Goal: Task Accomplishment & Management: Complete application form

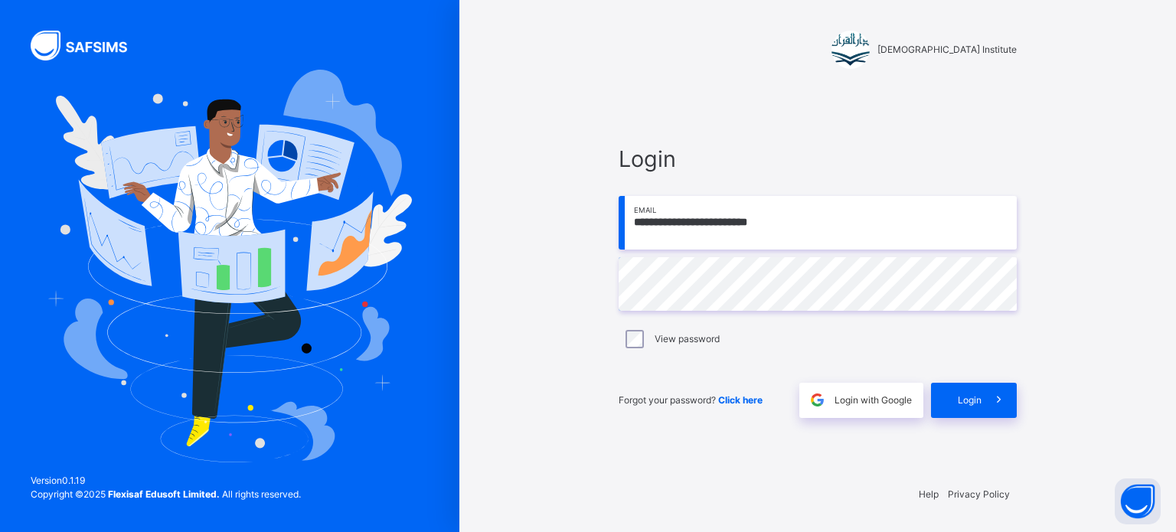
type input "**********"
click at [977, 393] on span "Login" at bounding box center [969, 400] width 24 height 14
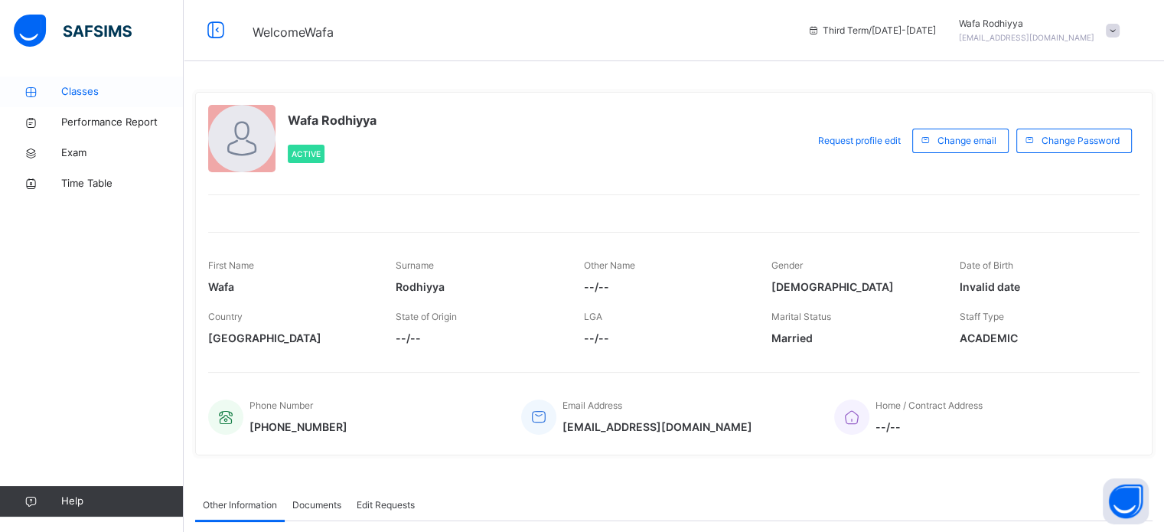
click at [124, 85] on span "Classes" at bounding box center [122, 91] width 122 height 15
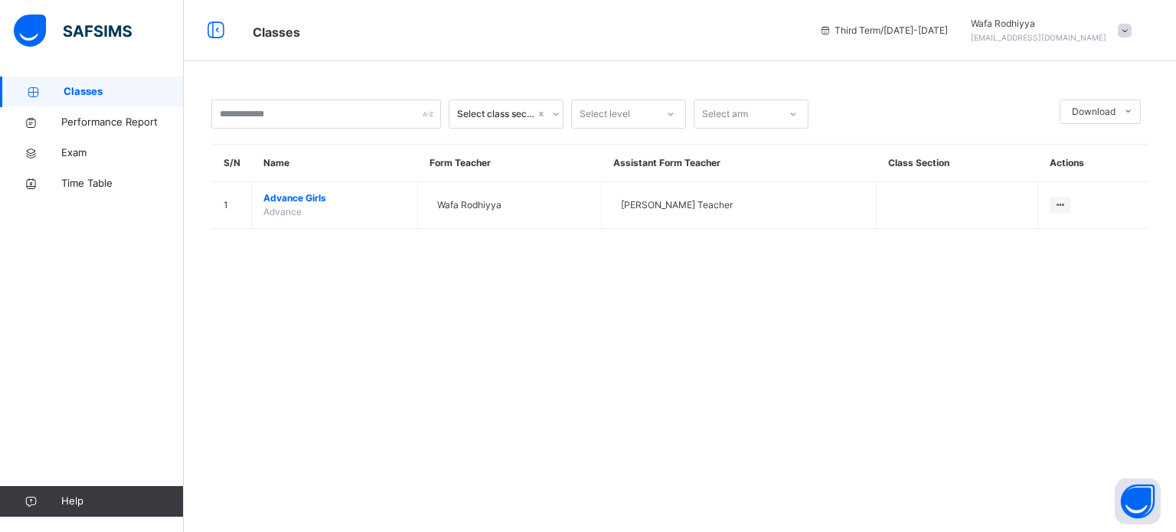
click at [362, 221] on td "Advance Girls Advance" at bounding box center [335, 205] width 166 height 47
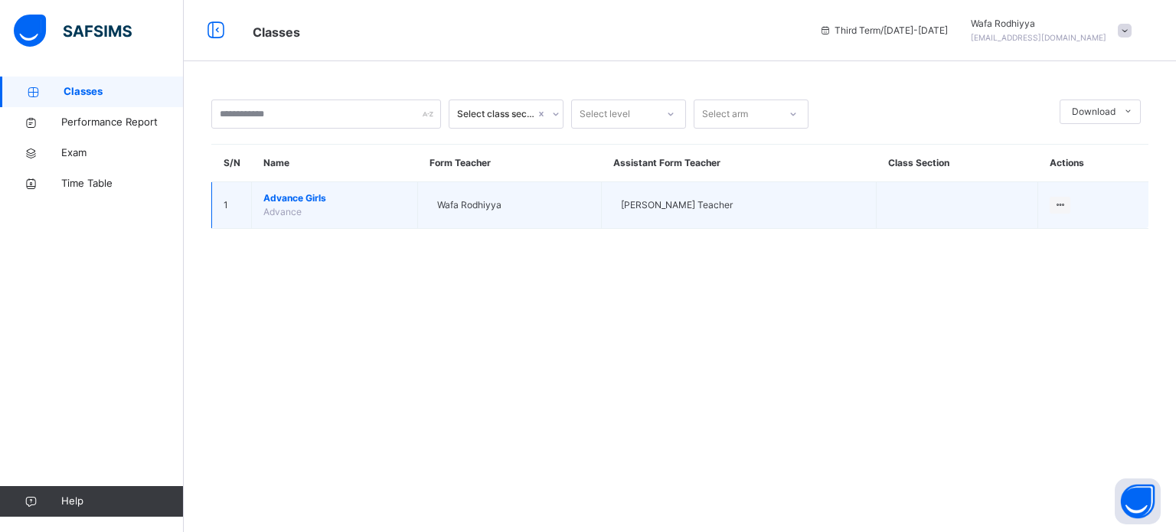
click at [348, 209] on td "Advance Girls Advance" at bounding box center [335, 205] width 166 height 47
click at [289, 204] on span "Advance Girls" at bounding box center [334, 198] width 142 height 14
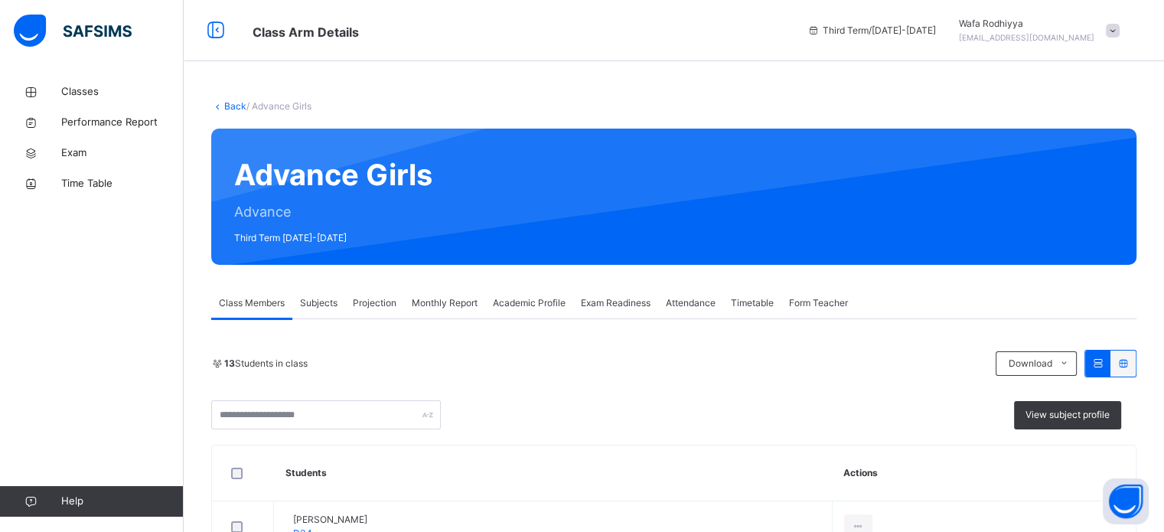
click at [371, 308] on span "Projection" at bounding box center [375, 303] width 44 height 14
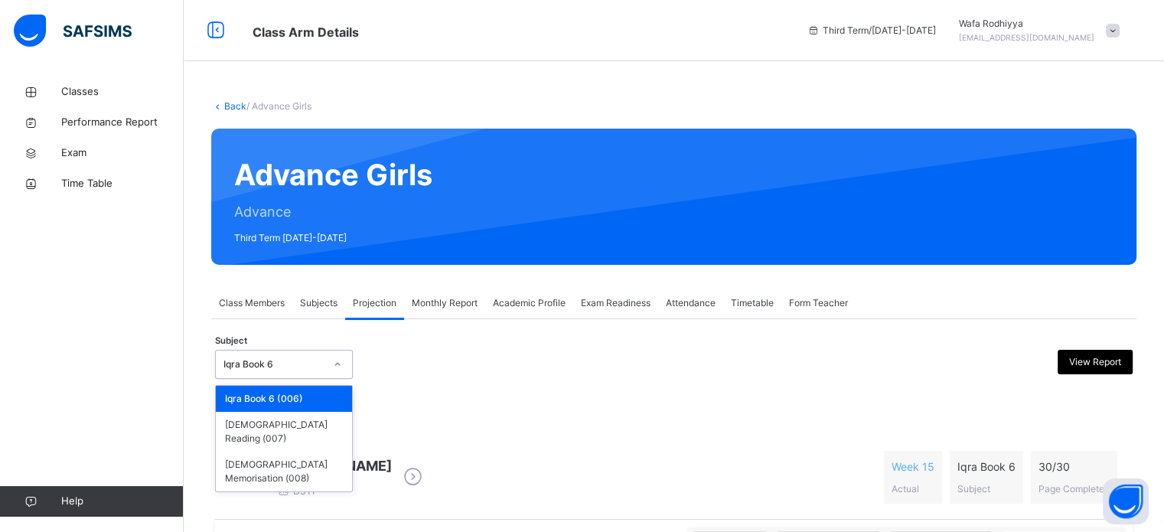
click at [302, 357] on div "Iqra Book 6" at bounding box center [273, 364] width 101 height 14
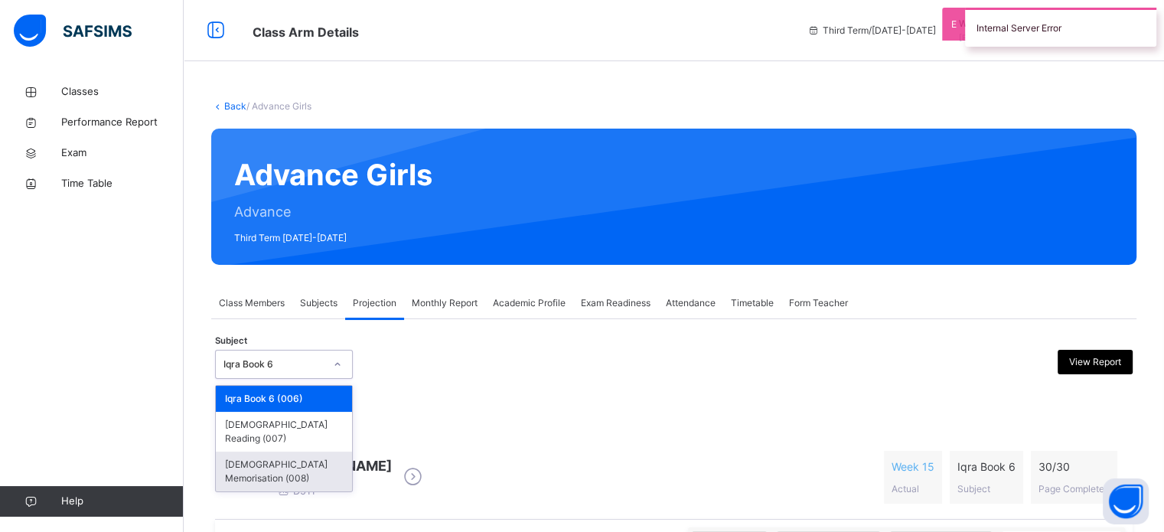
click at [298, 454] on div "[DEMOGRAPHIC_DATA] Memorisation (008)" at bounding box center [284, 472] width 136 height 40
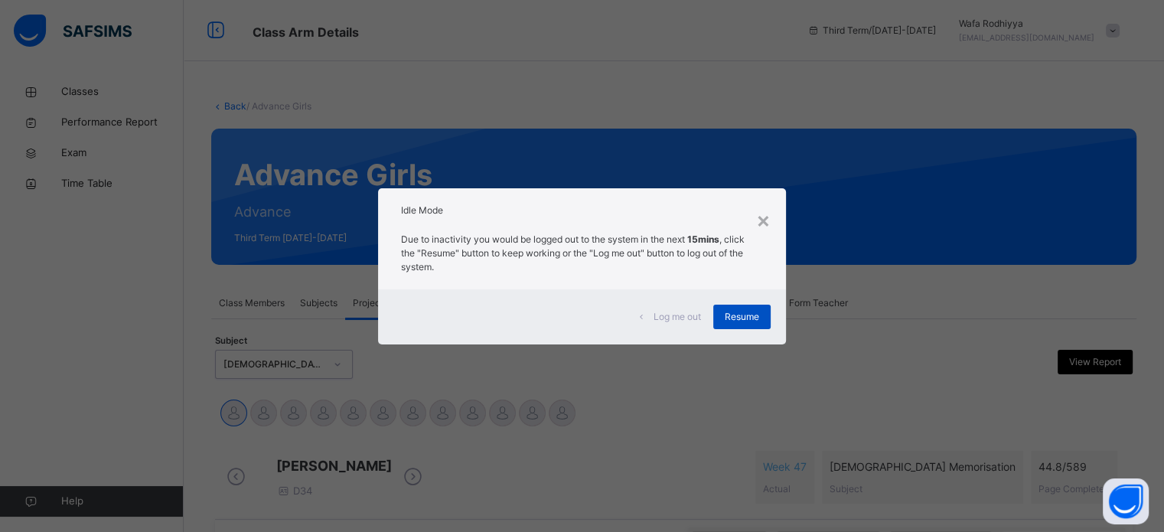
click at [741, 312] on span "Resume" at bounding box center [742, 317] width 34 height 14
click at [761, 310] on div "Resume" at bounding box center [741, 317] width 57 height 24
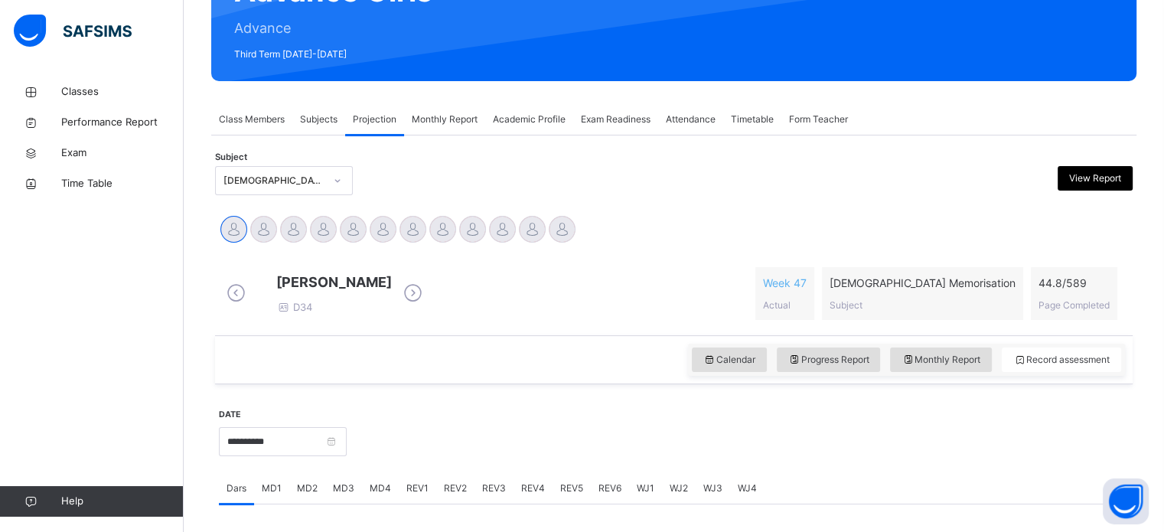
scroll to position [187, 0]
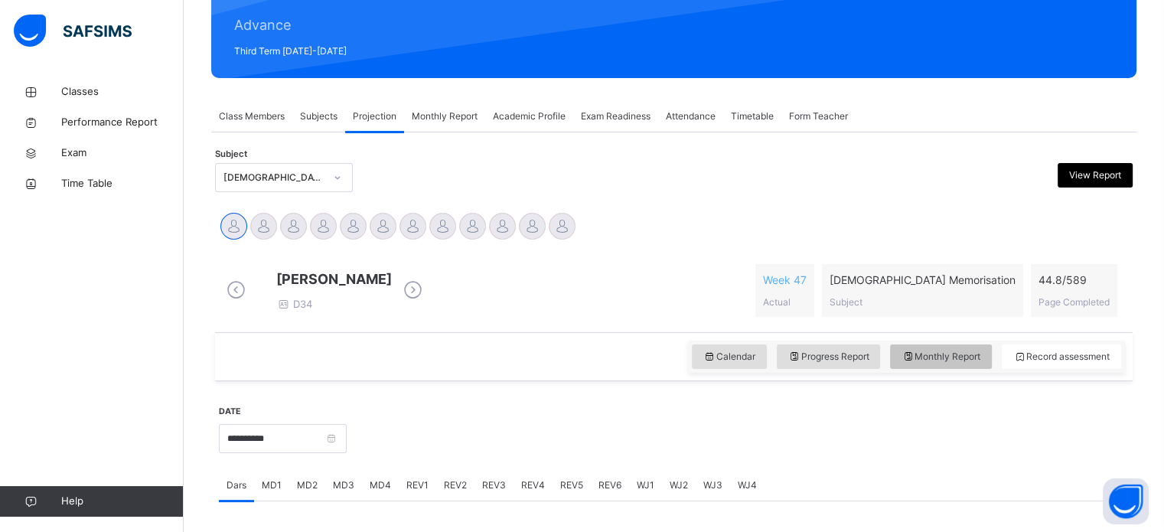
click at [961, 364] on span "Monthly Report" at bounding box center [941, 357] width 79 height 14
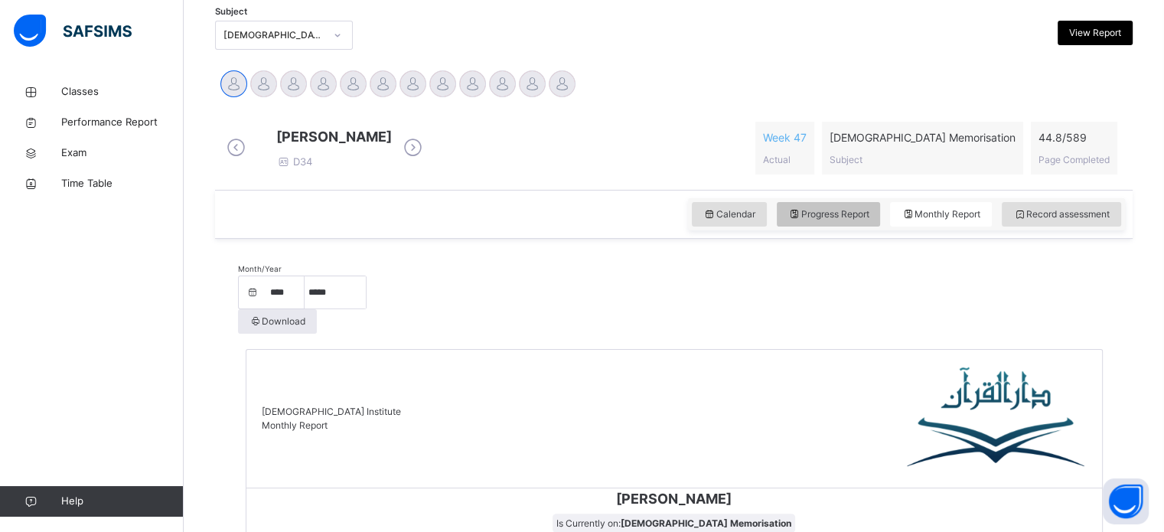
click at [853, 227] on div "Progress Report" at bounding box center [829, 214] width 104 height 24
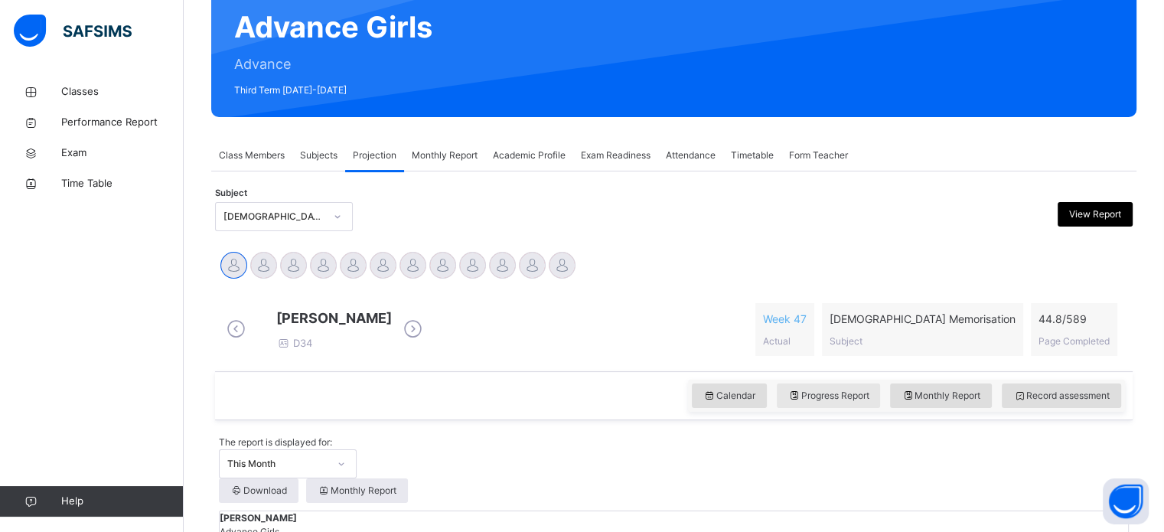
scroll to position [153, 0]
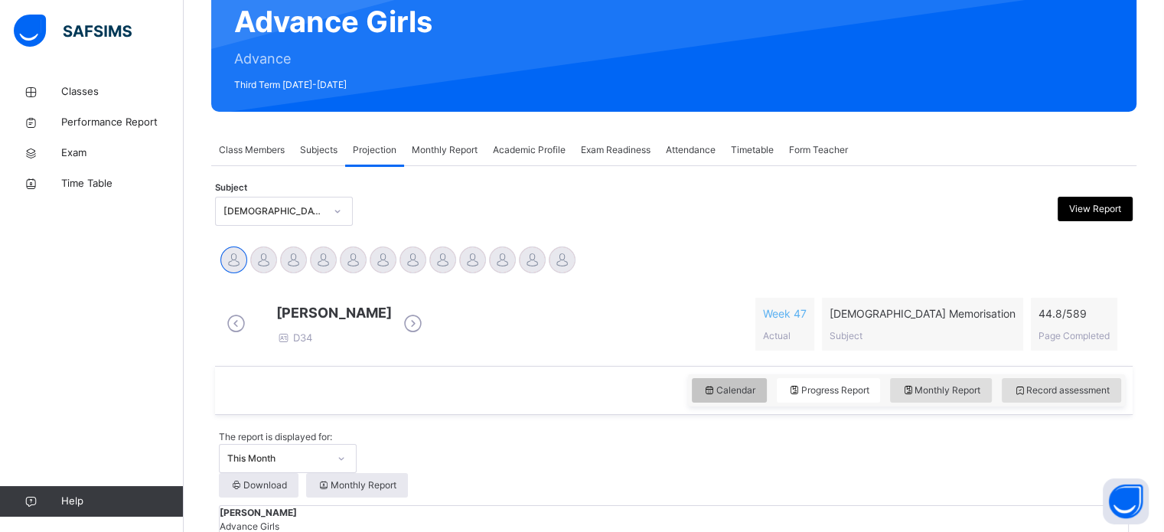
click at [755, 397] on span "Calendar" at bounding box center [729, 390] width 52 height 14
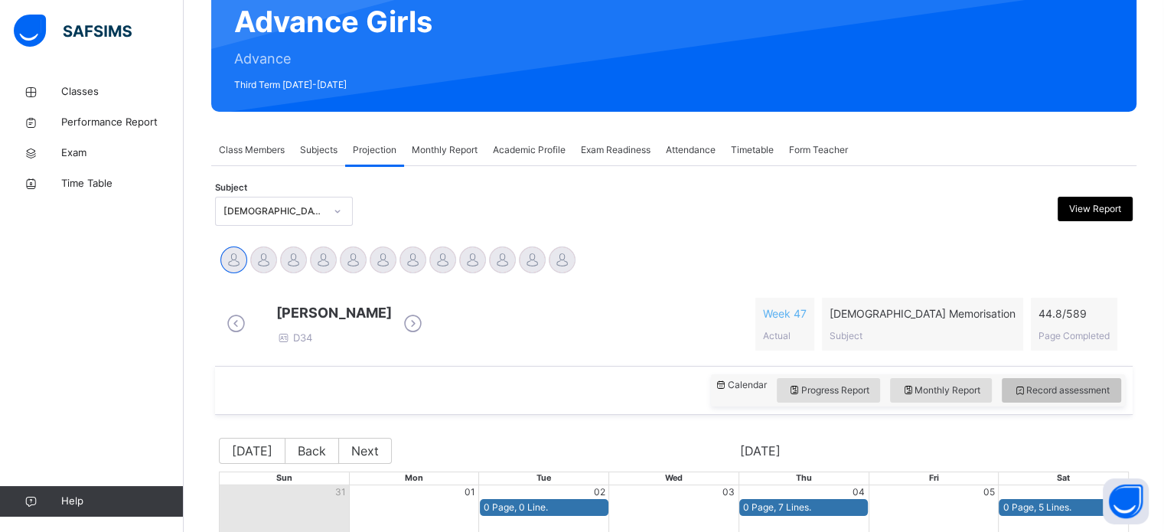
click at [1087, 397] on span "Record assessment" at bounding box center [1061, 390] width 96 height 14
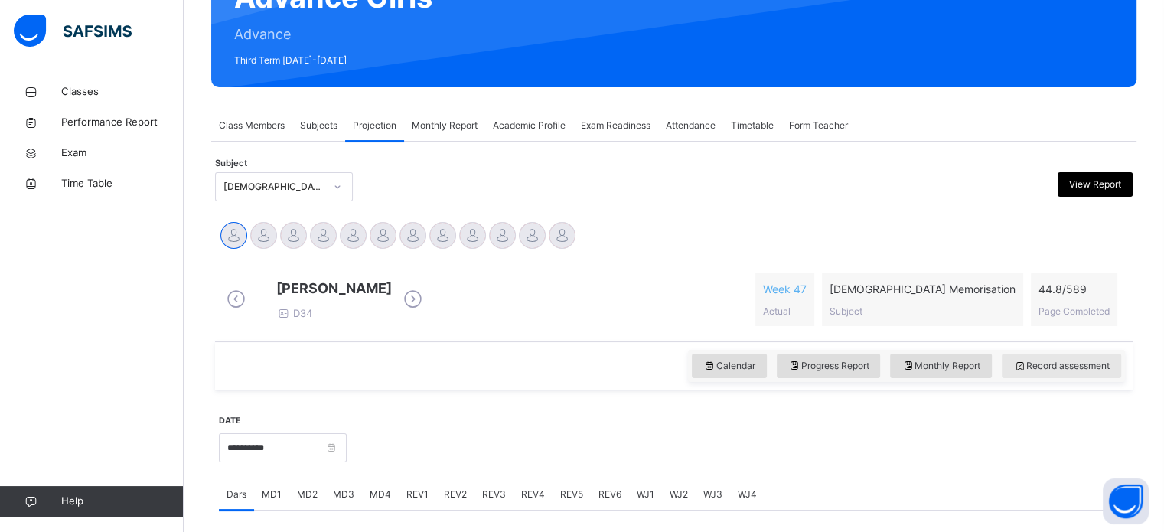
scroll to position [181, 0]
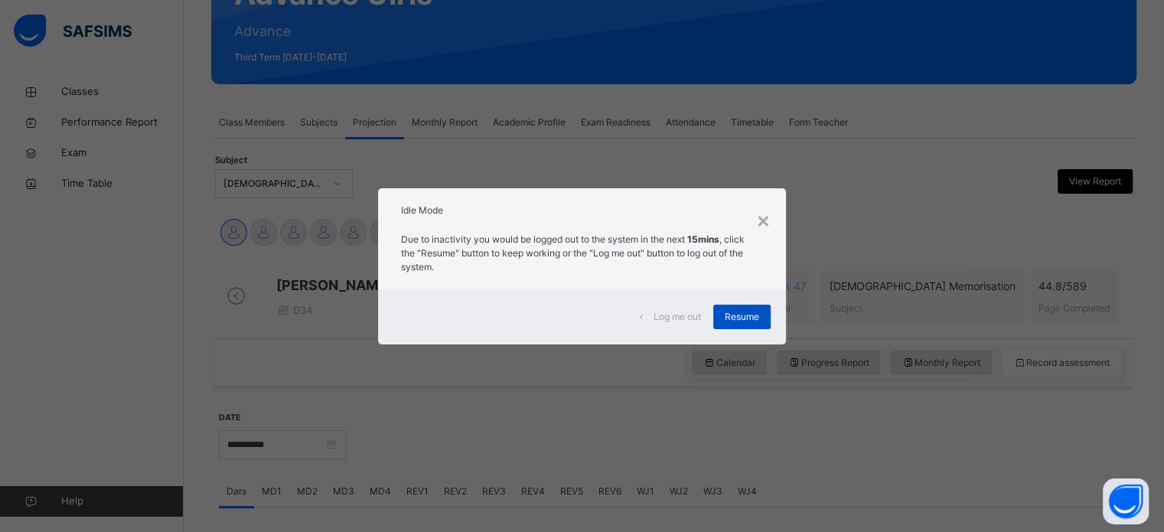
click at [741, 311] on span "Resume" at bounding box center [742, 317] width 34 height 14
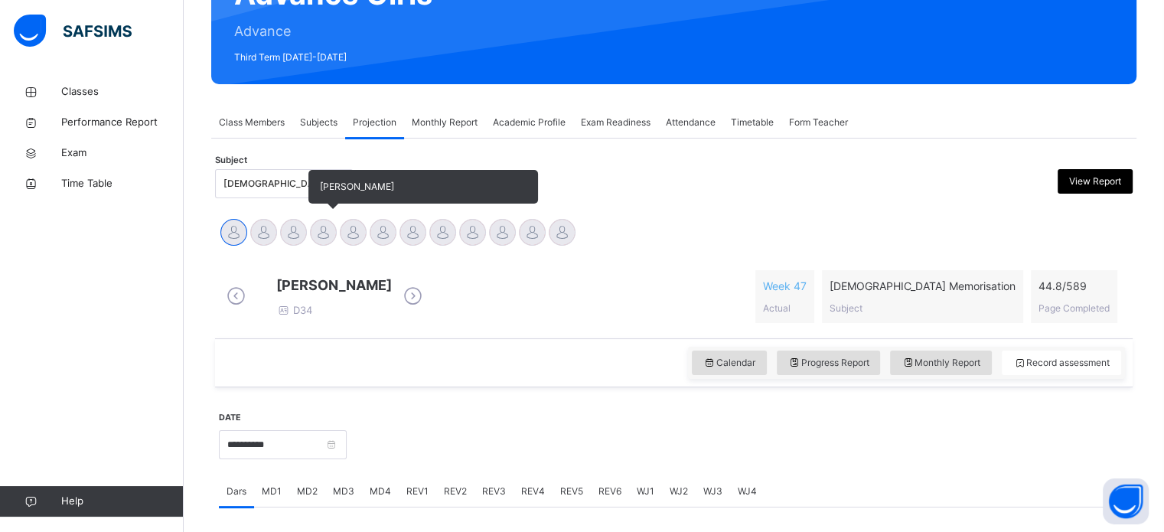
click at [329, 223] on div at bounding box center [323, 232] width 27 height 27
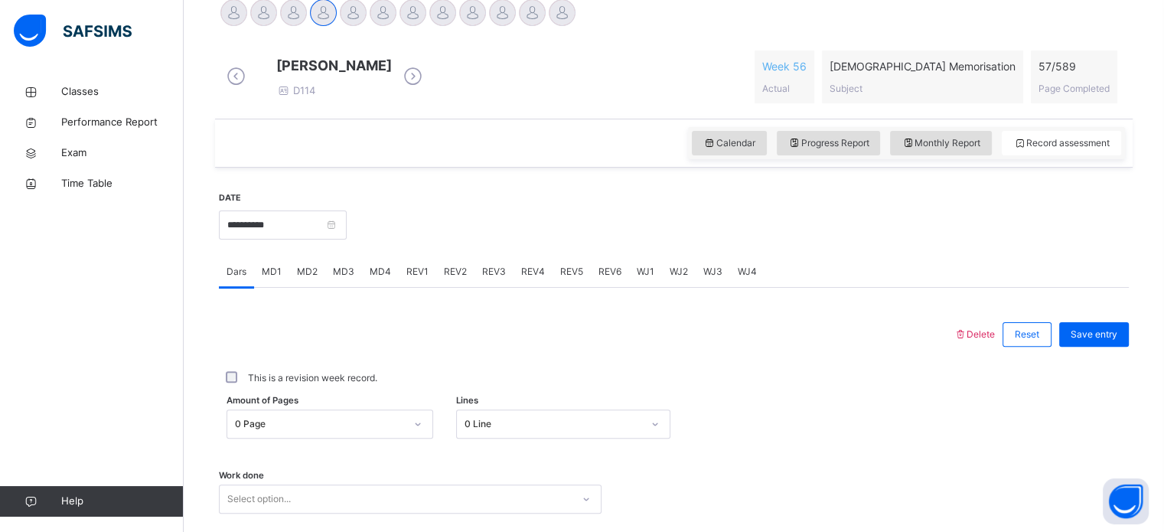
scroll to position [414, 0]
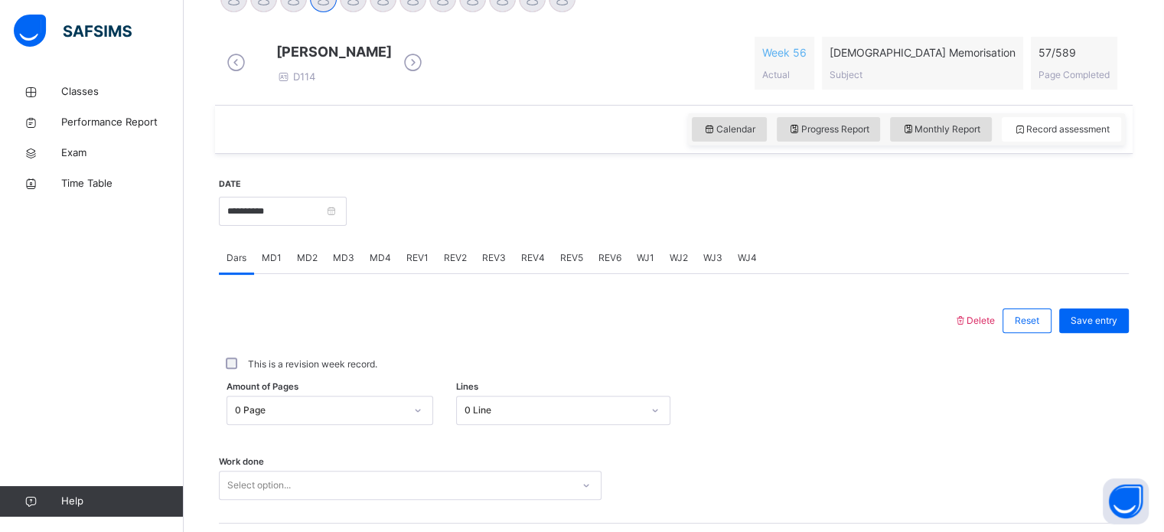
click at [399, 269] on div "REV1" at bounding box center [418, 258] width 38 height 31
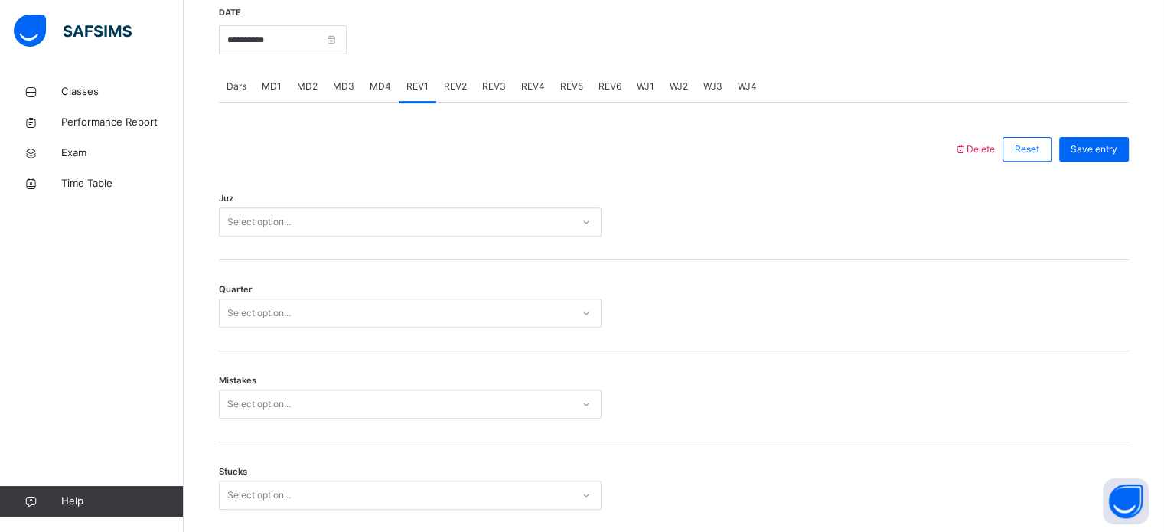
scroll to position [589, 0]
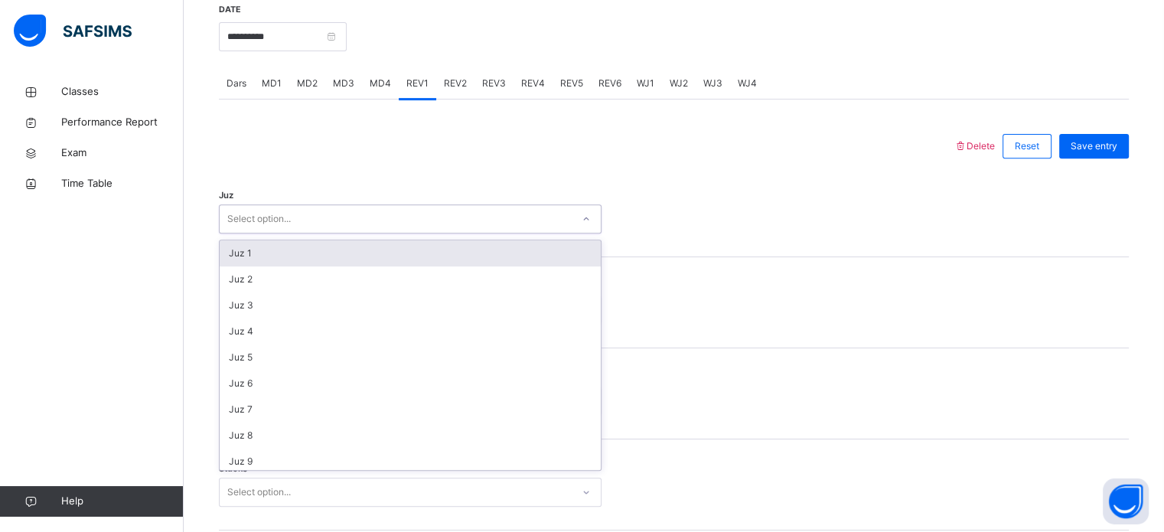
click at [577, 231] on div at bounding box center [586, 219] width 26 height 24
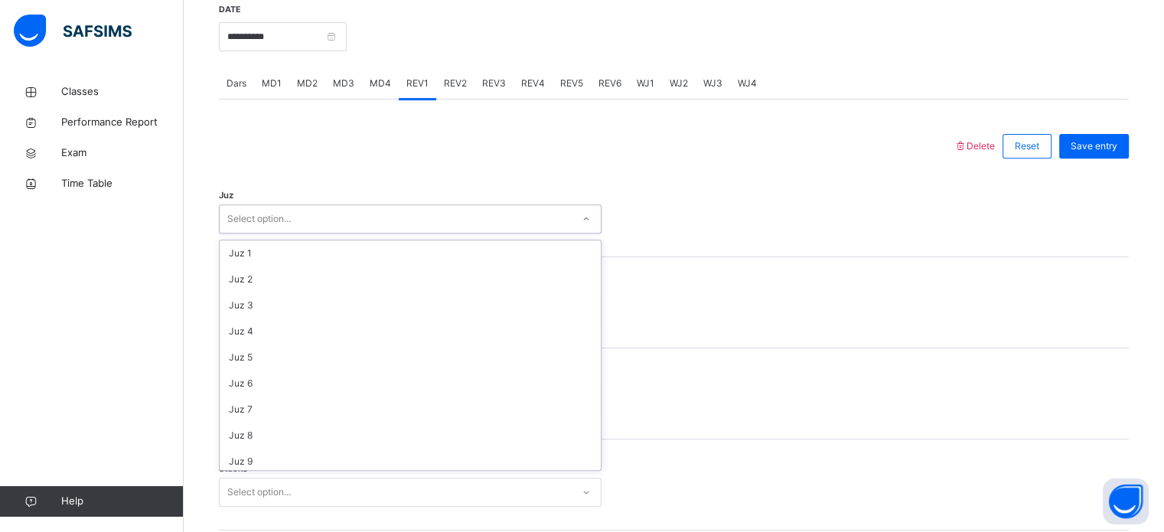
scroll to position [551, 0]
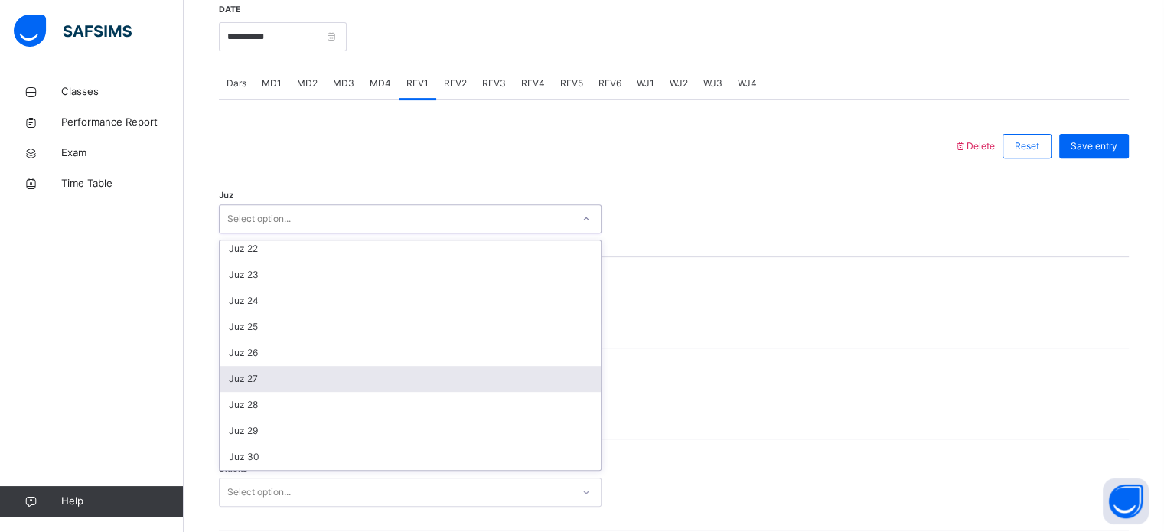
drag, startPoint x: 242, startPoint y: 389, endPoint x: 275, endPoint y: 383, distance: 33.5
click at [275, 383] on div "Juz 27" at bounding box center [410, 379] width 381 height 26
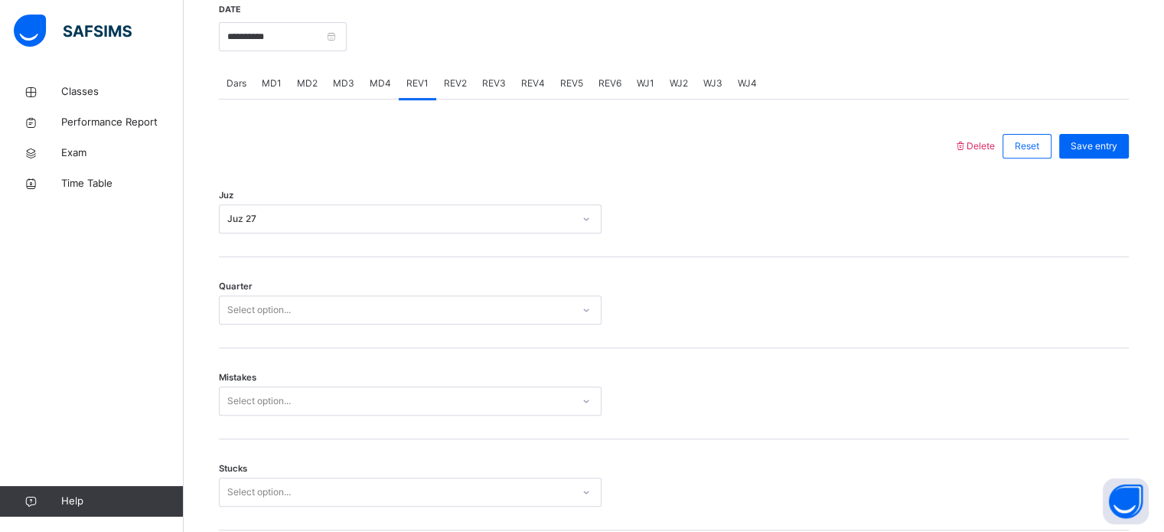
click at [275, 383] on div "Mistakes Select option..." at bounding box center [674, 393] width 910 height 91
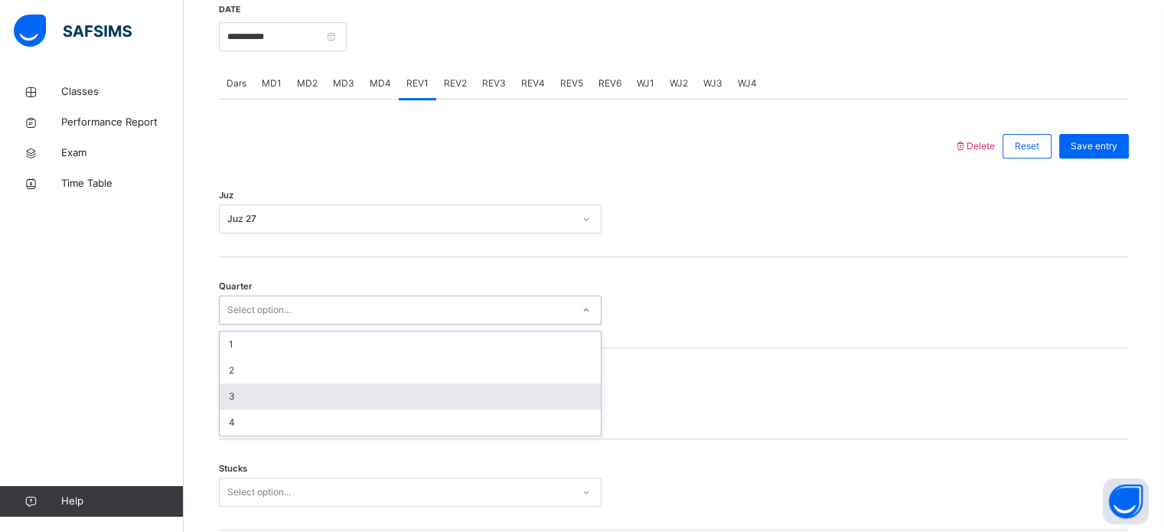
drag, startPoint x: 283, startPoint y: 315, endPoint x: 255, endPoint y: 406, distance: 96.1
click at [255, 324] on div "option 3 focused, 3 of 4. 4 results available. Use Up and Down to choose option…" at bounding box center [410, 309] width 383 height 29
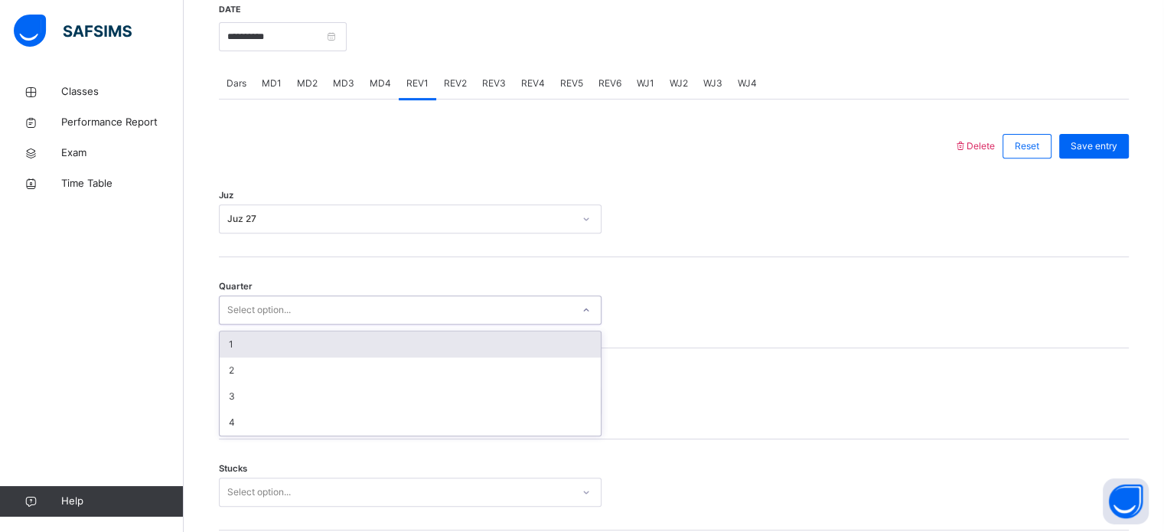
click at [270, 356] on div "1" at bounding box center [410, 344] width 381 height 26
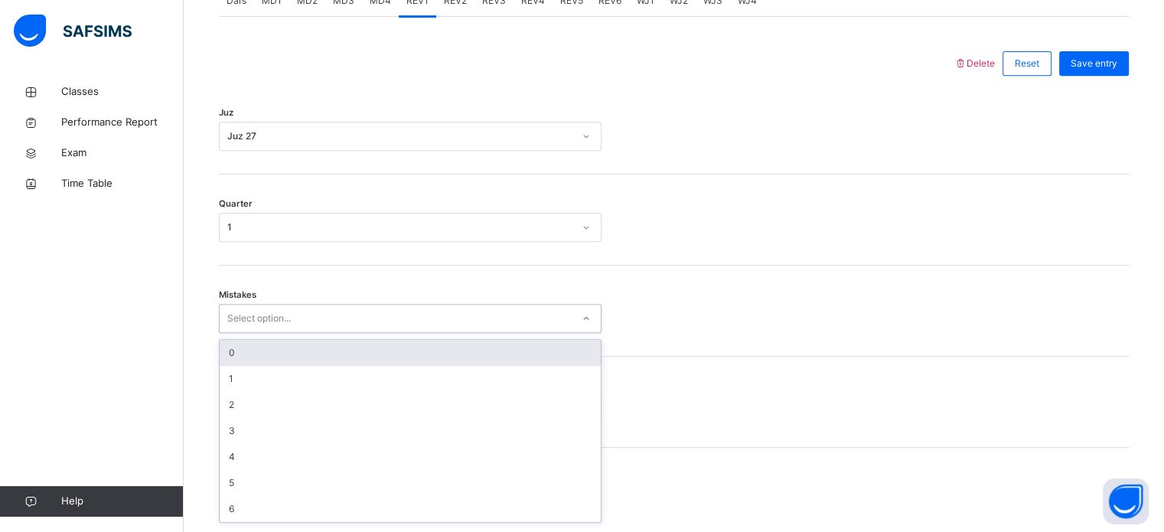
click at [249, 333] on div "option 0 focused, 1 of 7. 7 results available. Use Up and Down to choose option…" at bounding box center [410, 318] width 383 height 29
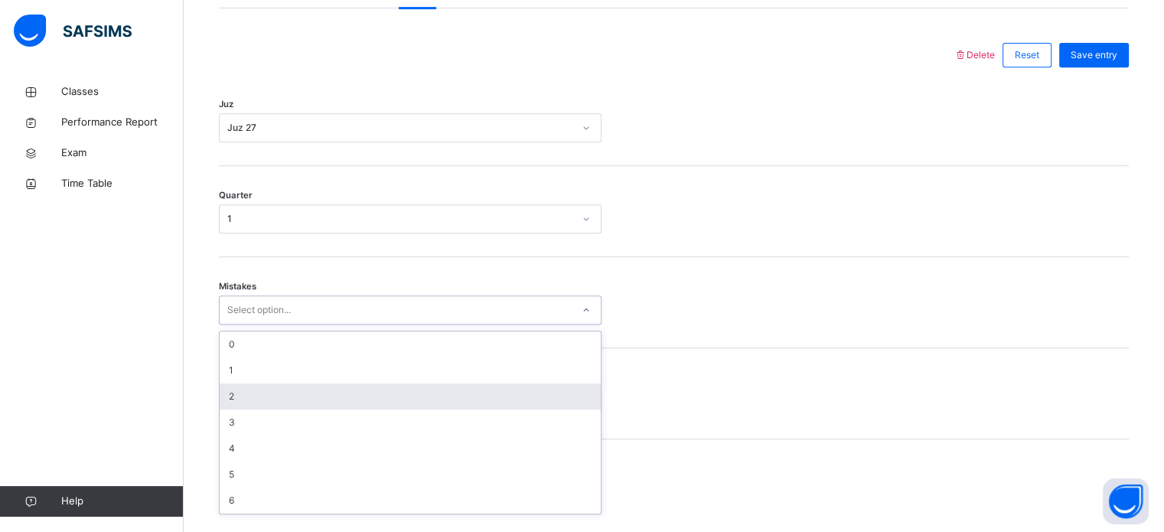
click at [249, 406] on div "2" at bounding box center [410, 396] width 381 height 26
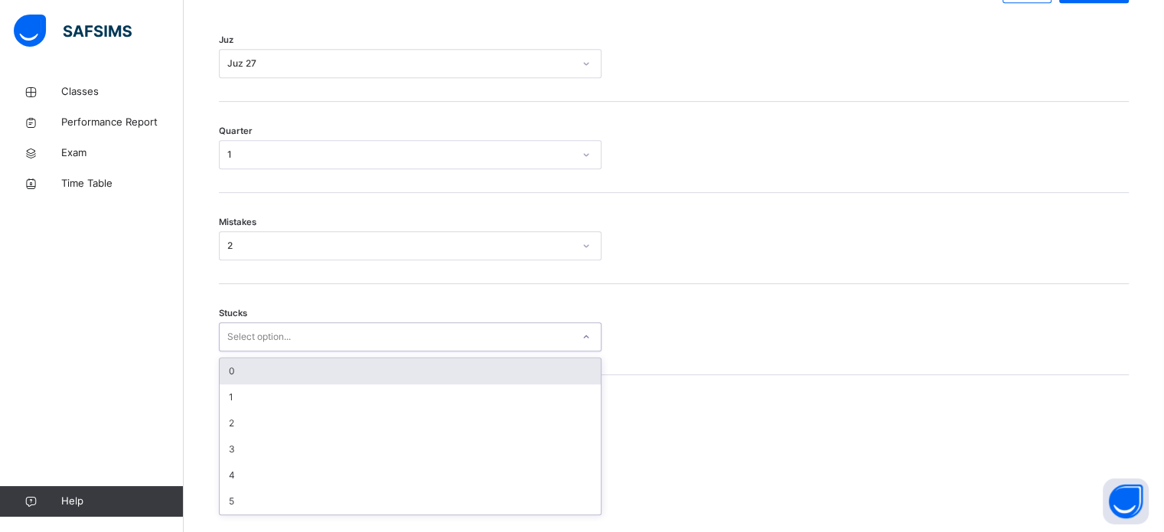
click at [266, 351] on div "option 0 focused, 1 of 6. 6 results available. Use Up and Down to choose option…" at bounding box center [410, 336] width 383 height 29
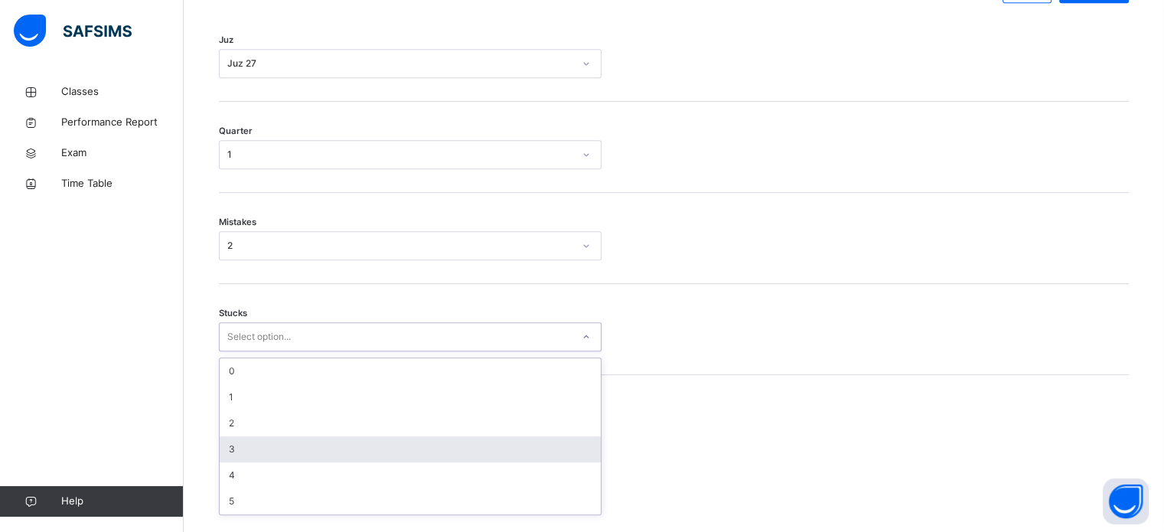
click at [240, 451] on div "3" at bounding box center [410, 449] width 381 height 26
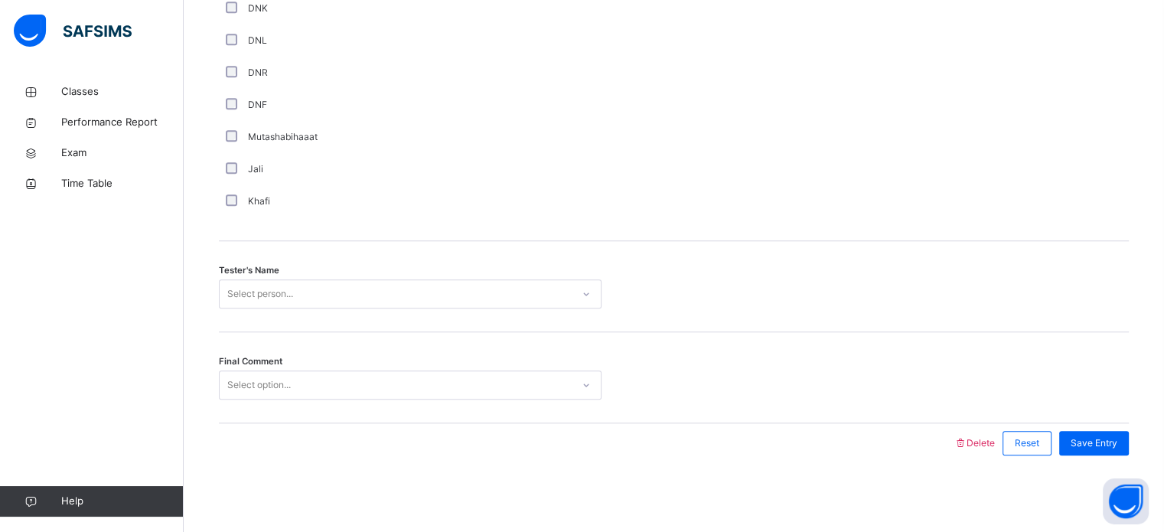
scroll to position [1382, 0]
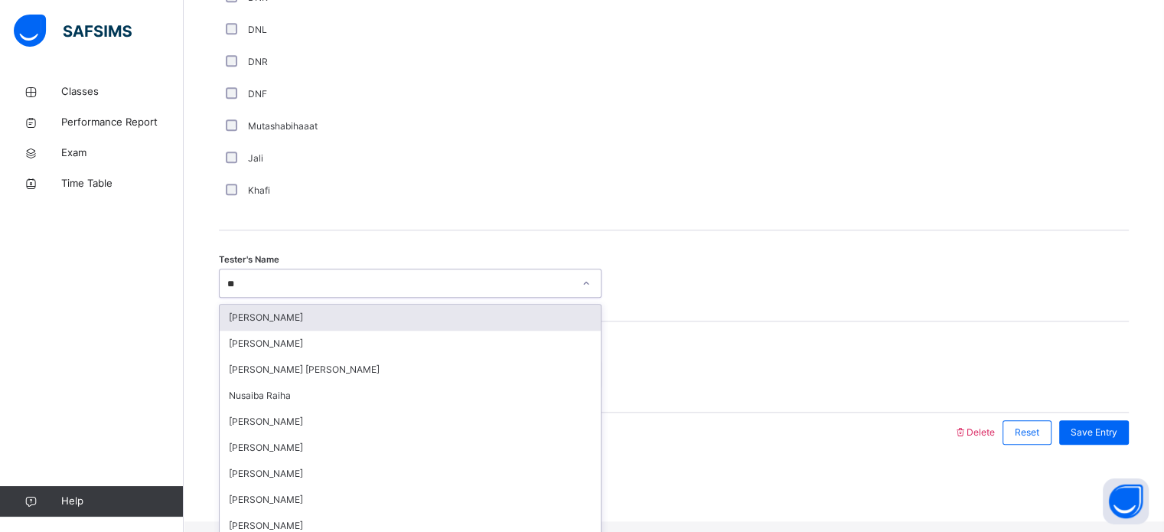
type input "***"
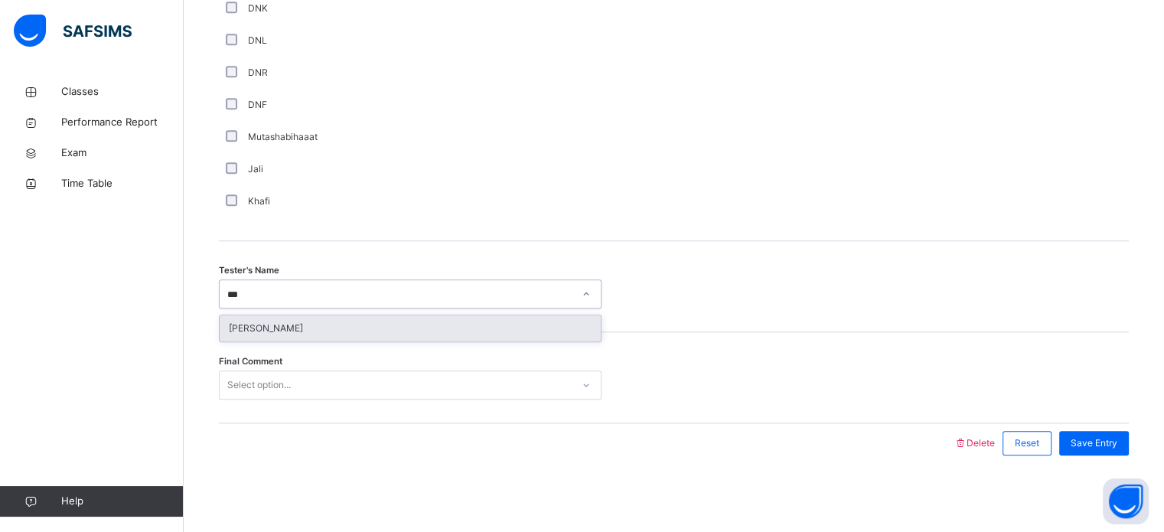
click at [312, 338] on div "[PERSON_NAME]" at bounding box center [410, 328] width 381 height 26
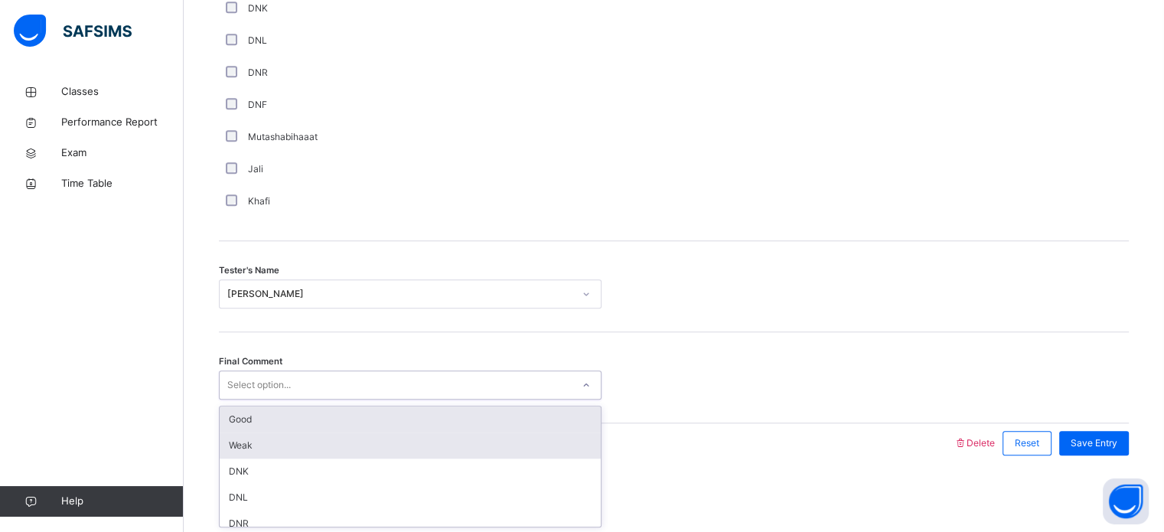
click at [285, 432] on div "Weak" at bounding box center [410, 445] width 381 height 26
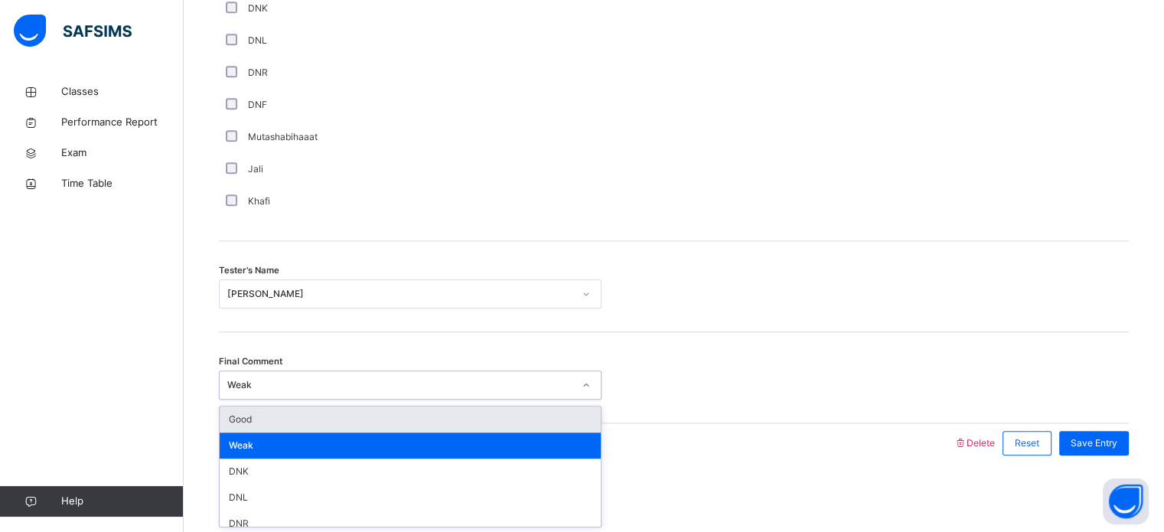
click at [321, 419] on div "Good" at bounding box center [410, 419] width 381 height 26
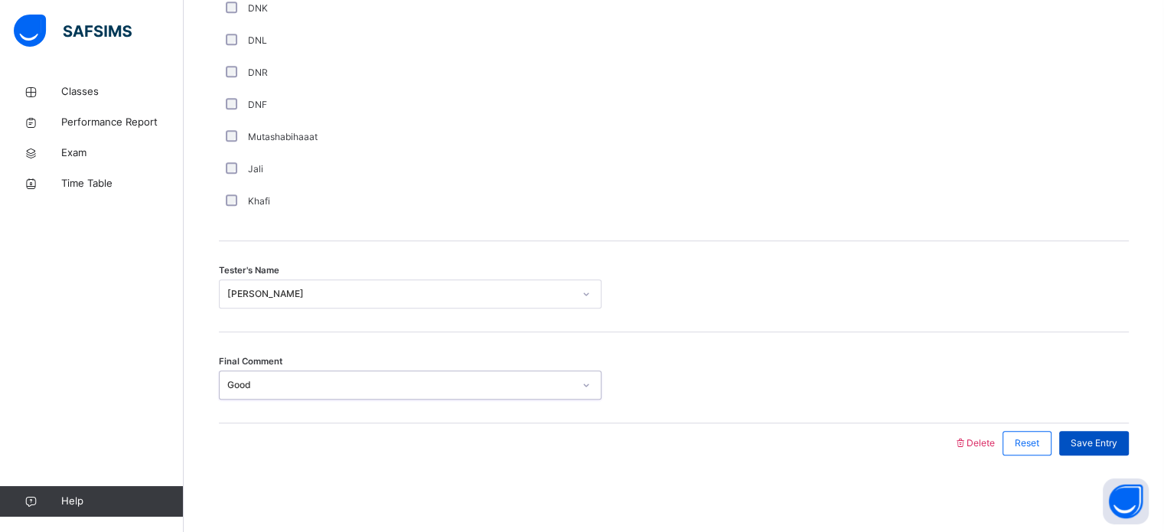
click at [1102, 444] on span "Save Entry" at bounding box center [1094, 443] width 47 height 14
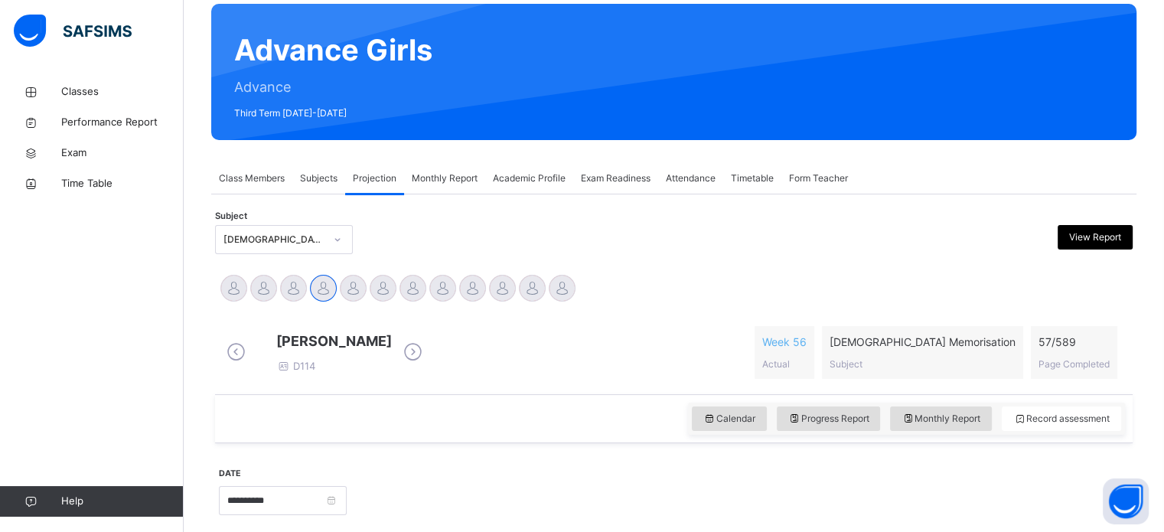
scroll to position [63, 0]
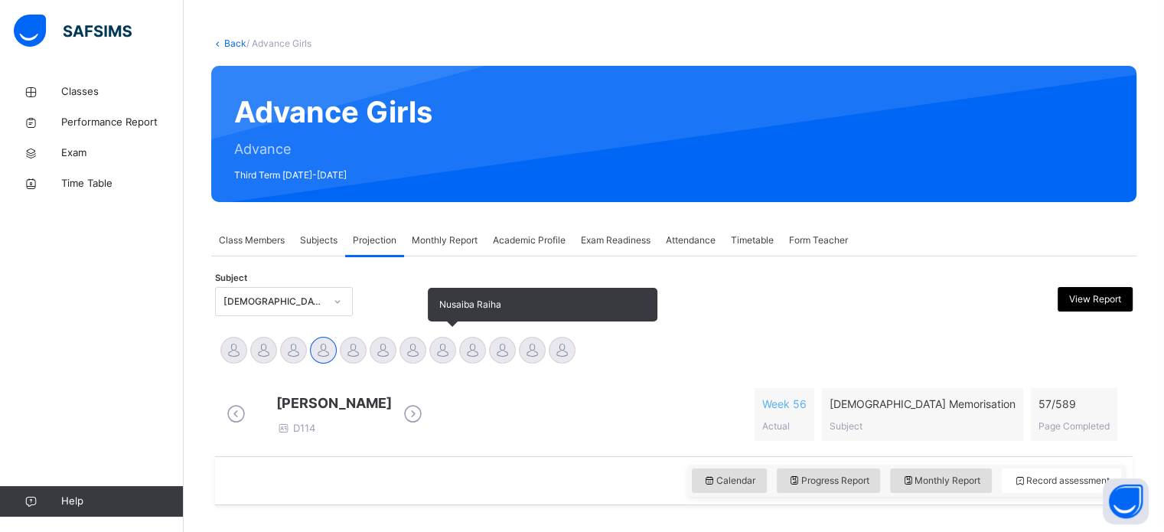
click at [442, 356] on div at bounding box center [442, 350] width 27 height 27
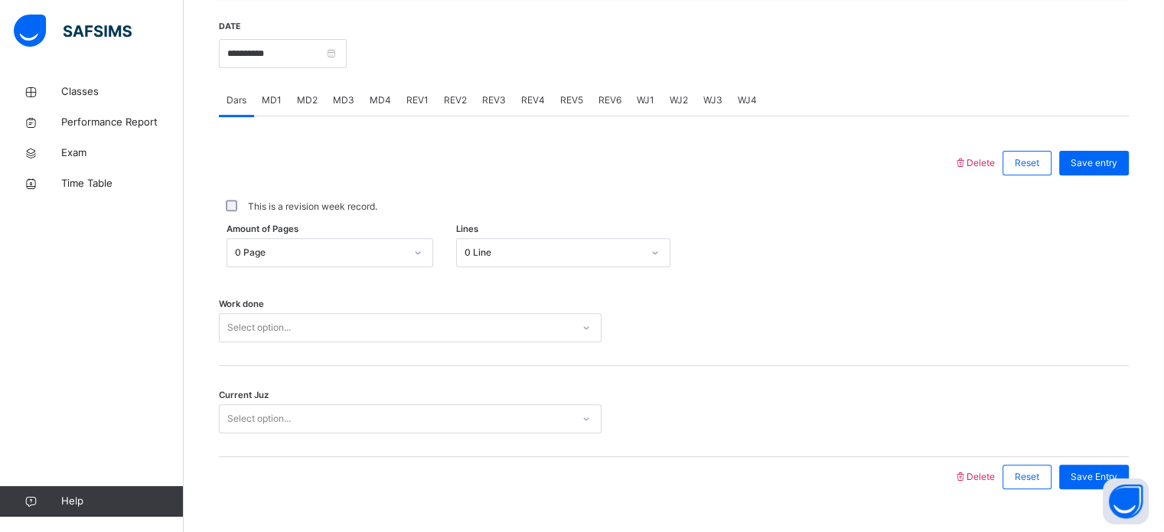
scroll to position [570, 0]
click at [406, 117] on div "REV1" at bounding box center [418, 101] width 38 height 31
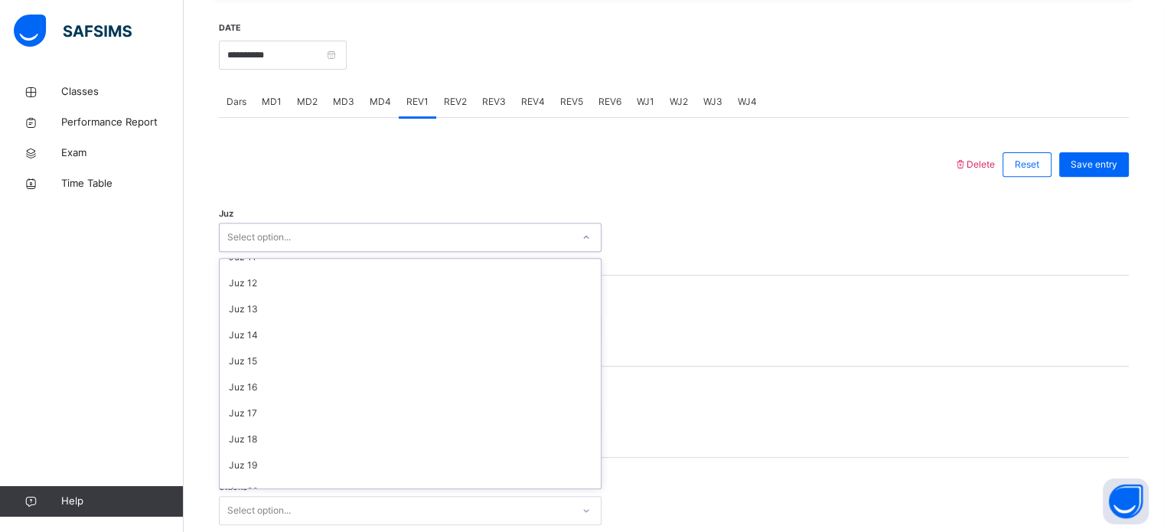
scroll to position [551, 0]
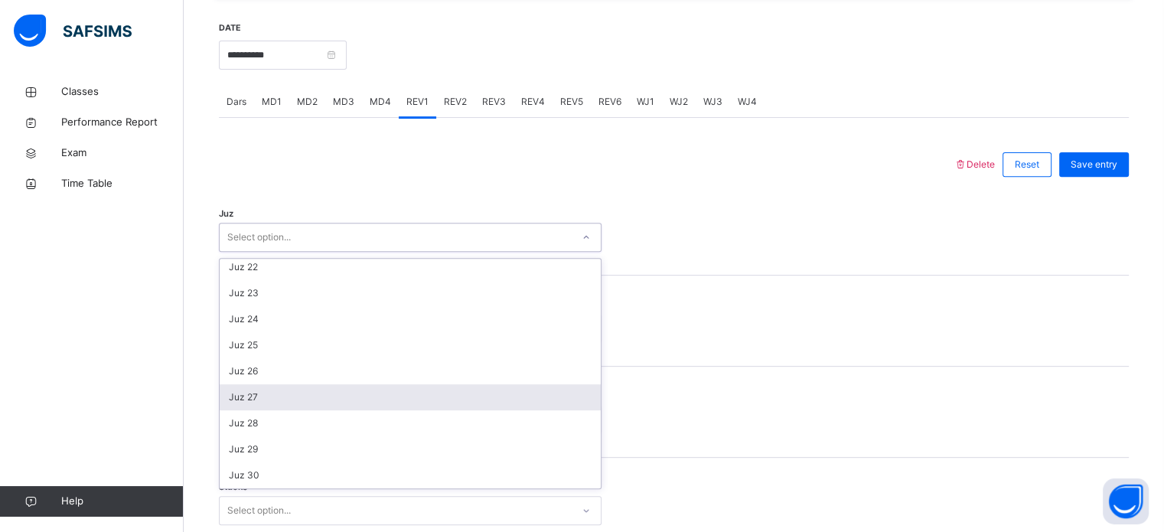
click at [303, 408] on div "Juz 27" at bounding box center [410, 397] width 381 height 26
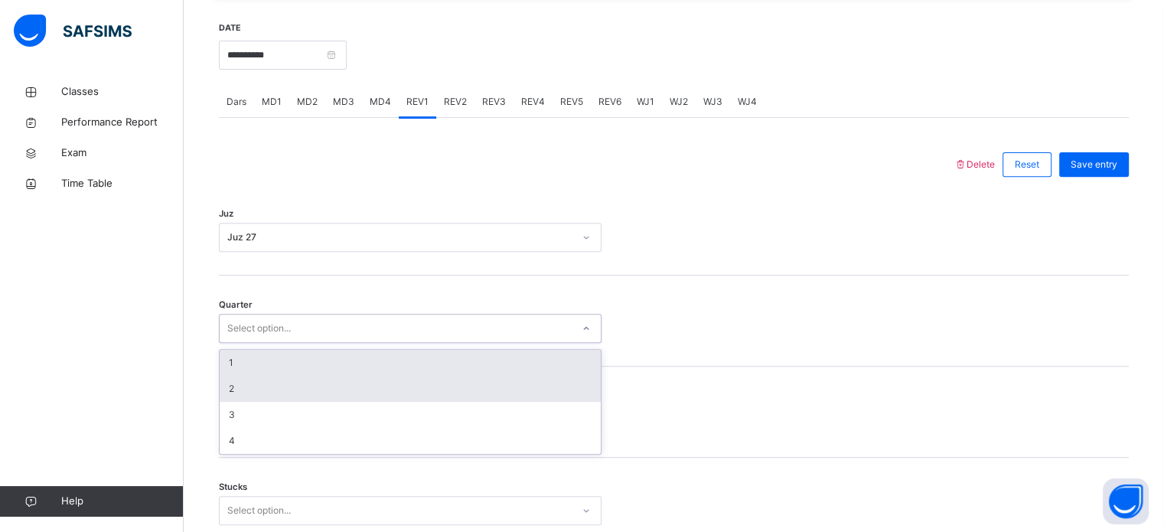
click at [290, 389] on div "2" at bounding box center [410, 389] width 381 height 26
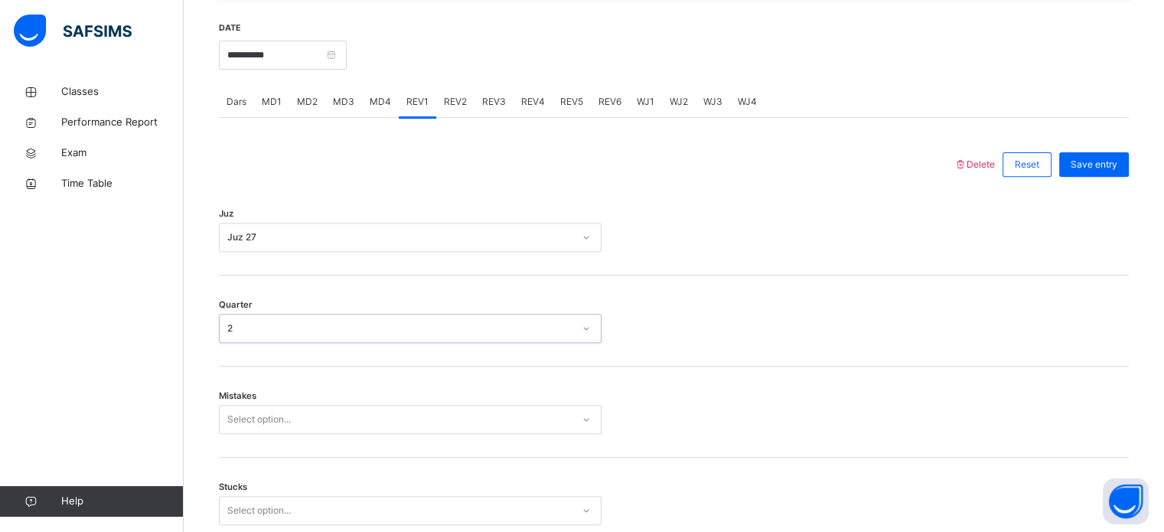
click at [287, 408] on div "Mistakes Select option..." at bounding box center [674, 412] width 910 height 91
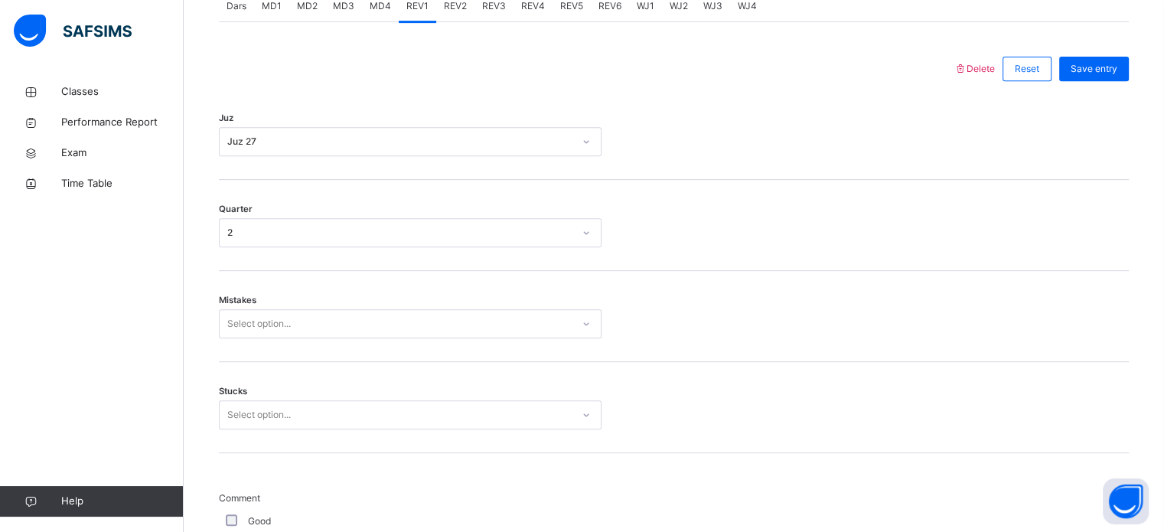
scroll to position [680, 0]
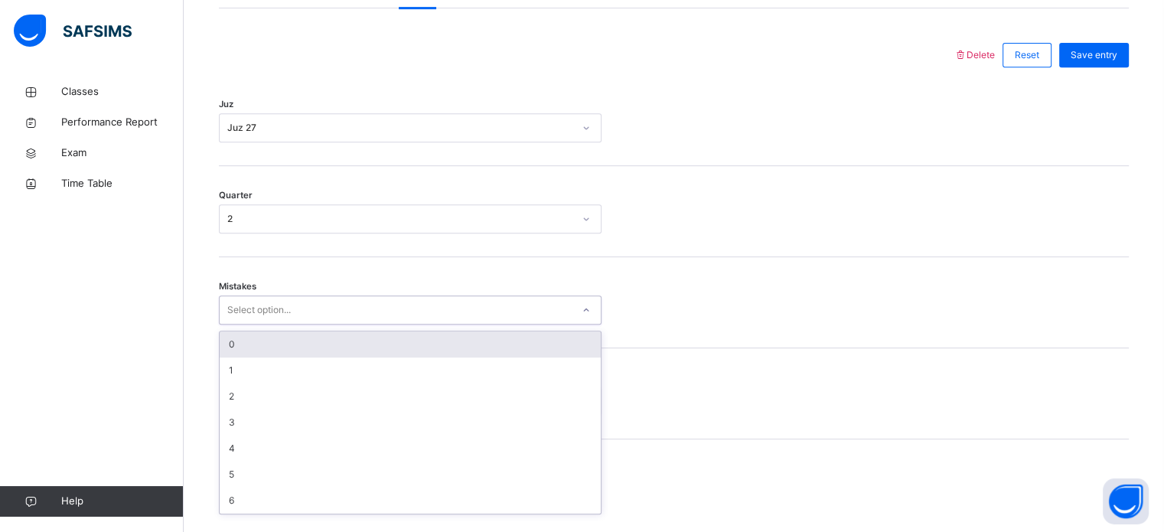
click at [383, 356] on div "0" at bounding box center [410, 344] width 381 height 26
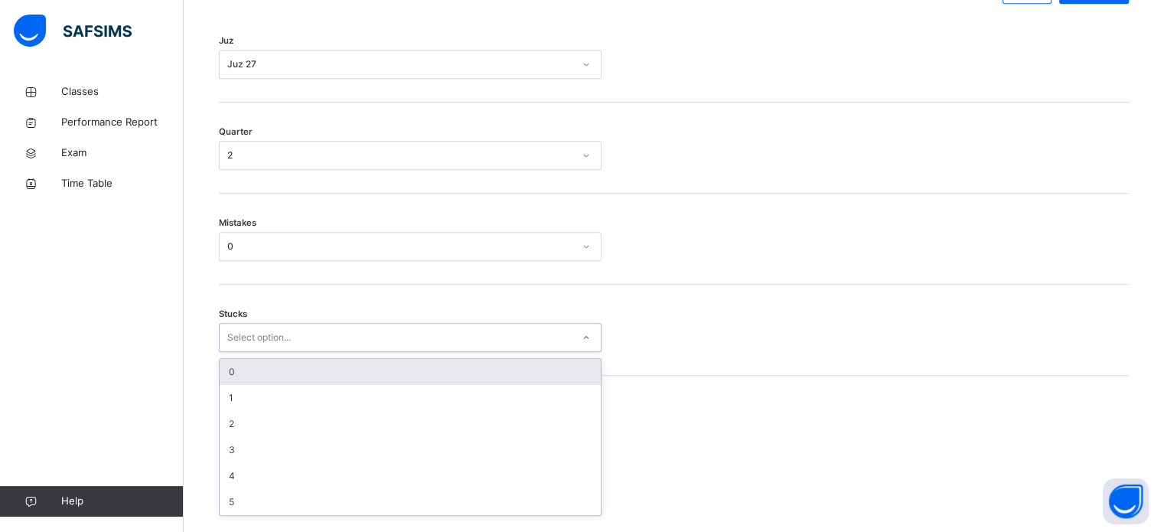
scroll to position [744, 0]
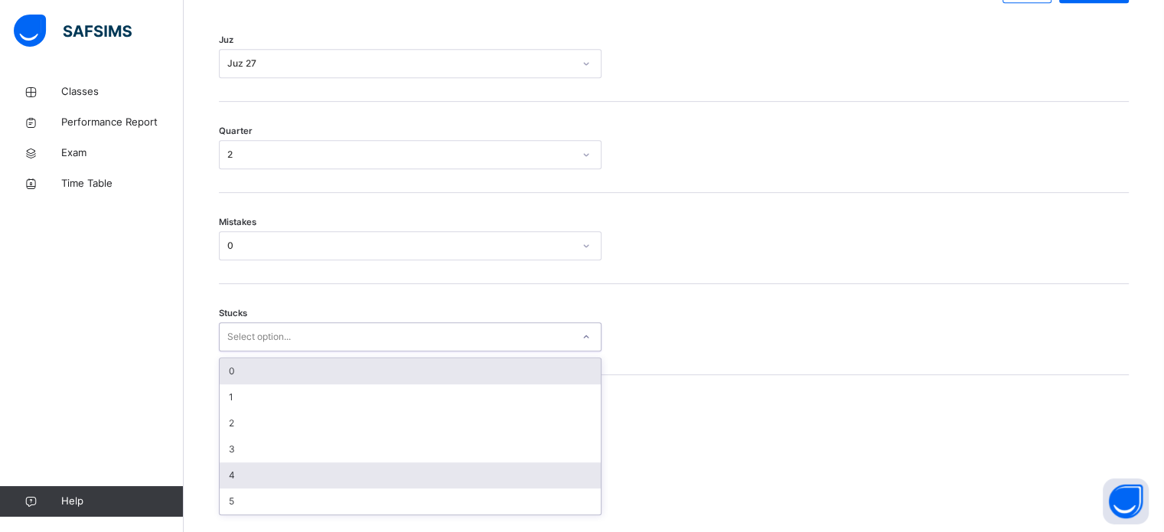
click at [291, 484] on div "4" at bounding box center [410, 475] width 381 height 26
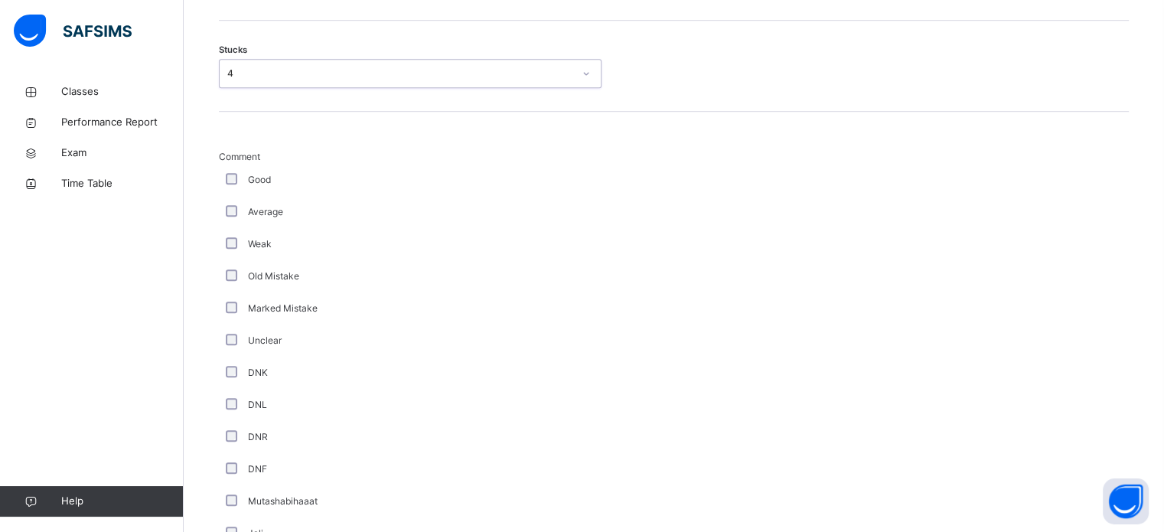
scroll to position [1008, 0]
click at [240, 207] on div "Average" at bounding box center [410, 211] width 383 height 32
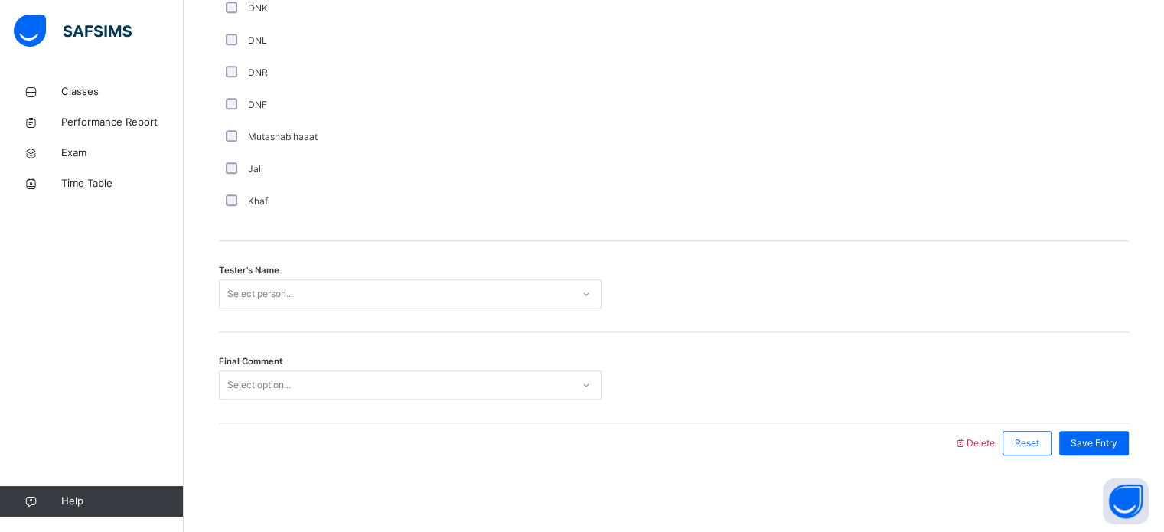
scroll to position [1382, 0]
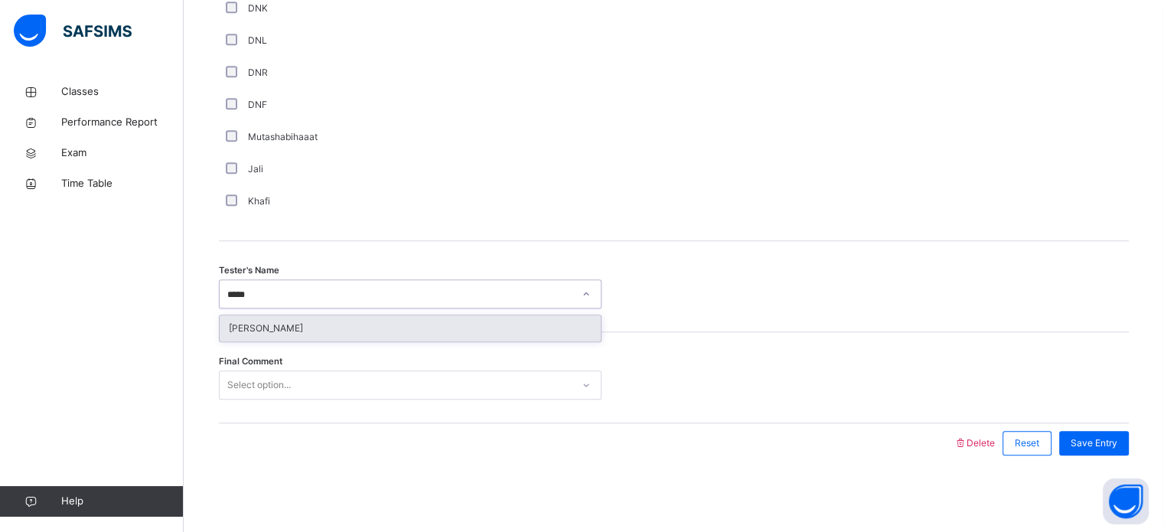
type input "******"
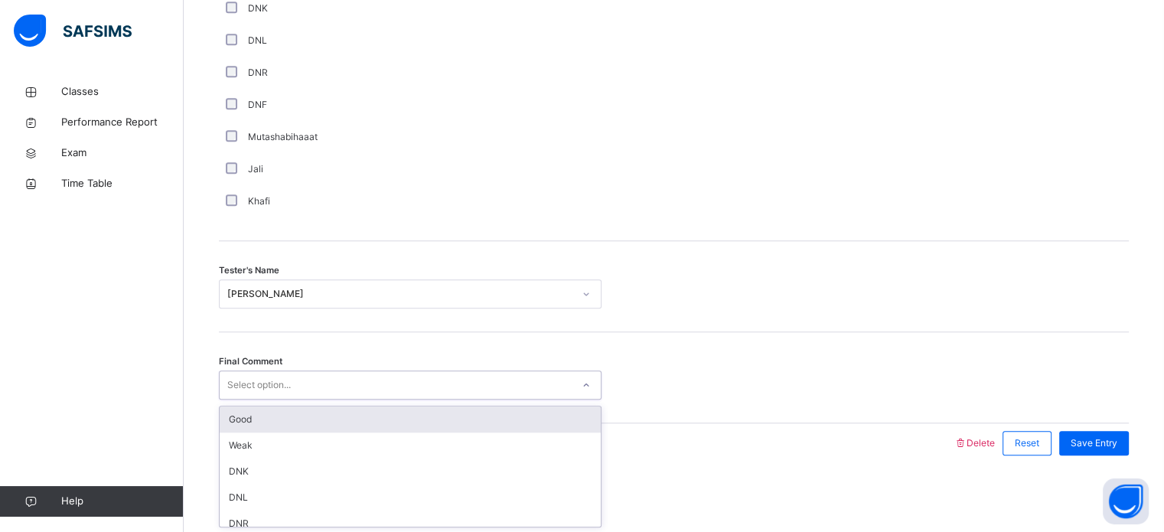
click at [340, 422] on div "Good" at bounding box center [410, 419] width 381 height 26
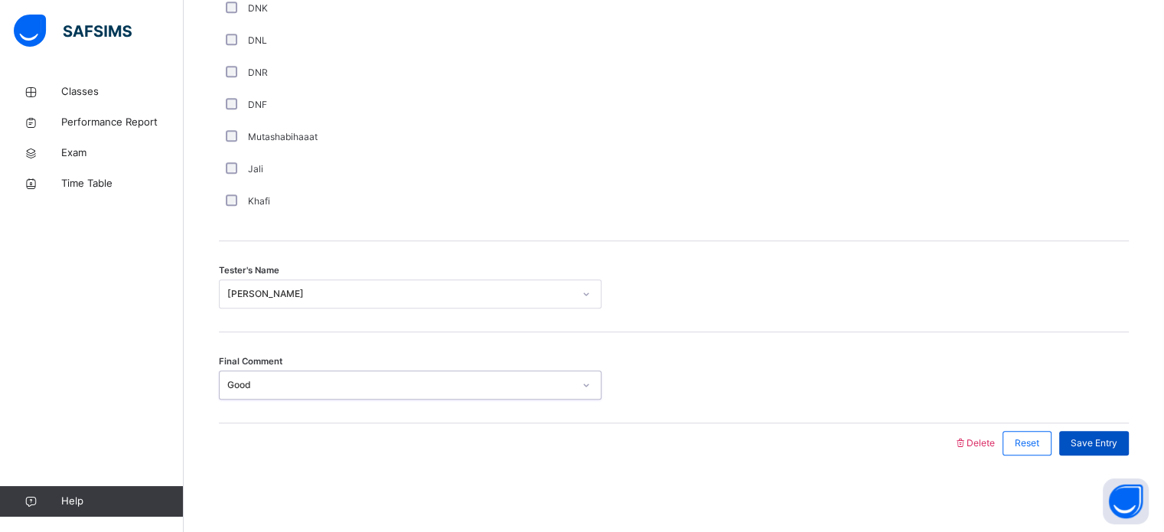
click at [1105, 438] on span "Save Entry" at bounding box center [1094, 443] width 47 height 14
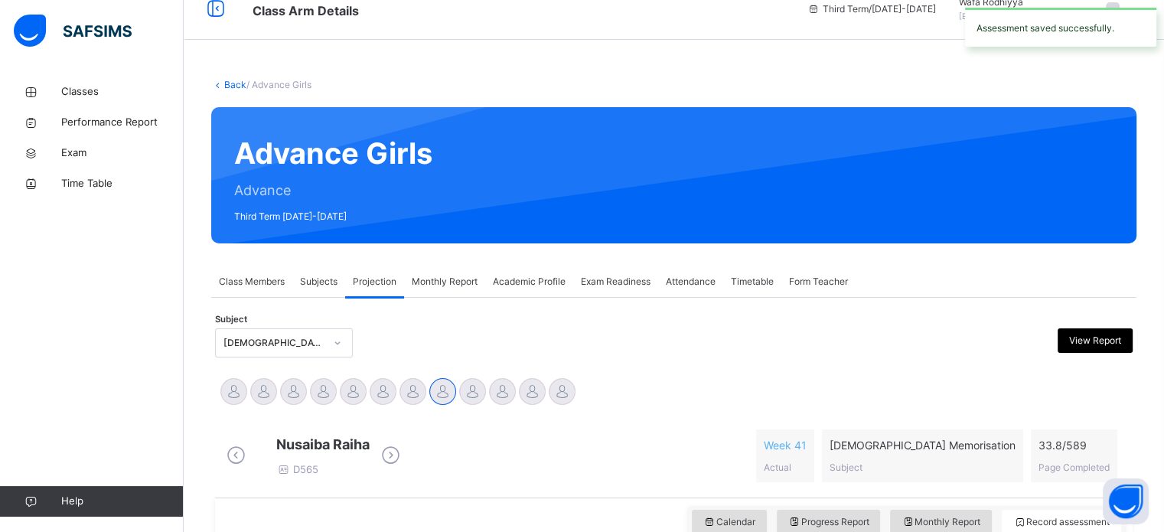
scroll to position [0, 0]
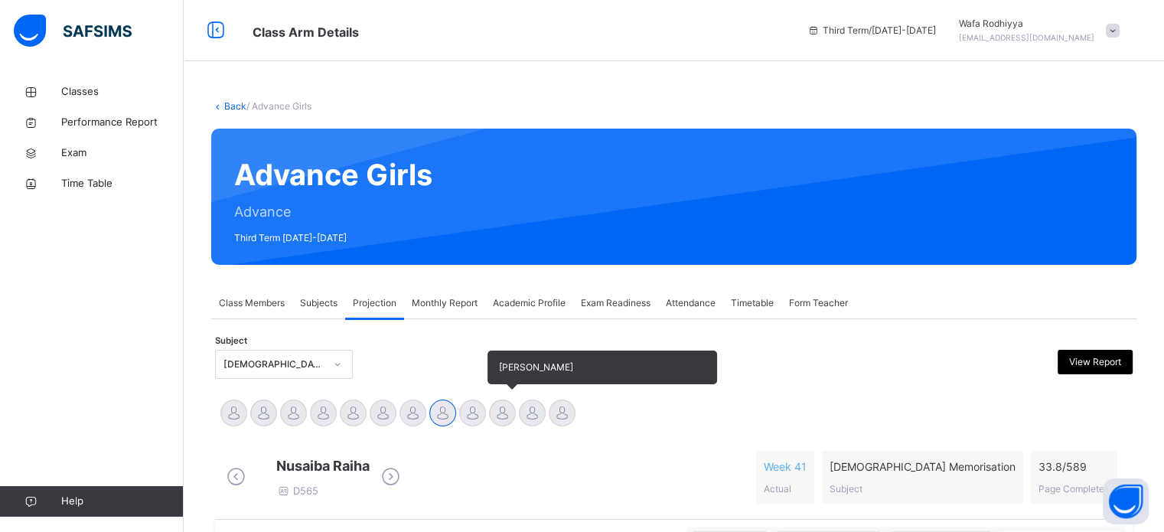
click at [499, 422] on div at bounding box center [502, 412] width 27 height 27
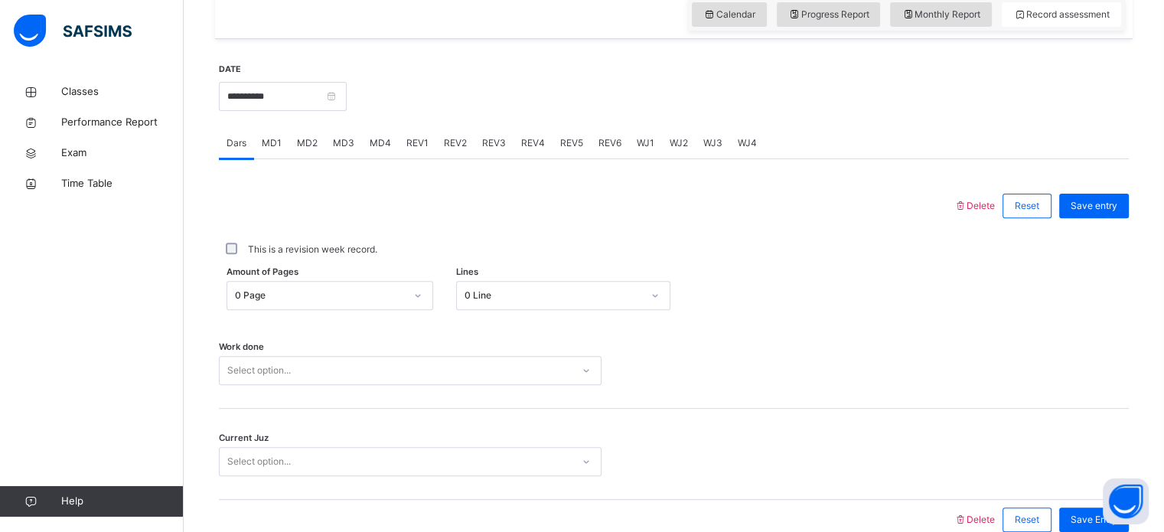
scroll to position [525, 0]
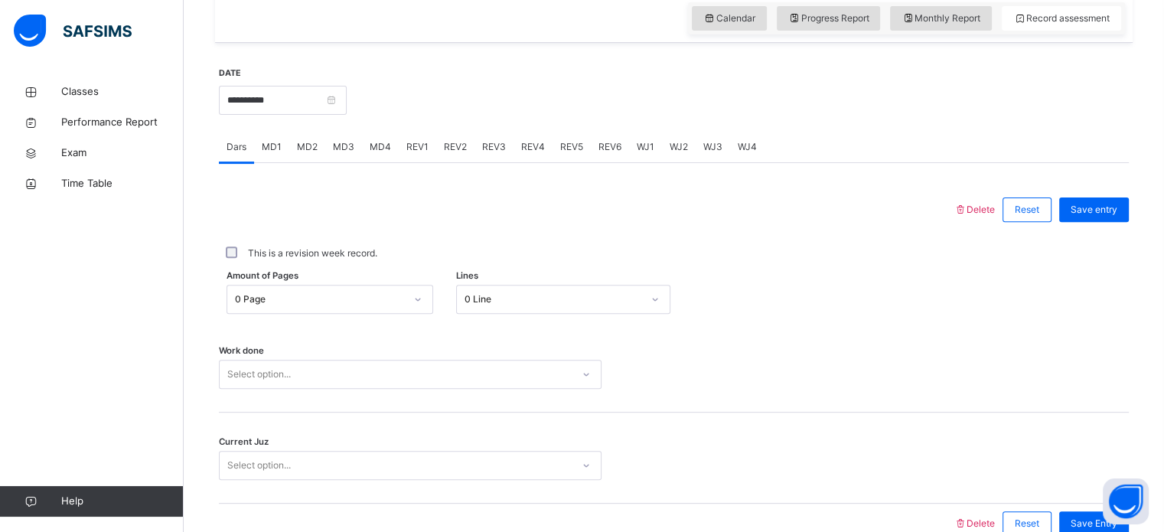
click at [421, 162] on div "REV1" at bounding box center [418, 147] width 38 height 31
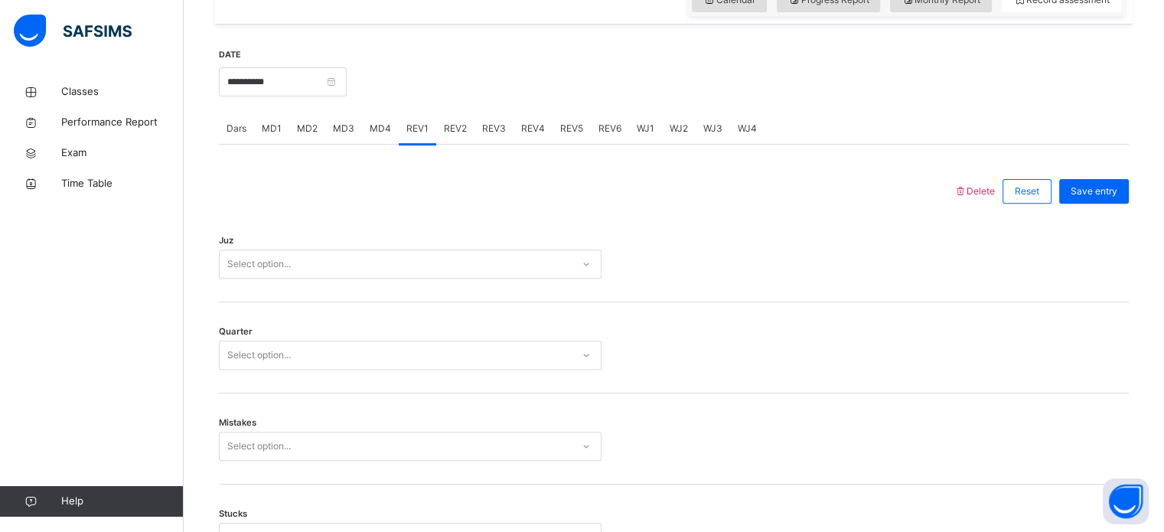
click at [424, 279] on div "Select option..." at bounding box center [410, 263] width 383 height 29
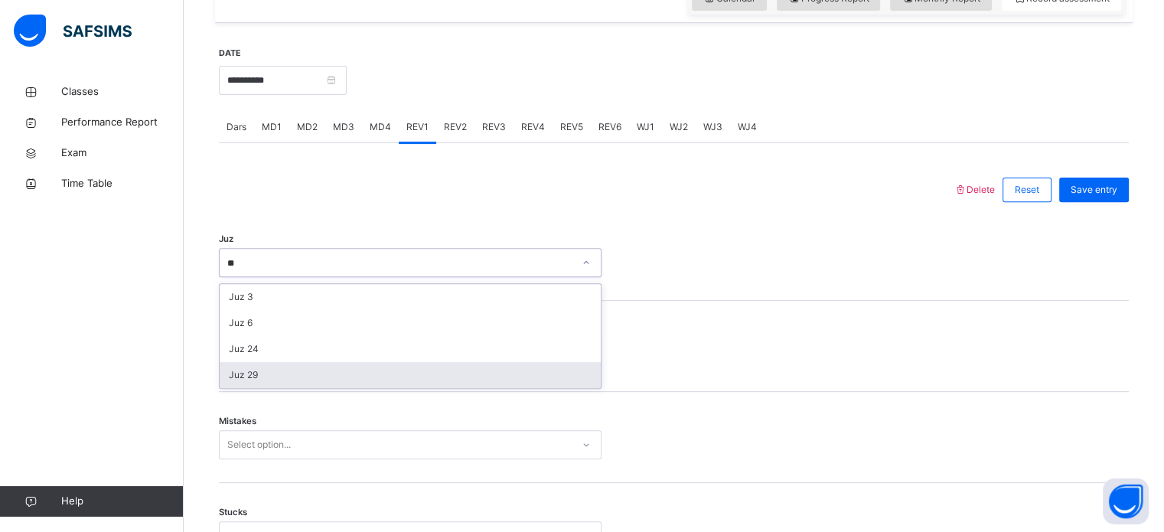
type input "**"
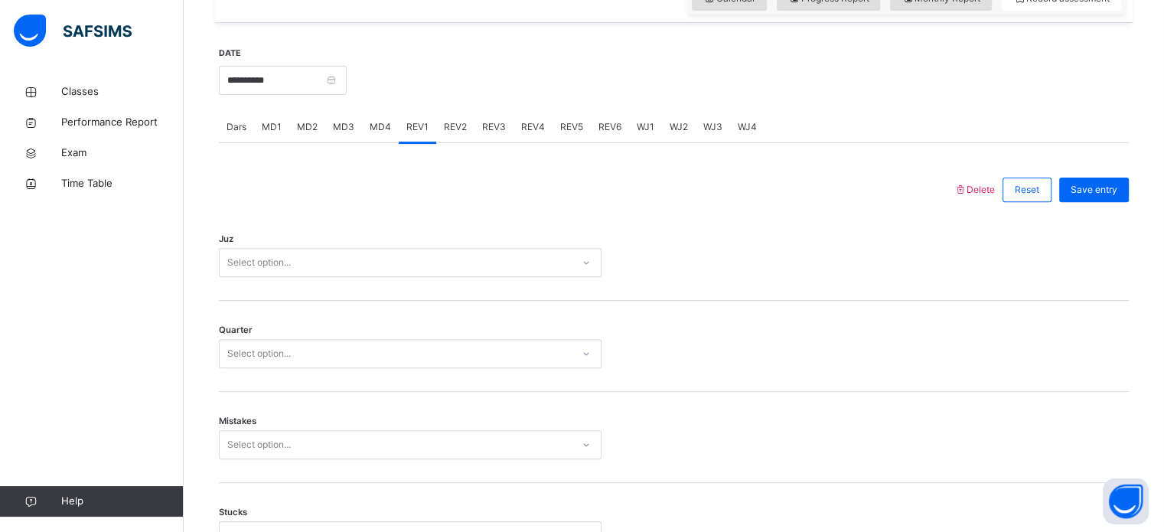
click at [364, 403] on div "Mistakes Select option..." at bounding box center [674, 437] width 910 height 91
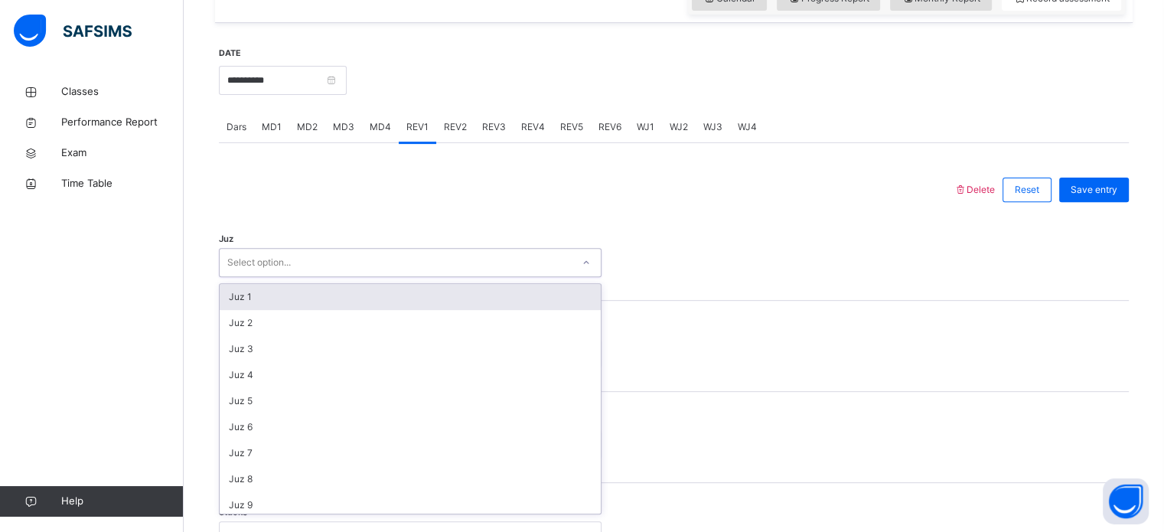
click at [377, 270] on div "Select option..." at bounding box center [396, 263] width 352 height 24
type input "**"
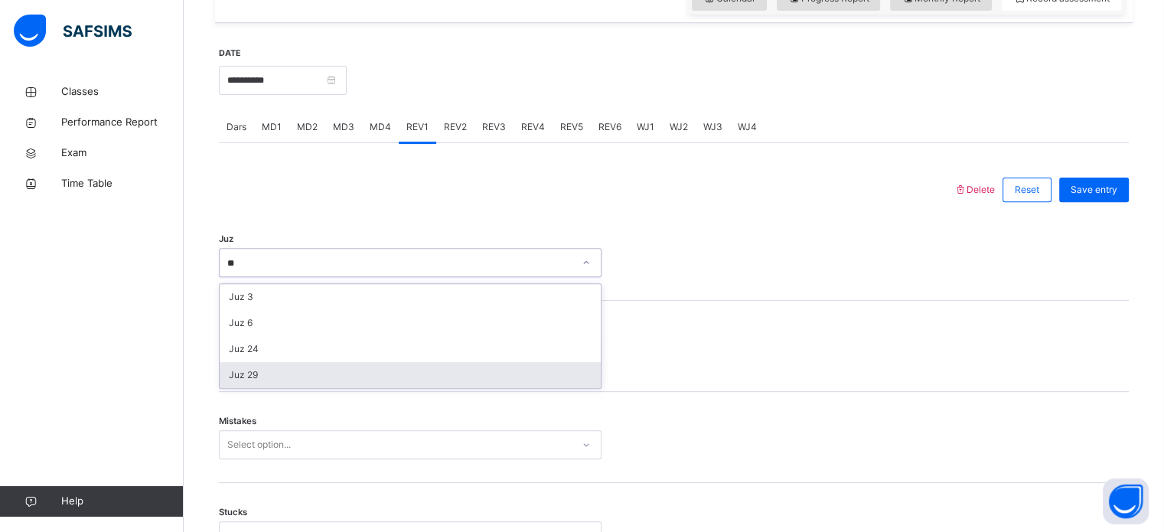
click at [267, 388] on div "Juz 29" at bounding box center [410, 375] width 381 height 26
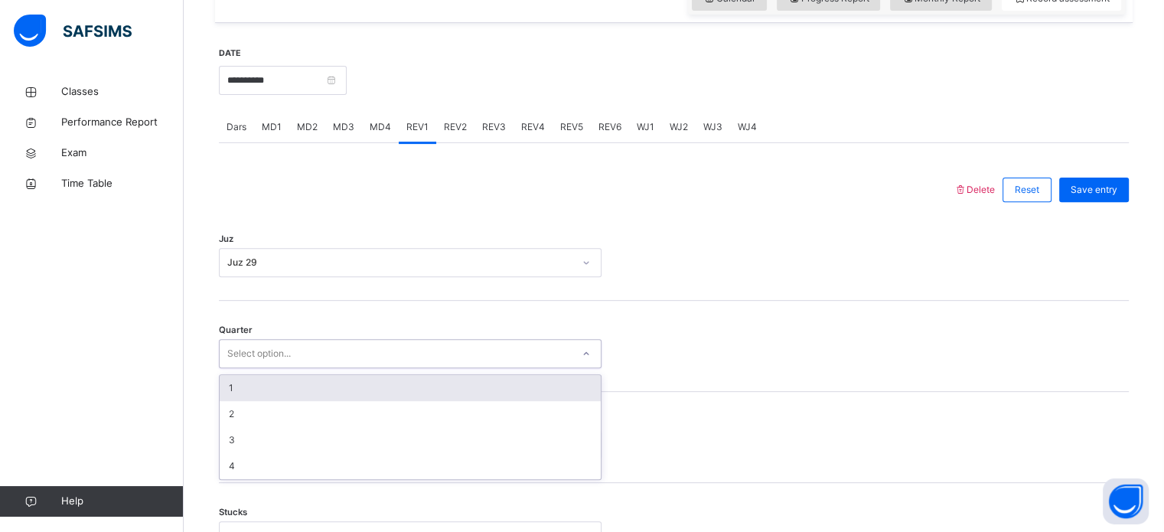
click at [267, 360] on div "Select option..." at bounding box center [259, 353] width 64 height 29
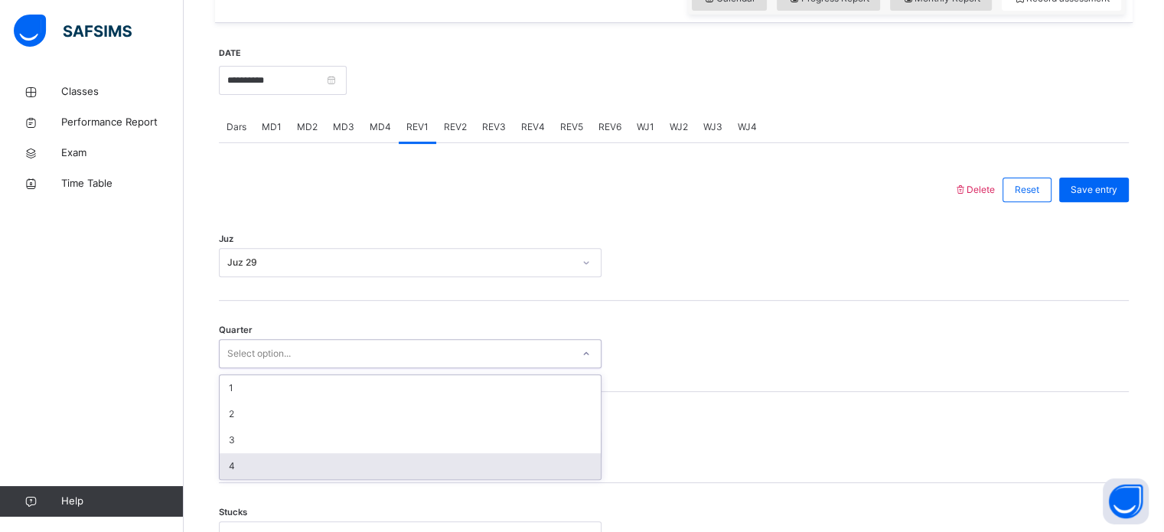
click at [249, 477] on div "4" at bounding box center [410, 466] width 381 height 26
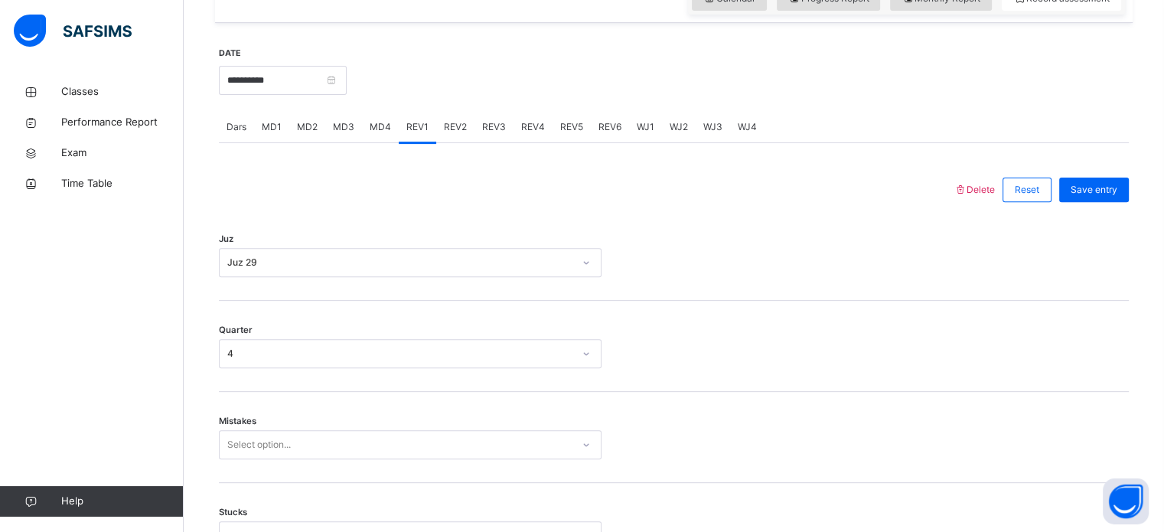
click at [249, 477] on div "Mistakes Select option..." at bounding box center [674, 437] width 910 height 91
drag, startPoint x: 249, startPoint y: 477, endPoint x: 251, endPoint y: 461, distance: 15.4
click at [251, 461] on div "Mistakes Select option..." at bounding box center [674, 437] width 910 height 91
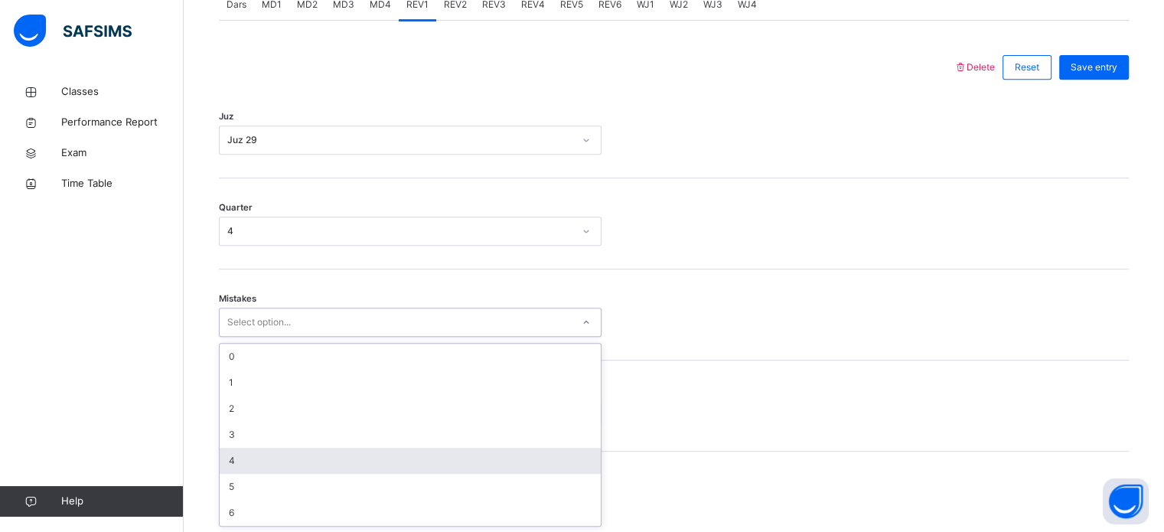
click at [251, 337] on div "option 4 focused, 5 of 7. 7 results available. Use Up and Down to choose option…" at bounding box center [410, 322] width 383 height 29
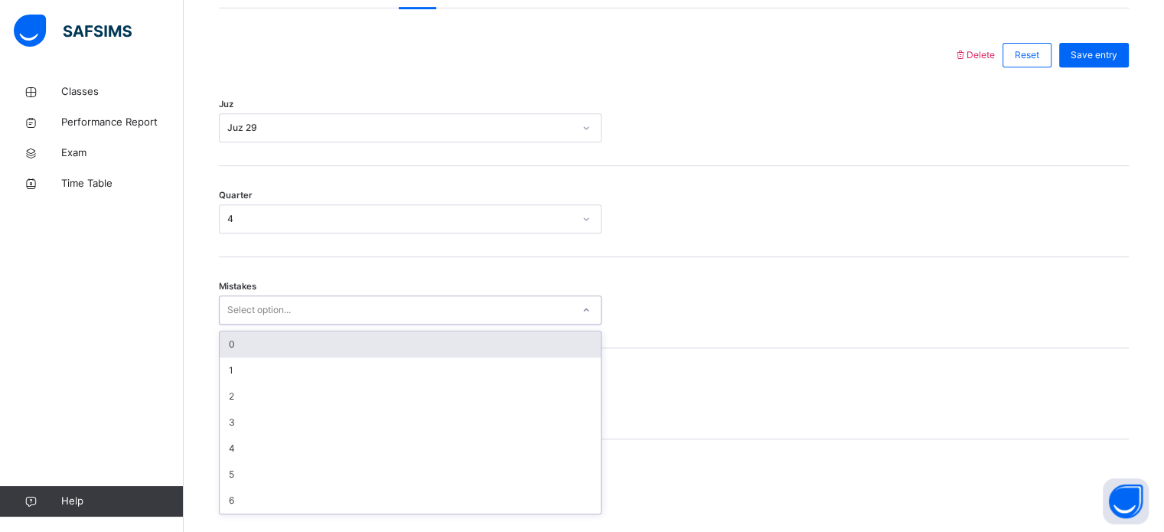
click at [246, 351] on div "0" at bounding box center [410, 344] width 381 height 26
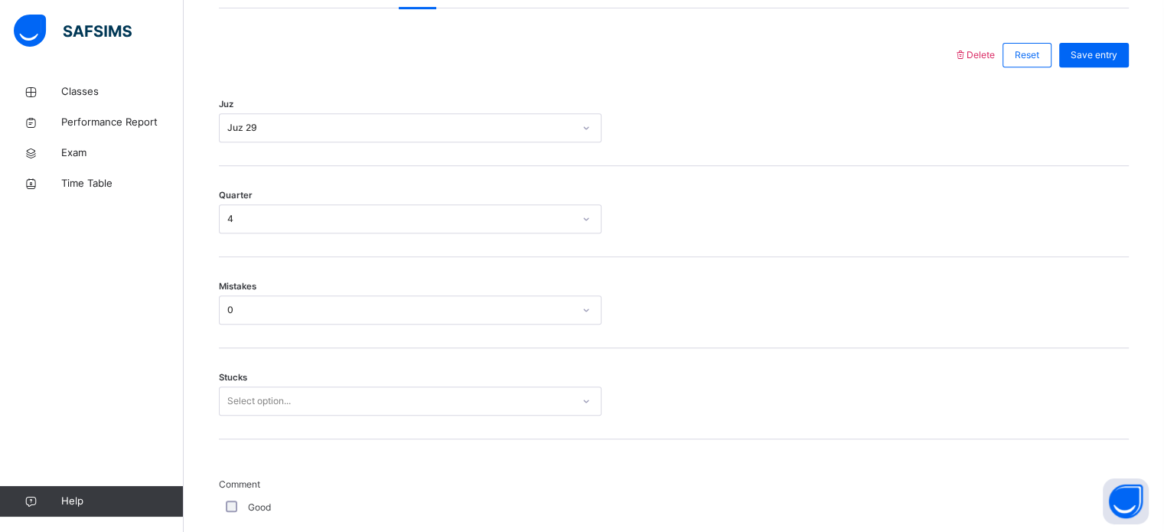
click at [246, 348] on div "Mistakes 0" at bounding box center [674, 302] width 910 height 91
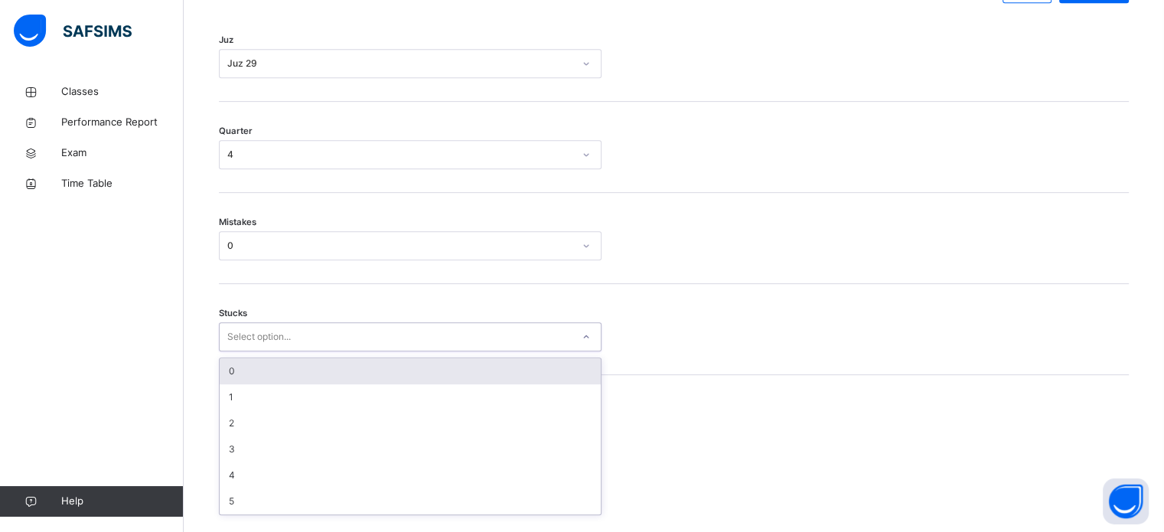
click at [258, 351] on div "option 0 focused, 1 of 6. 6 results available. Use Up and Down to choose option…" at bounding box center [410, 336] width 383 height 29
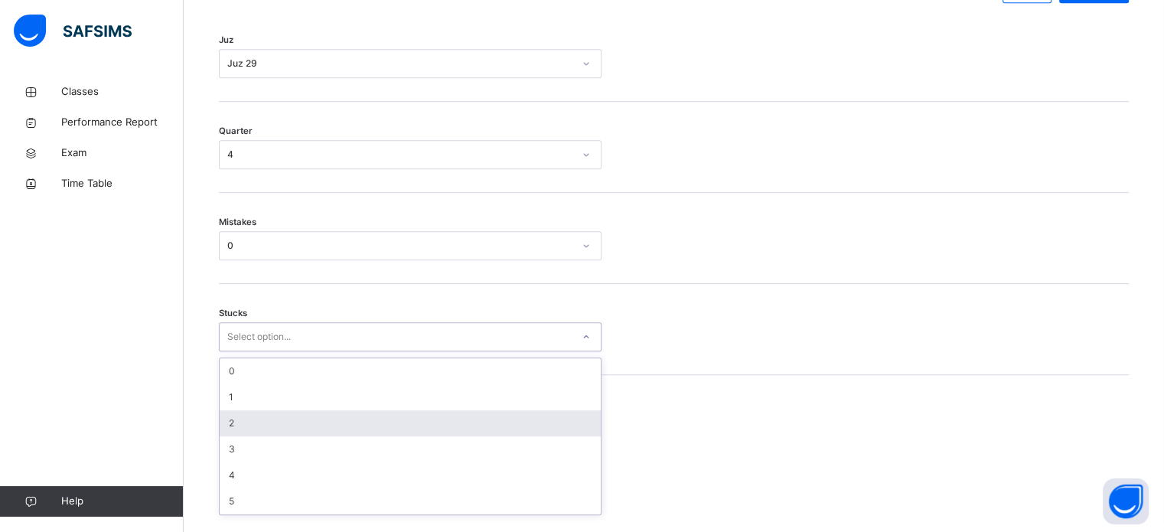
click at [256, 432] on div "2" at bounding box center [410, 423] width 381 height 26
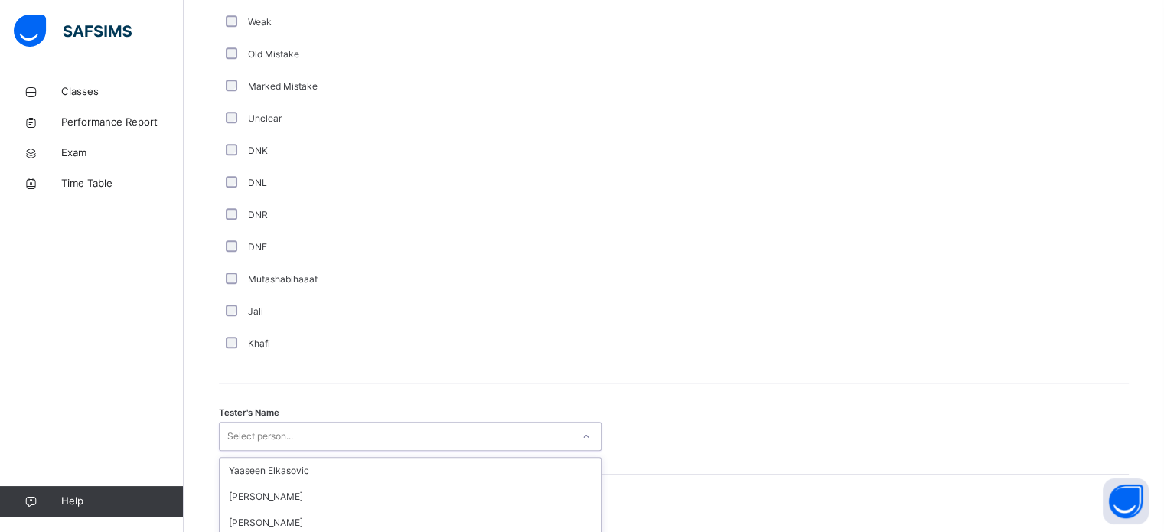
scroll to position [1382, 0]
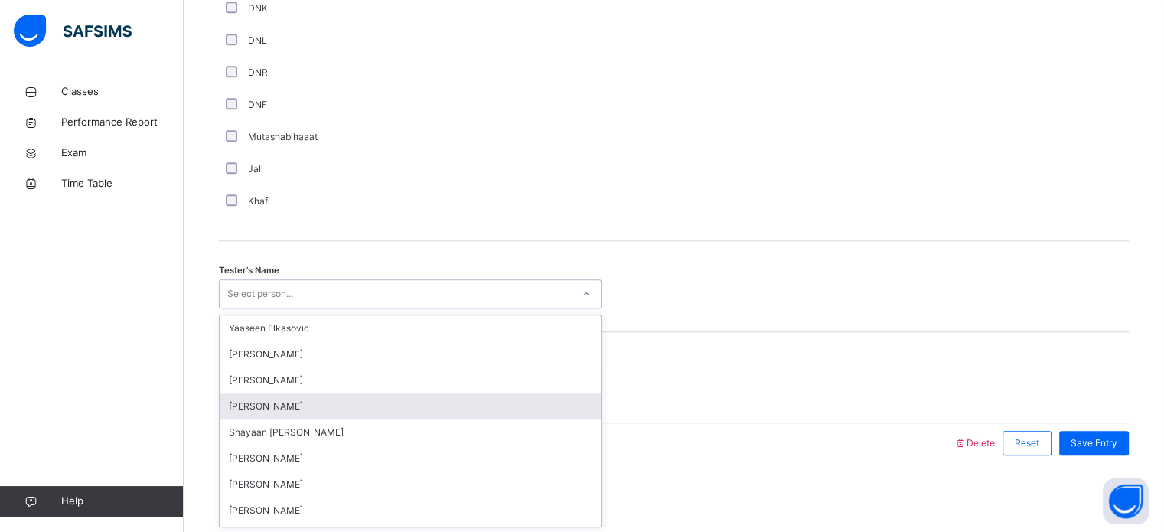
click at [236, 308] on div "option [PERSON_NAME] focused, 4 of 89. 89 results available. Use Up and Down to…" at bounding box center [410, 293] width 383 height 29
type input "**"
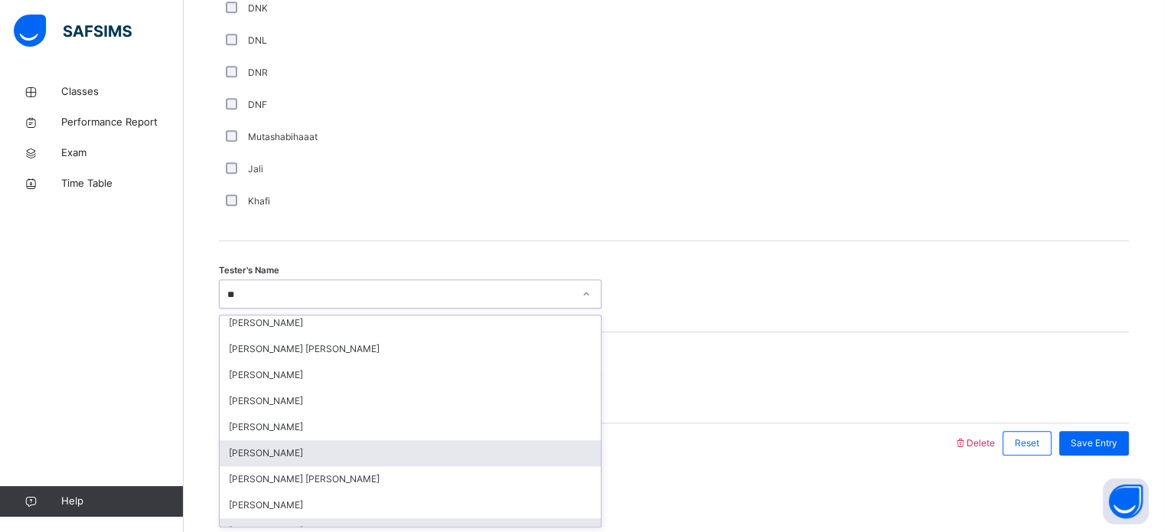
scroll to position [57, 0]
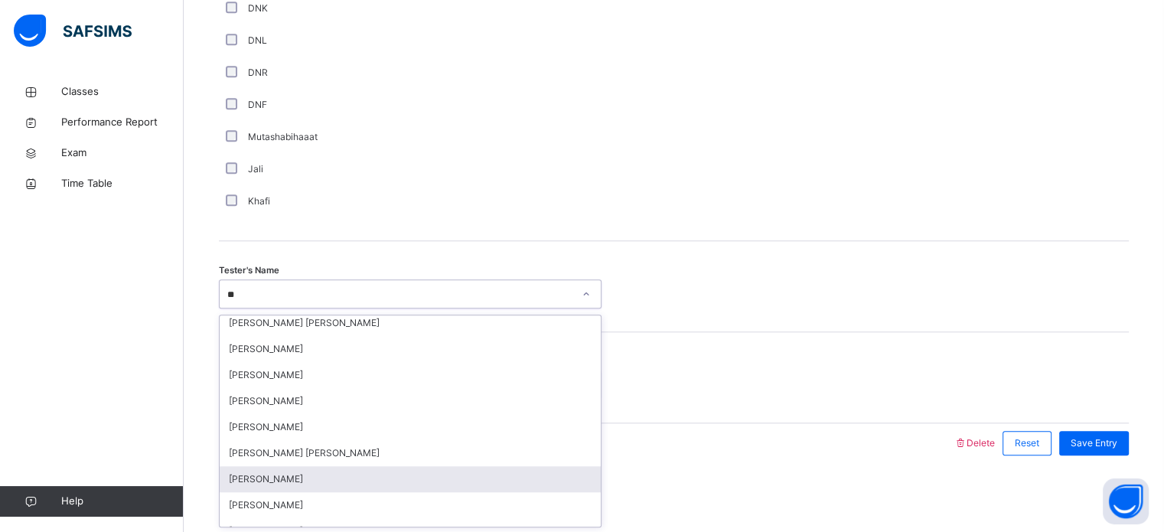
click at [236, 477] on div "[PERSON_NAME]" at bounding box center [410, 479] width 381 height 26
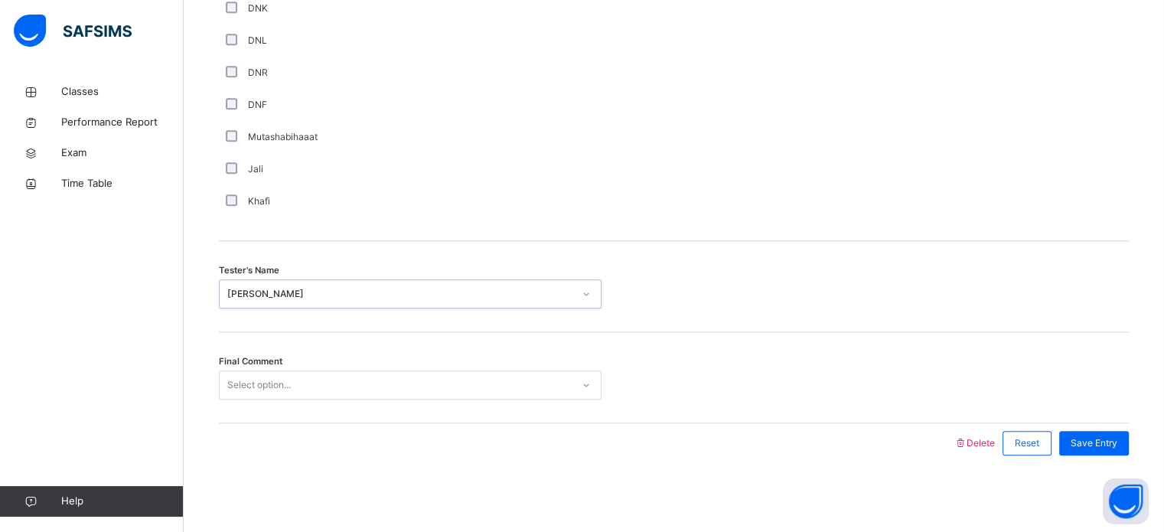
click at [276, 372] on div "Select option..." at bounding box center [410, 384] width 383 height 29
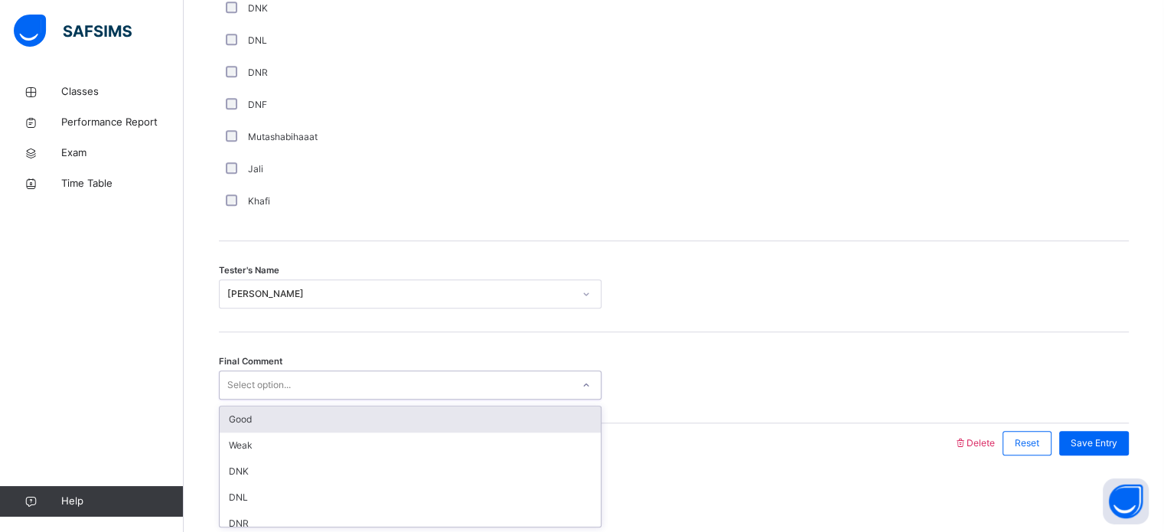
click at [274, 416] on div "Good" at bounding box center [410, 419] width 381 height 26
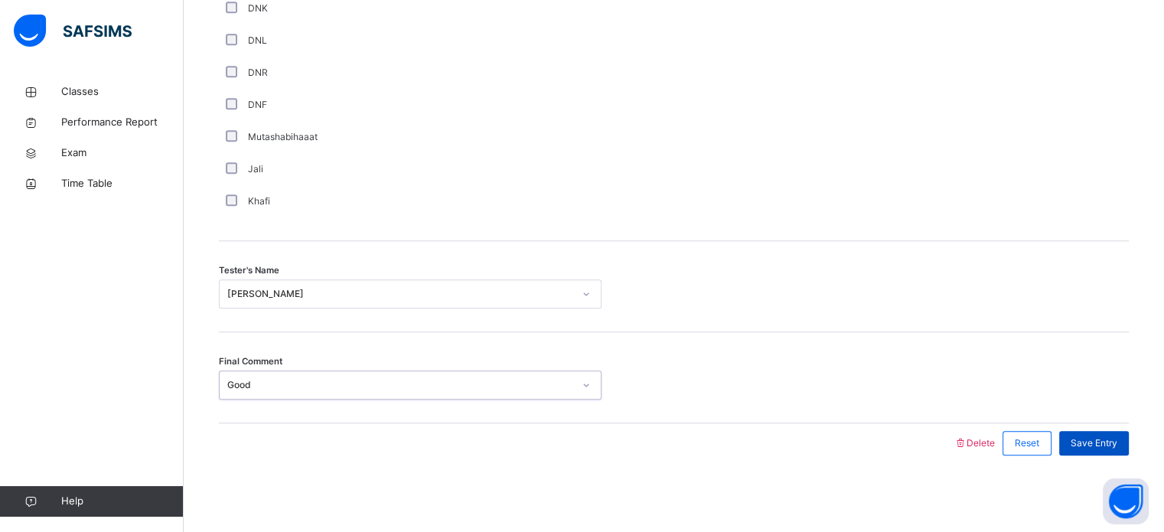
click at [1085, 440] on span "Save Entry" at bounding box center [1094, 443] width 47 height 14
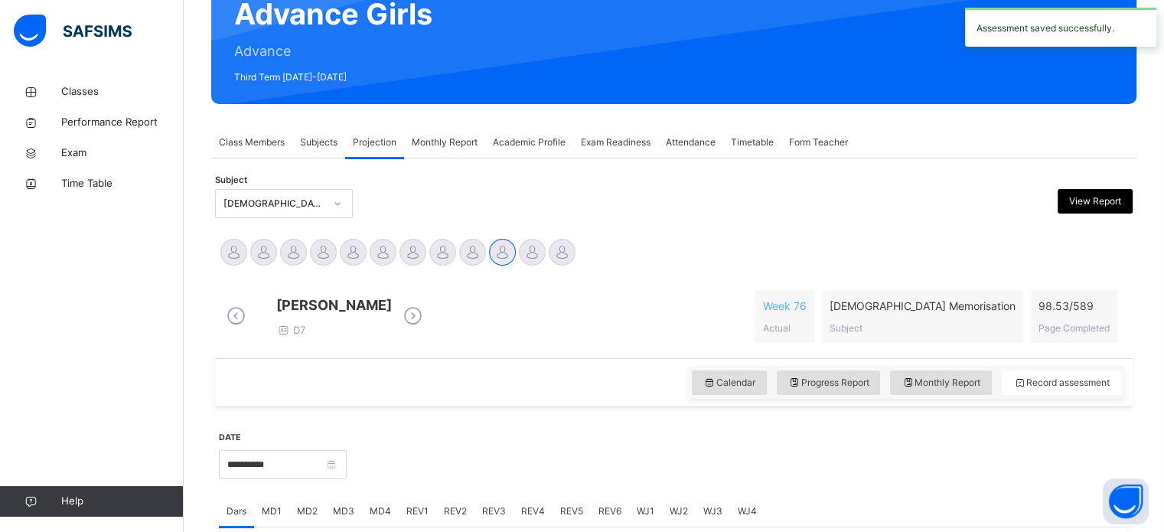
scroll to position [159, 0]
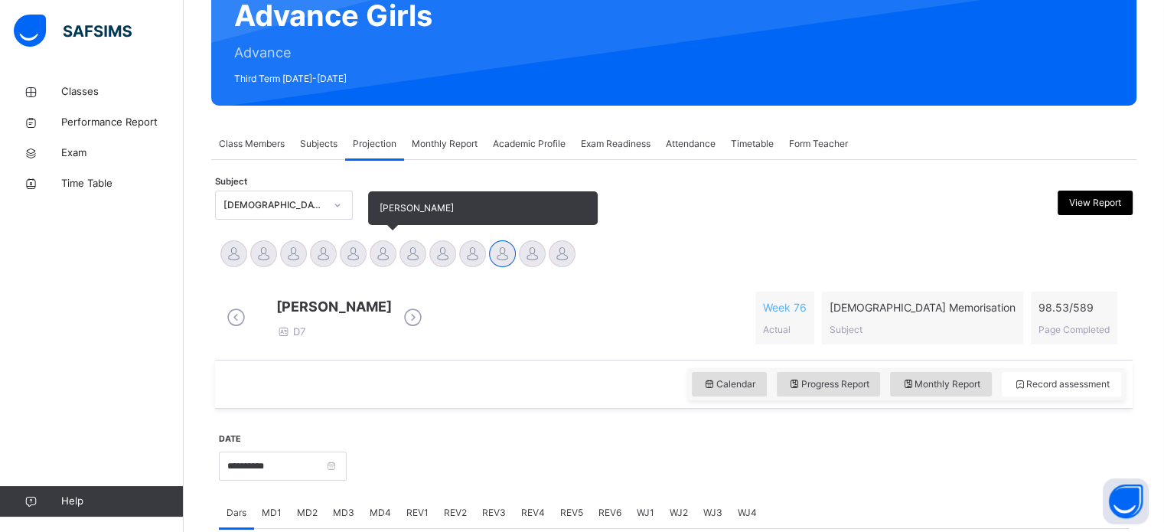
click at [386, 247] on div at bounding box center [383, 253] width 27 height 27
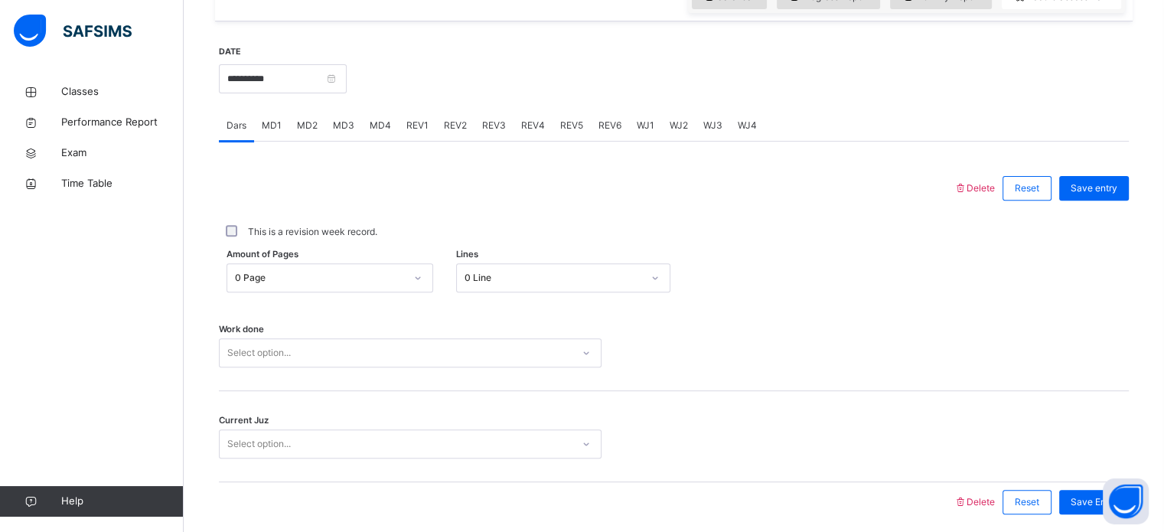
scroll to position [548, 0]
click at [452, 131] on span "REV2" at bounding box center [455, 124] width 23 height 14
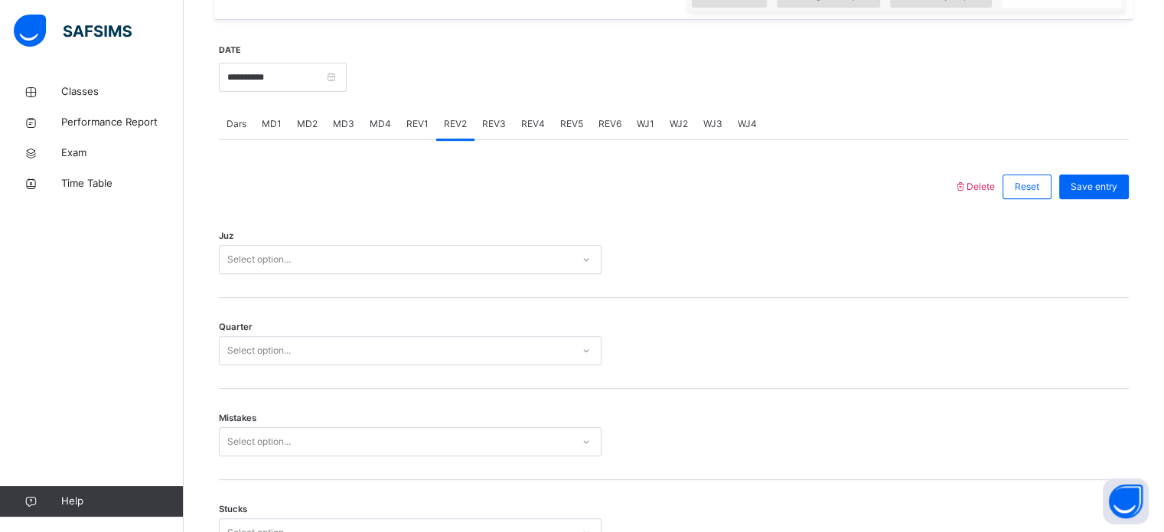
click at [412, 255] on div "Juz Select option..." at bounding box center [674, 252] width 910 height 91
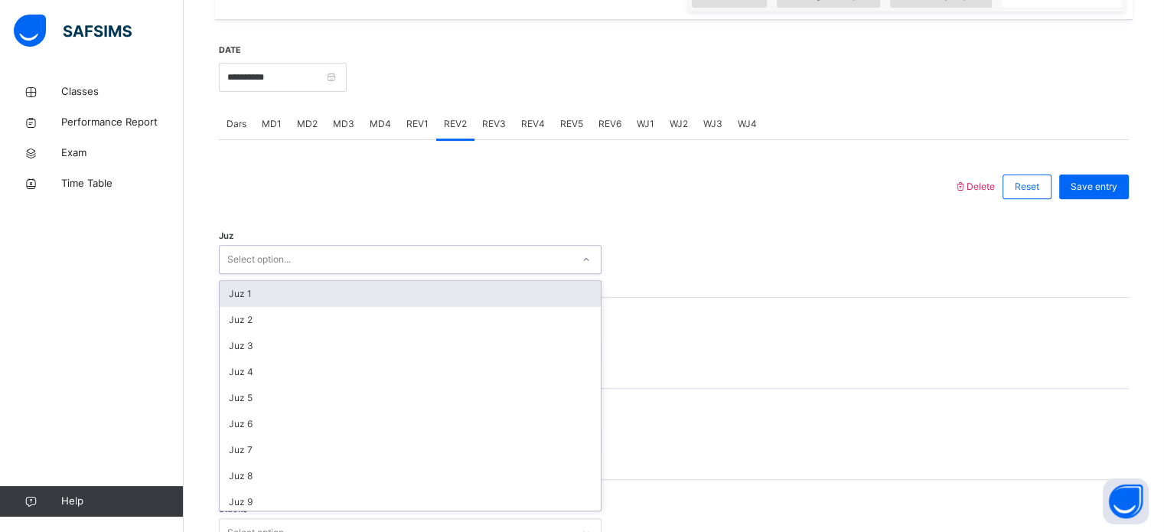
click at [410, 266] on div "Select option..." at bounding box center [396, 260] width 352 height 24
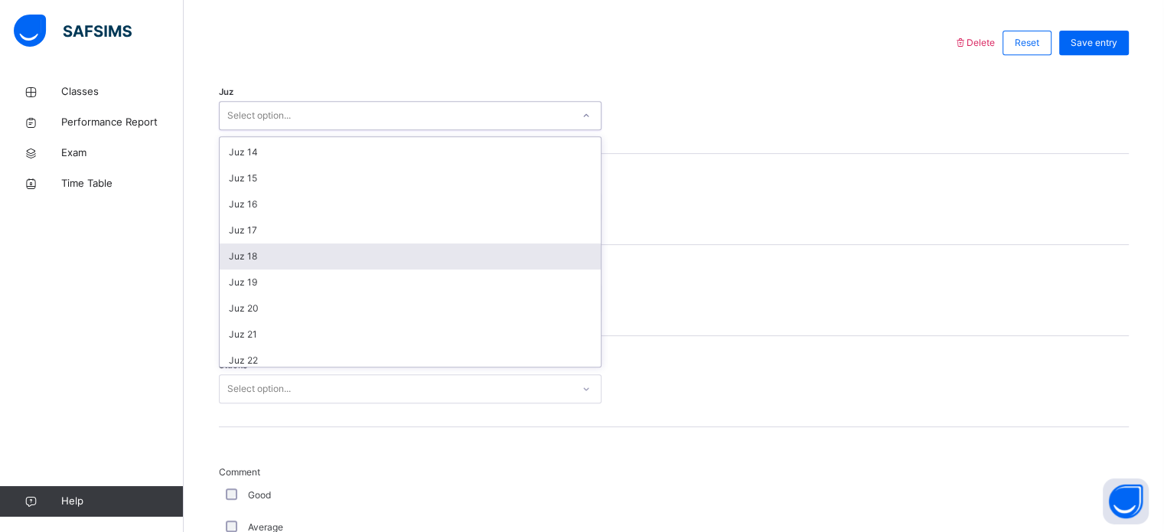
scroll to position [551, 0]
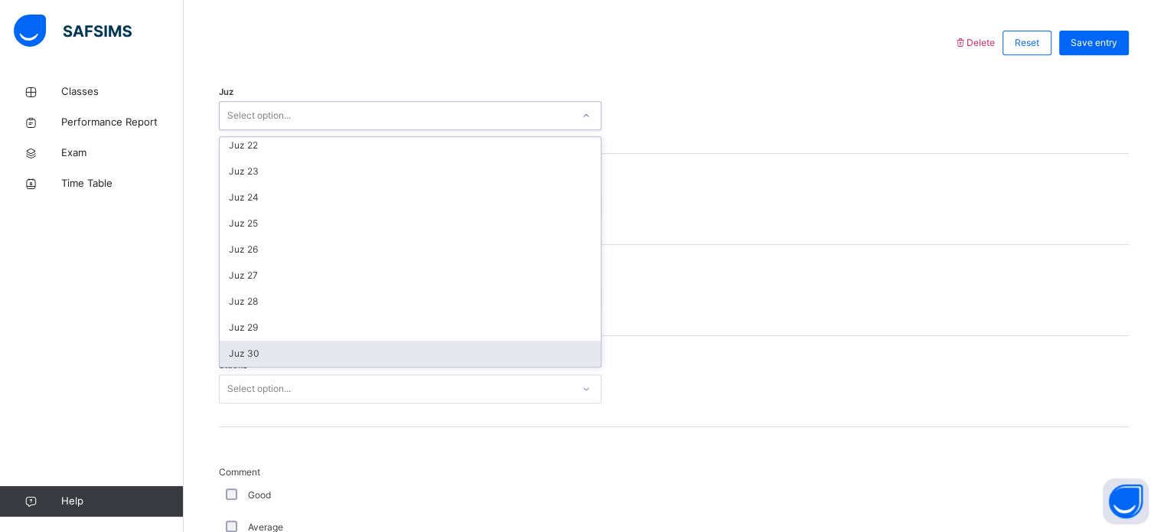
click at [327, 364] on div "Juz 30" at bounding box center [410, 354] width 381 height 26
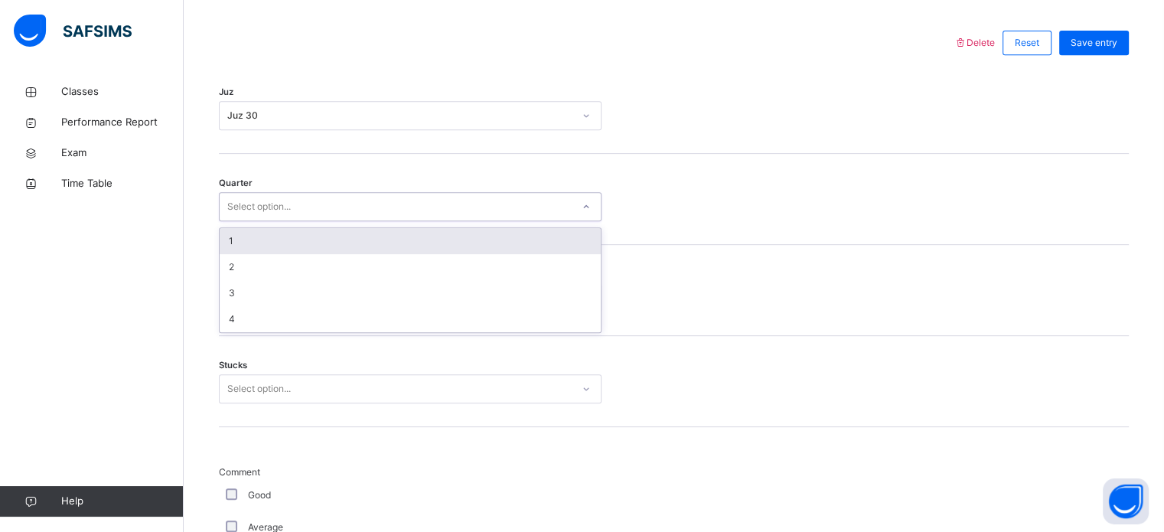
click at [364, 219] on div "Select option..." at bounding box center [396, 207] width 352 height 24
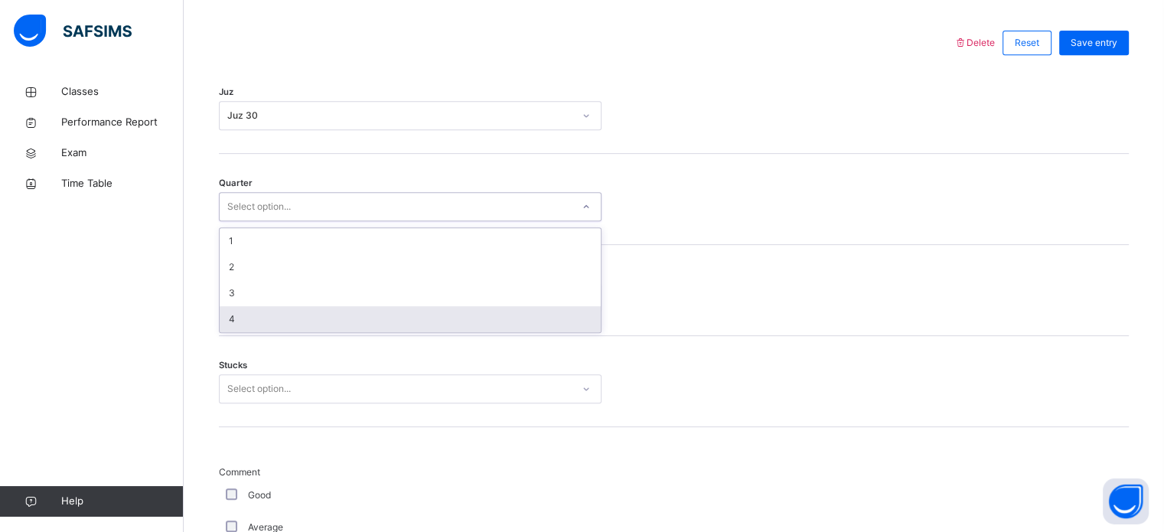
click at [347, 332] on div "4" at bounding box center [410, 319] width 381 height 26
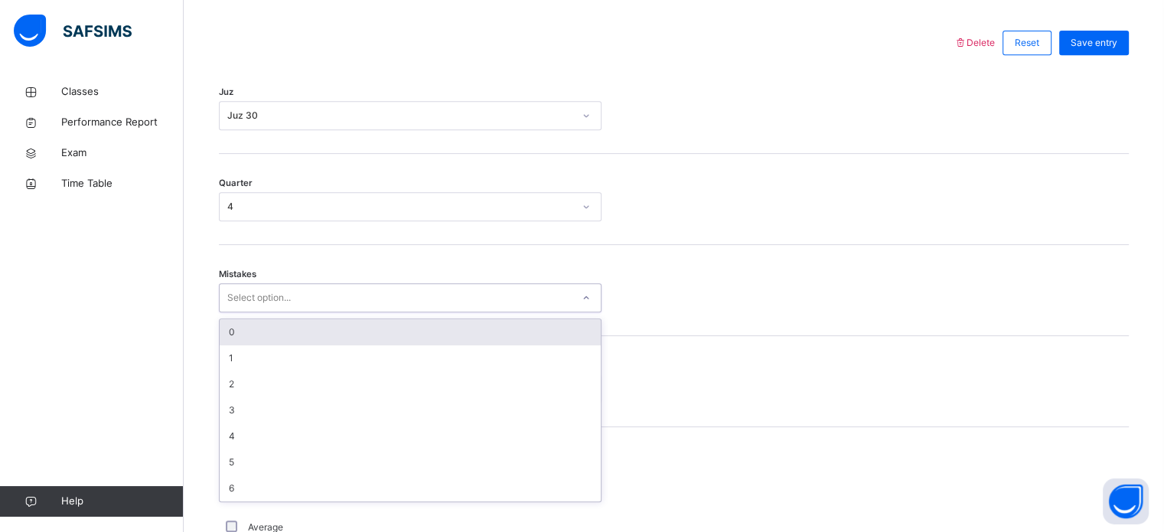
click at [367, 312] on div "Select option..." at bounding box center [410, 297] width 383 height 29
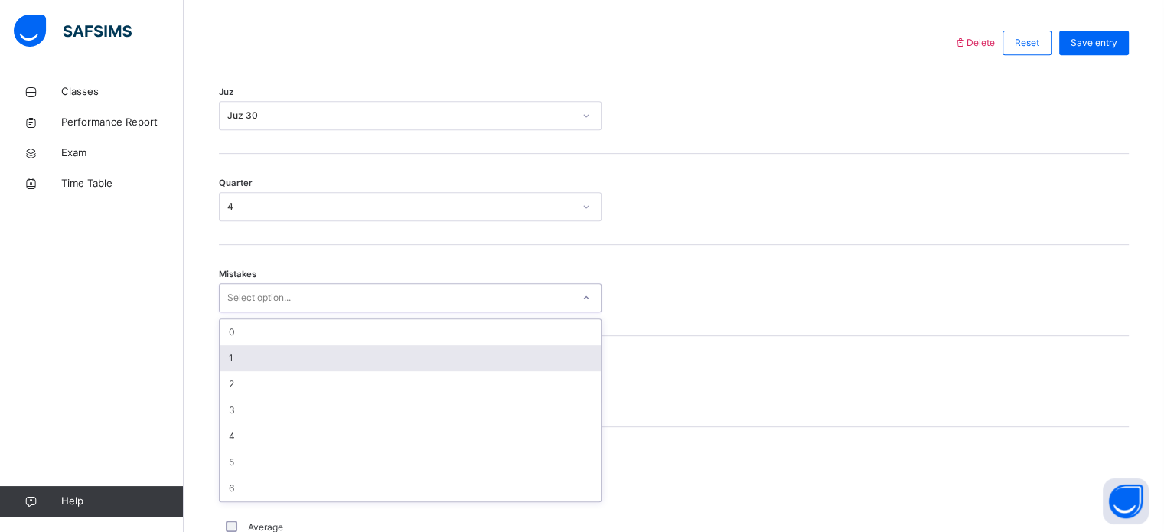
click at [312, 371] on div "1" at bounding box center [410, 358] width 381 height 26
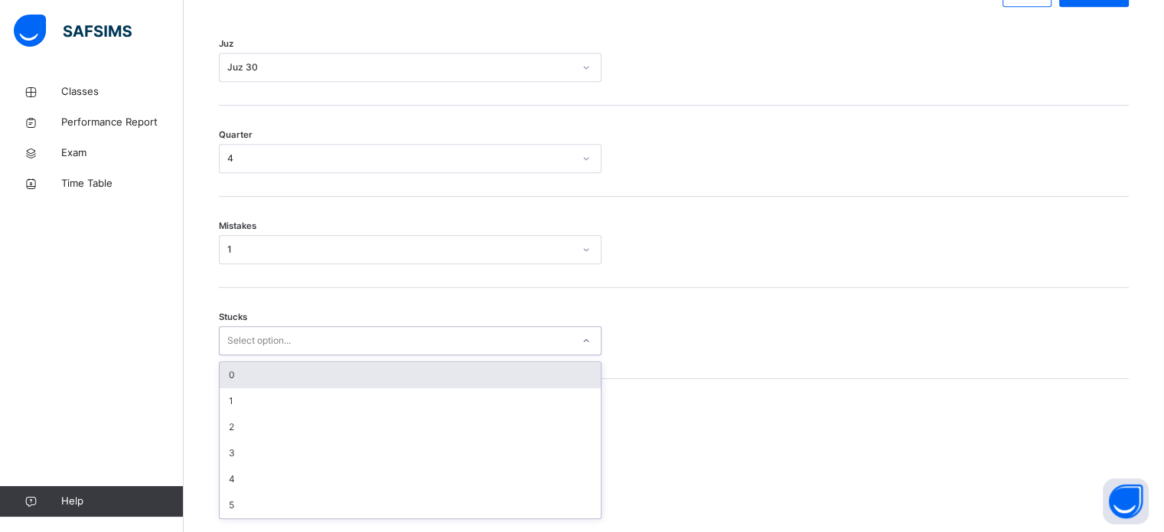
click at [293, 355] on div "option 0 focused, 1 of 6. 6 results available. Use Up and Down to choose option…" at bounding box center [410, 340] width 383 height 29
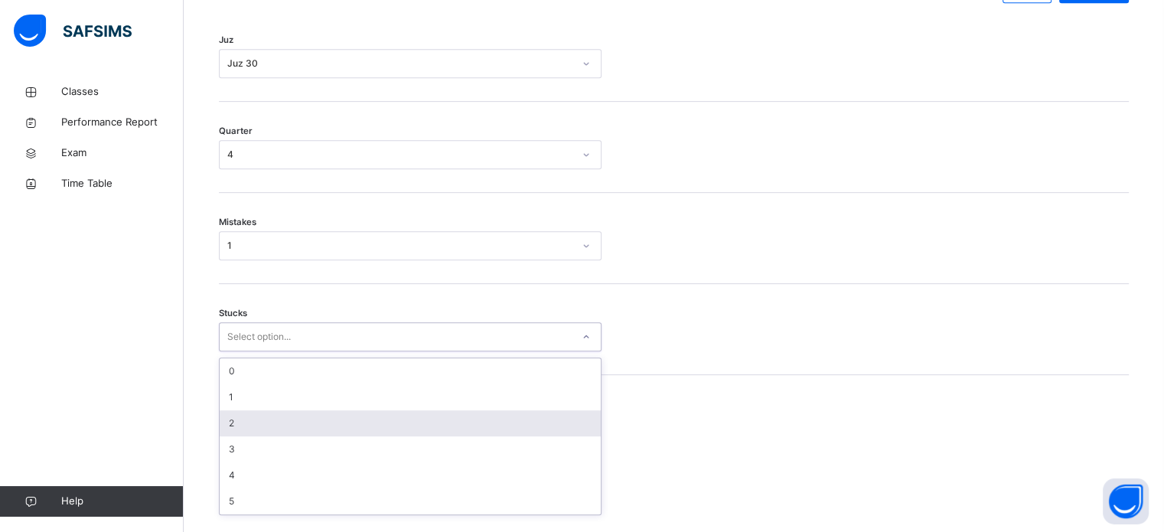
click at [287, 428] on div "2" at bounding box center [410, 423] width 381 height 26
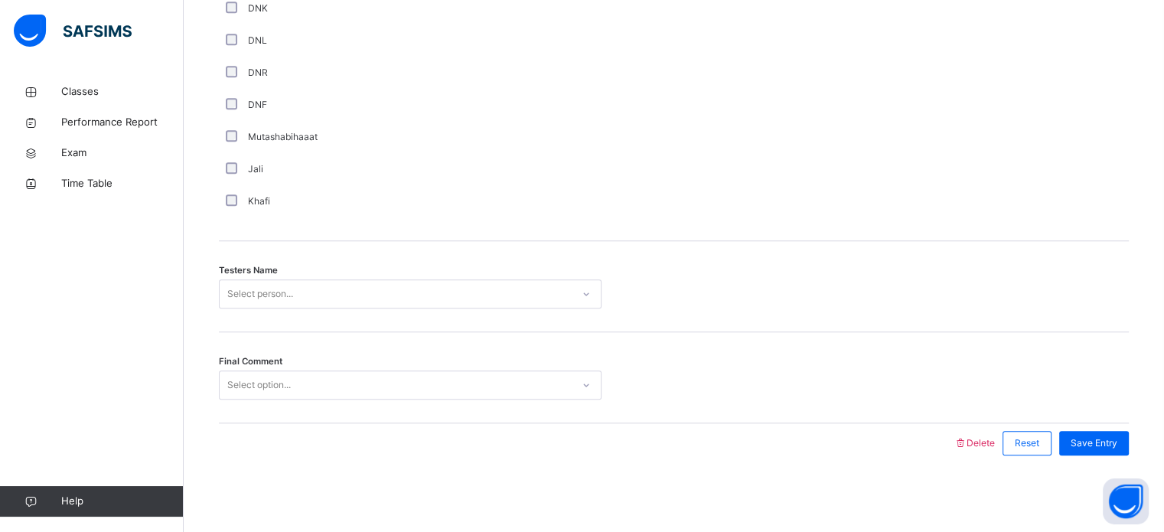
scroll to position [1382, 0]
click at [322, 296] on div "Select person..." at bounding box center [396, 294] width 352 height 24
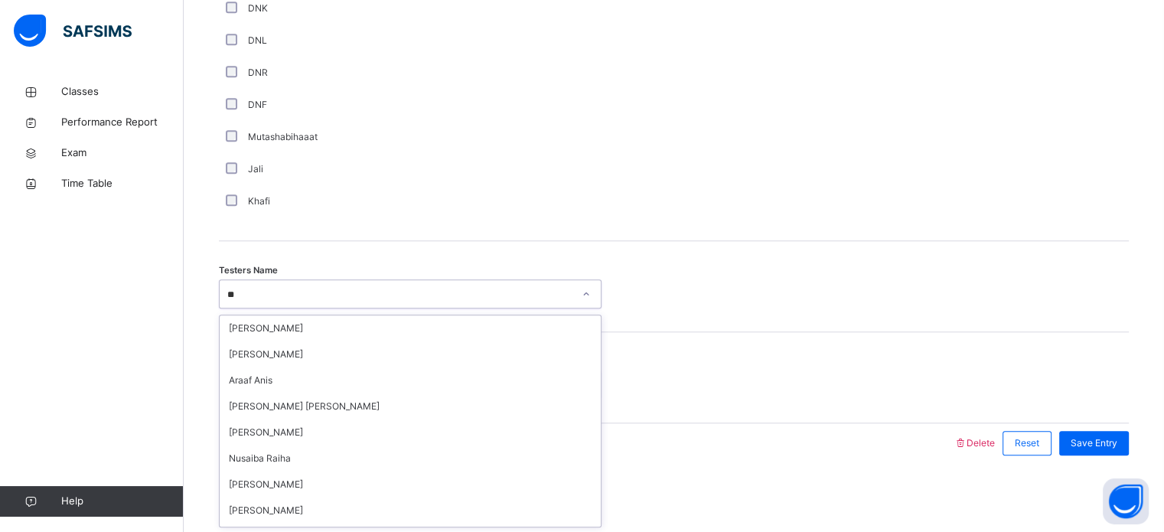
type input "*"
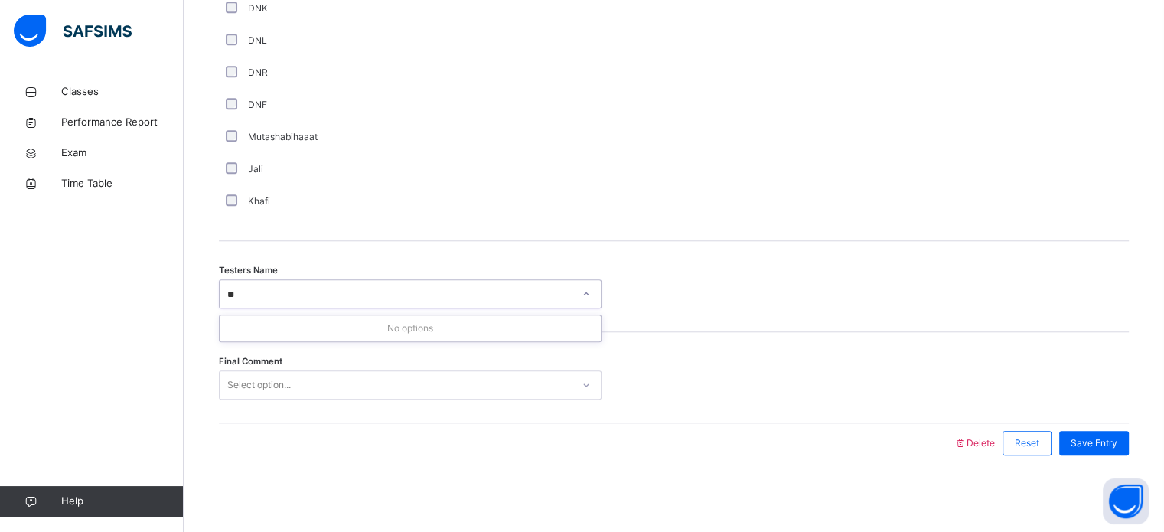
type input "*"
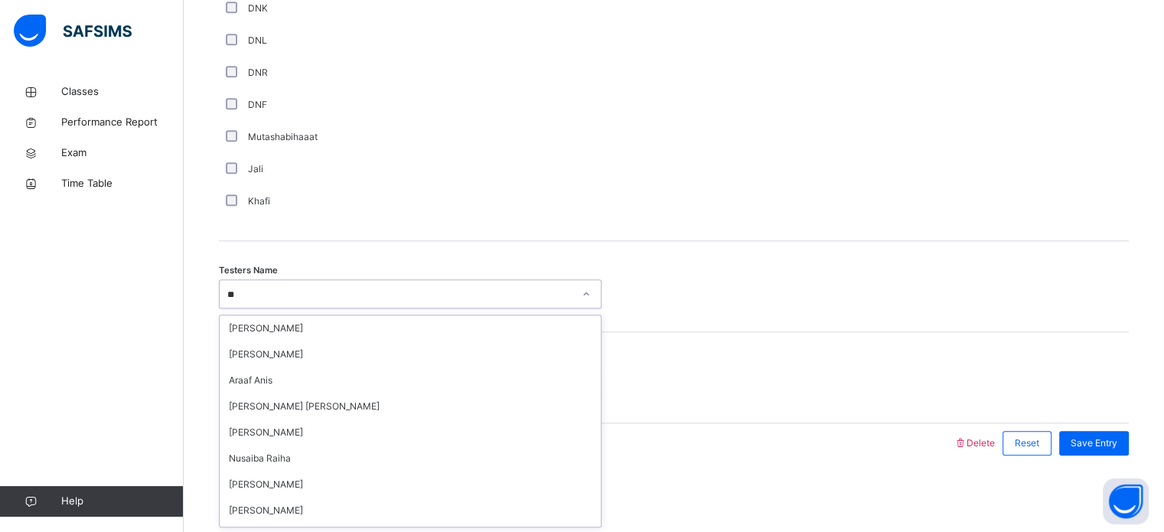
type input "*"
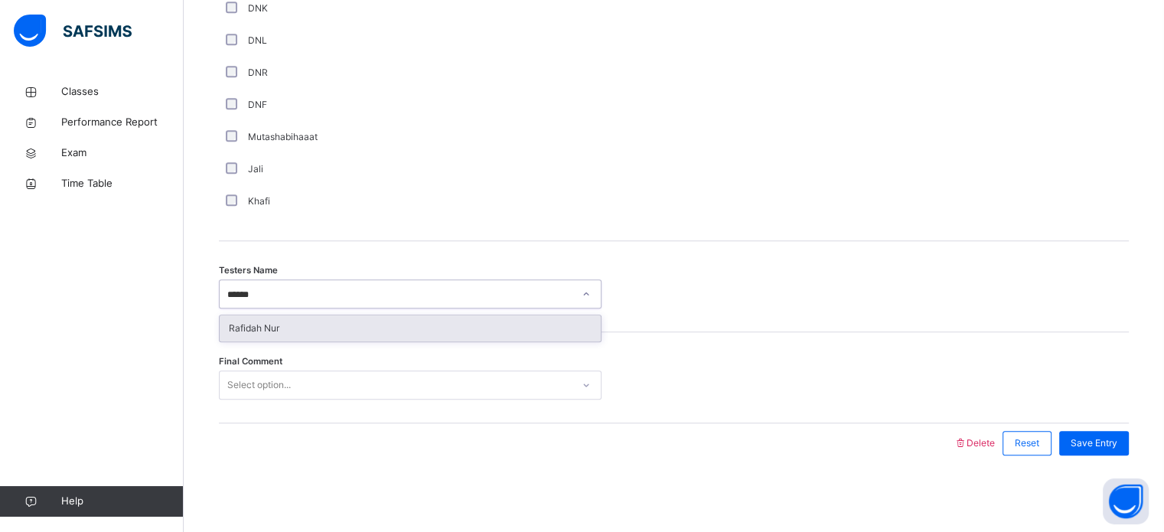
type input "*******"
click at [289, 329] on div "Rafidah Nur" at bounding box center [410, 328] width 381 height 26
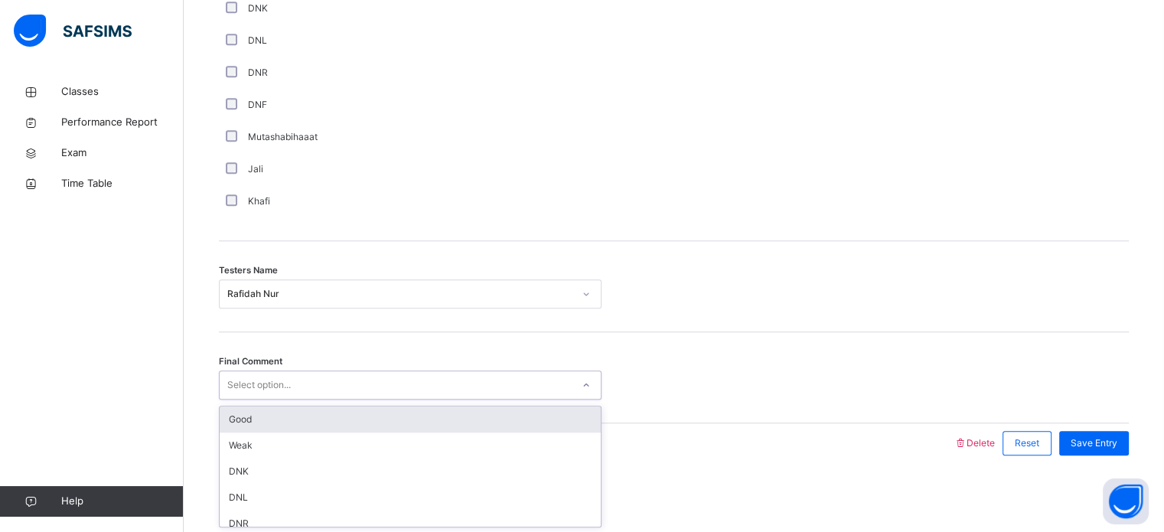
click at [282, 383] on div "Select option..." at bounding box center [259, 384] width 64 height 29
click at [282, 420] on div "Good" at bounding box center [410, 419] width 381 height 26
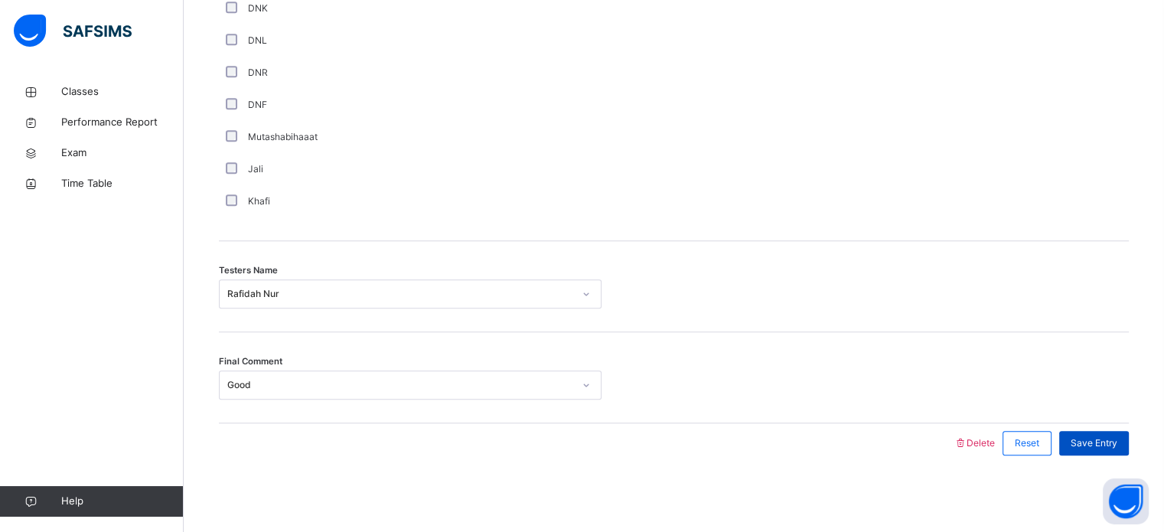
click at [1117, 439] on span "Save Entry" at bounding box center [1094, 443] width 47 height 14
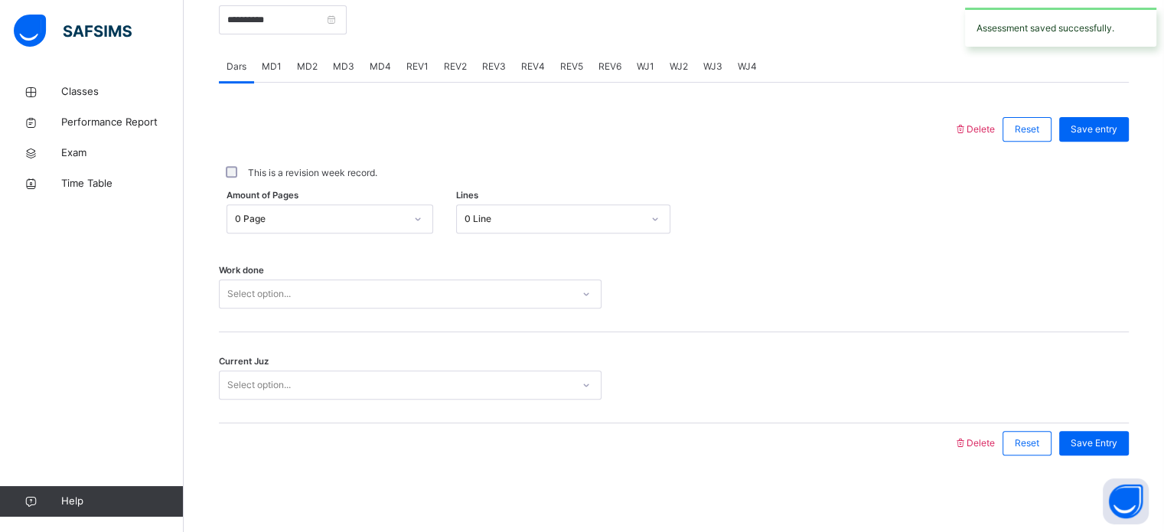
scroll to position [152, 0]
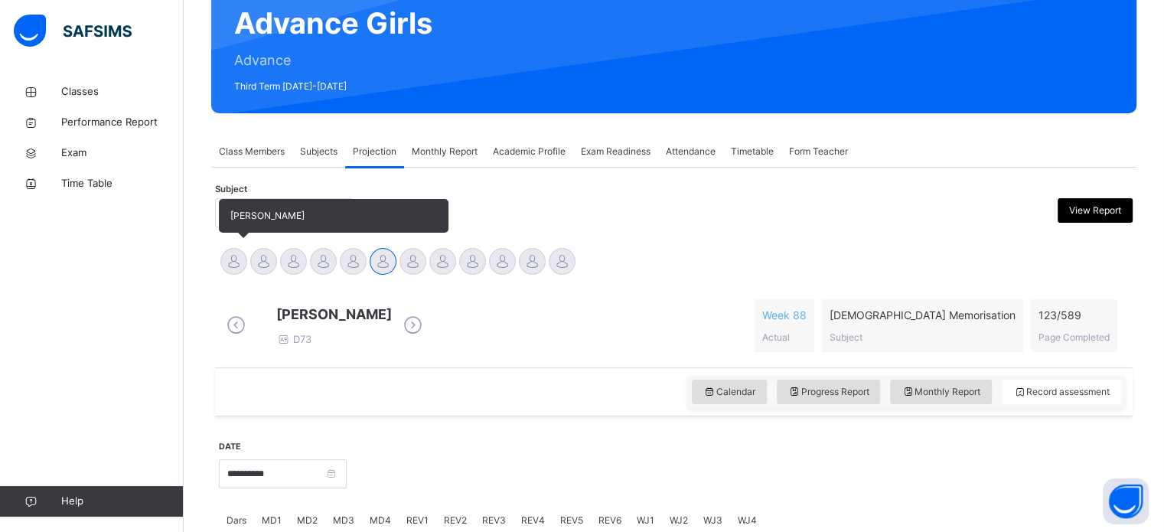
click at [237, 264] on div at bounding box center [233, 261] width 27 height 27
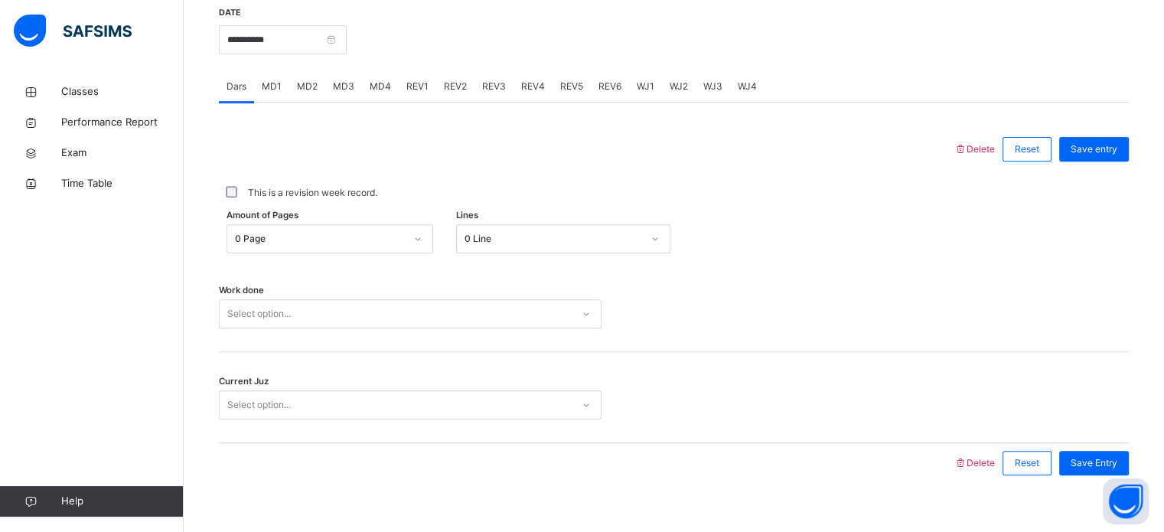
scroll to position [617, 0]
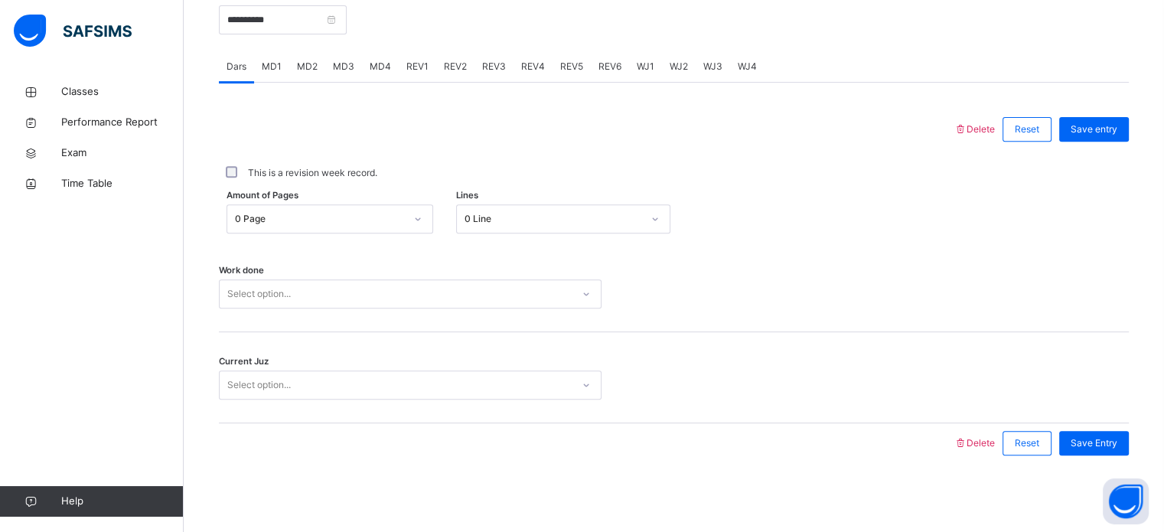
click at [300, 70] on span "MD2" at bounding box center [307, 67] width 21 height 14
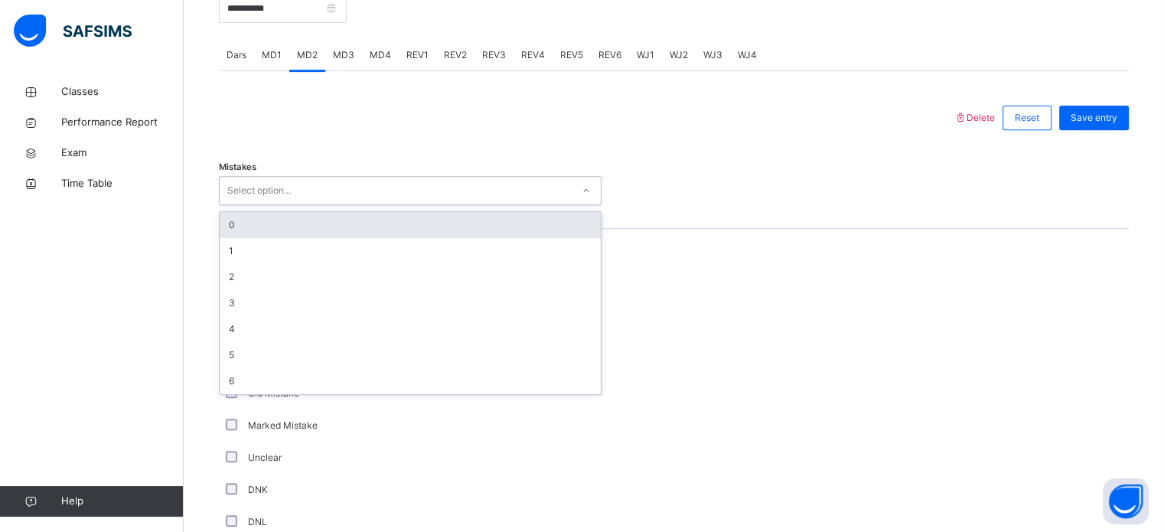
click at [260, 201] on div "Select option..." at bounding box center [259, 190] width 64 height 29
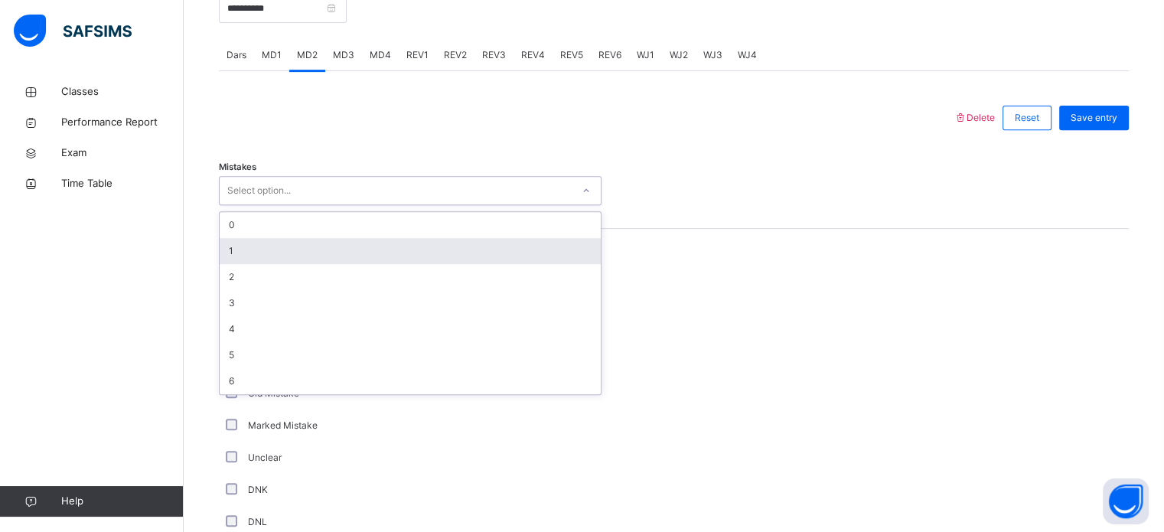
click at [228, 263] on div "1" at bounding box center [410, 251] width 381 height 26
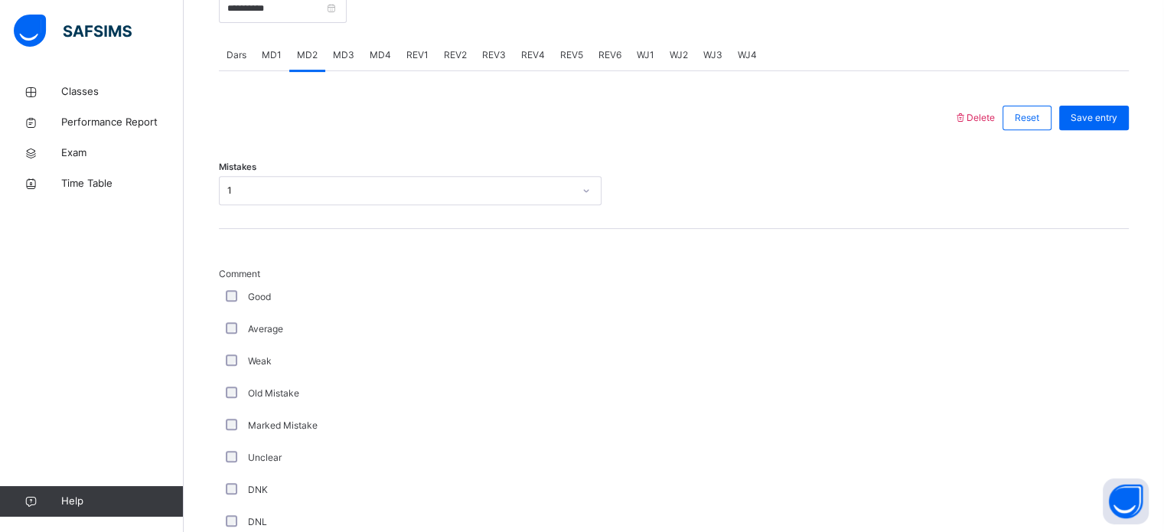
click at [227, 333] on div "Average" at bounding box center [410, 329] width 383 height 32
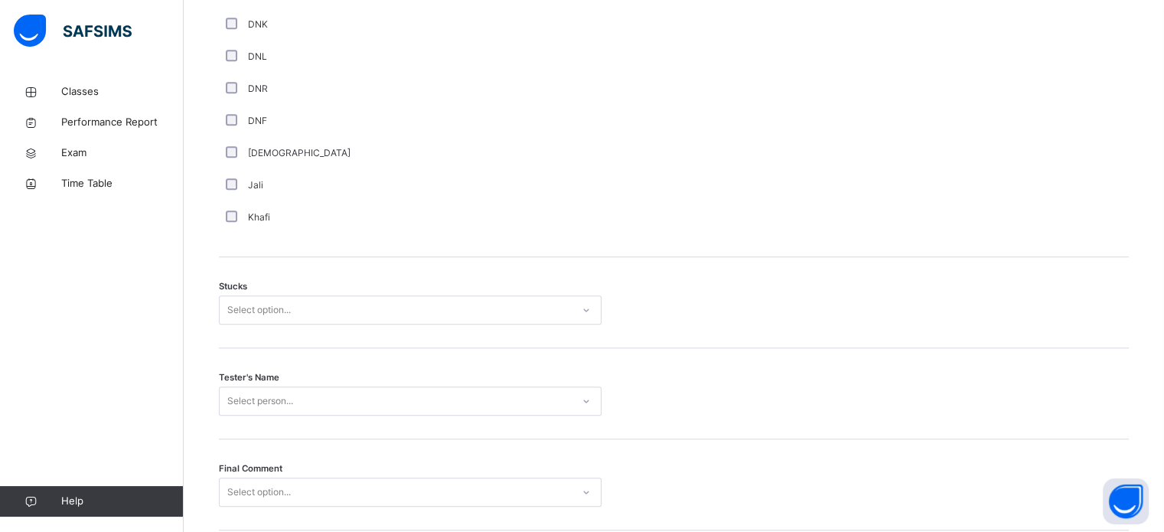
scroll to position [1200, 0]
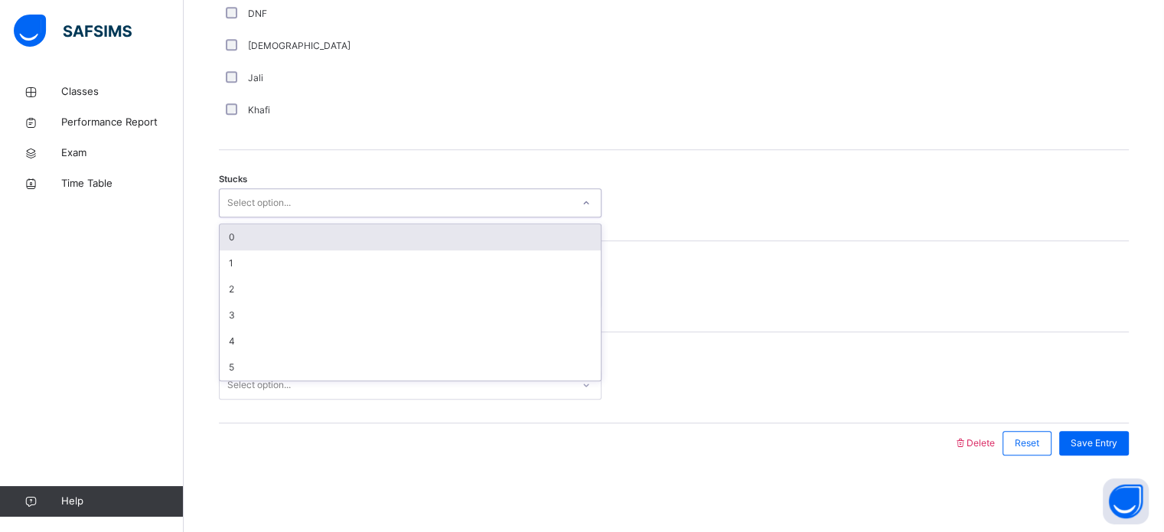
click at [265, 206] on div "Select option..." at bounding box center [259, 202] width 64 height 29
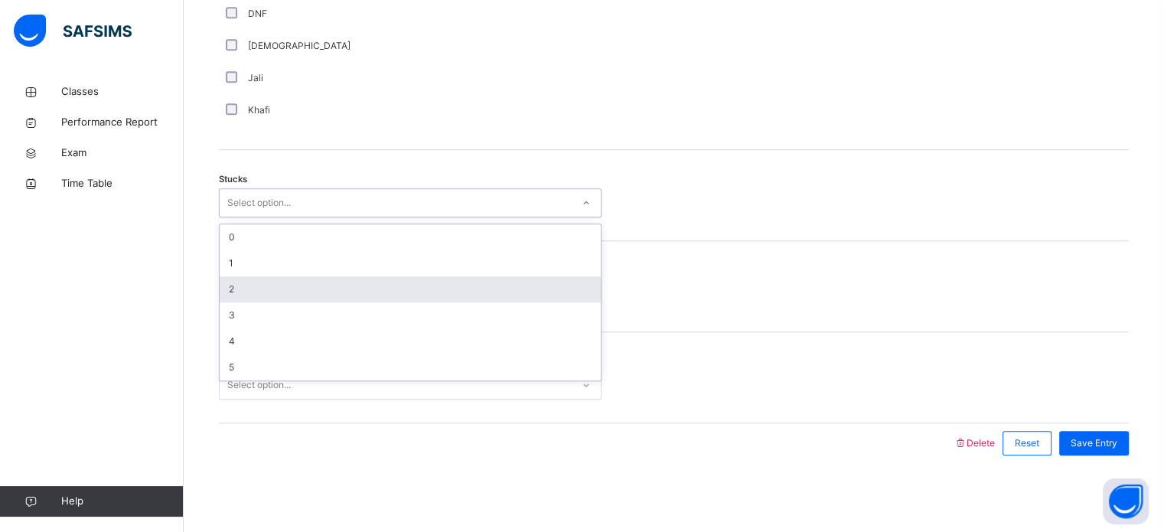
click at [225, 294] on div "2" at bounding box center [410, 289] width 381 height 26
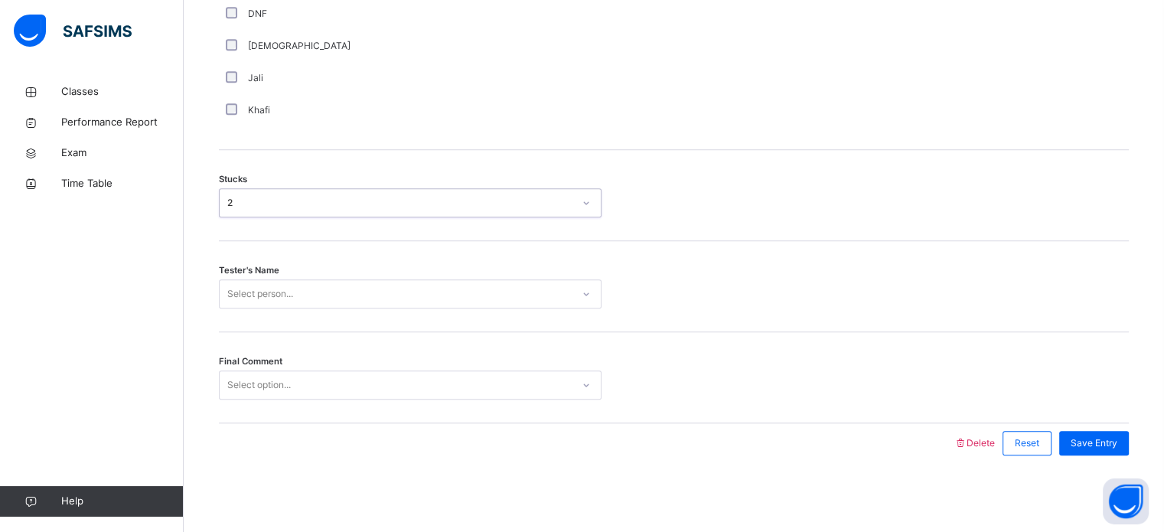
click at [246, 288] on div "Select person..." at bounding box center [260, 293] width 66 height 29
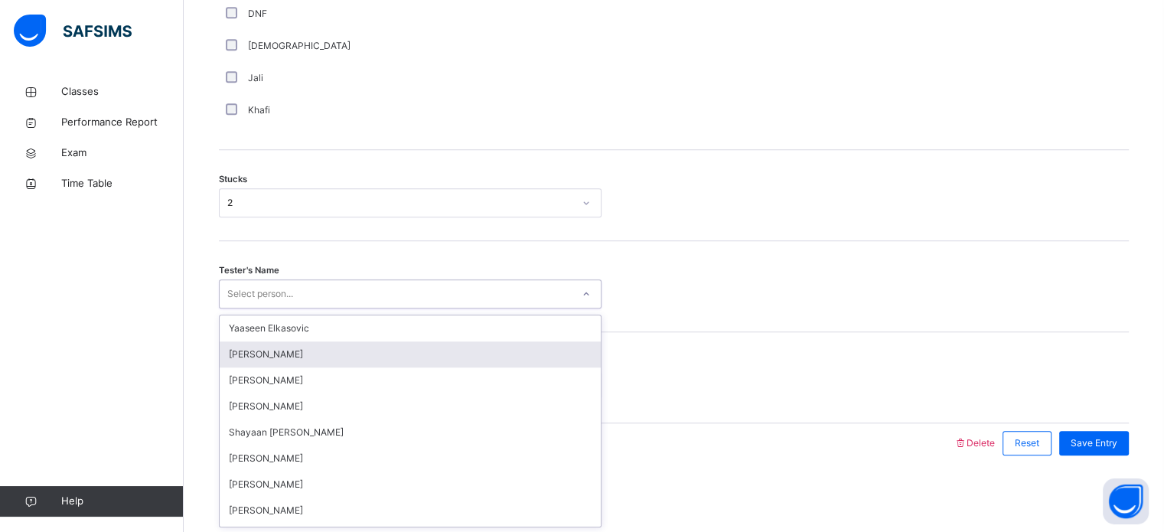
click at [236, 351] on div "[PERSON_NAME]" at bounding box center [410, 354] width 381 height 26
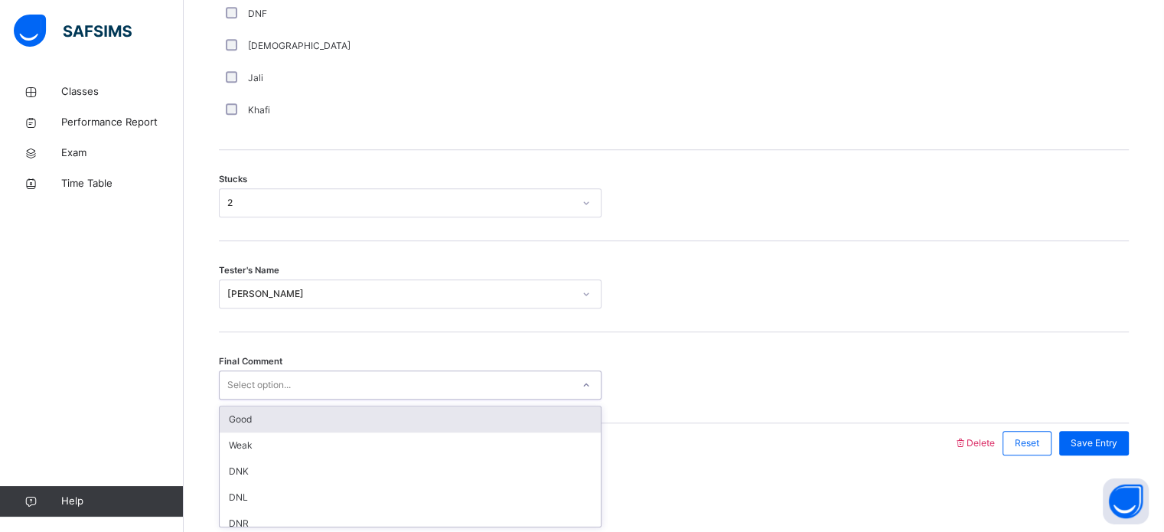
click at [236, 380] on div "Select option..." at bounding box center [259, 384] width 64 height 29
click at [223, 419] on div "Good" at bounding box center [410, 419] width 381 height 26
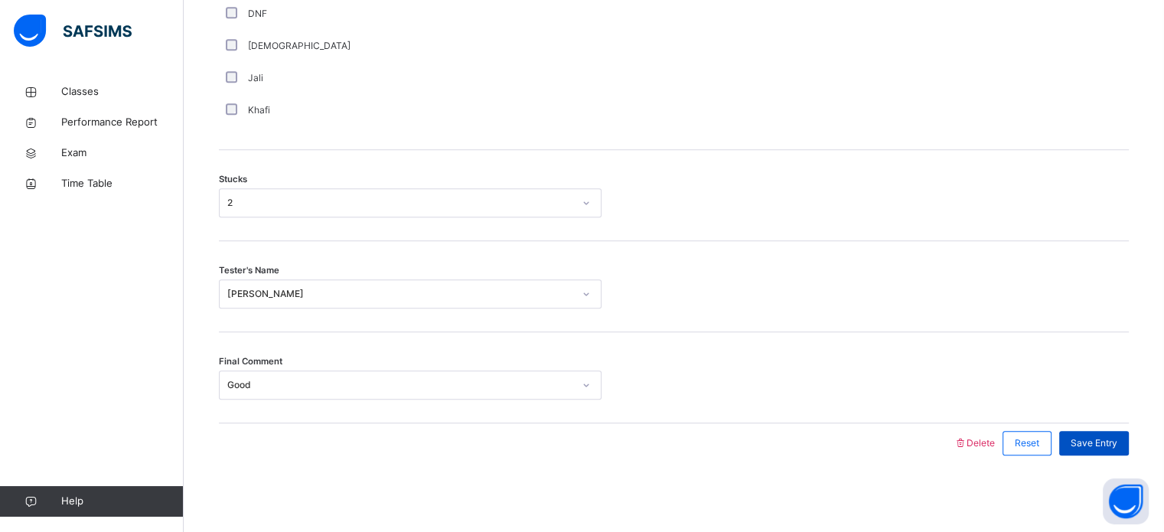
click at [1097, 441] on span "Save Entry" at bounding box center [1094, 443] width 47 height 14
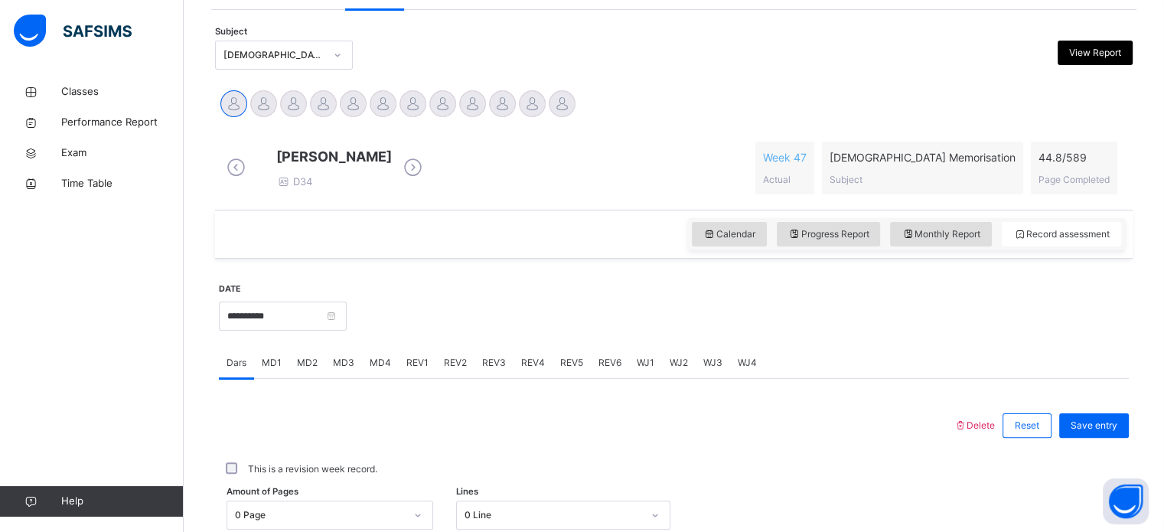
scroll to position [307, 0]
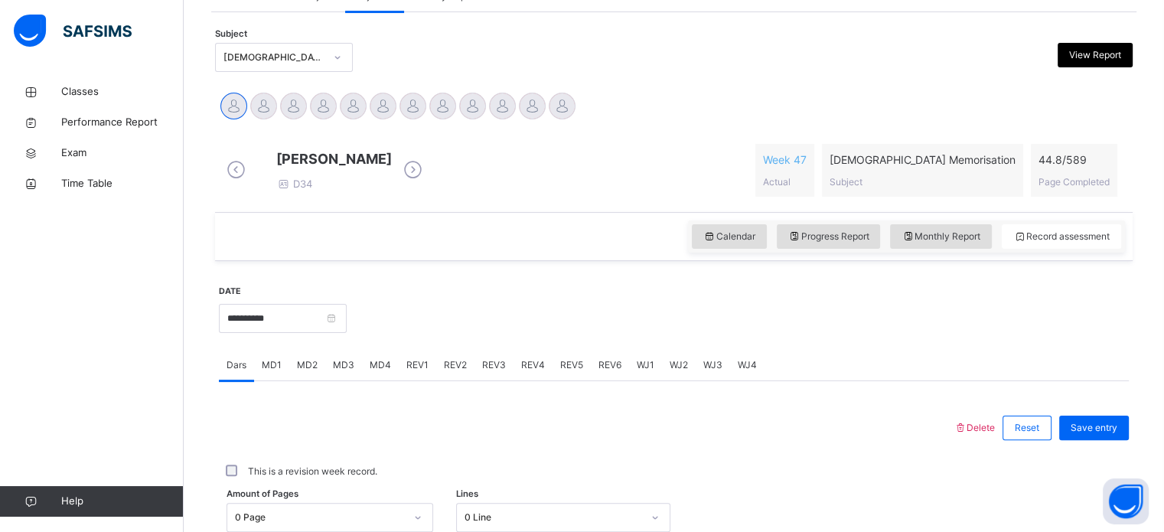
drag, startPoint x: 650, startPoint y: 288, endPoint x: 470, endPoint y: 244, distance: 185.1
click at [470, 244] on div "Calendar Progress Report Monthly Report Record assessment" at bounding box center [674, 236] width 918 height 49
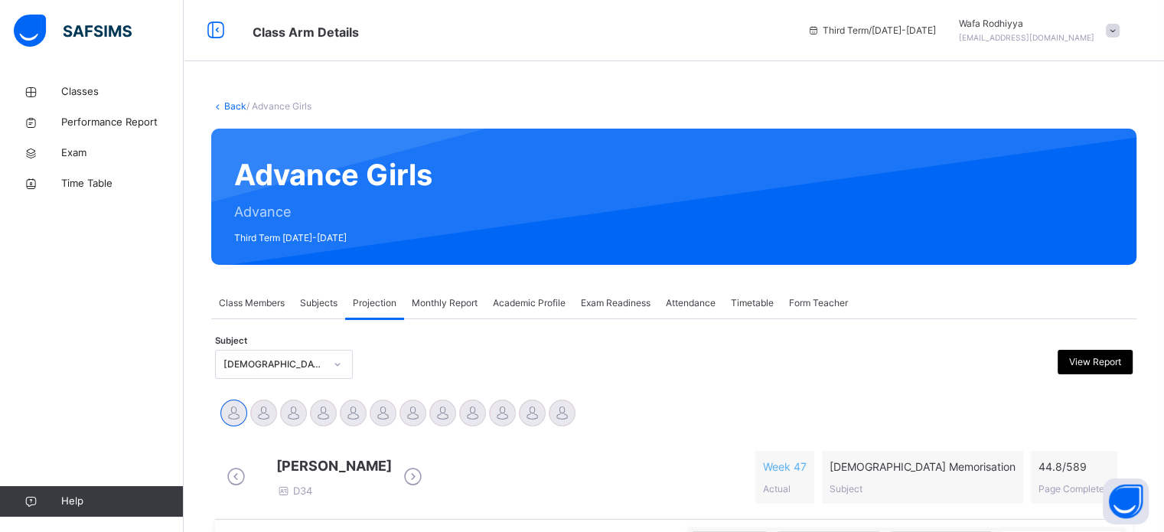
click at [429, 291] on div "Monthly Report" at bounding box center [444, 303] width 81 height 31
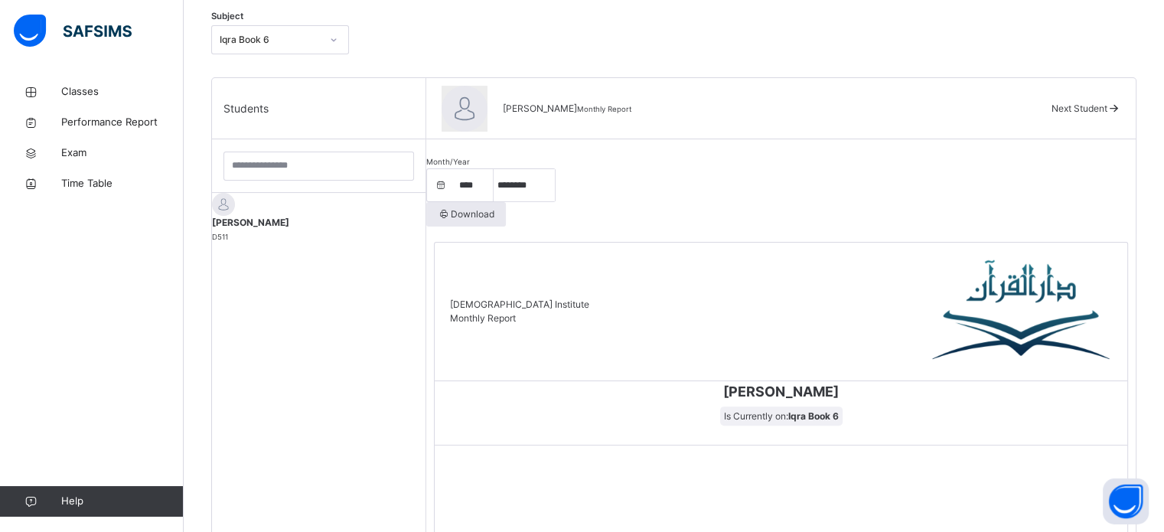
scroll to position [324, 0]
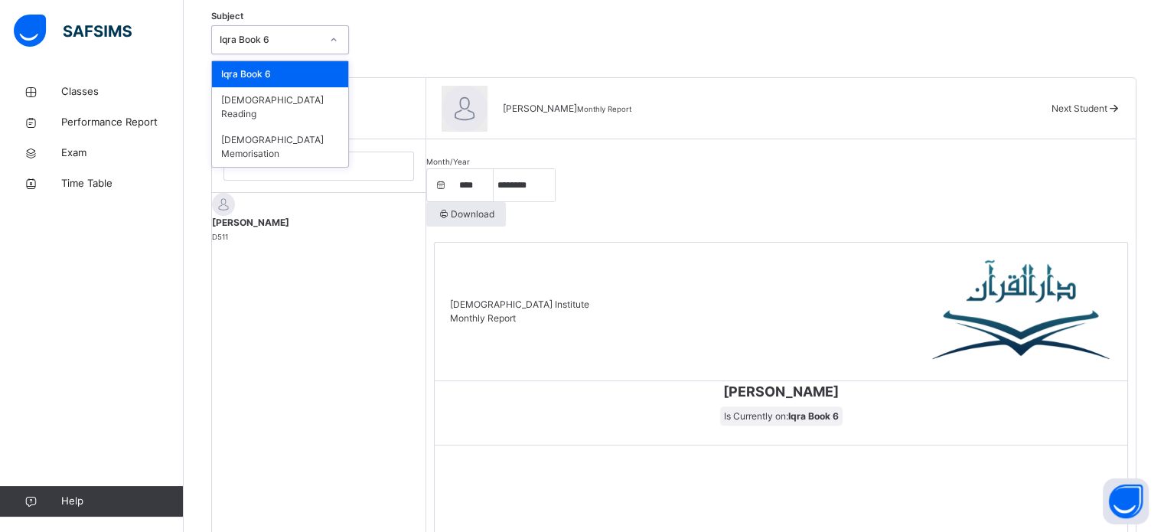
click at [266, 33] on div "Iqra Book 6" at bounding box center [270, 40] width 101 height 14
click at [282, 127] on div "[DEMOGRAPHIC_DATA] Memorisation" at bounding box center [280, 147] width 136 height 40
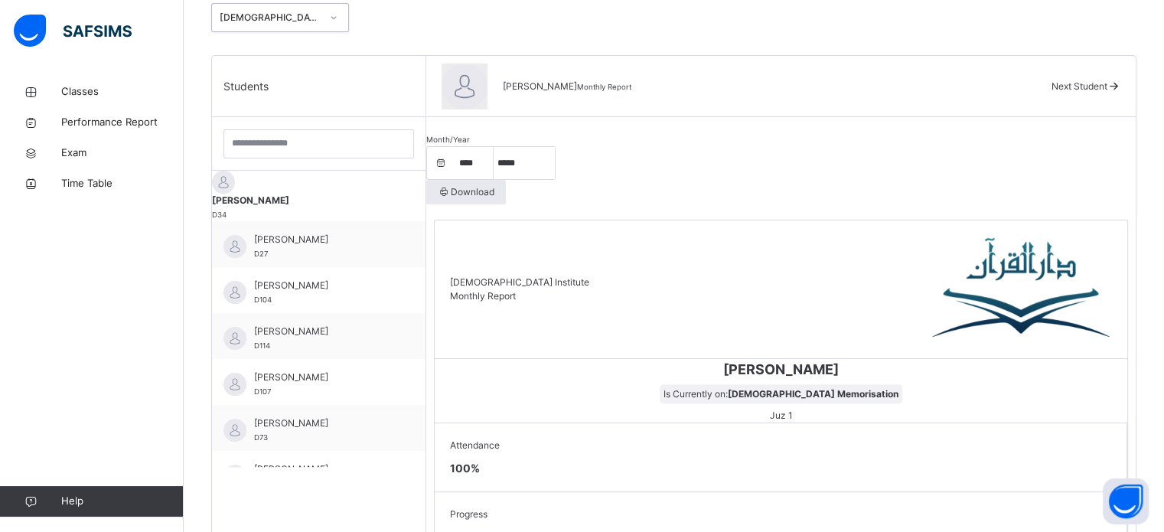
scroll to position [491, 0]
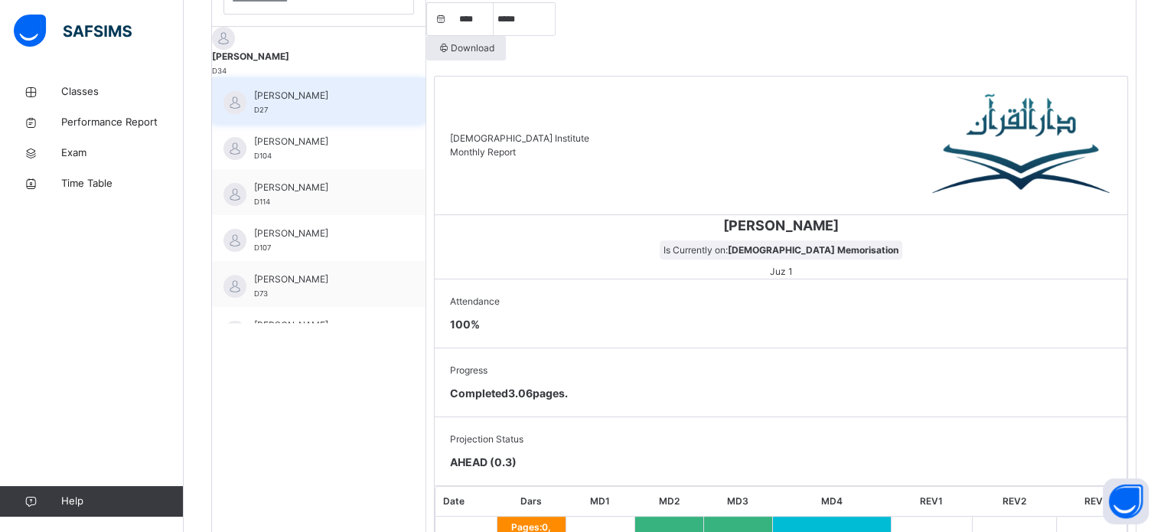
click at [346, 114] on div "[PERSON_NAME] D27" at bounding box center [319, 100] width 214 height 46
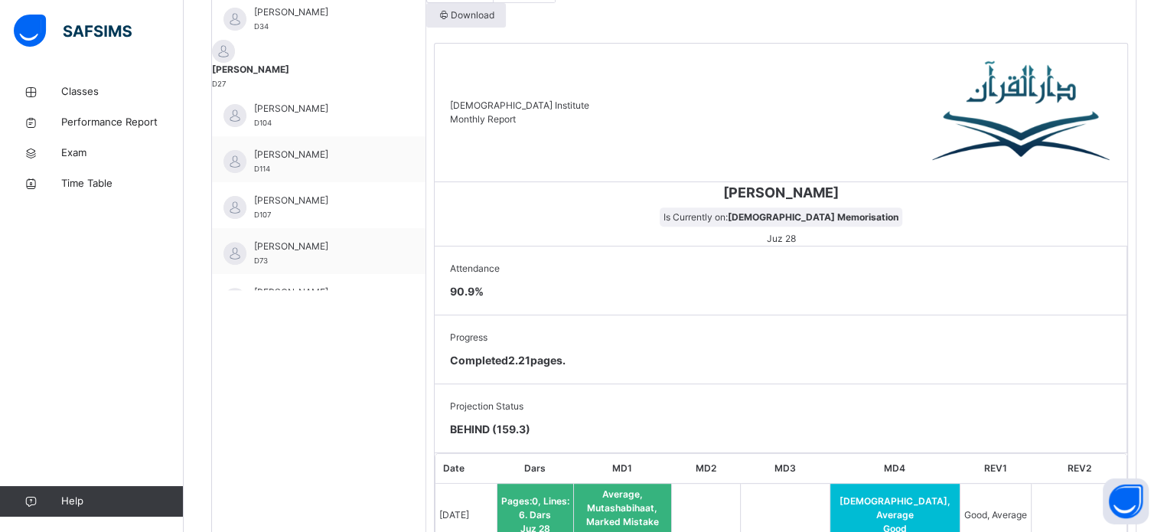
scroll to position [520, 0]
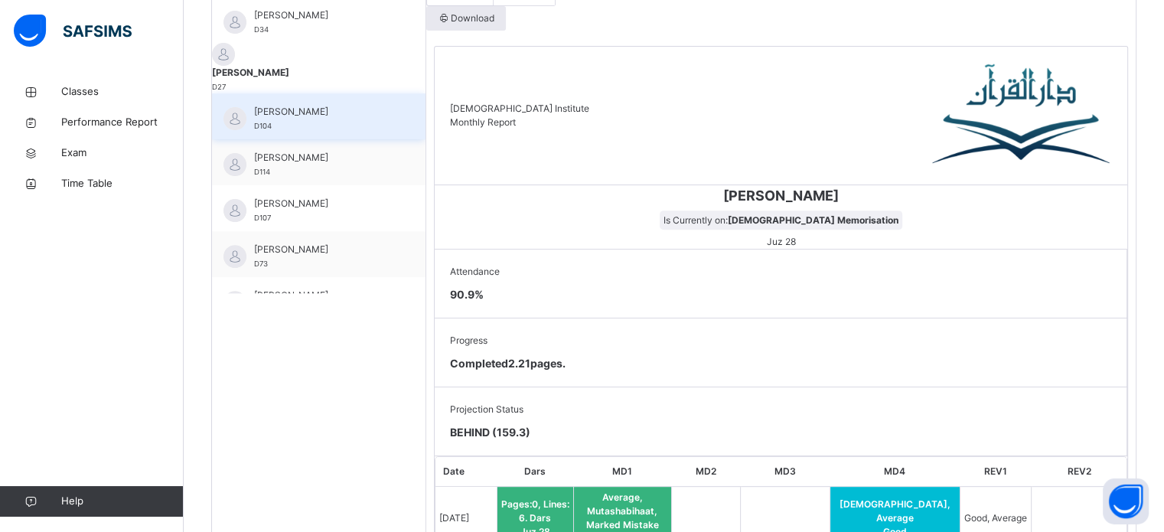
click at [298, 132] on div "[PERSON_NAME] D104" at bounding box center [319, 116] width 214 height 46
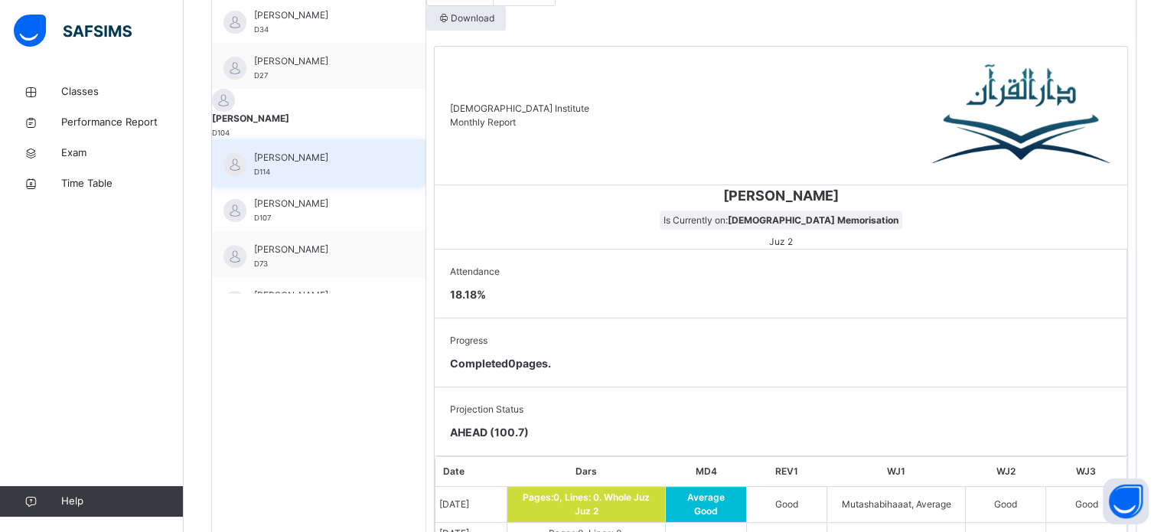
click at [263, 152] on span "[PERSON_NAME]" at bounding box center [322, 158] width 137 height 14
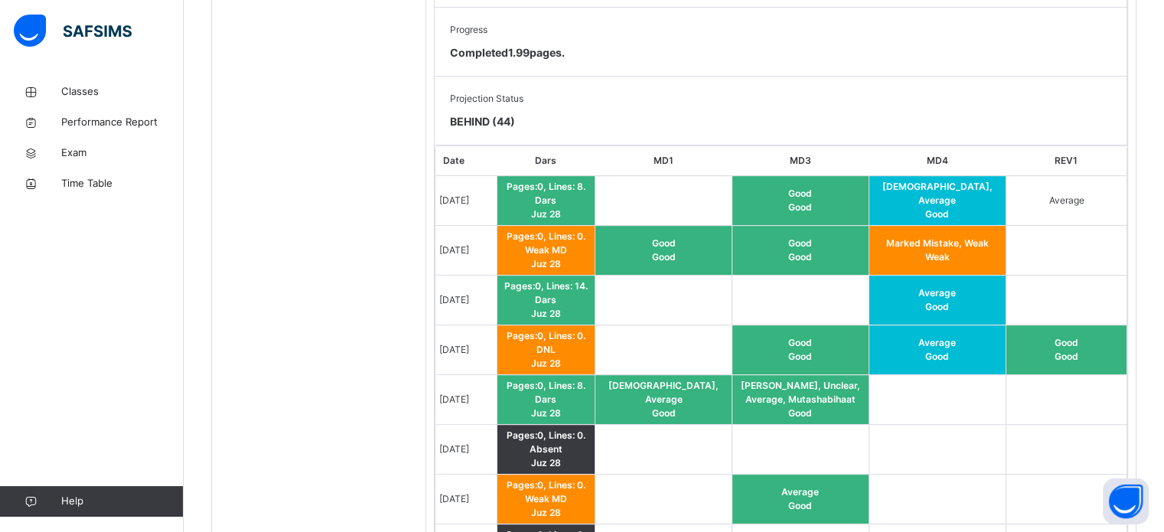
scroll to position [549, 0]
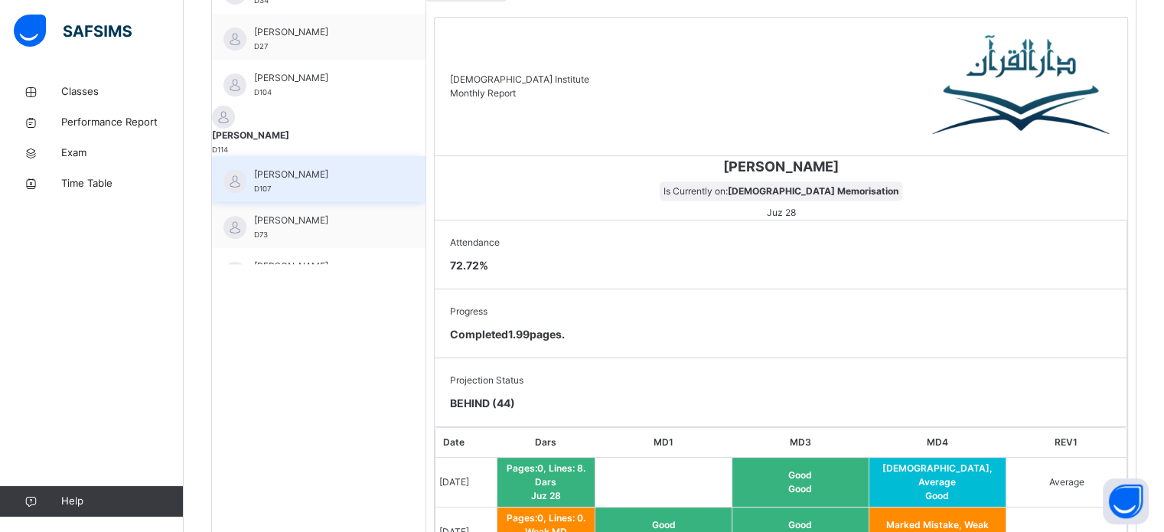
click at [282, 158] on div "[PERSON_NAME] D107" at bounding box center [319, 179] width 214 height 46
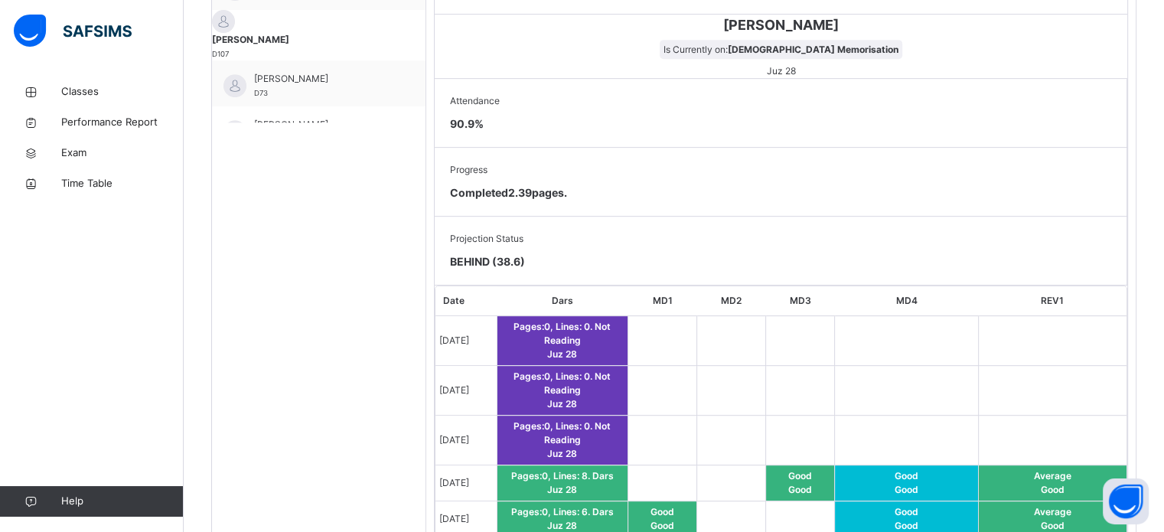
scroll to position [690, 0]
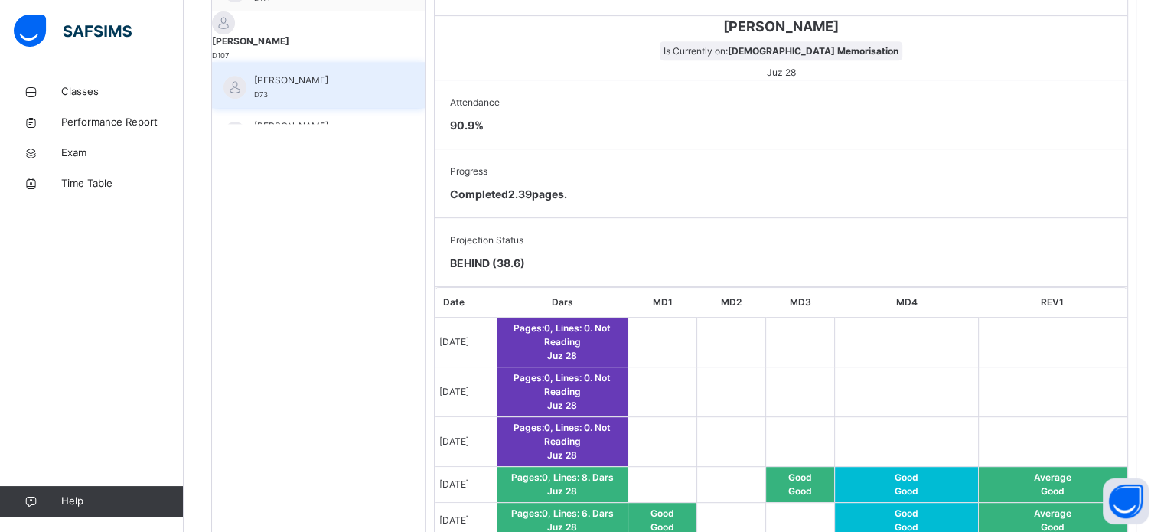
click at [285, 87] on div "[PERSON_NAME] D73" at bounding box center [322, 87] width 137 height 28
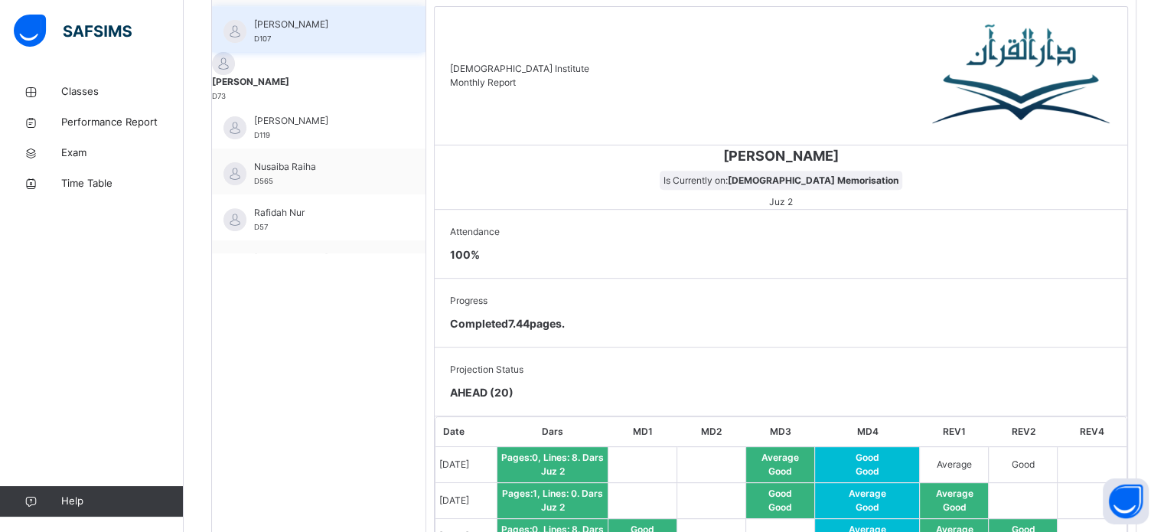
scroll to position [138, 0]
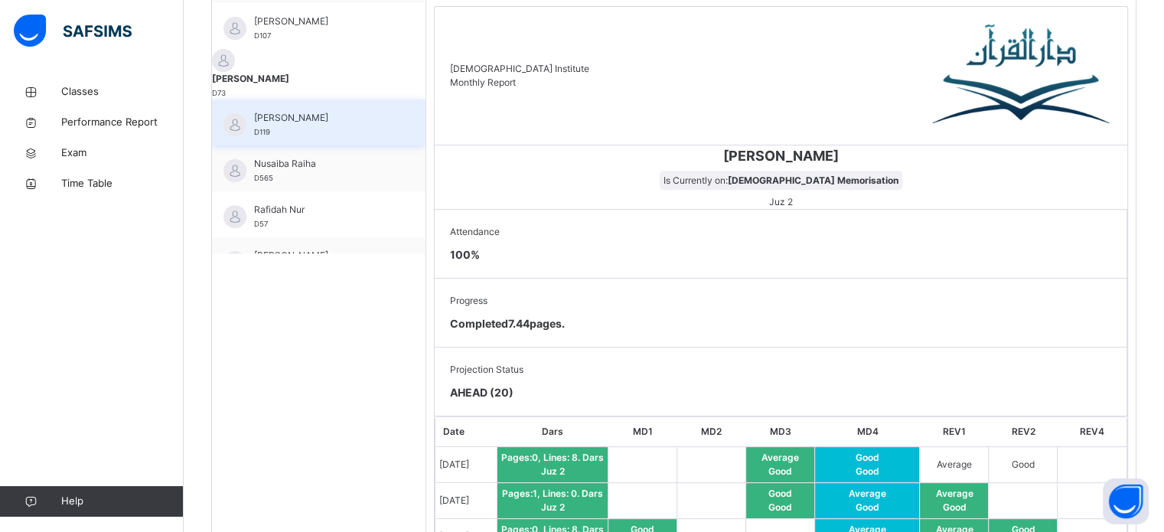
click at [328, 119] on div "[PERSON_NAME] Mamun D119" at bounding box center [322, 125] width 137 height 28
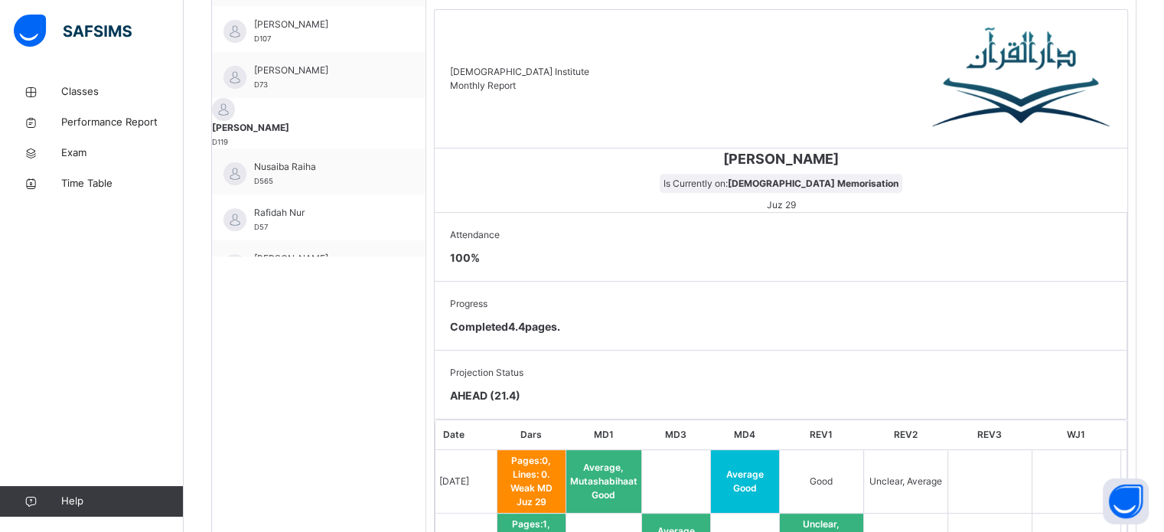
scroll to position [94, 0]
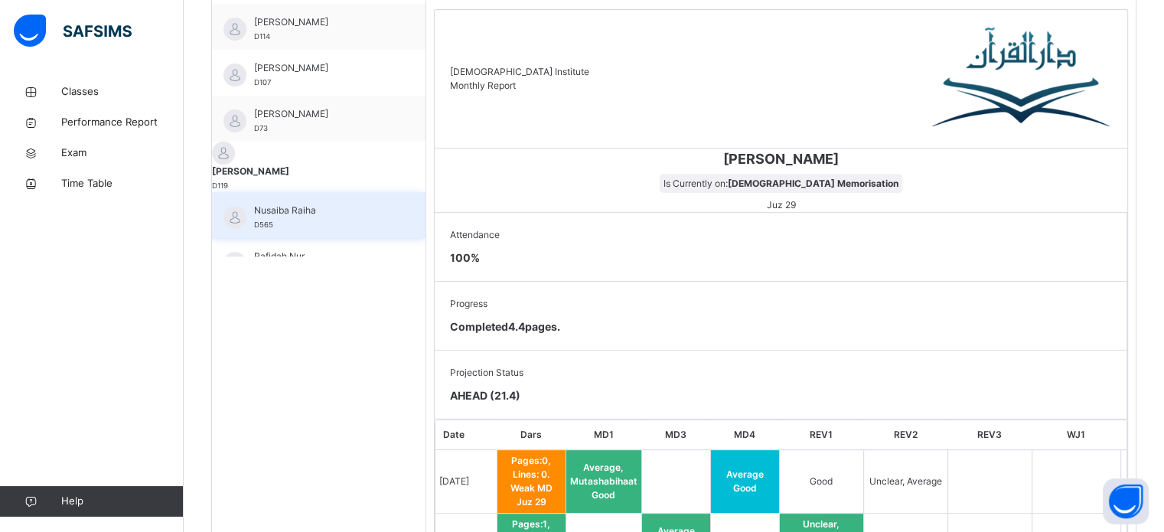
click at [331, 216] on div "[PERSON_NAME] D565" at bounding box center [322, 218] width 137 height 28
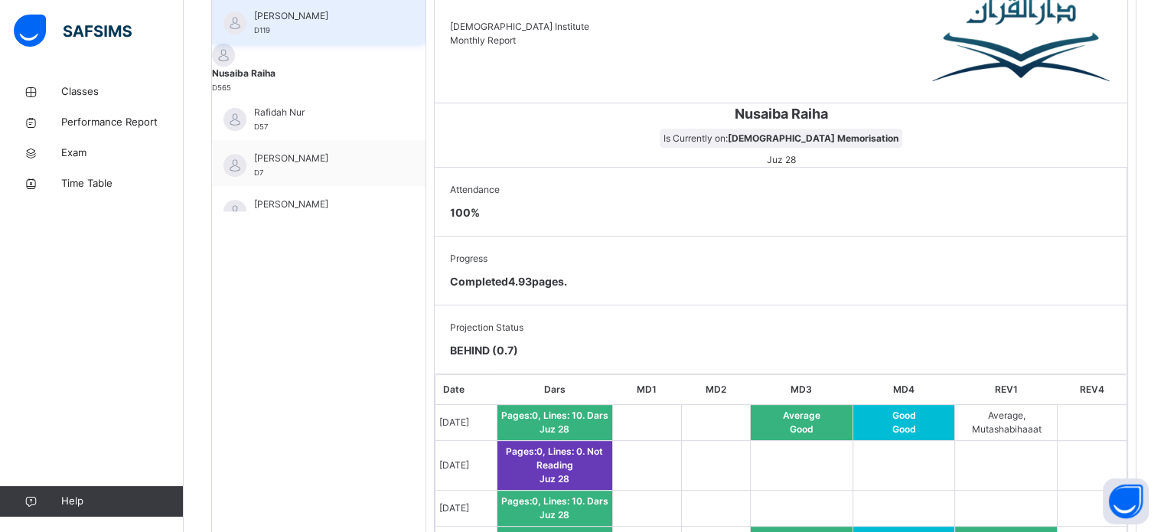
scroll to position [193, 0]
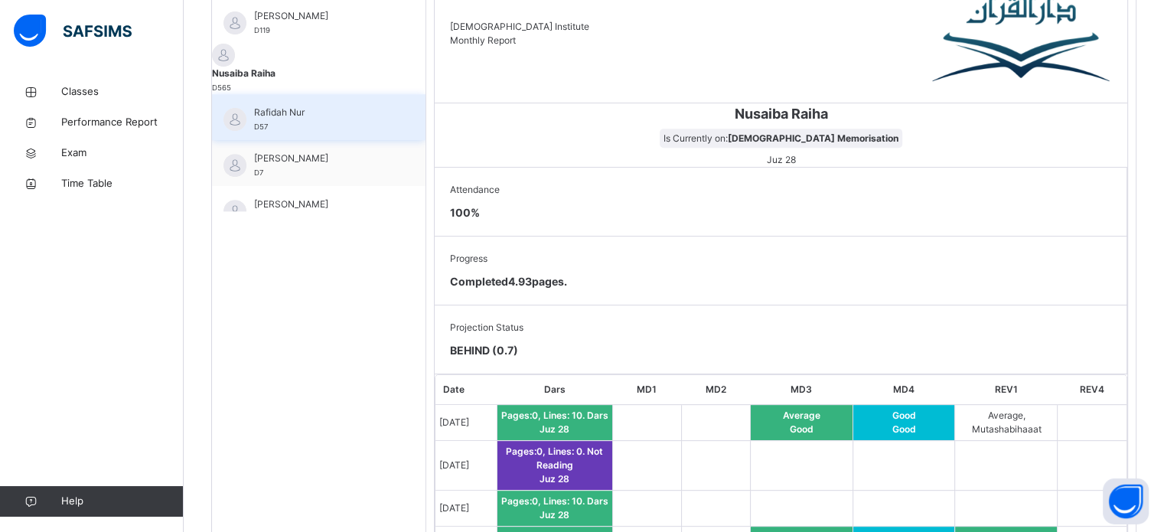
click at [319, 111] on span "Rafidah Nur" at bounding box center [322, 113] width 137 height 14
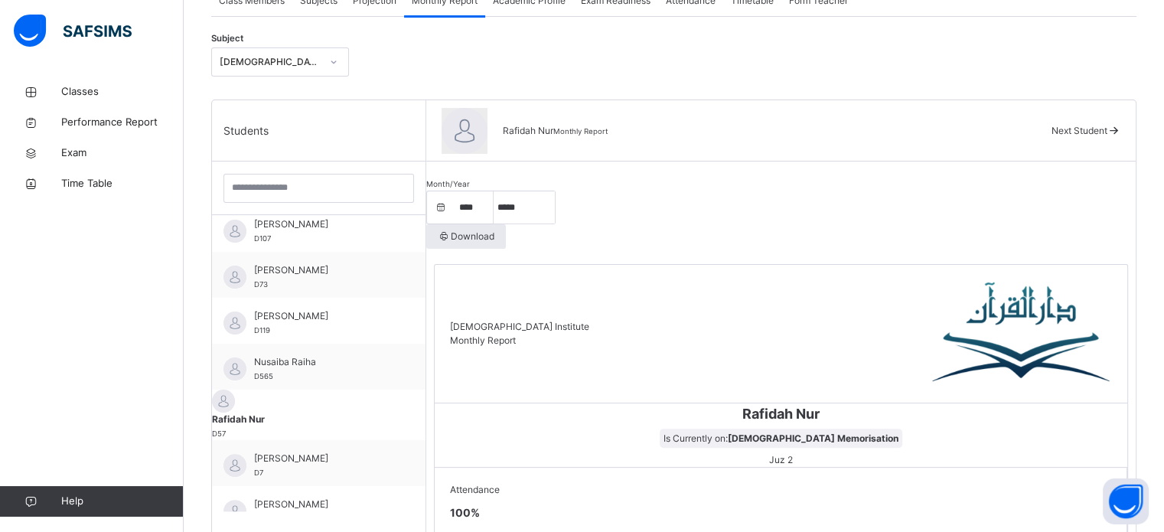
scroll to position [303, 0]
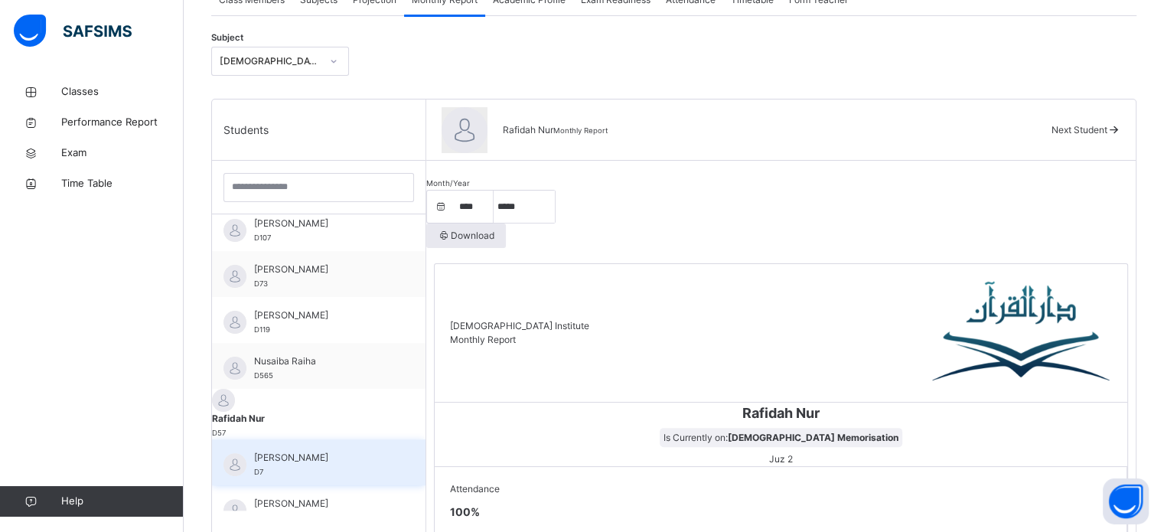
click at [309, 451] on span "[PERSON_NAME]" at bounding box center [322, 458] width 137 height 14
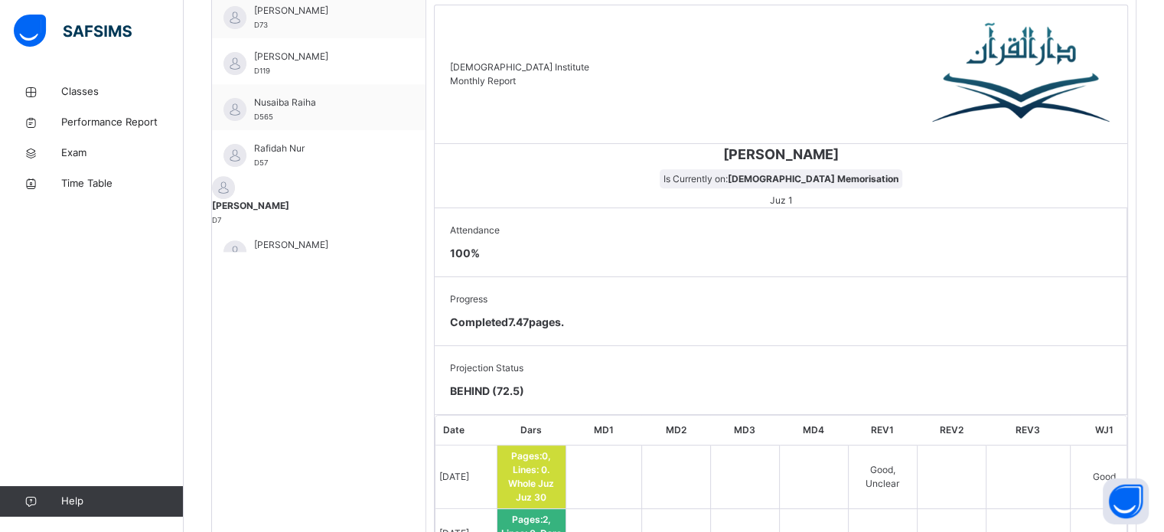
scroll to position [254, 0]
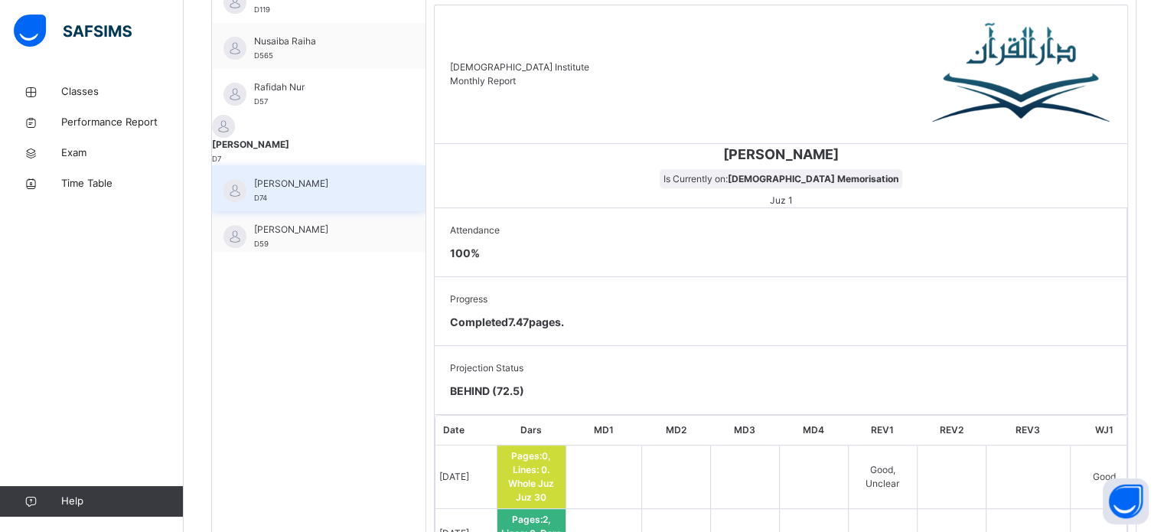
click at [331, 168] on div "[PERSON_NAME] D74" at bounding box center [319, 188] width 214 height 46
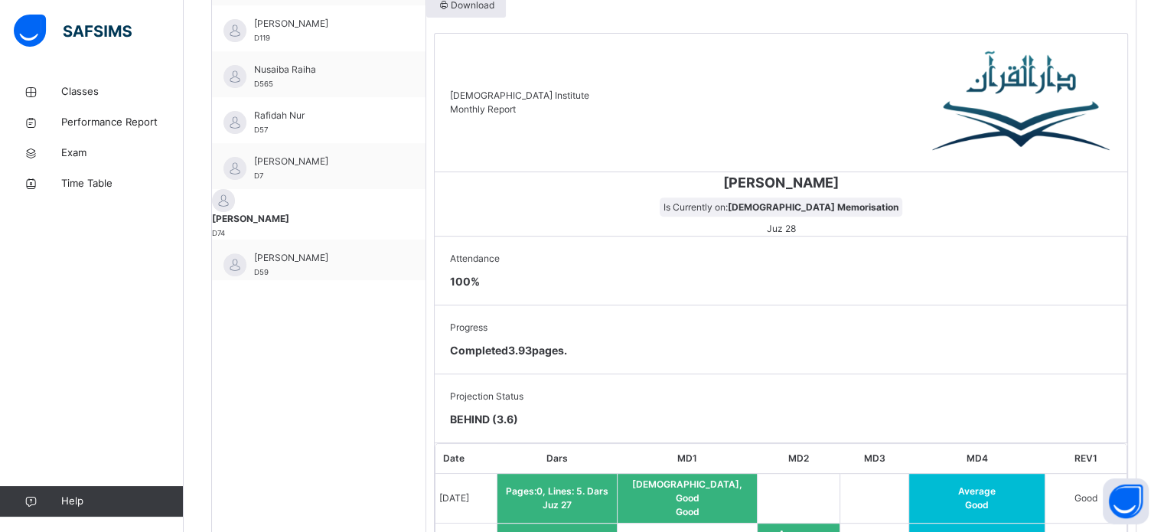
scroll to position [306, 0]
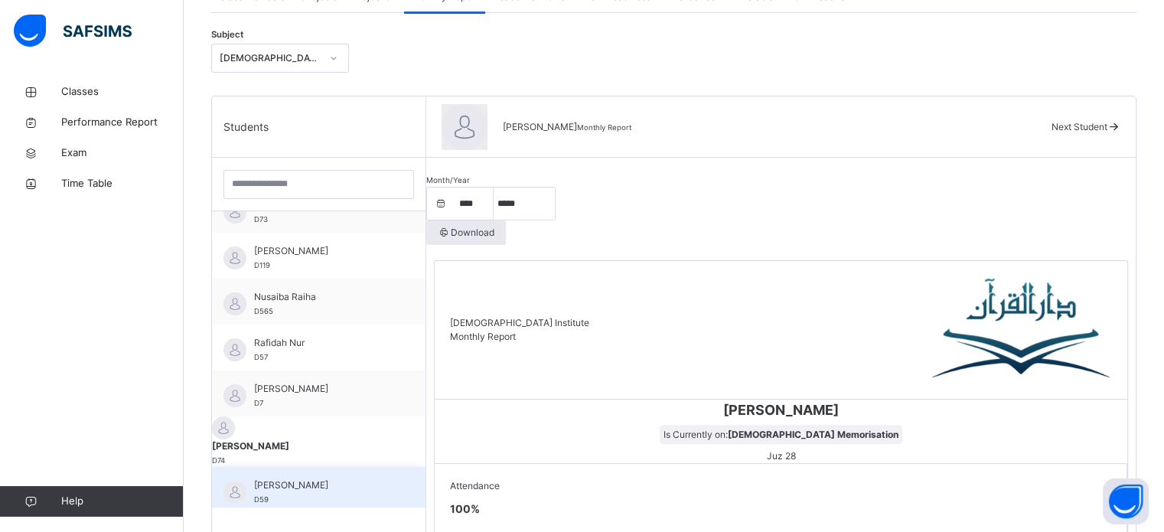
click at [260, 495] on span "D59" at bounding box center [261, 499] width 15 height 8
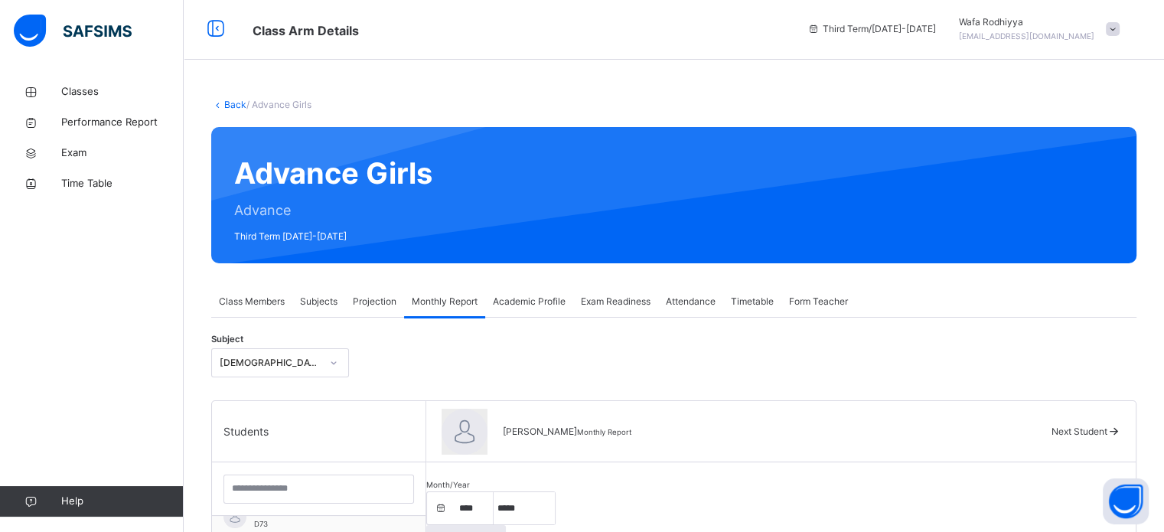
scroll to position [0, 0]
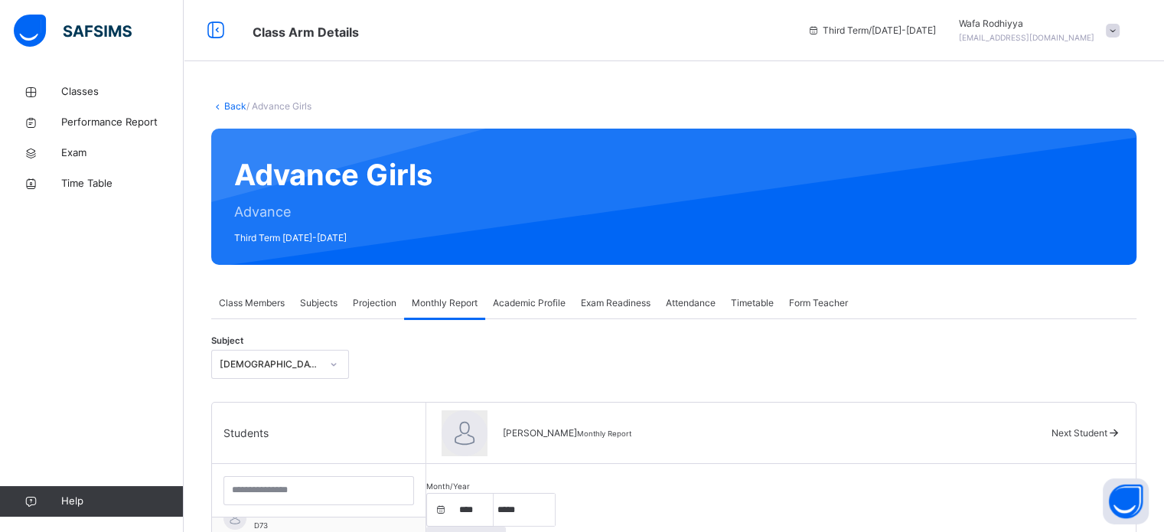
click at [388, 292] on div "Projection" at bounding box center [374, 303] width 59 height 31
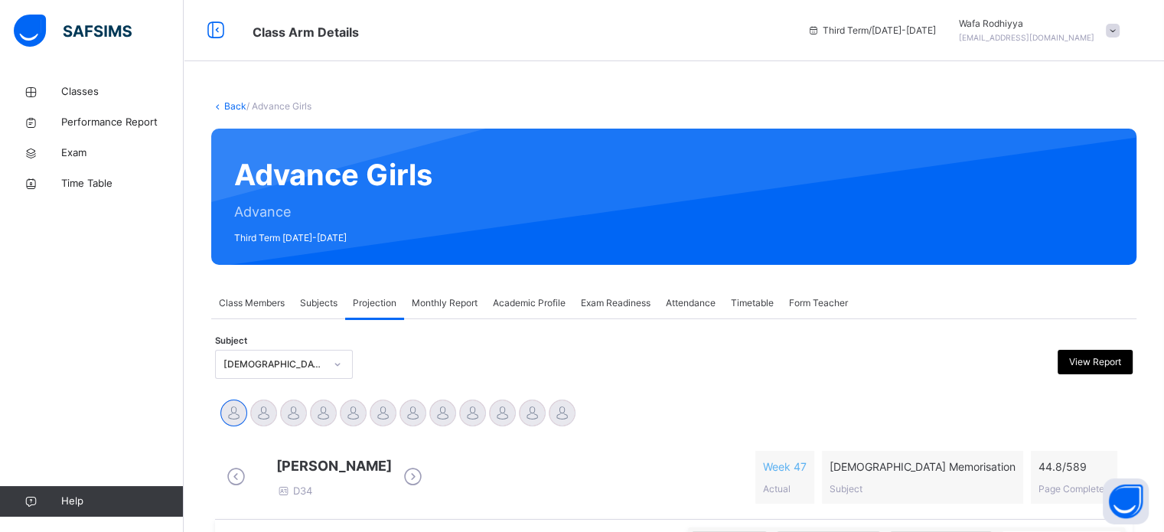
scroll to position [31, 0]
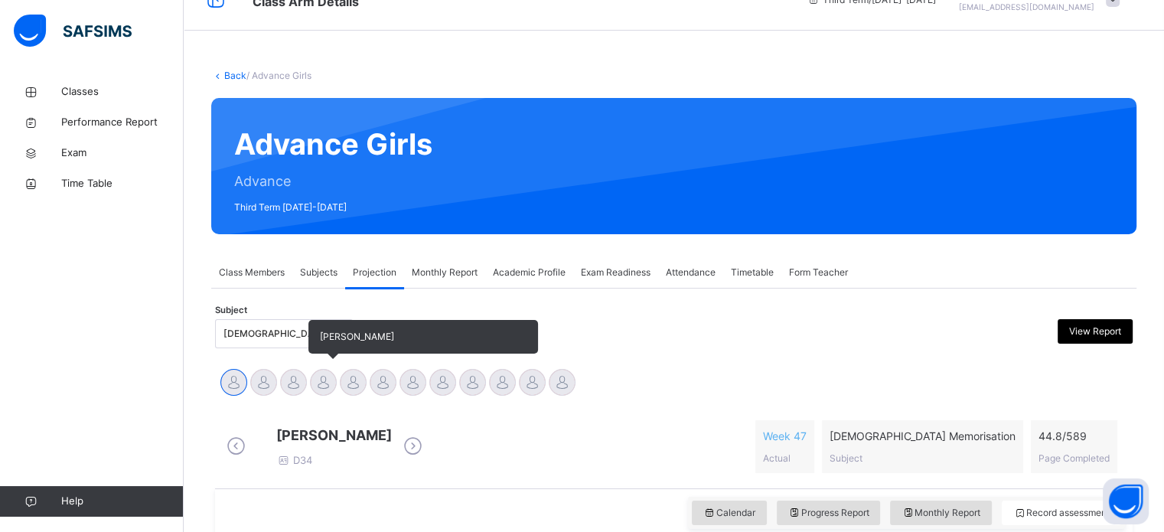
click at [319, 383] on div at bounding box center [323, 382] width 27 height 27
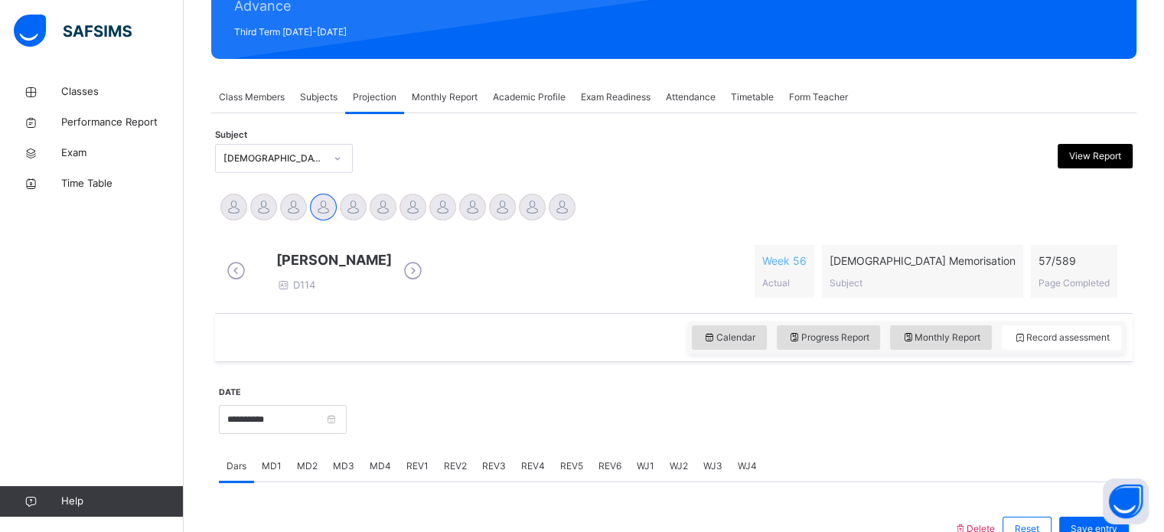
scroll to position [158, 0]
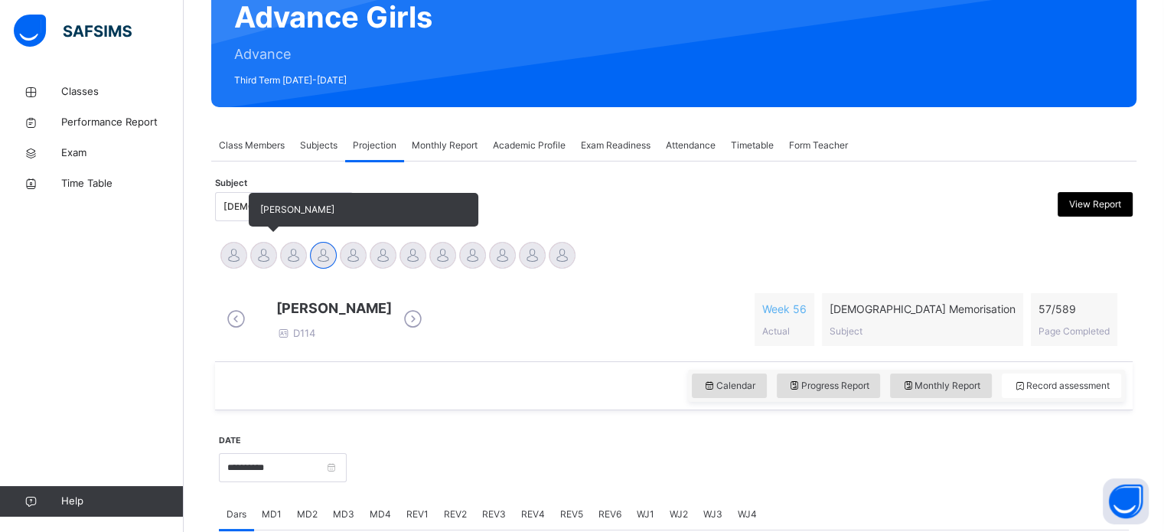
click at [269, 251] on div at bounding box center [263, 255] width 27 height 27
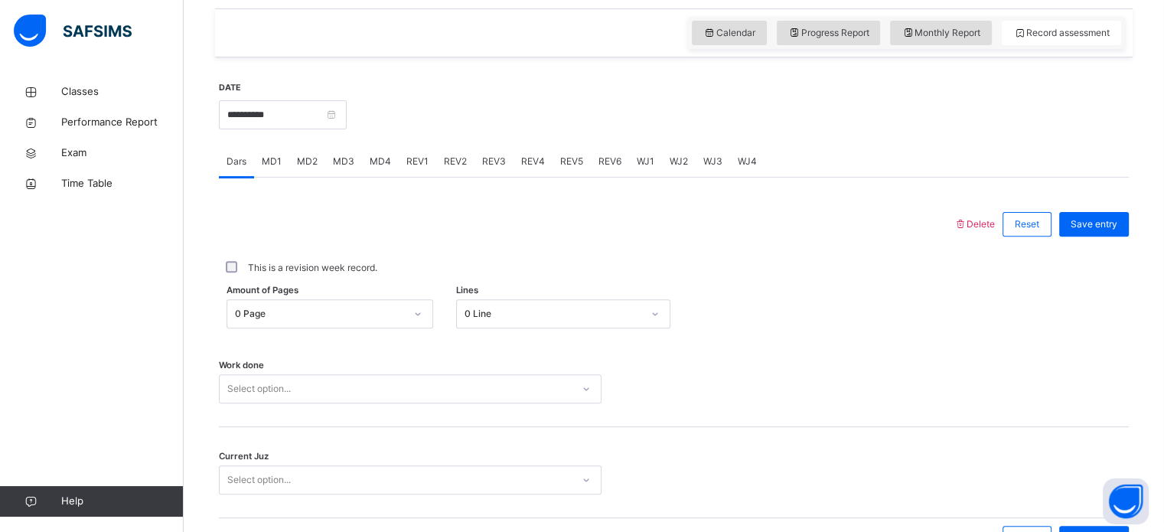
scroll to position [423, 0]
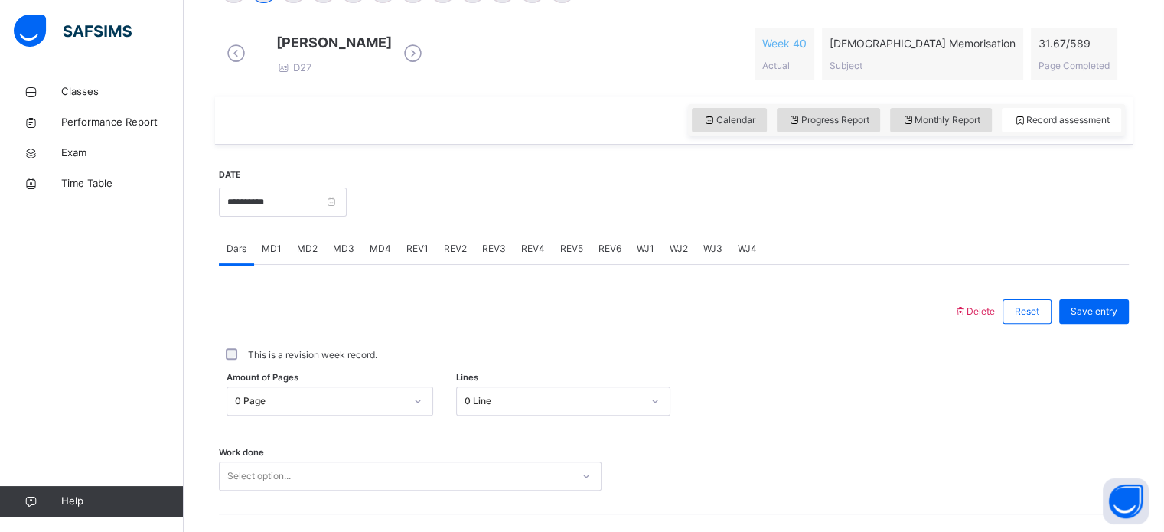
click at [422, 264] on div "REV1" at bounding box center [418, 248] width 38 height 31
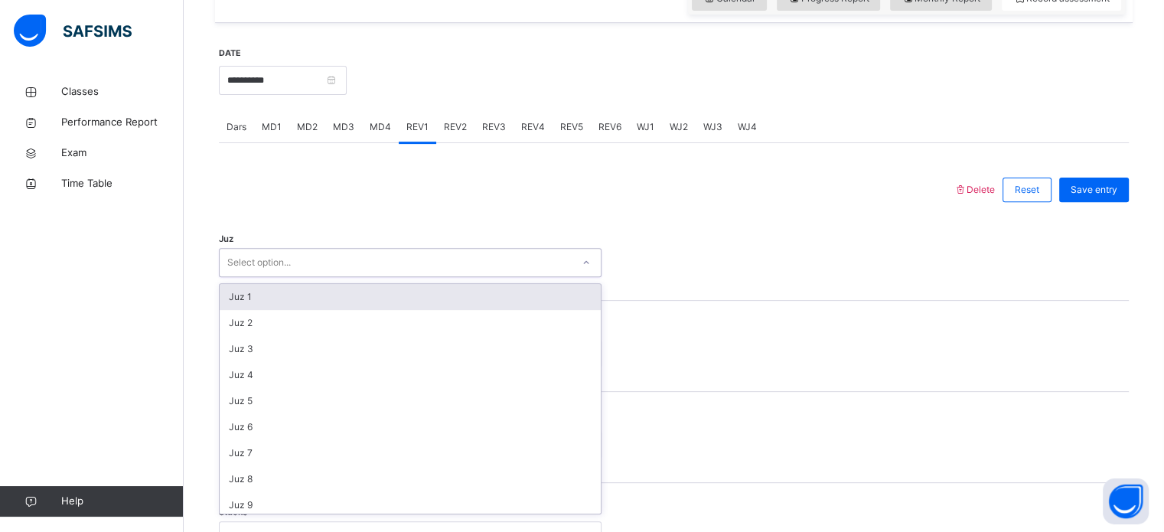
scroll to position [551, 0]
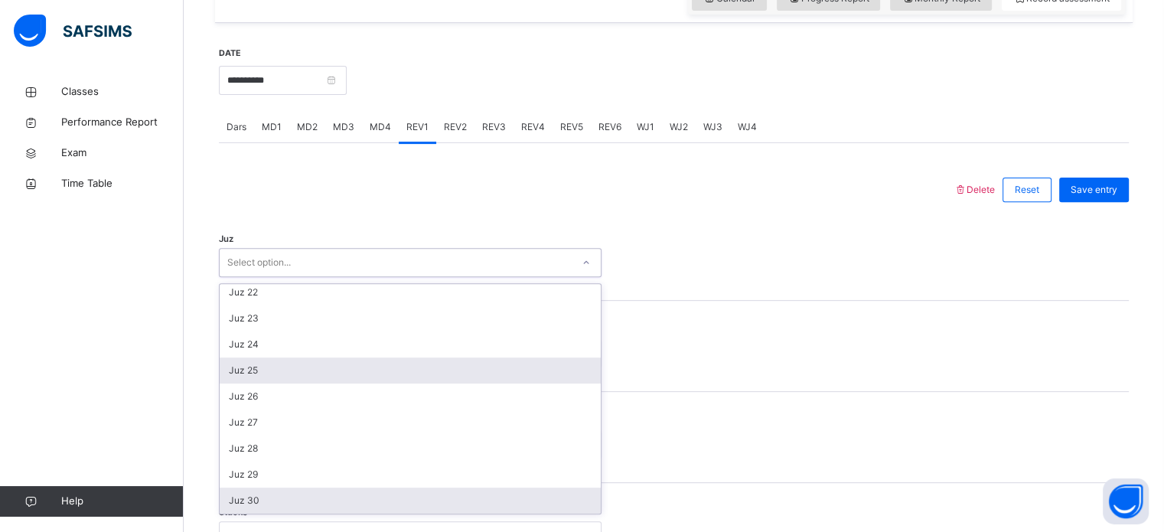
click at [279, 383] on div "Juz 25" at bounding box center [410, 370] width 381 height 26
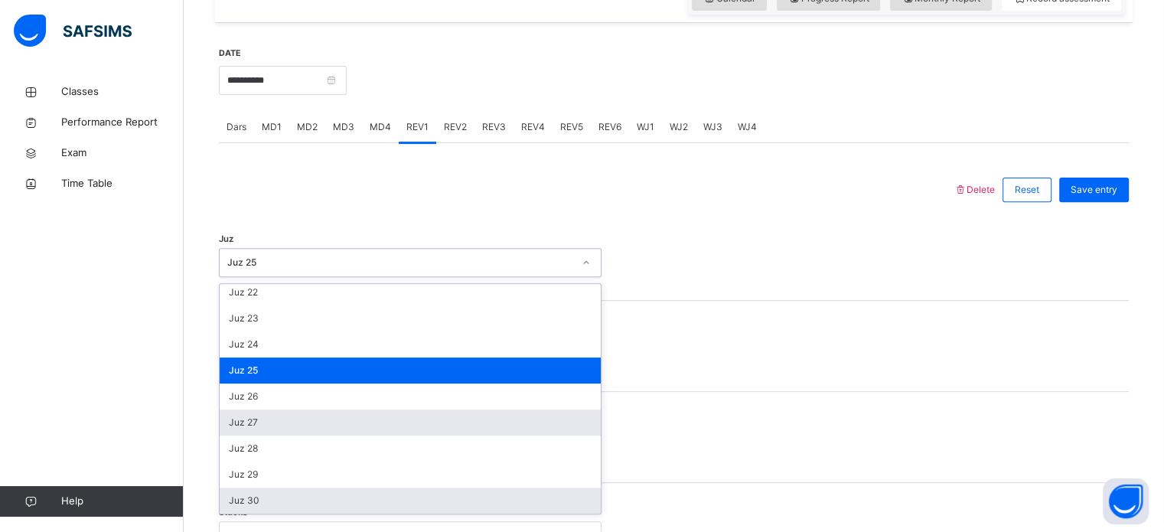
click at [271, 421] on div "Juz 27" at bounding box center [410, 422] width 381 height 26
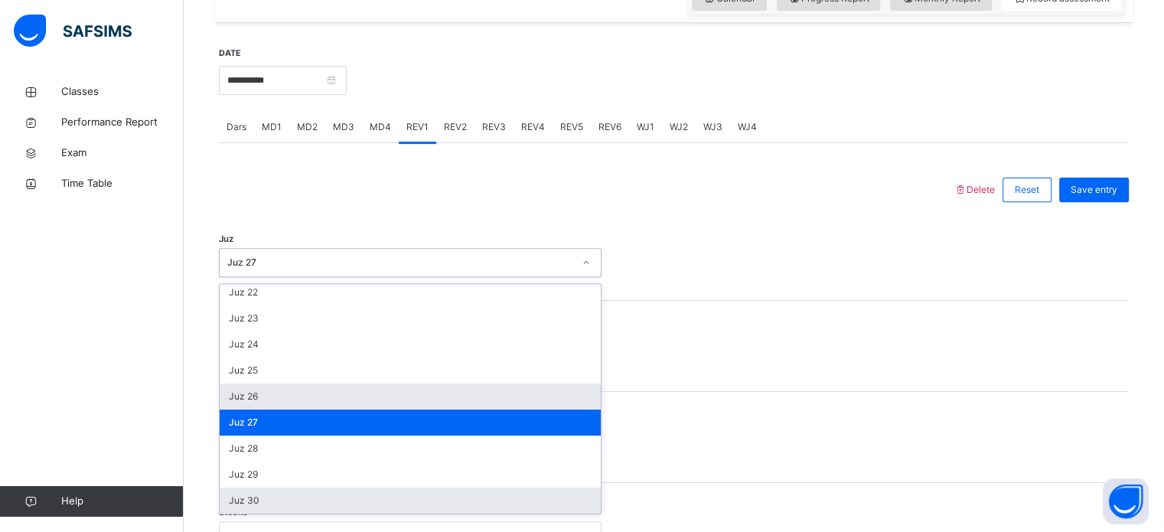
click at [279, 399] on div "Juz 26" at bounding box center [410, 396] width 381 height 26
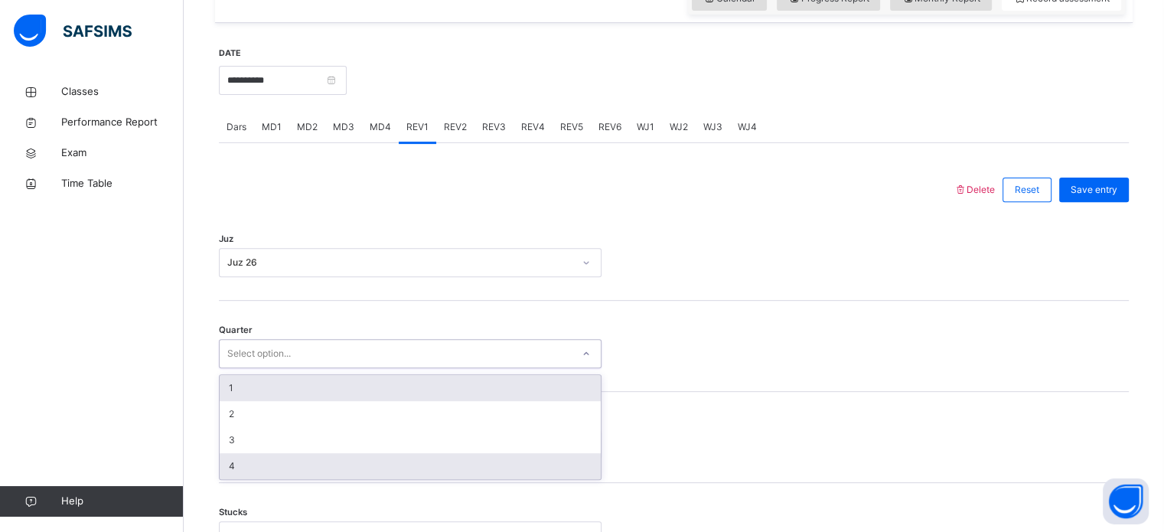
click at [276, 479] on div "4" at bounding box center [410, 466] width 381 height 26
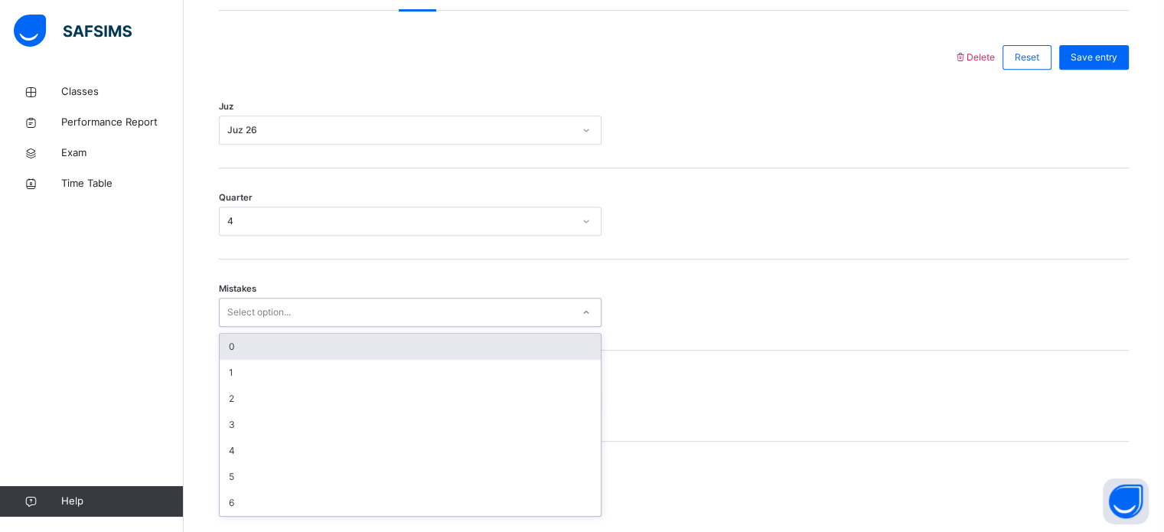
scroll to position [680, 0]
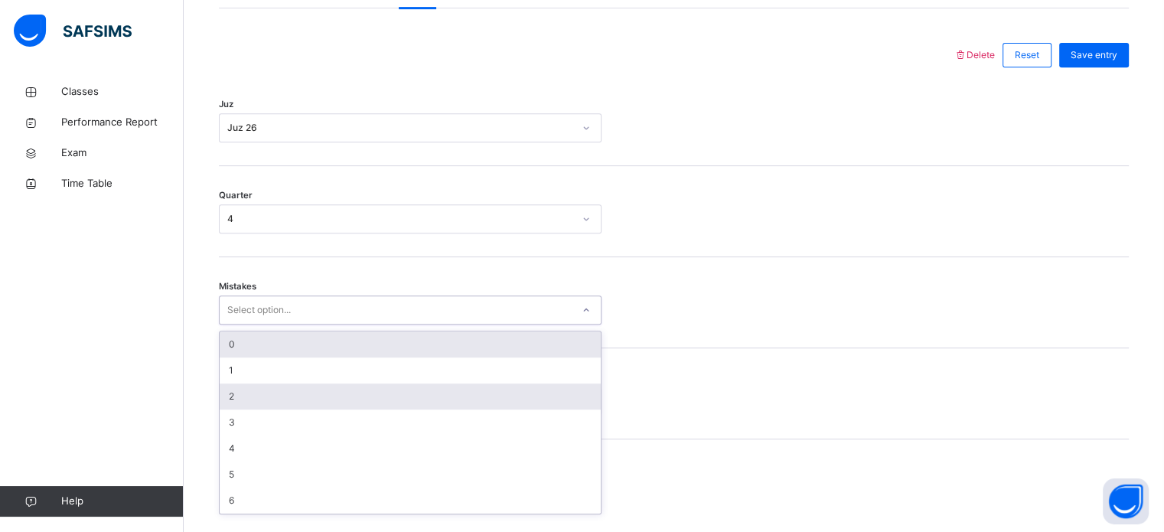
click at [279, 409] on div "2" at bounding box center [410, 396] width 381 height 26
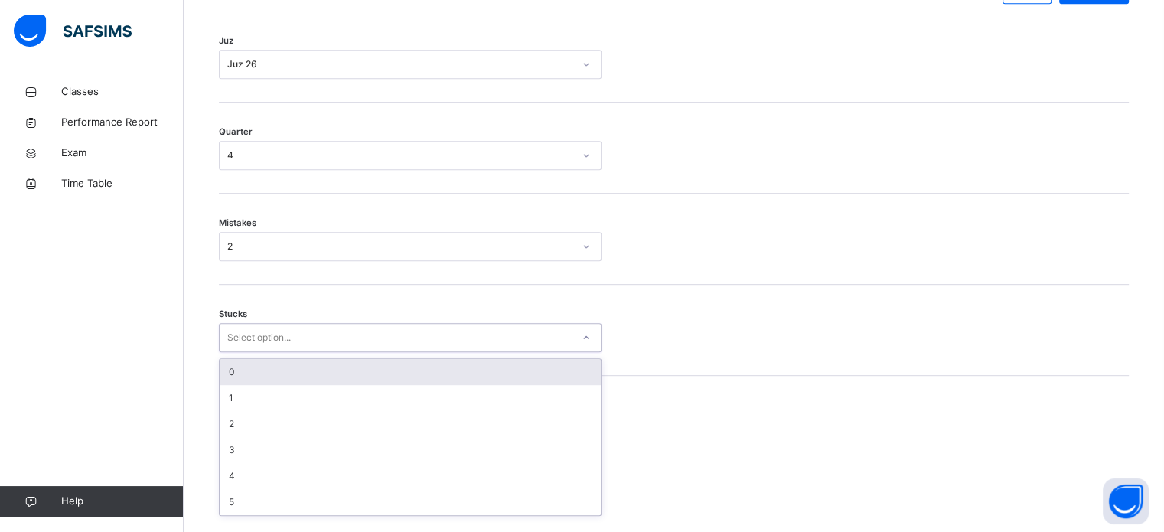
scroll to position [744, 0]
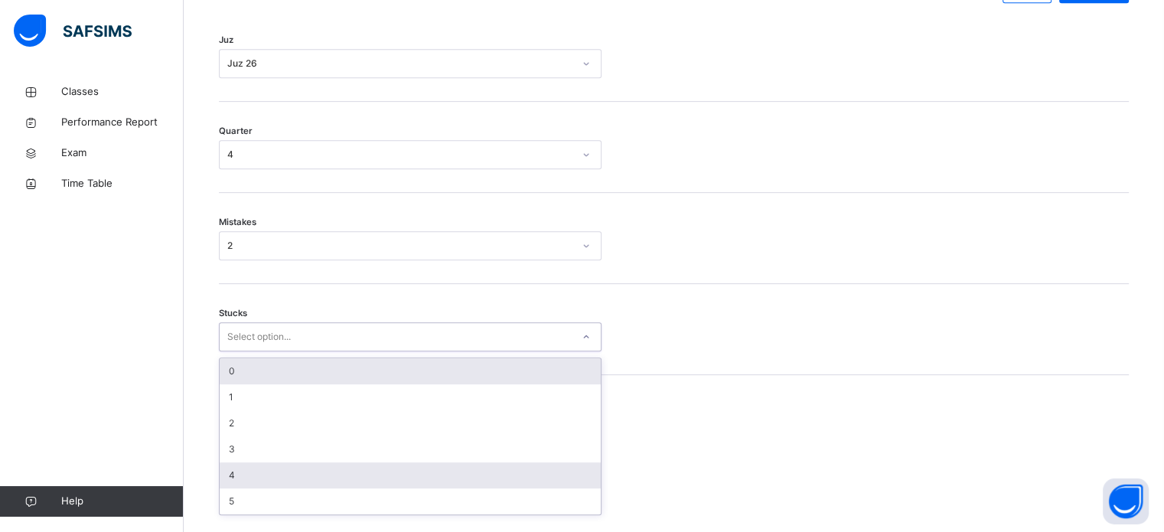
click at [269, 488] on div "4" at bounding box center [410, 475] width 381 height 26
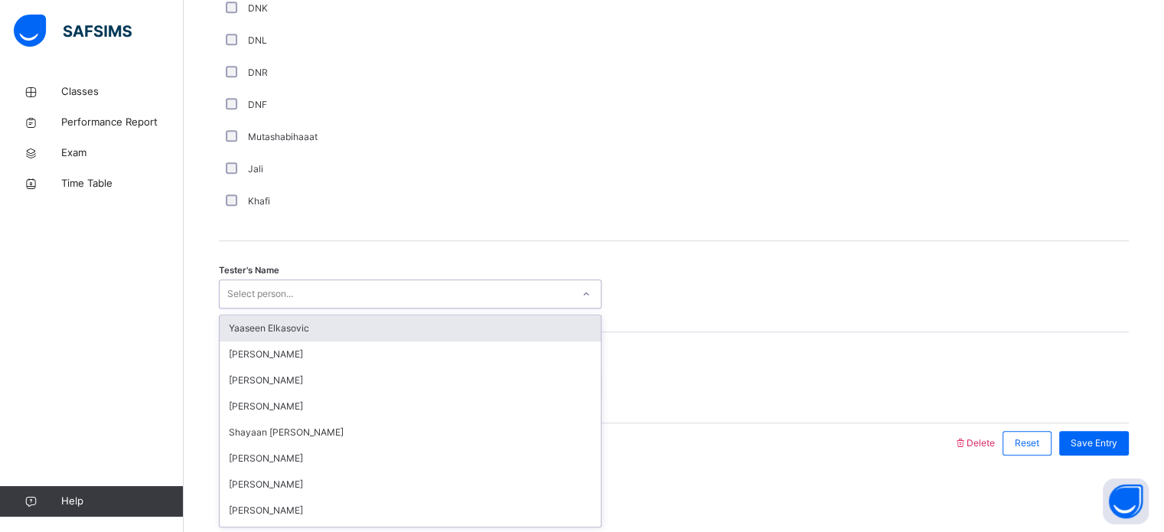
scroll to position [1382, 0]
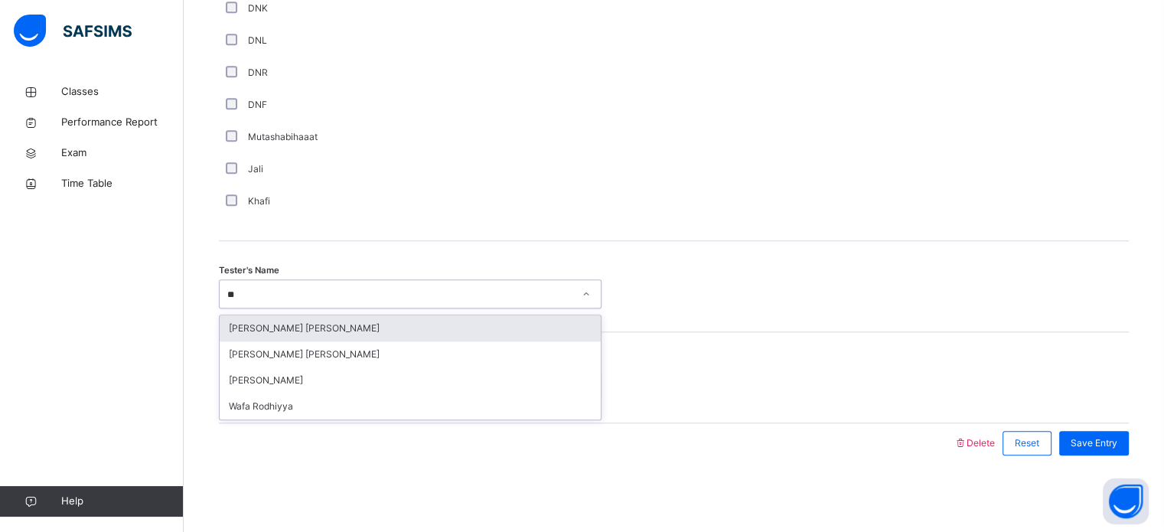
type input "***"
click at [241, 332] on div "[PERSON_NAME]" at bounding box center [410, 328] width 381 height 26
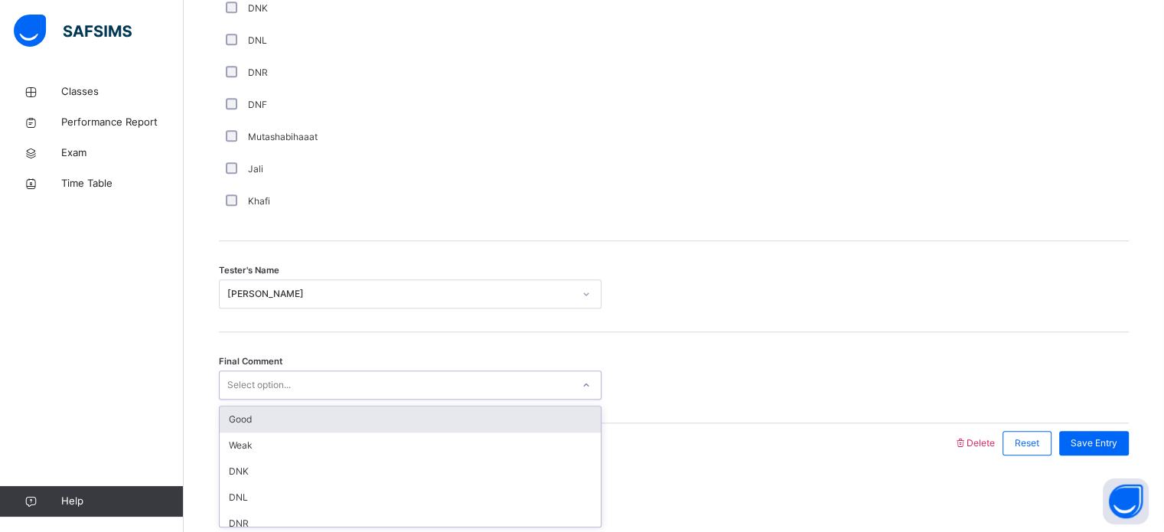
click at [236, 429] on div "Good" at bounding box center [410, 419] width 381 height 26
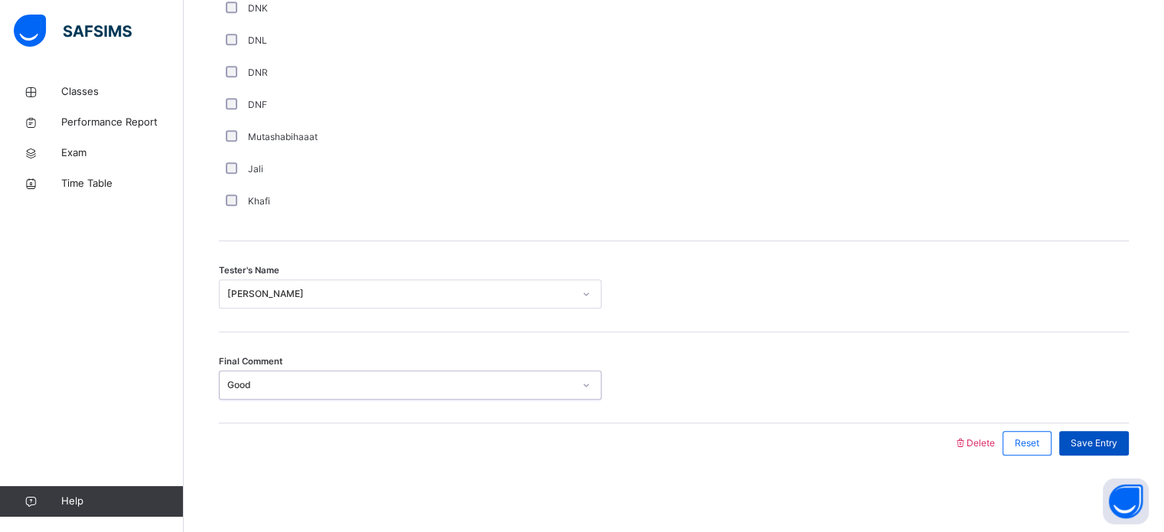
click at [1117, 447] on span "Save Entry" at bounding box center [1094, 443] width 47 height 14
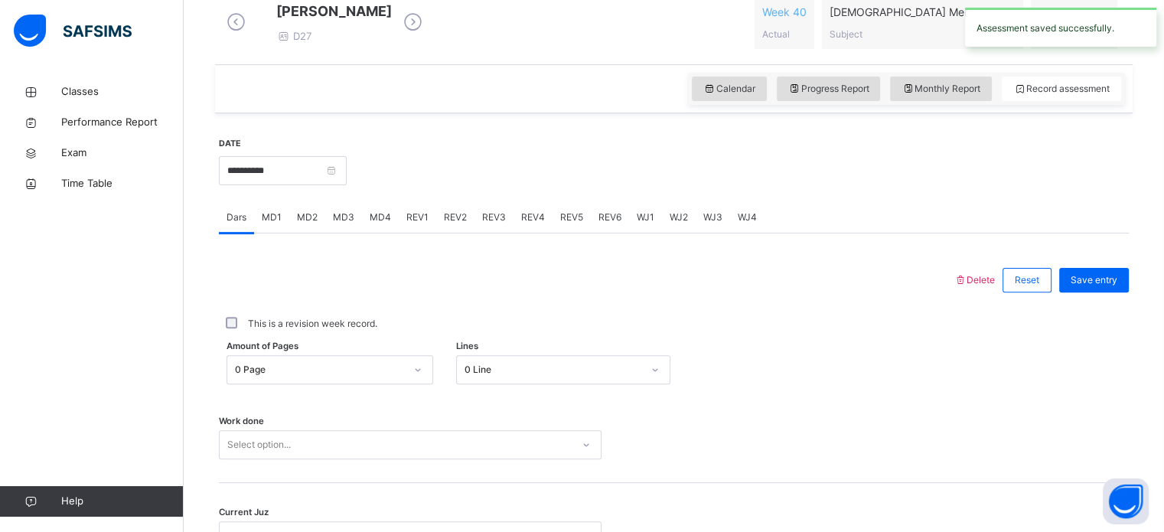
scroll to position [372, 0]
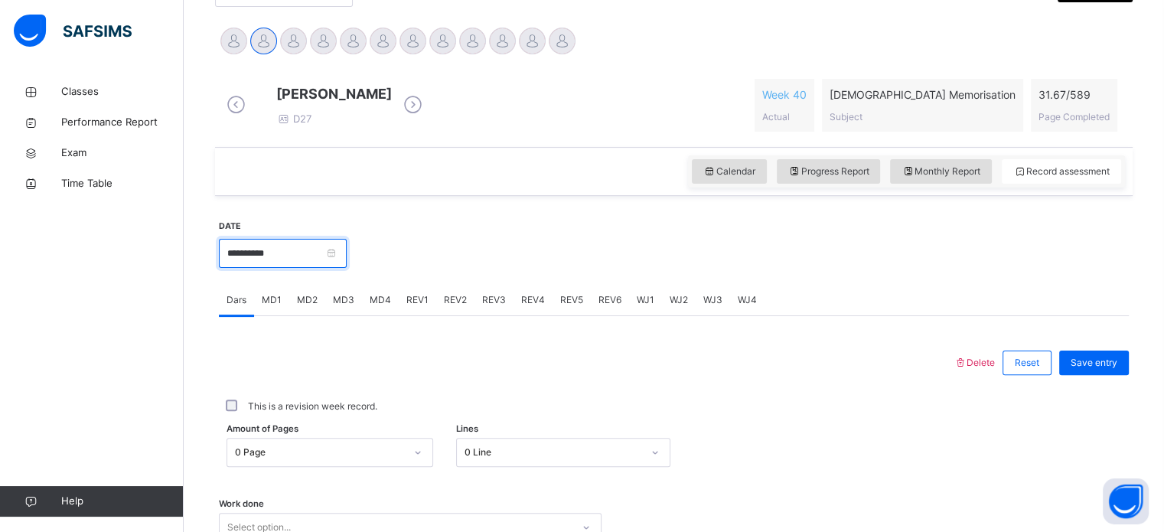
click at [347, 268] on input "**********" at bounding box center [283, 253] width 128 height 29
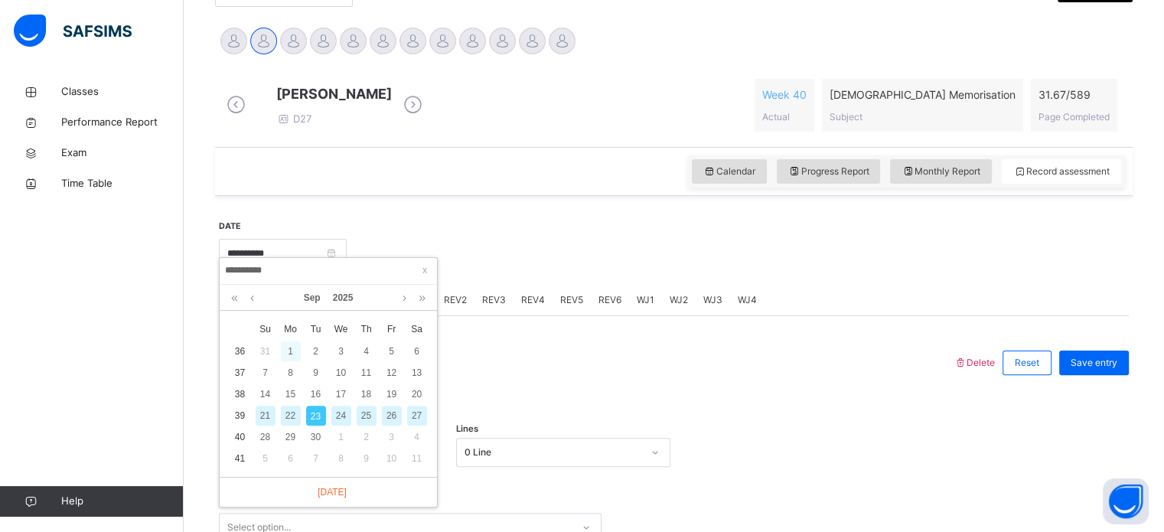
click at [285, 356] on div "1" at bounding box center [291, 351] width 20 height 20
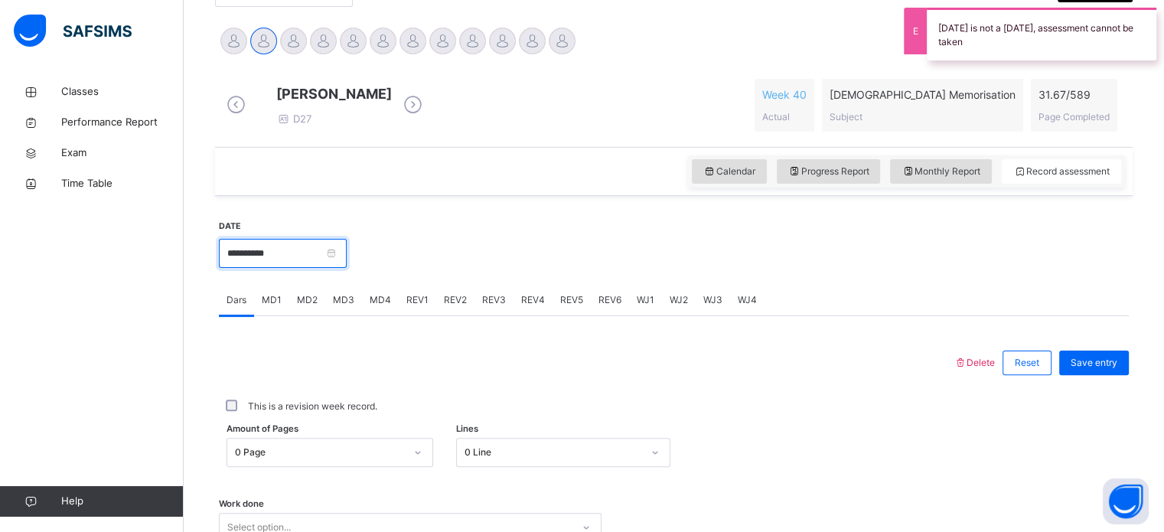
click at [346, 263] on input "**********" at bounding box center [283, 253] width 128 height 29
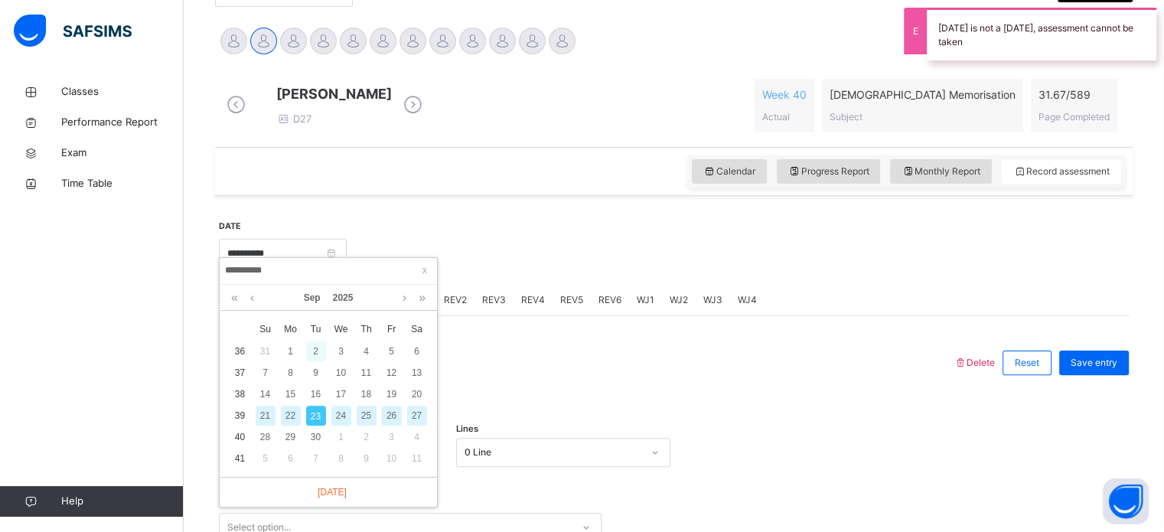
click at [322, 347] on div "2" at bounding box center [316, 351] width 20 height 20
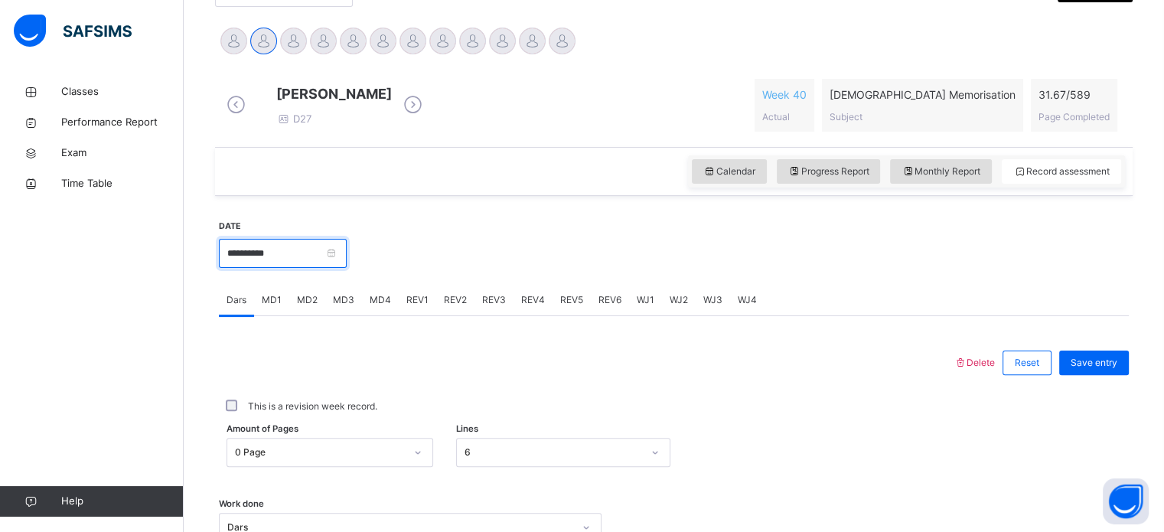
click at [347, 254] on input "**********" at bounding box center [283, 253] width 128 height 29
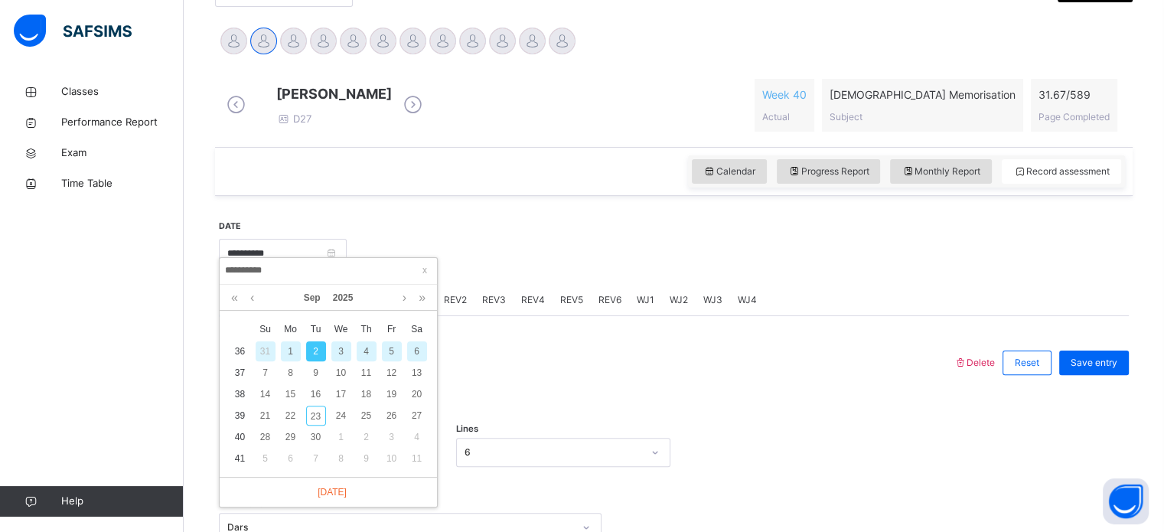
click at [603, 223] on div "**********" at bounding box center [674, 458] width 910 height 508
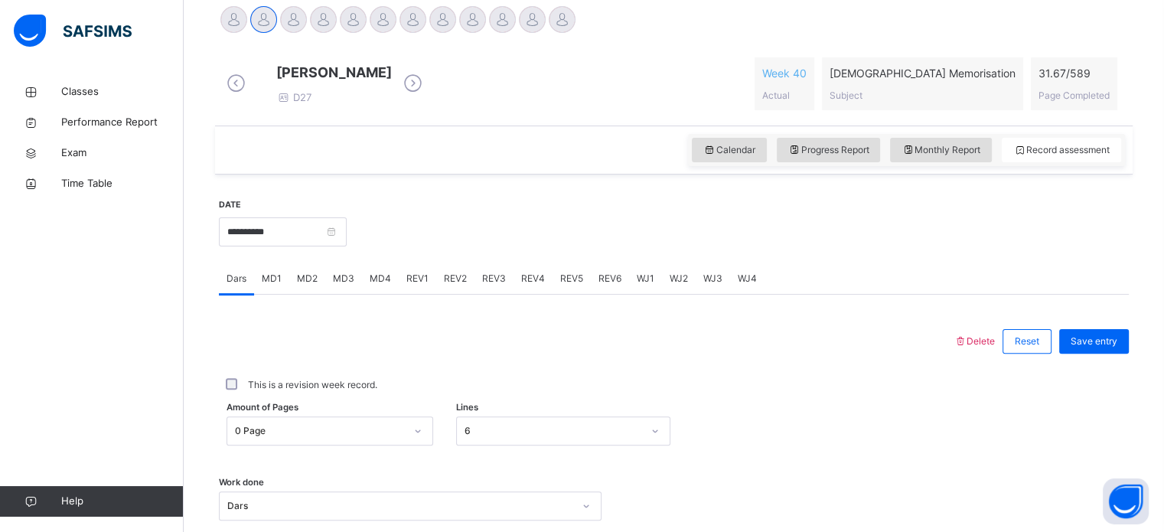
scroll to position [386, 0]
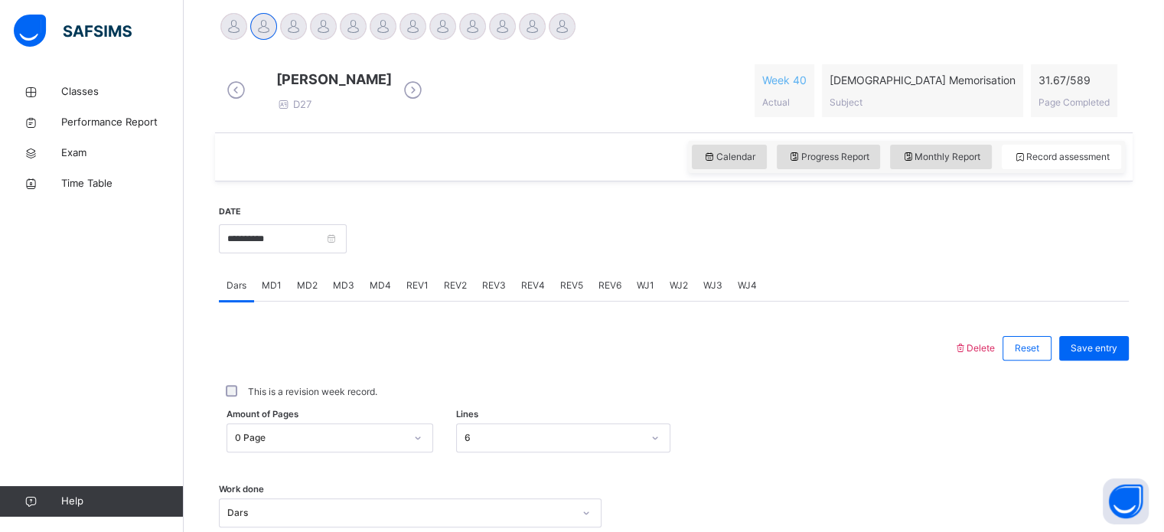
click at [347, 270] on div "**********" at bounding box center [283, 237] width 128 height 66
click at [347, 248] on input "**********" at bounding box center [283, 238] width 128 height 29
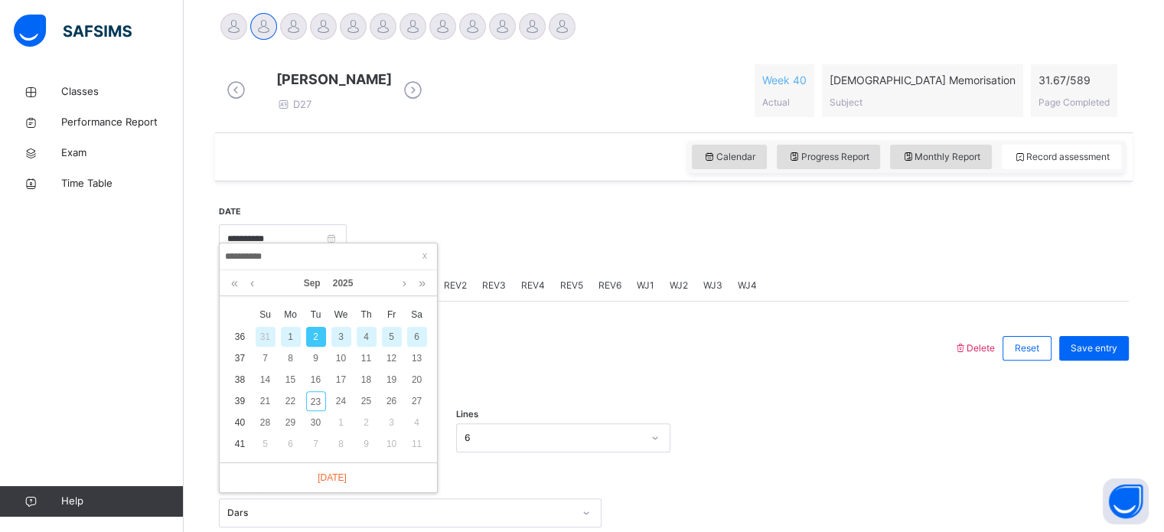
click at [368, 334] on div "4" at bounding box center [367, 337] width 20 height 20
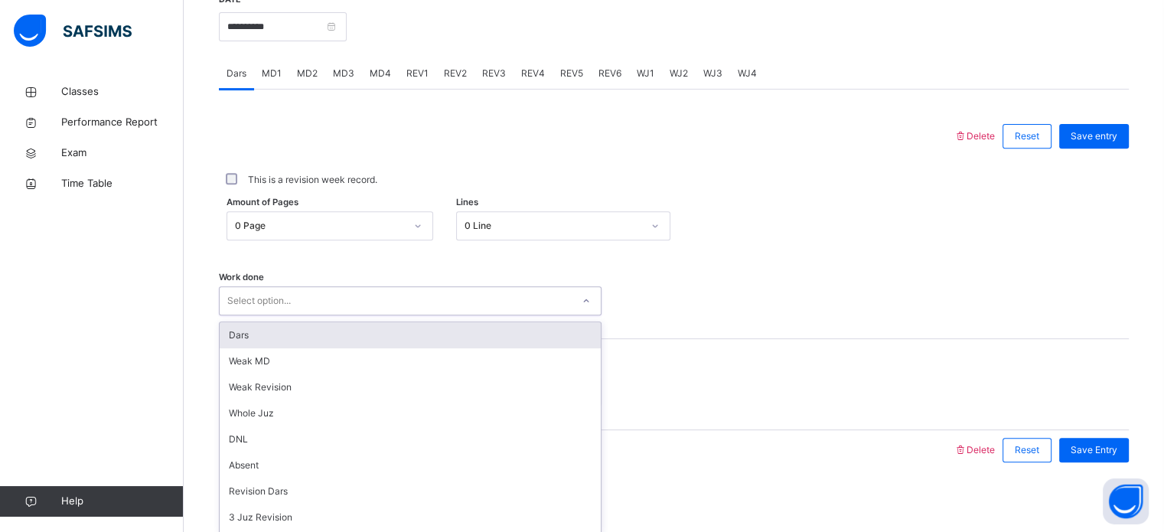
scroll to position [617, 0]
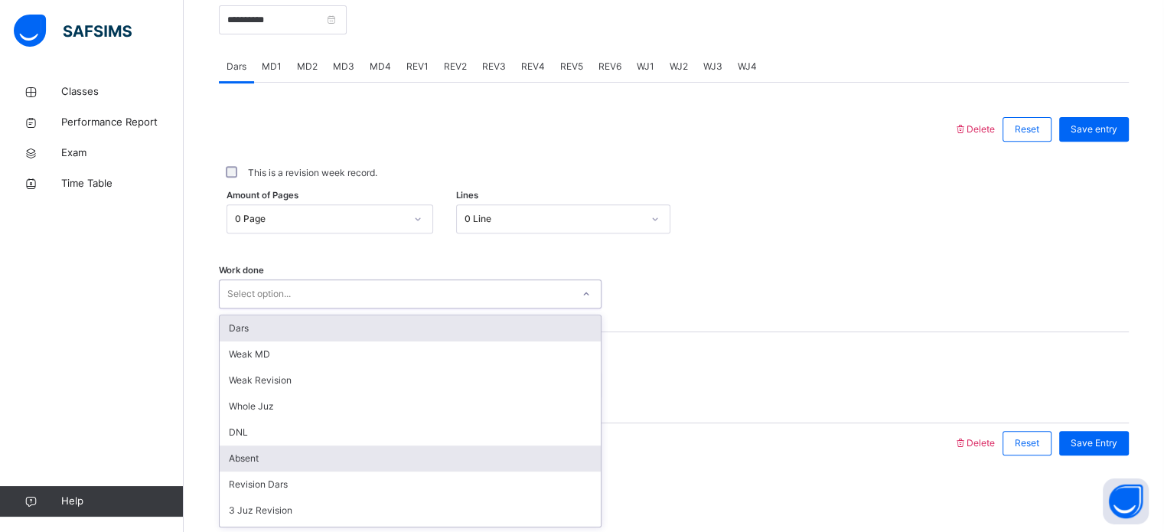
click at [272, 465] on div "Absent" at bounding box center [410, 458] width 381 height 26
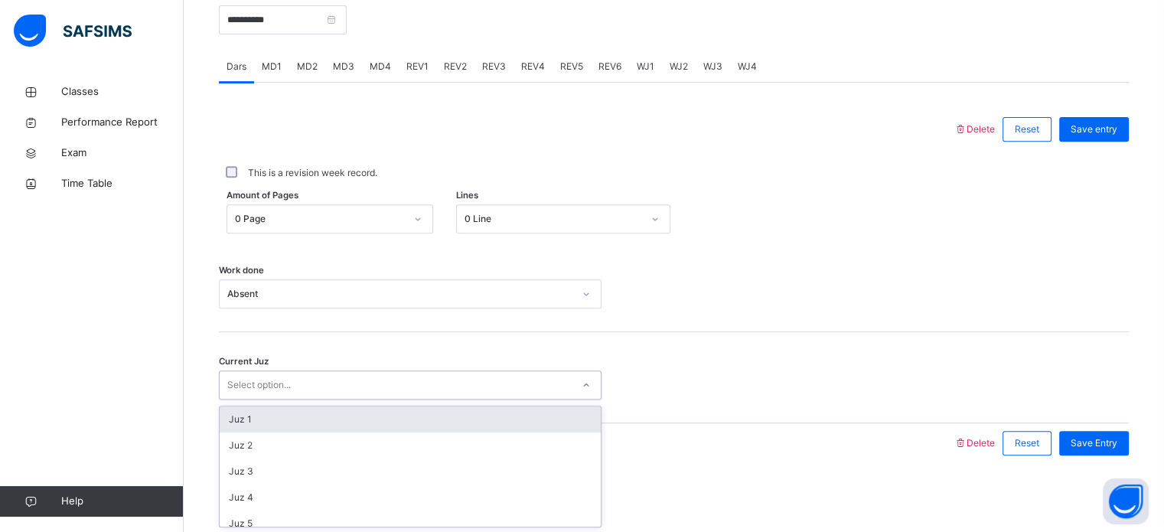
scroll to position [660, 0]
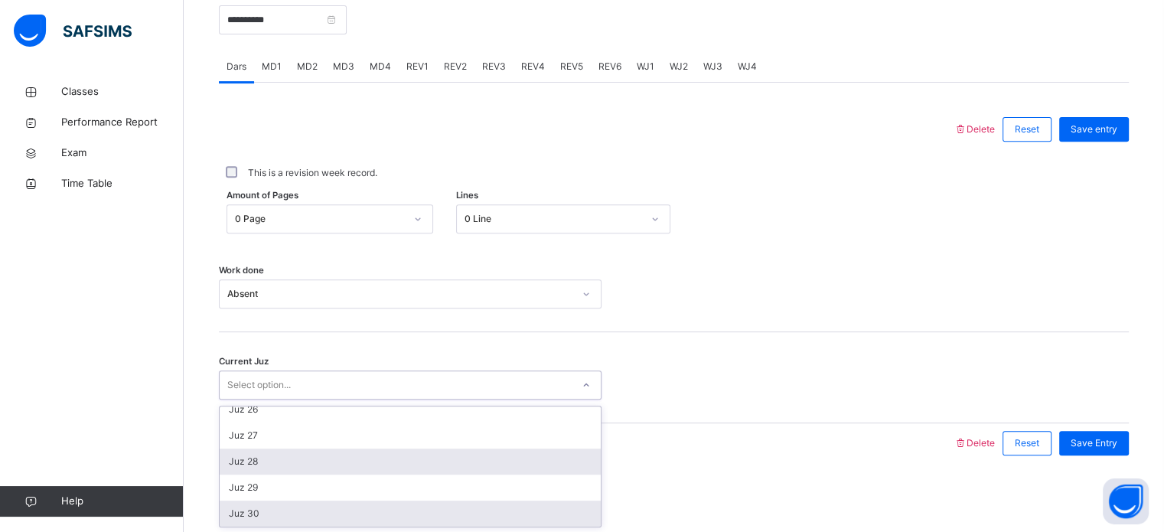
click at [304, 468] on div "Juz 28" at bounding box center [410, 461] width 381 height 26
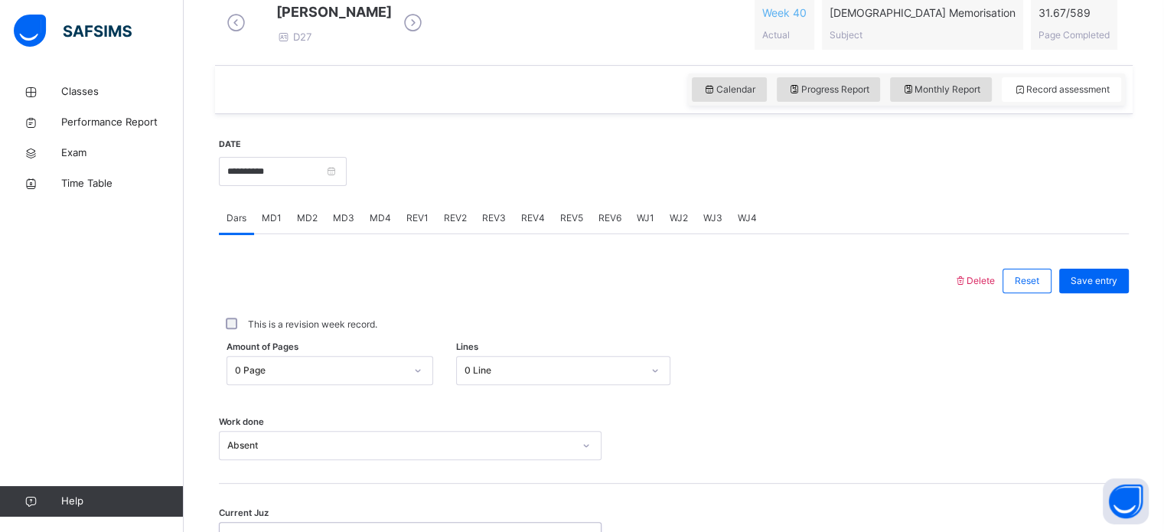
scroll to position [453, 0]
click at [347, 187] on input "**********" at bounding box center [283, 172] width 128 height 29
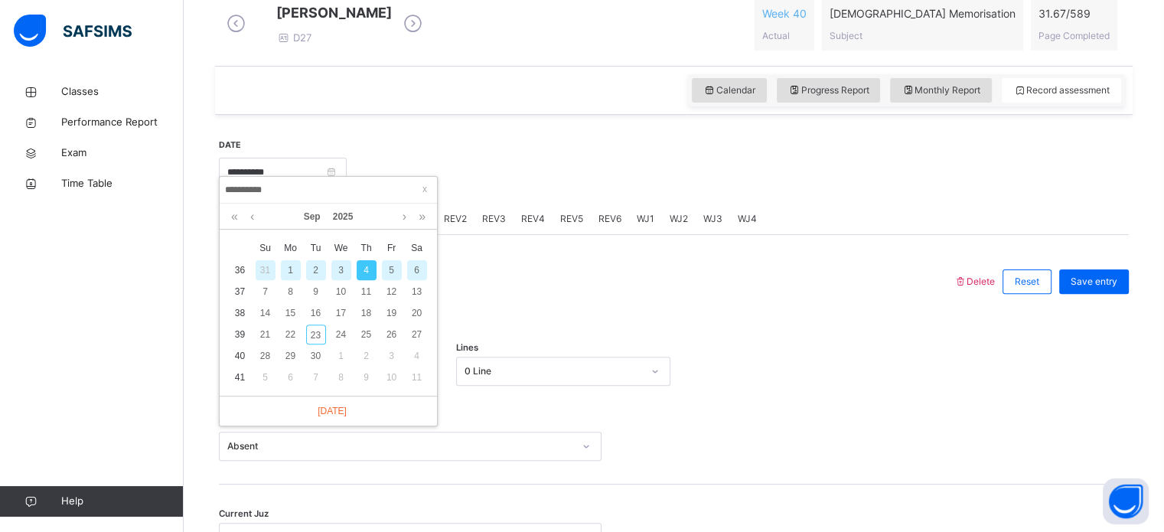
click at [416, 269] on div "6" at bounding box center [417, 270] width 20 height 20
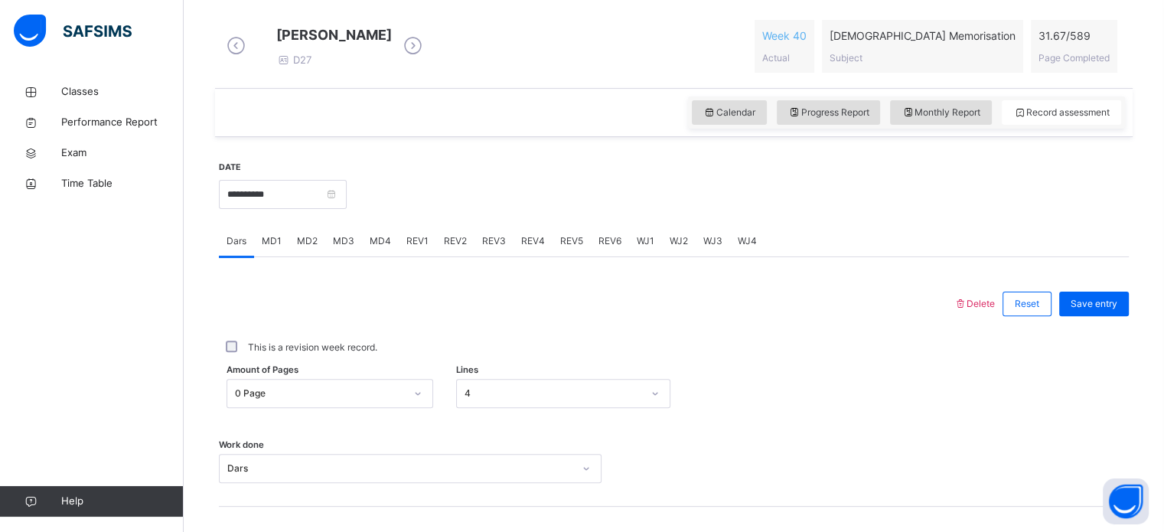
scroll to position [429, 0]
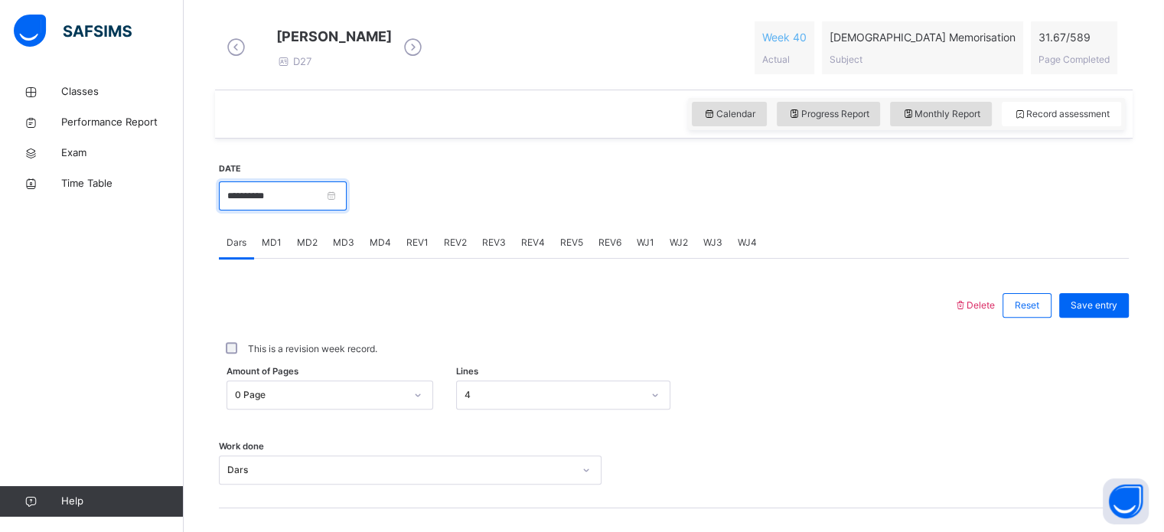
click at [347, 210] on input "**********" at bounding box center [283, 195] width 128 height 29
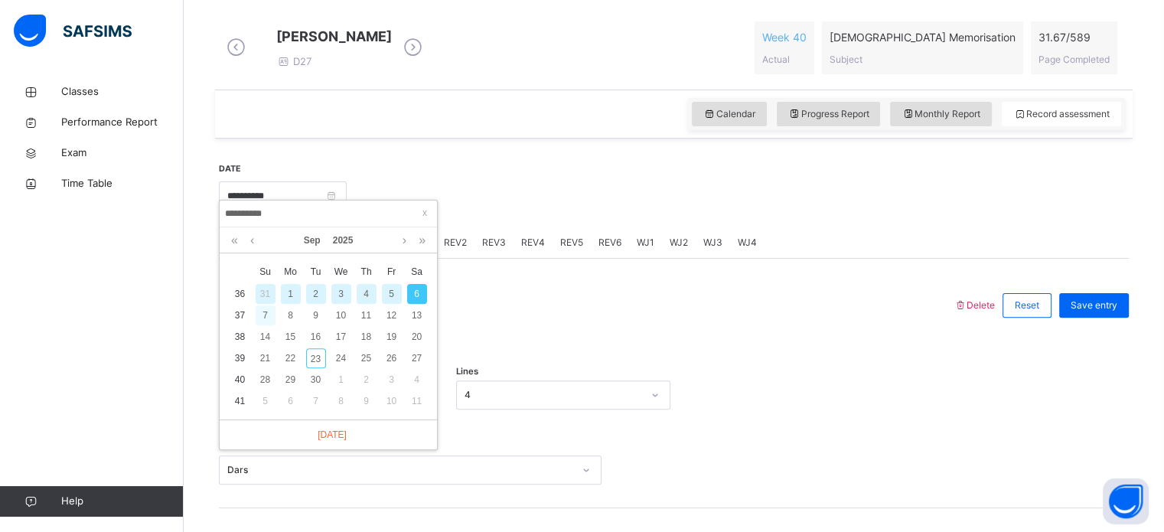
click at [265, 313] on div "7" at bounding box center [266, 315] width 20 height 20
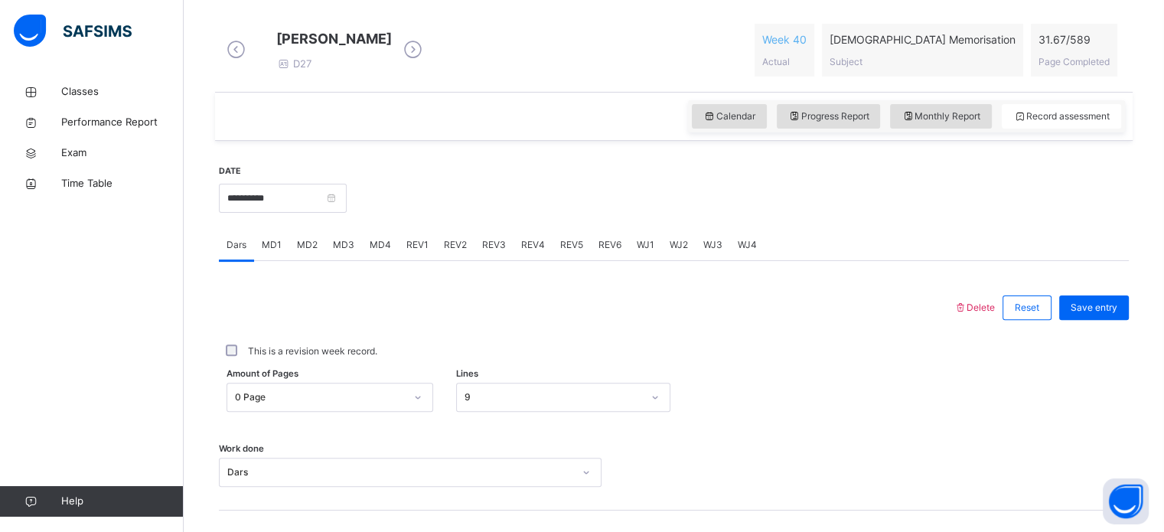
scroll to position [426, 0]
click at [347, 214] on input "**********" at bounding box center [283, 198] width 128 height 29
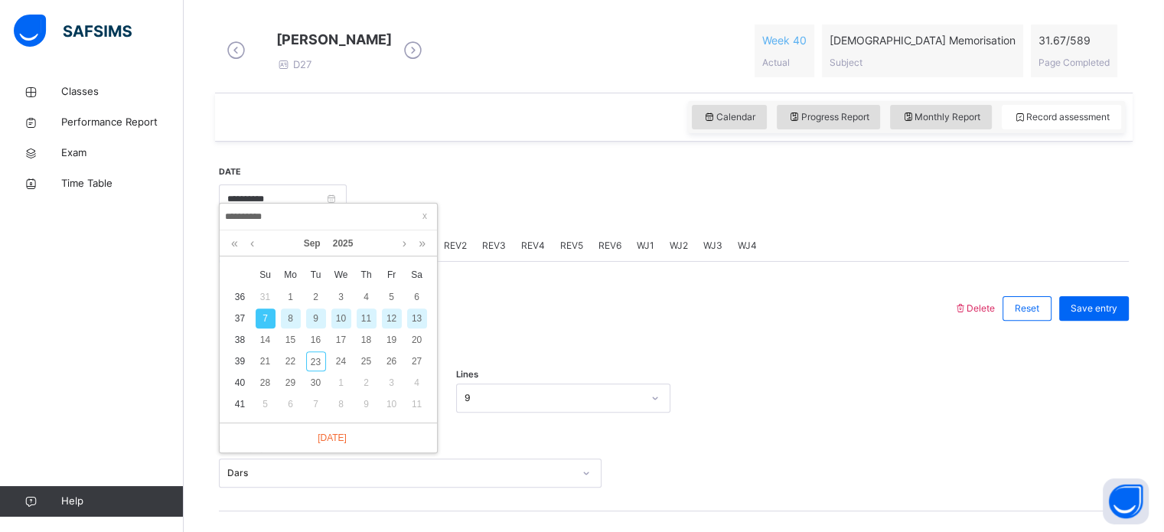
click at [315, 317] on div "9" at bounding box center [316, 318] width 20 height 20
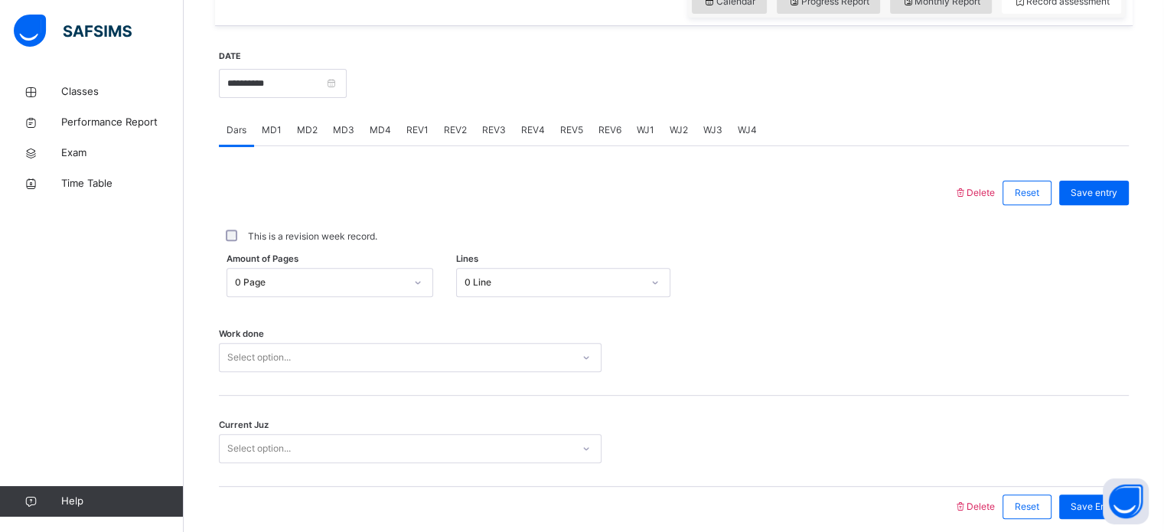
scroll to position [617, 0]
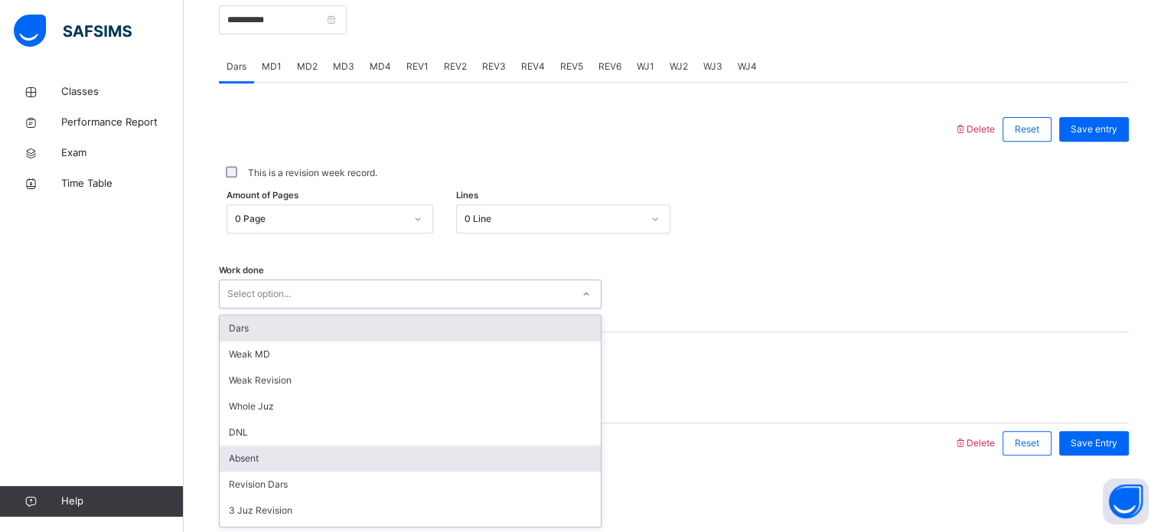
click at [279, 464] on div "Absent" at bounding box center [410, 458] width 381 height 26
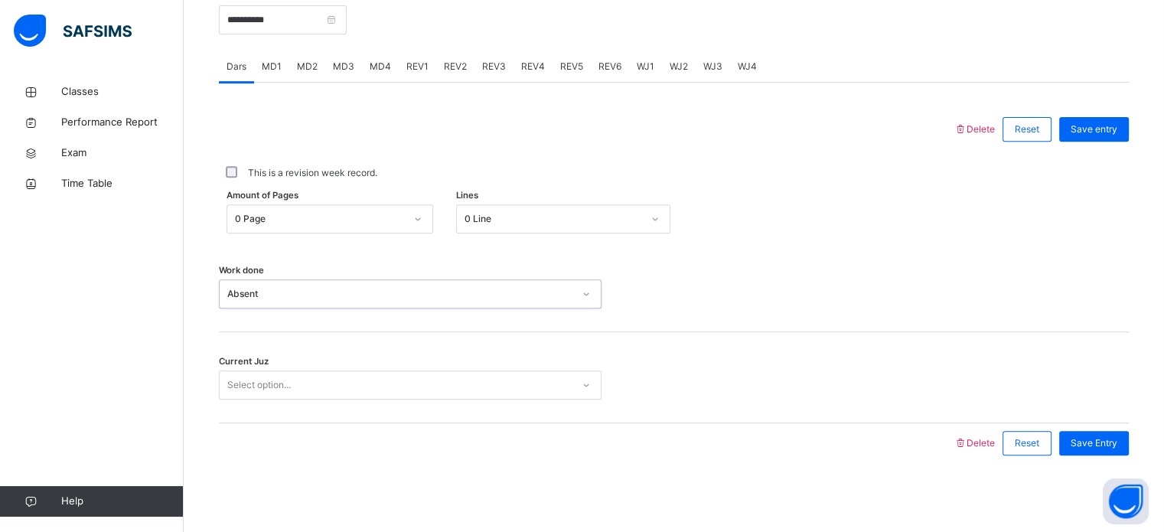
click at [371, 416] on div "Current Juz Select option..." at bounding box center [674, 377] width 910 height 91
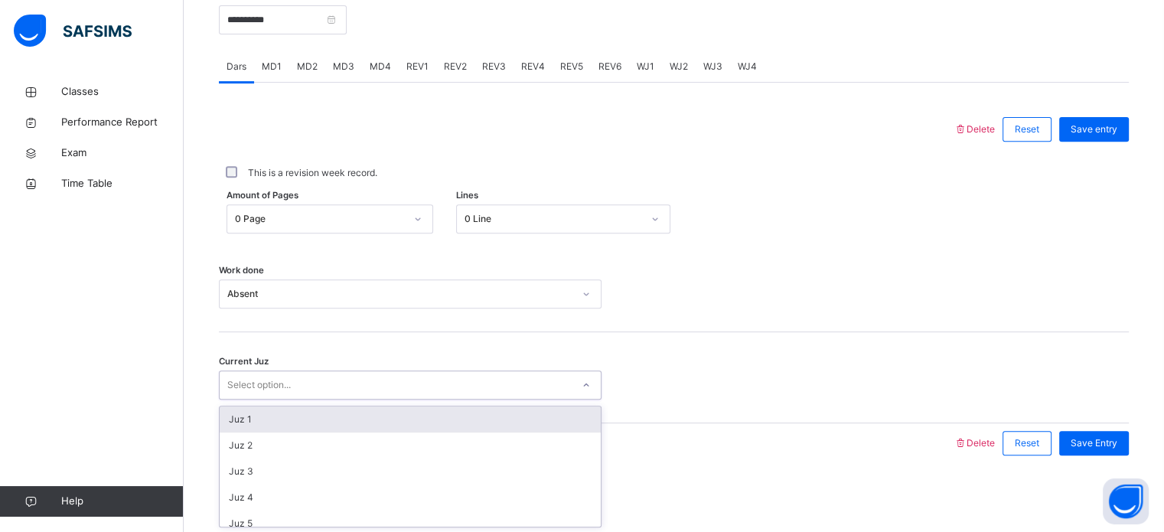
scroll to position [660, 0]
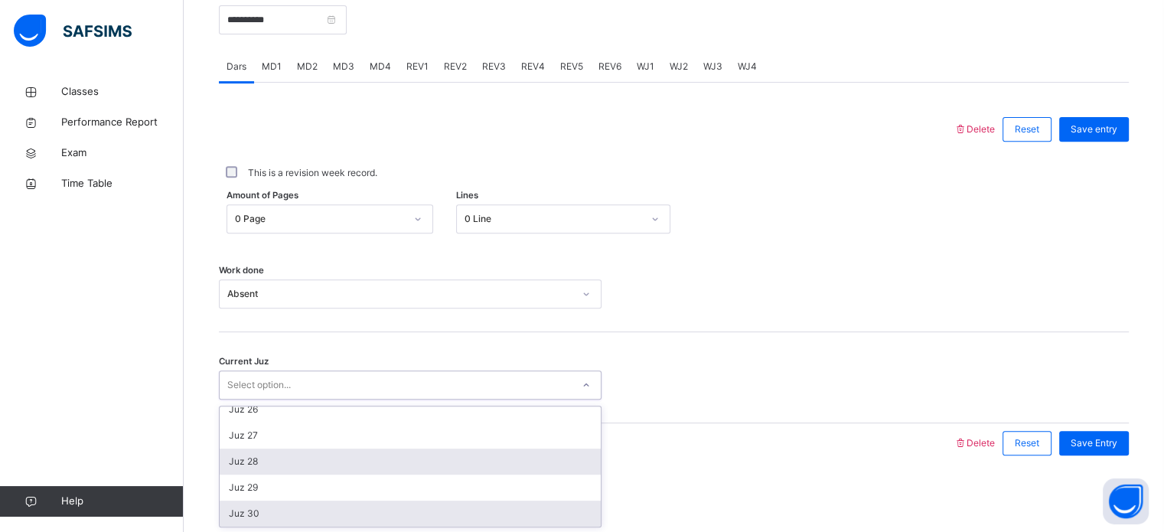
click at [316, 463] on div "Juz 28" at bounding box center [410, 461] width 381 height 26
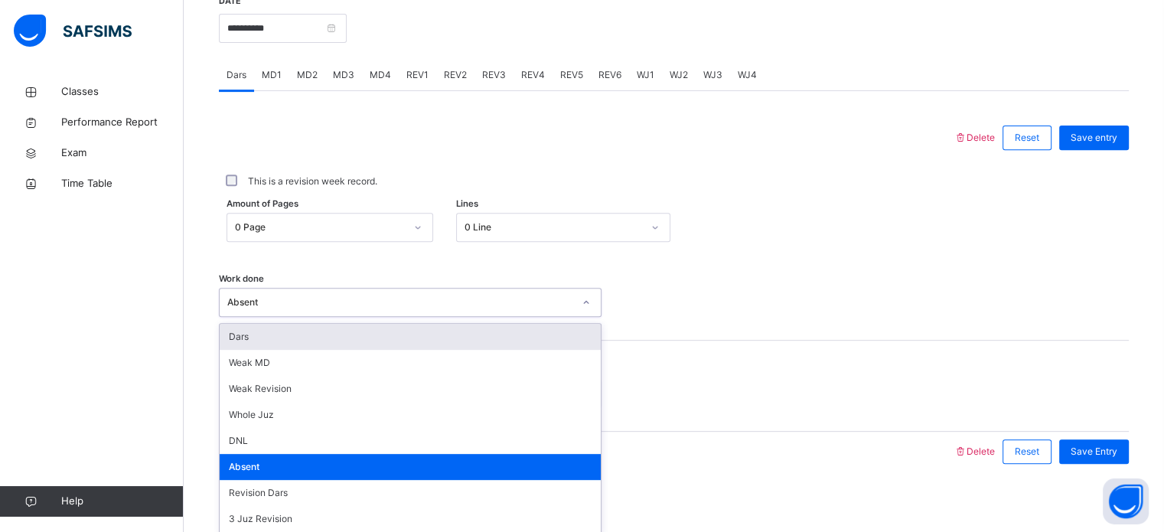
scroll to position [617, 0]
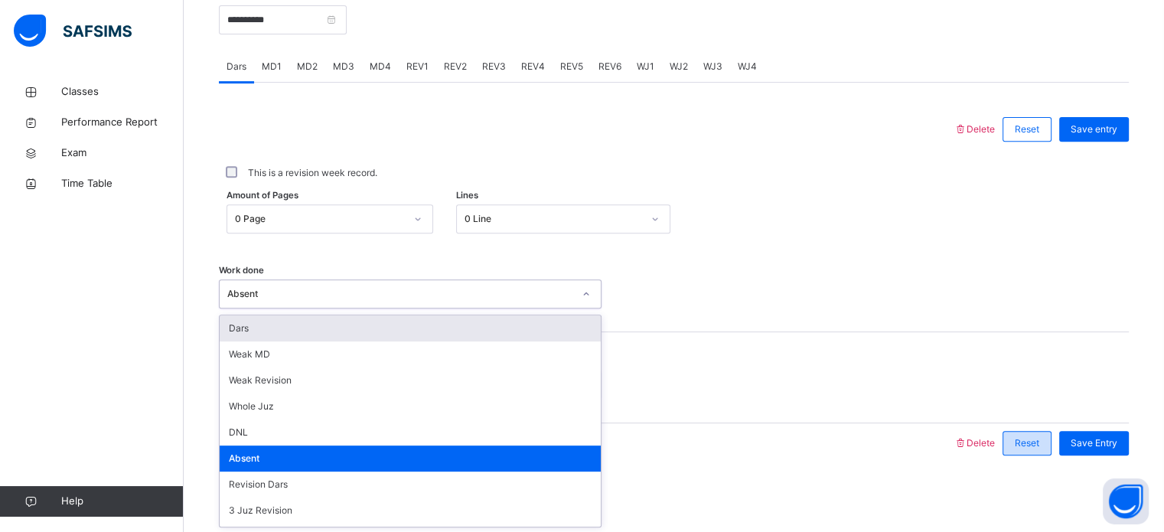
click at [1028, 442] on span "Reset" at bounding box center [1027, 443] width 24 height 14
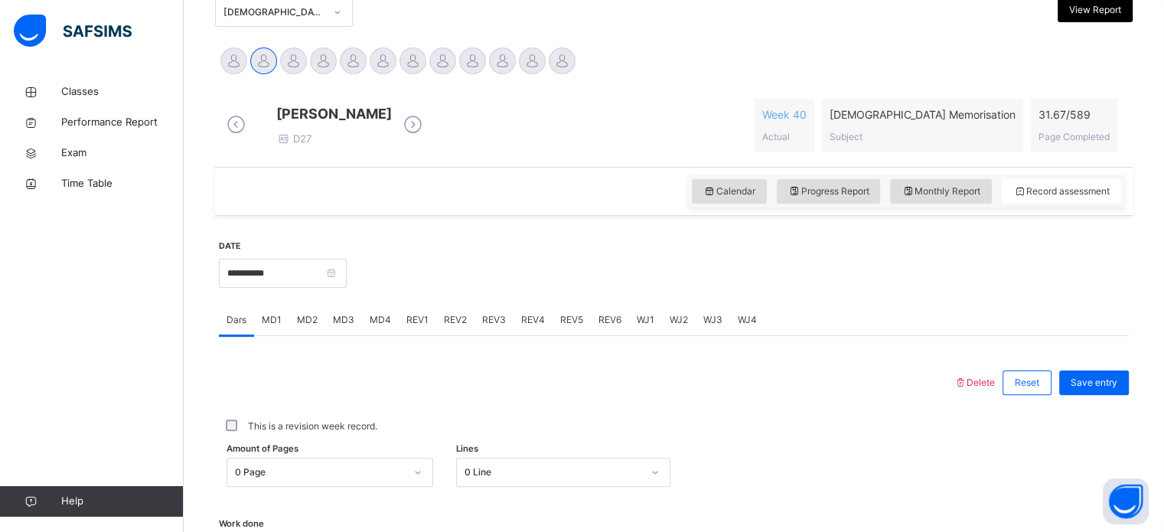
scroll to position [346, 0]
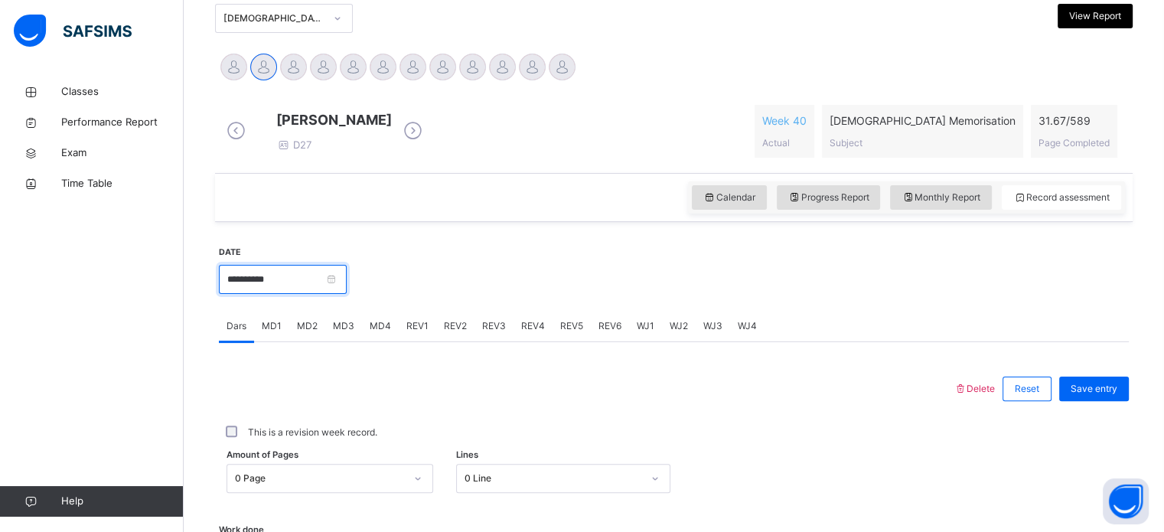
click at [347, 285] on input "**********" at bounding box center [283, 279] width 128 height 29
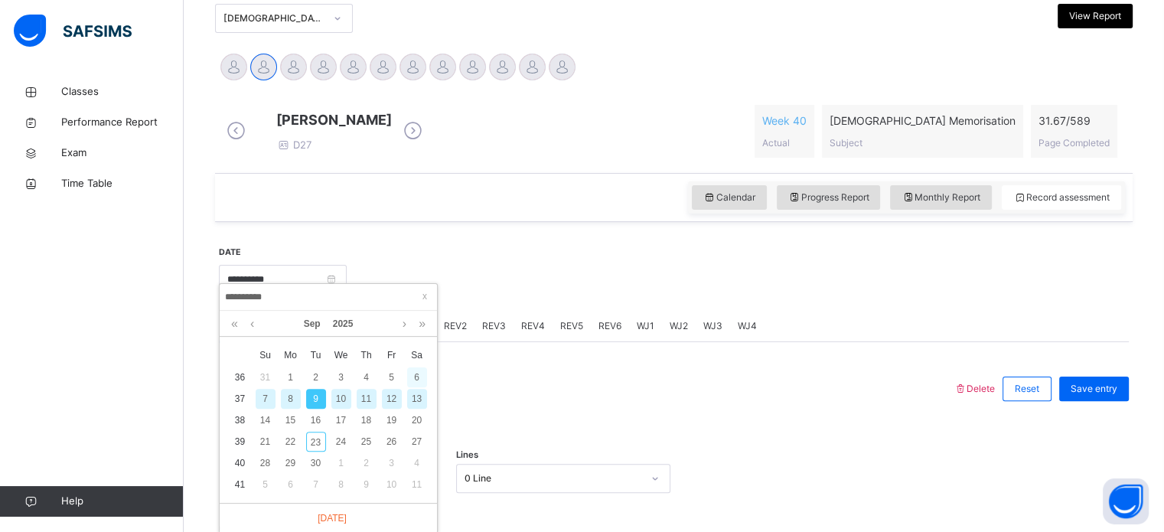
click at [416, 377] on div "6" at bounding box center [417, 377] width 20 height 20
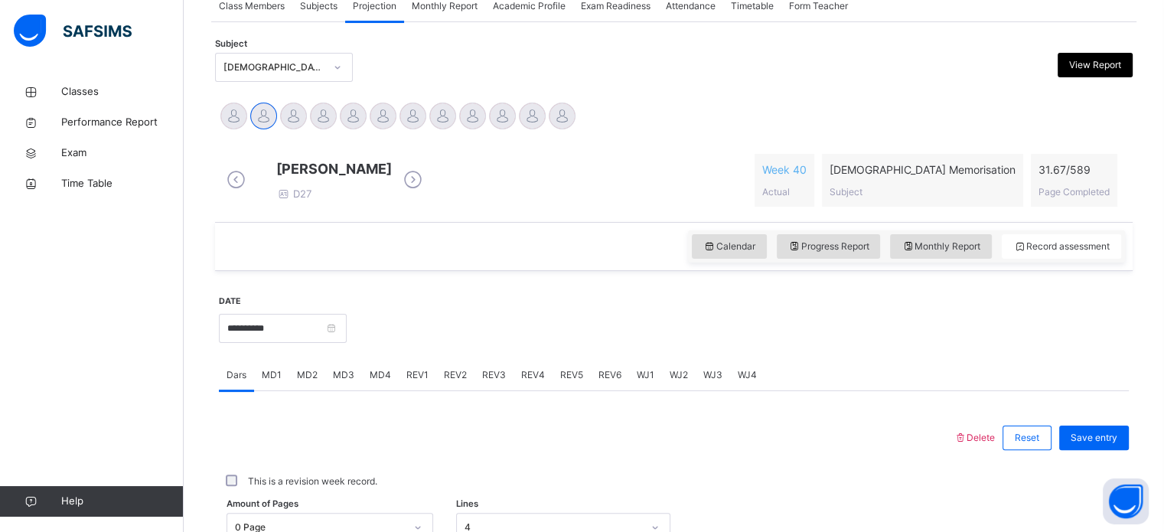
scroll to position [289, 0]
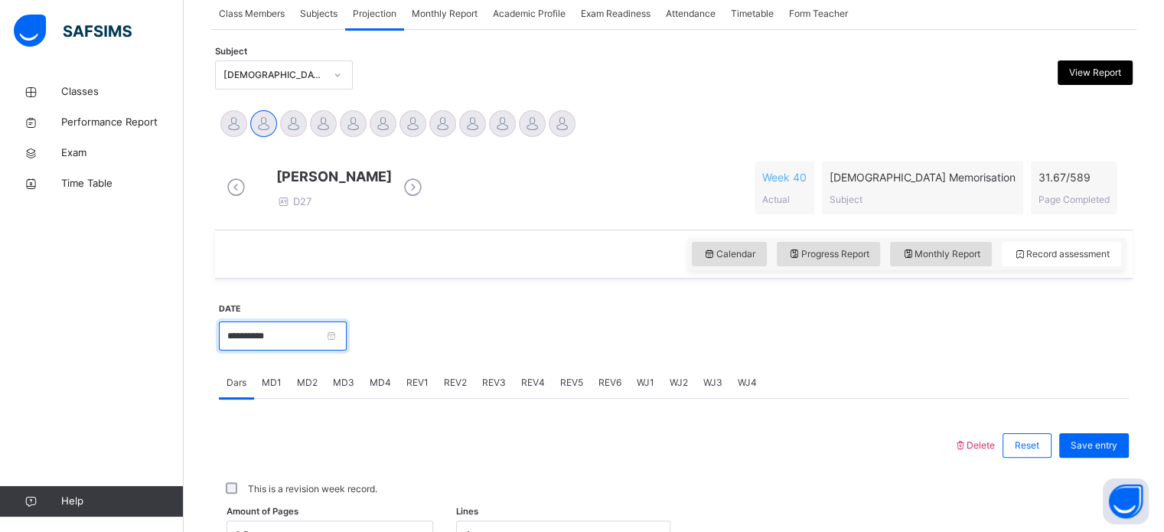
click at [347, 347] on input "**********" at bounding box center [283, 335] width 128 height 29
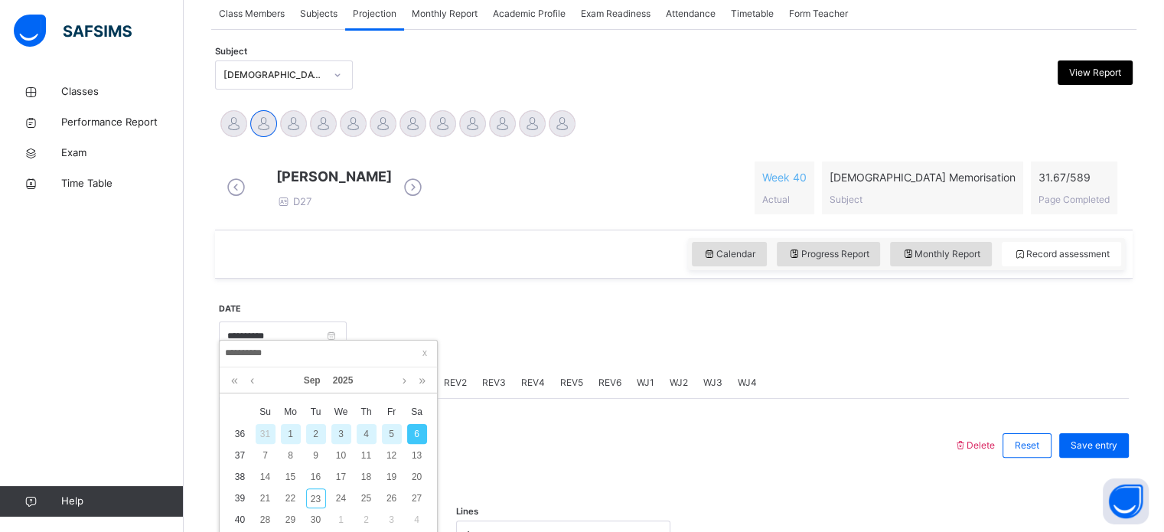
click at [313, 436] on div "2" at bounding box center [316, 434] width 20 height 20
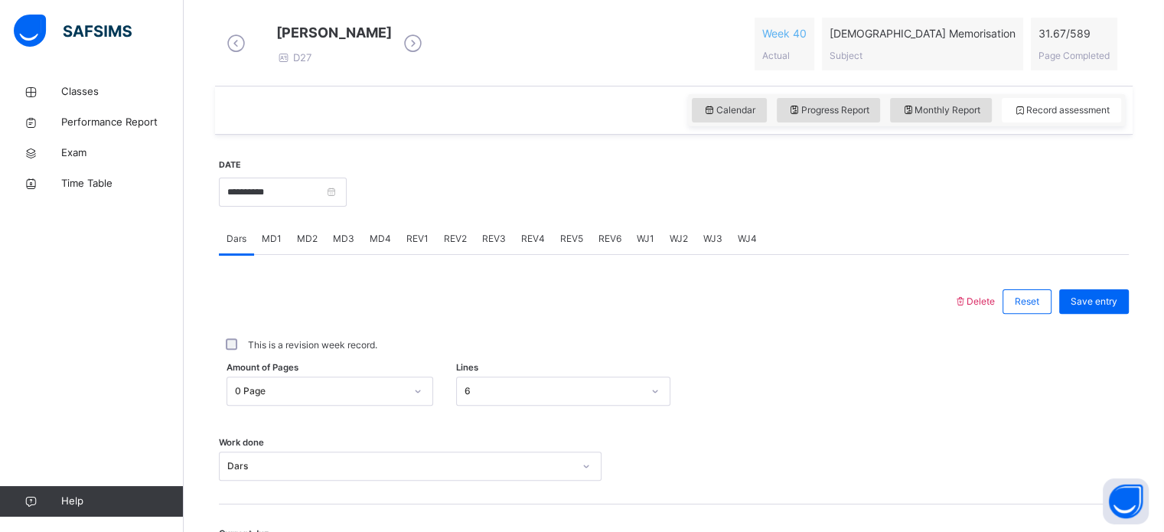
scroll to position [385, 0]
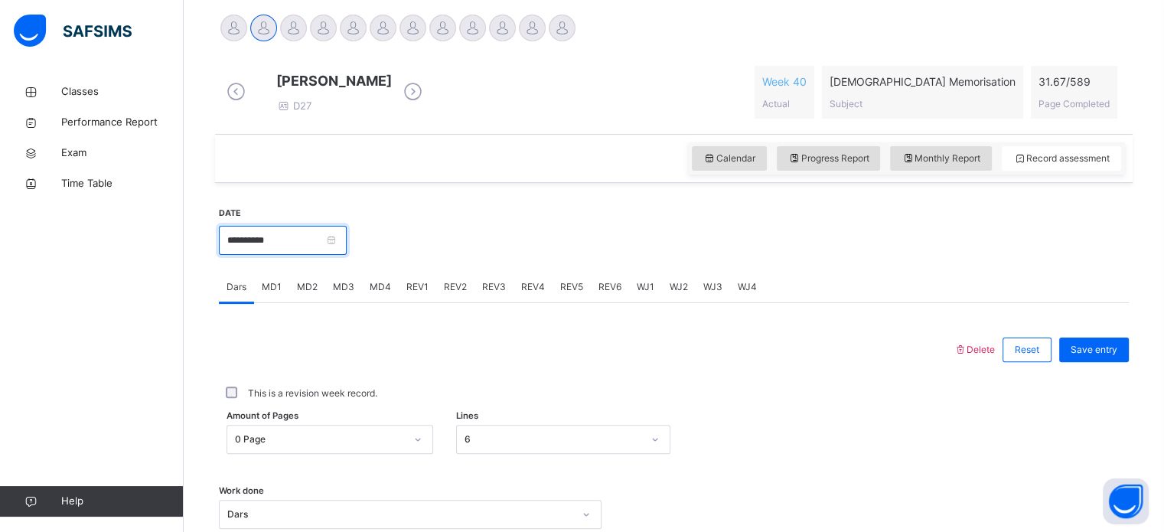
click at [347, 255] on input "**********" at bounding box center [283, 240] width 128 height 29
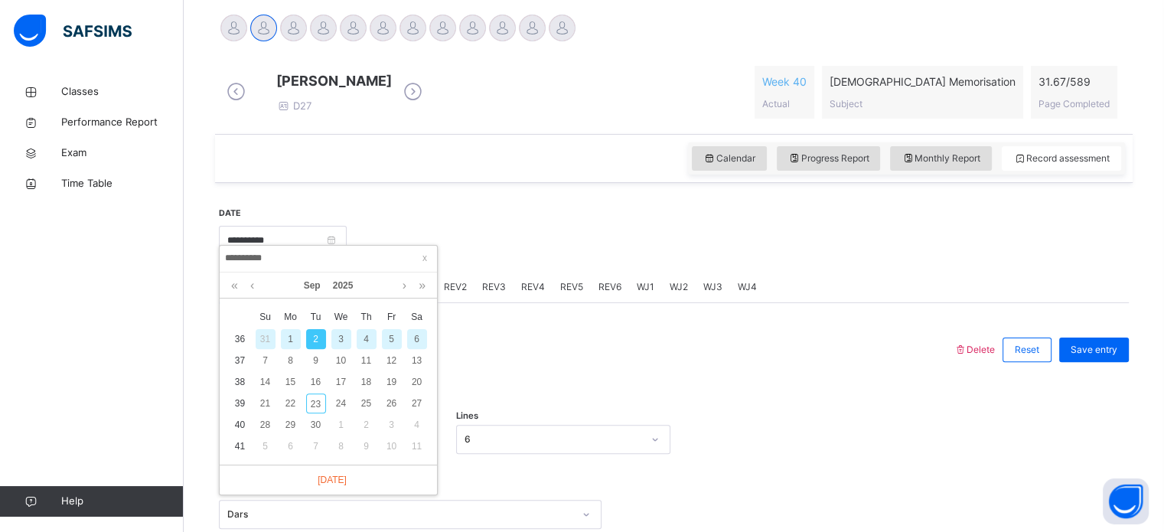
click at [366, 337] on div "4" at bounding box center [367, 339] width 20 height 20
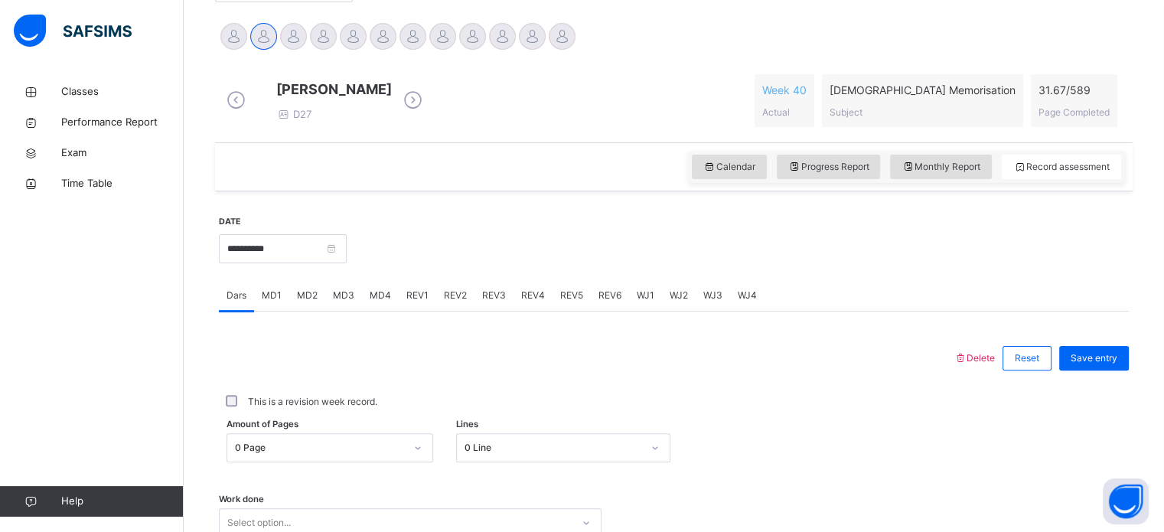
scroll to position [370, 0]
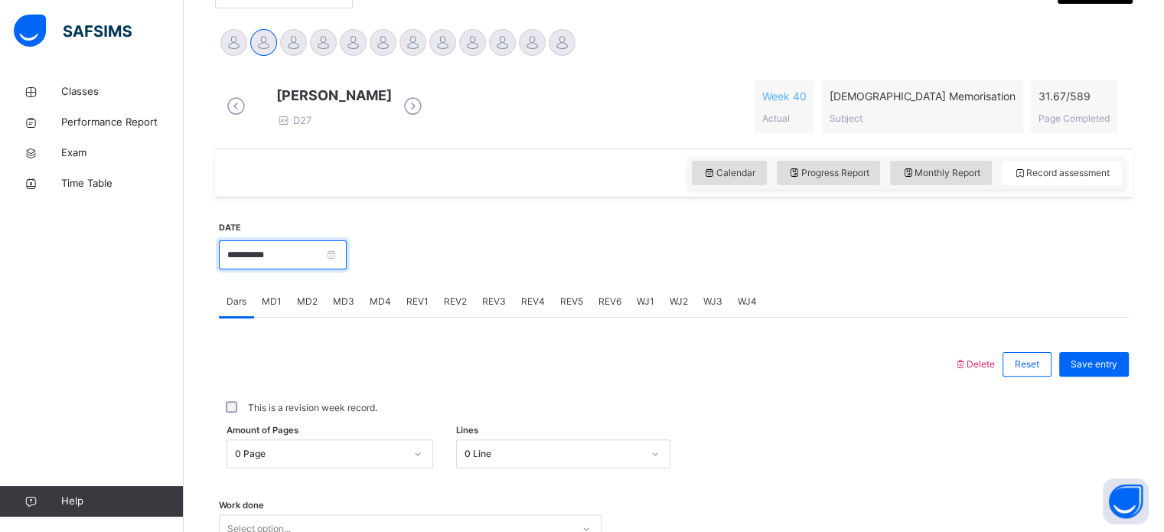
click at [347, 269] on input "**********" at bounding box center [283, 254] width 128 height 29
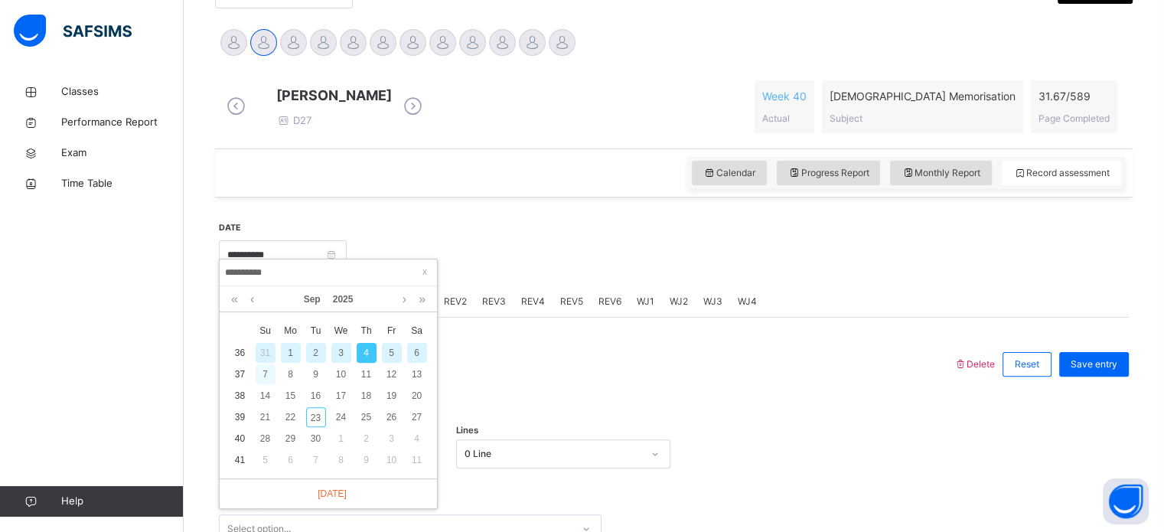
click at [265, 373] on div "7" at bounding box center [266, 374] width 20 height 20
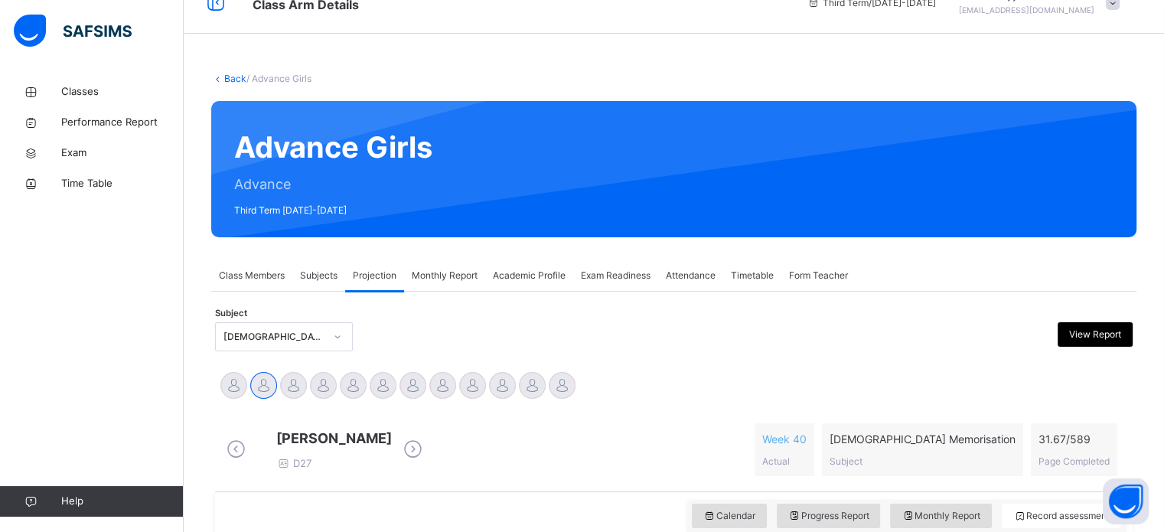
scroll to position [0, 0]
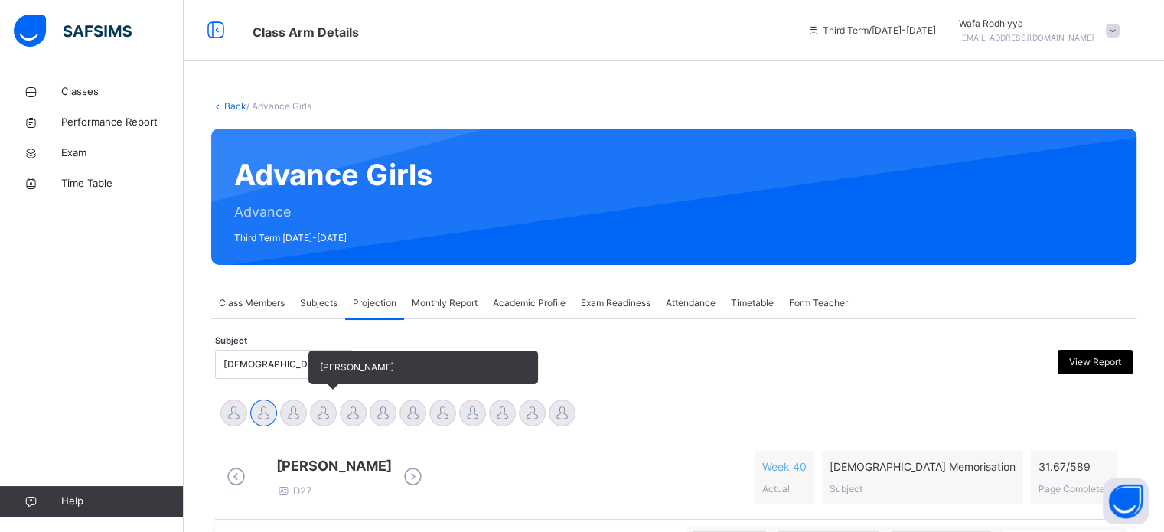
click at [323, 409] on div at bounding box center [323, 412] width 27 height 27
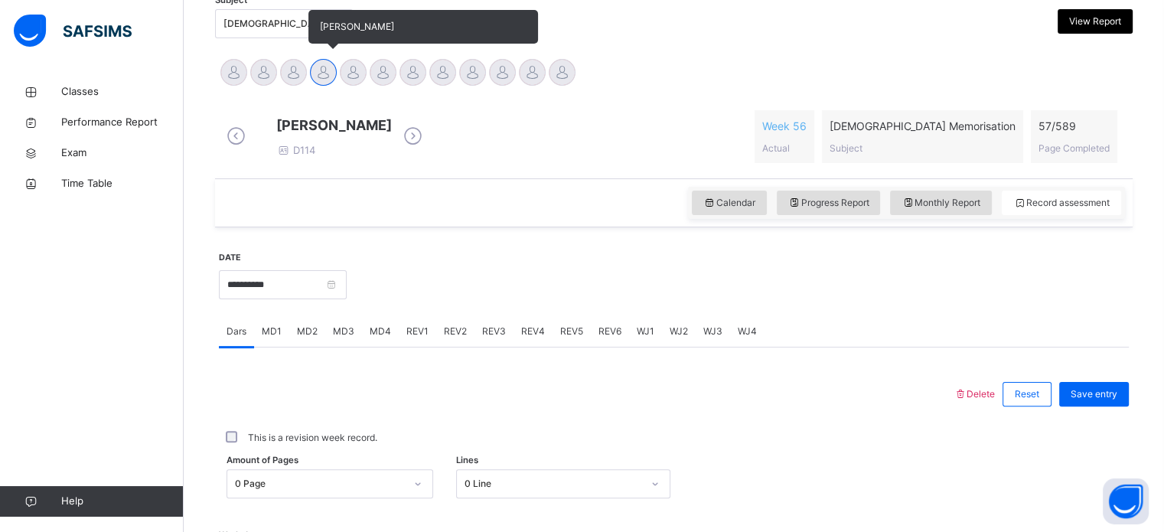
scroll to position [373, 0]
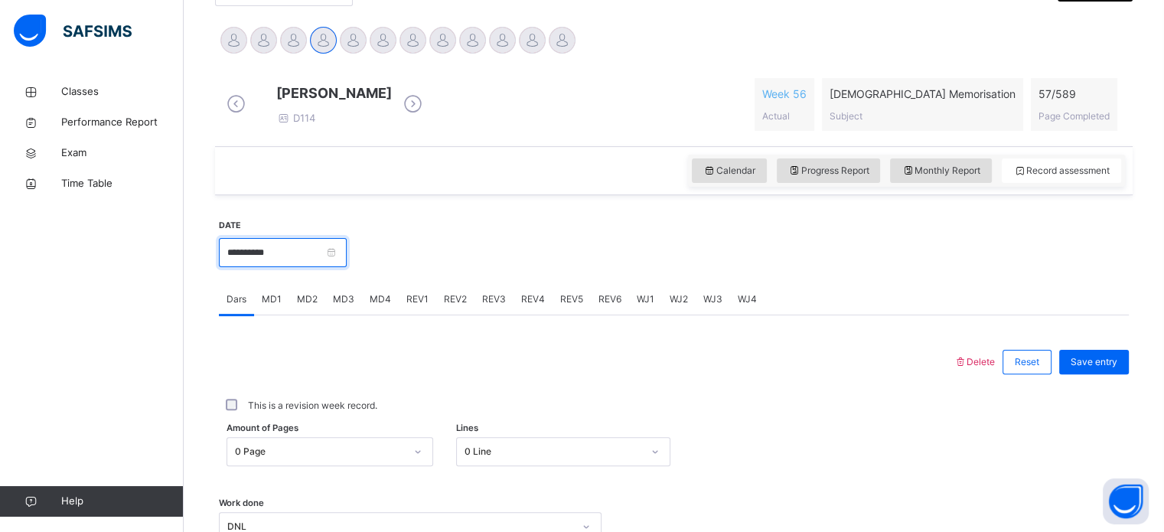
click at [347, 254] on input "**********" at bounding box center [283, 252] width 128 height 29
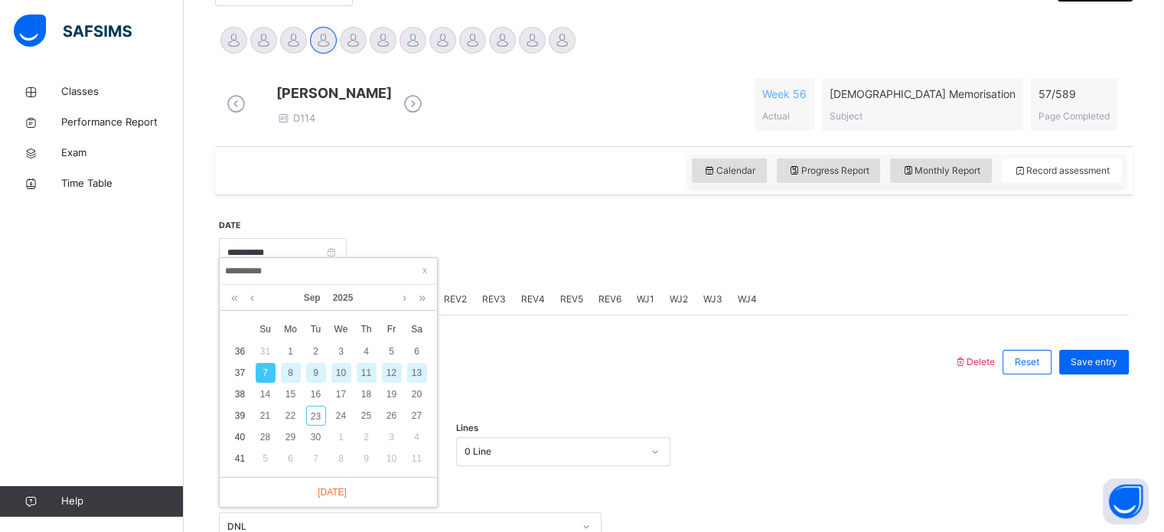
click at [375, 269] on input "**********" at bounding box center [328, 271] width 208 height 17
click at [583, 217] on div "**********" at bounding box center [674, 457] width 910 height 508
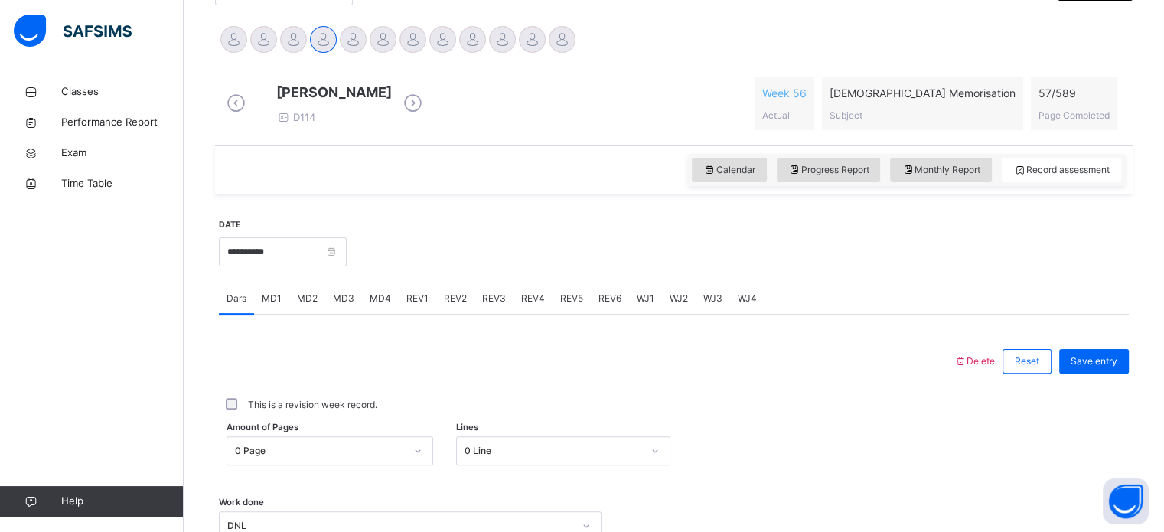
scroll to position [370, 0]
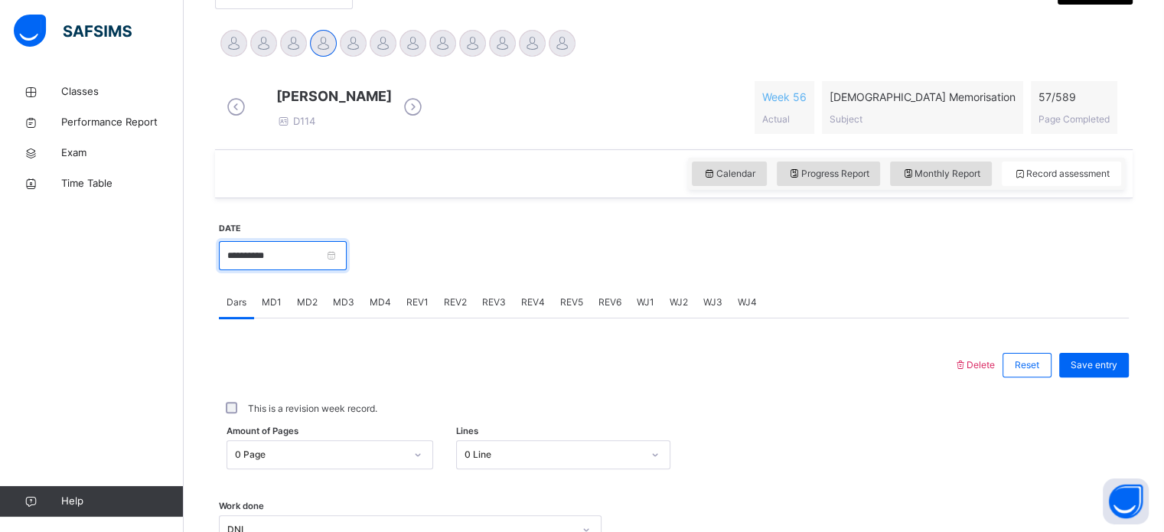
click at [347, 262] on input "**********" at bounding box center [283, 255] width 128 height 29
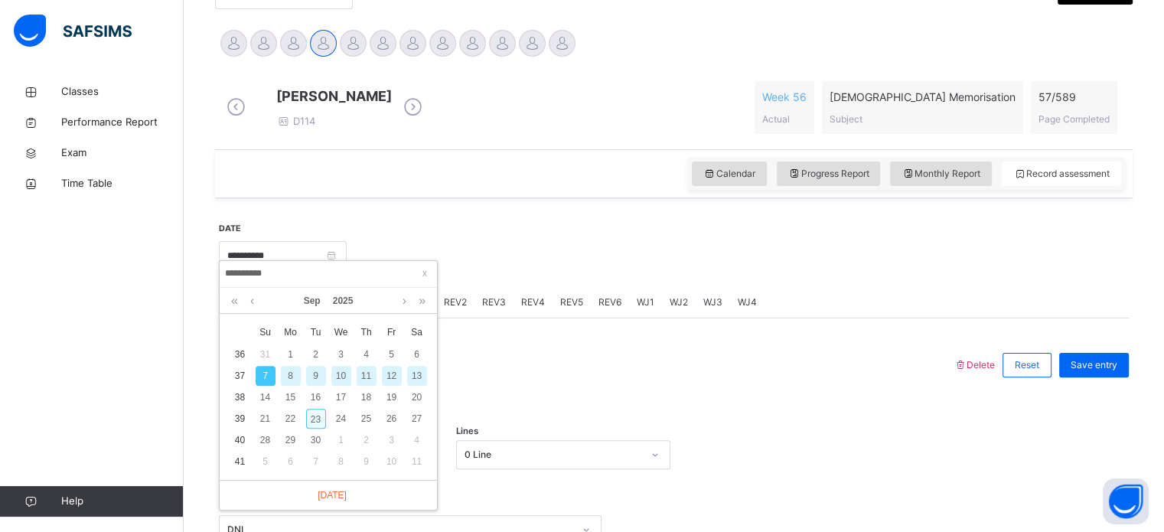
click at [315, 414] on div "23" at bounding box center [316, 419] width 20 height 20
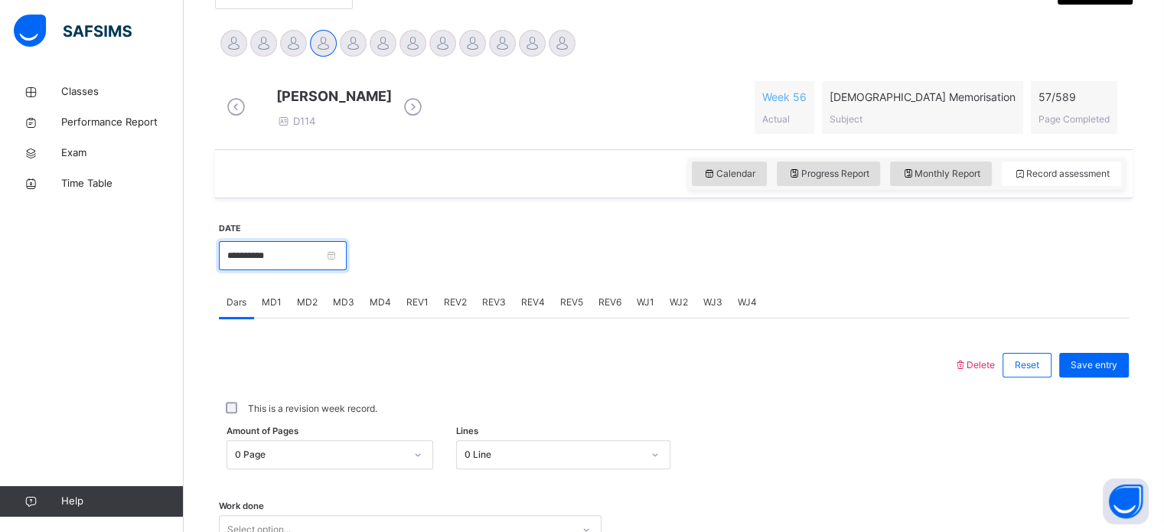
click at [347, 270] on input "**********" at bounding box center [283, 255] width 128 height 29
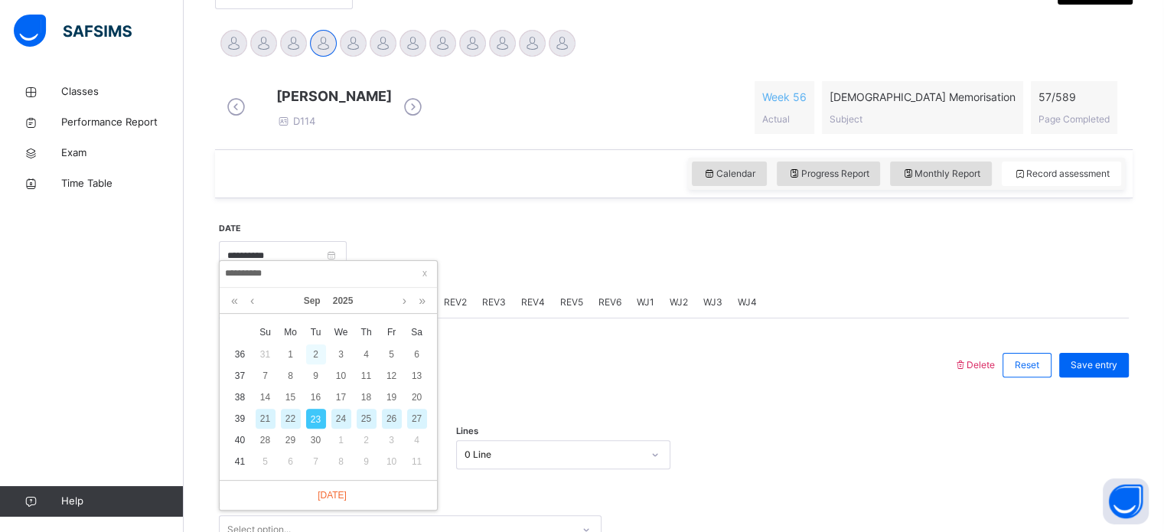
click at [315, 353] on div "2" at bounding box center [316, 354] width 20 height 20
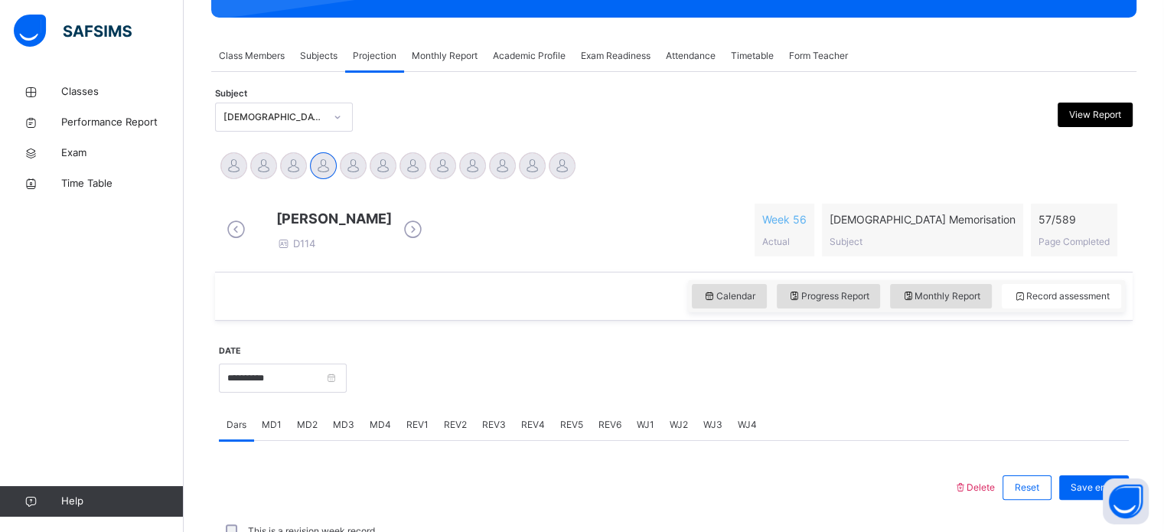
scroll to position [245, 0]
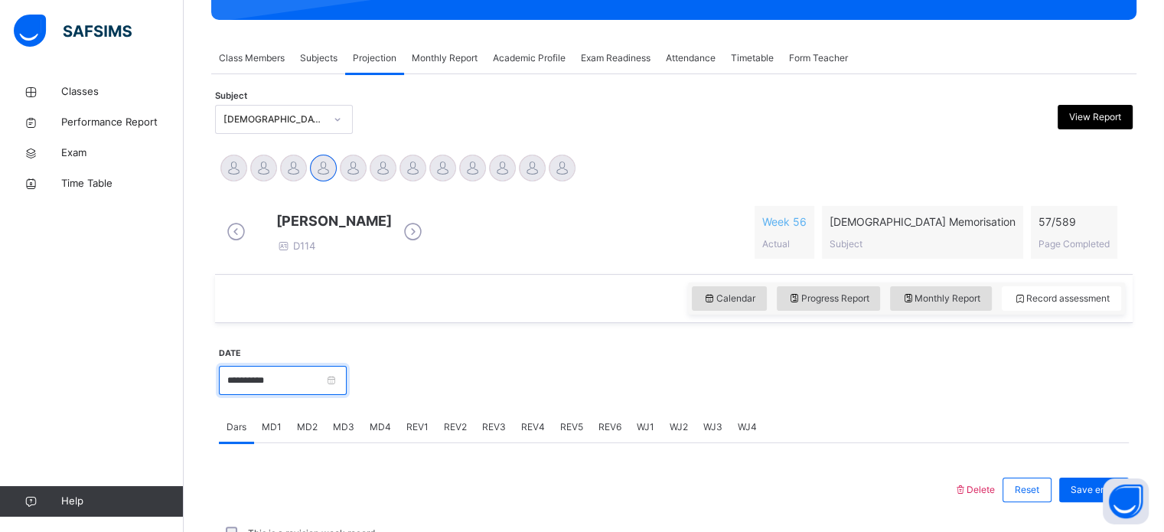
click at [344, 390] on input "**********" at bounding box center [283, 380] width 128 height 29
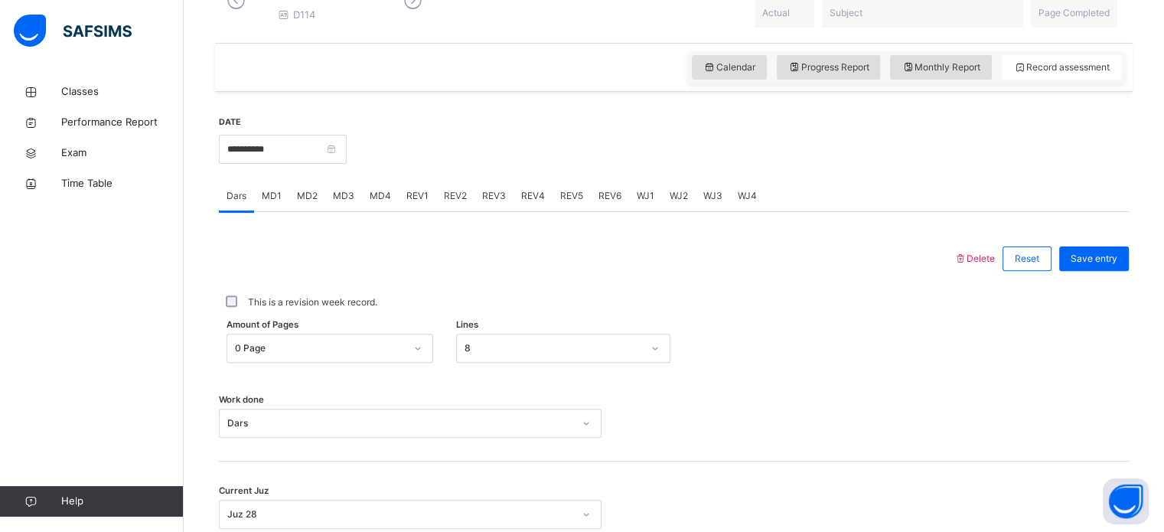
scroll to position [479, 0]
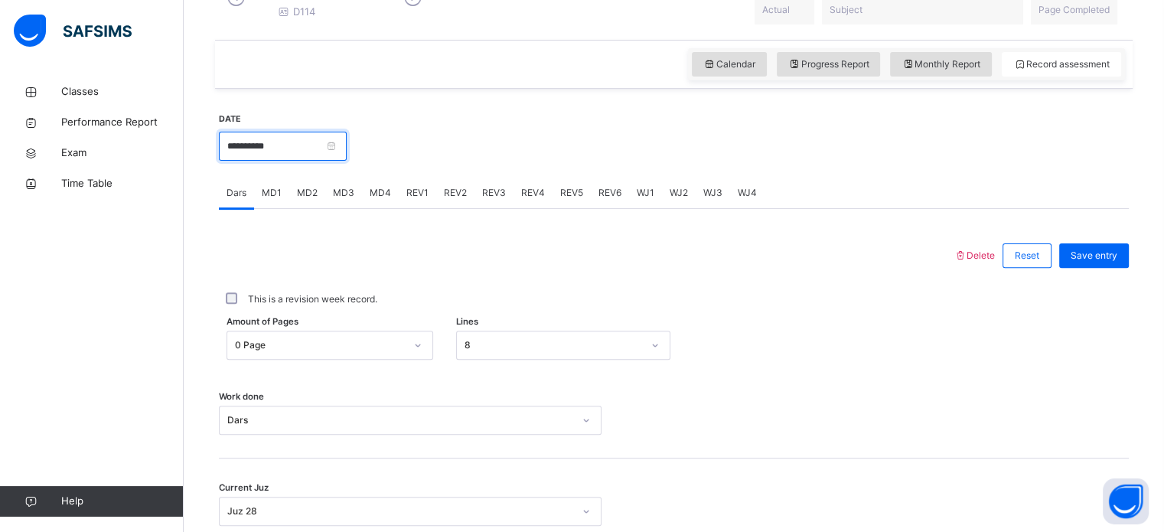
click at [347, 155] on input "**********" at bounding box center [283, 146] width 128 height 29
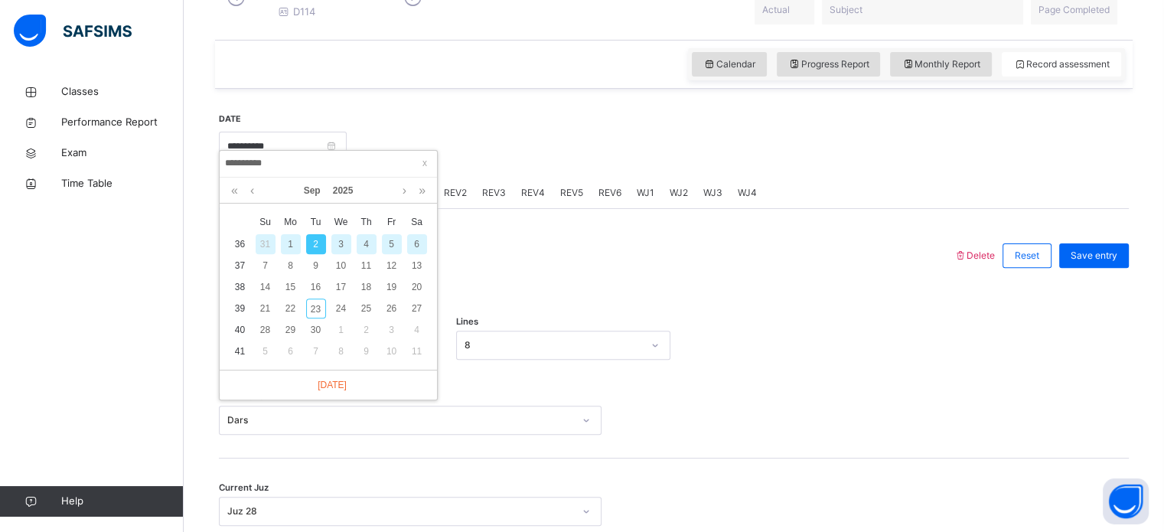
click at [357, 240] on div "4" at bounding box center [367, 244] width 20 height 20
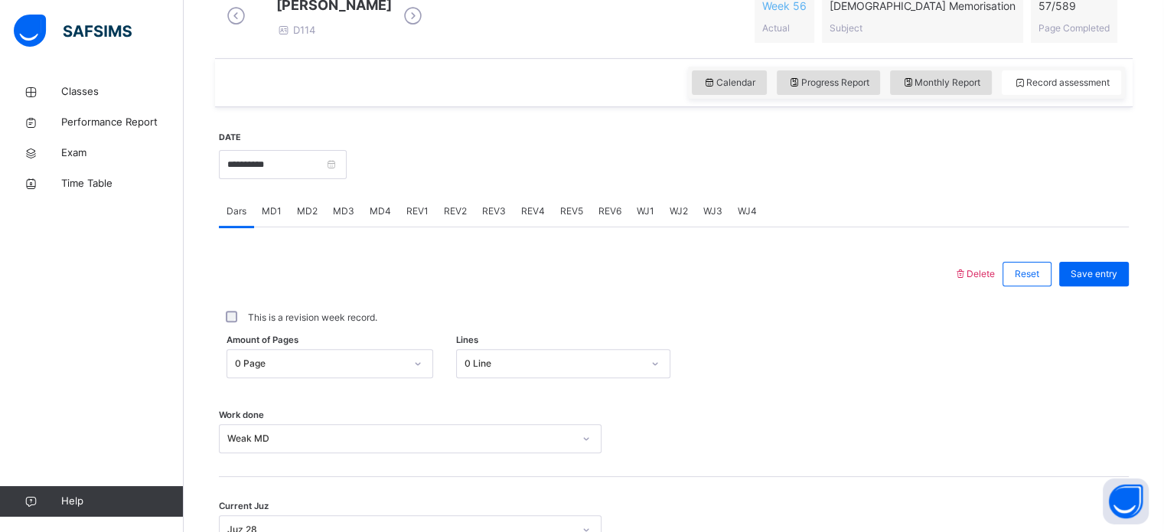
scroll to position [448, 0]
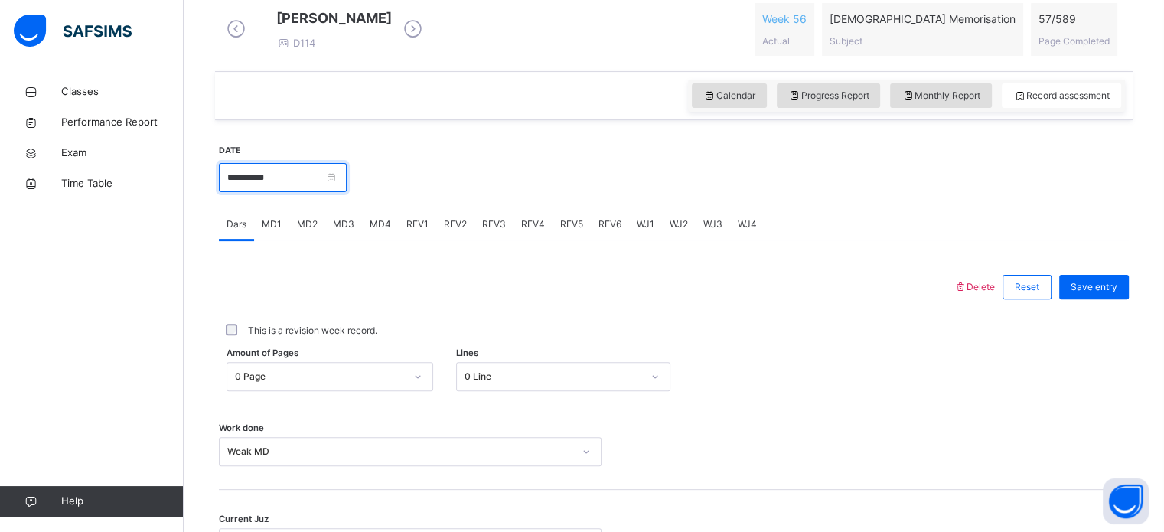
click at [343, 190] on input "**********" at bounding box center [283, 177] width 128 height 29
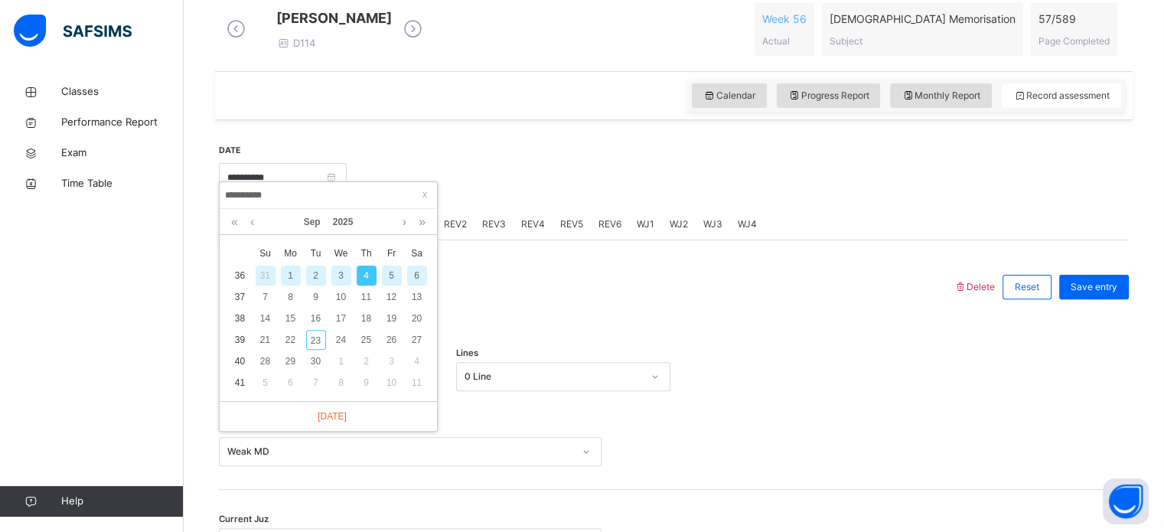
click at [417, 272] on div "6" at bounding box center [417, 276] width 20 height 20
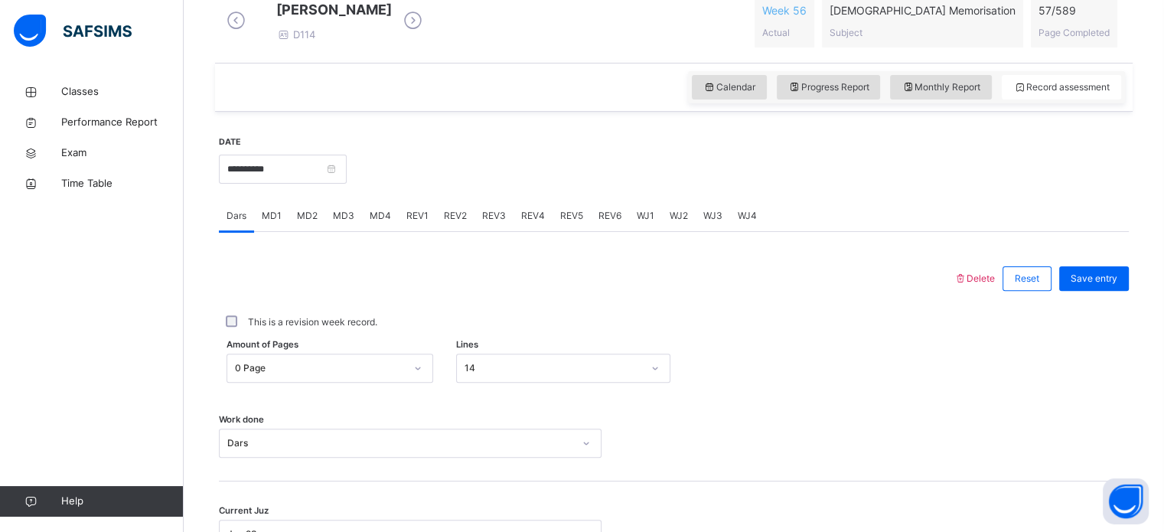
scroll to position [456, 0]
click at [347, 181] on input "**********" at bounding box center [283, 169] width 128 height 29
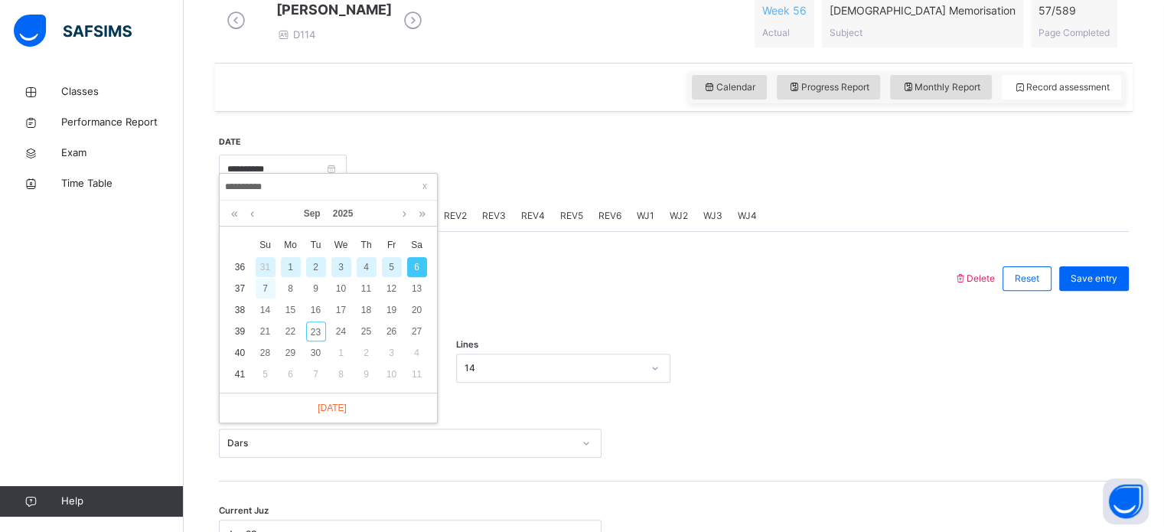
click at [257, 285] on div "7" at bounding box center [266, 289] width 20 height 20
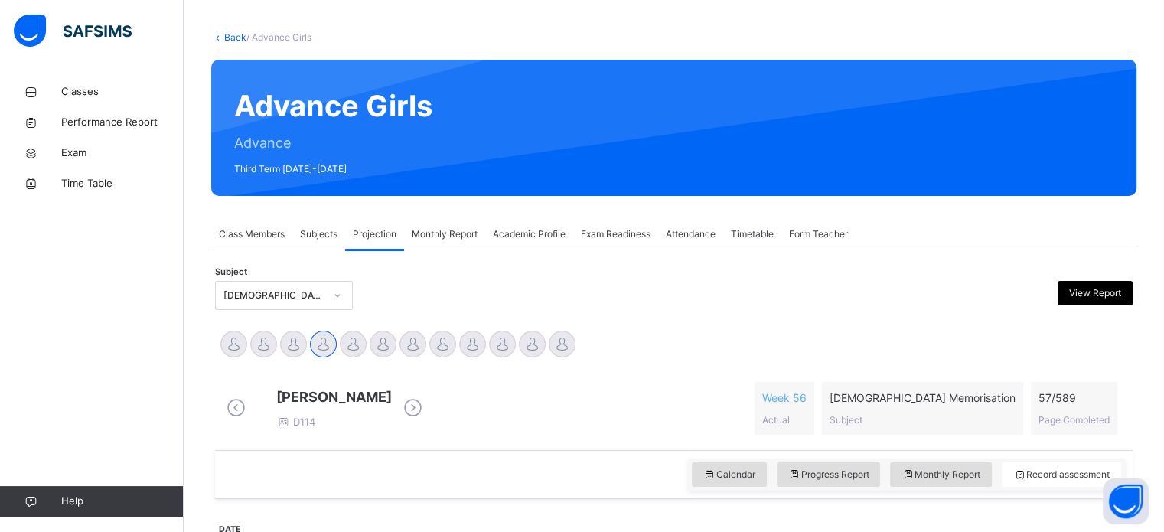
scroll to position [63, 0]
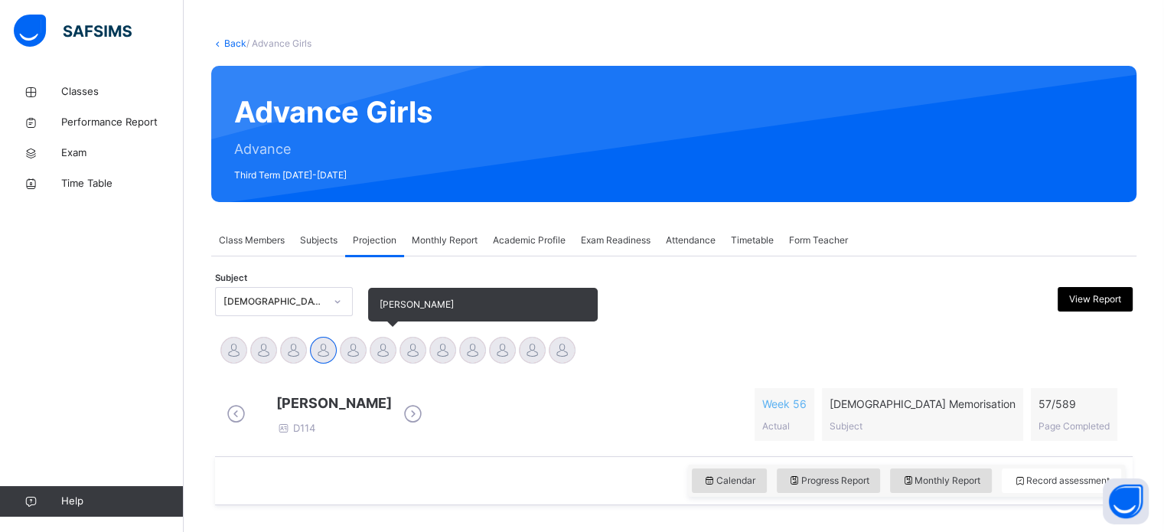
click at [380, 353] on div at bounding box center [383, 350] width 27 height 27
click at [363, 354] on div at bounding box center [353, 350] width 27 height 27
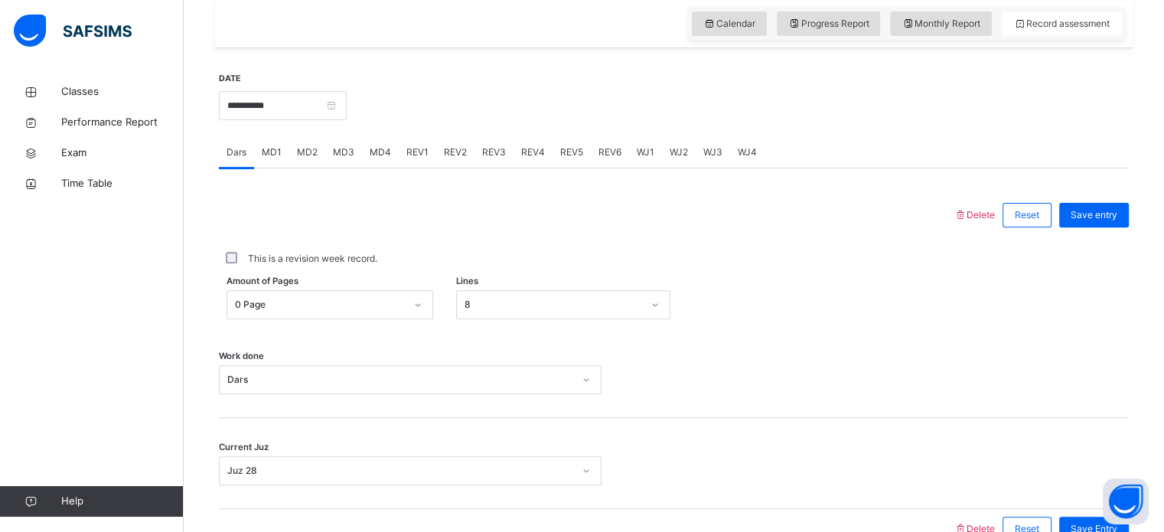
scroll to position [517, 0]
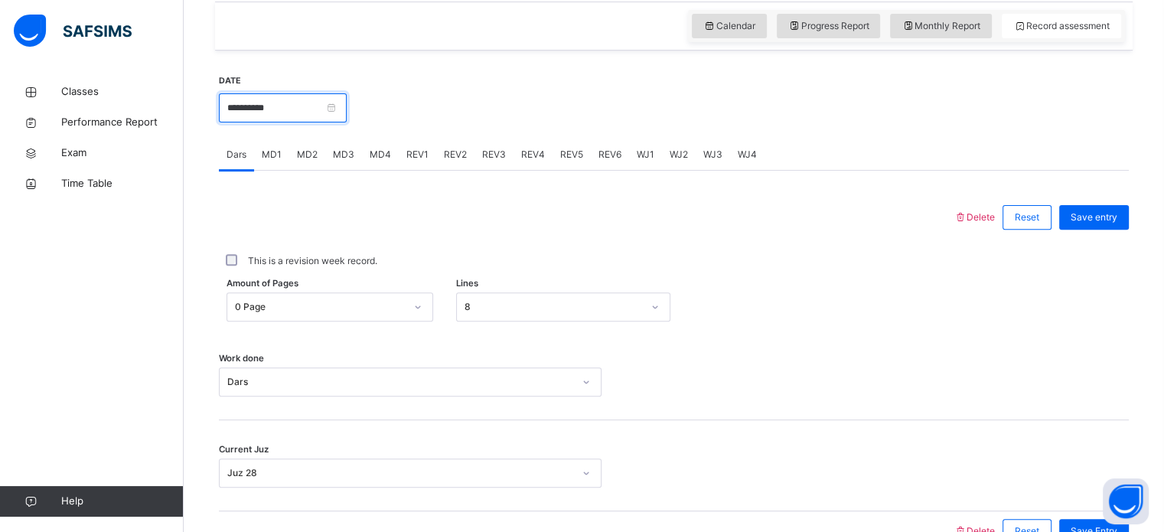
click at [254, 122] on input "**********" at bounding box center [283, 107] width 128 height 29
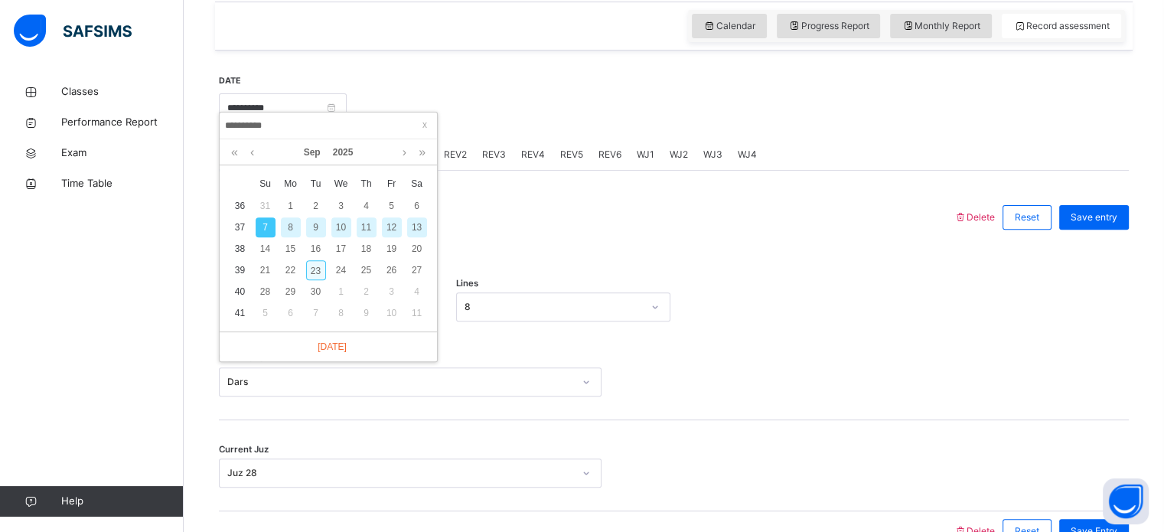
click at [313, 272] on div "23" at bounding box center [316, 270] width 20 height 20
type input "**********"
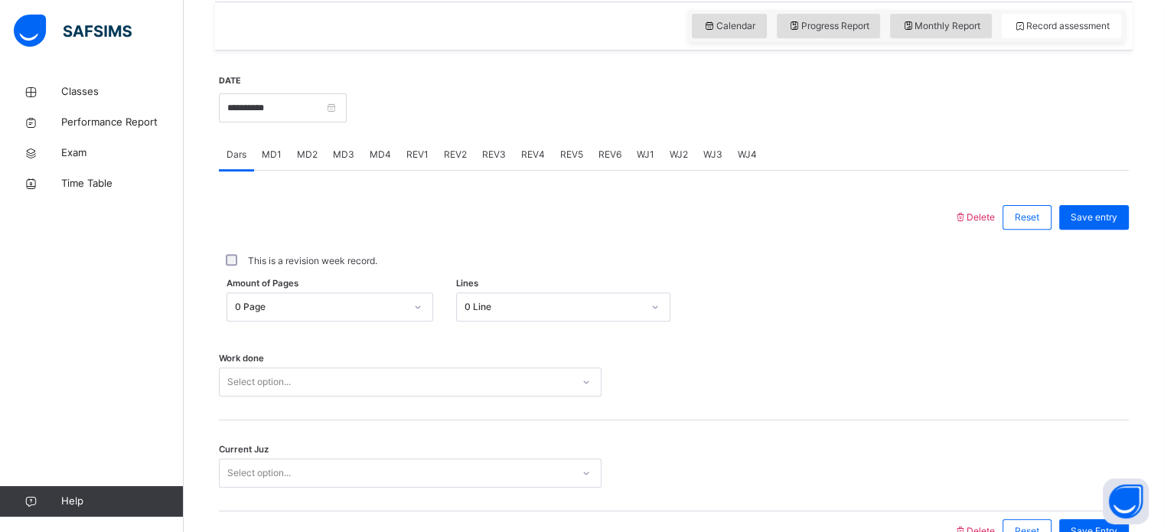
click at [416, 170] on div "REV1" at bounding box center [418, 154] width 38 height 31
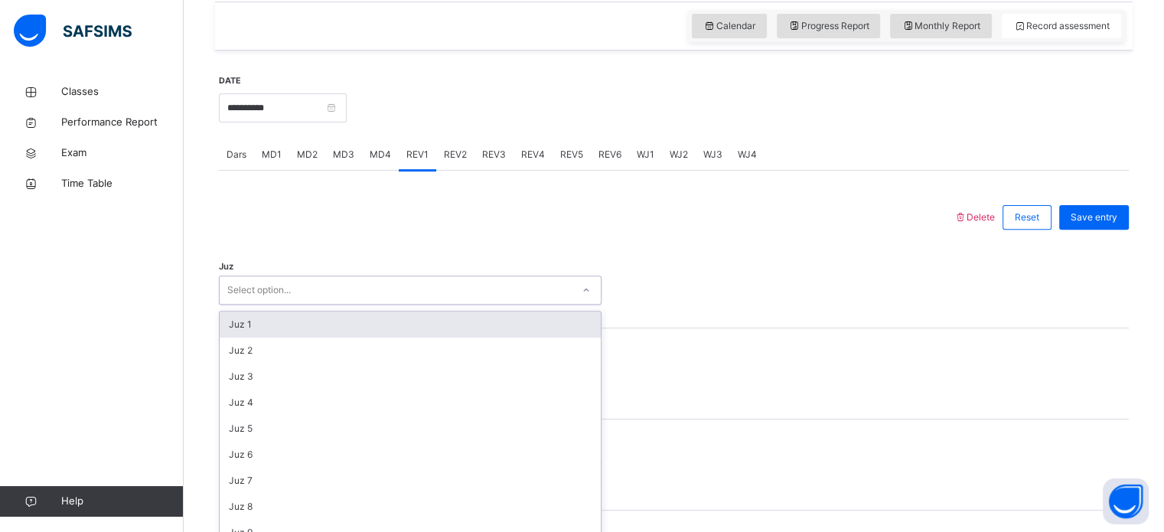
scroll to position [545, 0]
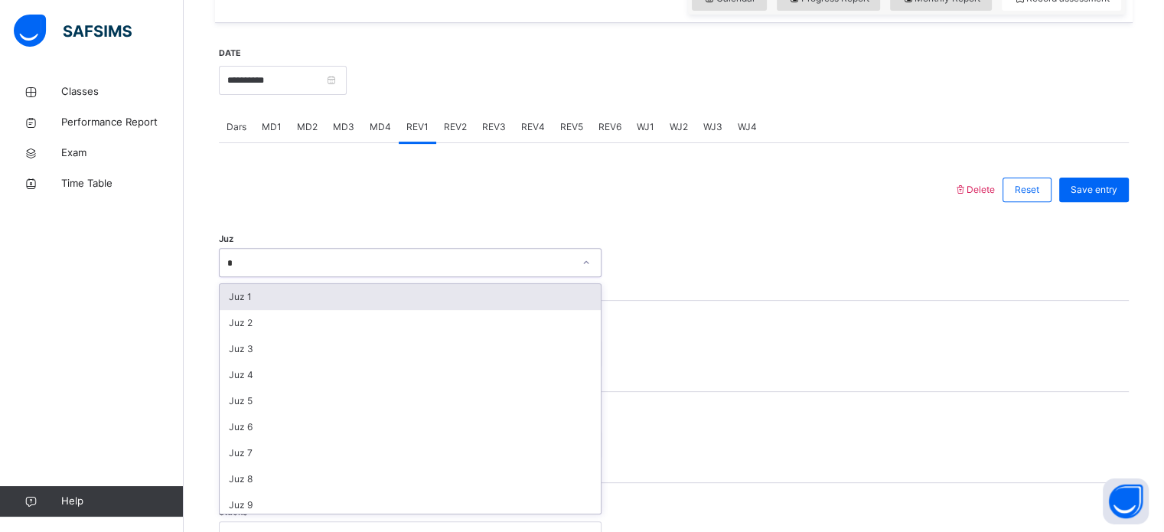
type input "**"
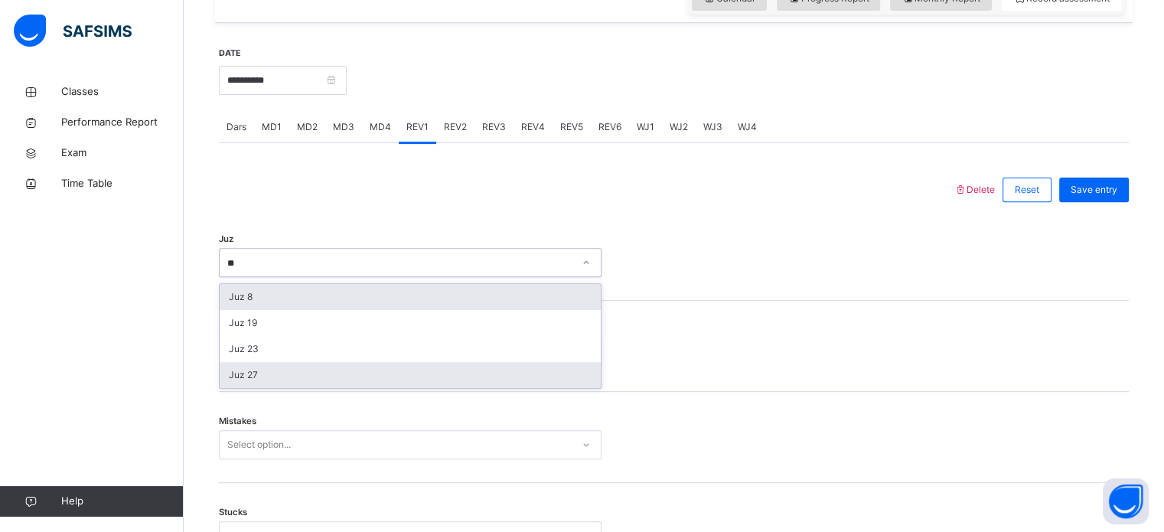
click at [282, 386] on div "Juz 27" at bounding box center [410, 375] width 381 height 26
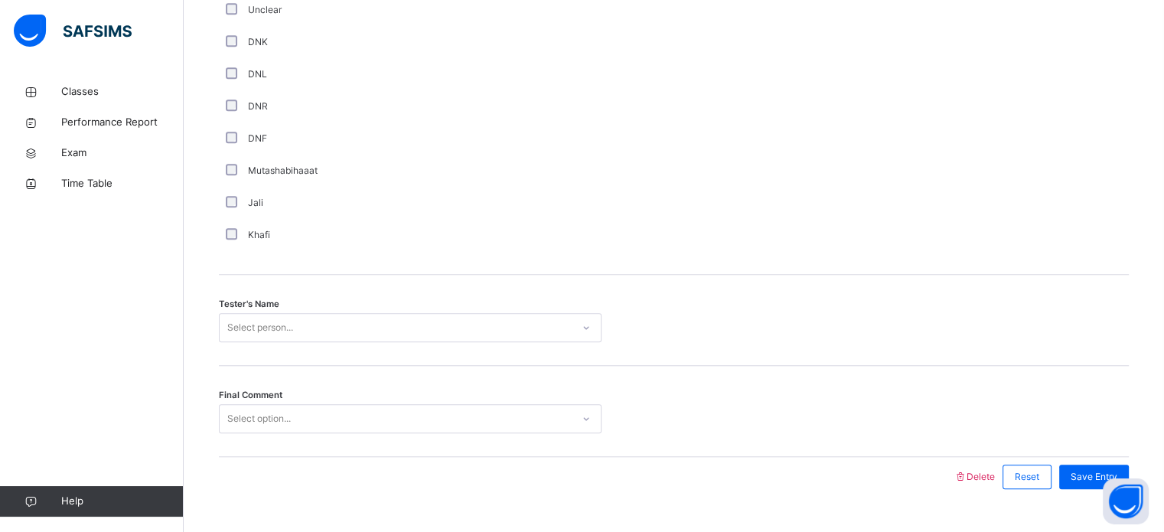
scroll to position [1382, 0]
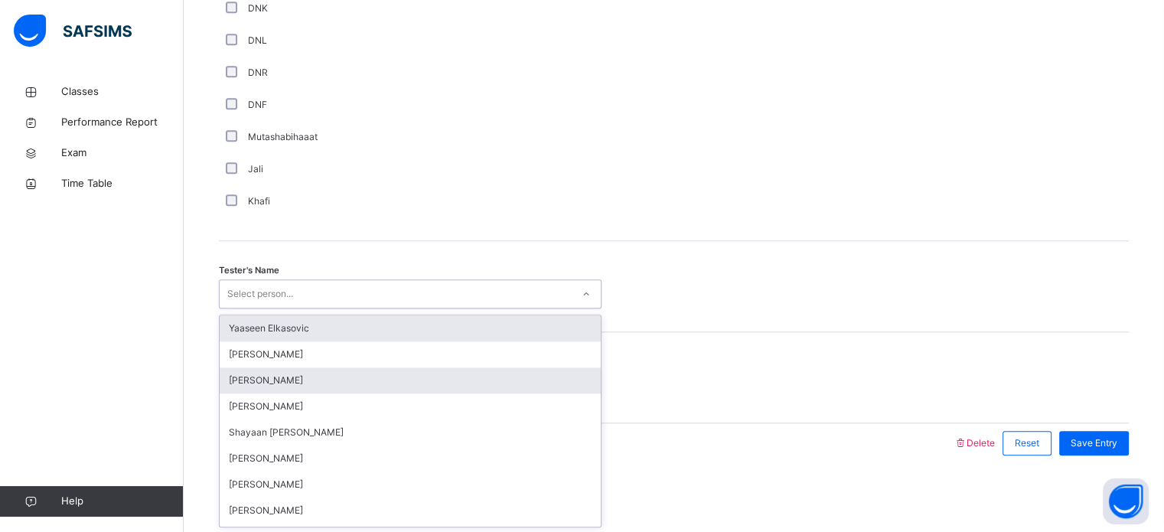
click at [242, 377] on div "[PERSON_NAME]" at bounding box center [410, 380] width 381 height 26
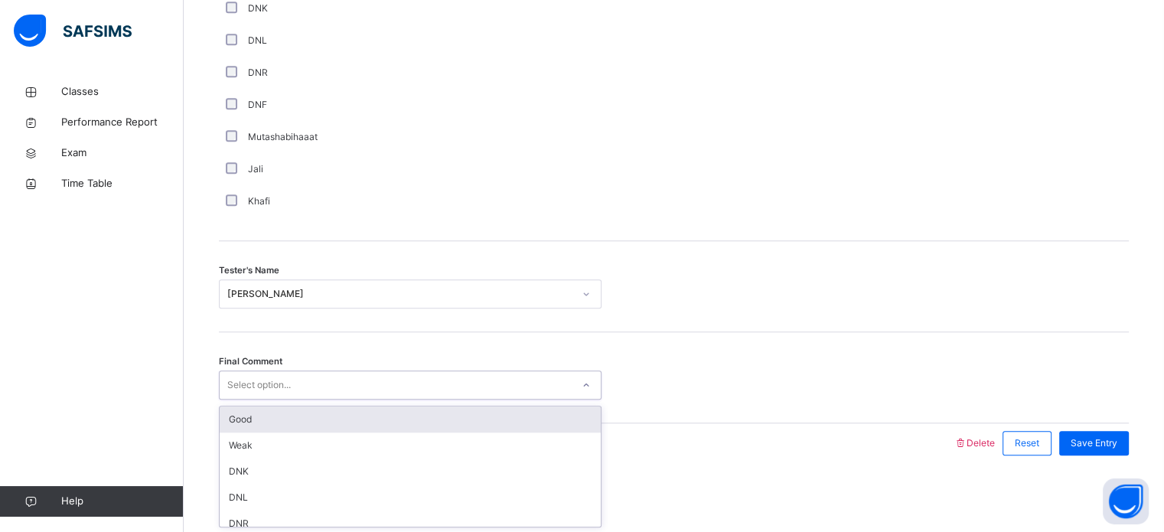
click at [240, 416] on div "Good" at bounding box center [410, 419] width 381 height 26
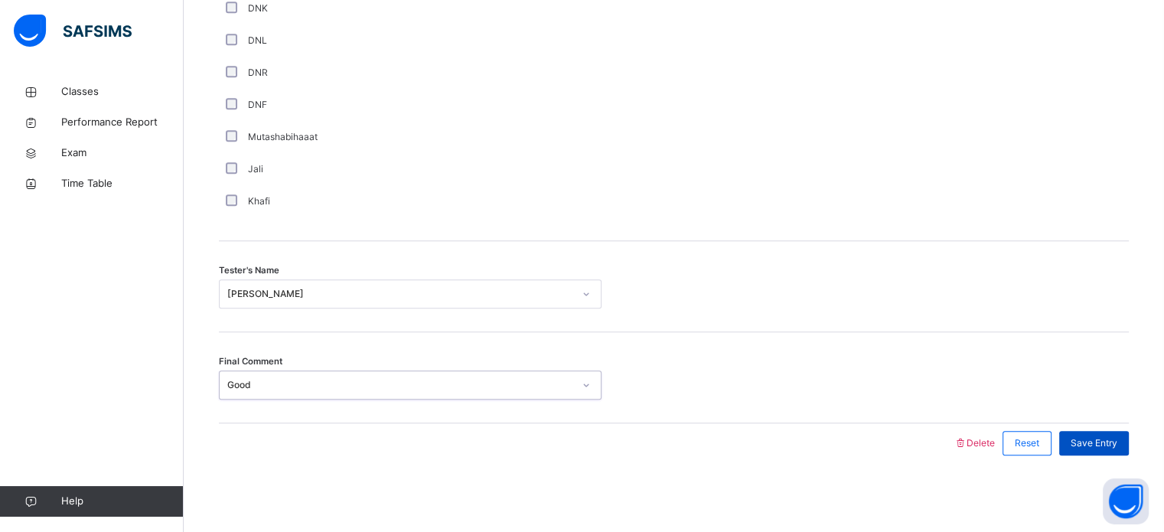
click at [1081, 442] on div "Save Entry" at bounding box center [1094, 443] width 70 height 24
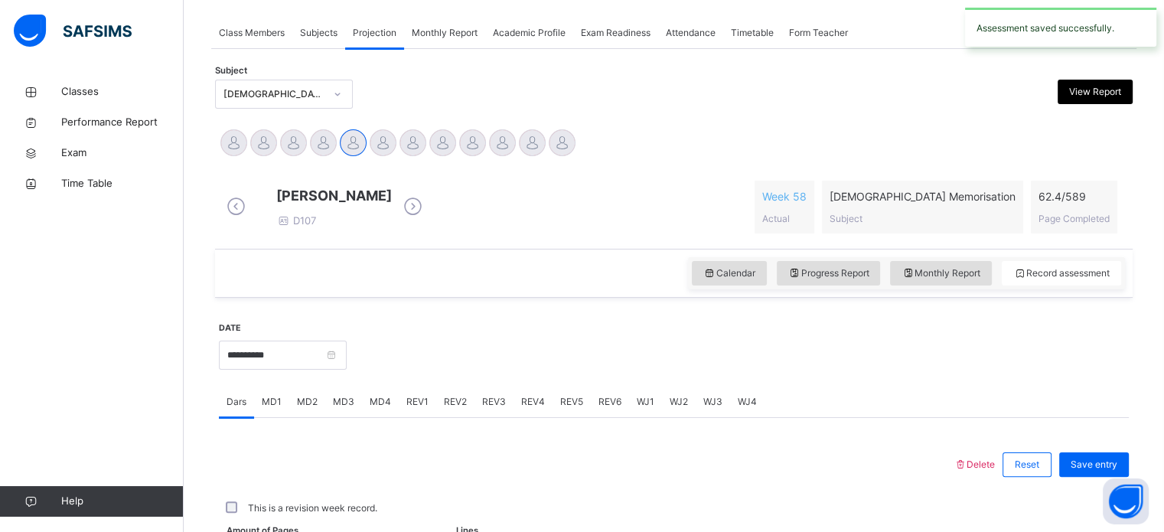
scroll to position [617, 0]
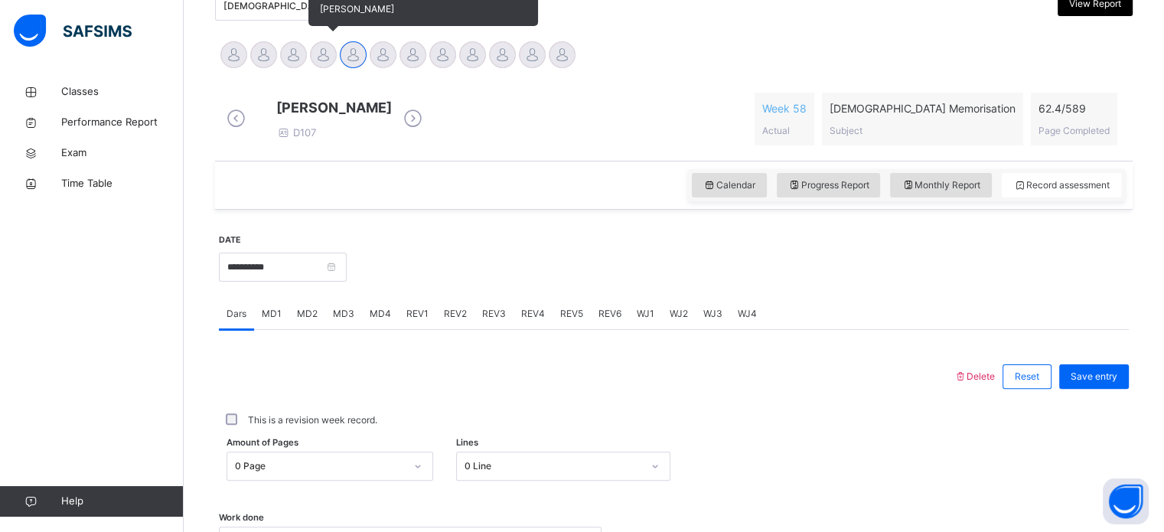
click at [321, 55] on div at bounding box center [323, 54] width 27 height 27
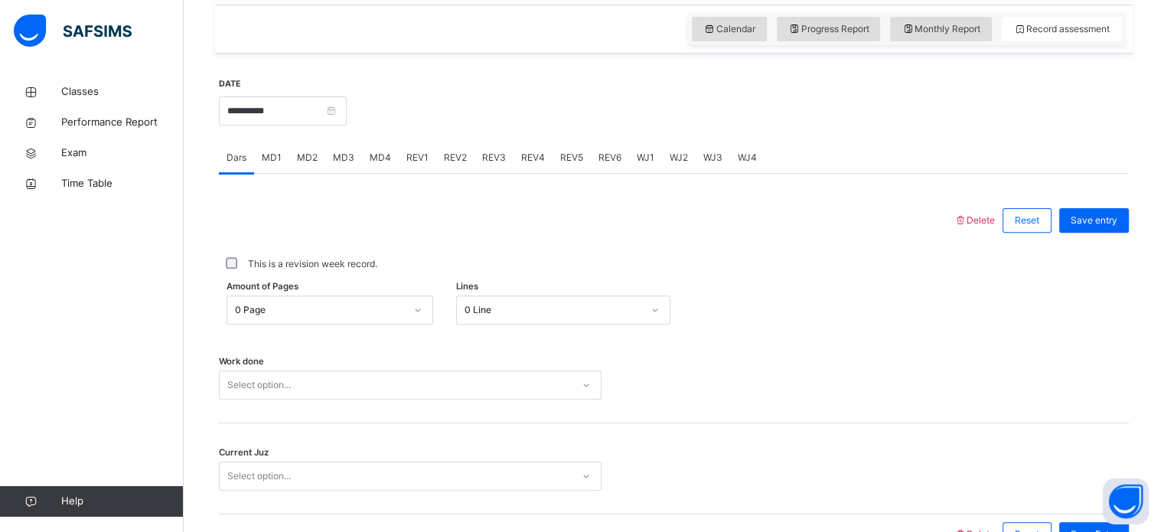
scroll to position [516, 0]
click at [347, 124] on input "**********" at bounding box center [283, 109] width 128 height 29
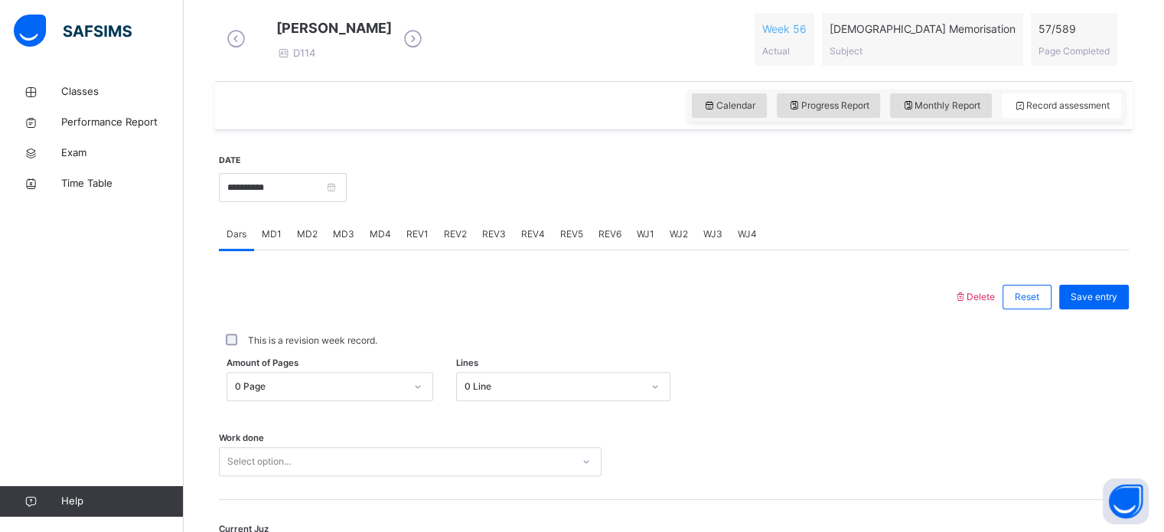
scroll to position [438, 0]
click at [347, 201] on input "**********" at bounding box center [283, 187] width 128 height 29
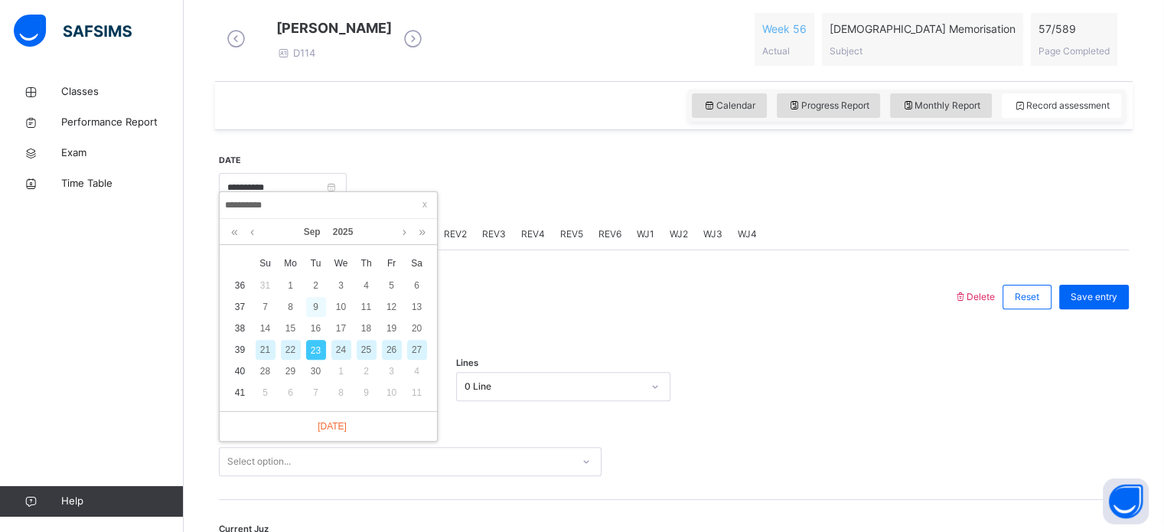
click at [319, 297] on div "9" at bounding box center [316, 307] width 20 height 20
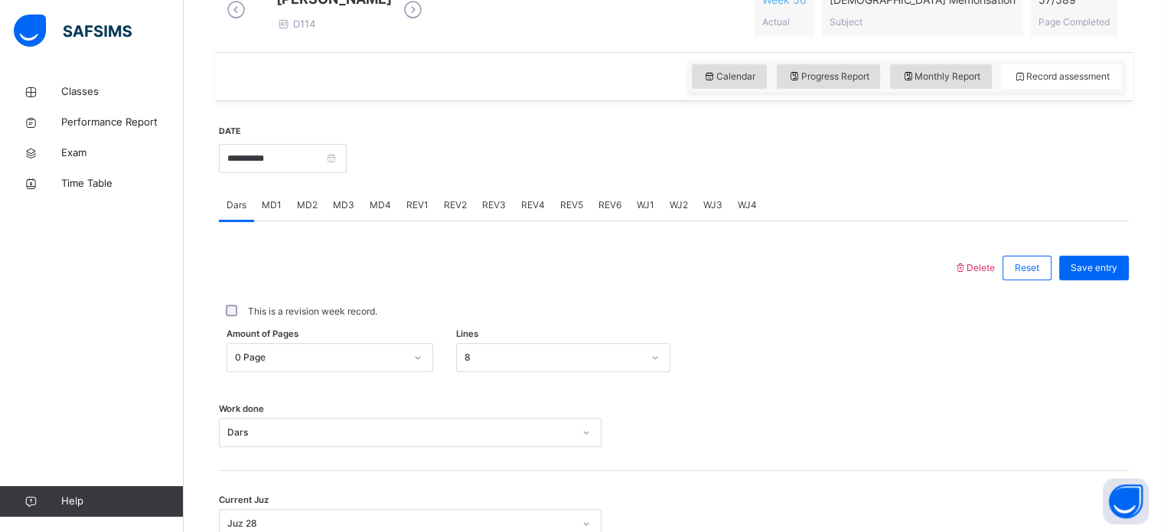
scroll to position [432, 0]
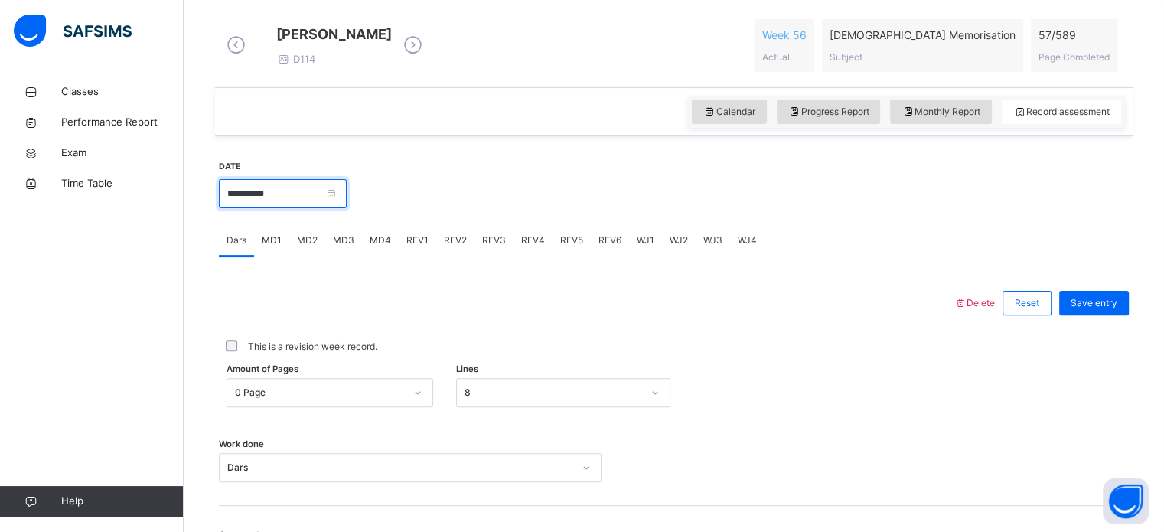
click at [347, 205] on input "**********" at bounding box center [283, 193] width 128 height 29
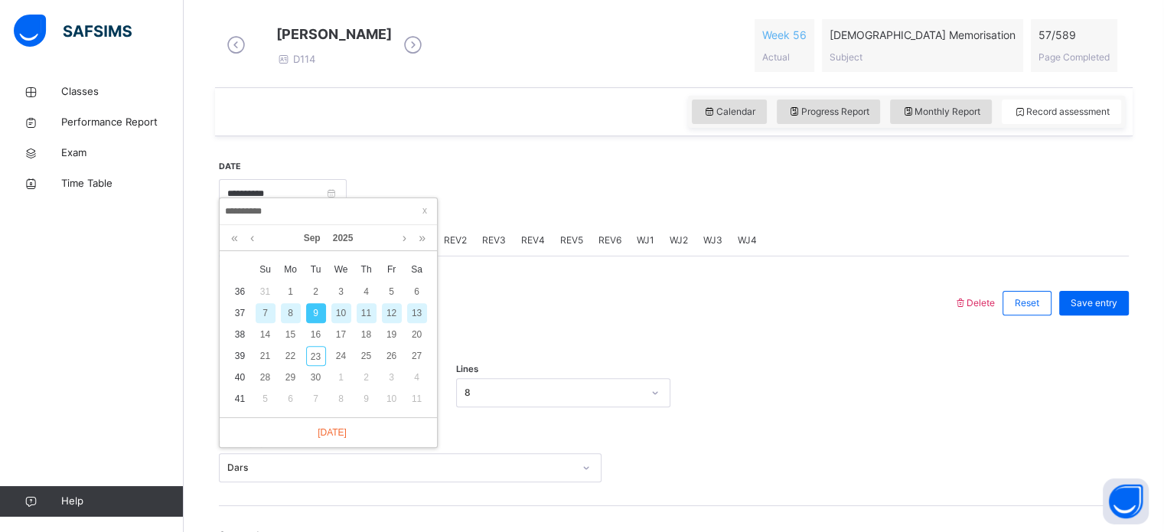
click at [367, 309] on div "11" at bounding box center [367, 313] width 20 height 20
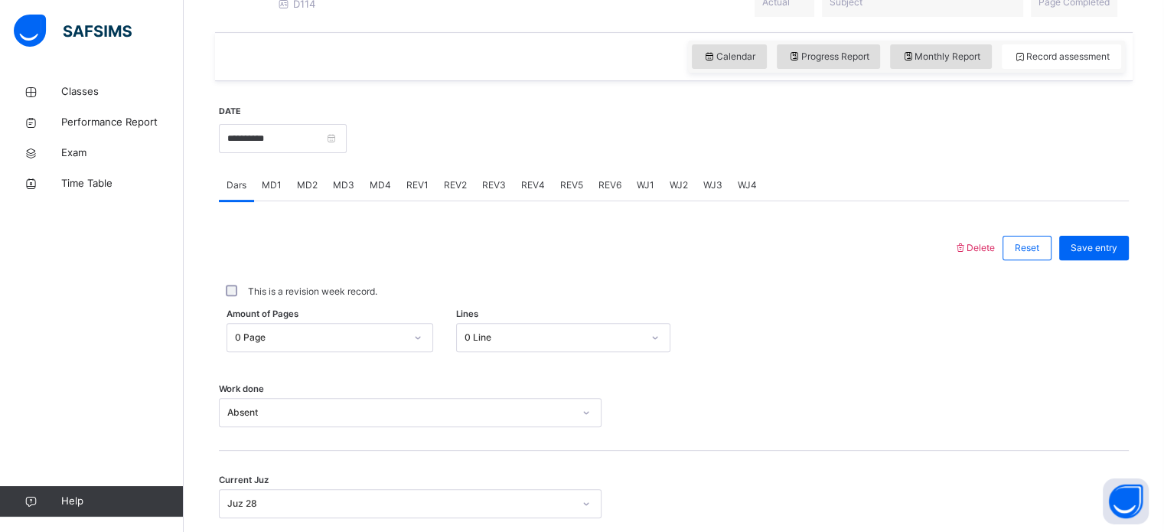
scroll to position [478, 0]
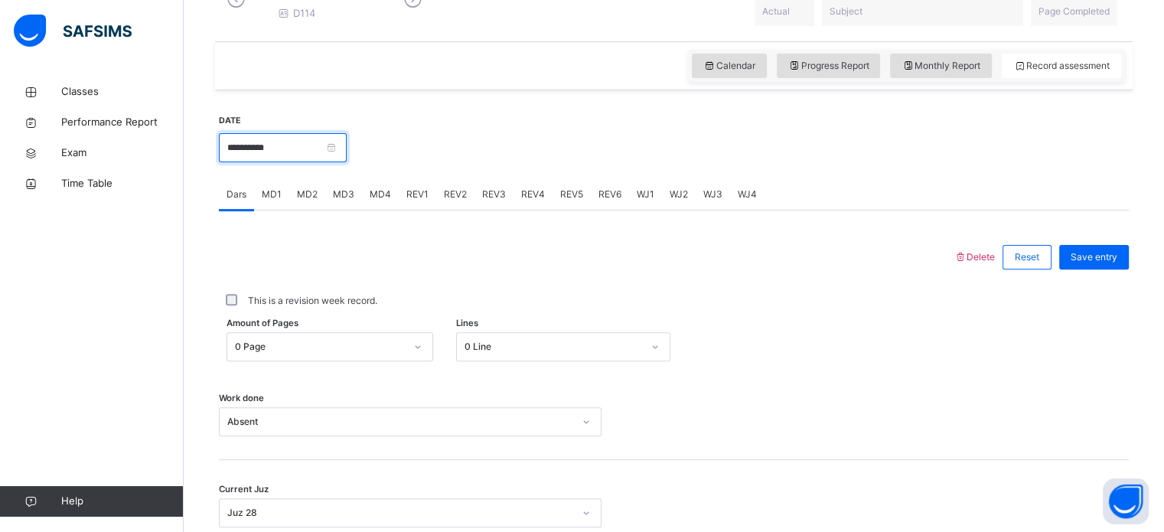
click at [347, 155] on input "**********" at bounding box center [283, 147] width 128 height 29
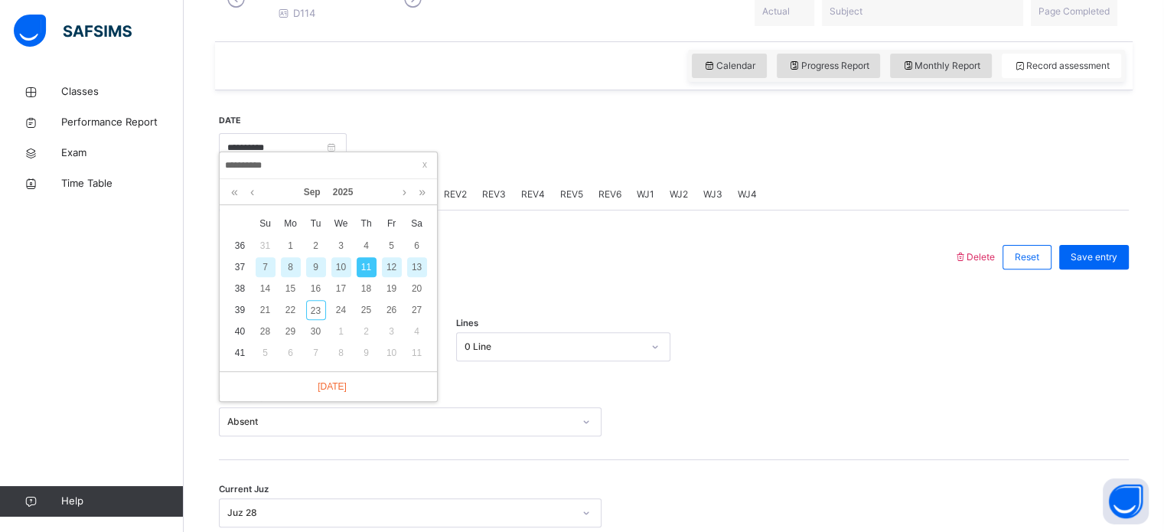
click at [413, 267] on div "13" at bounding box center [417, 267] width 20 height 20
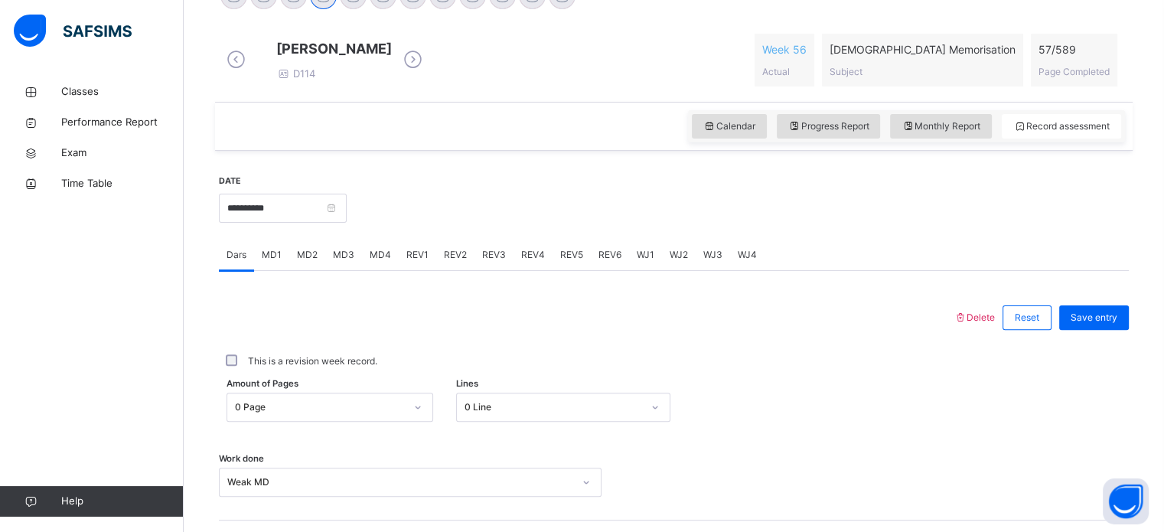
scroll to position [416, 0]
click at [347, 223] on input "**********" at bounding box center [283, 208] width 128 height 29
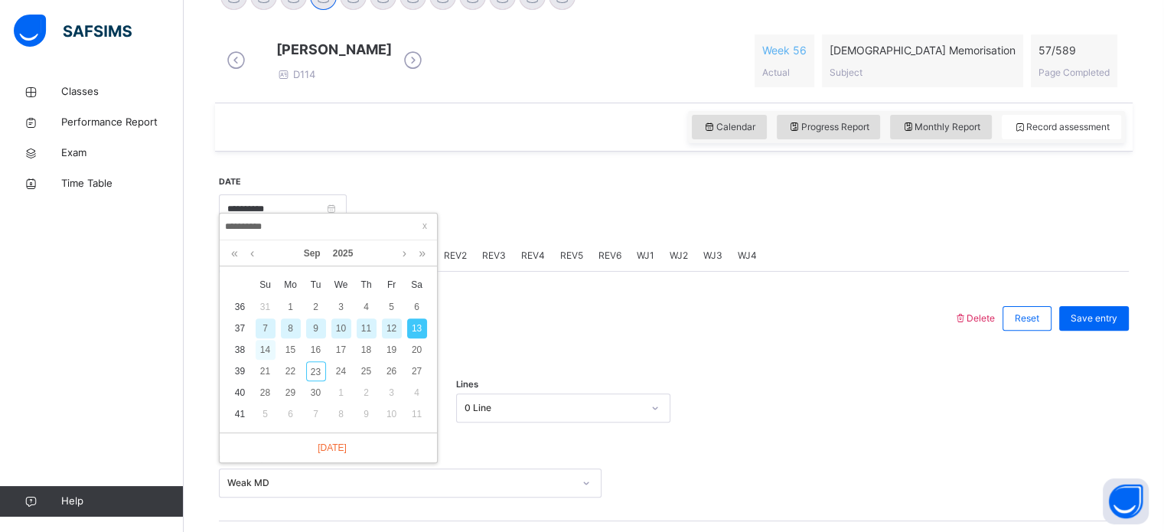
click at [257, 351] on div "14" at bounding box center [266, 350] width 20 height 20
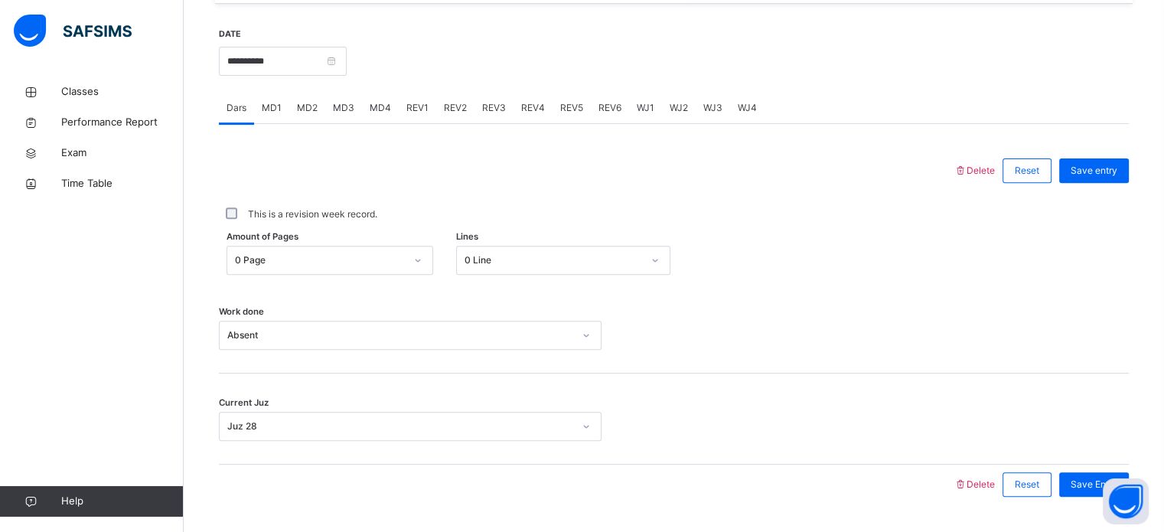
scroll to position [579, 0]
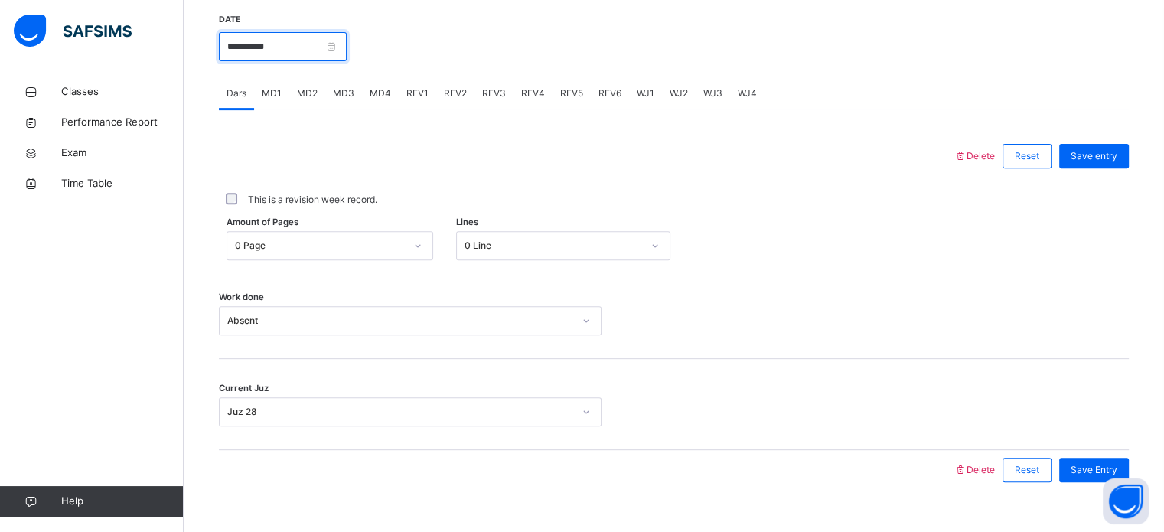
click at [347, 57] on input "**********" at bounding box center [283, 46] width 128 height 29
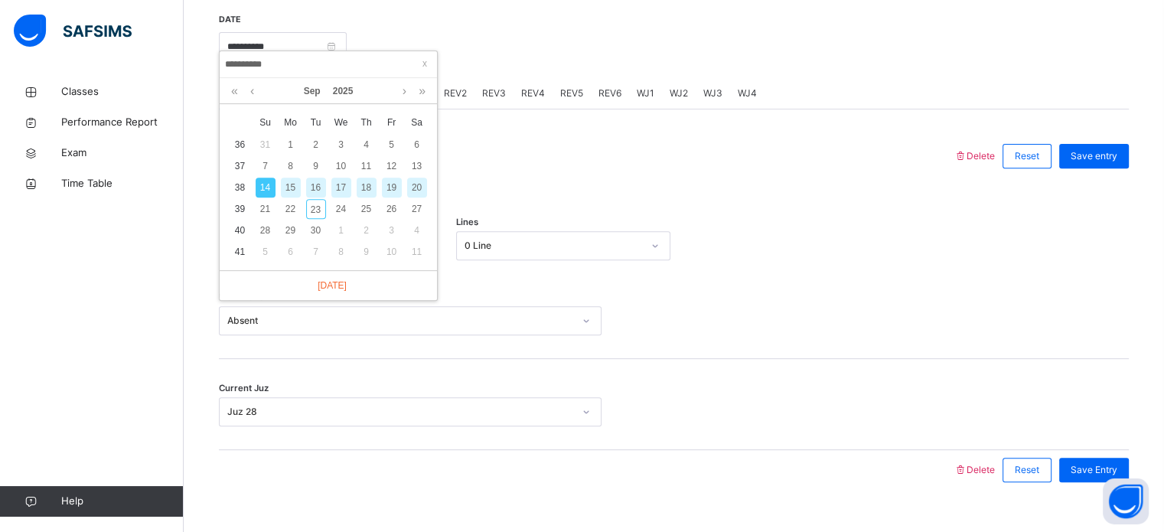
click at [309, 185] on div "16" at bounding box center [316, 188] width 20 height 20
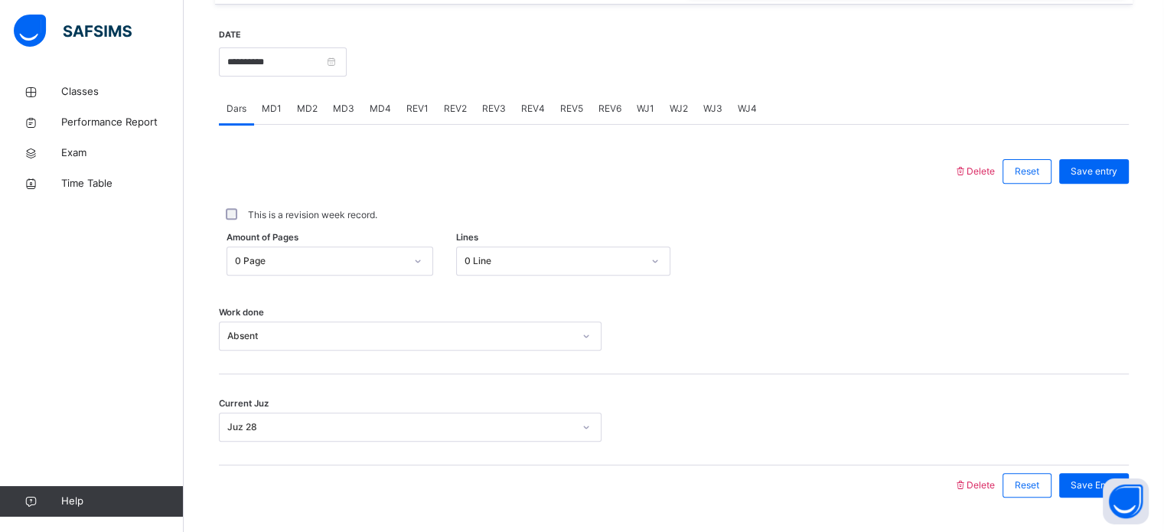
scroll to position [542, 0]
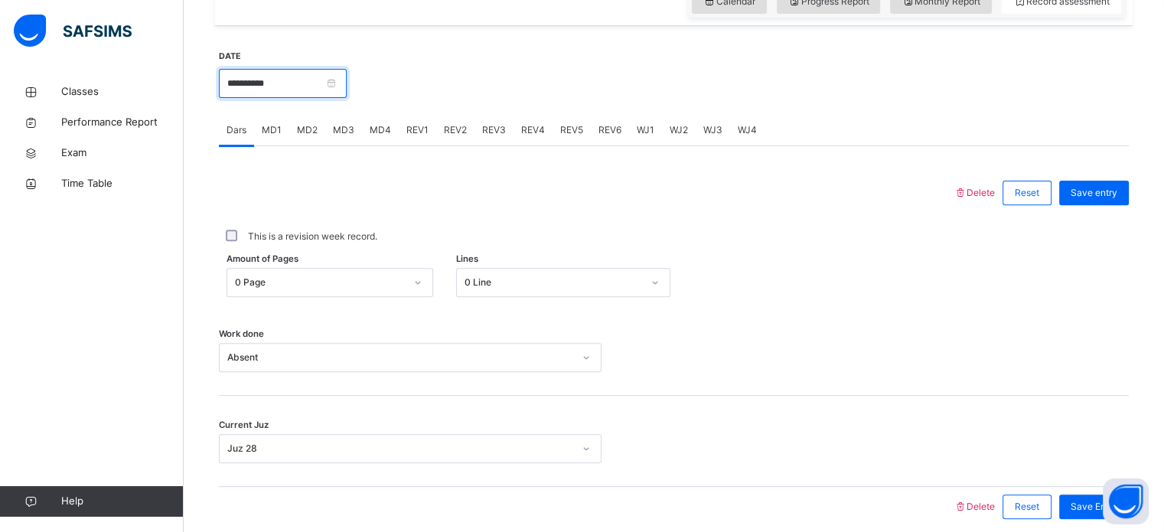
click at [347, 98] on input "**********" at bounding box center [283, 83] width 128 height 29
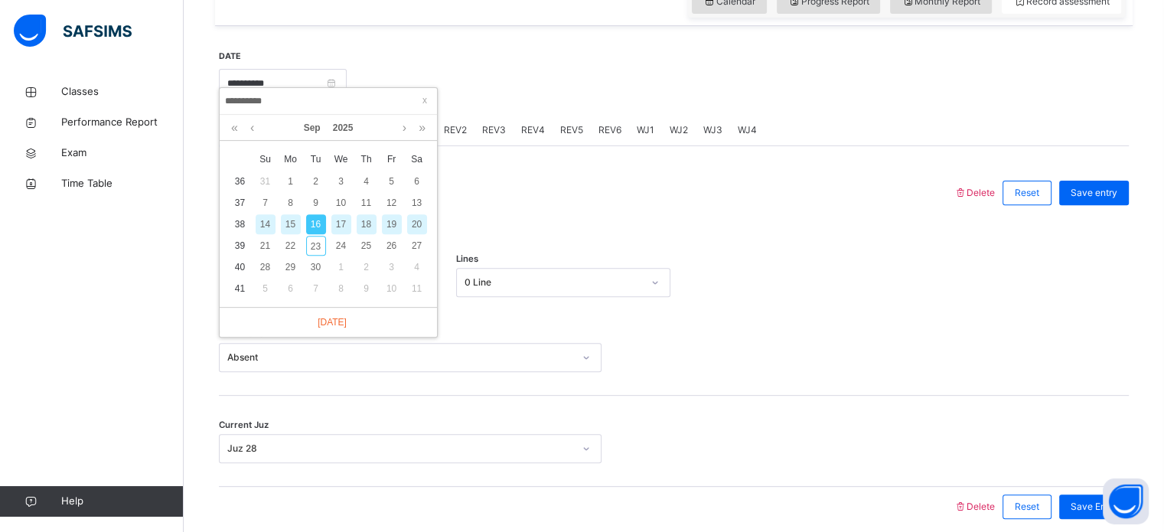
click at [366, 223] on div "18" at bounding box center [367, 224] width 20 height 20
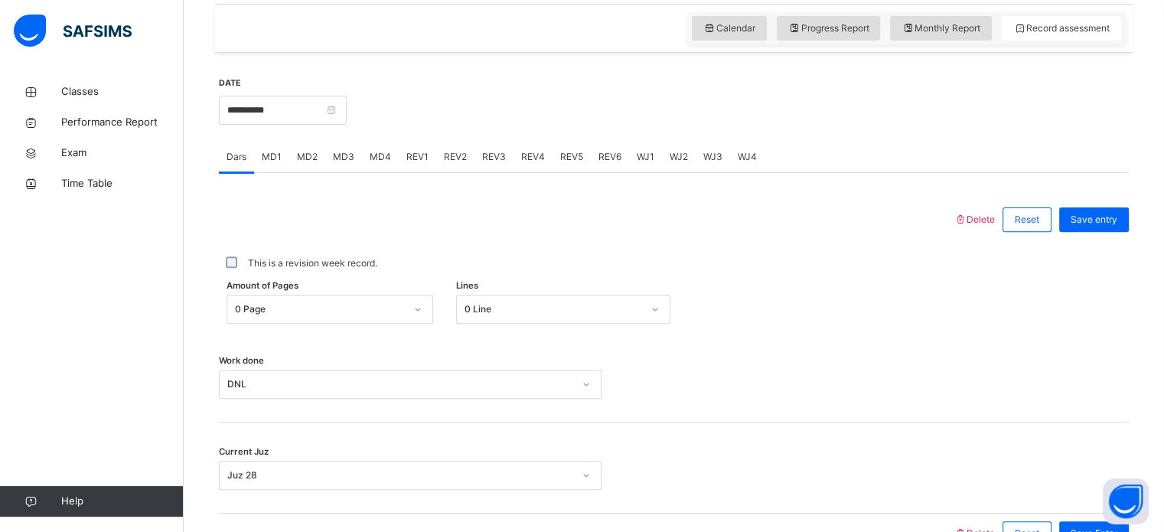
scroll to position [514, 0]
click at [347, 126] on input "**********" at bounding box center [283, 110] width 128 height 29
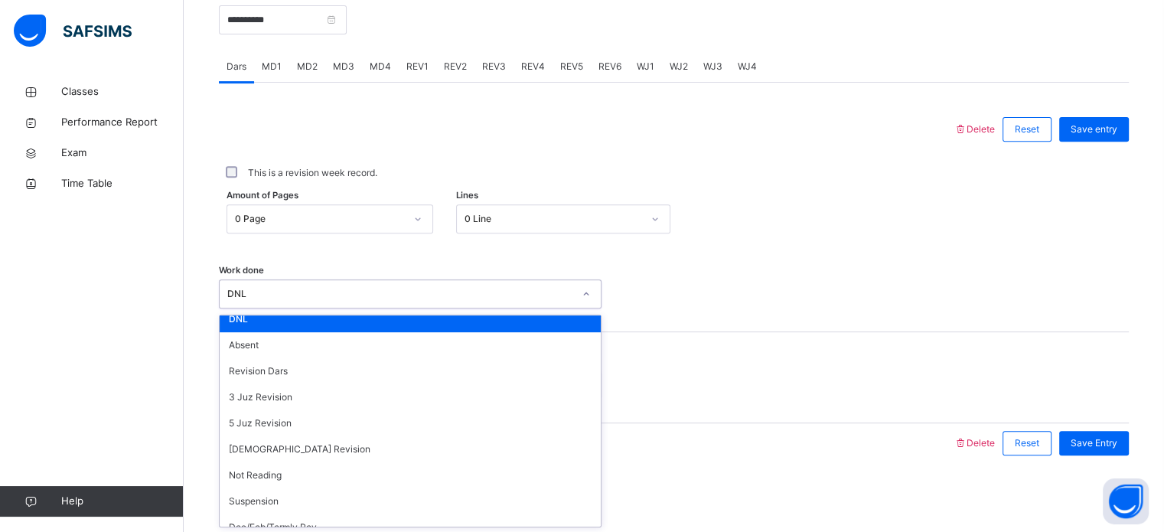
scroll to position [78, 0]
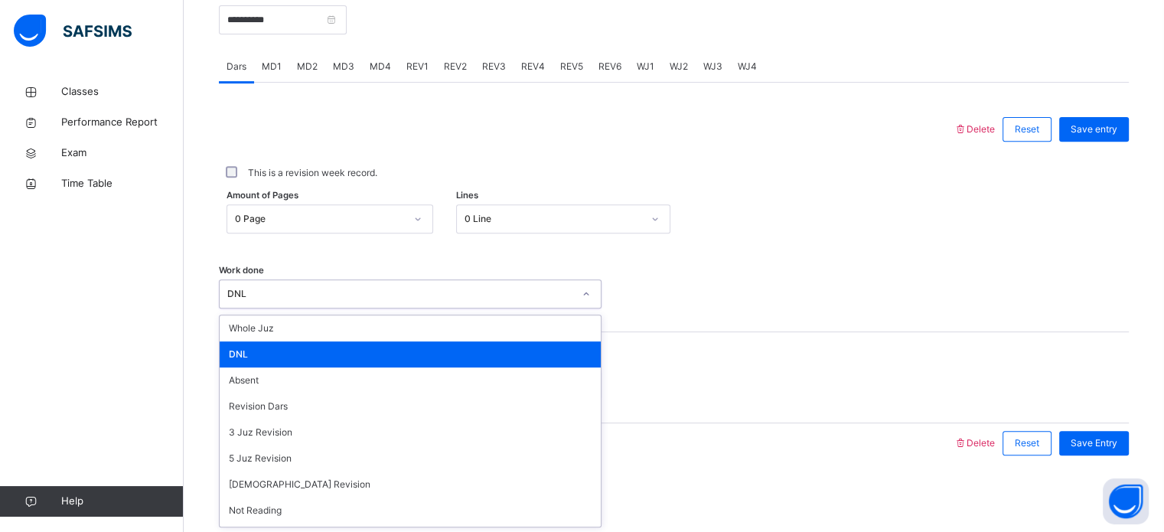
click at [697, 306] on div at bounding box center [673, 293] width 129 height 29
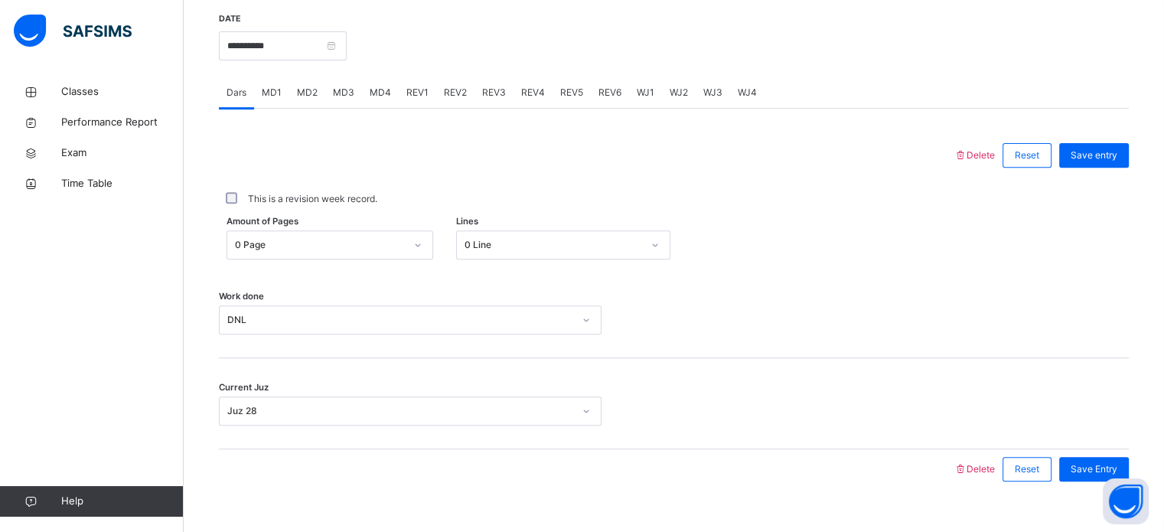
scroll to position [547, 0]
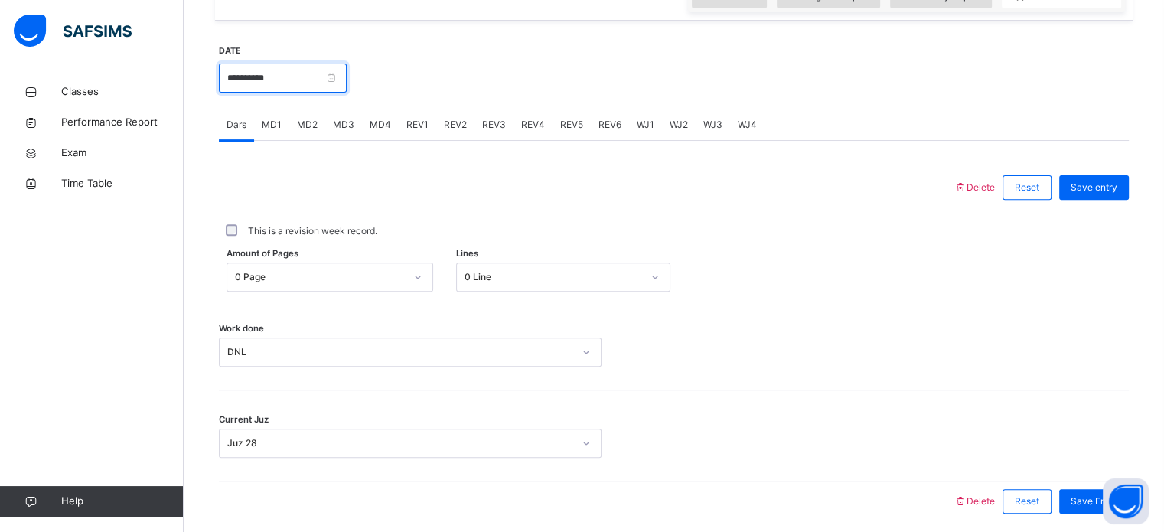
click at [347, 89] on input "**********" at bounding box center [283, 78] width 128 height 29
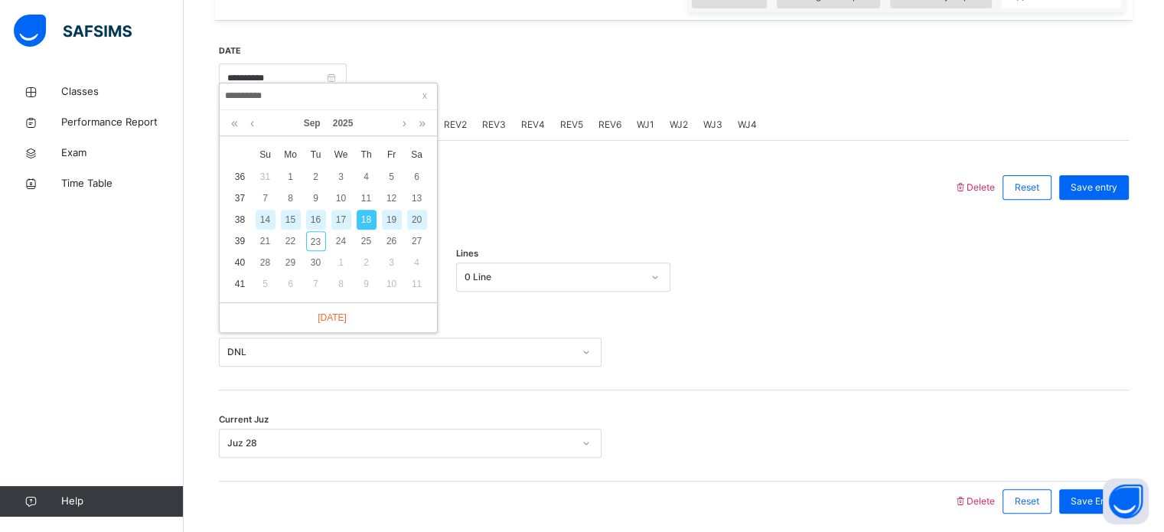
click at [421, 213] on div "20" at bounding box center [417, 220] width 20 height 20
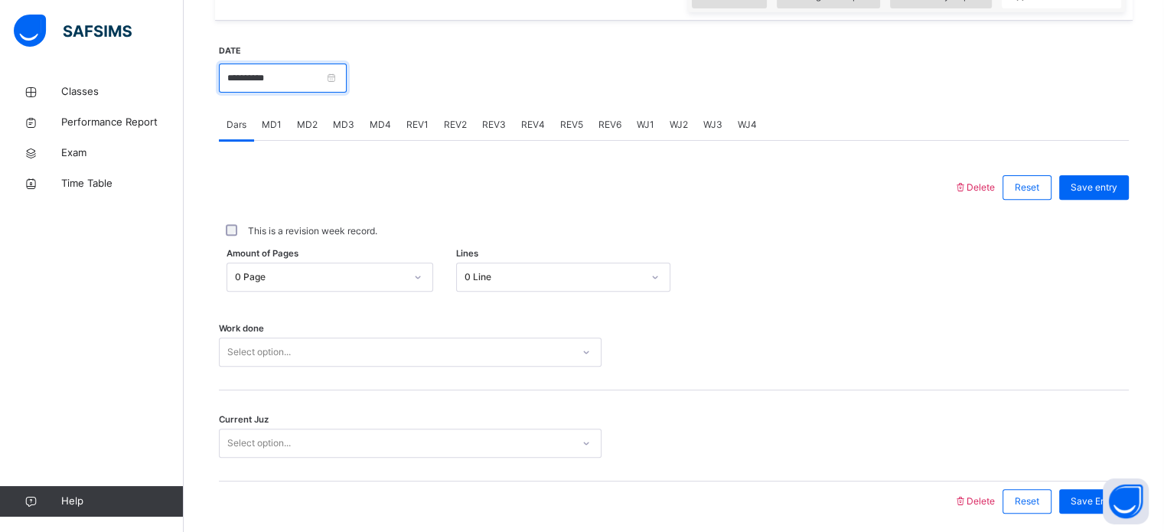
click at [347, 89] on input "**********" at bounding box center [283, 78] width 128 height 29
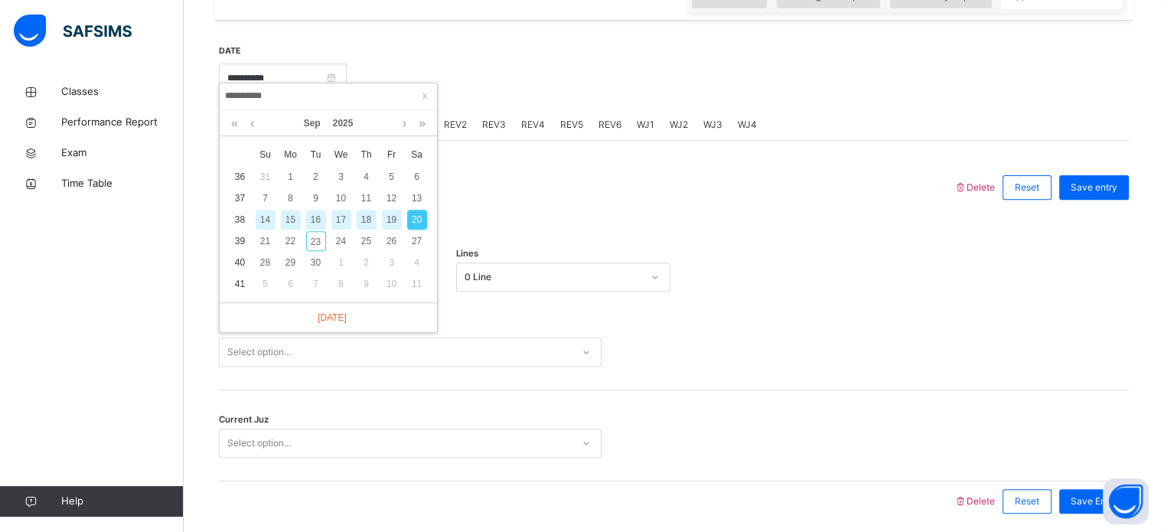
click at [640, 204] on div at bounding box center [586, 188] width 719 height 40
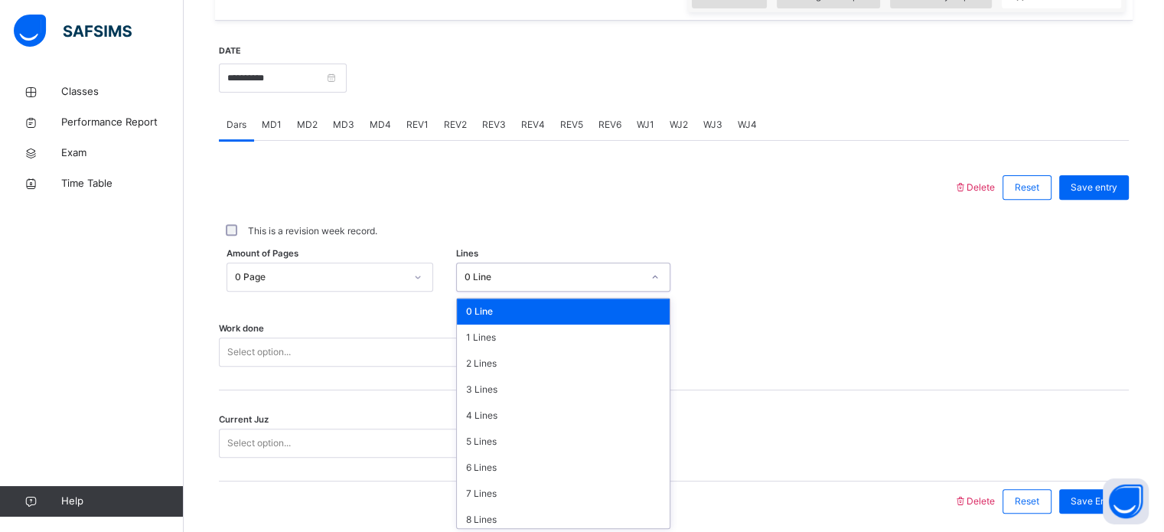
scroll to position [562, 0]
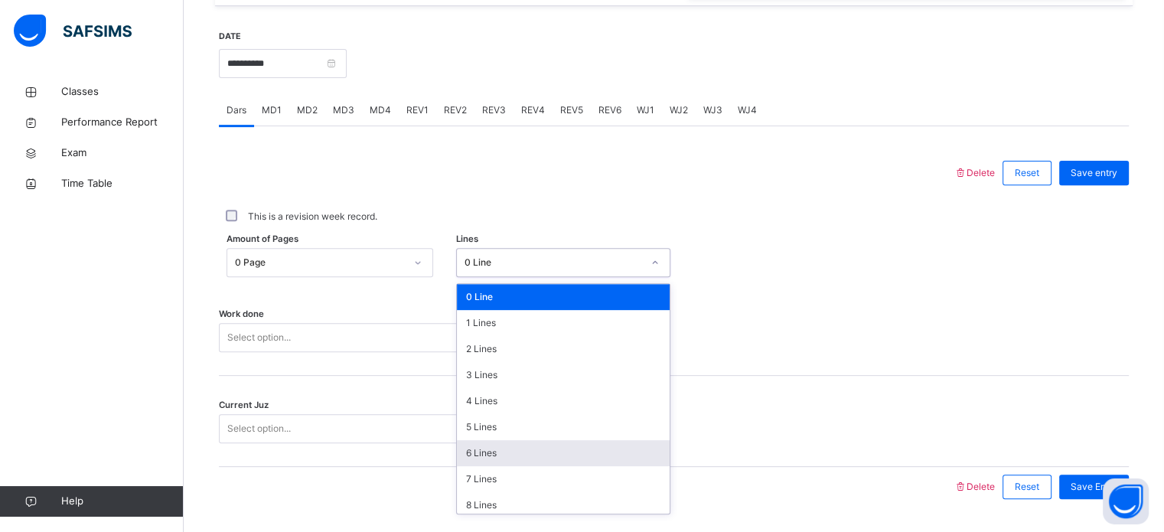
click at [501, 462] on div "6 Lines" at bounding box center [563, 453] width 213 height 26
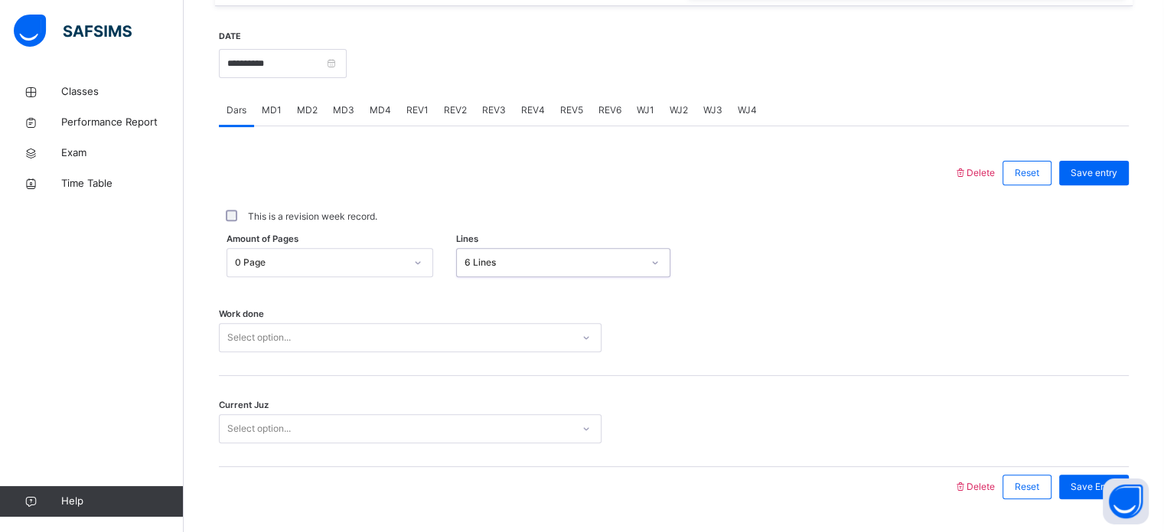
scroll to position [617, 0]
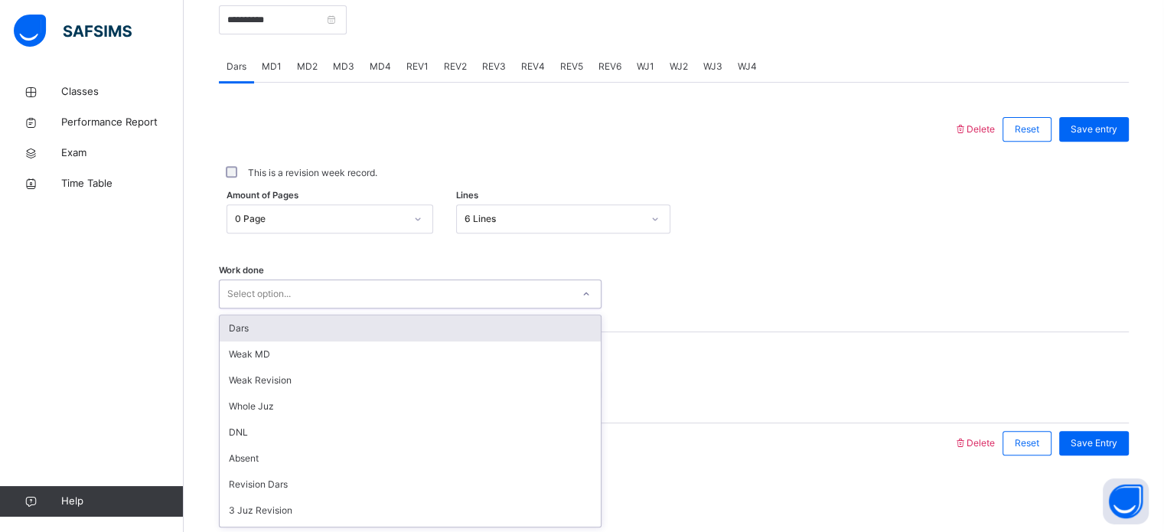
click at [287, 318] on div "Dars" at bounding box center [410, 328] width 381 height 26
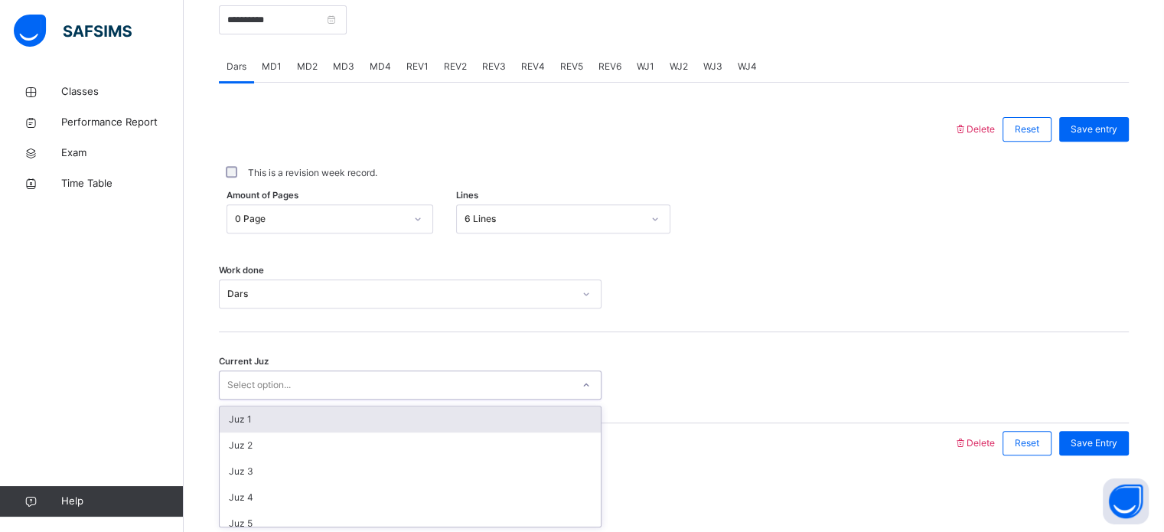
scroll to position [660, 0]
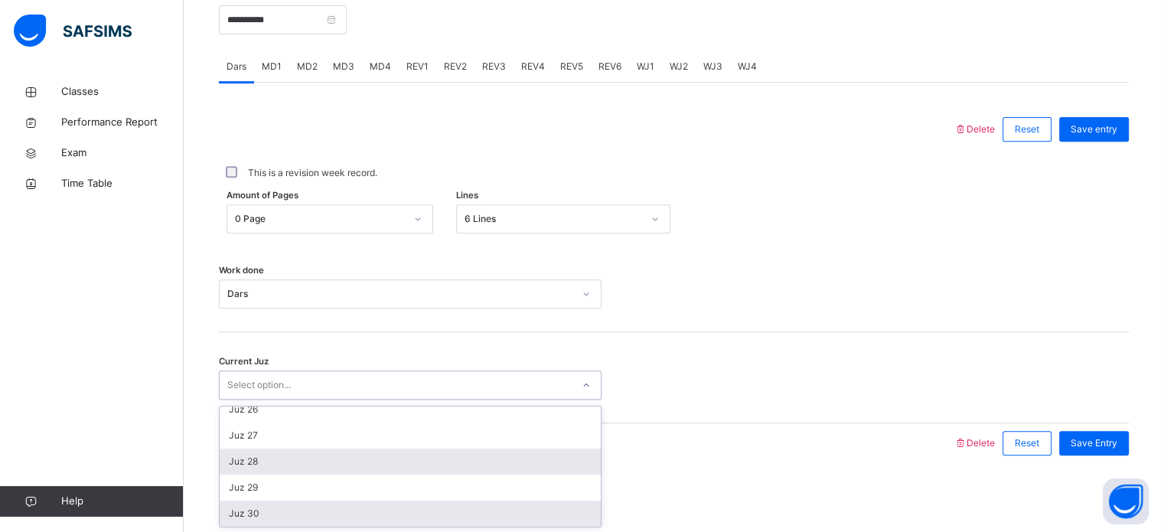
click at [304, 464] on div "Juz 28" at bounding box center [410, 461] width 381 height 26
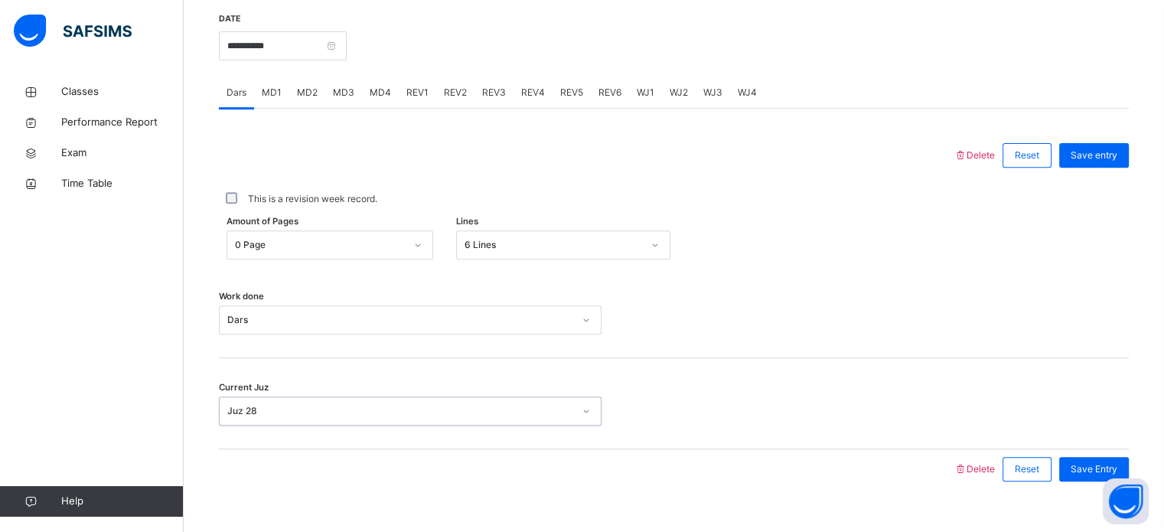
scroll to position [561, 0]
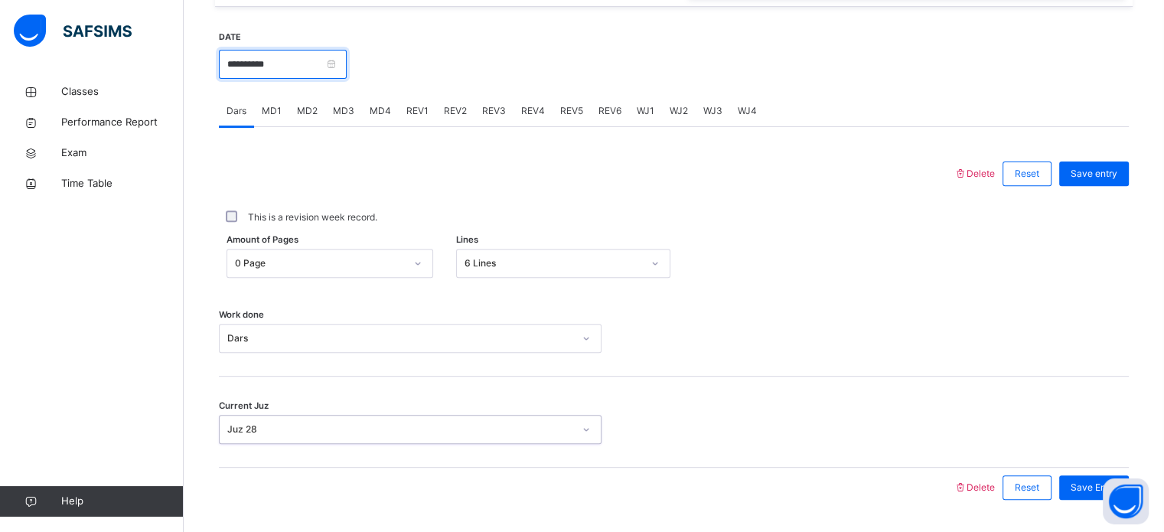
click at [347, 73] on input "**********" at bounding box center [283, 64] width 128 height 29
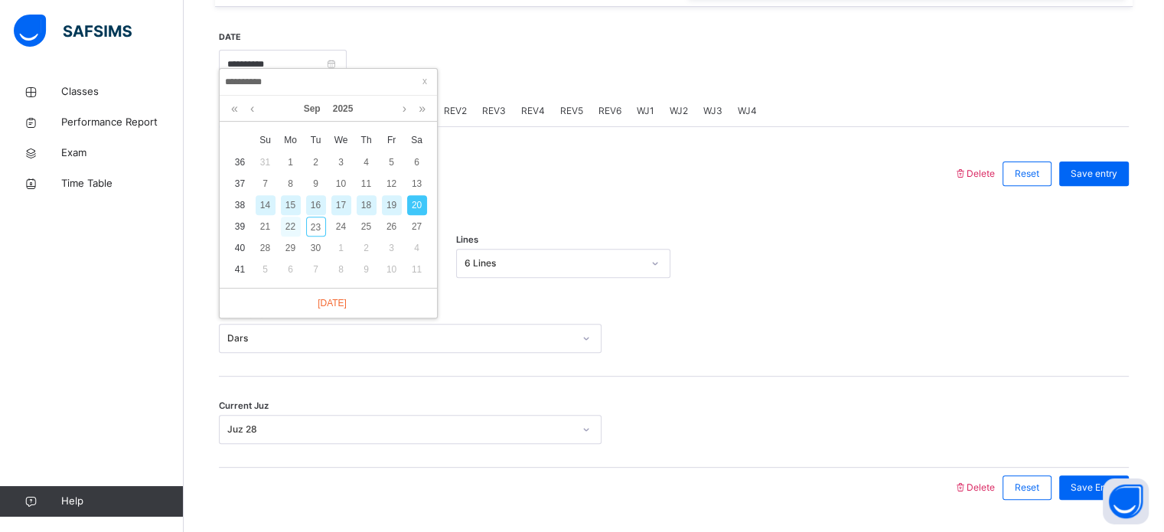
click at [290, 230] on div "22" at bounding box center [291, 227] width 20 height 20
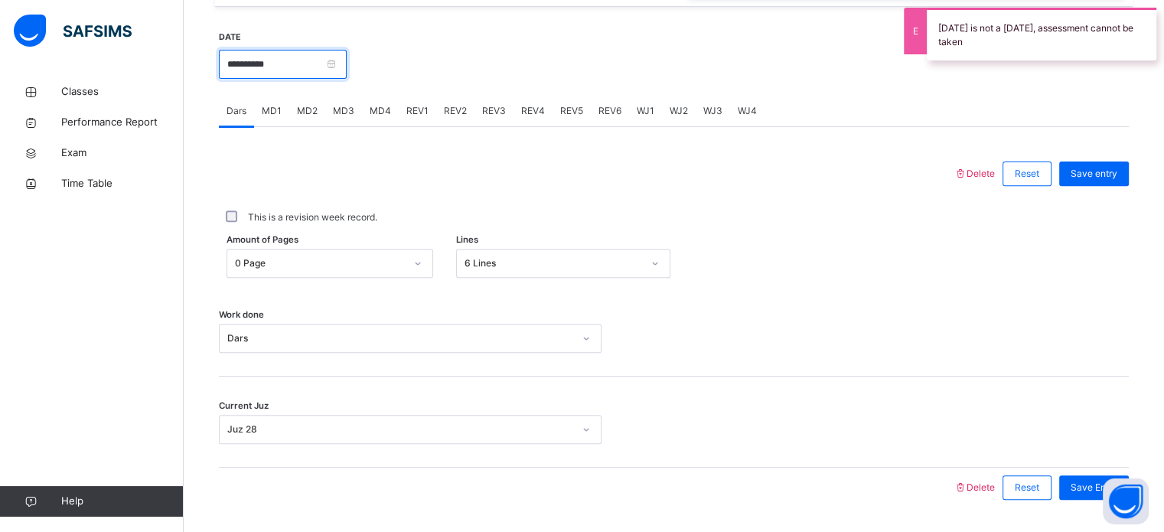
click at [347, 79] on input "**********" at bounding box center [283, 64] width 128 height 29
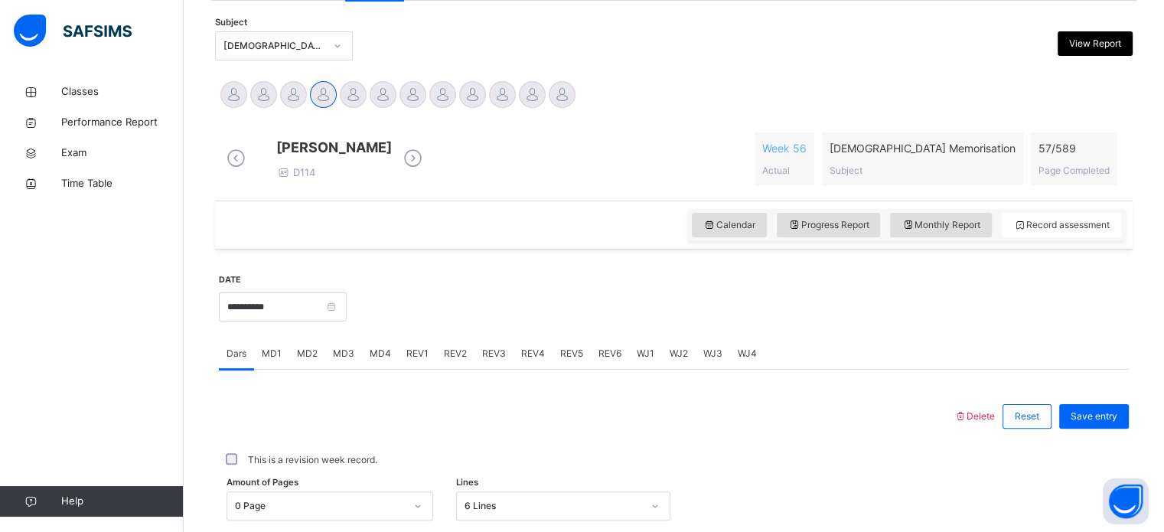
scroll to position [309, 0]
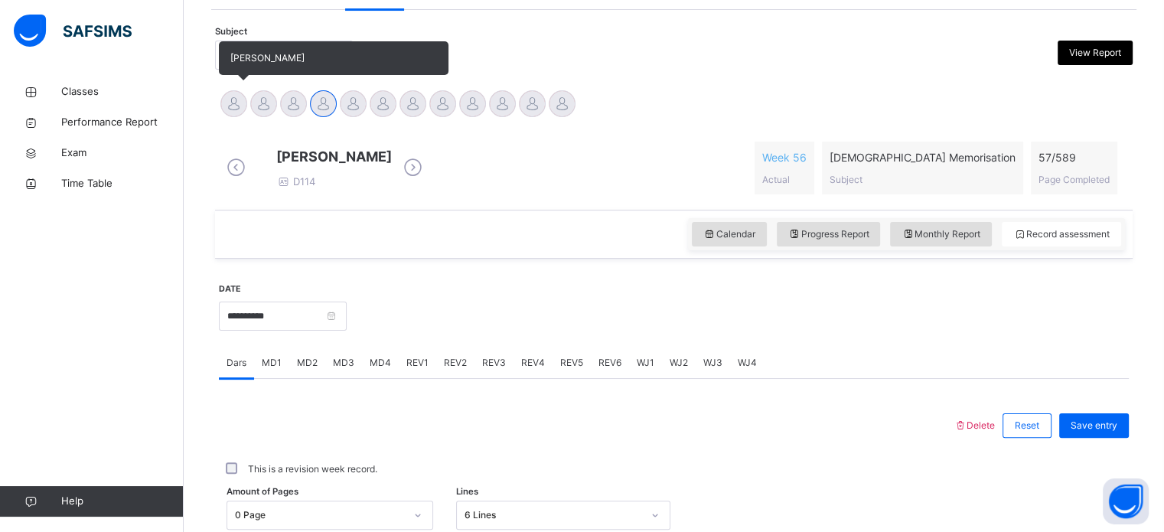
click at [239, 100] on div at bounding box center [233, 103] width 27 height 27
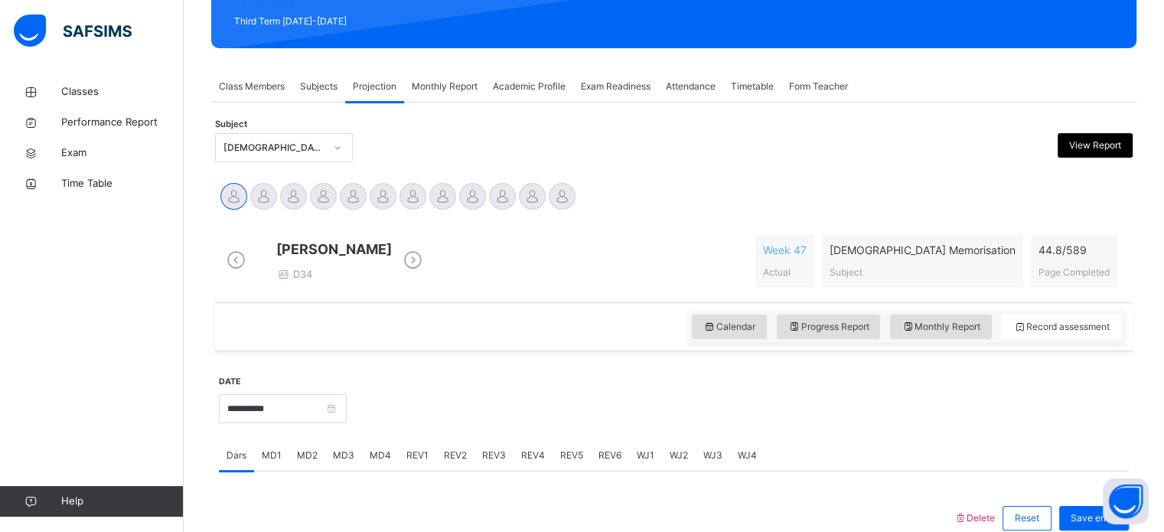
scroll to position [215, 0]
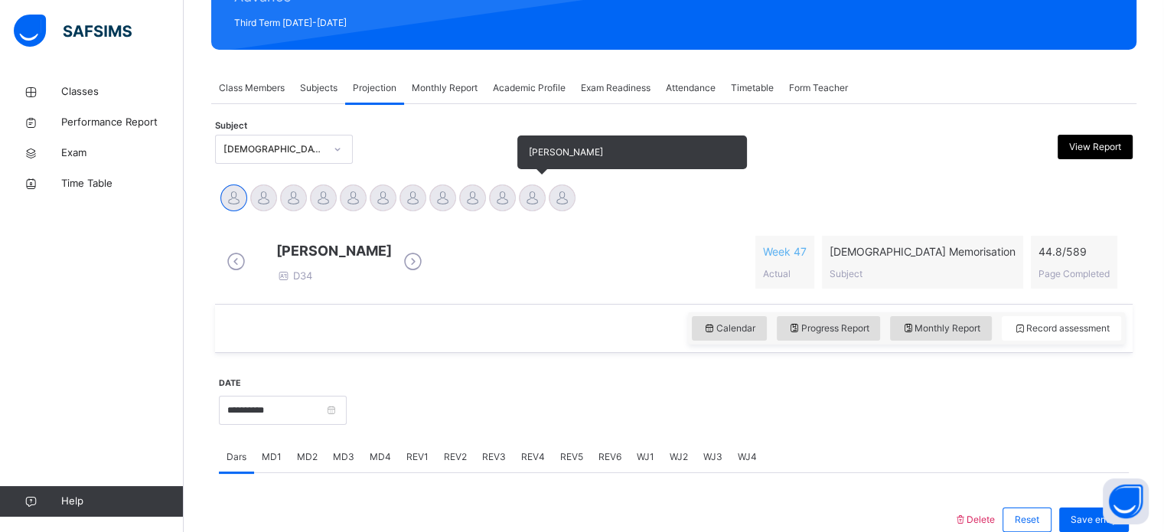
click at [534, 194] on div at bounding box center [532, 197] width 27 height 27
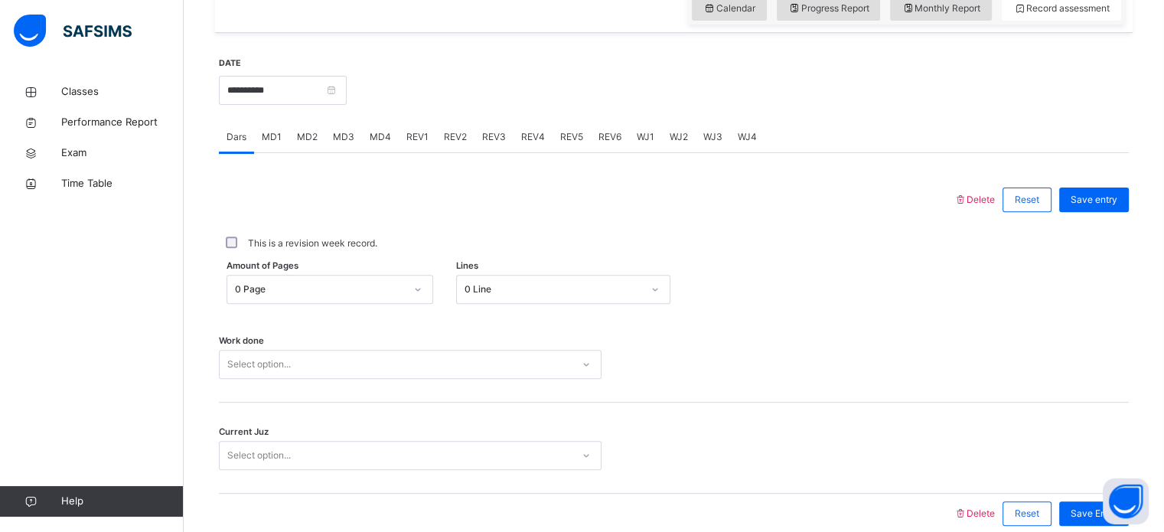
scroll to position [540, 0]
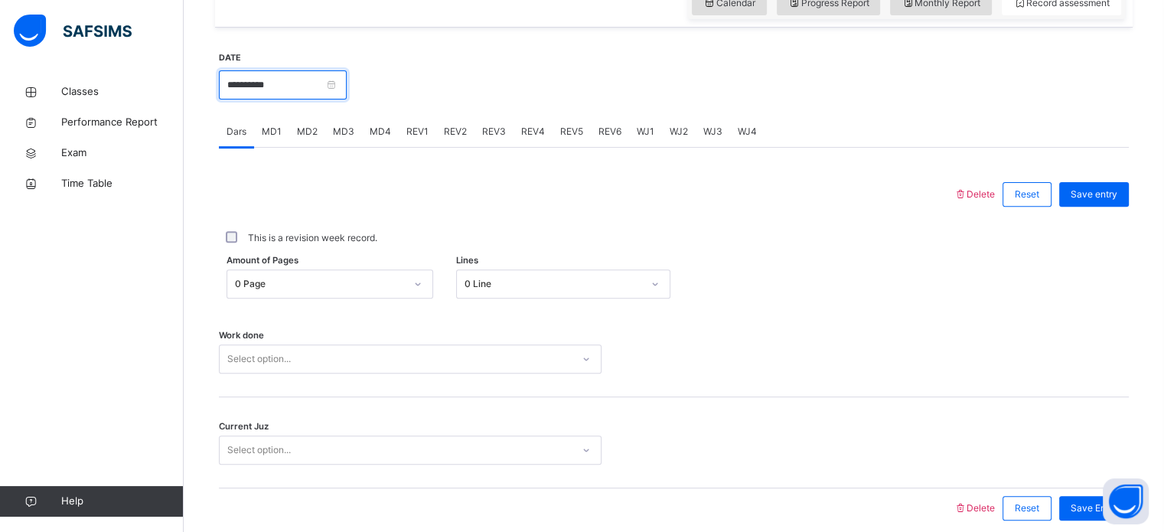
click at [282, 88] on input "**********" at bounding box center [283, 84] width 128 height 29
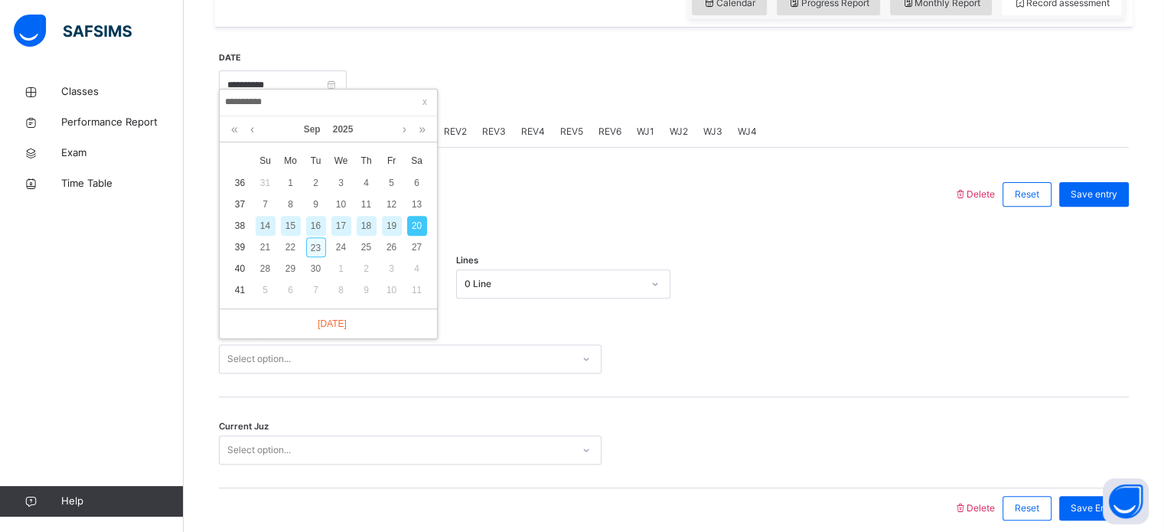
click at [311, 253] on div "23" at bounding box center [316, 247] width 20 height 20
type input "**********"
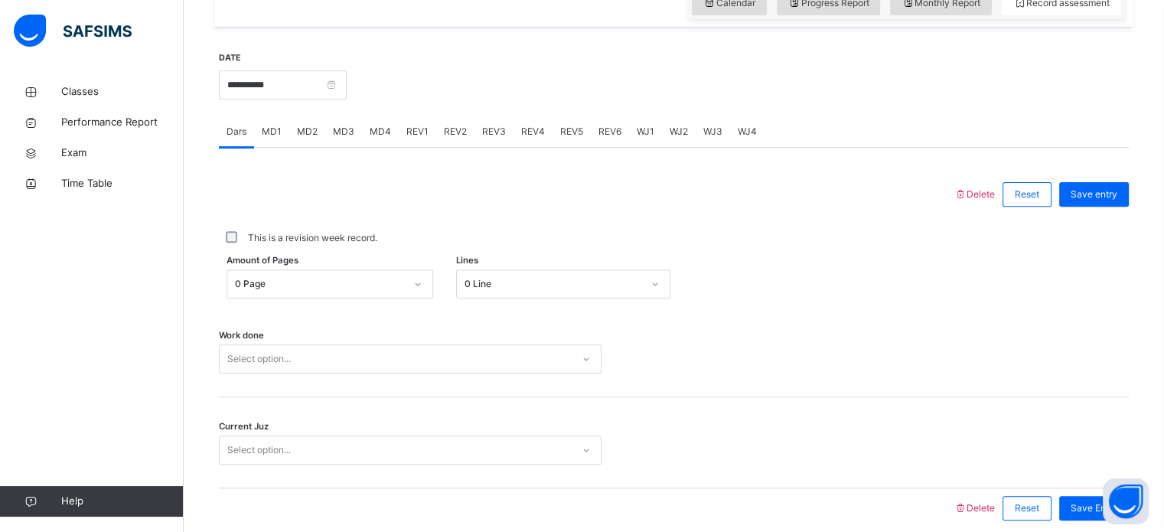
click at [311, 245] on label "This is a revision week record." at bounding box center [312, 238] width 129 height 14
click at [315, 180] on div "Delete Reset Save entry This is a revision week record. Amount of Pages 0 Page …" at bounding box center [674, 338] width 910 height 380
click at [240, 254] on div "This is a revision week record." at bounding box center [674, 238] width 910 height 32
click at [421, 147] on div "REV1" at bounding box center [418, 131] width 38 height 31
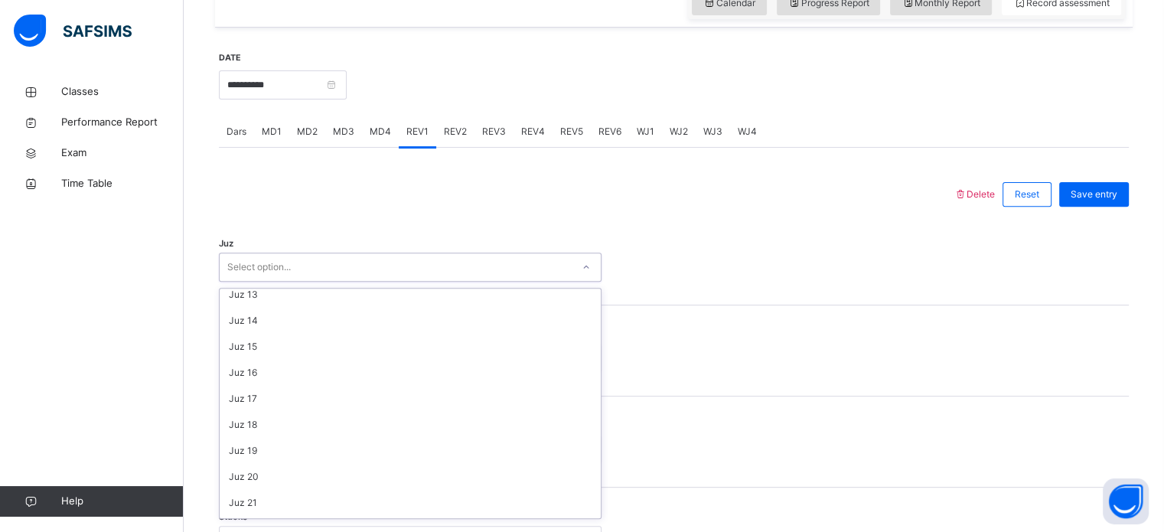
scroll to position [551, 0]
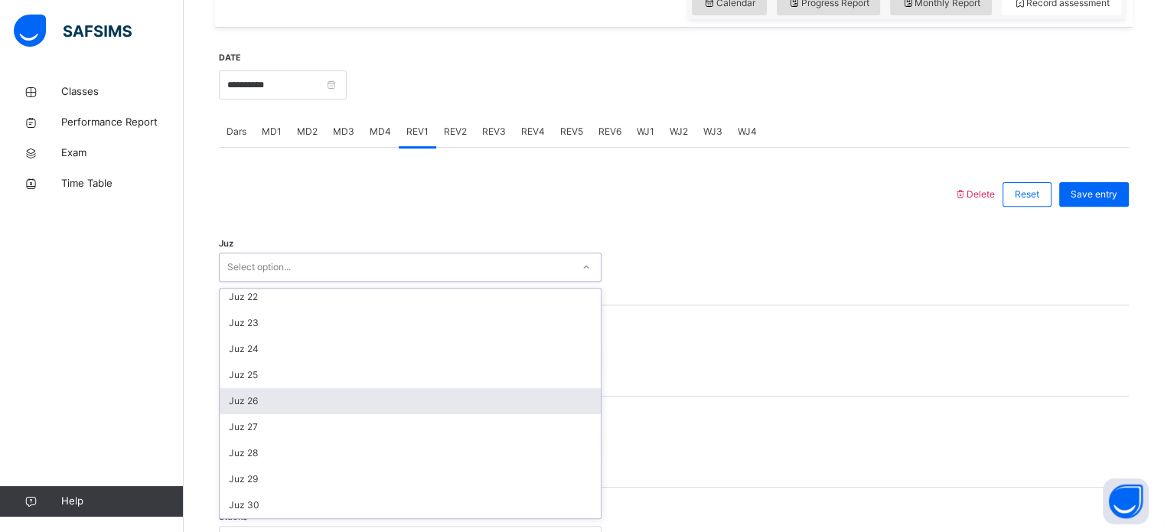
click at [283, 408] on div "Juz 26" at bounding box center [410, 401] width 381 height 26
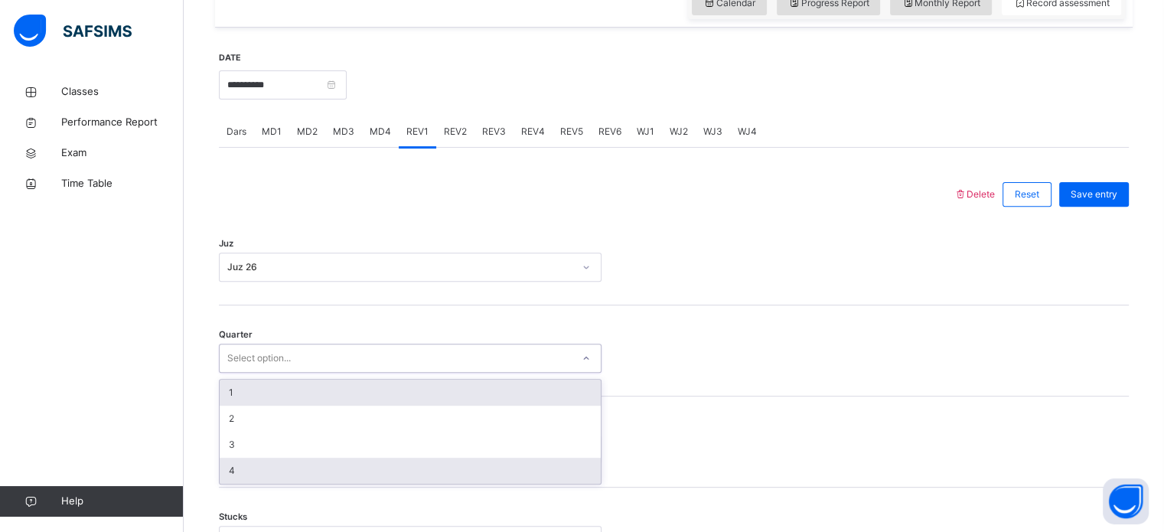
click at [263, 482] on div "4" at bounding box center [410, 471] width 381 height 26
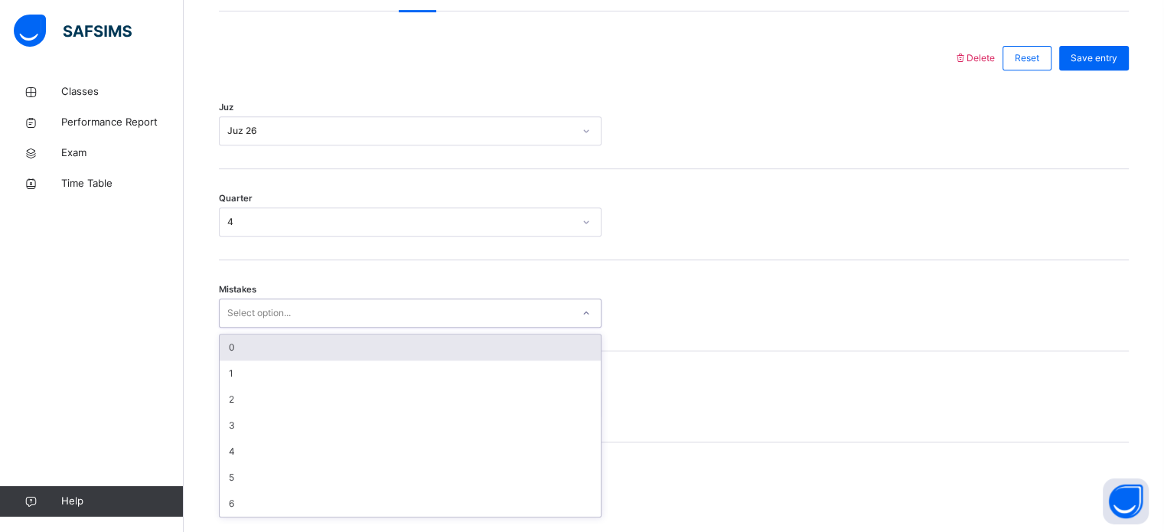
scroll to position [680, 0]
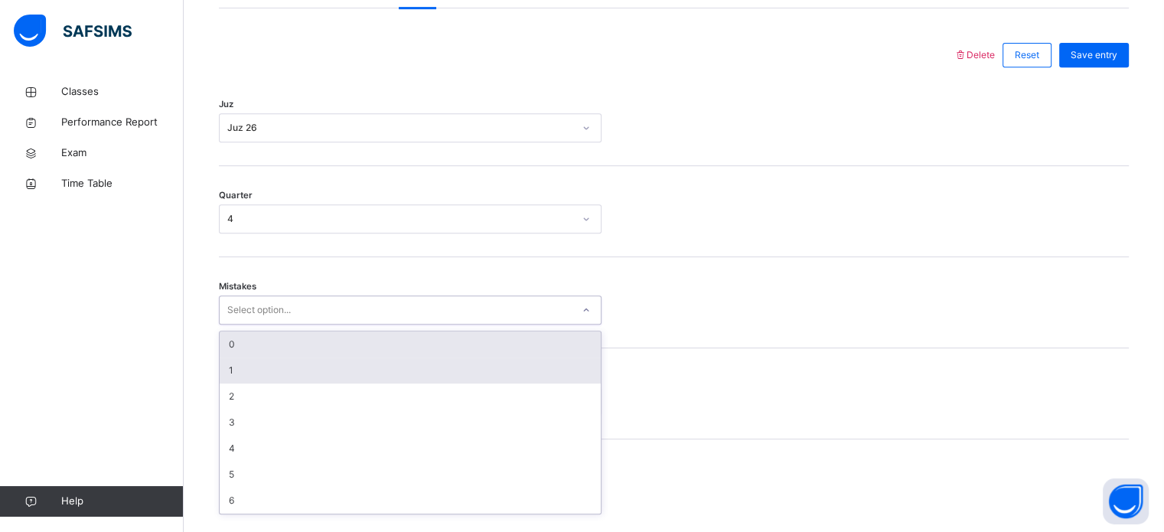
click at [305, 376] on div "1" at bounding box center [410, 370] width 381 height 26
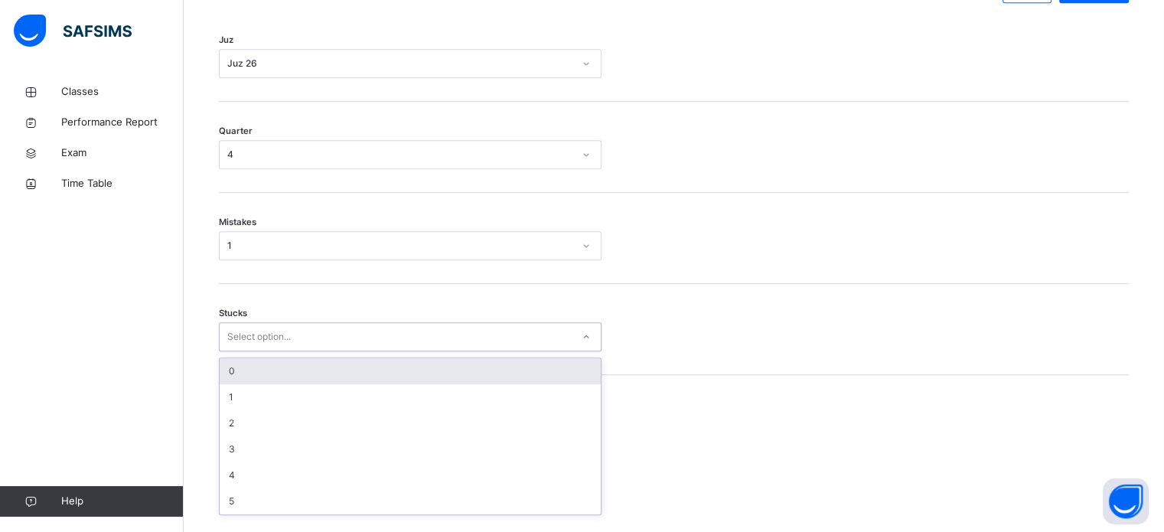
scroll to position [744, 0]
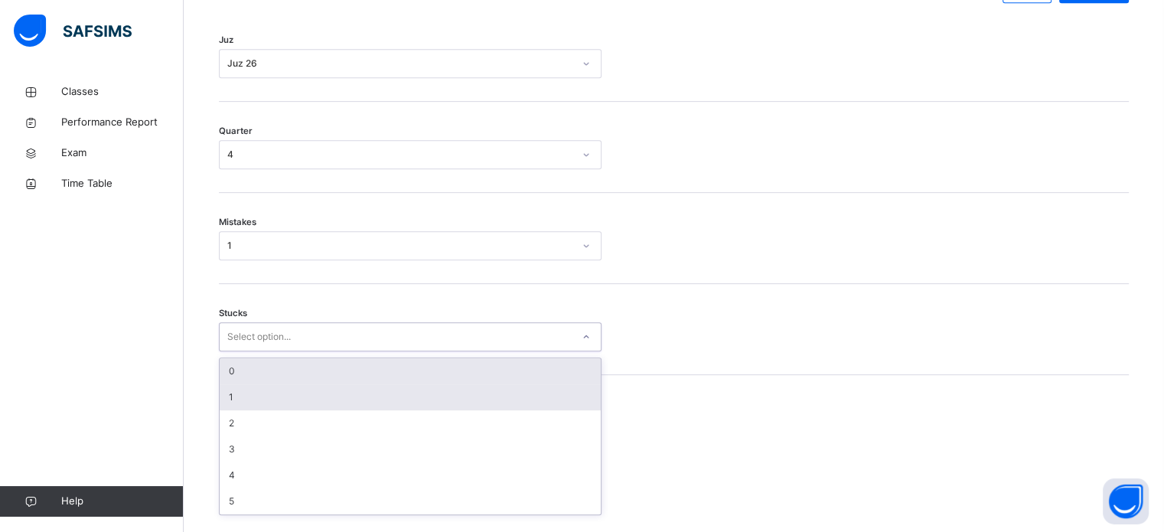
click at [269, 401] on div "1" at bounding box center [410, 397] width 381 height 26
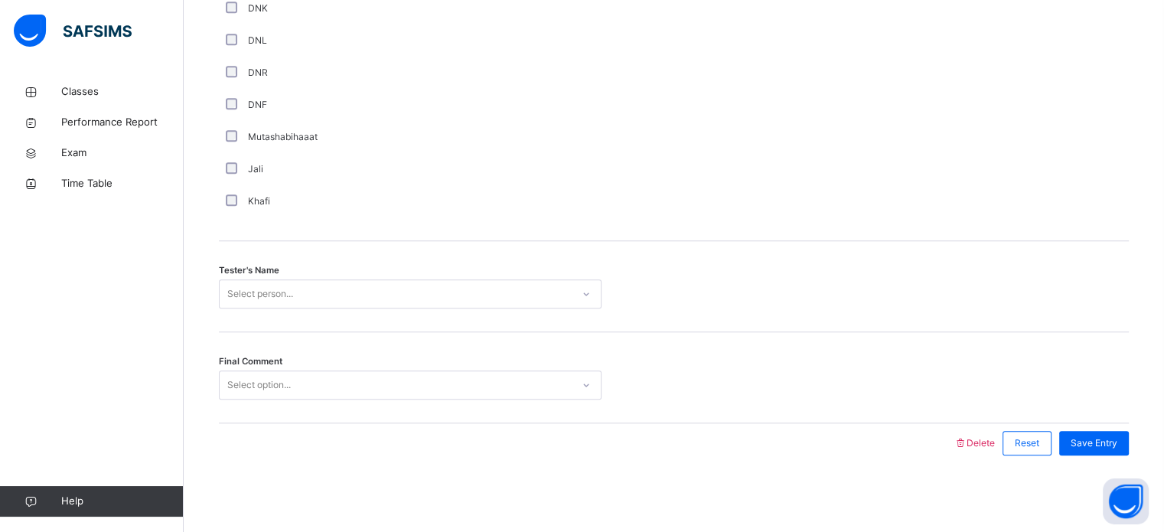
scroll to position [1382, 0]
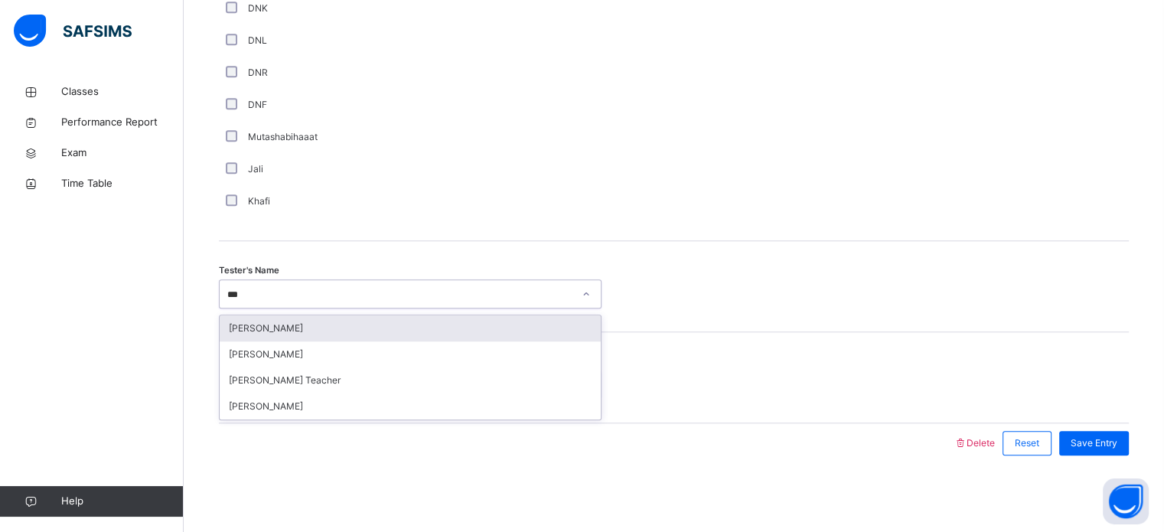
type input "****"
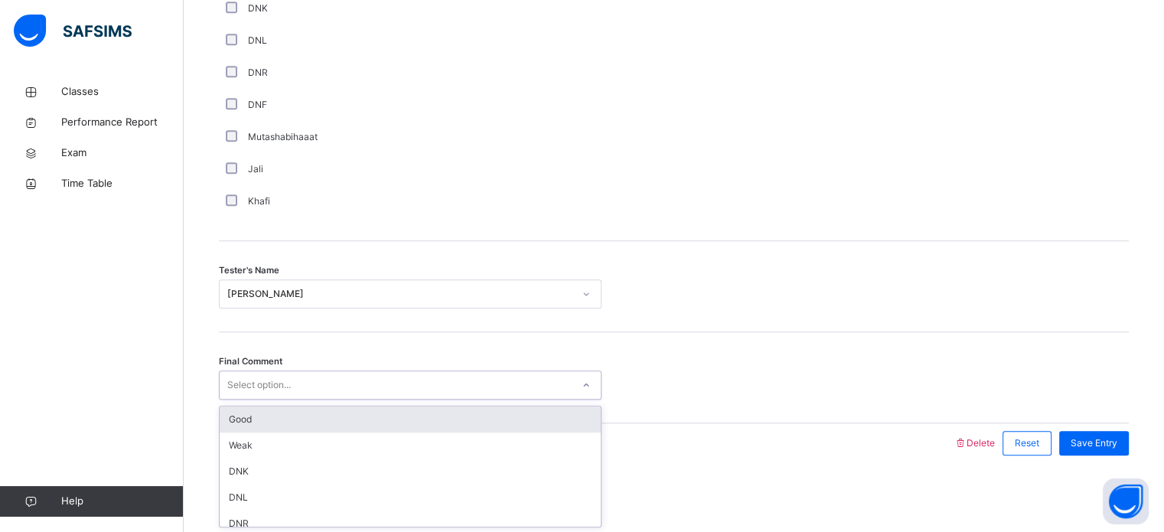
click at [513, 417] on div "Good" at bounding box center [410, 419] width 381 height 26
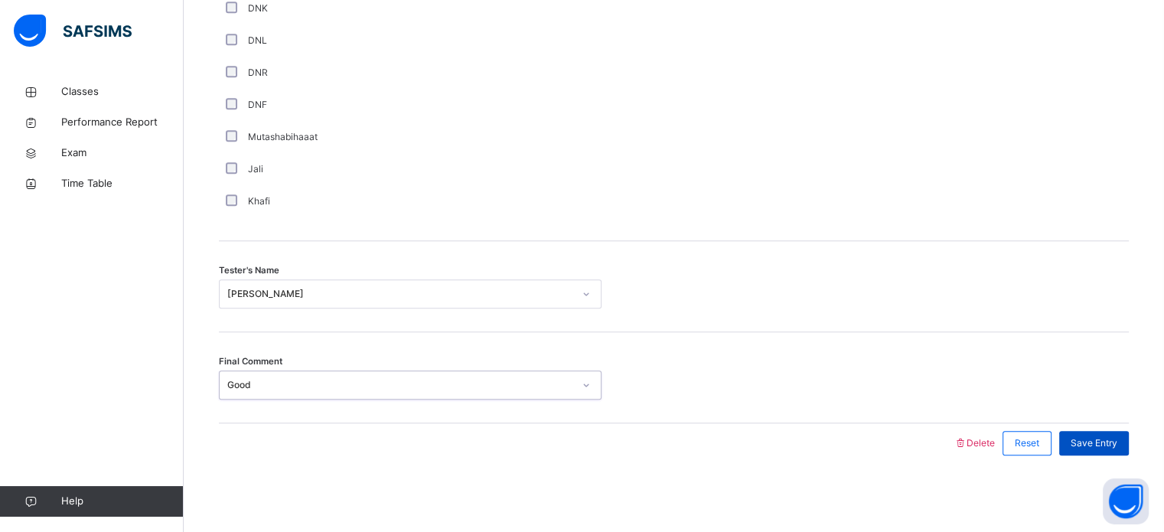
click at [1129, 435] on div "Save Entry" at bounding box center [1094, 443] width 70 height 24
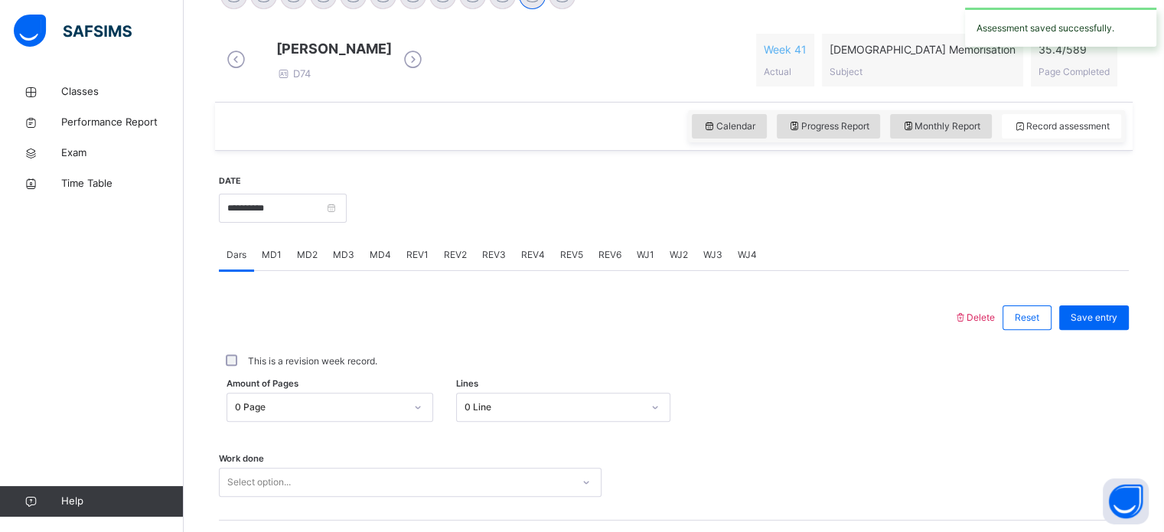
scroll to position [311, 0]
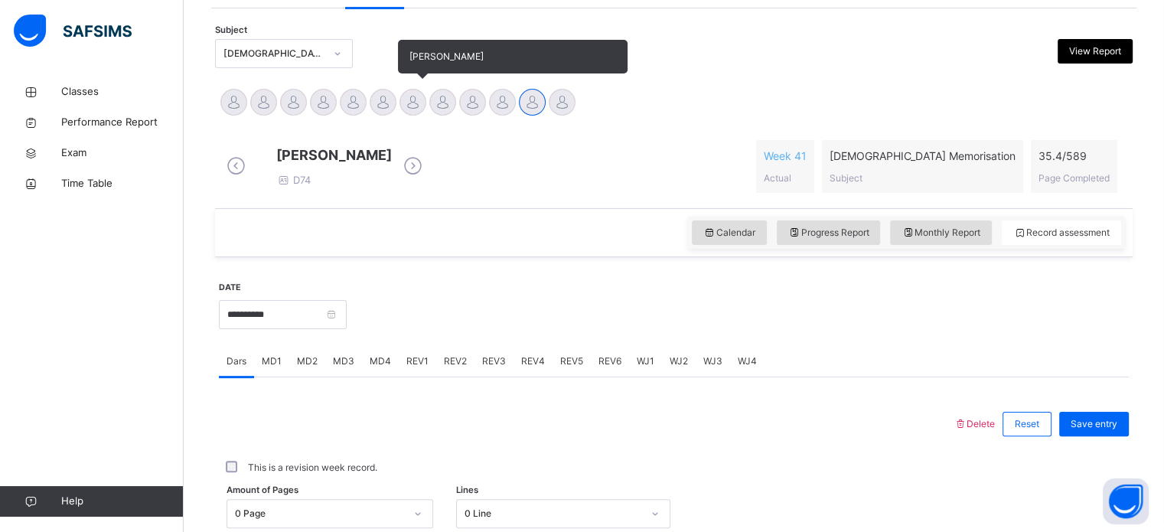
click at [413, 94] on div at bounding box center [412, 102] width 27 height 27
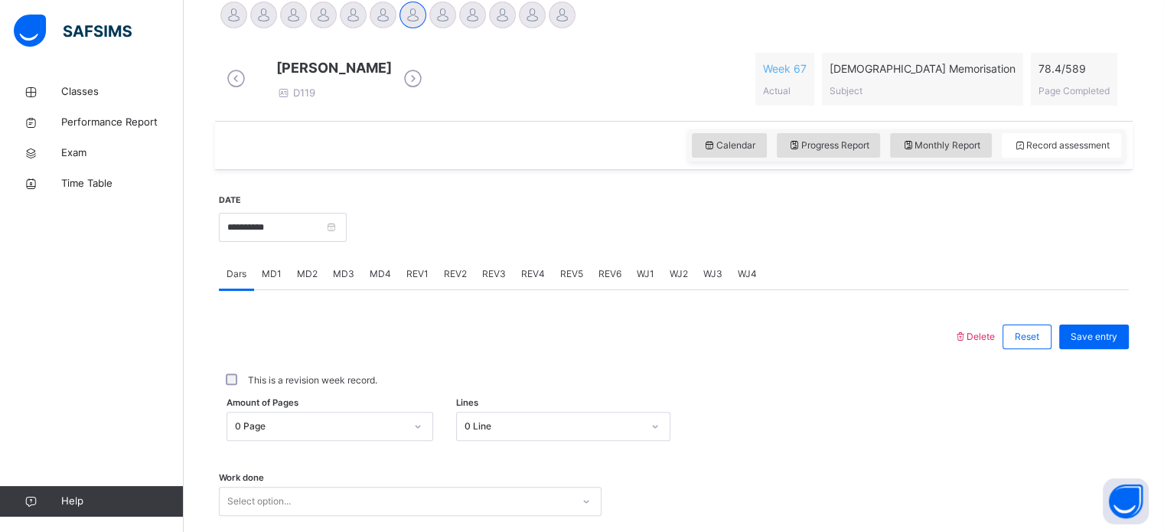
scroll to position [617, 0]
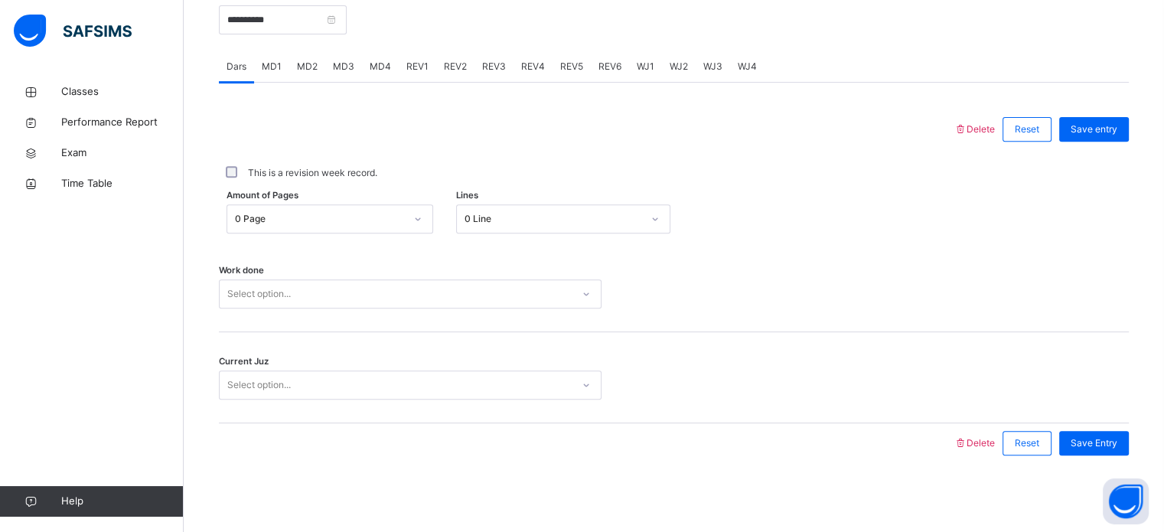
click at [746, 70] on span "WJ4" at bounding box center [747, 67] width 19 height 14
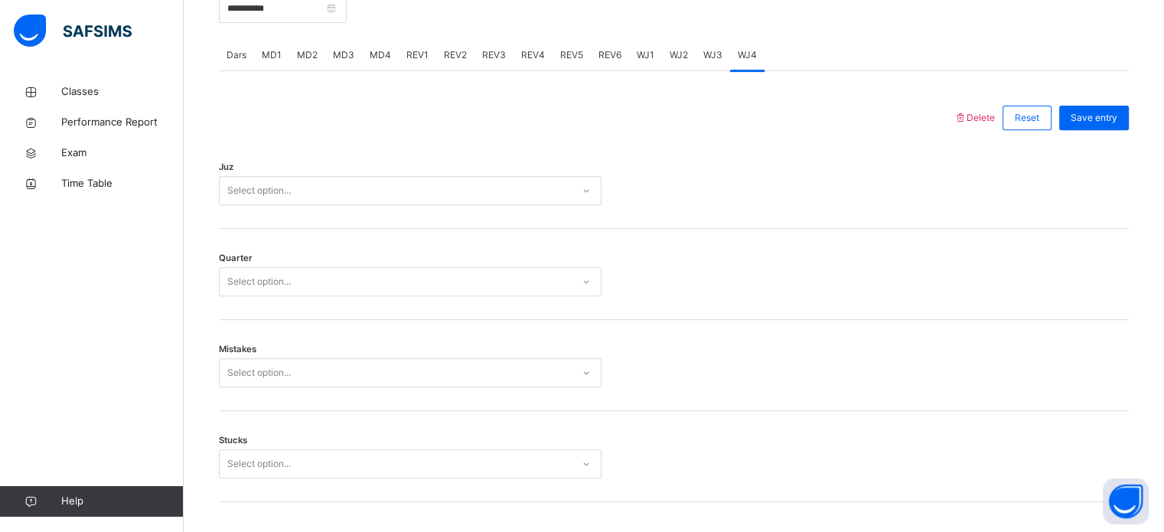
click at [515, 203] on div "Select option..." at bounding box center [396, 191] width 352 height 24
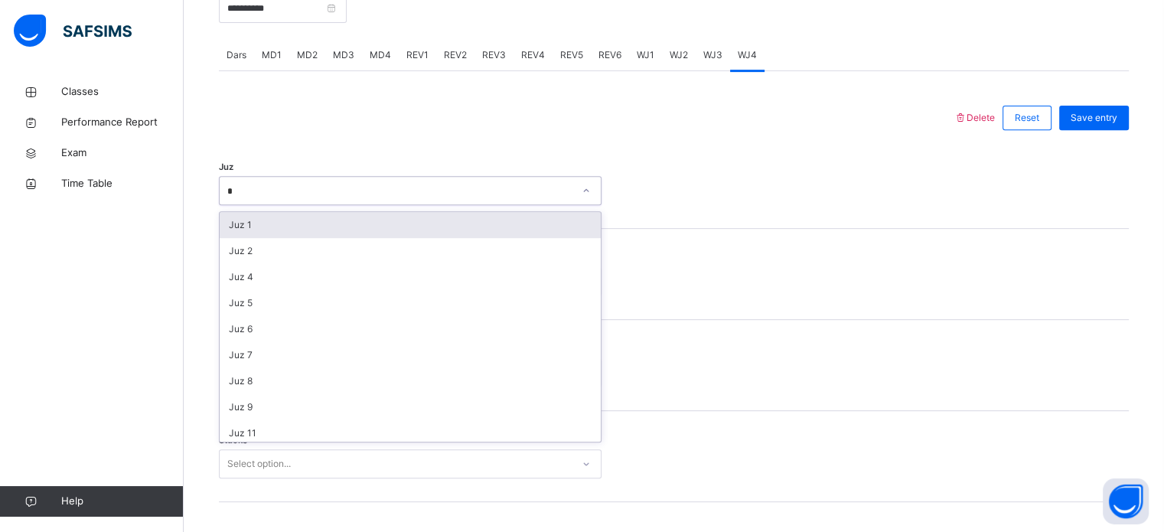
type input "**"
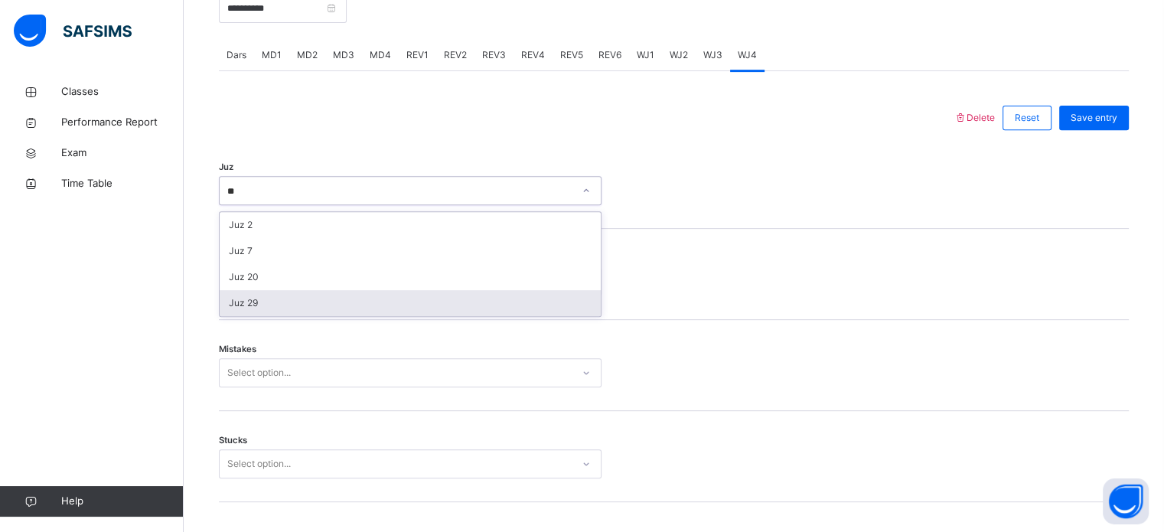
click at [435, 311] on div "Juz 29" at bounding box center [410, 303] width 381 height 26
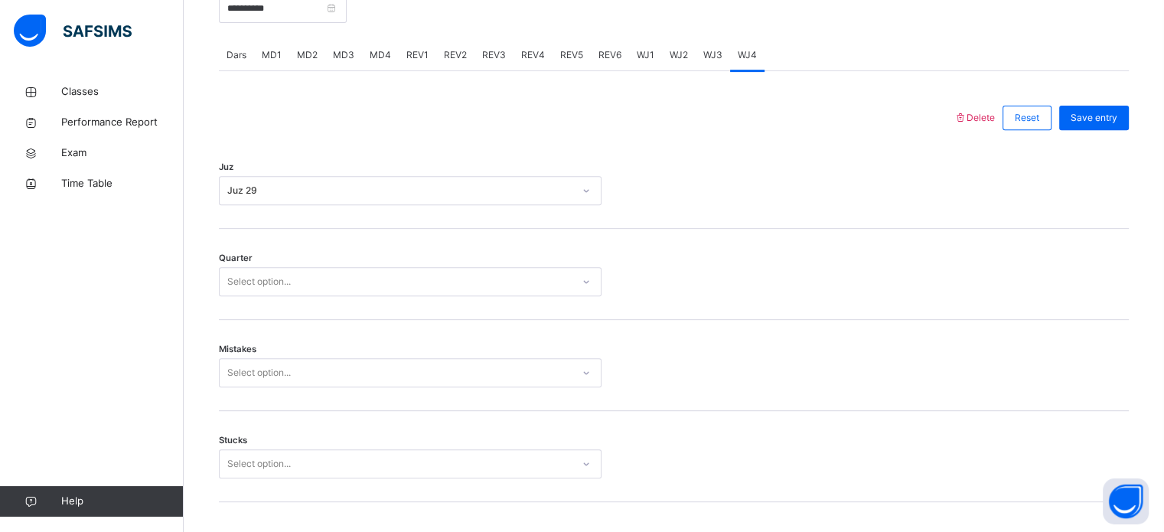
drag, startPoint x: 435, startPoint y: 311, endPoint x: 443, endPoint y: 276, distance: 36.2
click at [443, 276] on div "Quarter Select option..." at bounding box center [674, 274] width 910 height 91
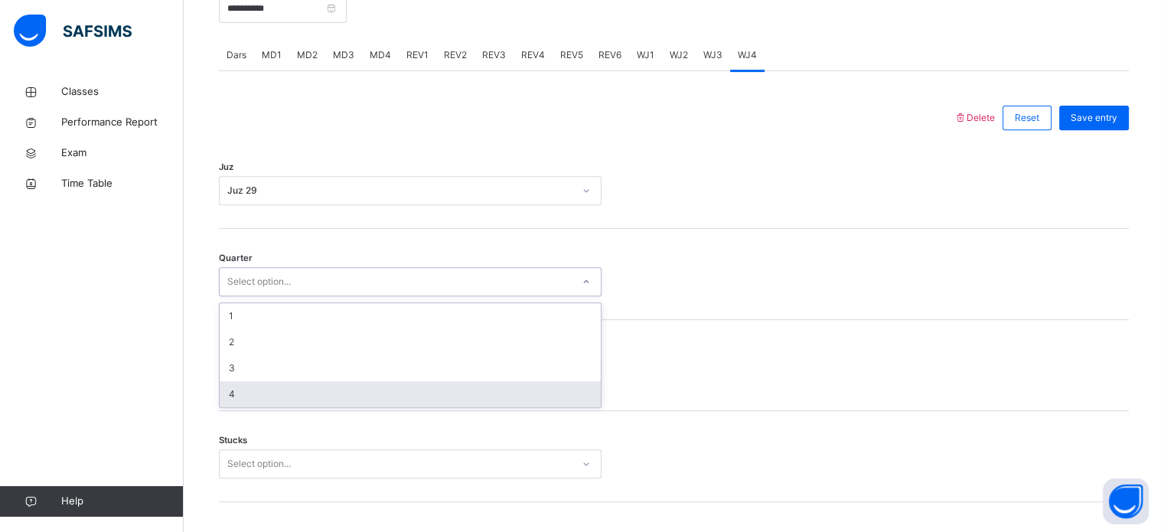
drag, startPoint x: 435, startPoint y: 282, endPoint x: 389, endPoint y: 406, distance: 132.2
click at [389, 296] on div "option 4 focused, 4 of 4. 4 results available. Use Up and Down to choose option…" at bounding box center [410, 281] width 383 height 29
click at [389, 406] on div "4" at bounding box center [410, 394] width 381 height 26
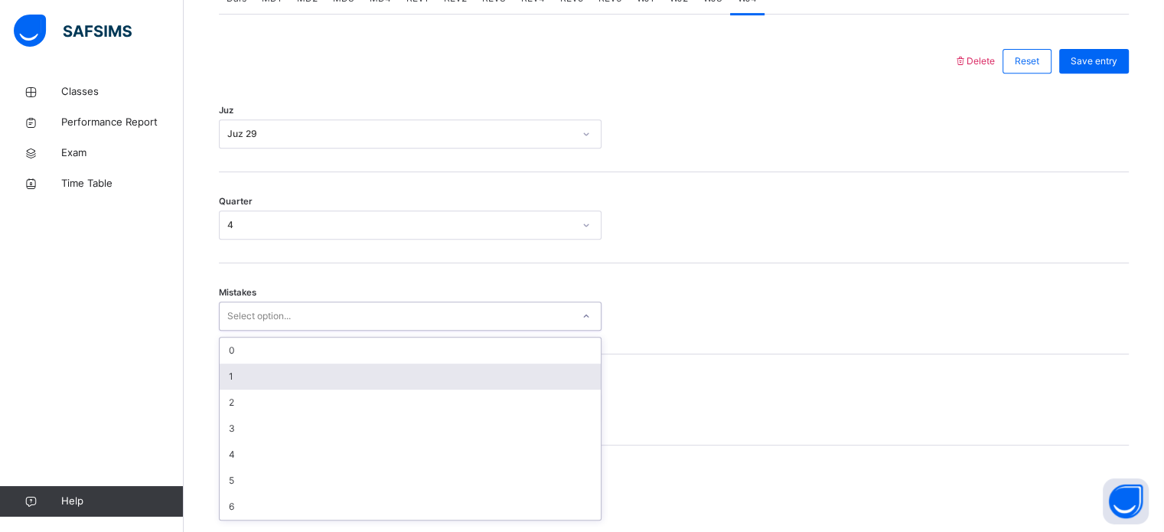
click at [385, 331] on div "option 1 focused, 2 of 7. 7 results available. Use Up and Down to choose option…" at bounding box center [410, 316] width 383 height 29
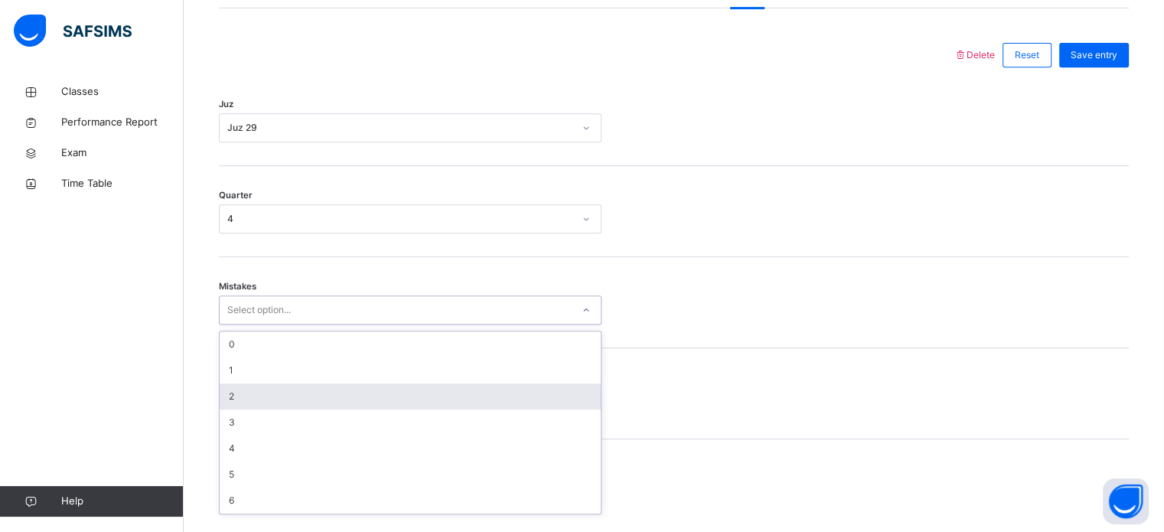
click at [372, 409] on div "2" at bounding box center [410, 396] width 381 height 26
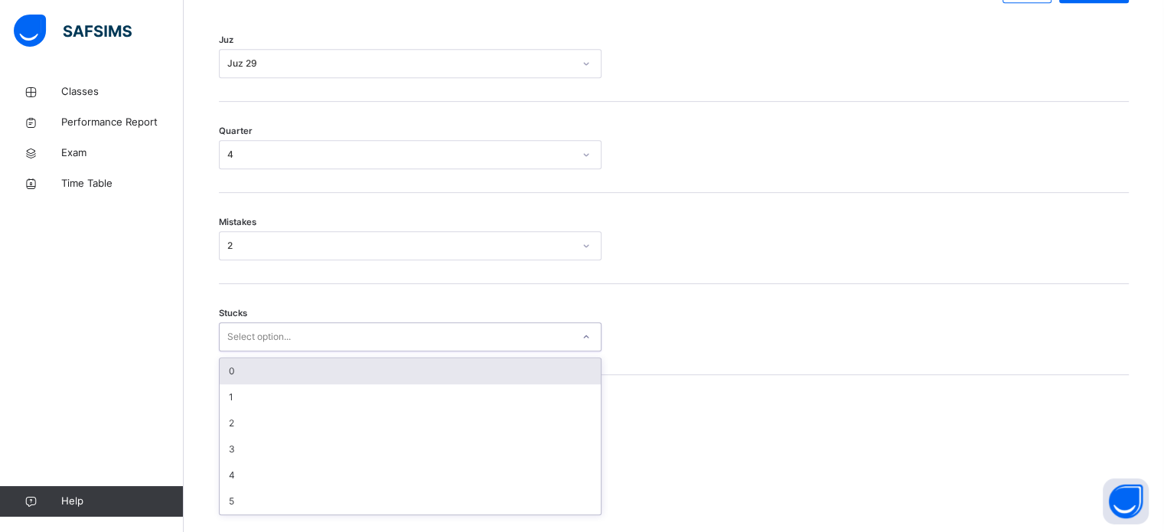
click at [372, 351] on div "option 0 focused, 1 of 6. 6 results available. Use Up and Down to choose option…" at bounding box center [410, 336] width 383 height 29
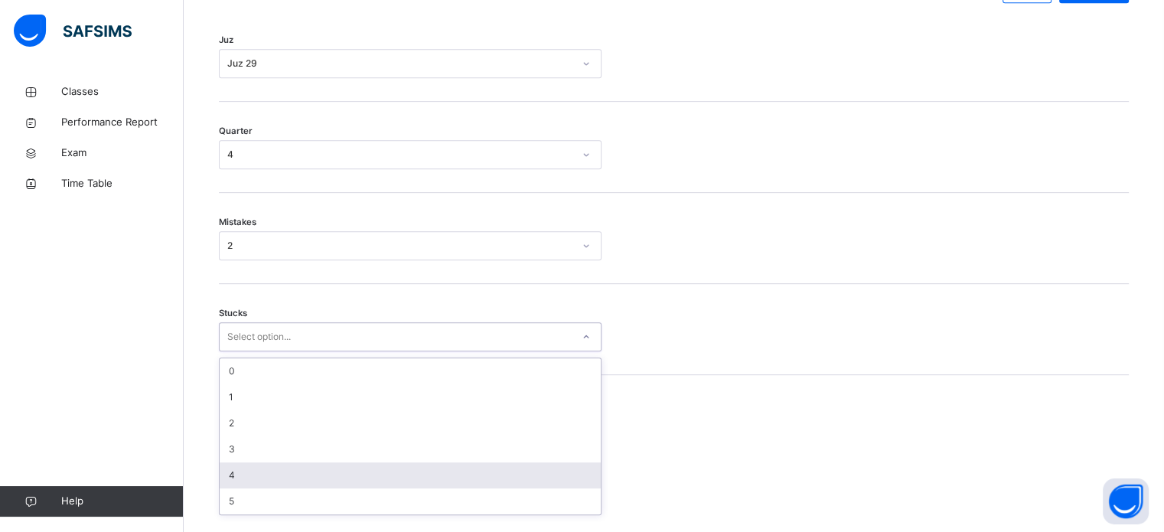
click at [360, 480] on div "4" at bounding box center [410, 475] width 381 height 26
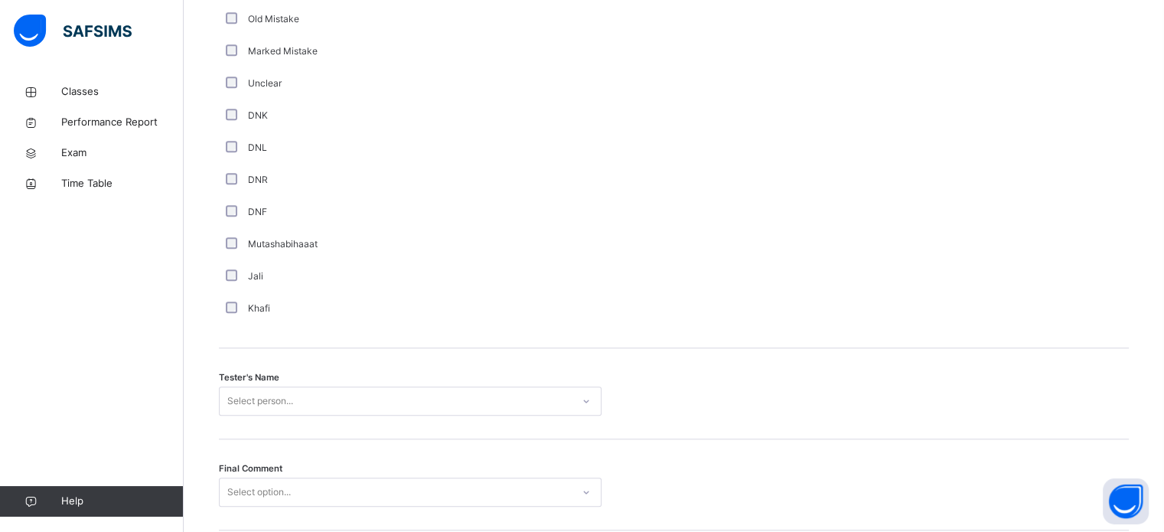
scroll to position [1382, 0]
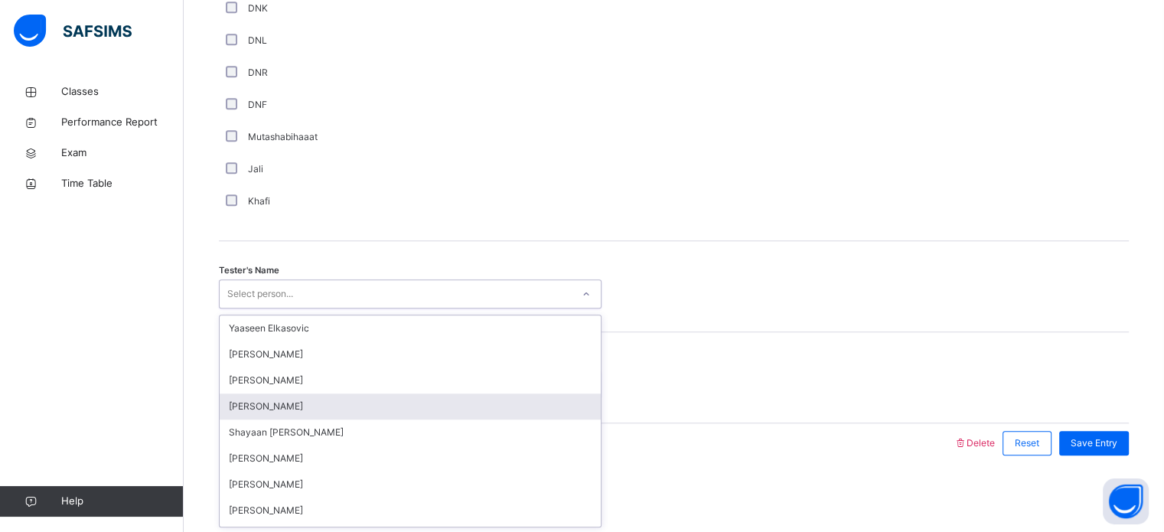
click at [242, 308] on div "option [PERSON_NAME] focused, 4 of 89. 89 results available. Use Up and Down to…" at bounding box center [410, 293] width 383 height 29
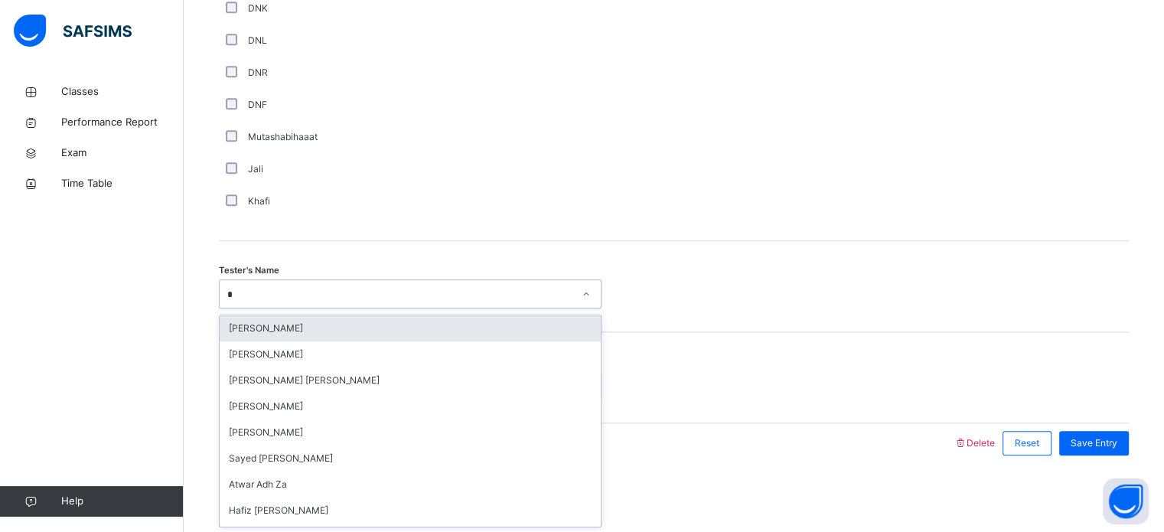
type input "**"
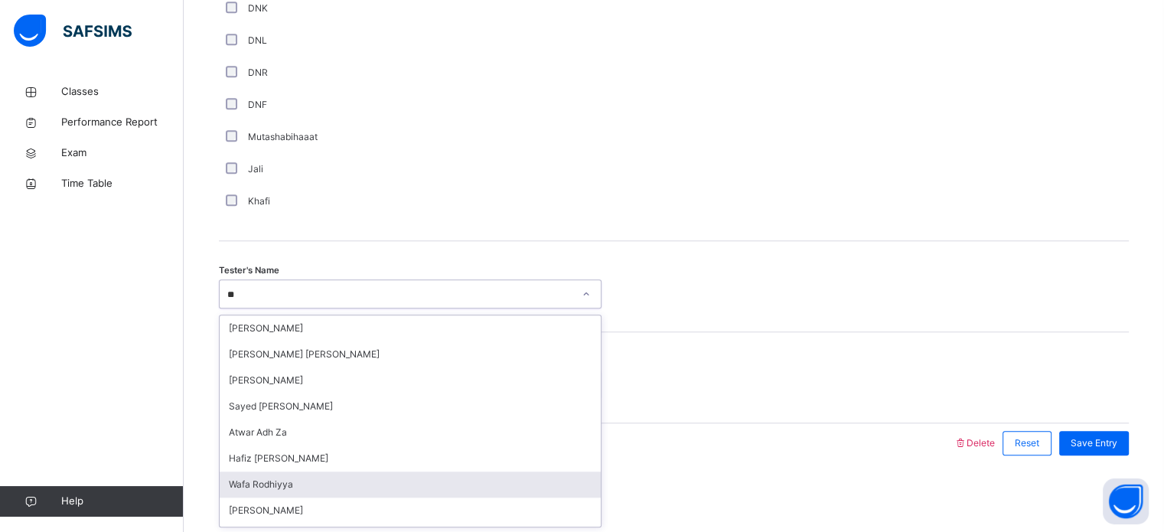
click at [248, 481] on div "Wafa Rodhiyya" at bounding box center [410, 484] width 381 height 26
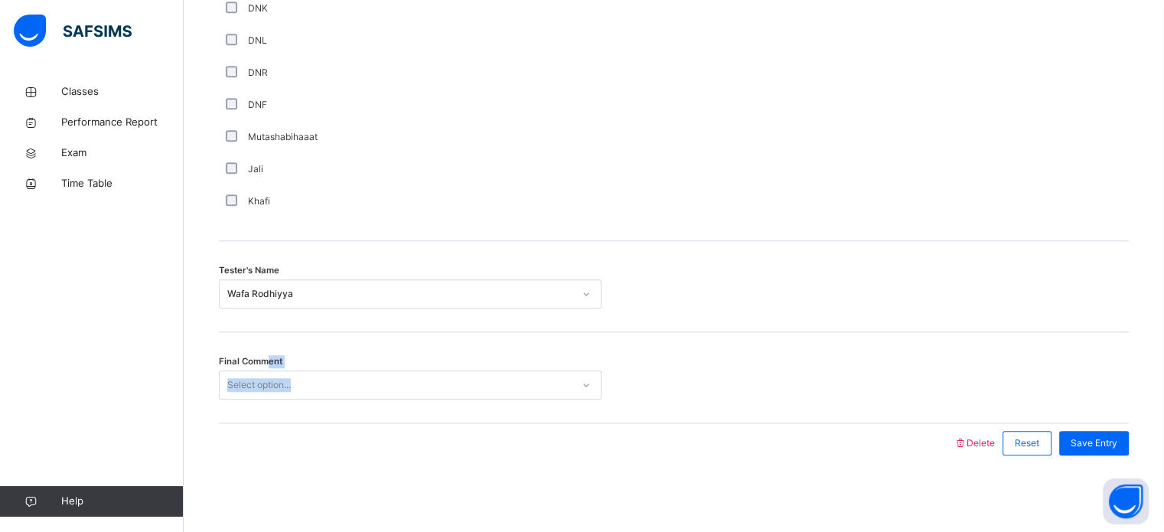
drag, startPoint x: 267, startPoint y: 356, endPoint x: 267, endPoint y: 370, distance: 13.8
click at [267, 370] on div "Final Comment Select option..." at bounding box center [674, 377] width 910 height 91
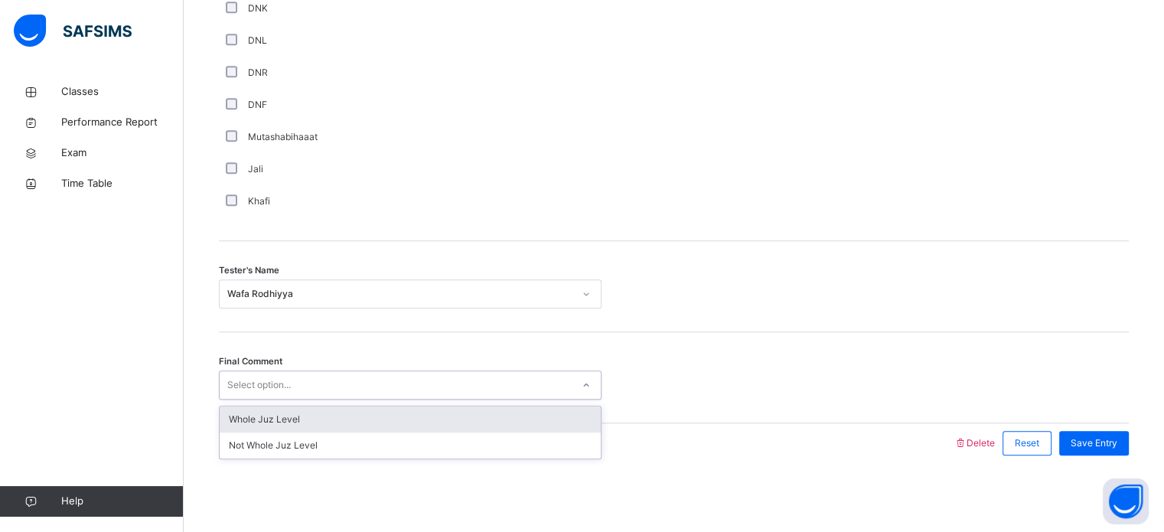
click at [267, 379] on div "Select option..." at bounding box center [259, 384] width 64 height 29
click at [268, 415] on div "Whole Juz Level" at bounding box center [410, 419] width 381 height 26
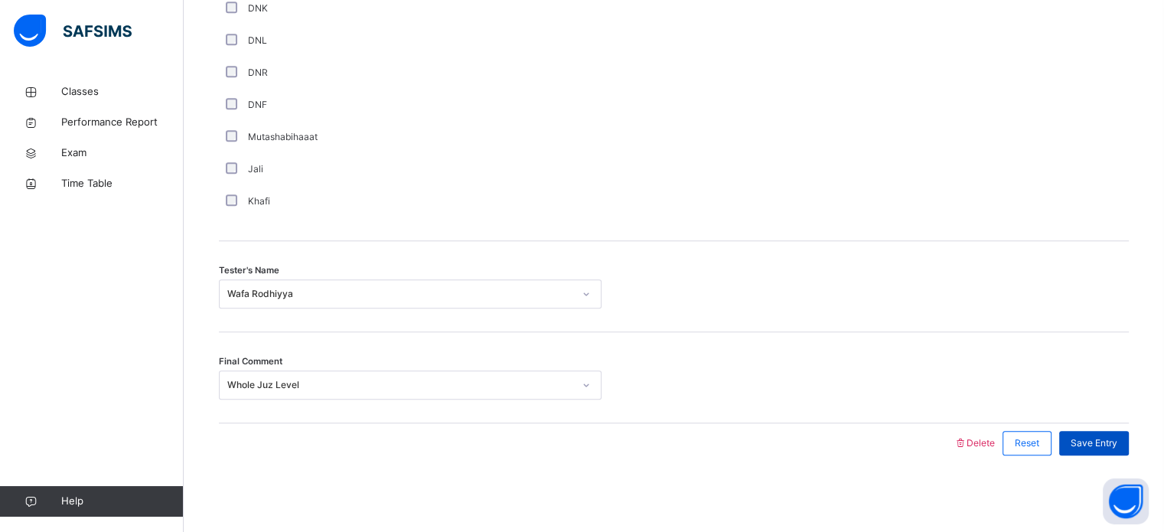
click at [1110, 449] on span "Save Entry" at bounding box center [1094, 443] width 47 height 14
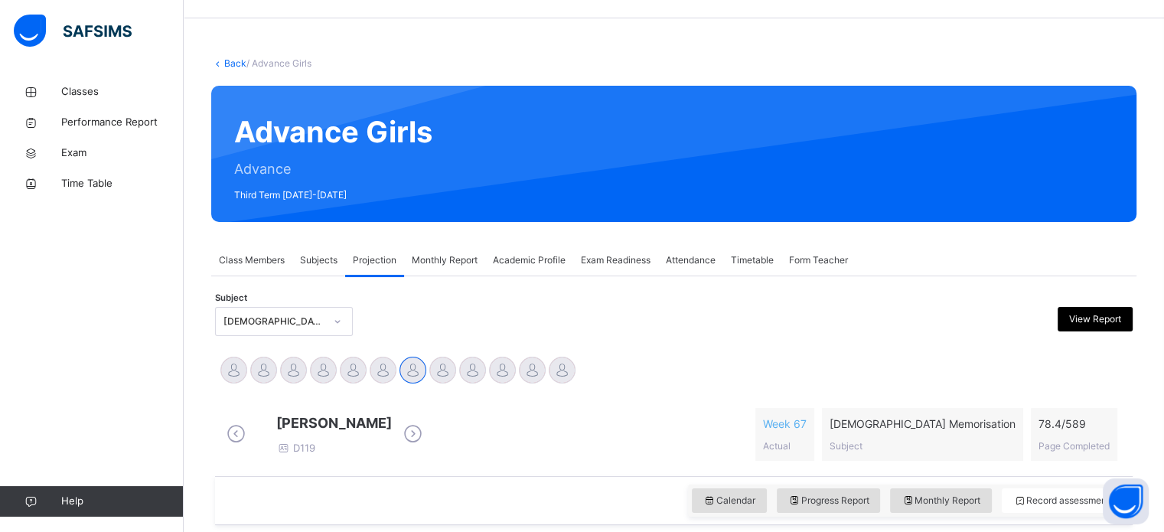
scroll to position [44, 0]
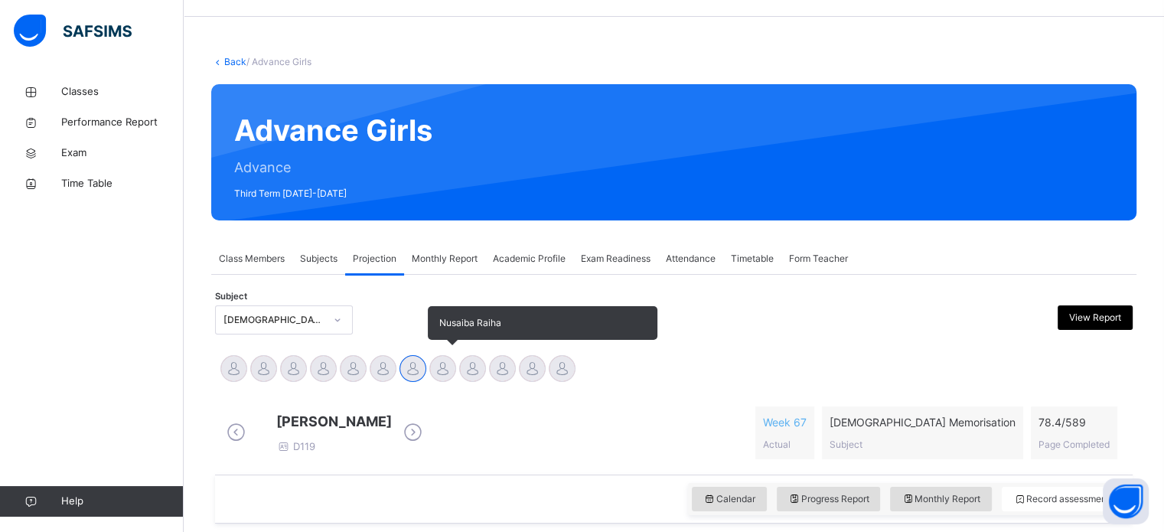
click at [441, 377] on div at bounding box center [442, 368] width 27 height 27
click at [474, 373] on div at bounding box center [472, 368] width 27 height 27
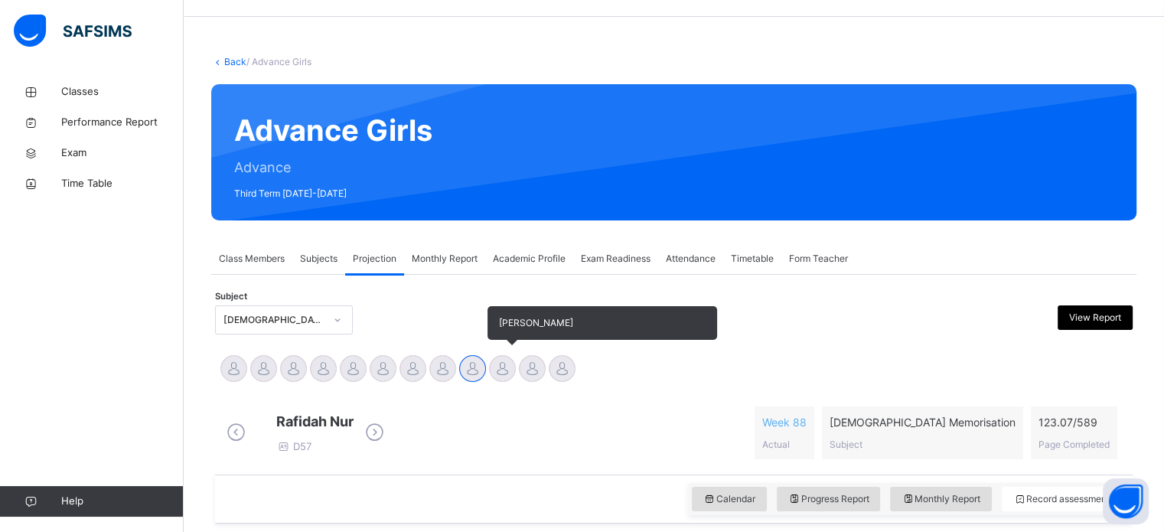
click at [512, 364] on div at bounding box center [502, 368] width 27 height 27
click at [476, 367] on div at bounding box center [472, 368] width 27 height 27
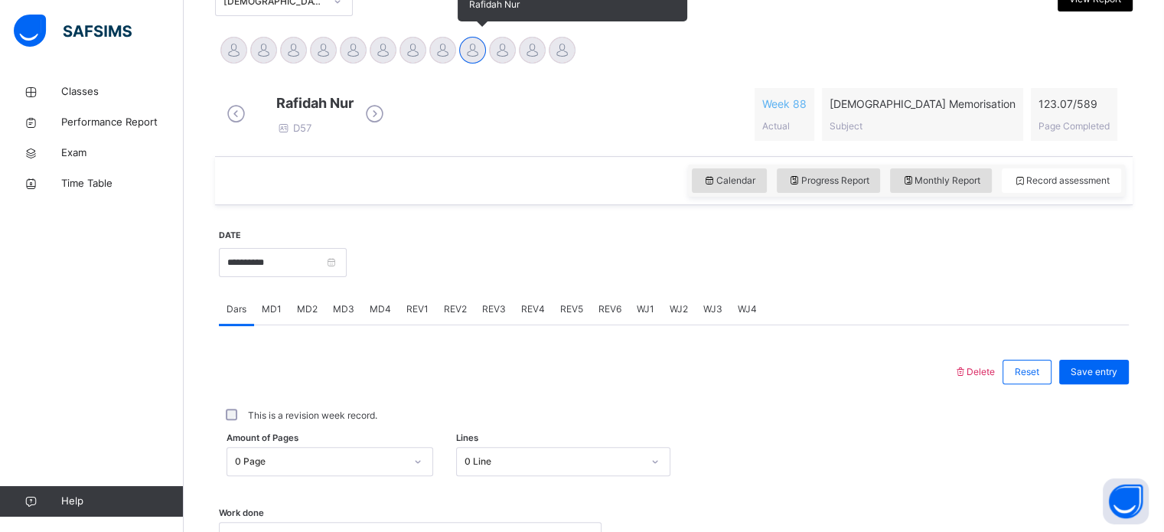
scroll to position [383, 0]
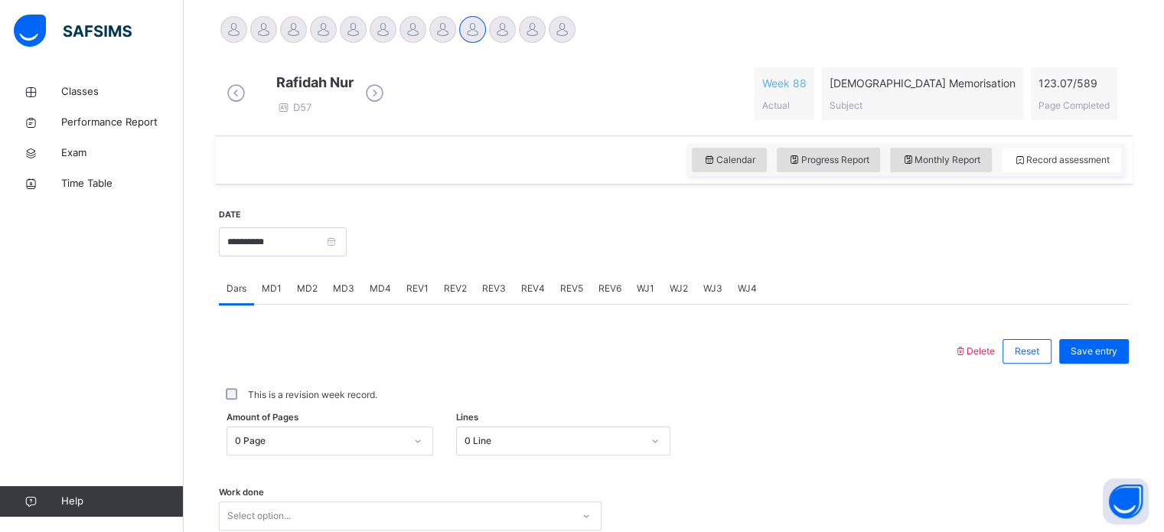
click at [453, 295] on span "REV2" at bounding box center [455, 289] width 23 height 14
click at [407, 304] on div "REV1" at bounding box center [418, 288] width 38 height 31
click at [447, 295] on span "REV2" at bounding box center [455, 289] width 23 height 14
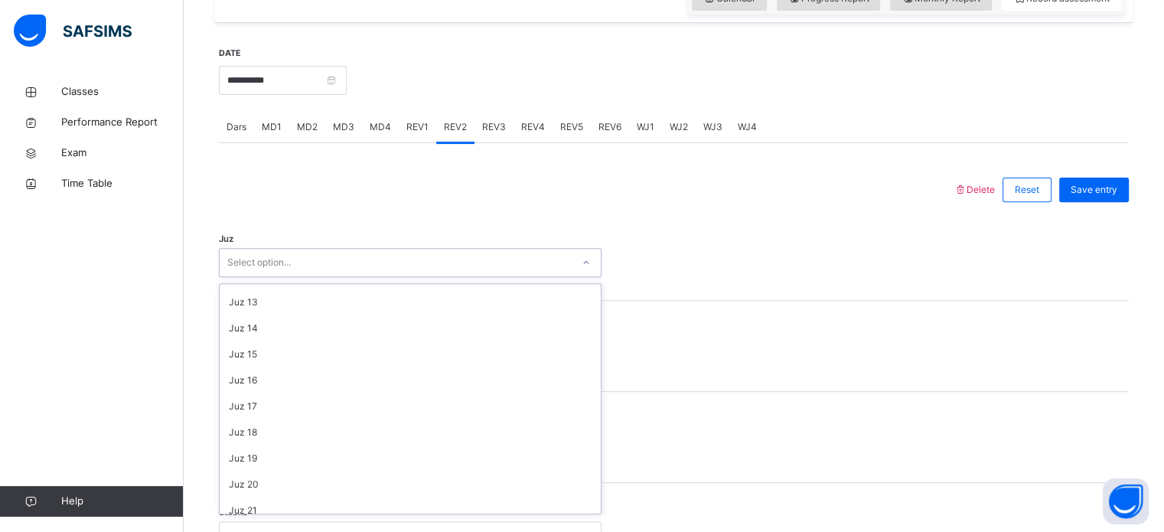
scroll to position [551, 0]
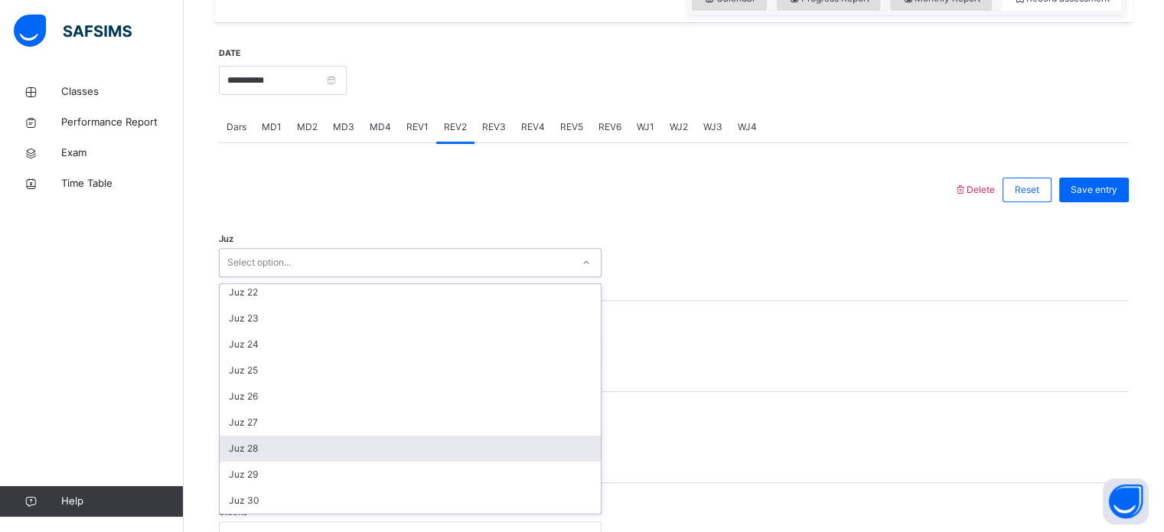
click at [251, 461] on div "Juz 28" at bounding box center [410, 448] width 381 height 26
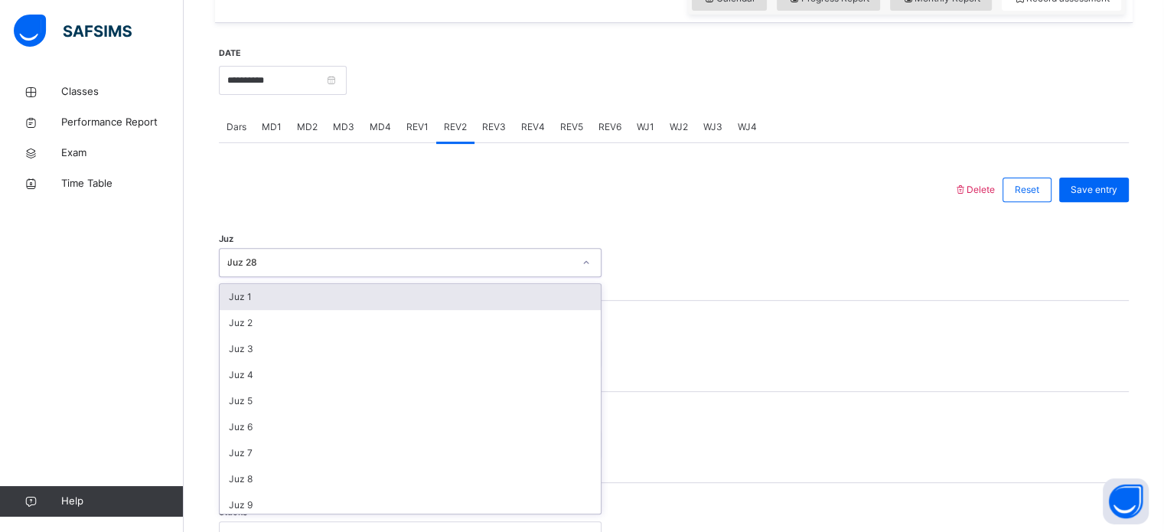
type input "**"
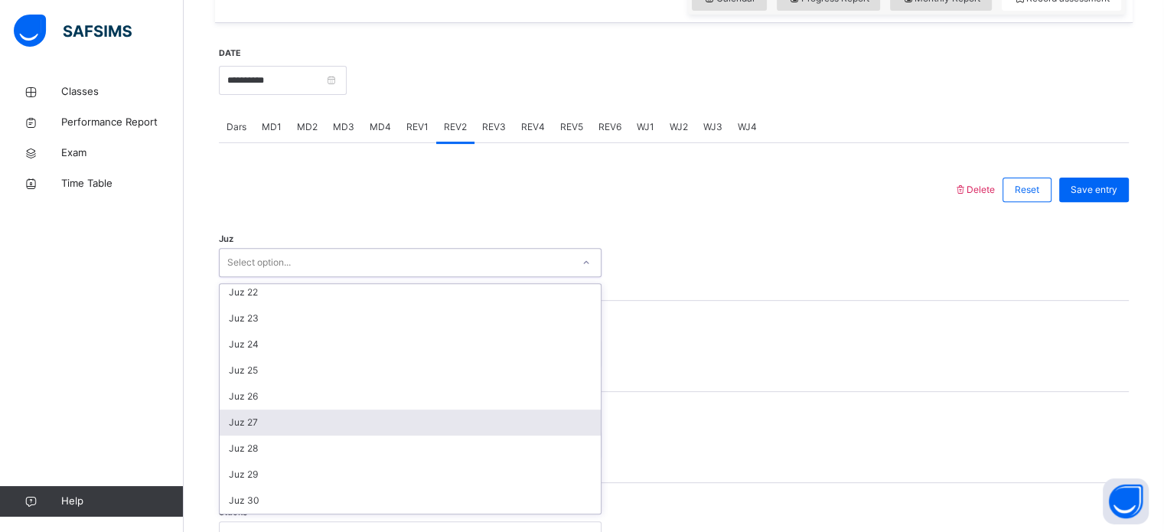
click at [281, 435] on div "Juz 27" at bounding box center [410, 422] width 381 height 26
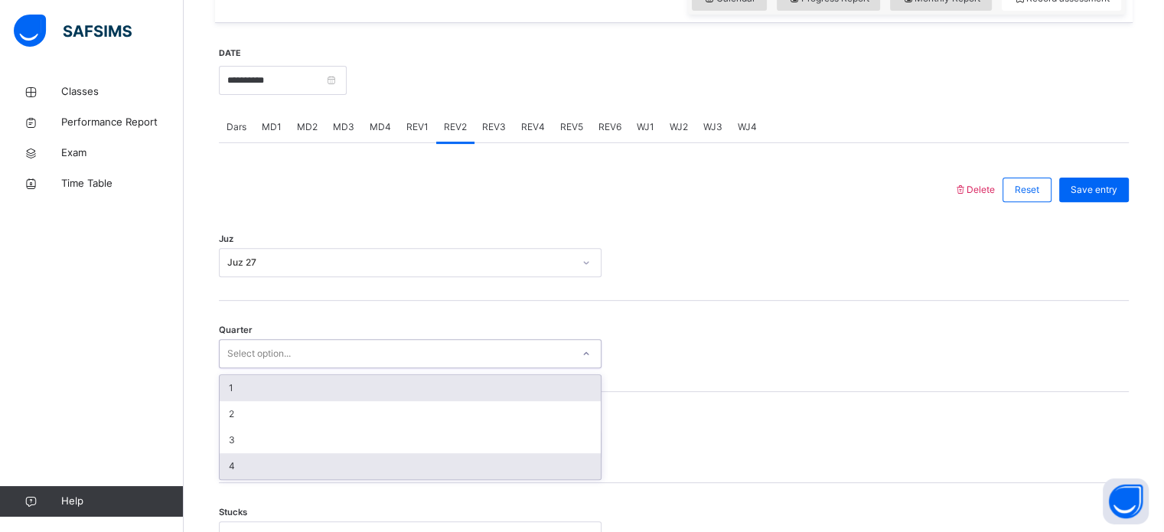
click at [263, 479] on div "4" at bounding box center [410, 466] width 381 height 26
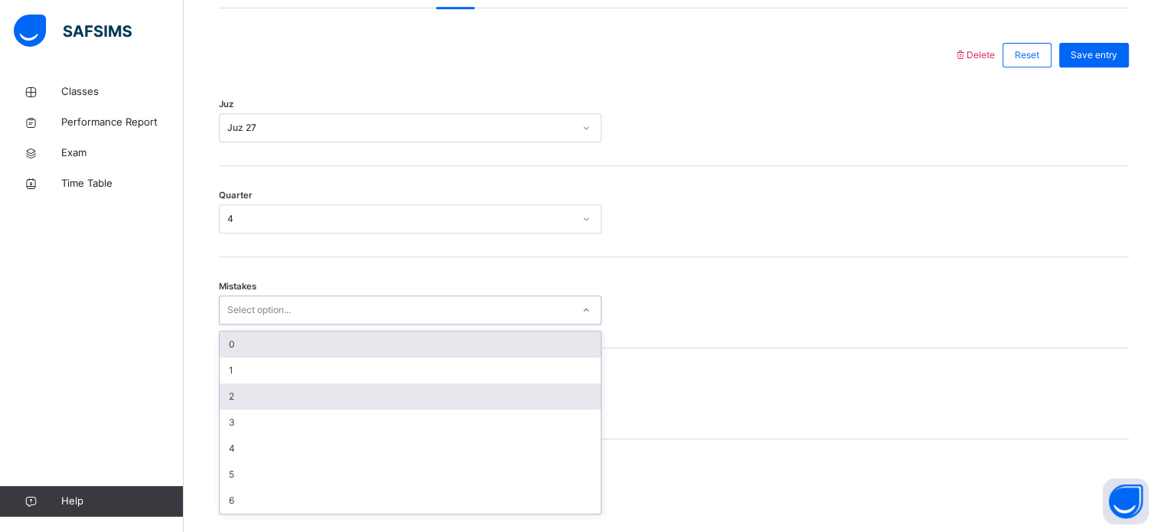
click at [279, 407] on div "2" at bounding box center [410, 396] width 381 height 26
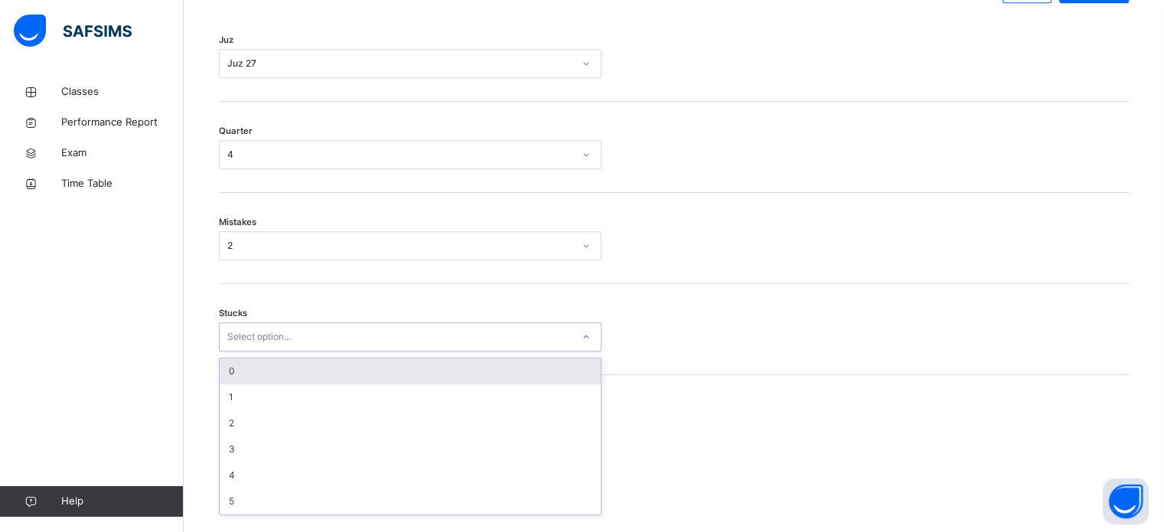
scroll to position [744, 0]
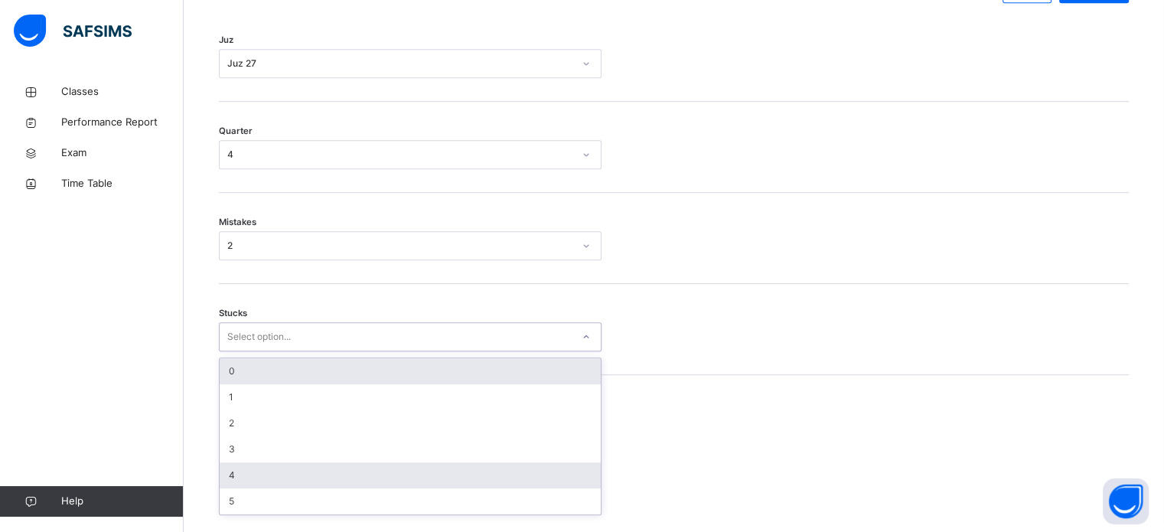
click at [251, 488] on div "4" at bounding box center [410, 475] width 381 height 26
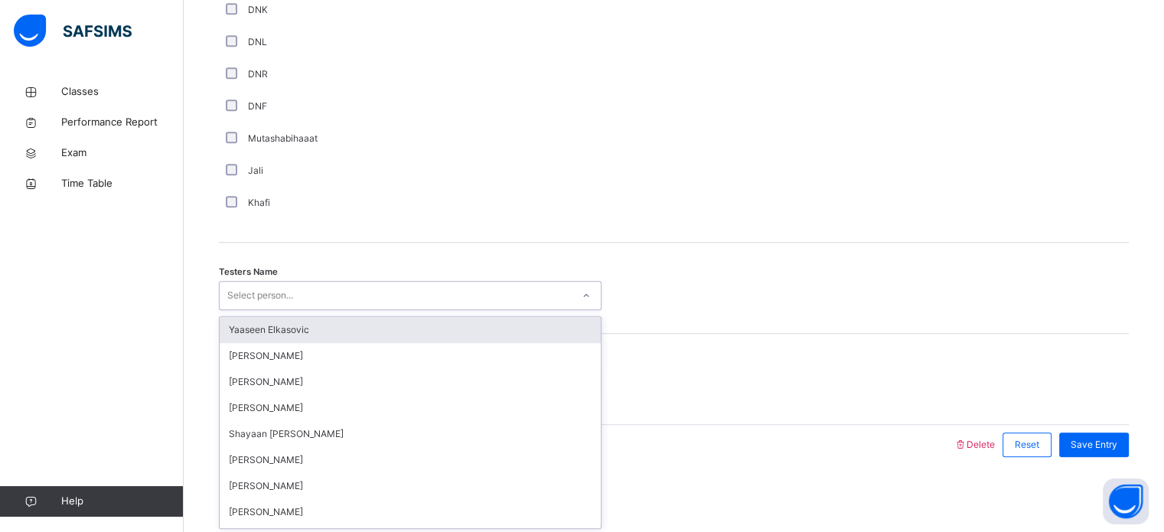
scroll to position [1382, 0]
type input "*"
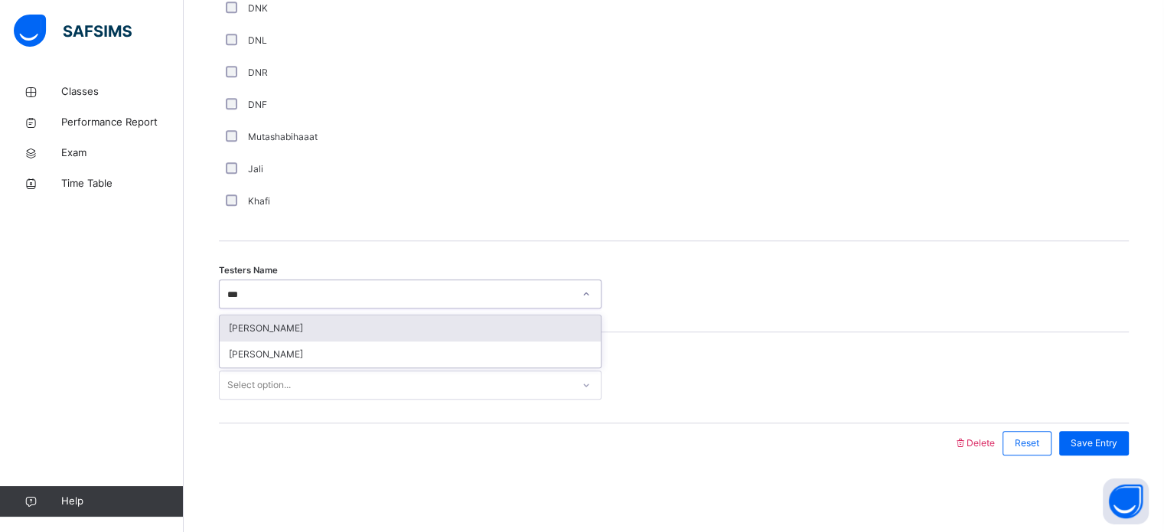
type input "****"
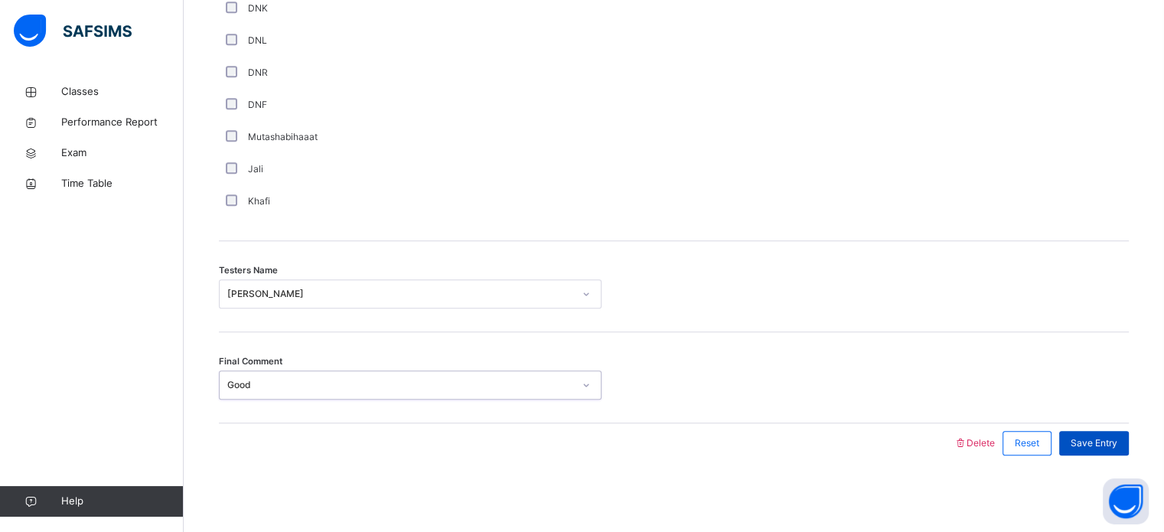
click at [1120, 450] on div "Save Entry" at bounding box center [1094, 443] width 70 height 24
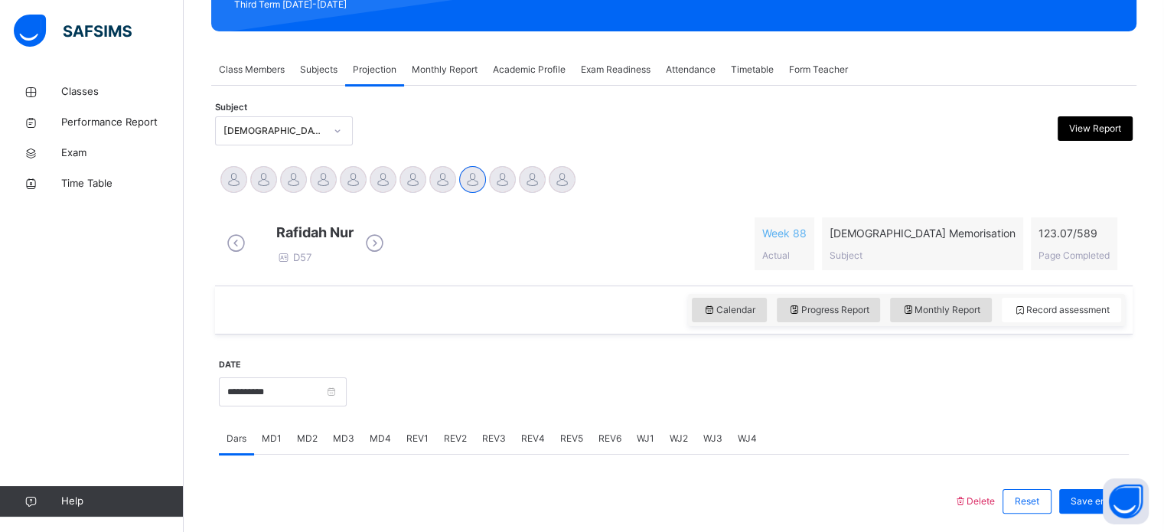
scroll to position [233, 0]
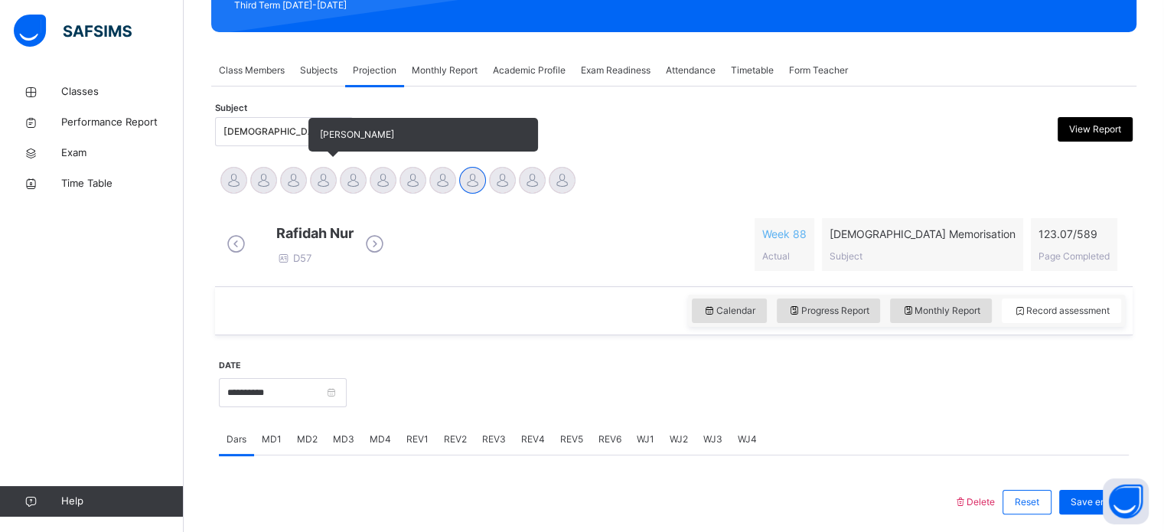
click at [318, 174] on div at bounding box center [323, 180] width 27 height 27
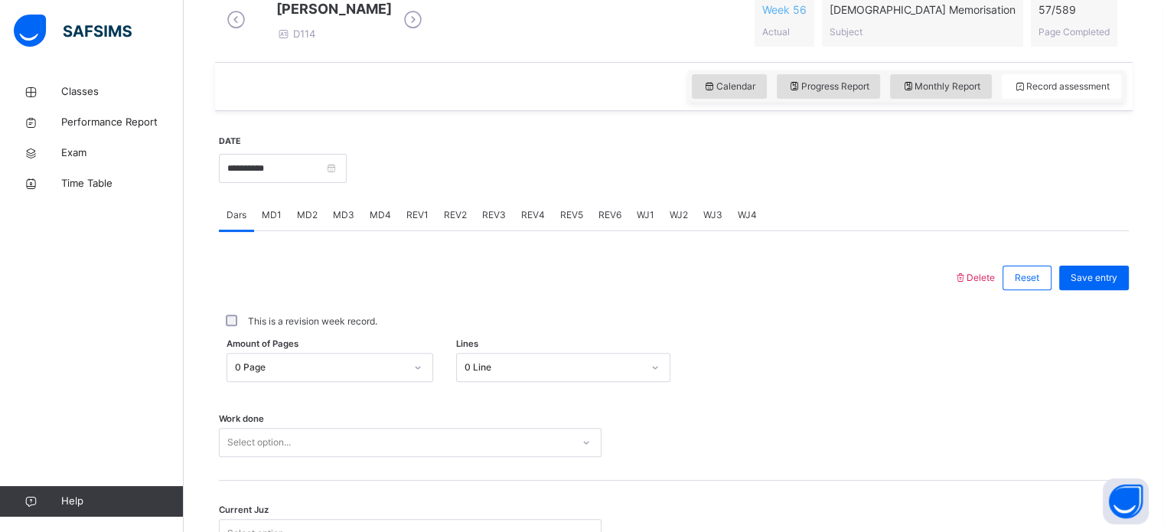
scroll to position [617, 0]
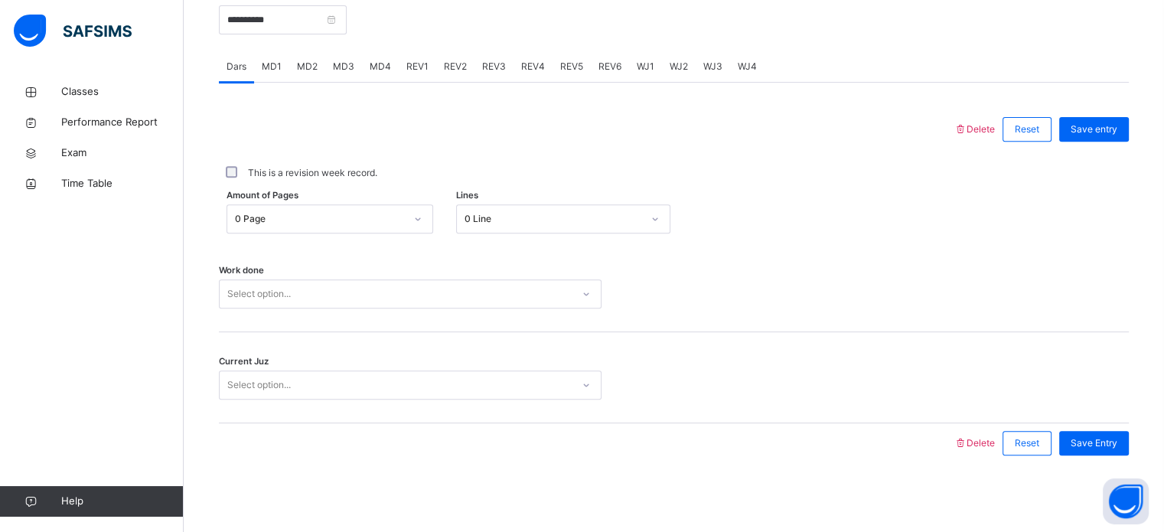
click at [341, 68] on span "MD3" at bounding box center [343, 67] width 21 height 14
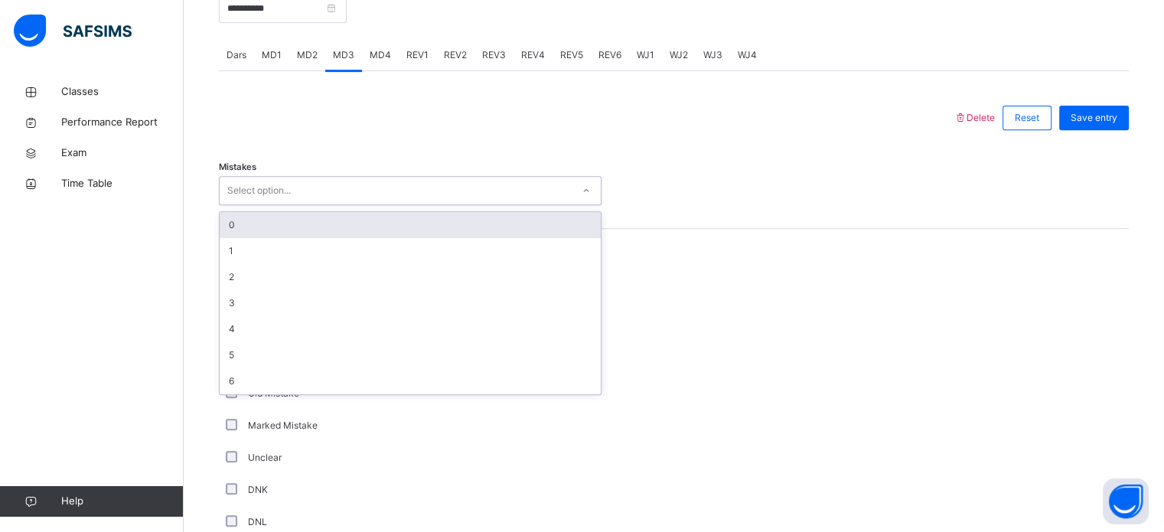
click at [317, 191] on div "Select option..." at bounding box center [396, 191] width 352 height 24
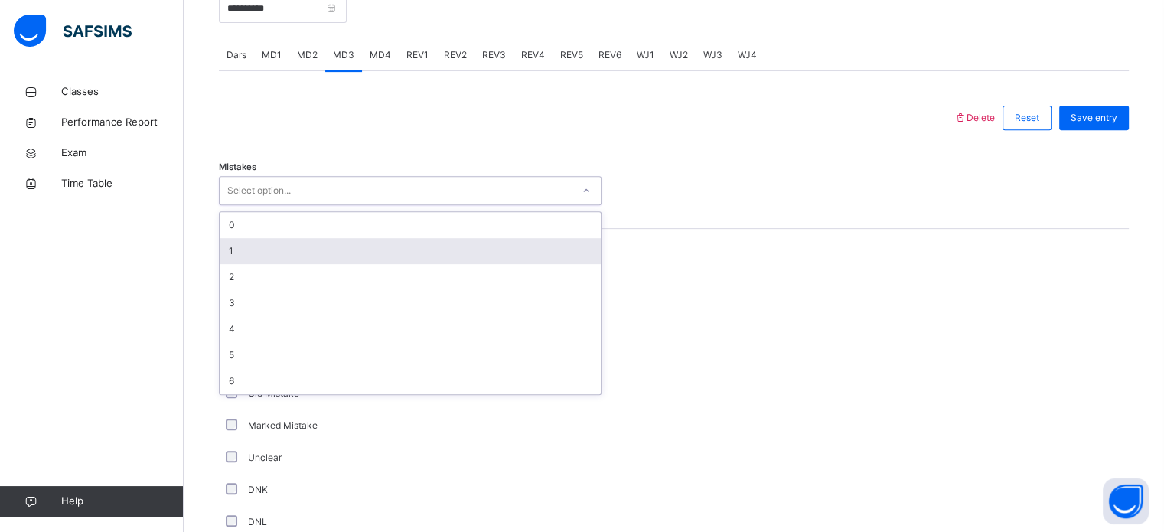
click at [315, 256] on div "1" at bounding box center [410, 251] width 381 height 26
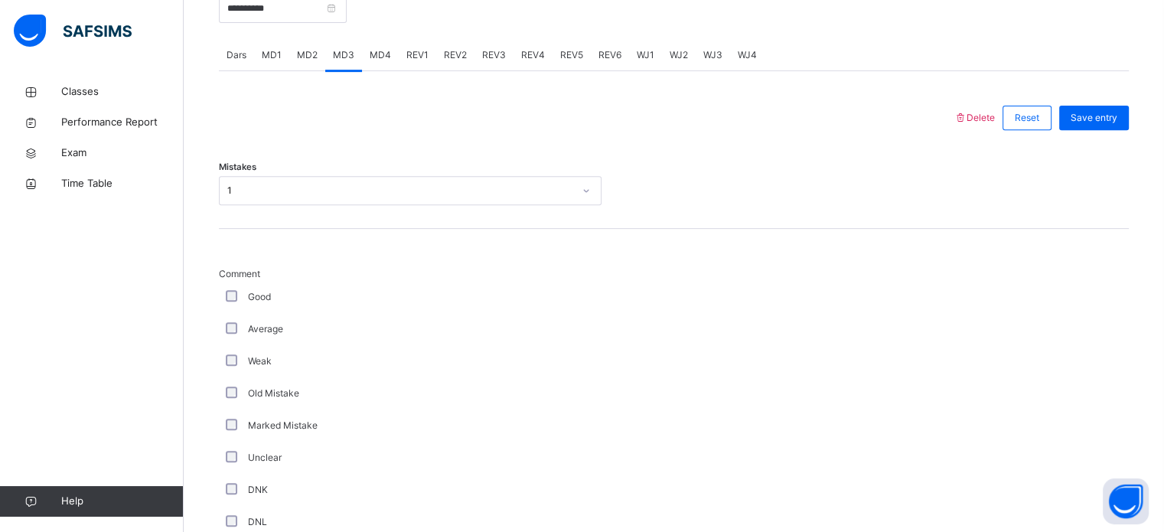
click at [229, 368] on div "Weak" at bounding box center [410, 361] width 375 height 14
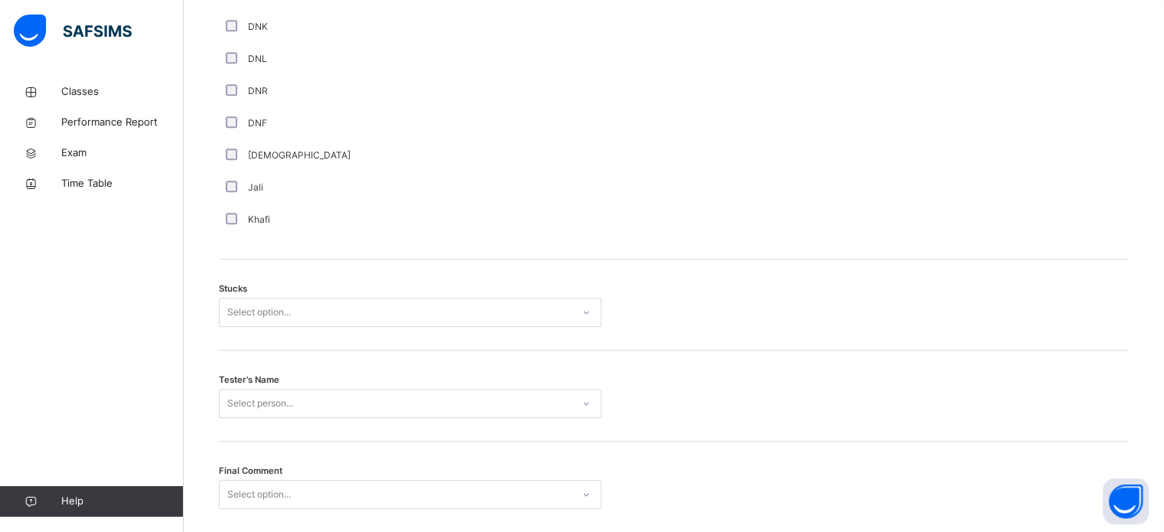
scroll to position [1094, 0]
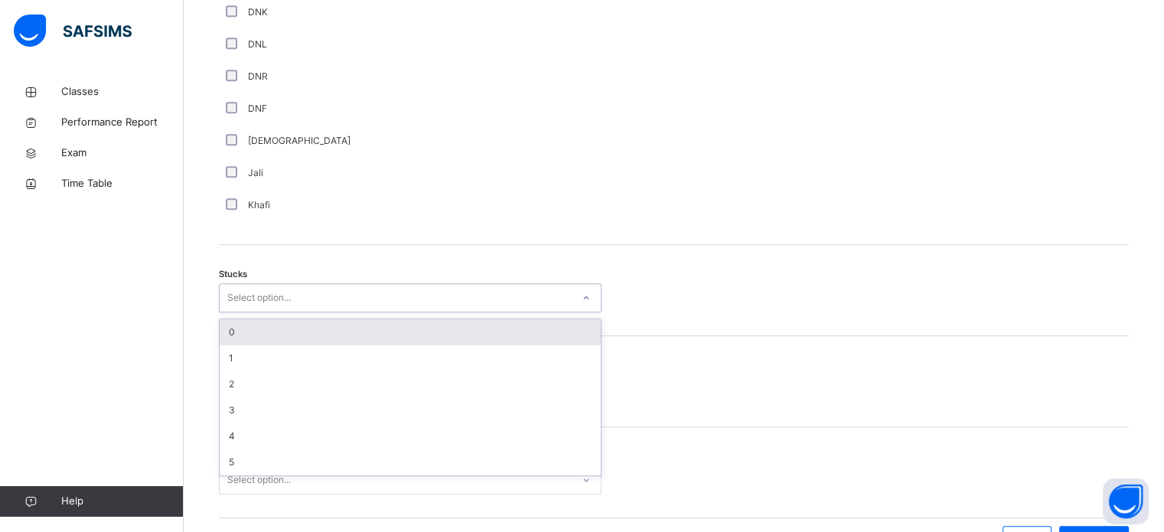
click at [469, 338] on div "0" at bounding box center [410, 332] width 381 height 26
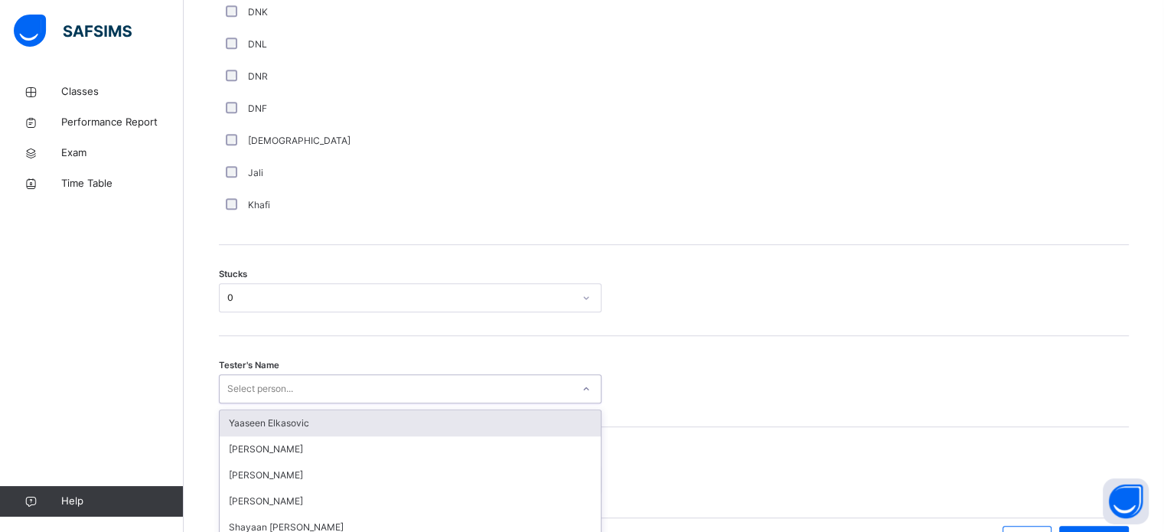
scroll to position [1200, 0]
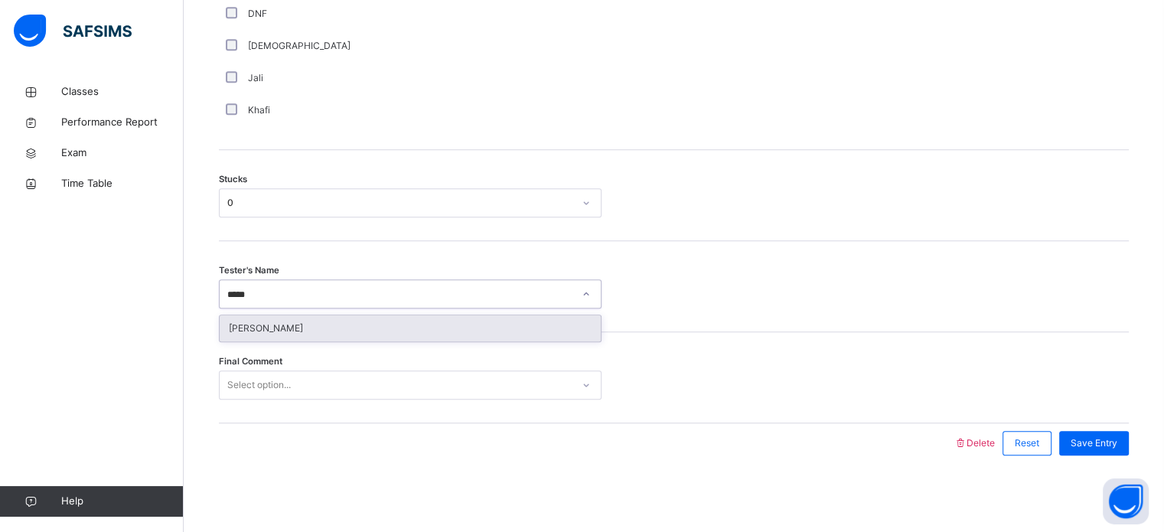
type input "******"
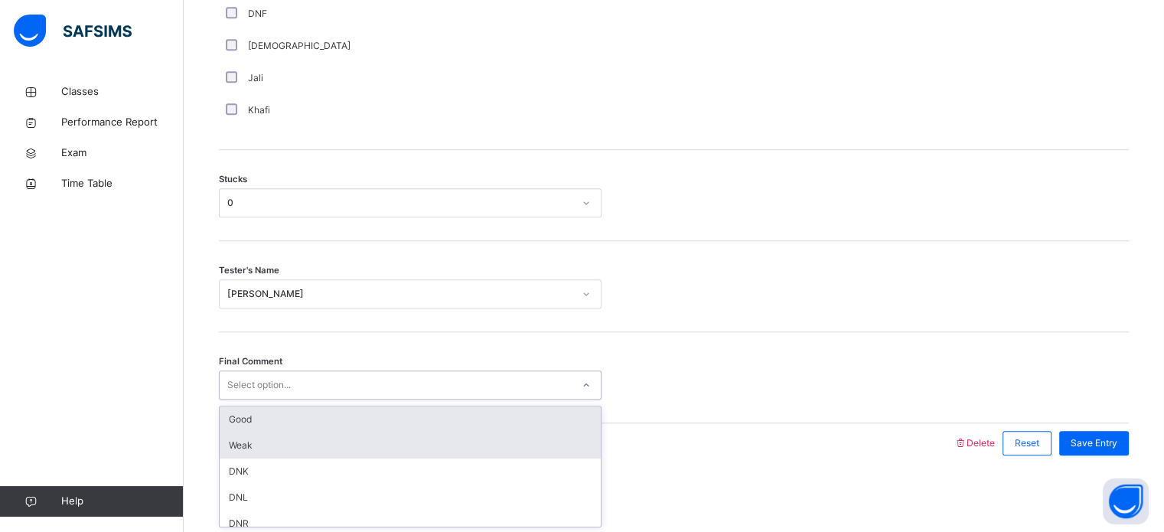
click at [444, 435] on div "Weak" at bounding box center [410, 445] width 381 height 26
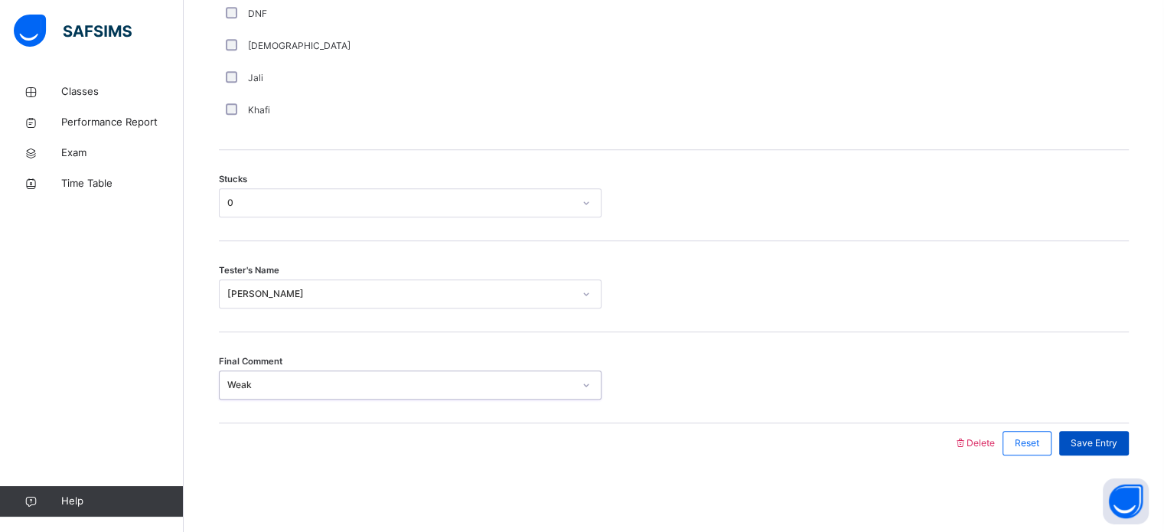
click at [1117, 445] on span "Save Entry" at bounding box center [1094, 443] width 47 height 14
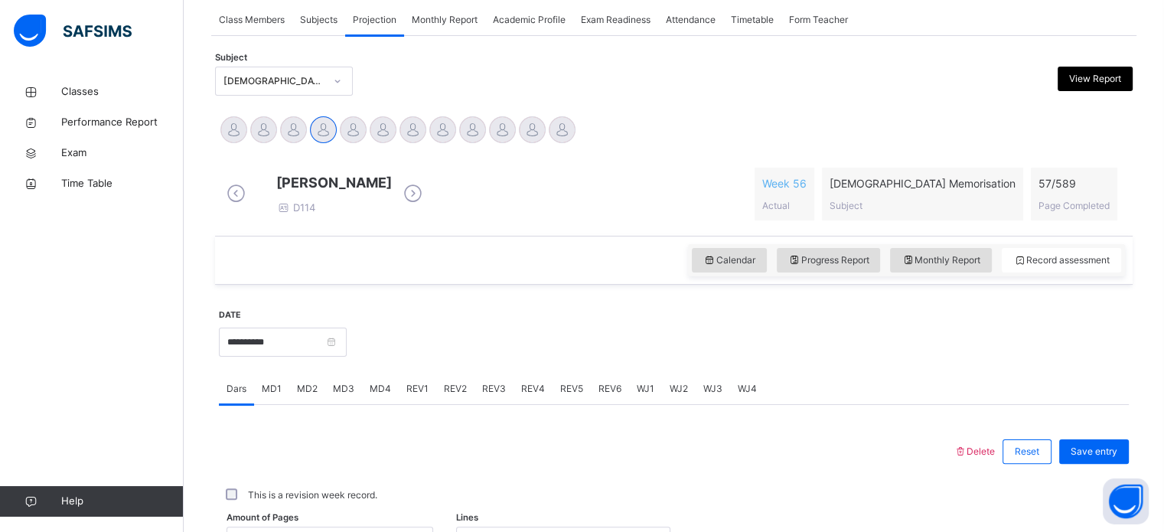
scroll to position [279, 0]
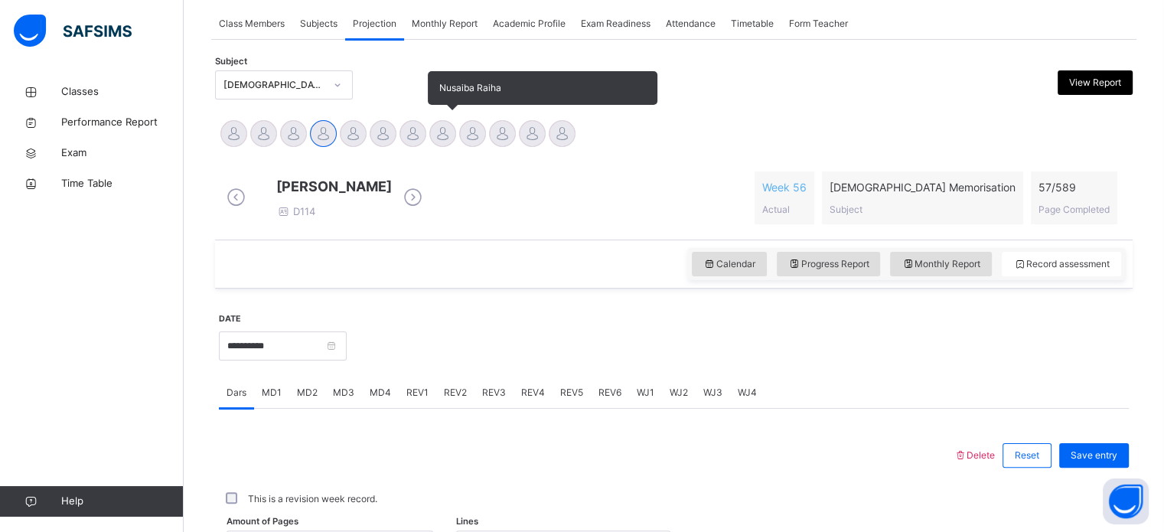
click at [448, 105] on span "Nusaiba Raiha" at bounding box center [543, 88] width 230 height 34
click at [440, 142] on div at bounding box center [442, 133] width 27 height 27
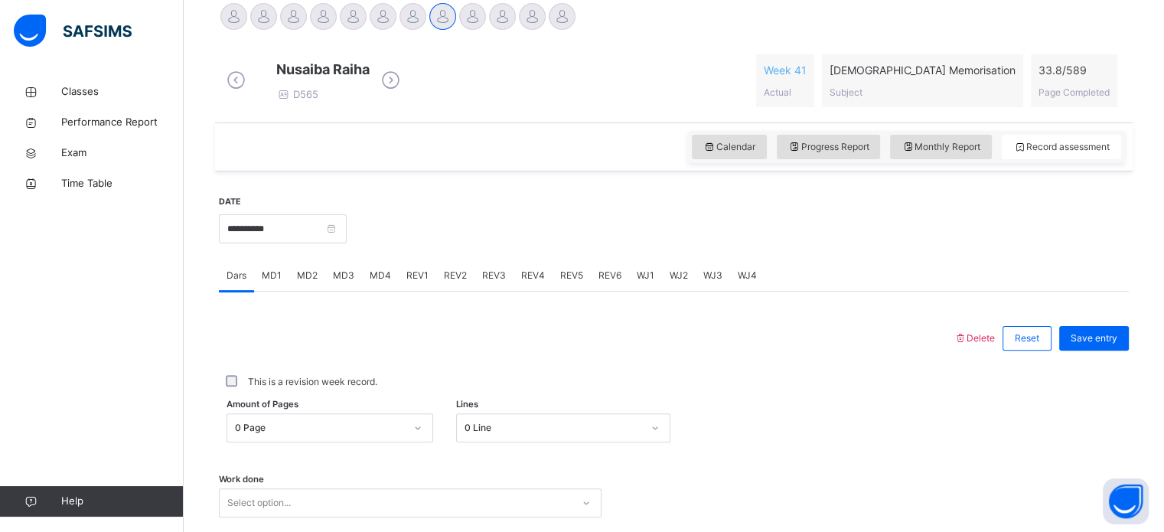
scroll to position [468, 0]
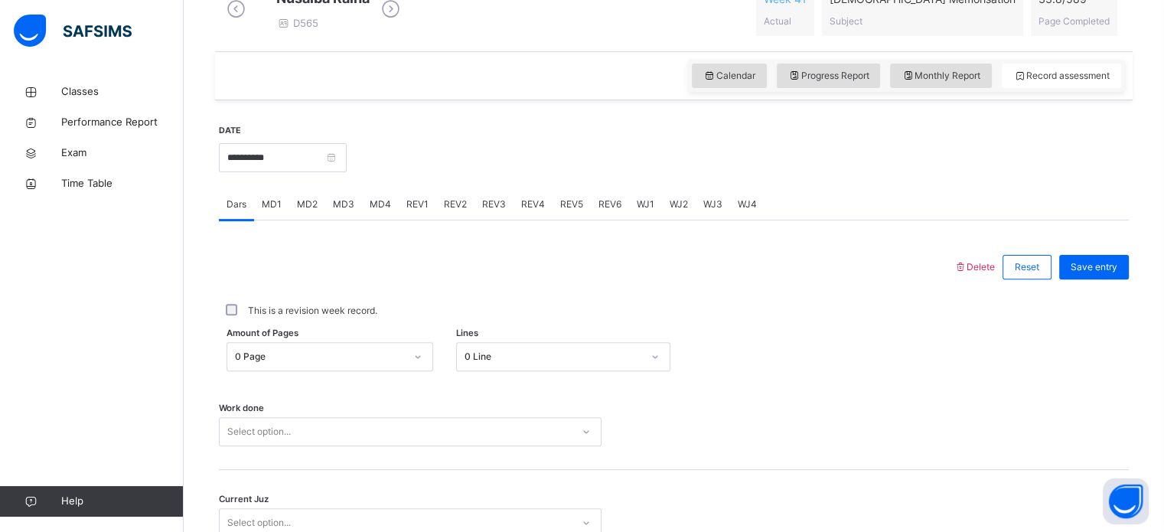
click at [264, 211] on span "MD1" at bounding box center [272, 204] width 20 height 14
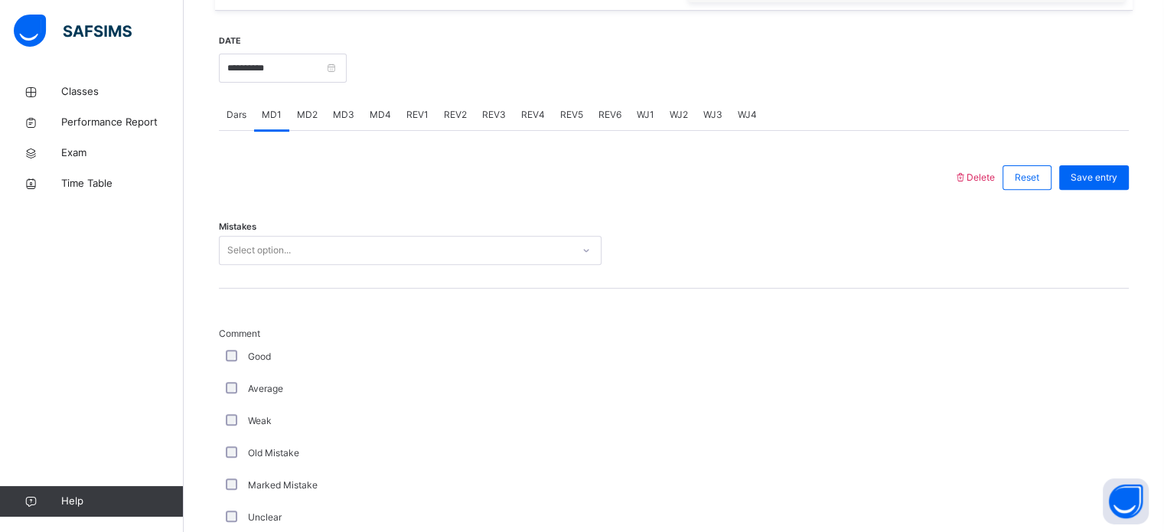
scroll to position [581, 0]
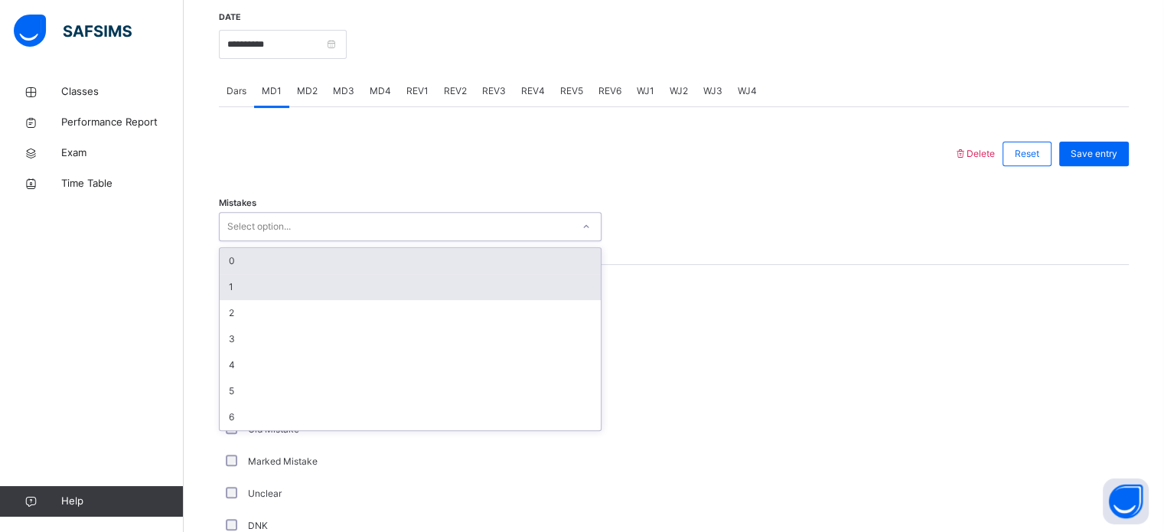
click at [223, 296] on div "1" at bounding box center [410, 287] width 381 height 26
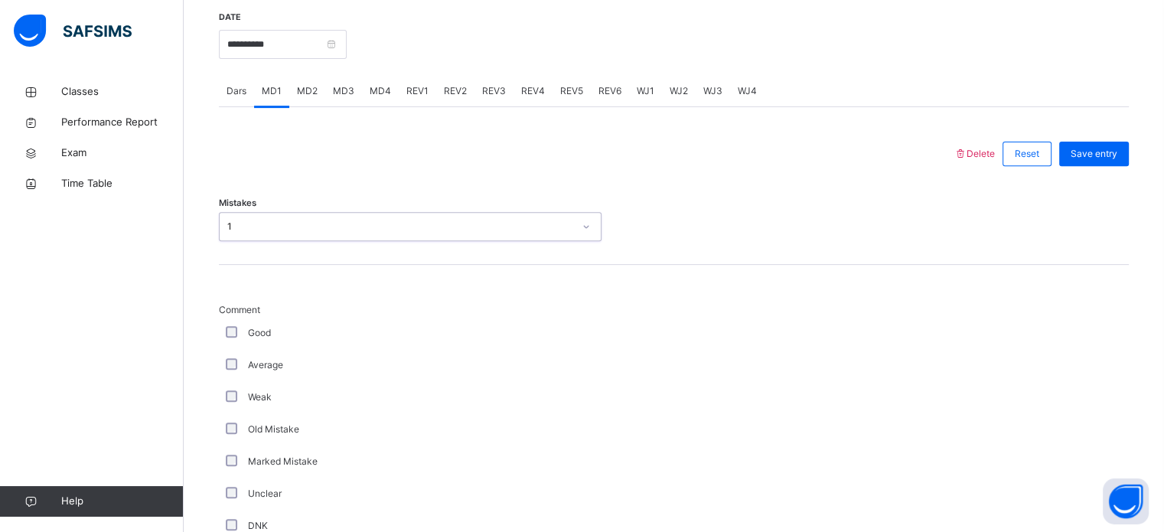
click at [217, 341] on div "**********" at bounding box center [674, 540] width 918 height 1107
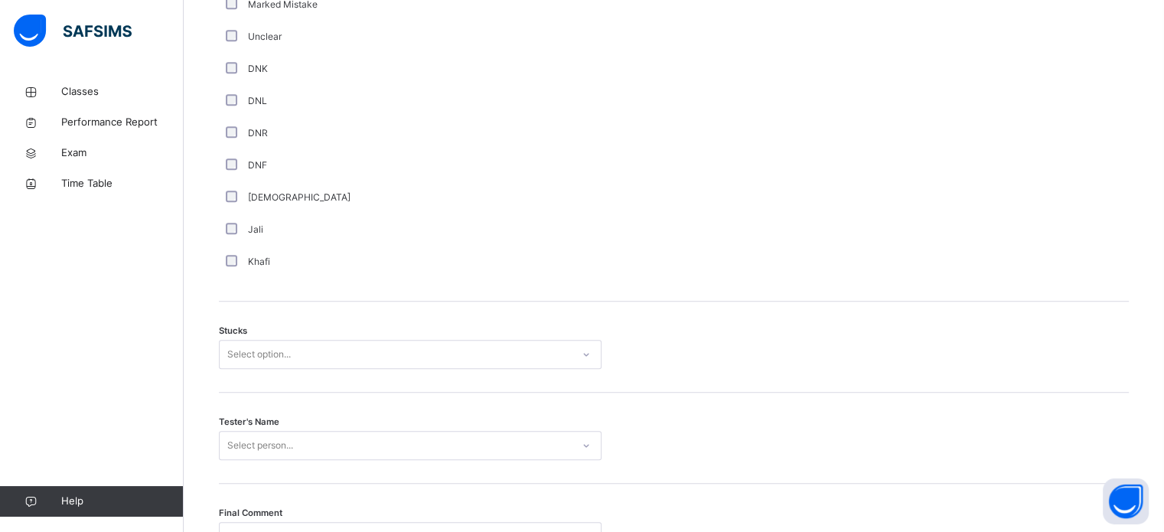
scroll to position [1104, 0]
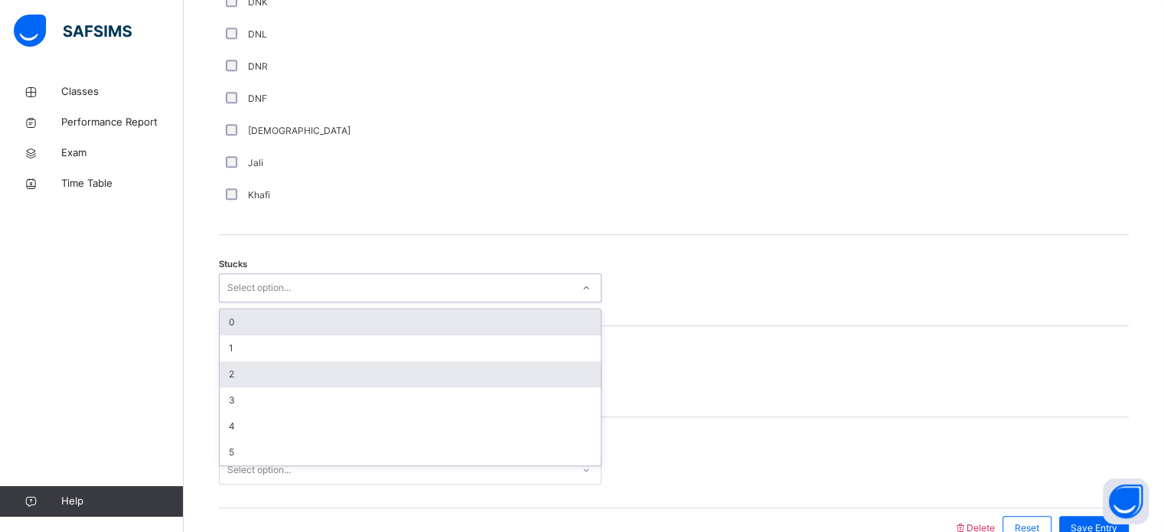
click at [229, 387] on div "2" at bounding box center [410, 374] width 381 height 26
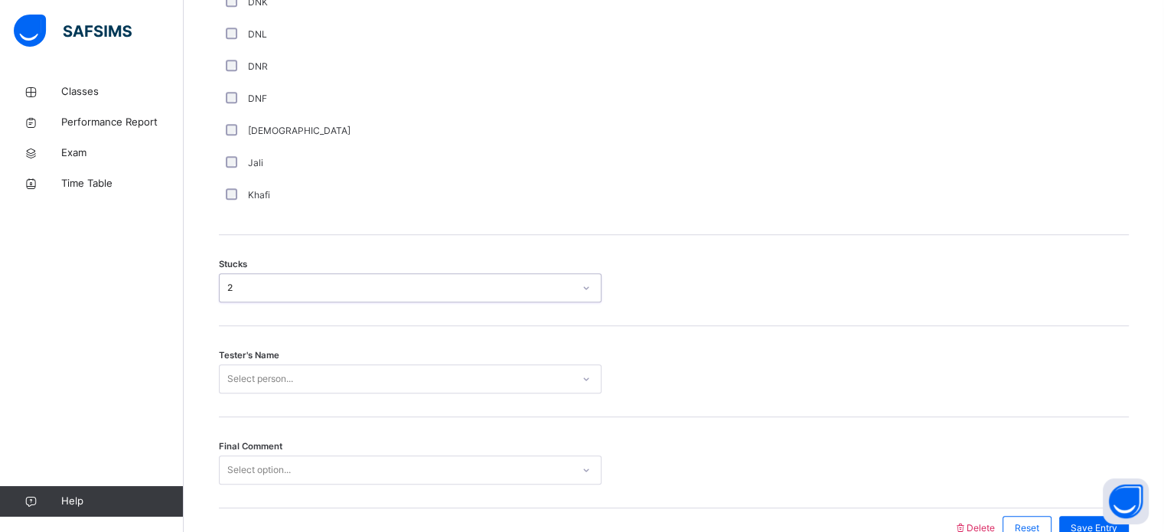
scroll to position [1200, 0]
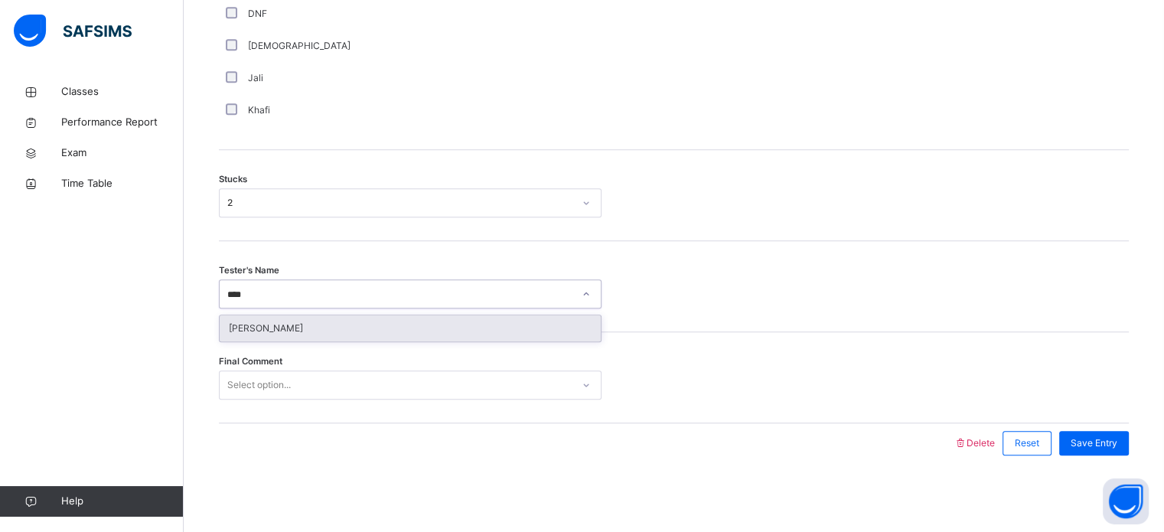
type input "*****"
click at [487, 331] on div "[PERSON_NAME]" at bounding box center [410, 328] width 381 height 26
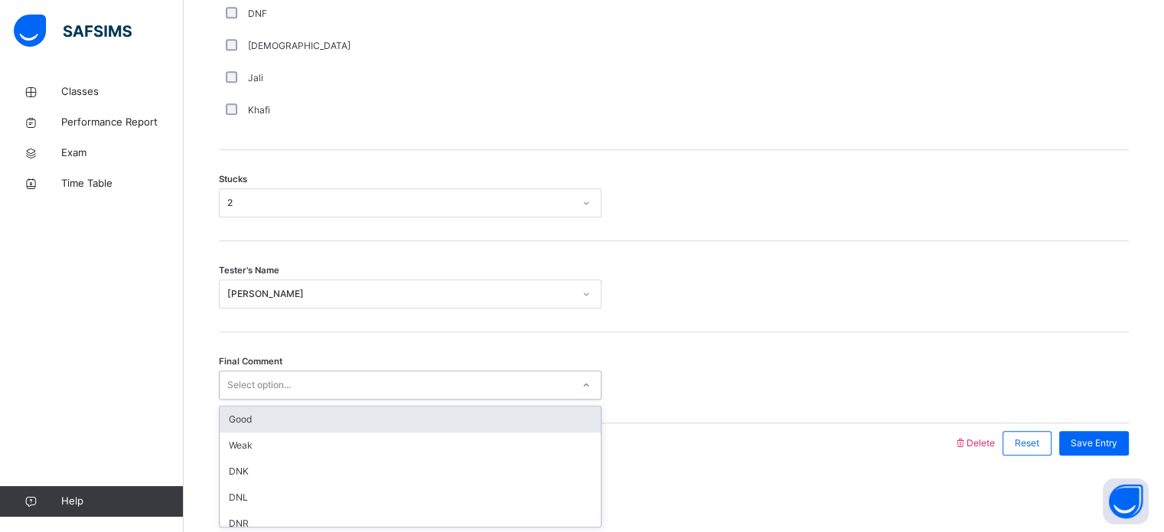
click at [423, 416] on div "Good" at bounding box center [410, 419] width 381 height 26
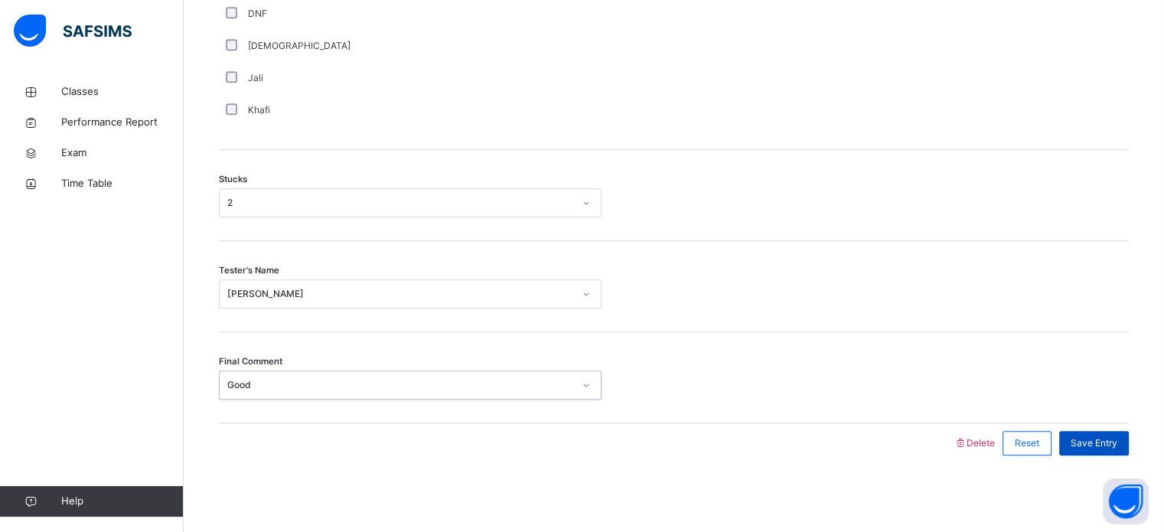
click at [1120, 450] on div "Save Entry" at bounding box center [1094, 443] width 70 height 24
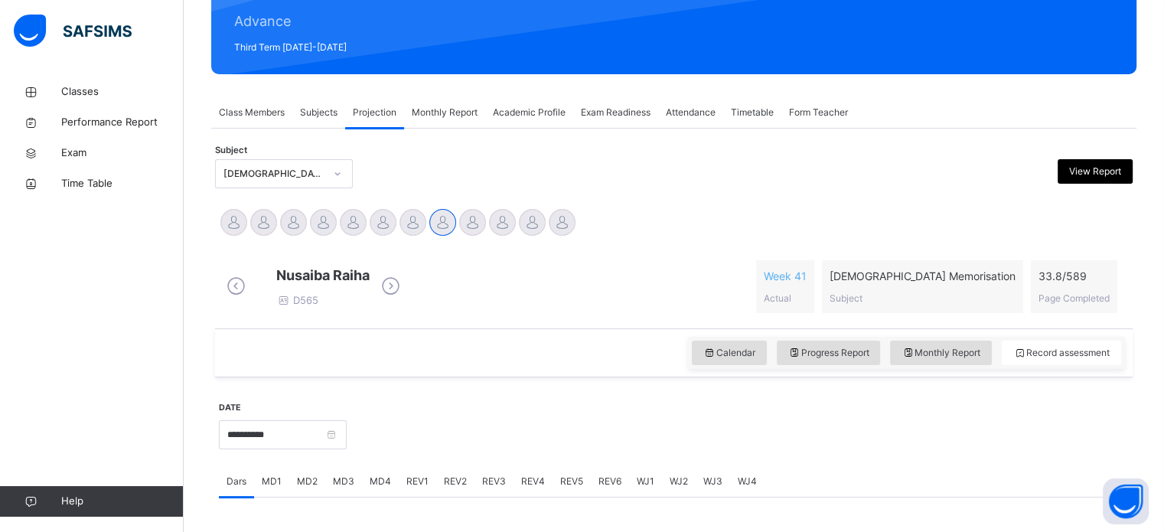
scroll to position [190, 0]
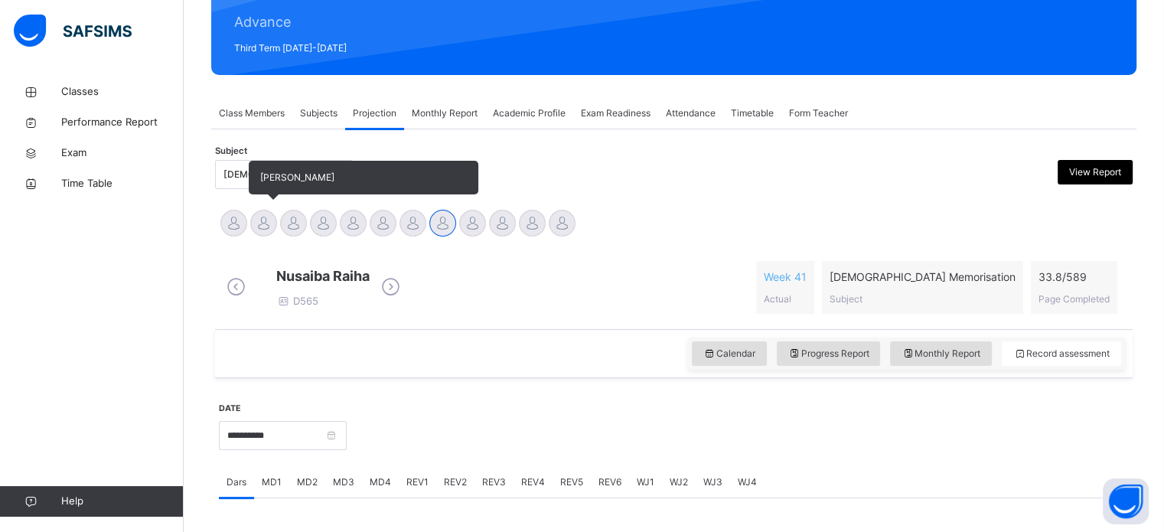
click at [266, 229] on div at bounding box center [263, 223] width 27 height 27
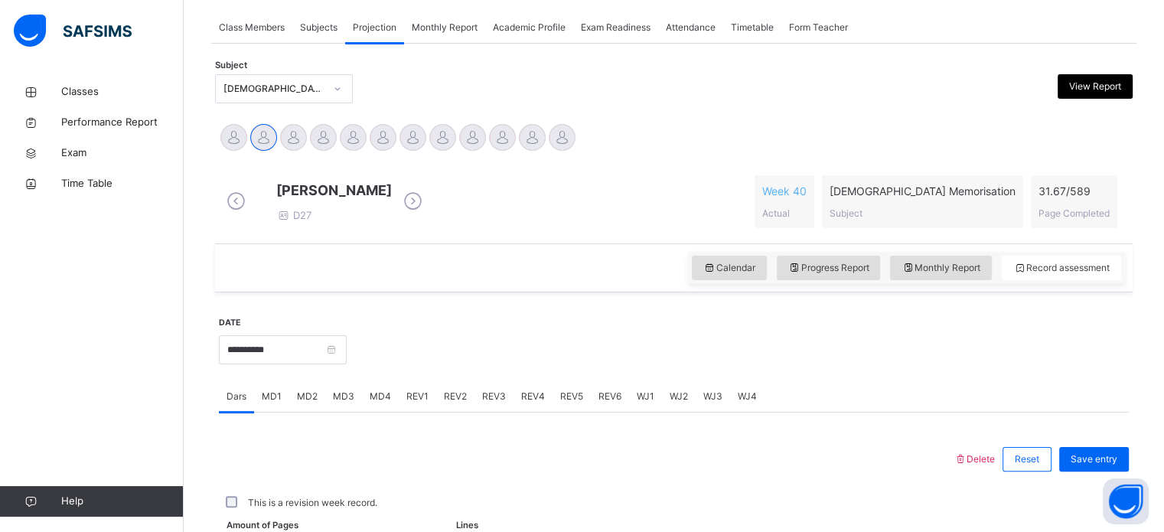
scroll to position [276, 0]
click at [328, 364] on input "**********" at bounding box center [283, 348] width 128 height 29
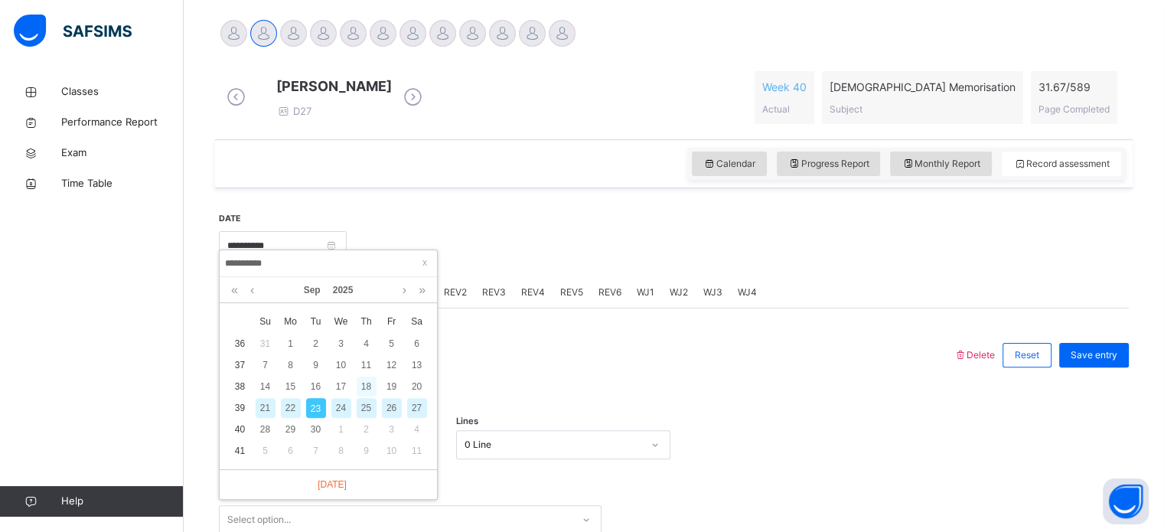
scroll to position [380, 0]
click at [267, 399] on div "21" at bounding box center [266, 407] width 20 height 20
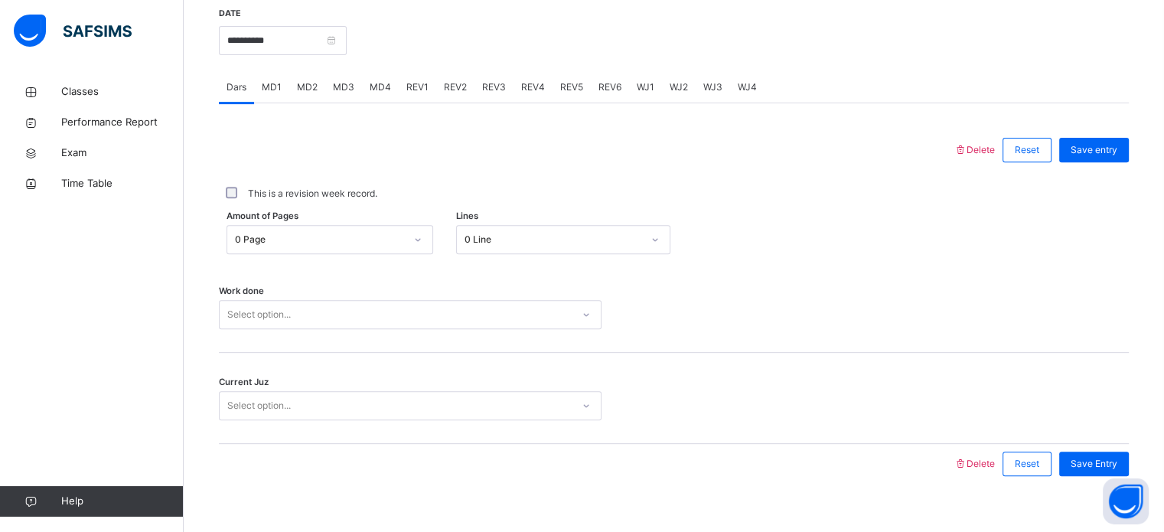
scroll to position [617, 0]
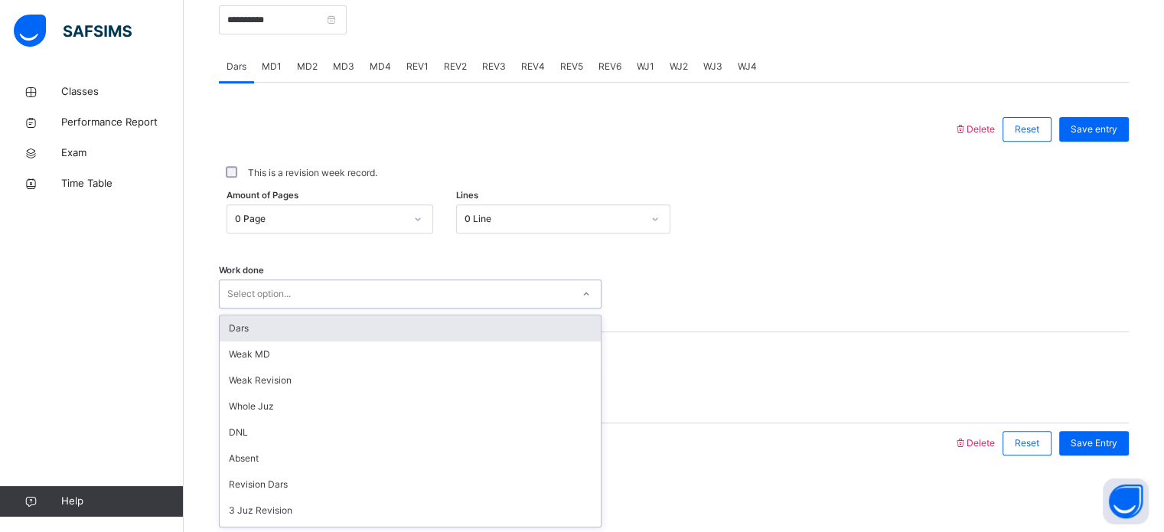
click at [493, 308] on div "option Dars focused, 1 of 14. 14 results available. Use Up and Down to choose o…" at bounding box center [410, 293] width 383 height 29
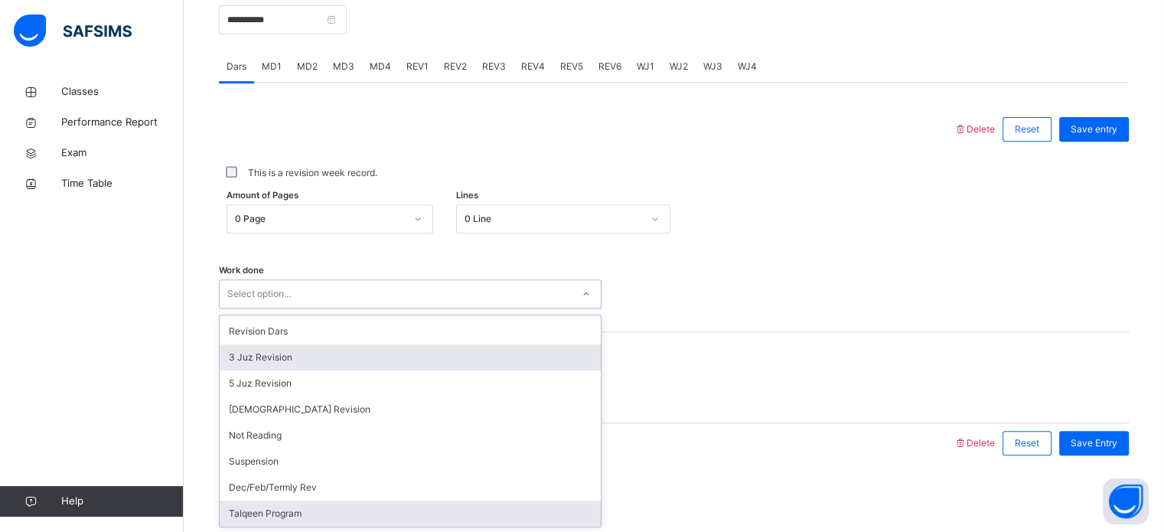
scroll to position [152, 0]
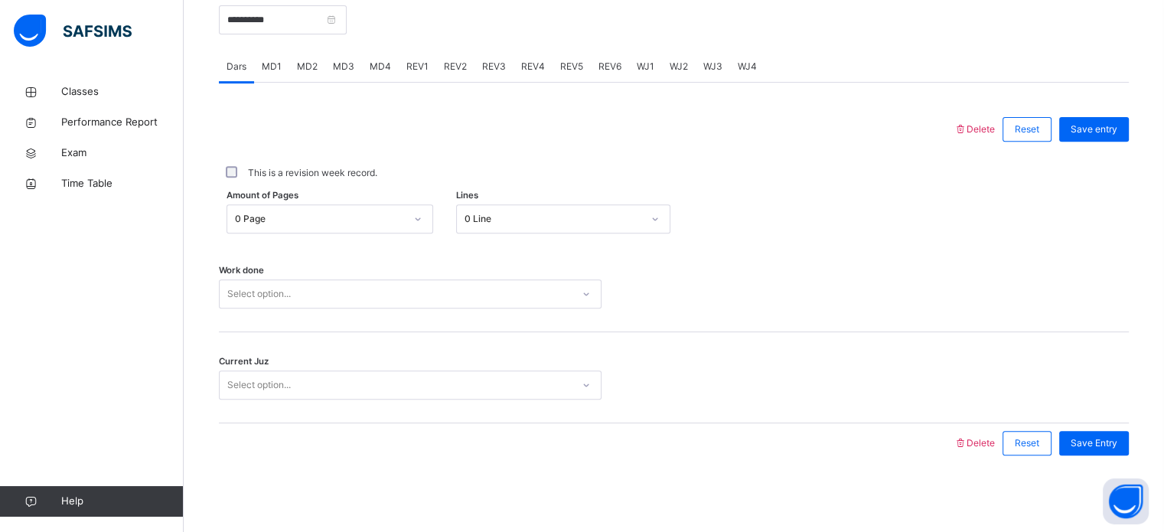
click at [745, 461] on div at bounding box center [586, 443] width 719 height 40
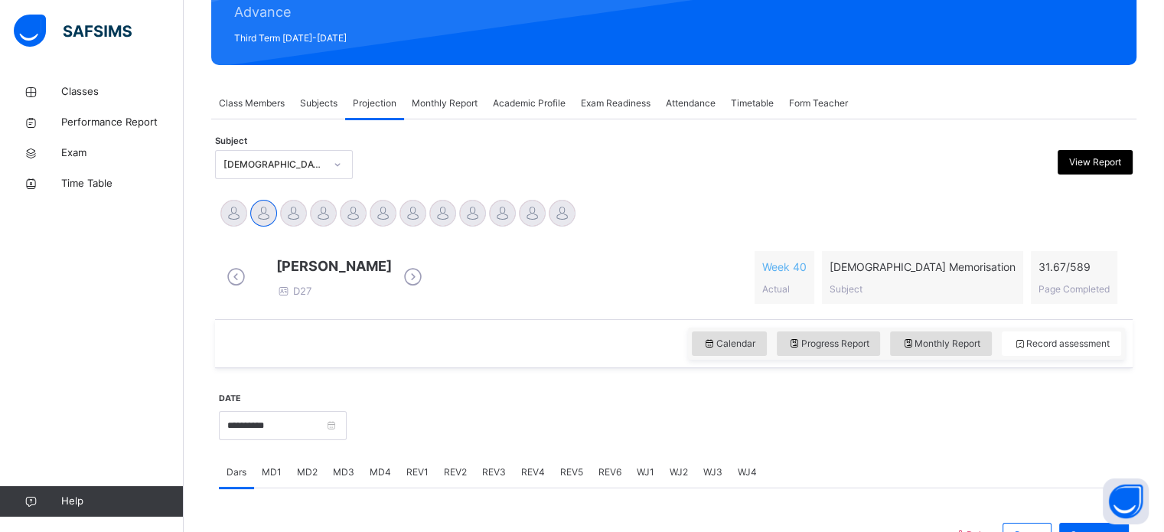
scroll to position [197, 0]
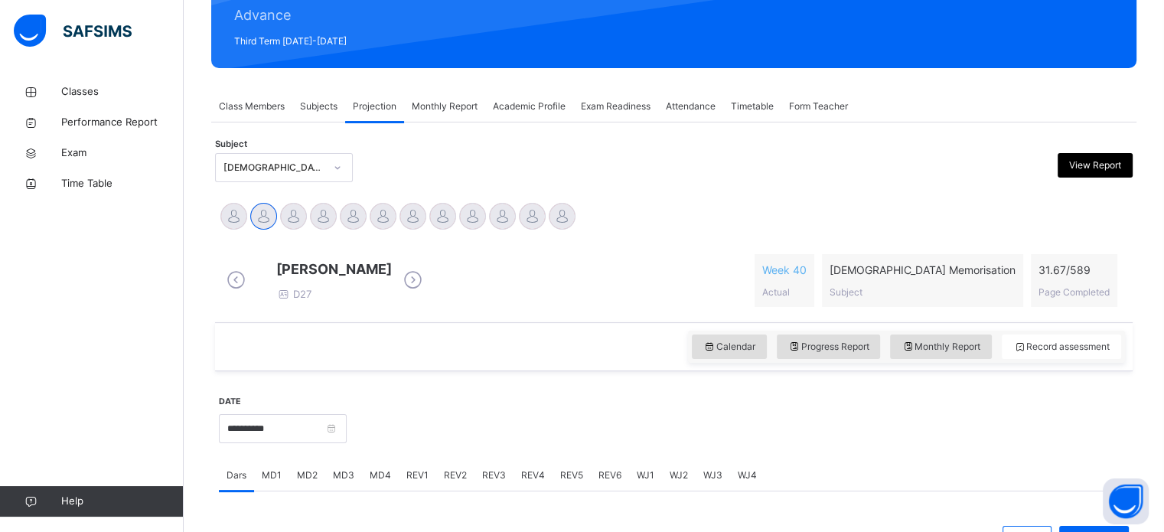
click at [443, 103] on span "Monthly Report" at bounding box center [445, 106] width 66 height 14
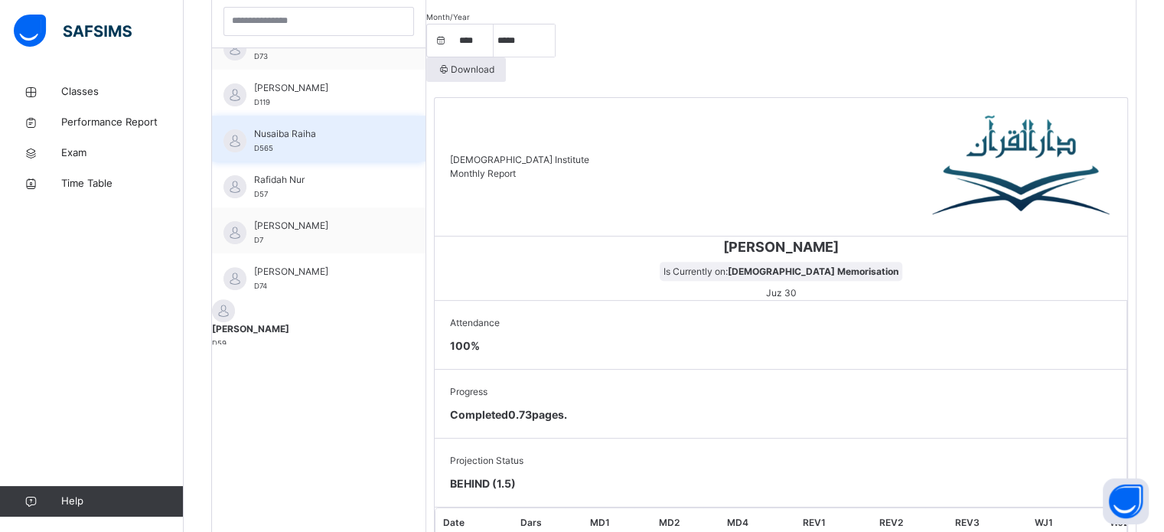
scroll to position [0, 0]
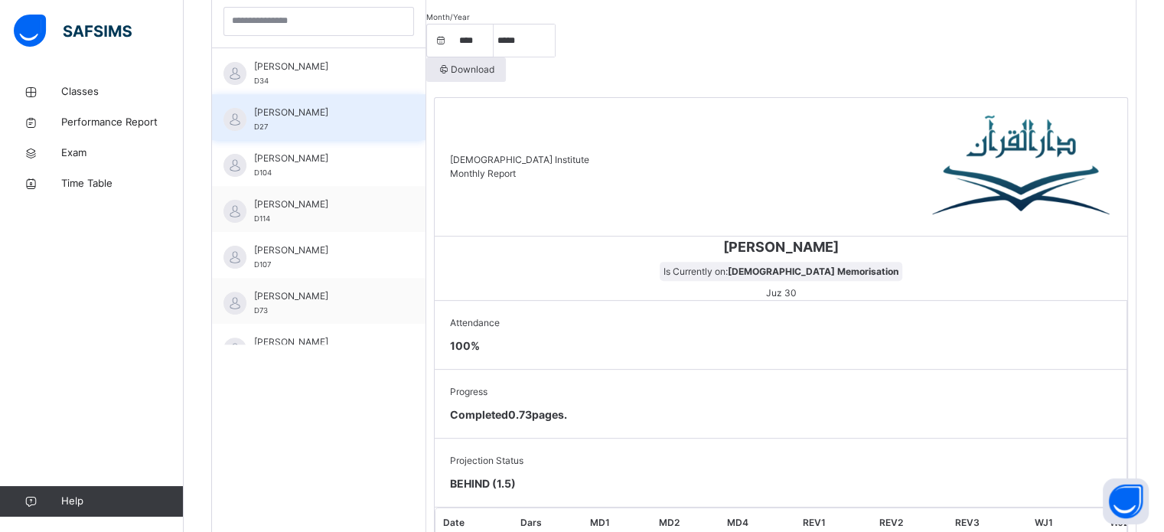
click at [322, 97] on div "[PERSON_NAME] D27" at bounding box center [319, 117] width 214 height 46
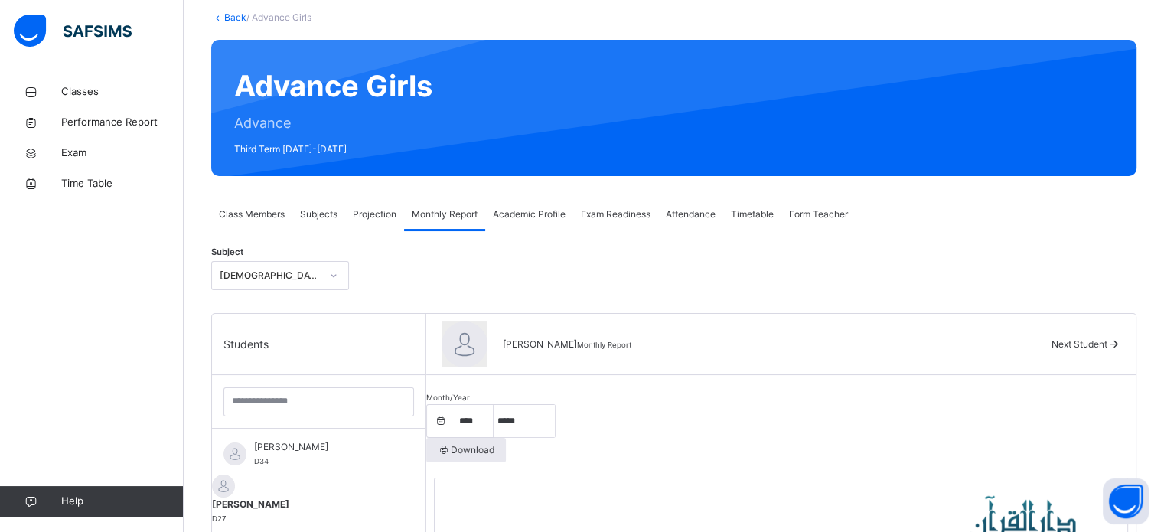
scroll to position [77, 0]
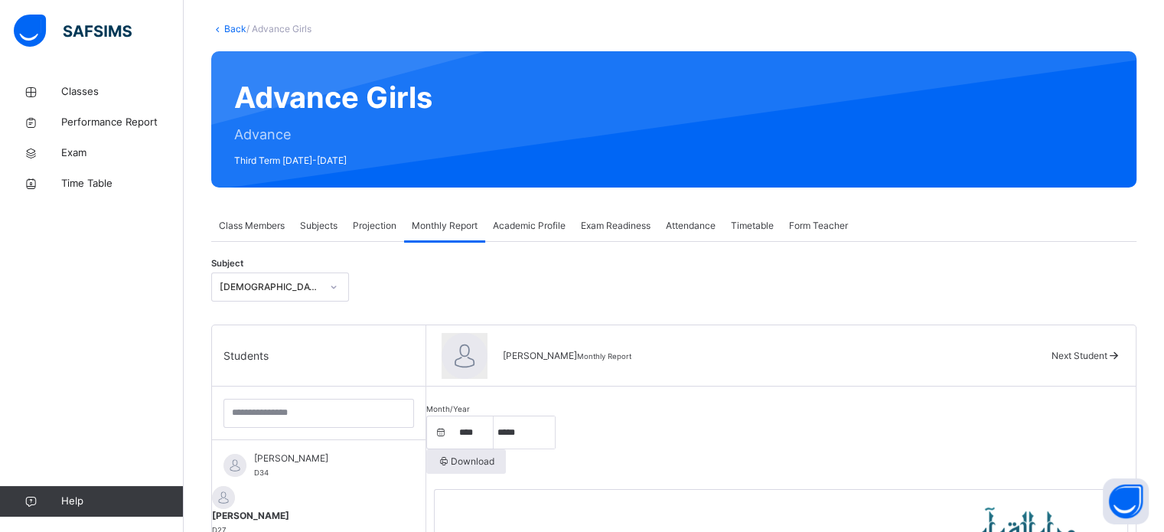
click at [373, 229] on span "Projection" at bounding box center [375, 226] width 44 height 14
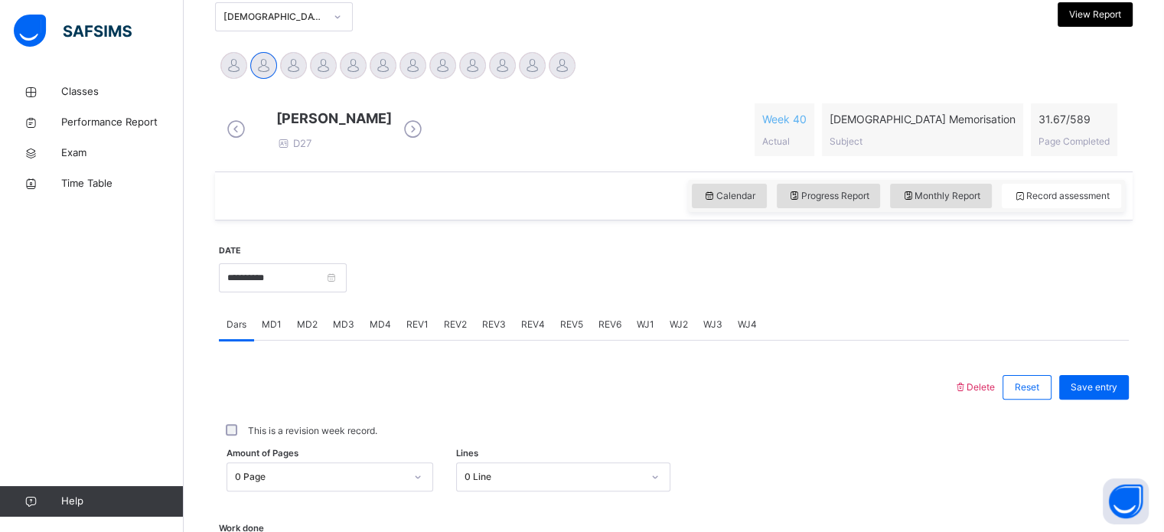
scroll to position [351, 0]
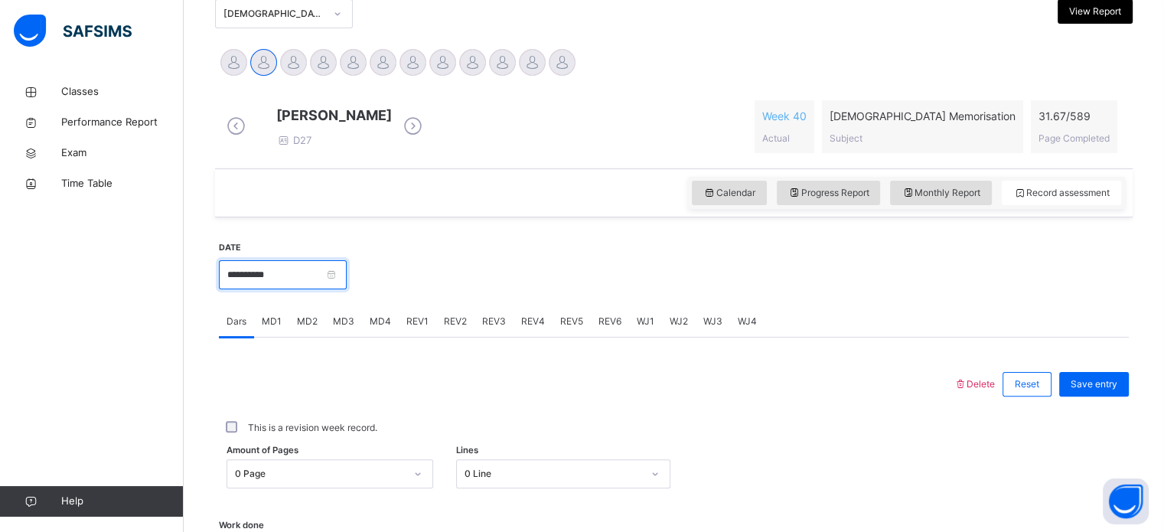
click at [313, 289] on input "**********" at bounding box center [283, 274] width 128 height 29
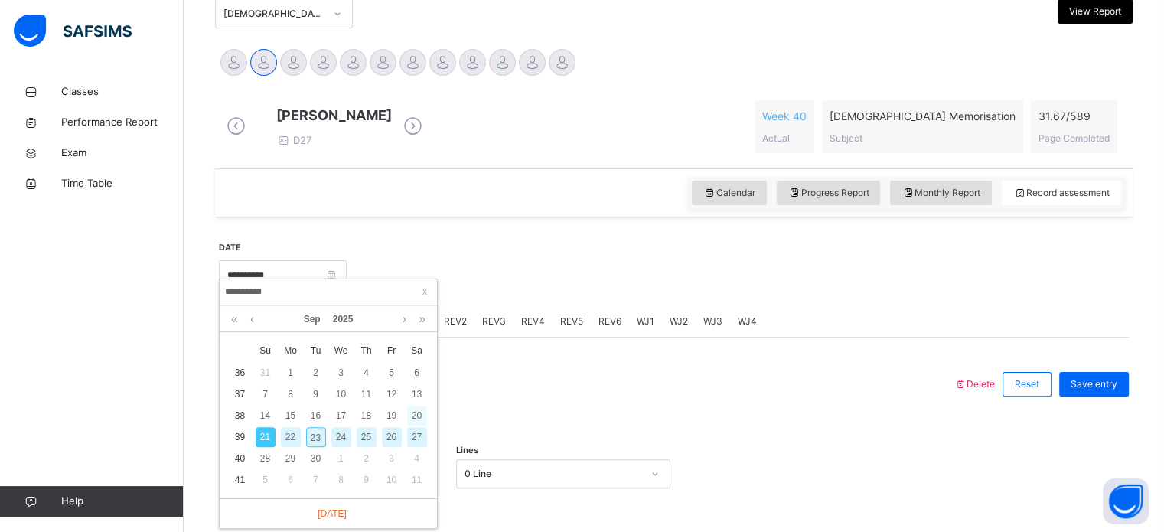
click at [414, 409] on div "20" at bounding box center [417, 416] width 20 height 20
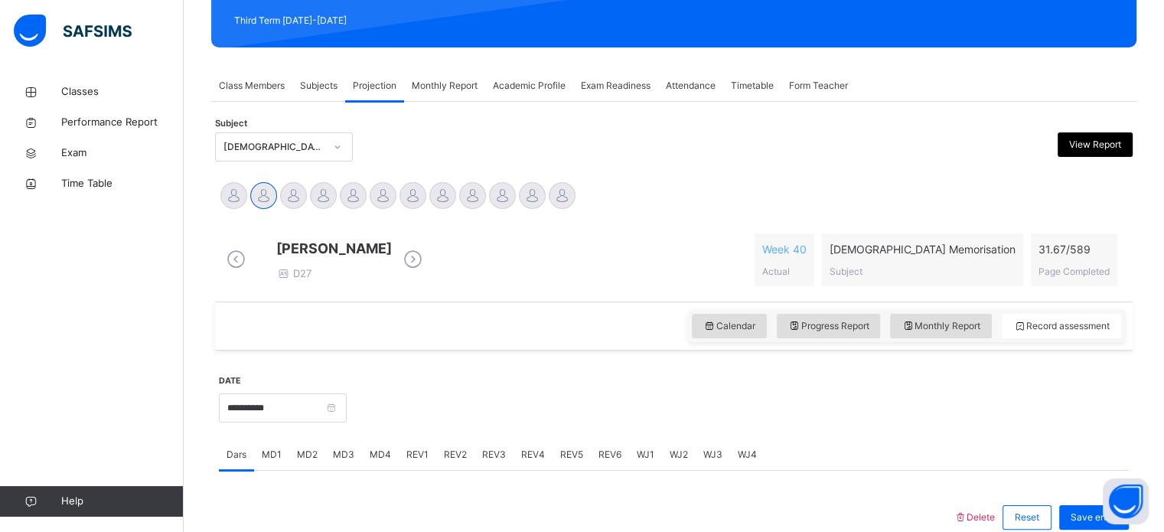
scroll to position [237, 0]
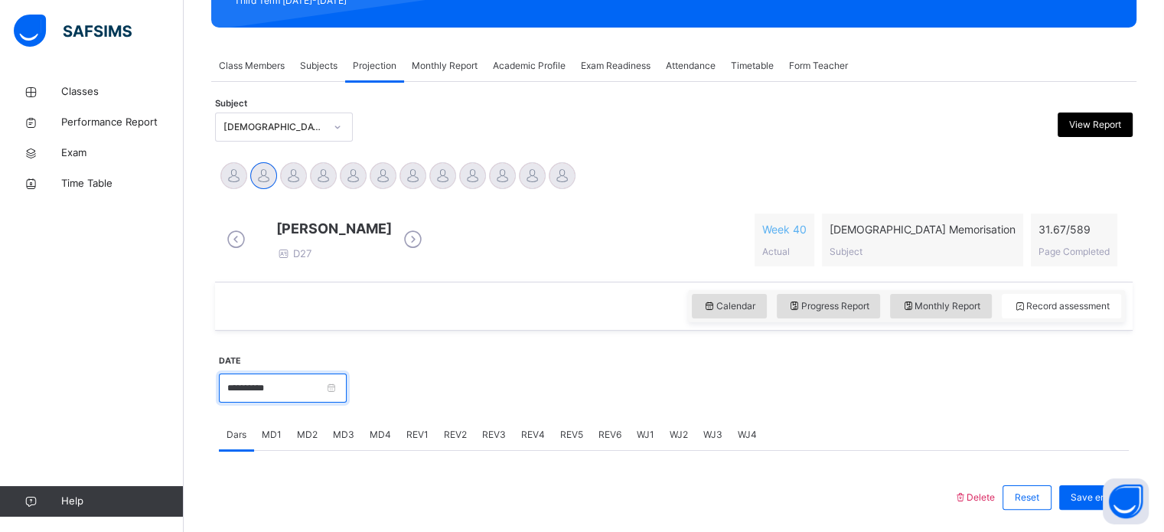
click at [318, 397] on input "**********" at bounding box center [283, 387] width 128 height 29
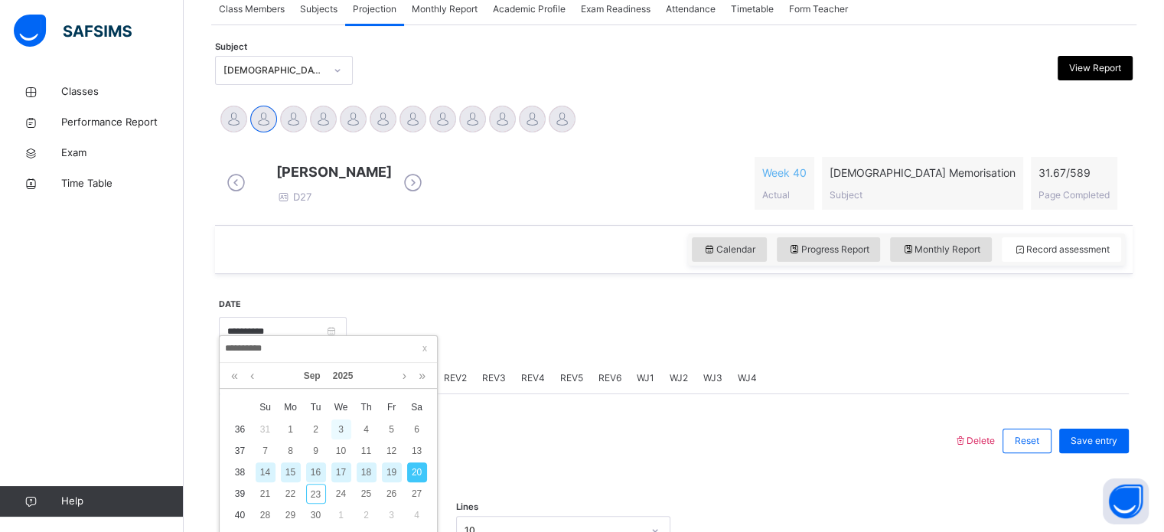
scroll to position [295, 0]
click at [364, 471] on div "18" at bounding box center [367, 471] width 20 height 20
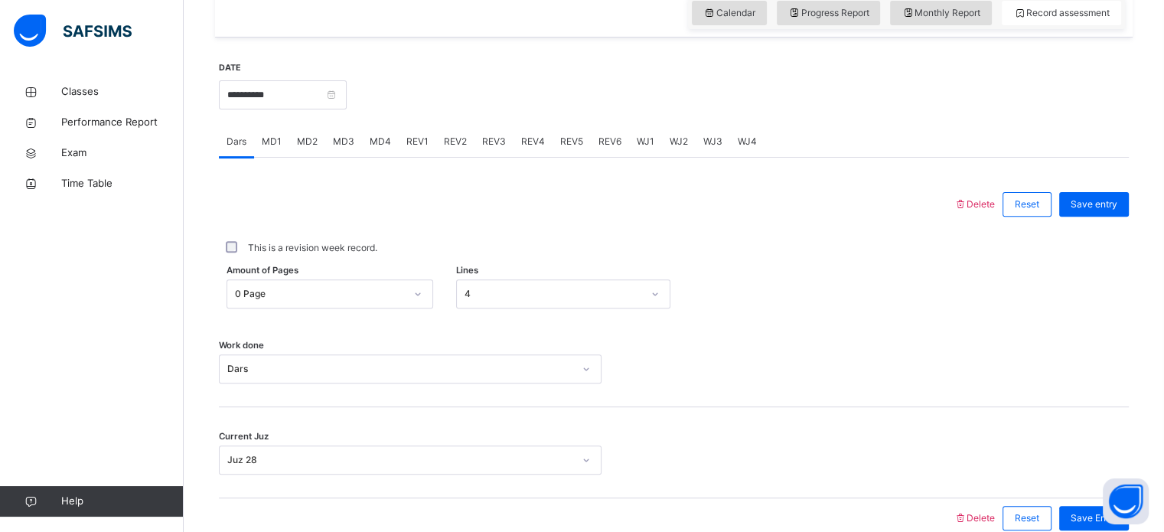
scroll to position [543, 0]
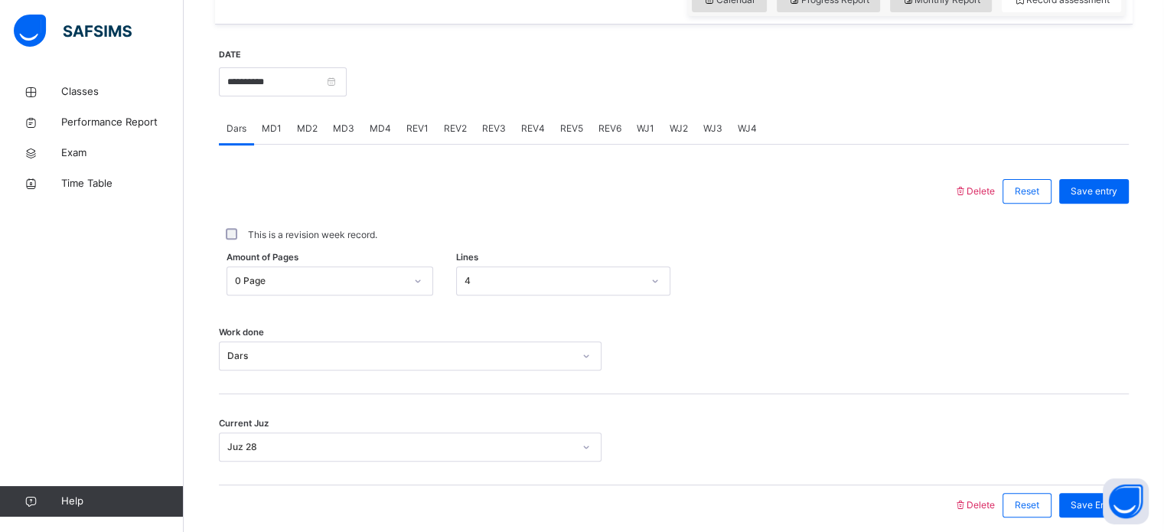
click at [281, 77] on div "**********" at bounding box center [283, 80] width 128 height 66
click at [289, 82] on input "**********" at bounding box center [283, 81] width 128 height 29
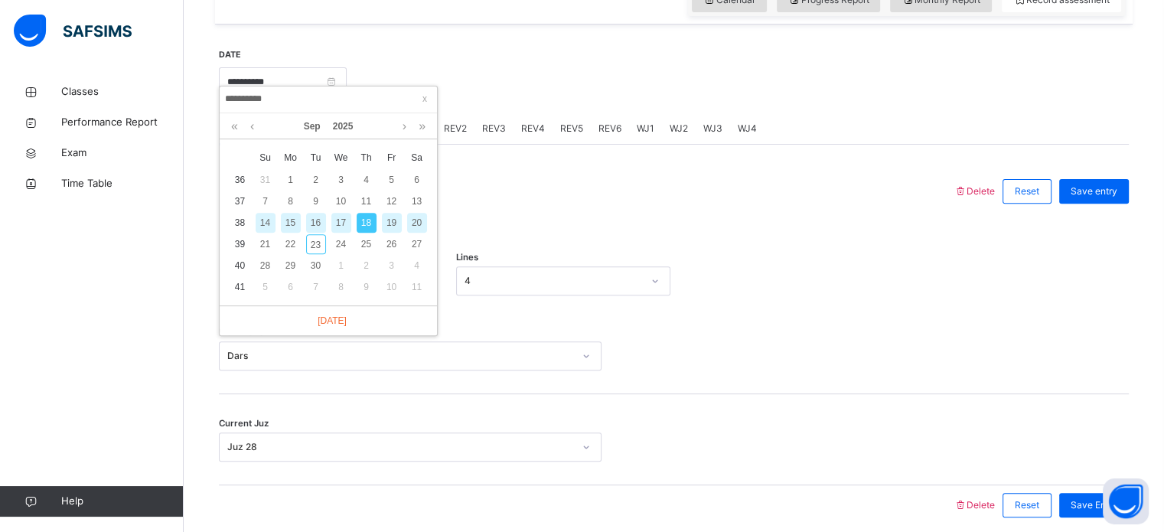
click at [314, 218] on div "16" at bounding box center [316, 223] width 20 height 20
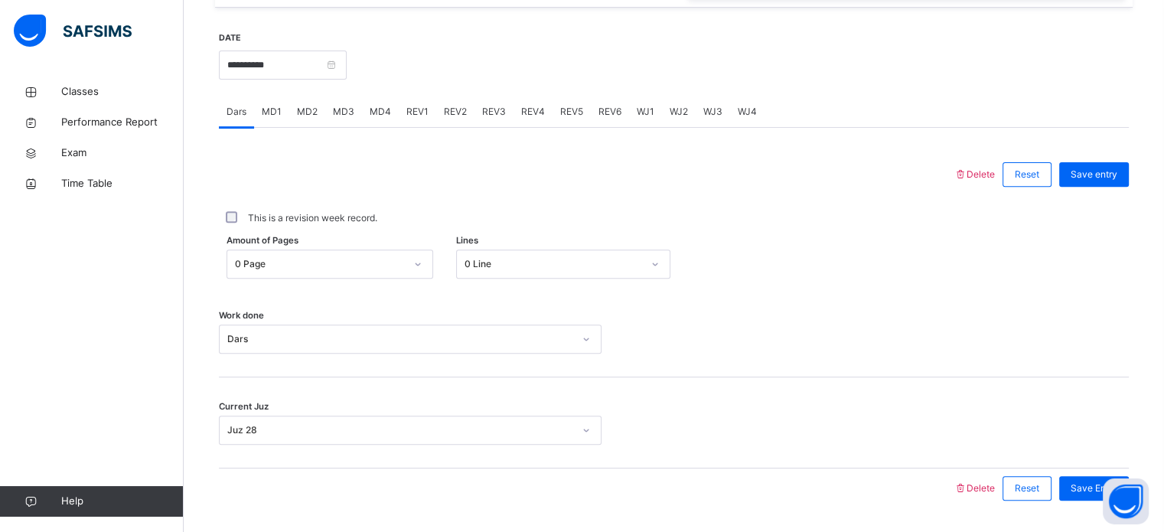
click at [552, 276] on div "0 Line" at bounding box center [549, 265] width 184 height 24
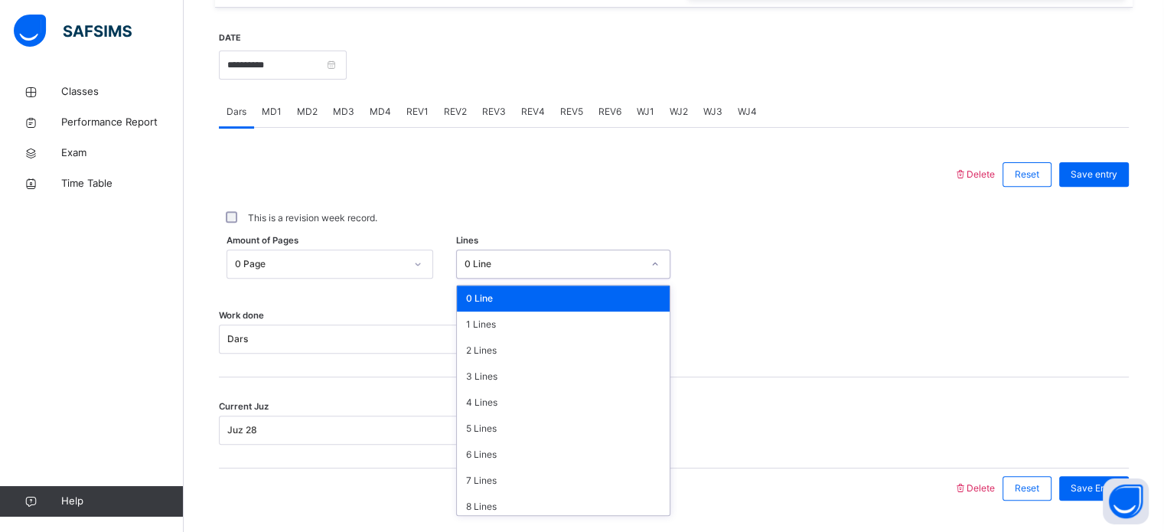
scroll to position [562, 0]
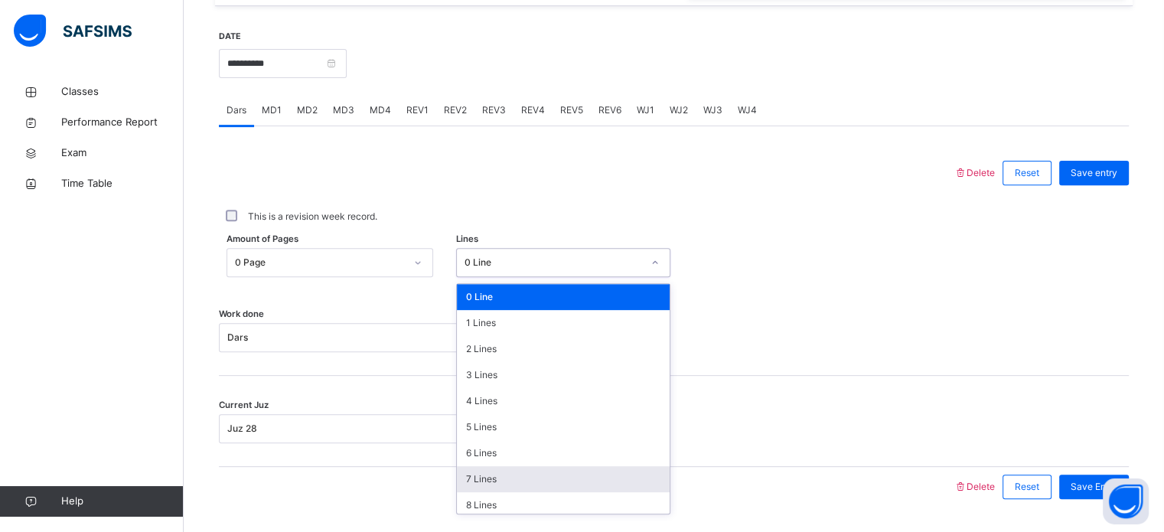
click at [533, 478] on div "7 Lines" at bounding box center [563, 479] width 213 height 26
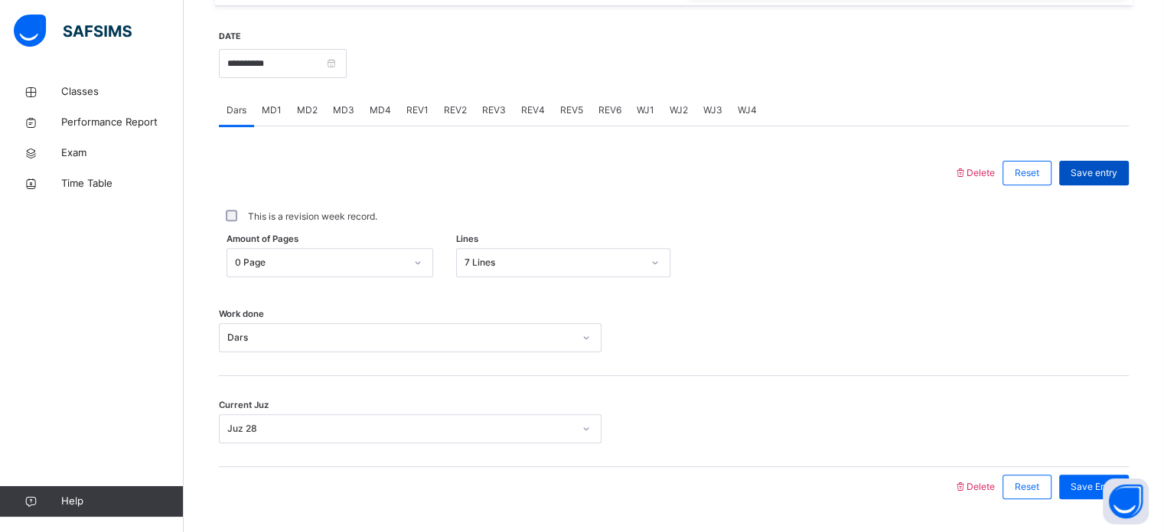
click at [1089, 178] on span "Save entry" at bounding box center [1094, 173] width 47 height 14
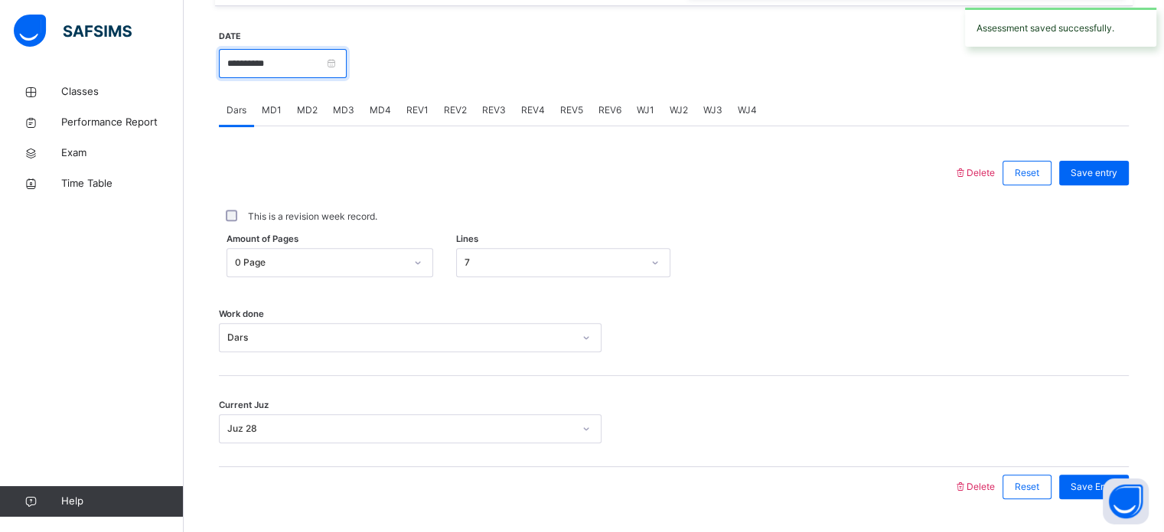
click at [306, 73] on input "**********" at bounding box center [283, 63] width 128 height 29
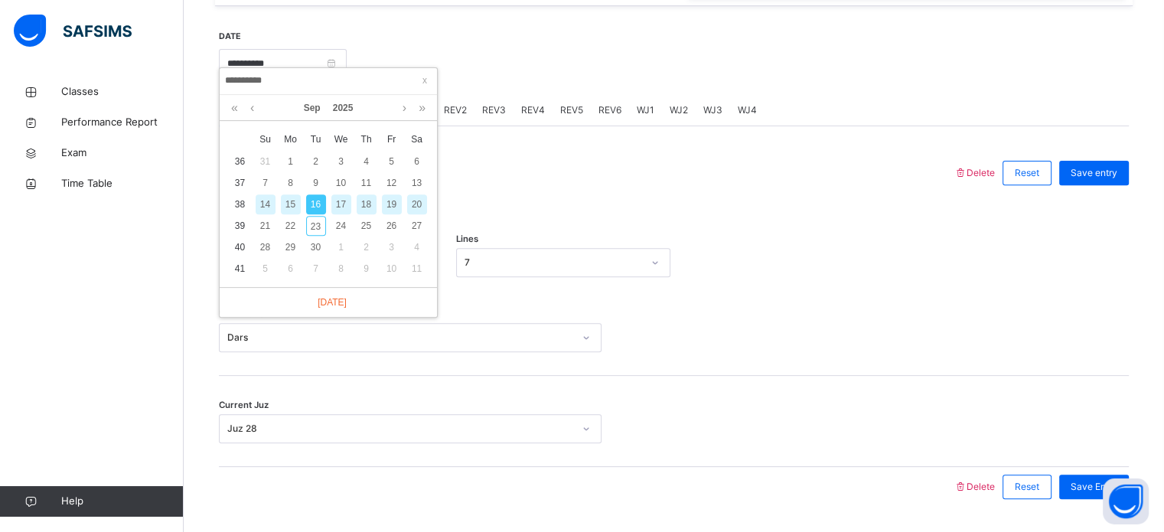
click at [260, 198] on div "14" at bounding box center [266, 204] width 20 height 20
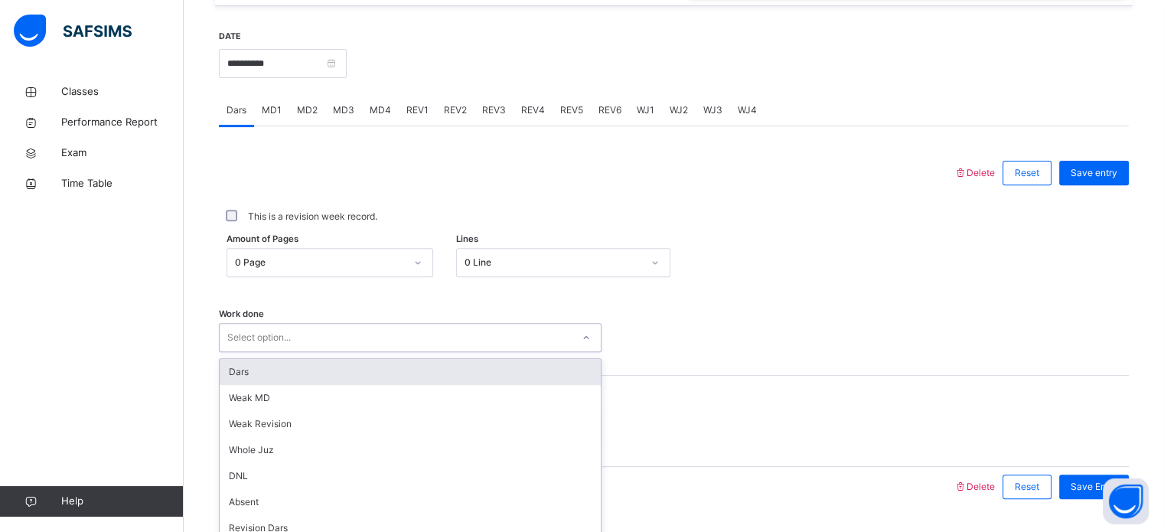
scroll to position [617, 0]
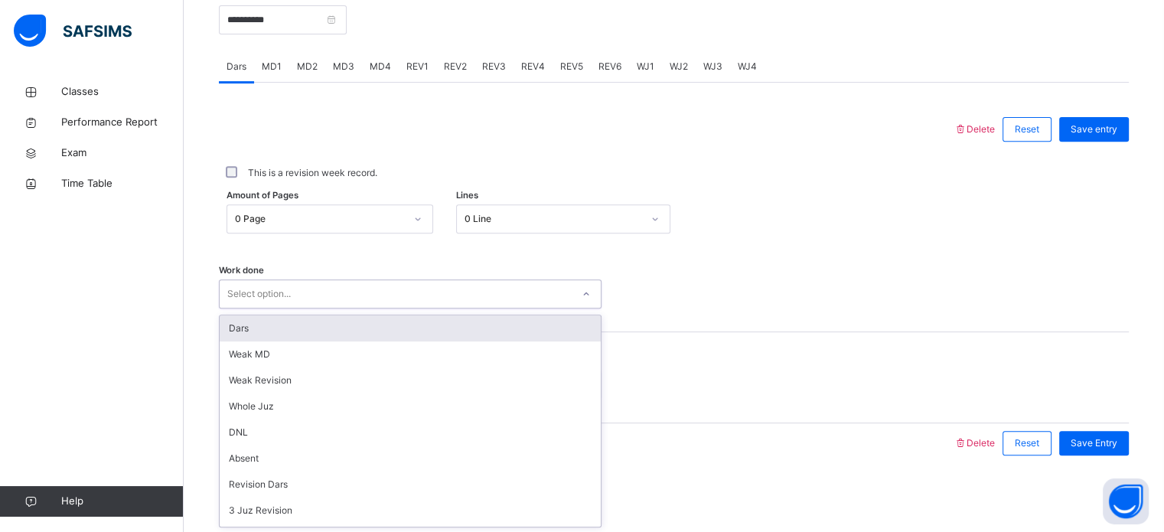
click at [356, 308] on div "option Dars focused, 1 of 14. 14 results available. Use Up and Down to choose o…" at bounding box center [410, 293] width 383 height 29
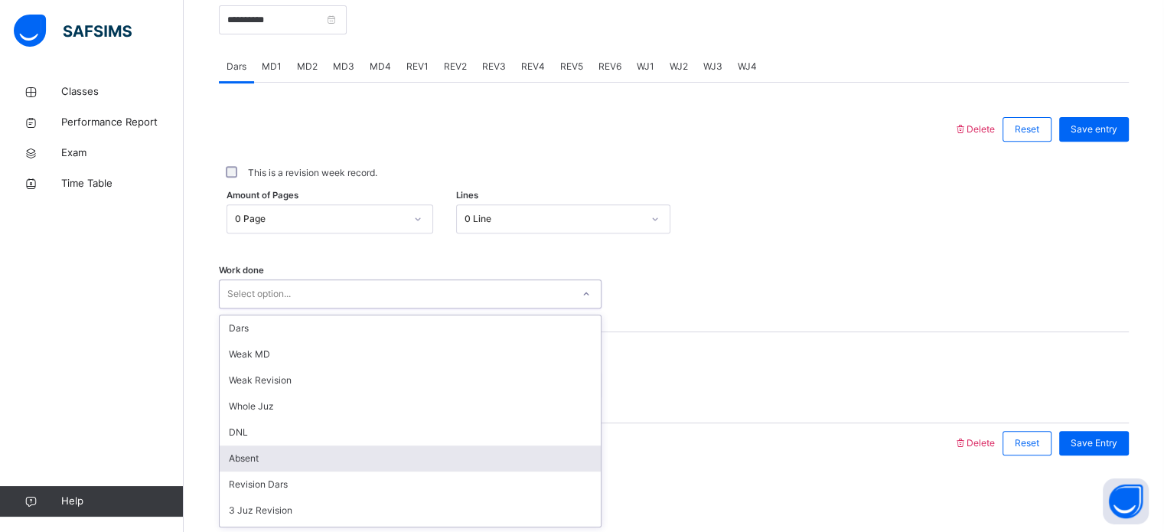
click at [350, 461] on div "Absent" at bounding box center [410, 458] width 381 height 26
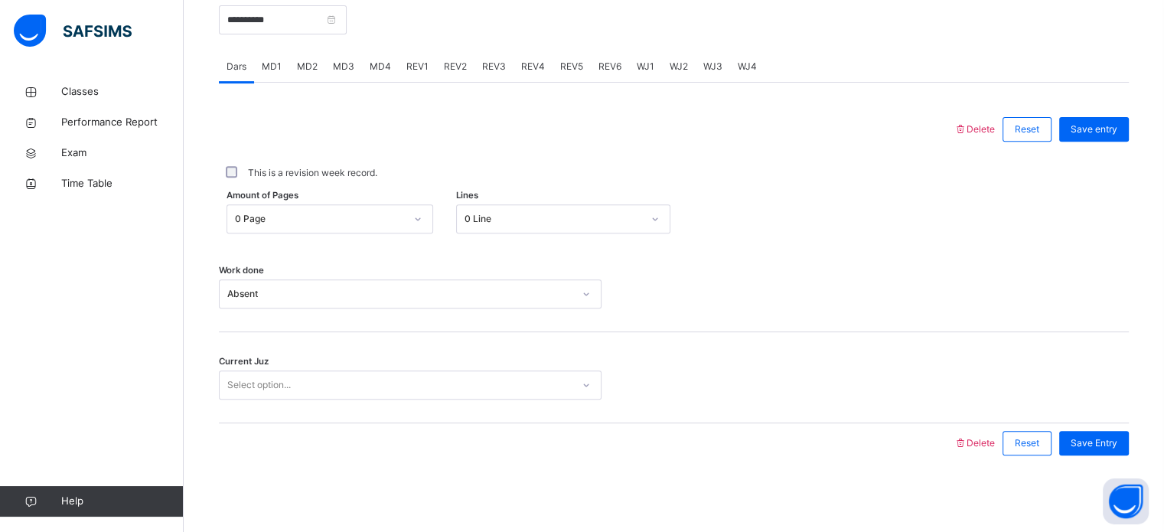
click at [367, 366] on div "Current Juz Select option..." at bounding box center [674, 377] width 910 height 91
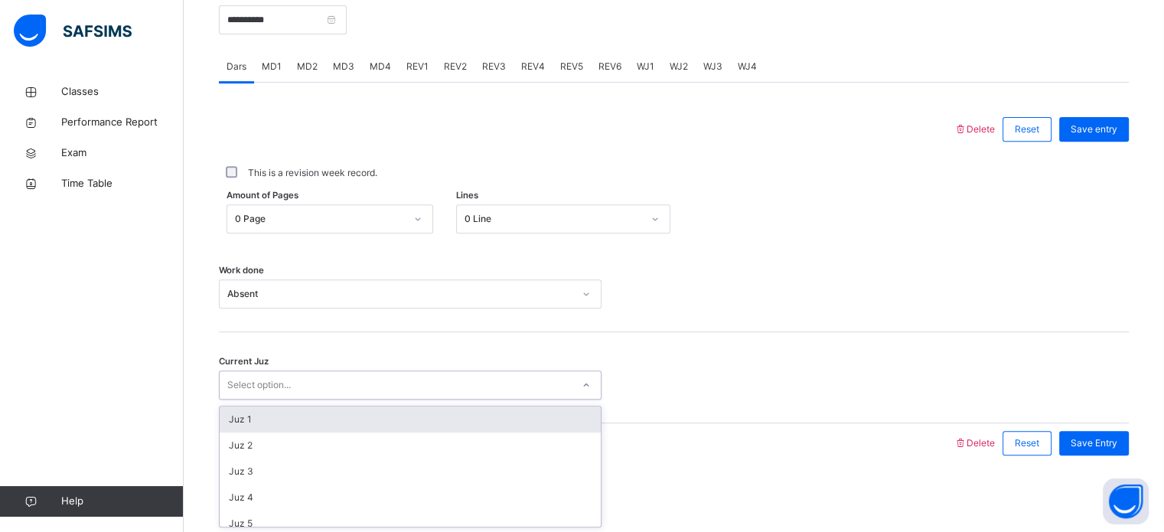
click at [383, 392] on div "Select option..." at bounding box center [396, 385] width 352 height 24
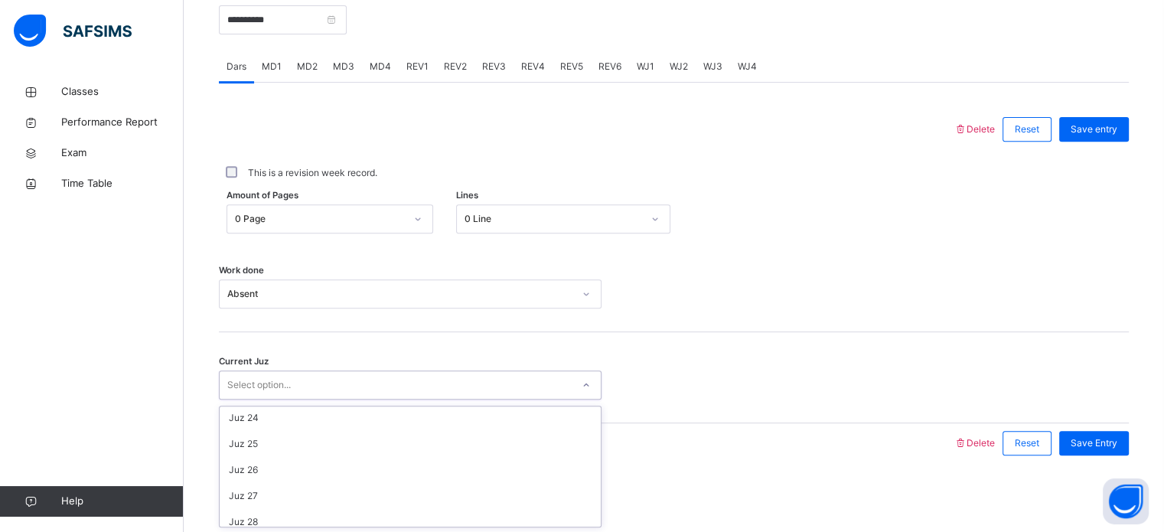
scroll to position [660, 0]
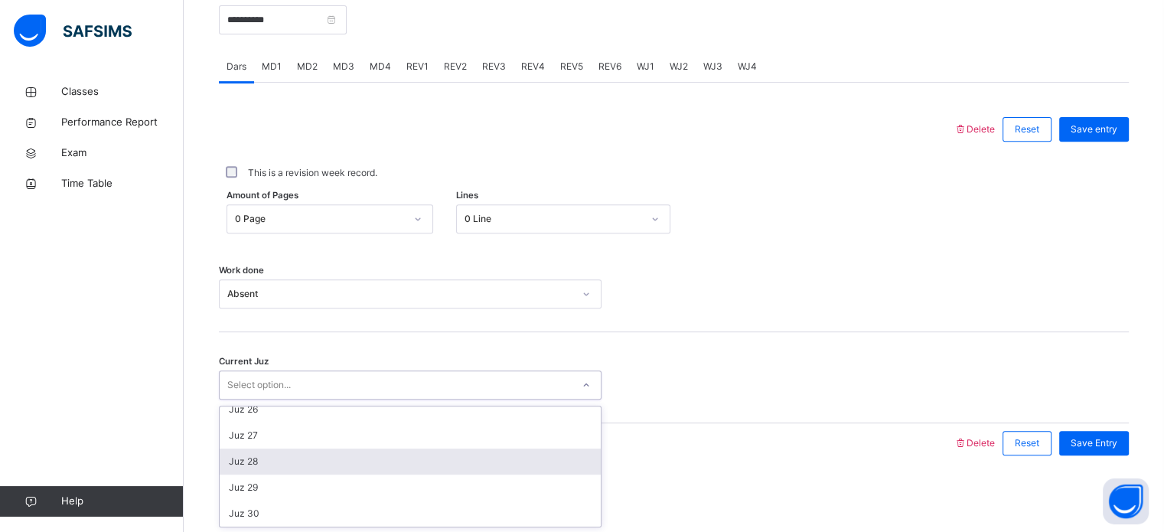
click at [341, 464] on div "Juz 28" at bounding box center [410, 461] width 381 height 26
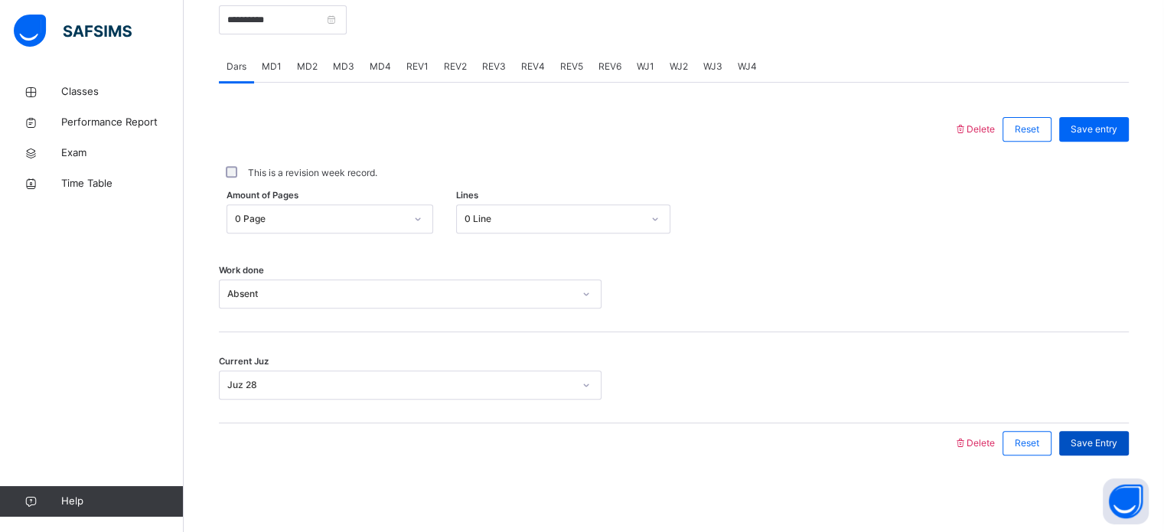
click at [1104, 434] on div "Save Entry" at bounding box center [1094, 443] width 70 height 24
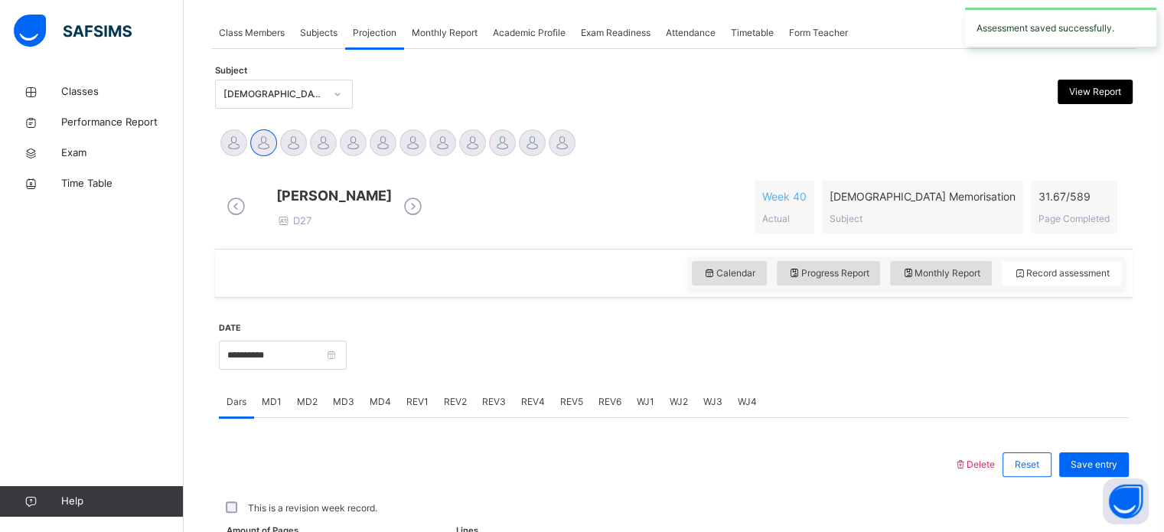
scroll to position [617, 0]
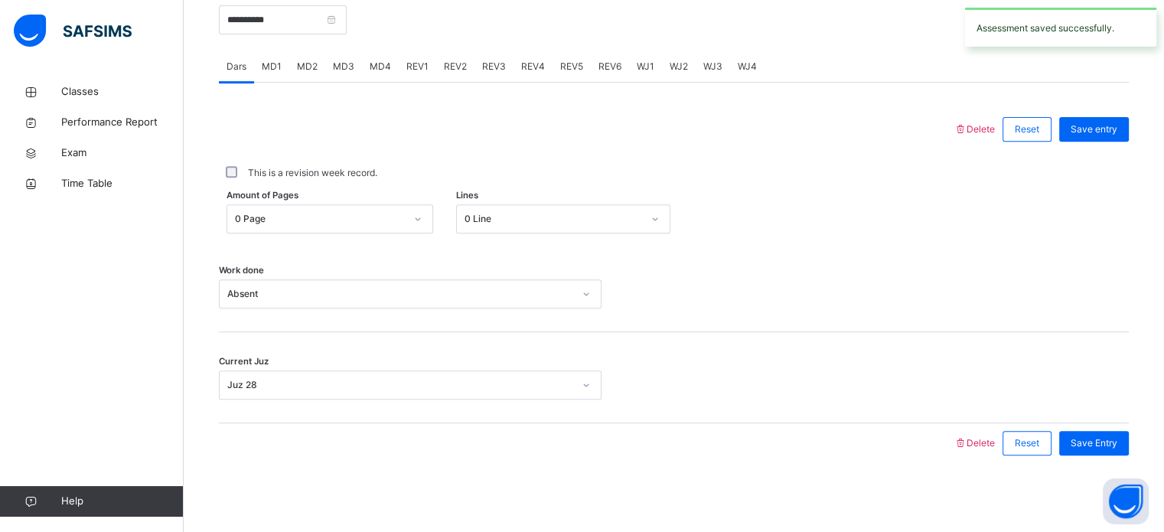
click at [309, 1] on div "**********" at bounding box center [283, 18] width 128 height 66
click at [303, 18] on input "**********" at bounding box center [283, 19] width 128 height 29
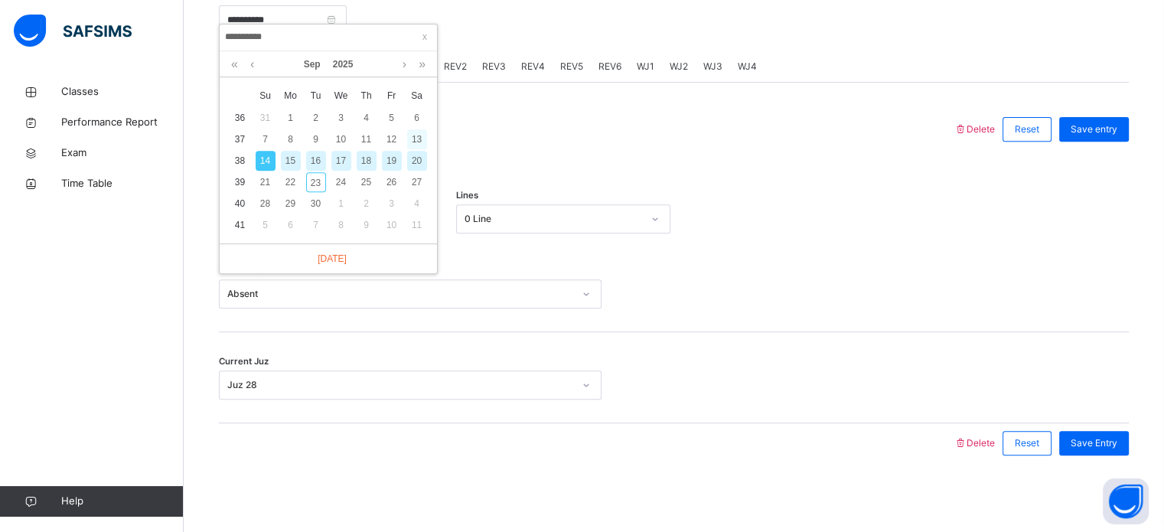
click at [411, 129] on div "13" at bounding box center [417, 139] width 20 height 20
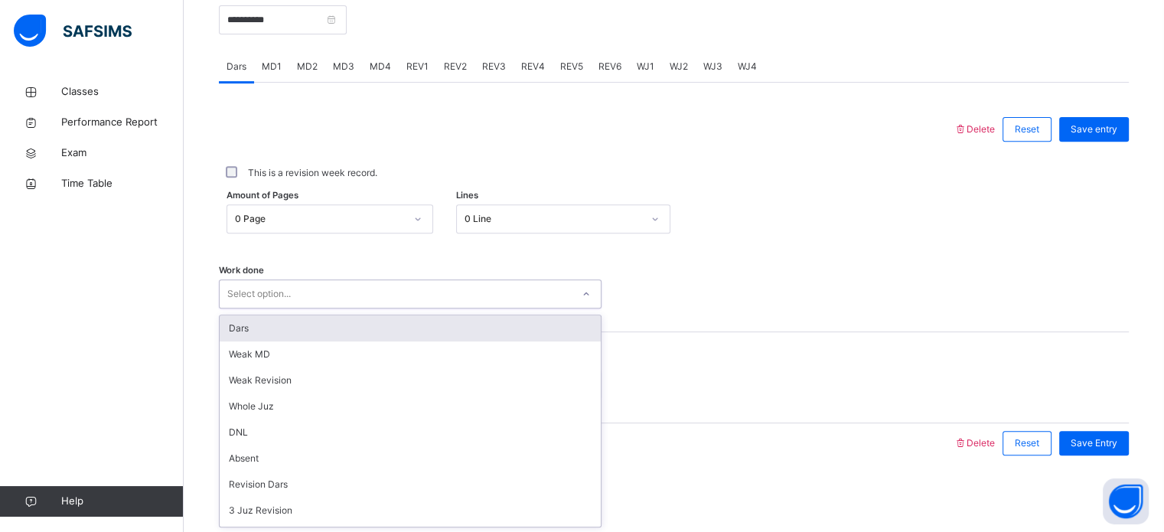
click at [291, 286] on div "Select option..." at bounding box center [259, 293] width 64 height 29
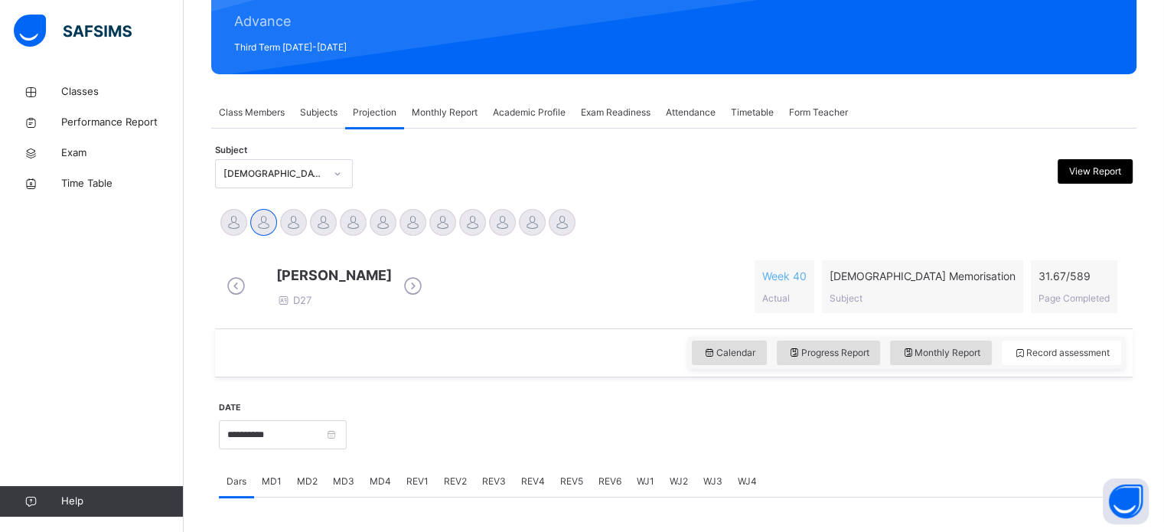
scroll to position [189, 0]
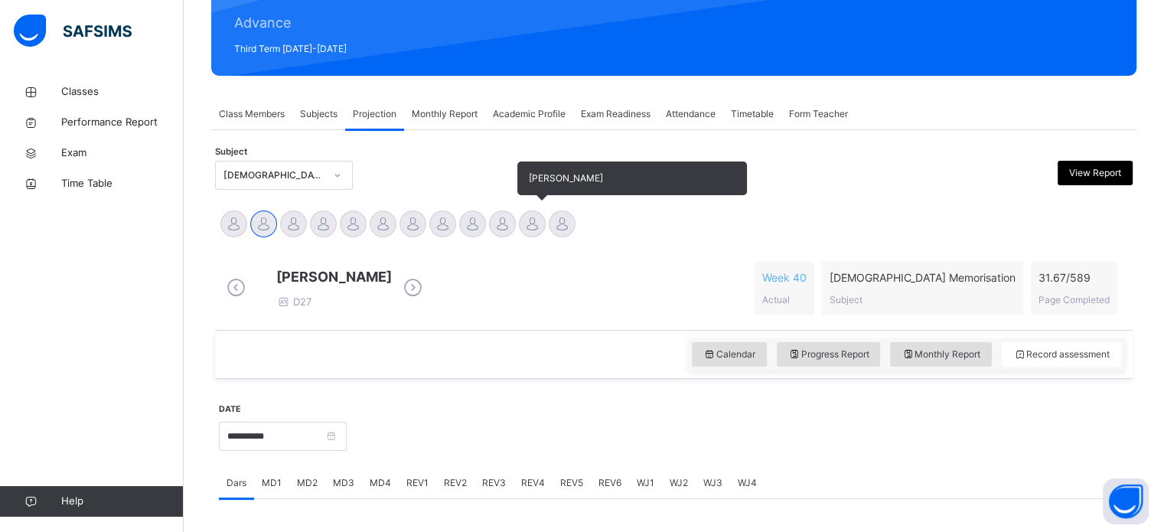
click at [521, 220] on div at bounding box center [532, 223] width 27 height 27
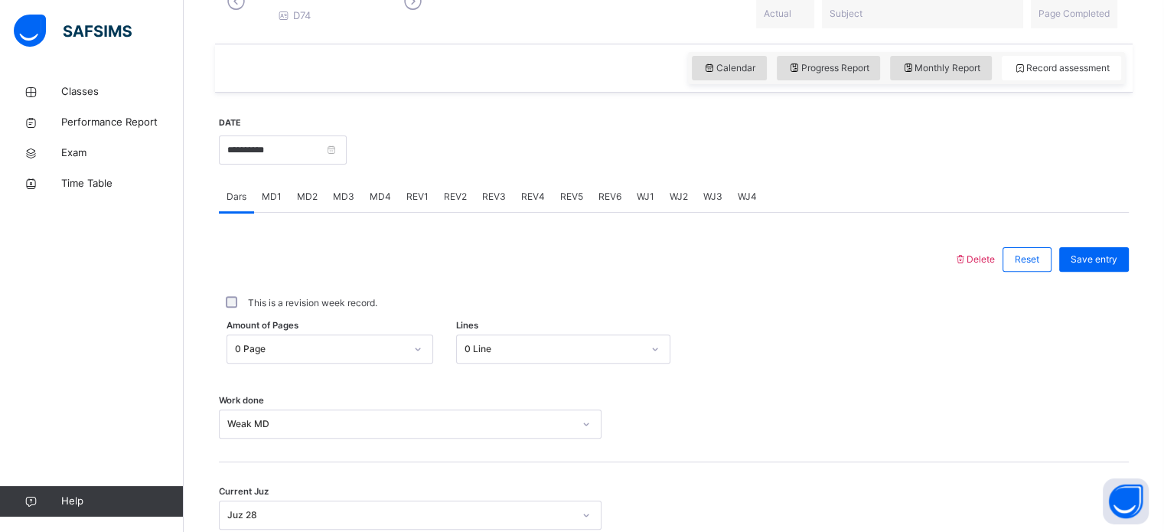
scroll to position [495, 0]
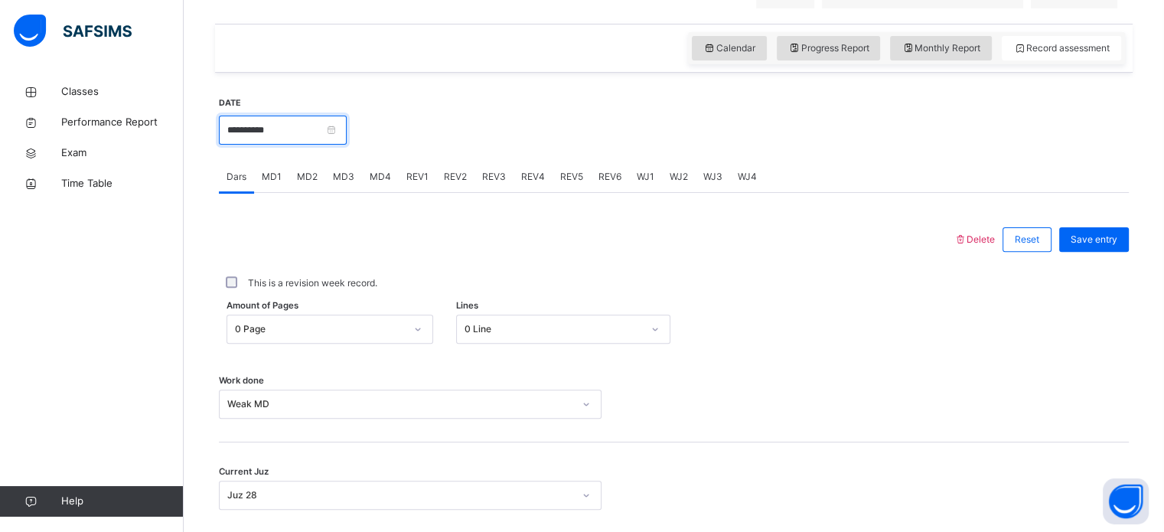
click at [324, 137] on input "**********" at bounding box center [283, 130] width 128 height 29
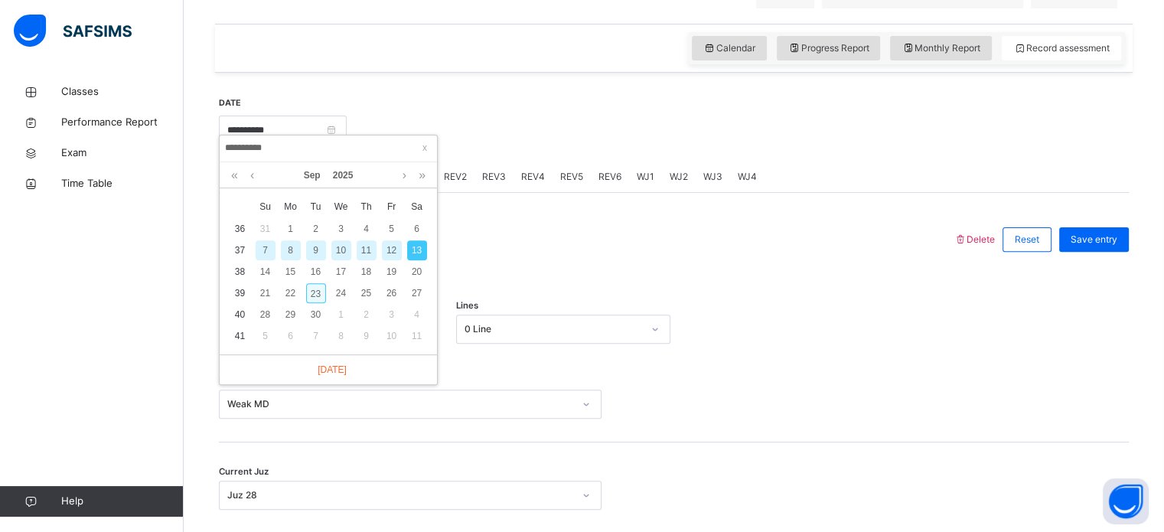
click at [315, 284] on div "23" at bounding box center [316, 293] width 20 height 20
type input "**********"
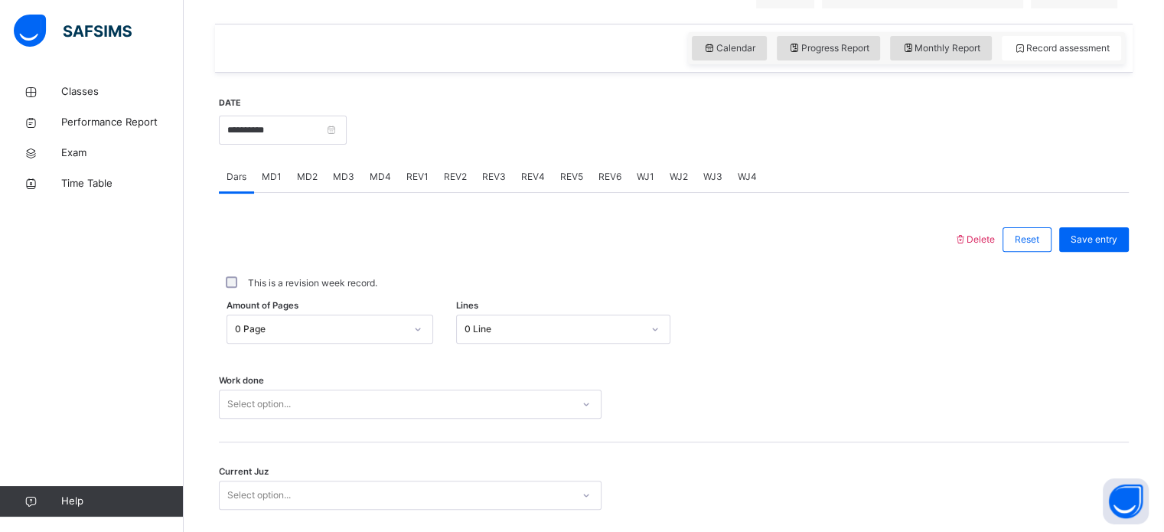
click at [311, 184] on span "MD2" at bounding box center [307, 177] width 21 height 14
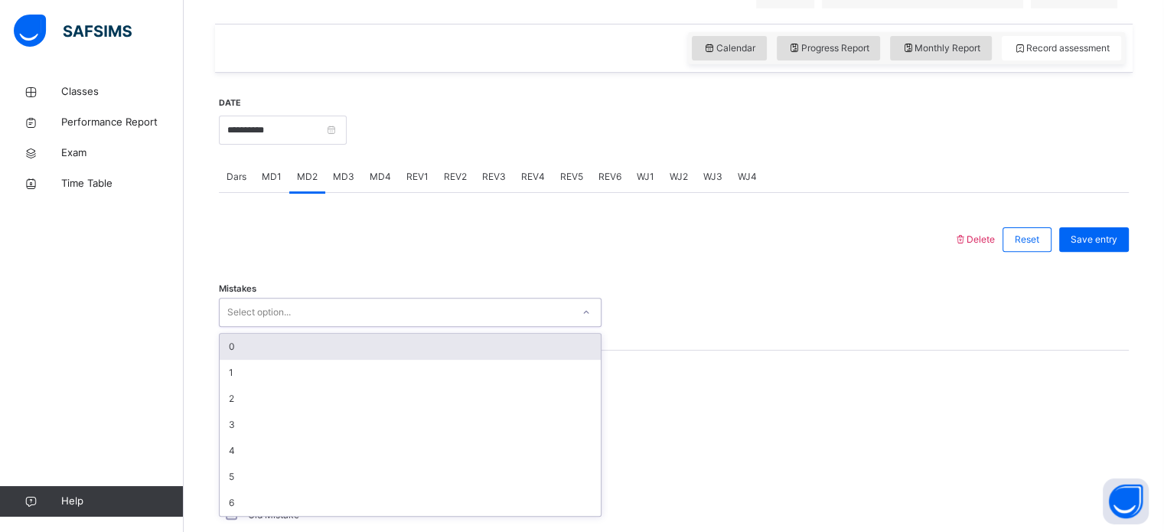
click at [369, 315] on div "Select option..." at bounding box center [396, 313] width 352 height 24
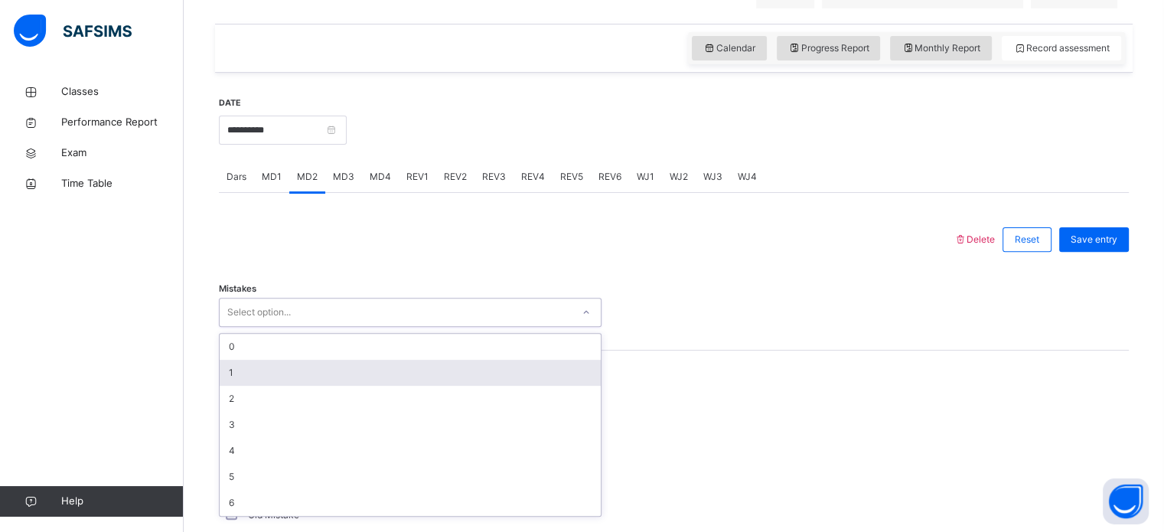
click at [233, 379] on div "1" at bounding box center [410, 373] width 381 height 26
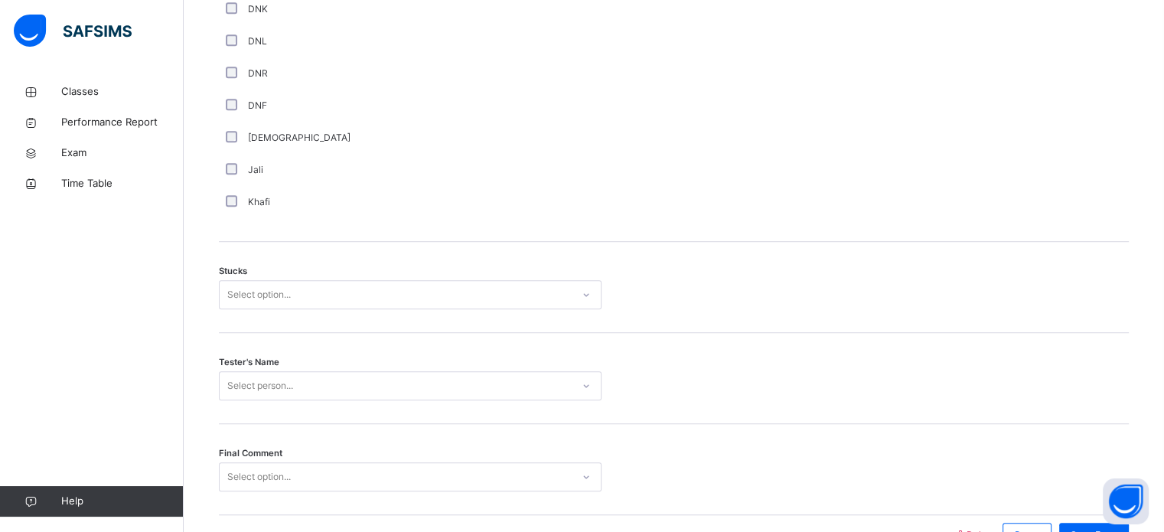
scroll to position [1098, 0]
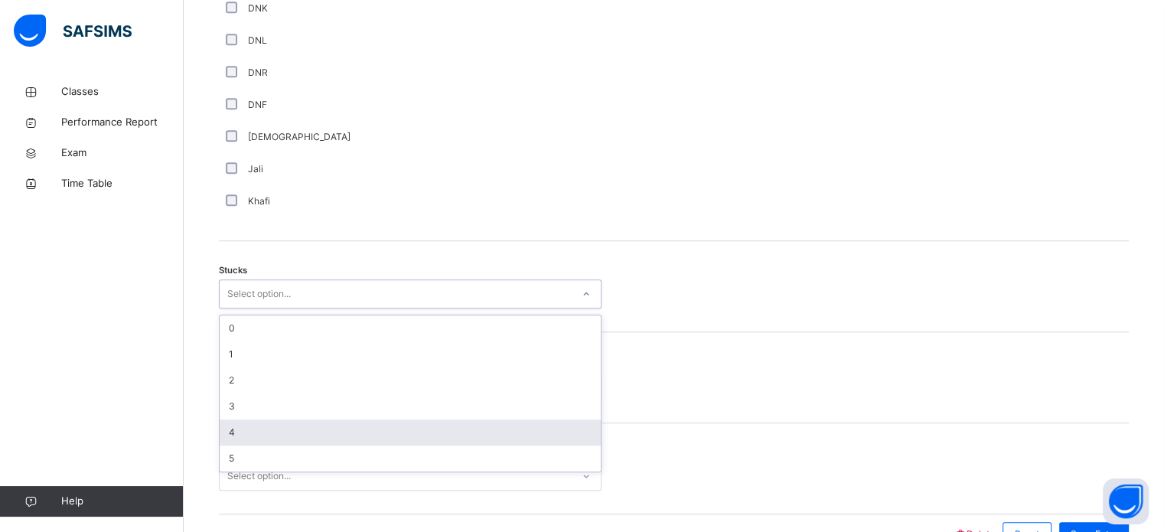
drag, startPoint x: 274, startPoint y: 298, endPoint x: 257, endPoint y: 444, distance: 147.1
click at [257, 308] on div "option 4 focused, 5 of 6. 6 results available. Use Up and Down to choose option…" at bounding box center [410, 293] width 383 height 29
click at [257, 444] on div "4" at bounding box center [410, 432] width 381 height 26
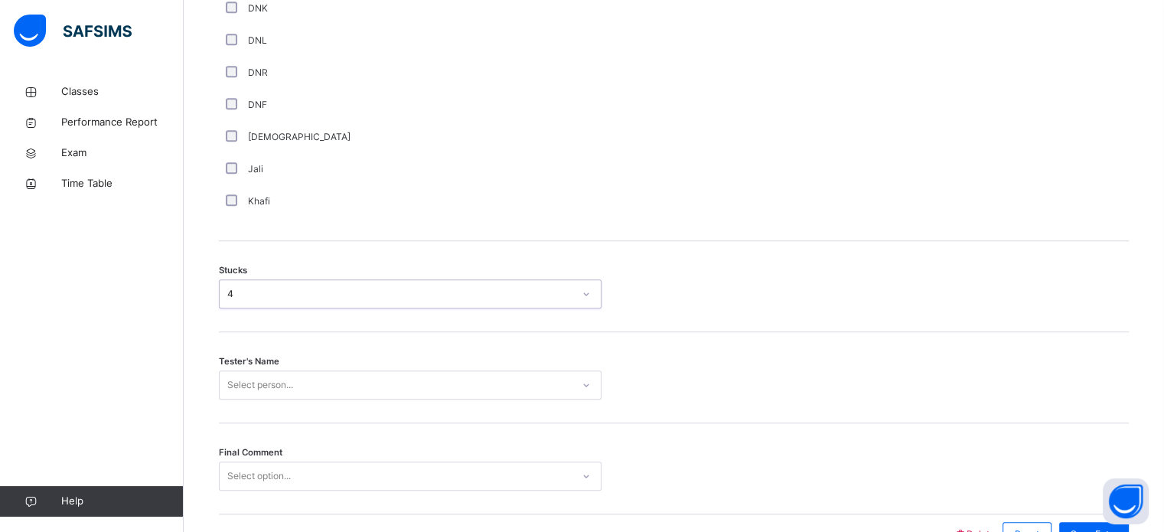
scroll to position [1200, 0]
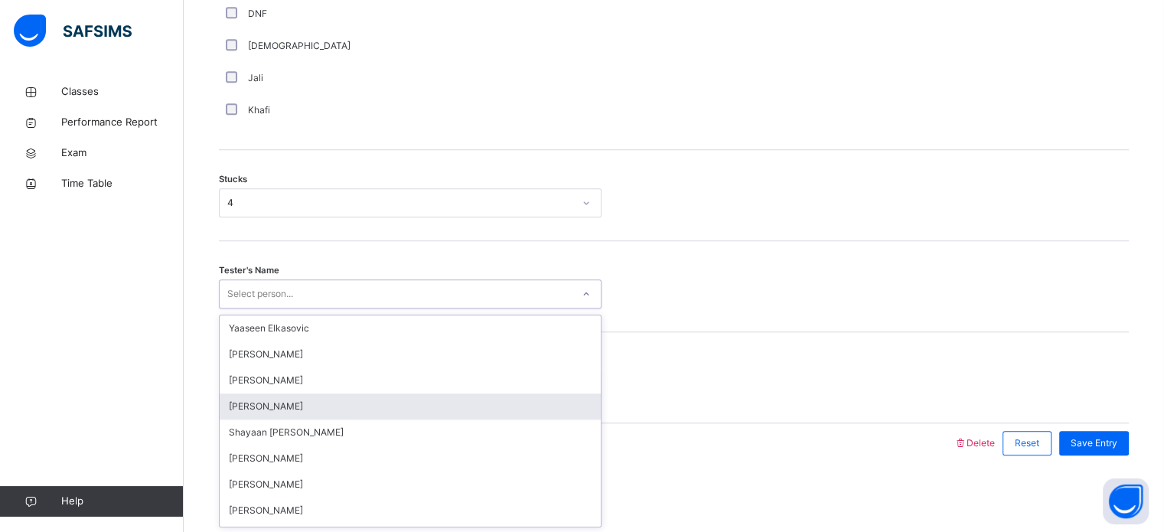
click at [277, 308] on div "option [PERSON_NAME] focused, 4 of 89. 89 results available. Use Up and Down to…" at bounding box center [410, 293] width 383 height 29
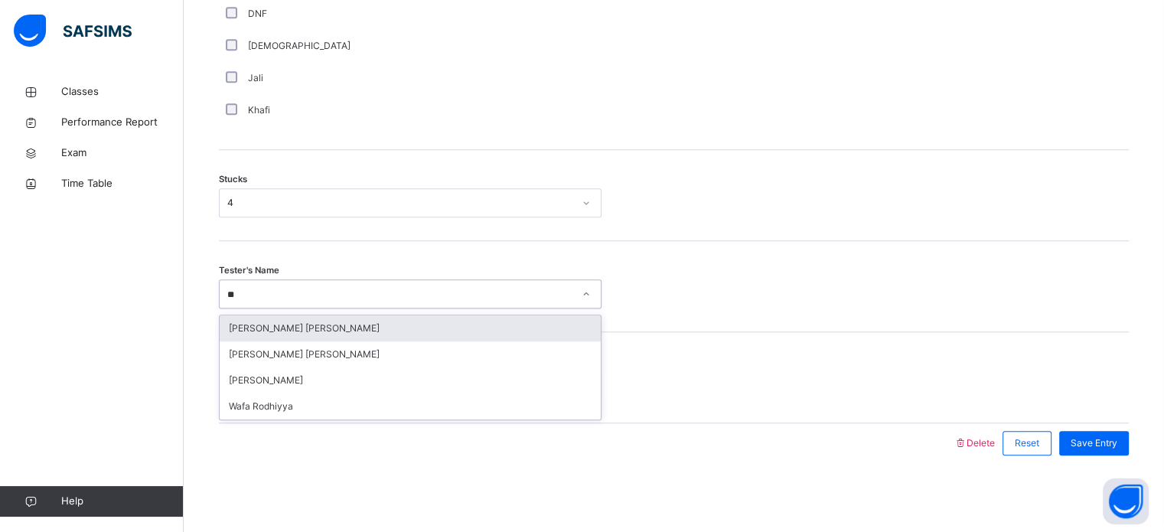
type input "***"
click at [294, 327] on div "[PERSON_NAME]" at bounding box center [410, 328] width 381 height 26
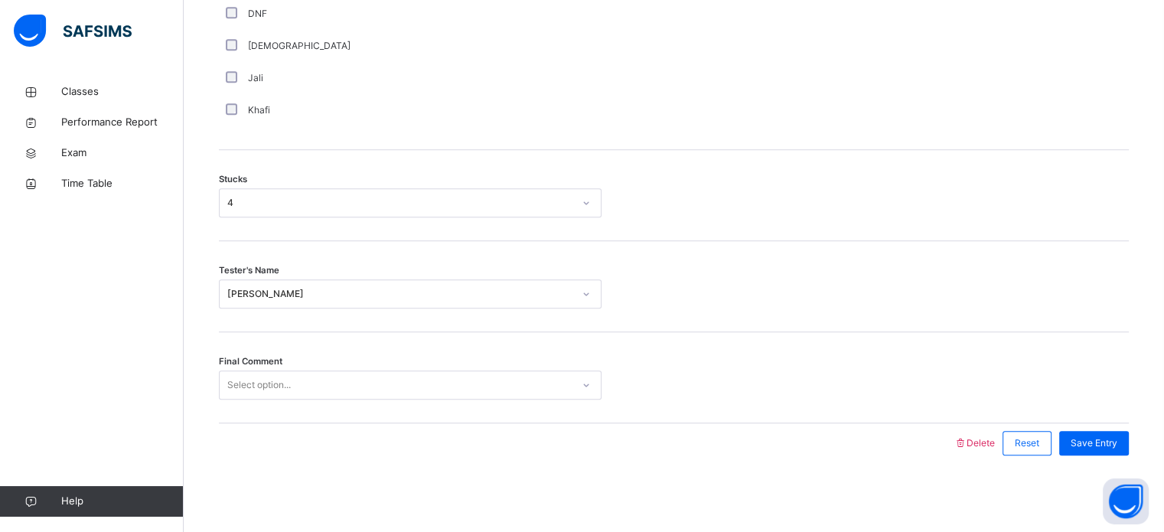
click at [294, 327] on div "Tester's Name [PERSON_NAME]" at bounding box center [674, 286] width 910 height 91
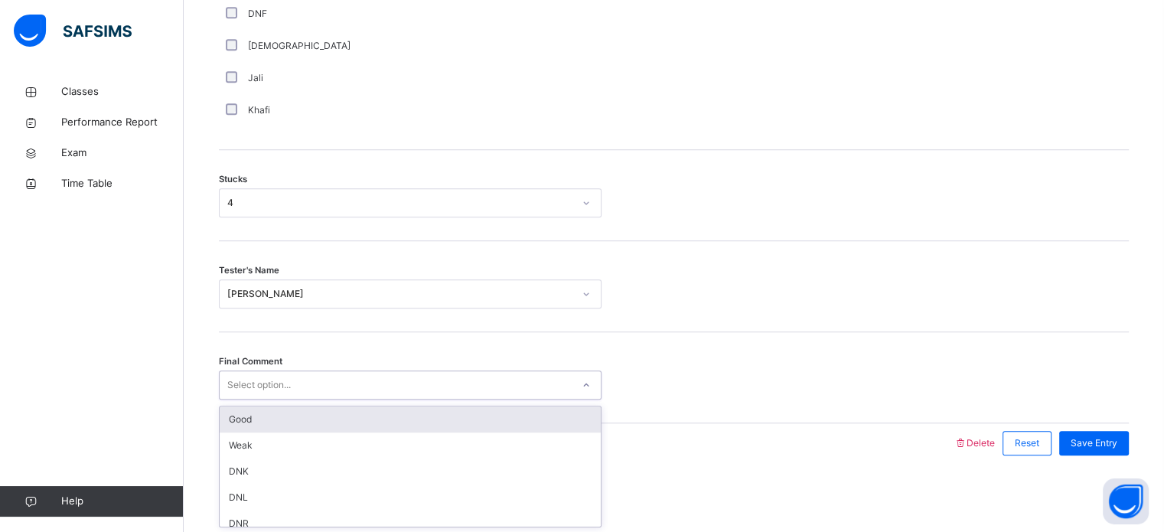
drag, startPoint x: 324, startPoint y: 393, endPoint x: 256, endPoint y: 422, distance: 74.5
click at [256, 399] on div "option Good focused, 1 of 6. 6 results available. Use Up and Down to choose opt…" at bounding box center [410, 384] width 383 height 29
click at [256, 422] on div "Good" at bounding box center [410, 419] width 381 height 26
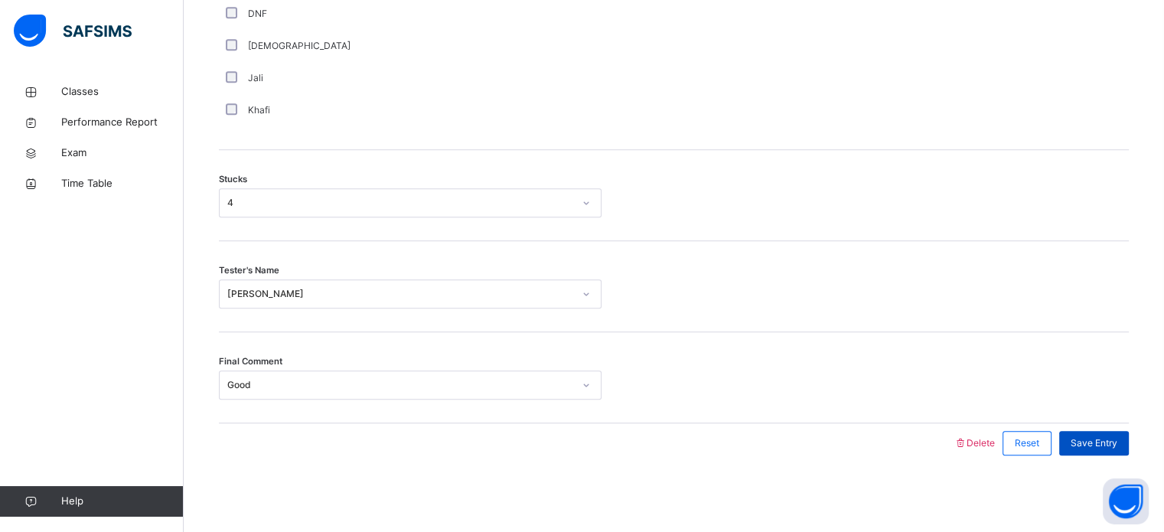
click at [1111, 443] on span "Save Entry" at bounding box center [1094, 443] width 47 height 14
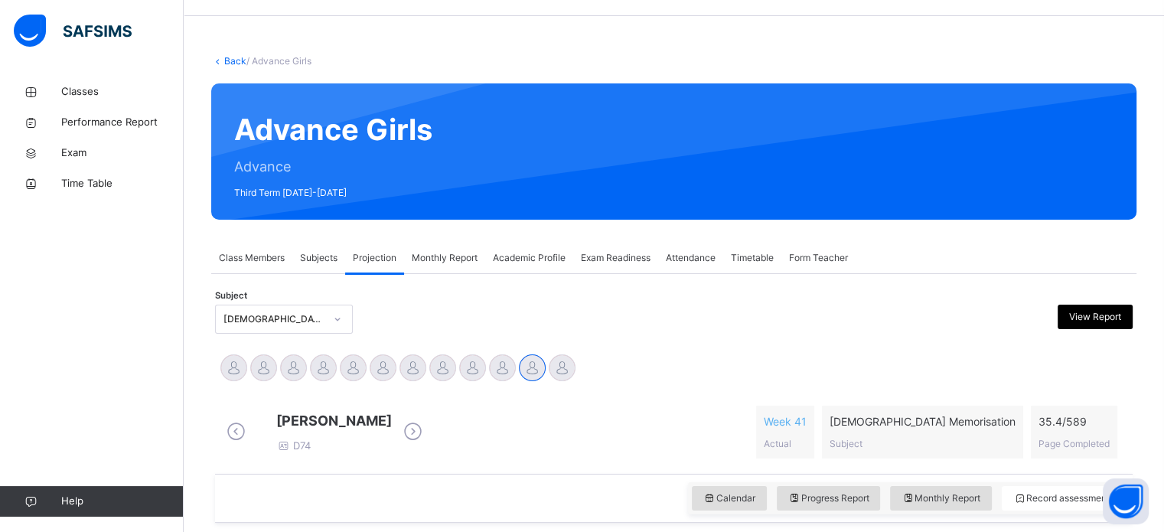
scroll to position [5, 0]
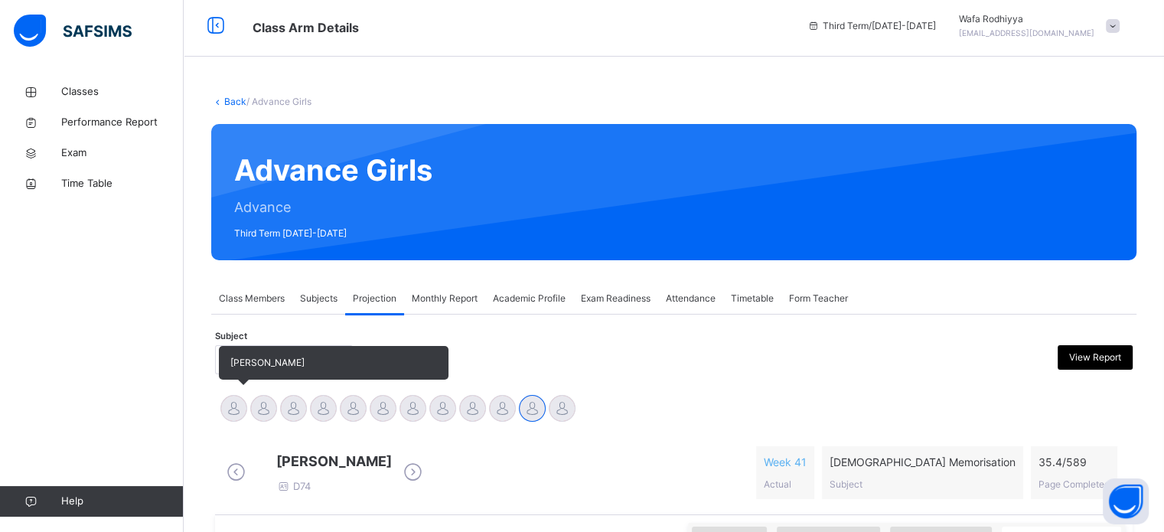
click at [236, 403] on div at bounding box center [233, 408] width 27 height 27
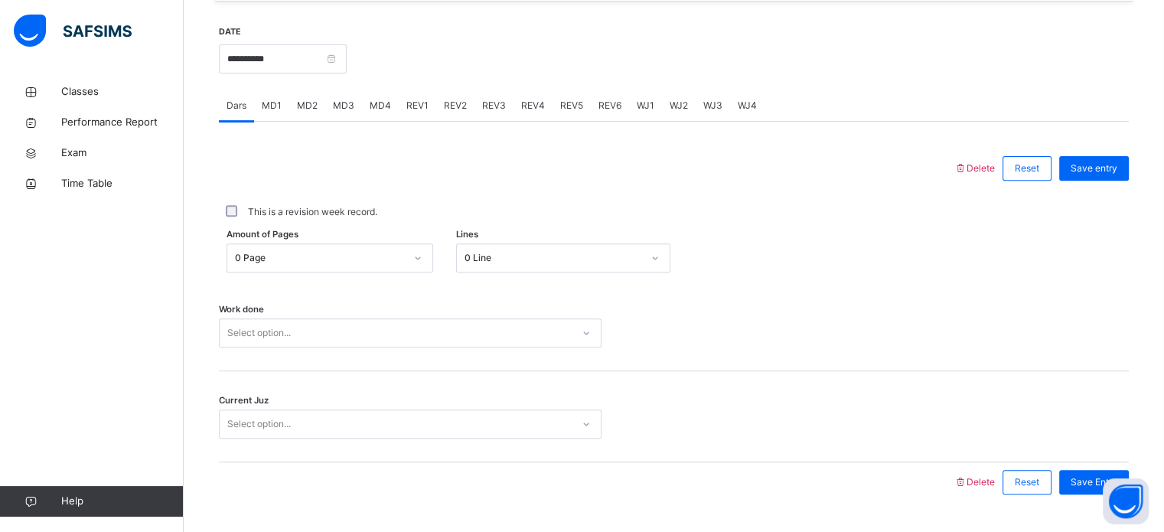
scroll to position [617, 0]
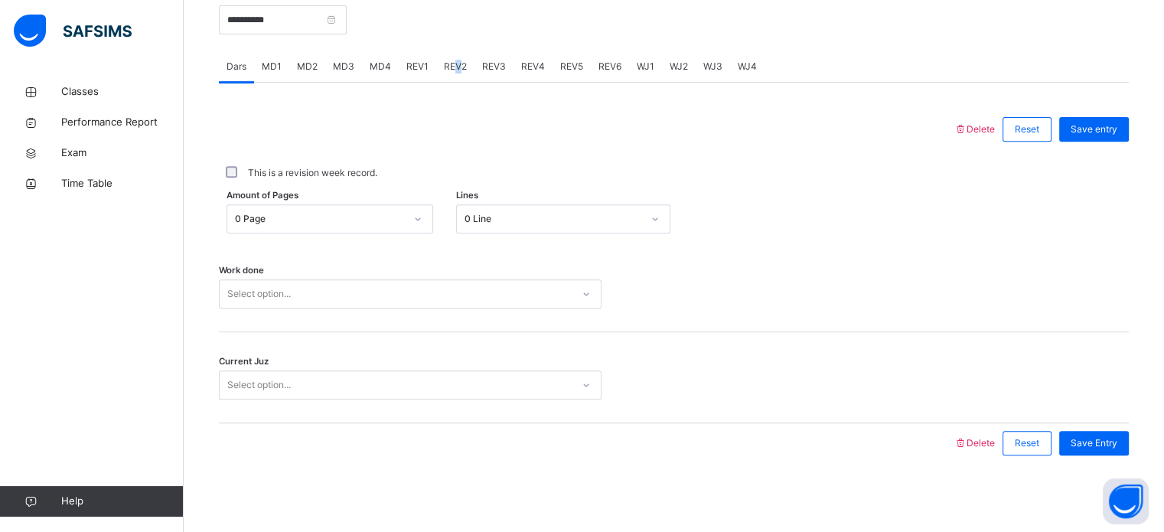
click at [452, 70] on span "REV2" at bounding box center [455, 67] width 23 height 14
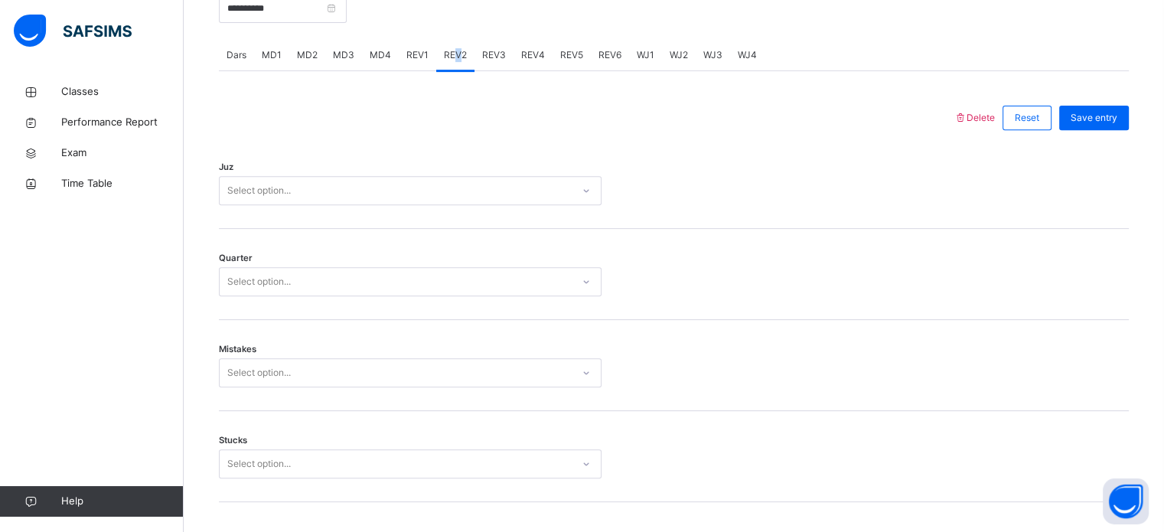
click at [452, 62] on span "REV2" at bounding box center [455, 55] width 23 height 14
click at [419, 62] on span "REV1" at bounding box center [417, 55] width 22 height 14
click at [453, 70] on div "REV2" at bounding box center [455, 55] width 38 height 31
click at [484, 70] on div "REV3" at bounding box center [493, 55] width 39 height 31
click at [437, 70] on div "REV2" at bounding box center [455, 55] width 38 height 31
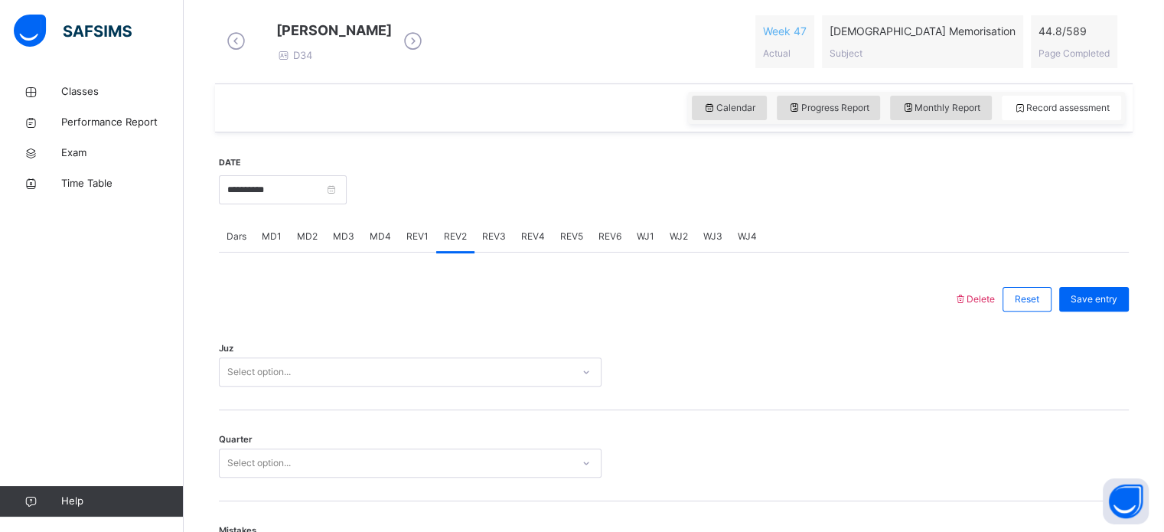
scroll to position [364, 0]
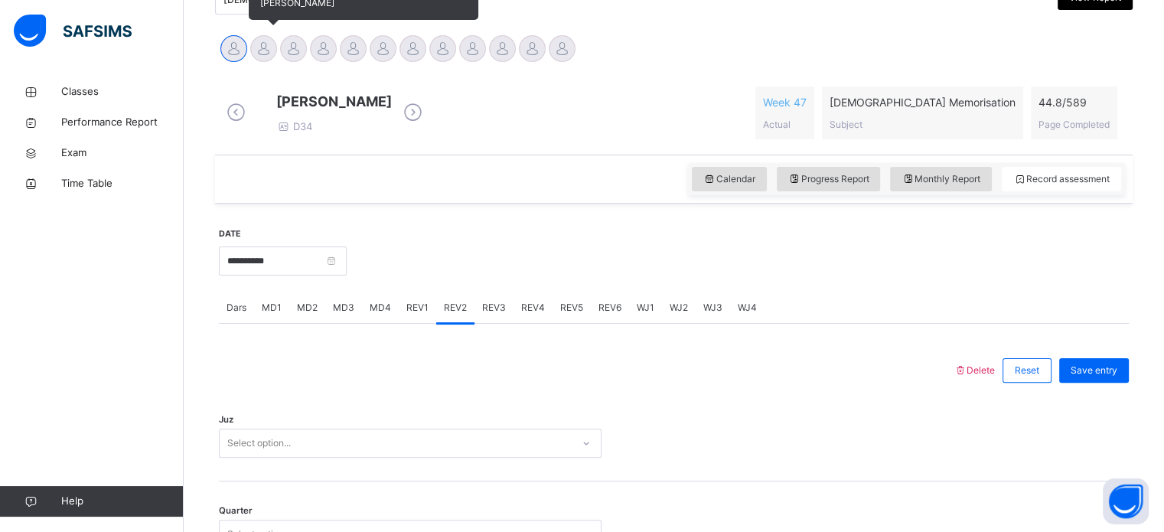
click at [264, 41] on div at bounding box center [263, 48] width 27 height 27
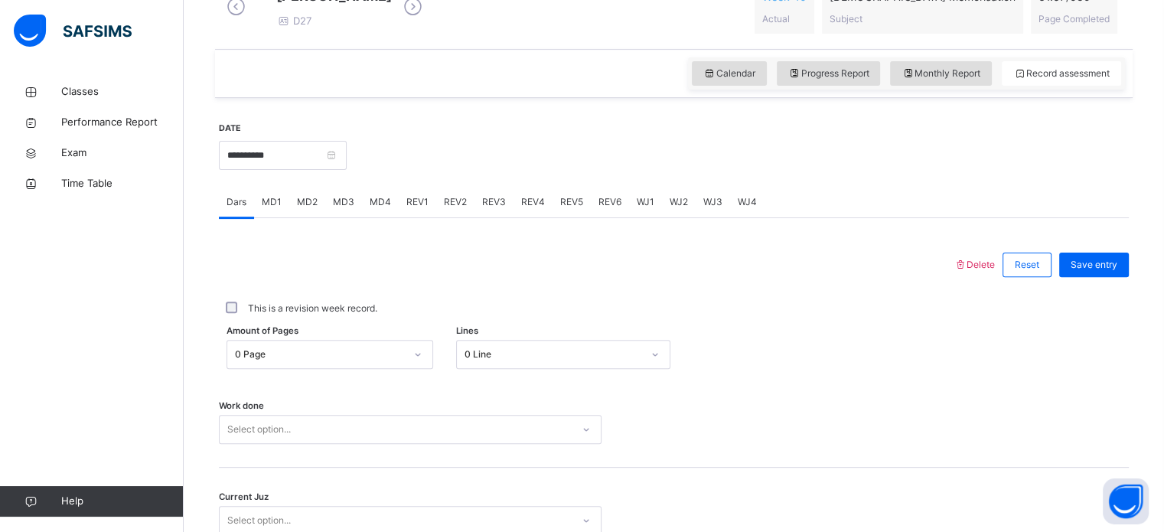
scroll to position [484, 0]
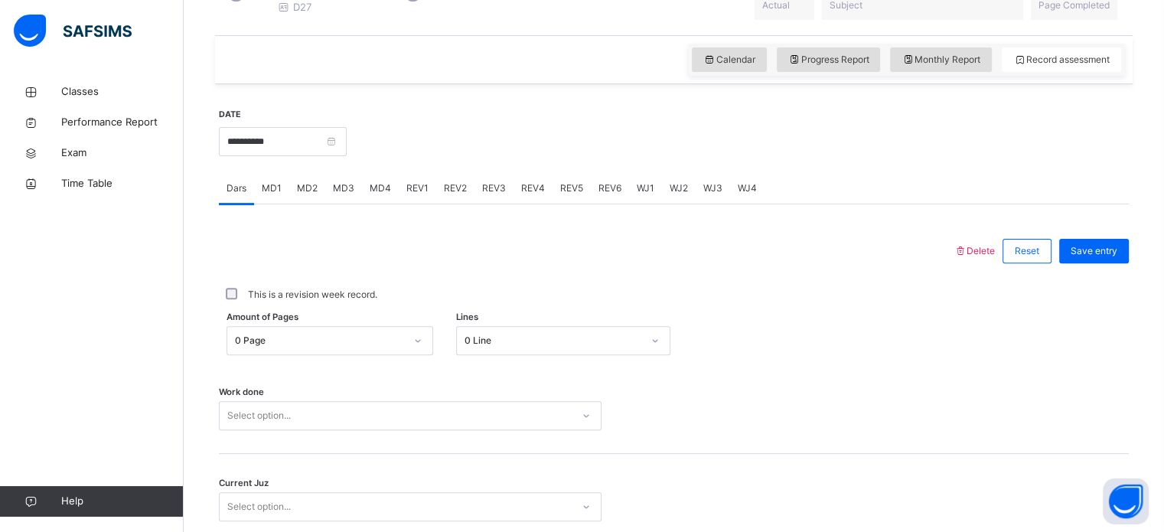
click at [445, 204] on div "REV2" at bounding box center [455, 188] width 38 height 31
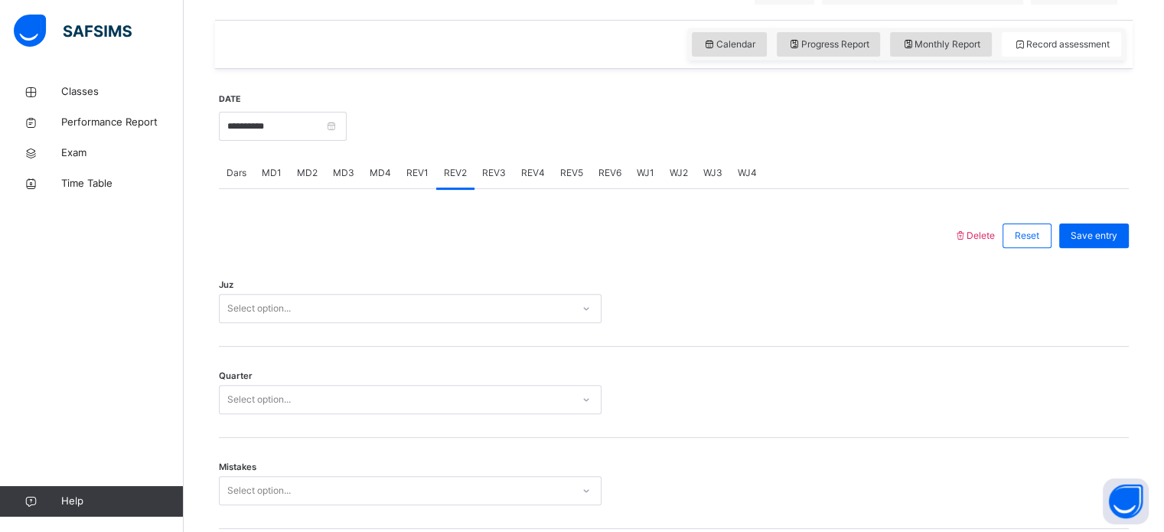
scroll to position [501, 0]
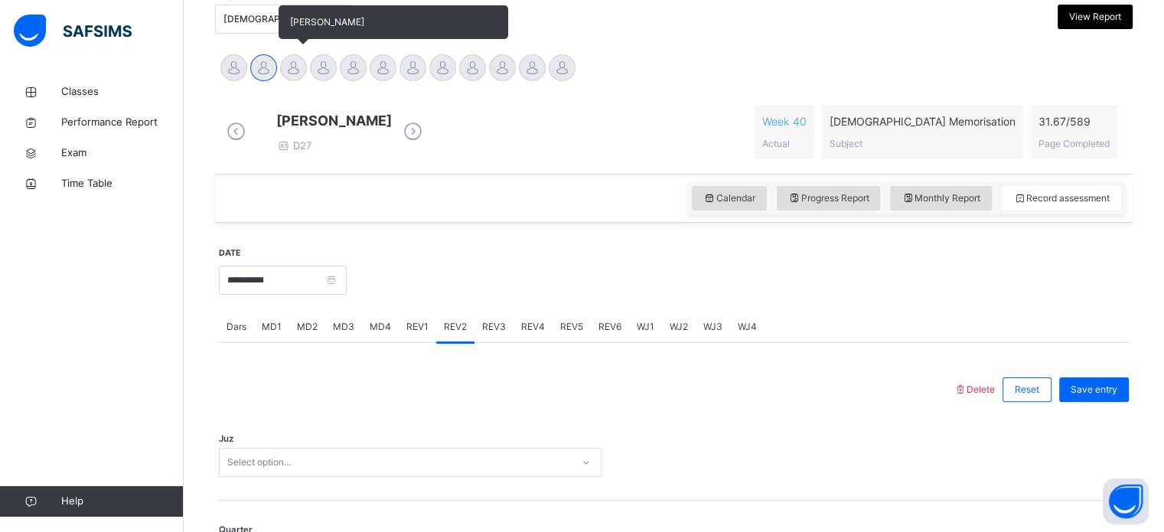
click at [302, 67] on div at bounding box center [293, 67] width 27 height 27
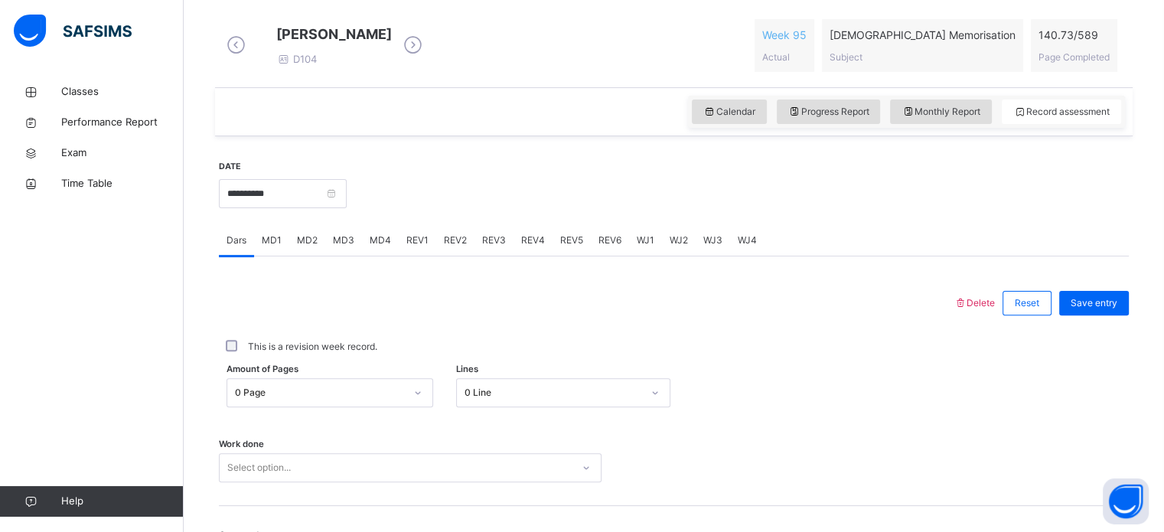
scroll to position [432, 0]
click at [446, 255] on div "REV2" at bounding box center [455, 239] width 38 height 31
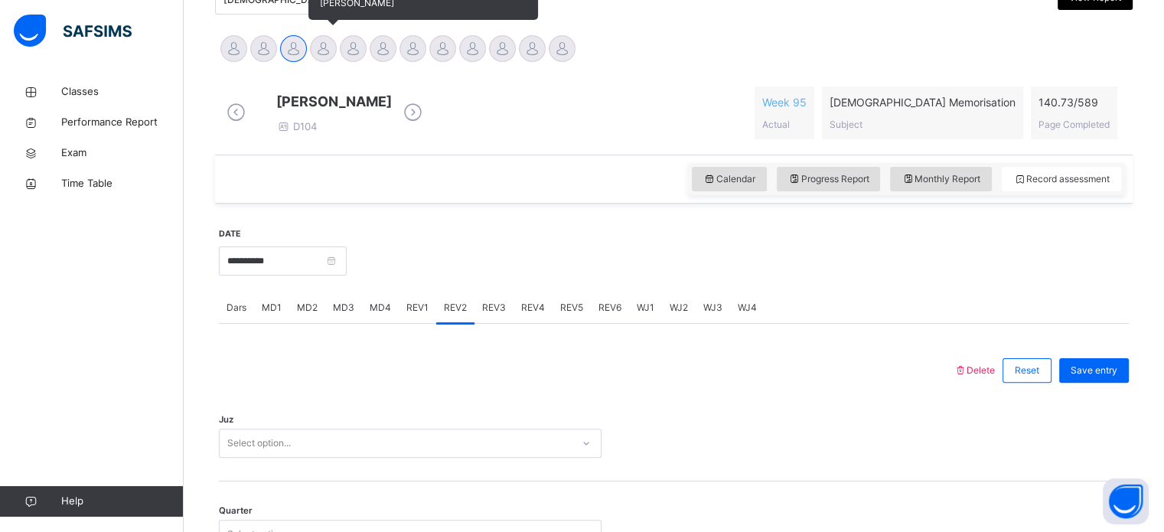
click at [325, 61] on div at bounding box center [323, 48] width 27 height 27
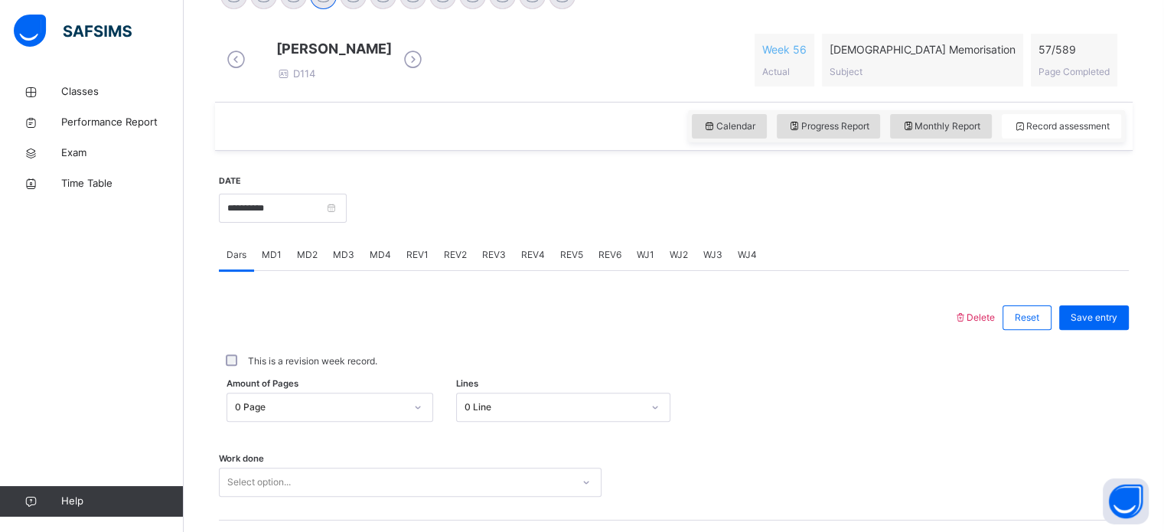
scroll to position [468, 0]
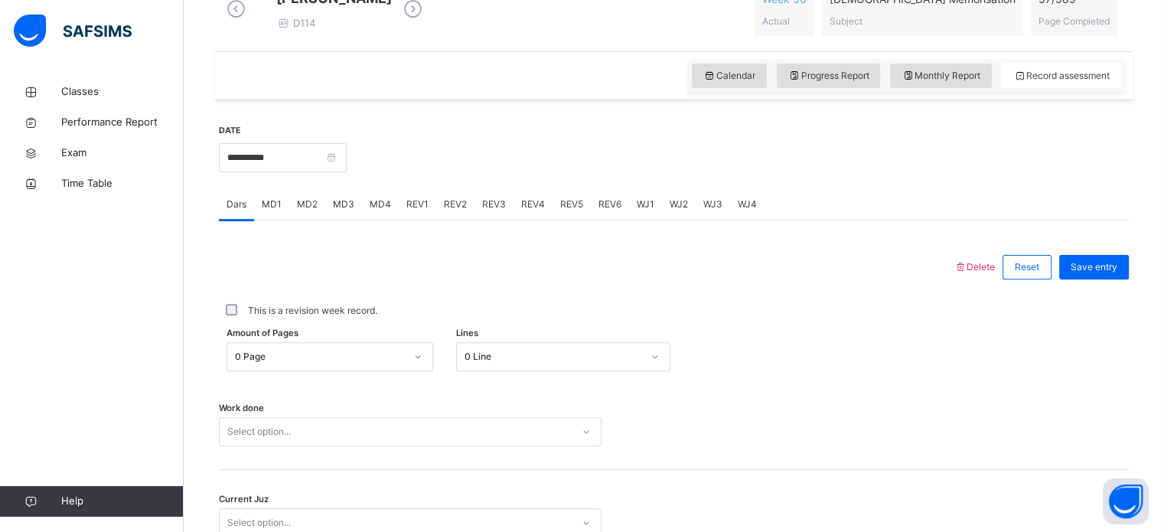
click at [446, 211] on span "REV2" at bounding box center [455, 204] width 23 height 14
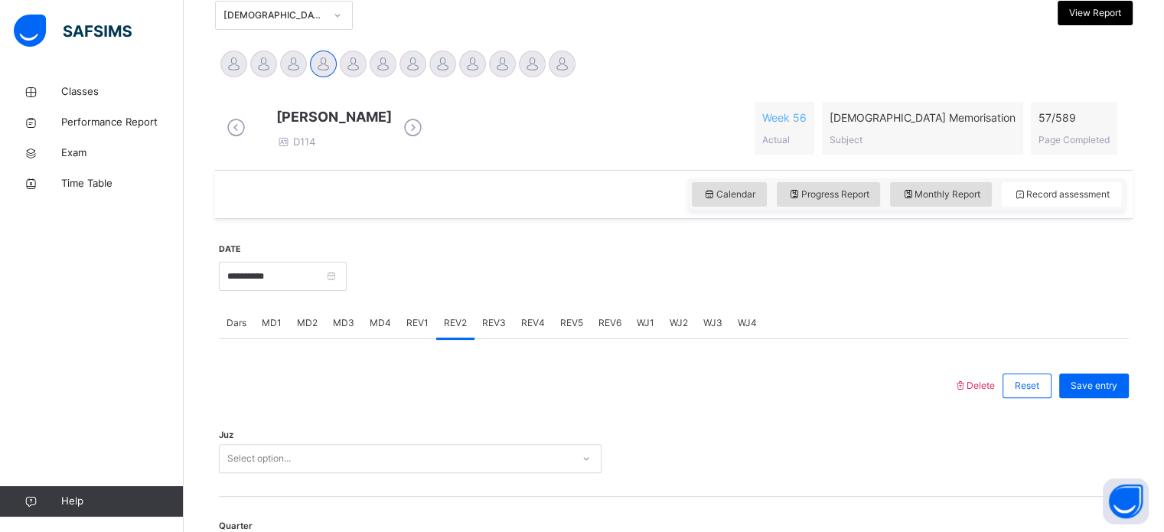
scroll to position [348, 0]
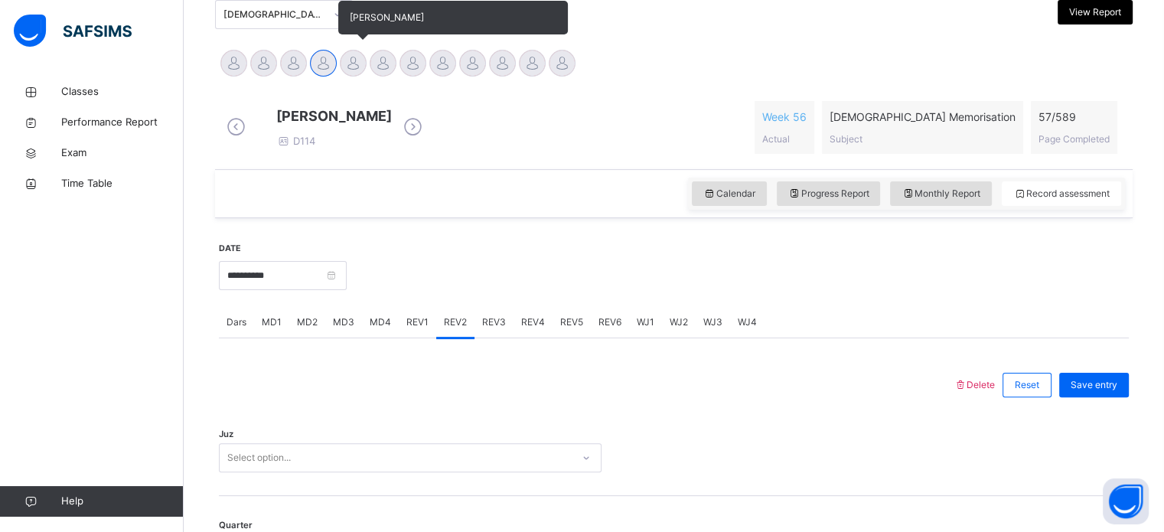
click at [347, 73] on div at bounding box center [353, 63] width 27 height 27
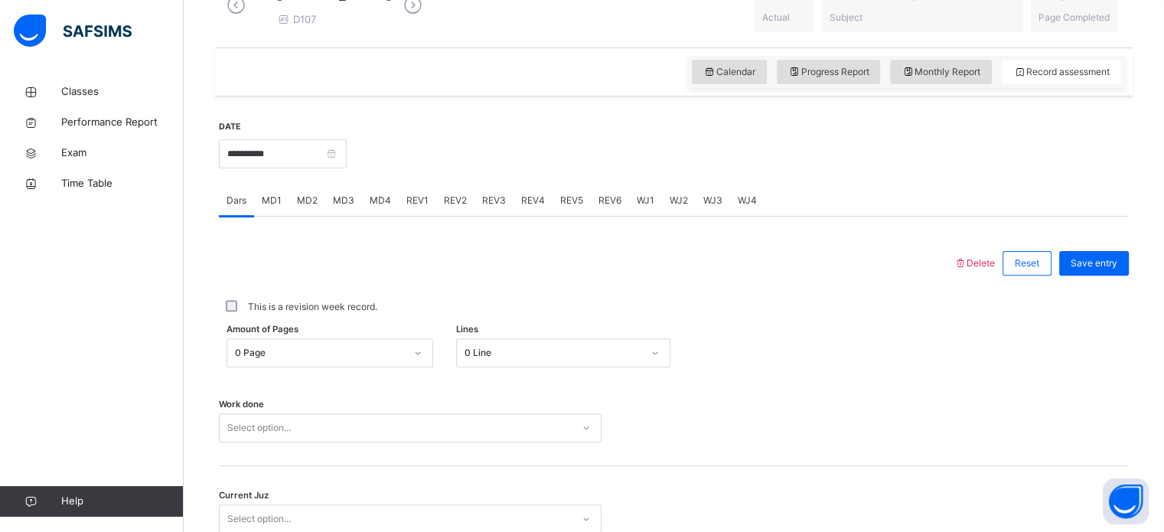
scroll to position [533, 0]
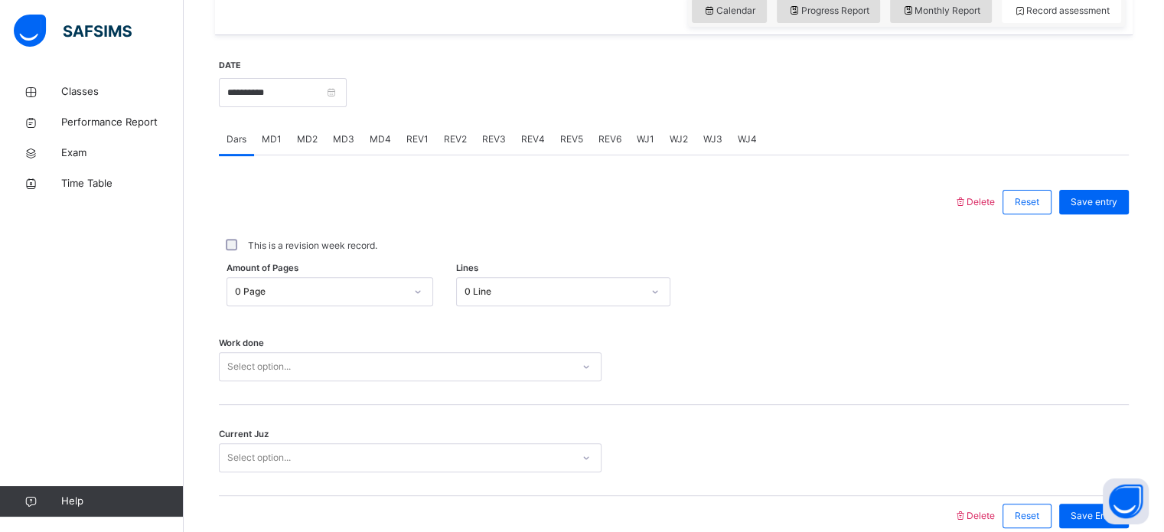
click at [460, 155] on div "REV2" at bounding box center [455, 139] width 38 height 31
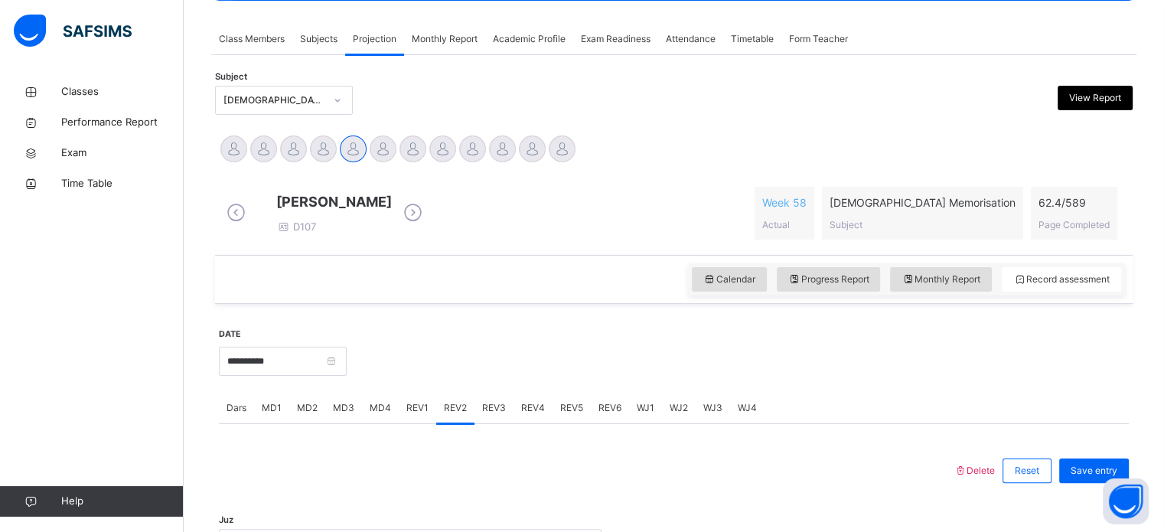
scroll to position [260, 0]
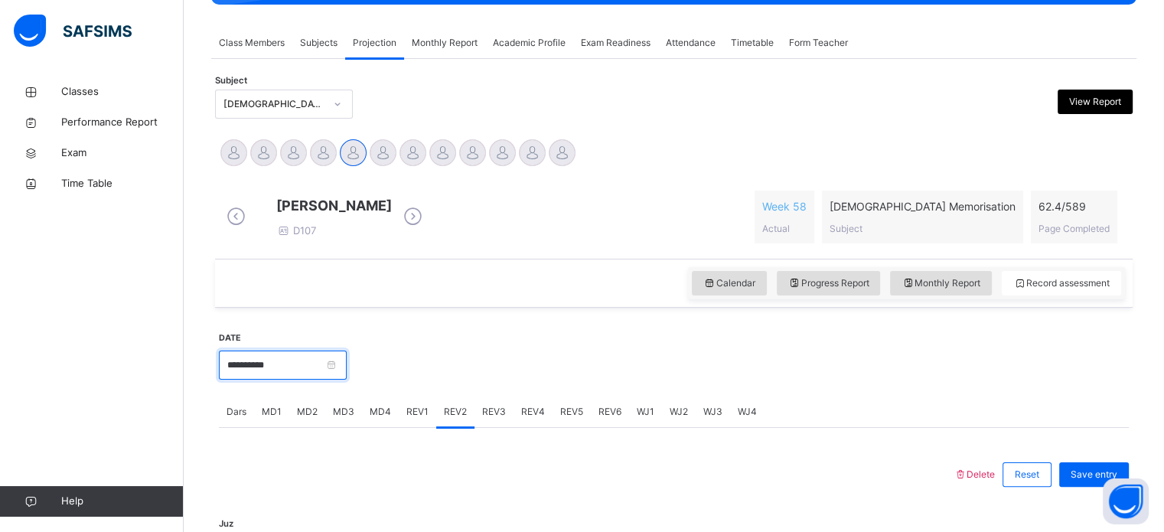
click at [245, 380] on input "**********" at bounding box center [283, 365] width 128 height 29
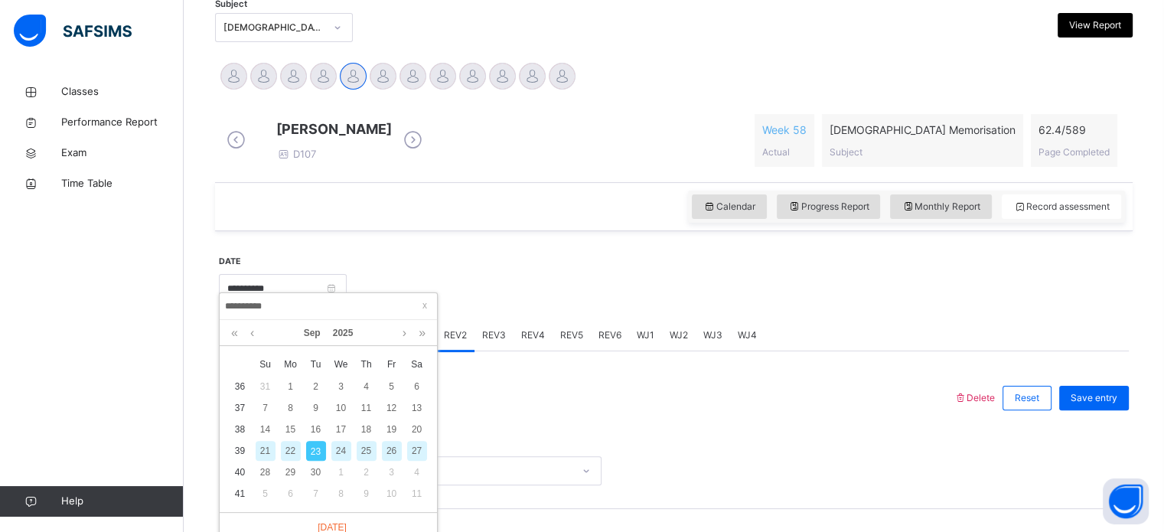
scroll to position [339, 0]
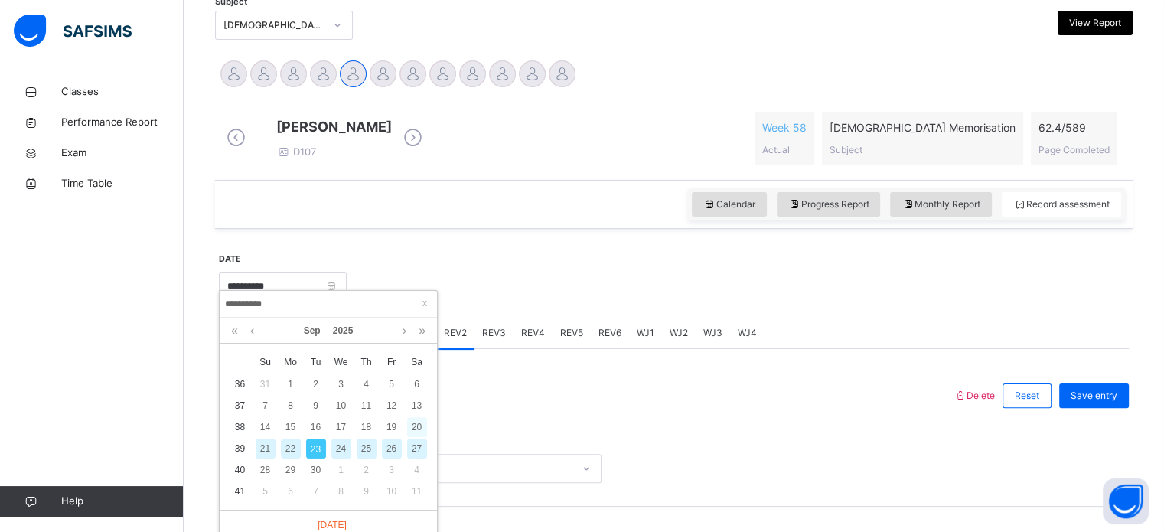
click at [417, 432] on div "20" at bounding box center [417, 427] width 20 height 20
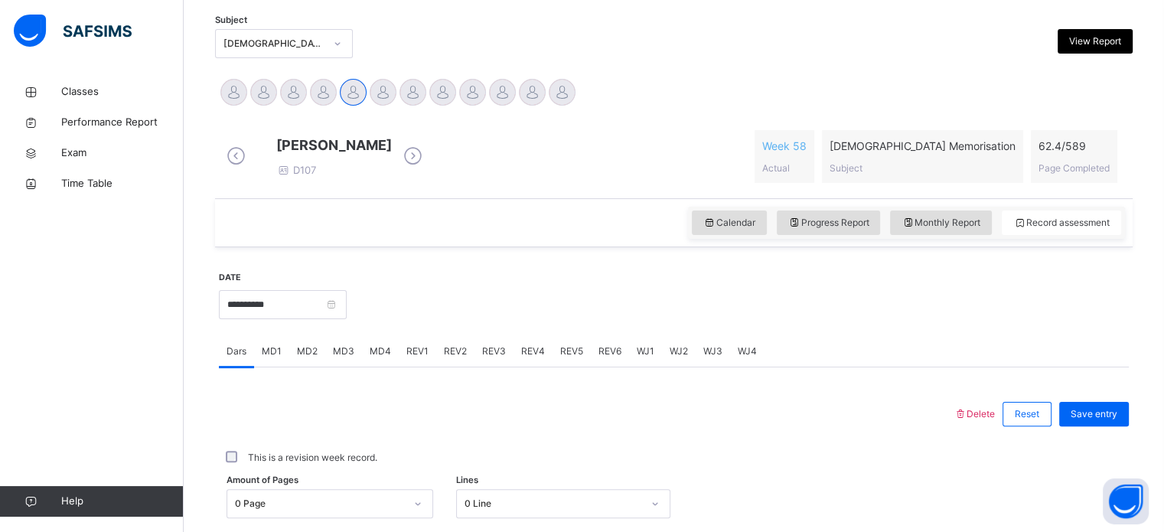
scroll to position [325, 0]
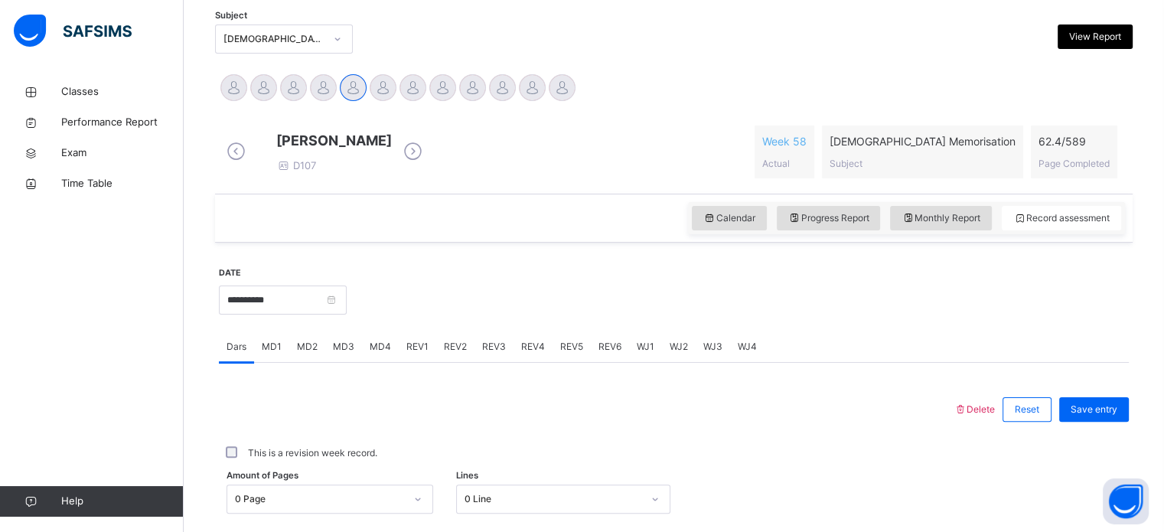
click at [436, 347] on div "REV2" at bounding box center [455, 346] width 38 height 31
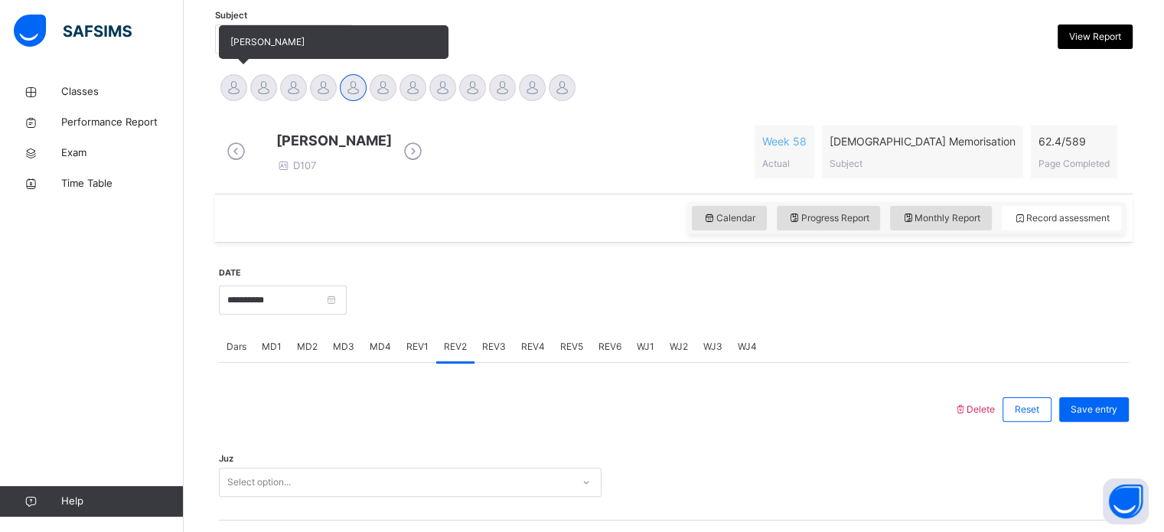
click at [223, 90] on div at bounding box center [233, 87] width 27 height 27
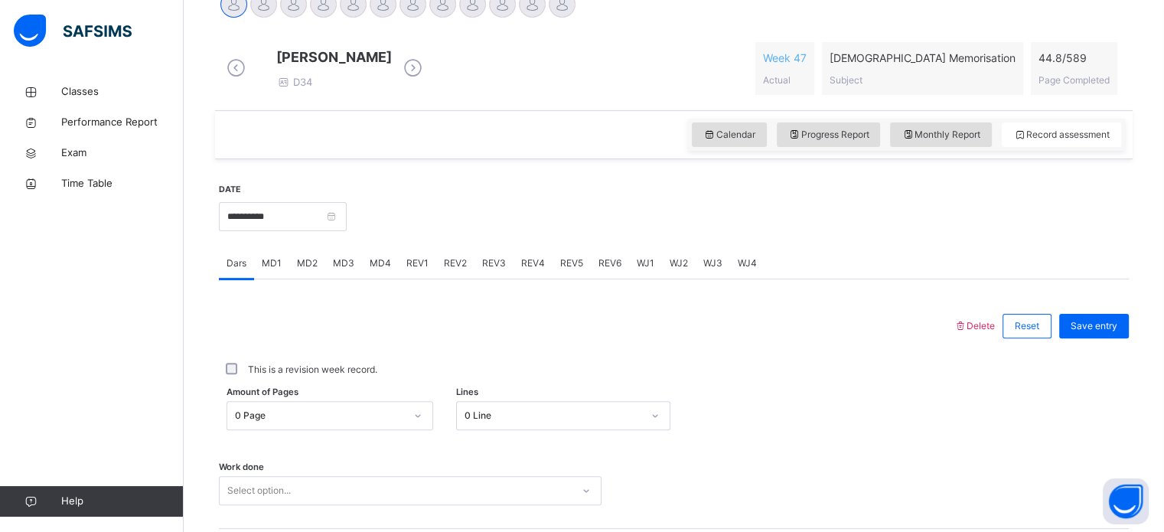
scroll to position [425, 0]
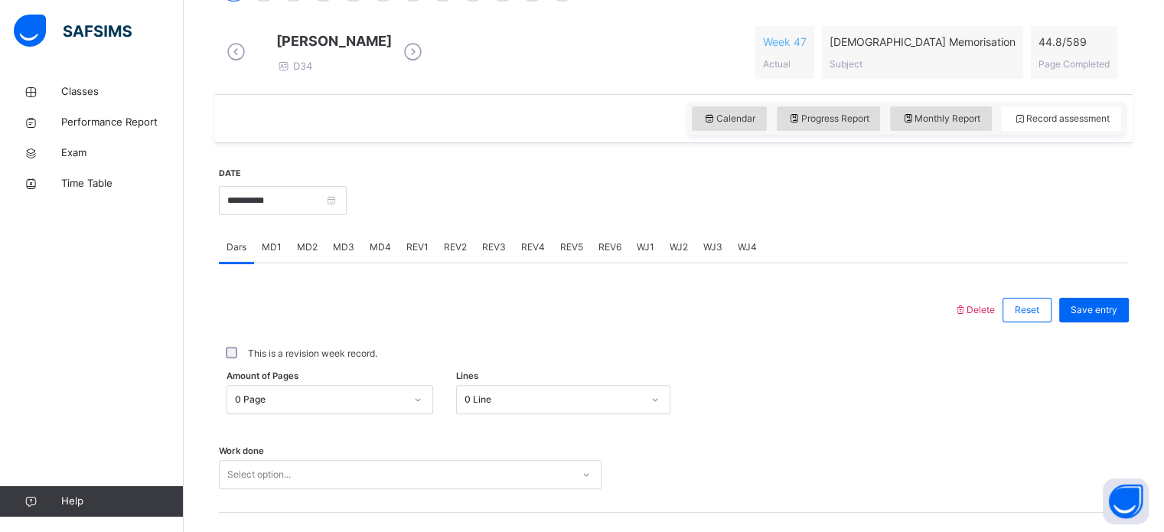
click at [462, 254] on span "REV2" at bounding box center [455, 247] width 23 height 14
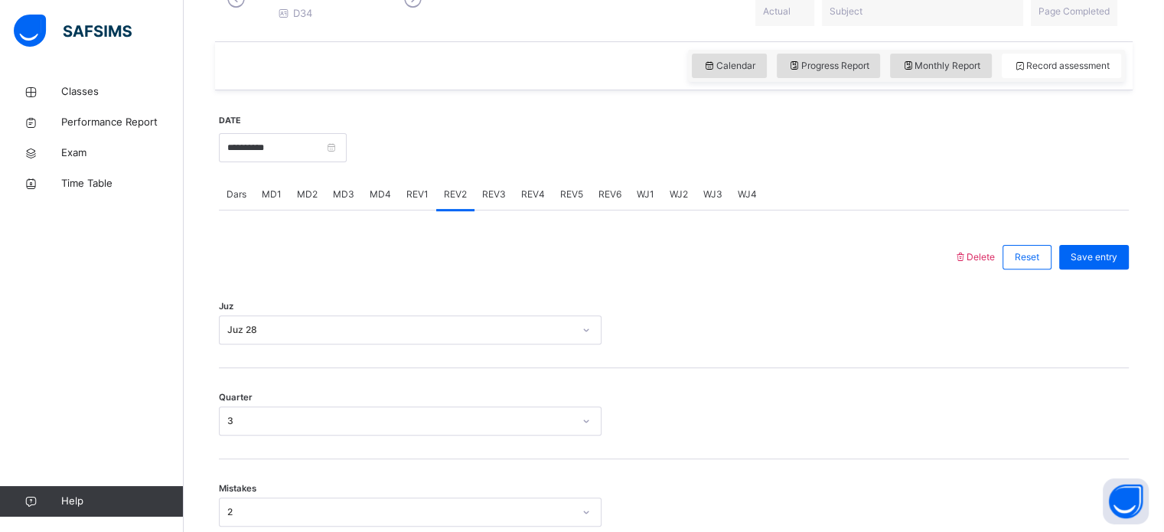
scroll to position [407, 0]
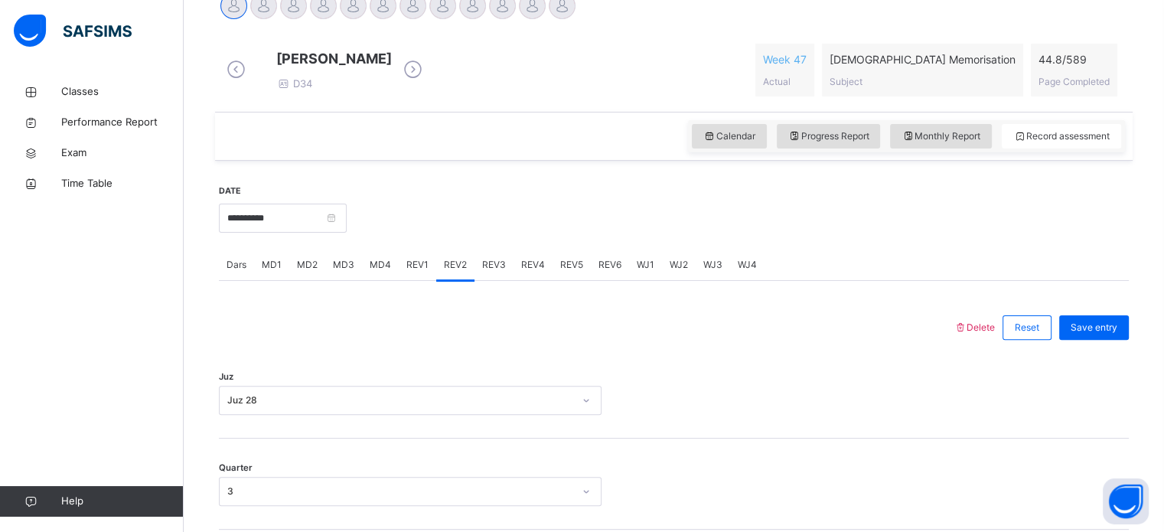
click at [420, 280] on div "REV1" at bounding box center [418, 264] width 38 height 31
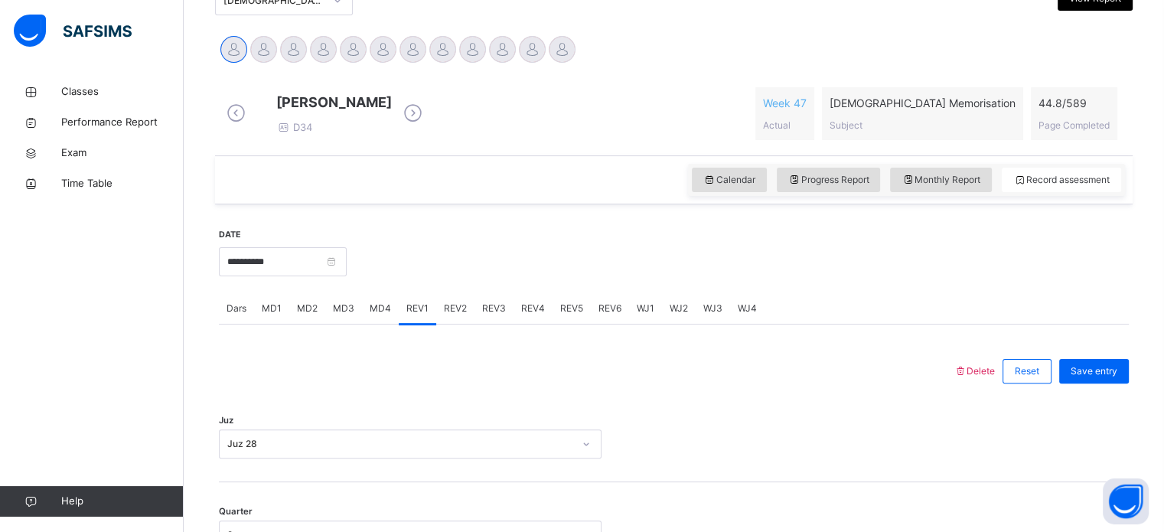
scroll to position [373, 0]
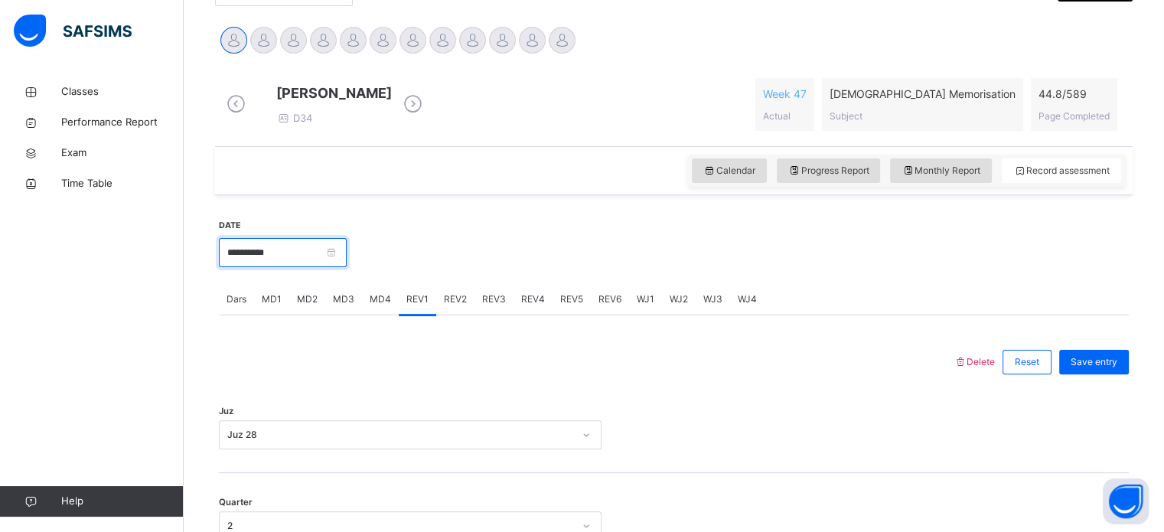
click at [246, 267] on input "**********" at bounding box center [283, 252] width 128 height 29
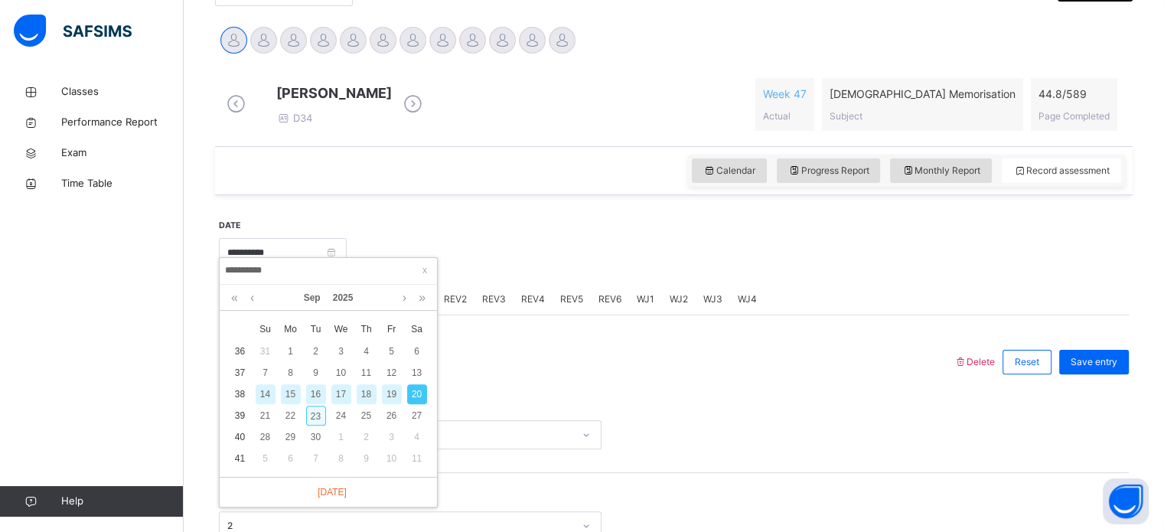
click at [315, 422] on div "23" at bounding box center [316, 416] width 20 height 20
type input "**********"
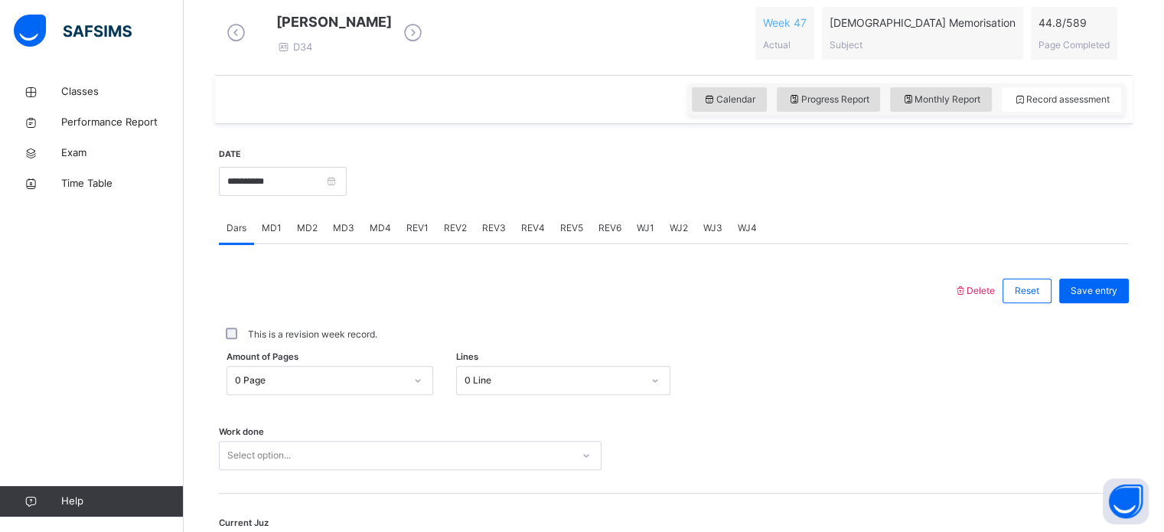
scroll to position [446, 0]
click at [446, 241] on div "REV2" at bounding box center [455, 225] width 38 height 31
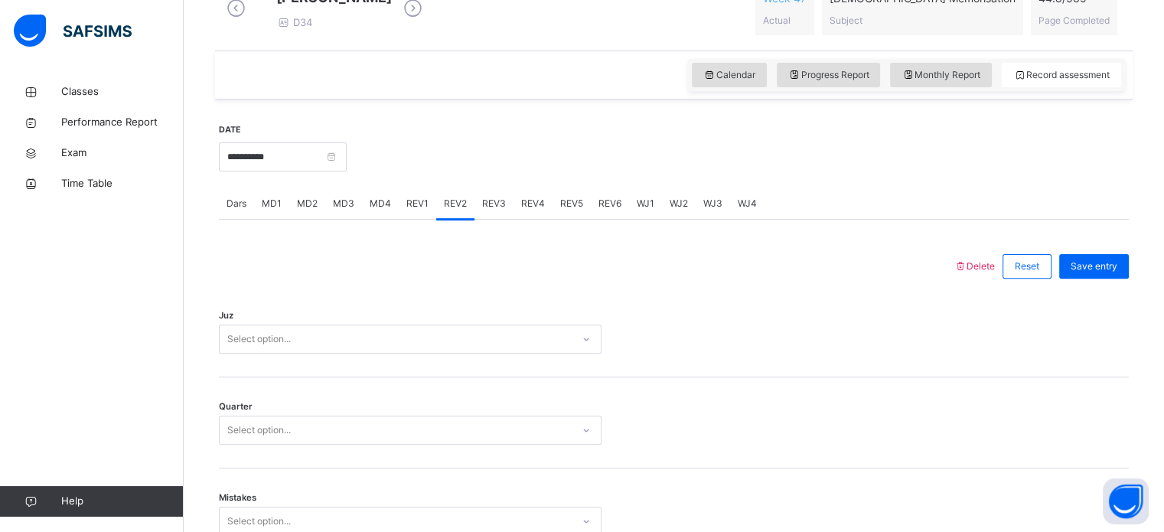
scroll to position [471, 0]
click at [419, 208] on span "REV1" at bounding box center [417, 201] width 22 height 14
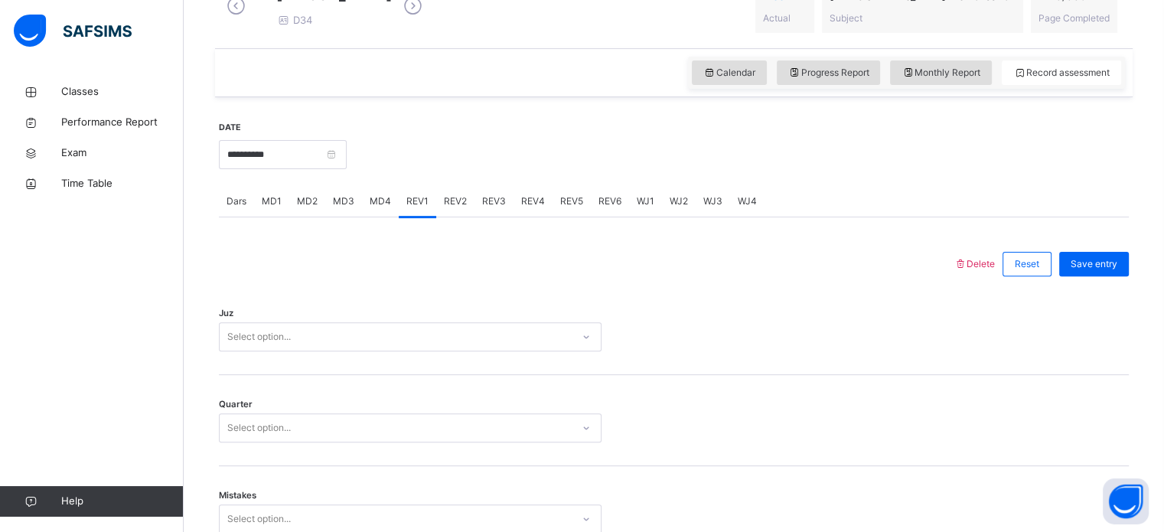
click at [479, 217] on div "REV3" at bounding box center [493, 201] width 39 height 31
click at [536, 217] on div "REV4" at bounding box center [533, 201] width 39 height 31
click at [595, 217] on div "REV6" at bounding box center [610, 201] width 38 height 31
click at [574, 217] on div "REV5" at bounding box center [572, 201] width 38 height 31
click at [445, 208] on span "REV2" at bounding box center [455, 201] width 23 height 14
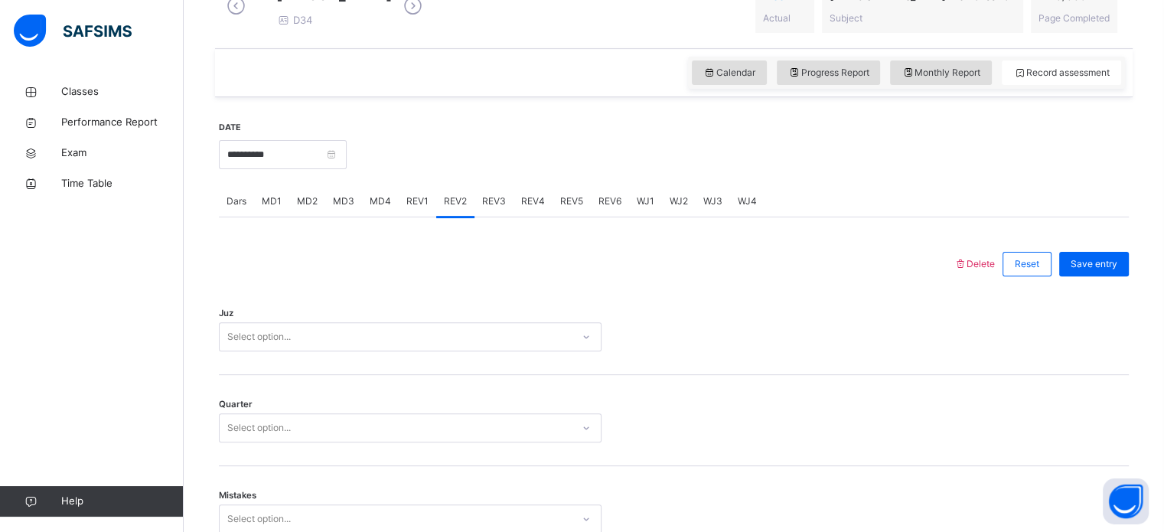
click at [409, 217] on div "REV1" at bounding box center [418, 201] width 38 height 31
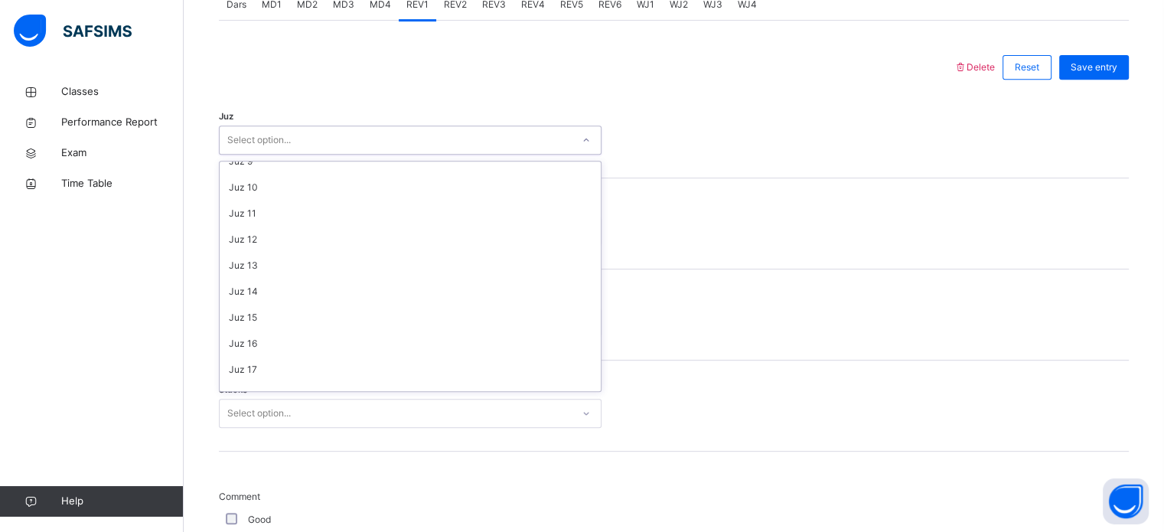
scroll to position [551, 0]
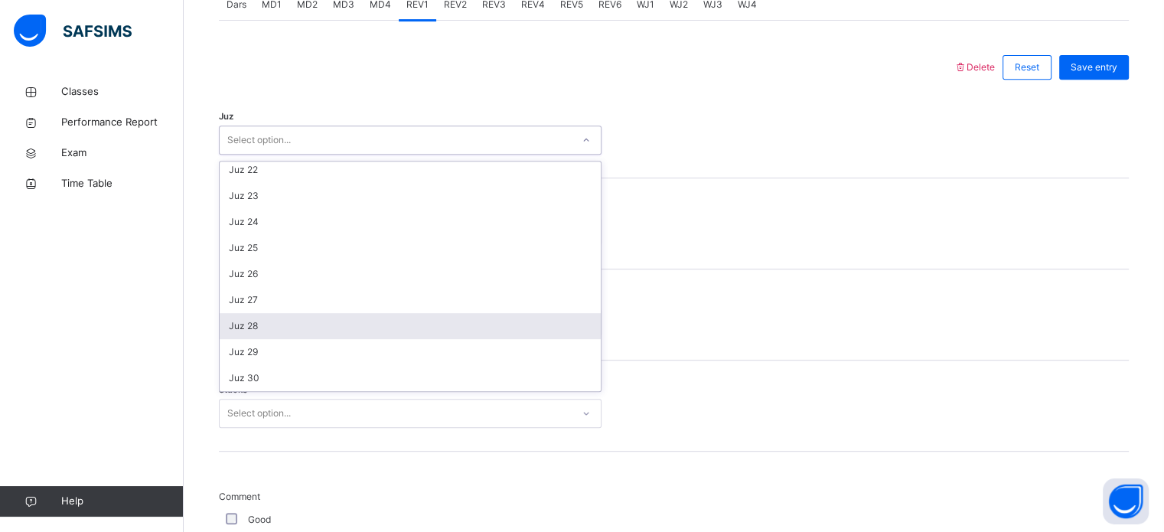
click at [297, 339] on div "Juz 28" at bounding box center [410, 326] width 381 height 26
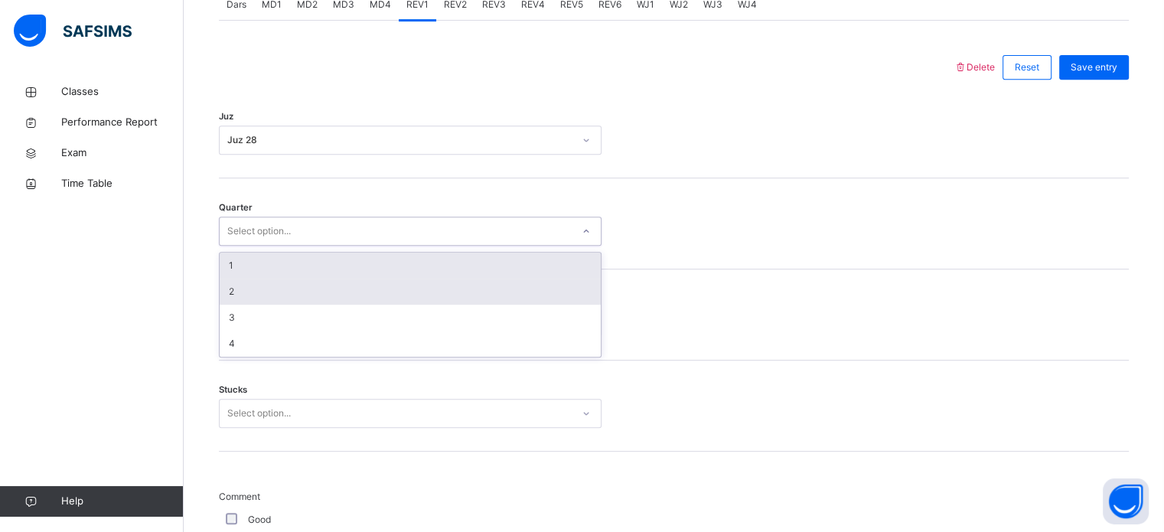
click at [311, 305] on div "2" at bounding box center [410, 292] width 381 height 26
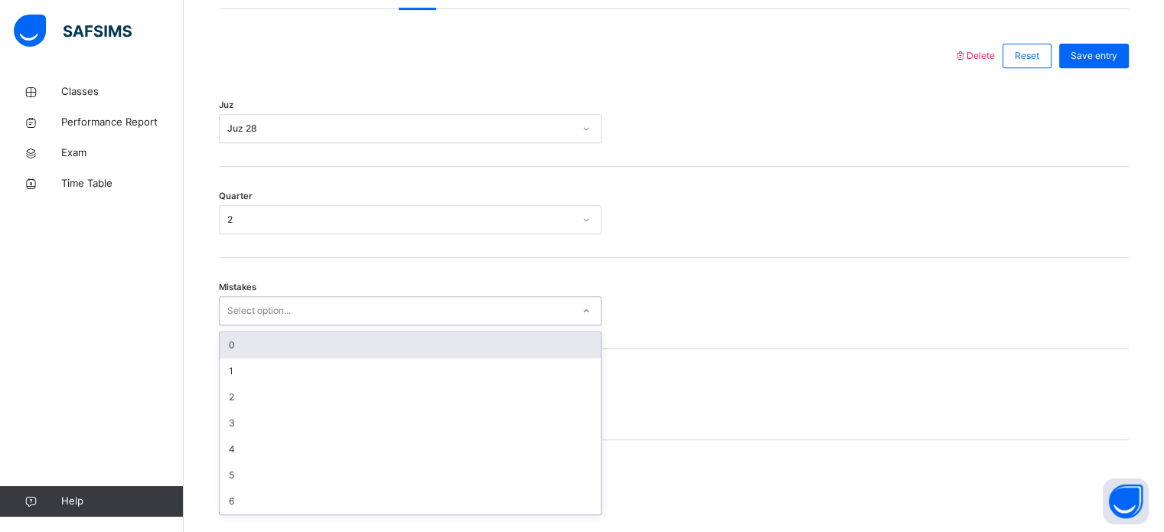
scroll to position [680, 0]
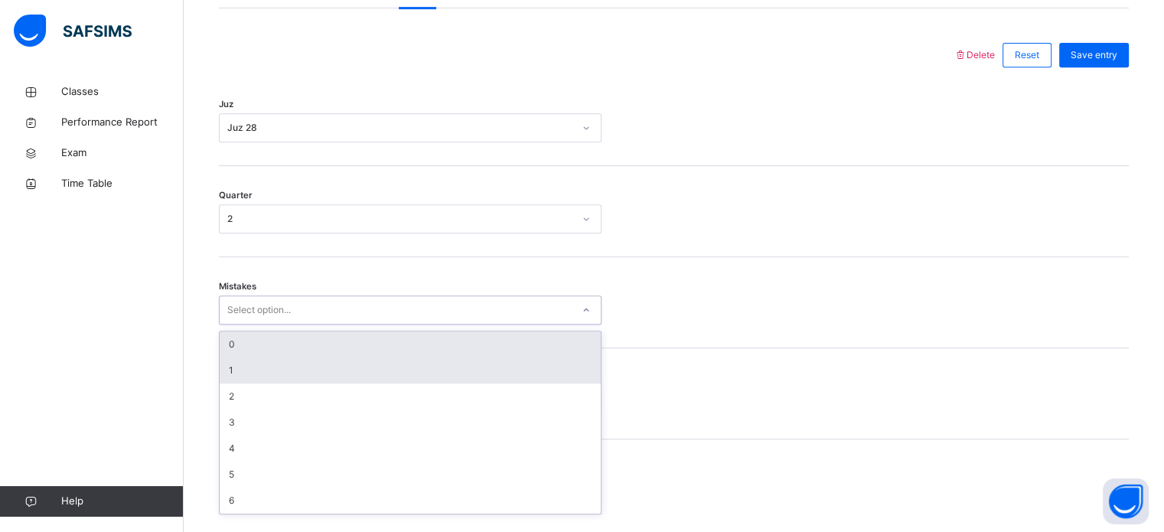
click at [348, 379] on div "1" at bounding box center [410, 370] width 381 height 26
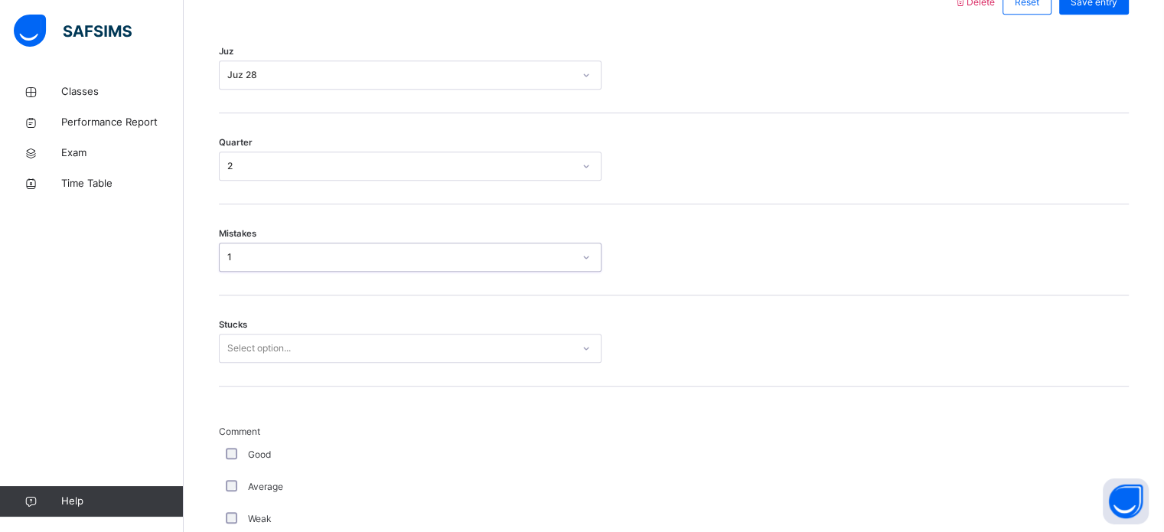
scroll to position [744, 0]
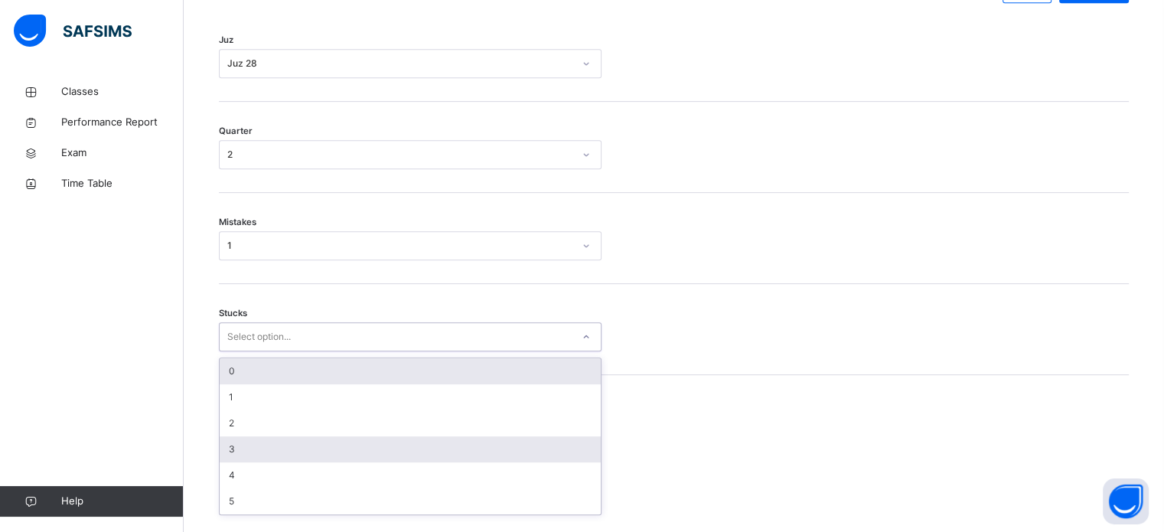
click at [279, 459] on div "3" at bounding box center [410, 449] width 381 height 26
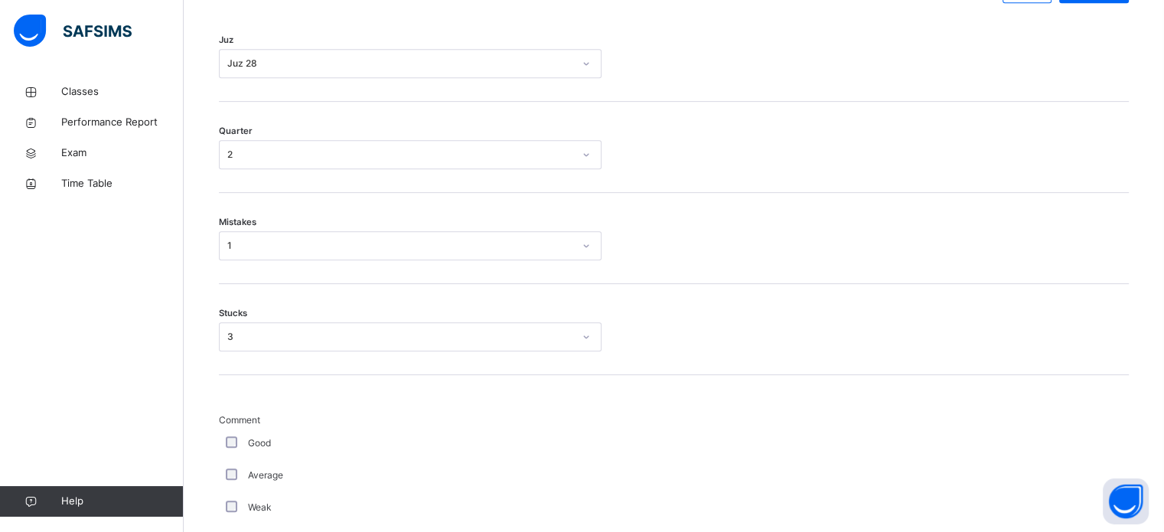
click at [232, 469] on div "Average" at bounding box center [410, 475] width 383 height 32
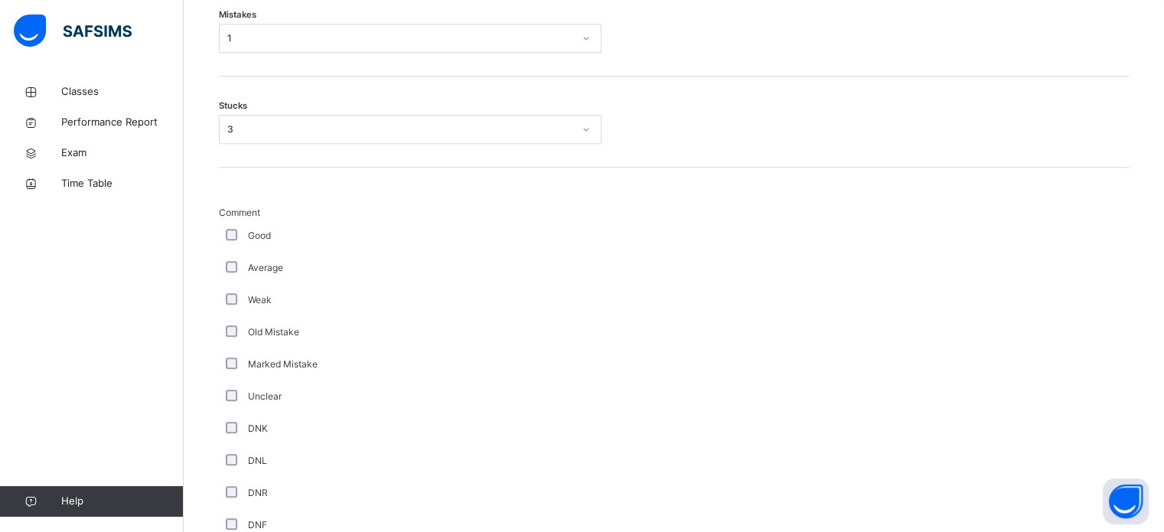
scroll to position [1382, 0]
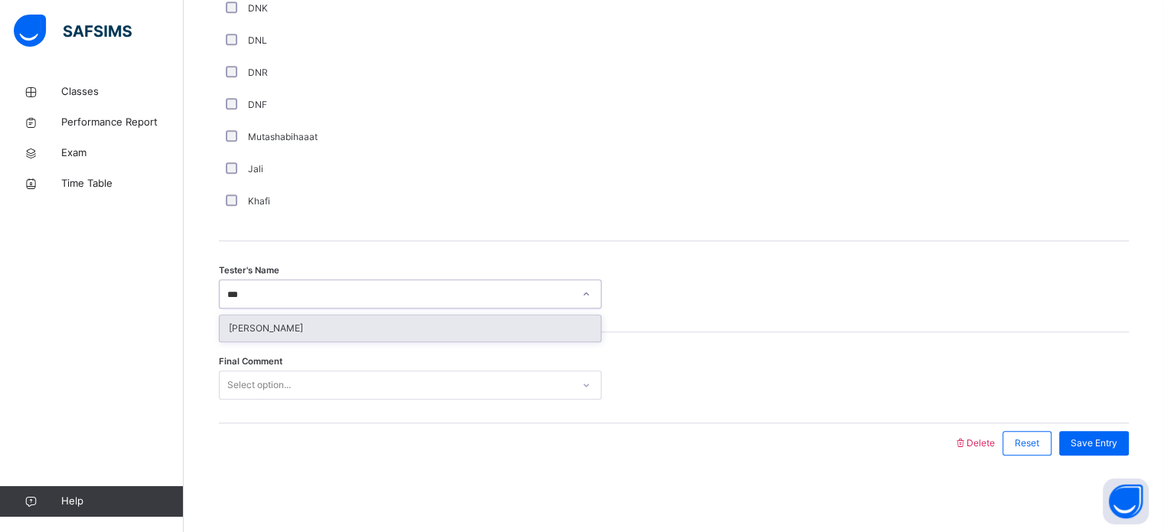
type input "****"
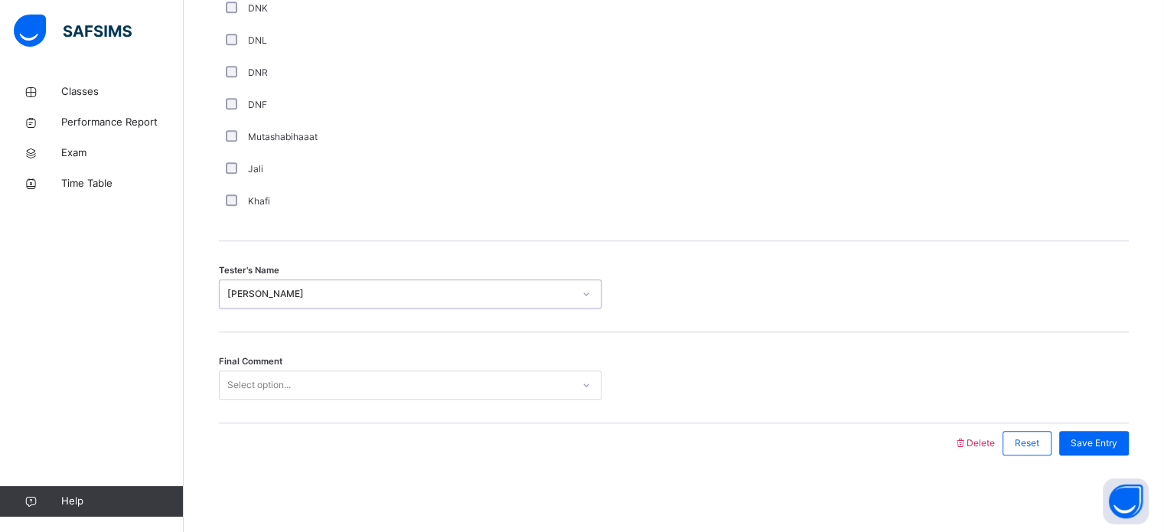
click at [453, 425] on div at bounding box center [586, 443] width 719 height 40
click at [425, 332] on div "Tester's Name [PERSON_NAME]" at bounding box center [674, 286] width 910 height 91
click at [435, 332] on div "Tester's Name [PERSON_NAME]" at bounding box center [674, 286] width 910 height 91
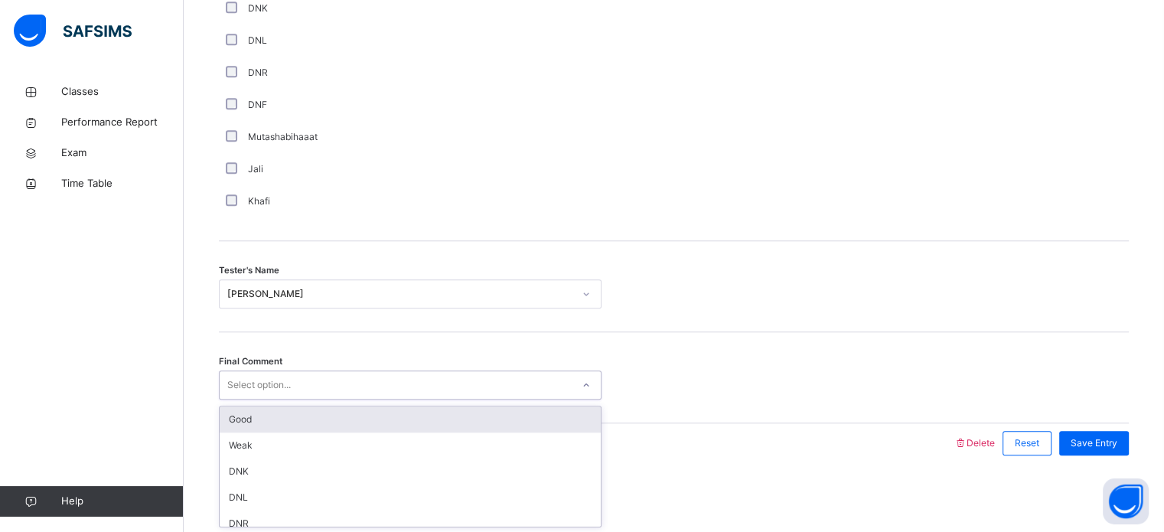
click at [554, 427] on div "Good" at bounding box center [410, 419] width 381 height 26
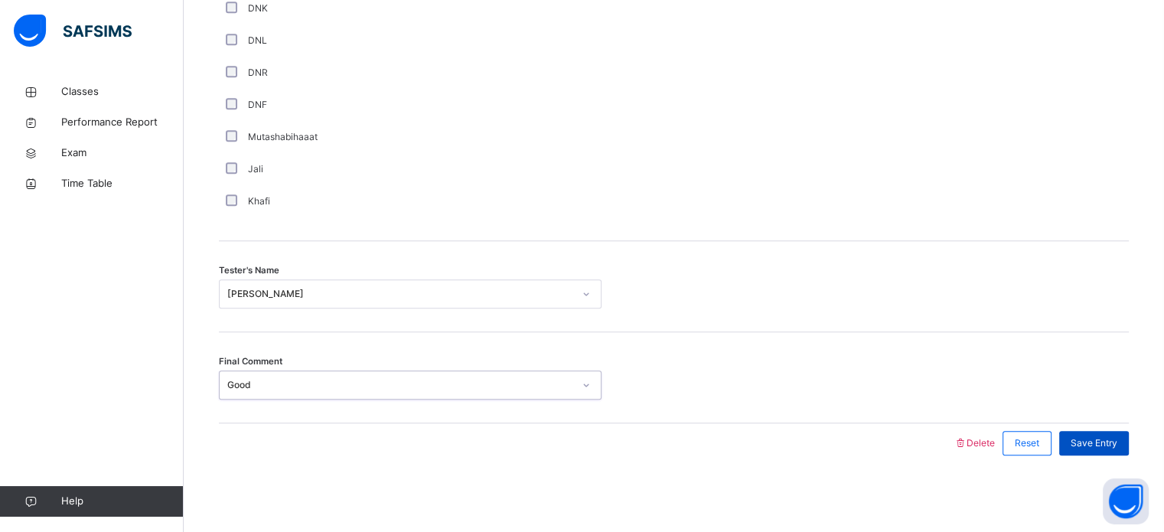
click at [1103, 453] on div "Save Entry" at bounding box center [1094, 443] width 70 height 24
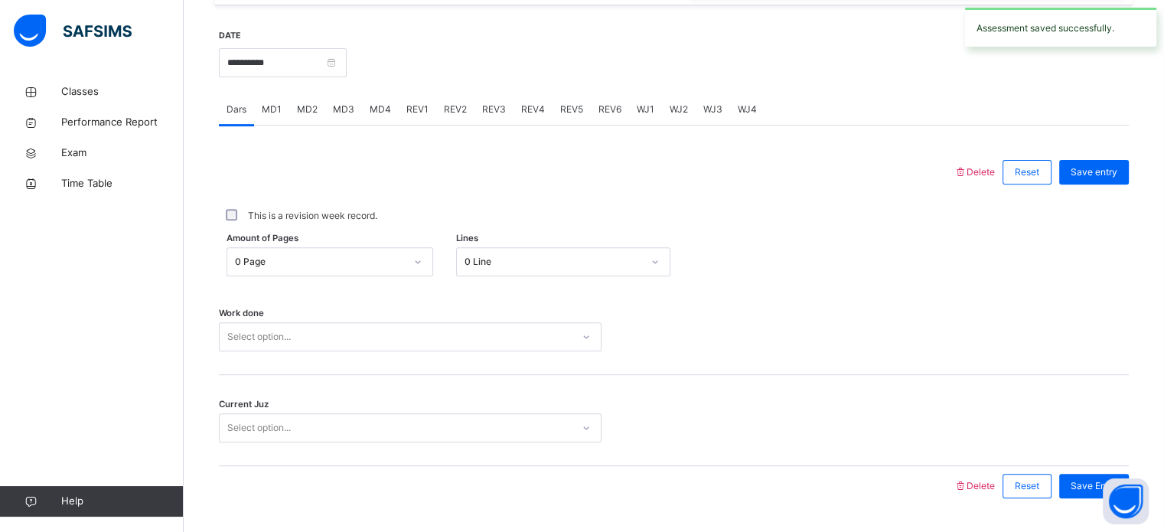
scroll to position [546, 0]
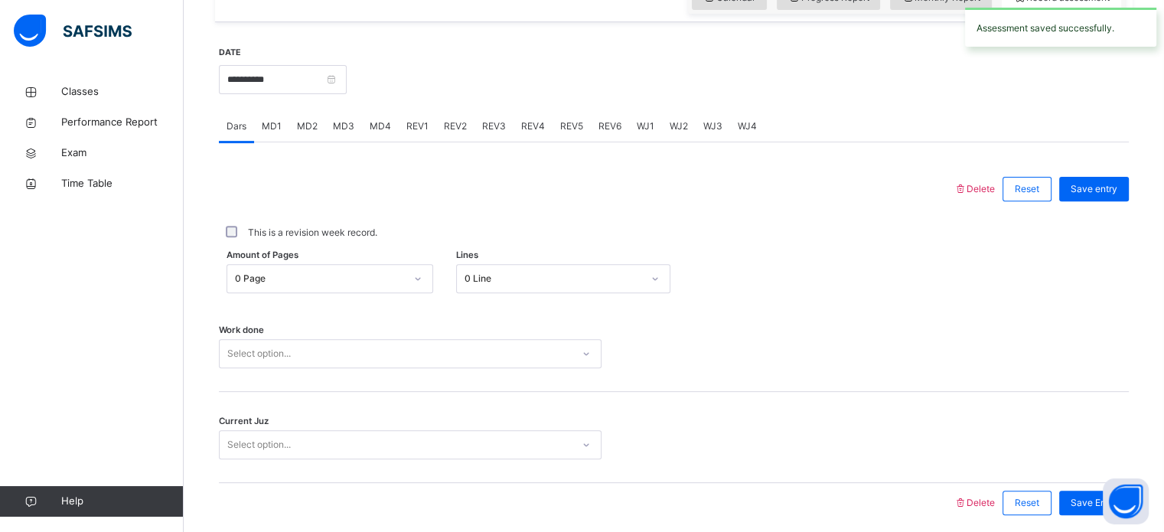
click at [422, 133] on span "REV1" at bounding box center [417, 126] width 22 height 14
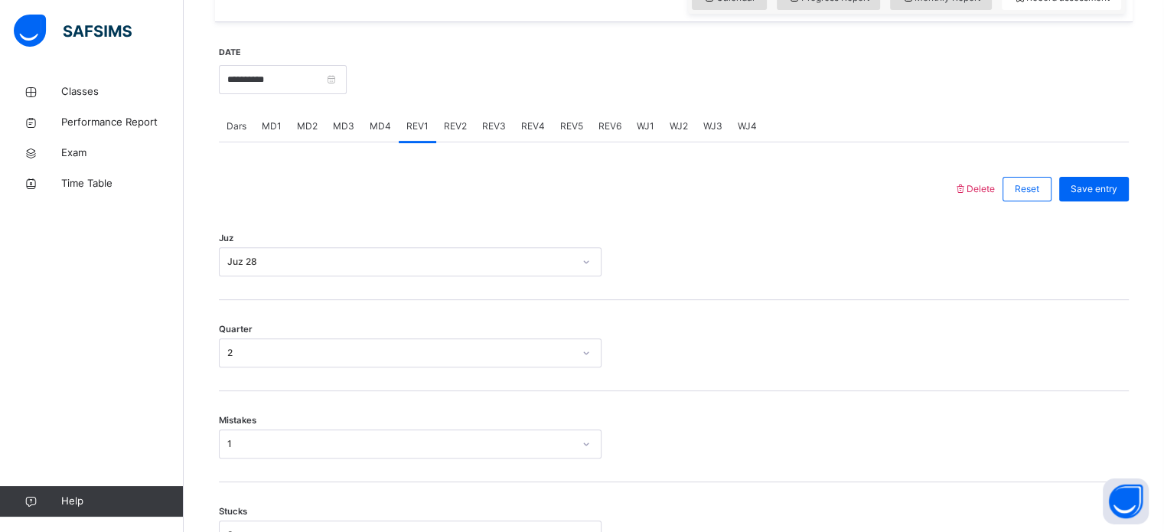
click at [468, 142] on div "REV2" at bounding box center [455, 126] width 38 height 31
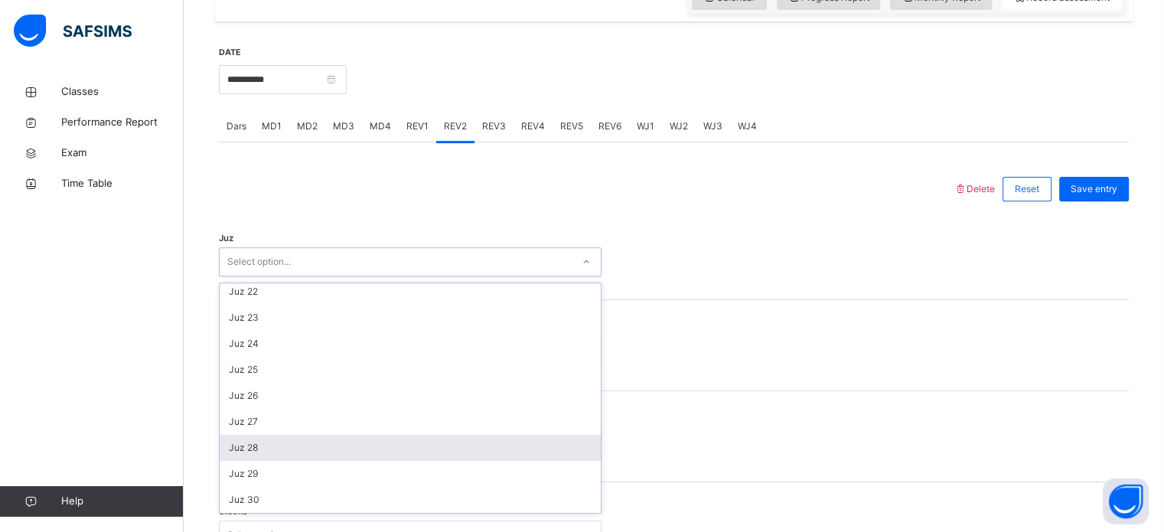
click at [288, 461] on div "Juz 28" at bounding box center [410, 448] width 381 height 26
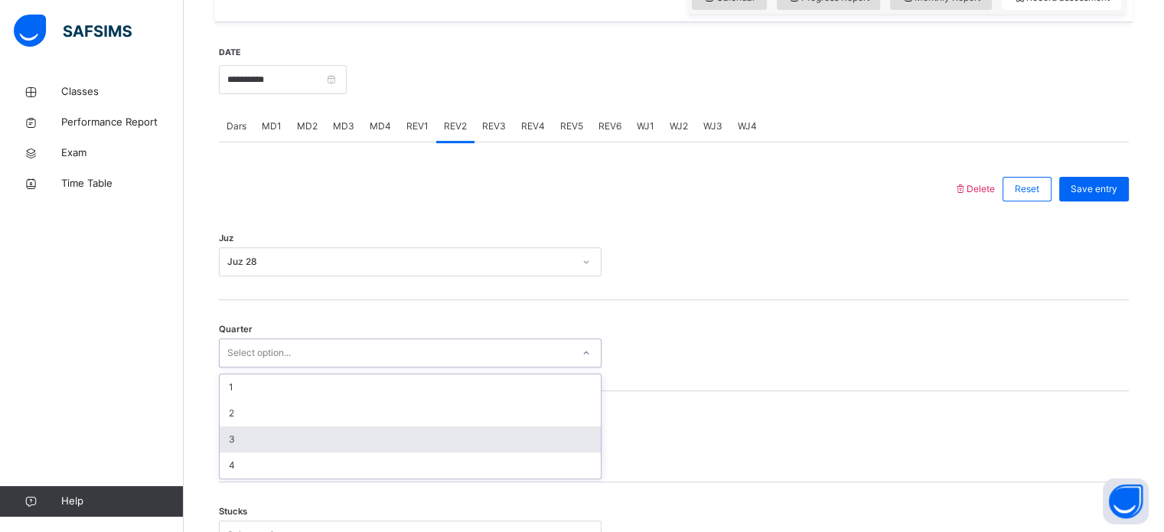
click at [298, 445] on div "3" at bounding box center [410, 439] width 381 height 26
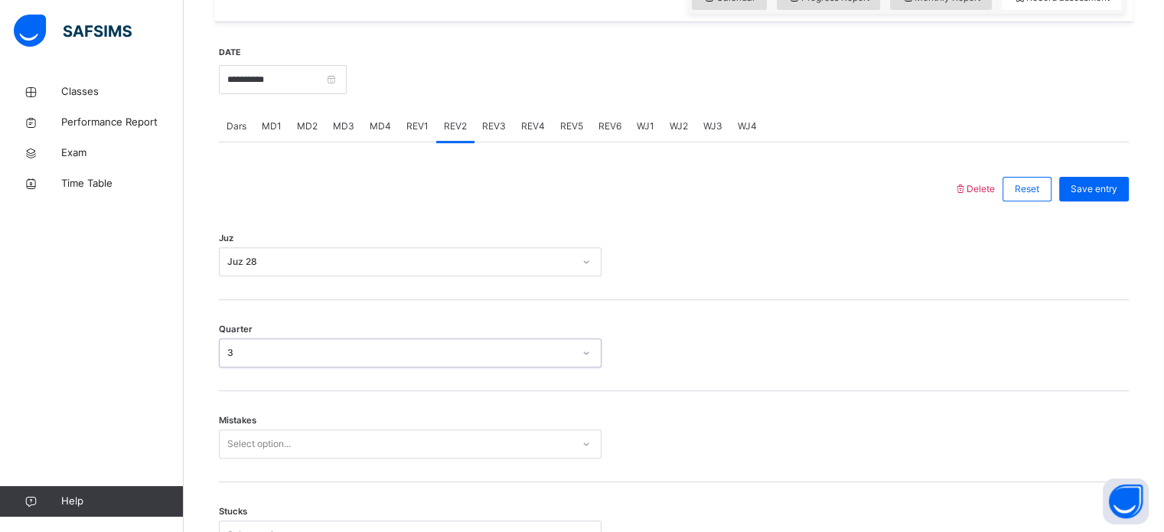
click at [298, 445] on div "Select option..." at bounding box center [410, 443] width 383 height 29
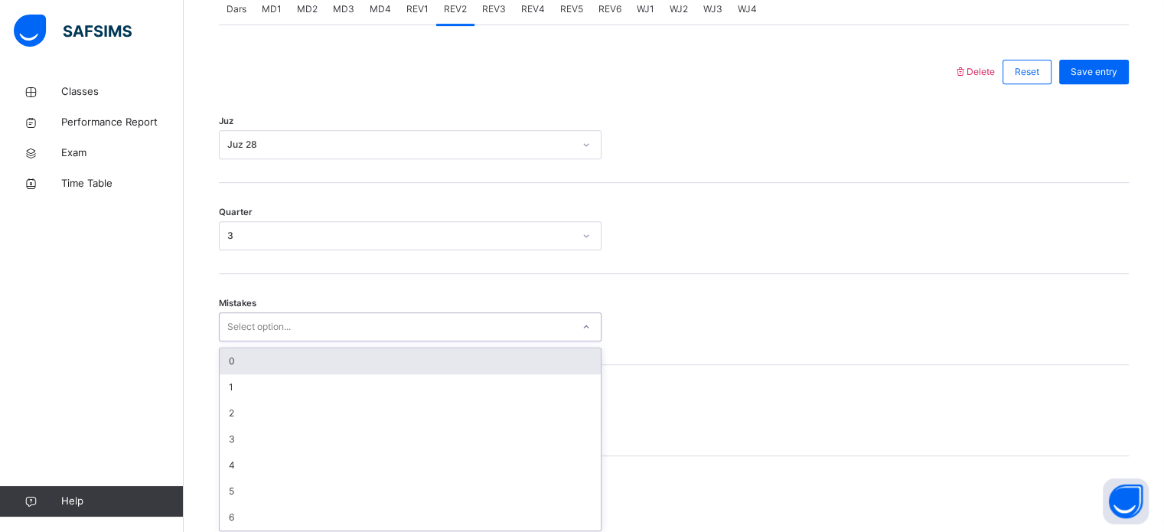
scroll to position [680, 0]
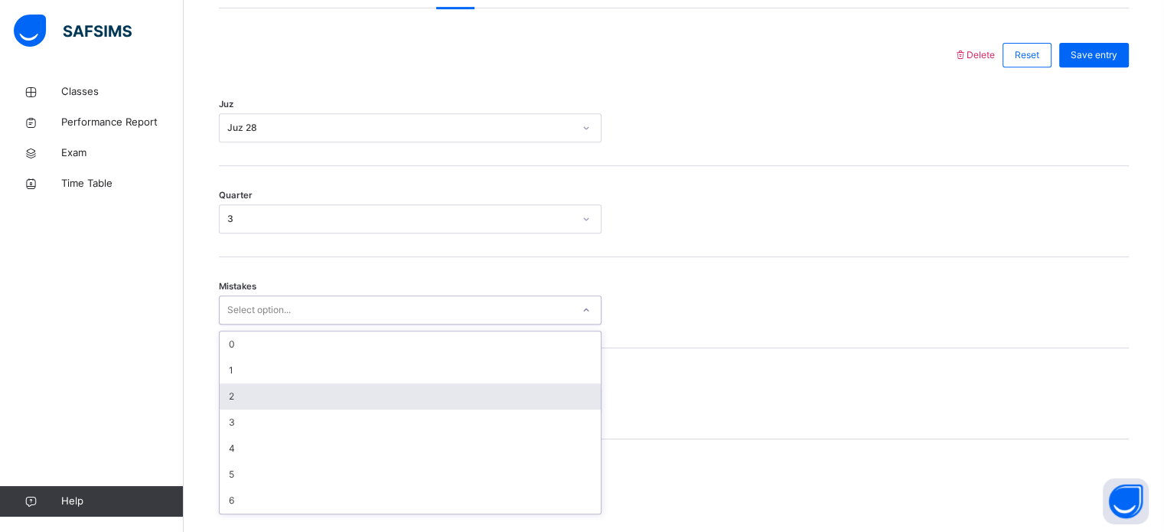
click at [267, 409] on div "2" at bounding box center [410, 396] width 381 height 26
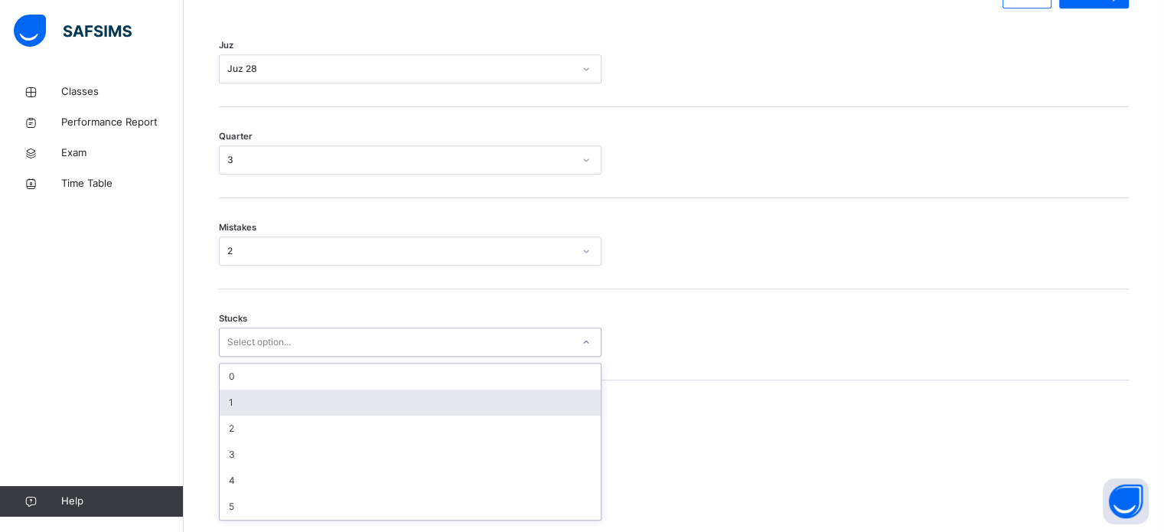
click at [267, 357] on div "option 1 focused, 2 of 6. 6 results available. Use Up and Down to choose option…" at bounding box center [410, 342] width 383 height 29
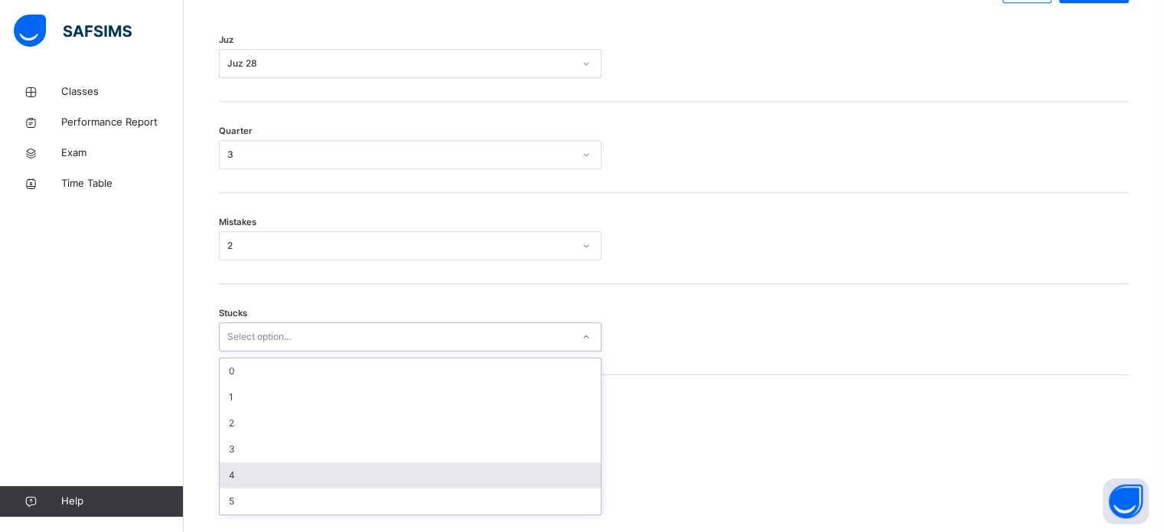
click at [263, 473] on div "4" at bounding box center [410, 475] width 381 height 26
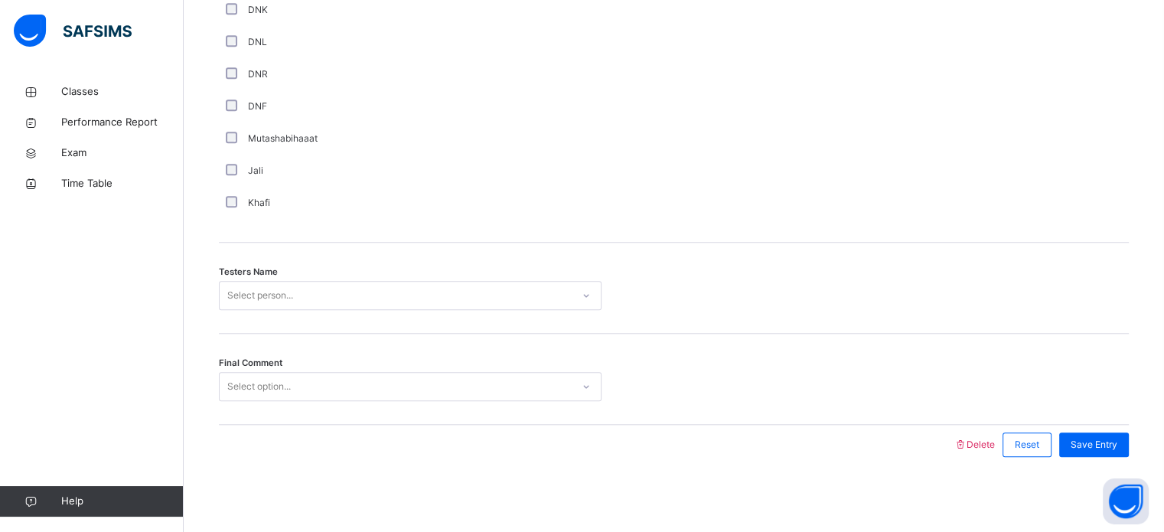
scroll to position [1382, 0]
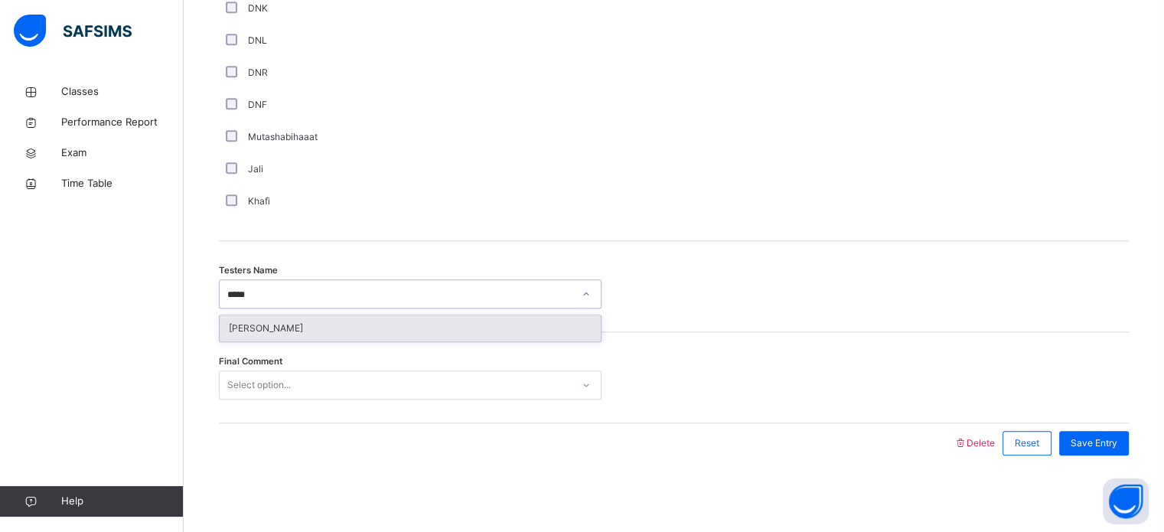
type input "******"
click at [432, 334] on div "[PERSON_NAME]" at bounding box center [410, 328] width 381 height 26
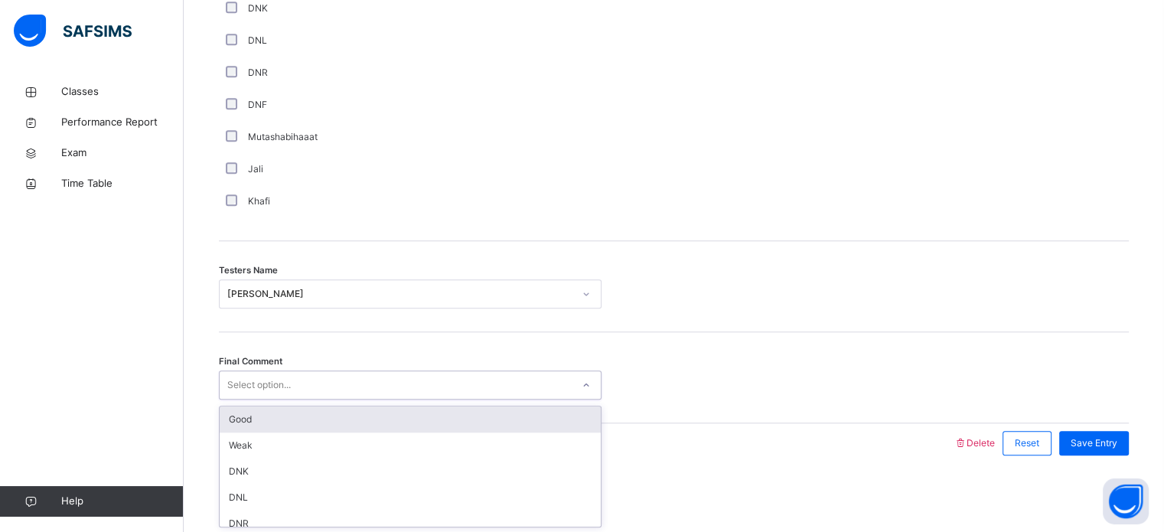
click at [406, 426] on div "Good" at bounding box center [410, 419] width 381 height 26
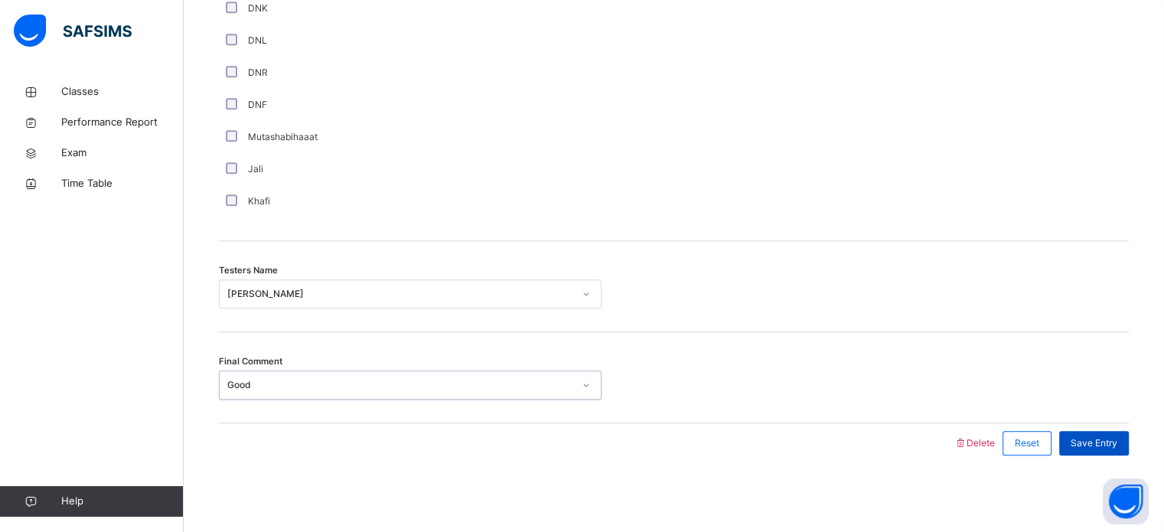
click at [1089, 447] on span "Save Entry" at bounding box center [1094, 443] width 47 height 14
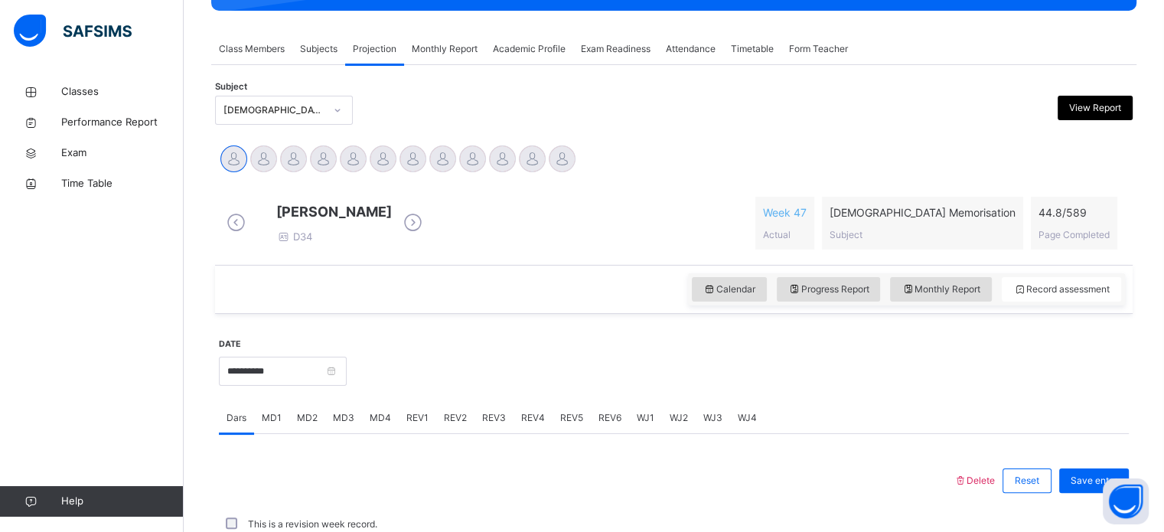
scroll to position [255, 0]
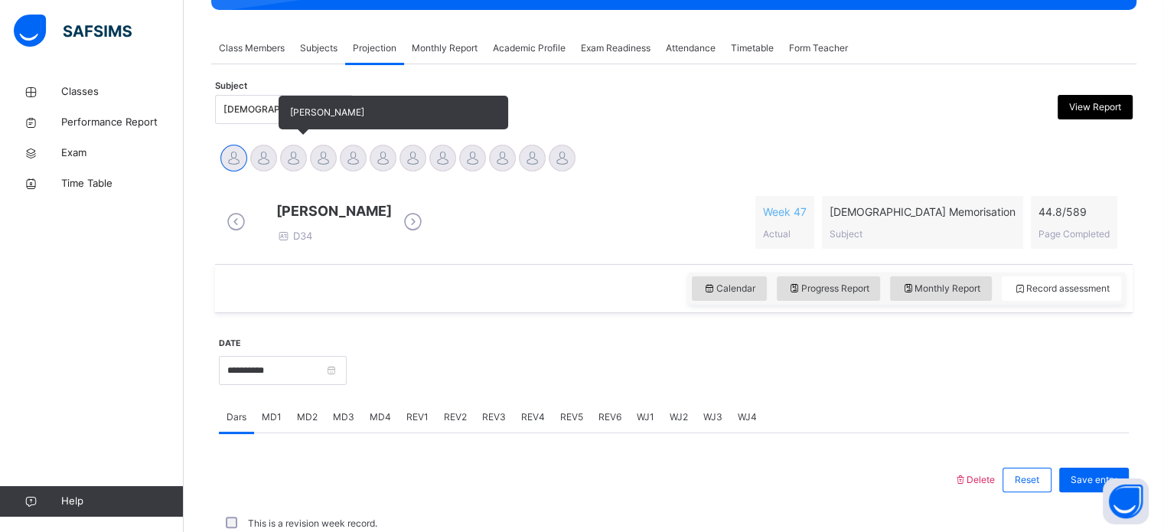
click at [279, 151] on div "[PERSON_NAME]" at bounding box center [294, 160] width 30 height 34
click at [328, 162] on div at bounding box center [323, 158] width 27 height 27
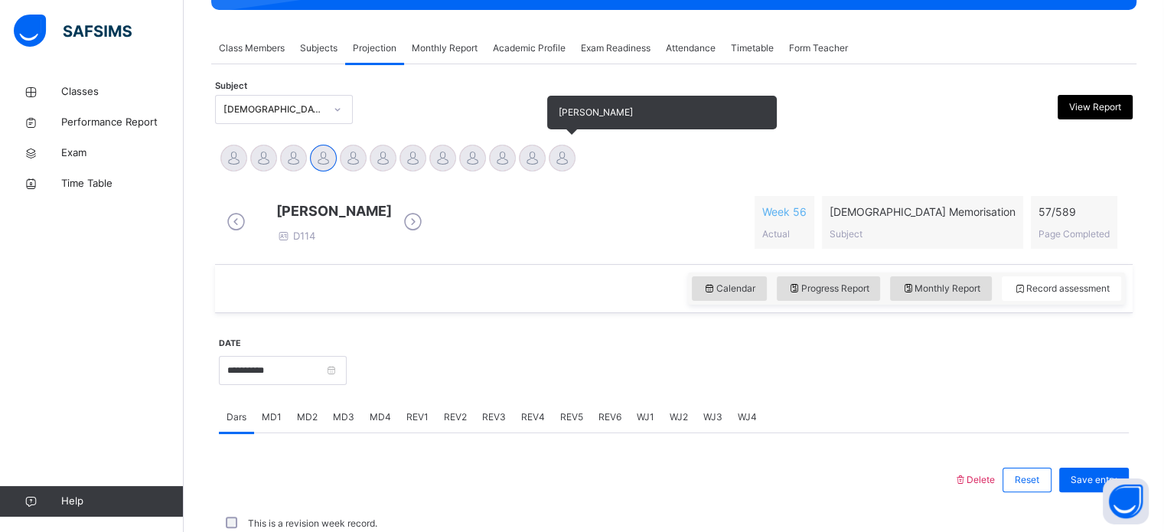
click at [562, 165] on div at bounding box center [562, 158] width 27 height 27
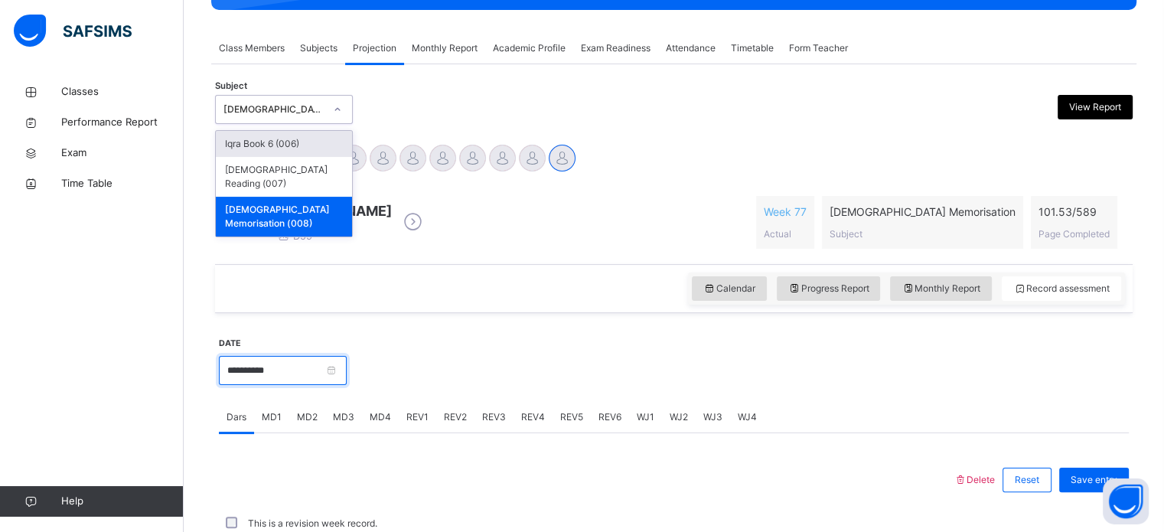
click at [225, 385] on input "**********" at bounding box center [283, 370] width 128 height 29
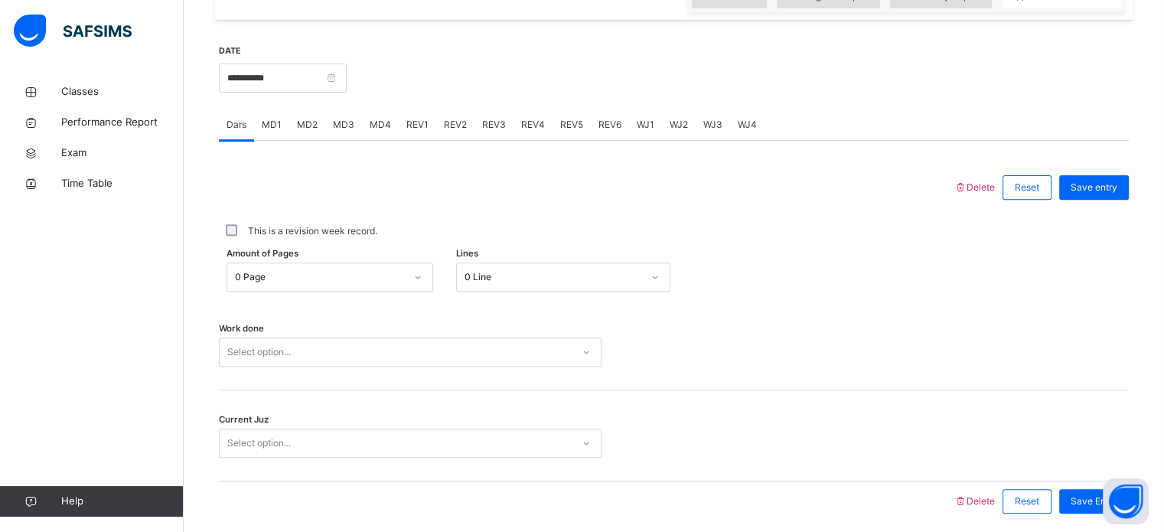
scroll to position [548, 0]
click at [237, 92] on input "**********" at bounding box center [283, 77] width 128 height 29
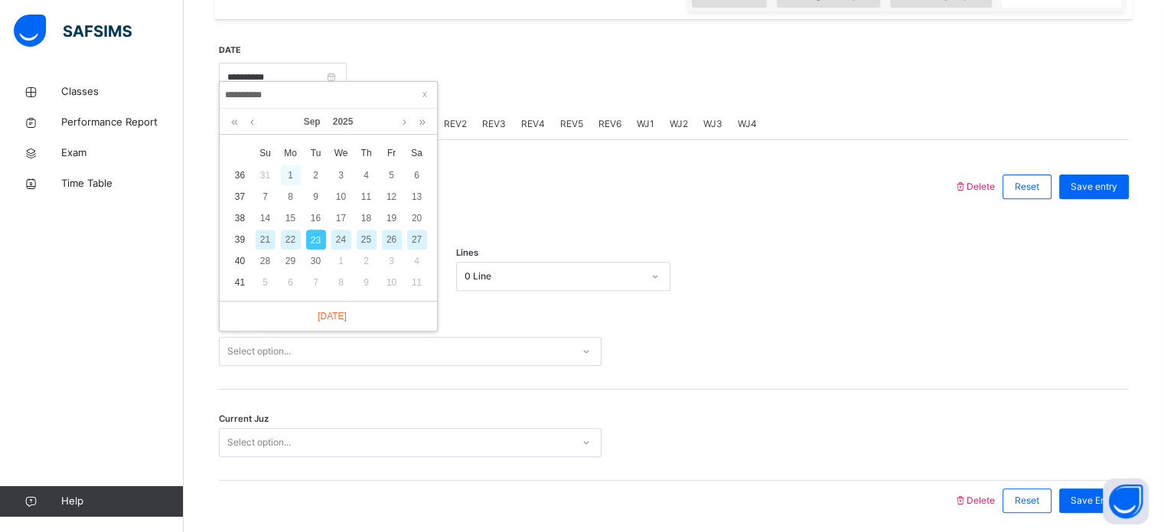
click at [290, 175] on div "1" at bounding box center [291, 175] width 20 height 20
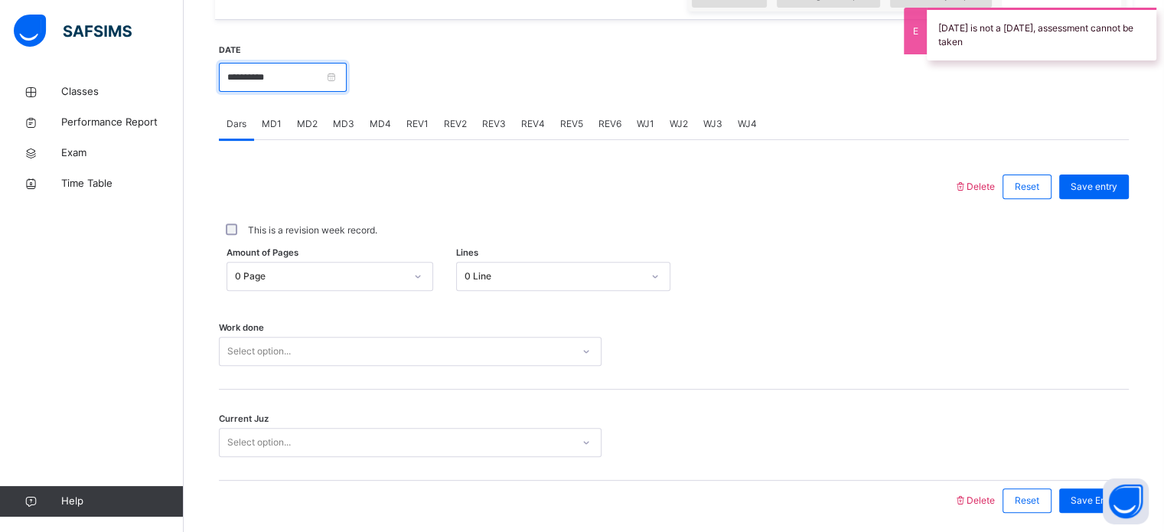
click at [249, 85] on input "**********" at bounding box center [283, 77] width 128 height 29
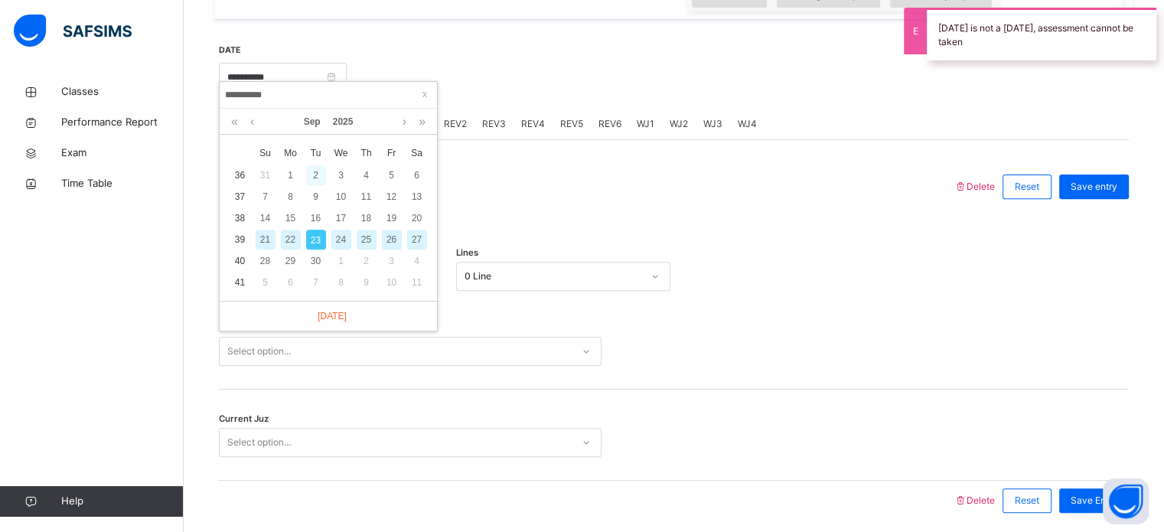
click at [315, 176] on div "2" at bounding box center [316, 175] width 20 height 20
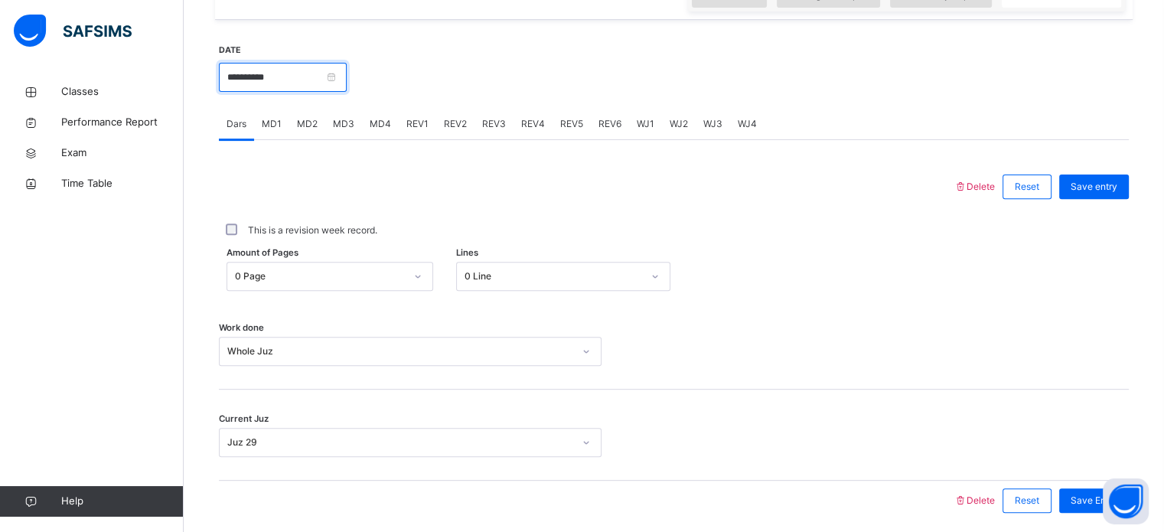
click at [243, 92] on input "**********" at bounding box center [283, 77] width 128 height 29
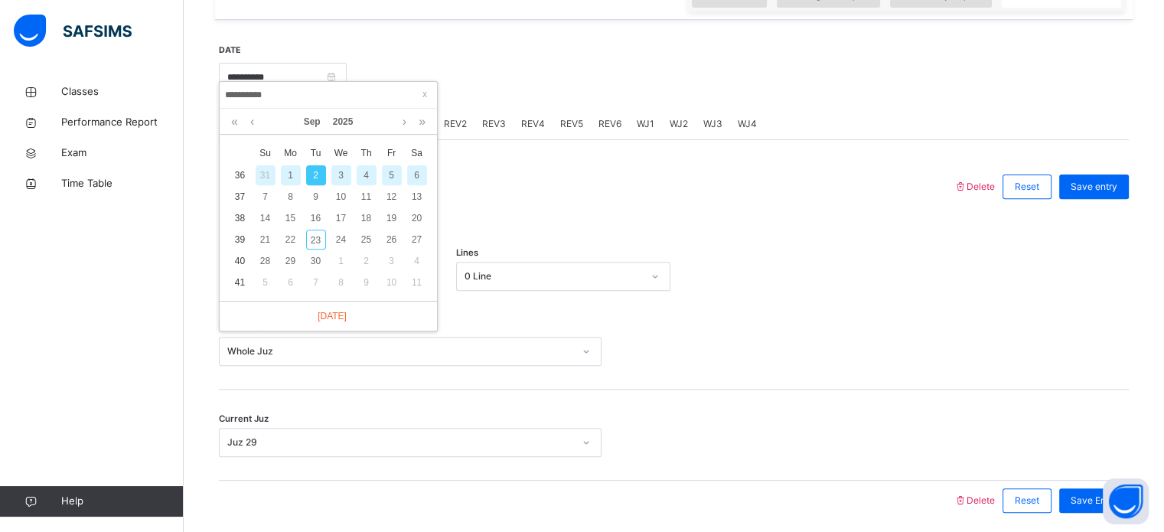
click at [366, 174] on div "4" at bounding box center [367, 175] width 20 height 20
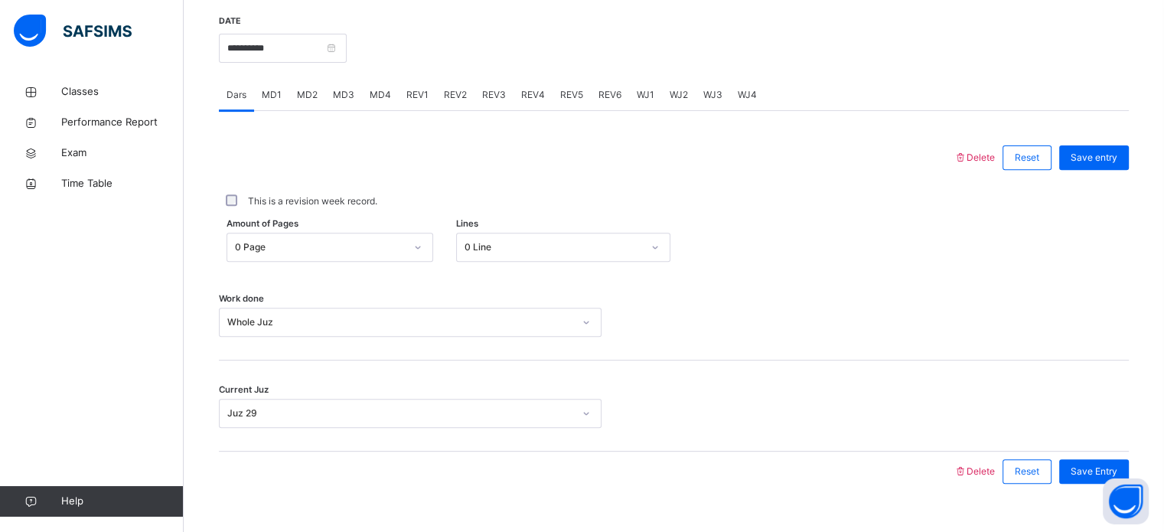
scroll to position [576, 0]
click at [246, 62] on input "**********" at bounding box center [283, 48] width 128 height 29
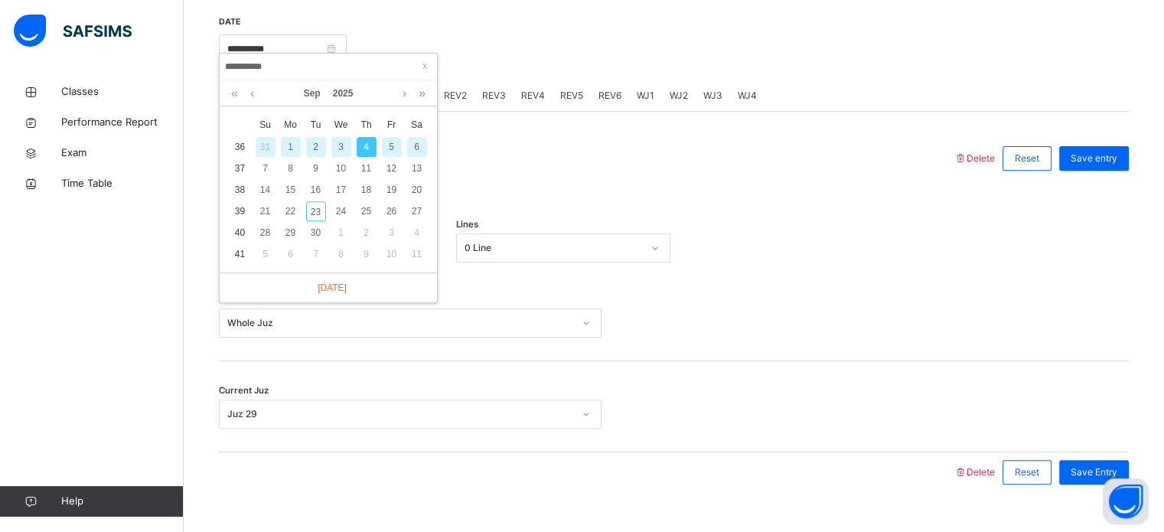
click at [416, 146] on div "6" at bounding box center [417, 147] width 20 height 20
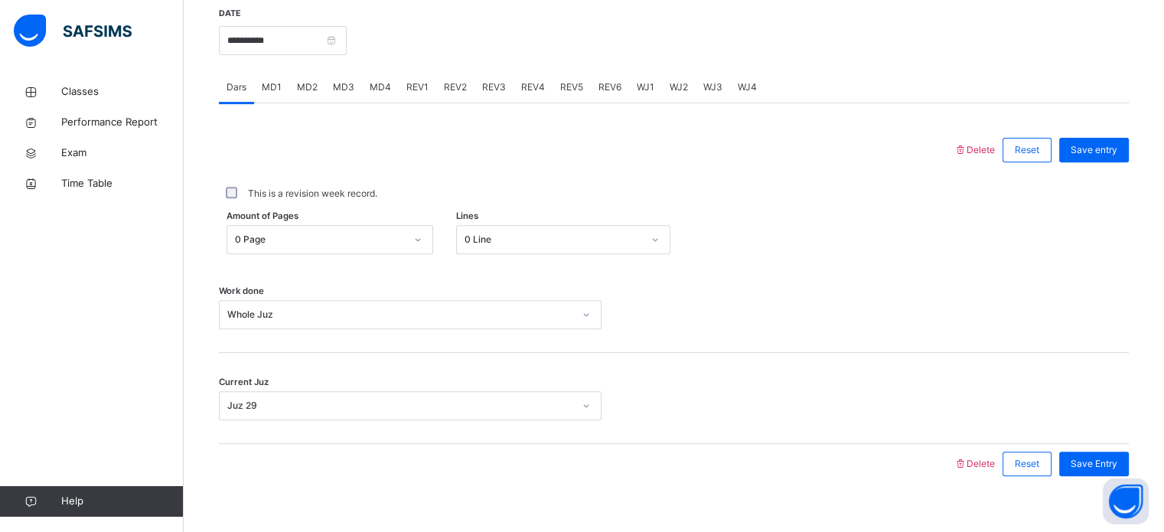
scroll to position [577, 0]
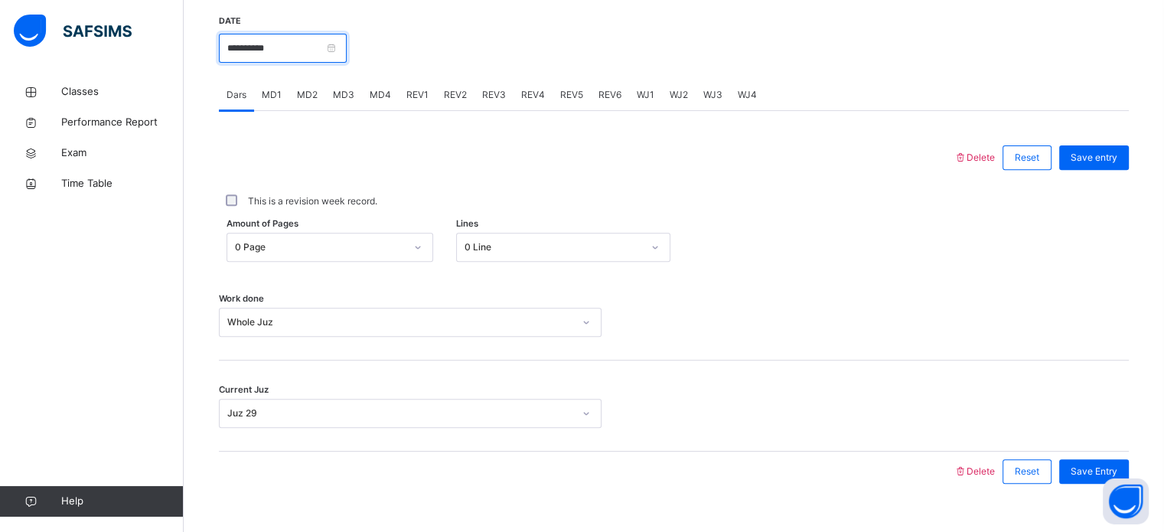
click at [252, 63] on input "**********" at bounding box center [283, 48] width 128 height 29
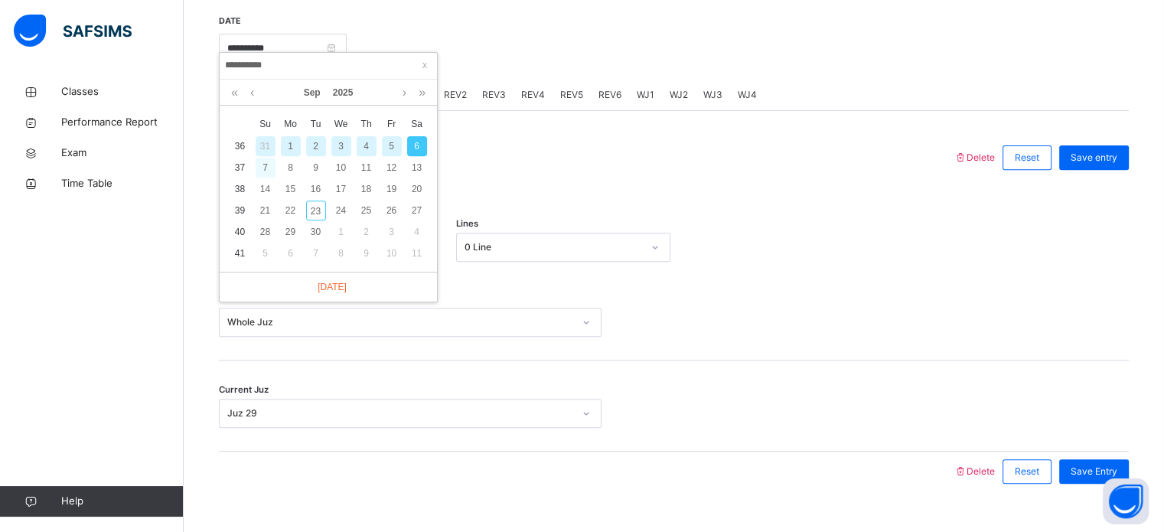
click at [263, 170] on div "7" at bounding box center [266, 168] width 20 height 20
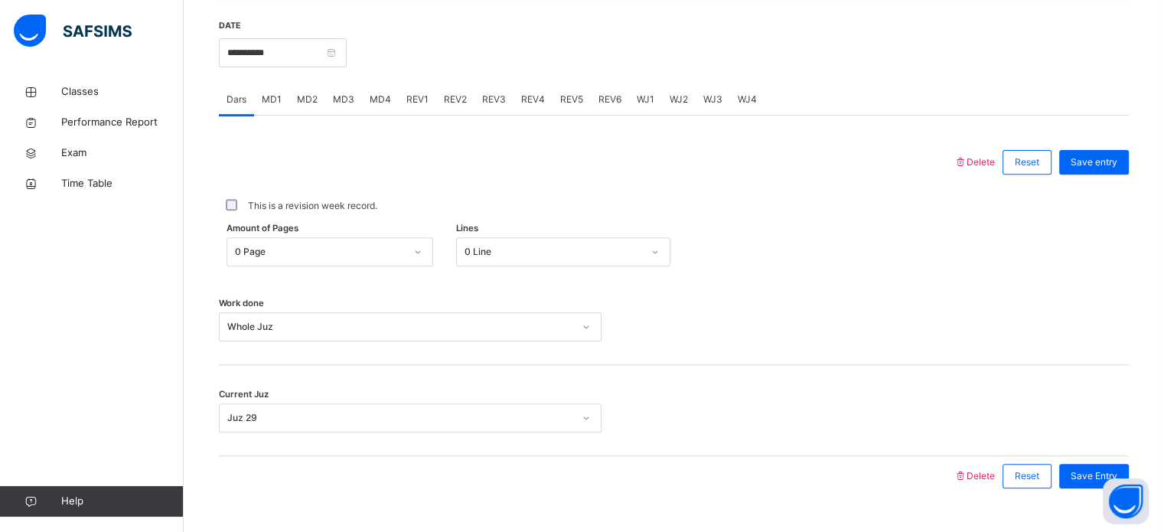
scroll to position [572, 0]
click at [246, 68] on input "**********" at bounding box center [283, 53] width 128 height 29
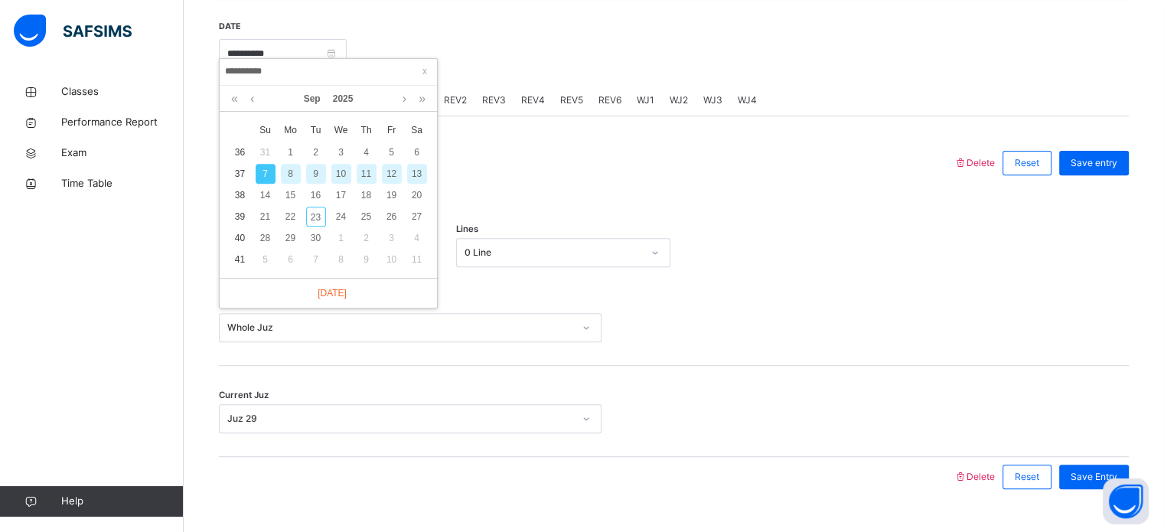
click at [312, 171] on div "9" at bounding box center [316, 174] width 20 height 20
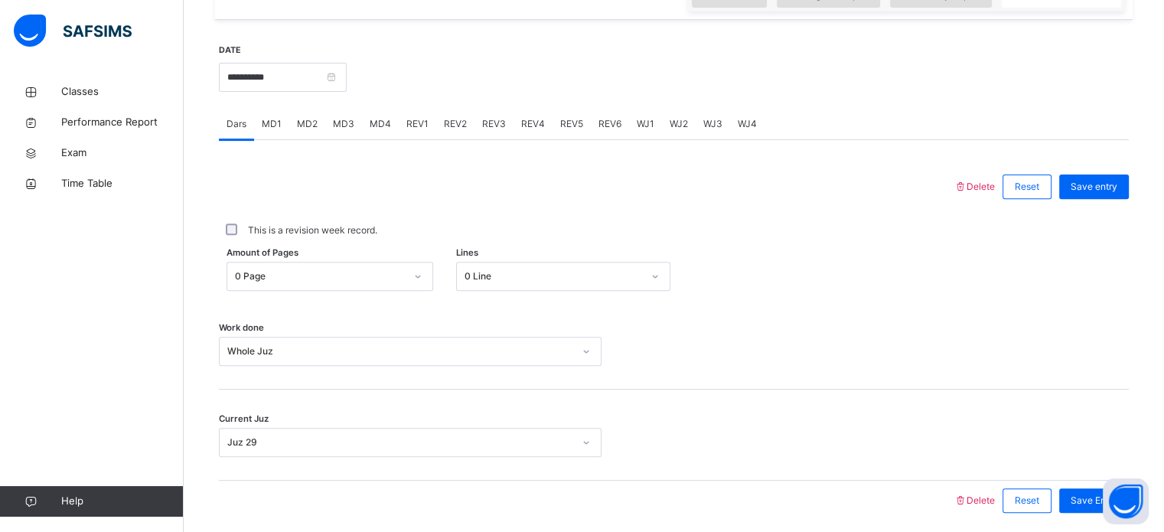
scroll to position [518, 0]
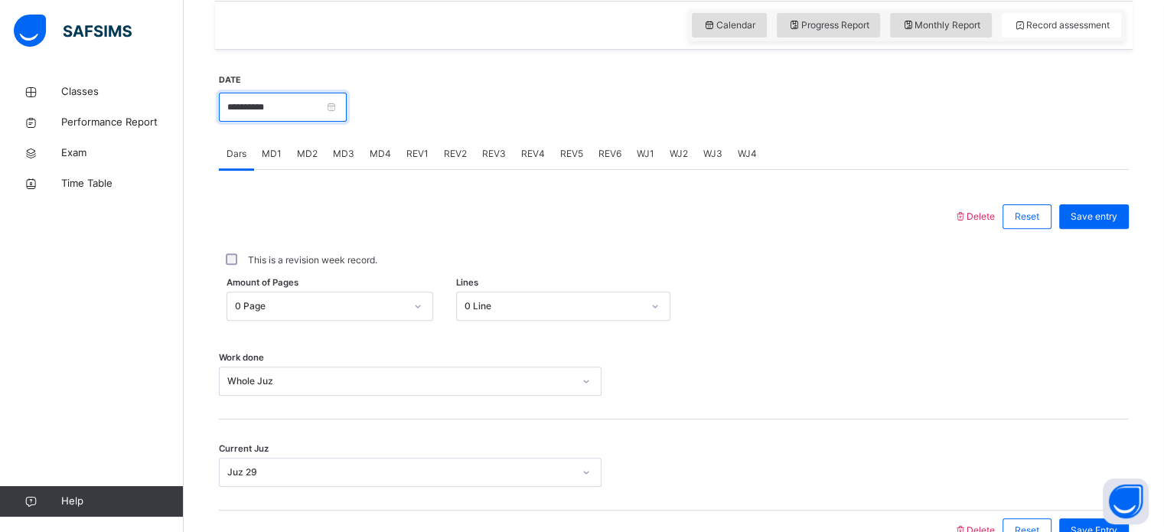
click at [240, 122] on input "**********" at bounding box center [283, 107] width 128 height 29
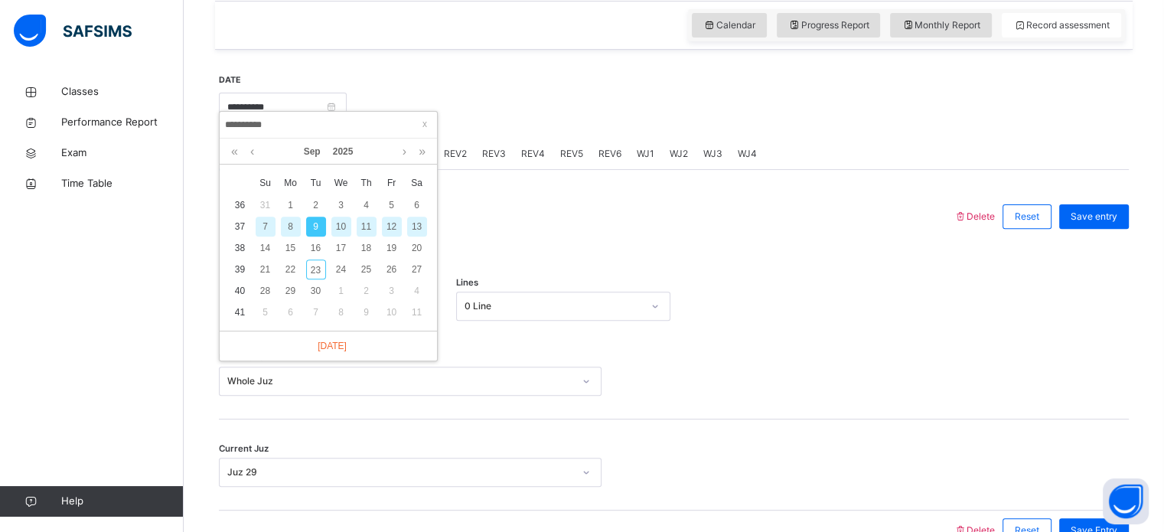
click at [362, 223] on div "11" at bounding box center [367, 227] width 20 height 20
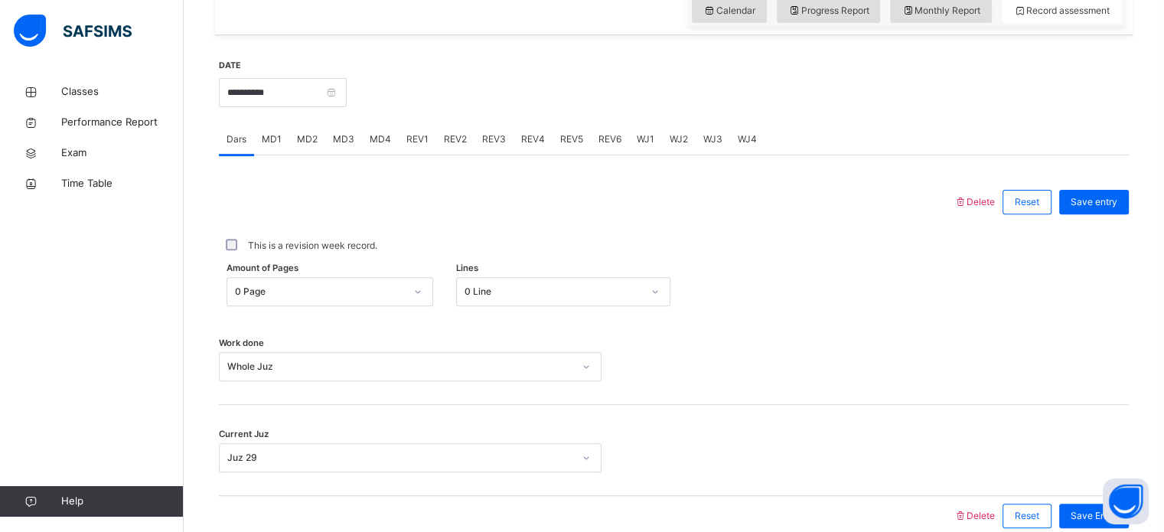
scroll to position [527, 0]
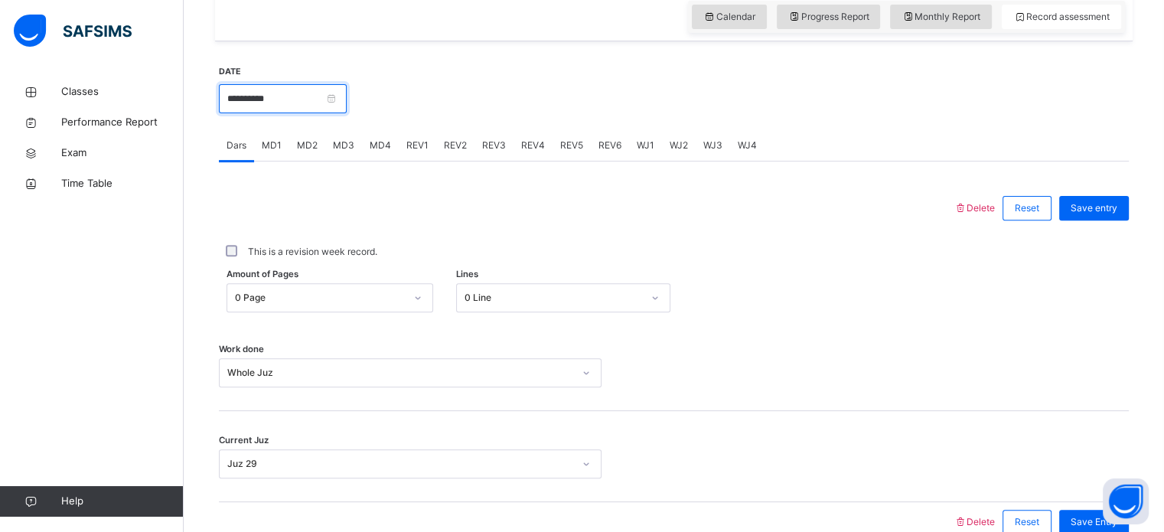
click at [282, 113] on input "**********" at bounding box center [283, 98] width 128 height 29
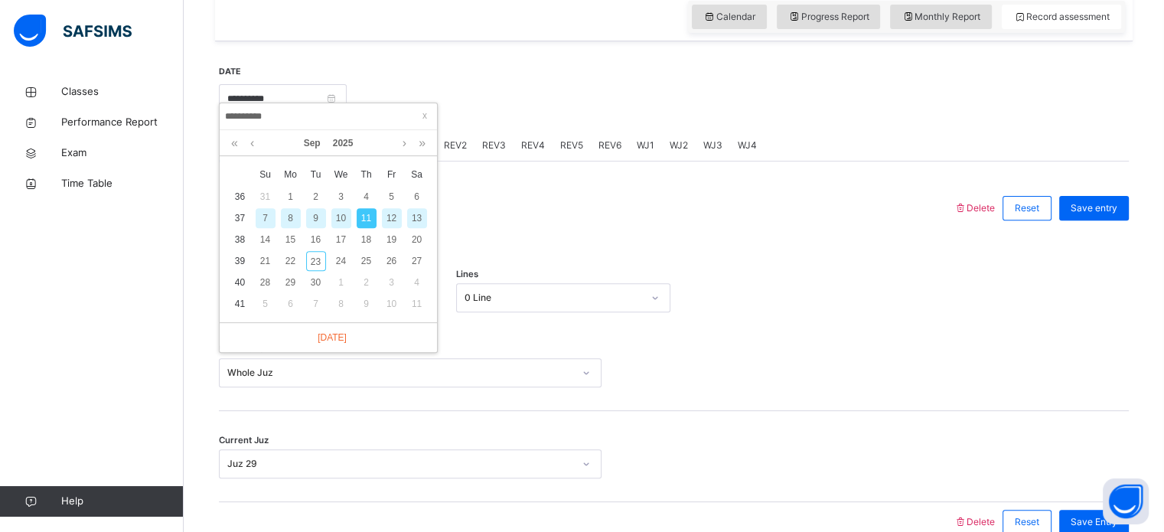
click at [413, 215] on div "13" at bounding box center [417, 218] width 20 height 20
type input "**********"
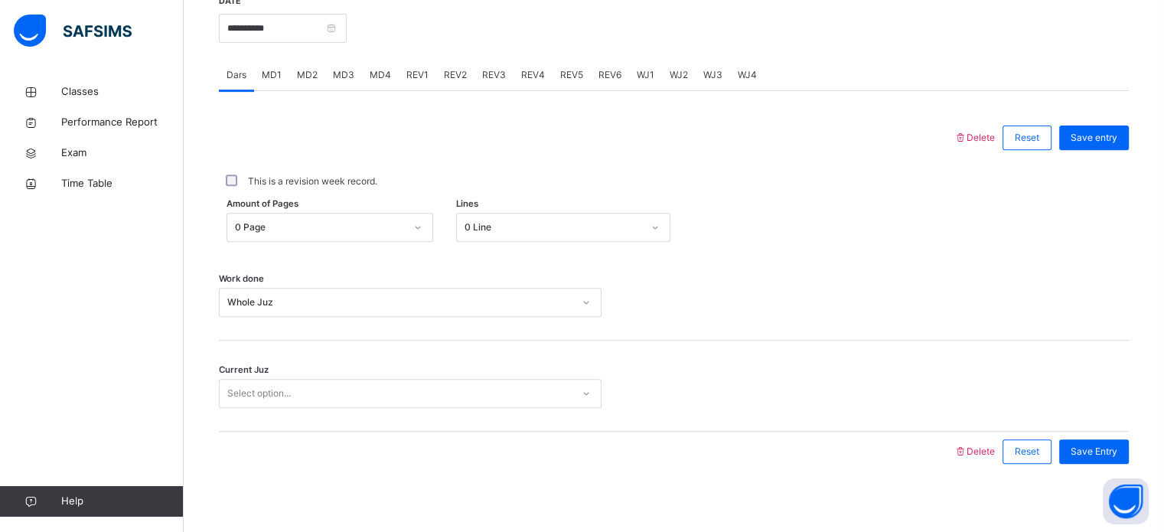
scroll to position [617, 0]
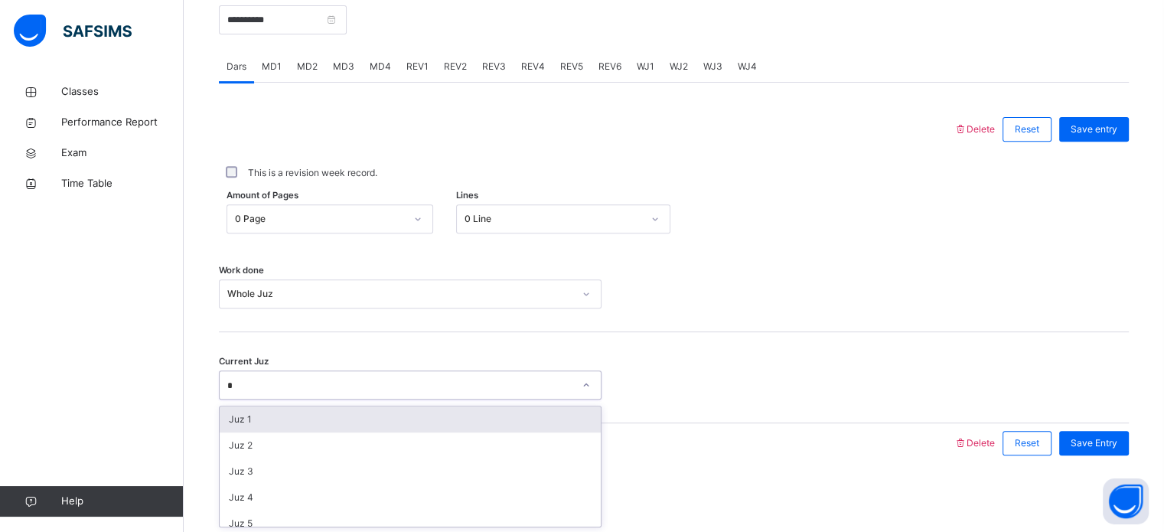
type input "**"
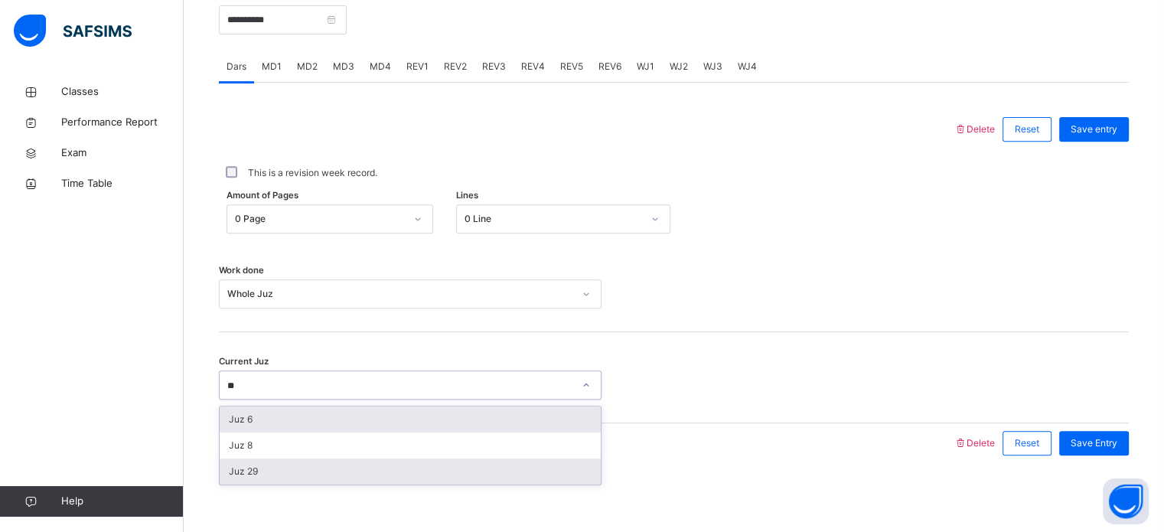
click at [260, 483] on div "Juz 29" at bounding box center [410, 471] width 381 height 26
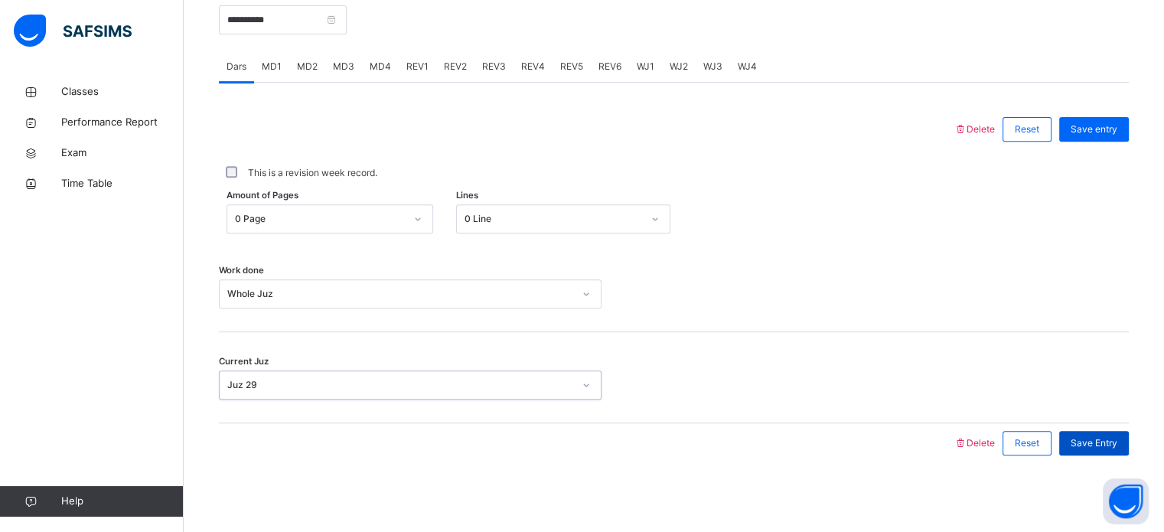
click at [1093, 445] on span "Save Entry" at bounding box center [1094, 443] width 47 height 14
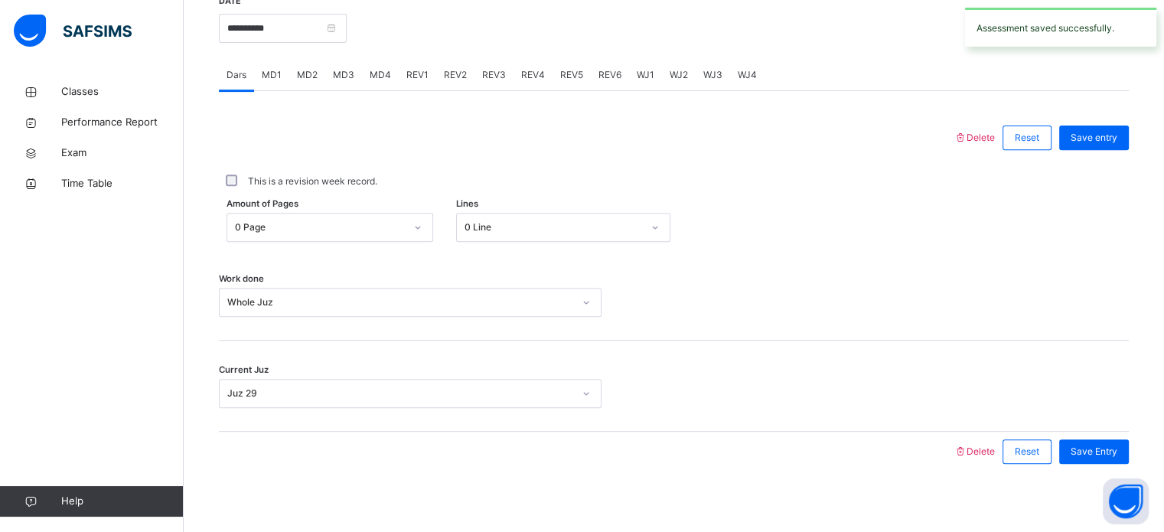
scroll to position [566, 0]
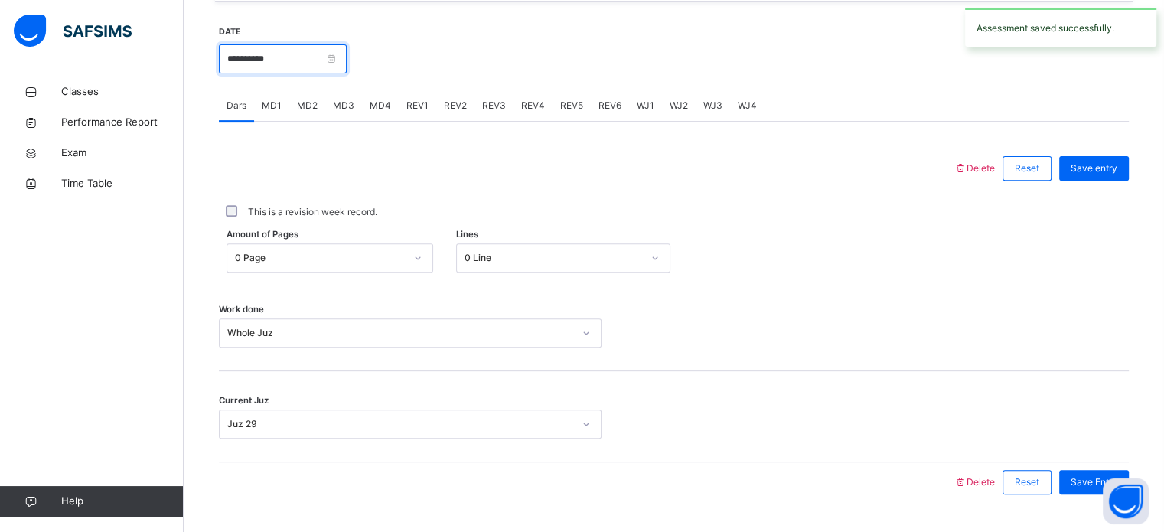
click at [256, 61] on input "**********" at bounding box center [283, 58] width 128 height 29
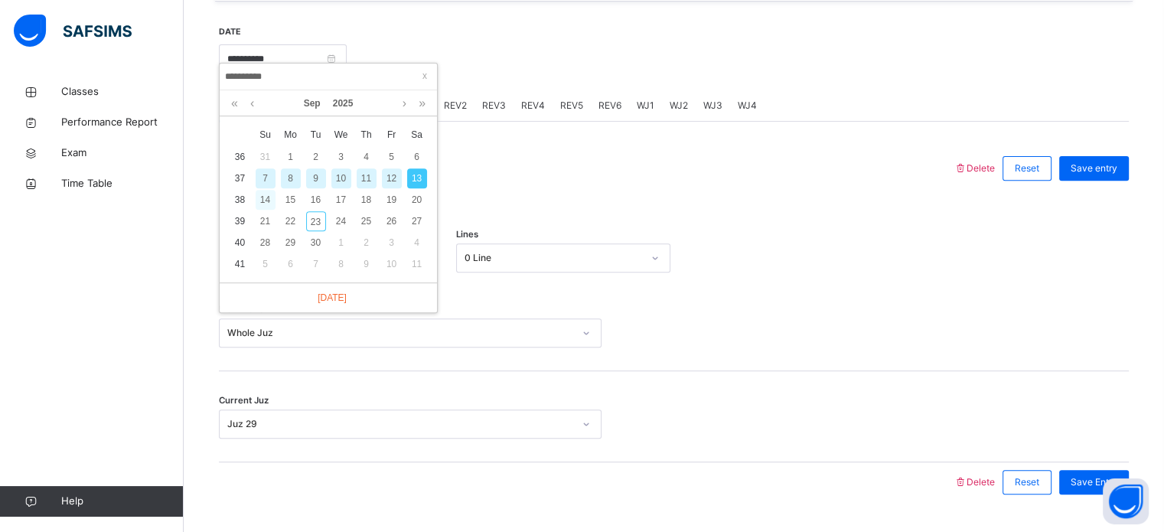
click at [263, 204] on div "14" at bounding box center [266, 200] width 20 height 20
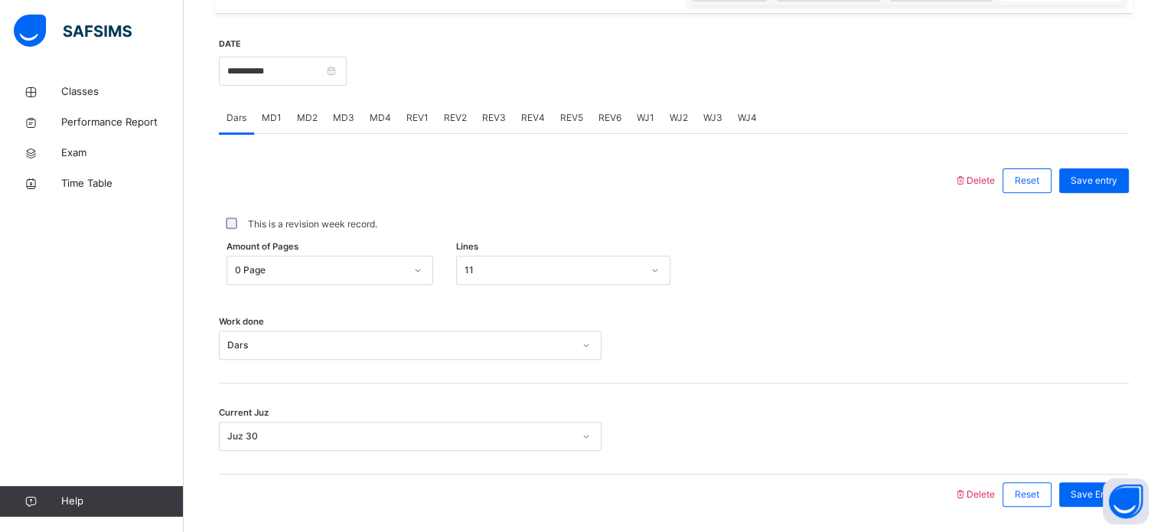
scroll to position [538, 0]
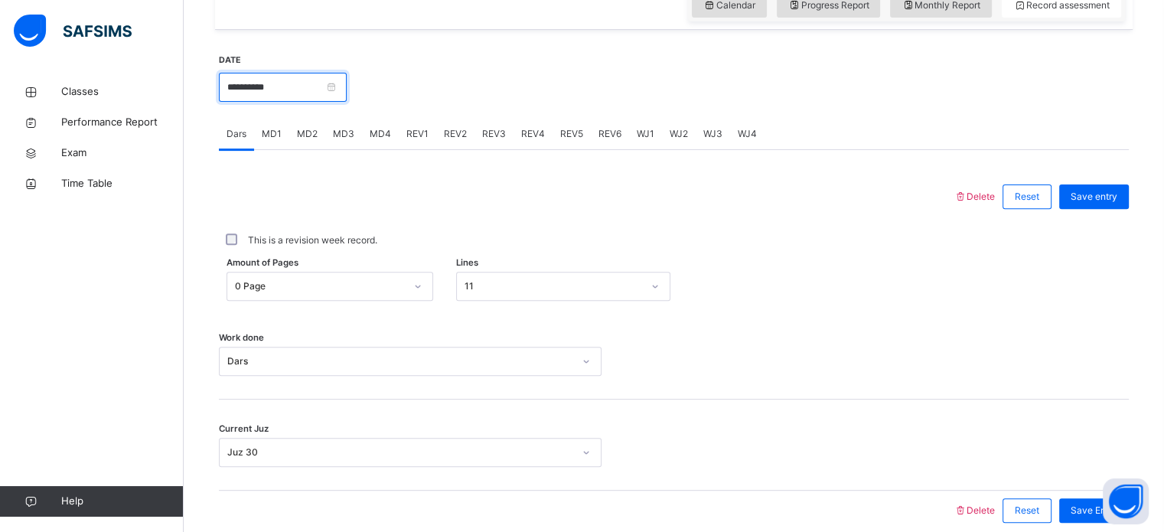
click at [245, 102] on input "**********" at bounding box center [283, 87] width 128 height 29
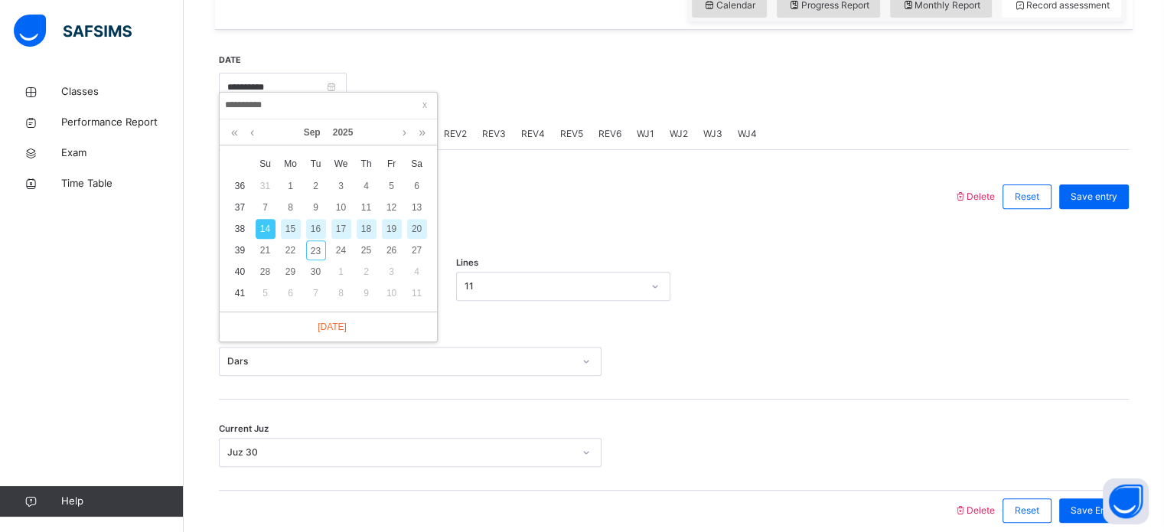
click at [312, 224] on div "16" at bounding box center [316, 229] width 20 height 20
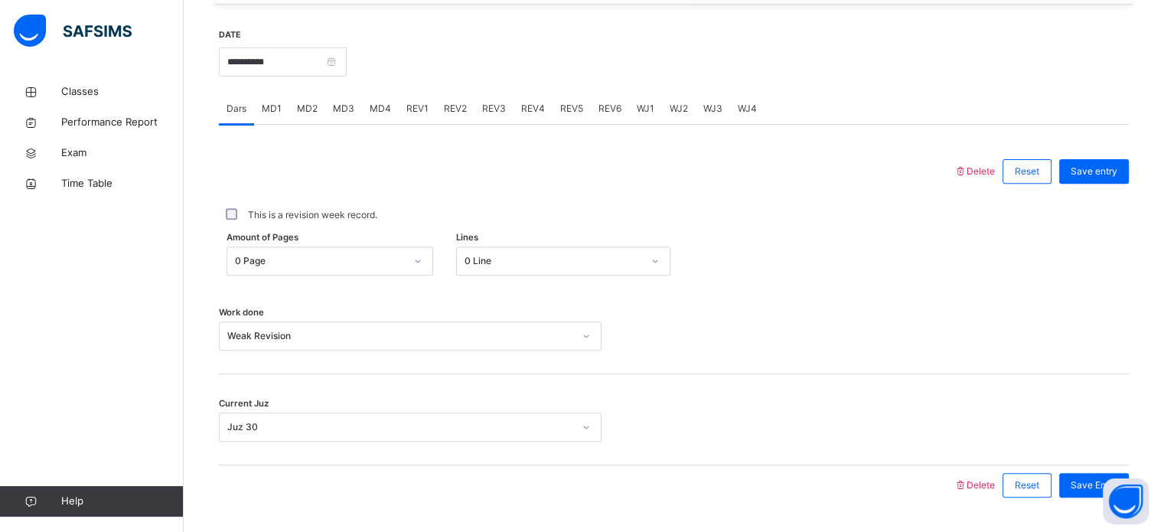
scroll to position [562, 0]
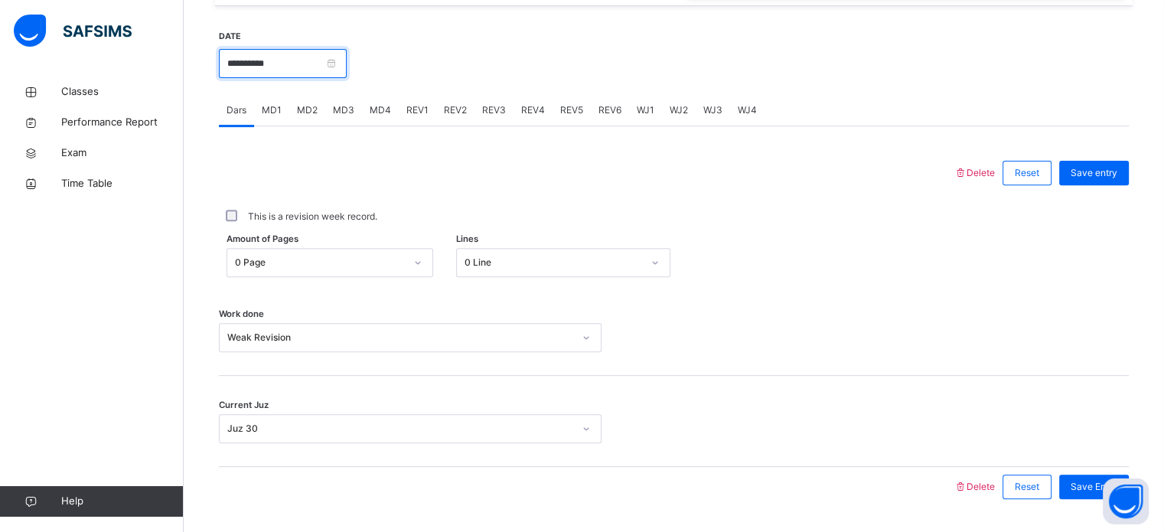
click at [254, 78] on input "**********" at bounding box center [283, 63] width 128 height 29
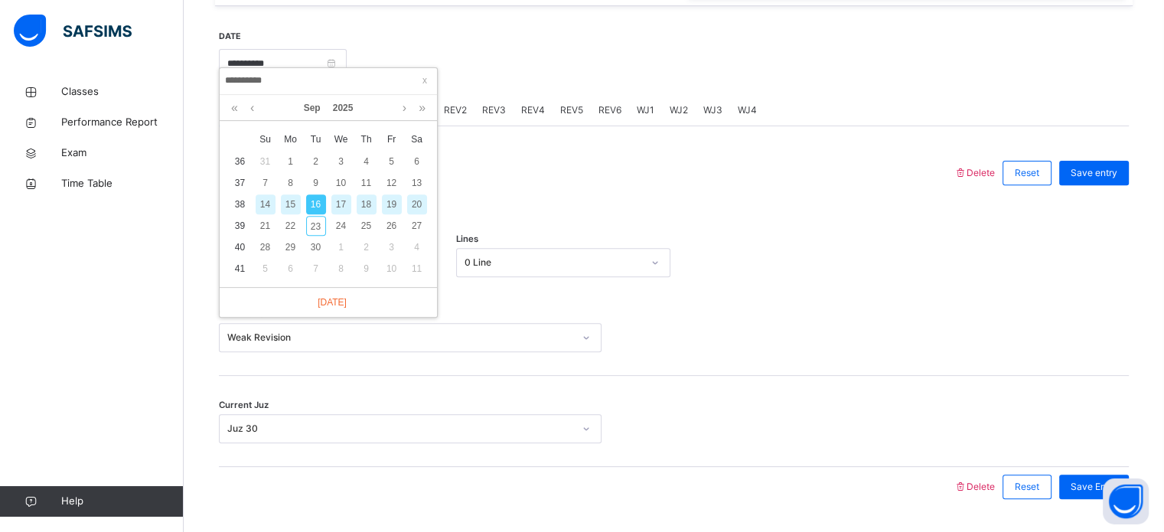
click at [363, 205] on div "18" at bounding box center [367, 204] width 20 height 20
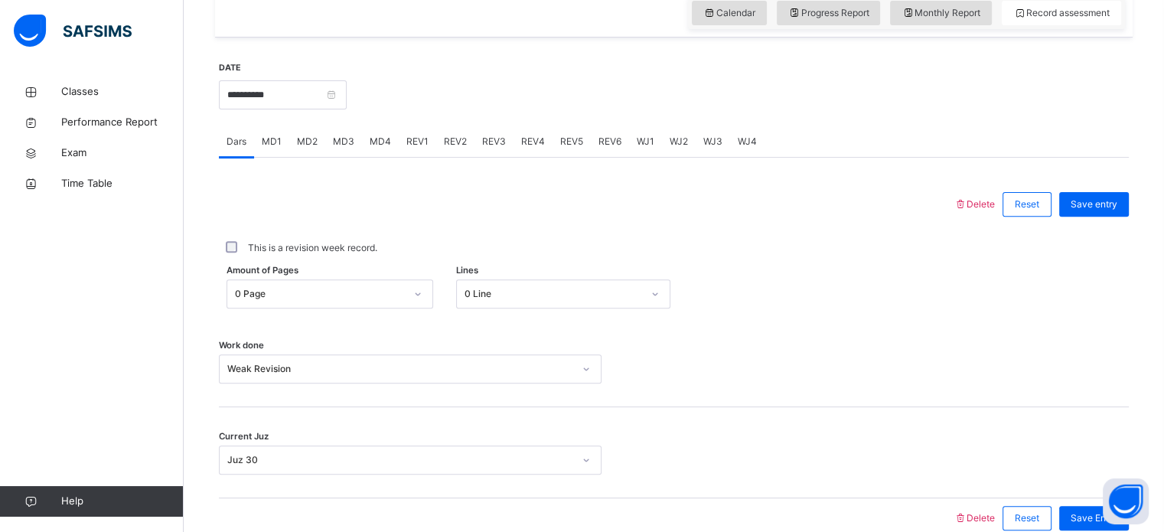
scroll to position [530, 0]
click at [244, 110] on input "**********" at bounding box center [283, 95] width 128 height 29
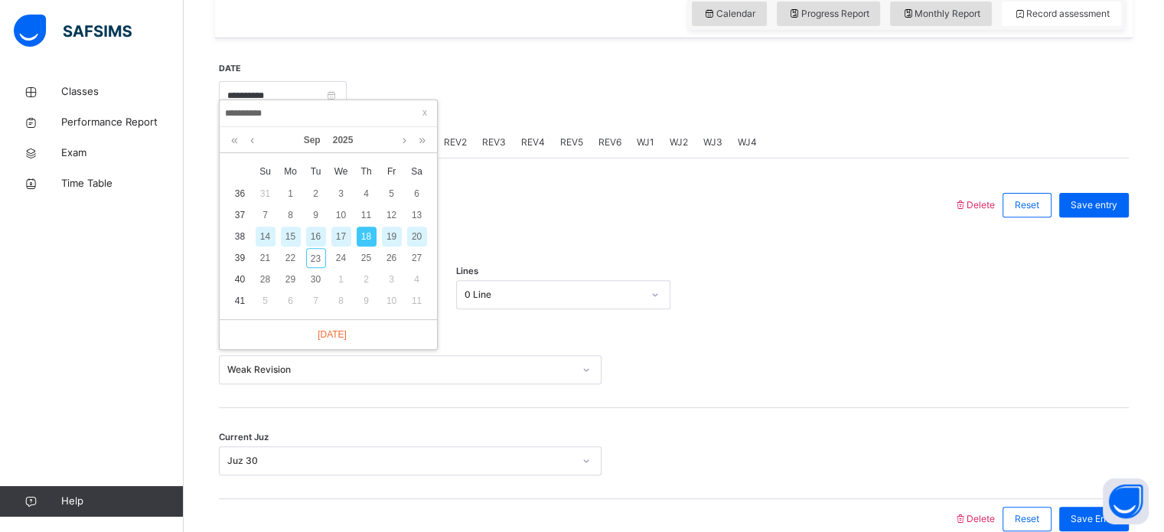
scroll to position [529, 0]
click at [530, 226] on div at bounding box center [586, 206] width 719 height 40
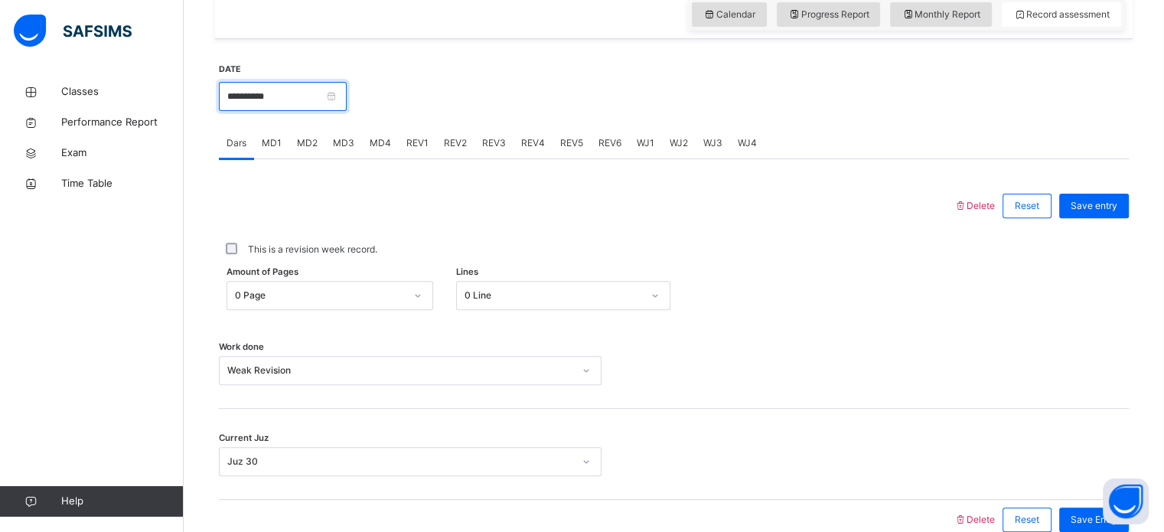
click at [309, 110] on input "**********" at bounding box center [283, 96] width 128 height 29
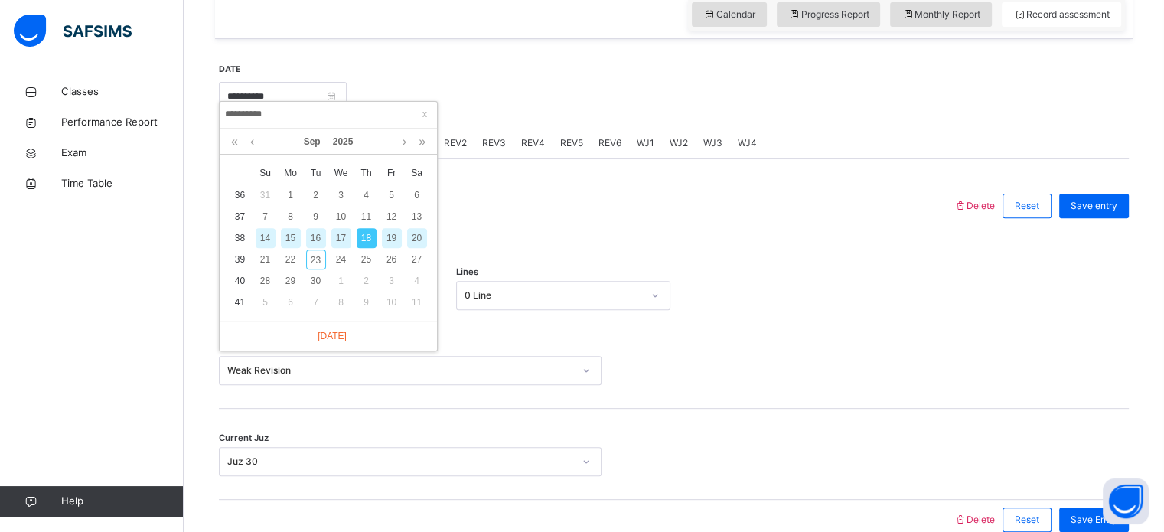
click at [413, 236] on div "20" at bounding box center [417, 238] width 20 height 20
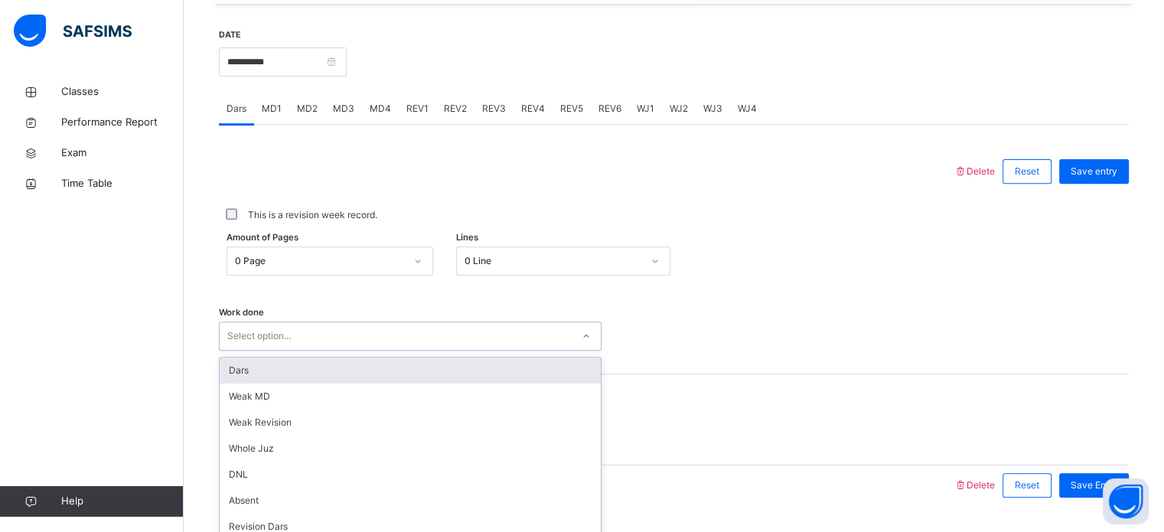
scroll to position [617, 0]
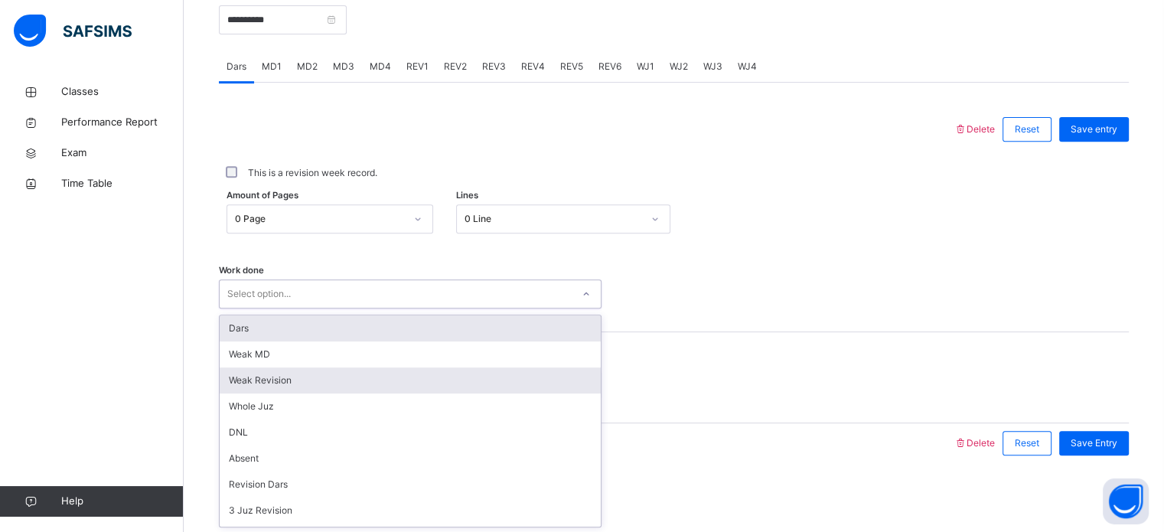
click at [242, 383] on div "Weak Revision" at bounding box center [410, 380] width 381 height 26
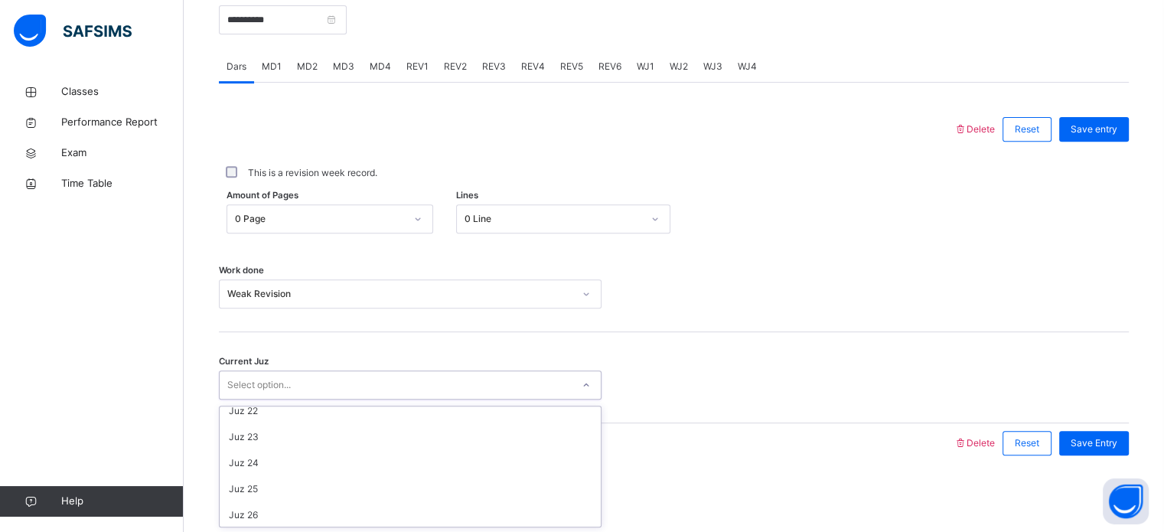
scroll to position [660, 0]
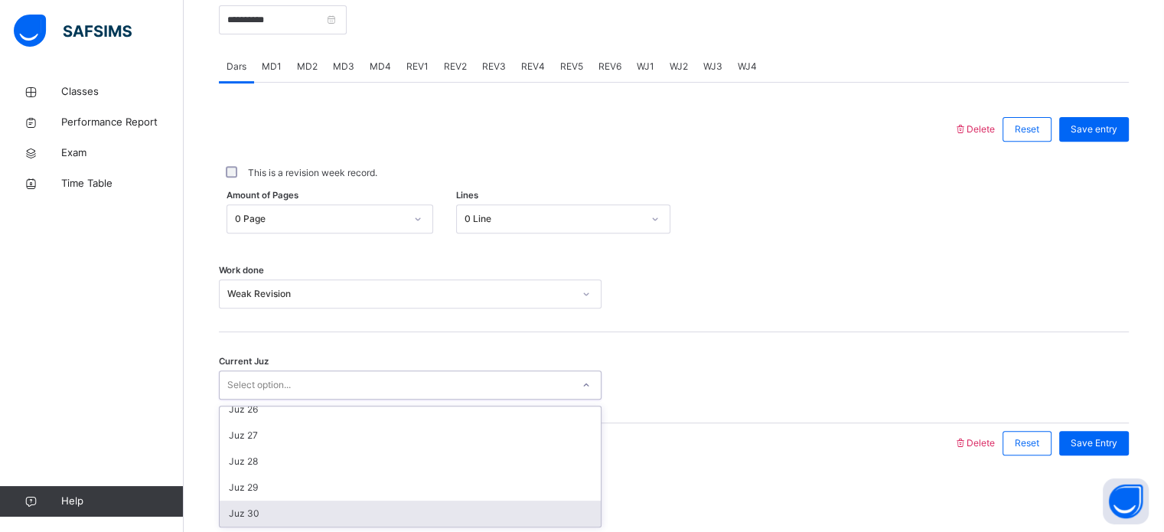
click at [230, 514] on div "Juz 30" at bounding box center [410, 514] width 381 height 26
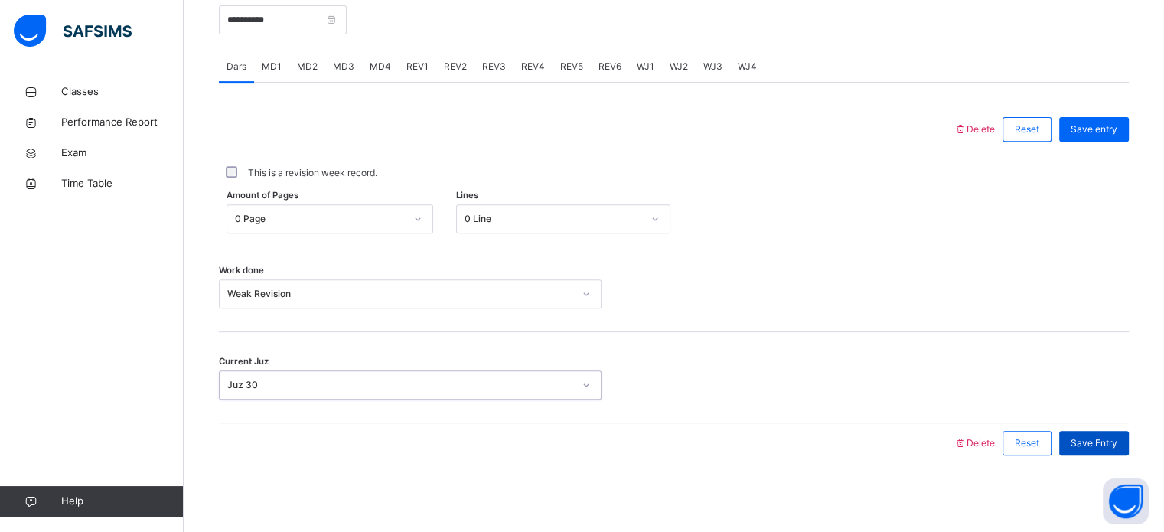
click at [1111, 439] on span "Save Entry" at bounding box center [1094, 443] width 47 height 14
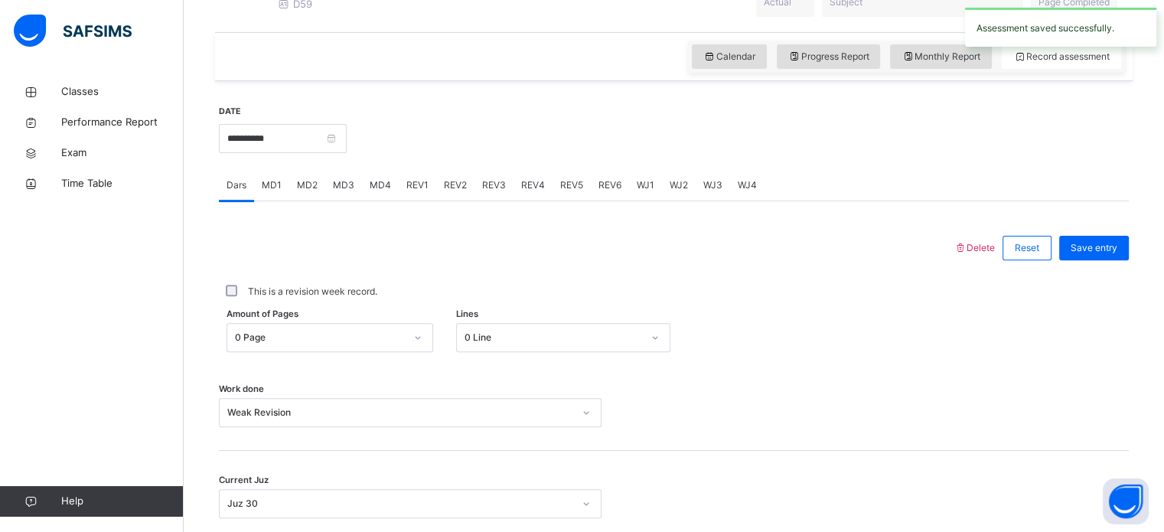
scroll to position [486, 0]
click at [241, 154] on input "**********" at bounding box center [283, 139] width 128 height 29
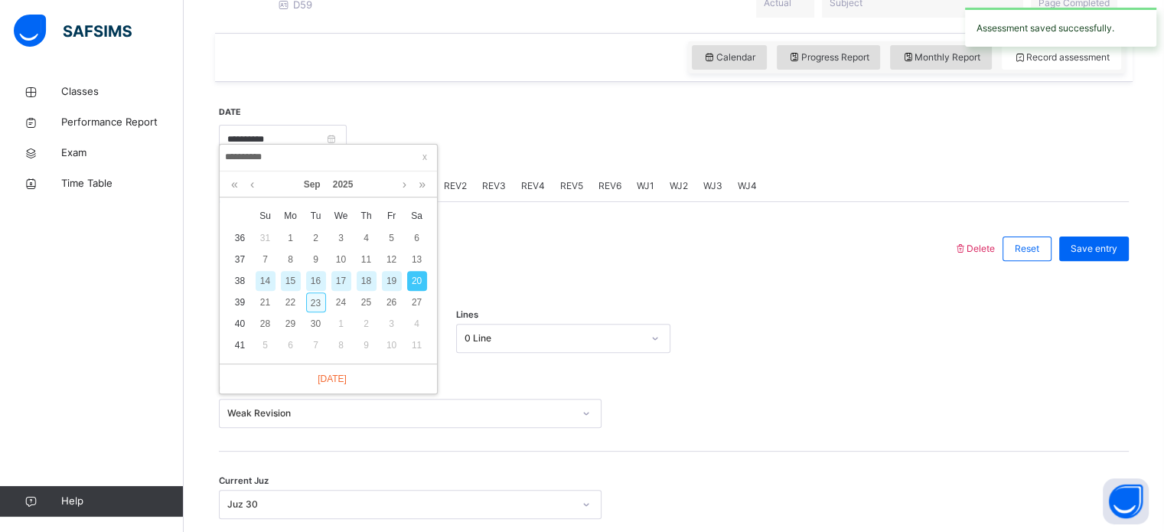
click at [314, 303] on div "23" at bounding box center [316, 302] width 20 height 20
type input "**********"
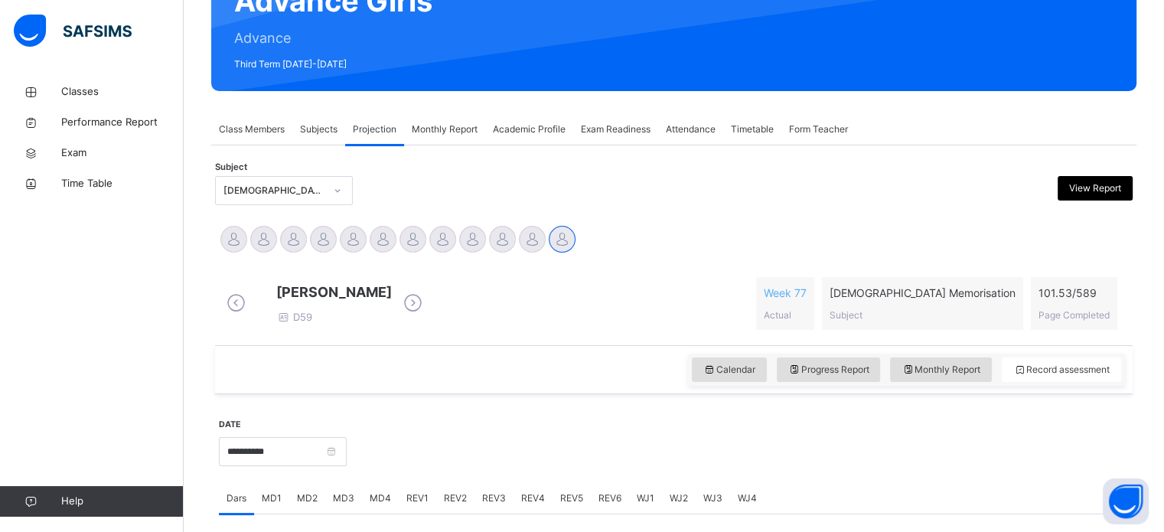
scroll to position [181, 0]
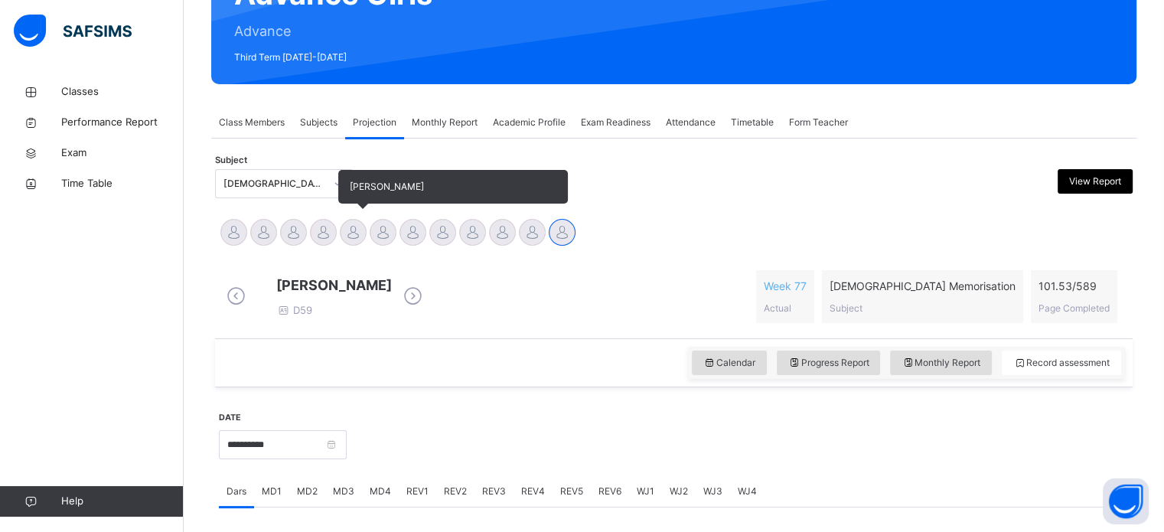
click at [359, 240] on div at bounding box center [353, 232] width 27 height 27
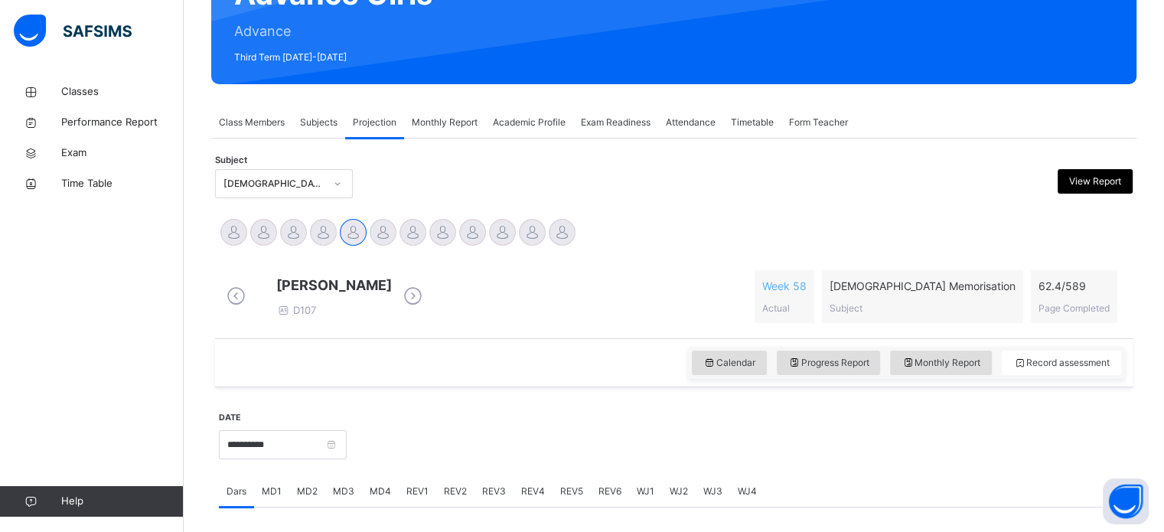
click at [338, 498] on span "MD3" at bounding box center [343, 491] width 21 height 14
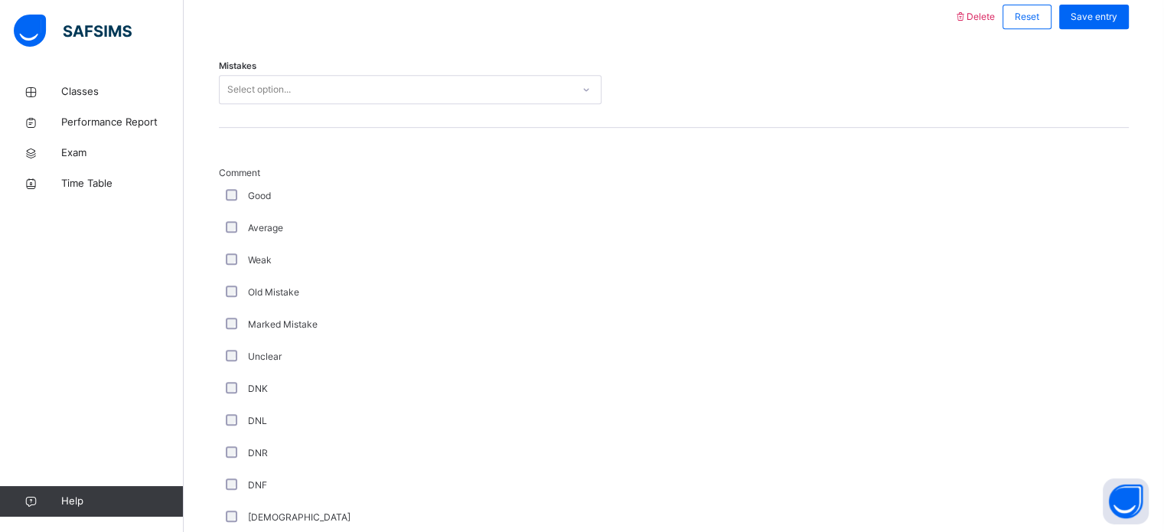
scroll to position [738, 0]
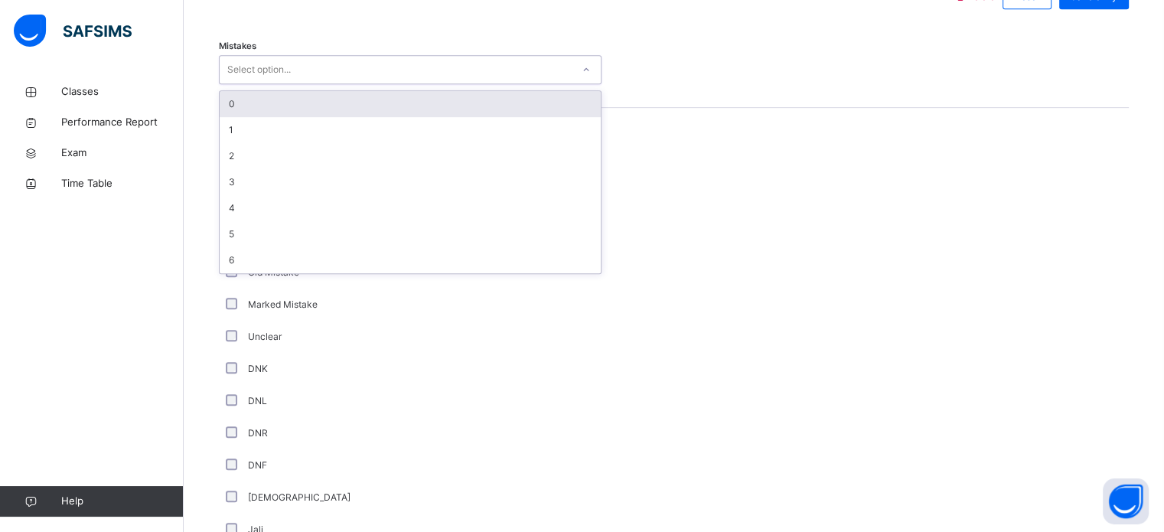
click at [448, 71] on div "Select option..." at bounding box center [396, 70] width 352 height 24
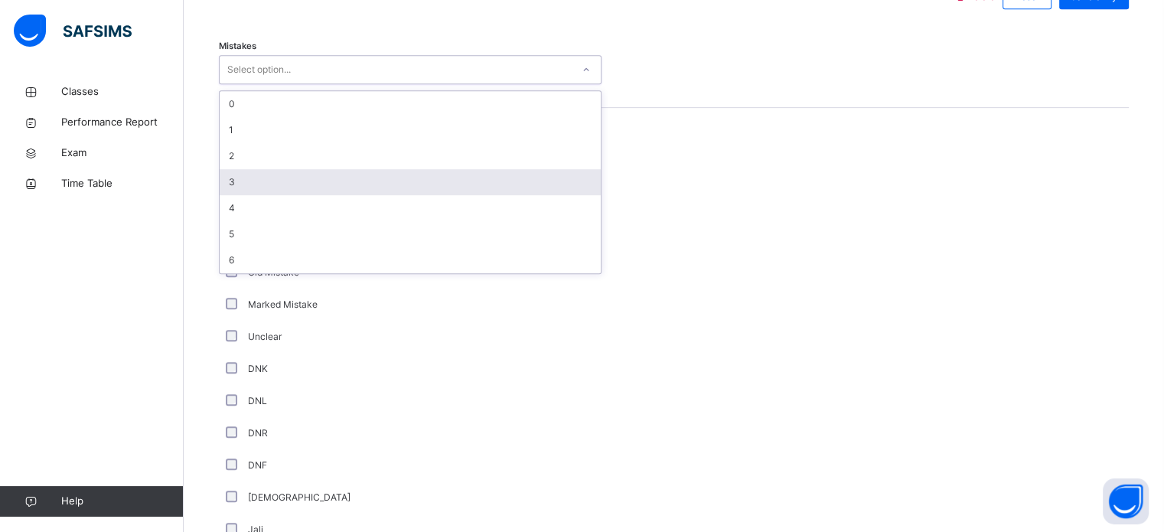
click at [432, 188] on div "3" at bounding box center [410, 182] width 381 height 26
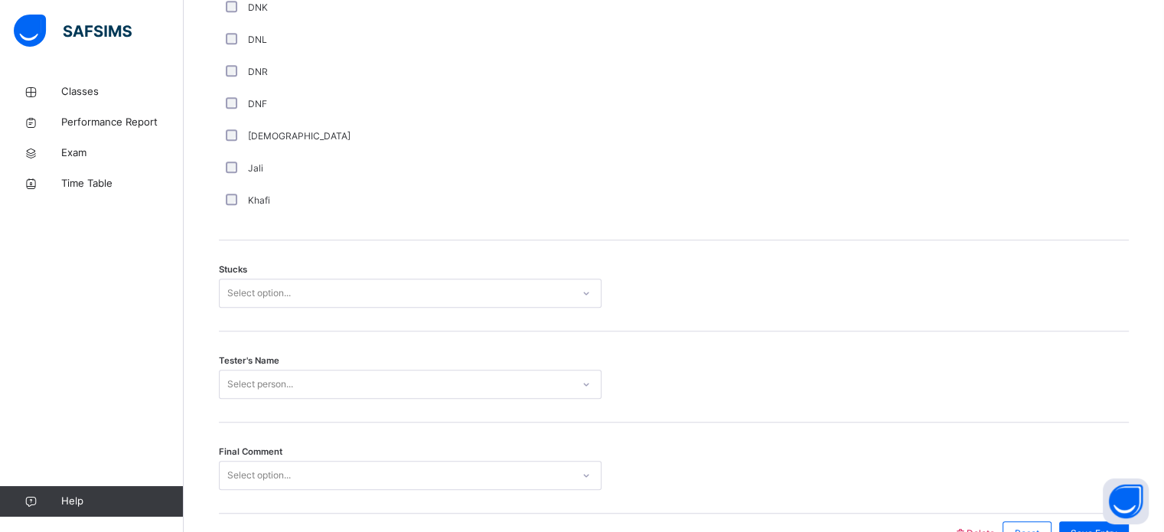
scroll to position [1102, 0]
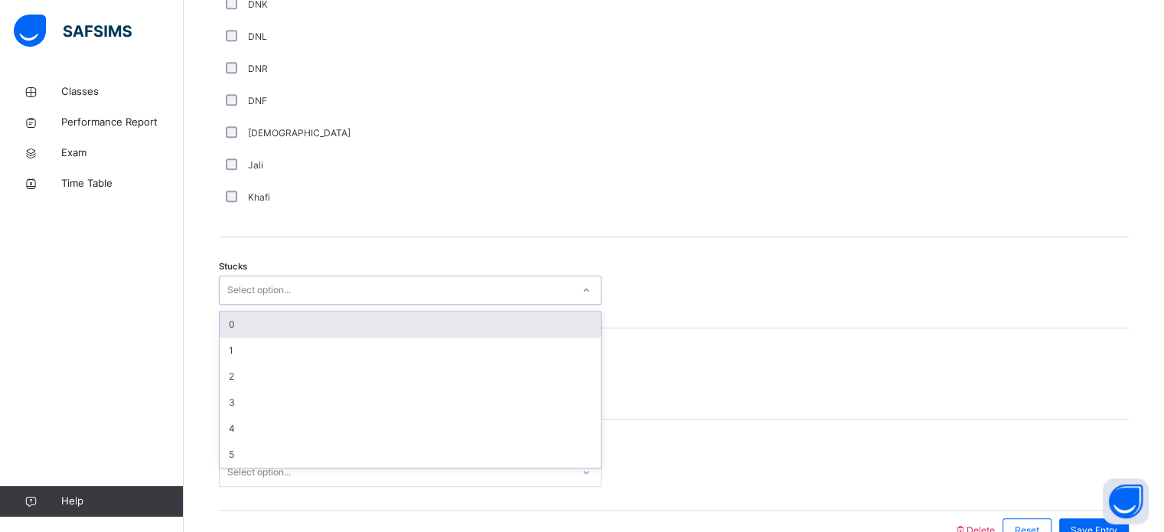
click at [317, 295] on div "Select option..." at bounding box center [396, 291] width 352 height 24
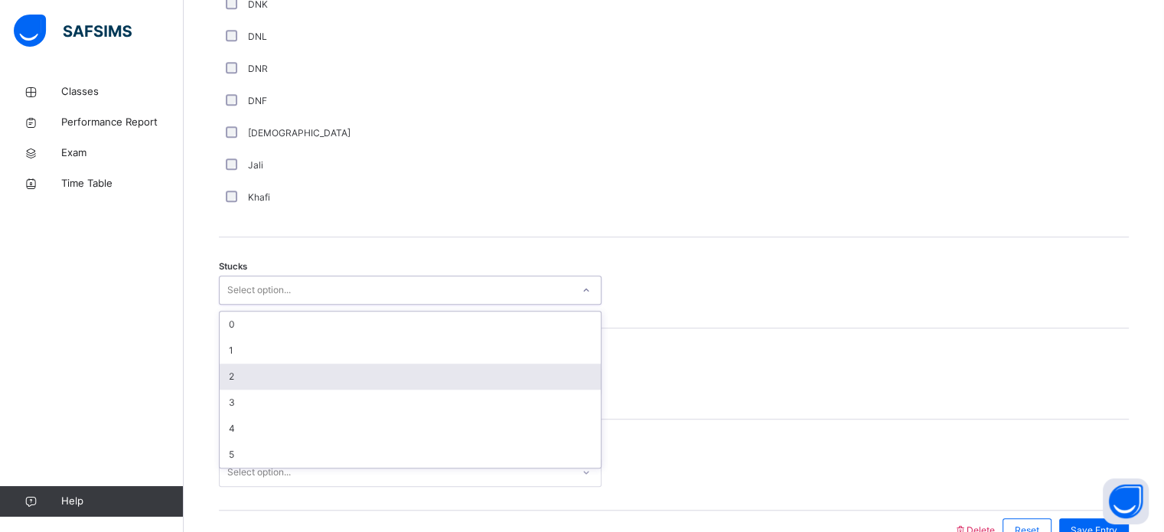
click at [314, 376] on div "2" at bounding box center [410, 377] width 381 height 26
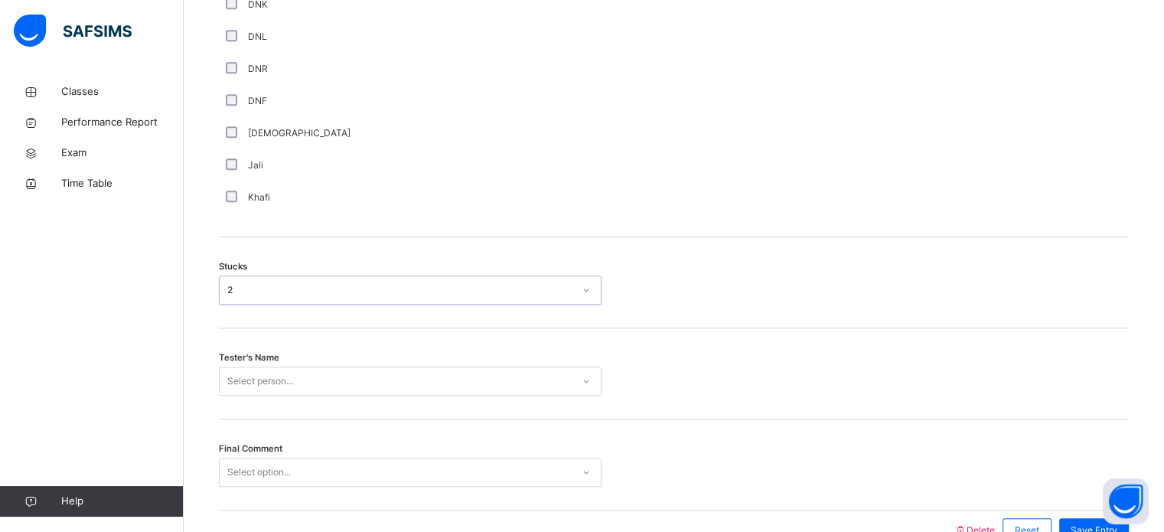
scroll to position [1200, 0]
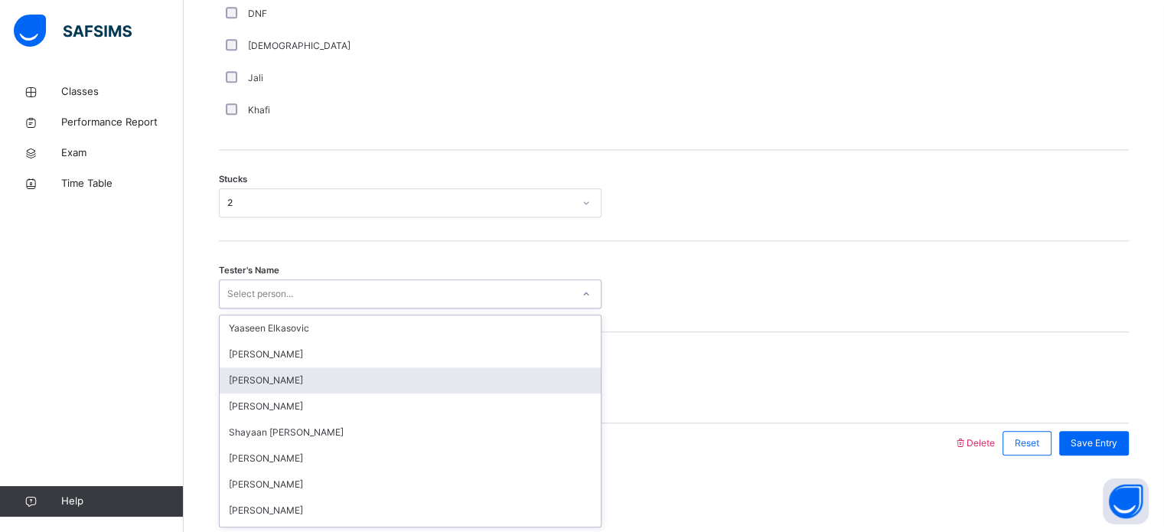
click at [311, 308] on div "option [PERSON_NAME] focused, 3 of 89. 89 results available. Use Up and Down to…" at bounding box center [410, 293] width 383 height 29
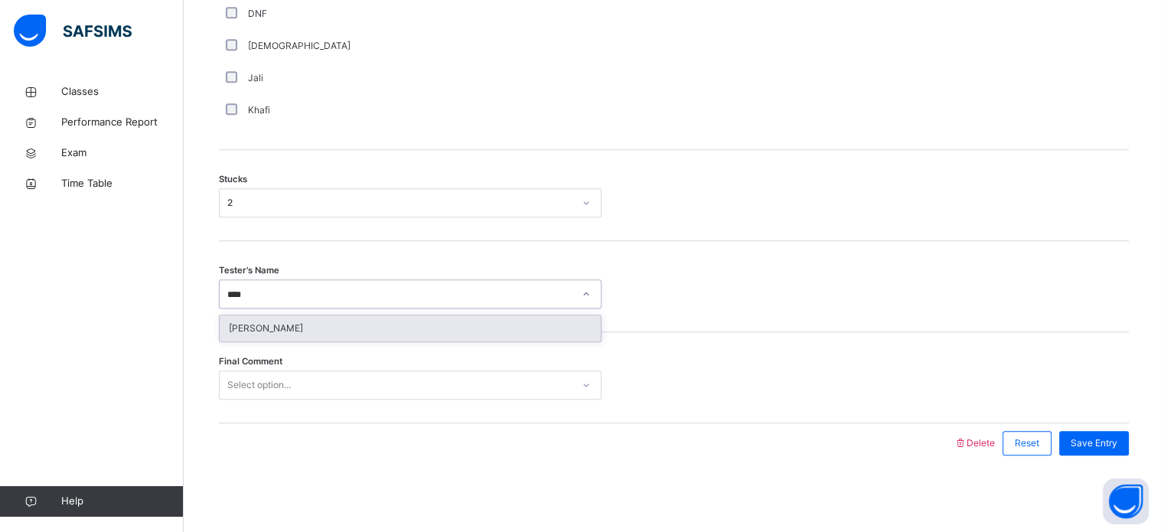
type input "*****"
click at [361, 326] on div "[PERSON_NAME]" at bounding box center [410, 328] width 381 height 26
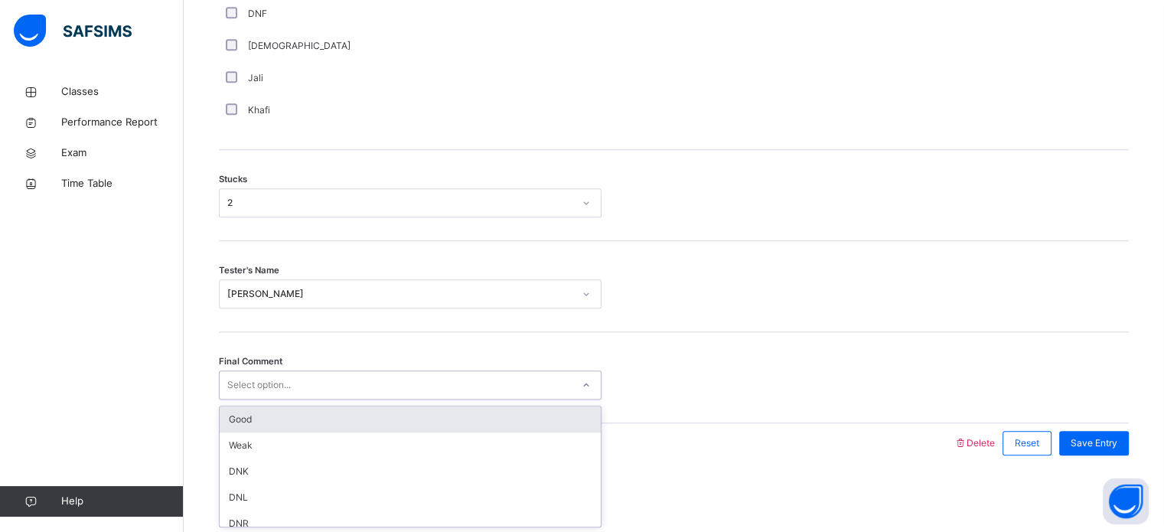
click at [365, 382] on div "Select option..." at bounding box center [396, 385] width 352 height 24
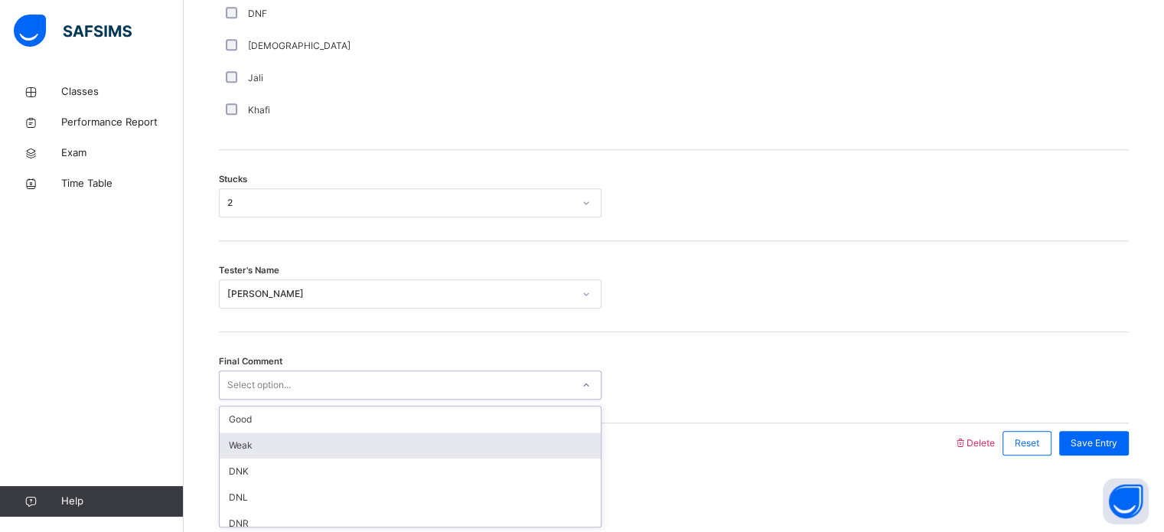
click at [375, 432] on div "Weak" at bounding box center [410, 445] width 381 height 26
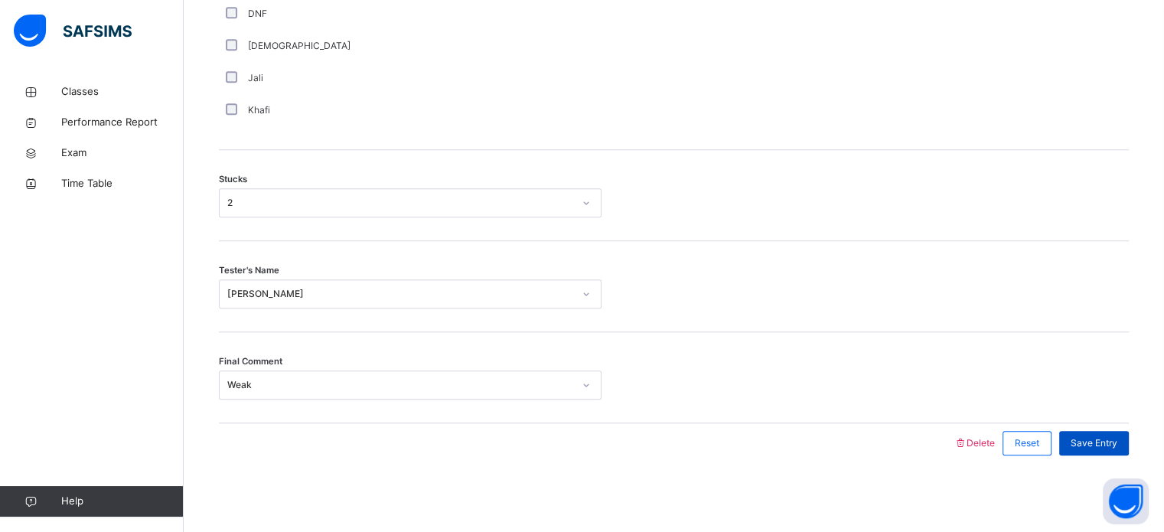
click at [1117, 441] on span "Save Entry" at bounding box center [1094, 443] width 47 height 14
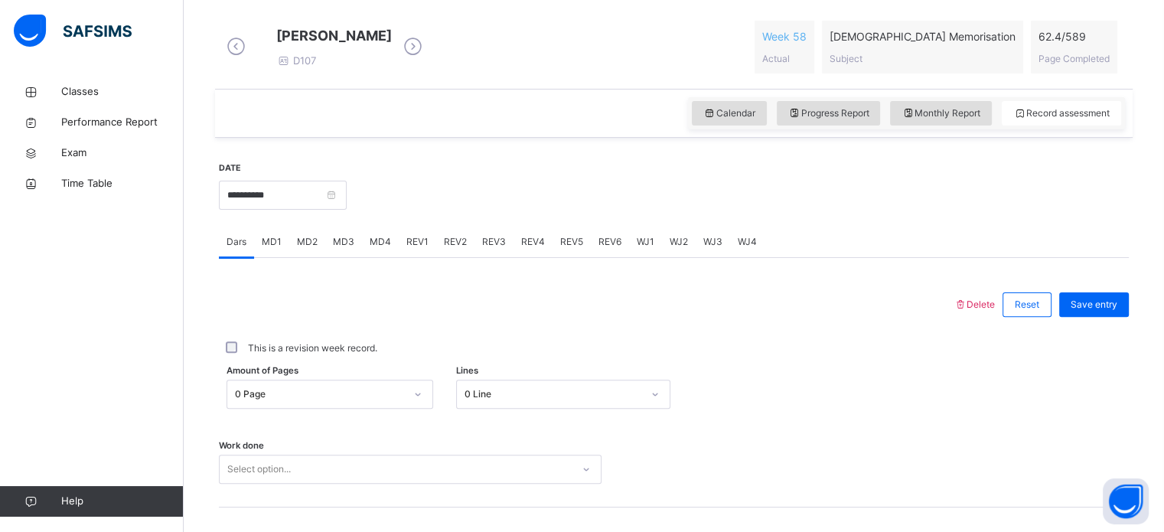
scroll to position [381, 0]
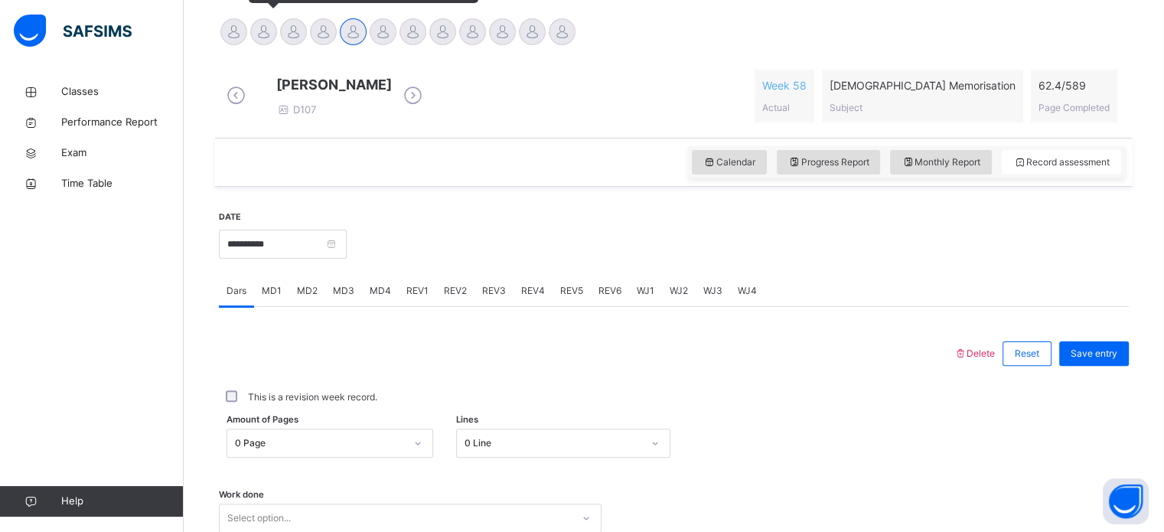
click at [257, 27] on div at bounding box center [263, 31] width 27 height 27
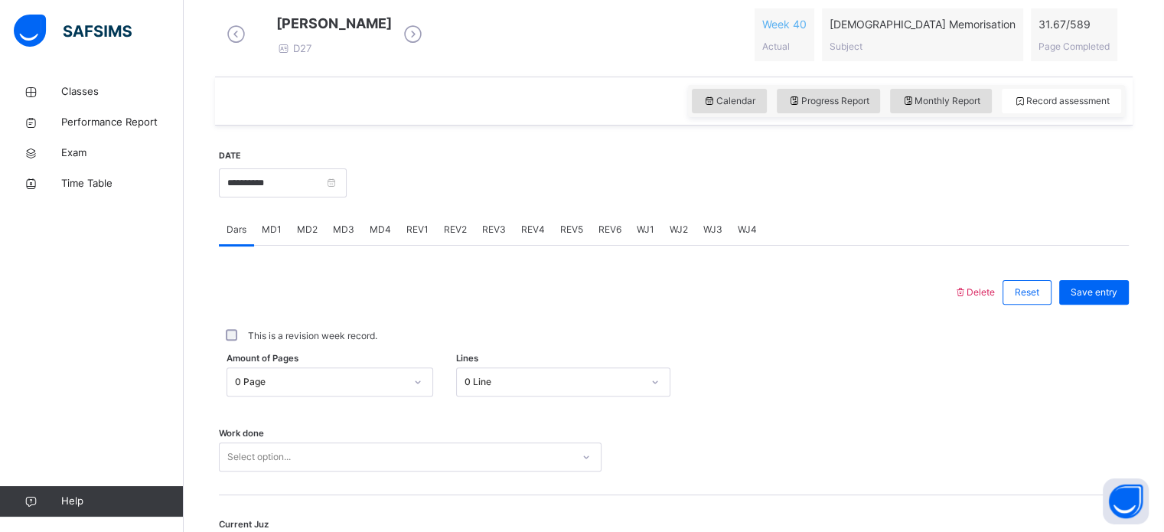
scroll to position [465, 0]
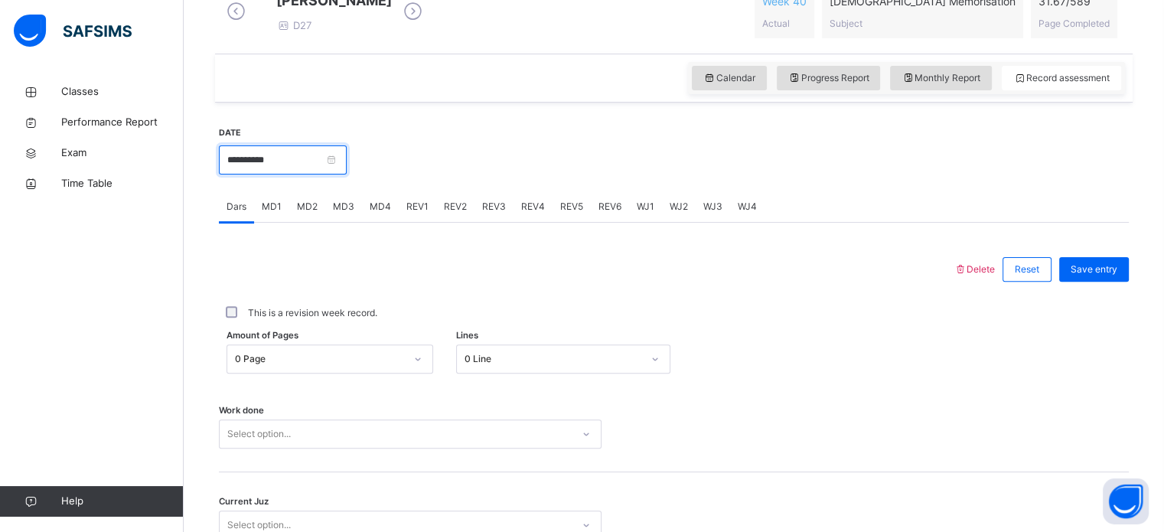
click at [326, 174] on input "**********" at bounding box center [283, 159] width 128 height 29
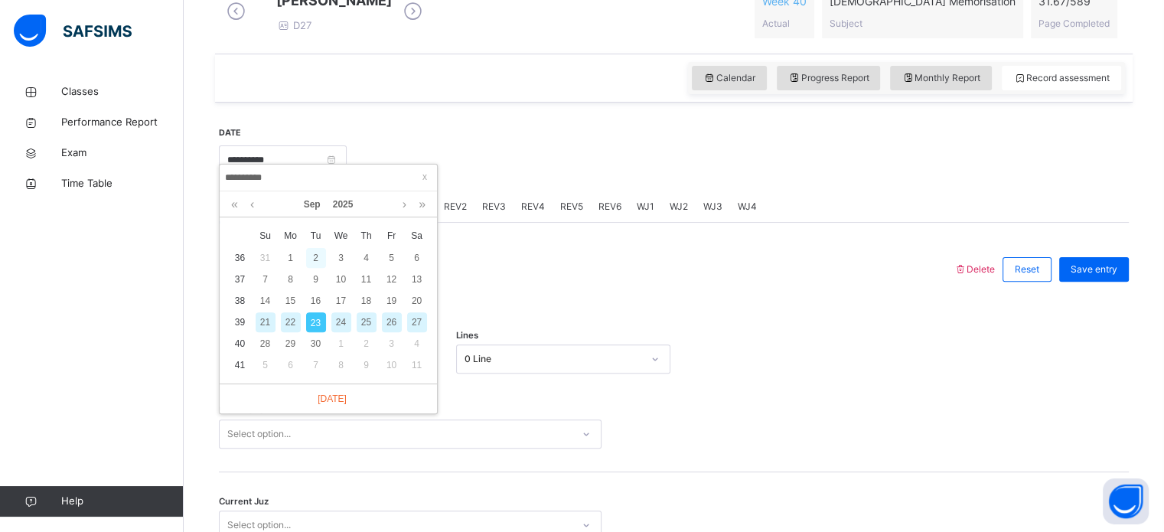
click at [315, 266] on div "2" at bounding box center [316, 258] width 20 height 20
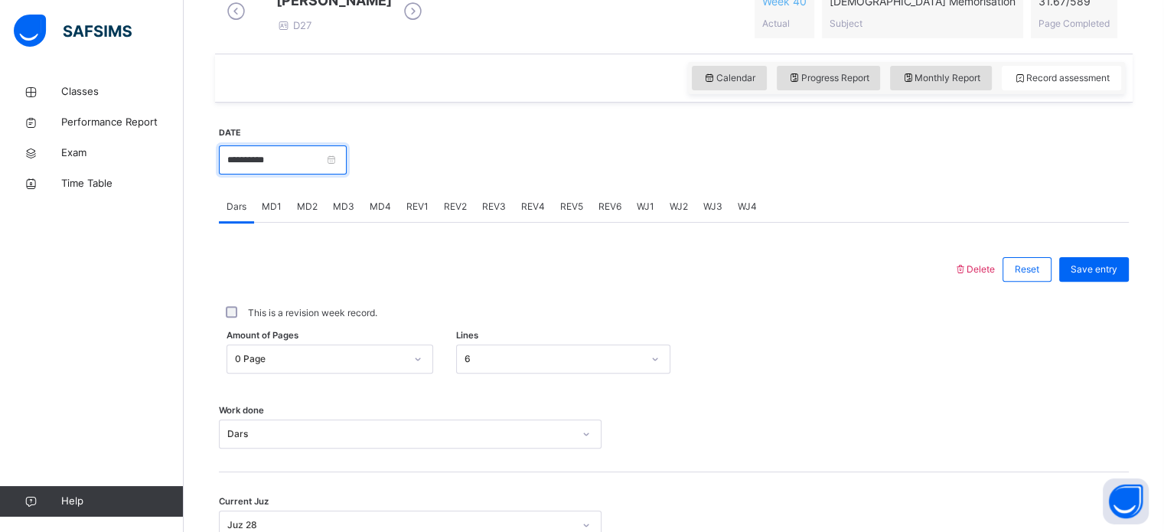
click at [306, 173] on input "**********" at bounding box center [283, 159] width 128 height 29
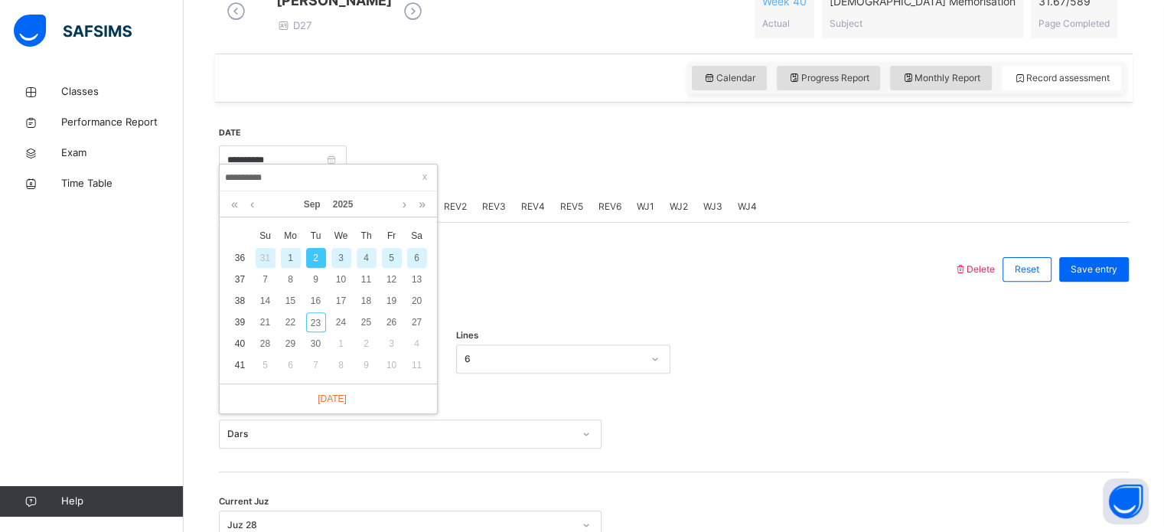
click at [367, 266] on div "4" at bounding box center [367, 258] width 20 height 20
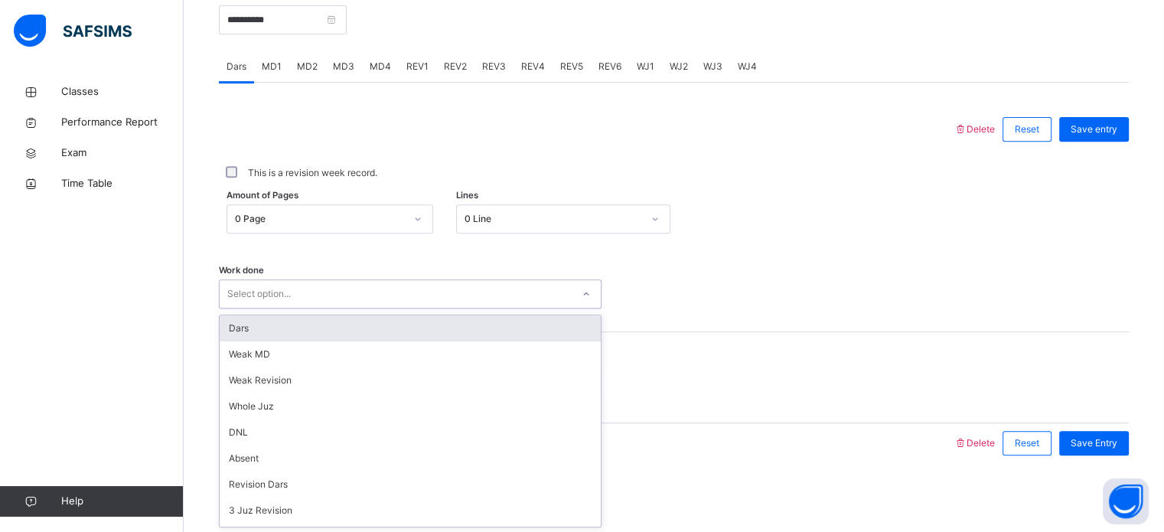
scroll to position [617, 0]
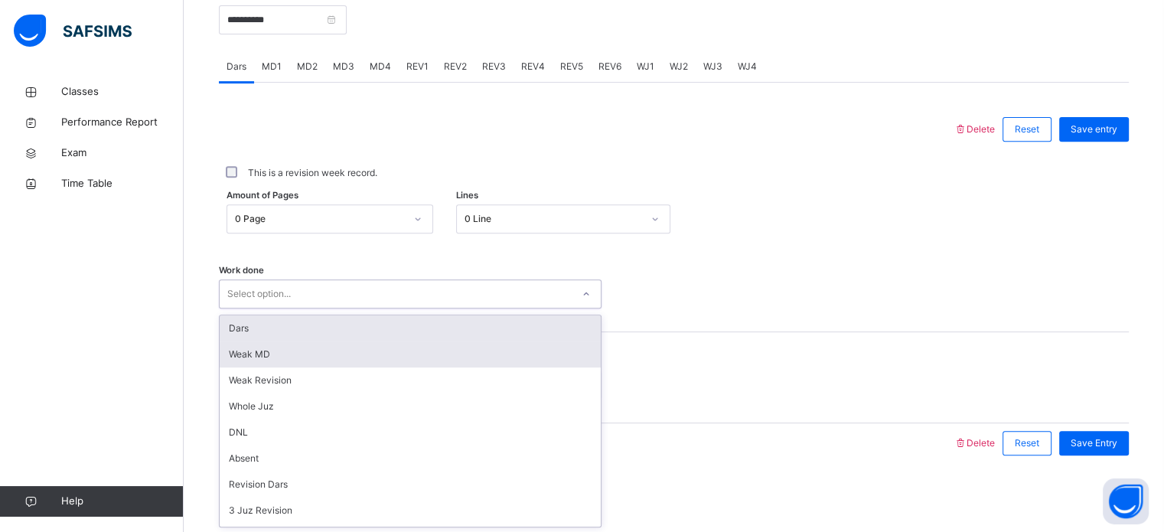
click at [331, 364] on div "Weak MD" at bounding box center [410, 354] width 381 height 26
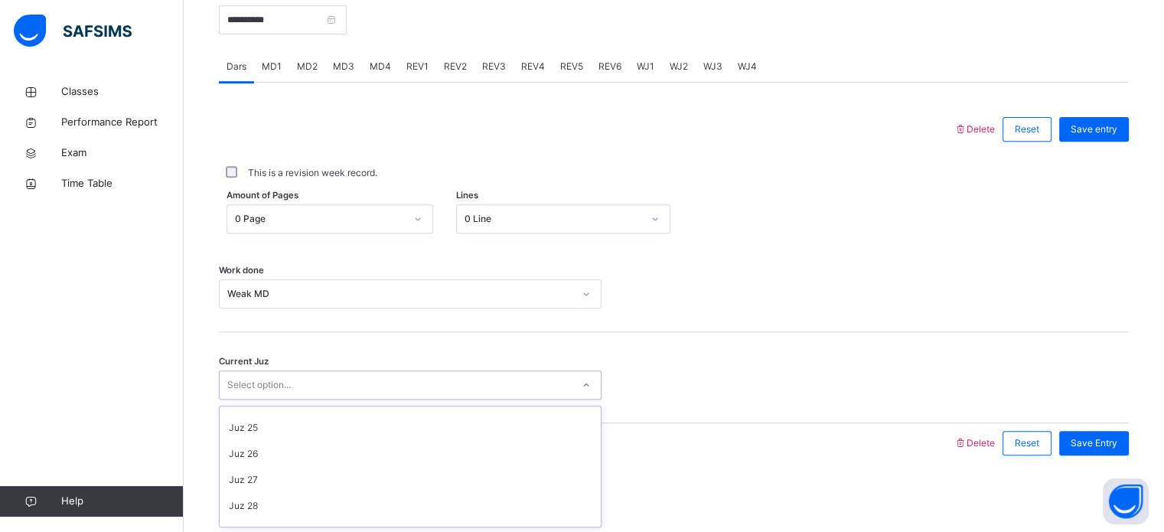
scroll to position [660, 0]
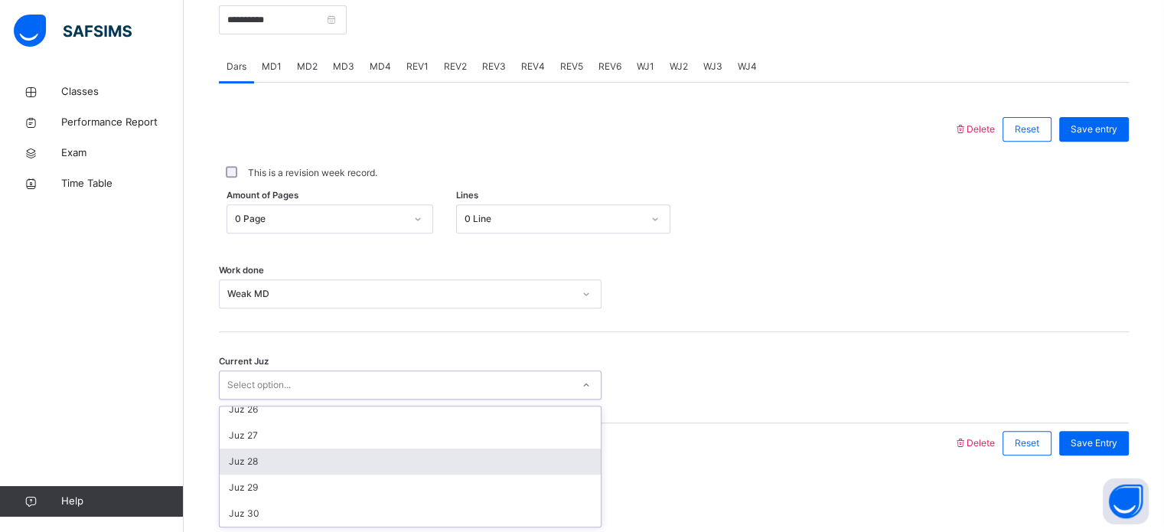
click at [266, 453] on div "Juz 28" at bounding box center [410, 461] width 381 height 26
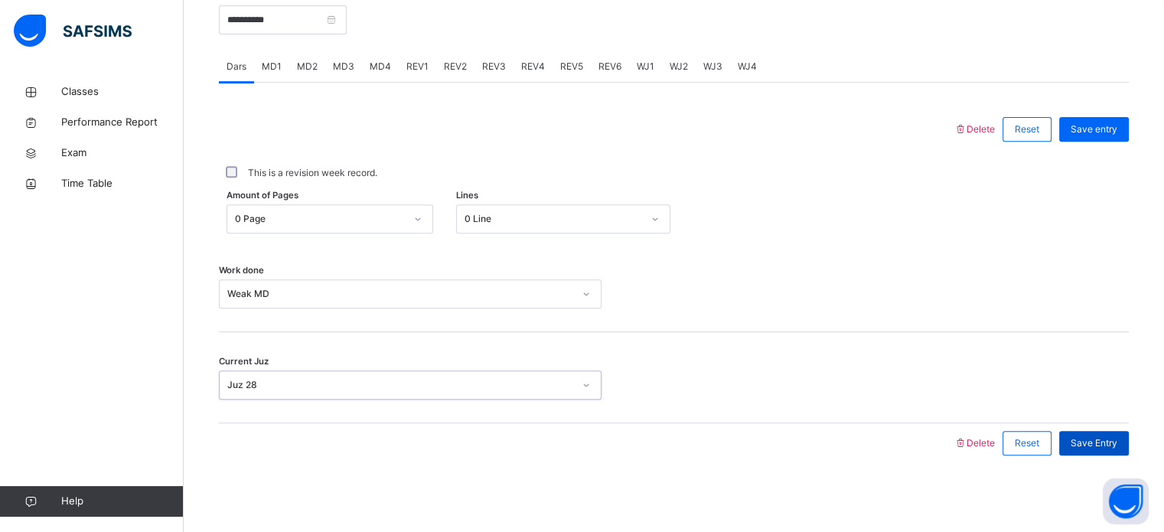
click at [1099, 435] on div "Save Entry" at bounding box center [1094, 443] width 70 height 24
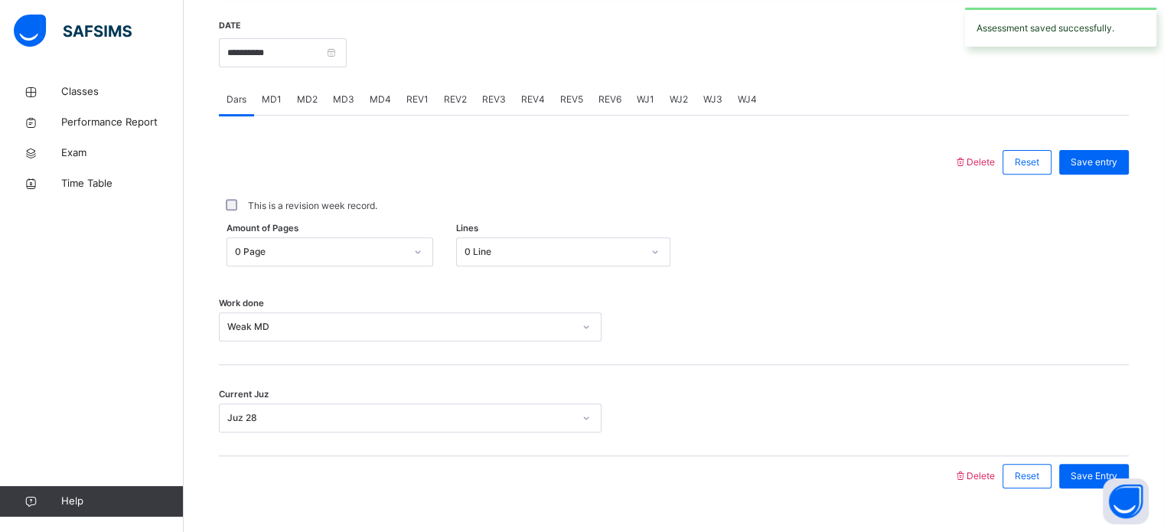
scroll to position [548, 0]
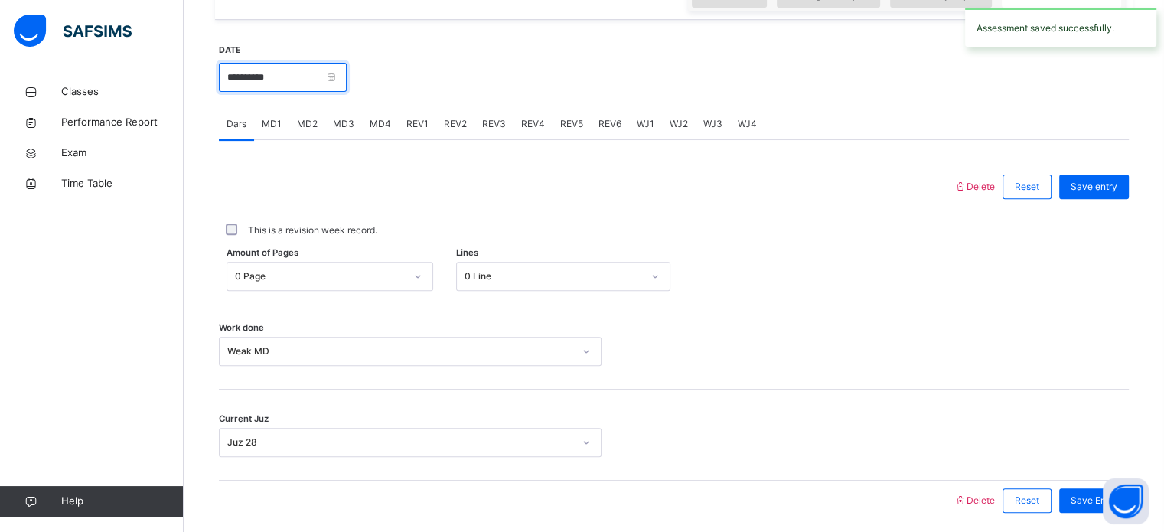
click at [327, 92] on input "**********" at bounding box center [283, 77] width 128 height 29
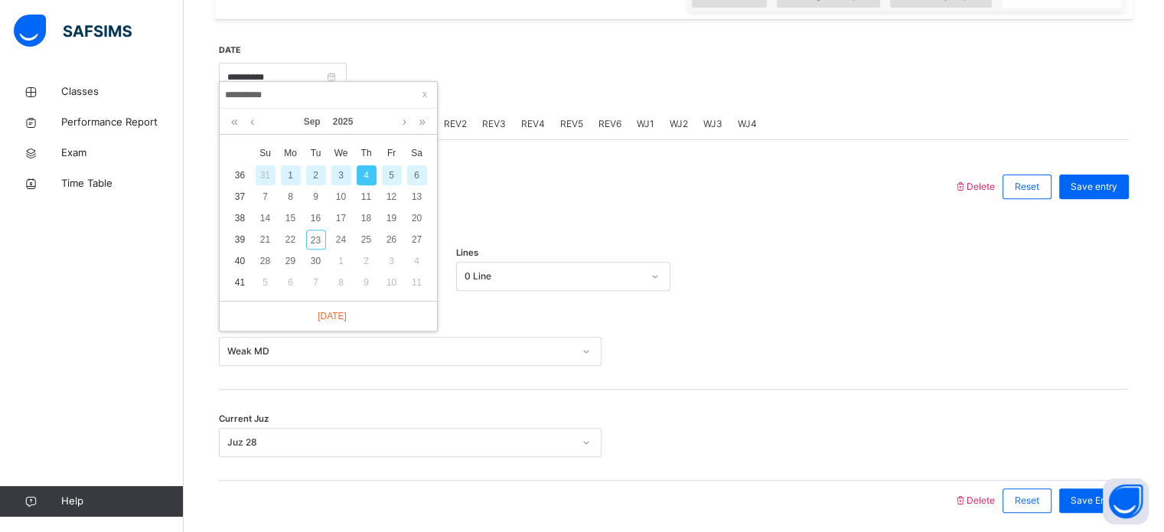
click at [422, 175] on div "6" at bounding box center [417, 175] width 20 height 20
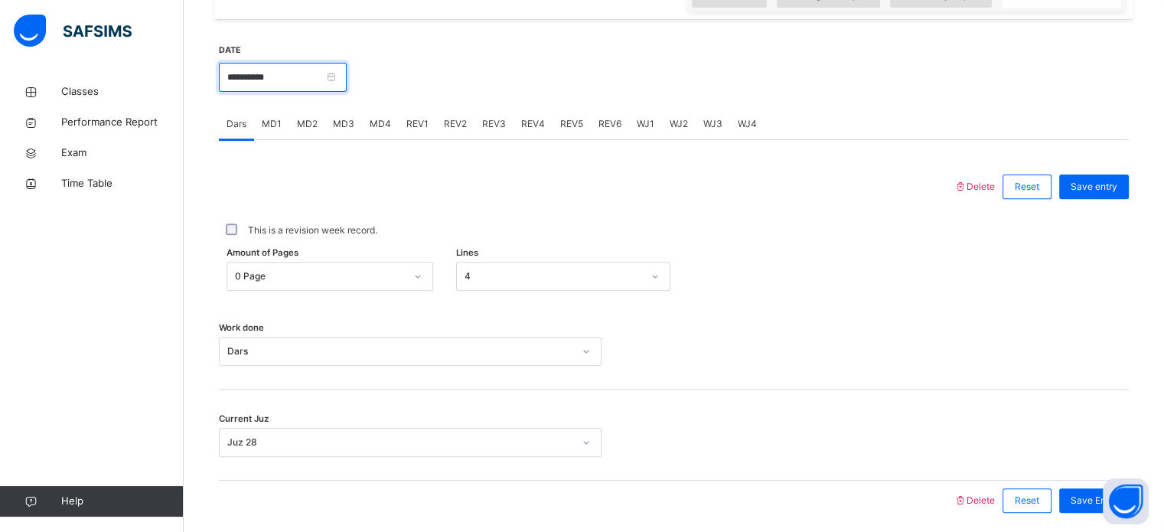
click at [308, 92] on input "**********" at bounding box center [283, 77] width 128 height 29
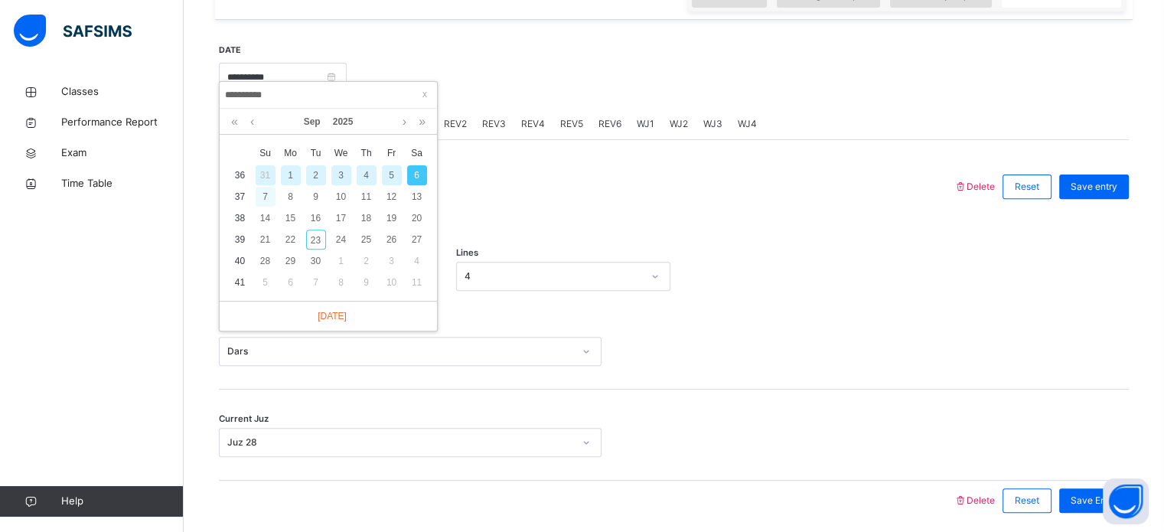
click at [265, 196] on div "7" at bounding box center [266, 197] width 20 height 20
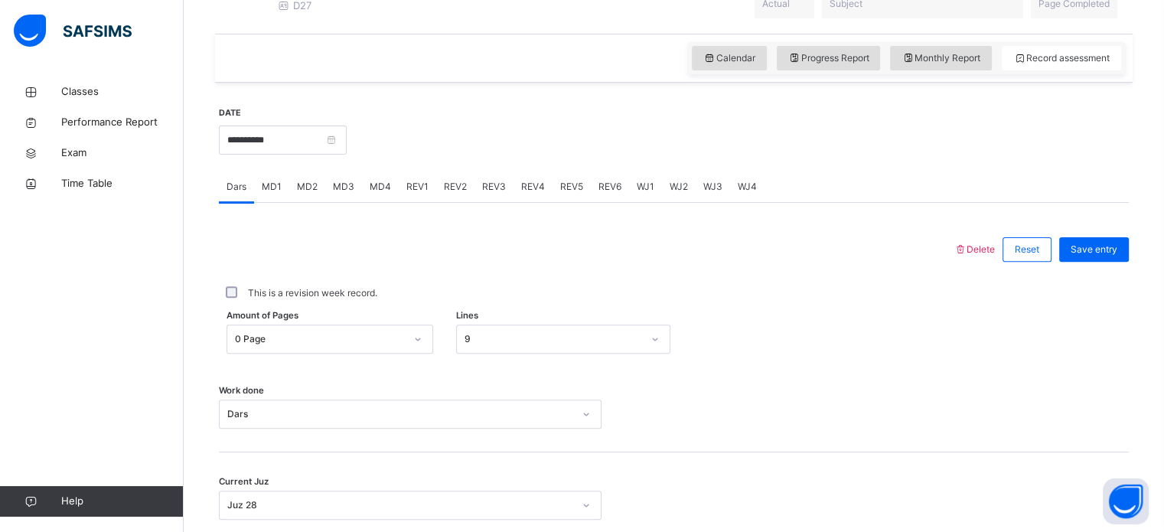
scroll to position [468, 0]
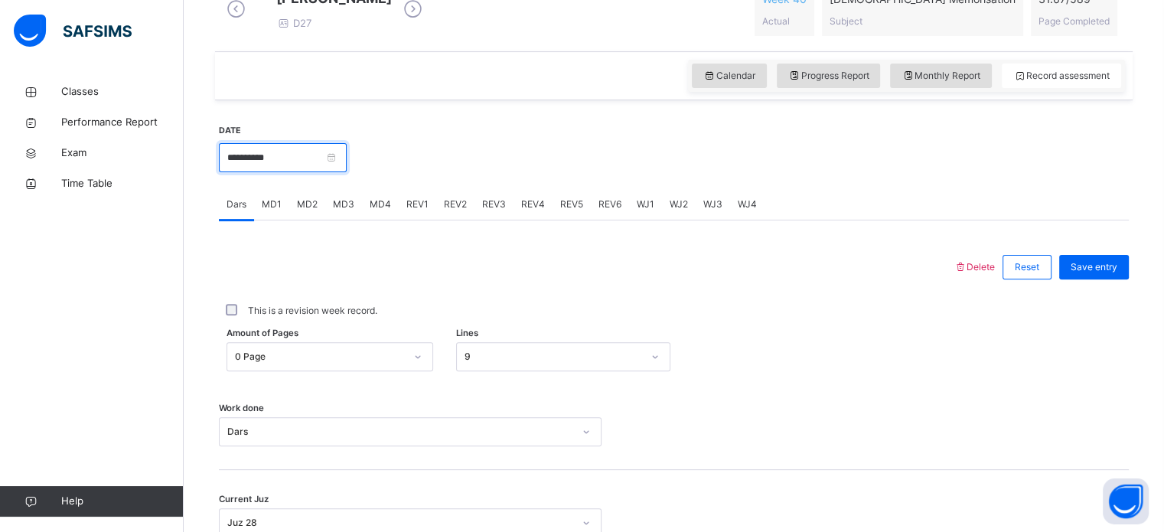
click at [306, 158] on input "**********" at bounding box center [283, 157] width 128 height 29
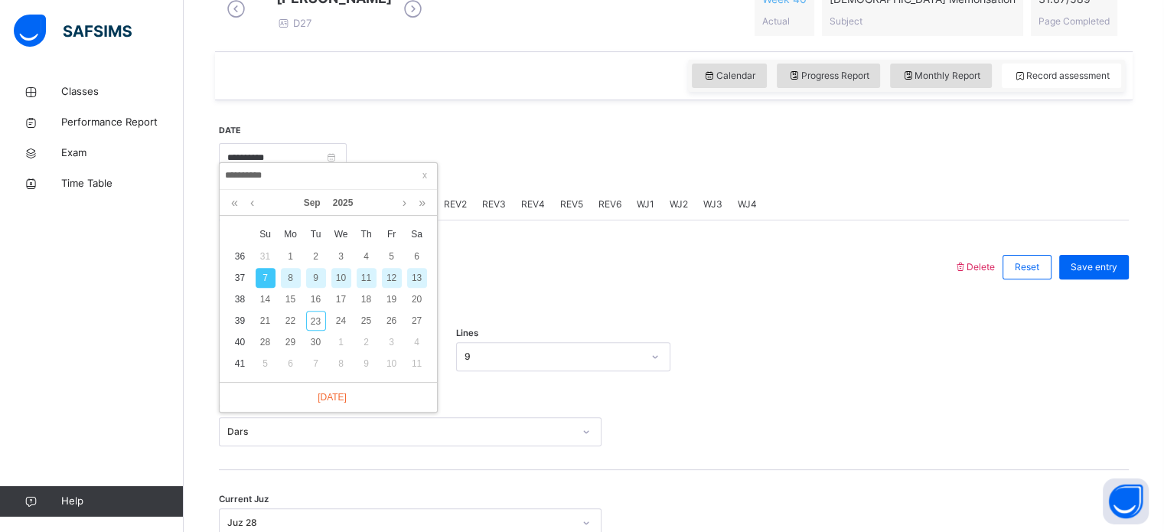
click at [322, 284] on div "9" at bounding box center [316, 278] width 20 height 20
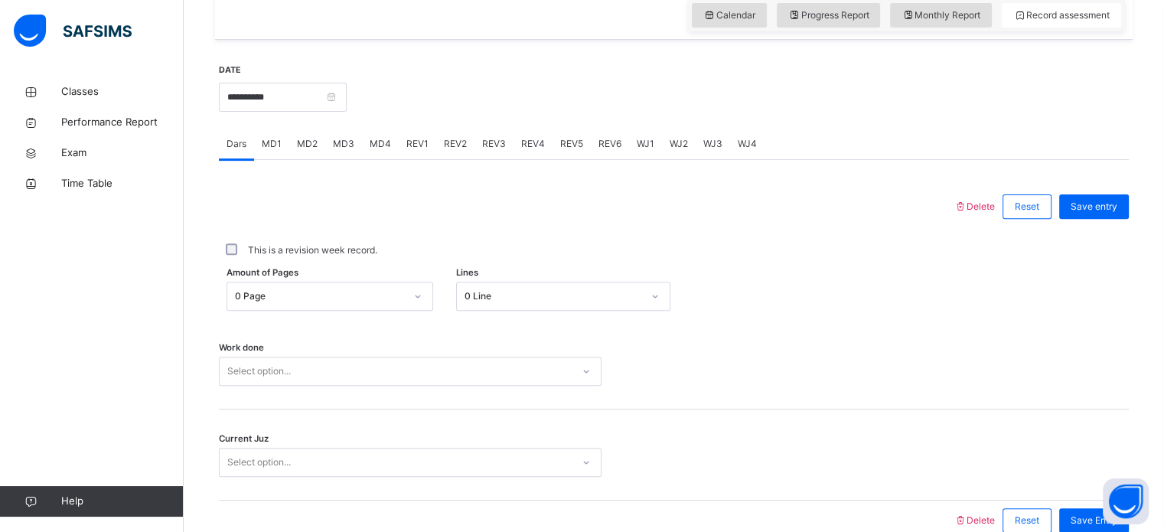
scroll to position [617, 0]
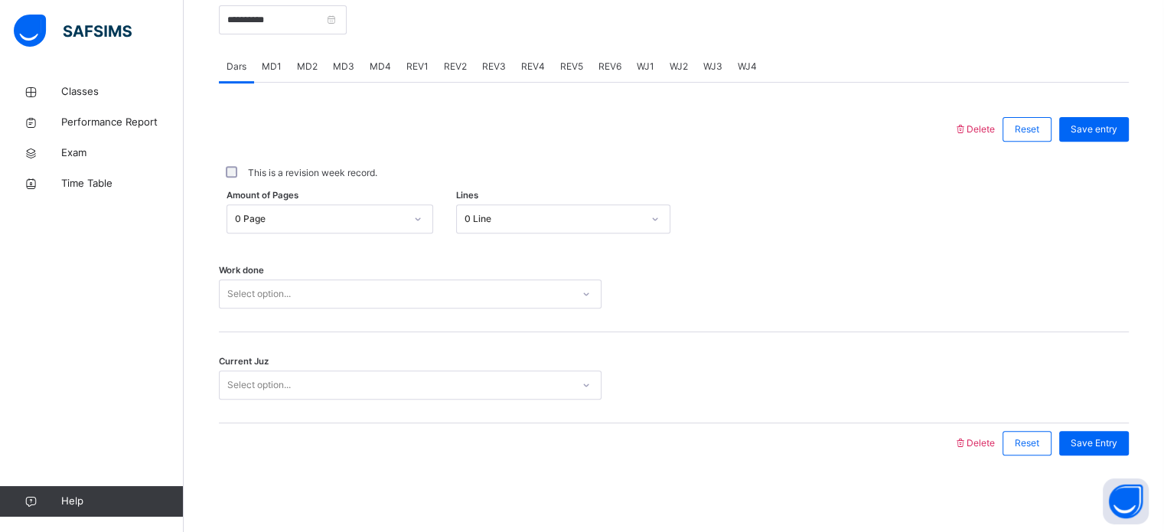
click at [147, 294] on div "Classes Performance Report Exam Time Table Help" at bounding box center [92, 296] width 184 height 471
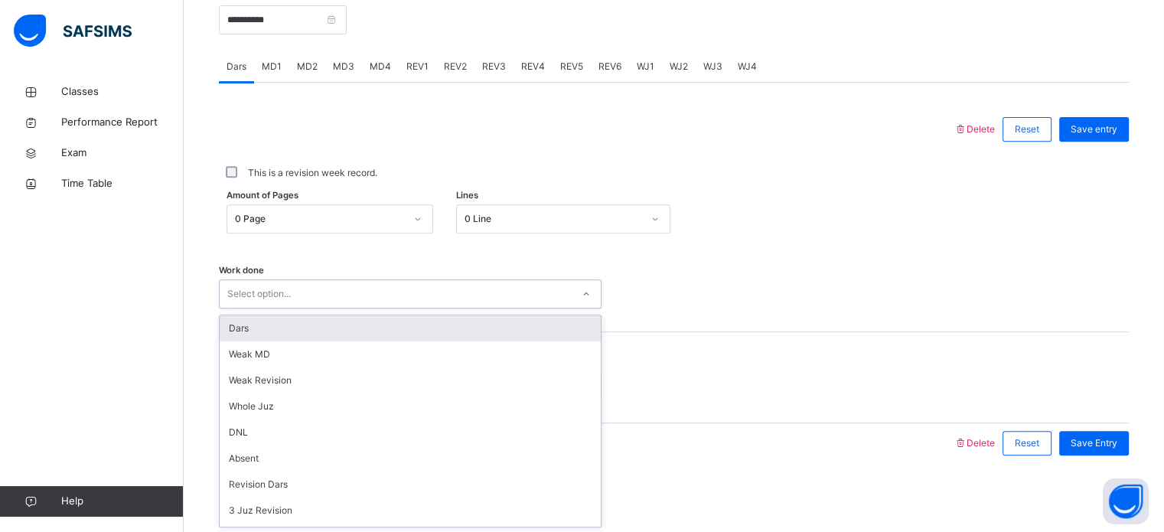
click at [236, 332] on div "Dars" at bounding box center [410, 328] width 381 height 26
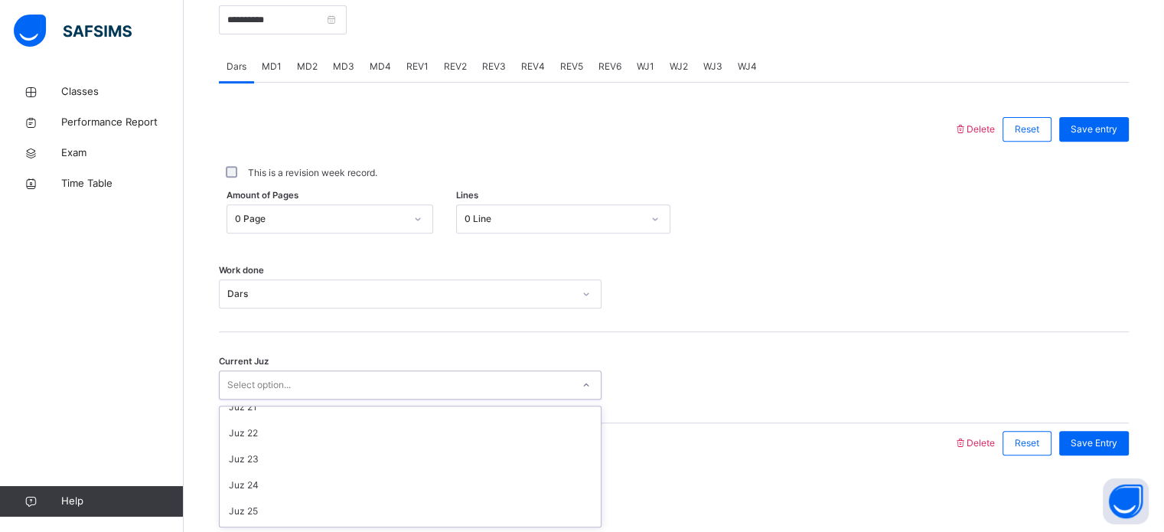
scroll to position [660, 0]
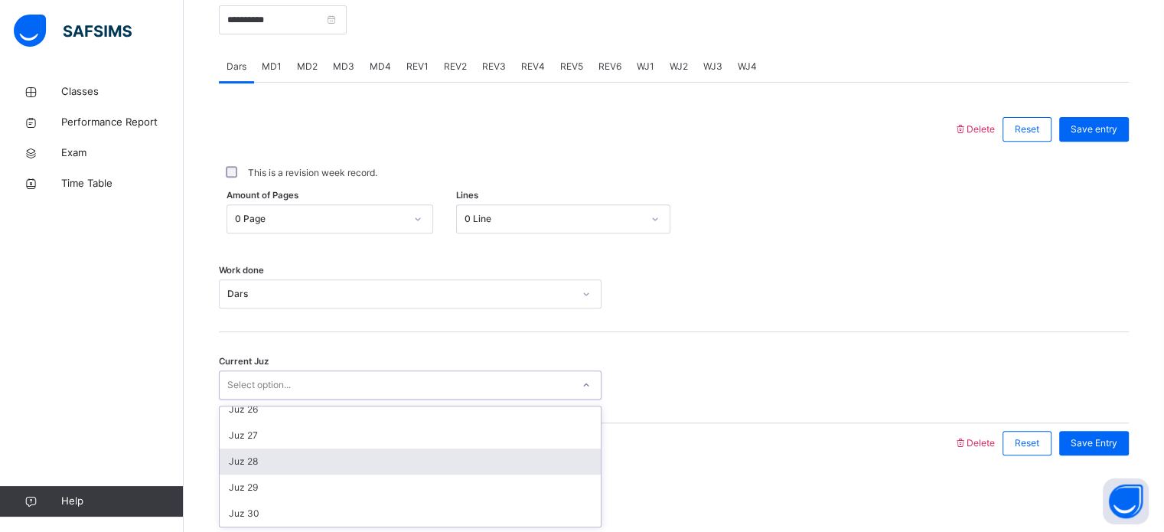
click at [269, 467] on div "Juz 28" at bounding box center [410, 461] width 381 height 26
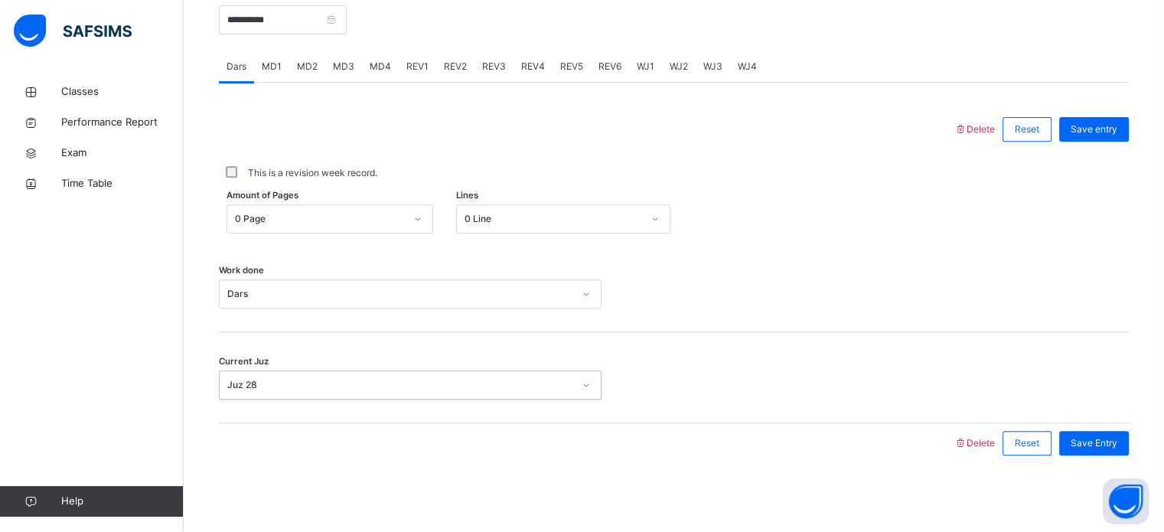
click at [554, 185] on div "This is a revision week record." at bounding box center [674, 173] width 910 height 32
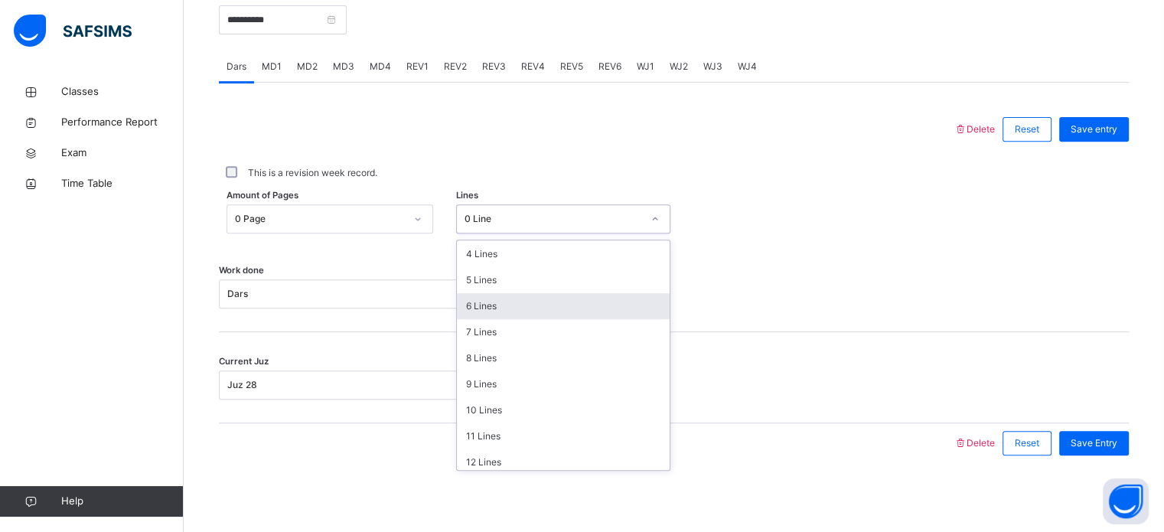
click at [504, 297] on div "6 Lines" at bounding box center [563, 306] width 213 height 26
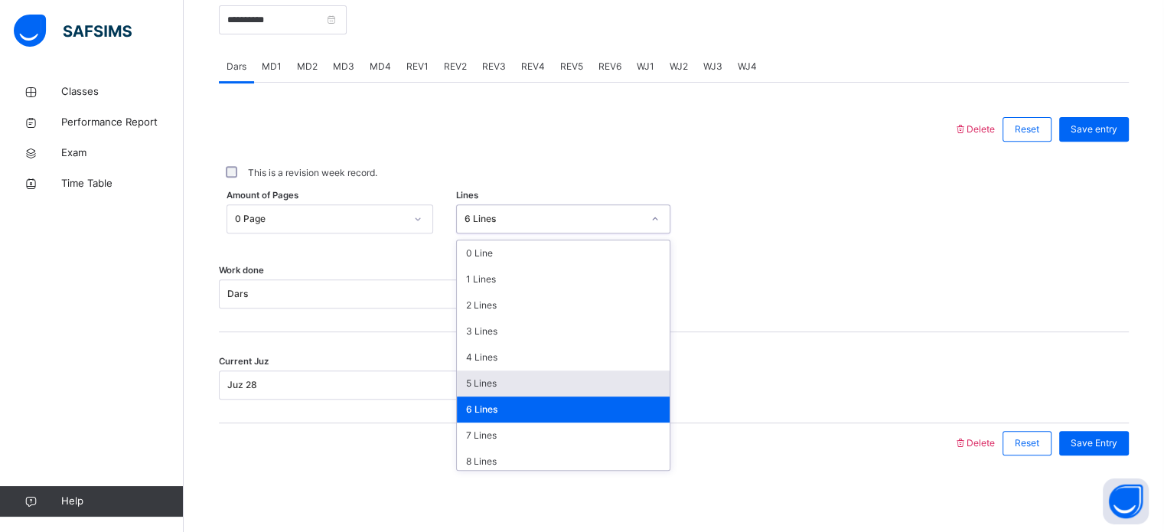
click at [497, 383] on div "5 Lines" at bounding box center [563, 383] width 213 height 26
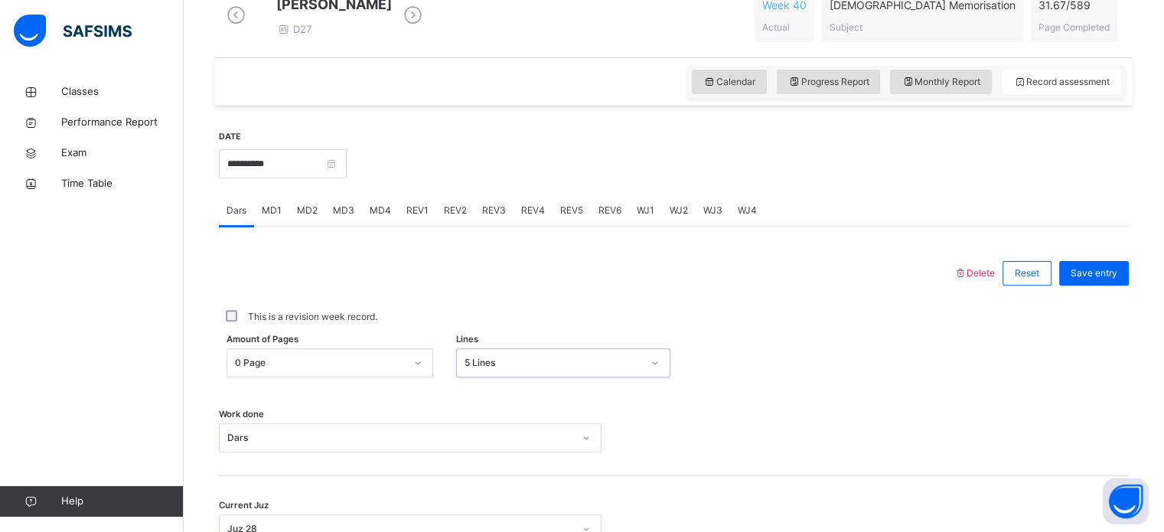
scroll to position [469, 0]
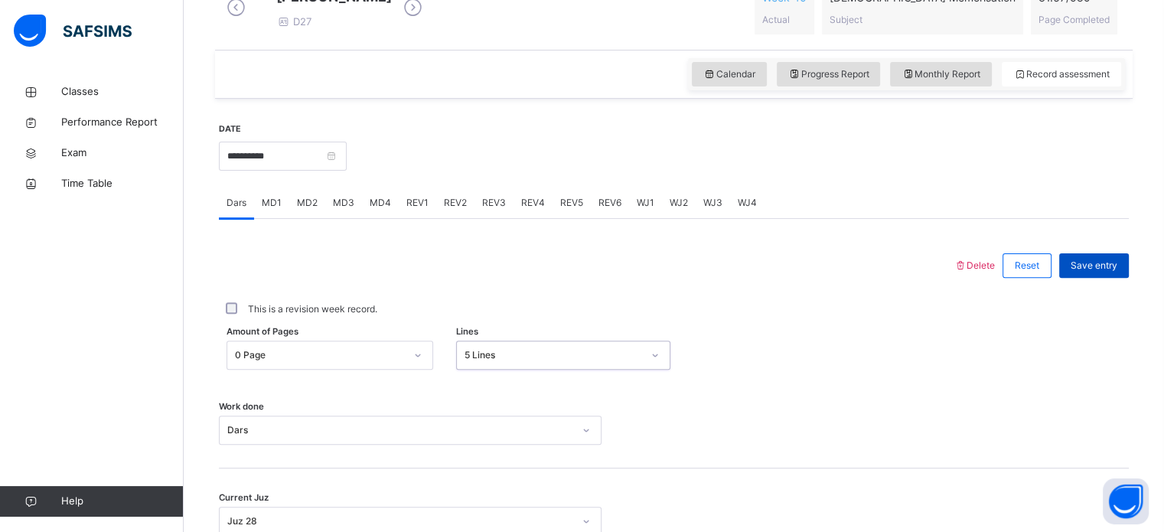
click at [1095, 272] on span "Save entry" at bounding box center [1094, 266] width 47 height 14
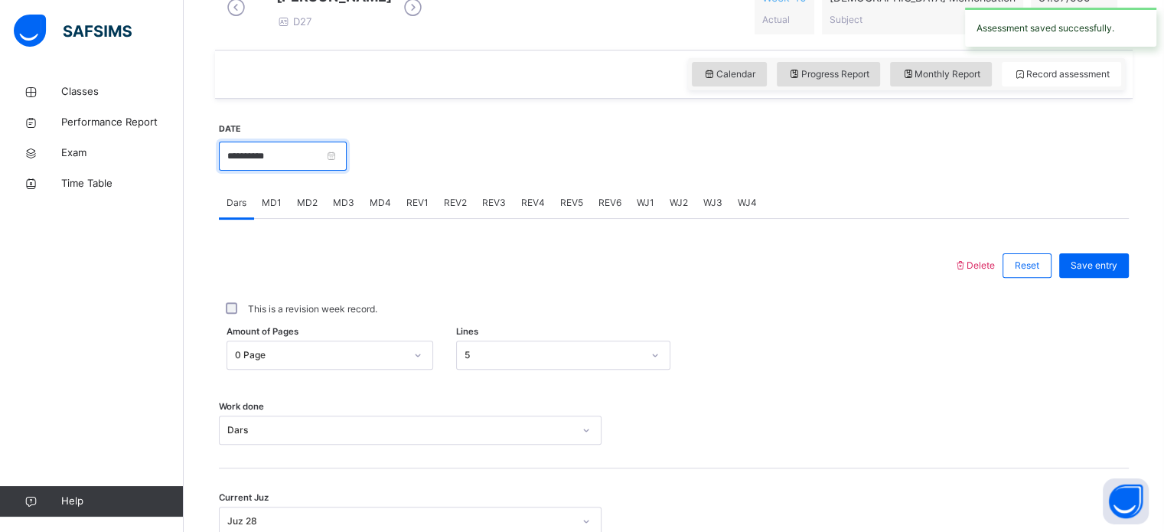
click at [286, 171] on input "**********" at bounding box center [283, 156] width 128 height 29
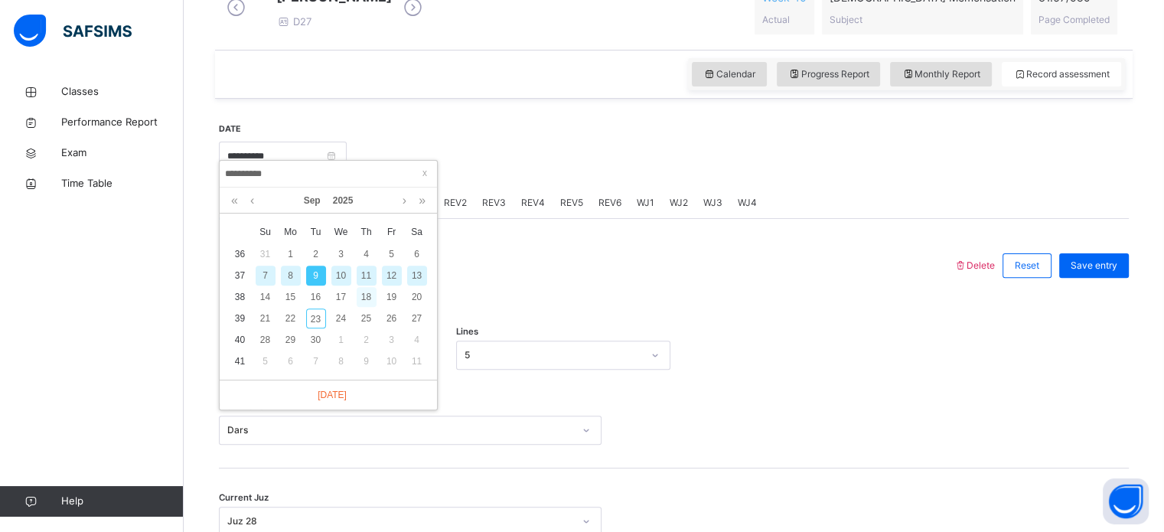
click at [364, 289] on div "18" at bounding box center [367, 297] width 20 height 20
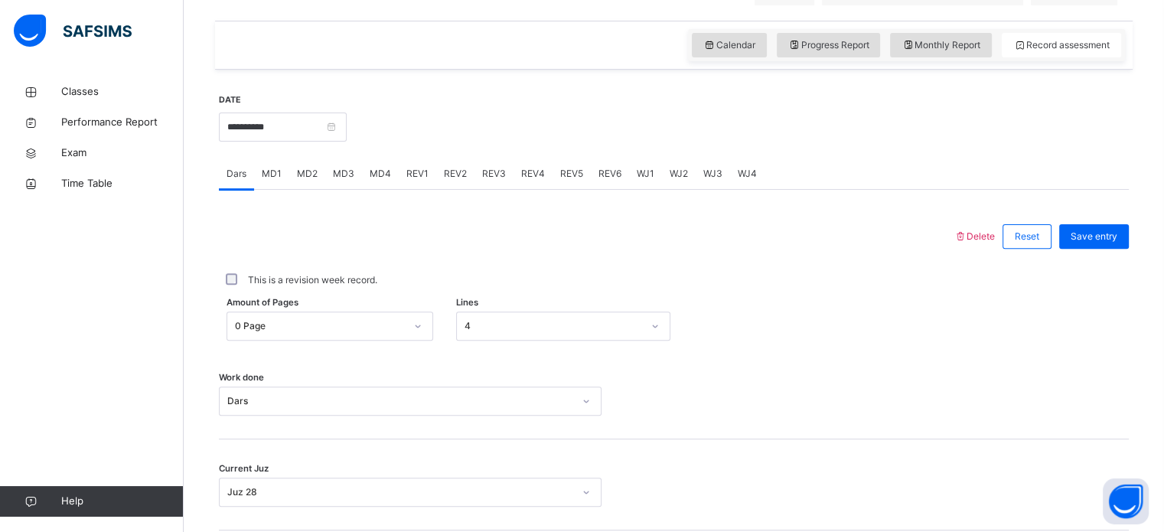
scroll to position [507, 0]
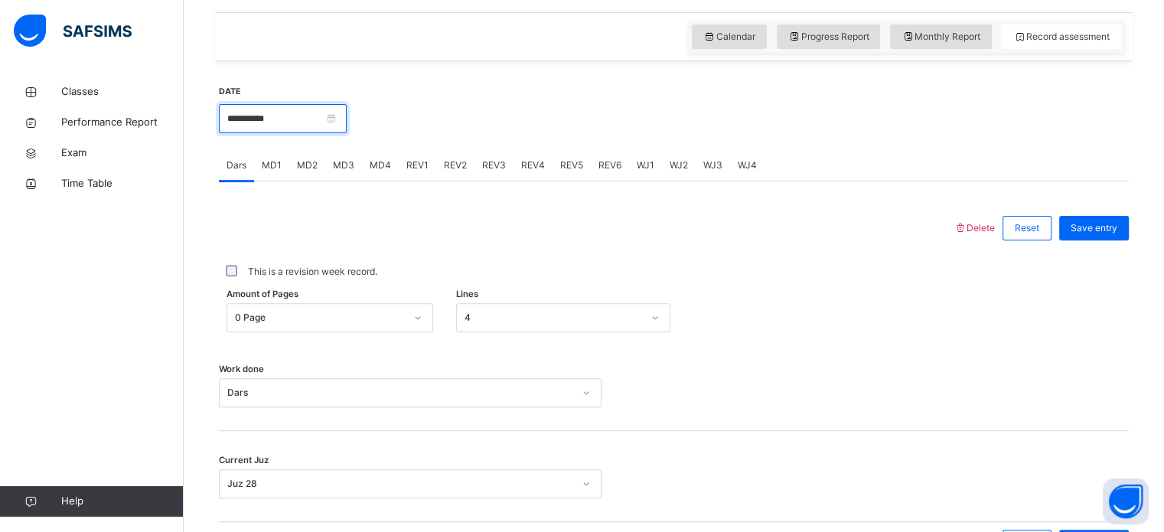
click at [326, 133] on input "**********" at bounding box center [283, 118] width 128 height 29
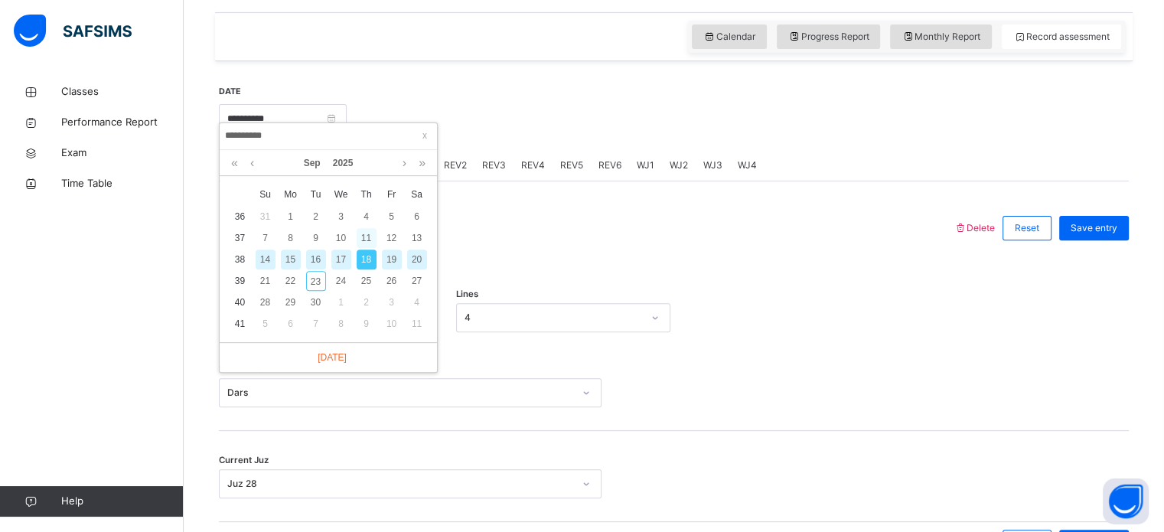
click at [367, 243] on div "11" at bounding box center [367, 238] width 20 height 20
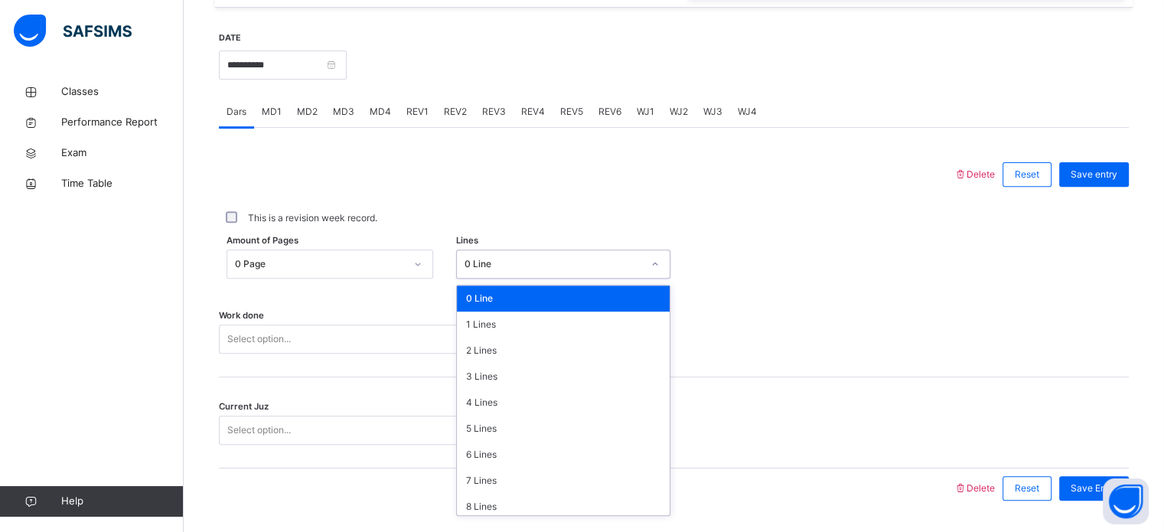
scroll to position [562, 0]
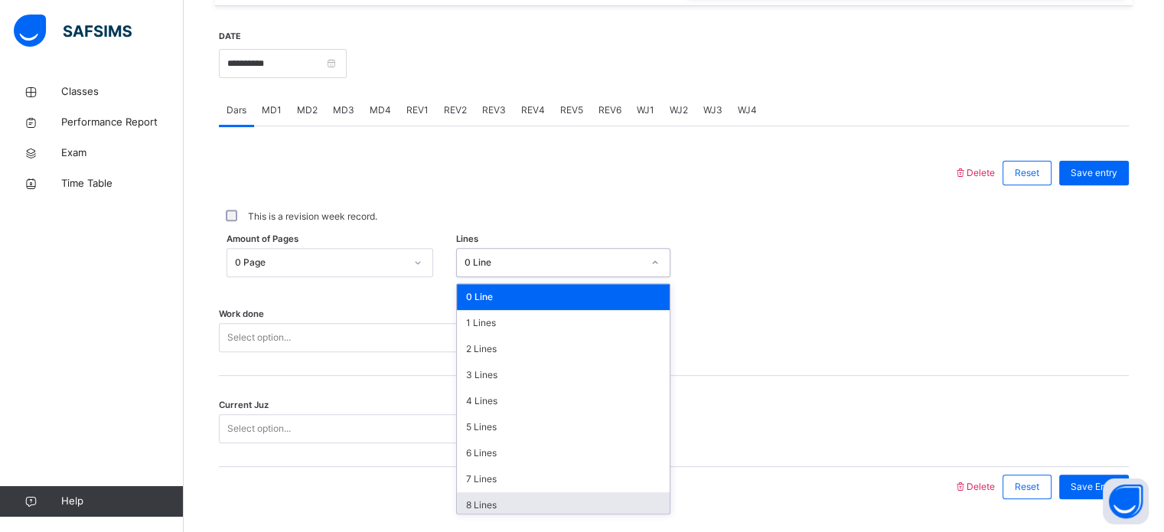
click at [496, 518] on div "8 Lines" at bounding box center [563, 505] width 213 height 26
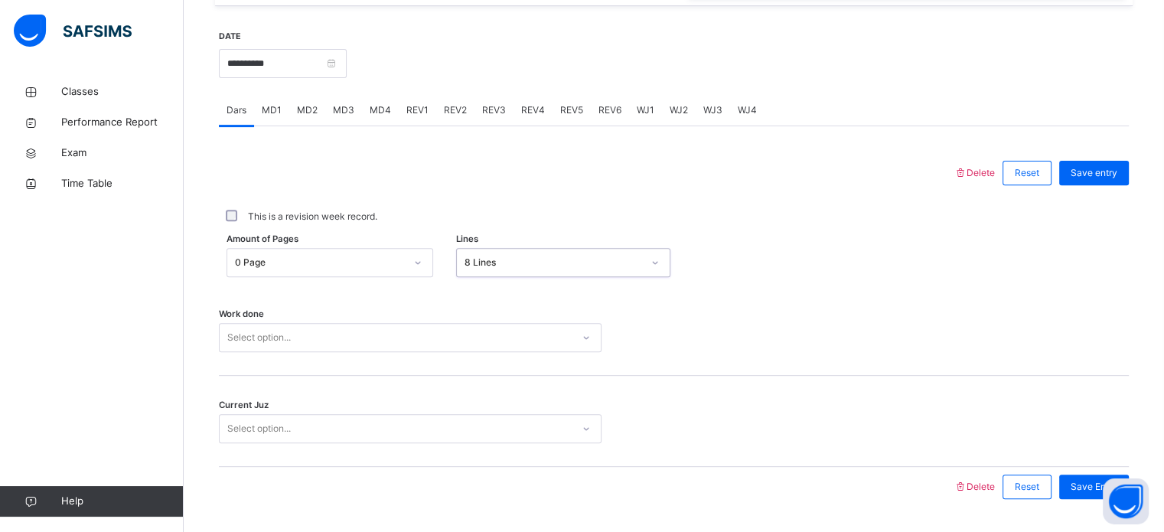
scroll to position [617, 0]
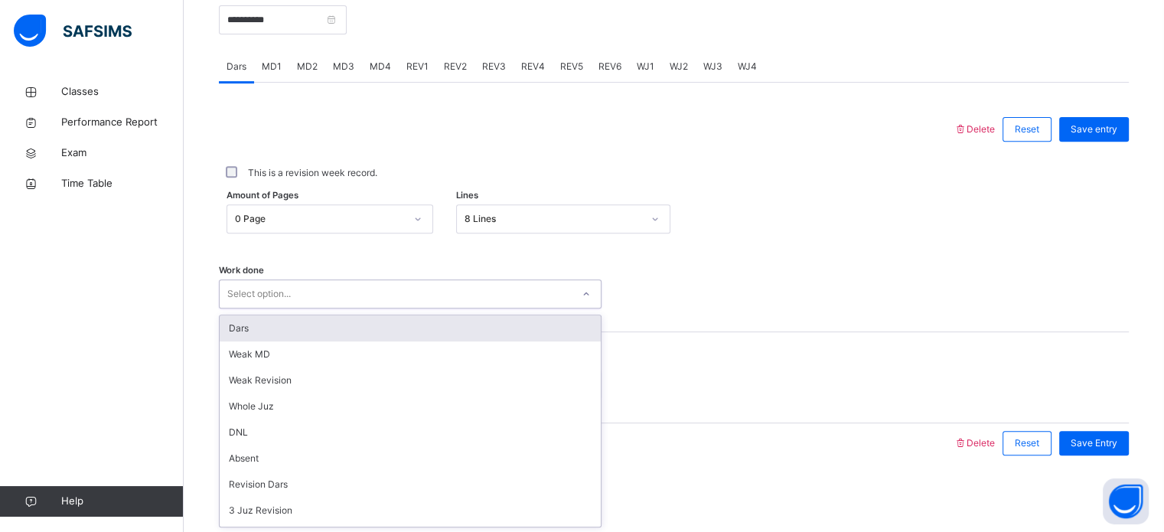
click at [426, 321] on div "Dars" at bounding box center [410, 328] width 381 height 26
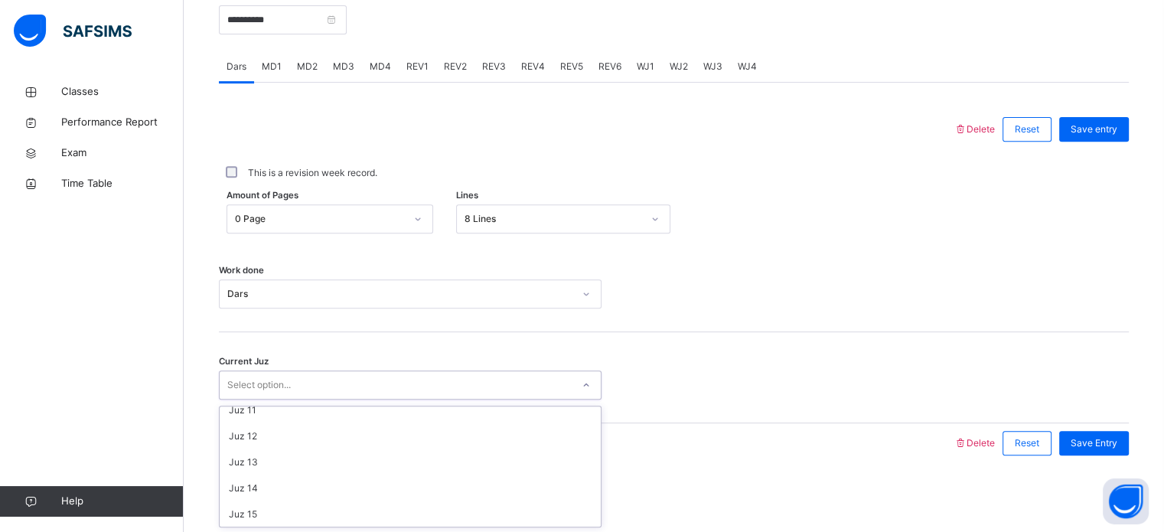
scroll to position [660, 0]
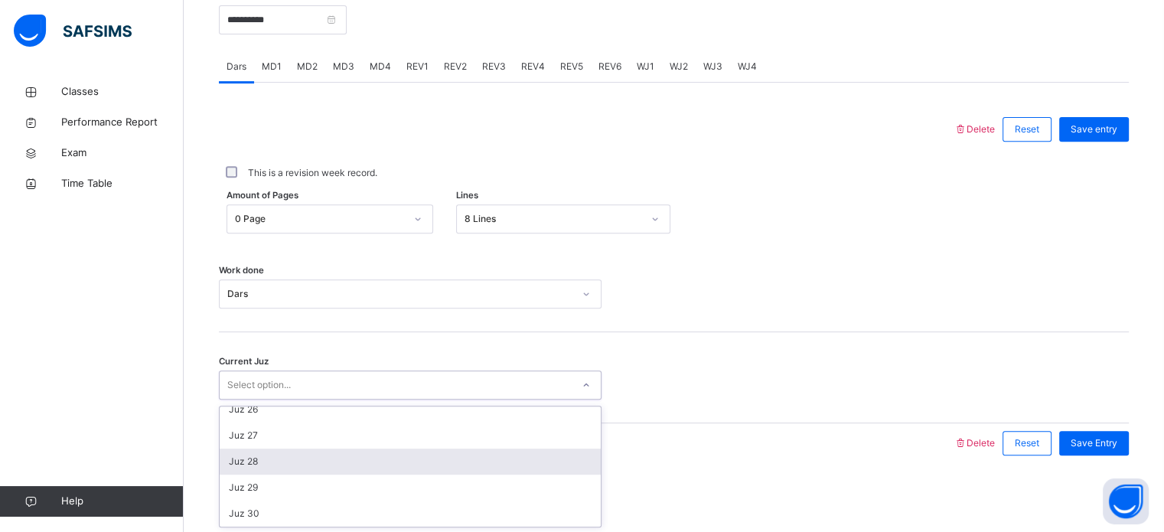
click at [266, 468] on div "Juz 28" at bounding box center [410, 461] width 381 height 26
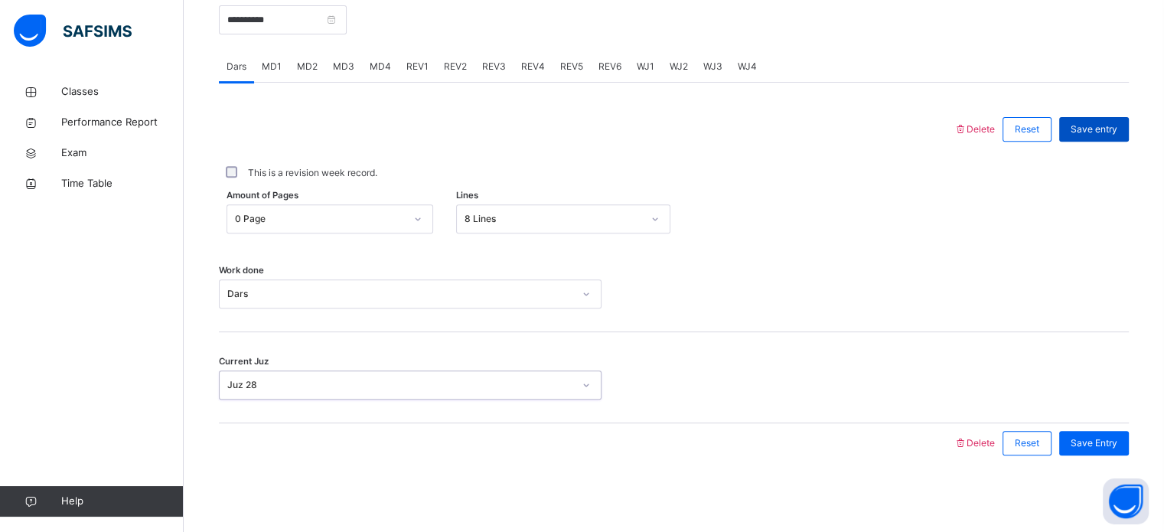
click at [1078, 119] on div "Save entry" at bounding box center [1094, 129] width 70 height 24
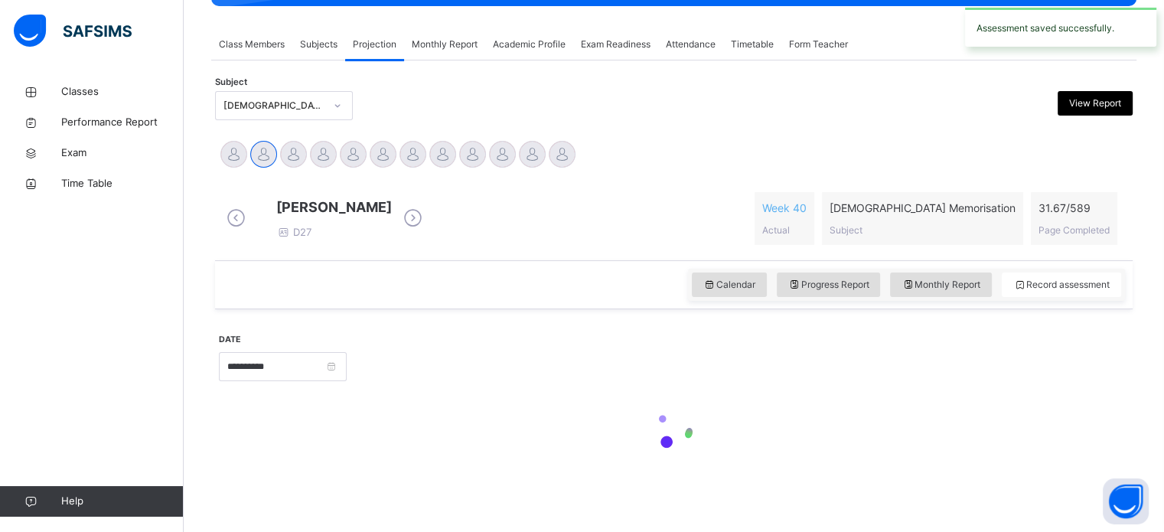
scroll to position [617, 0]
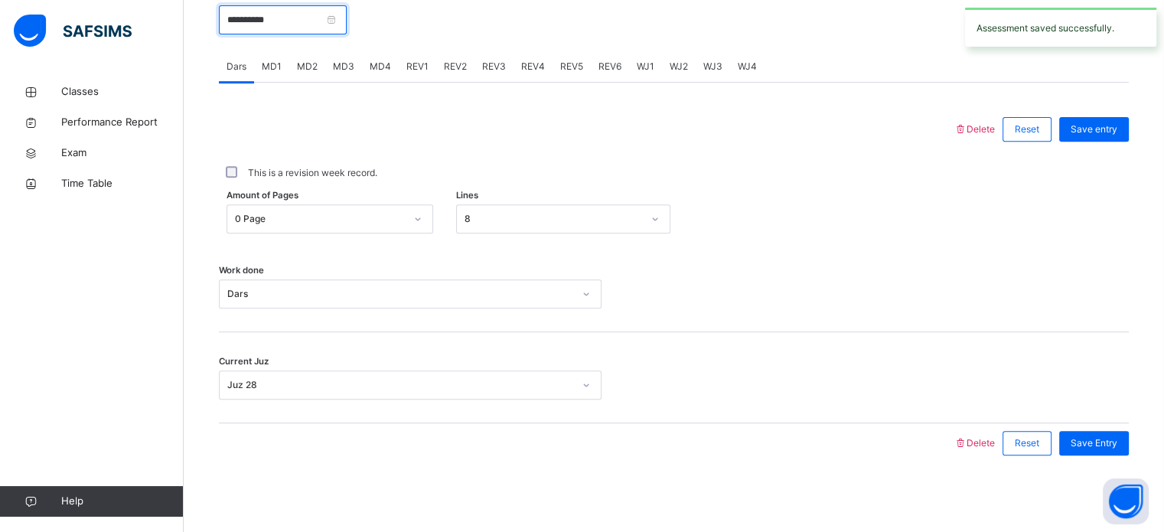
click at [332, 13] on input "**********" at bounding box center [283, 19] width 128 height 29
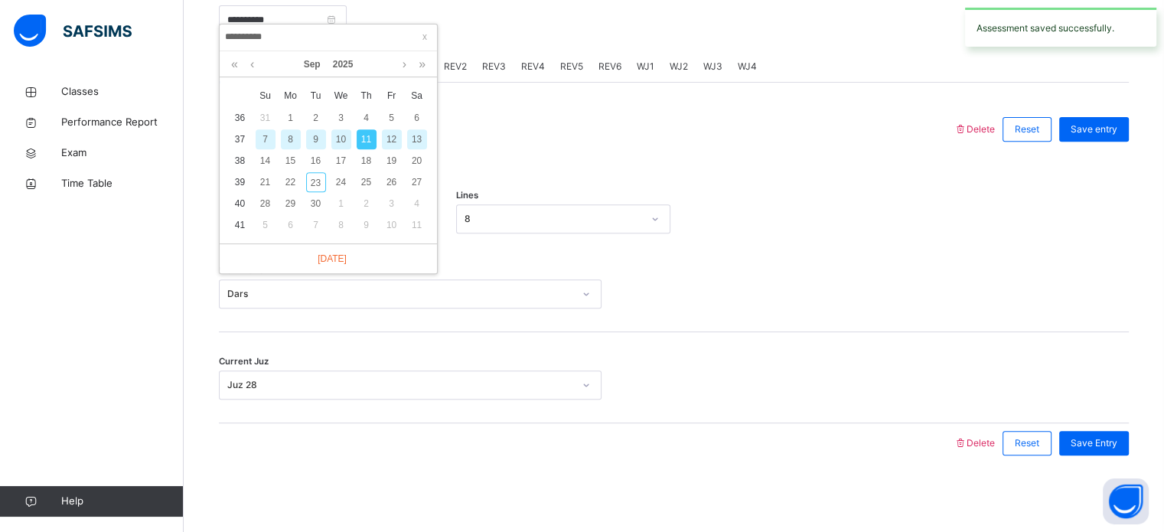
click at [425, 129] on div "13" at bounding box center [417, 139] width 20 height 20
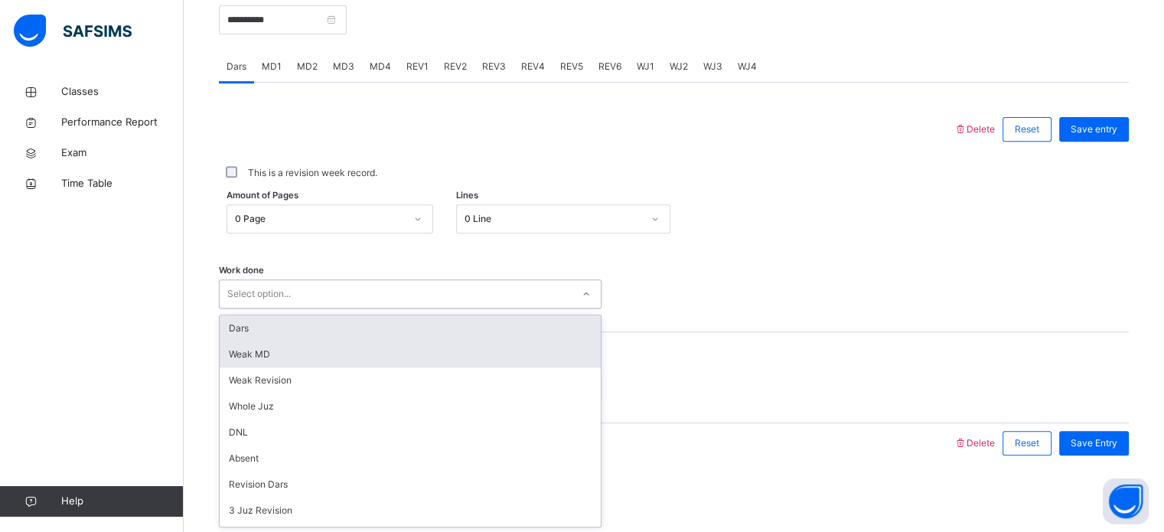
click at [331, 352] on div "Weak MD" at bounding box center [410, 354] width 381 height 26
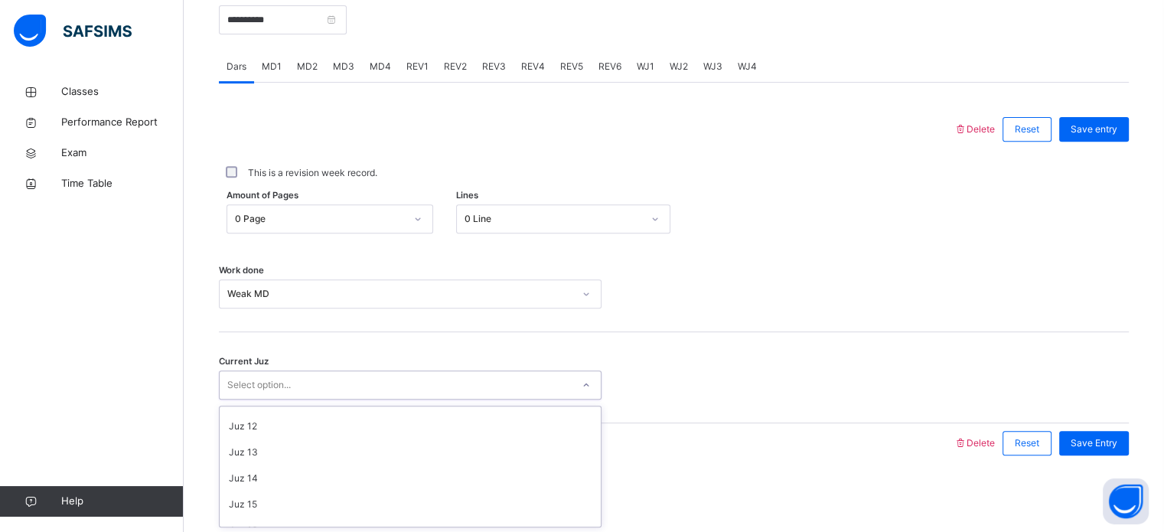
scroll to position [660, 0]
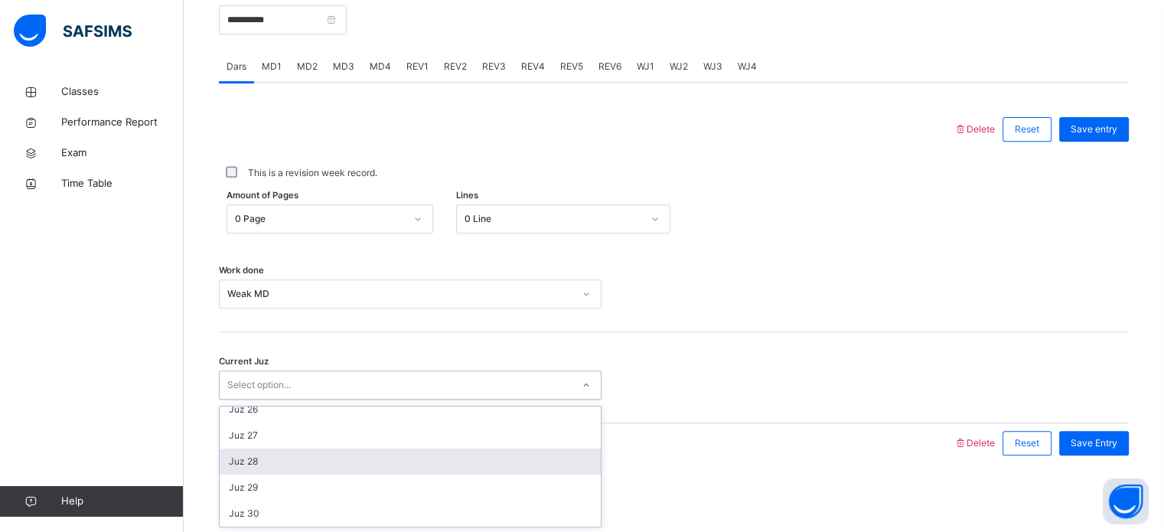
click at [269, 457] on div "Juz 28" at bounding box center [410, 461] width 381 height 26
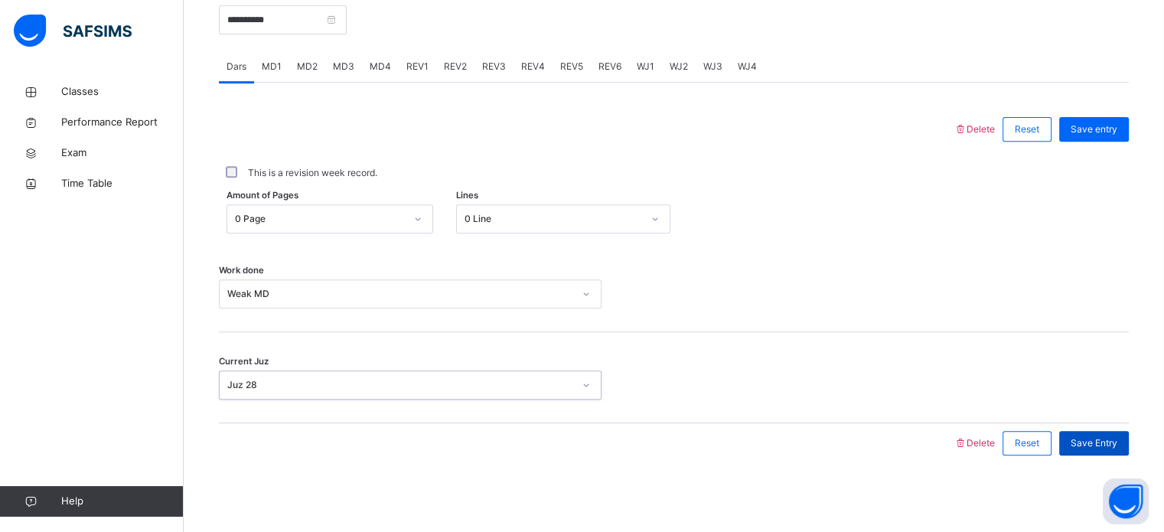
click at [1102, 435] on div "Save Entry" at bounding box center [1094, 443] width 70 height 24
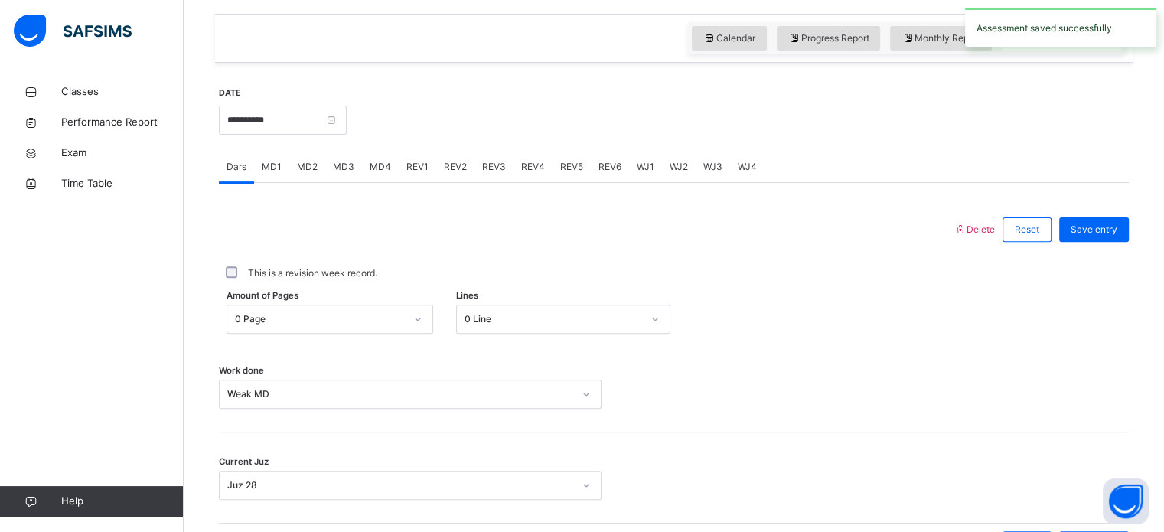
scroll to position [503, 0]
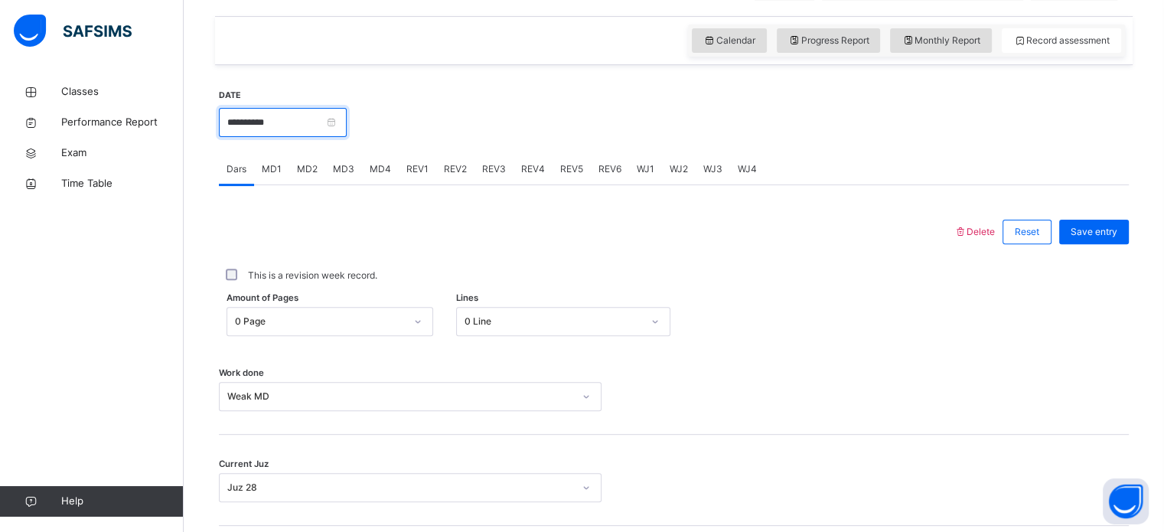
click at [324, 133] on input "**********" at bounding box center [283, 122] width 128 height 29
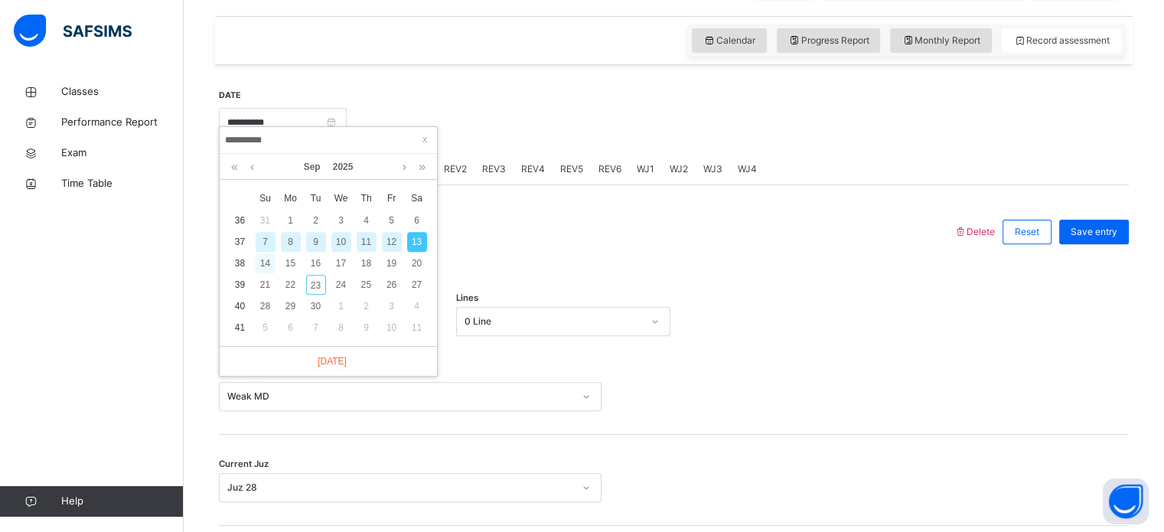
click at [266, 272] on div "14" at bounding box center [266, 263] width 20 height 20
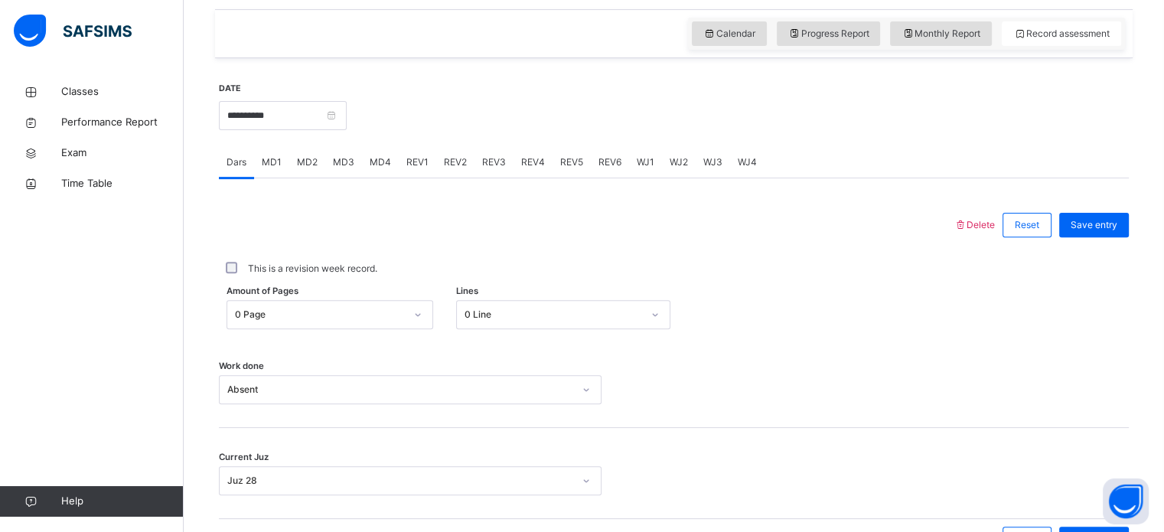
scroll to position [509, 0]
click at [347, 125] on input "**********" at bounding box center [283, 116] width 128 height 29
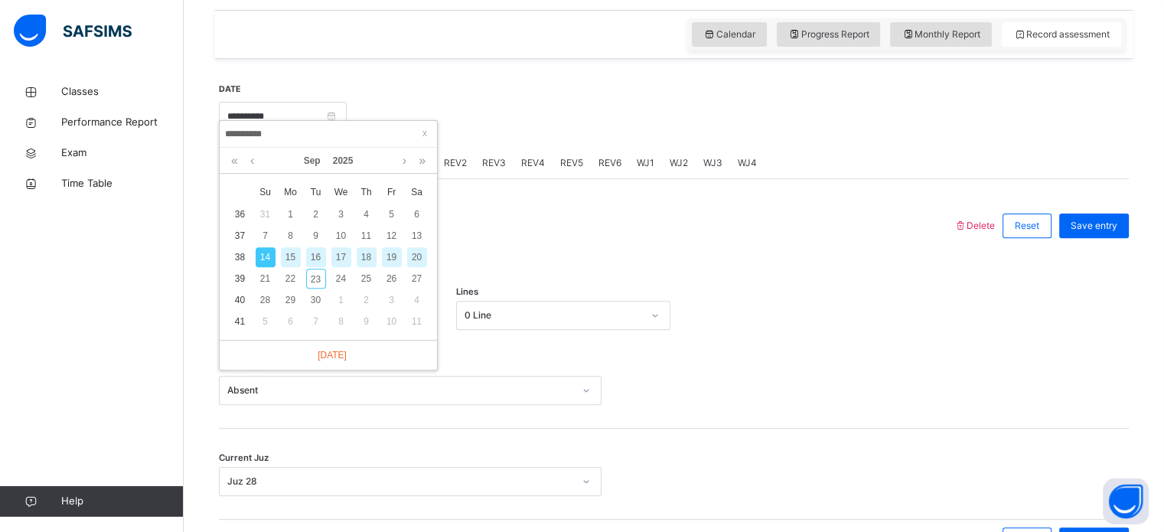
click at [319, 259] on div "16" at bounding box center [316, 257] width 20 height 20
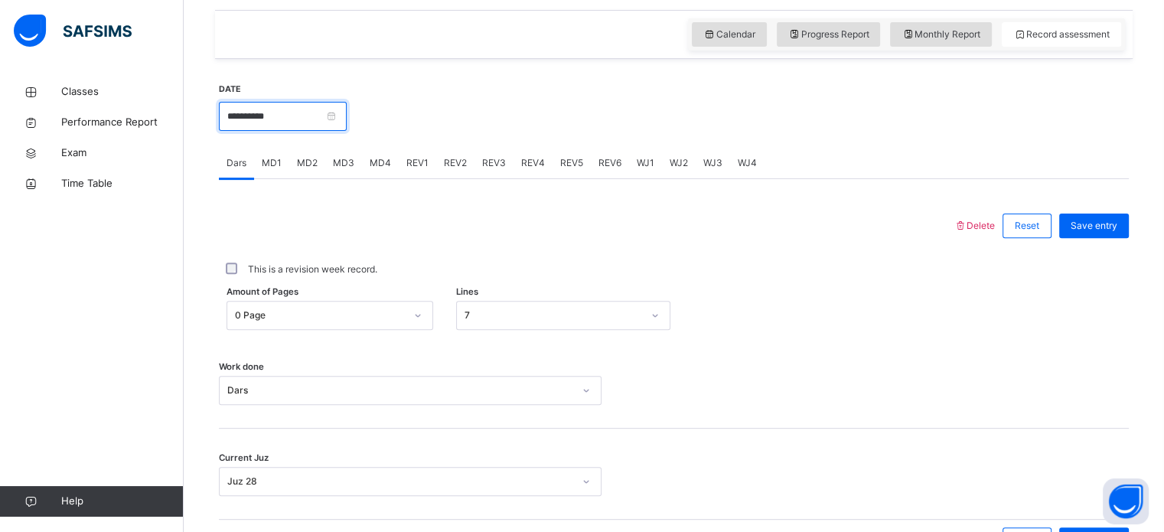
click at [306, 122] on input "**********" at bounding box center [283, 116] width 128 height 29
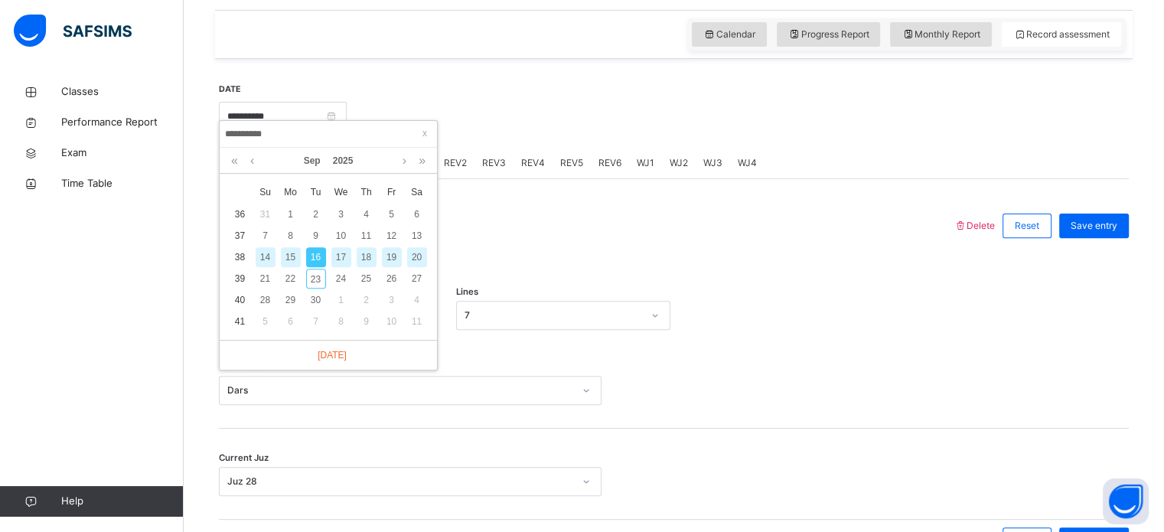
click at [375, 262] on div "18" at bounding box center [367, 257] width 20 height 20
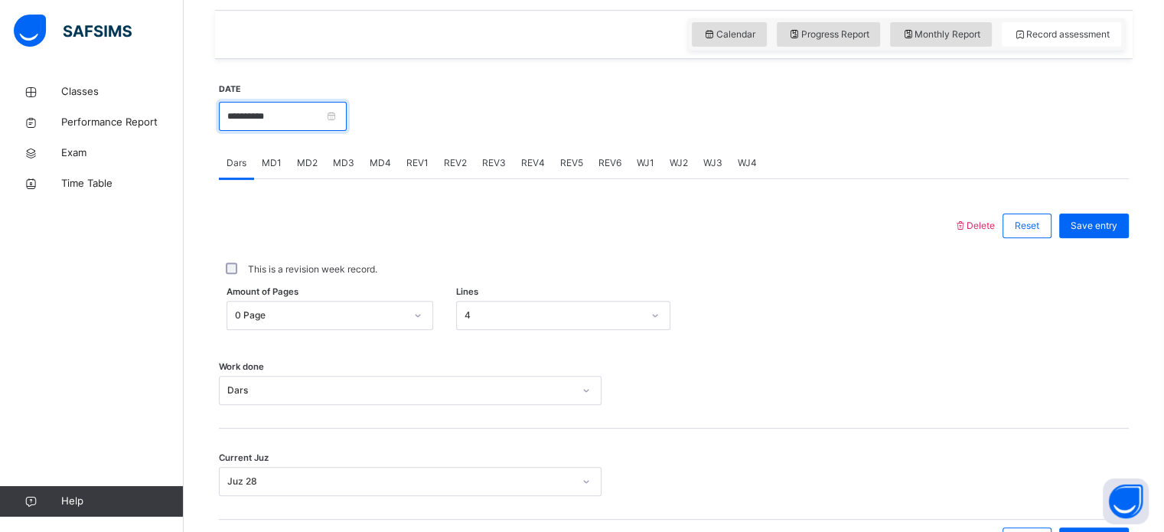
click at [328, 122] on input "**********" at bounding box center [283, 116] width 128 height 29
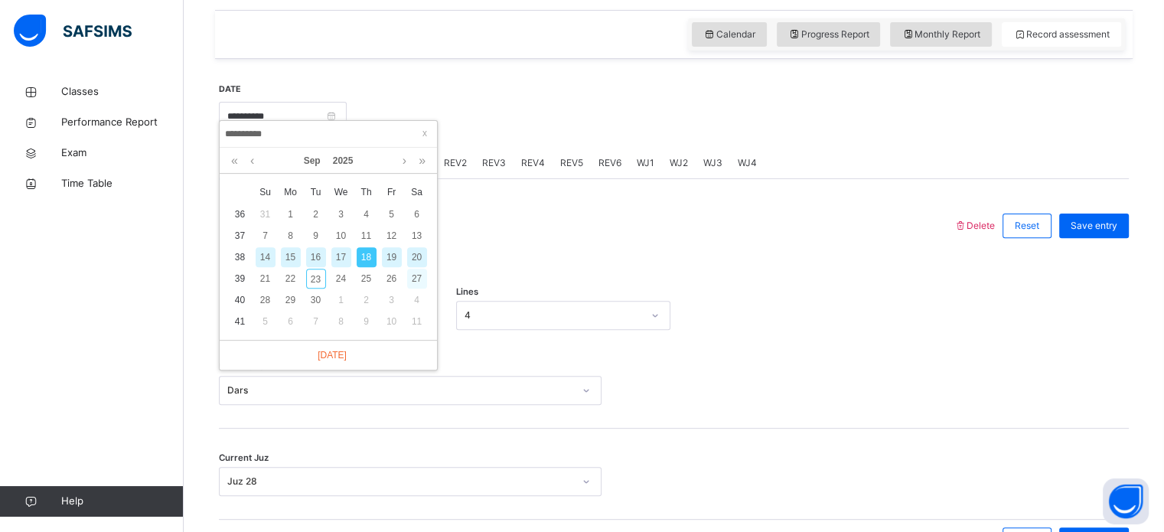
click at [416, 272] on div "27" at bounding box center [417, 279] width 20 height 20
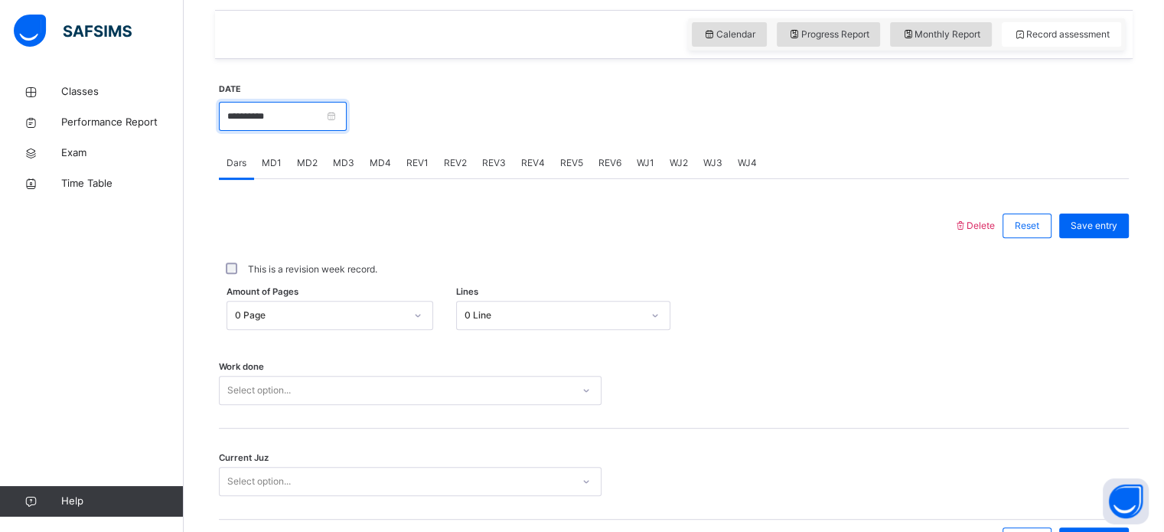
click at [323, 126] on input "**********" at bounding box center [283, 116] width 128 height 29
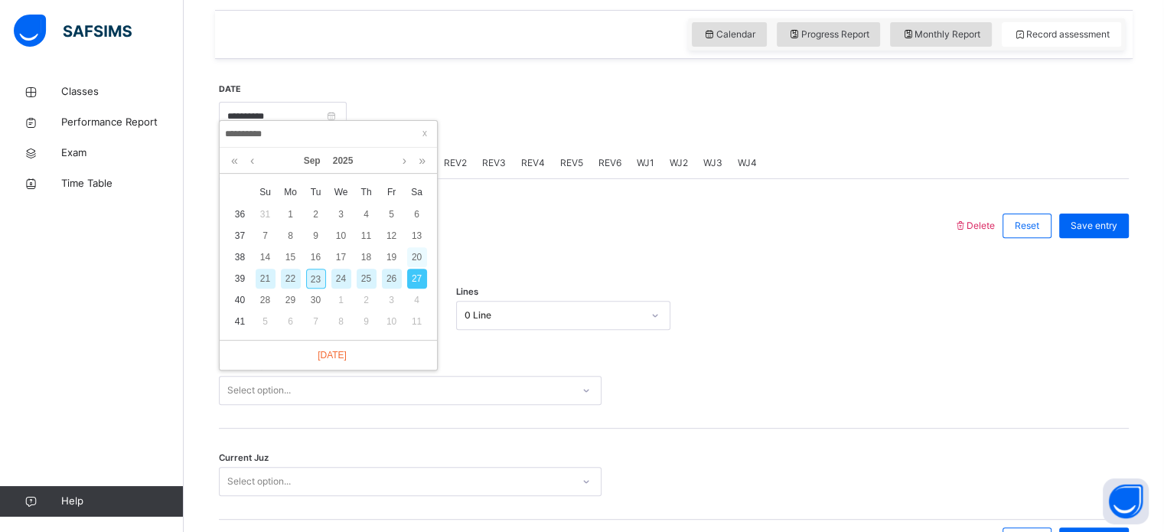
click at [426, 259] on div "20" at bounding box center [417, 257] width 20 height 20
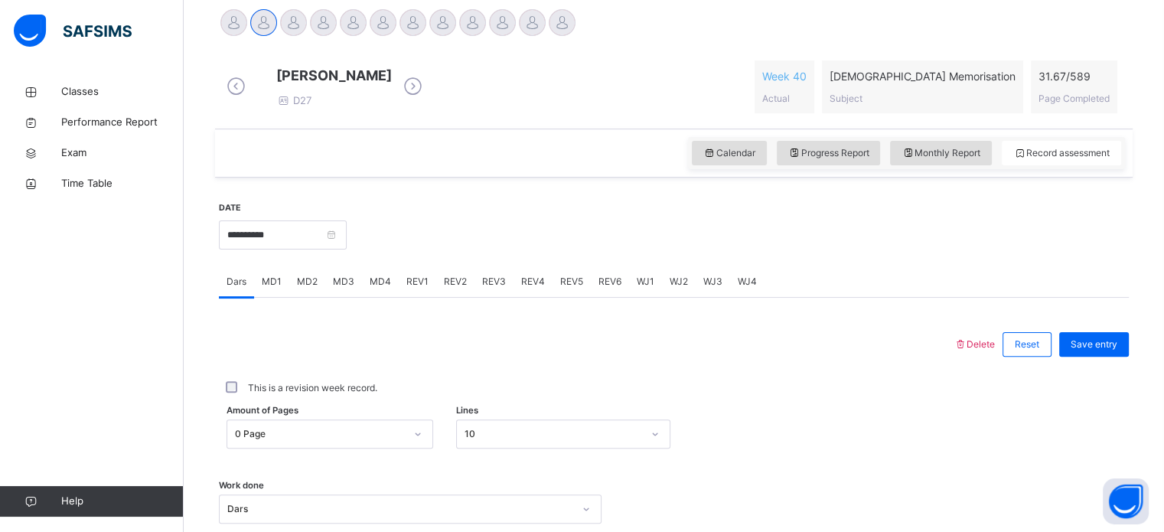
scroll to position [366, 0]
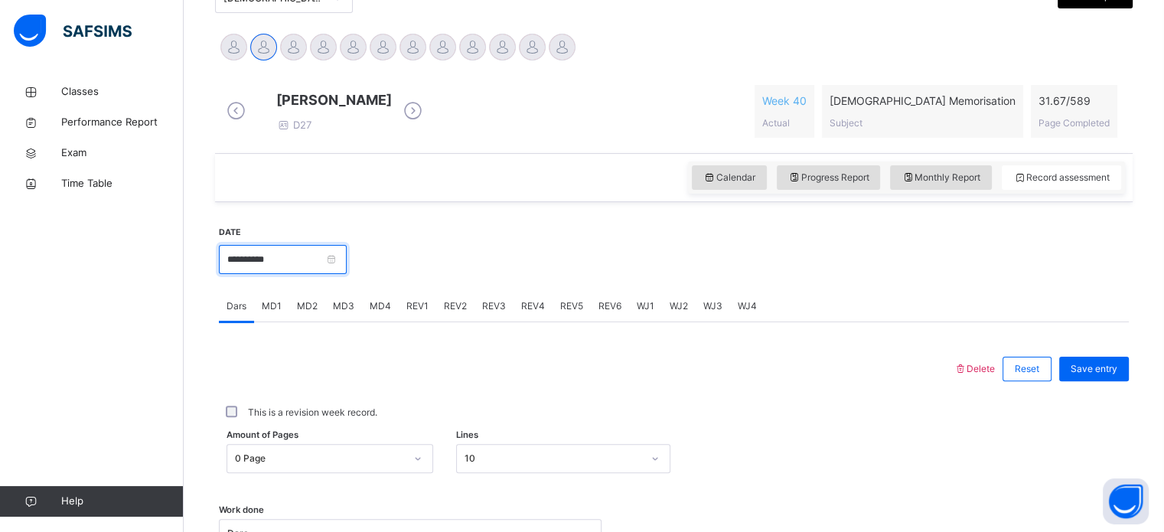
click at [312, 274] on input "**********" at bounding box center [283, 259] width 128 height 29
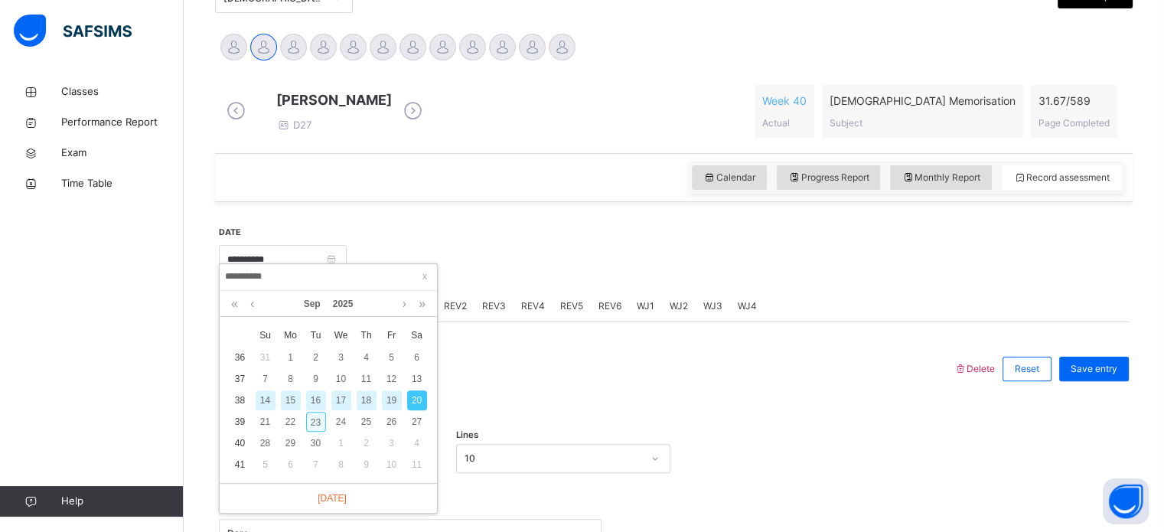
click at [321, 422] on div "23" at bounding box center [316, 422] width 20 height 20
type input "**********"
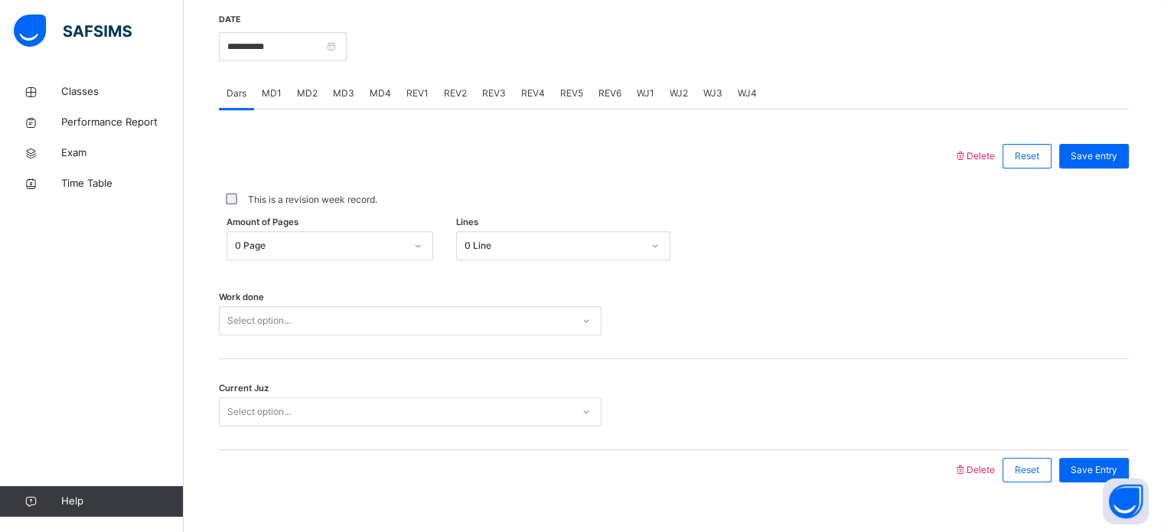
scroll to position [617, 0]
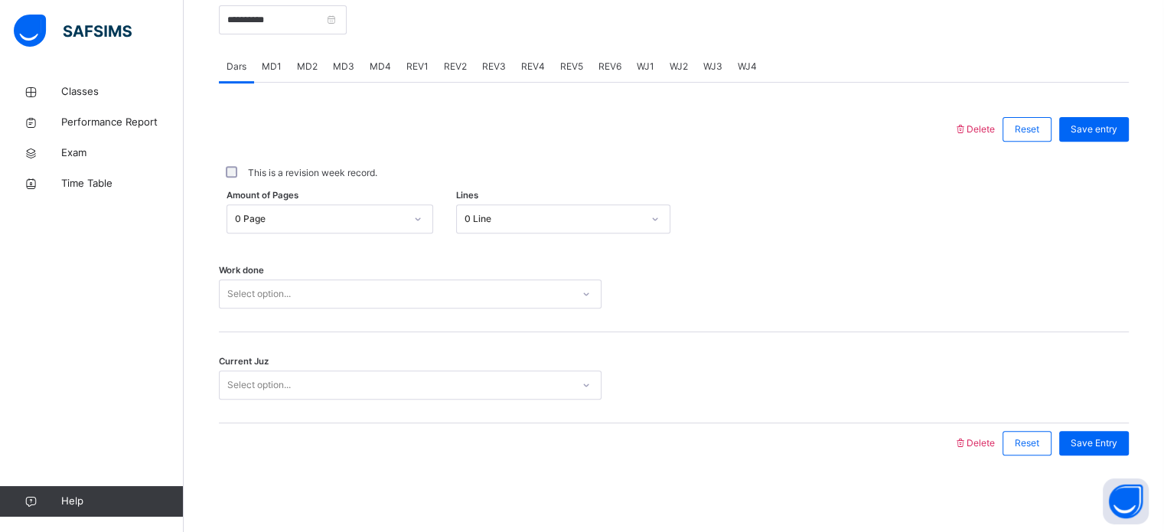
click at [311, 64] on span "MD2" at bounding box center [307, 67] width 21 height 14
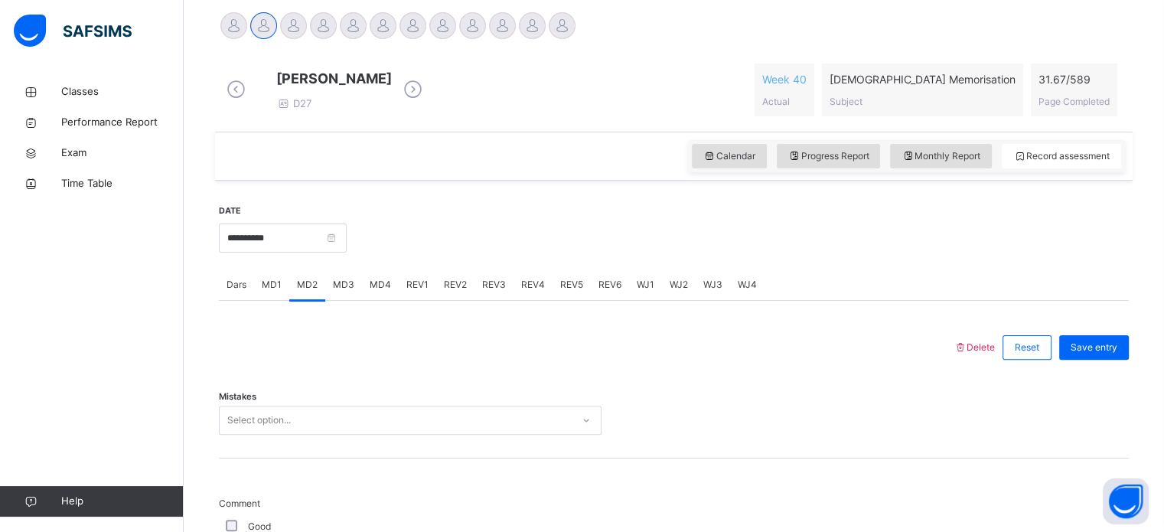
scroll to position [386, 0]
click at [496, 34] on div at bounding box center [502, 27] width 27 height 27
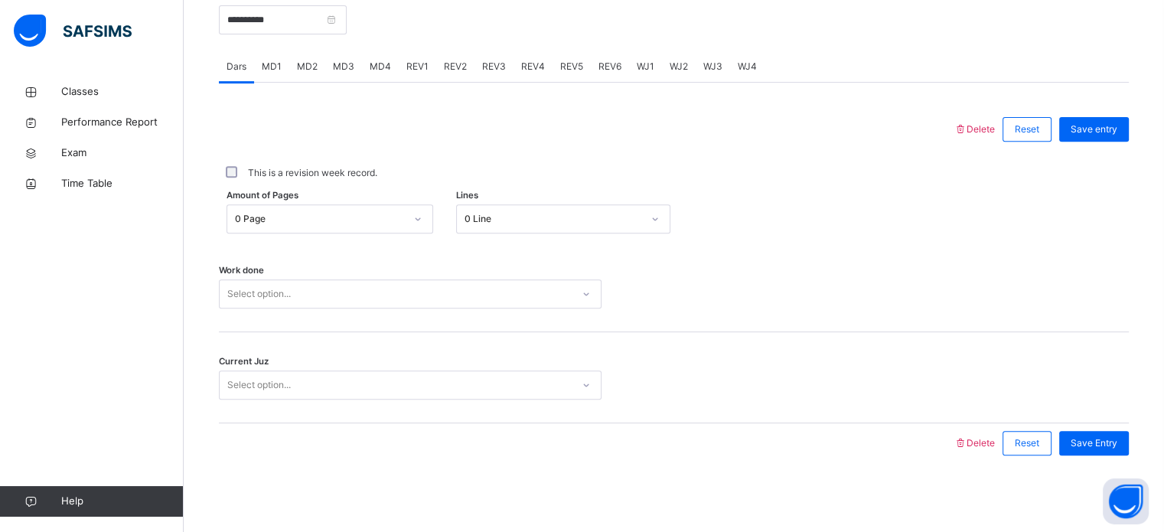
scroll to position [617, 0]
click at [411, 75] on div "REV1" at bounding box center [418, 66] width 38 height 31
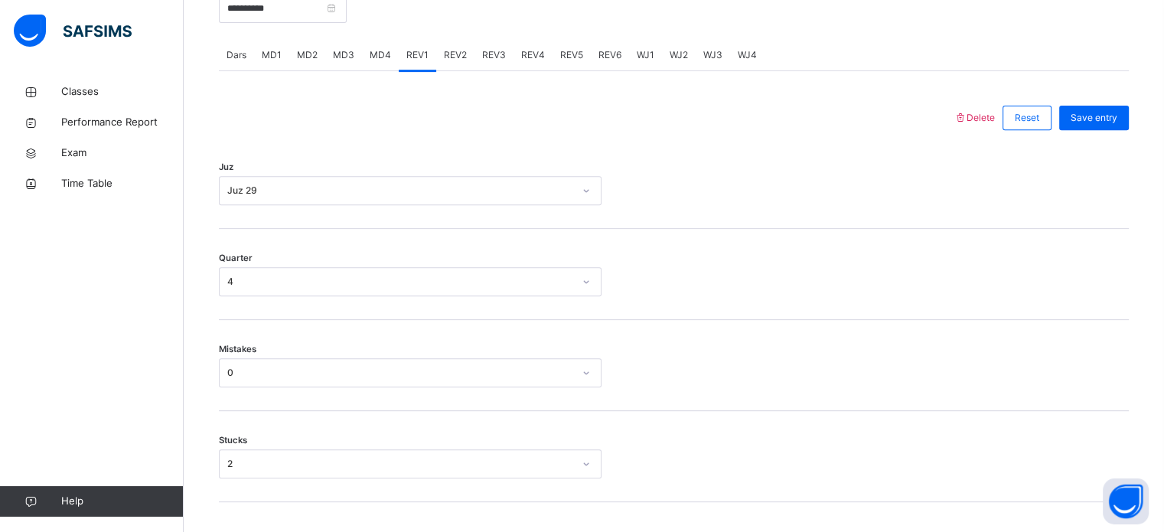
click at [439, 65] on div "REV2" at bounding box center [455, 55] width 38 height 31
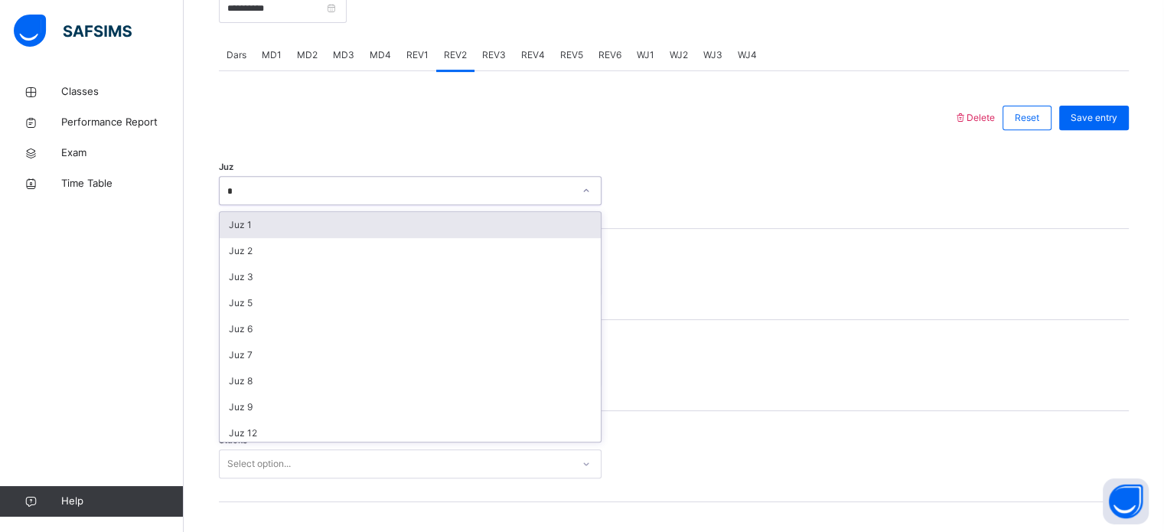
type input "**"
click at [257, 236] on div "Juz 30" at bounding box center [410, 225] width 381 height 26
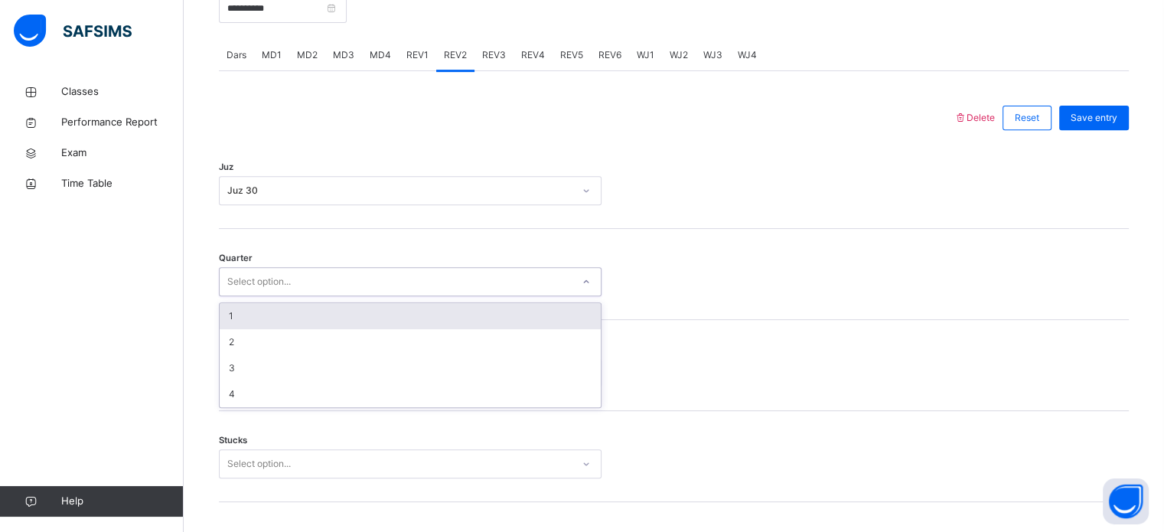
click at [263, 320] on div "1" at bounding box center [410, 316] width 381 height 26
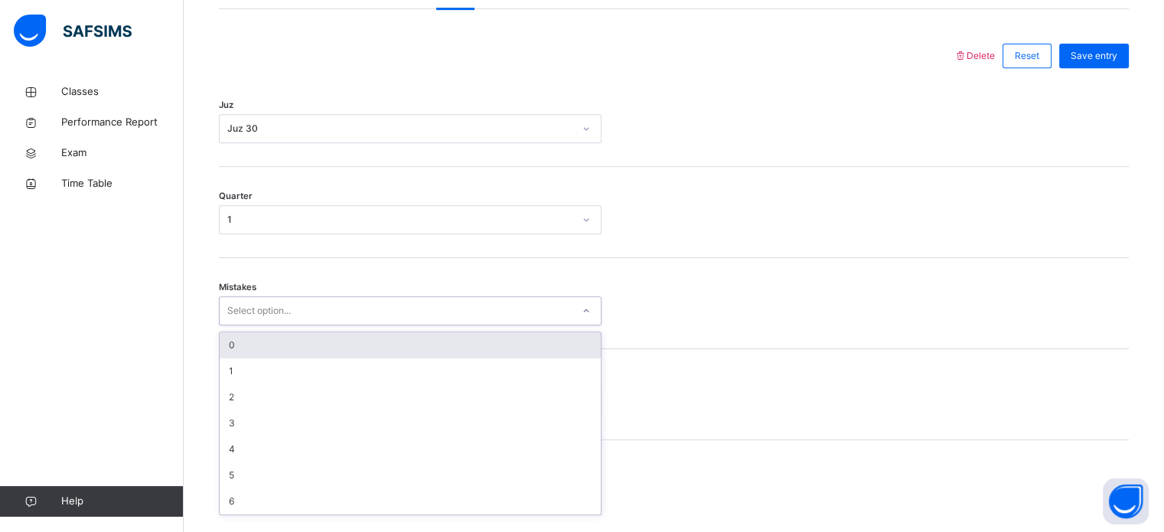
scroll to position [680, 0]
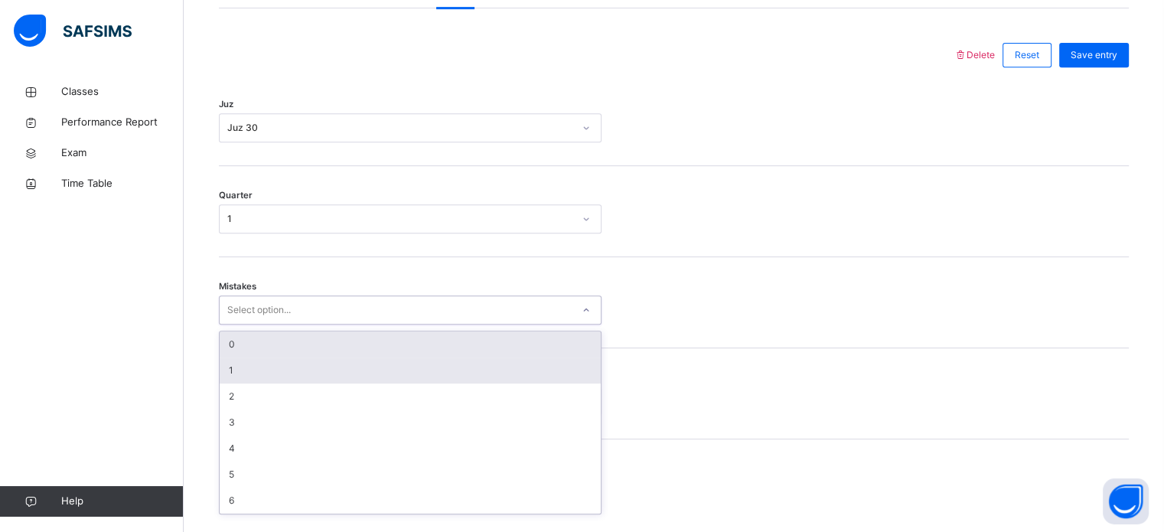
click at [230, 383] on div "1" at bounding box center [410, 370] width 381 height 26
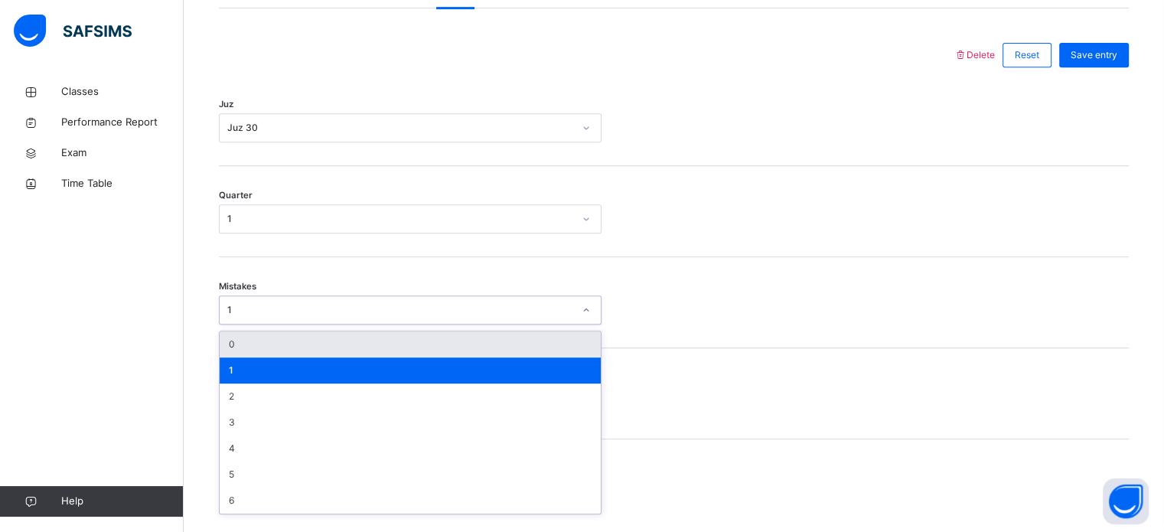
click at [230, 357] on div "0" at bounding box center [410, 344] width 381 height 26
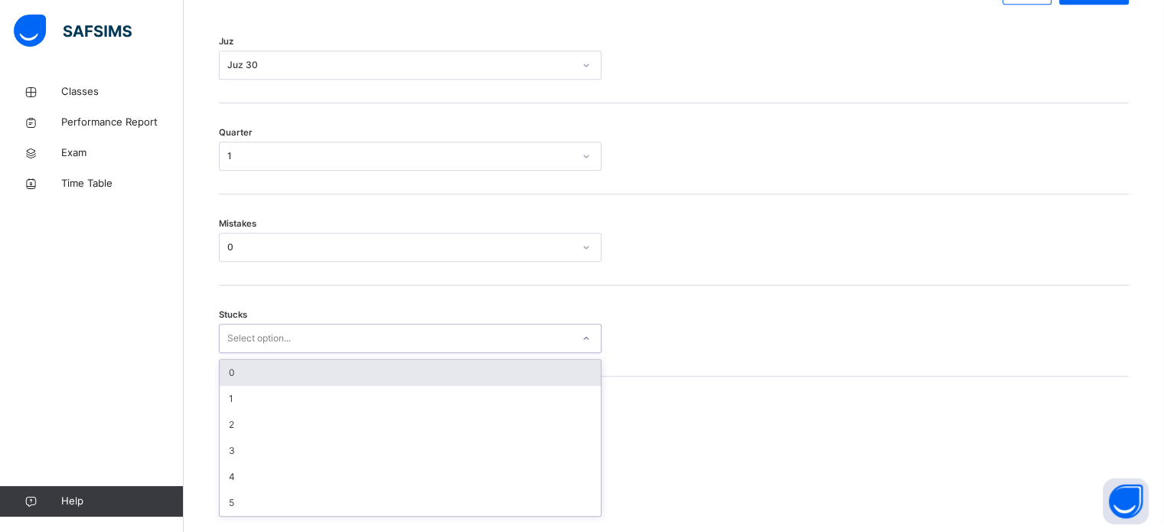
scroll to position [744, 0]
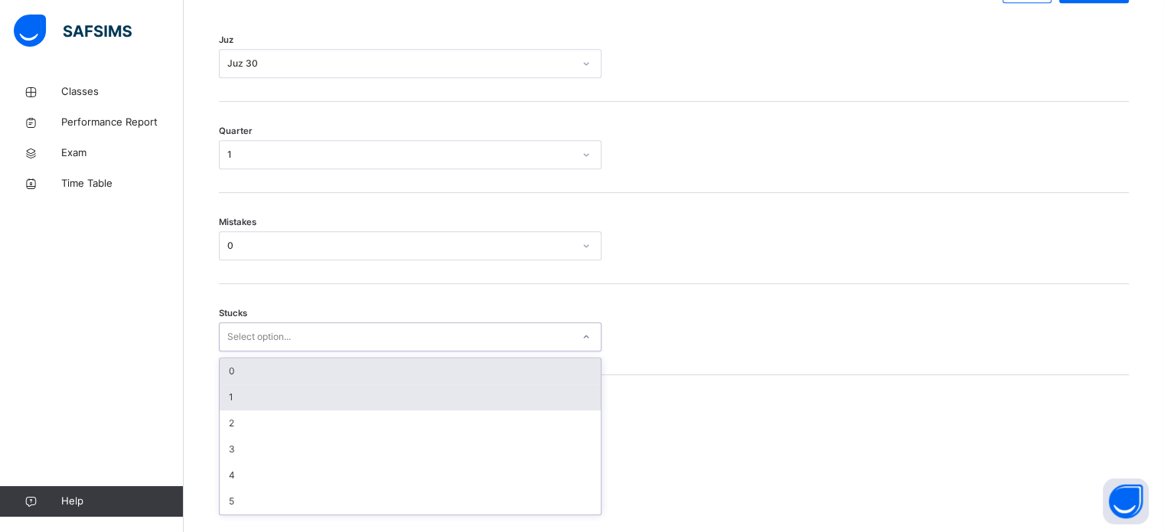
click at [230, 408] on div "1" at bounding box center [410, 397] width 381 height 26
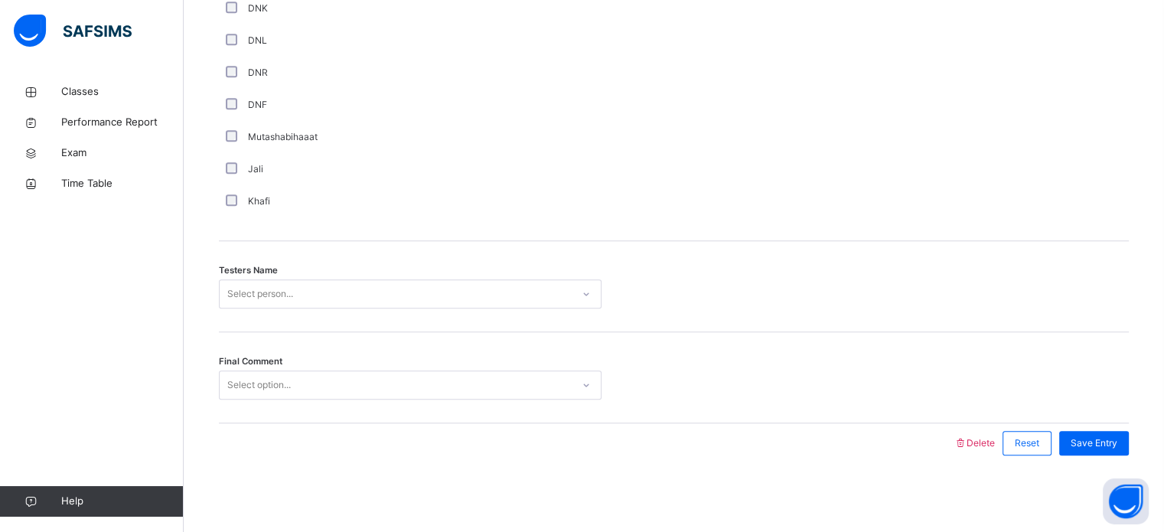
scroll to position [1382, 0]
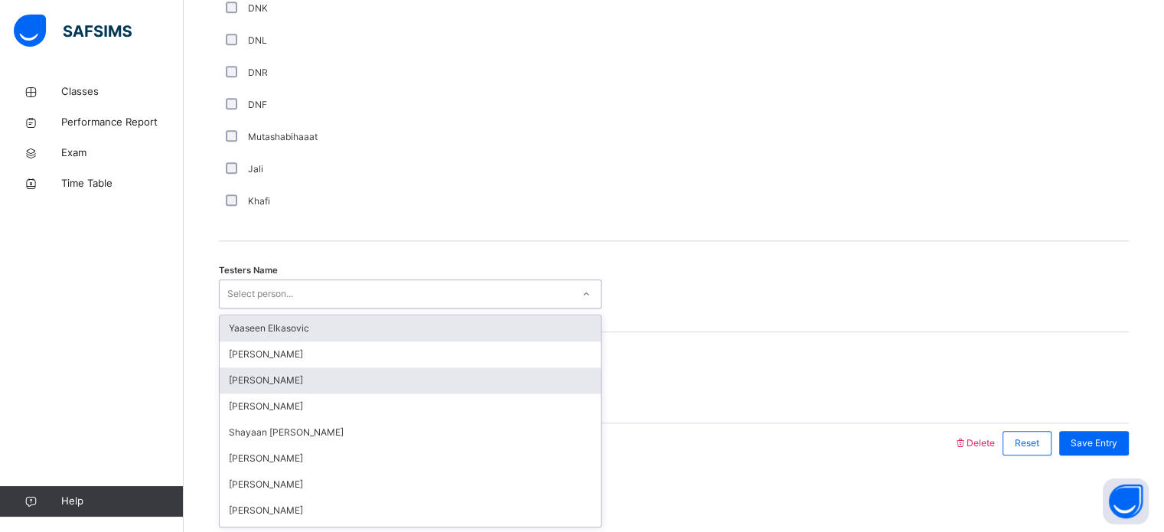
click at [228, 381] on div "[PERSON_NAME]" at bounding box center [410, 380] width 381 height 26
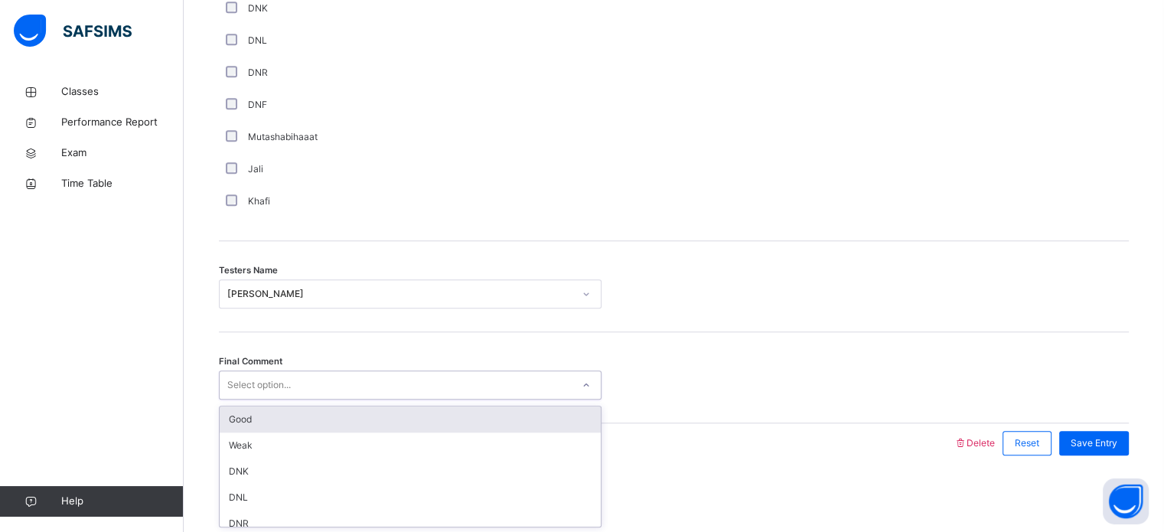
click at [236, 413] on div "Good" at bounding box center [410, 419] width 381 height 26
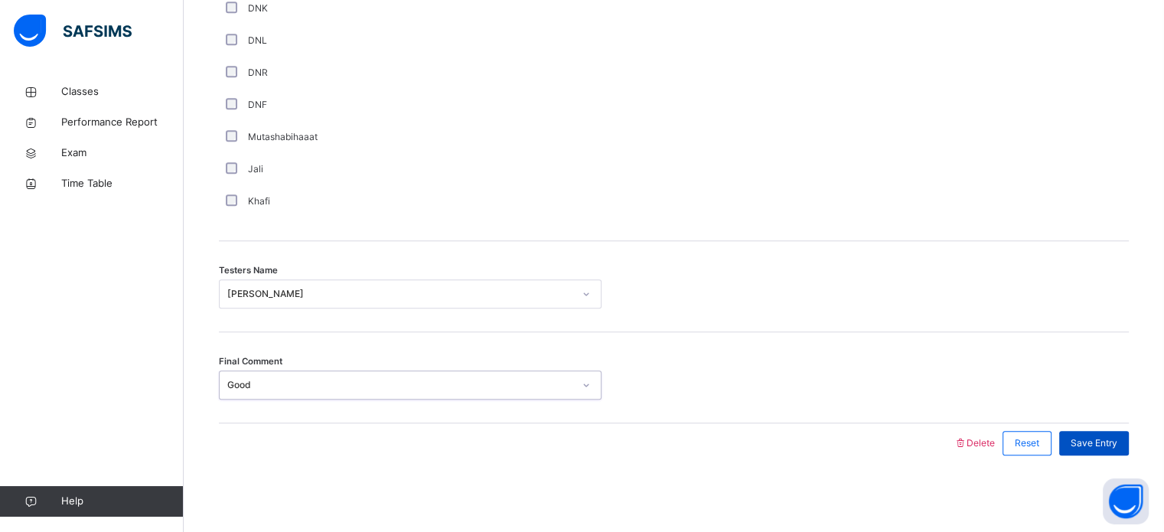
click at [1123, 452] on div "Save Entry" at bounding box center [1094, 443] width 70 height 24
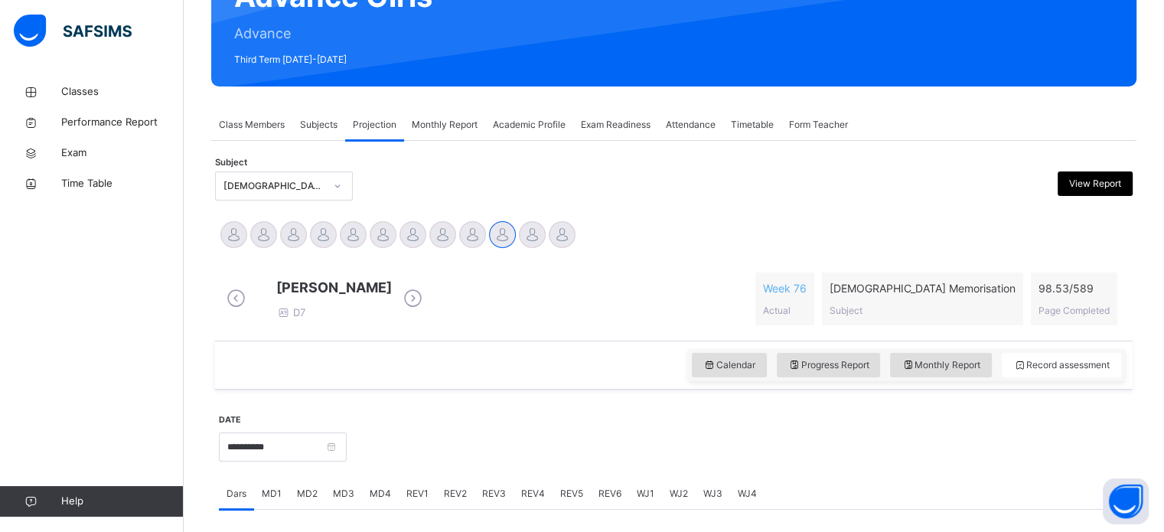
scroll to position [178, 0]
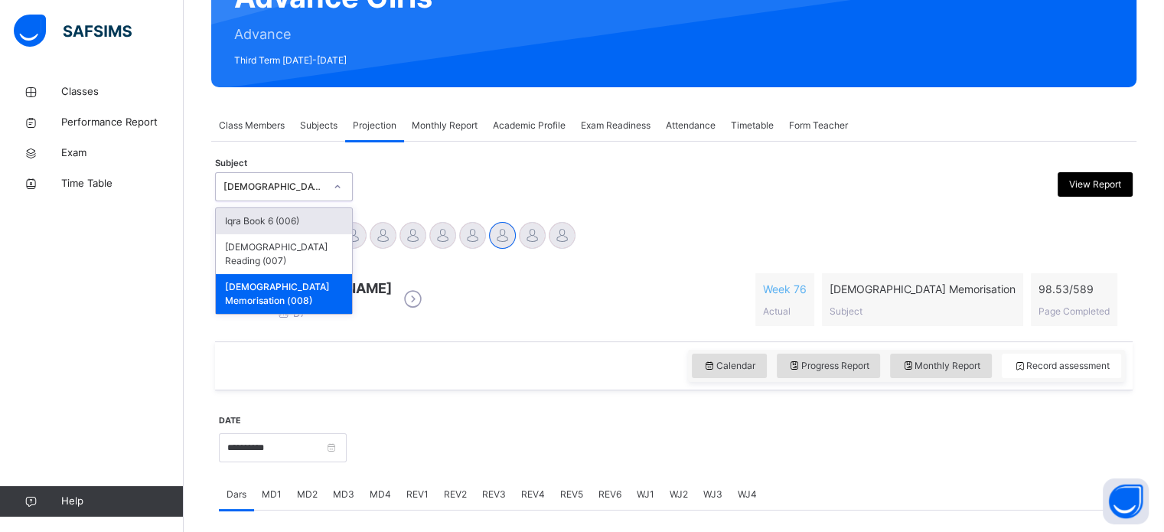
click at [308, 189] on div "[DEMOGRAPHIC_DATA] Memorisation (008)" at bounding box center [273, 187] width 101 height 14
click at [302, 248] on div "[DEMOGRAPHIC_DATA] Reading (007)" at bounding box center [284, 254] width 136 height 40
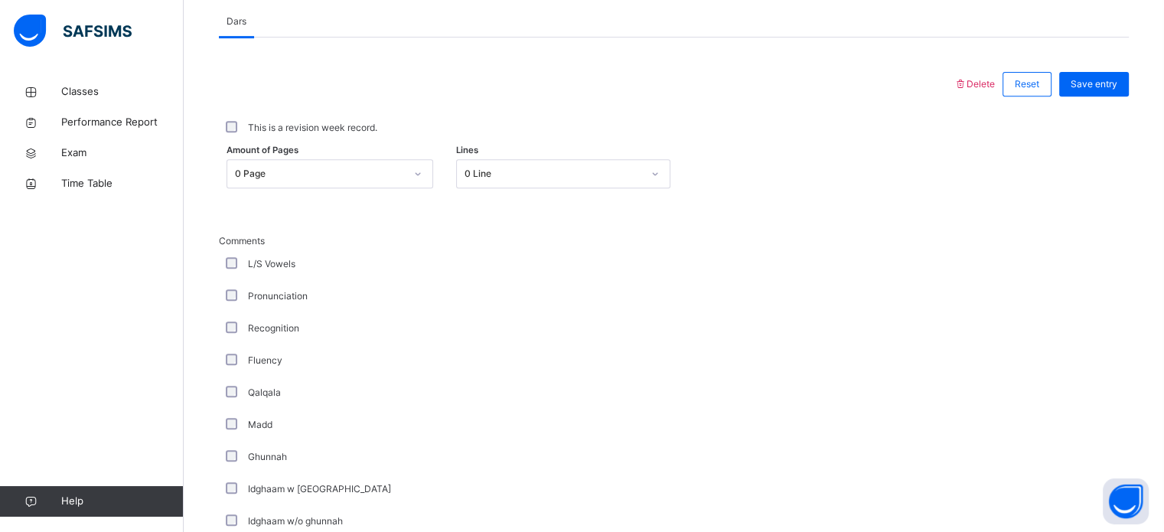
scroll to position [649, 0]
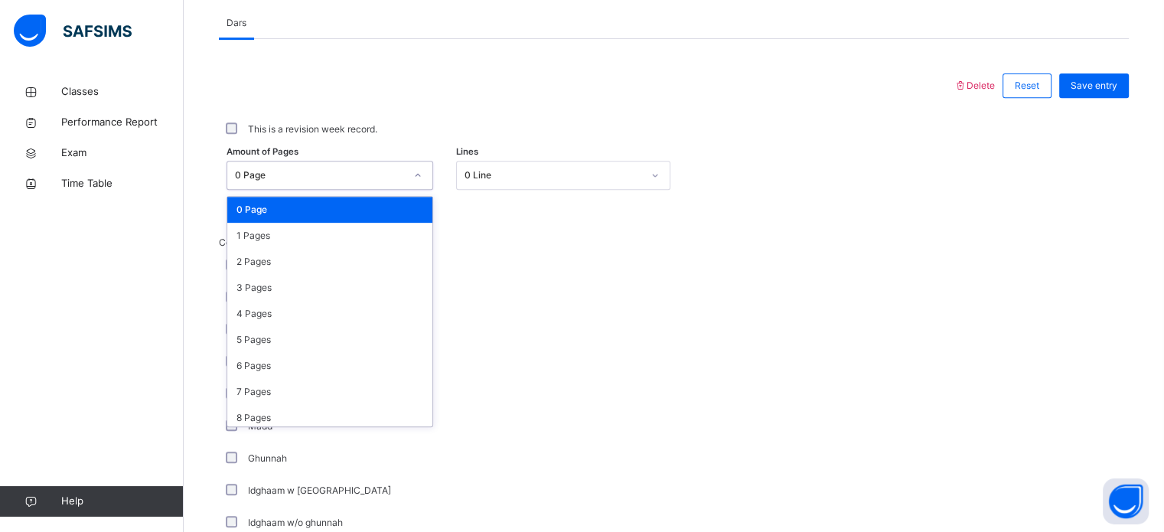
click at [372, 190] on div "0 Page" at bounding box center [330, 175] width 207 height 29
drag, startPoint x: 368, startPoint y: 241, endPoint x: 380, endPoint y: 253, distance: 16.8
click at [380, 249] on div "1 Pages" at bounding box center [329, 236] width 205 height 26
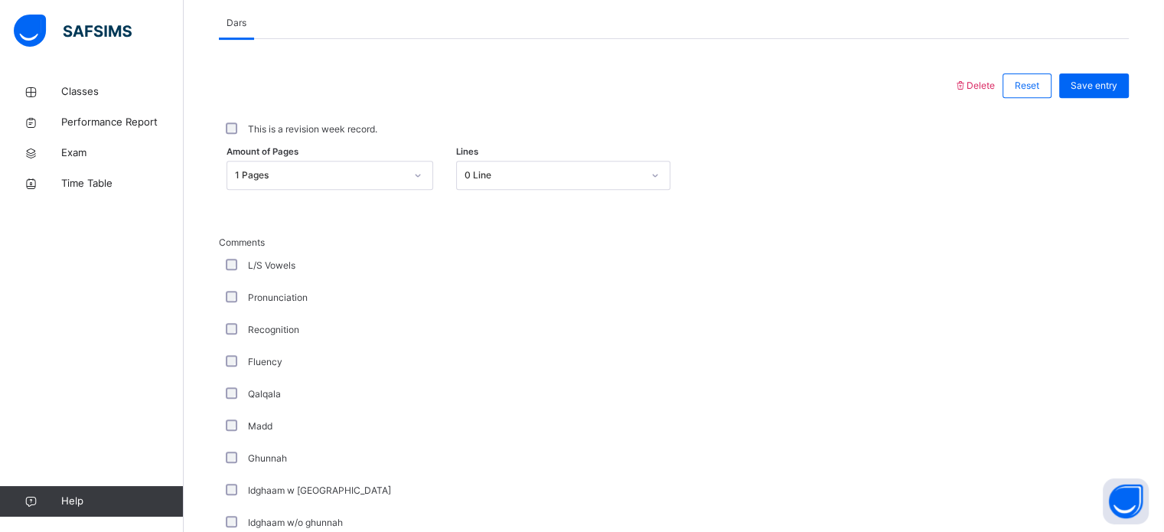
click at [380, 249] on span "Comments" at bounding box center [410, 243] width 383 height 14
click at [498, 178] on div "0 Line" at bounding box center [549, 176] width 184 height 24
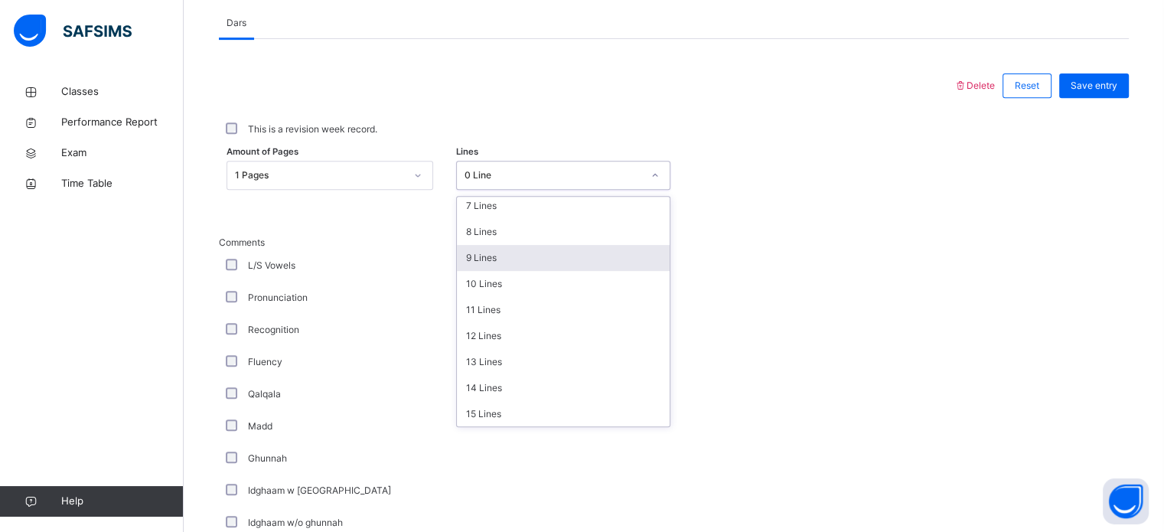
scroll to position [187, 0]
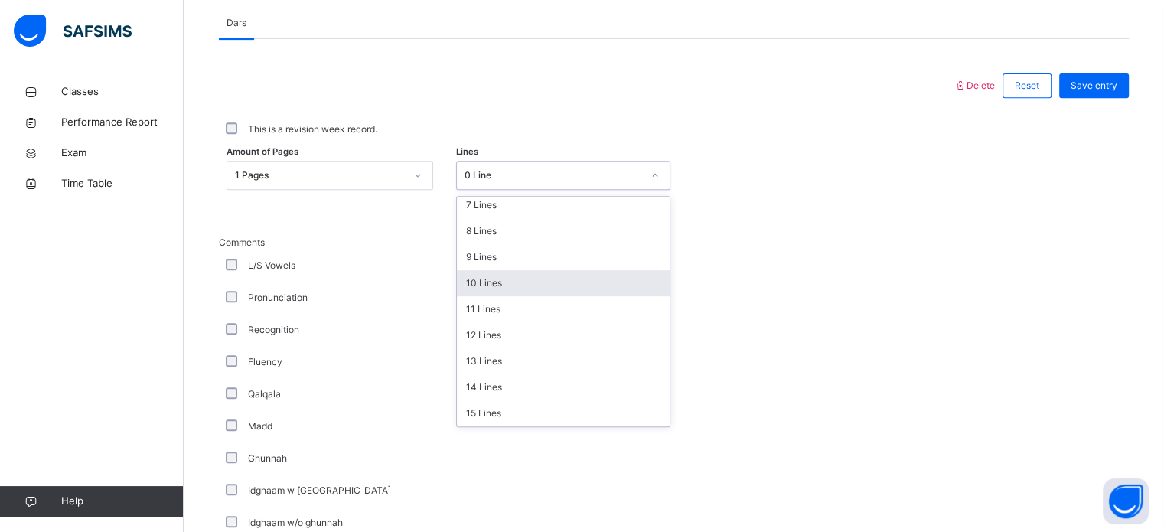
click at [547, 293] on div "10 Lines" at bounding box center [563, 283] width 213 height 26
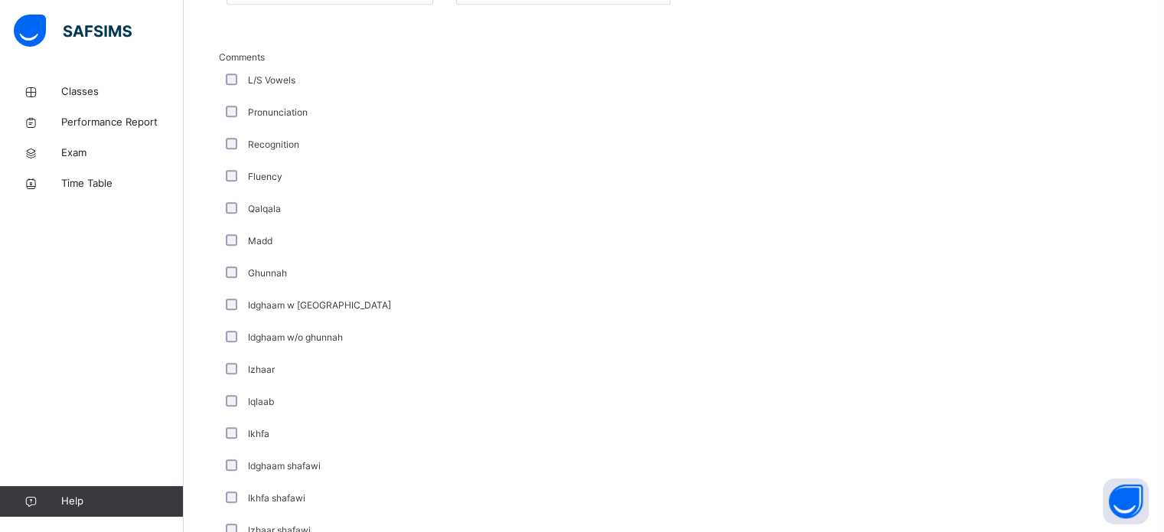
scroll to position [1091, 0]
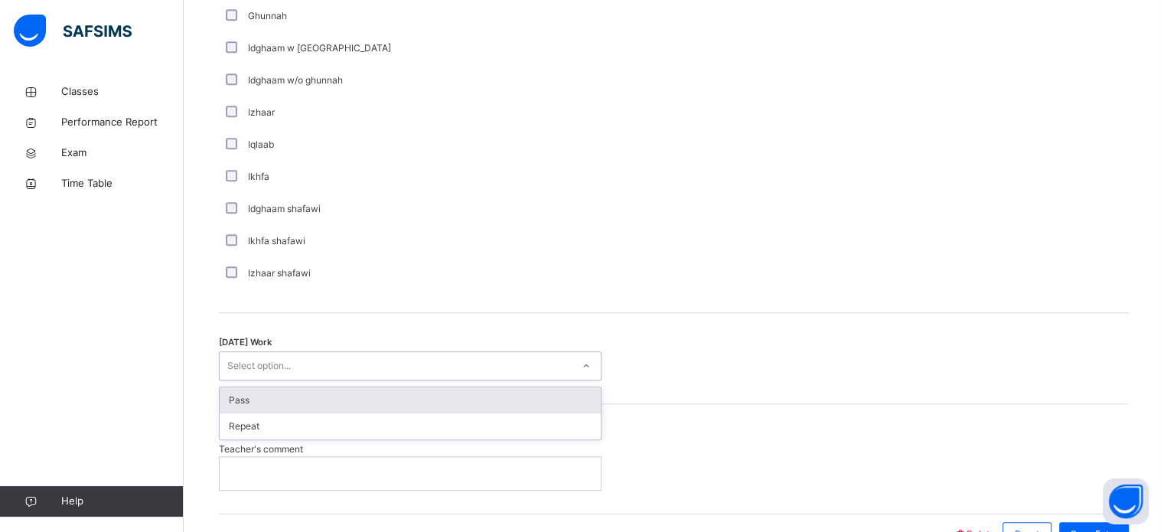
click at [283, 370] on div "Select option..." at bounding box center [259, 365] width 64 height 29
drag, startPoint x: 271, startPoint y: 414, endPoint x: 291, endPoint y: 401, distance: 23.8
click at [291, 401] on div "Pass" at bounding box center [410, 400] width 381 height 26
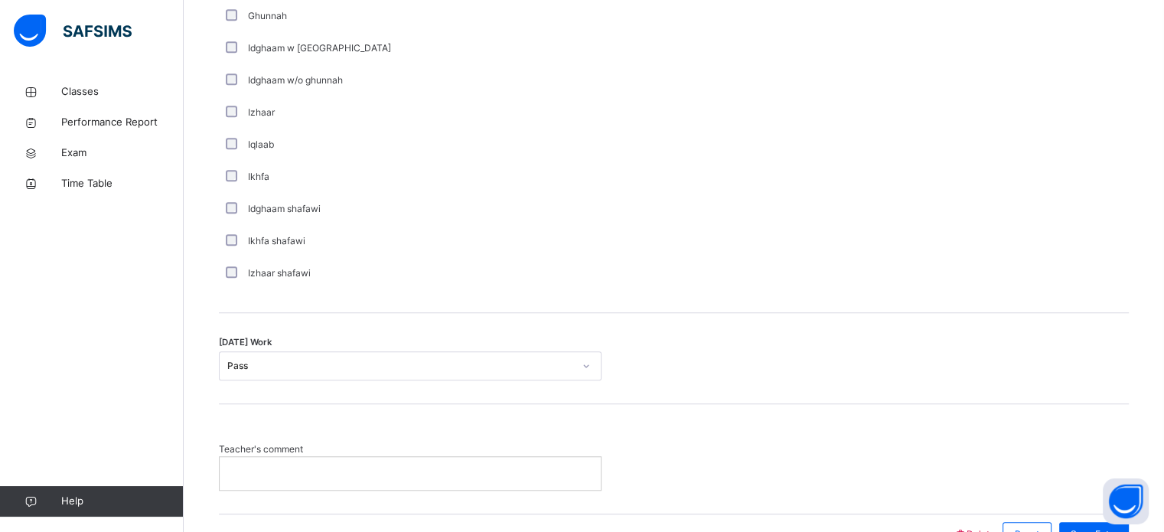
click at [291, 401] on div "[DATE] Work Pass" at bounding box center [674, 358] width 910 height 91
click at [292, 478] on p at bounding box center [410, 473] width 358 height 14
click at [282, 489] on div "**********" at bounding box center [410, 473] width 381 height 32
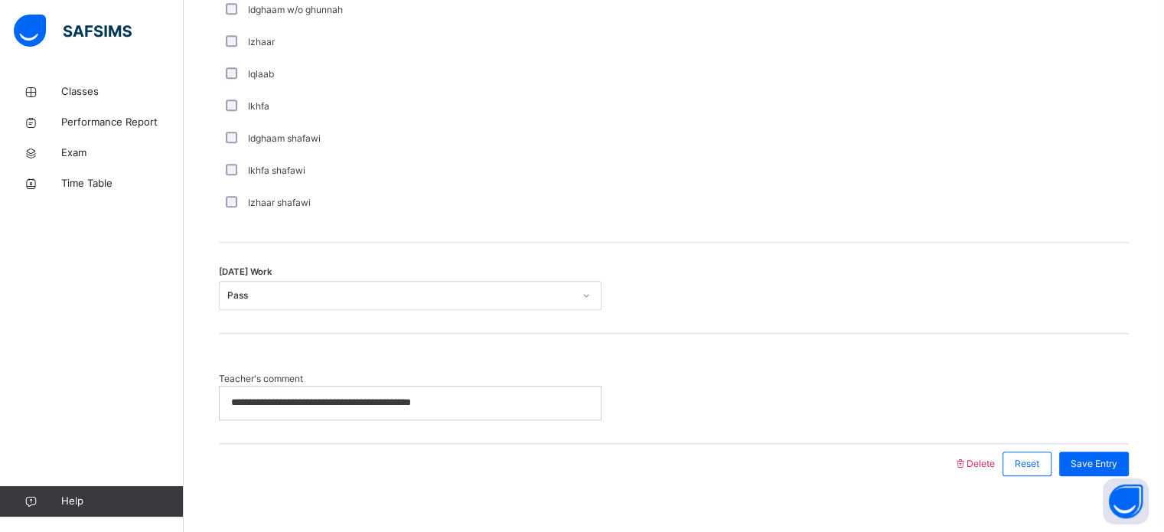
scroll to position [1191, 0]
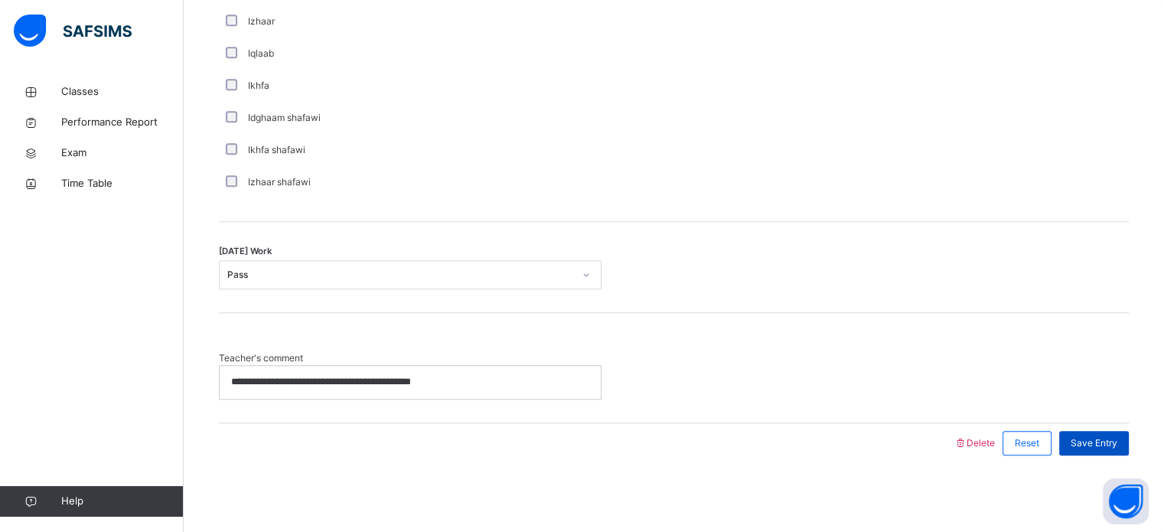
click at [1101, 443] on span "Save Entry" at bounding box center [1094, 443] width 47 height 14
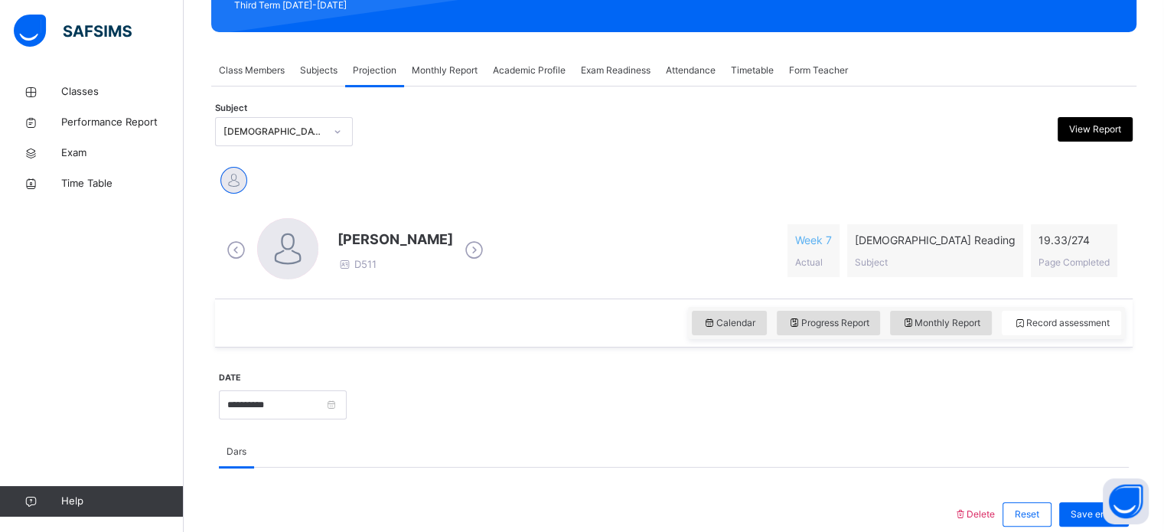
scroll to position [230, 0]
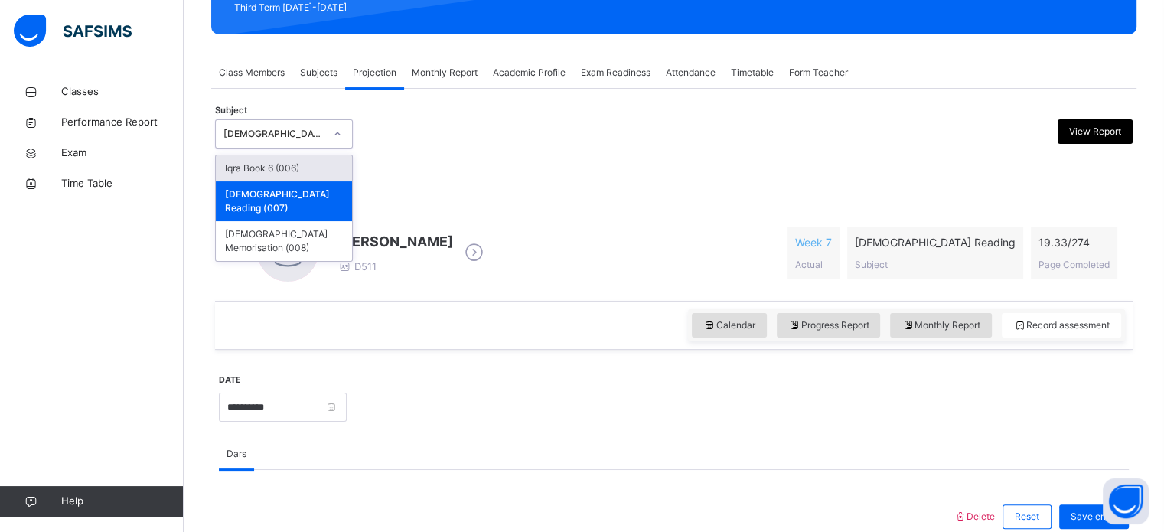
click at [304, 135] on div "[DEMOGRAPHIC_DATA] Reading (007)" at bounding box center [273, 134] width 101 height 14
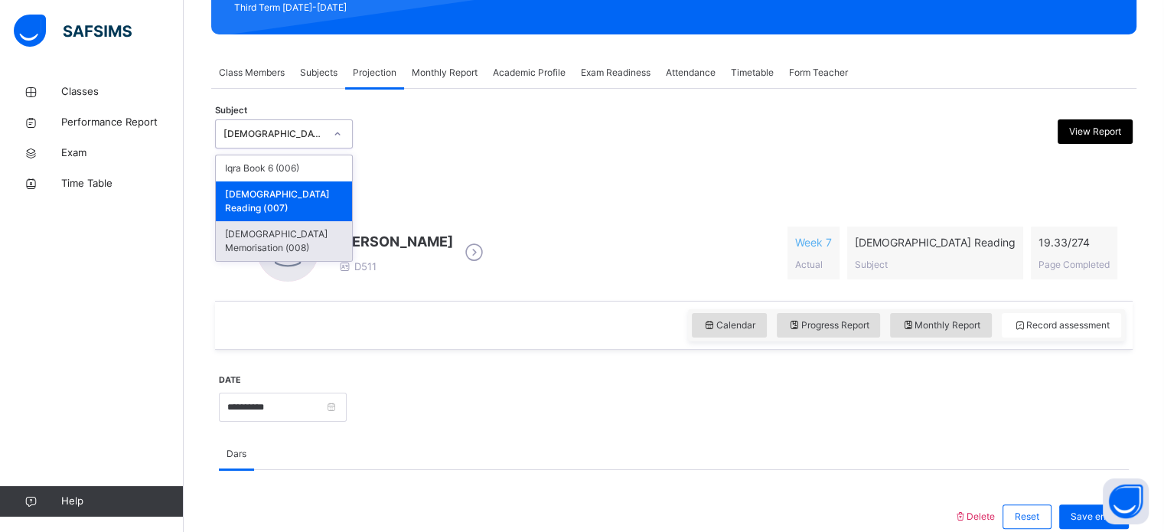
click at [297, 222] on div "[DEMOGRAPHIC_DATA] Memorisation (008)" at bounding box center [284, 241] width 136 height 40
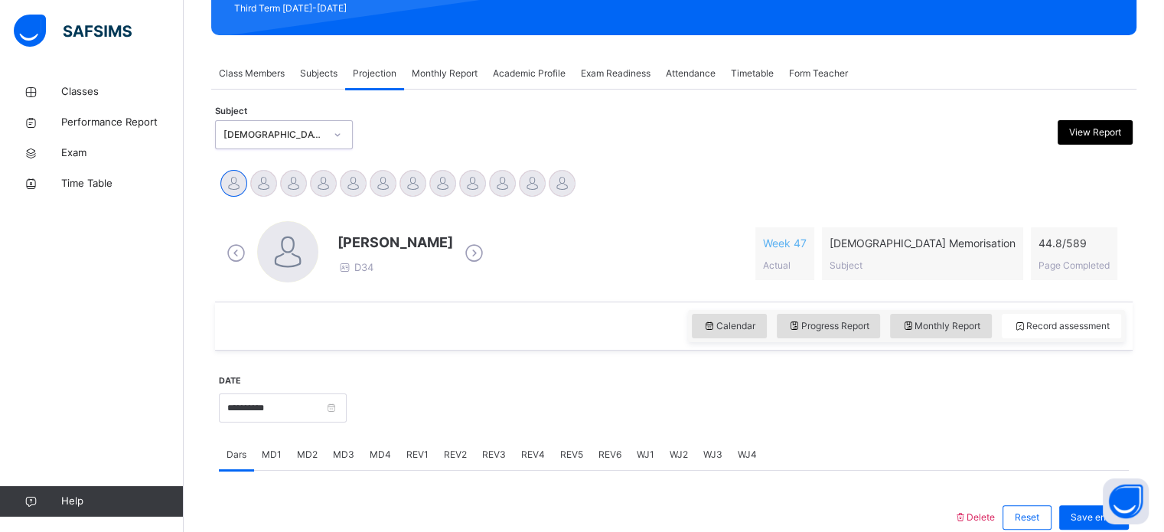
scroll to position [235, 0]
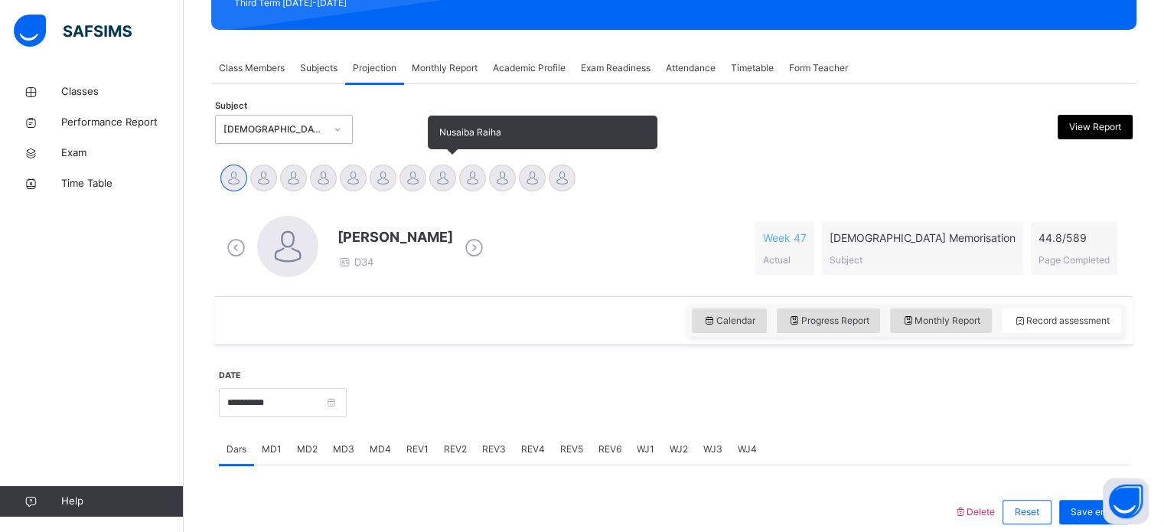
click at [455, 180] on div at bounding box center [442, 178] width 27 height 27
click at [476, 165] on div at bounding box center [472, 178] width 27 height 27
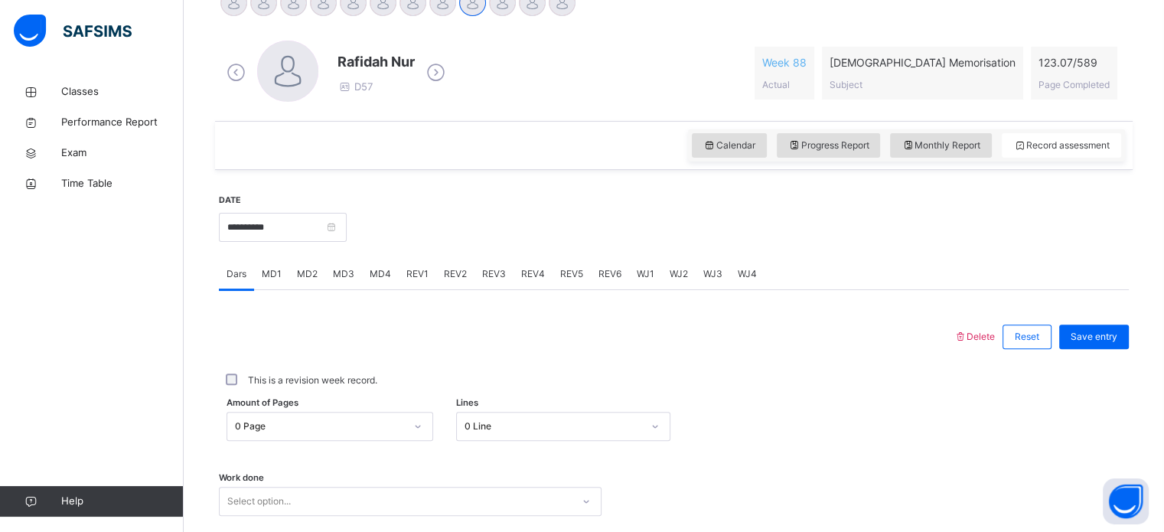
scroll to position [410, 0]
click at [413, 269] on span "REV1" at bounding box center [417, 274] width 22 height 14
click at [448, 269] on span "REV2" at bounding box center [455, 274] width 23 height 14
click at [428, 272] on div "REV1" at bounding box center [418, 274] width 38 height 31
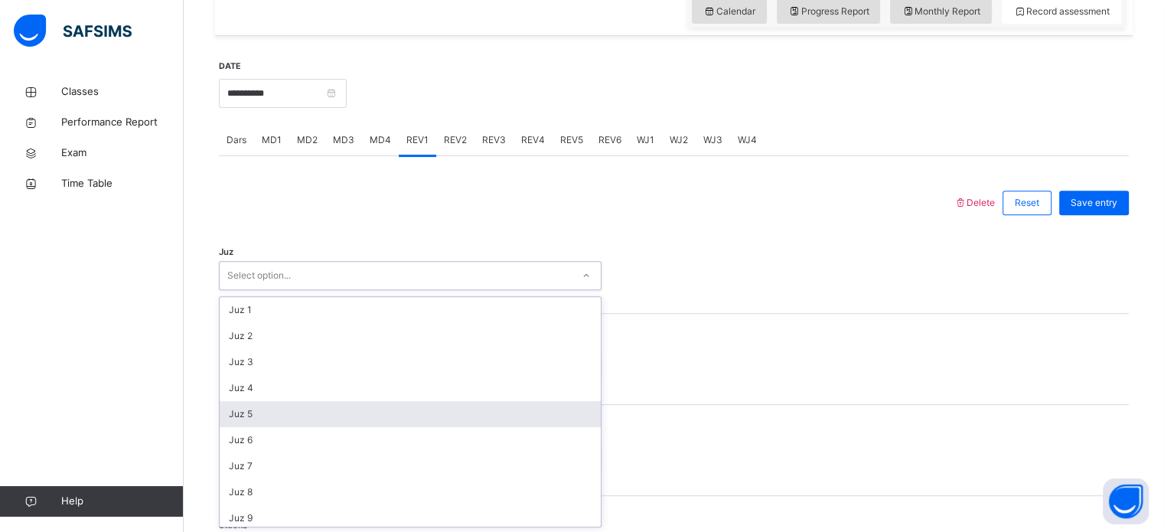
scroll to position [545, 0]
drag, startPoint x: 413, startPoint y: 403, endPoint x: 229, endPoint y: 406, distance: 184.5
click at [229, 289] on div "option Juz 5 focused, 5 of 30. 30 results available. Use Up and Down to choose …" at bounding box center [410, 274] width 383 height 29
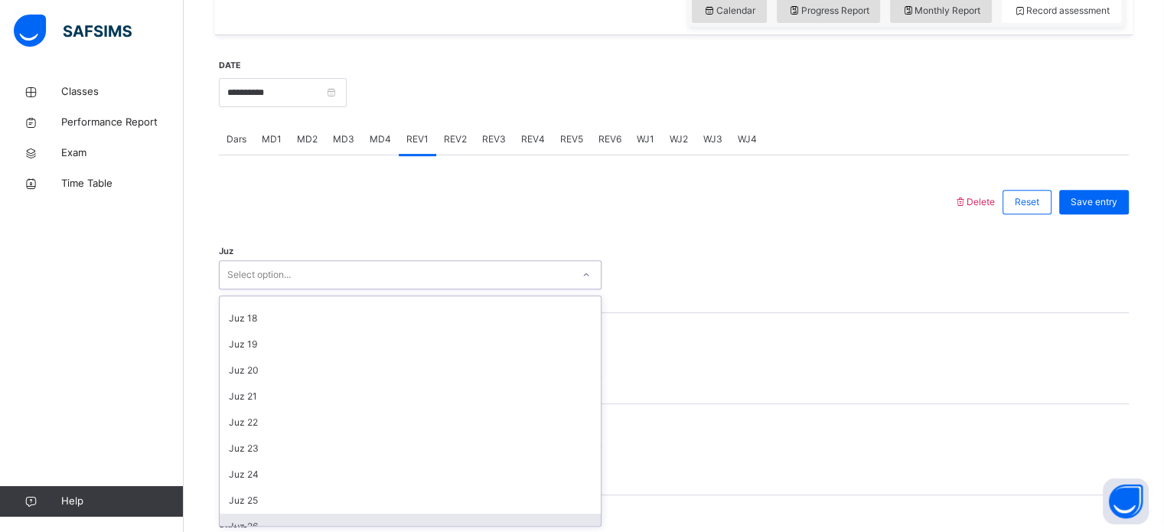
scroll to position [551, 0]
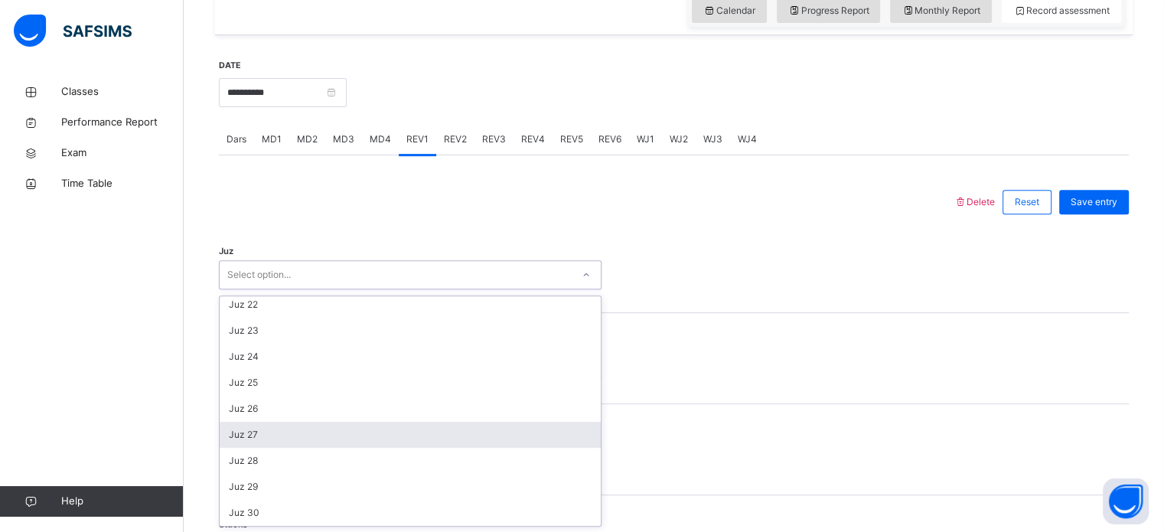
click at [269, 429] on div "Juz 27" at bounding box center [410, 435] width 381 height 26
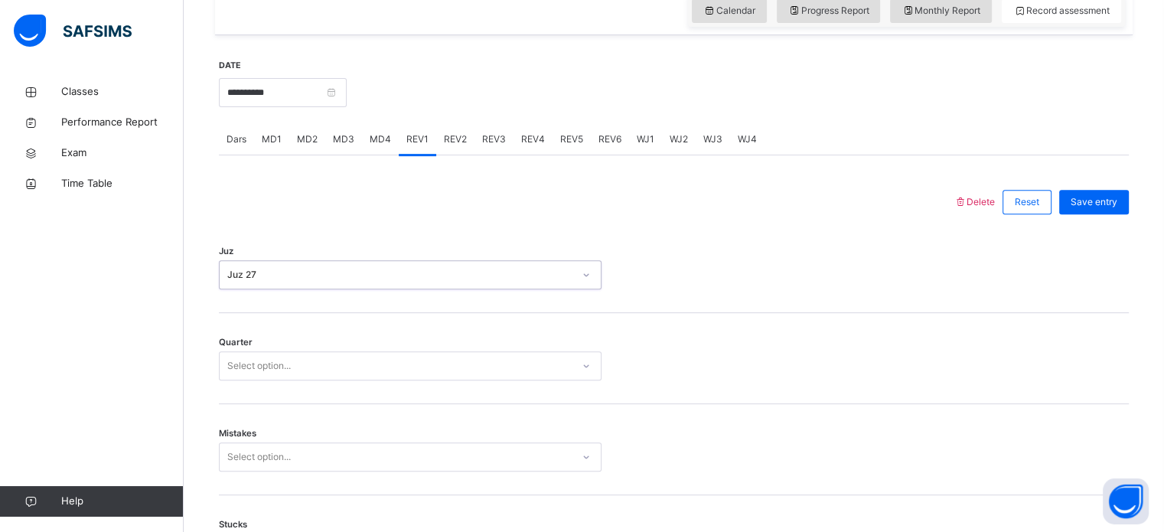
click at [239, 359] on div "Select option..." at bounding box center [259, 365] width 64 height 29
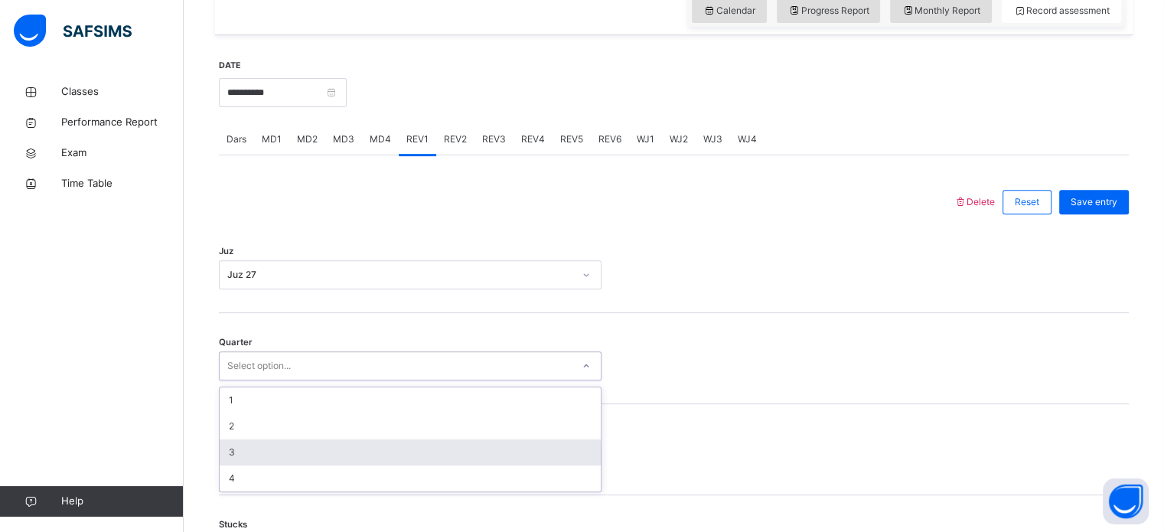
click at [318, 461] on div "3" at bounding box center [410, 452] width 381 height 26
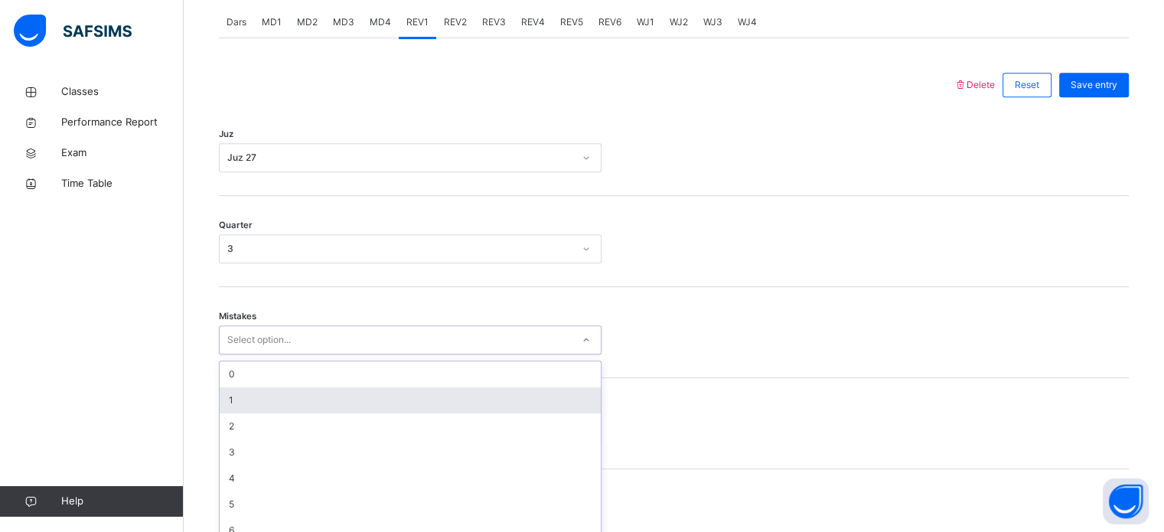
scroll to position [680, 0]
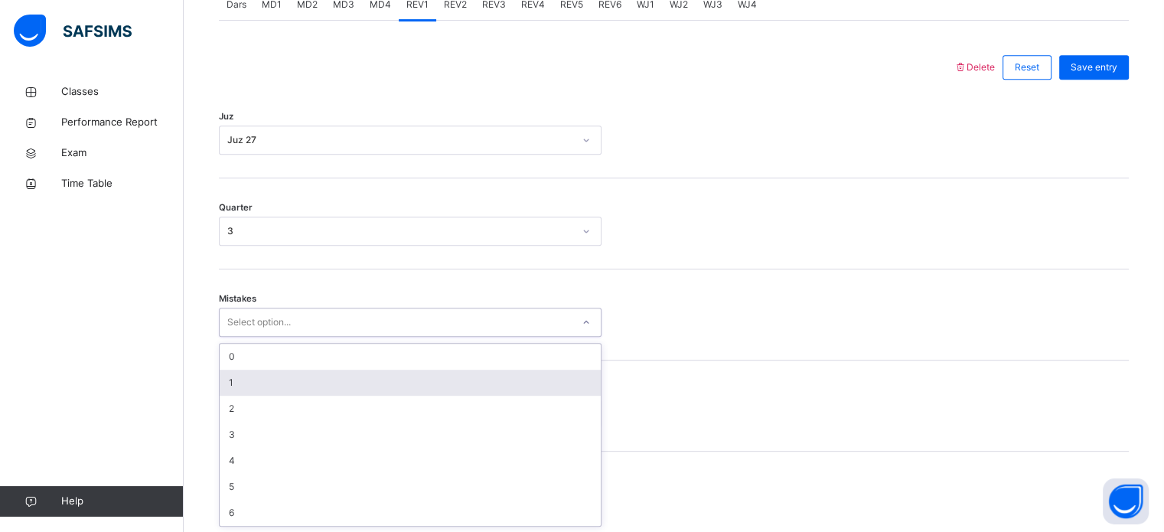
click at [308, 337] on div "option 1 focused, 2 of 7. 7 results available. Use Up and Down to choose option…" at bounding box center [410, 322] width 383 height 29
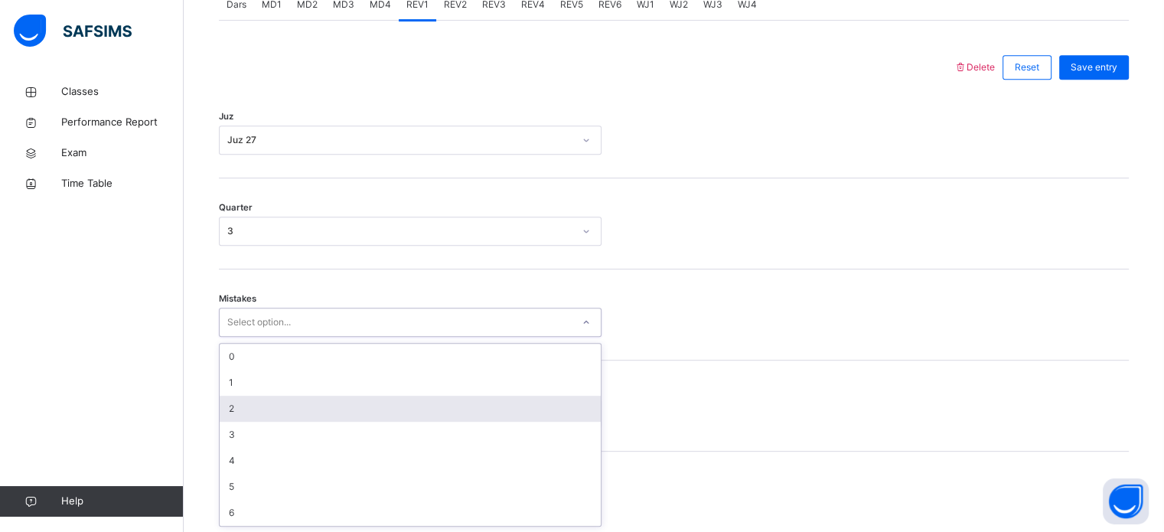
click at [247, 407] on div "2" at bounding box center [410, 409] width 381 height 26
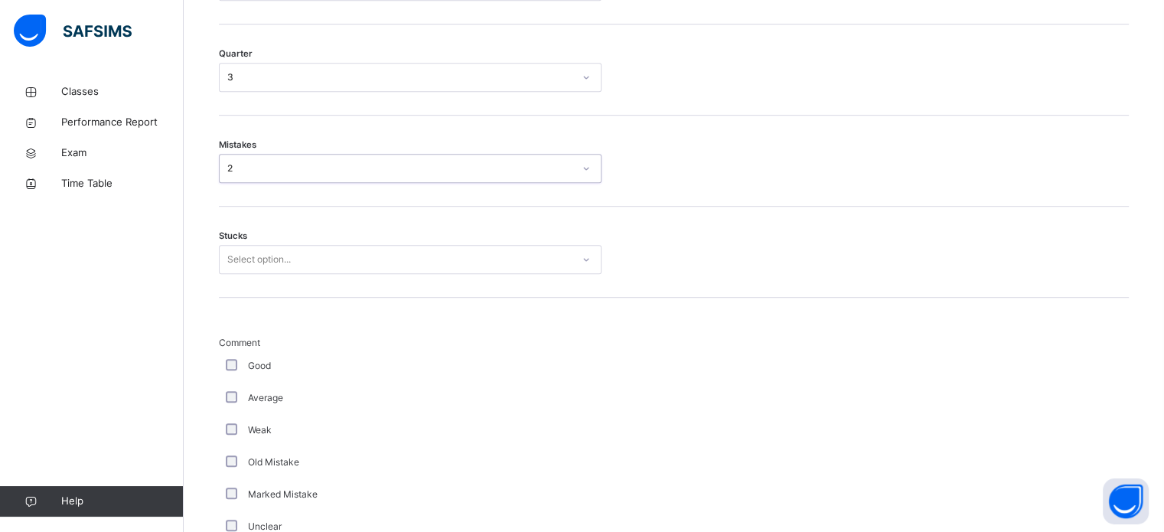
scroll to position [848, 0]
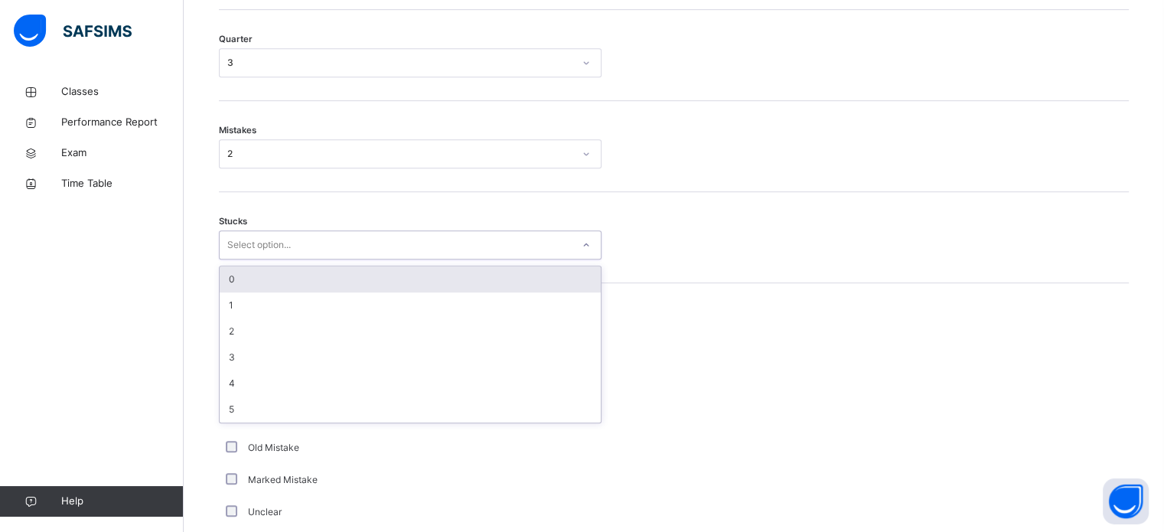
click at [328, 235] on div "Select option..." at bounding box center [396, 245] width 352 height 24
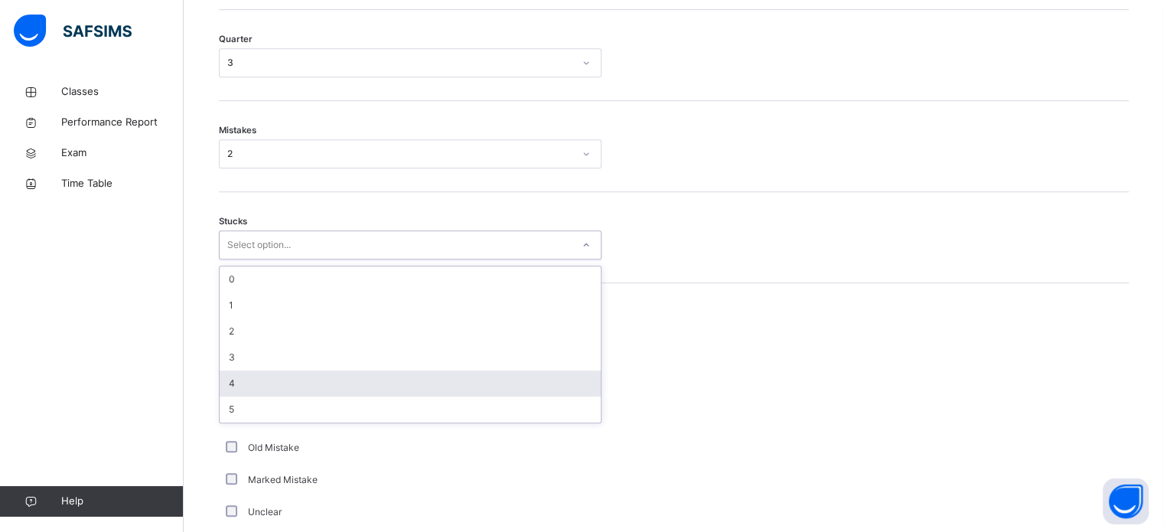
click at [319, 386] on div "4" at bounding box center [410, 383] width 381 height 26
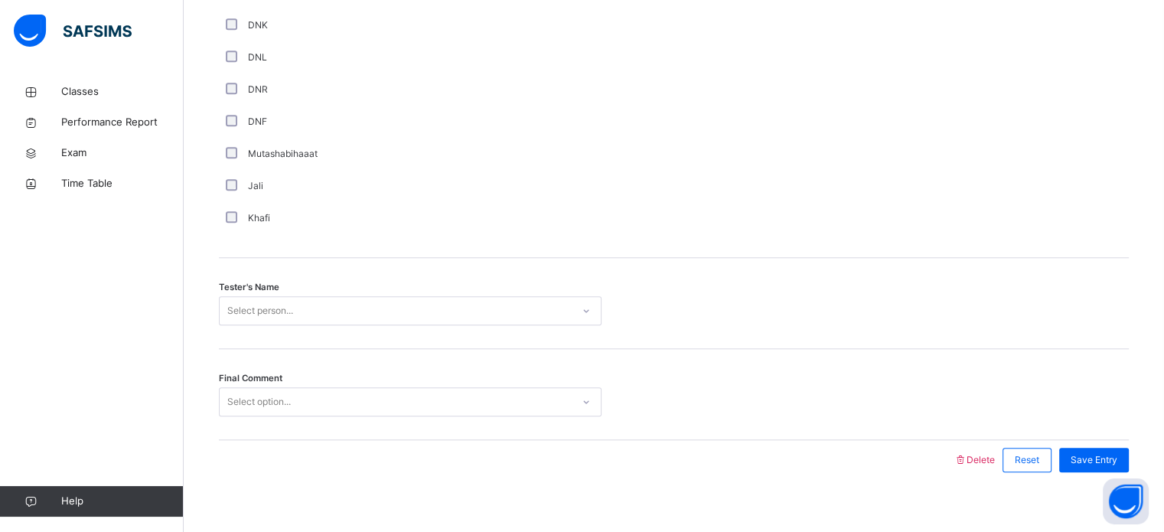
scroll to position [1382, 0]
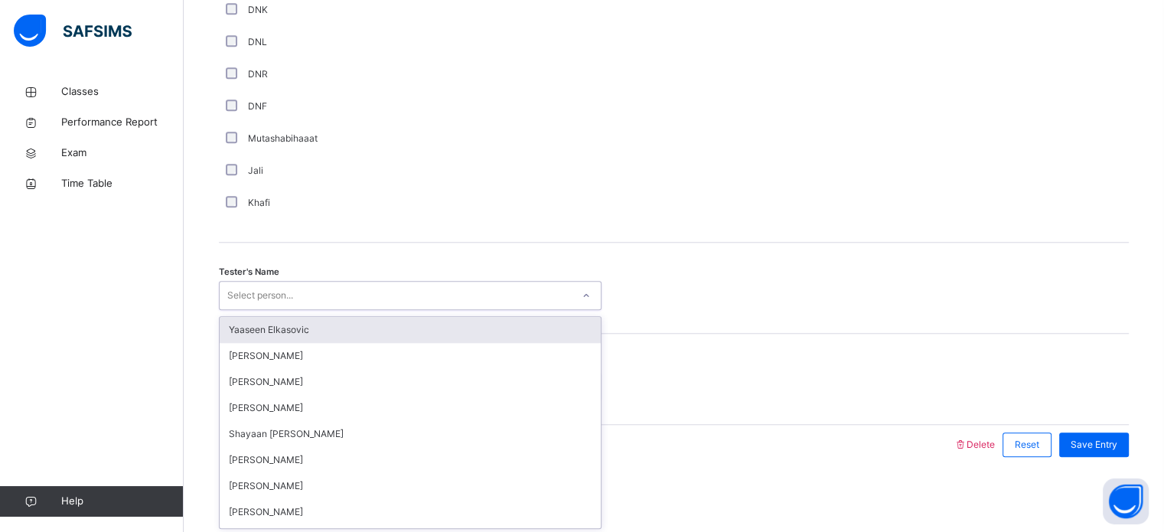
click at [257, 298] on div "Select person..." at bounding box center [260, 295] width 66 height 29
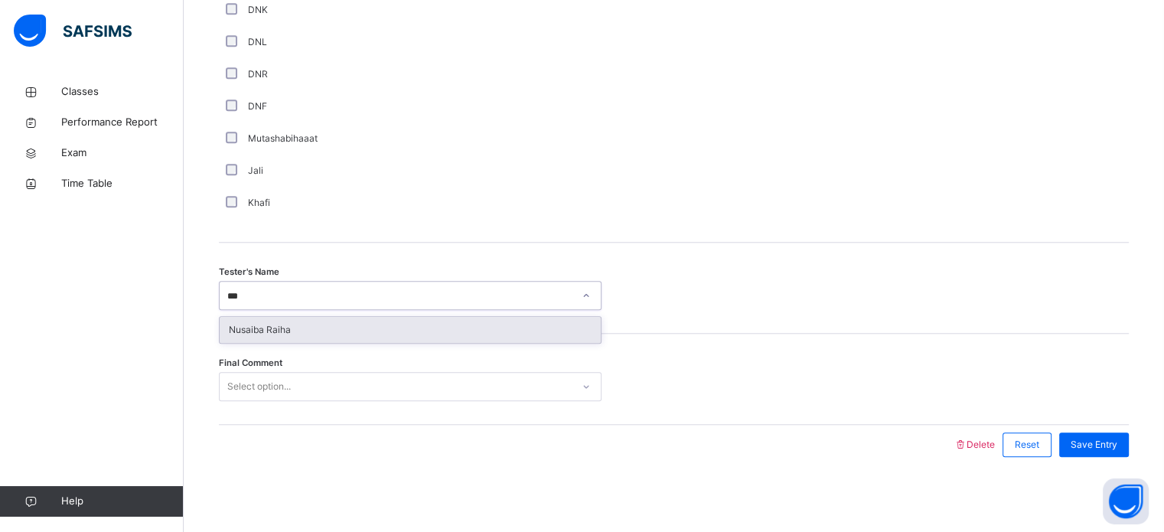
type input "****"
click at [280, 330] on div "Nusaiba Raiha" at bounding box center [410, 330] width 381 height 26
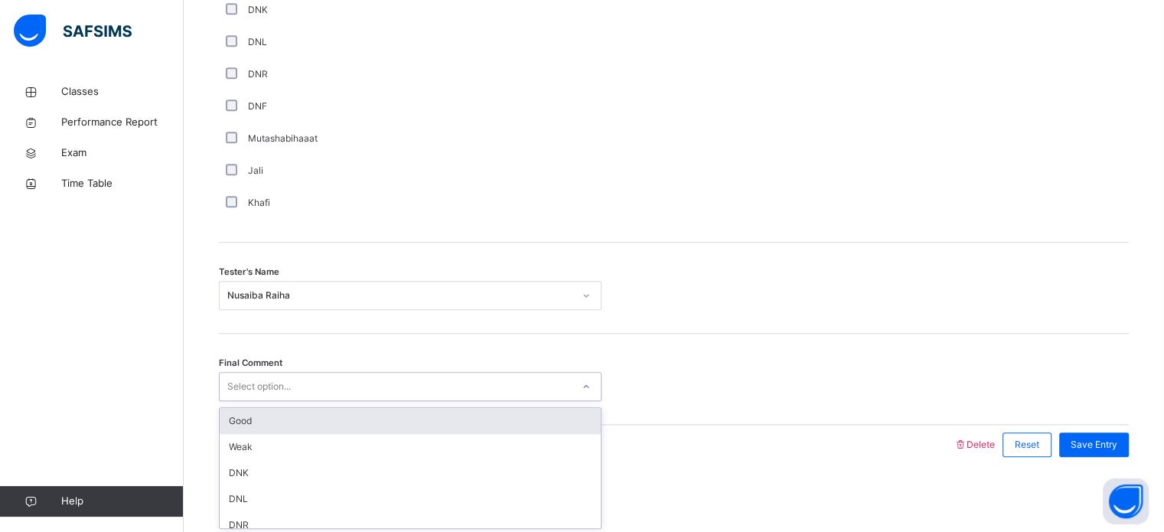
drag, startPoint x: 297, startPoint y: 379, endPoint x: 291, endPoint y: 419, distance: 40.3
click at [291, 401] on div "option Good focused, 1 of 6. 6 results available. Use Up and Down to choose opt…" at bounding box center [410, 386] width 383 height 29
click at [291, 419] on div "Good" at bounding box center [410, 421] width 381 height 26
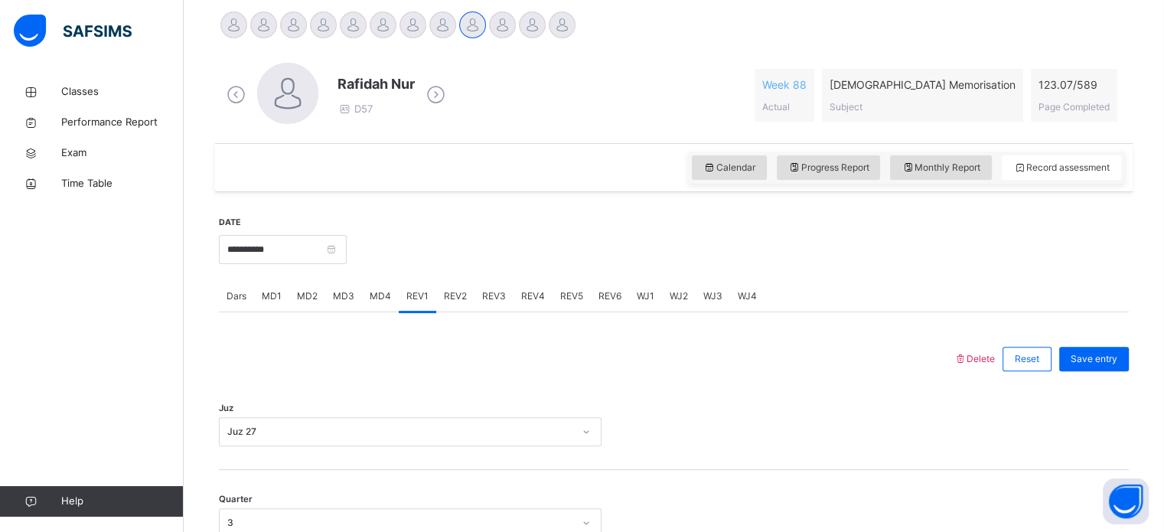
scroll to position [387, 0]
click at [1111, 364] on span "Save entry" at bounding box center [1094, 360] width 47 height 14
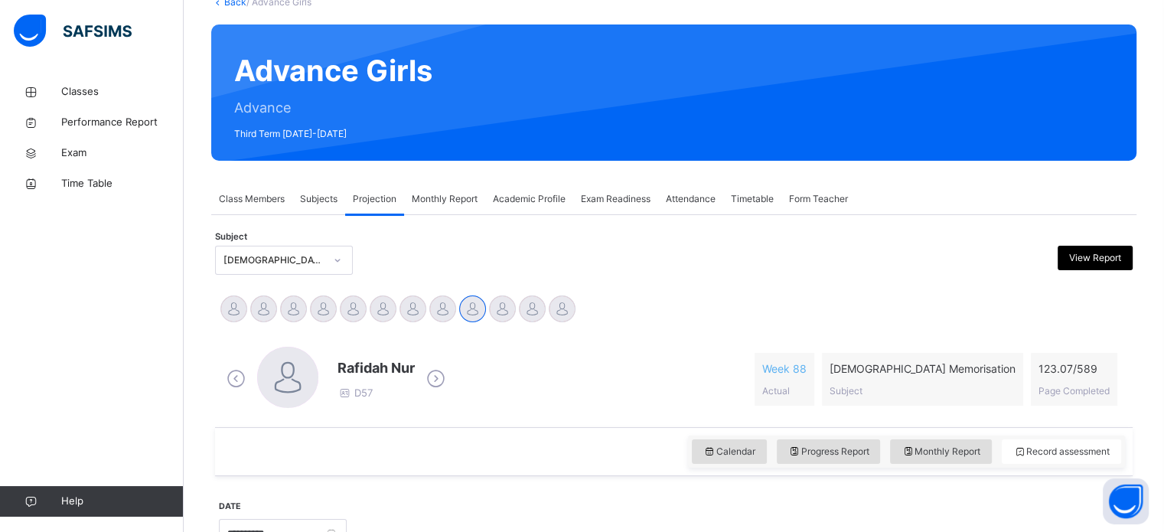
scroll to position [174, 0]
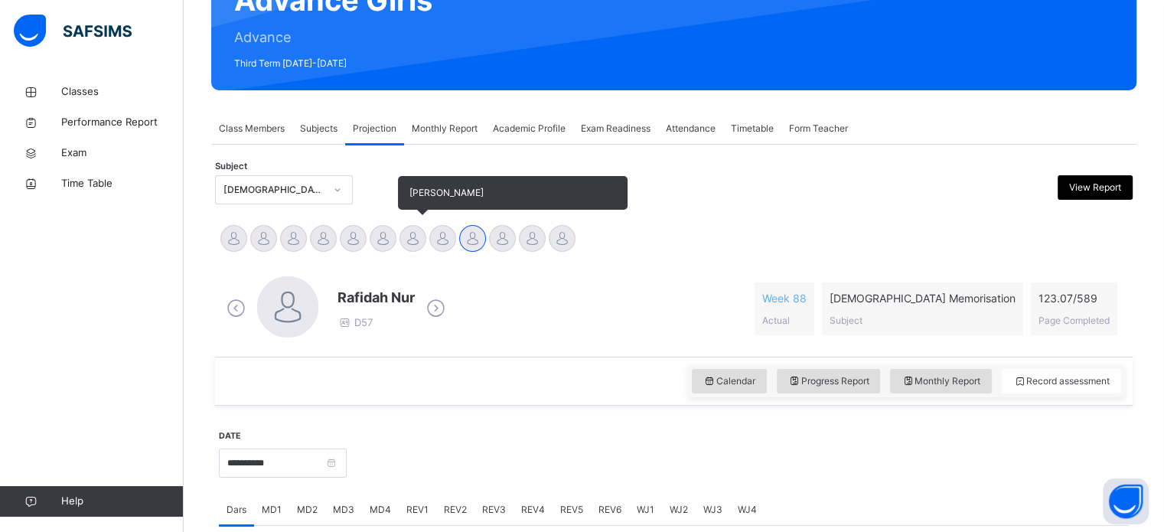
click at [426, 238] on div at bounding box center [412, 238] width 27 height 27
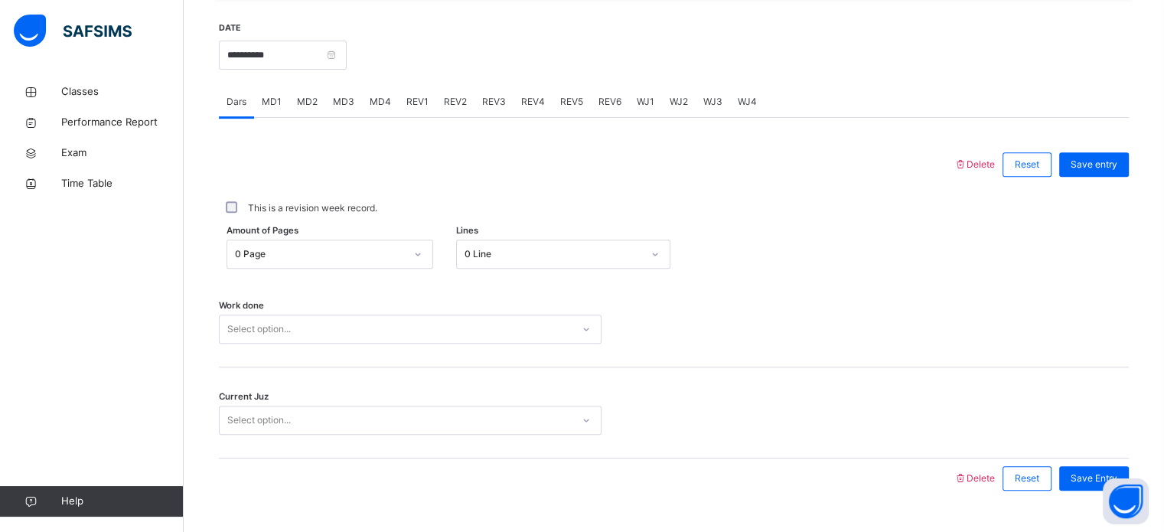
scroll to position [617, 0]
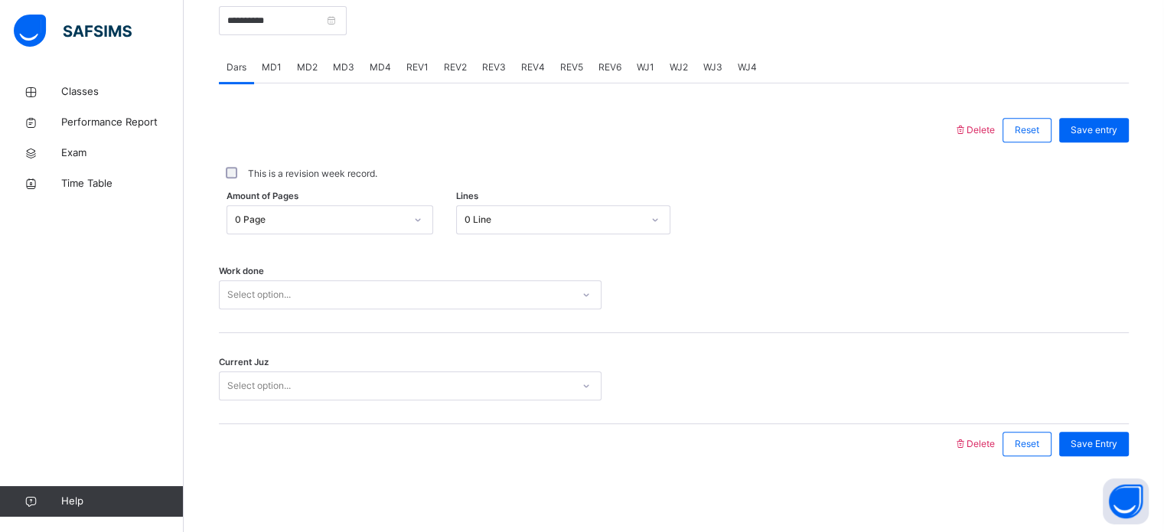
click at [423, 70] on span "REV1" at bounding box center [417, 67] width 22 height 14
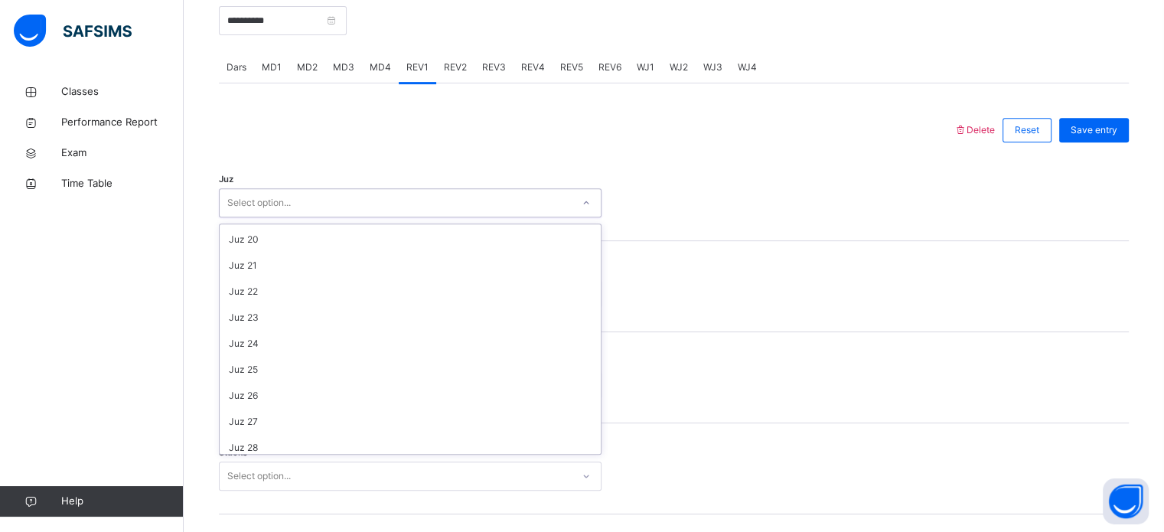
scroll to position [551, 0]
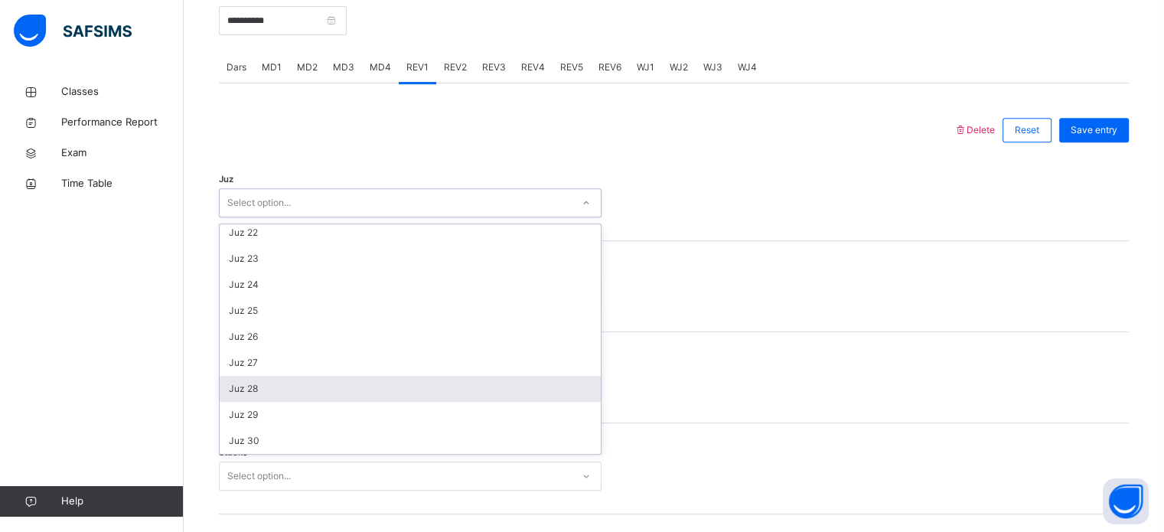
click at [279, 386] on div "Juz 28" at bounding box center [410, 389] width 381 height 26
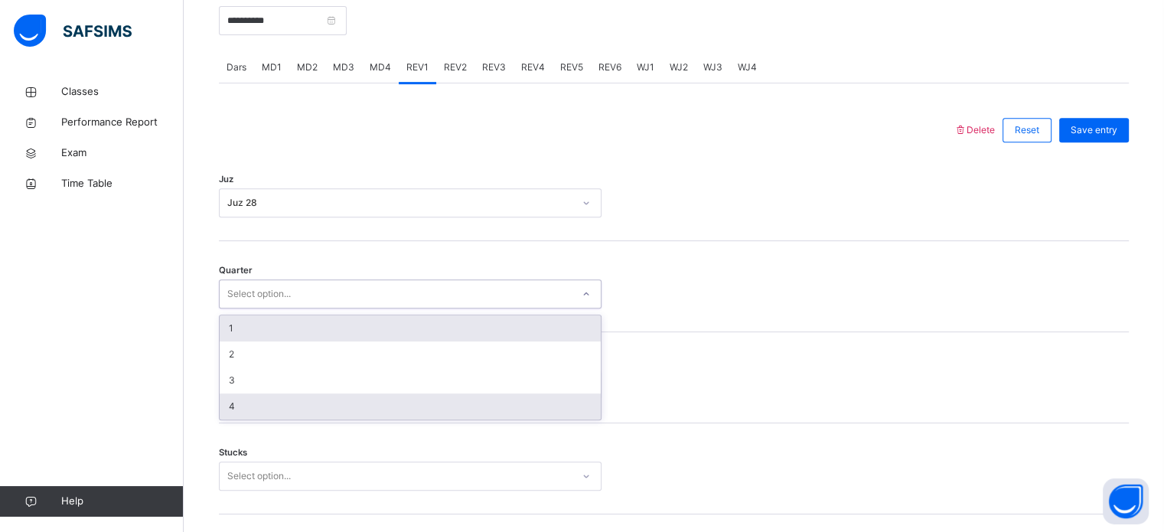
click at [277, 414] on div "4" at bounding box center [410, 406] width 381 height 26
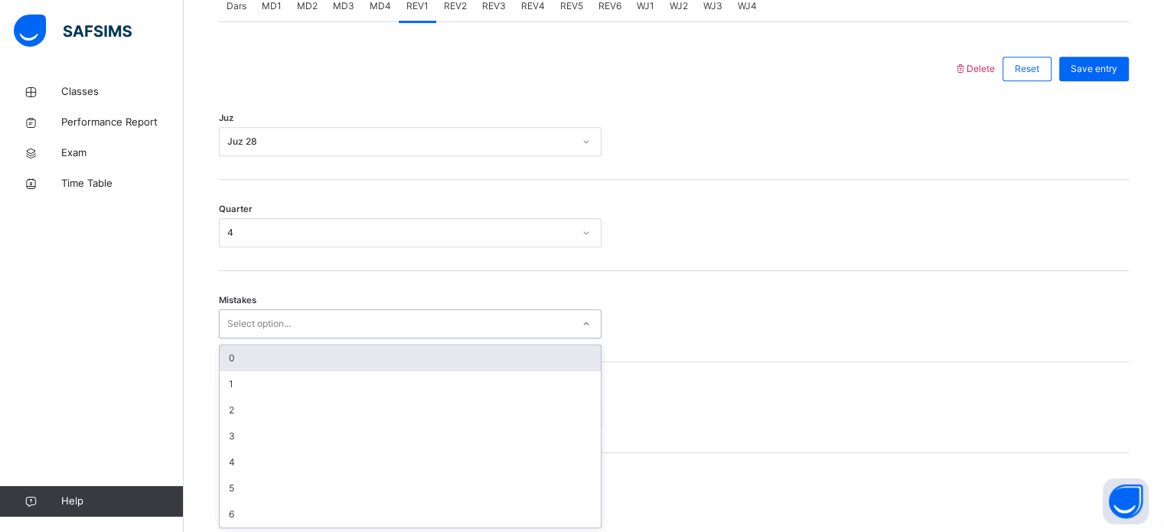
scroll to position [680, 0]
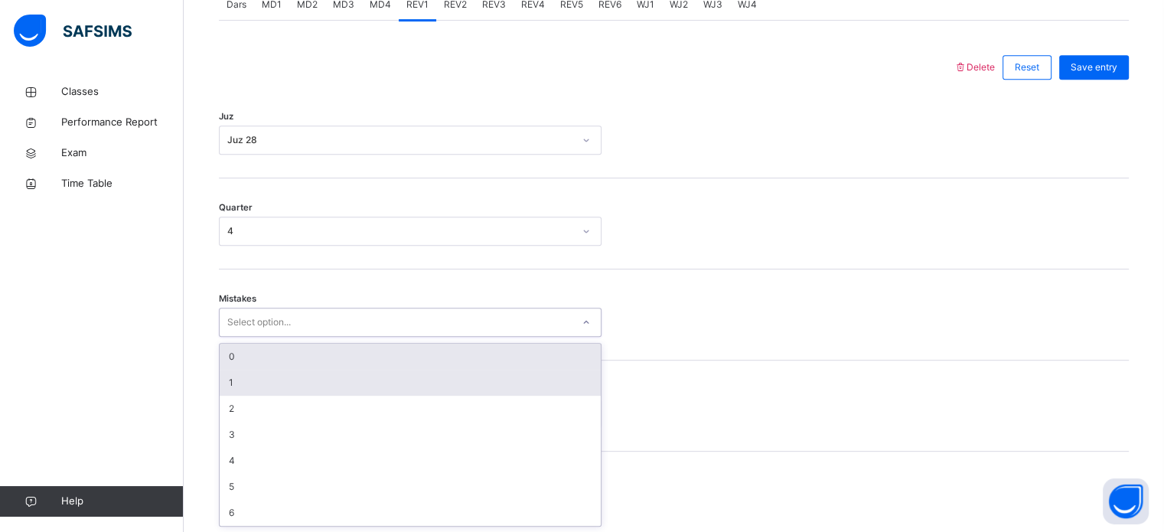
click at [322, 385] on div "1" at bounding box center [410, 383] width 381 height 26
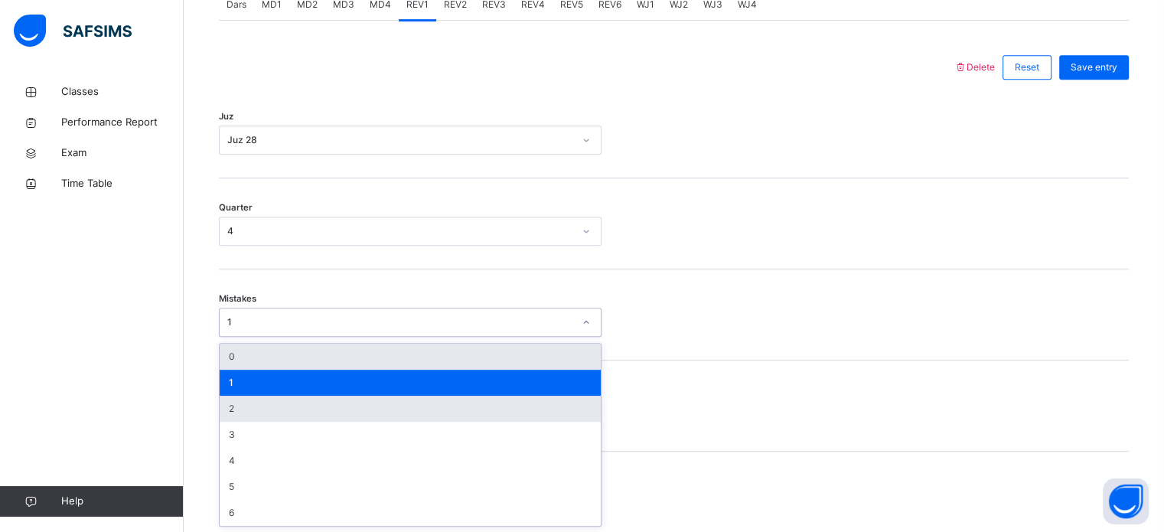
click at [292, 413] on div "2" at bounding box center [410, 409] width 381 height 26
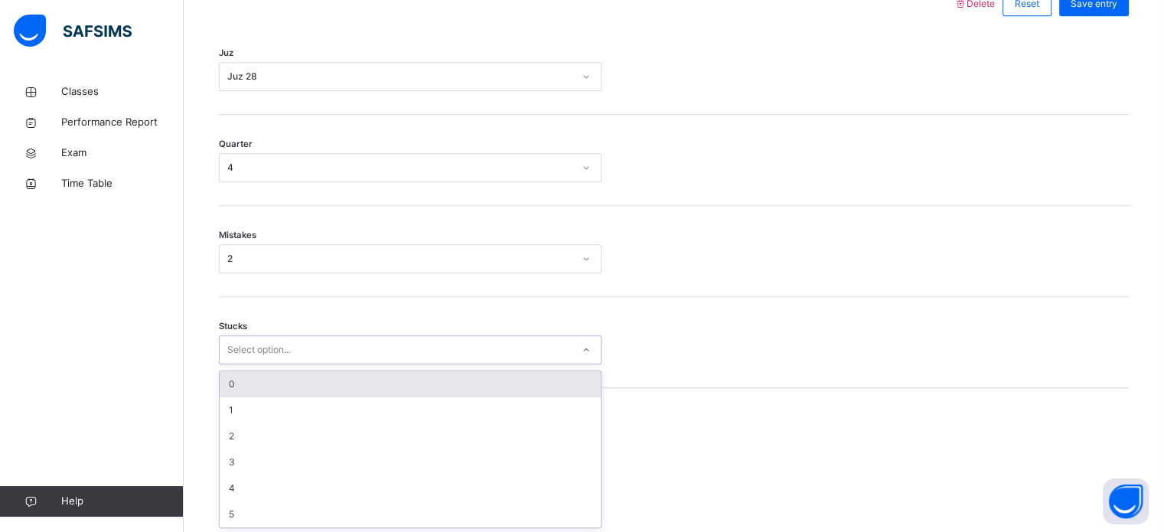
scroll to position [744, 0]
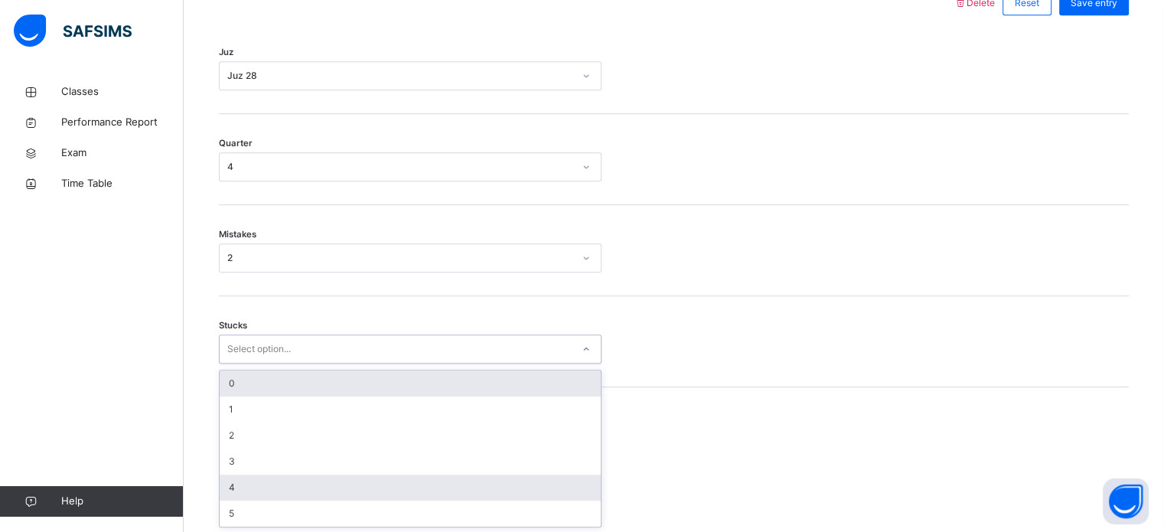
click at [272, 488] on div "4" at bounding box center [410, 487] width 381 height 26
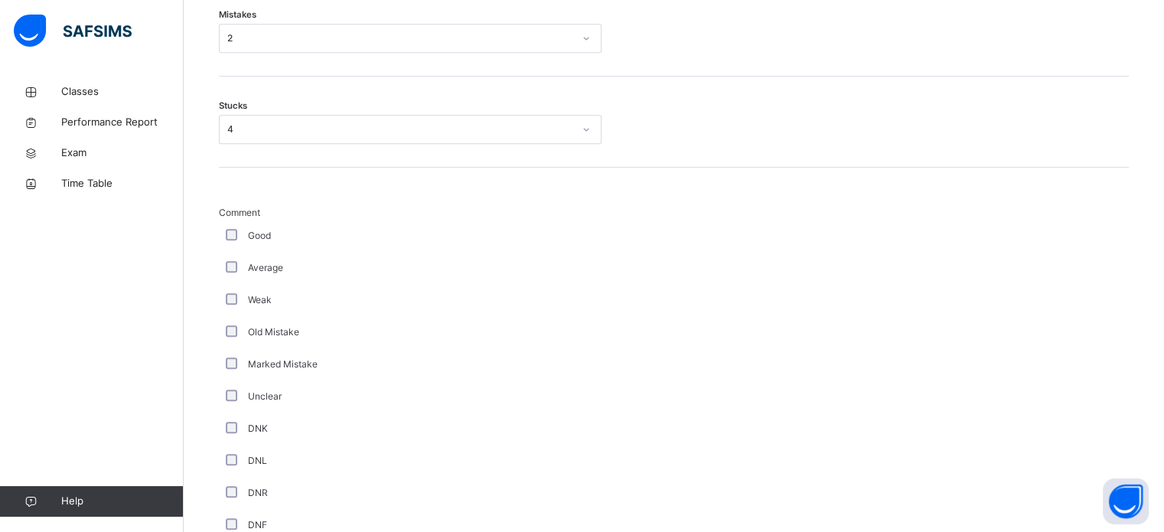
scroll to position [1382, 0]
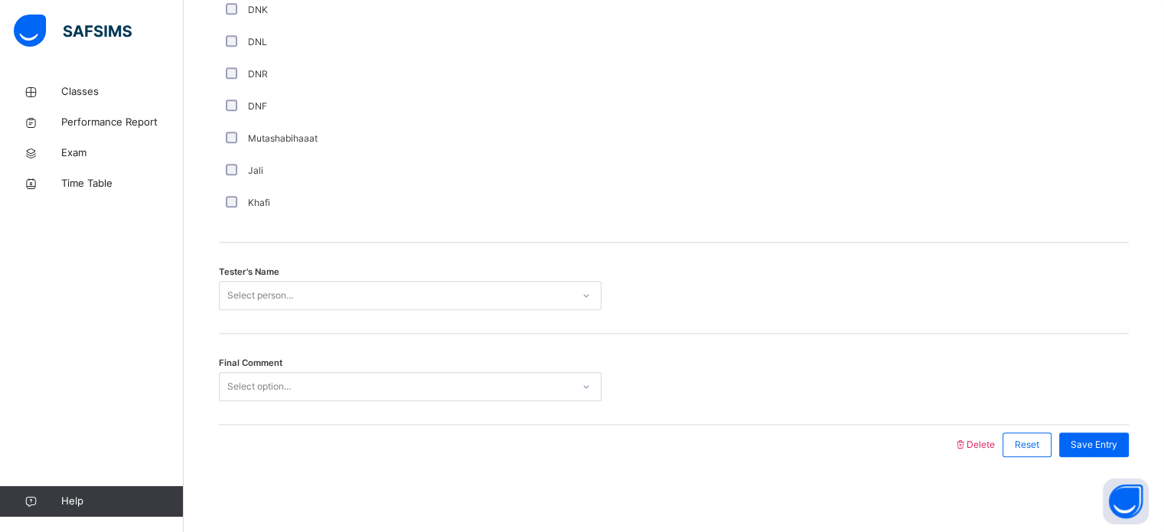
click at [251, 129] on div "Mutashabihaaat" at bounding box center [410, 138] width 383 height 32
type input "***"
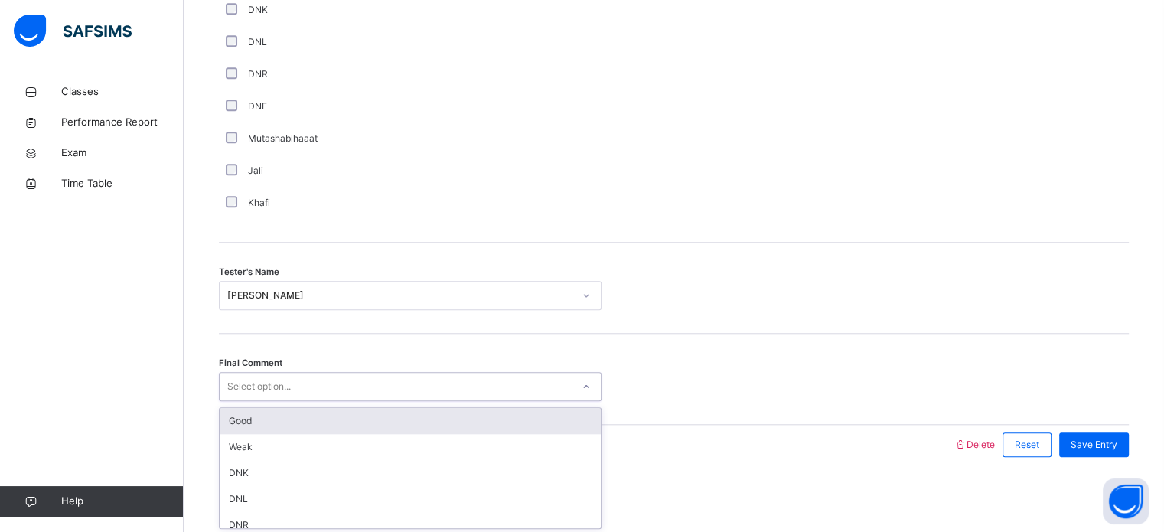
click at [423, 412] on div "Good" at bounding box center [410, 421] width 381 height 26
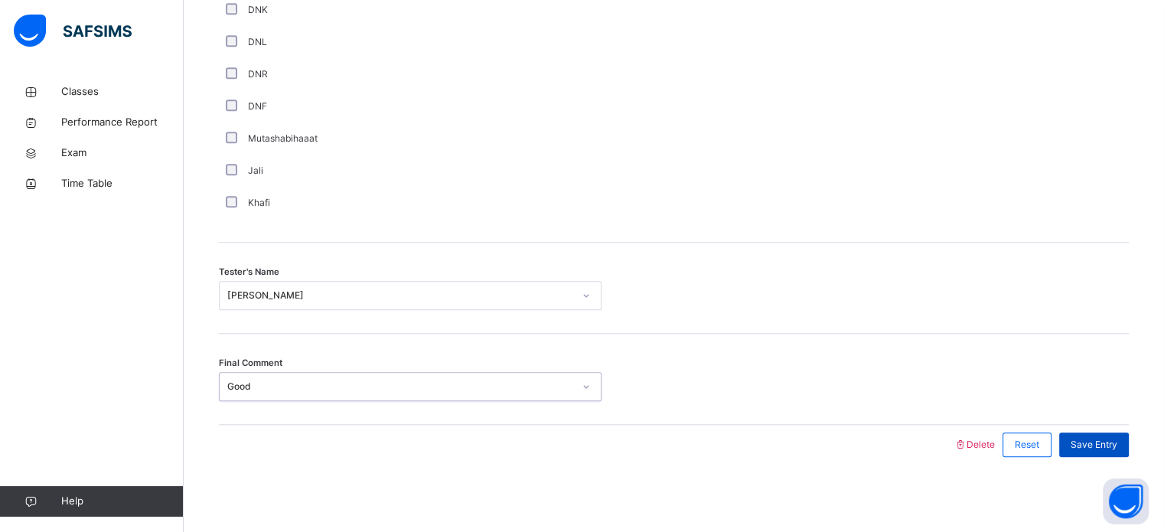
click at [1115, 450] on div "Save Entry" at bounding box center [1094, 444] width 70 height 24
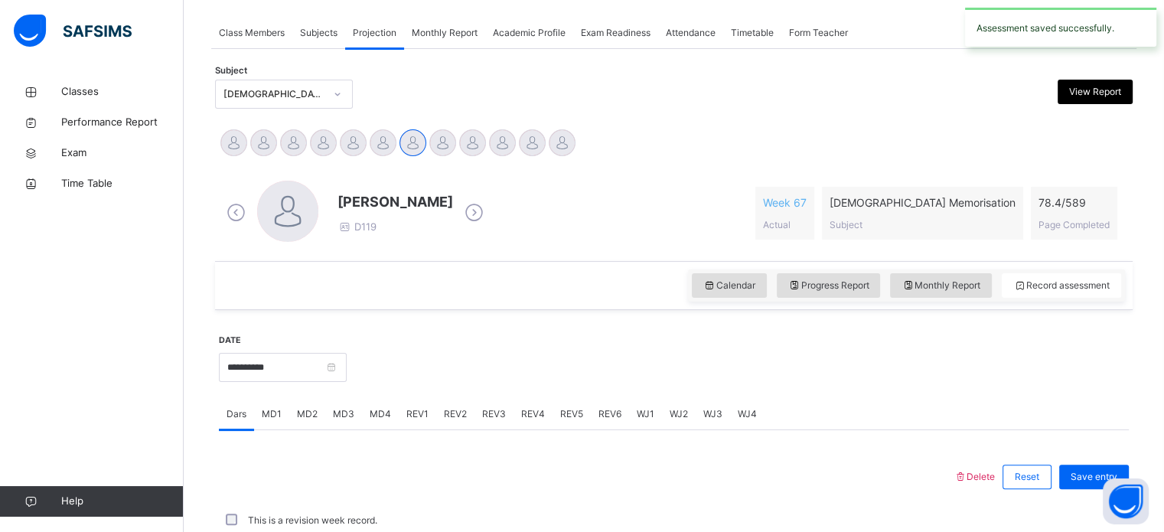
scroll to position [617, 0]
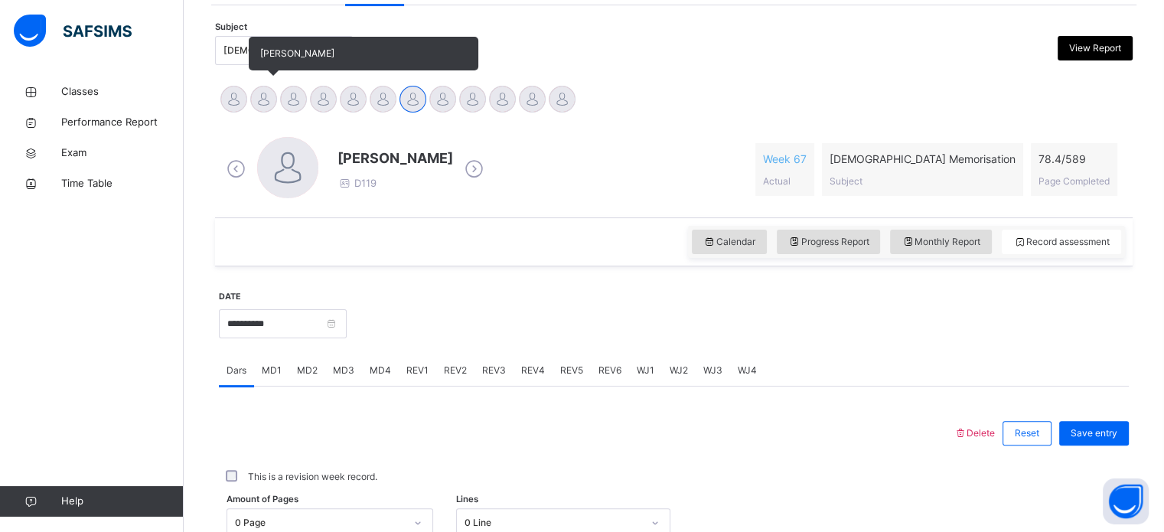
click at [259, 100] on div at bounding box center [263, 99] width 27 height 27
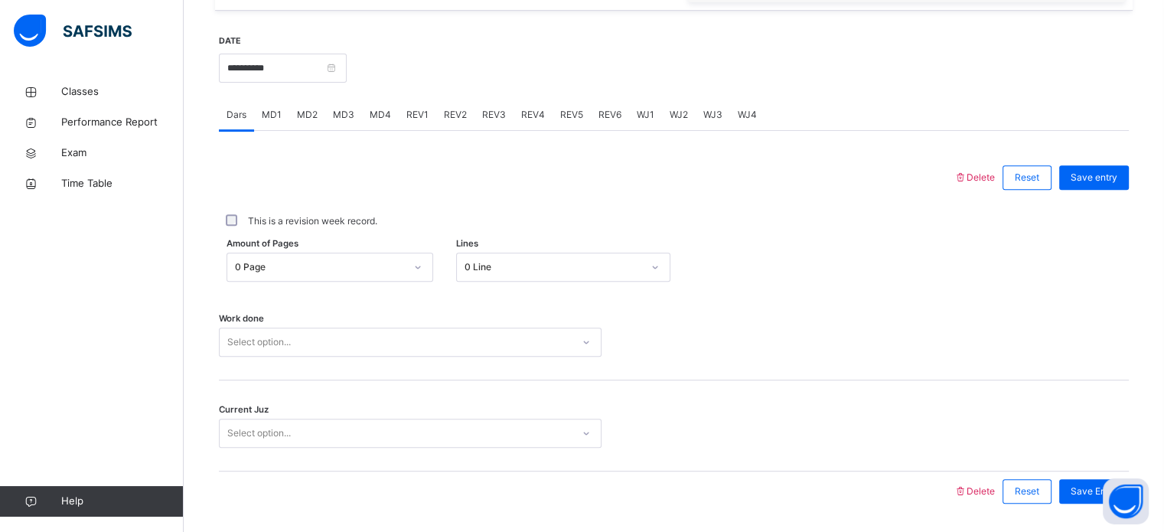
scroll to position [566, 0]
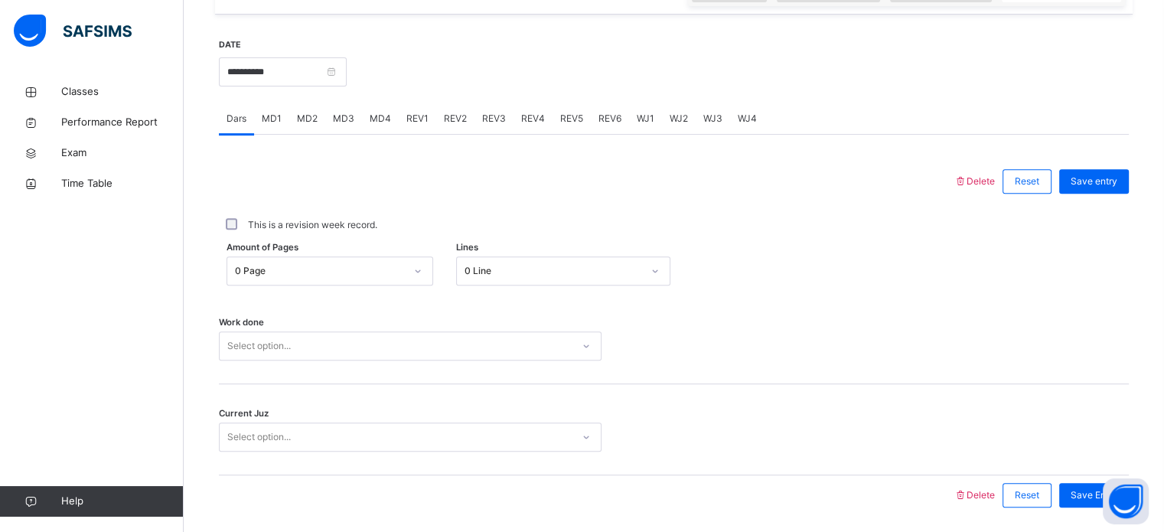
click at [281, 126] on div "MD1" at bounding box center [271, 118] width 35 height 31
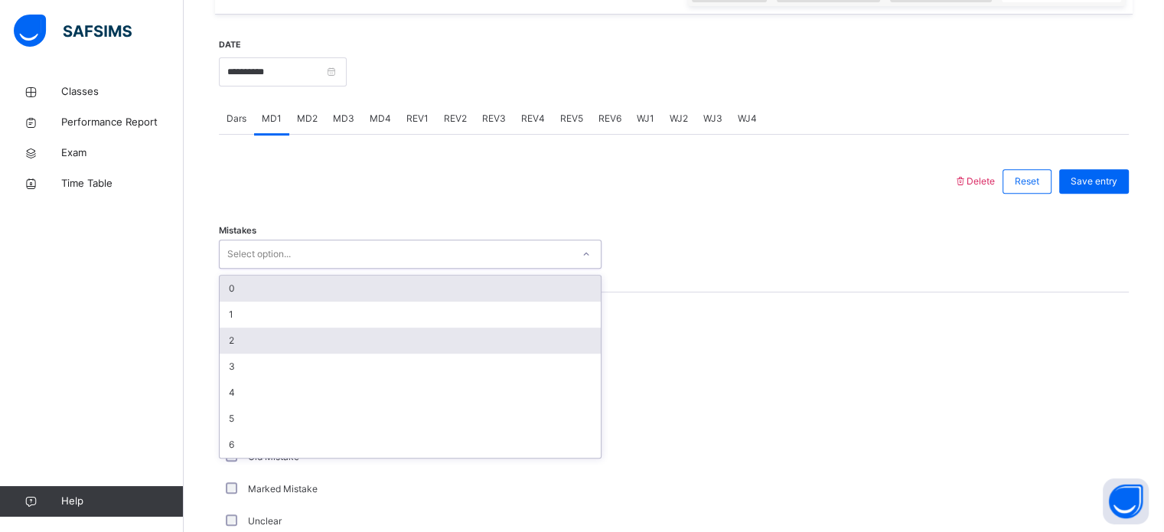
click at [230, 344] on div "2" at bounding box center [410, 341] width 381 height 26
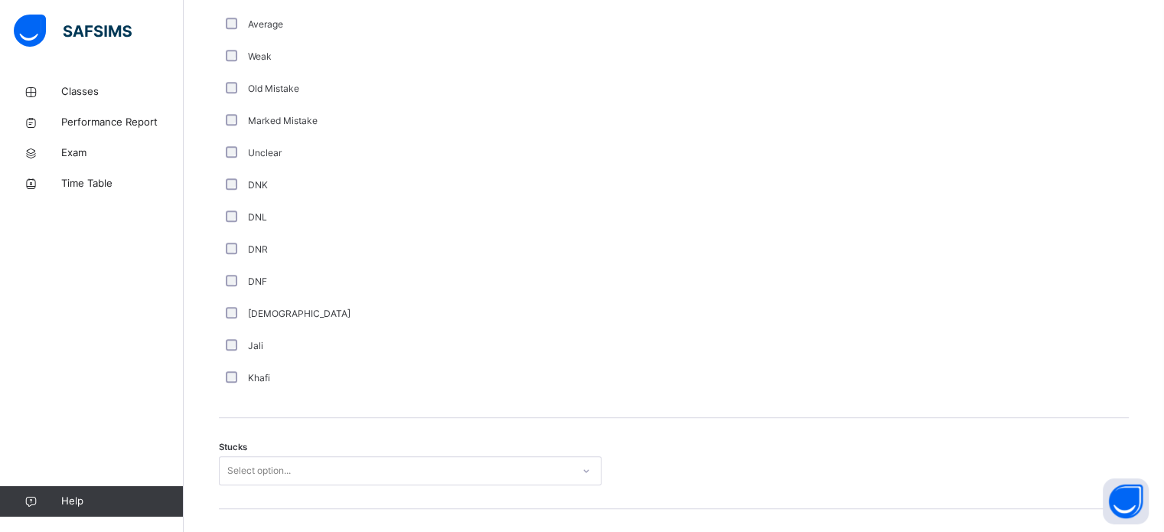
scroll to position [1200, 0]
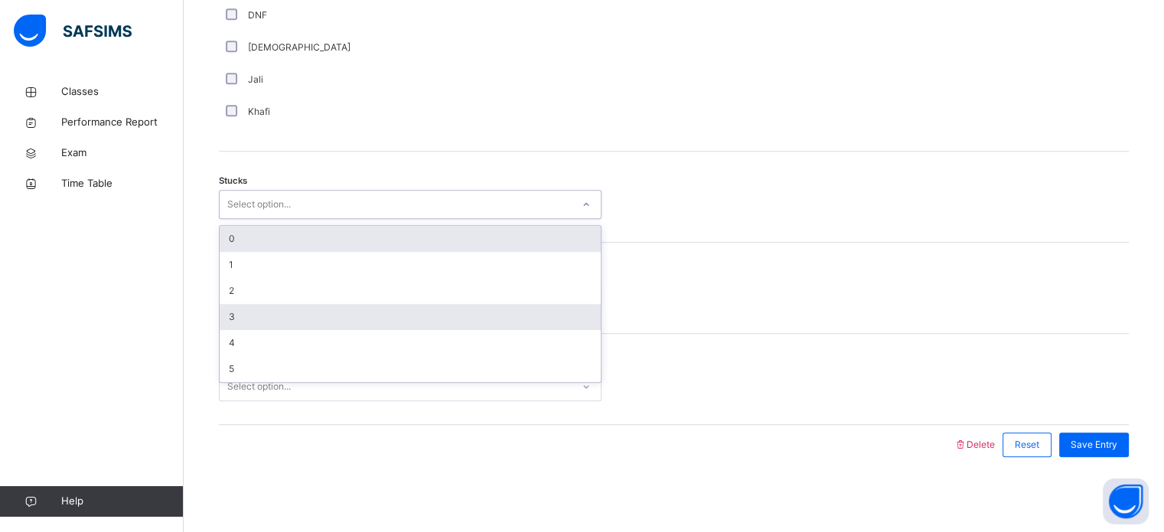
click at [234, 312] on div "3" at bounding box center [410, 317] width 381 height 26
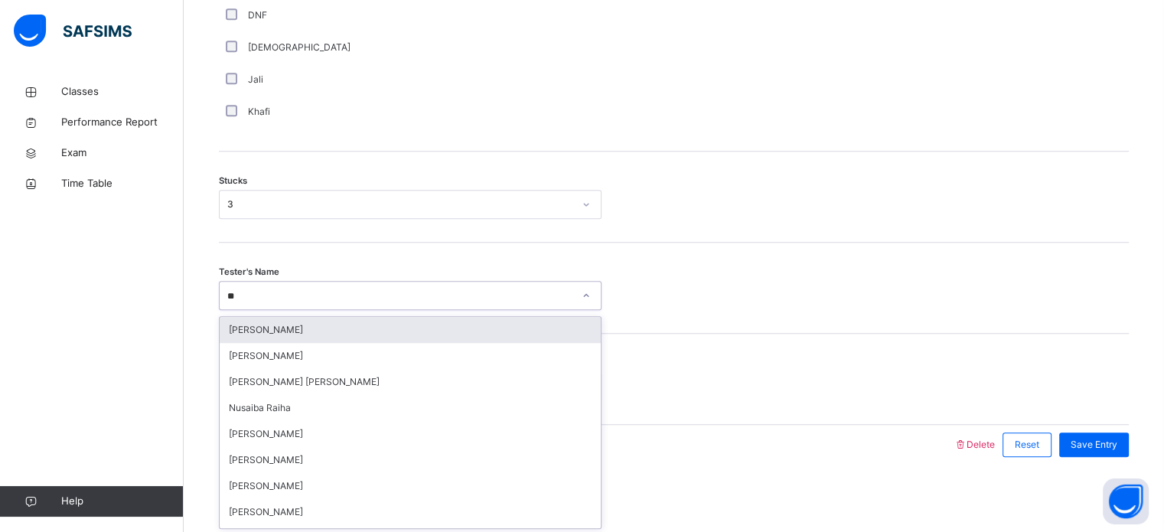
type input "***"
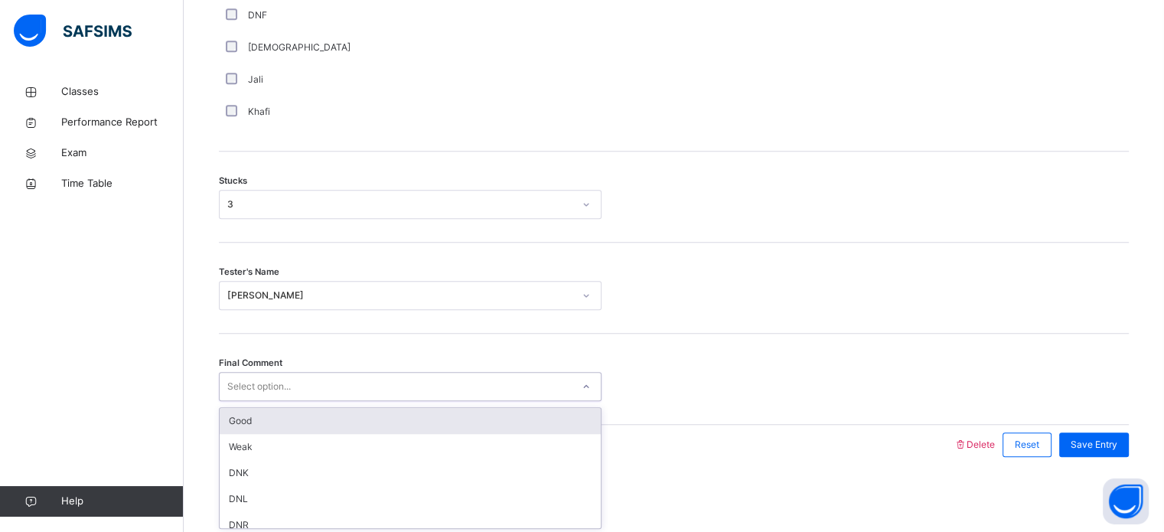
click at [311, 418] on div "Good" at bounding box center [410, 421] width 381 height 26
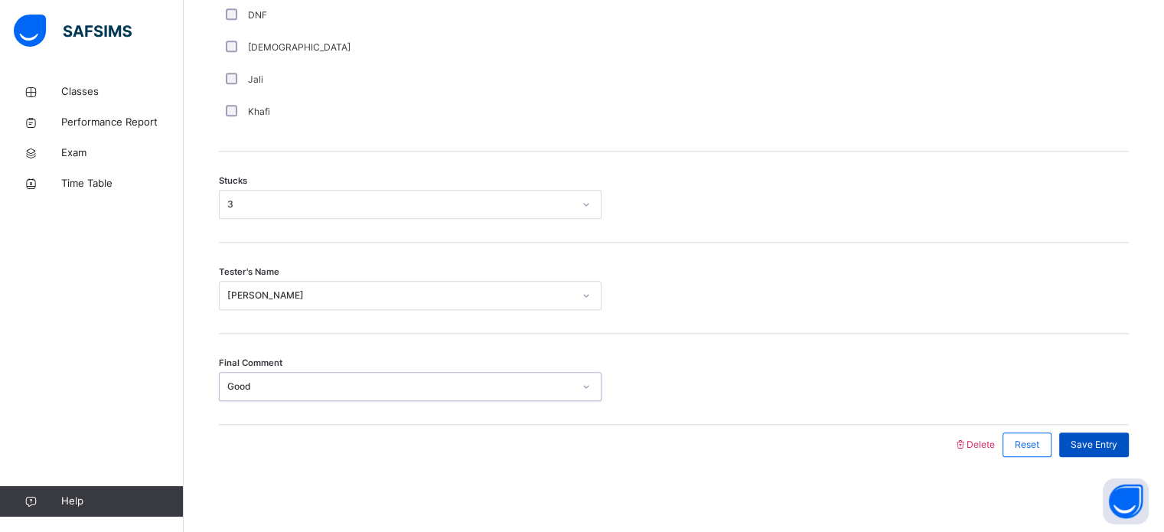
click at [1108, 450] on div "Save Entry" at bounding box center [1094, 444] width 70 height 24
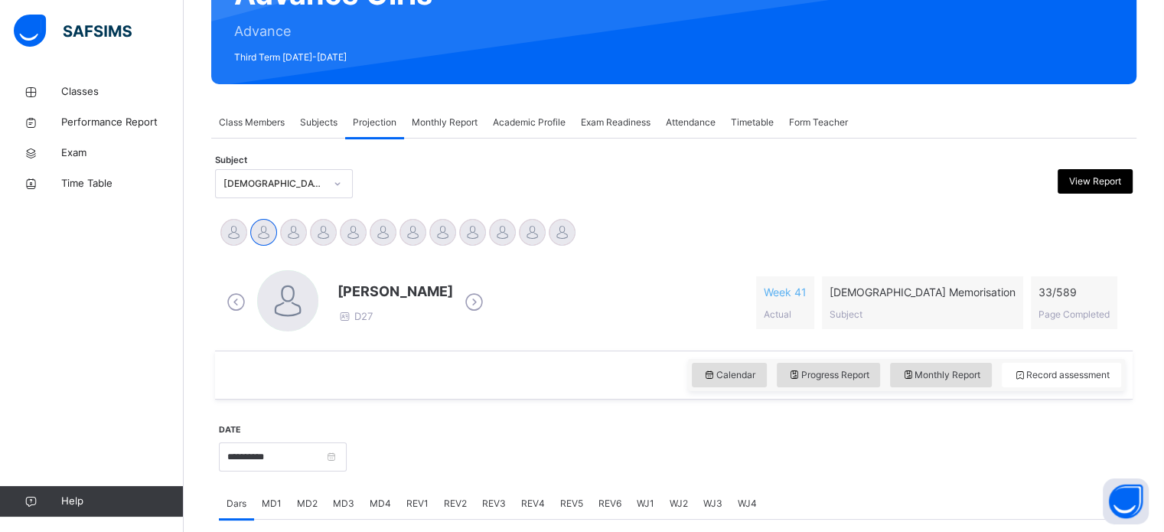
scroll to position [176, 0]
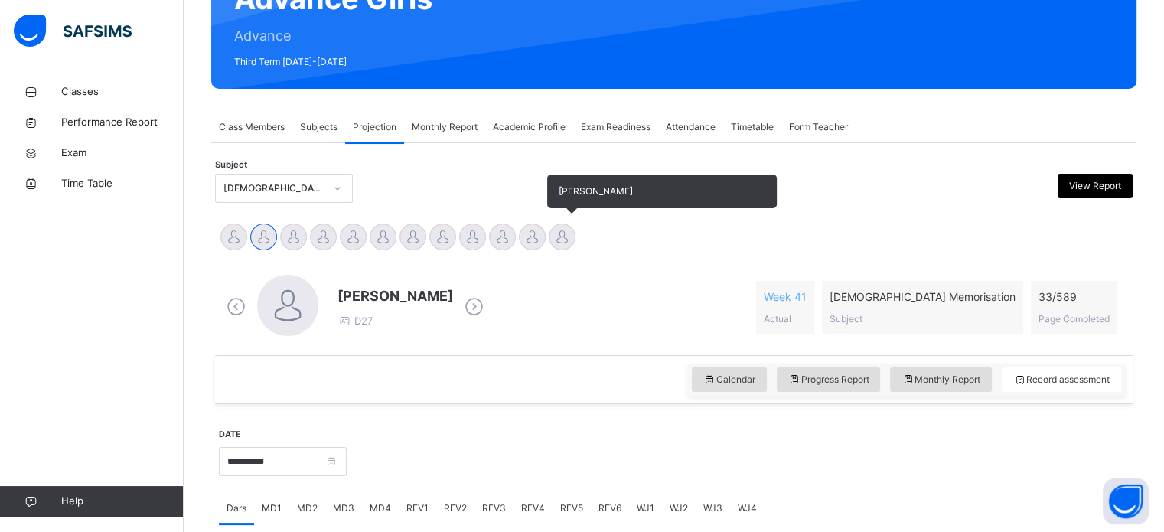
click at [566, 241] on div at bounding box center [562, 236] width 27 height 27
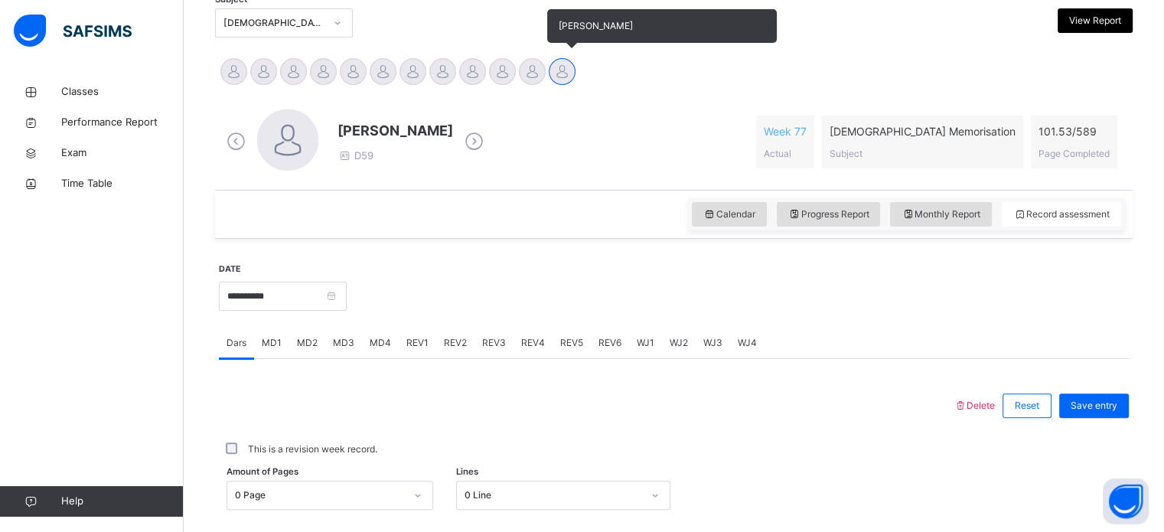
scroll to position [360, 0]
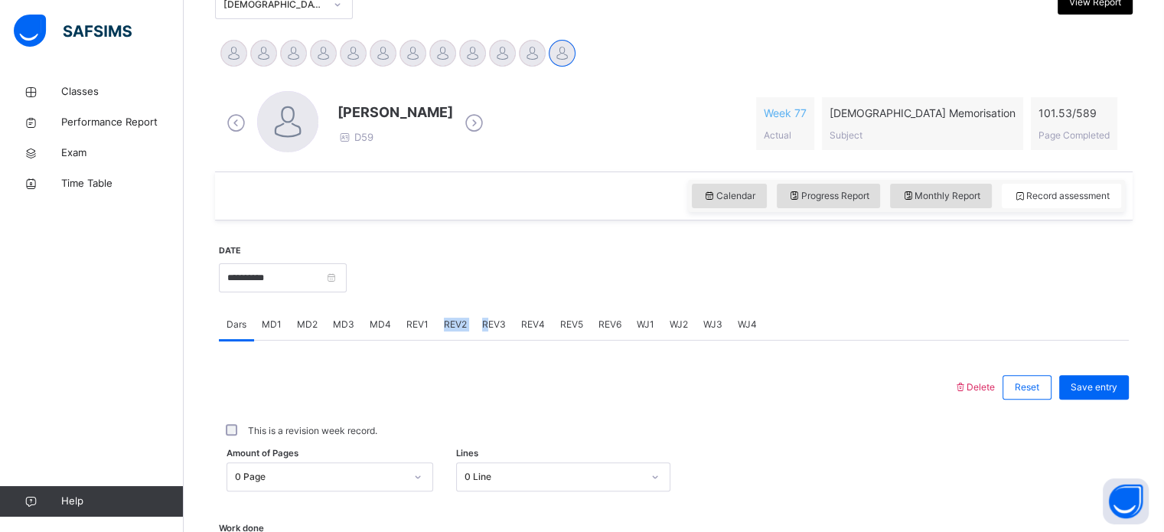
drag, startPoint x: 487, startPoint y: 335, endPoint x: 442, endPoint y: 330, distance: 45.5
click at [442, 330] on div "Dars MD1 MD2 MD3 MD4 REV1 REV2 REV3 REV4 REV5 REV6 WJ1 WJ2 WJ3 WJ4" at bounding box center [674, 324] width 910 height 31
click at [444, 330] on span "REV2" at bounding box center [455, 325] width 23 height 14
click at [416, 328] on span "REV1" at bounding box center [417, 325] width 22 height 14
click at [498, 323] on span "REV3" at bounding box center [494, 325] width 24 height 14
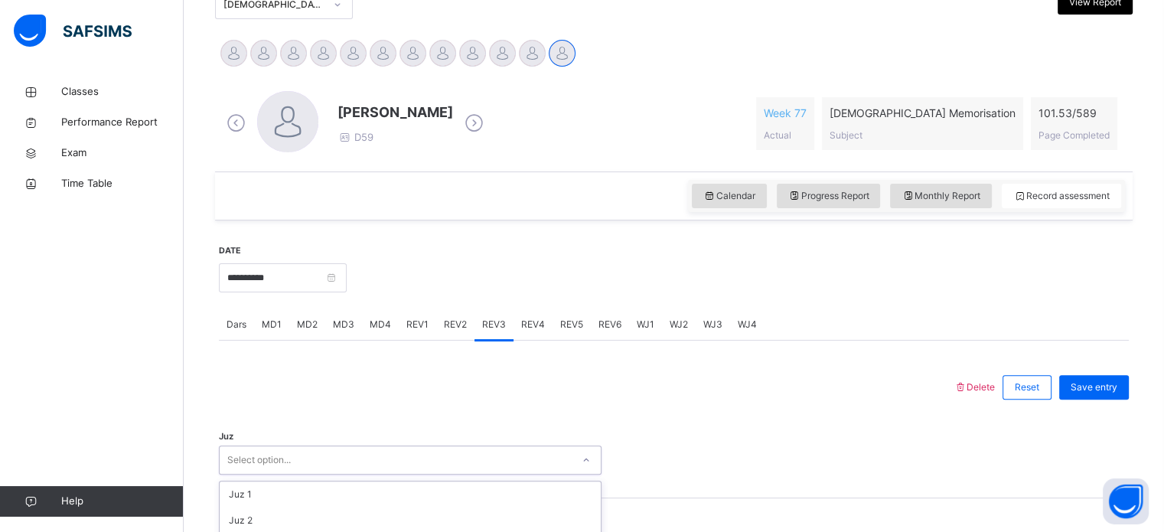
scroll to position [545, 0]
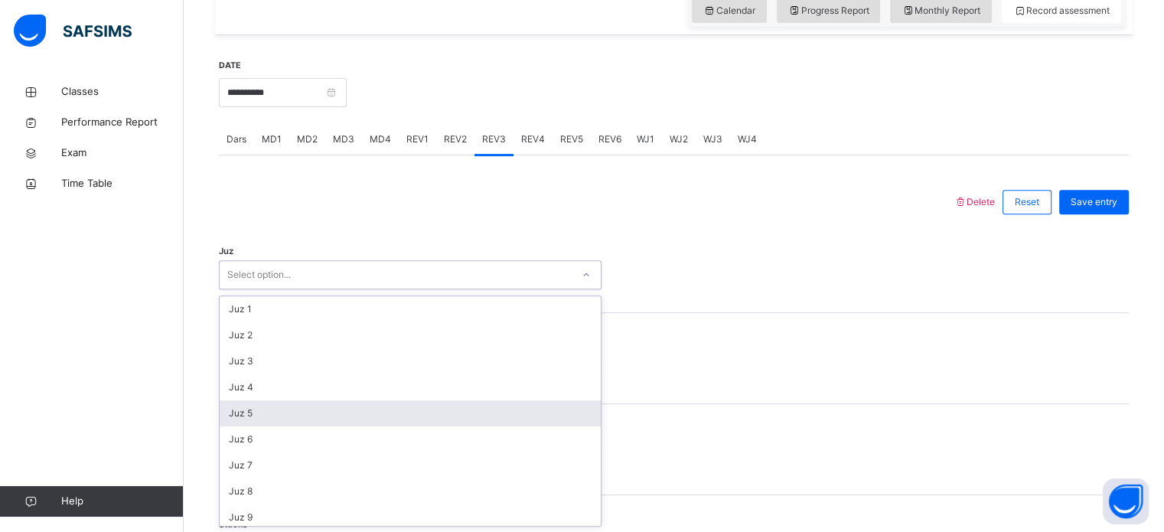
click at [377, 289] on div "option Juz 5 focused, 5 of 30. 30 results available. Use Up and Down to choose …" at bounding box center [410, 274] width 383 height 29
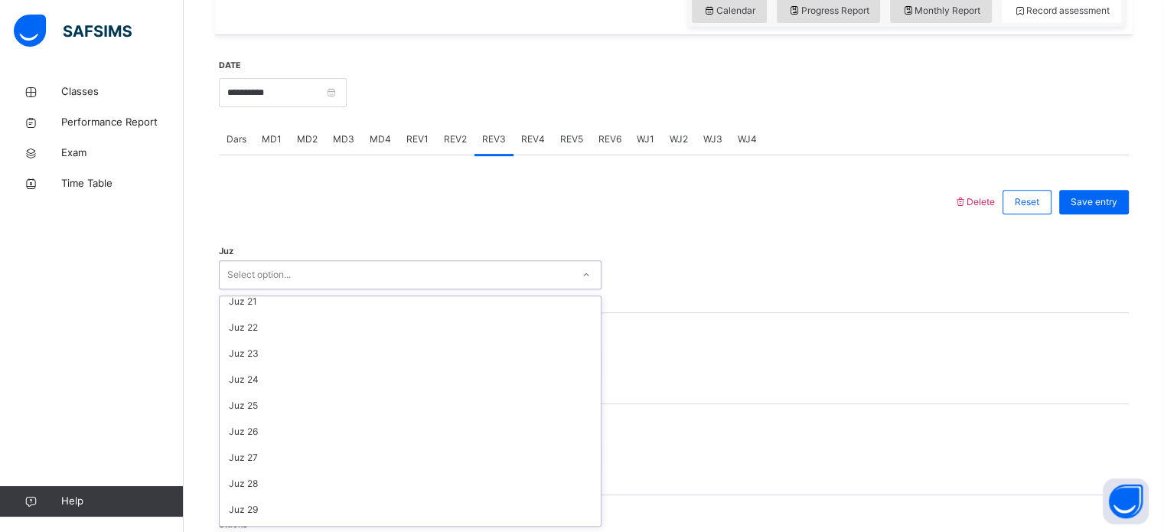
scroll to position [551, 0]
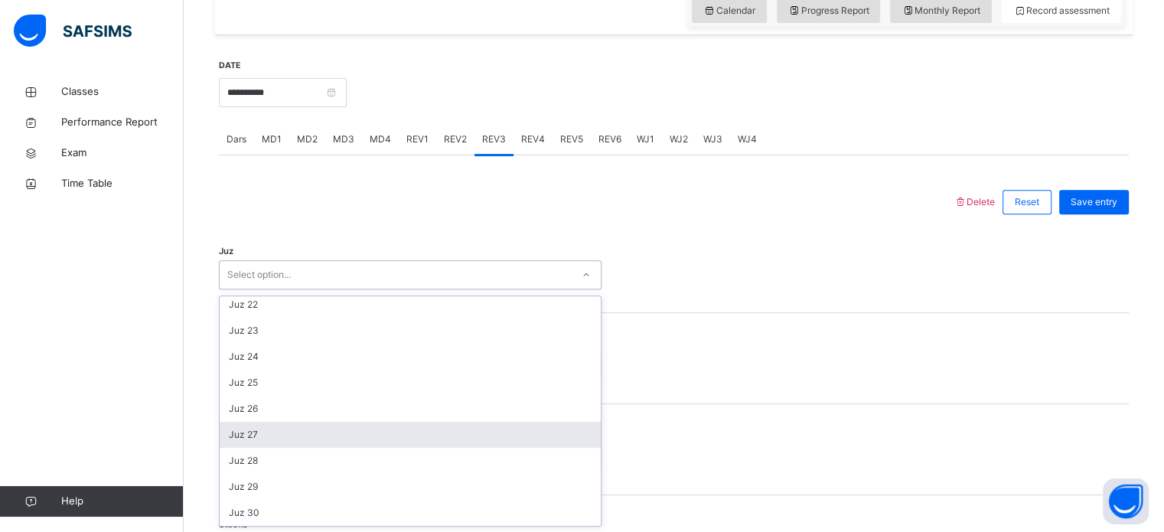
click at [237, 432] on div "Juz 27" at bounding box center [410, 435] width 381 height 26
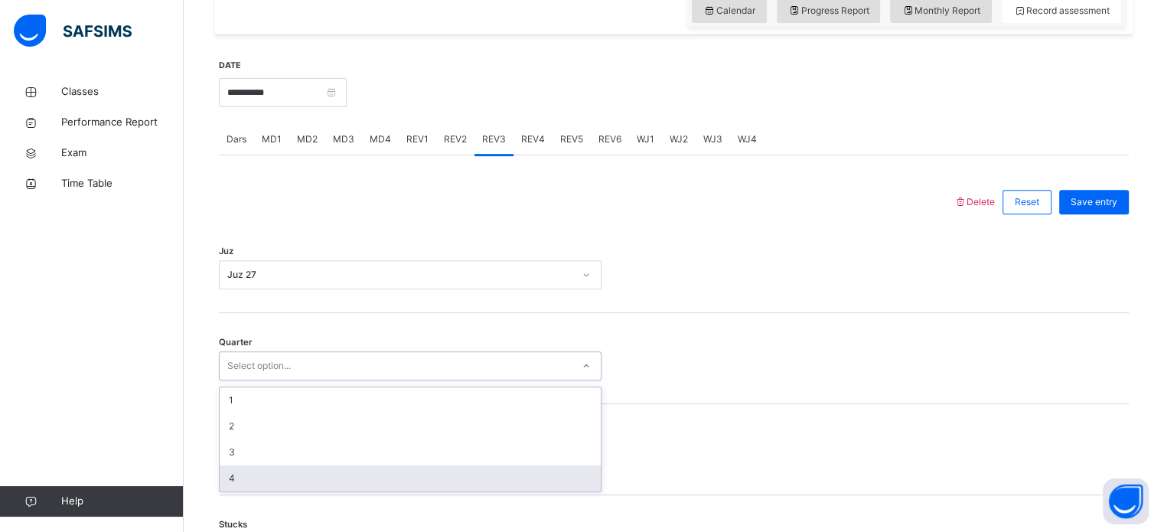
drag, startPoint x: 295, startPoint y: 364, endPoint x: 268, endPoint y: 475, distance: 114.9
click at [268, 380] on div "option 4 focused, 4 of 4. 4 results available. Use Up and Down to choose option…" at bounding box center [410, 365] width 383 height 29
click at [268, 475] on div "4" at bounding box center [410, 478] width 381 height 26
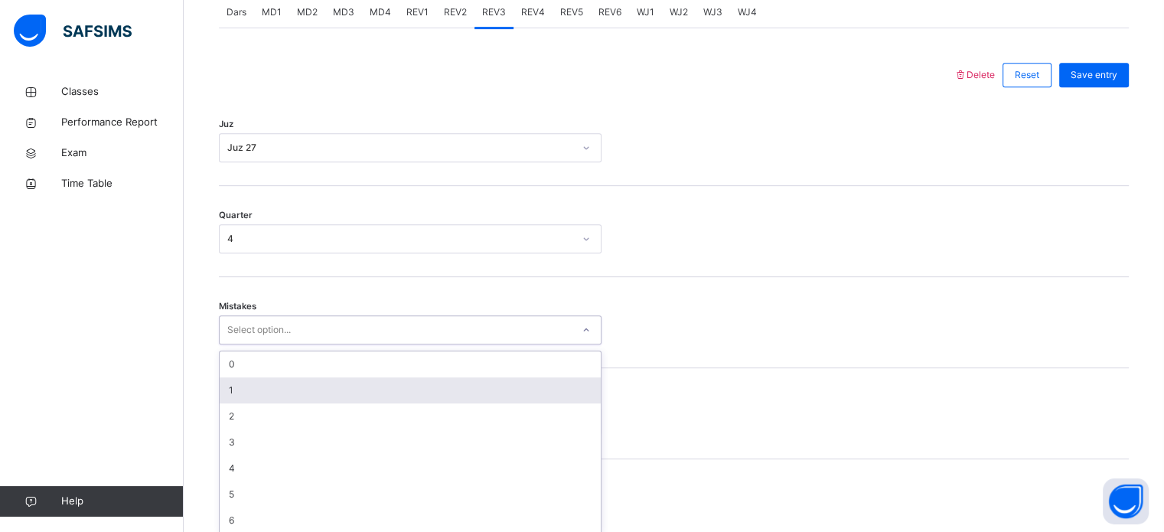
scroll to position [680, 0]
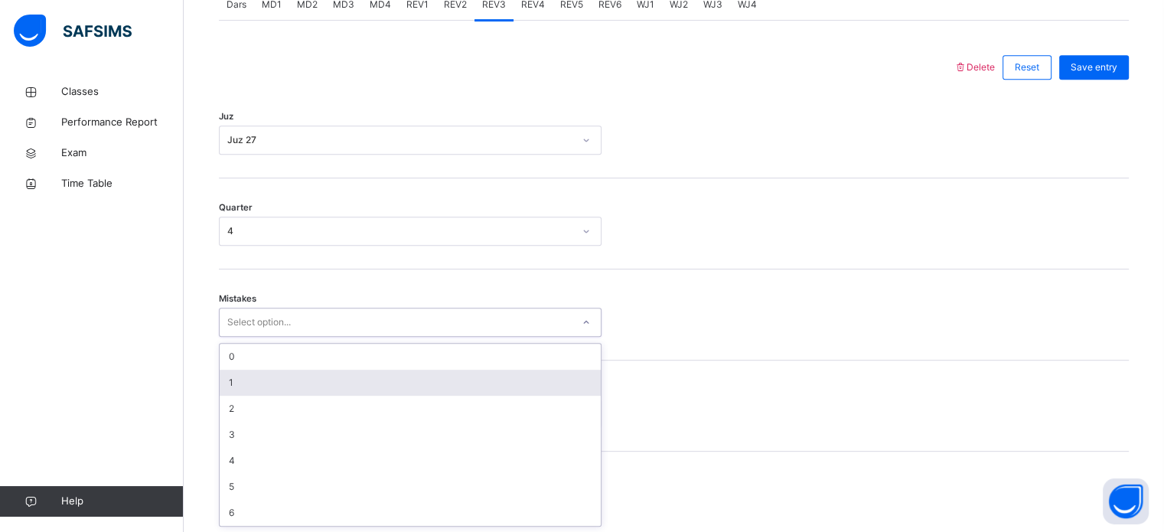
drag, startPoint x: 248, startPoint y: 453, endPoint x: 221, endPoint y: 377, distance: 80.4
click at [221, 337] on div "option 1 focused, 2 of 7. 7 results available. Use Up and Down to choose option…" at bounding box center [410, 322] width 383 height 29
click at [221, 377] on div "1" at bounding box center [410, 383] width 381 height 26
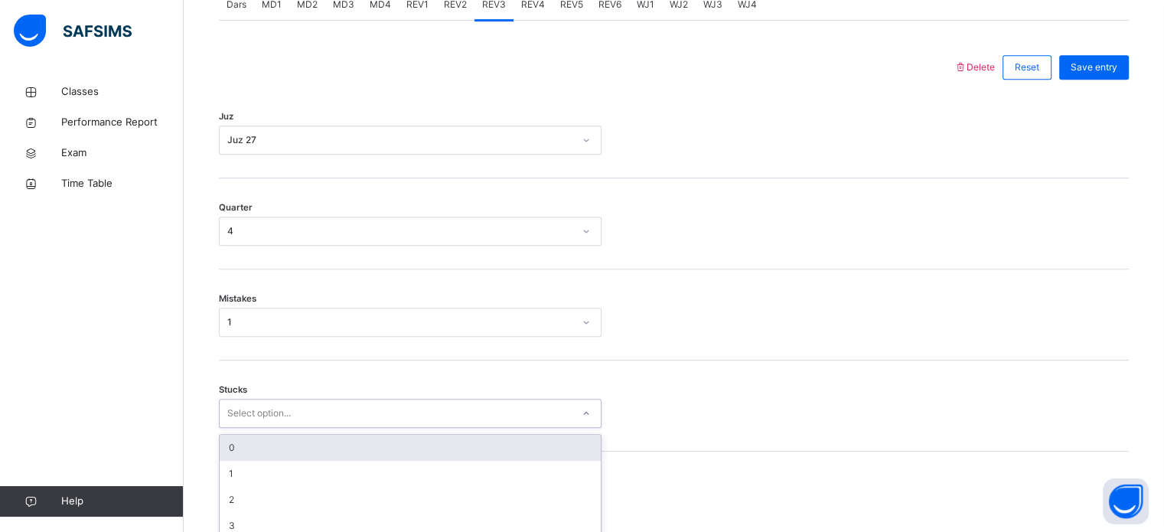
scroll to position [744, 0]
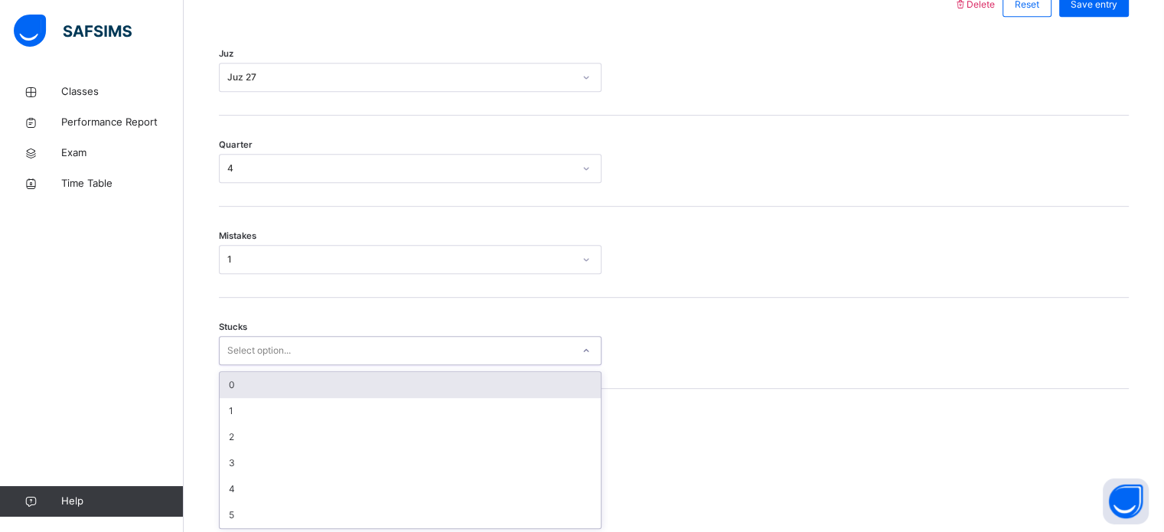
click at [259, 365] on div "option 0 focused, 1 of 6. 6 results available. Use Up and Down to choose option…" at bounding box center [410, 350] width 383 height 29
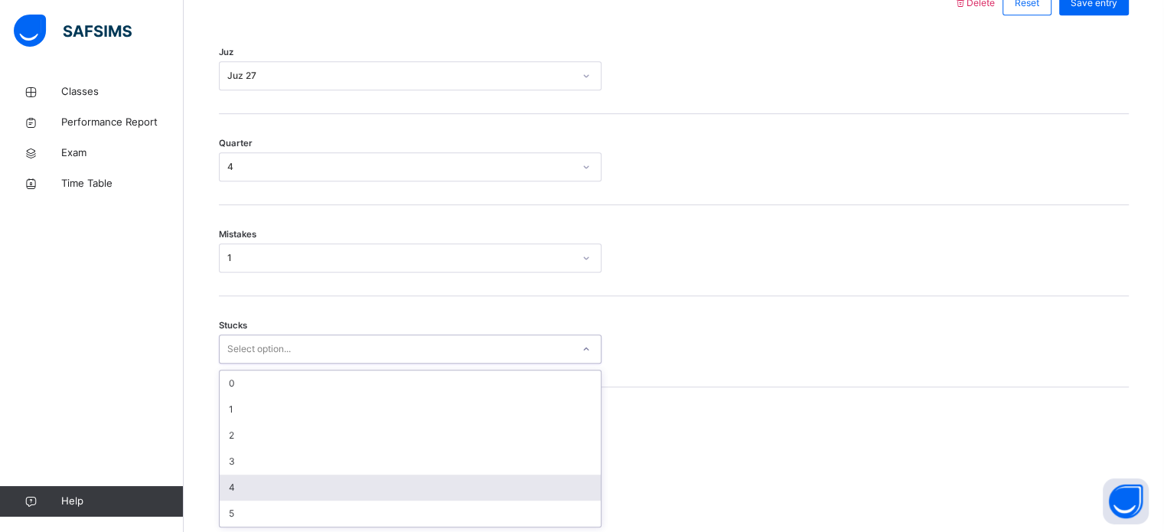
click at [268, 478] on div "4" at bounding box center [410, 487] width 381 height 26
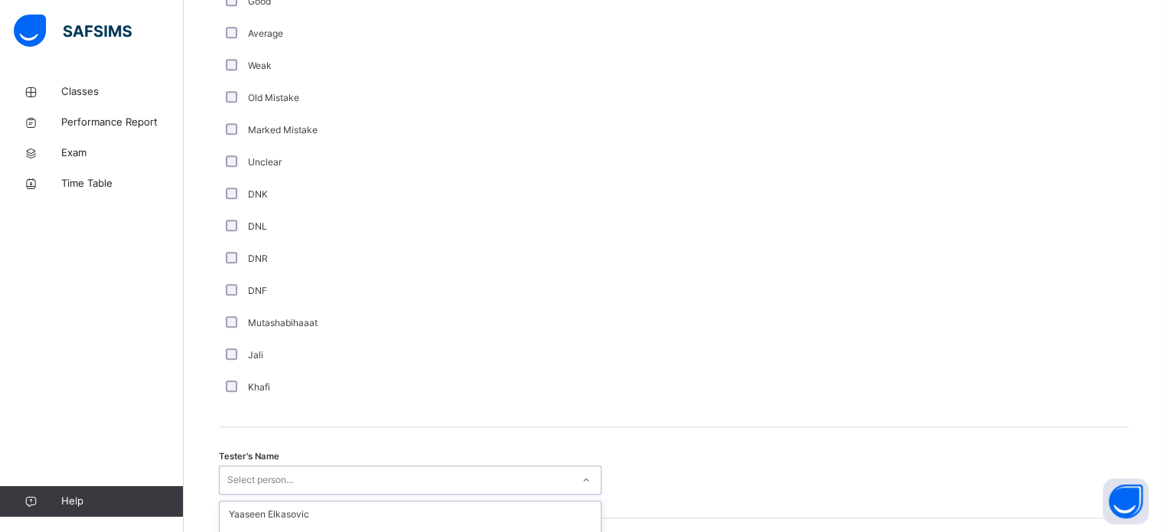
scroll to position [1382, 0]
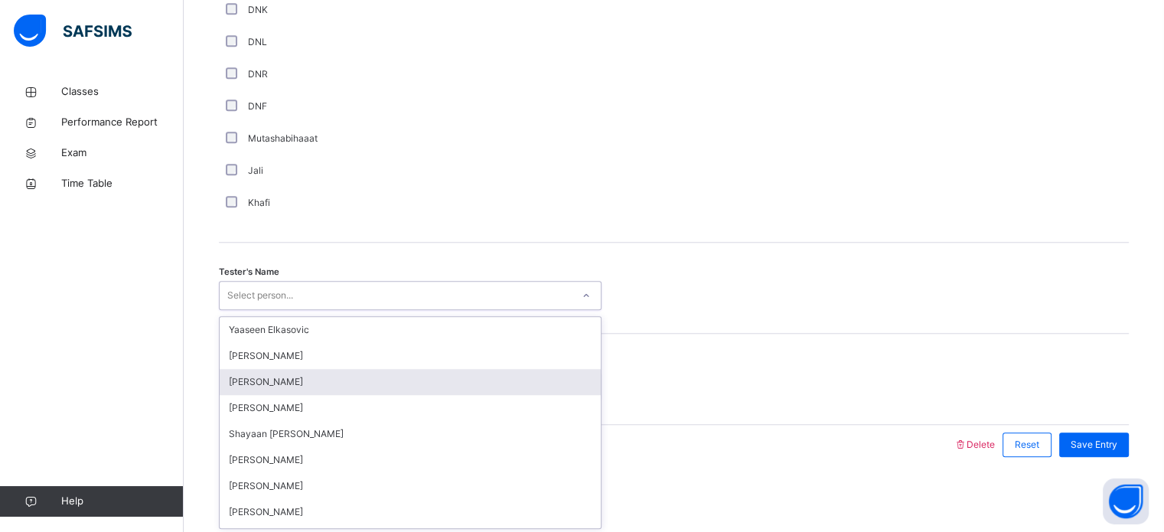
click at [295, 310] on div "option [PERSON_NAME] focused, 3 of 89. 89 results available. Use Up and Down to…" at bounding box center [410, 295] width 383 height 29
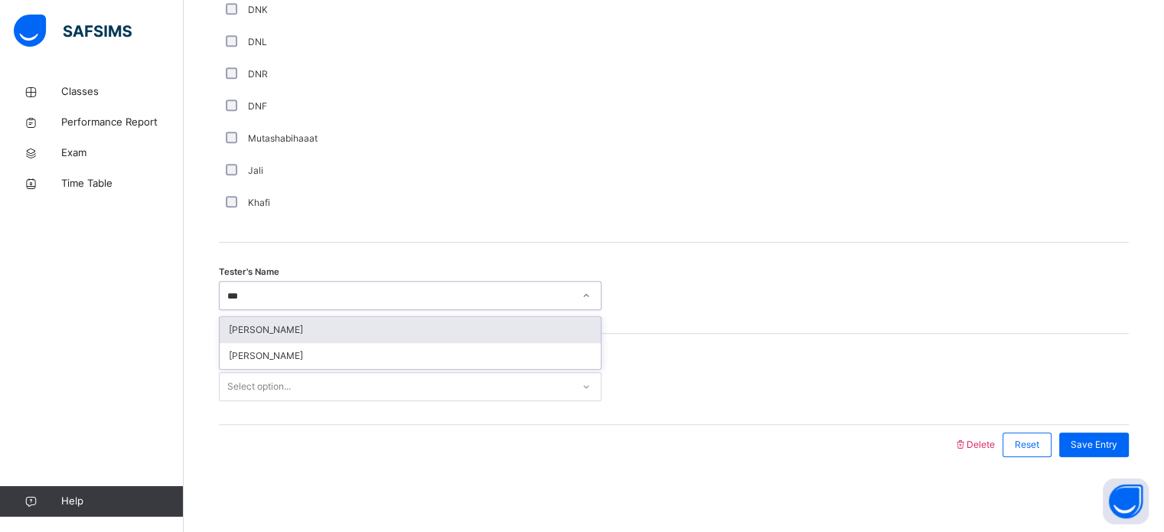
type input "****"
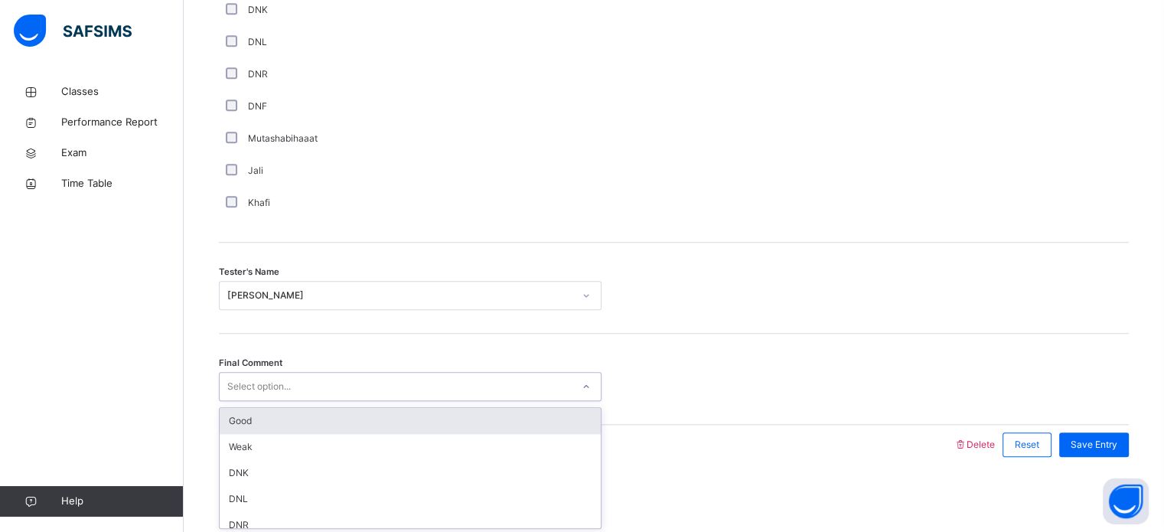
click at [269, 386] on div "Select option..." at bounding box center [259, 386] width 64 height 29
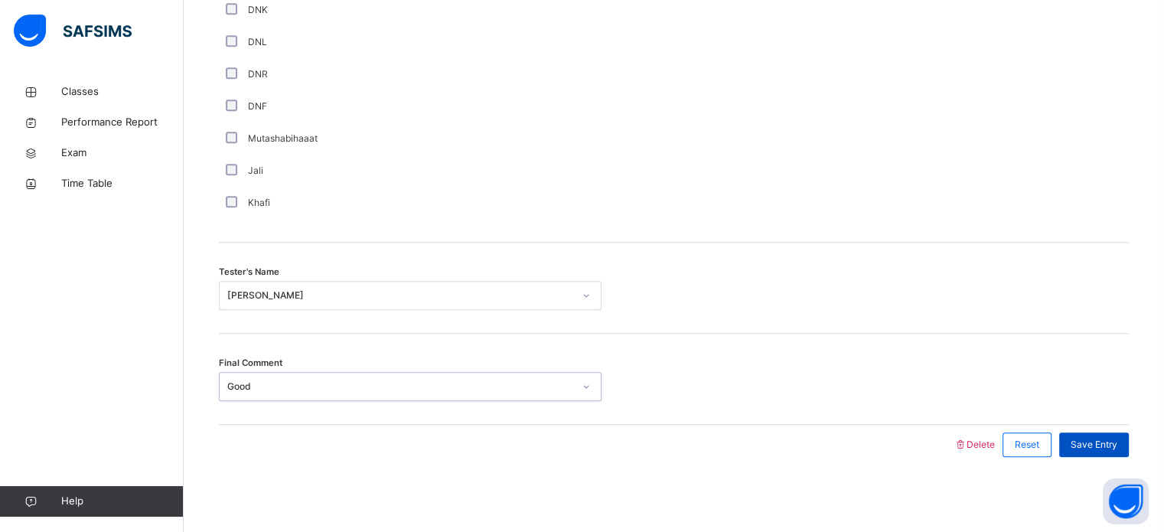
click at [1118, 432] on div "Save Entry" at bounding box center [1094, 444] width 70 height 24
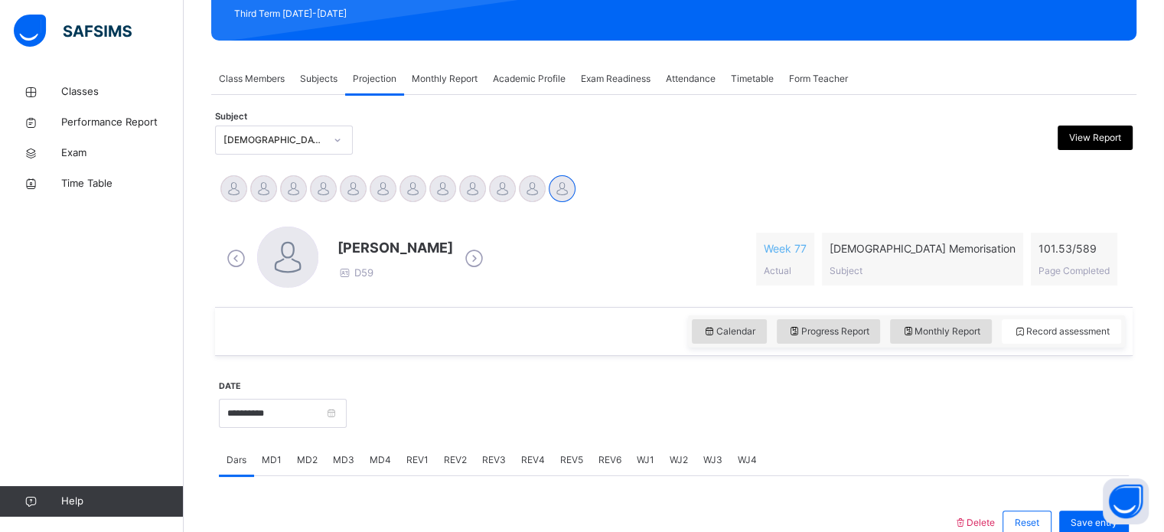
scroll to position [0, 0]
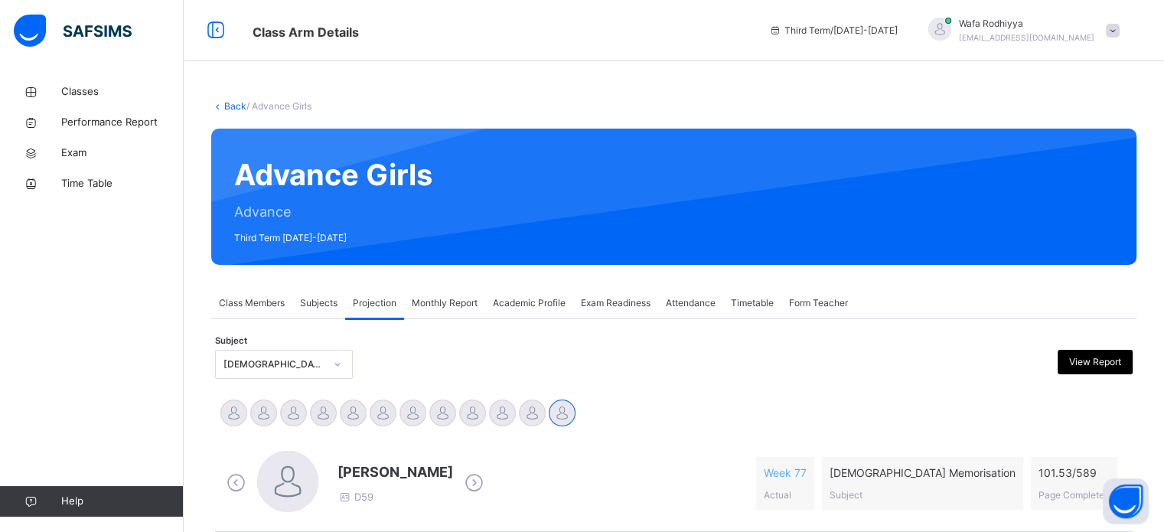
click at [448, 292] on div "Monthly Report" at bounding box center [444, 303] width 81 height 31
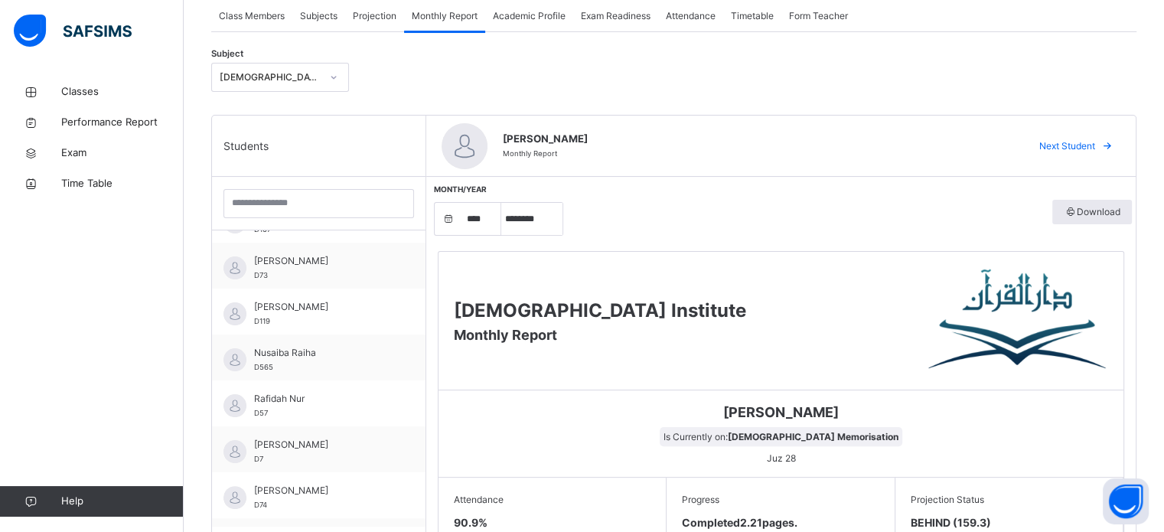
scroll to position [254, 0]
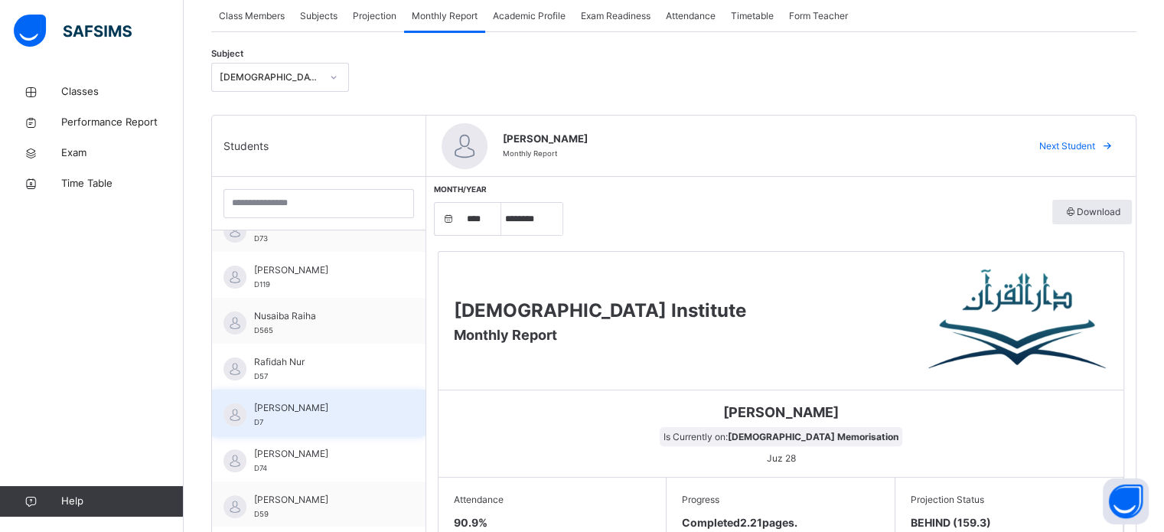
click at [306, 401] on span "[PERSON_NAME]" at bounding box center [322, 408] width 137 height 14
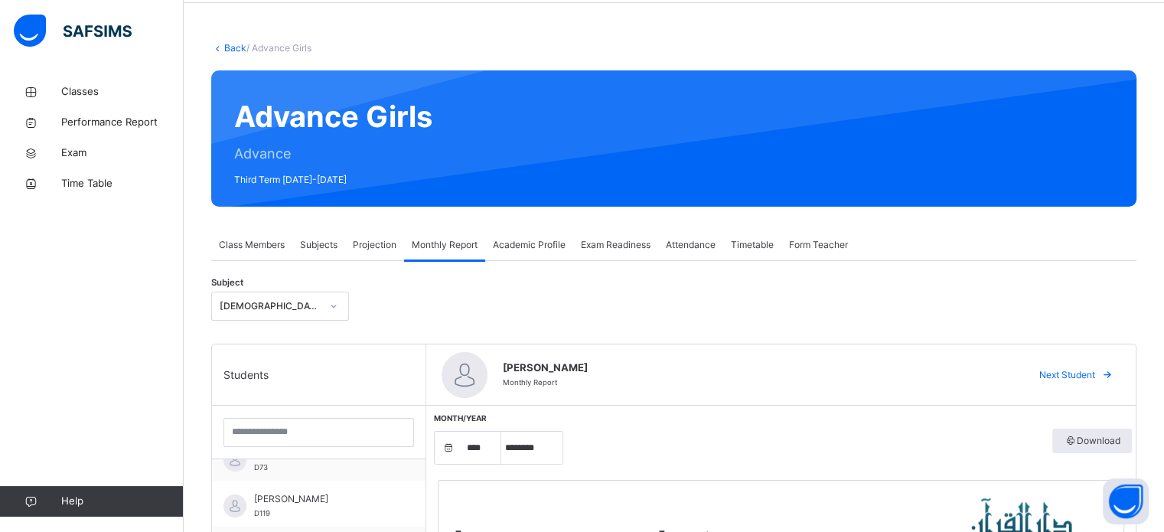
scroll to position [49, 0]
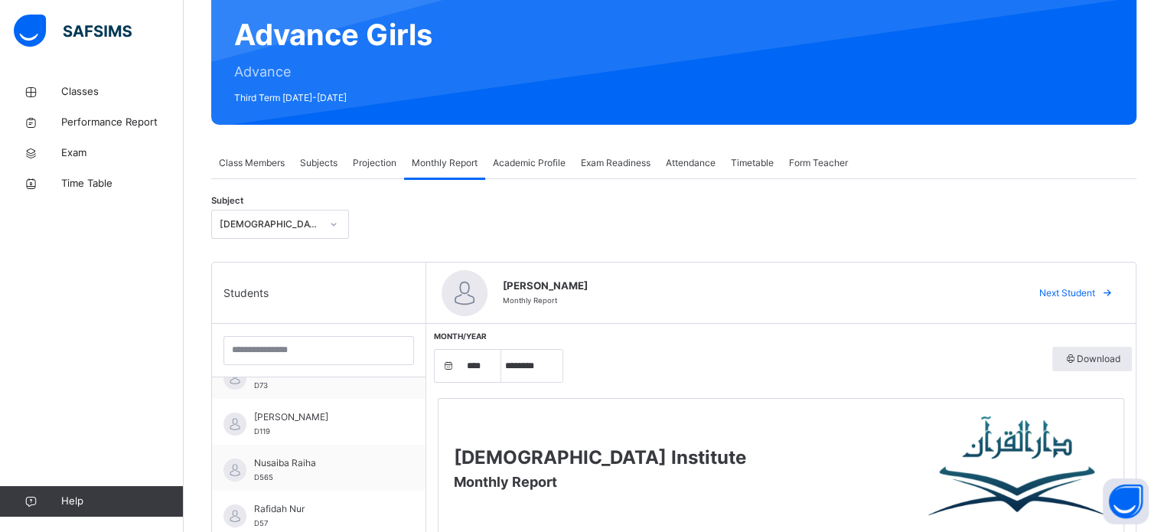
scroll to position [161, 0]
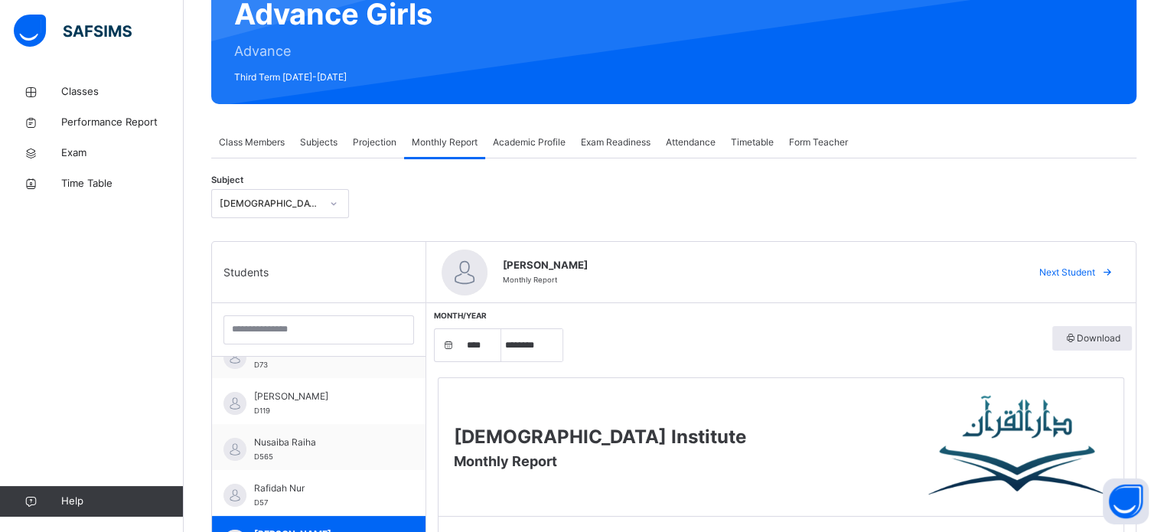
click at [365, 133] on div "Projection" at bounding box center [374, 142] width 59 height 31
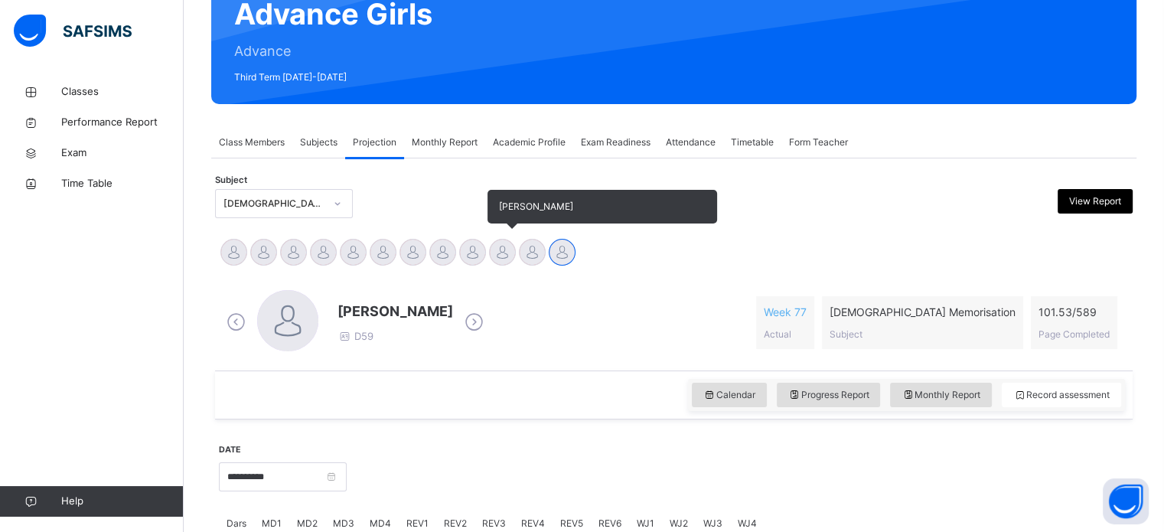
click at [499, 242] on div at bounding box center [502, 252] width 27 height 27
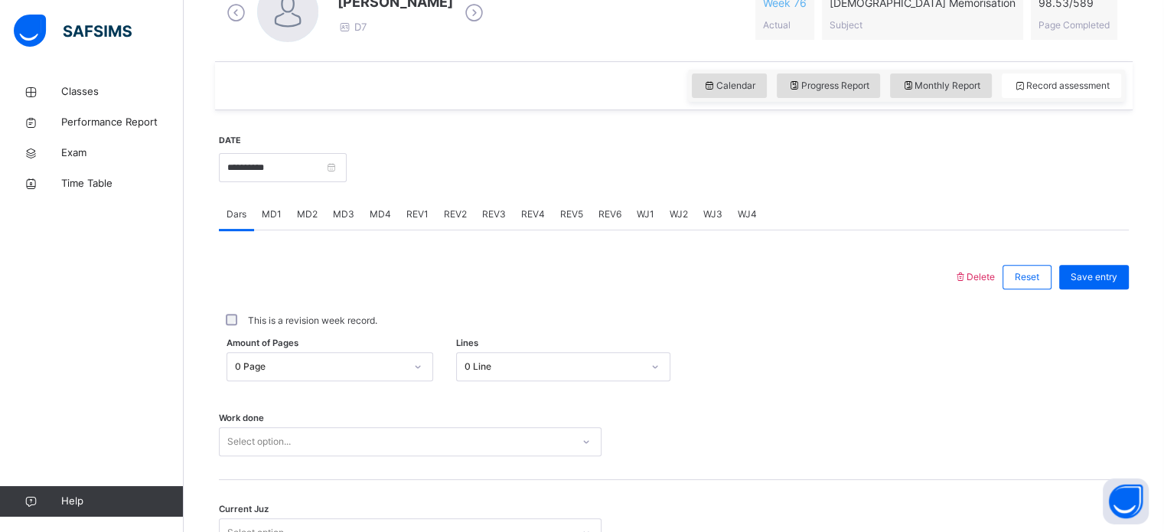
scroll to position [481, 0]
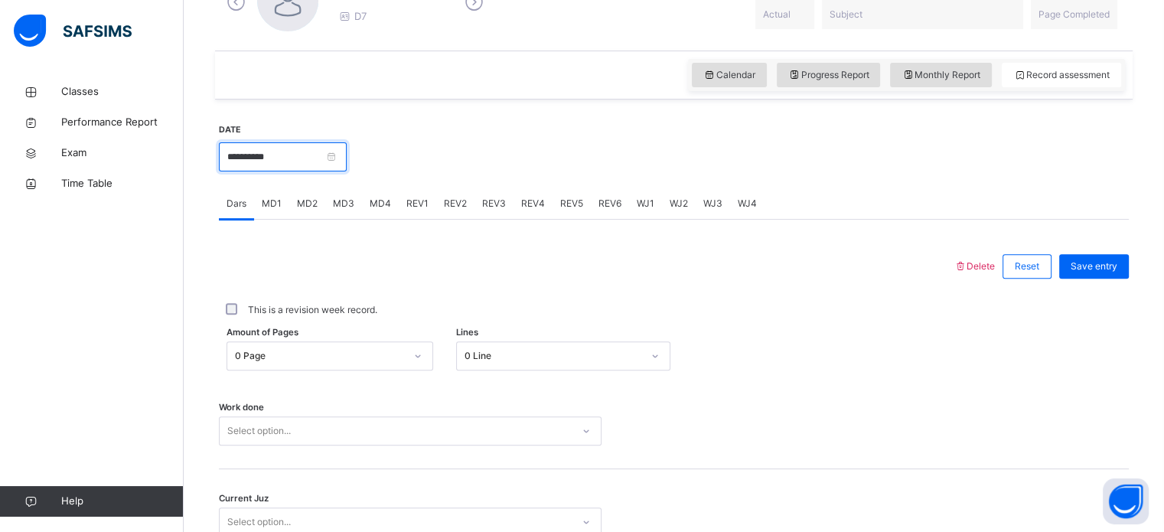
click at [295, 161] on input "**********" at bounding box center [283, 156] width 128 height 29
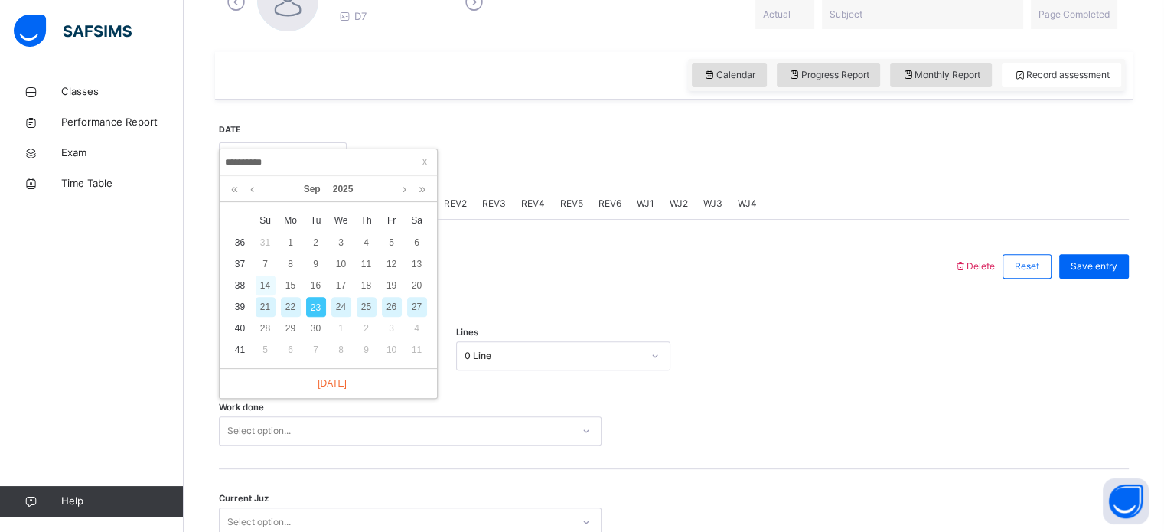
click at [266, 281] on div "14" at bounding box center [266, 286] width 20 height 20
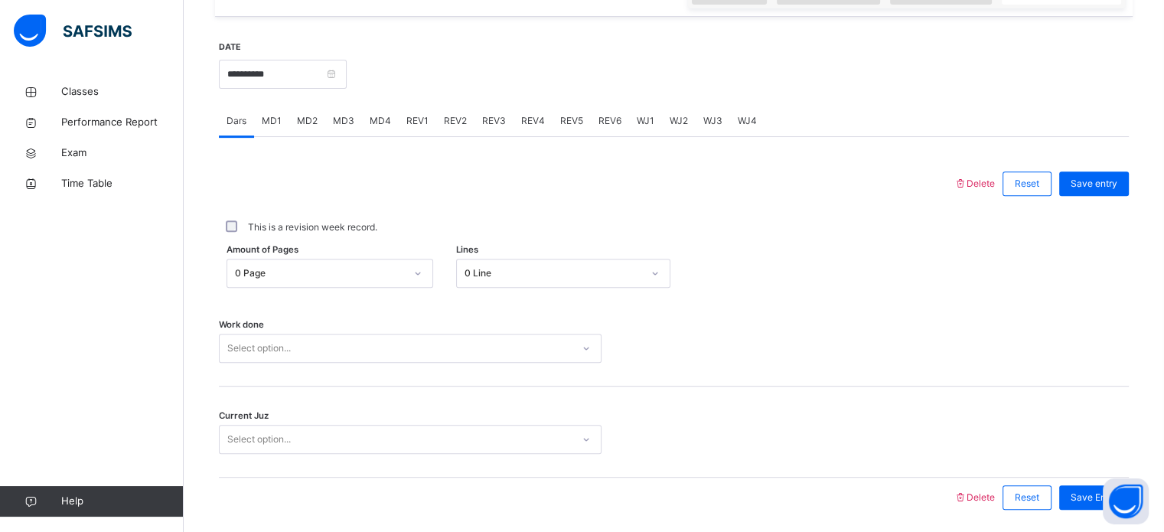
scroll to position [617, 0]
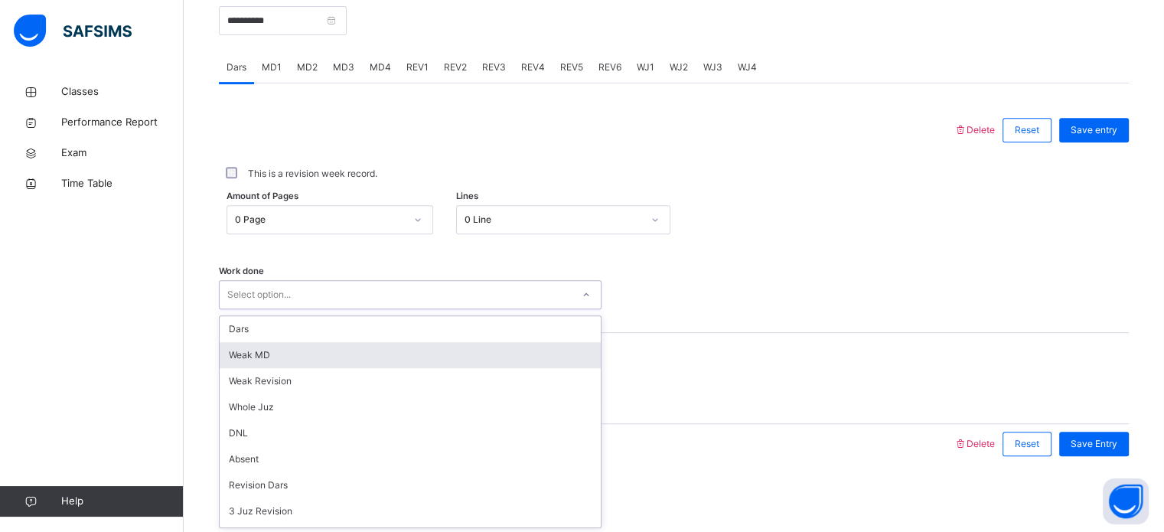
click at [315, 309] on div "option Weak MD focused, 2 of 14. 14 results available. Use Up and Down to choos…" at bounding box center [410, 294] width 383 height 29
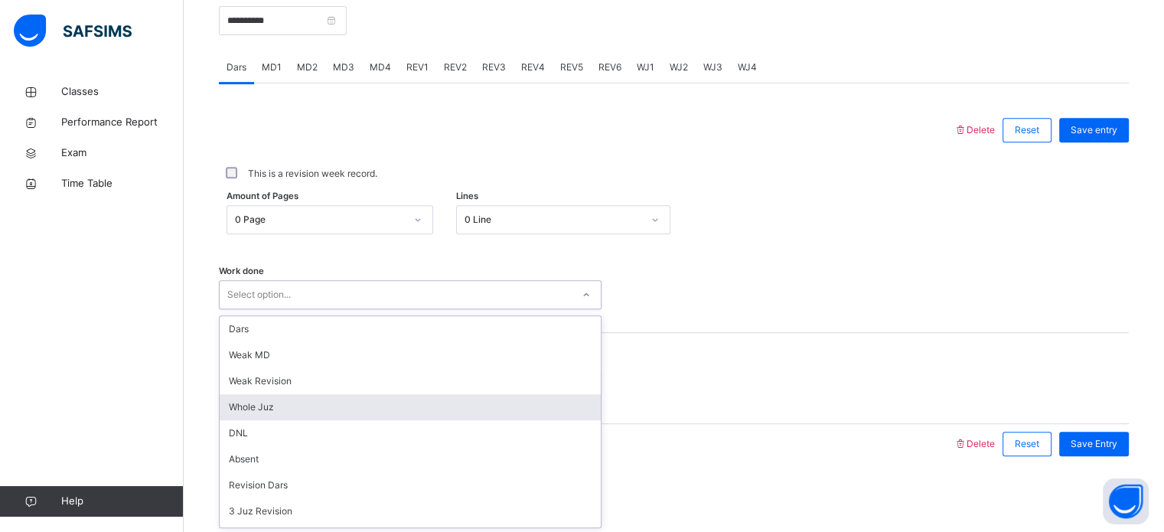
scroll to position [153, 0]
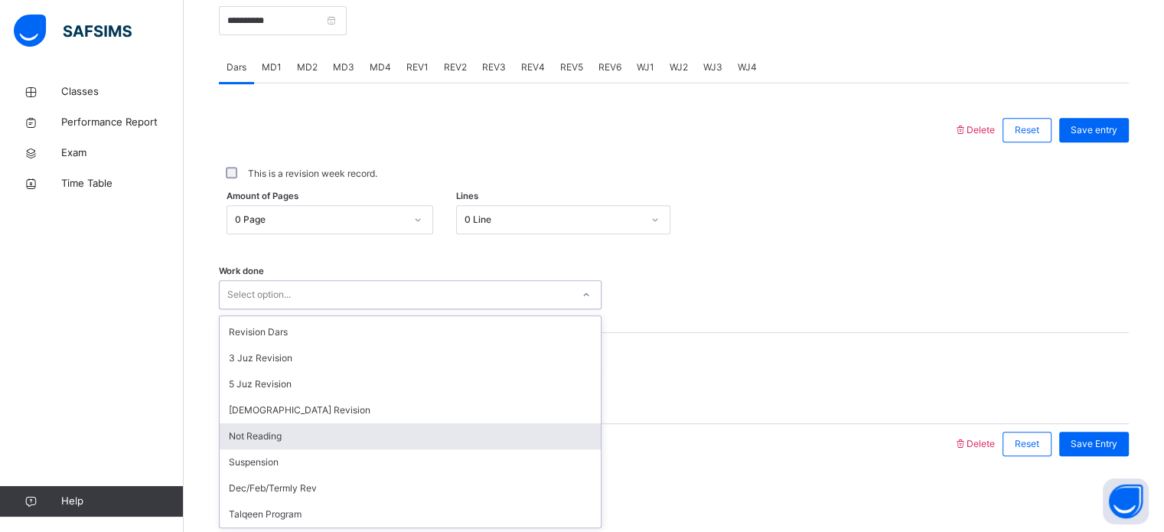
click at [279, 436] on div "Not Reading" at bounding box center [410, 436] width 381 height 26
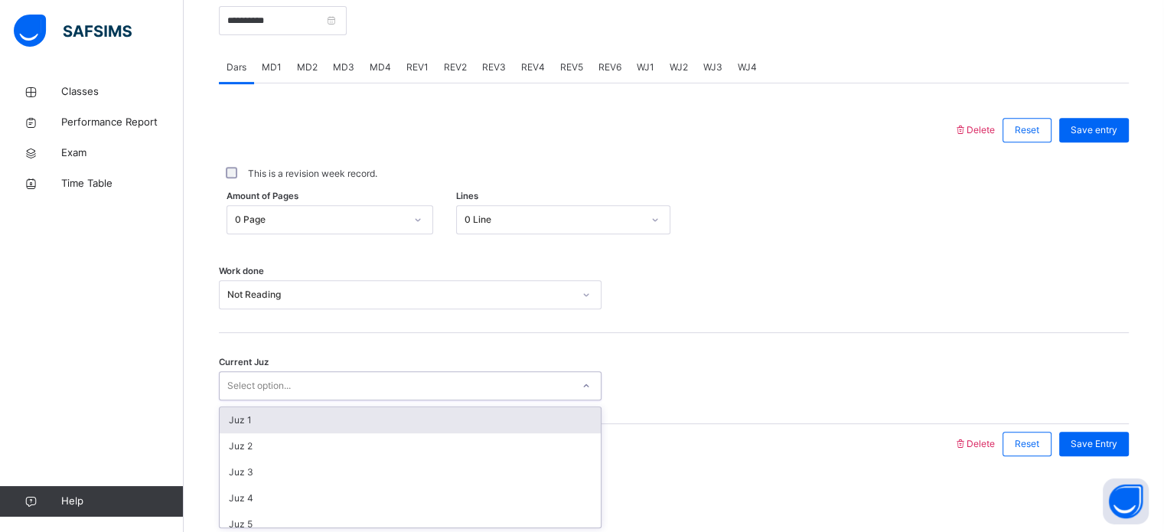
drag, startPoint x: 323, startPoint y: 397, endPoint x: 279, endPoint y: 423, distance: 51.5
click at [279, 400] on div "option Juz 1 focused, 1 of 30. 30 results available. Use Up and Down to choose …" at bounding box center [410, 385] width 383 height 29
click at [279, 423] on div "Juz 1" at bounding box center [410, 420] width 381 height 26
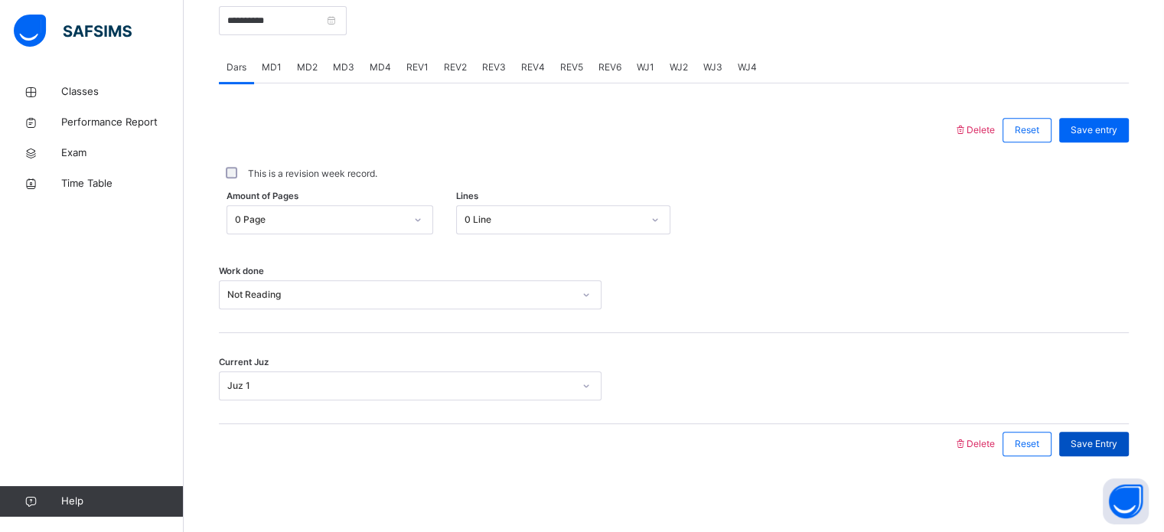
click at [1103, 437] on span "Save Entry" at bounding box center [1094, 444] width 47 height 14
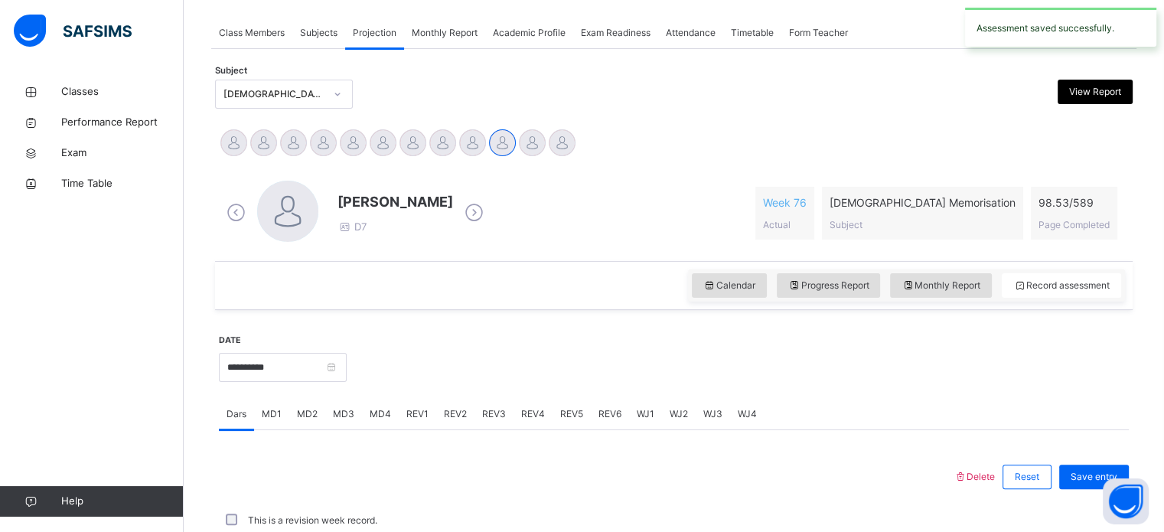
scroll to position [617, 0]
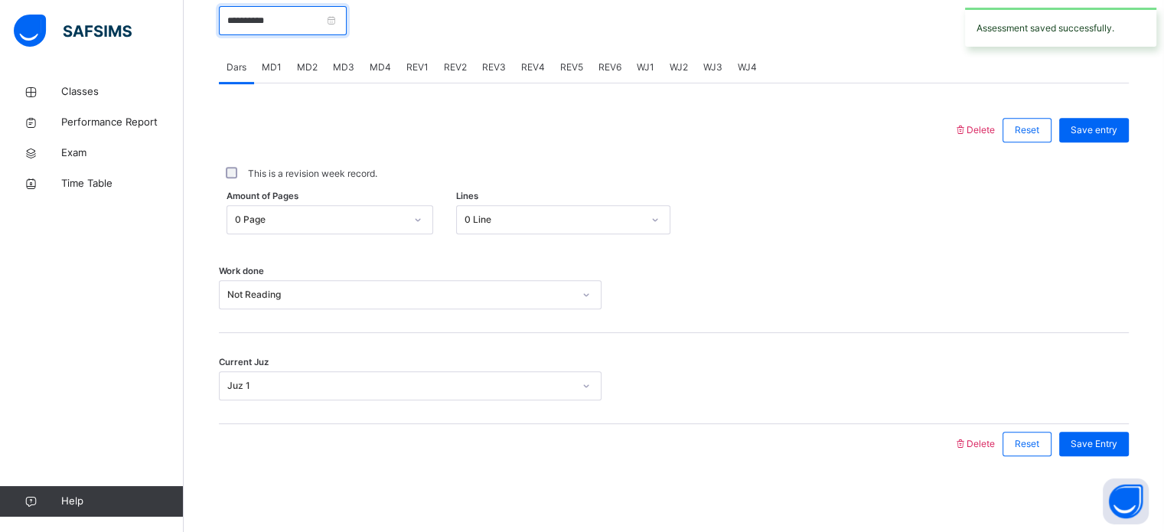
click at [287, 27] on input "**********" at bounding box center [283, 20] width 128 height 29
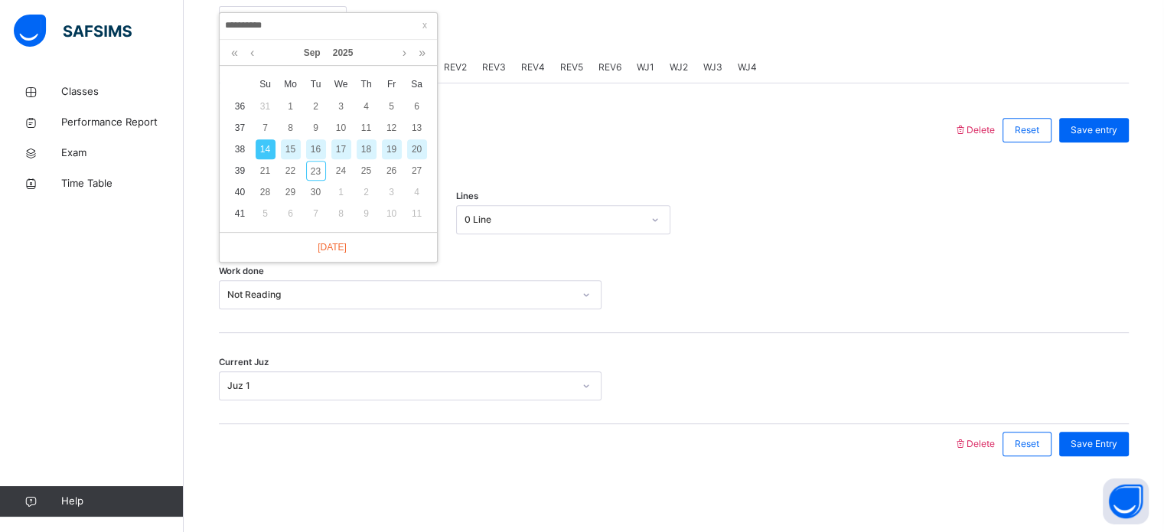
click at [309, 147] on div "16" at bounding box center [316, 149] width 20 height 20
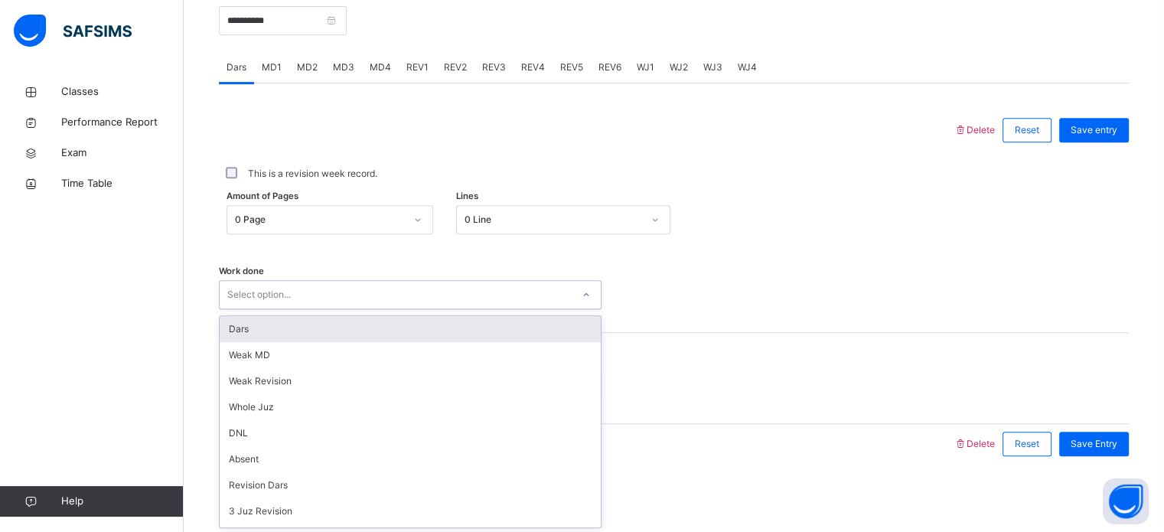
click at [365, 296] on div "Select option..." at bounding box center [396, 295] width 352 height 24
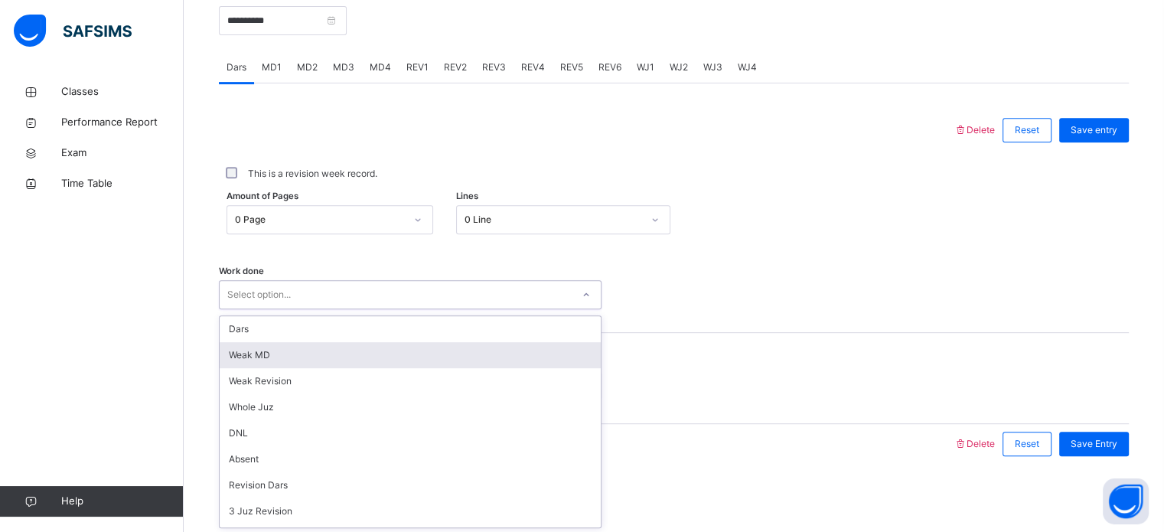
scroll to position [153, 0]
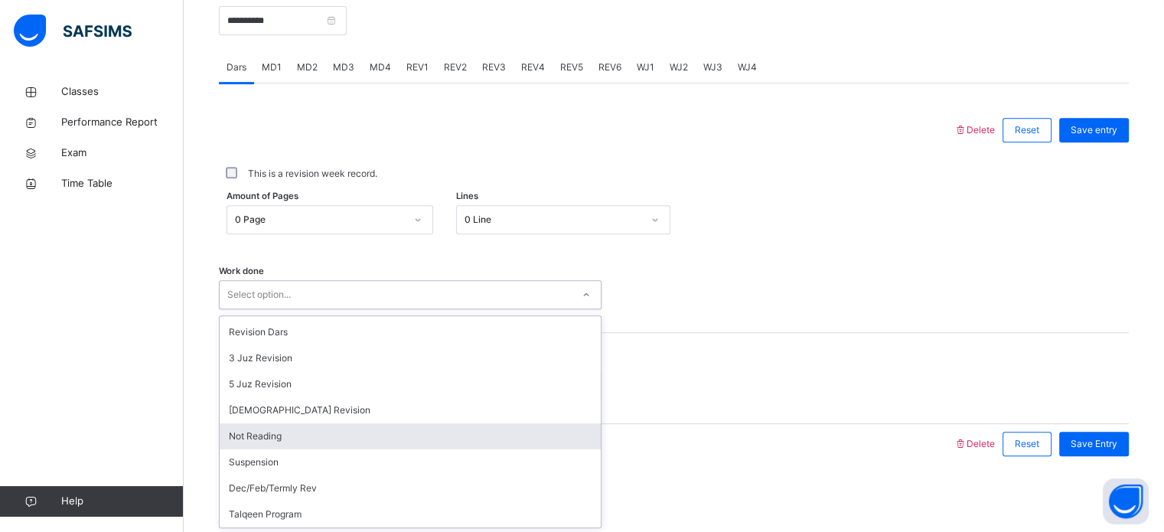
click at [266, 432] on div "Not Reading" at bounding box center [410, 436] width 381 height 26
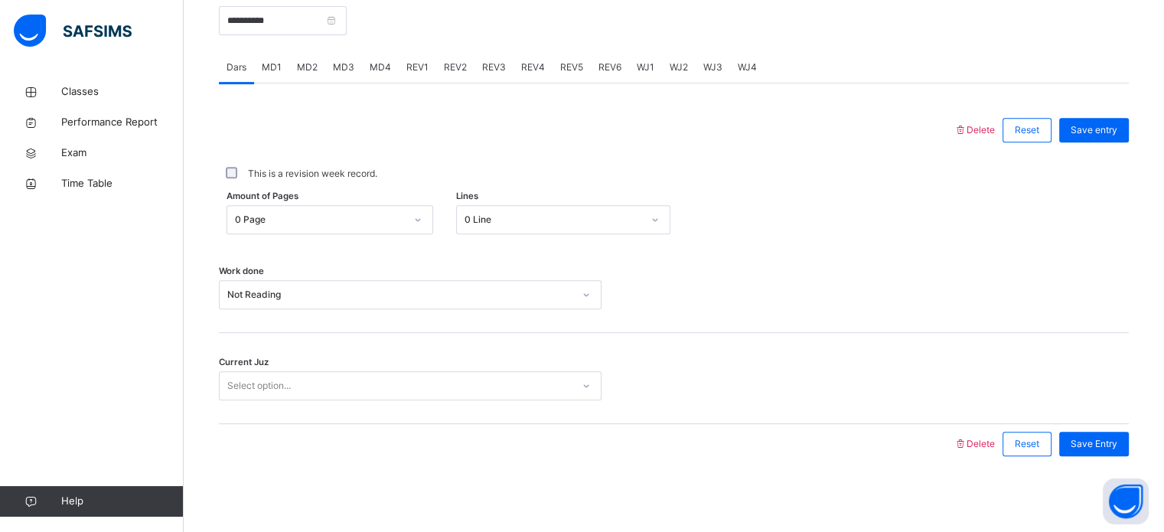
drag, startPoint x: 323, startPoint y: 400, endPoint x: 307, endPoint y: 396, distance: 16.7
click at [307, 396] on div "Current Juz Select option..." at bounding box center [674, 378] width 910 height 91
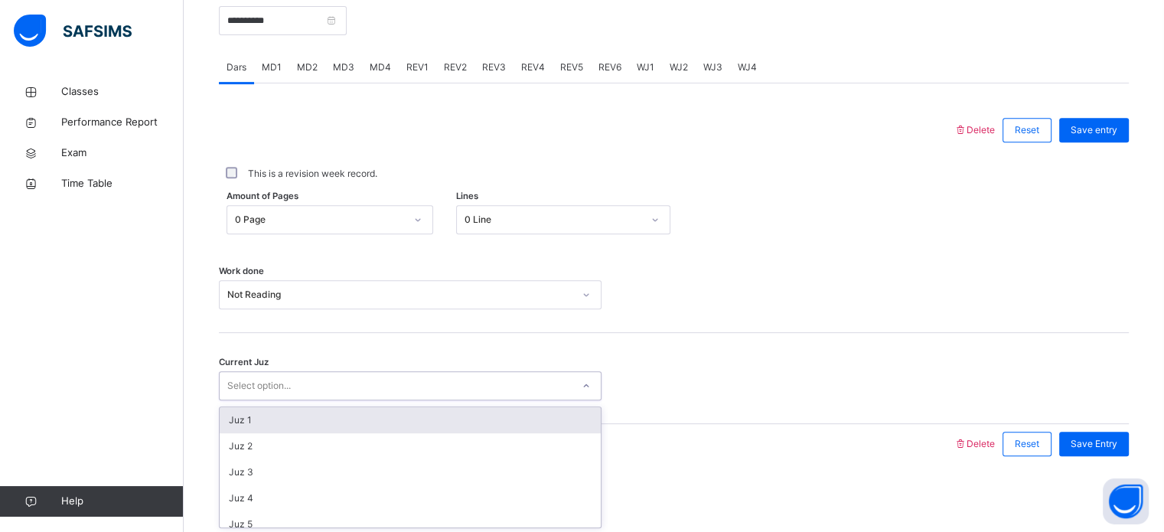
drag, startPoint x: 298, startPoint y: 391, endPoint x: 271, endPoint y: 422, distance: 40.7
click at [271, 400] on div "option Juz 1 focused, 1 of 30. 30 results available. Use Up and Down to choose …" at bounding box center [410, 385] width 383 height 29
click at [271, 422] on div "Juz 1" at bounding box center [410, 420] width 381 height 26
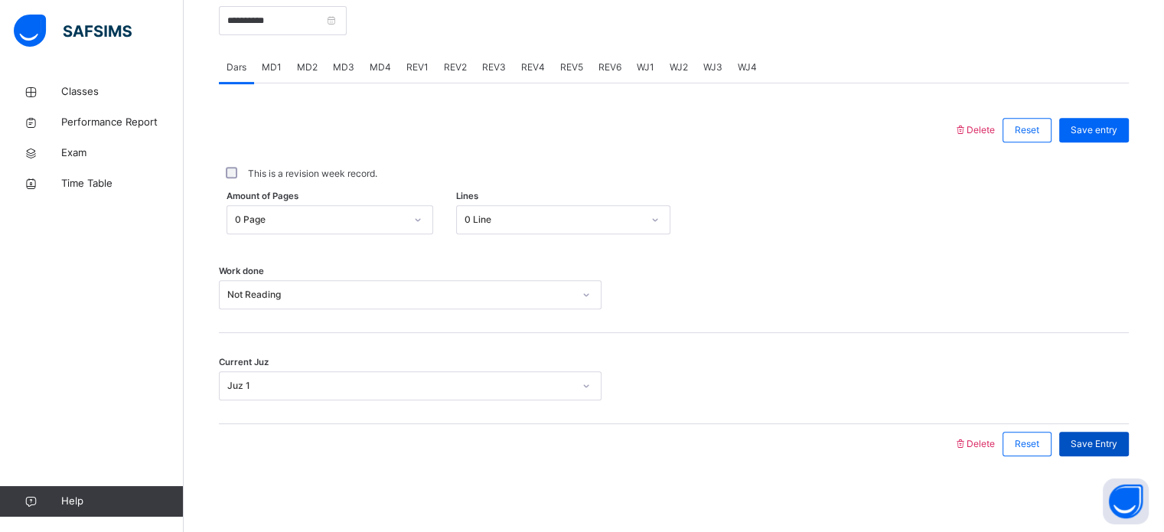
click at [1087, 440] on span "Save Entry" at bounding box center [1094, 444] width 47 height 14
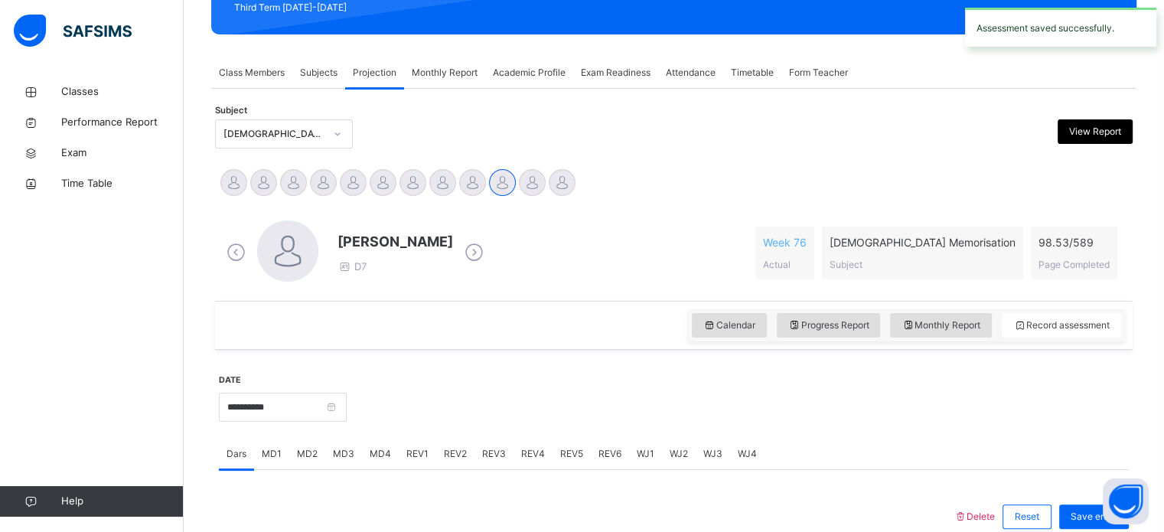
scroll to position [229, 0]
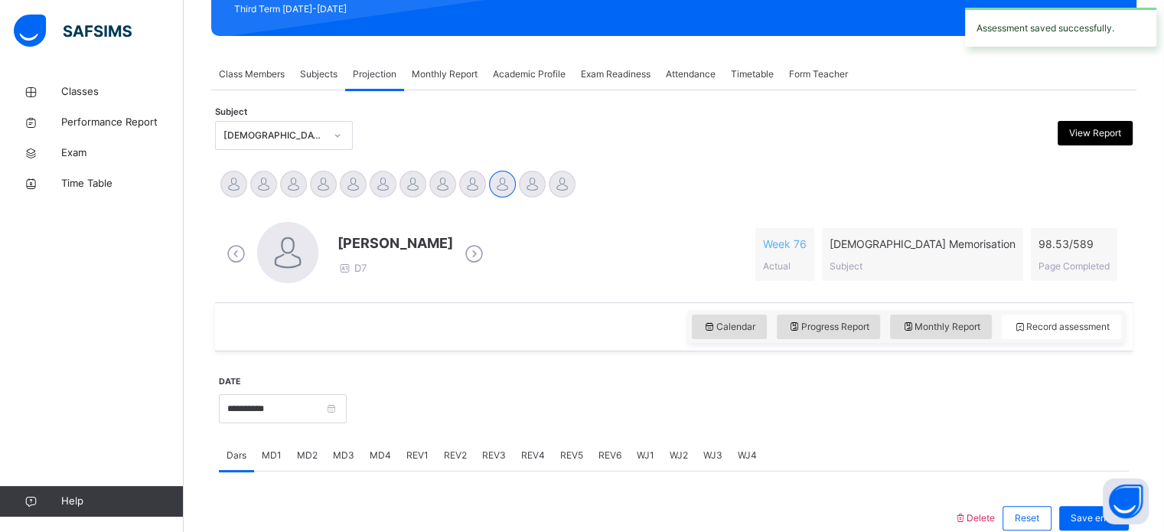
click at [442, 77] on span "Monthly Report" at bounding box center [445, 74] width 66 height 14
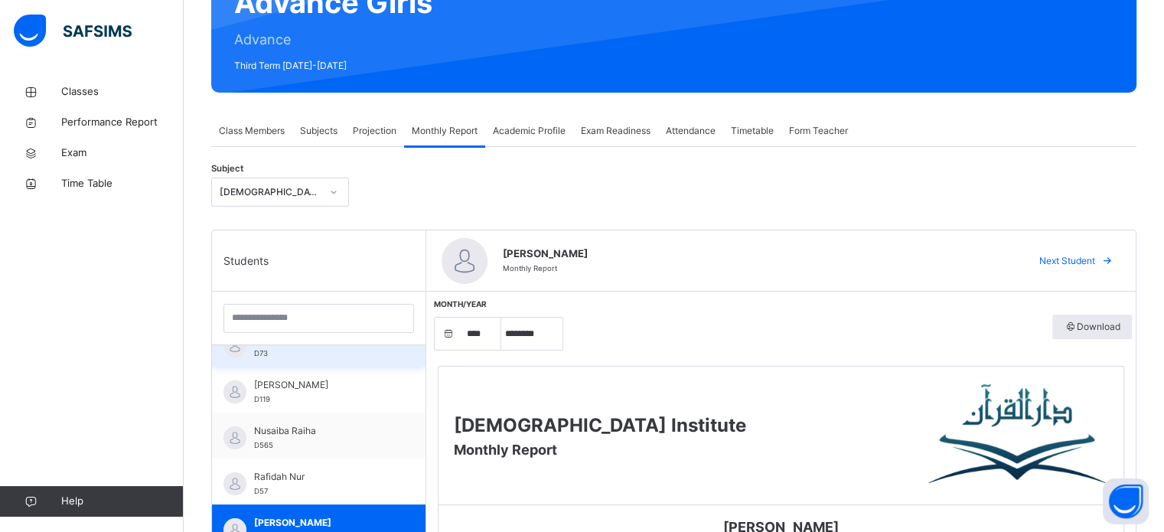
scroll to position [161, 0]
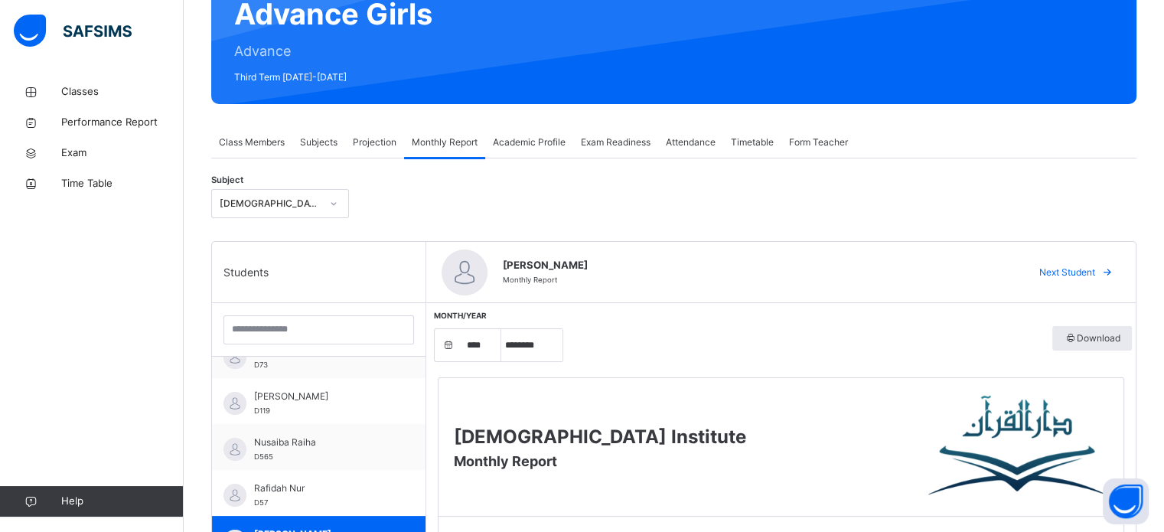
click at [377, 129] on div "Projection" at bounding box center [374, 142] width 59 height 31
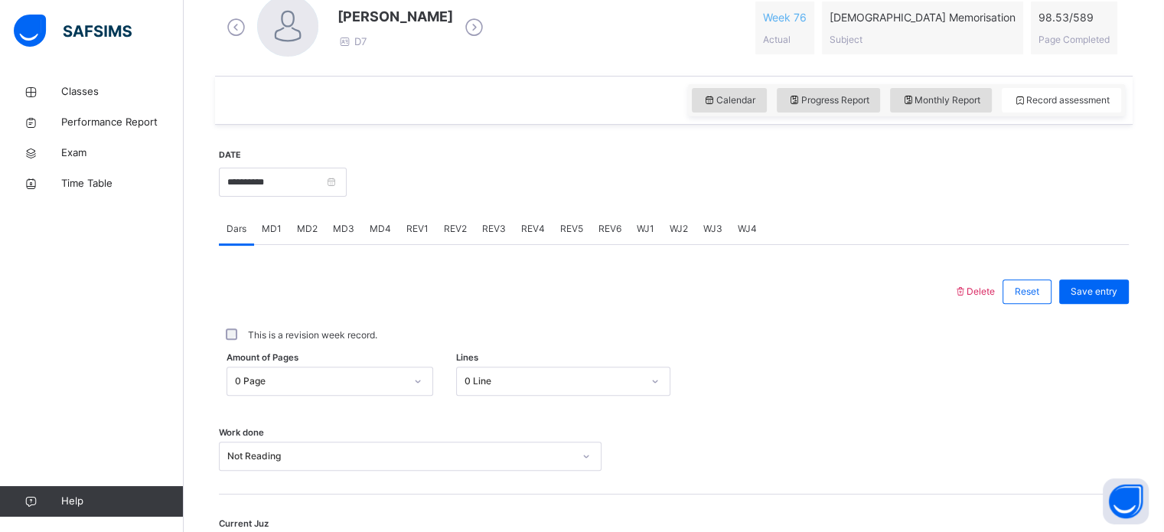
scroll to position [461, 0]
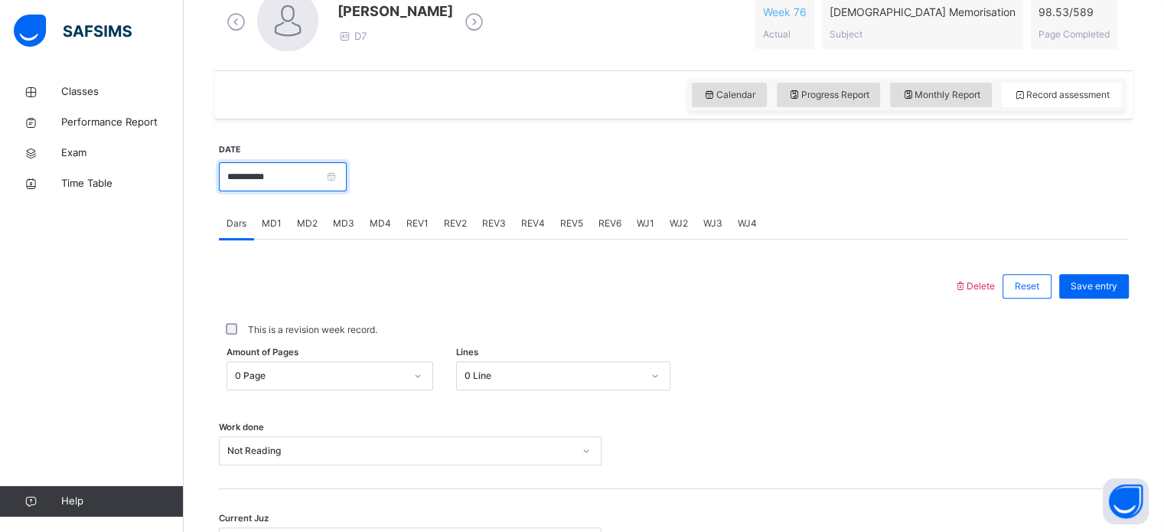
click at [309, 163] on input "**********" at bounding box center [283, 176] width 128 height 29
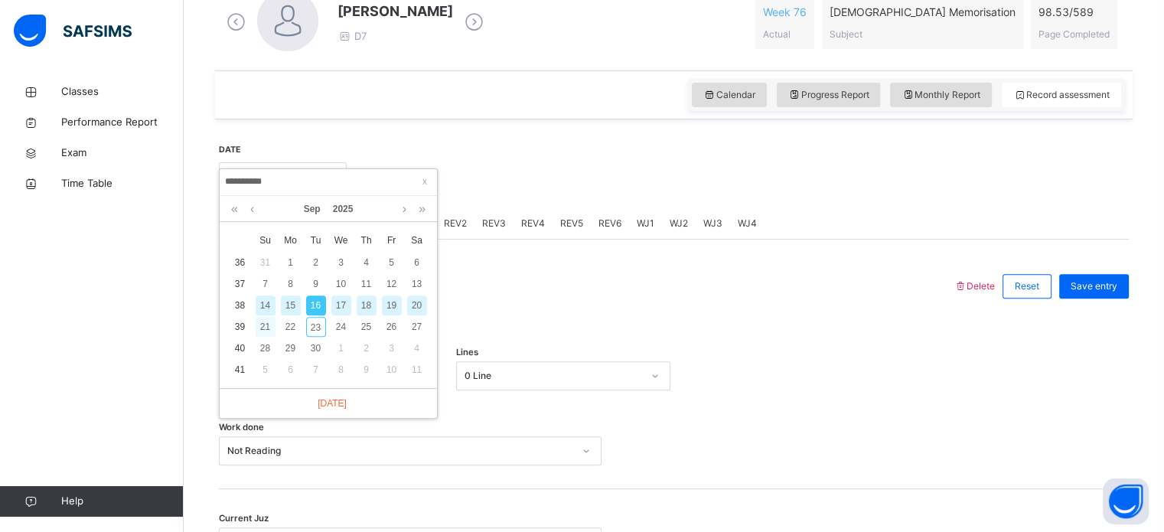
click at [267, 328] on div "21" at bounding box center [266, 327] width 20 height 20
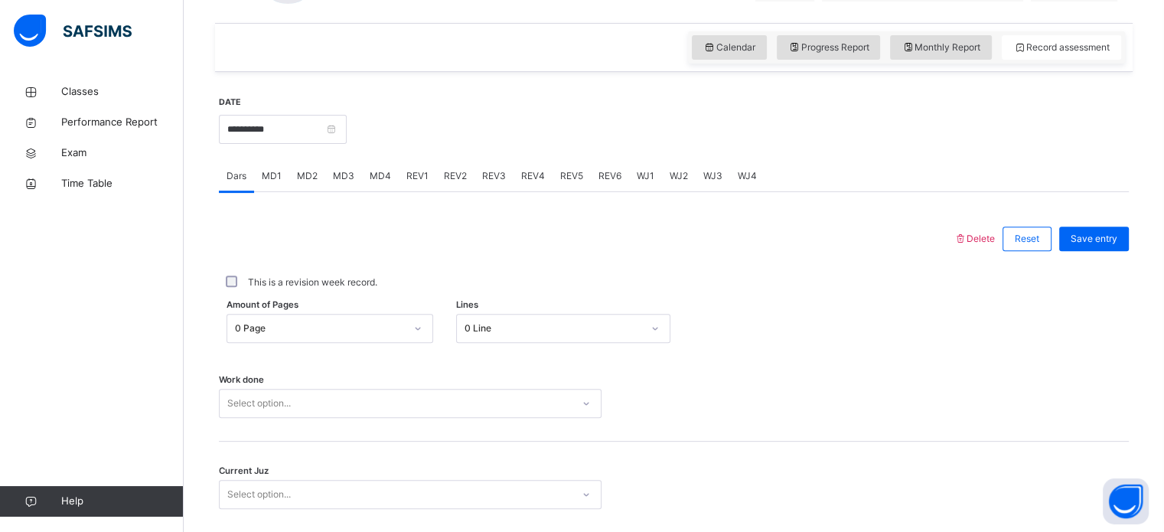
scroll to position [510, 0]
click at [286, 139] on input "**********" at bounding box center [283, 127] width 128 height 29
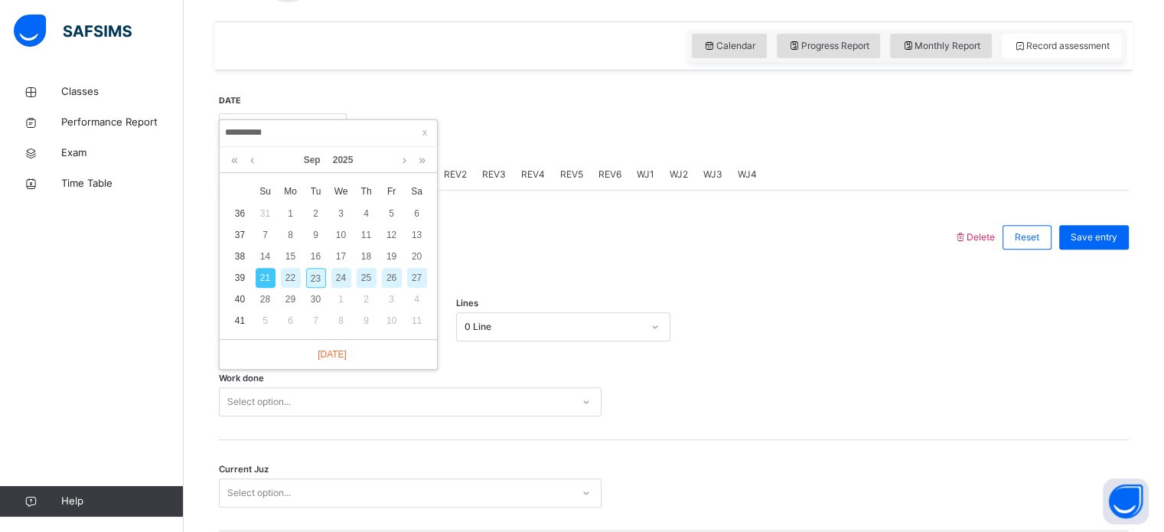
click at [257, 280] on div "21" at bounding box center [266, 278] width 20 height 20
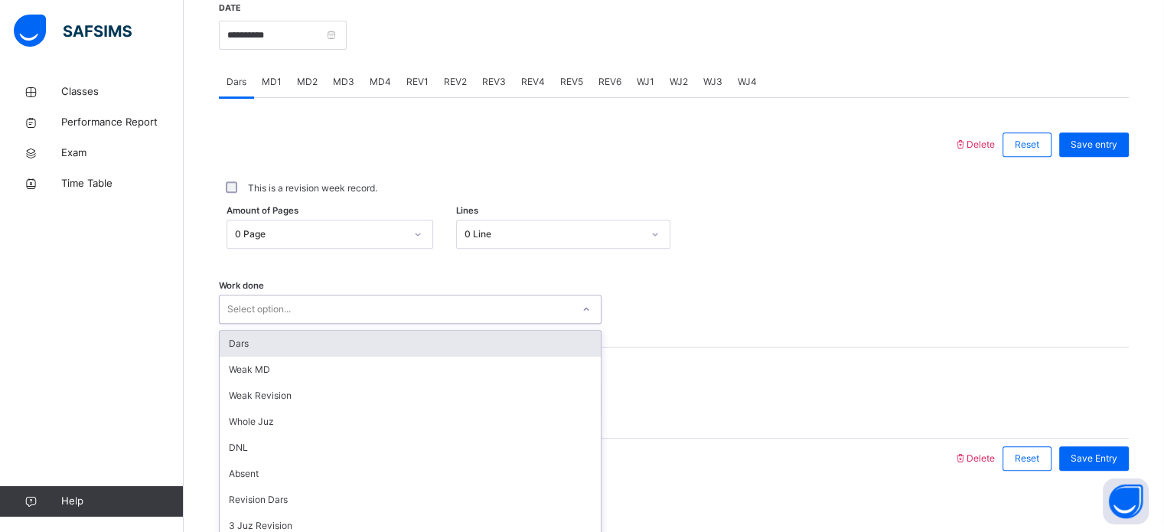
scroll to position [617, 0]
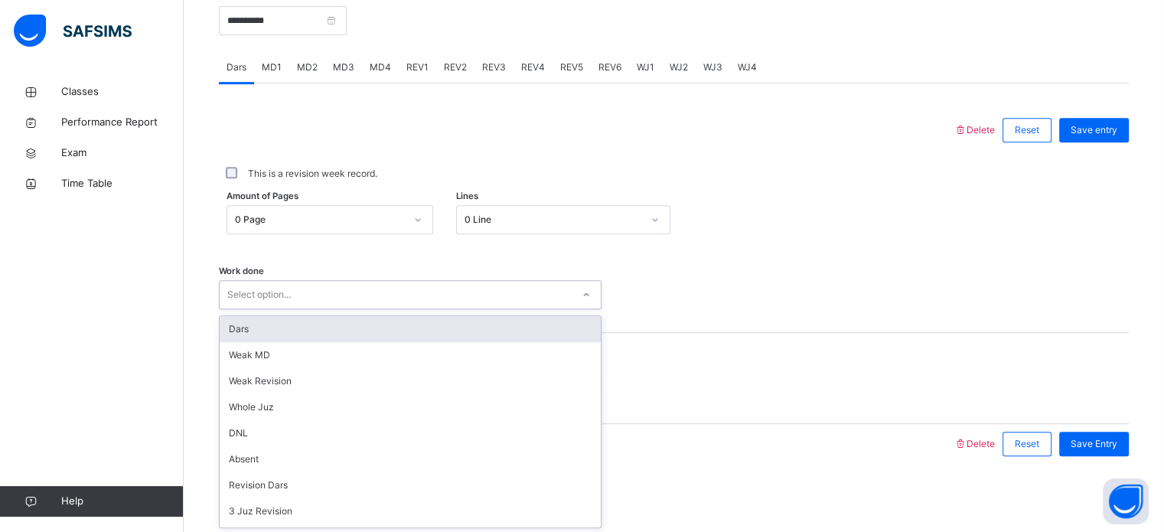
click at [298, 311] on div "Work done option Dars focused, 1 of 14. 14 results available. Use Up and Down t…" at bounding box center [674, 287] width 910 height 91
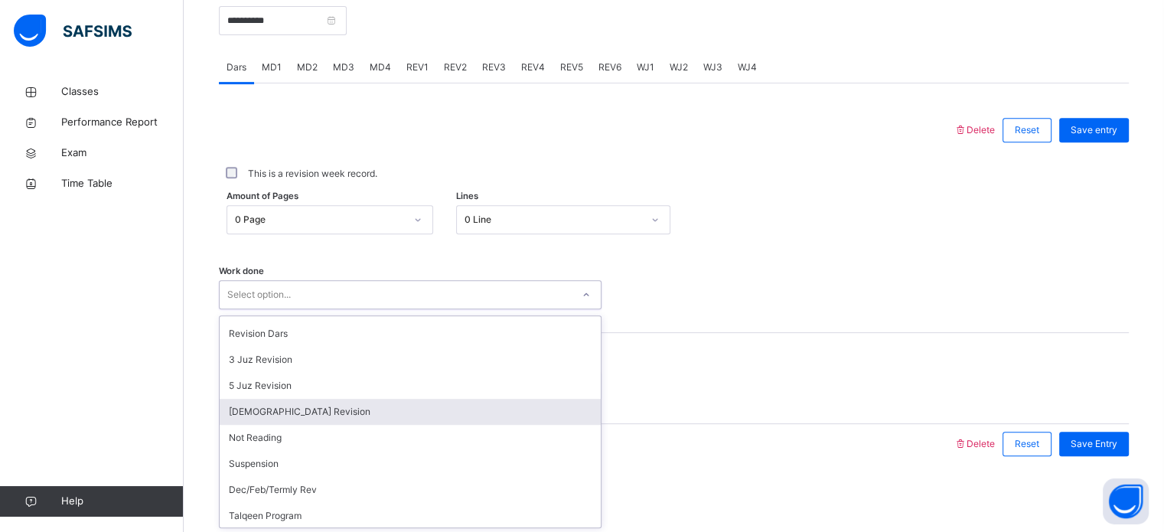
scroll to position [153, 0]
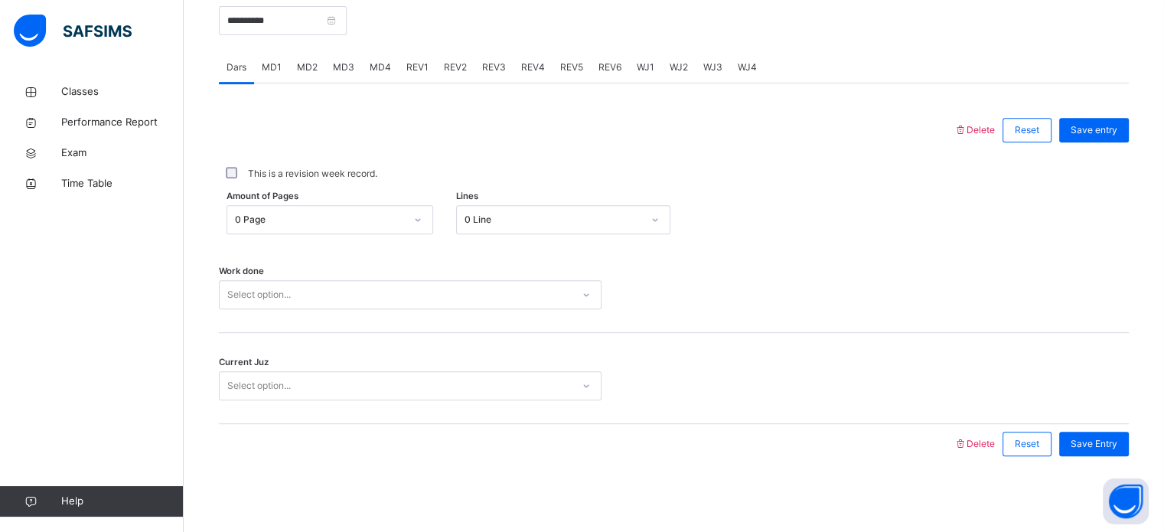
drag, startPoint x: 774, startPoint y: 282, endPoint x: 716, endPoint y: 293, distance: 59.3
click at [716, 293] on div "Work done Select option..." at bounding box center [674, 294] width 910 height 29
click at [716, 293] on div at bounding box center [673, 294] width 129 height 29
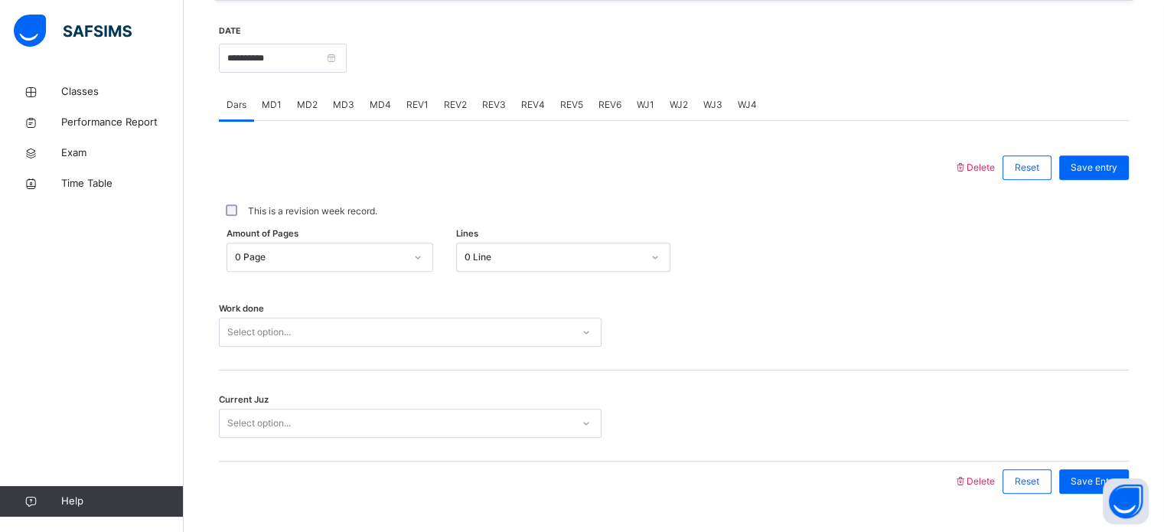
scroll to position [617, 0]
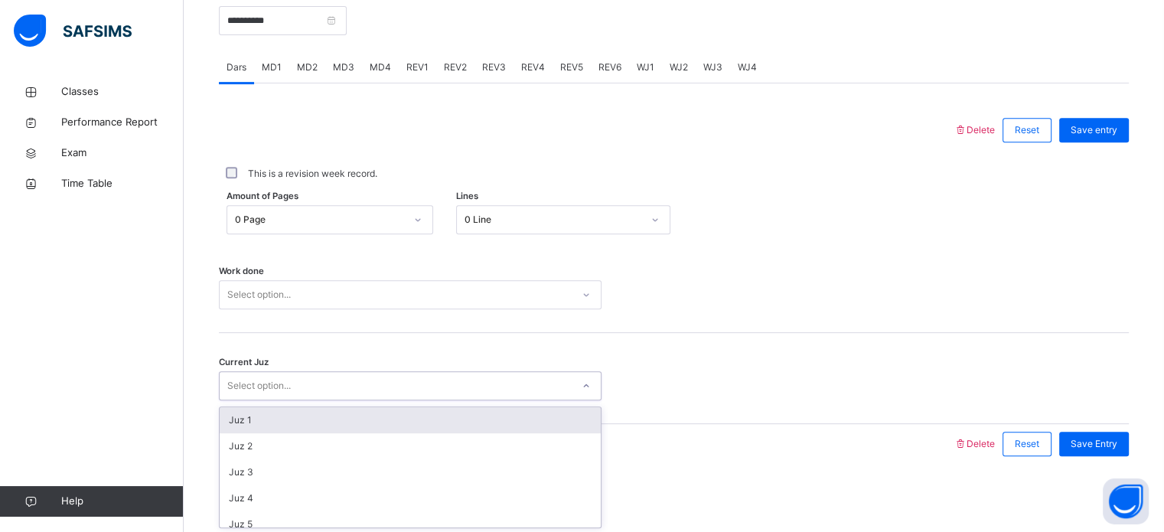
drag, startPoint x: 354, startPoint y: 419, endPoint x: 300, endPoint y: 422, distance: 53.7
click at [300, 400] on div "option Juz 1 focused, 1 of 30. 30 results available. Use Up and Down to choose …" at bounding box center [410, 385] width 383 height 29
click at [300, 422] on div "Juz 1" at bounding box center [410, 420] width 381 height 26
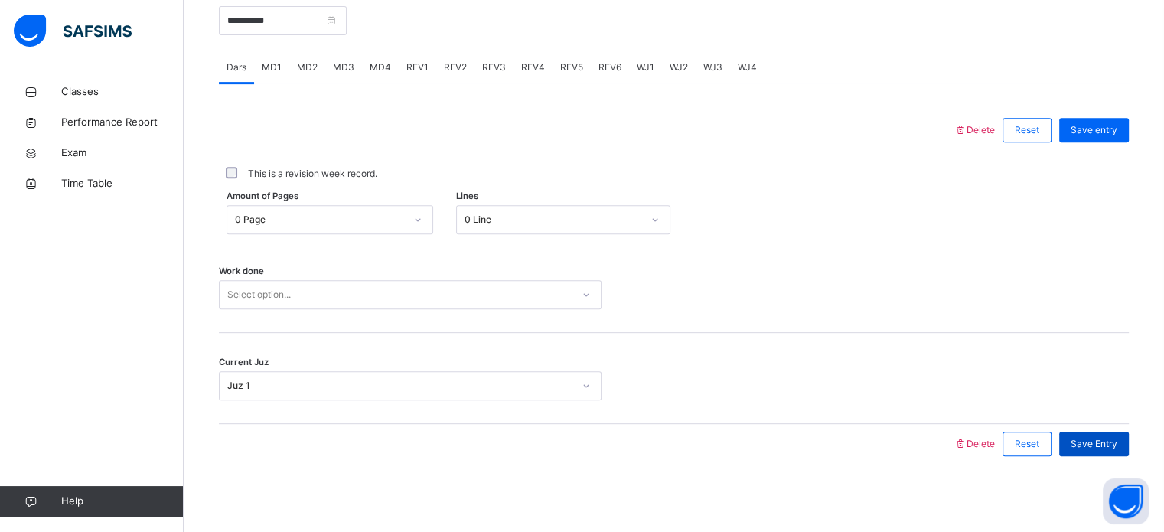
click at [1097, 446] on span "Save Entry" at bounding box center [1094, 444] width 47 height 14
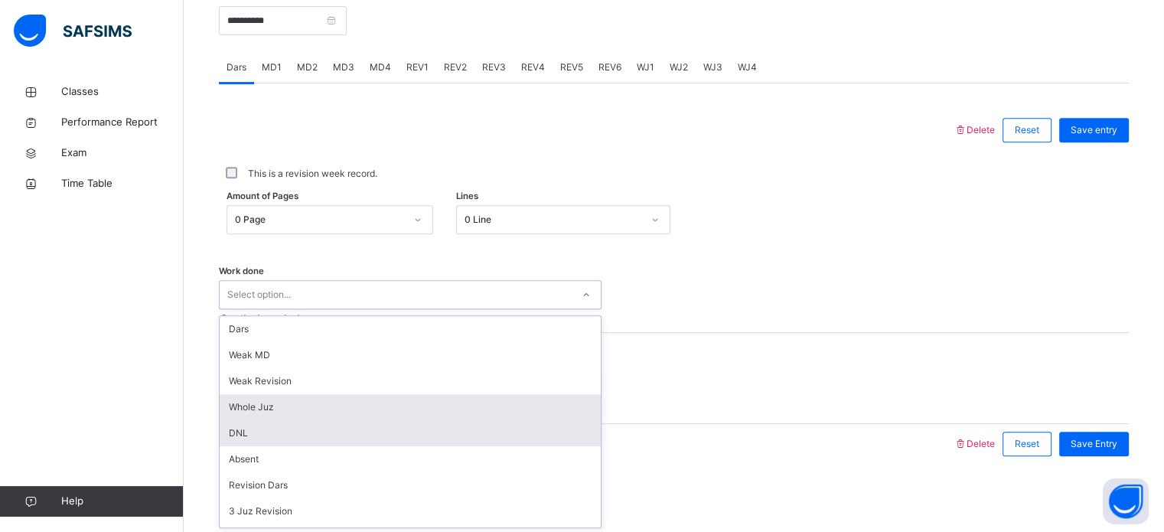
drag, startPoint x: 269, startPoint y: 298, endPoint x: 347, endPoint y: 409, distance: 136.3
click at [347, 309] on div "option DNL focused, 5 of 14. 14 results available. Use Up and Down to choose op…" at bounding box center [410, 294] width 383 height 29
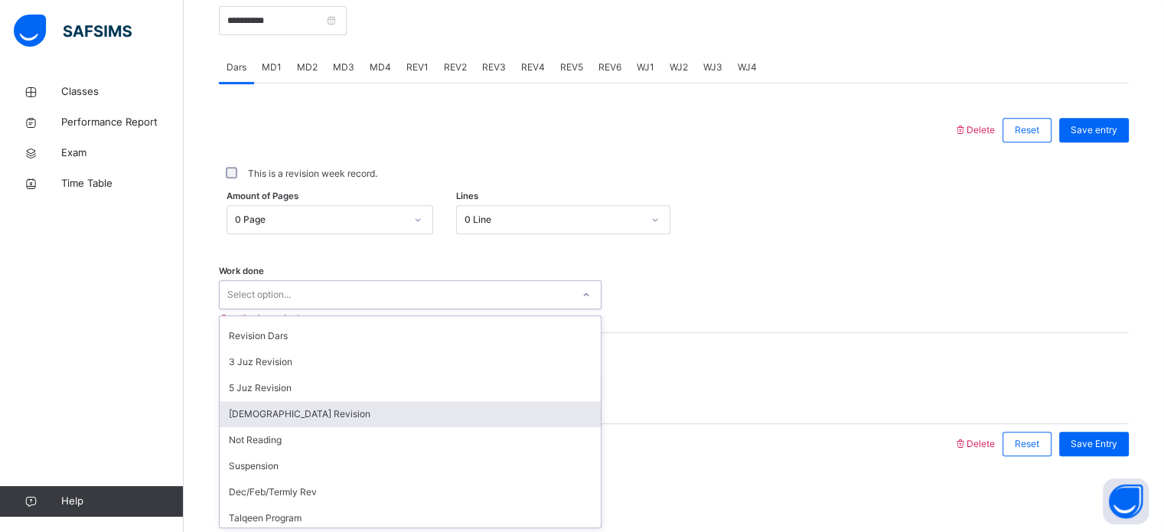
scroll to position [153, 0]
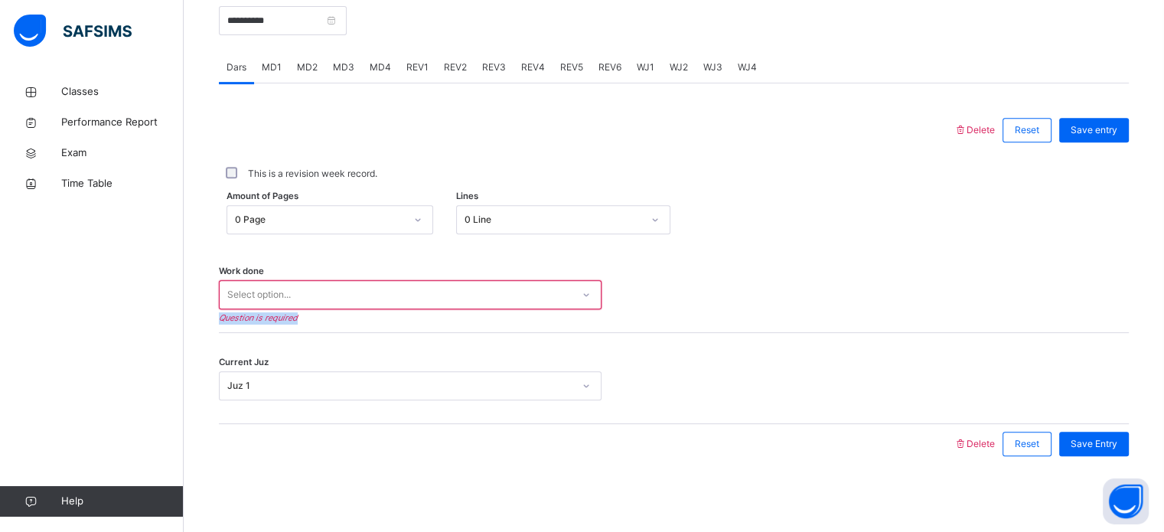
drag, startPoint x: 839, startPoint y: 311, endPoint x: 365, endPoint y: 263, distance: 476.2
click at [365, 263] on div "Work done Select option... Question is required" at bounding box center [674, 287] width 910 height 91
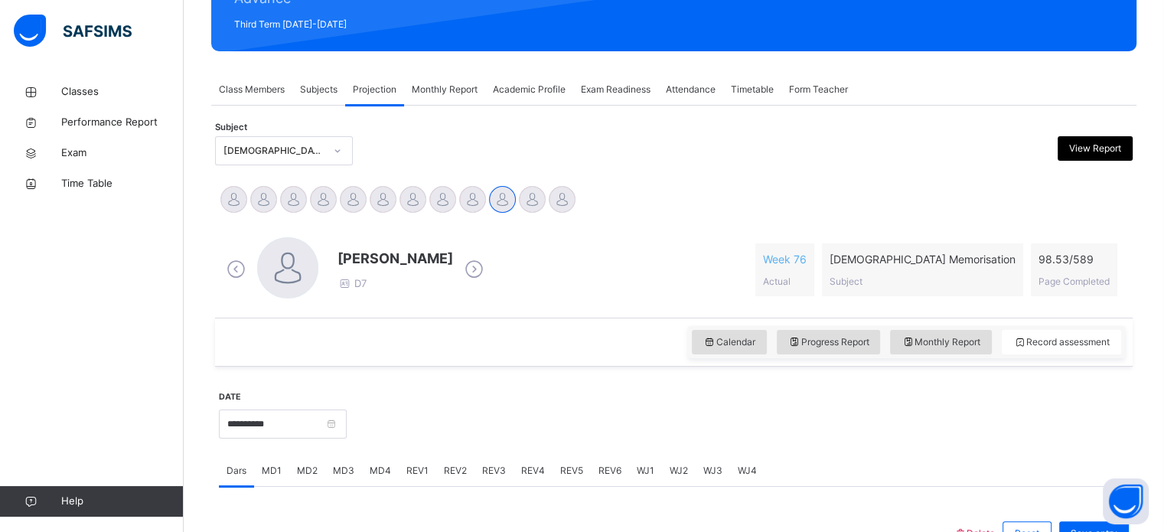
scroll to position [205, 0]
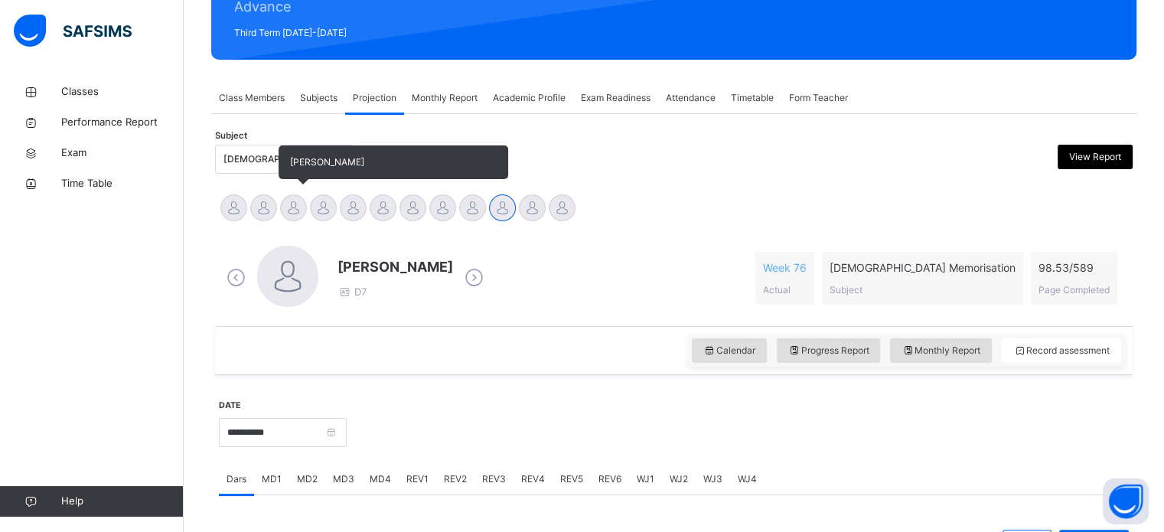
click at [321, 159] on span "[PERSON_NAME]" at bounding box center [327, 161] width 74 height 11
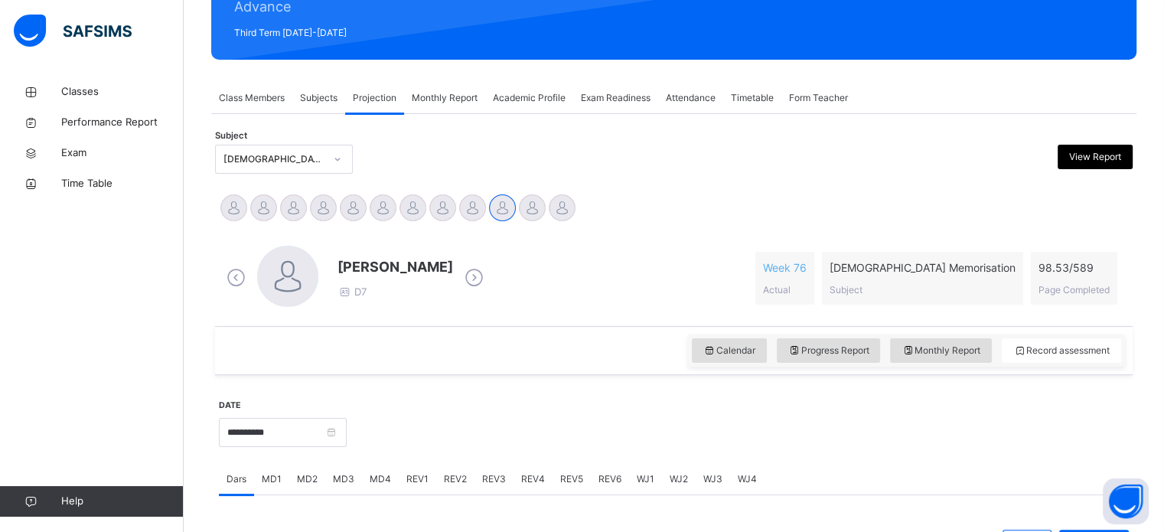
drag, startPoint x: 272, startPoint y: 136, endPoint x: 276, endPoint y: 152, distance: 15.8
click at [276, 152] on div "Subject Quran Memorisation (008) View Report" at bounding box center [674, 159] width 918 height 44
click at [276, 152] on div "[DEMOGRAPHIC_DATA] Memorisation (008)" at bounding box center [273, 159] width 101 height 14
click at [498, 122] on div "**********" at bounding box center [673, 510] width 925 height 792
click at [424, 96] on span "Monthly Report" at bounding box center [445, 98] width 66 height 14
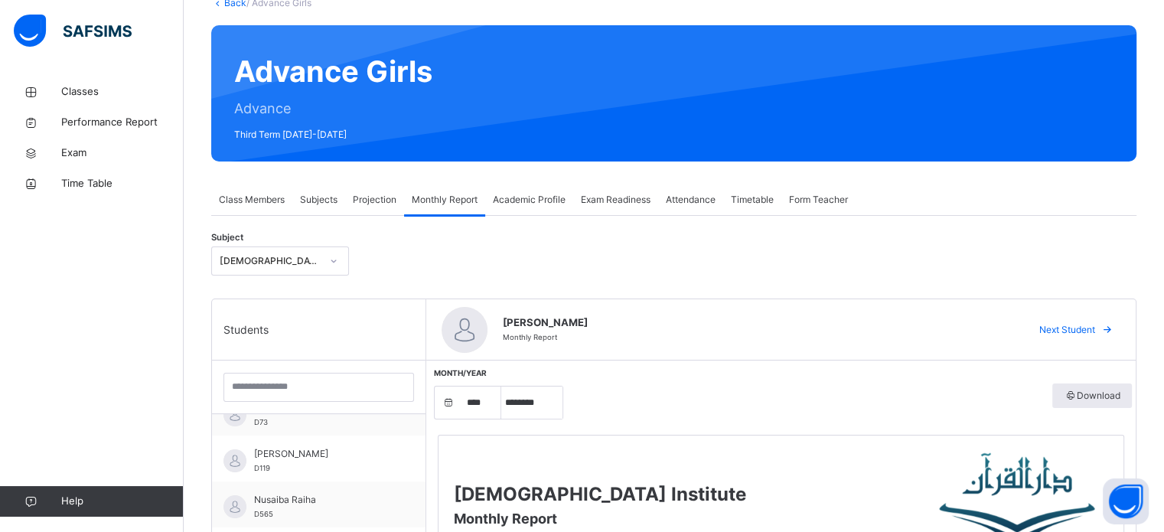
scroll to position [38, 0]
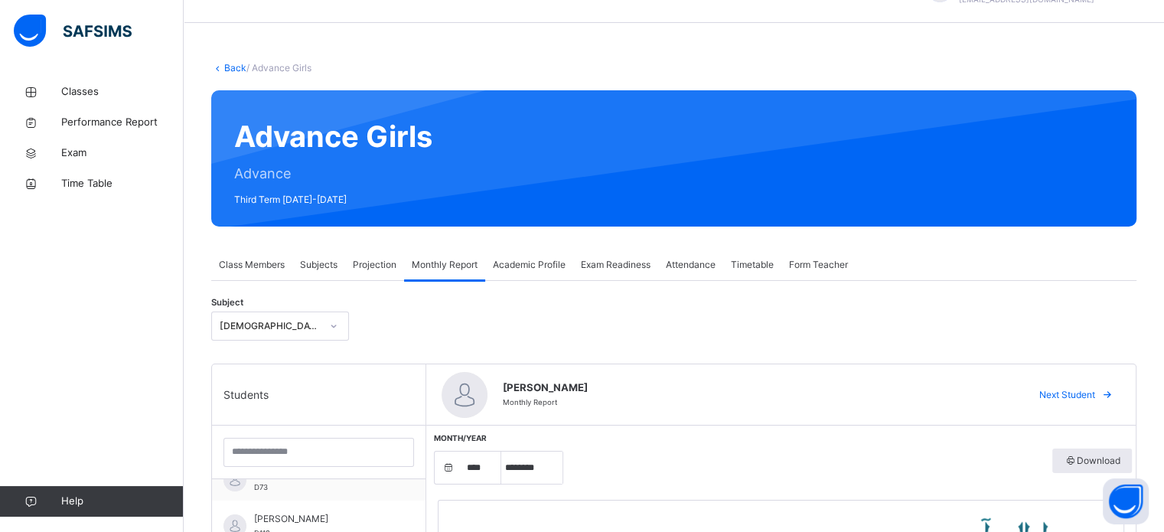
click at [369, 277] on div "Projection" at bounding box center [374, 264] width 59 height 31
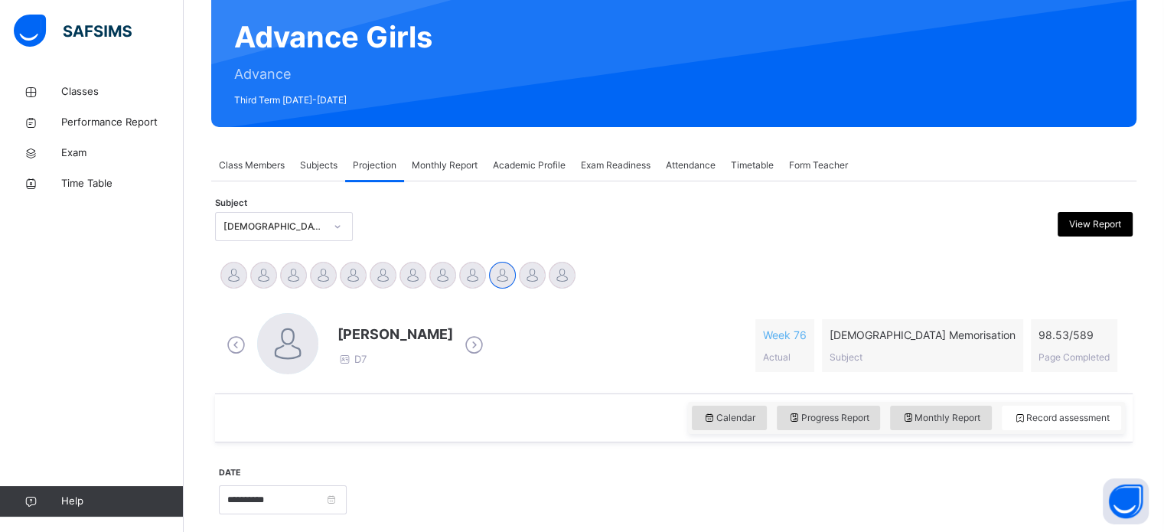
scroll to position [161, 0]
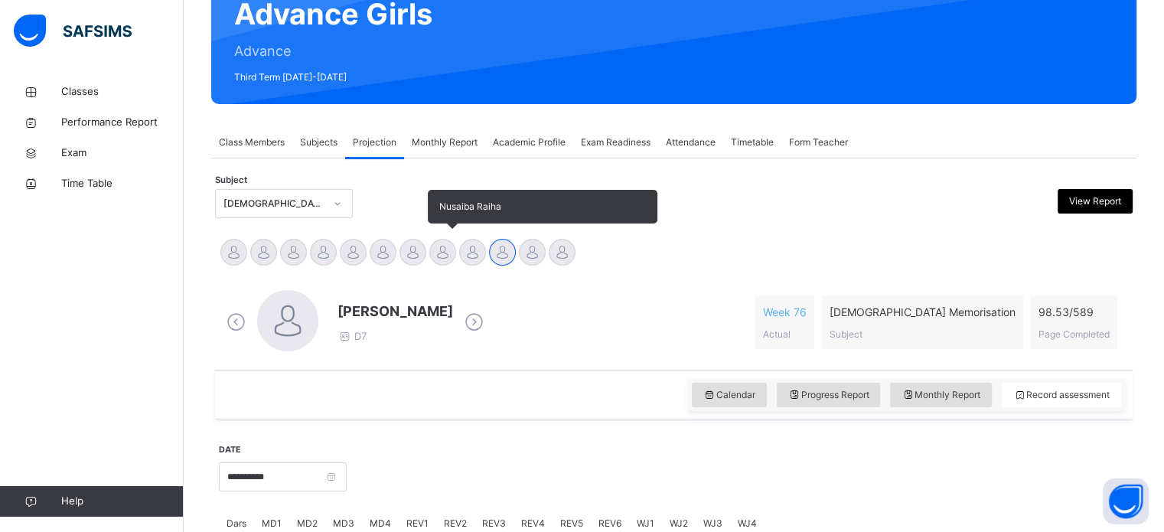
click at [438, 249] on div at bounding box center [442, 252] width 27 height 27
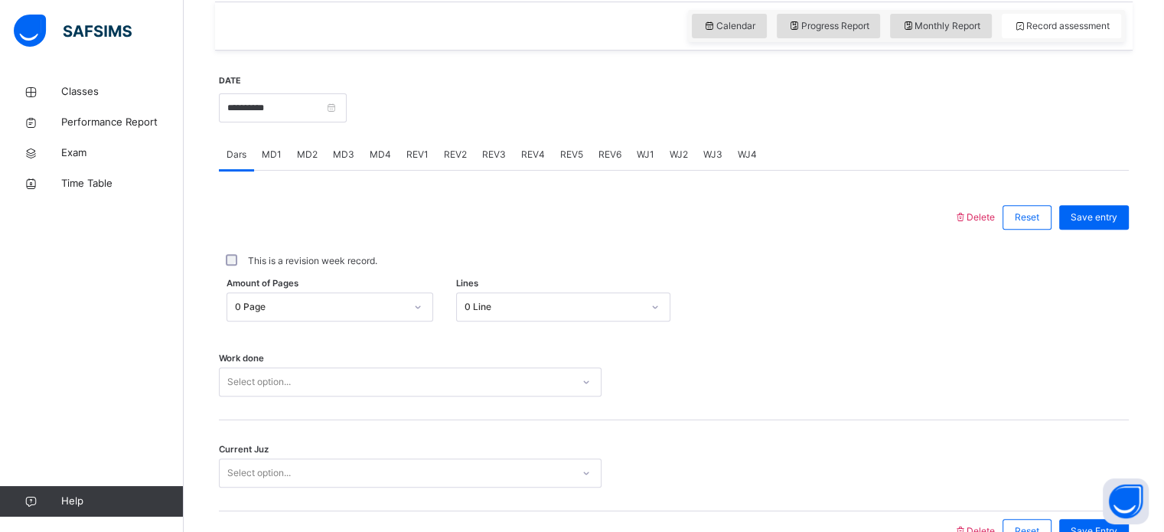
scroll to position [528, 0]
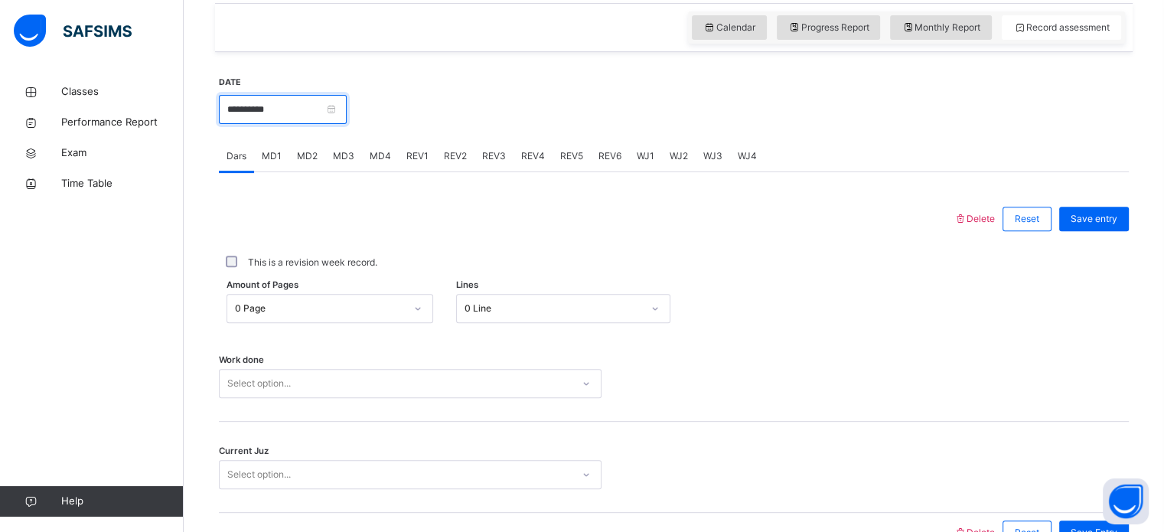
click at [342, 98] on input "**********" at bounding box center [283, 109] width 128 height 29
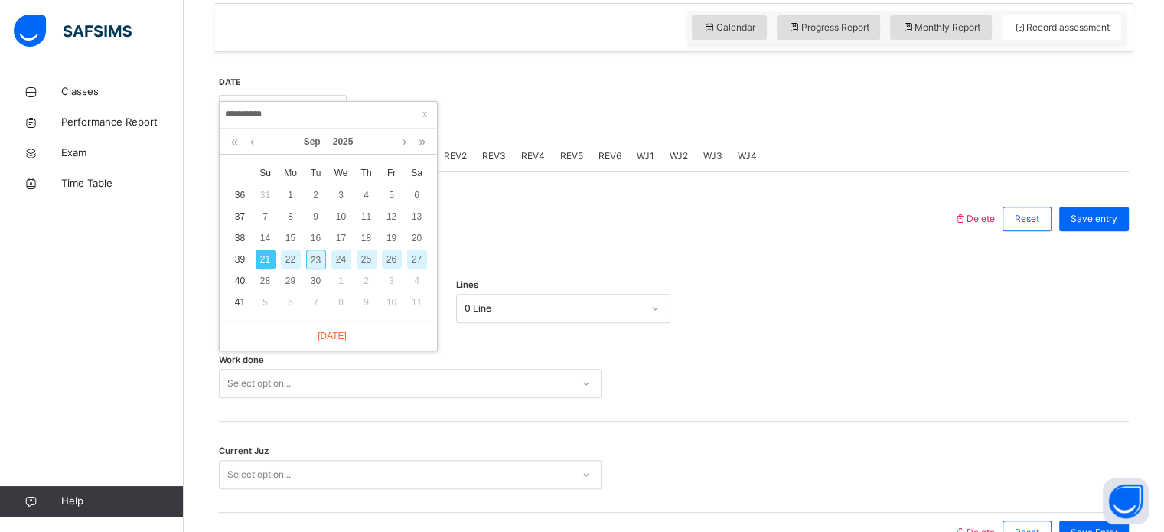
click at [316, 263] on div "23" at bounding box center [316, 259] width 20 height 20
type input "**********"
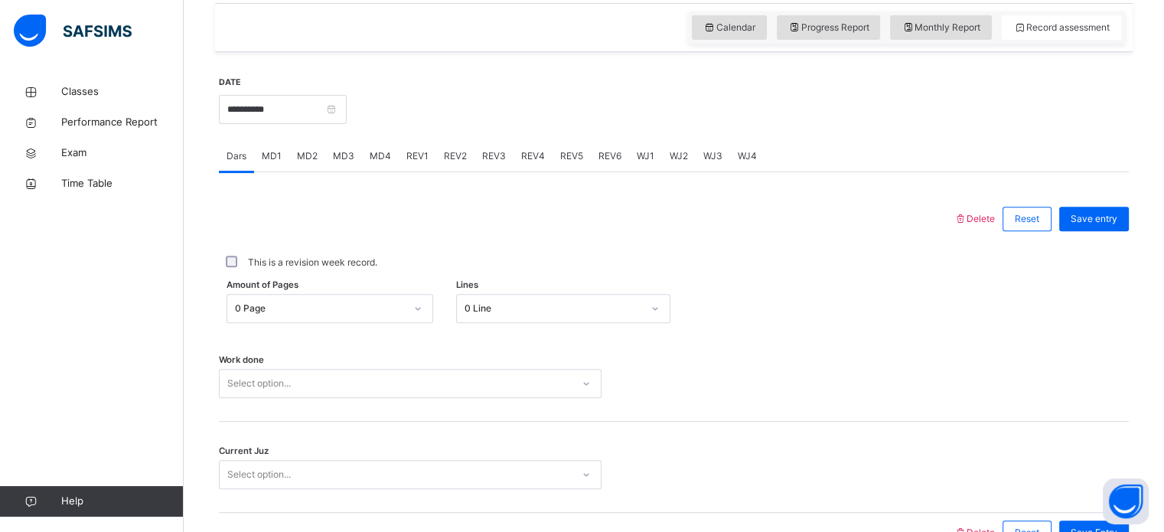
click at [366, 159] on div "MD4" at bounding box center [380, 156] width 37 height 31
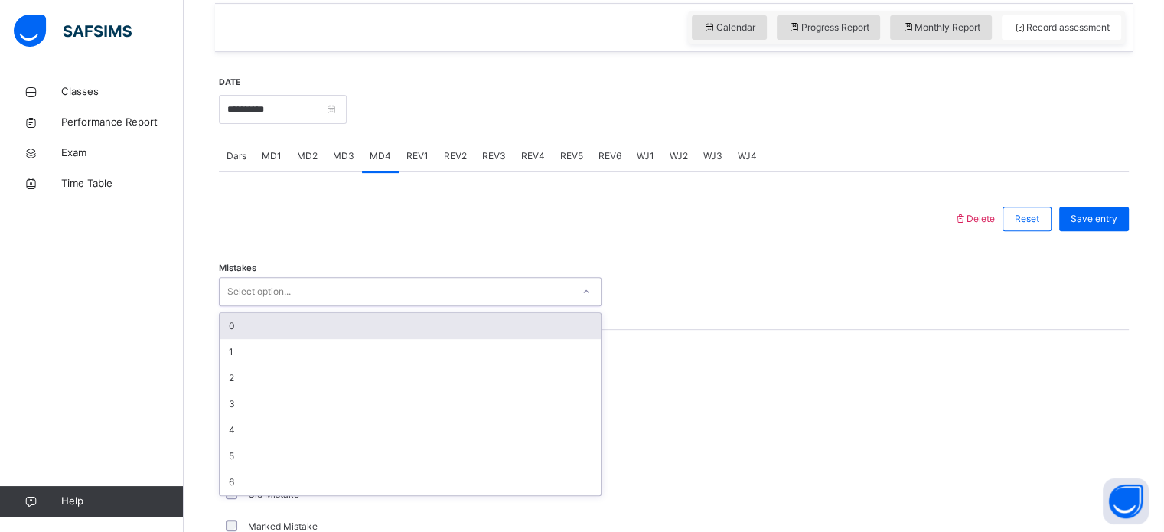
click at [266, 287] on div "Select option..." at bounding box center [259, 291] width 64 height 29
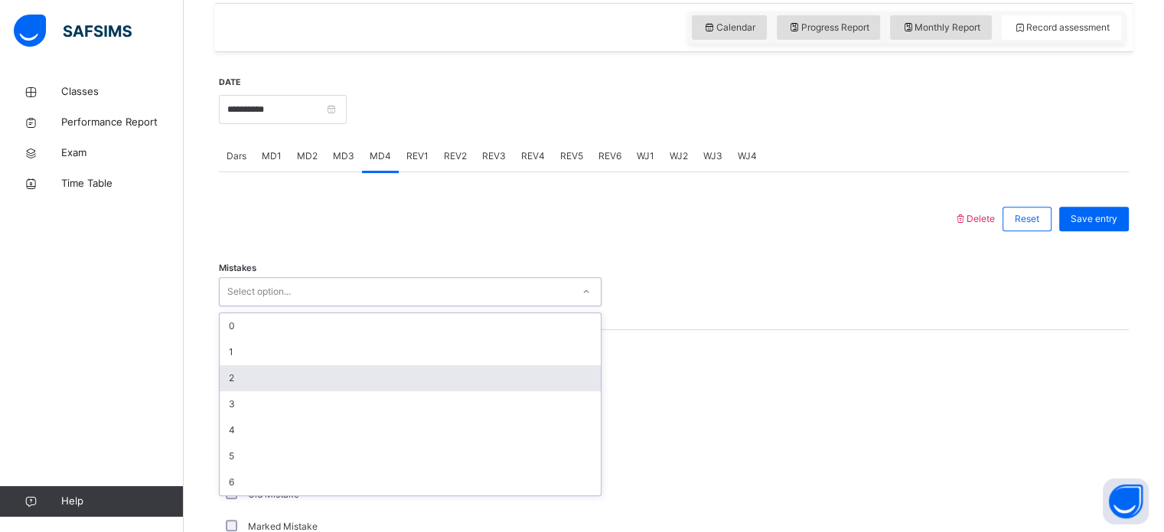
click at [248, 380] on div "2" at bounding box center [410, 378] width 381 height 26
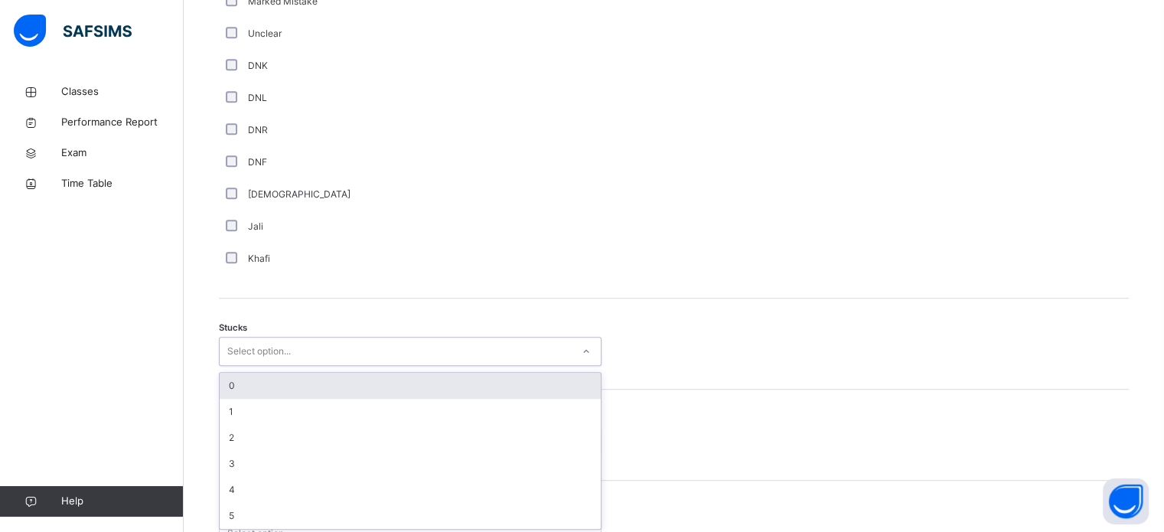
scroll to position [1056, 0]
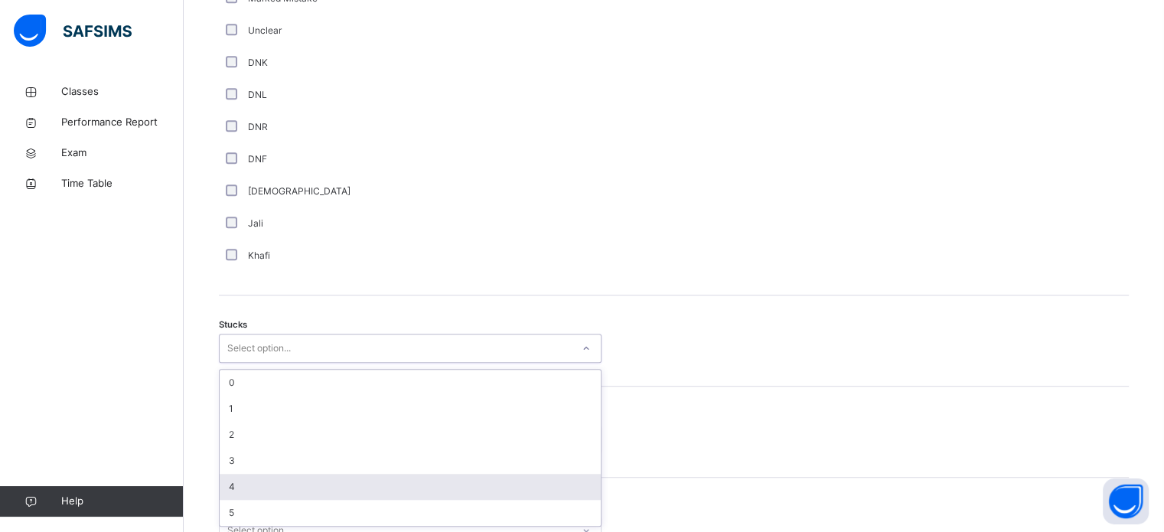
drag, startPoint x: 438, startPoint y: 391, endPoint x: 245, endPoint y: 483, distance: 213.6
click at [245, 363] on div "option 4 focused, 5 of 6. 6 results available. Use Up and Down to choose option…" at bounding box center [410, 348] width 383 height 29
click at [245, 483] on div "4" at bounding box center [410, 487] width 381 height 26
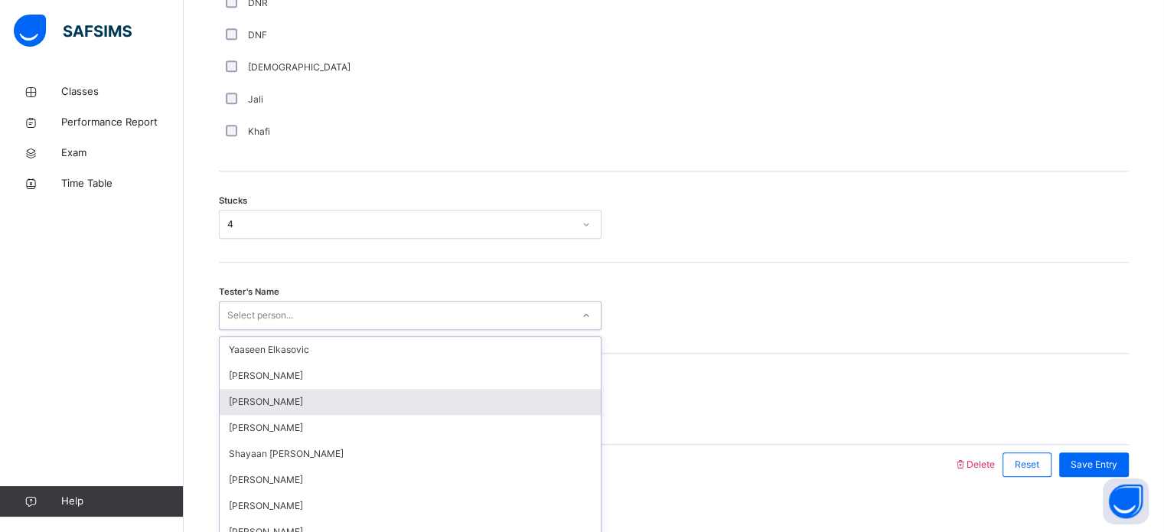
scroll to position [1200, 0]
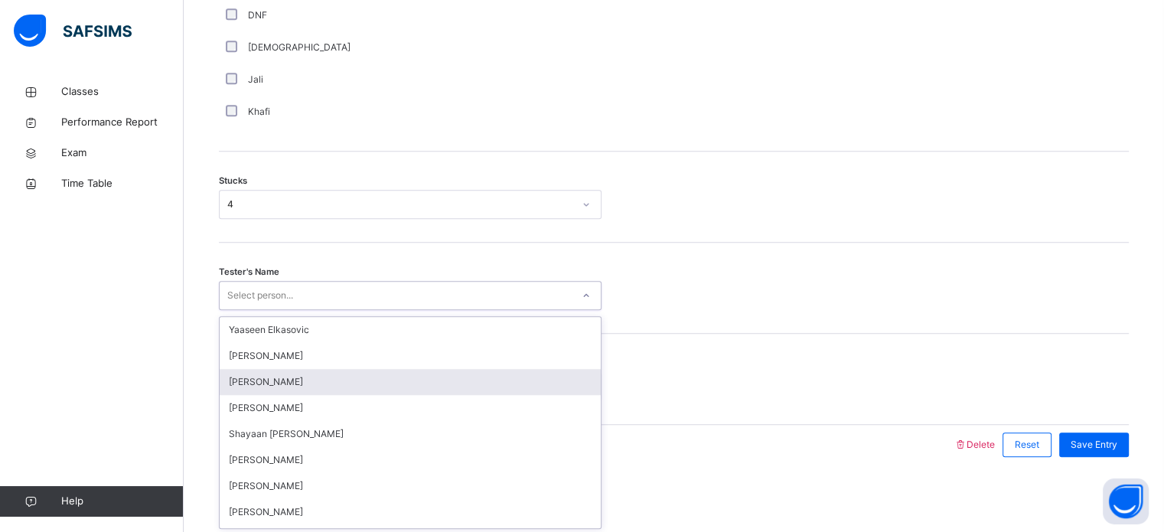
click at [290, 310] on div "option [PERSON_NAME] focused, 3 of 89. 89 results available. Use Up and Down to…" at bounding box center [410, 295] width 383 height 29
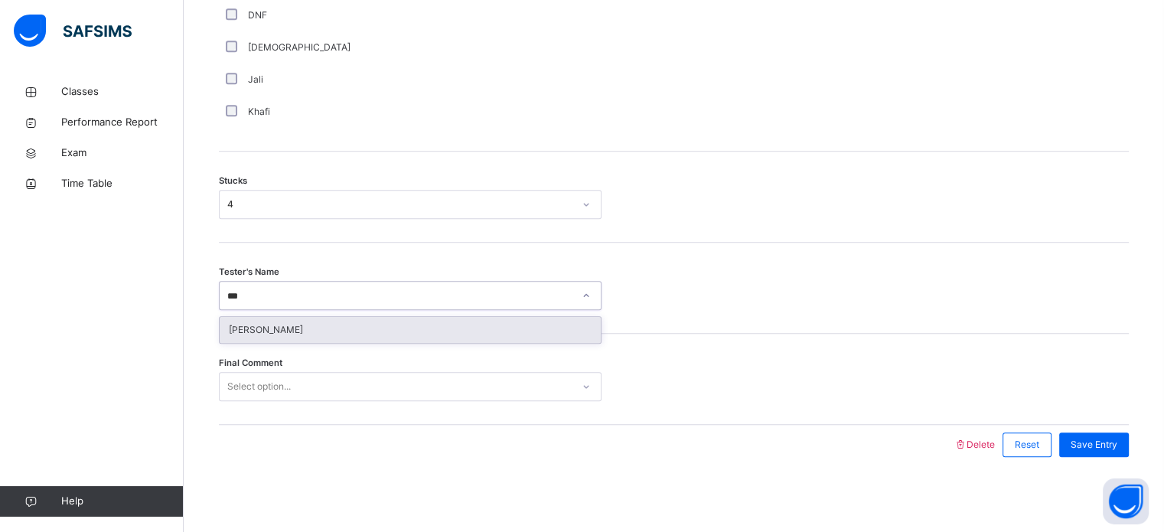
type input "**"
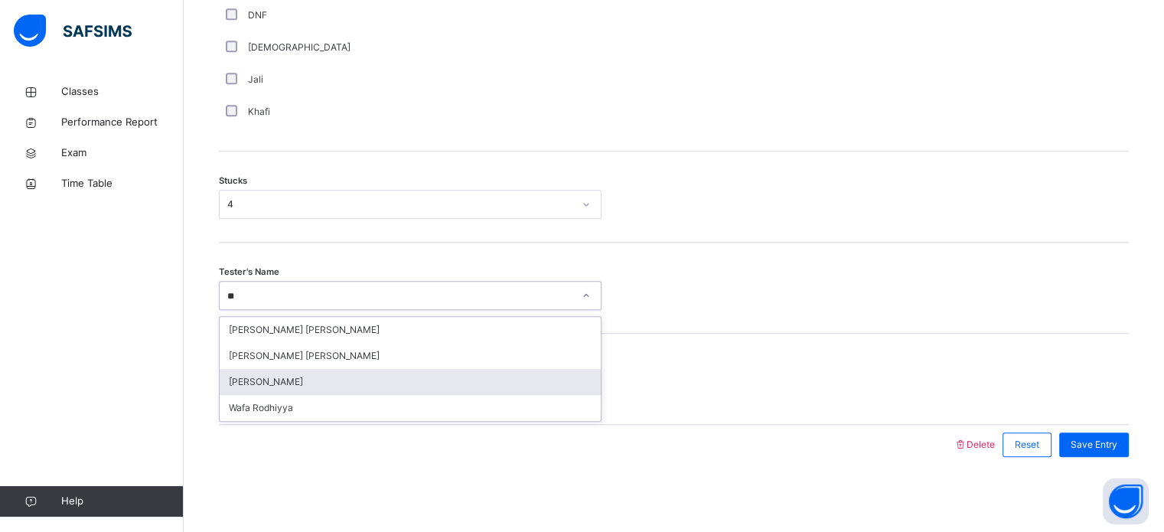
click at [295, 386] on div "[PERSON_NAME]" at bounding box center [410, 382] width 381 height 26
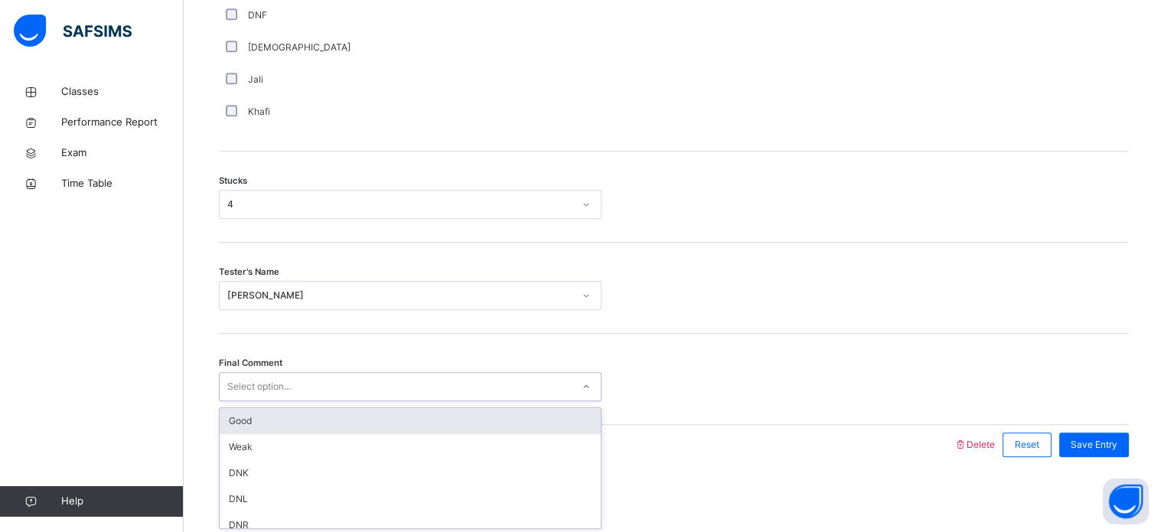
click at [318, 394] on div "Select option..." at bounding box center [396, 387] width 352 height 24
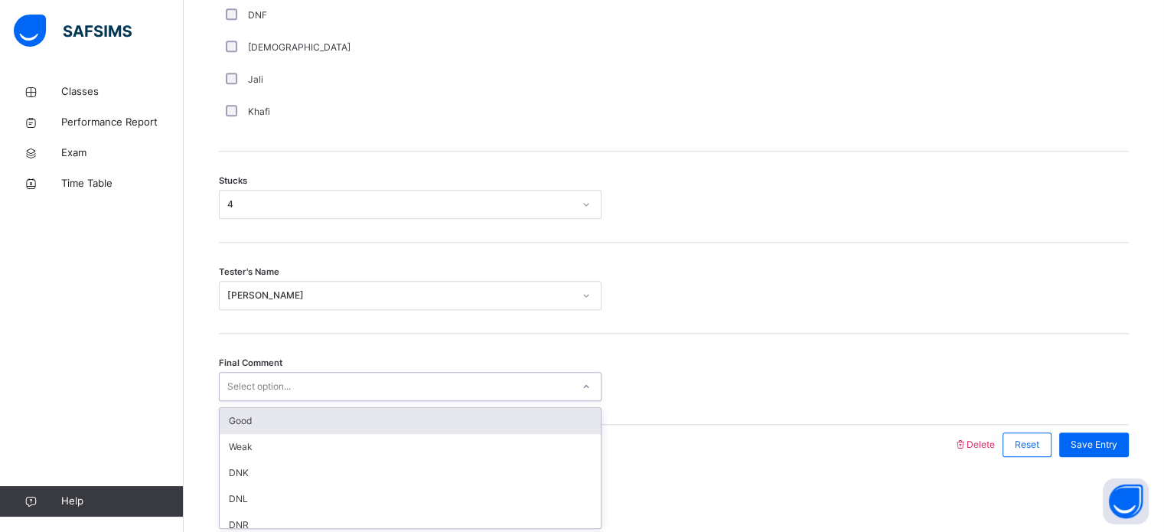
drag, startPoint x: 295, startPoint y: 388, endPoint x: 263, endPoint y: 422, distance: 46.6
click at [263, 401] on div "option Good focused, 1 of 6. 6 results available. Use Up and Down to choose opt…" at bounding box center [410, 386] width 383 height 29
click at [263, 422] on div "Good" at bounding box center [410, 421] width 381 height 26
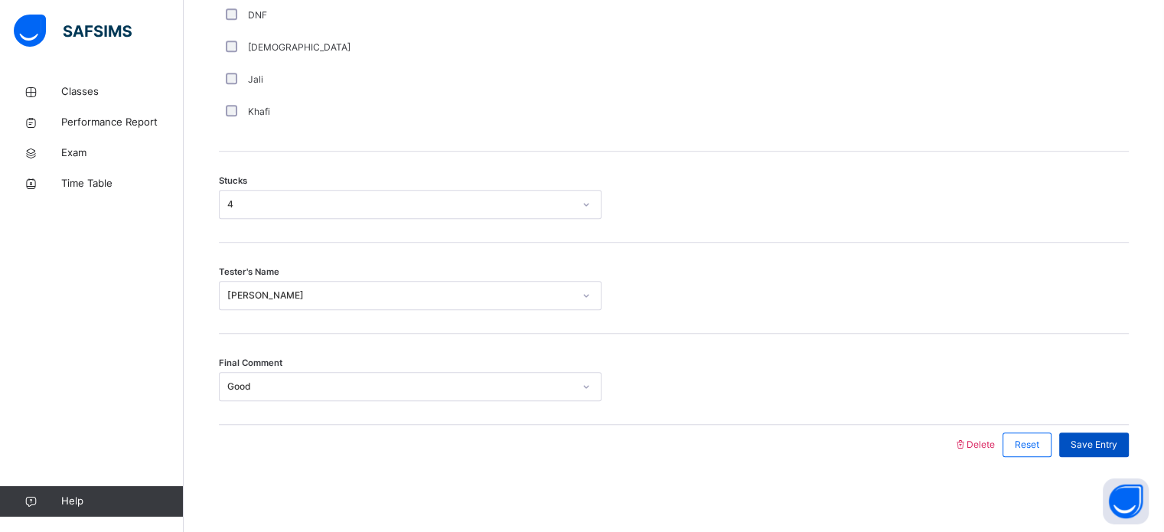
click at [1081, 443] on span "Save Entry" at bounding box center [1094, 445] width 47 height 14
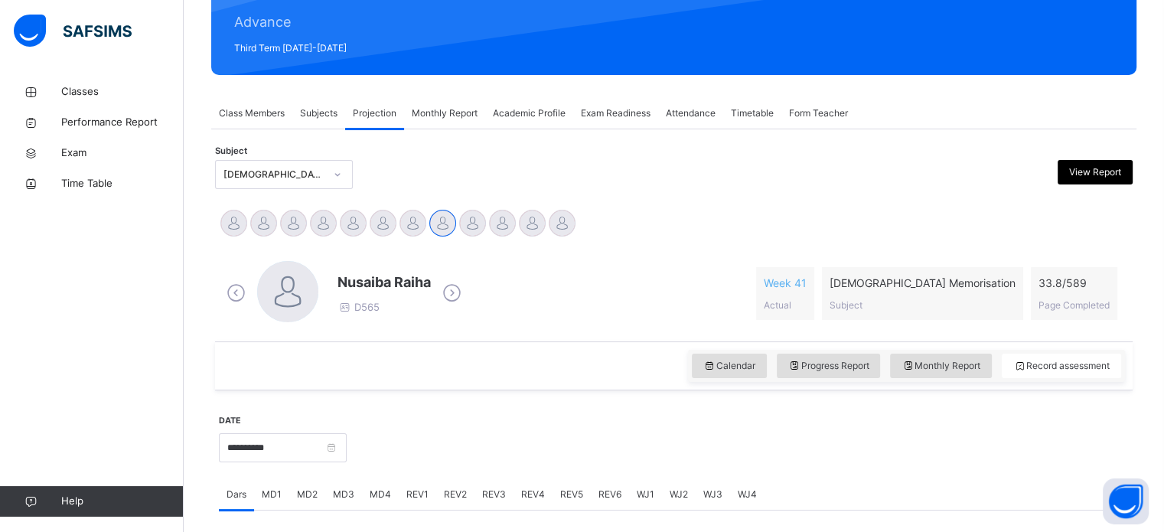
scroll to position [152, 0]
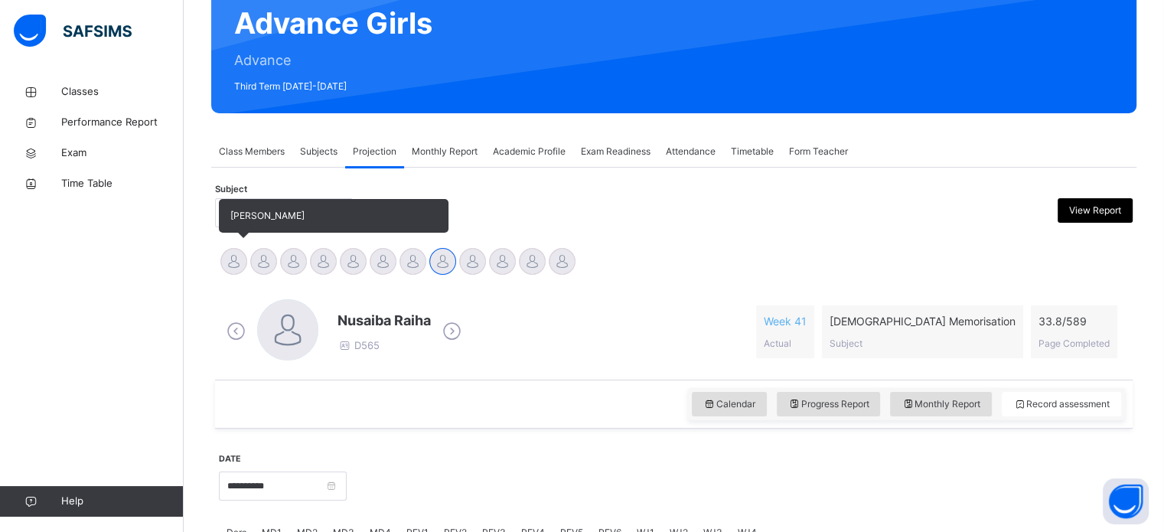
click at [231, 259] on div at bounding box center [233, 261] width 27 height 27
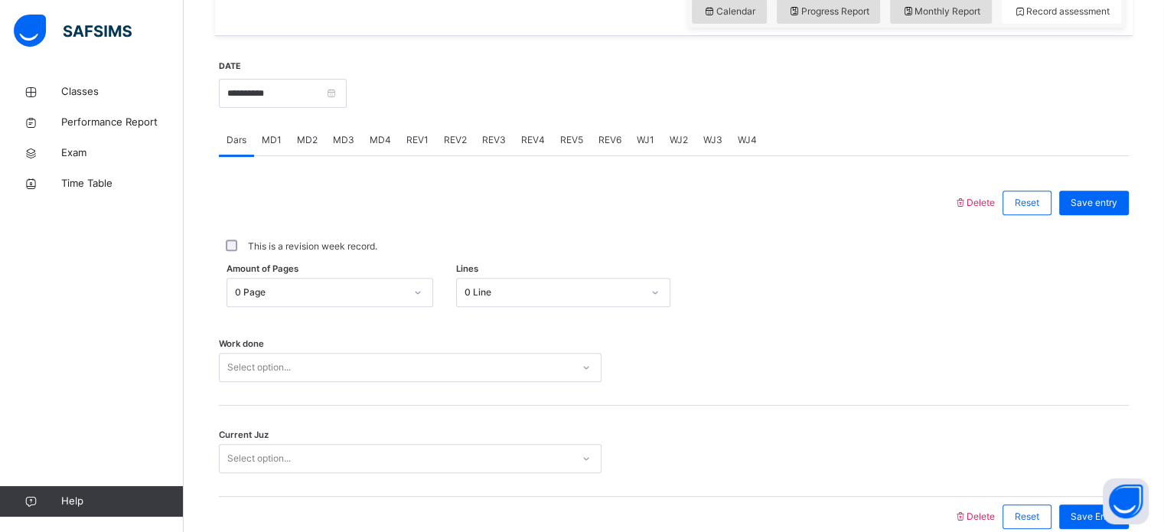
scroll to position [540, 0]
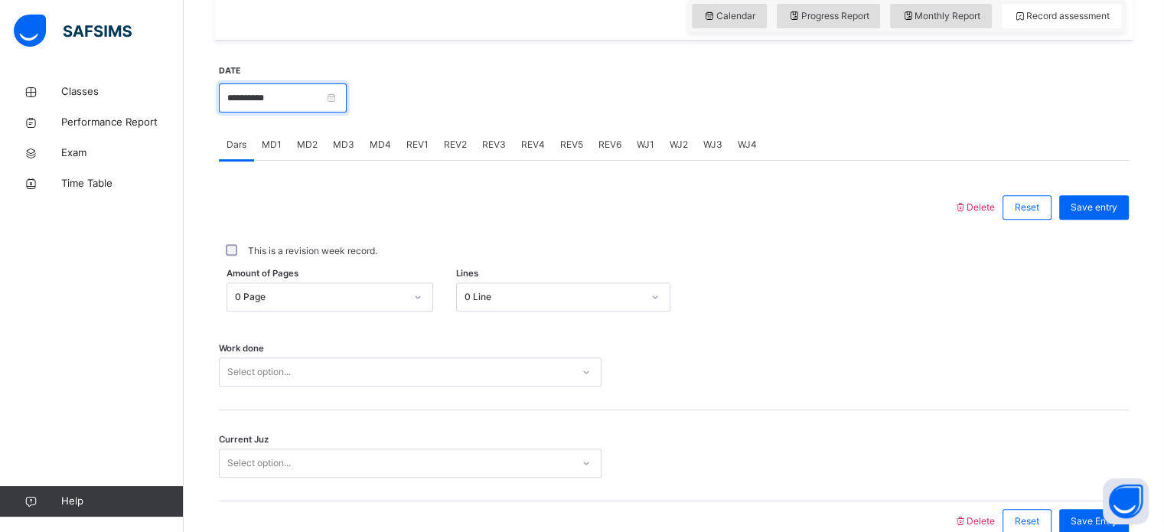
click at [227, 94] on input "**********" at bounding box center [283, 97] width 128 height 29
click at [507, 236] on div "This is a revision week record." at bounding box center [674, 251] width 910 height 32
click at [522, 152] on div "REV4" at bounding box center [533, 144] width 39 height 31
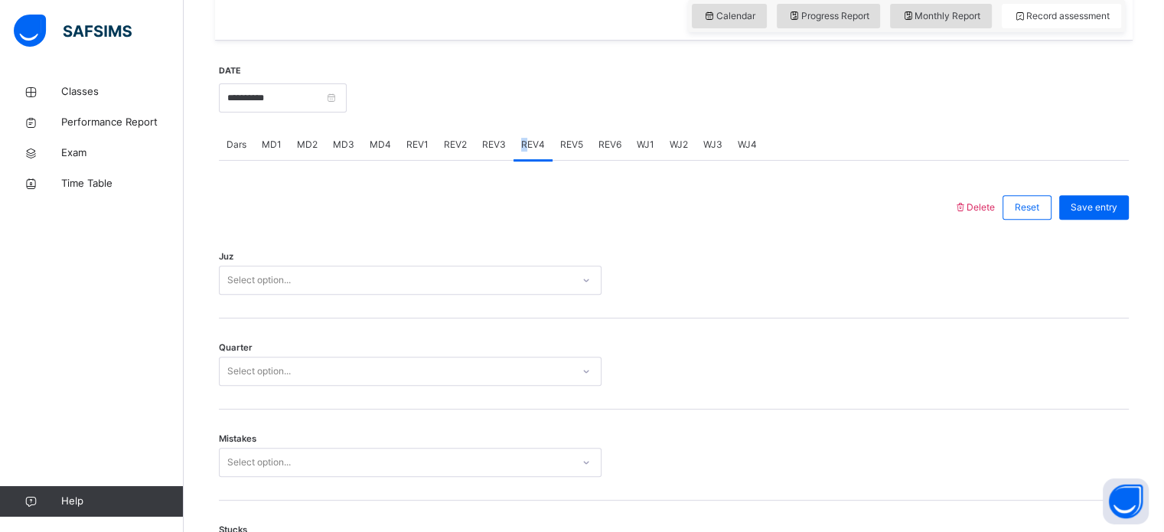
click at [523, 152] on div "REV4" at bounding box center [533, 144] width 39 height 31
click at [493, 276] on div "Select option..." at bounding box center [396, 281] width 352 height 24
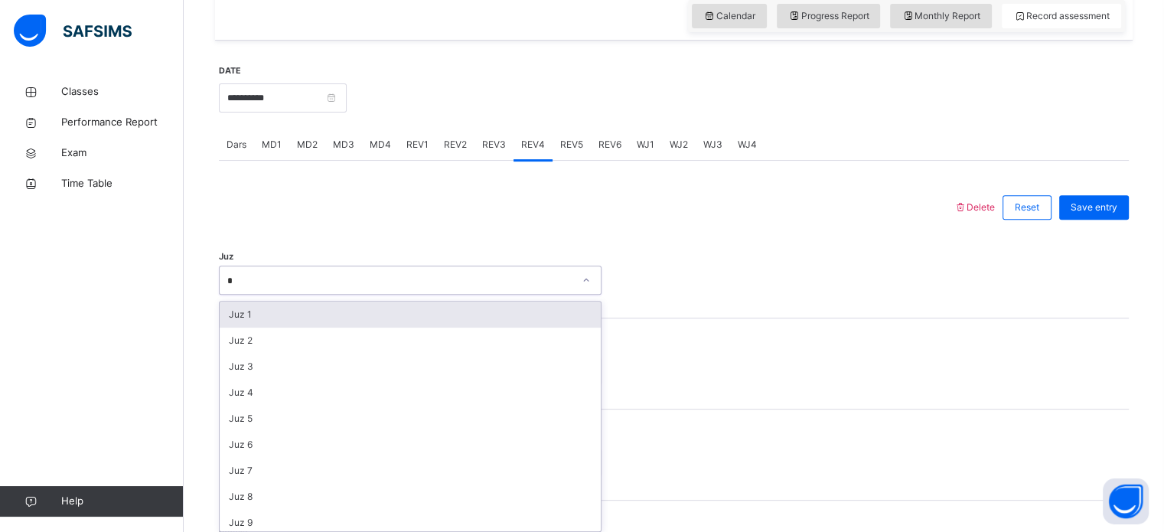
type input "**"
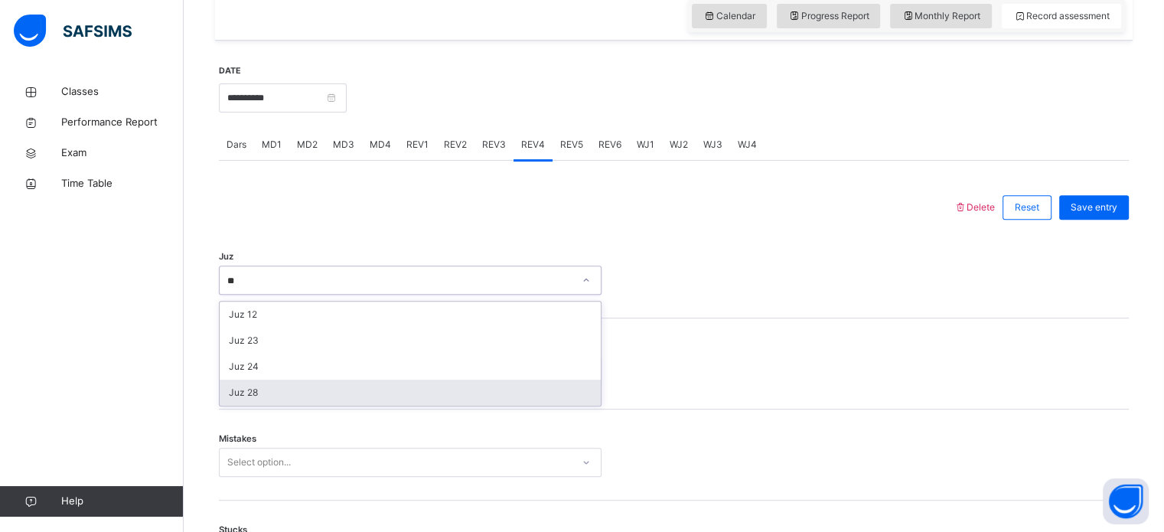
click at [364, 386] on div "Juz 28" at bounding box center [410, 393] width 381 height 26
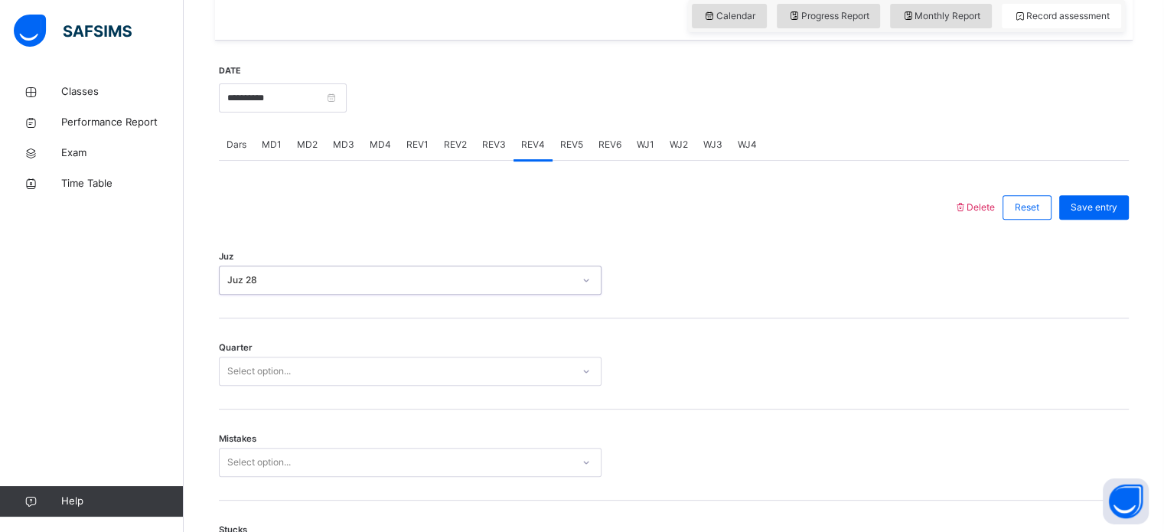
click at [367, 360] on div "Select option..." at bounding box center [396, 372] width 352 height 24
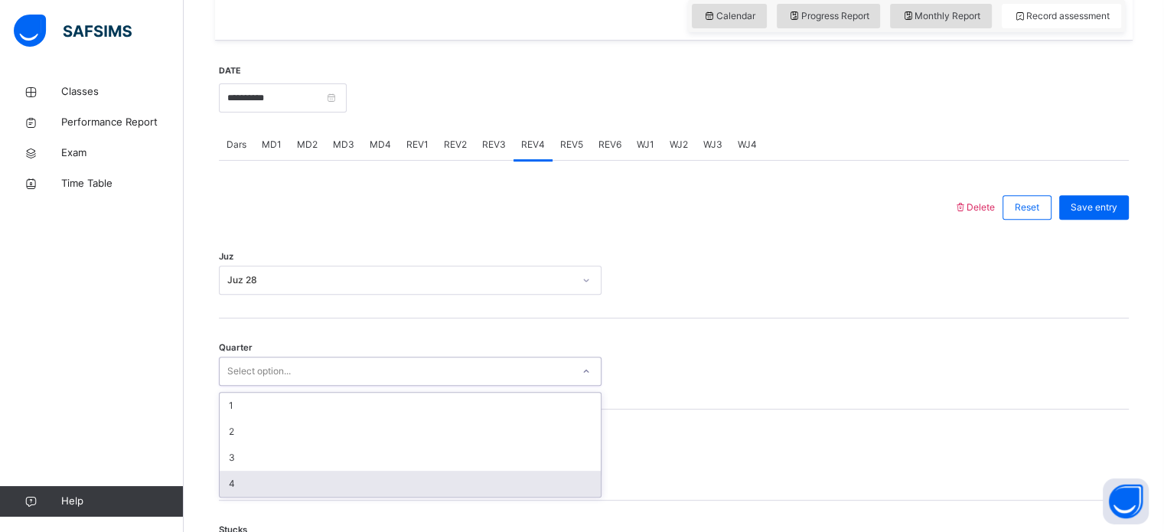
click at [352, 482] on div "4" at bounding box center [410, 484] width 381 height 26
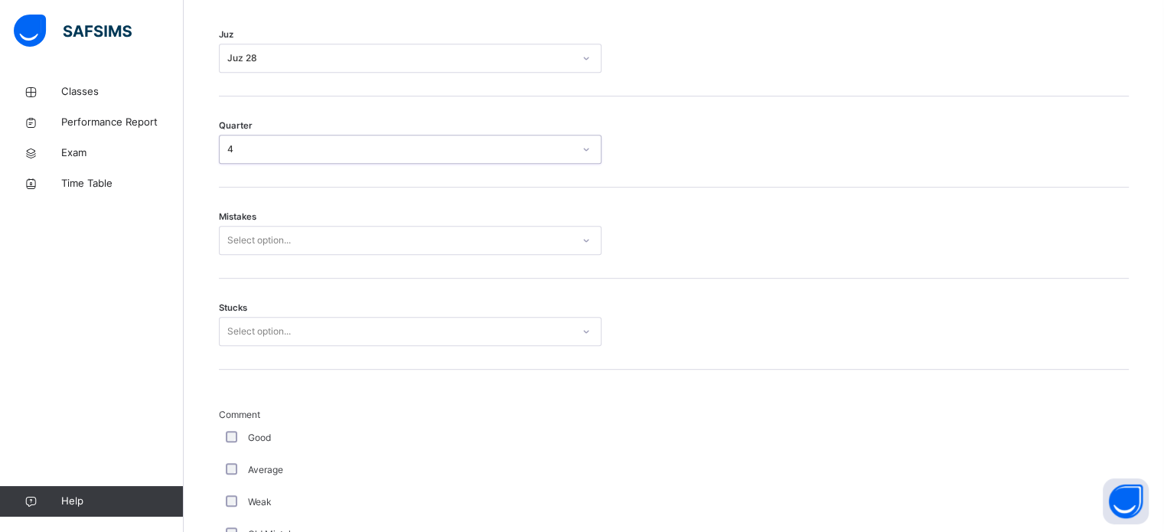
scroll to position [762, 0]
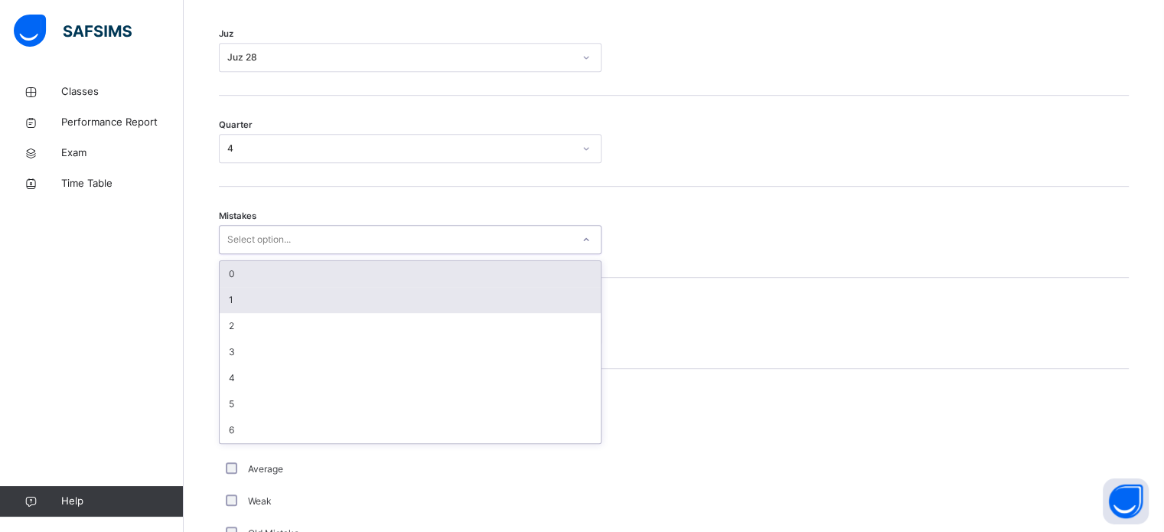
click at [230, 299] on div "1" at bounding box center [410, 300] width 381 height 26
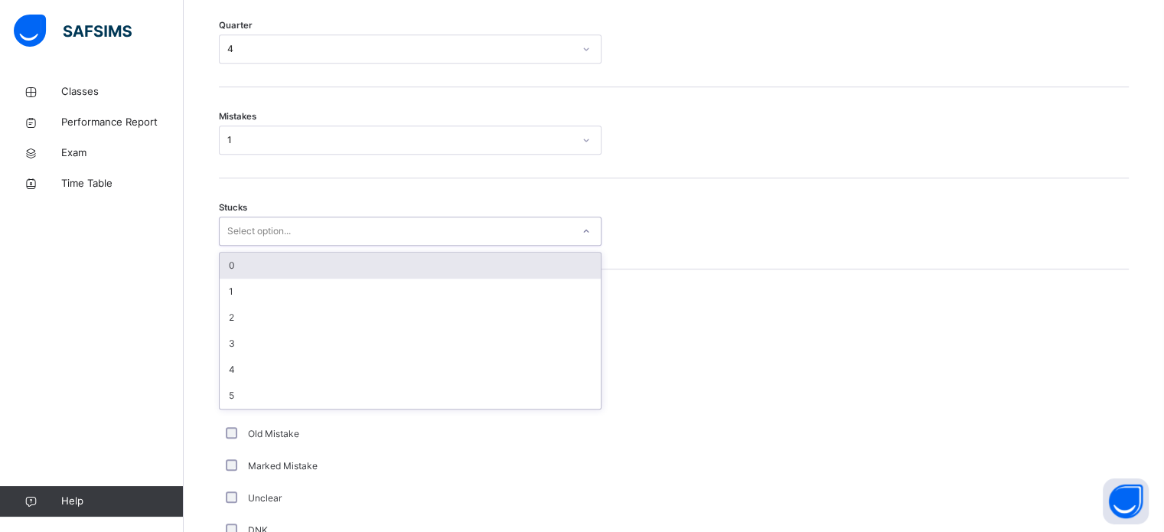
scroll to position [863, 0]
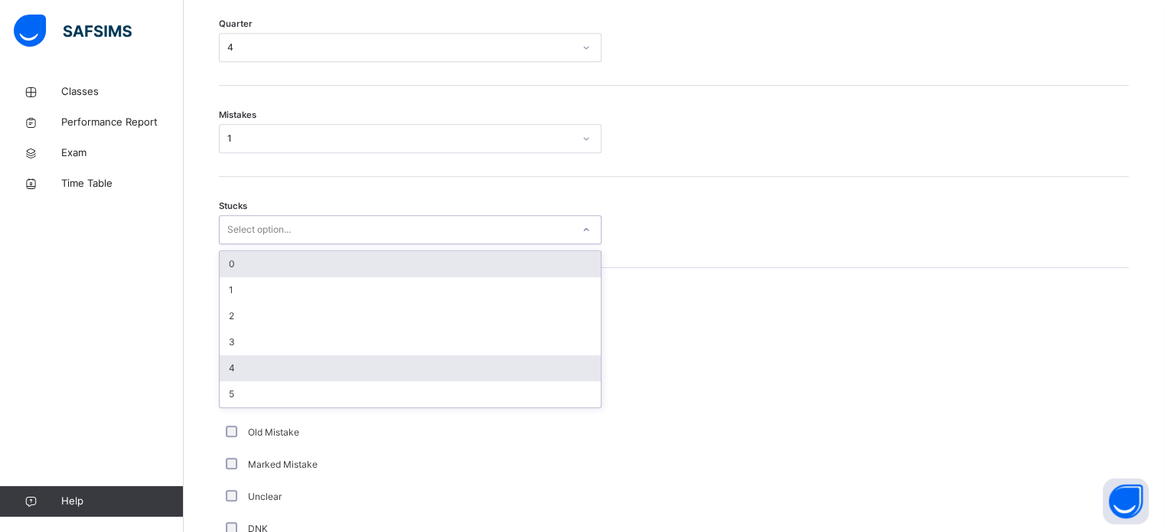
click at [221, 369] on div "4" at bounding box center [410, 368] width 381 height 26
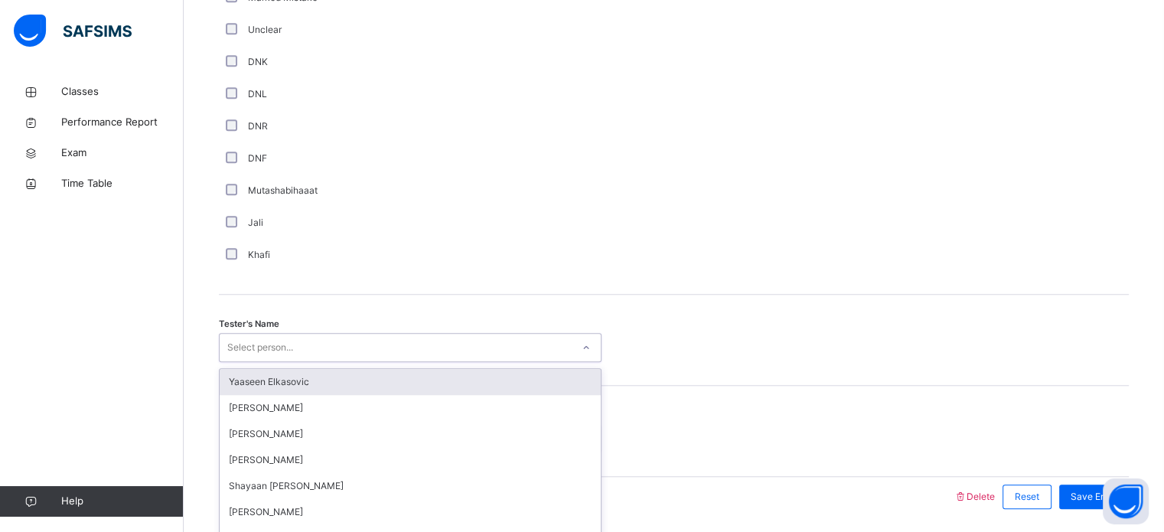
scroll to position [1382, 0]
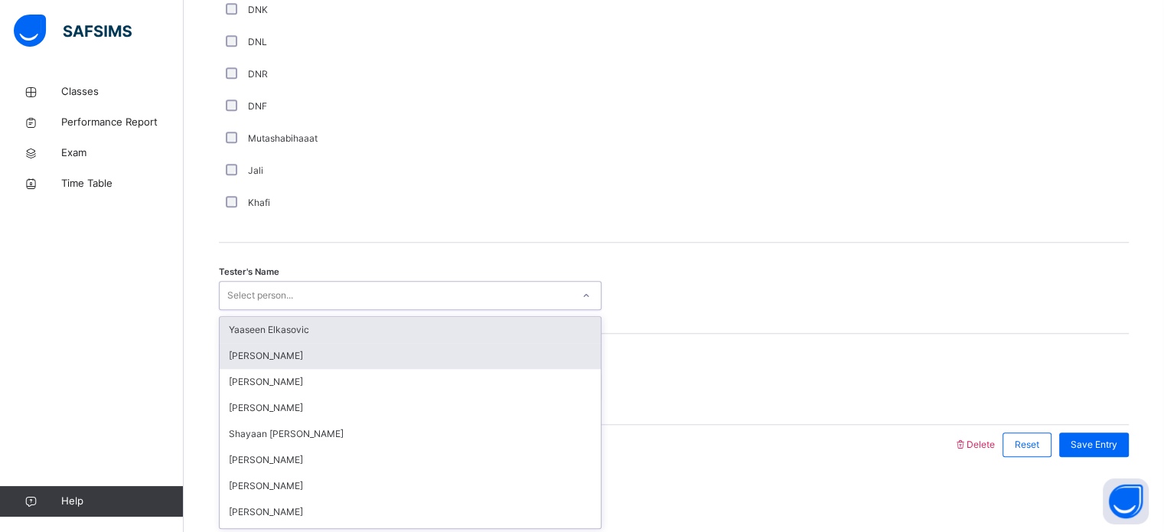
click at [232, 361] on div "[PERSON_NAME]" at bounding box center [410, 356] width 381 height 26
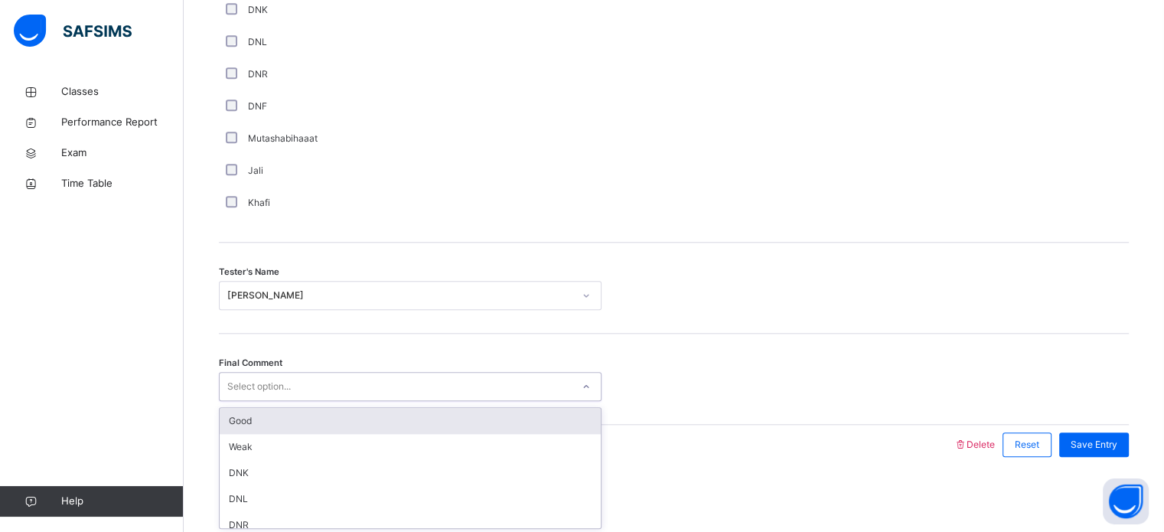
click at [230, 426] on div "Good" at bounding box center [410, 421] width 381 height 26
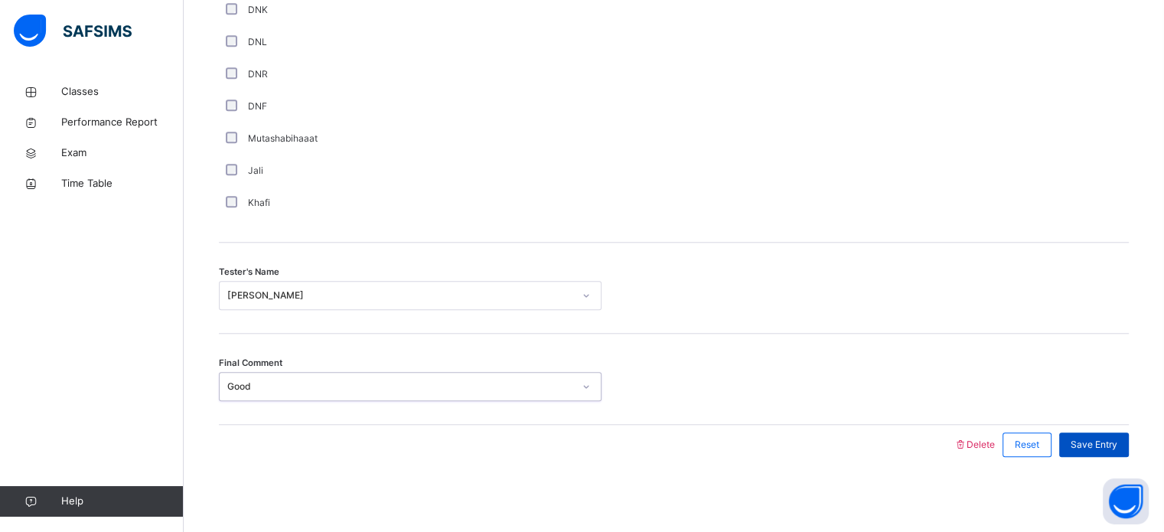
click at [1117, 445] on span "Save Entry" at bounding box center [1094, 445] width 47 height 14
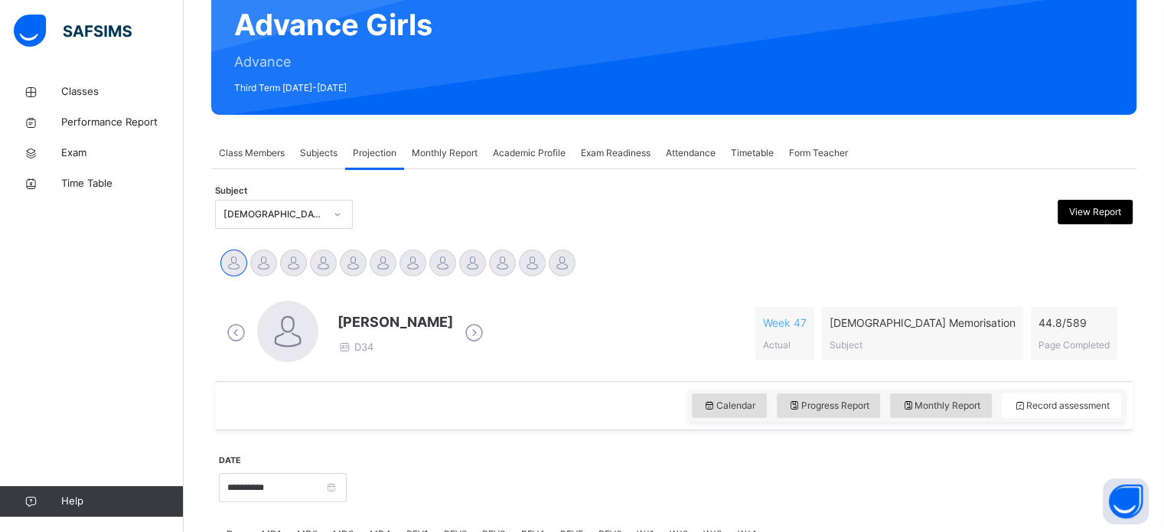
scroll to position [156, 0]
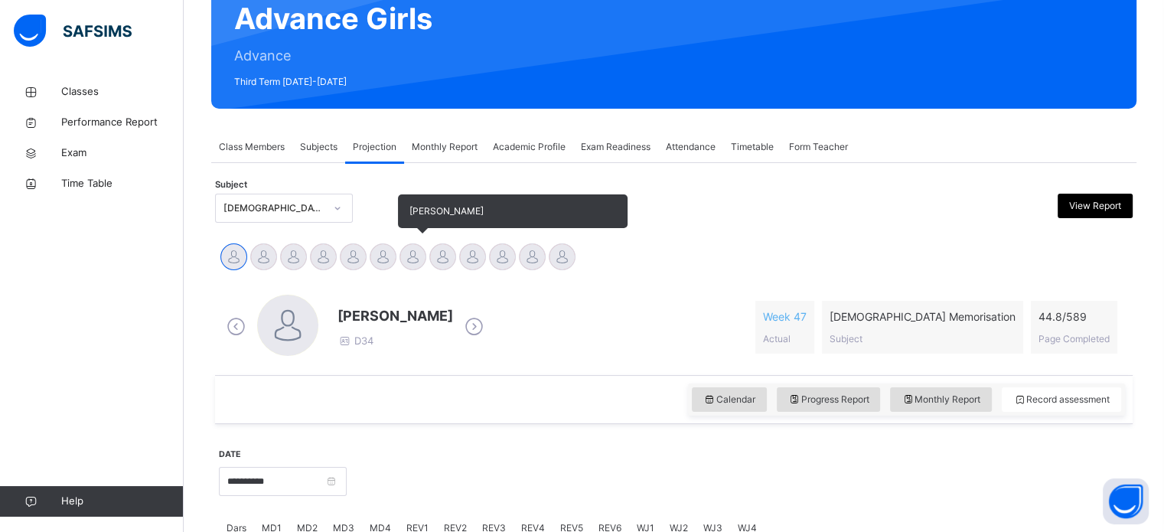
click at [407, 251] on div at bounding box center [412, 256] width 27 height 27
click at [435, 257] on div at bounding box center [442, 256] width 27 height 27
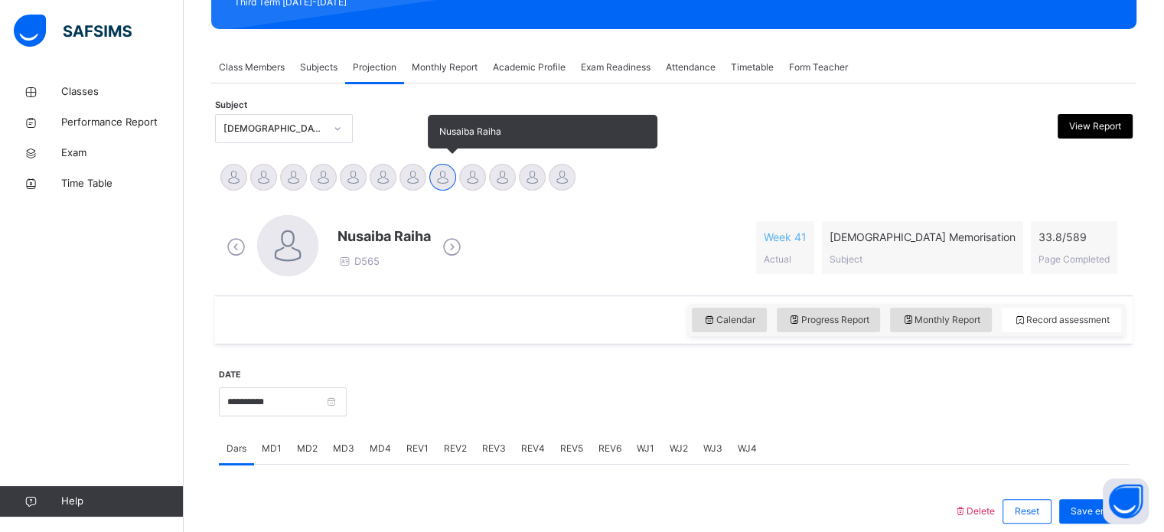
scroll to position [240, 0]
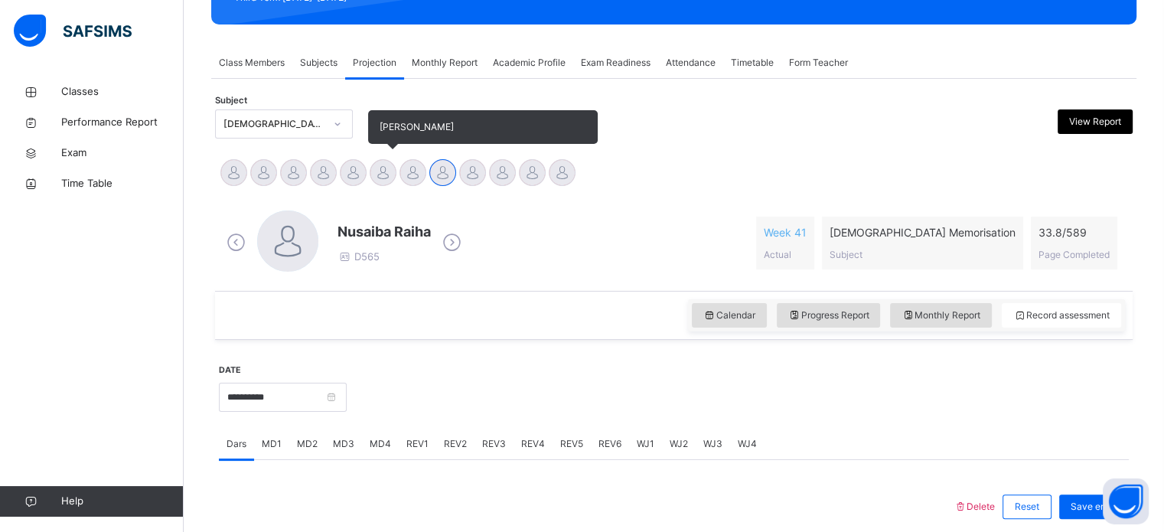
click at [387, 165] on div at bounding box center [383, 172] width 27 height 27
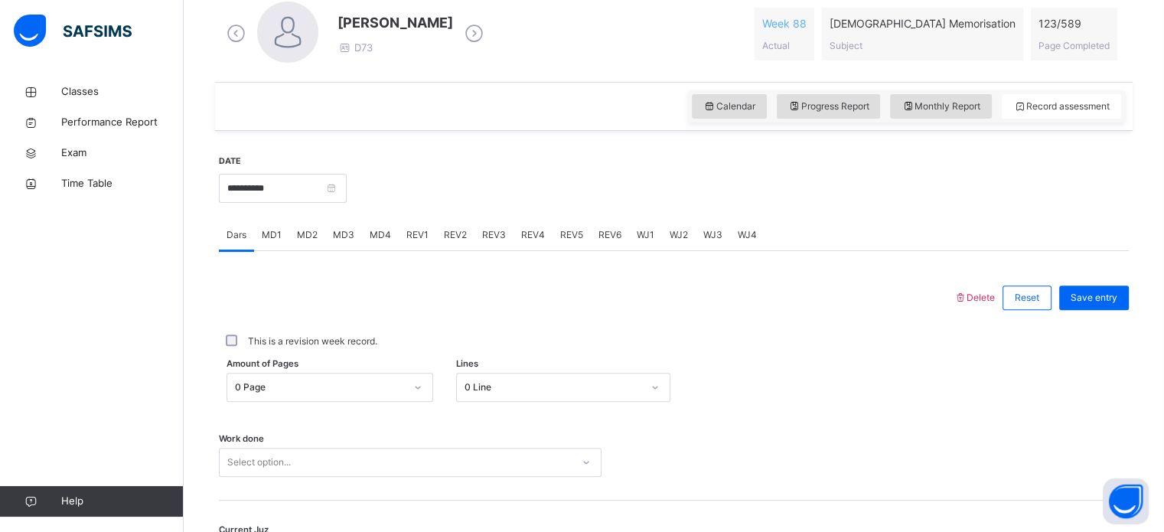
click at [380, 237] on span "MD4" at bounding box center [380, 235] width 21 height 14
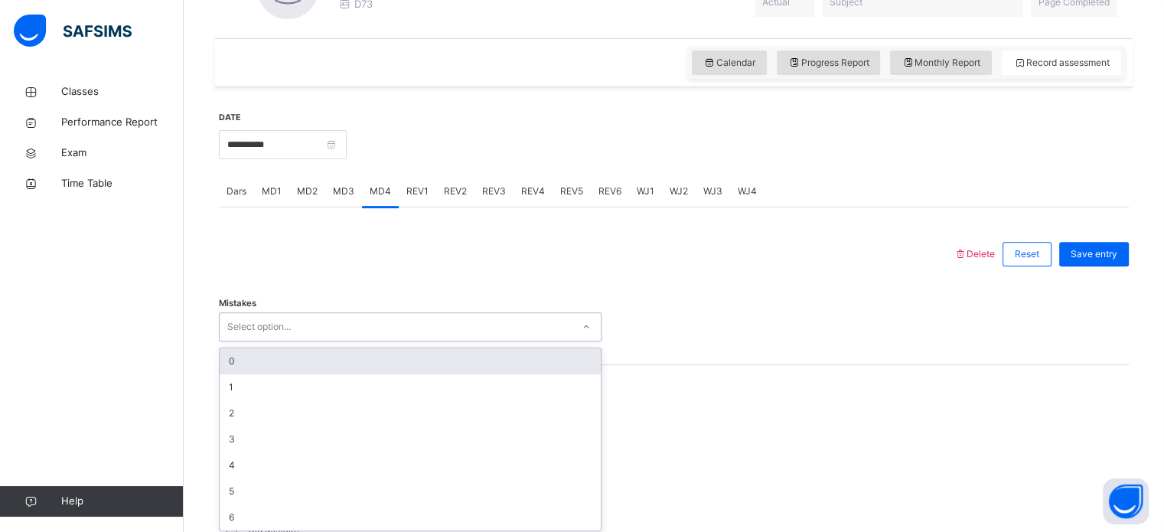
scroll to position [497, 0]
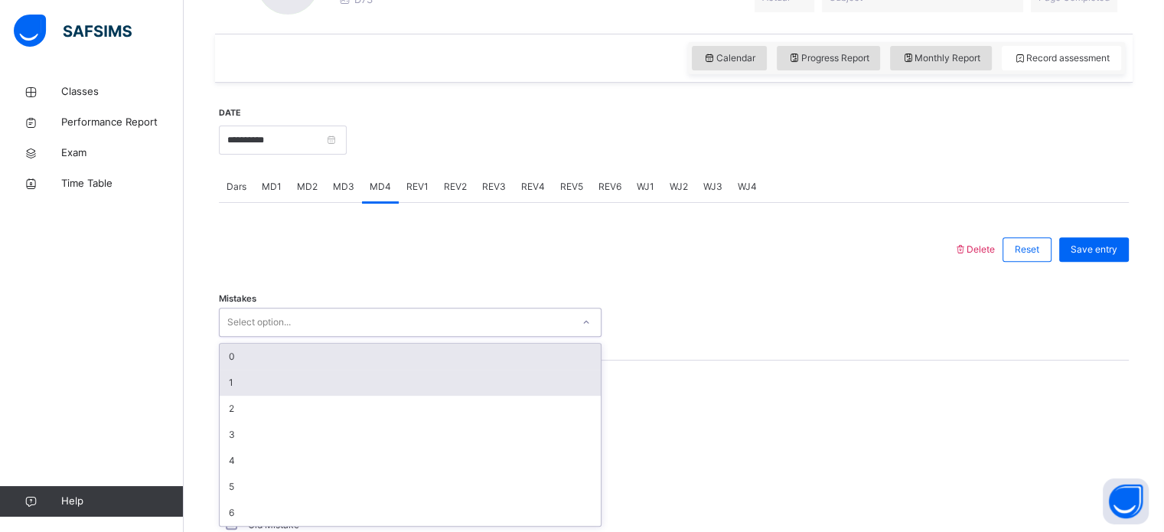
click at [228, 380] on div "1" at bounding box center [410, 383] width 381 height 26
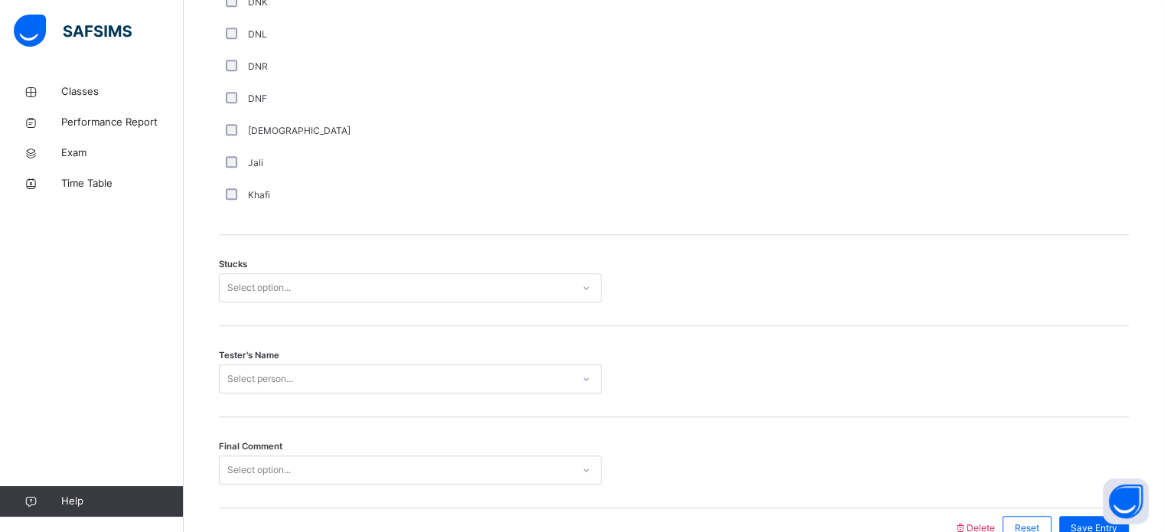
scroll to position [1099, 0]
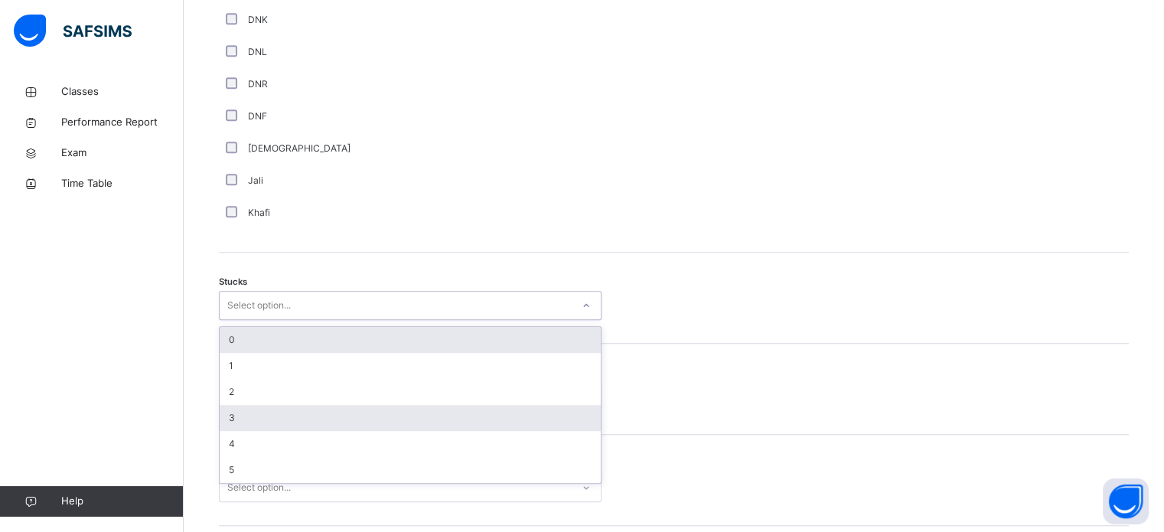
click at [223, 418] on div "3" at bounding box center [410, 418] width 381 height 26
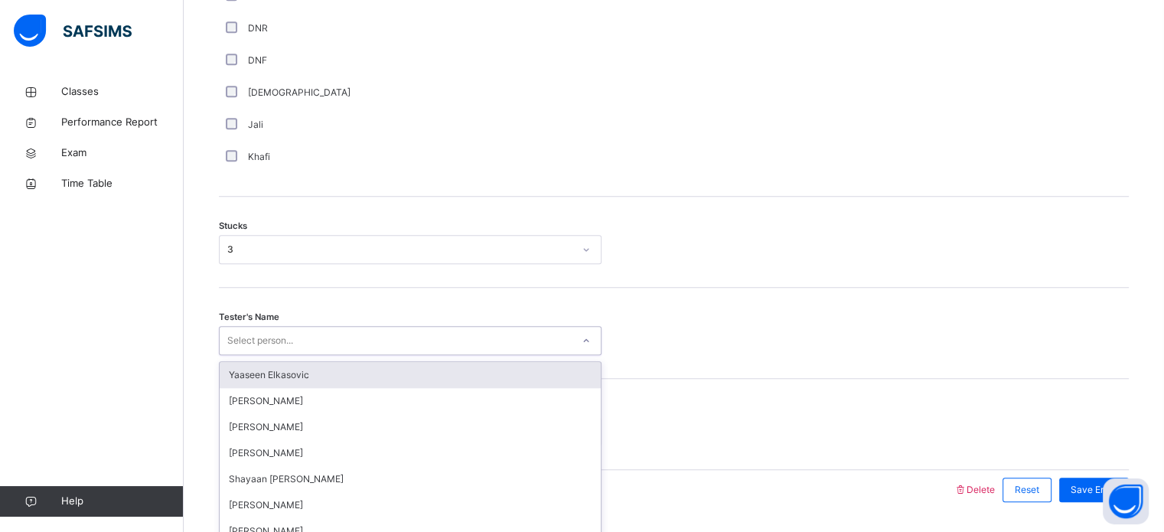
scroll to position [1200, 0]
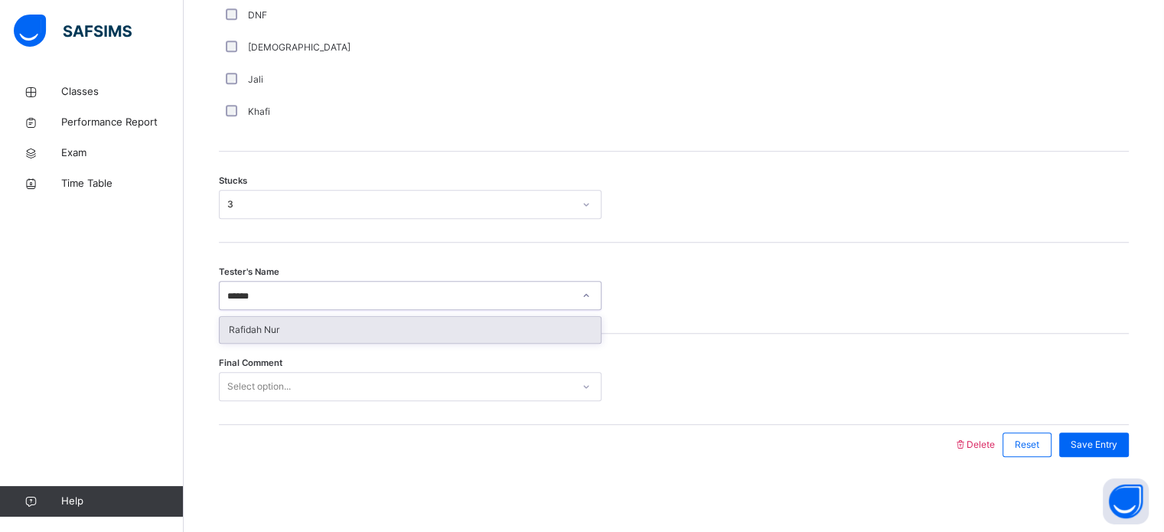
type input "*******"
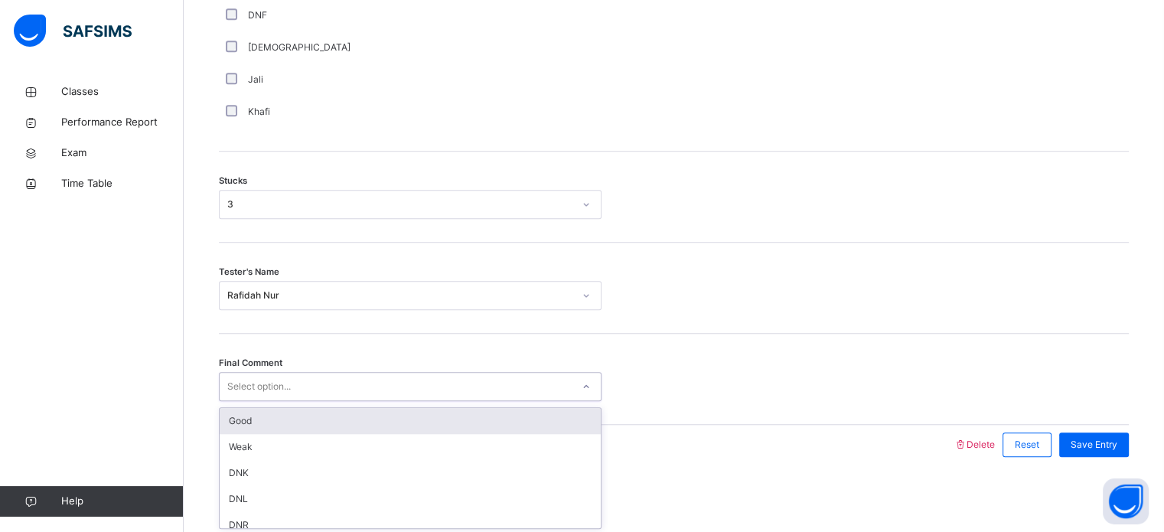
click at [371, 380] on div "Select option..." at bounding box center [396, 387] width 352 height 24
click at [246, 425] on div "Good" at bounding box center [410, 421] width 381 height 26
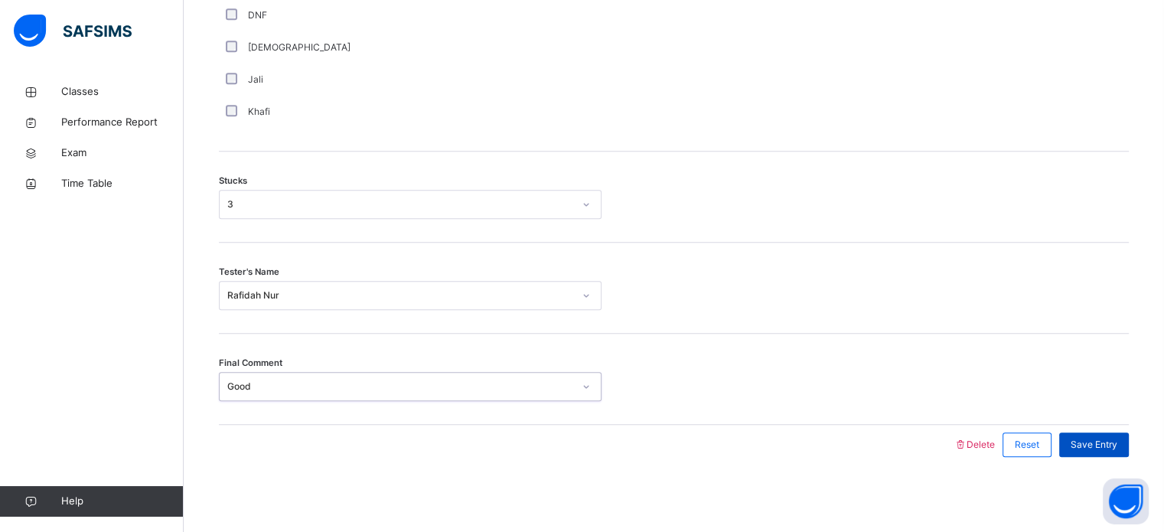
click at [1112, 439] on span "Save Entry" at bounding box center [1094, 445] width 47 height 14
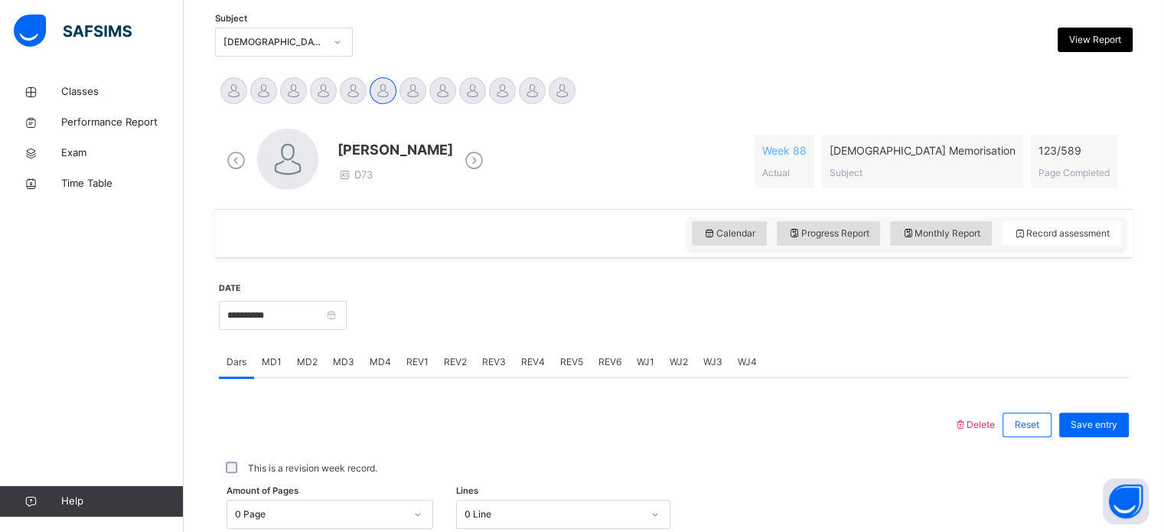
scroll to position [247, 0]
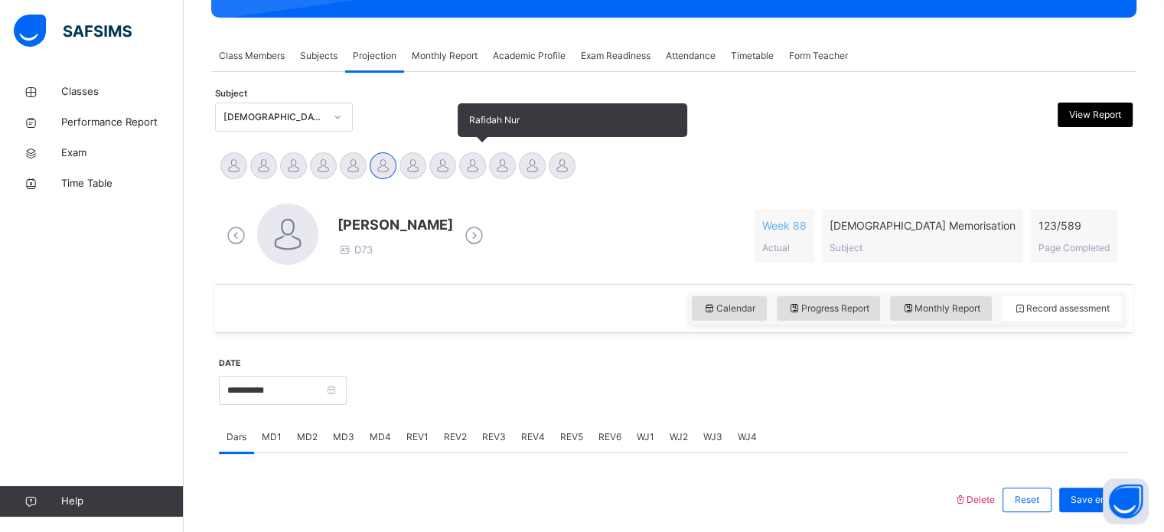
click at [471, 165] on div at bounding box center [472, 165] width 27 height 27
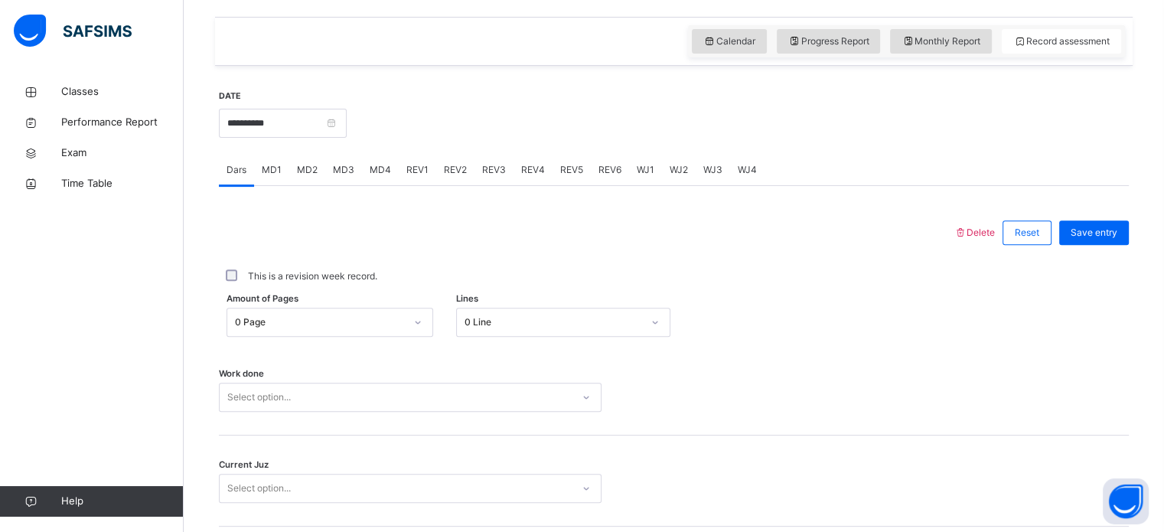
scroll to position [617, 0]
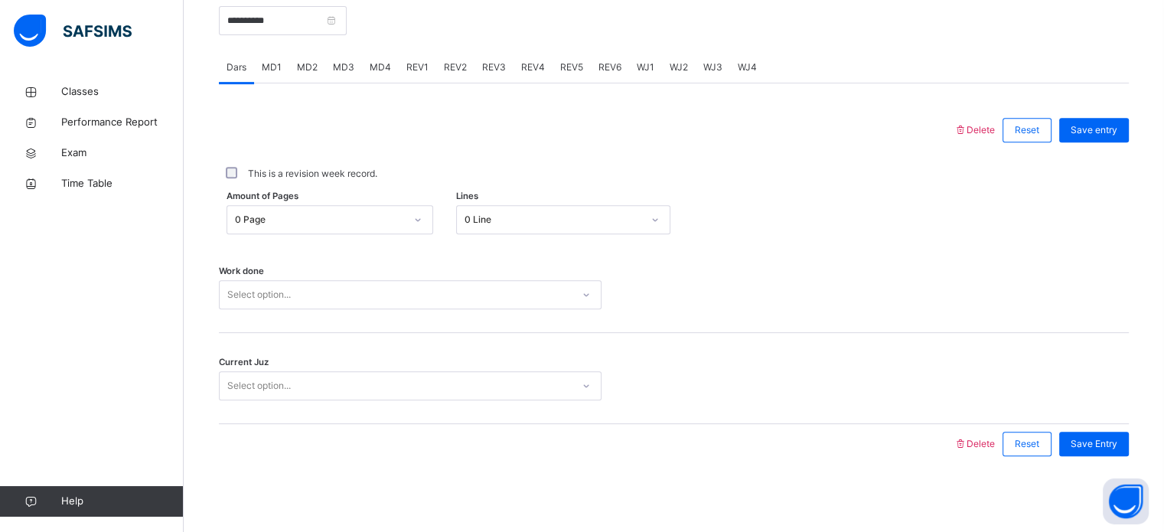
click at [405, 78] on div "REV1" at bounding box center [418, 67] width 38 height 31
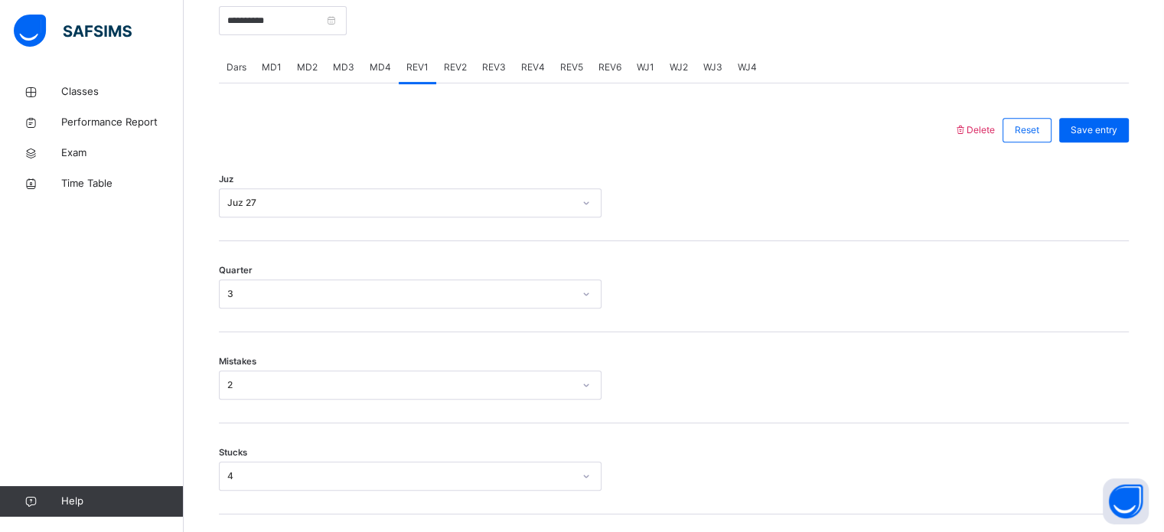
click at [373, 73] on span "MD4" at bounding box center [380, 67] width 21 height 14
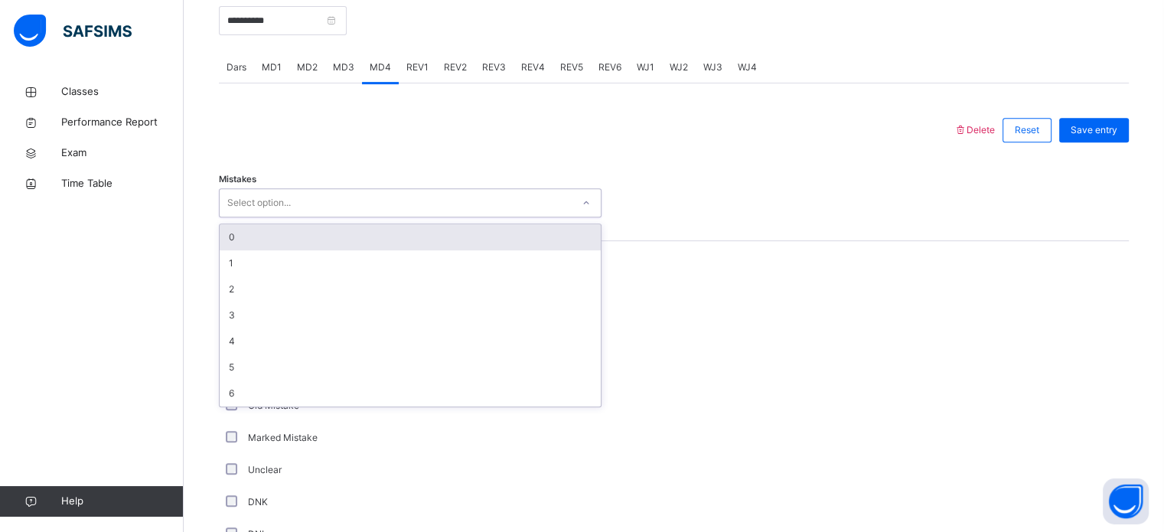
click at [269, 245] on div "0" at bounding box center [410, 237] width 381 height 26
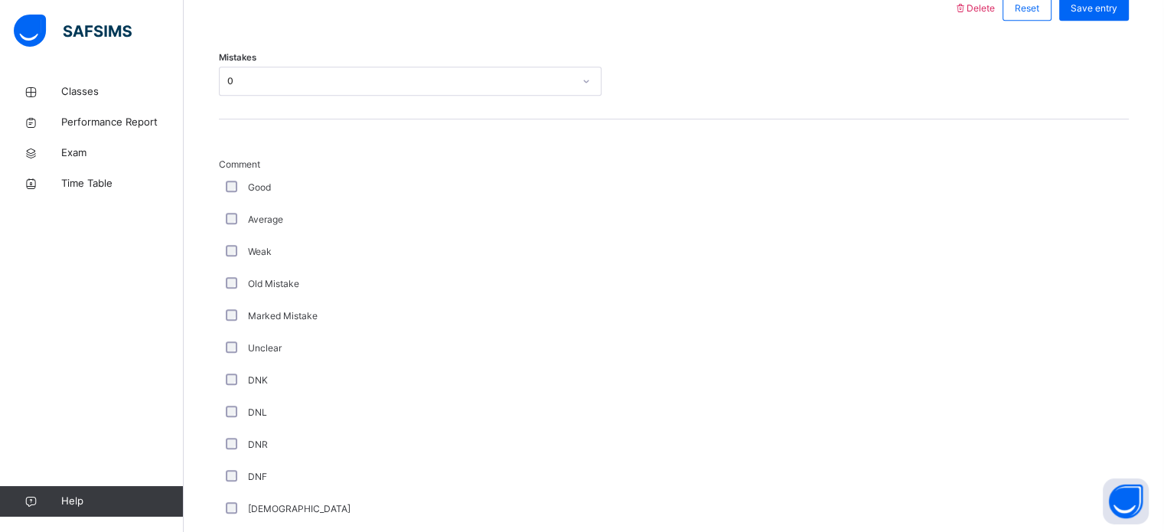
scroll to position [739, 0]
click at [225, 502] on div "[DEMOGRAPHIC_DATA]" at bounding box center [410, 508] width 375 height 14
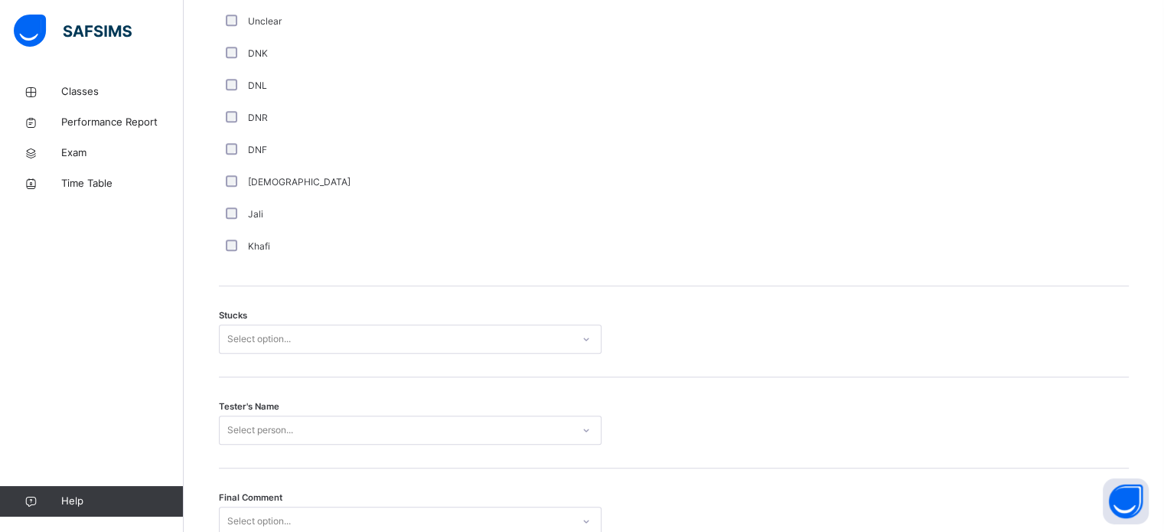
scroll to position [1065, 0]
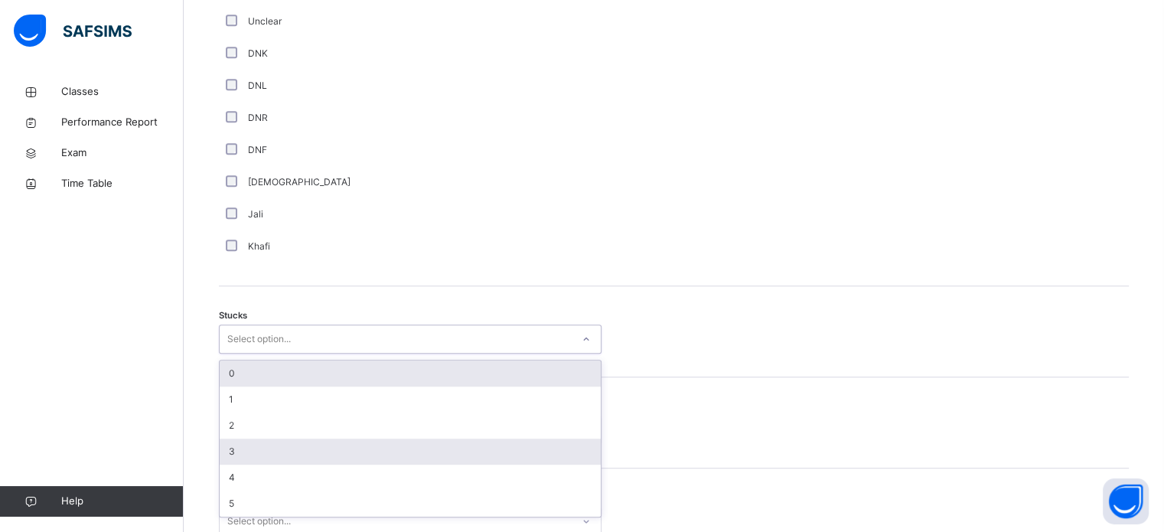
click at [226, 454] on div "3" at bounding box center [410, 452] width 381 height 26
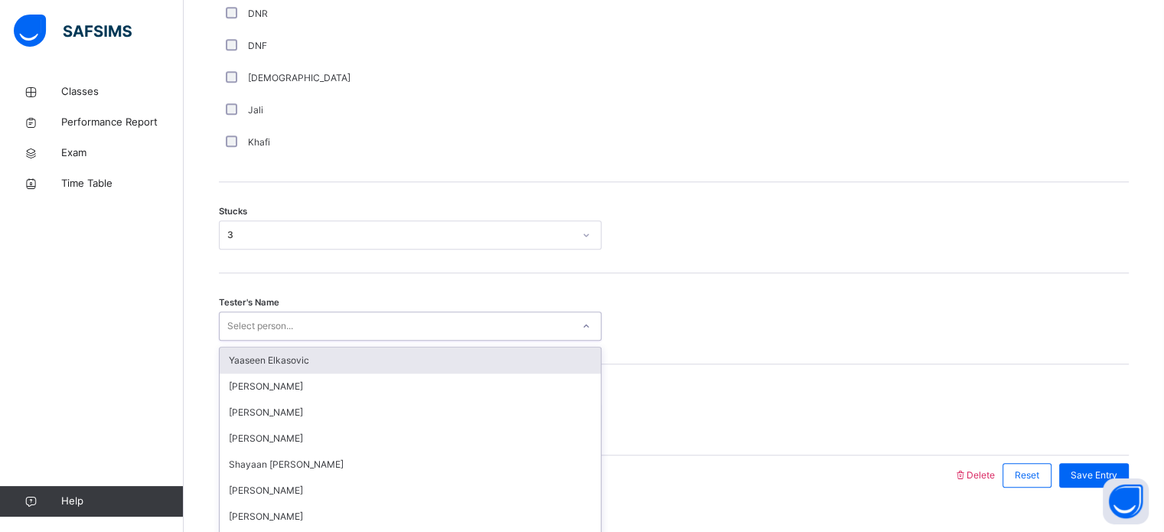
scroll to position [1200, 0]
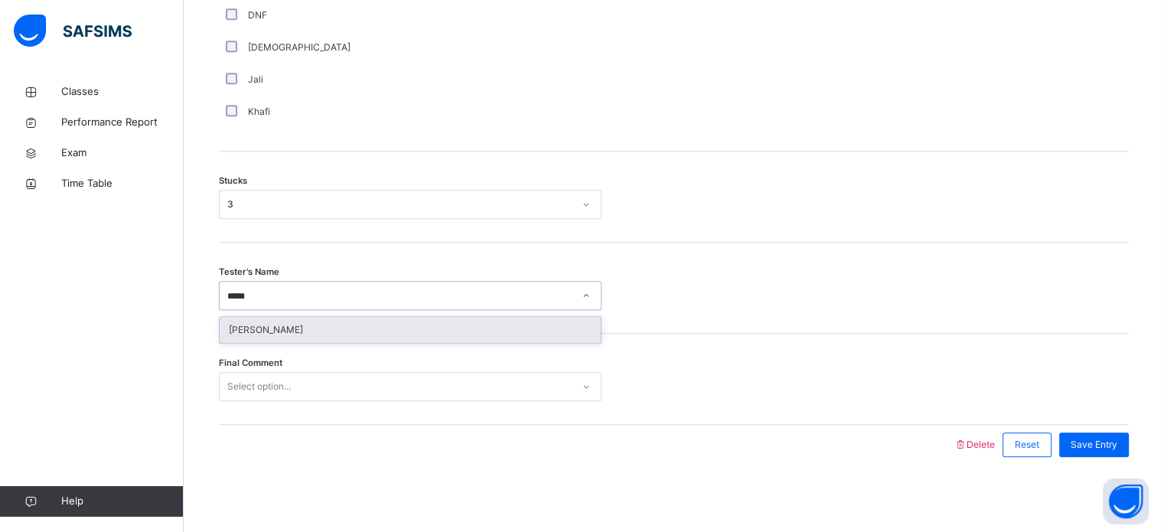
type input "******"
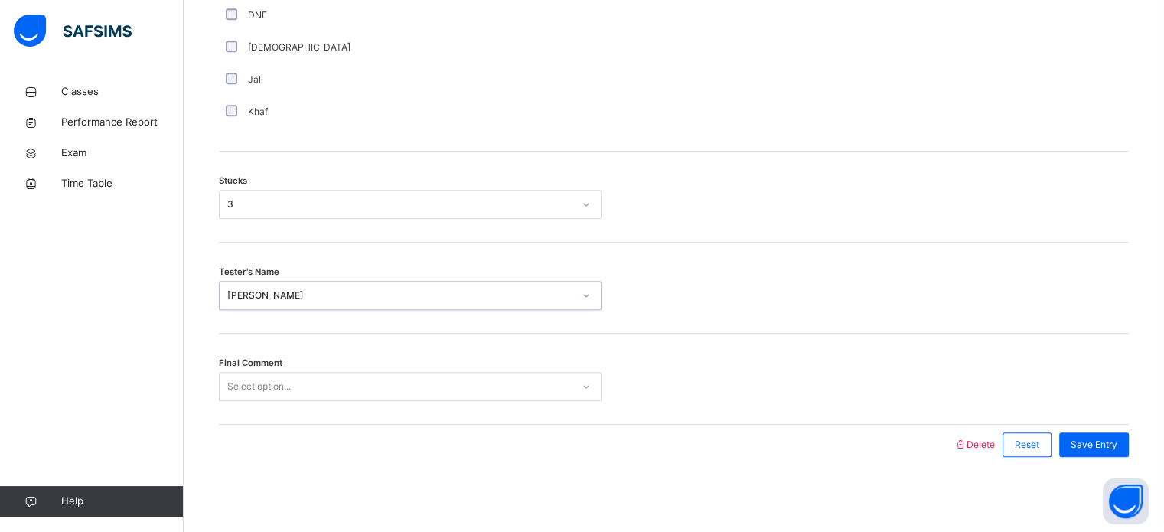
click at [298, 408] on div "Final Comment Select option..." at bounding box center [674, 379] width 910 height 91
click at [1109, 452] on div "Save Entry" at bounding box center [1094, 444] width 70 height 24
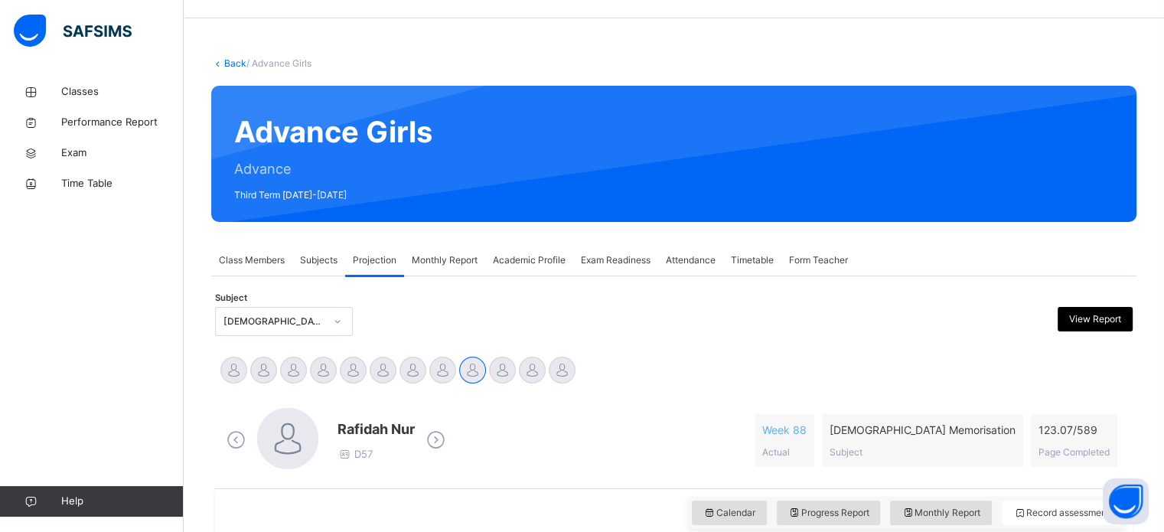
scroll to position [44, 0]
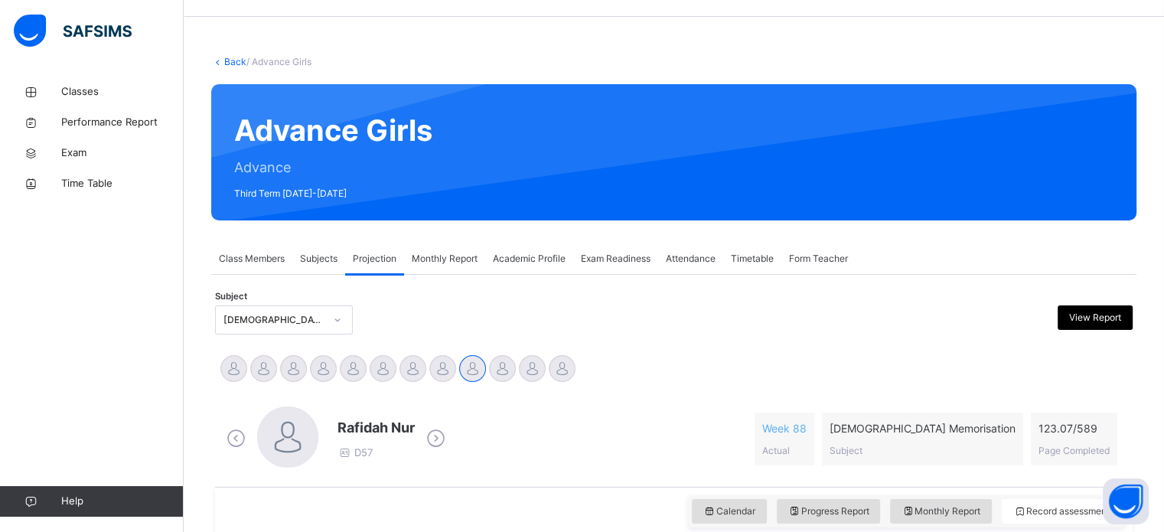
click at [435, 271] on div "Monthly Report" at bounding box center [444, 258] width 81 height 31
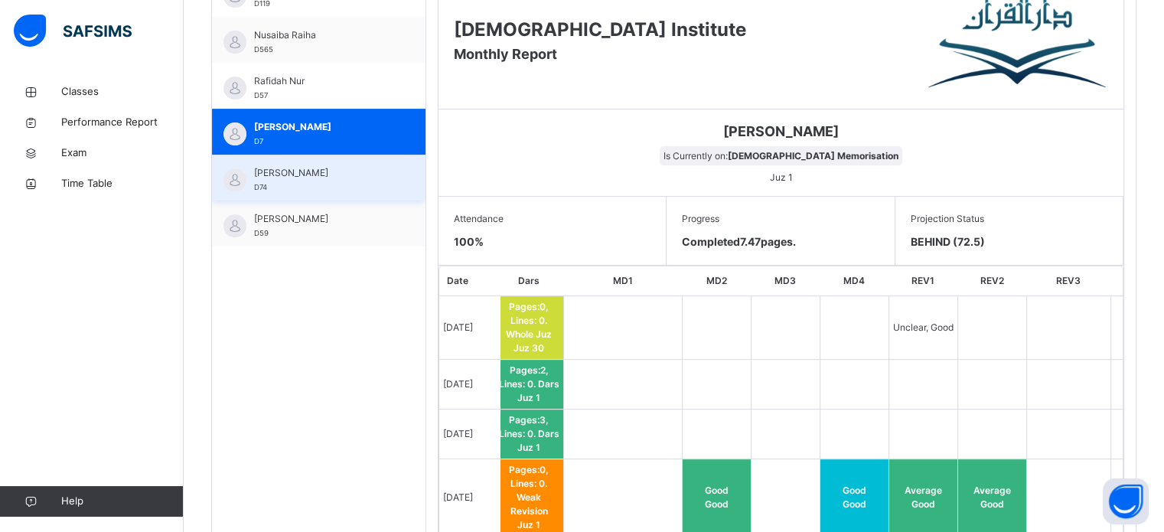
click at [344, 188] on div "[PERSON_NAME] D74" at bounding box center [322, 180] width 137 height 28
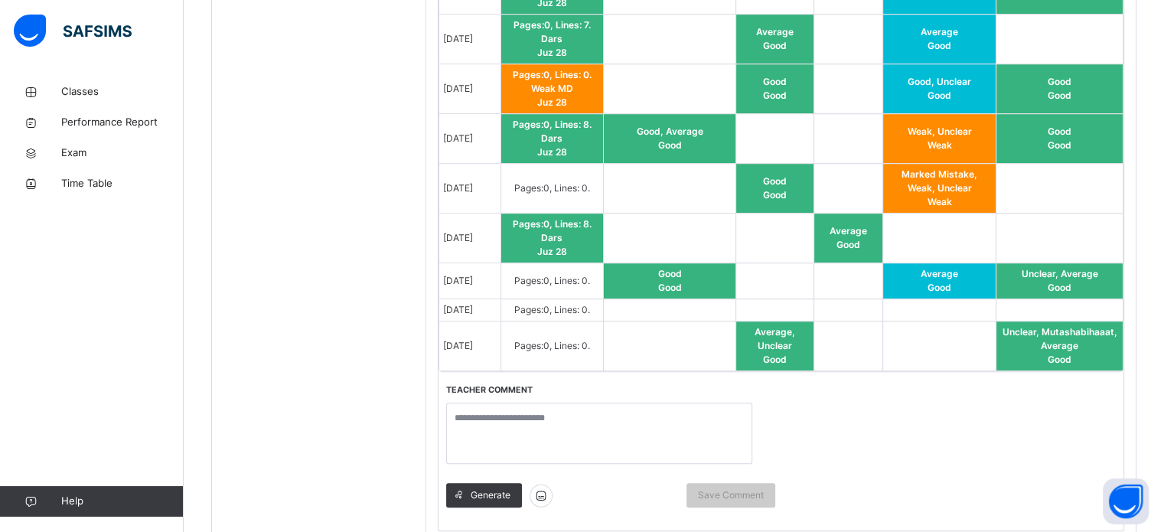
scroll to position [1099, 0]
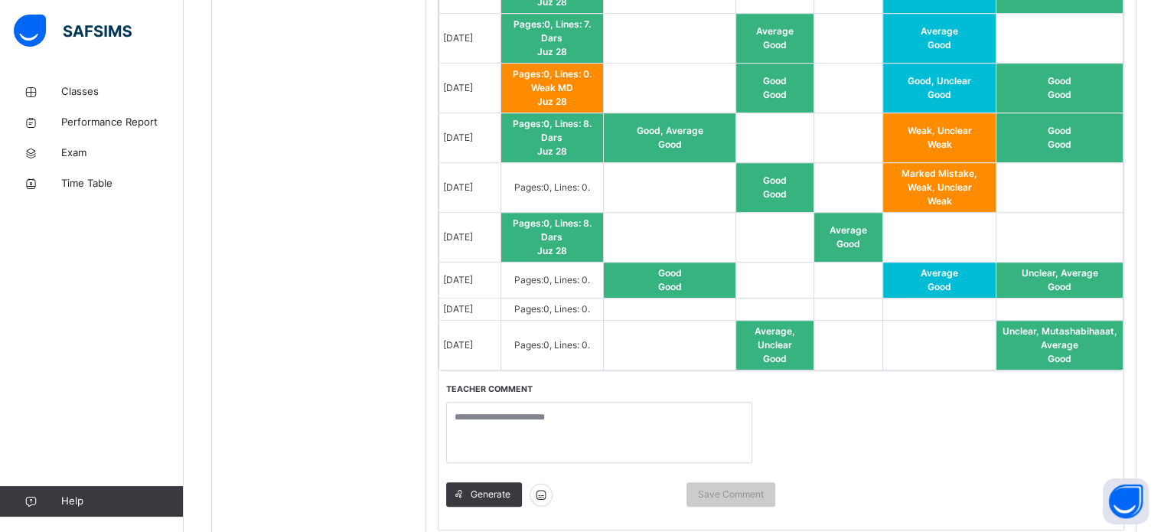
click at [546, 371] on div "Teacher comment Generate Save Comment × Generate Monthly Report ’s Comment Gene…" at bounding box center [611, 450] width 344 height 158
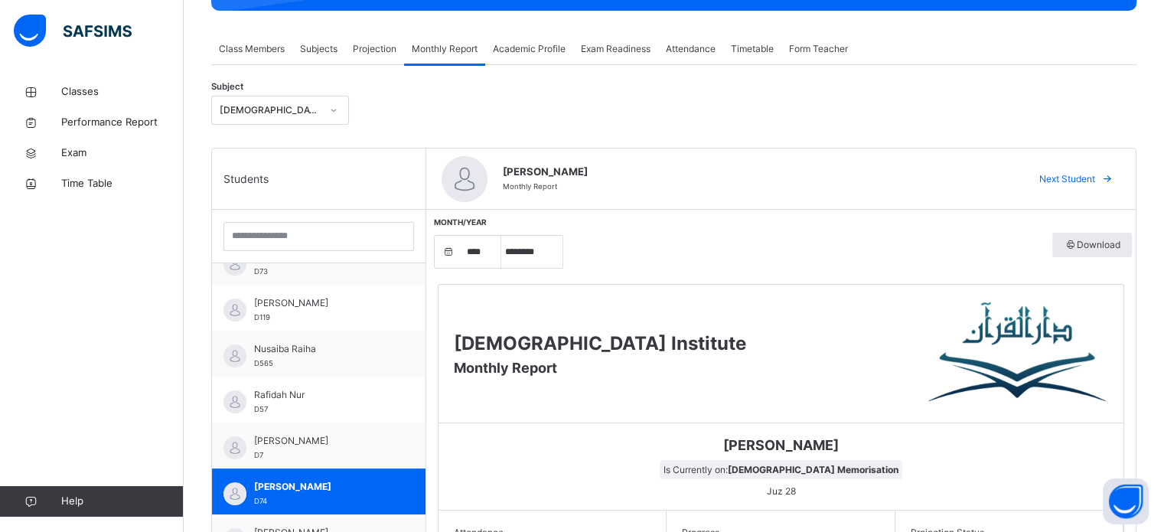
scroll to position [211, 0]
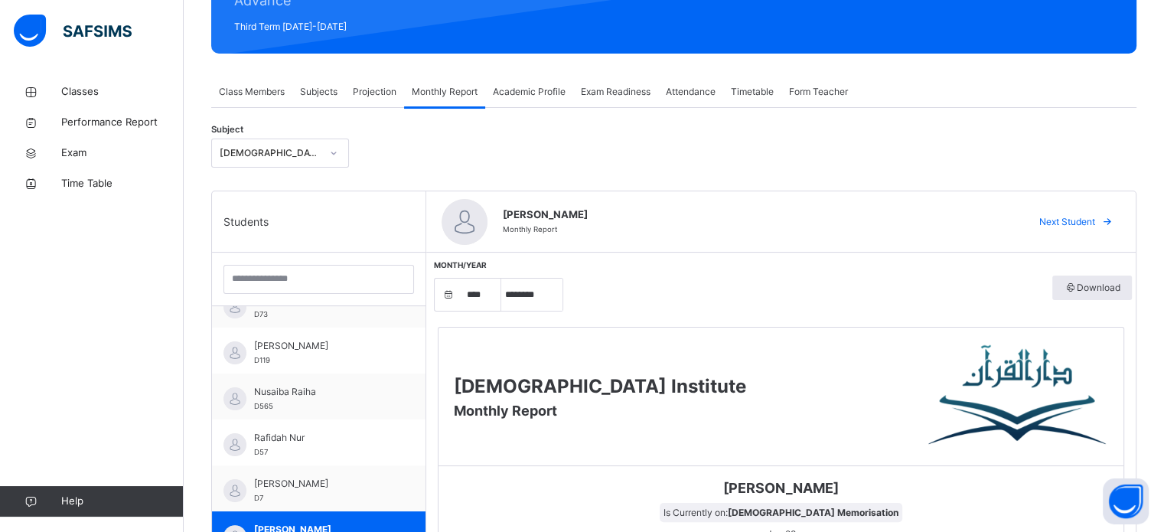
drag, startPoint x: 385, startPoint y: 101, endPoint x: 373, endPoint y: 89, distance: 16.8
click at [380, 94] on div "Projection" at bounding box center [374, 92] width 59 height 31
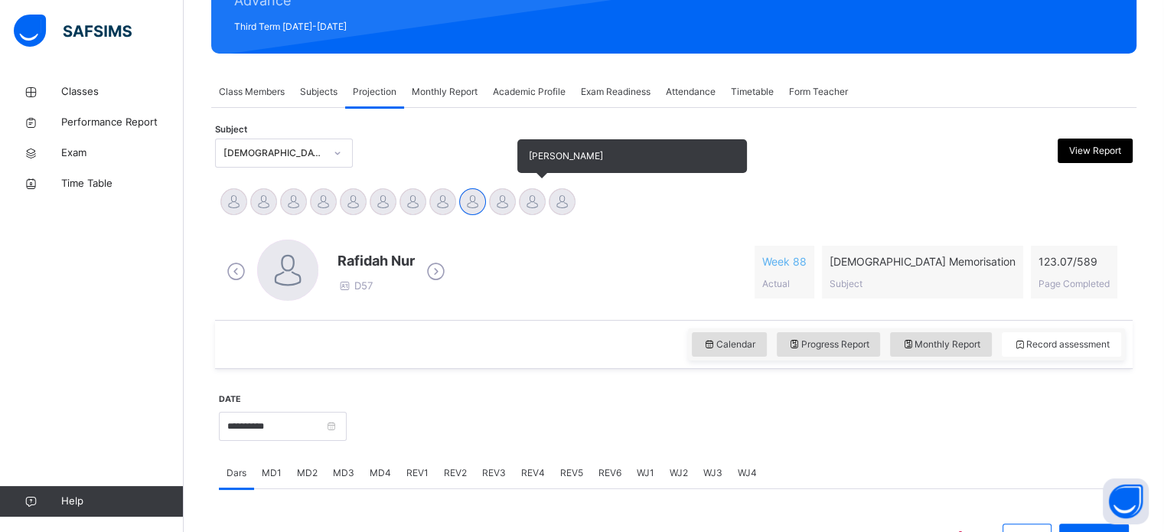
click at [536, 195] on div at bounding box center [532, 201] width 27 height 27
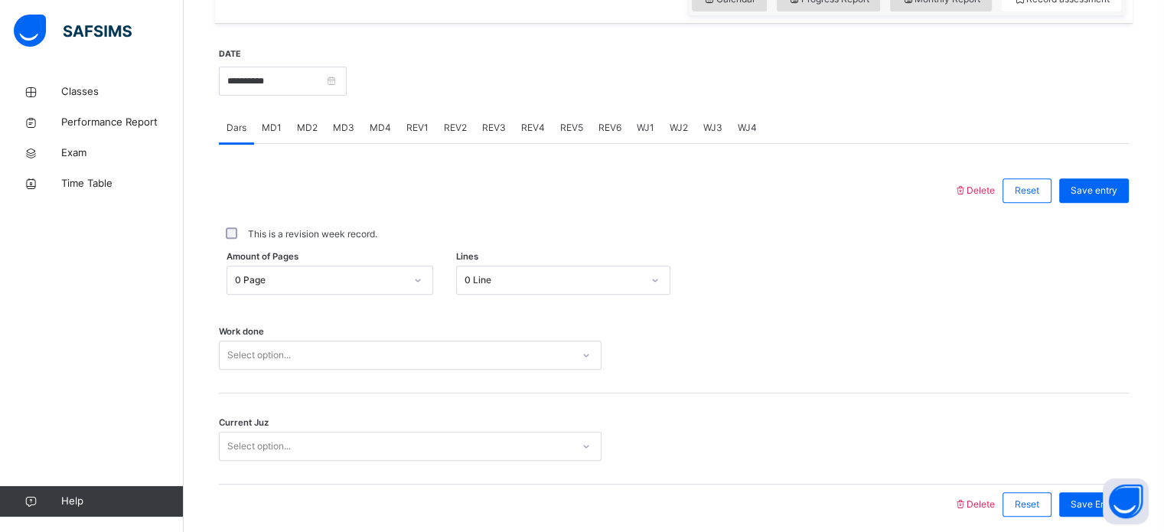
scroll to position [540, 0]
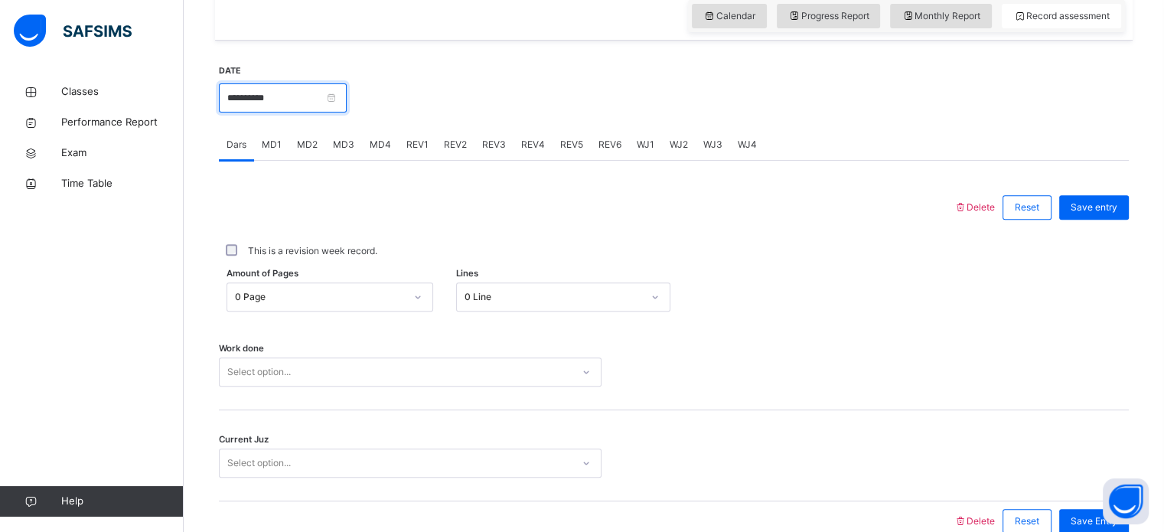
click at [242, 85] on input "**********" at bounding box center [283, 97] width 128 height 29
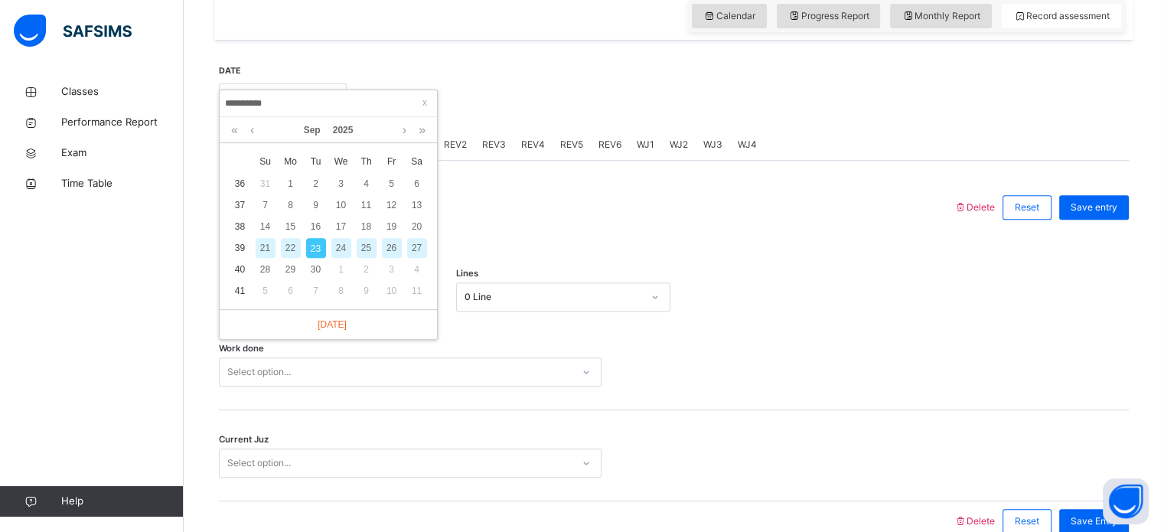
click at [425, 238] on div "27" at bounding box center [417, 248] width 20 height 20
type input "**********"
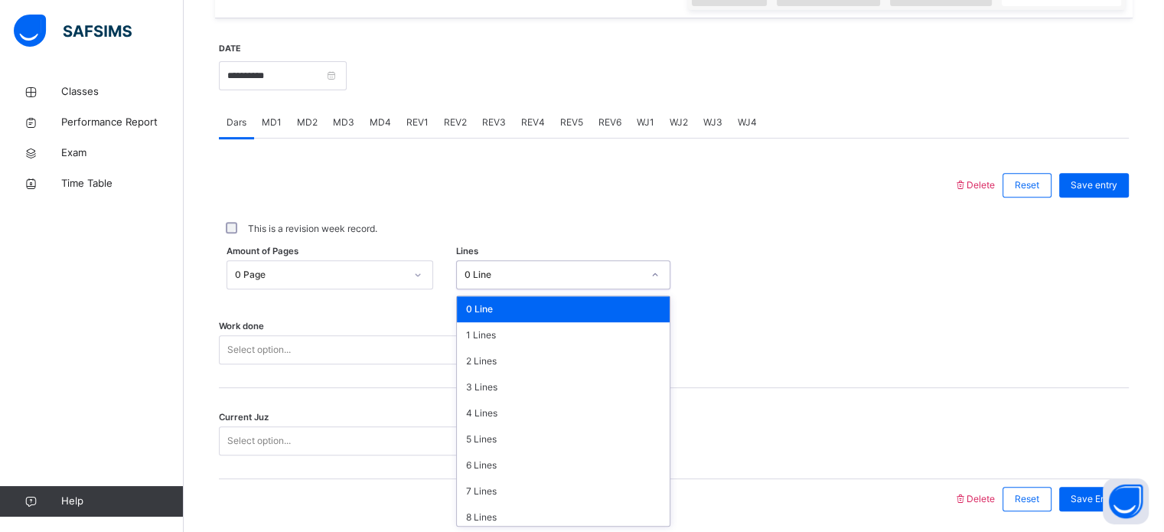
scroll to position [187, 0]
click at [618, 272] on div "0 Line" at bounding box center [554, 275] width 178 height 14
click at [610, 467] on div "6 Lines" at bounding box center [563, 465] width 213 height 26
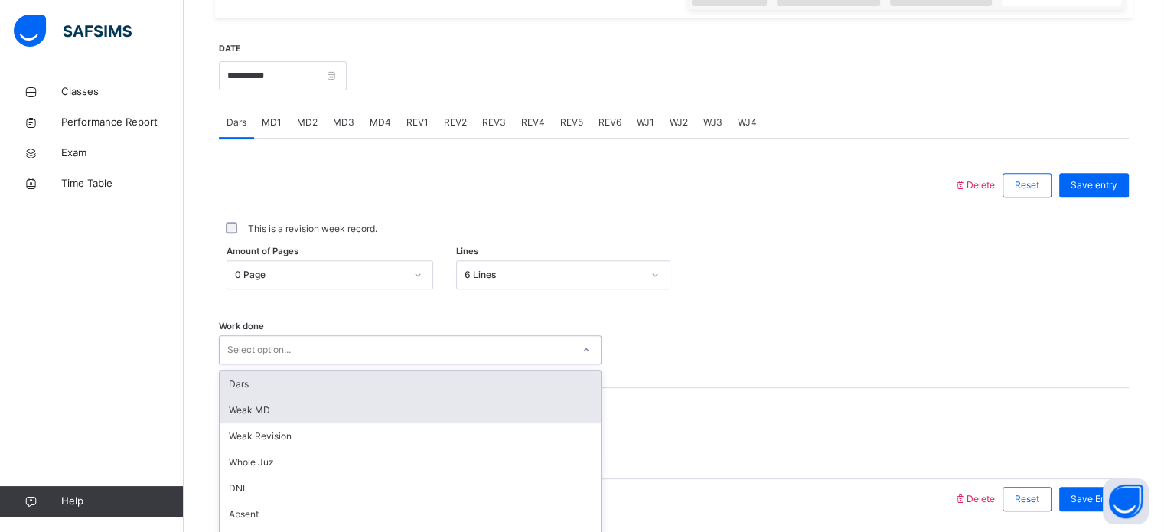
scroll to position [617, 0]
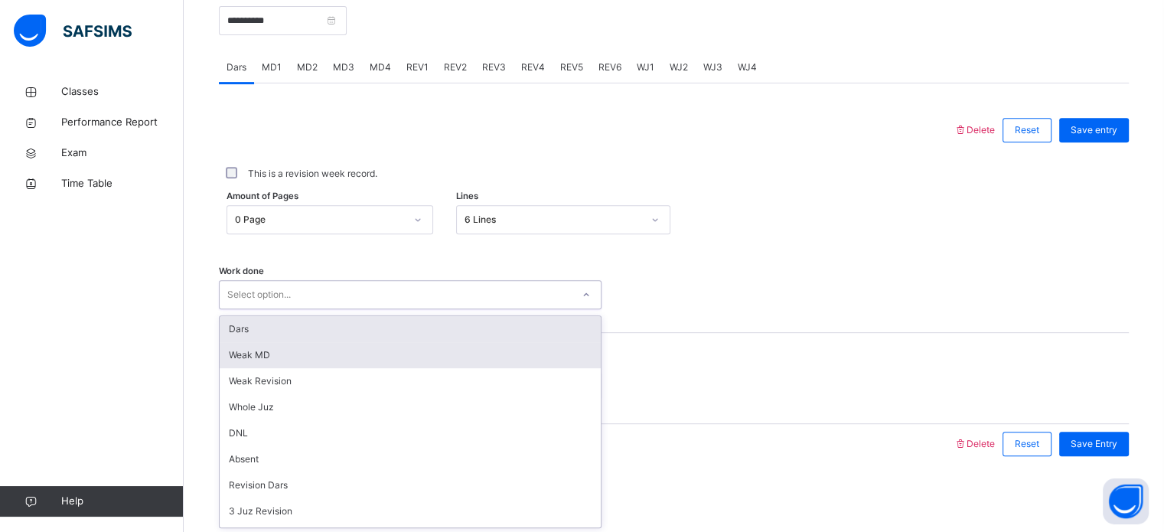
click at [439, 309] on div "option Dars focused, 1 of 14. 14 results available. Use Up and Down to choose o…" at bounding box center [410, 294] width 383 height 29
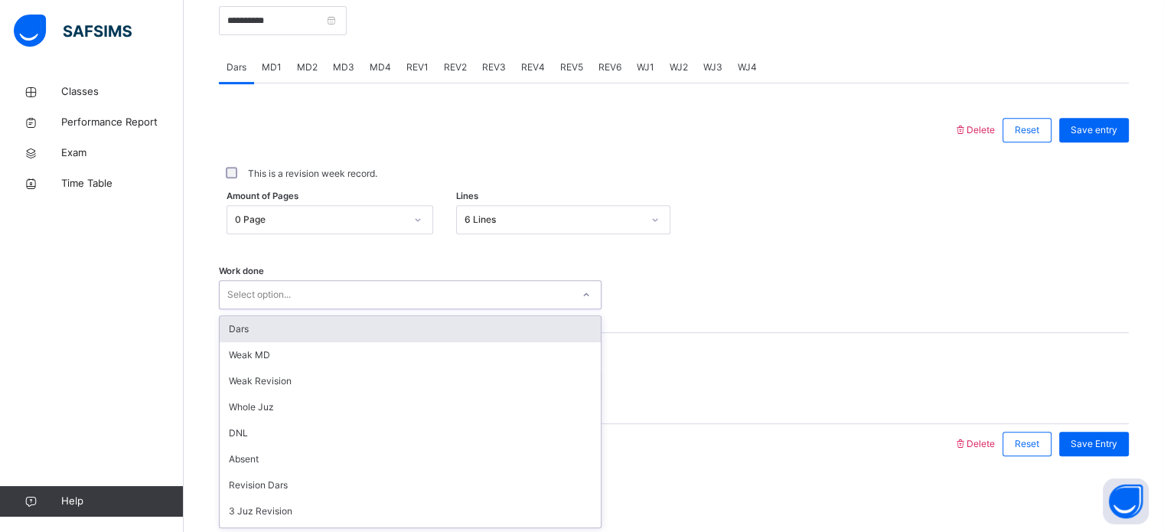
click at [416, 324] on div "Dars" at bounding box center [410, 329] width 381 height 26
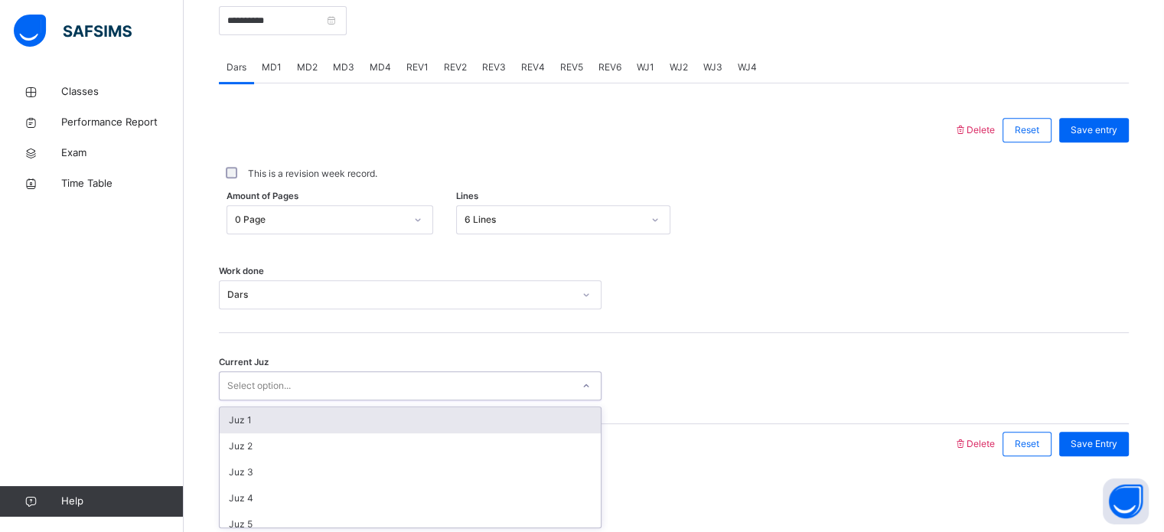
click at [403, 395] on div "Select option..." at bounding box center [410, 385] width 383 height 29
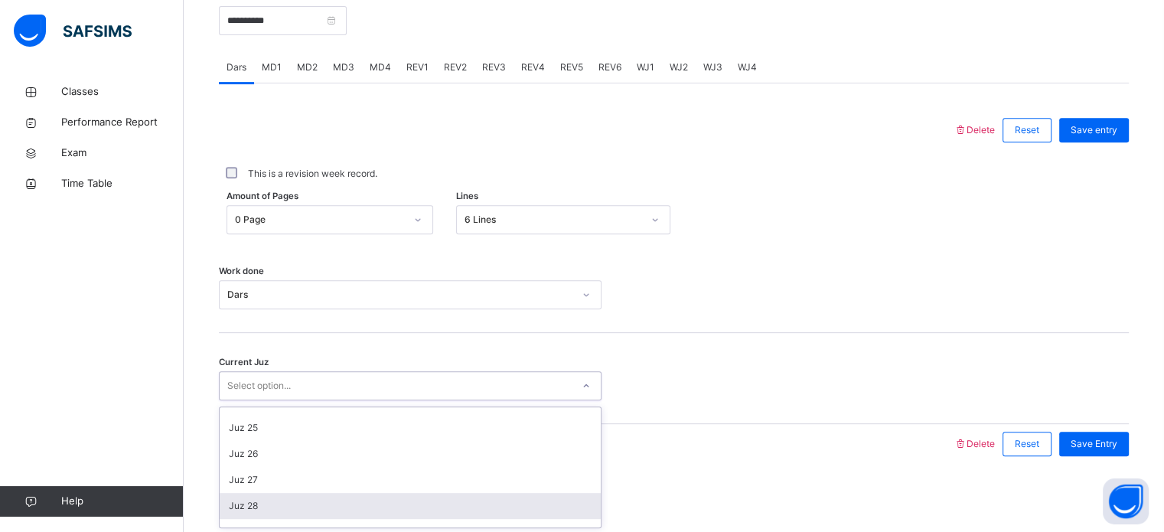
click at [404, 507] on div "Juz 28" at bounding box center [410, 506] width 381 height 26
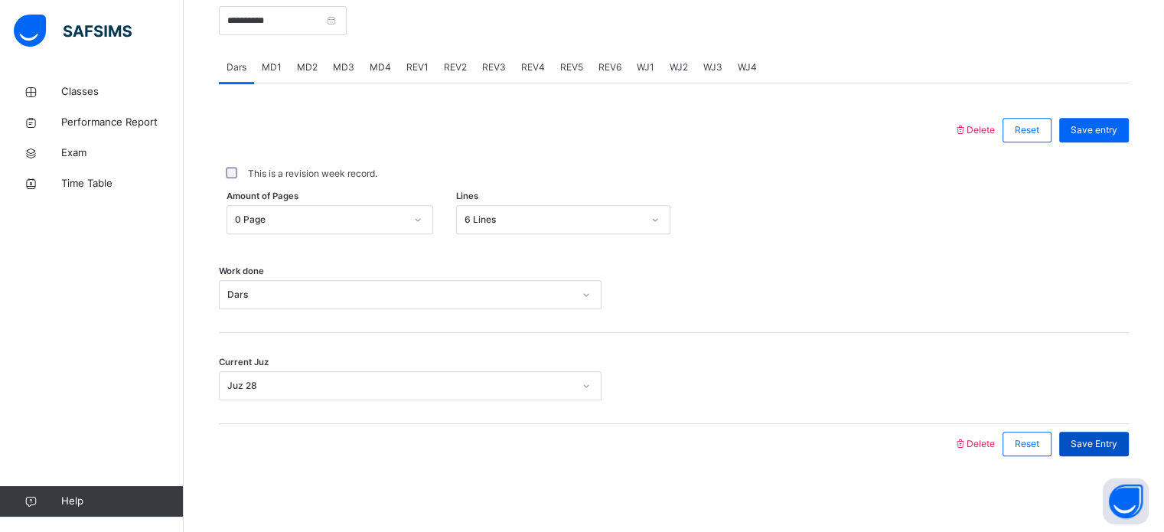
click at [1114, 451] on div "Save Entry" at bounding box center [1094, 444] width 70 height 24
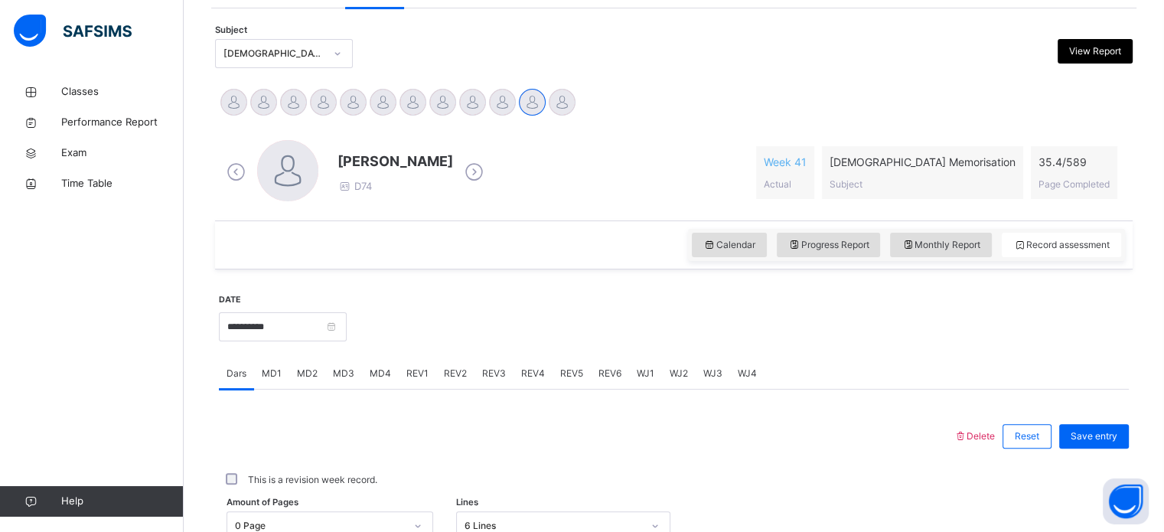
scroll to position [280, 0]
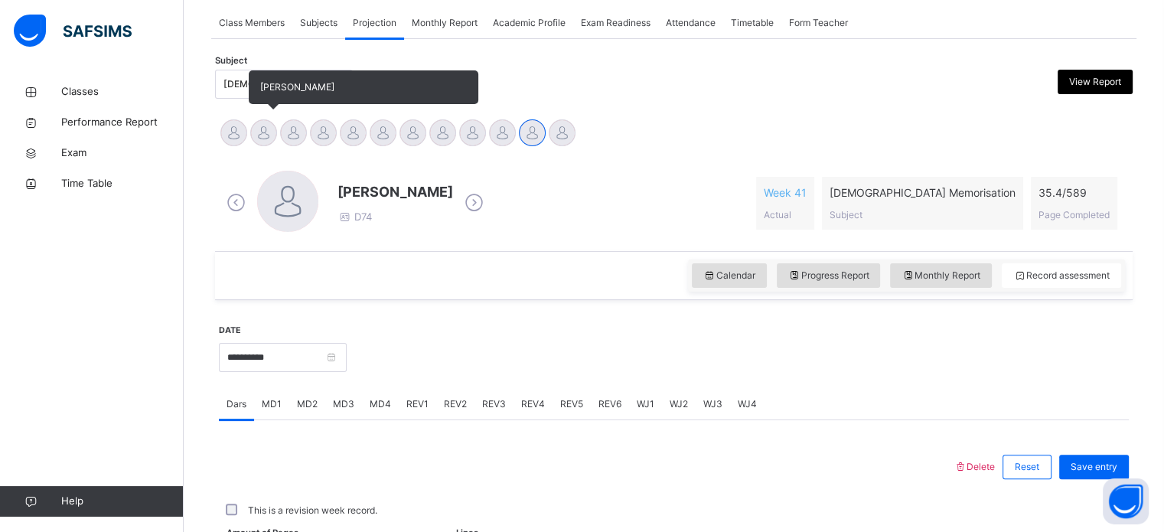
click at [256, 129] on div at bounding box center [263, 132] width 27 height 27
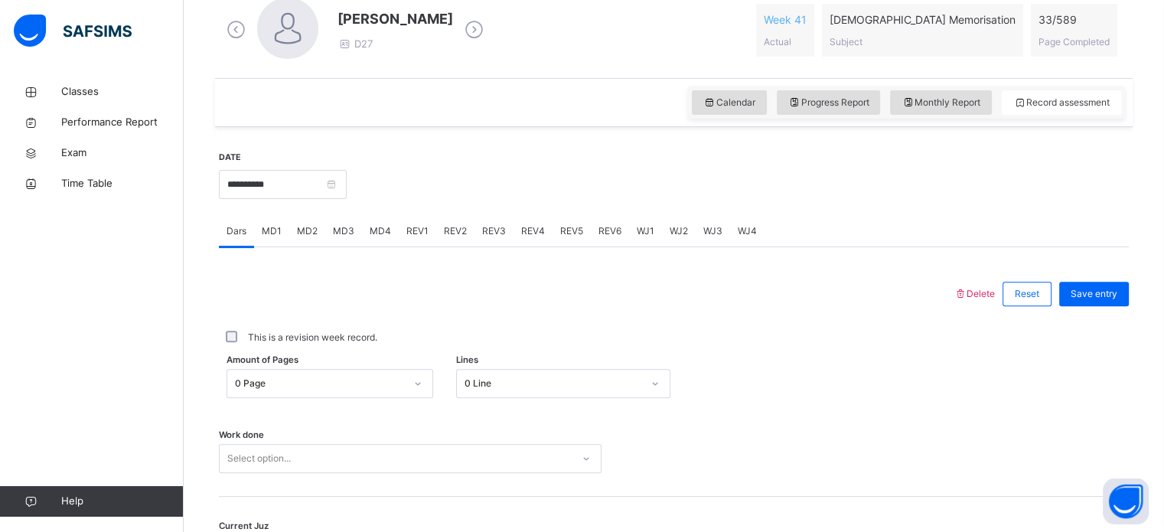
scroll to position [617, 0]
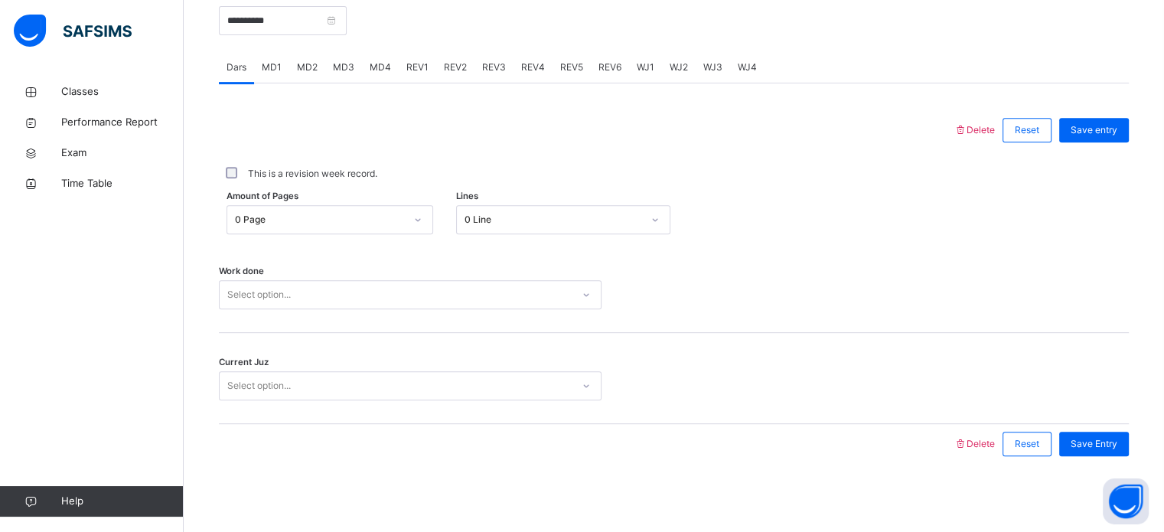
click at [379, 67] on span "MD4" at bounding box center [380, 67] width 21 height 14
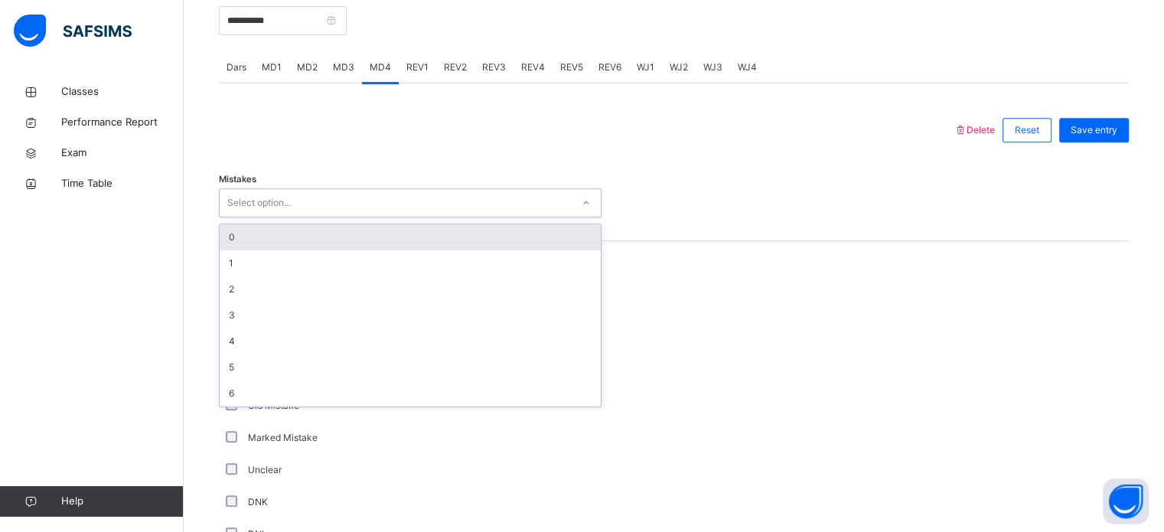
click at [385, 210] on div "Select option..." at bounding box center [396, 203] width 352 height 24
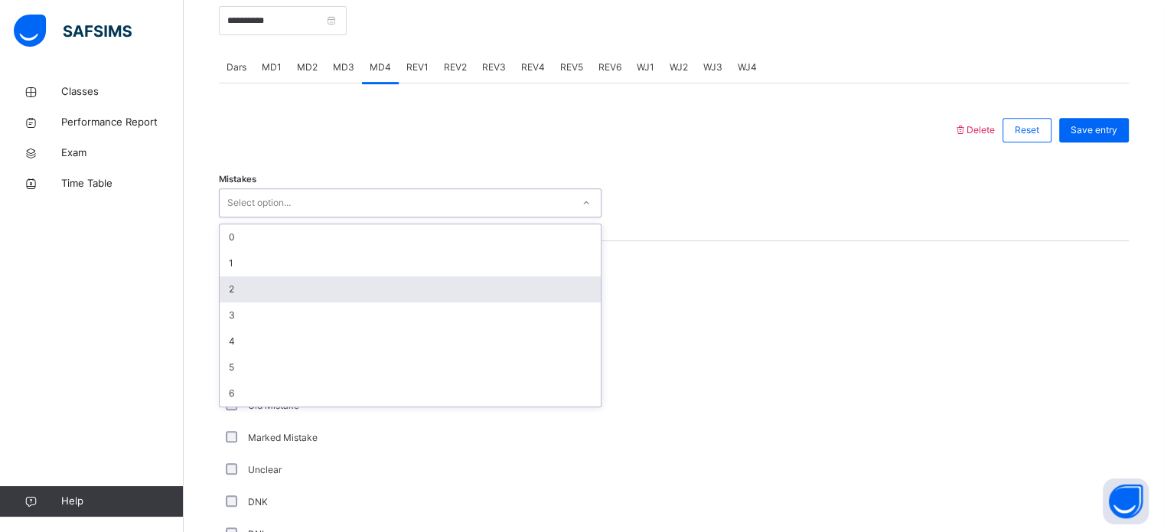
click at [383, 290] on div "2" at bounding box center [410, 289] width 381 height 26
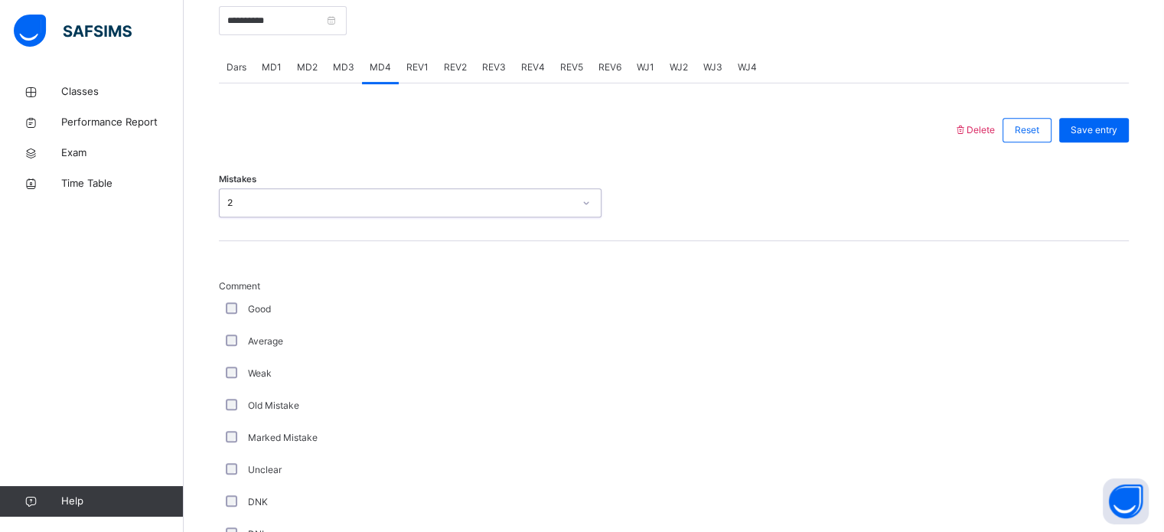
click at [383, 290] on span "Comment" at bounding box center [410, 286] width 383 height 14
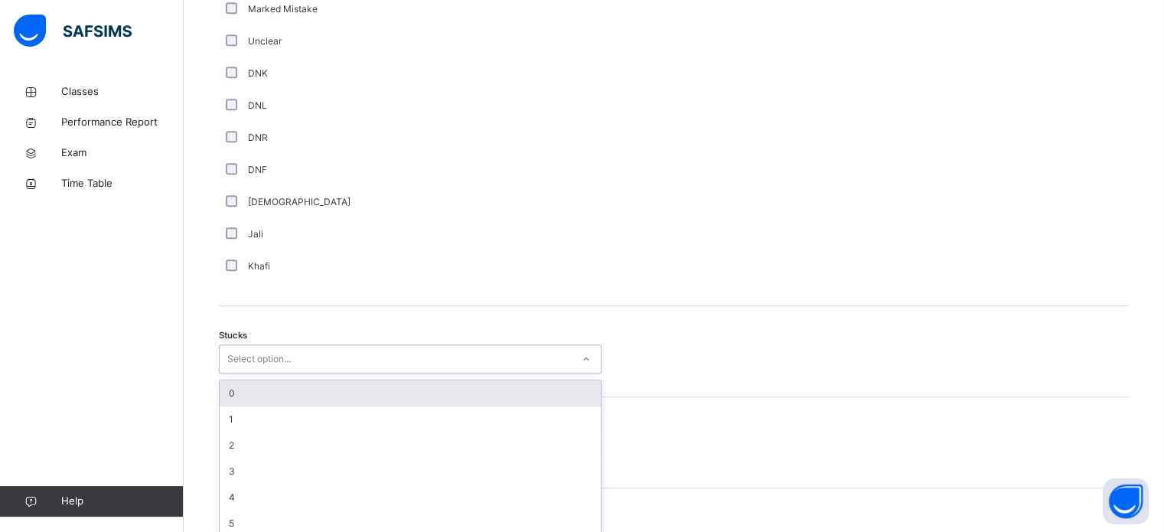
scroll to position [1056, 0]
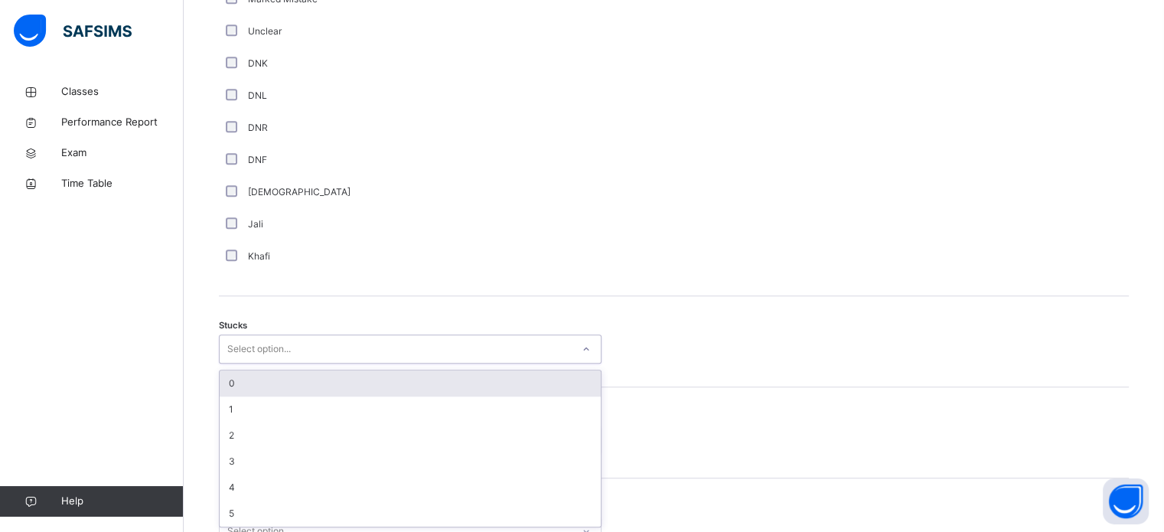
click at [240, 367] on div "Stucks option 0 focused, 1 of 6. 6 results available. Use Up and Down to choose…" at bounding box center [674, 341] width 910 height 91
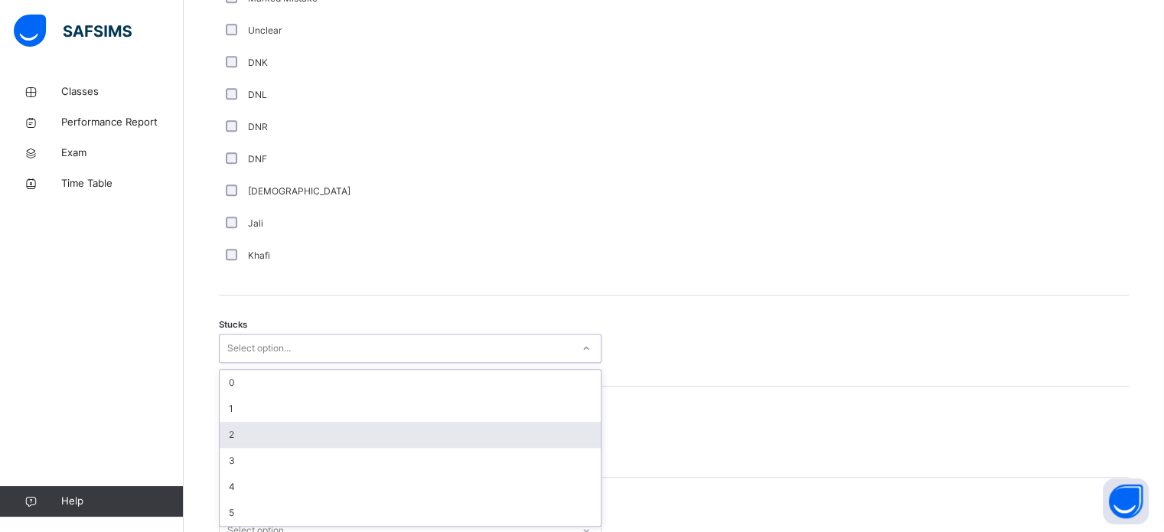
click at [242, 426] on div "2" at bounding box center [410, 435] width 381 height 26
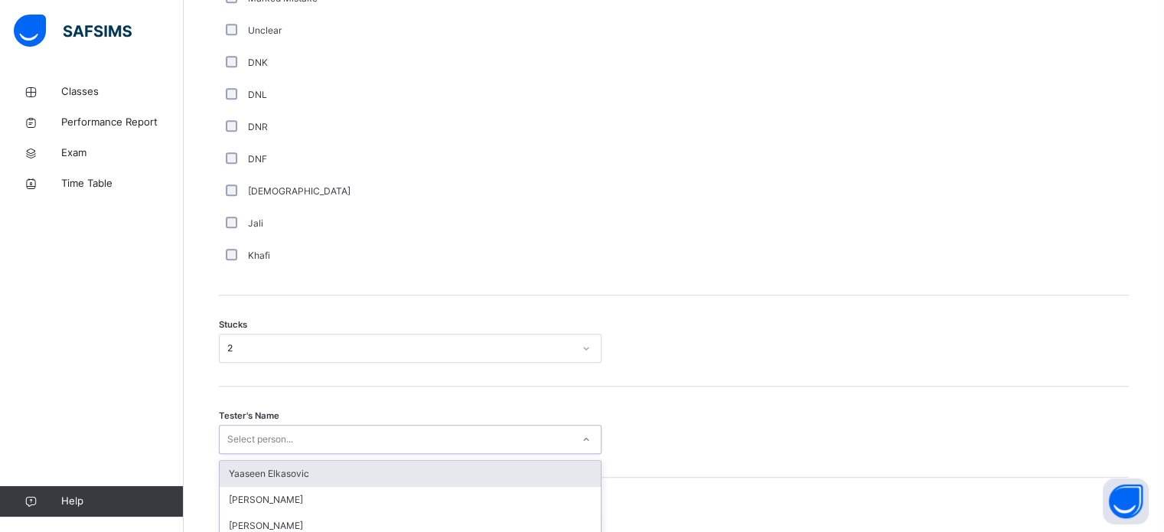
scroll to position [1200, 0]
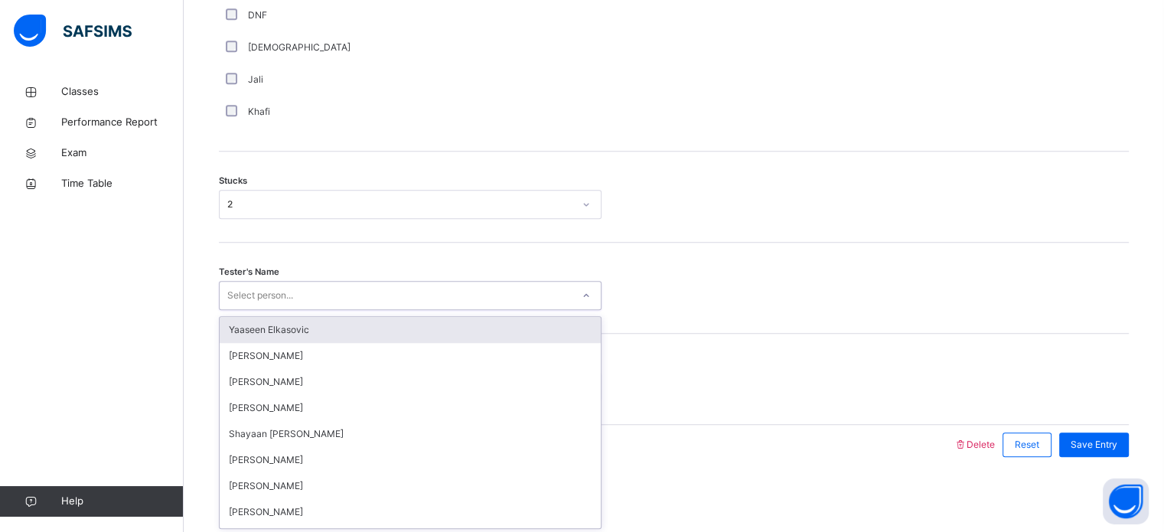
click at [242, 310] on div "option Yaaseen Elkasovic focused, 1 of 89. 89 results available. Use Up and Dow…" at bounding box center [410, 295] width 383 height 29
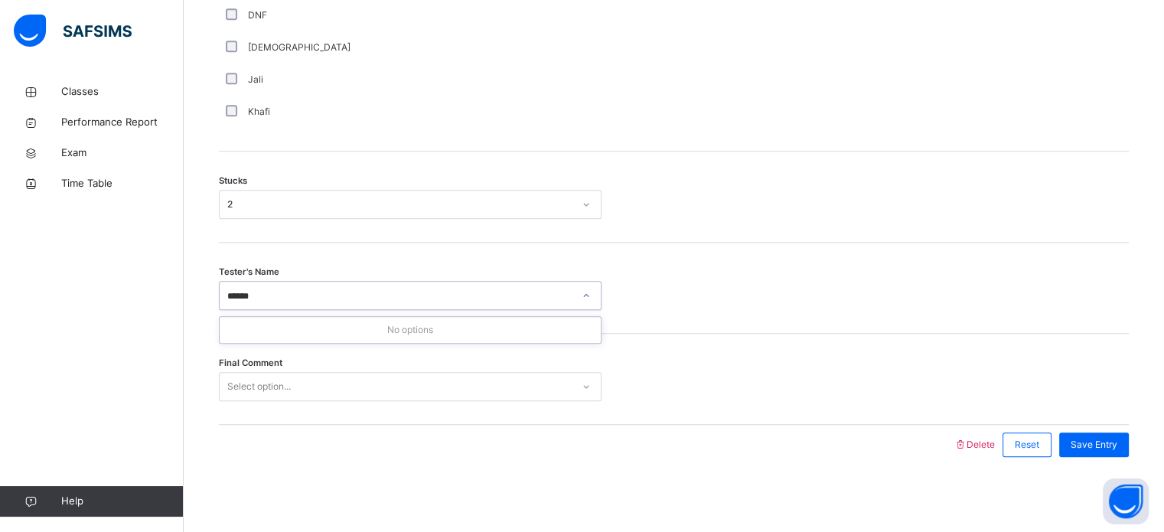
type input "*****"
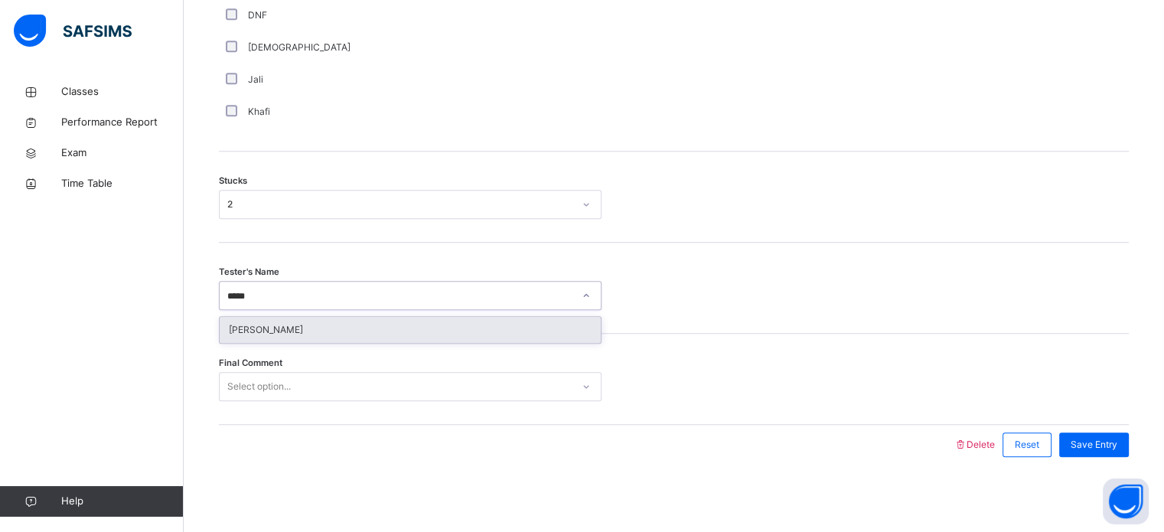
click at [459, 317] on div "[PERSON_NAME]" at bounding box center [410, 330] width 381 height 26
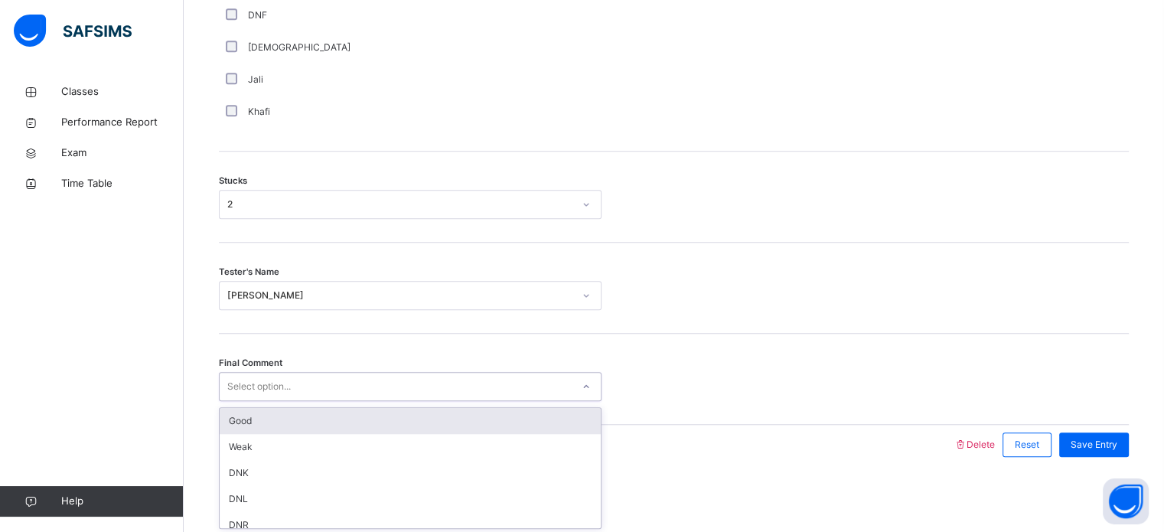
click at [434, 372] on div "Select option..." at bounding box center [410, 386] width 383 height 29
click at [453, 418] on div "Good" at bounding box center [410, 421] width 381 height 26
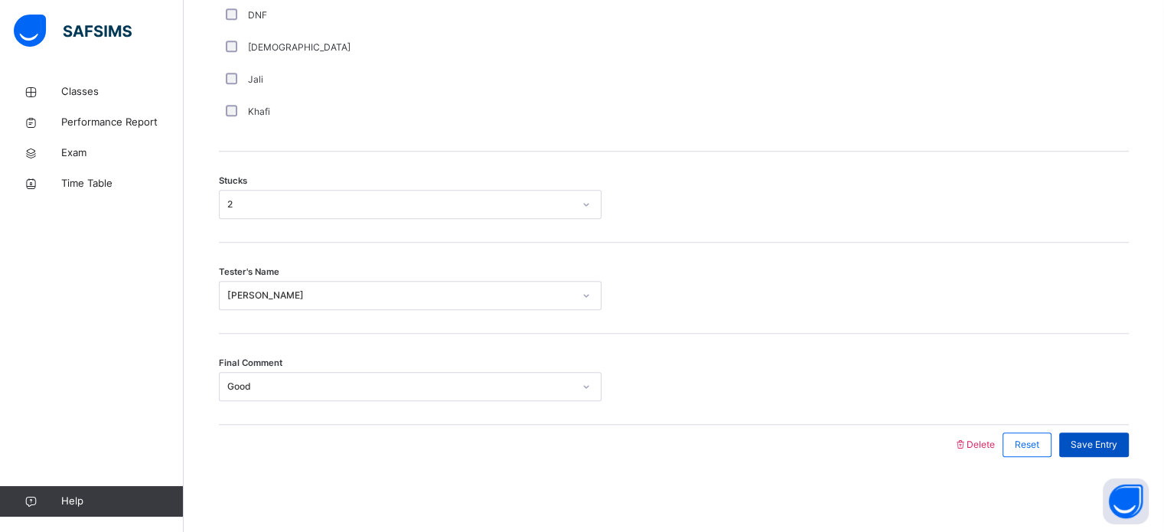
click at [1104, 432] on div "Save Entry" at bounding box center [1094, 444] width 70 height 24
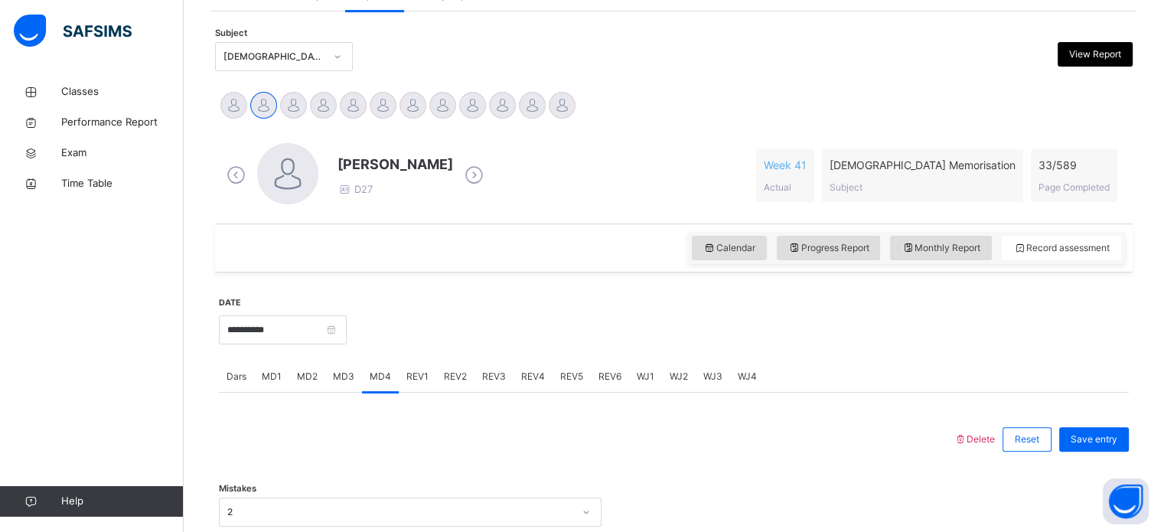
scroll to position [0, 0]
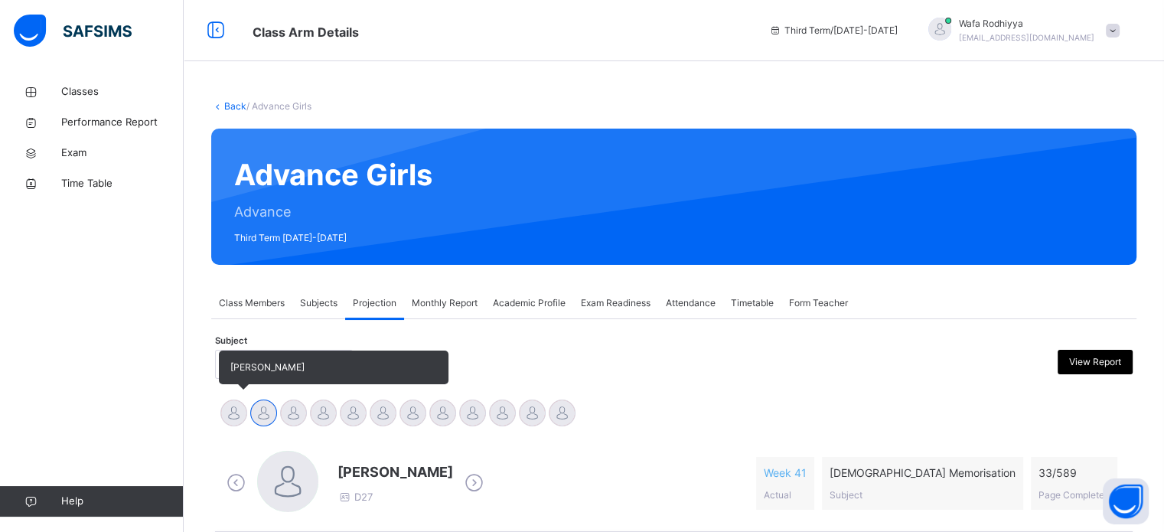
click at [236, 413] on div at bounding box center [233, 412] width 27 height 27
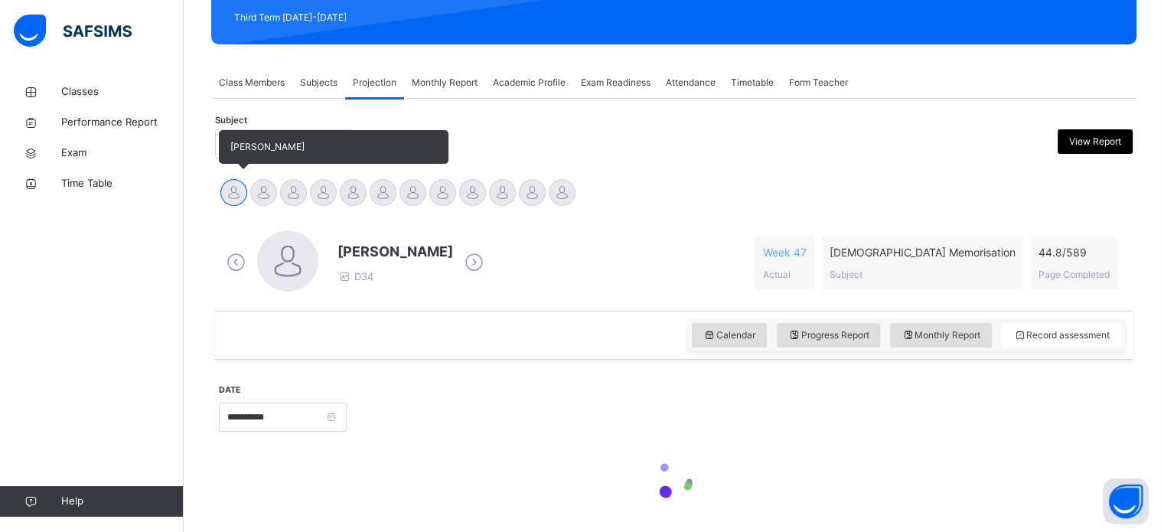
scroll to position [223, 0]
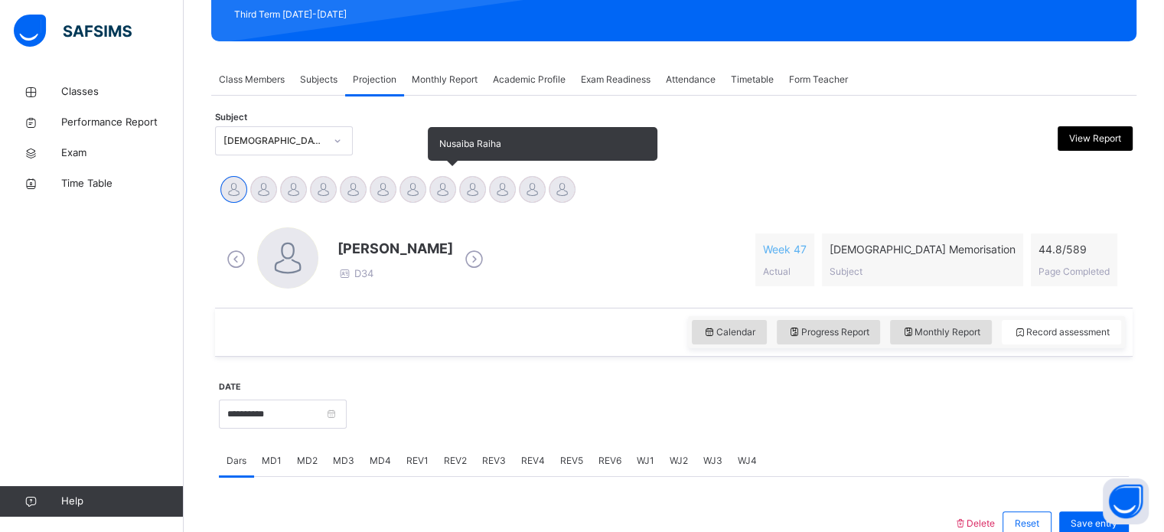
click at [449, 181] on div at bounding box center [442, 189] width 27 height 27
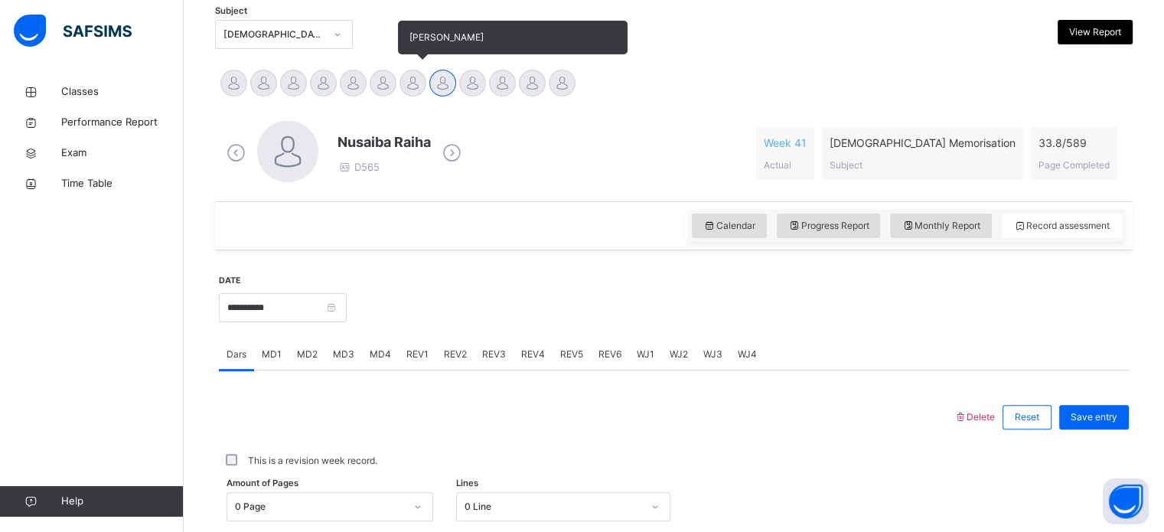
scroll to position [329, 0]
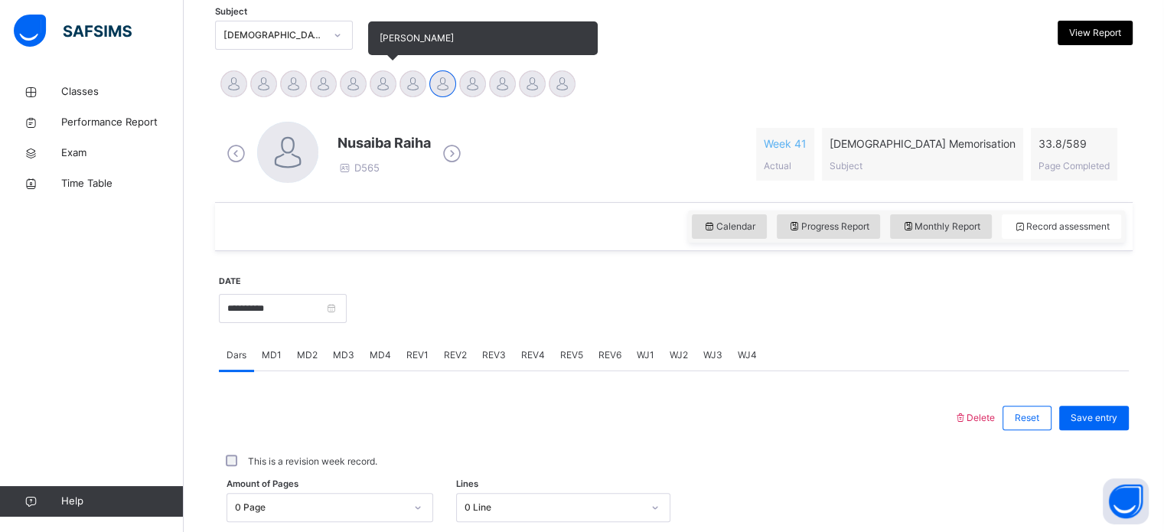
click at [373, 80] on div at bounding box center [383, 83] width 27 height 27
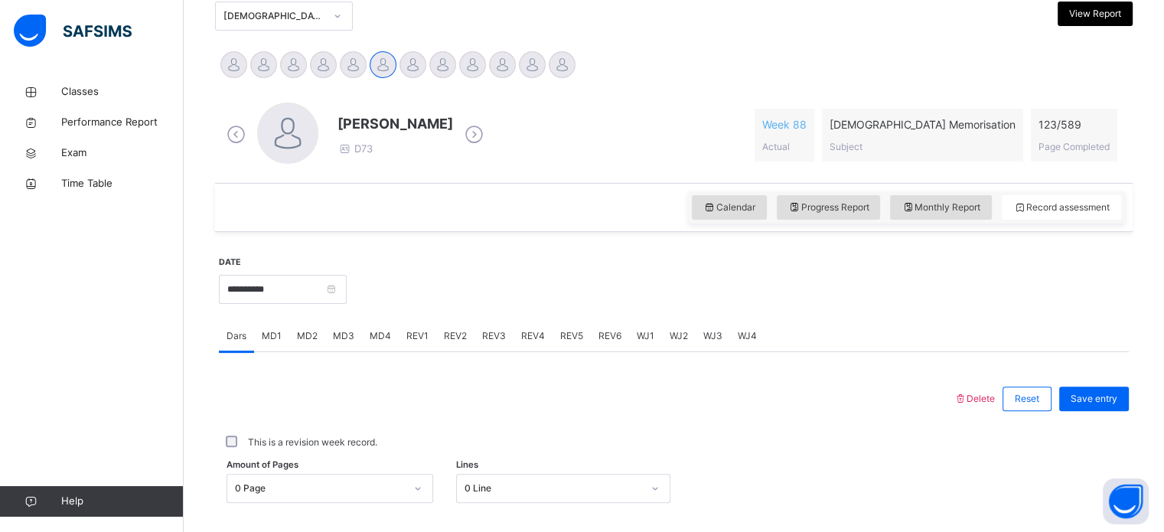
scroll to position [333, 0]
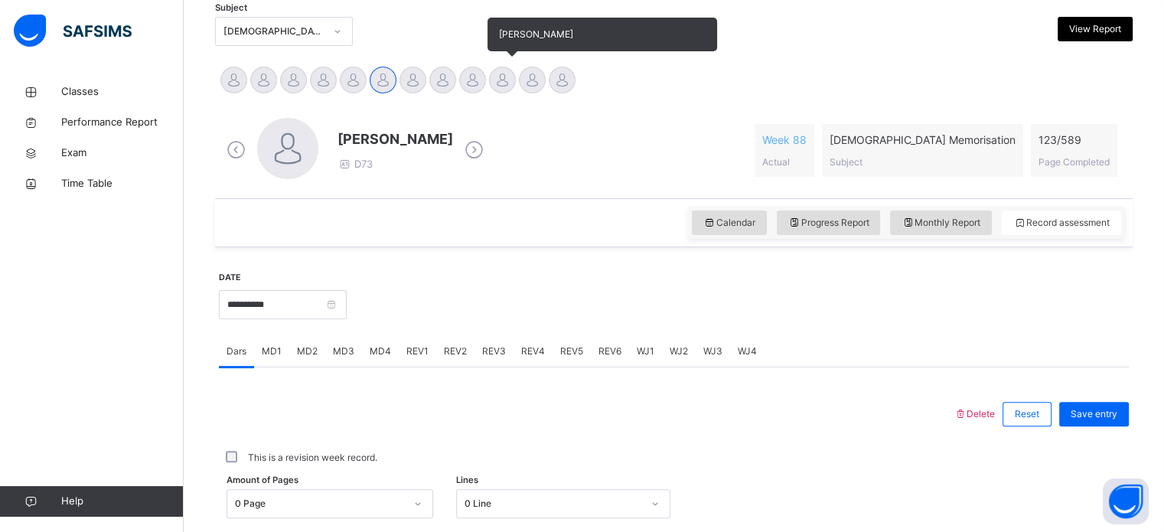
click at [499, 73] on div at bounding box center [502, 80] width 27 height 27
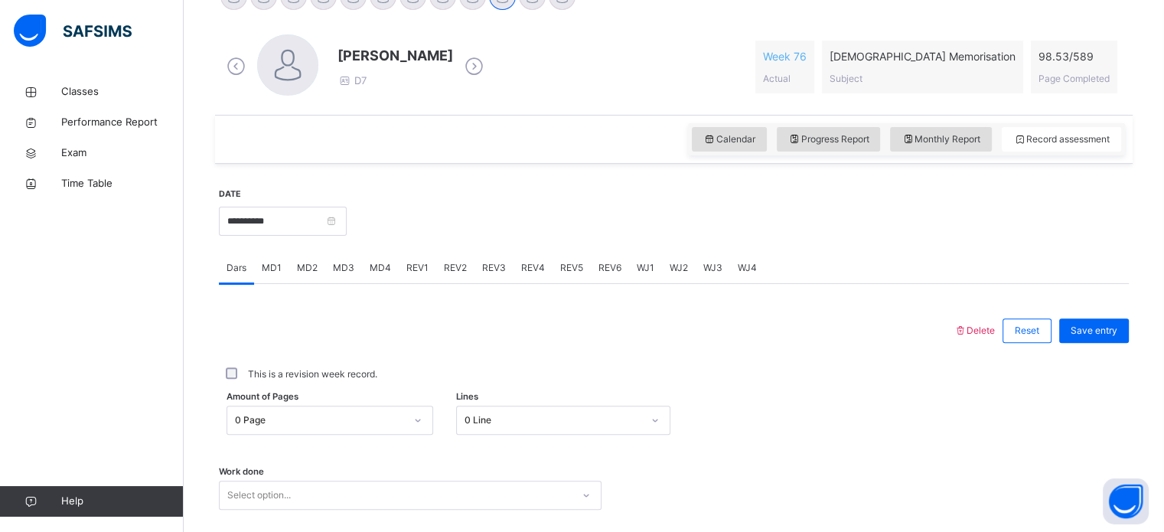
scroll to position [452, 0]
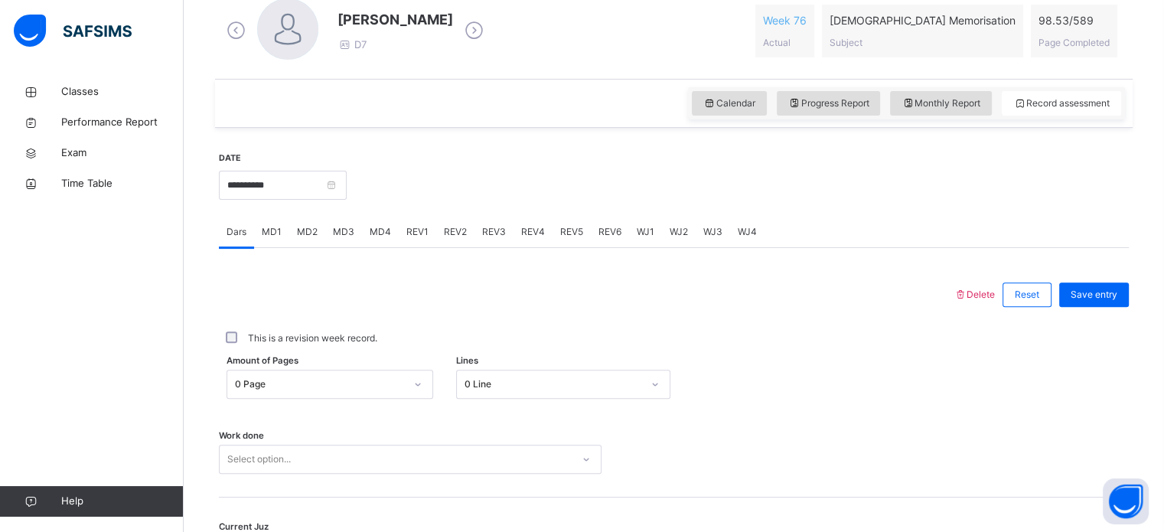
click at [386, 235] on span "MD4" at bounding box center [380, 232] width 21 height 14
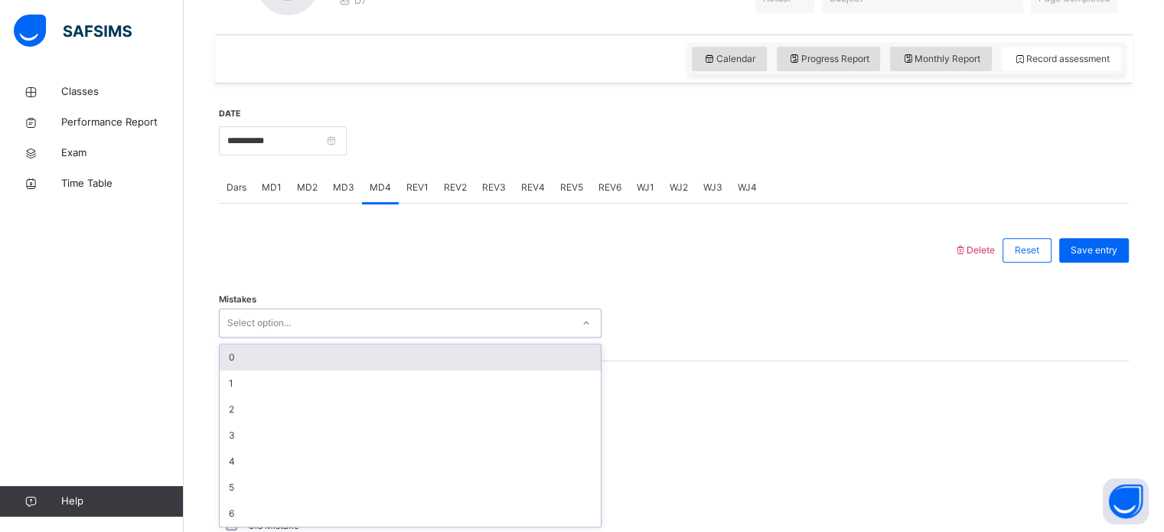
scroll to position [497, 0]
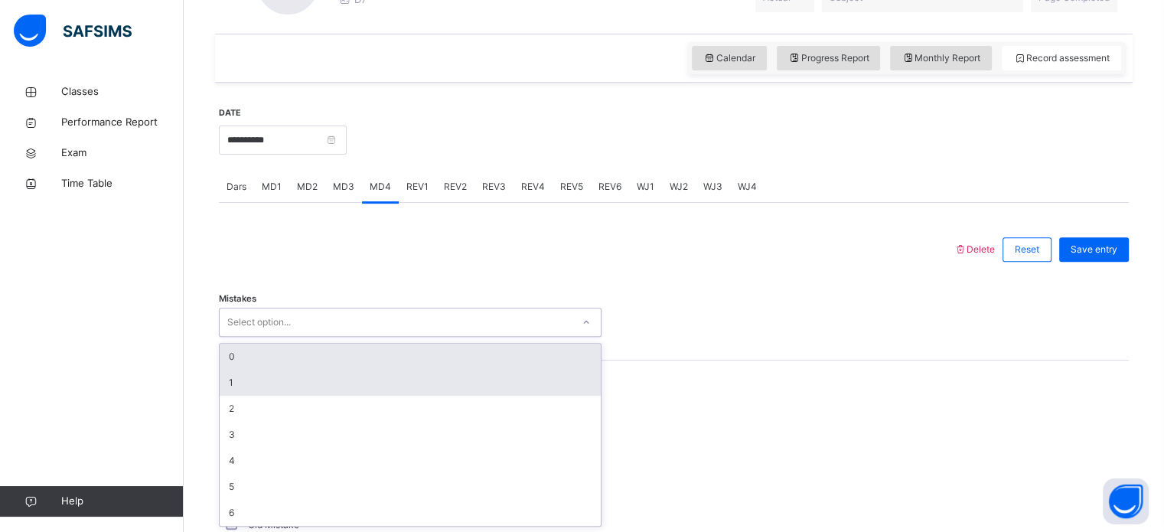
click at [223, 381] on div "1" at bounding box center [410, 383] width 381 height 26
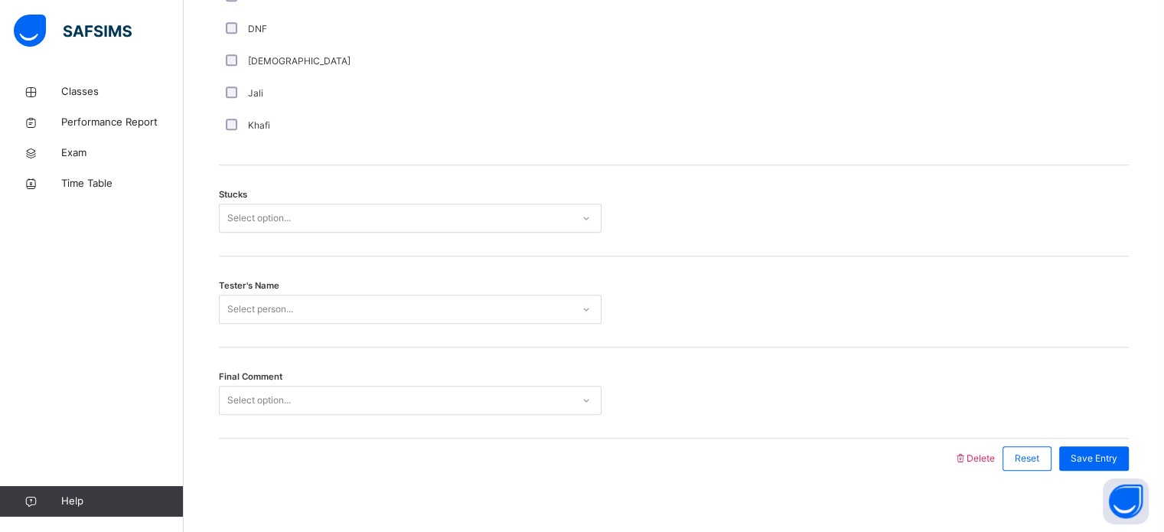
scroll to position [1200, 0]
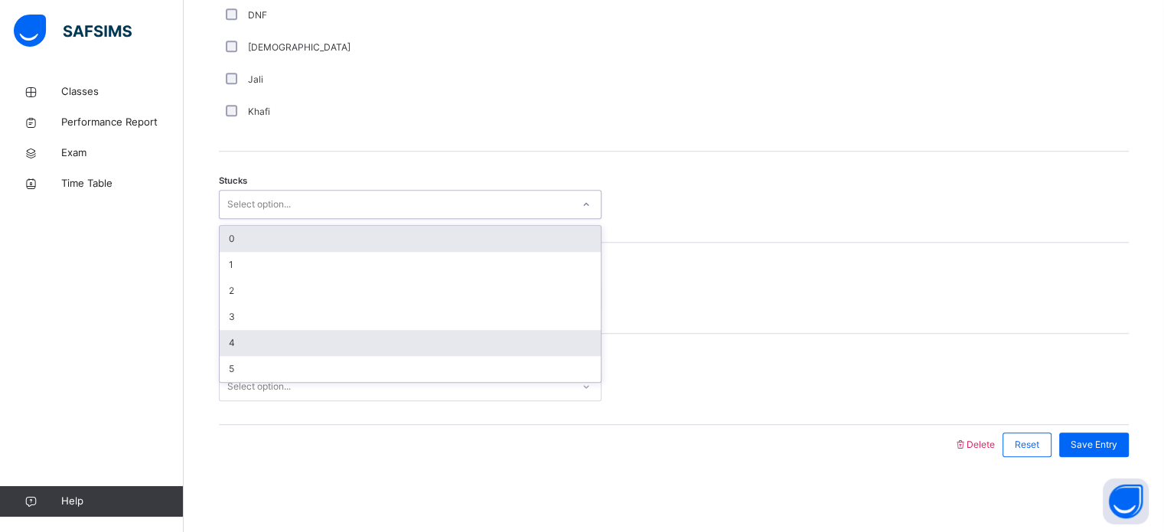
click at [224, 344] on div "4" at bounding box center [410, 343] width 381 height 26
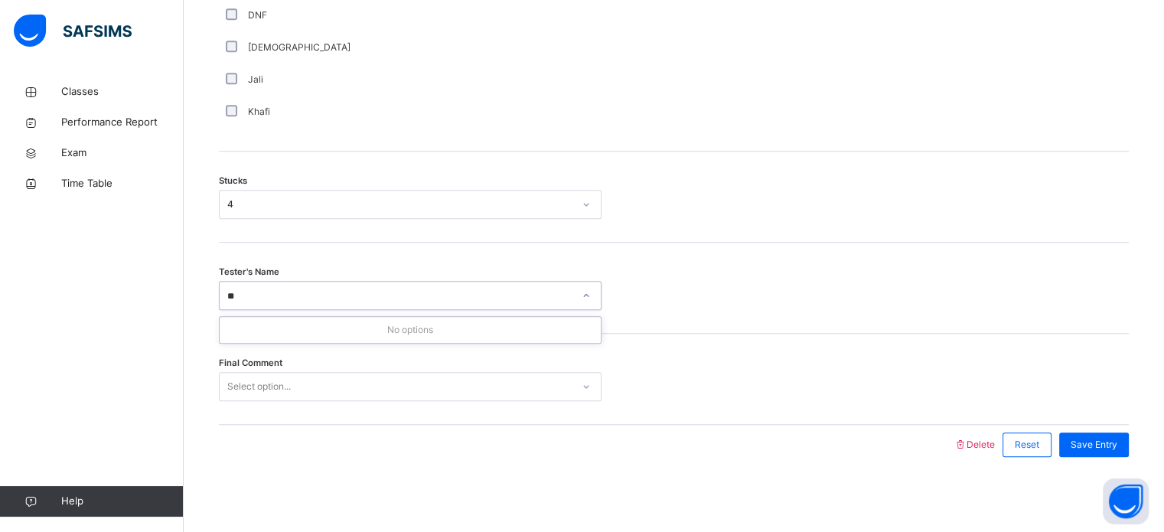
type input "*"
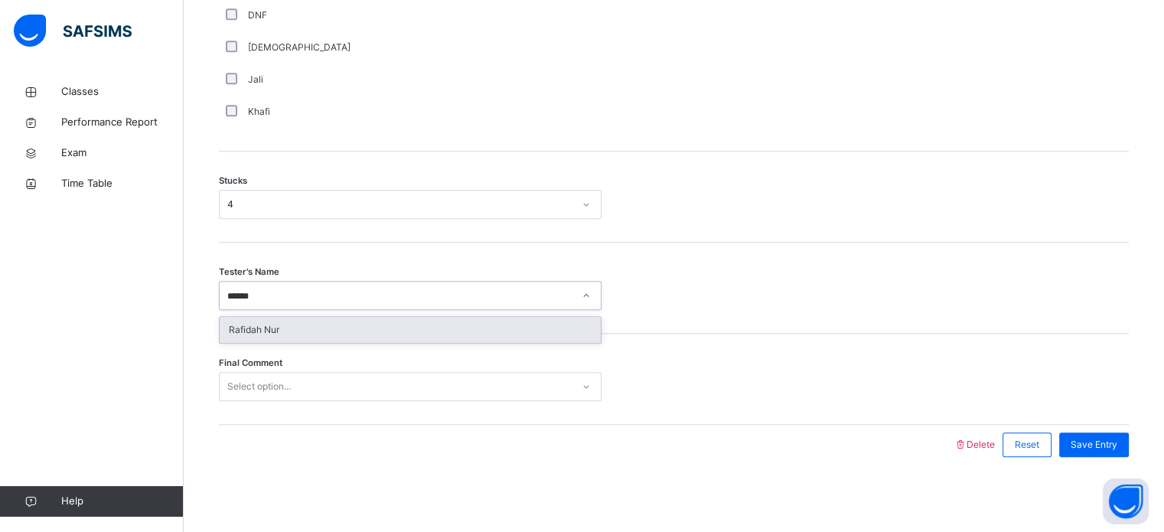
type input "*******"
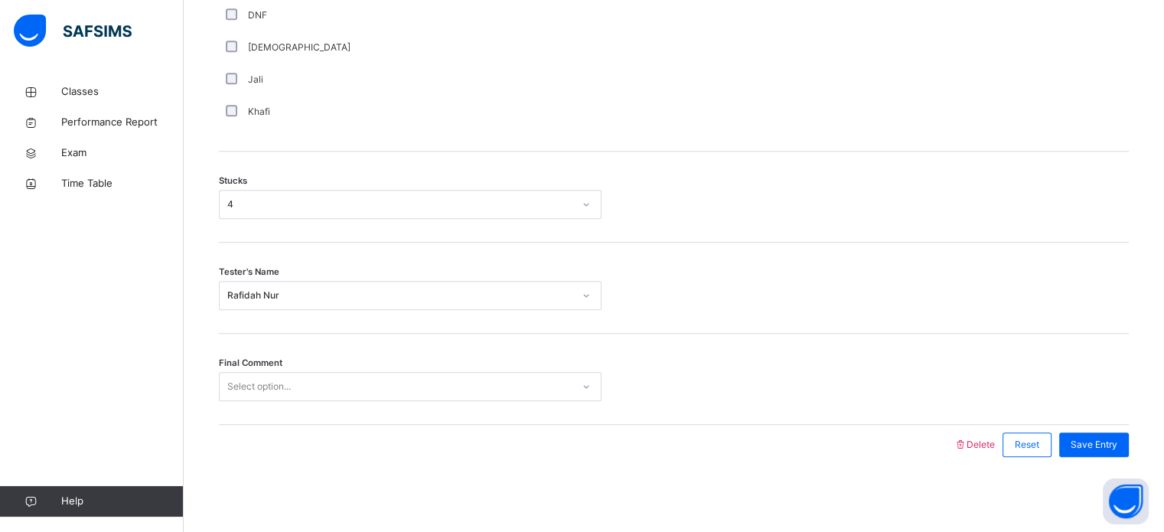
click at [403, 403] on div "Final Comment Select option..." at bounding box center [674, 379] width 910 height 91
click at [397, 400] on div "Final Comment Select option..." at bounding box center [674, 379] width 910 height 91
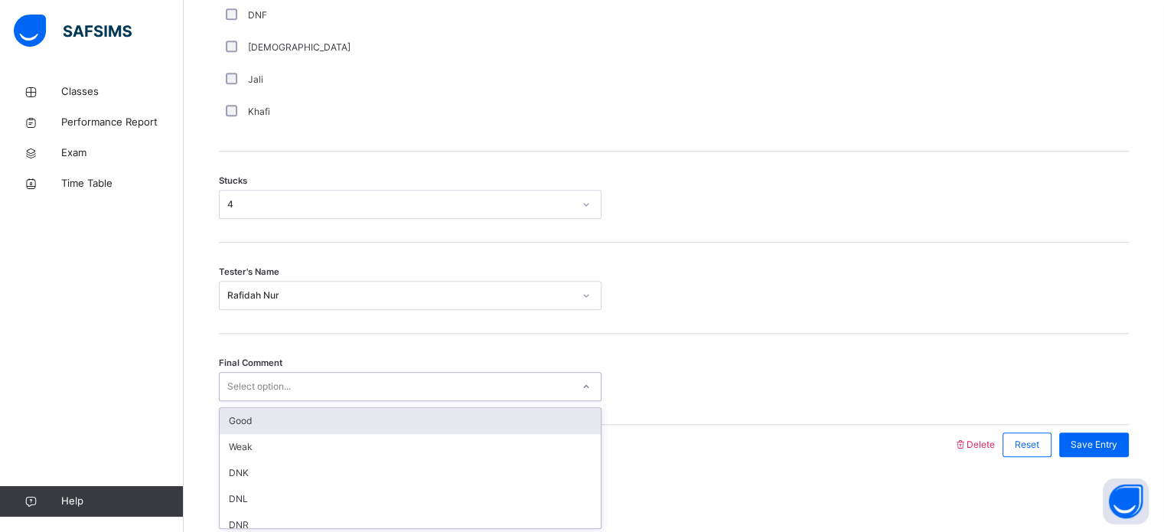
click at [438, 397] on div "Select option..." at bounding box center [410, 386] width 383 height 29
click at [393, 419] on div "Good" at bounding box center [410, 421] width 381 height 26
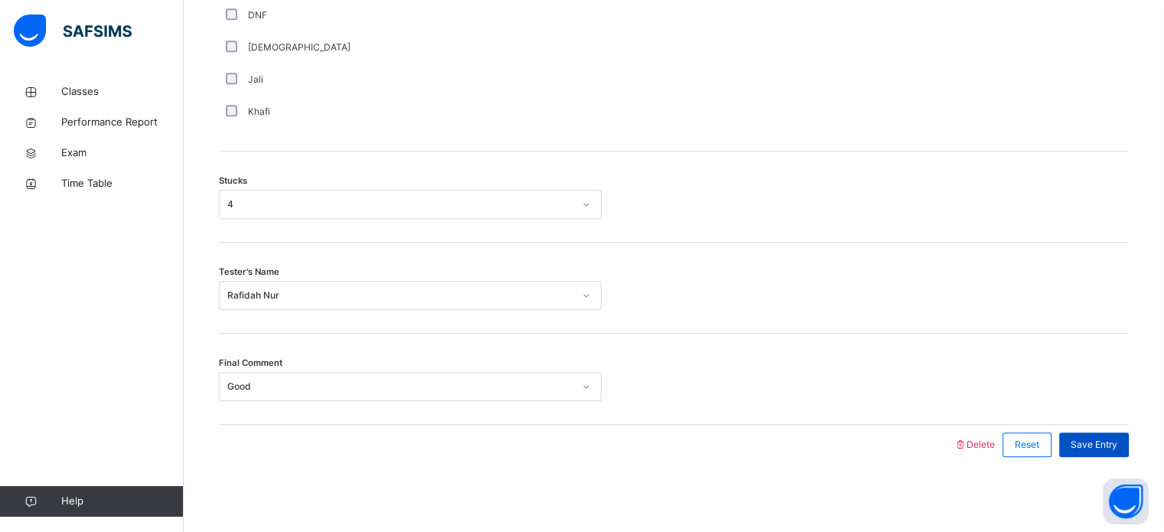
click at [1078, 440] on div "Save Entry" at bounding box center [1094, 444] width 70 height 24
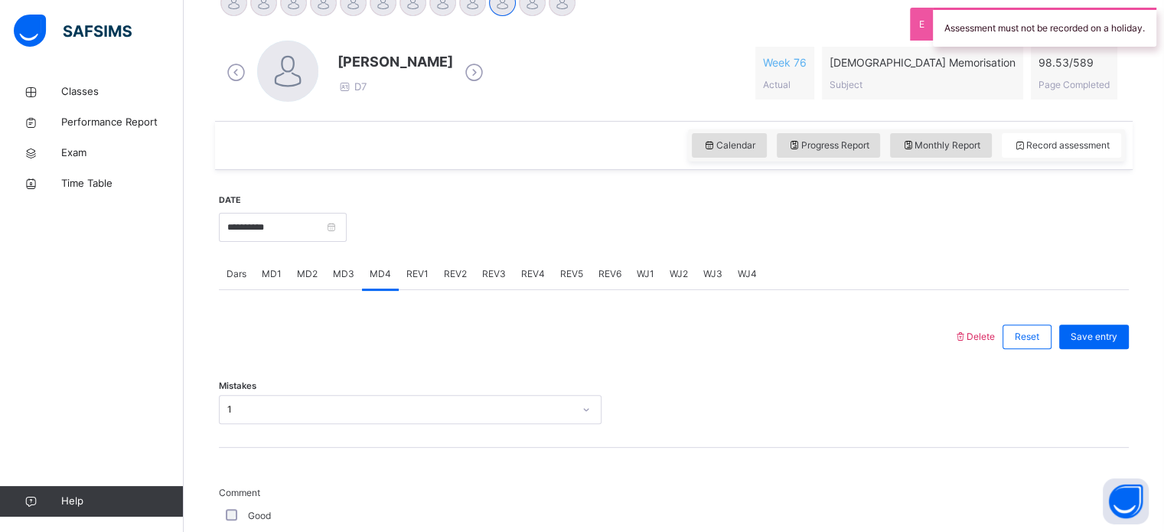
scroll to position [407, 0]
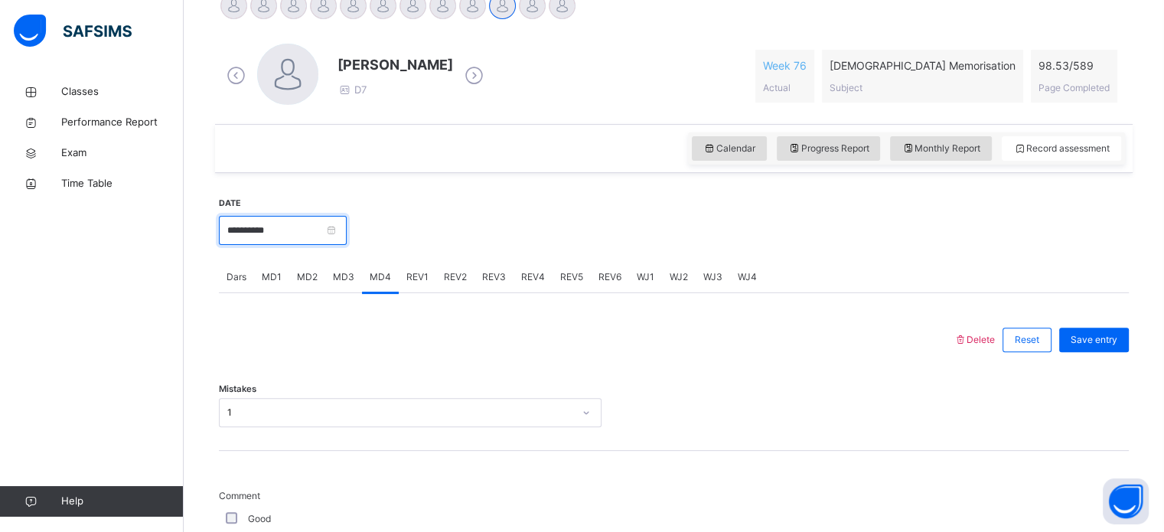
click at [342, 229] on input "**********" at bounding box center [283, 230] width 128 height 29
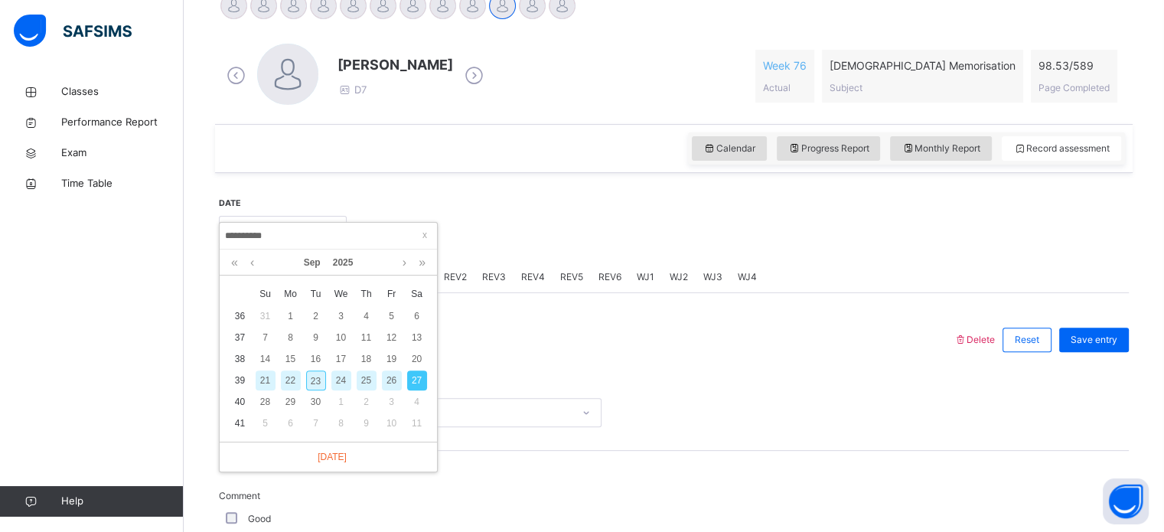
click at [319, 383] on div "23" at bounding box center [316, 380] width 20 height 20
type input "**********"
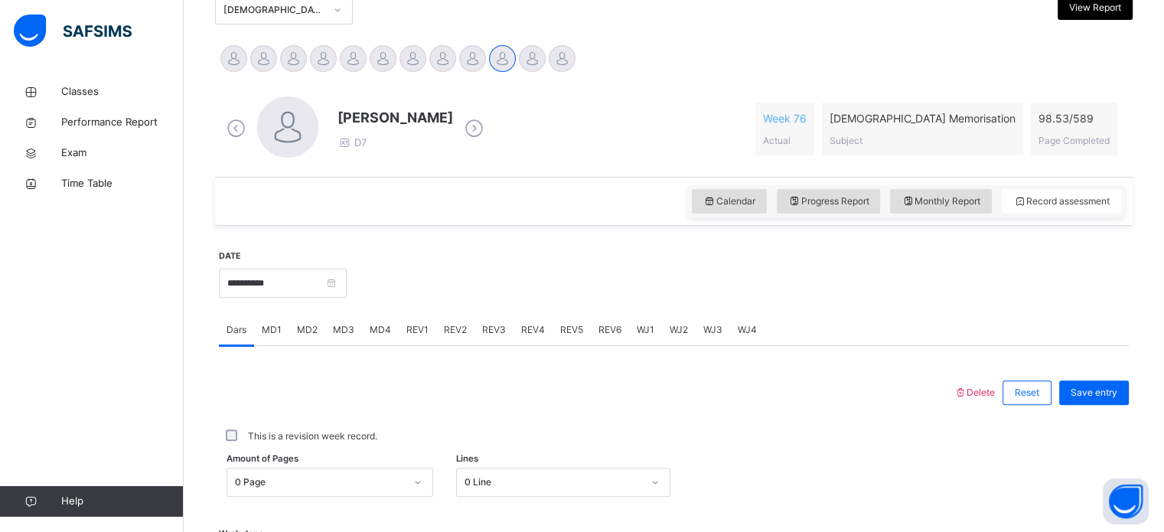
scroll to position [353, 0]
click at [377, 341] on div "MD4" at bounding box center [380, 331] width 37 height 31
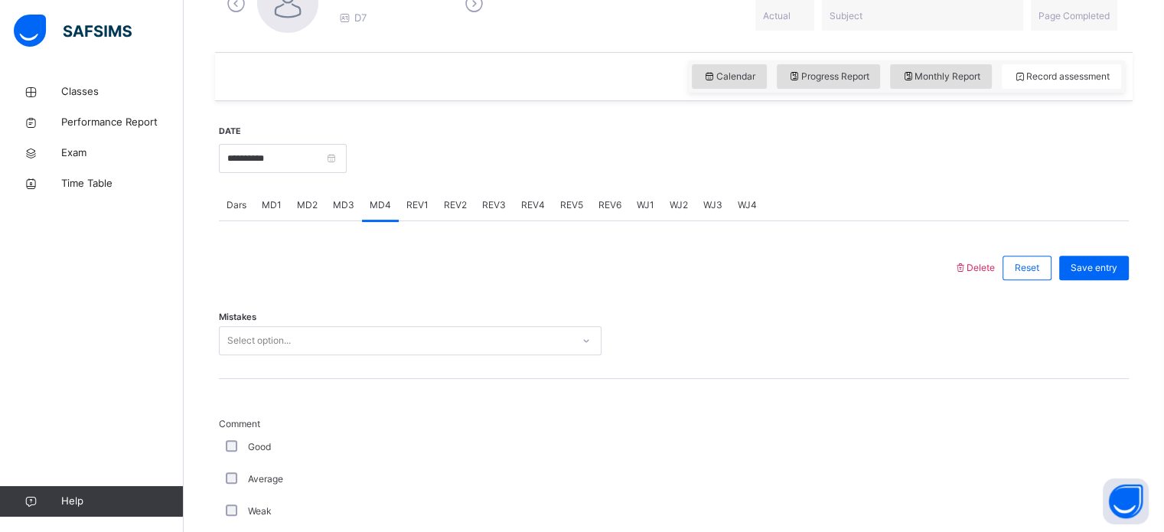
scroll to position [497, 0]
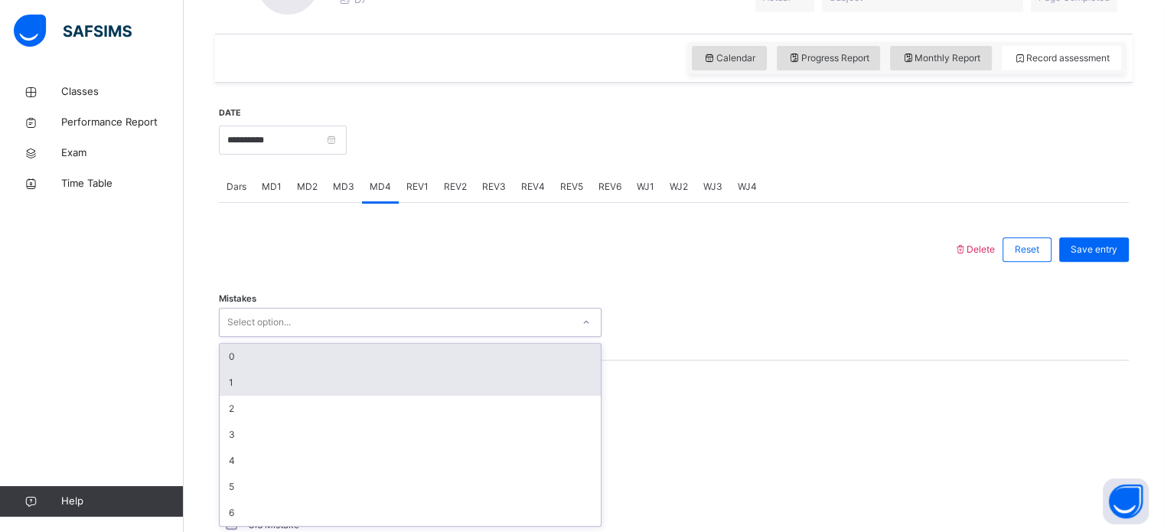
click at [223, 370] on div "1" at bounding box center [410, 383] width 381 height 26
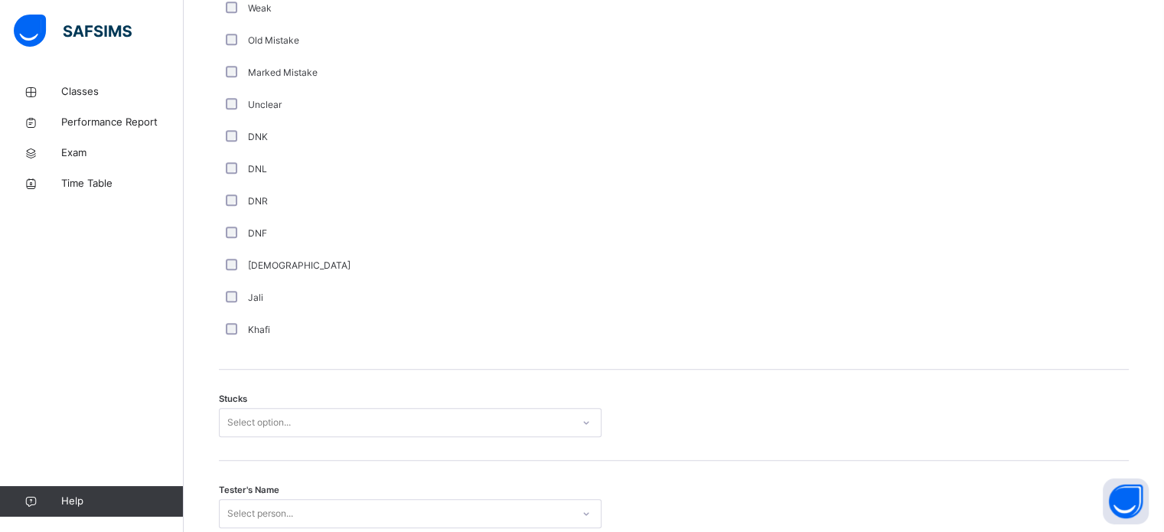
scroll to position [1200, 0]
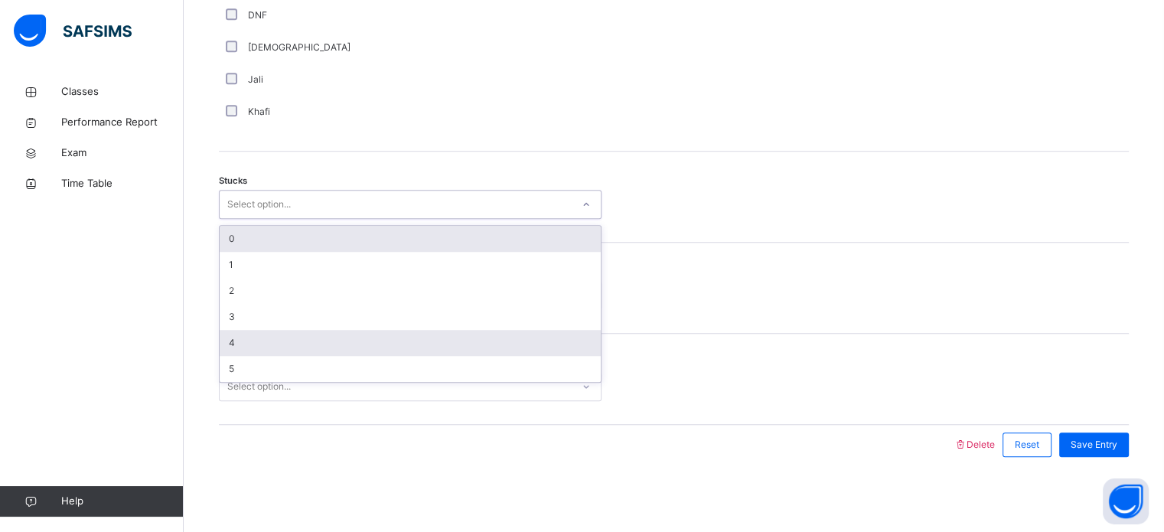
click at [230, 341] on div "4" at bounding box center [410, 343] width 381 height 26
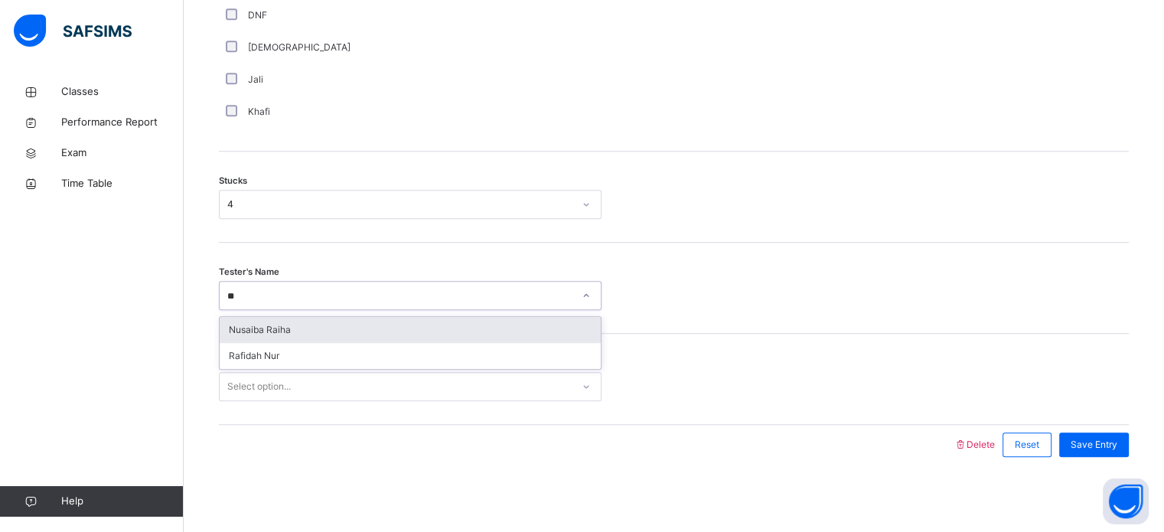
type input "***"
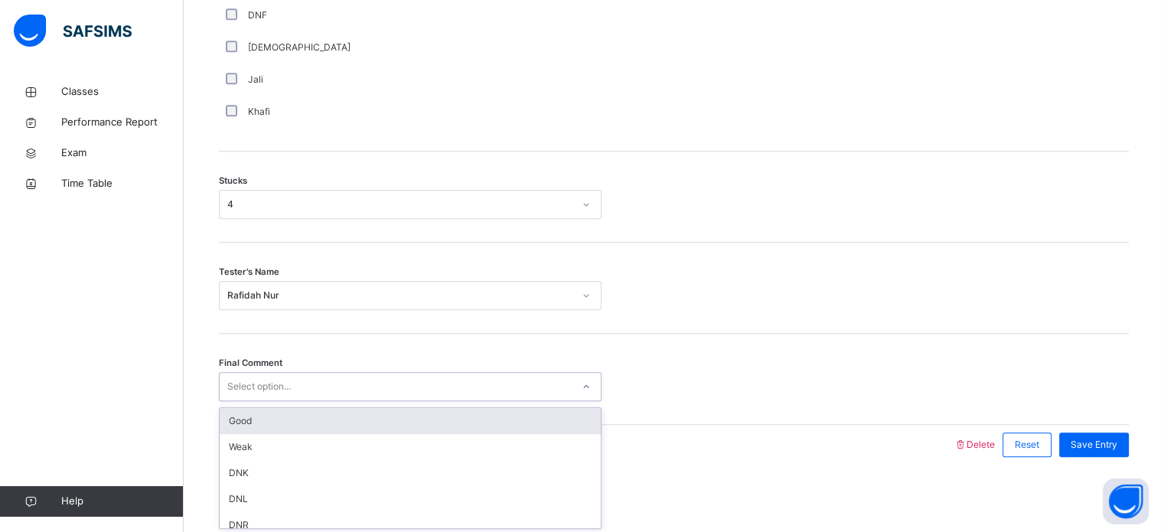
click at [240, 424] on div "Good" at bounding box center [410, 421] width 381 height 26
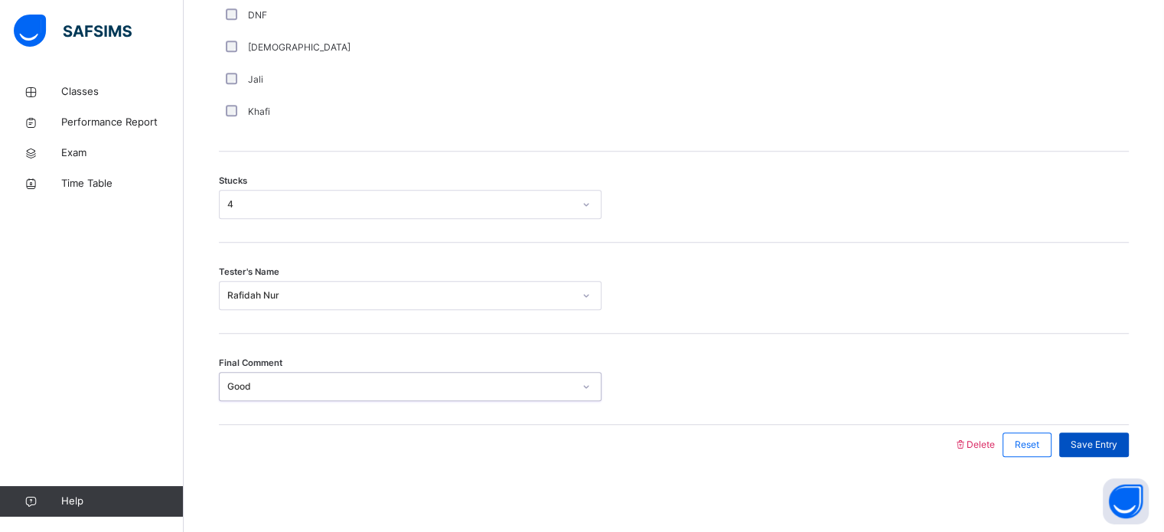
click at [1111, 452] on div "Save Entry" at bounding box center [1094, 444] width 70 height 24
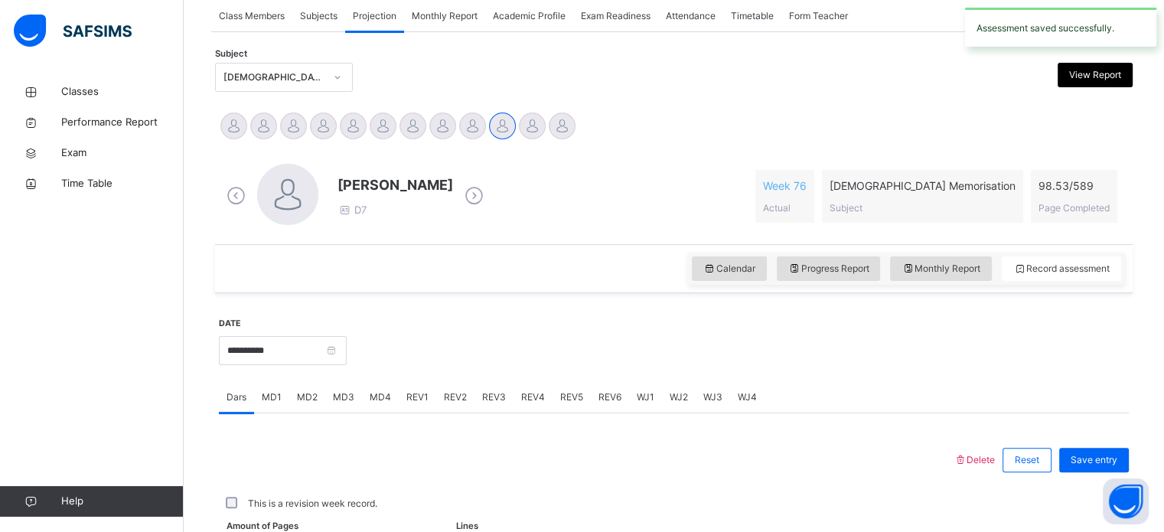
scroll to position [279, 0]
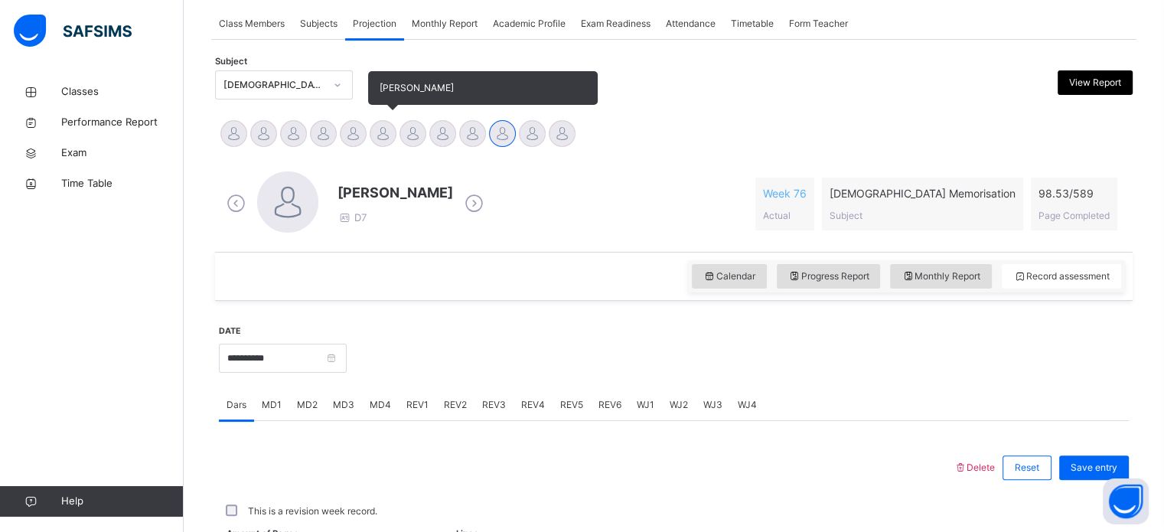
click at [380, 139] on div at bounding box center [383, 133] width 27 height 27
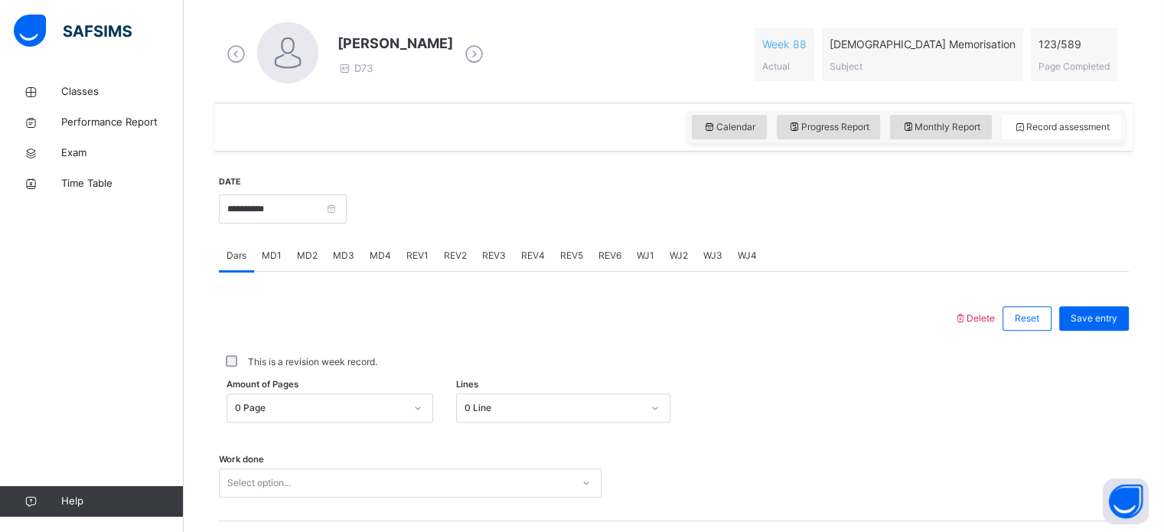
scroll to position [490, 0]
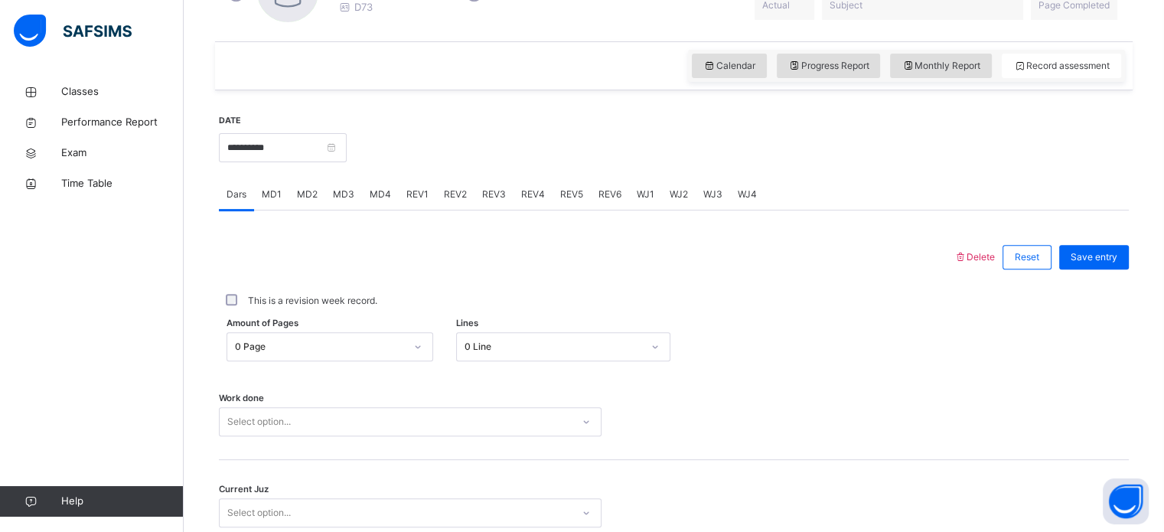
click at [305, 190] on span "MD2" at bounding box center [307, 195] width 21 height 14
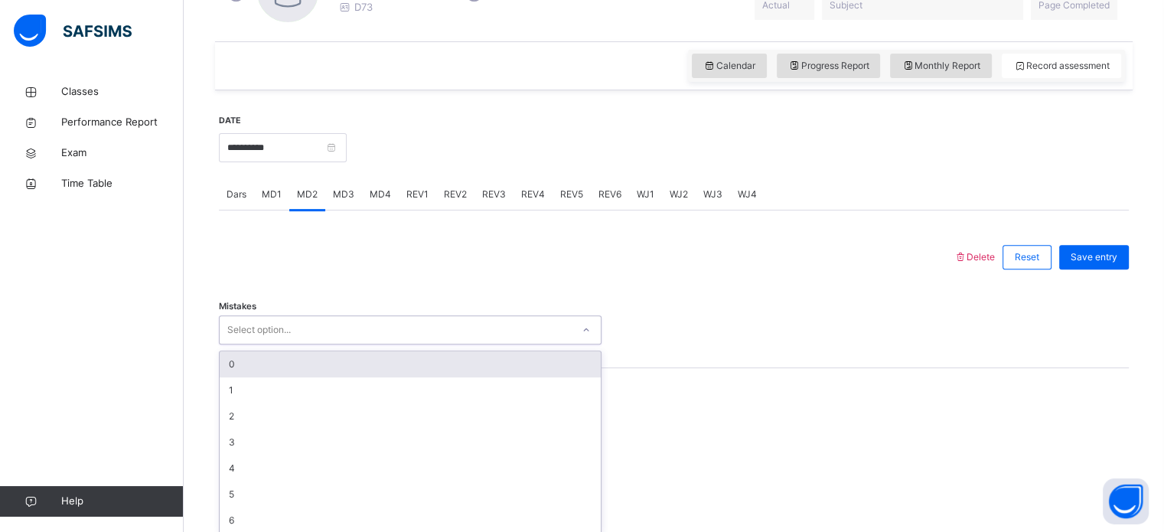
scroll to position [497, 0]
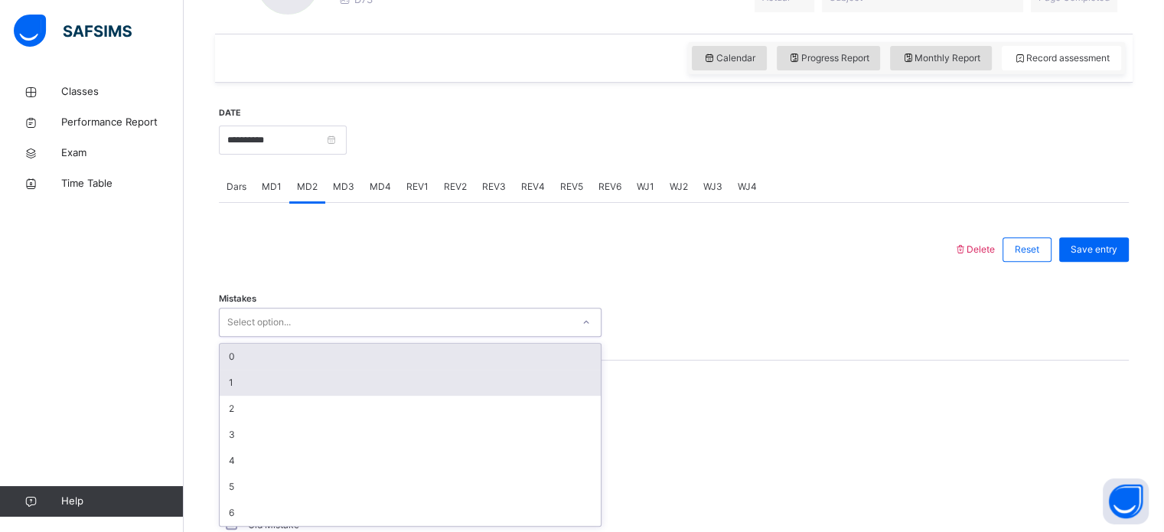
click at [227, 383] on div "1" at bounding box center [410, 383] width 381 height 26
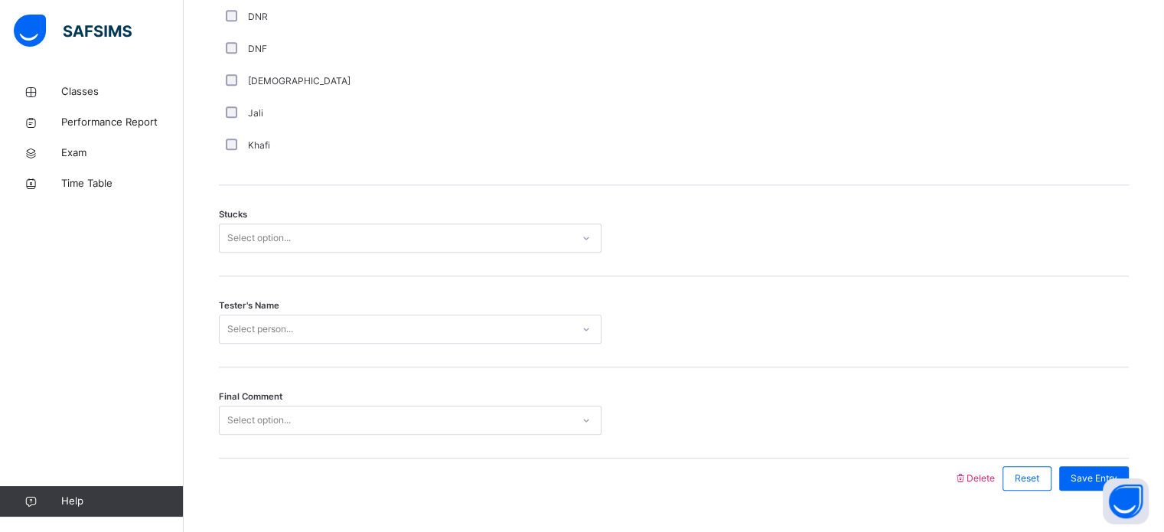
scroll to position [1200, 0]
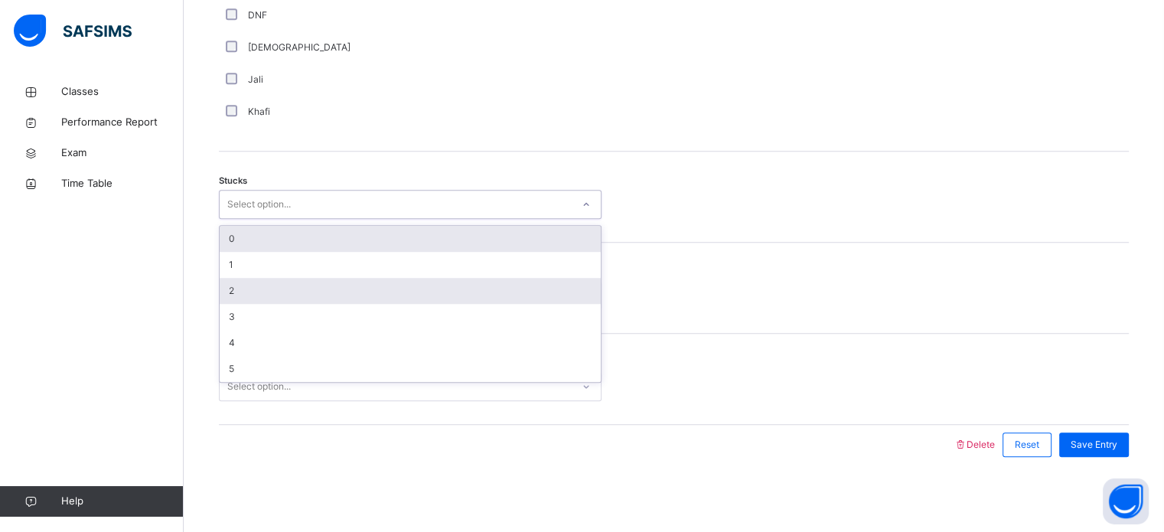
click at [228, 285] on div "2" at bounding box center [410, 291] width 381 height 26
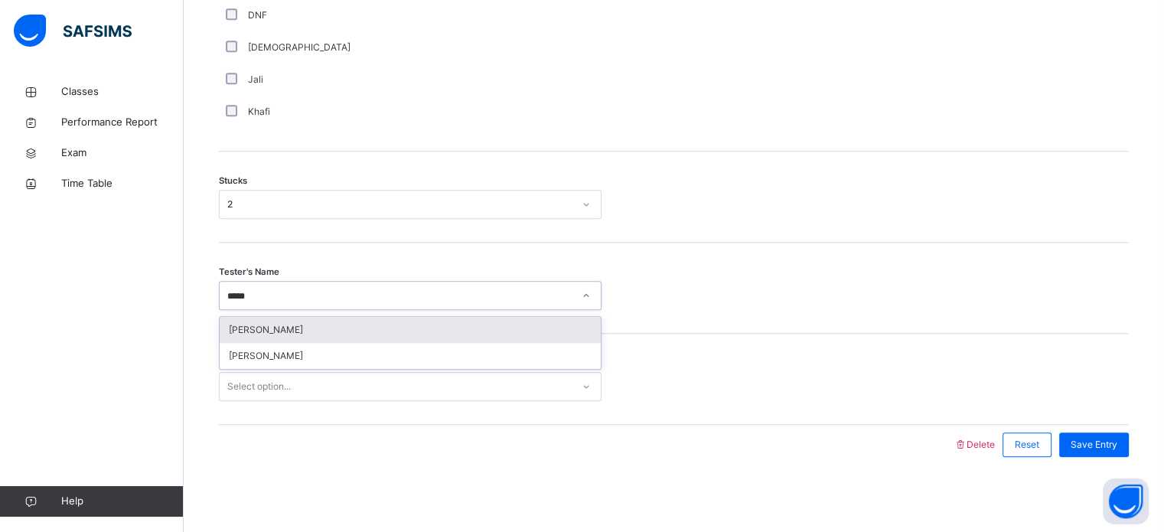
type input "******"
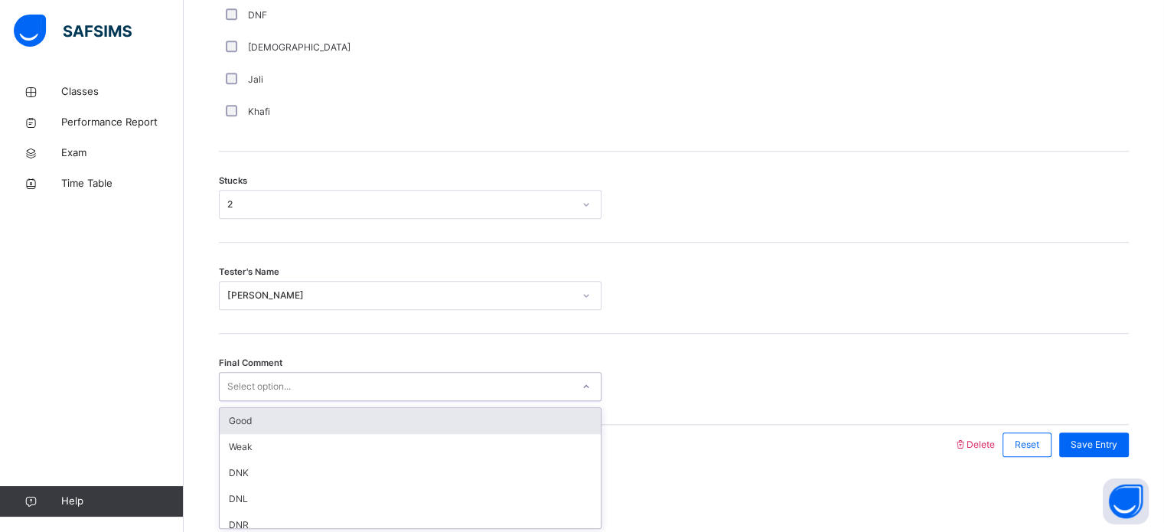
click at [236, 422] on div "Good" at bounding box center [410, 421] width 381 height 26
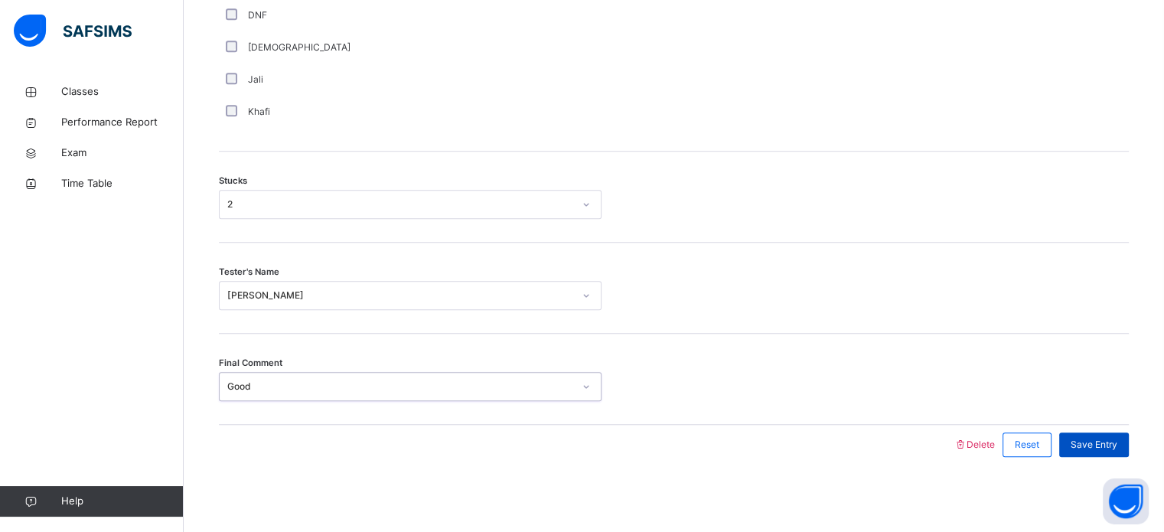
click at [1117, 451] on div "Save Entry" at bounding box center [1094, 444] width 70 height 24
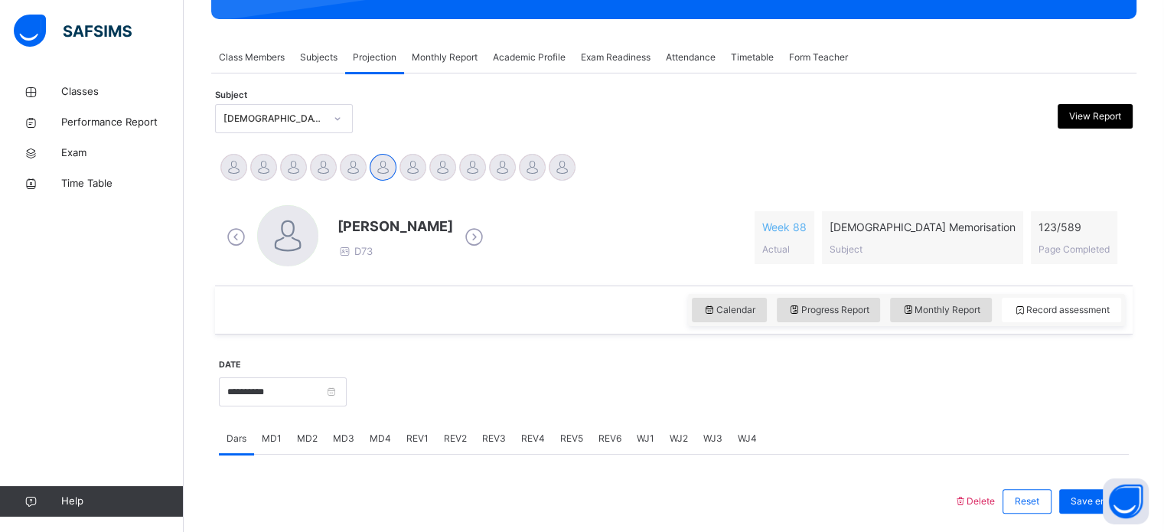
scroll to position [242, 0]
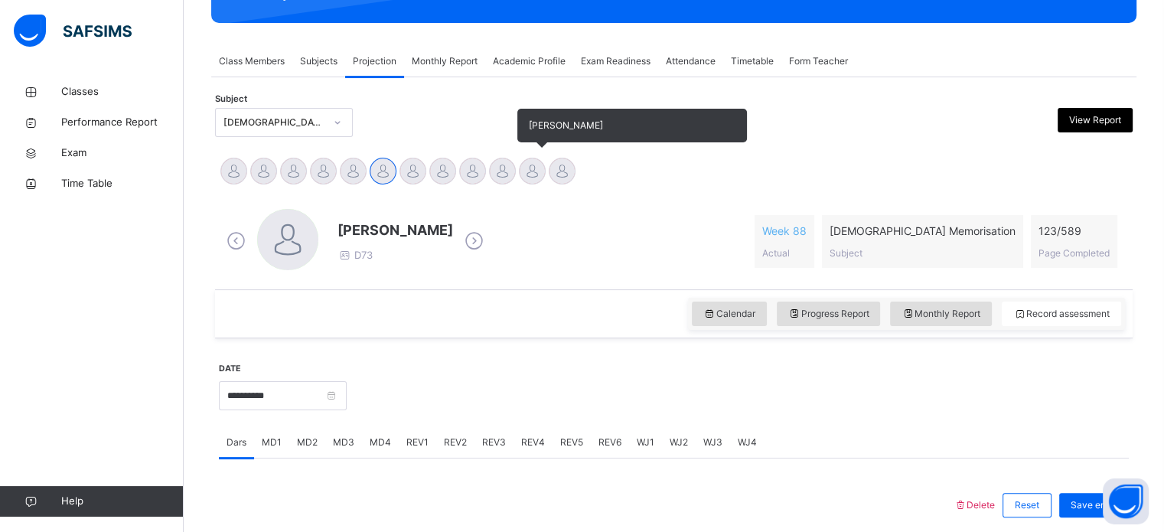
click at [536, 180] on div at bounding box center [532, 171] width 27 height 27
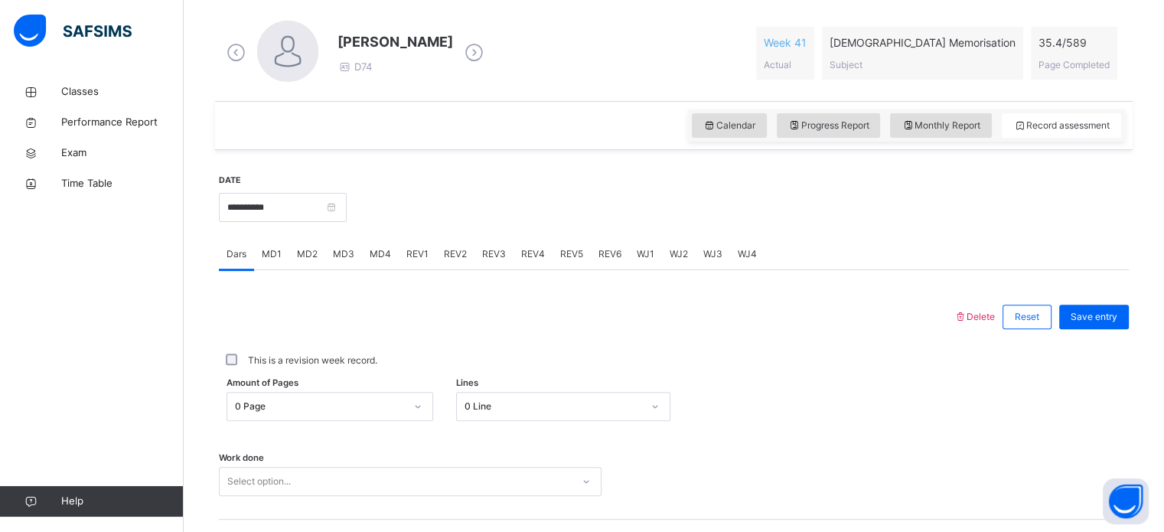
scroll to position [434, 0]
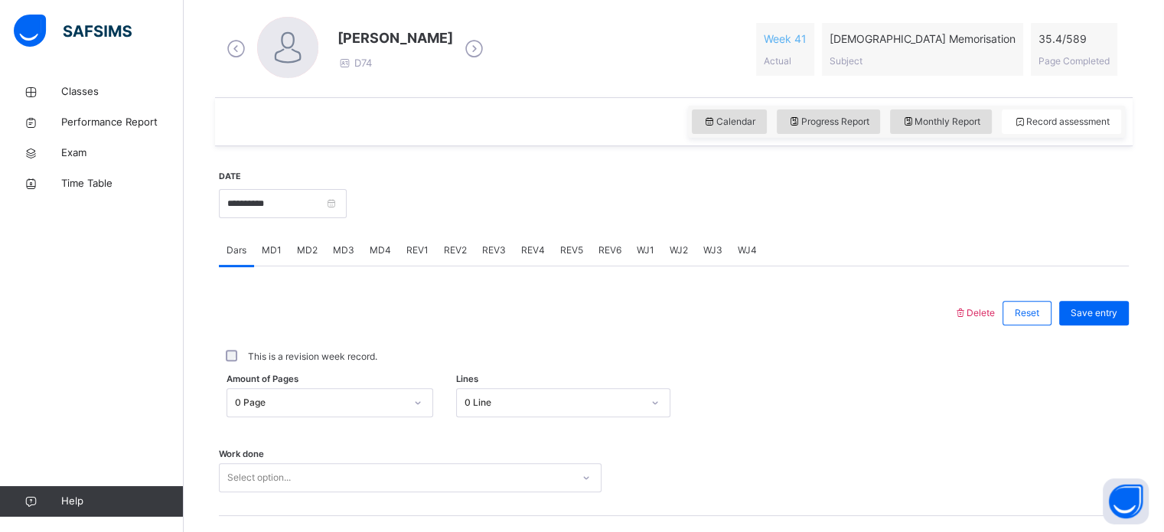
click at [401, 253] on div "REV1" at bounding box center [418, 250] width 38 height 31
click at [377, 259] on div "MD4" at bounding box center [380, 250] width 37 height 31
click at [362, 266] on div "MD4" at bounding box center [380, 250] width 37 height 31
click at [335, 254] on span "MD3" at bounding box center [343, 250] width 21 height 14
click at [311, 264] on div "MD2" at bounding box center [307, 250] width 36 height 31
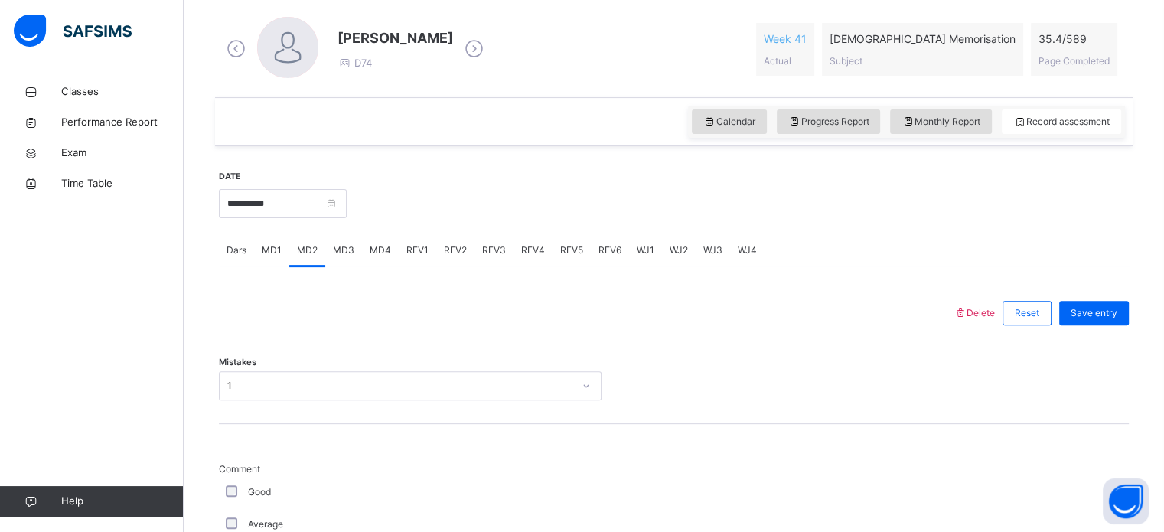
click at [274, 263] on div "MD1" at bounding box center [271, 250] width 35 height 31
click at [370, 254] on span "MD4" at bounding box center [380, 250] width 21 height 14
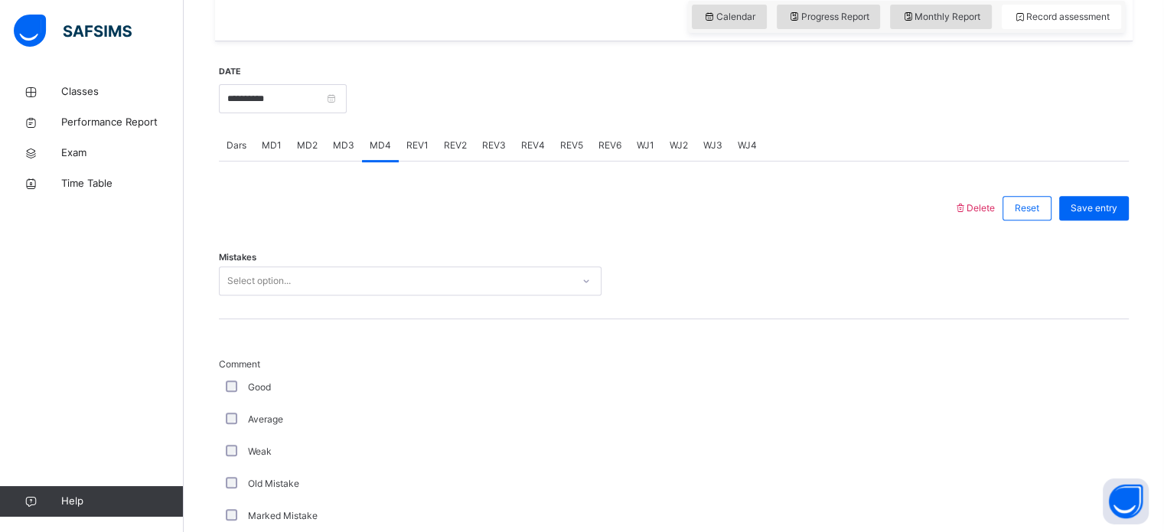
scroll to position [572, 0]
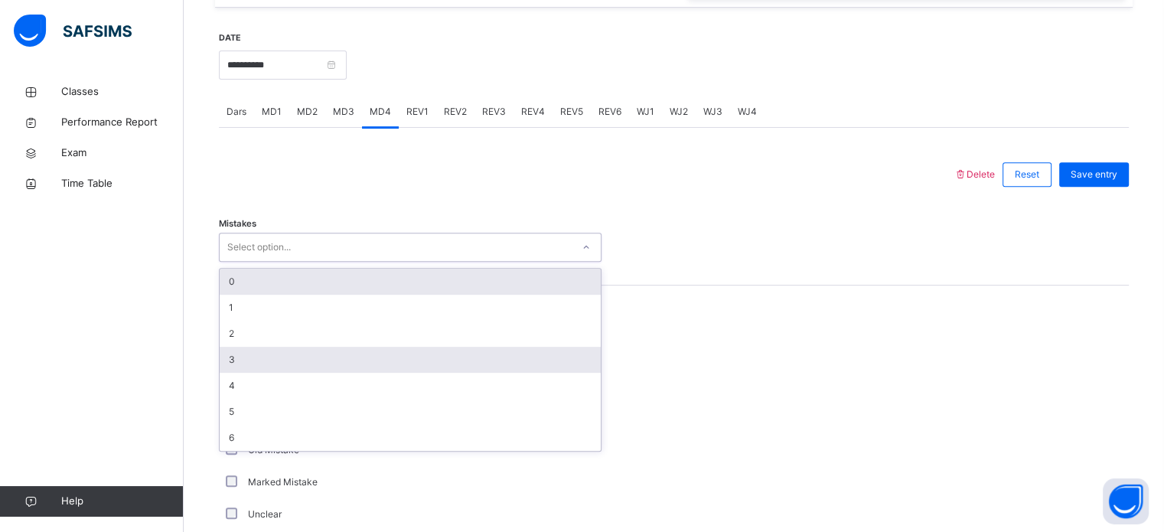
click at [259, 347] on div "3" at bounding box center [410, 360] width 381 height 26
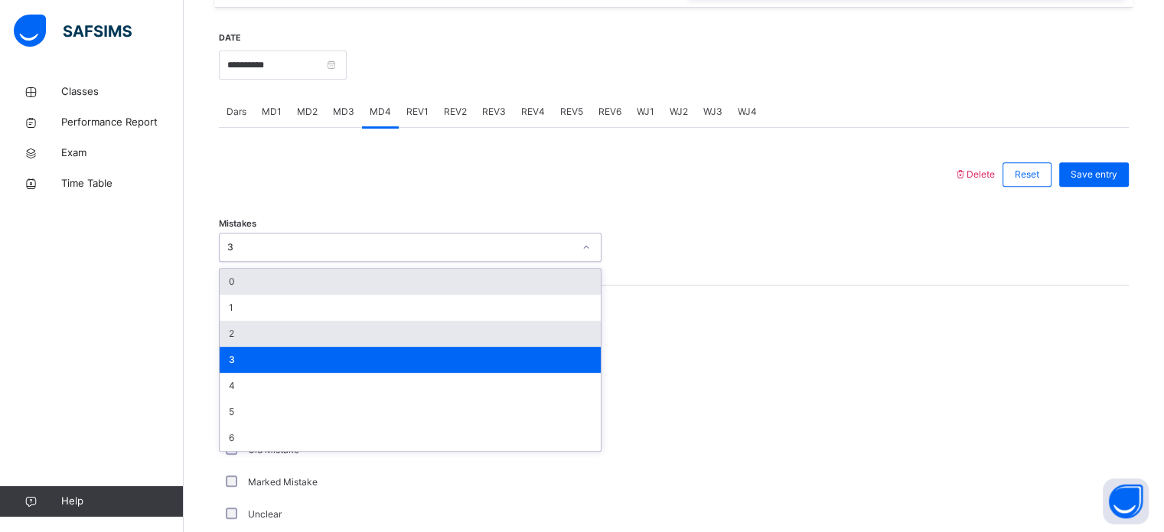
click at [263, 331] on div "2" at bounding box center [410, 334] width 381 height 26
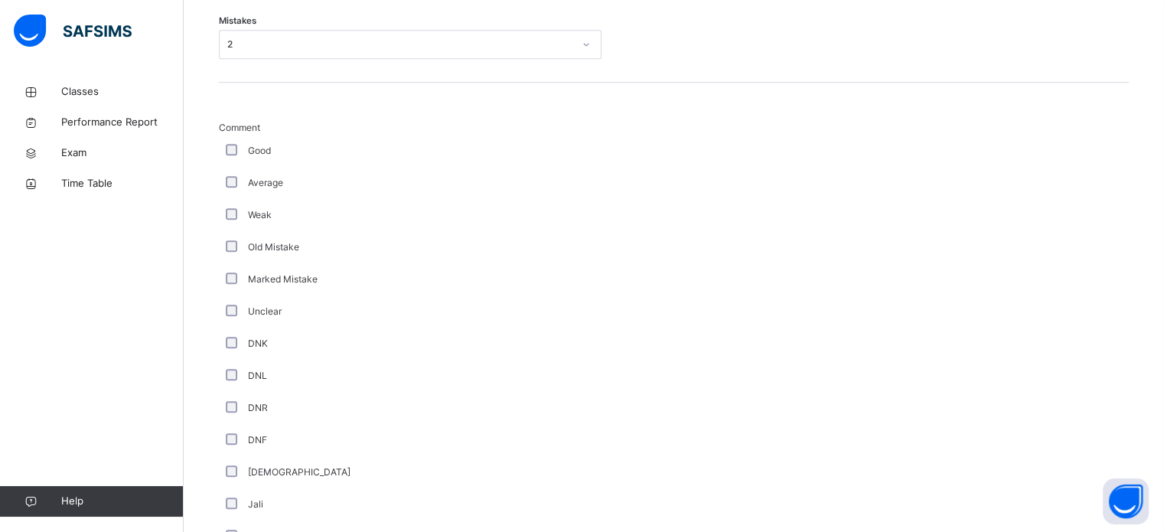
scroll to position [1200, 0]
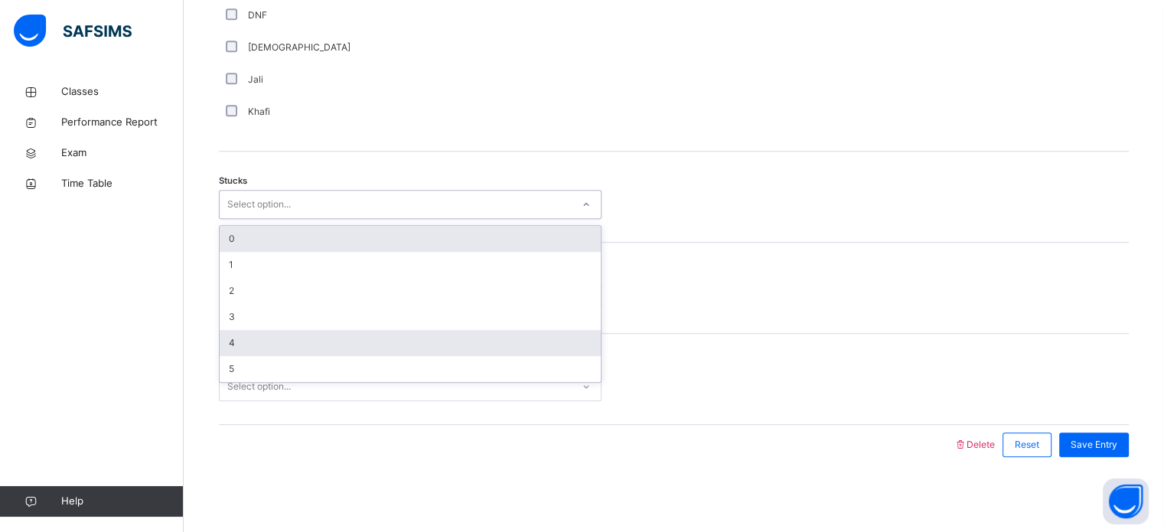
click at [243, 346] on div "4" at bounding box center [410, 343] width 381 height 26
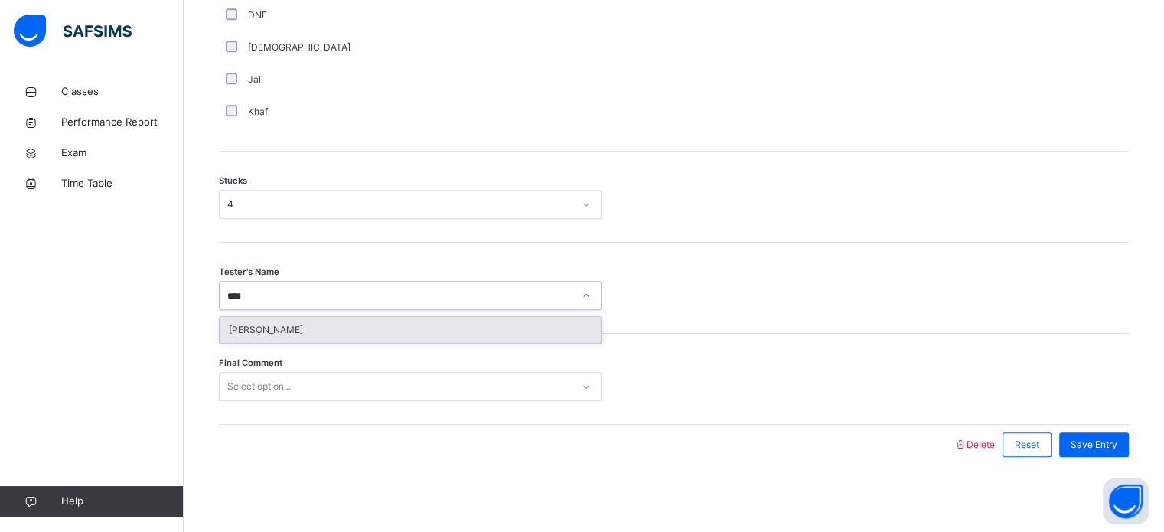
type input "*****"
click at [429, 331] on div "[PERSON_NAME]" at bounding box center [410, 330] width 381 height 26
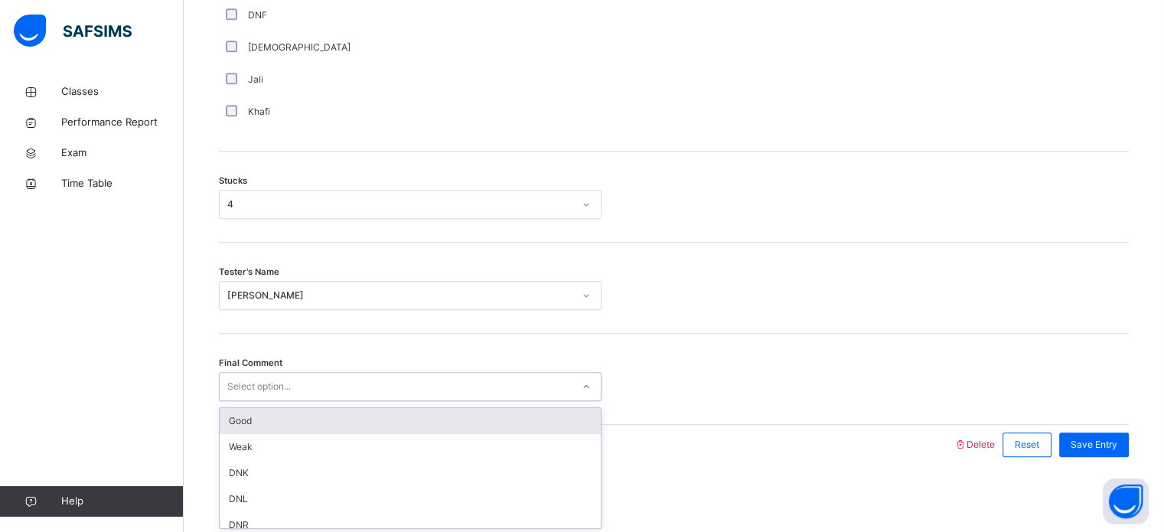
click at [392, 420] on div "Good" at bounding box center [410, 421] width 381 height 26
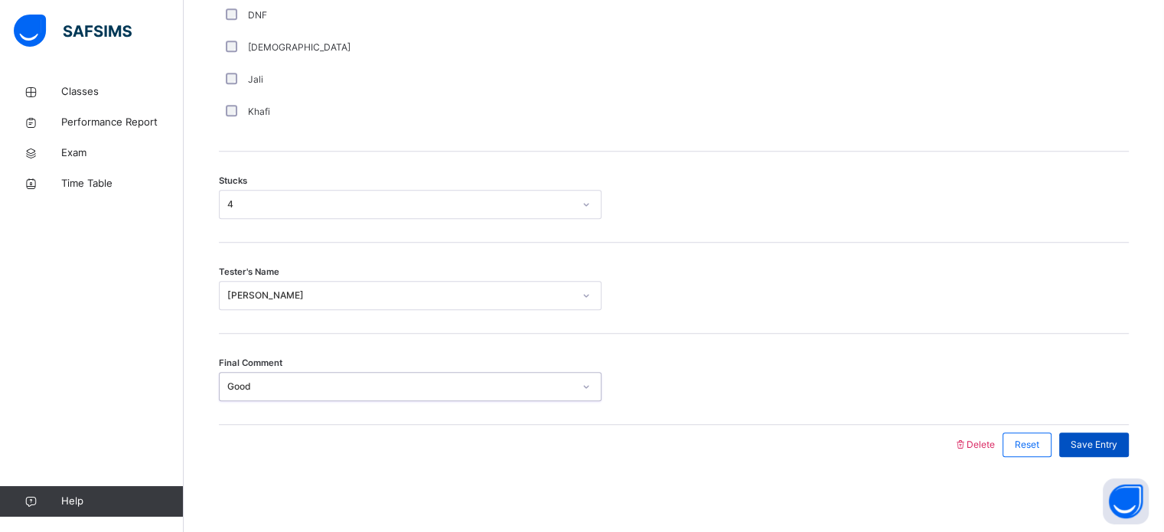
click at [1112, 448] on span "Save Entry" at bounding box center [1094, 445] width 47 height 14
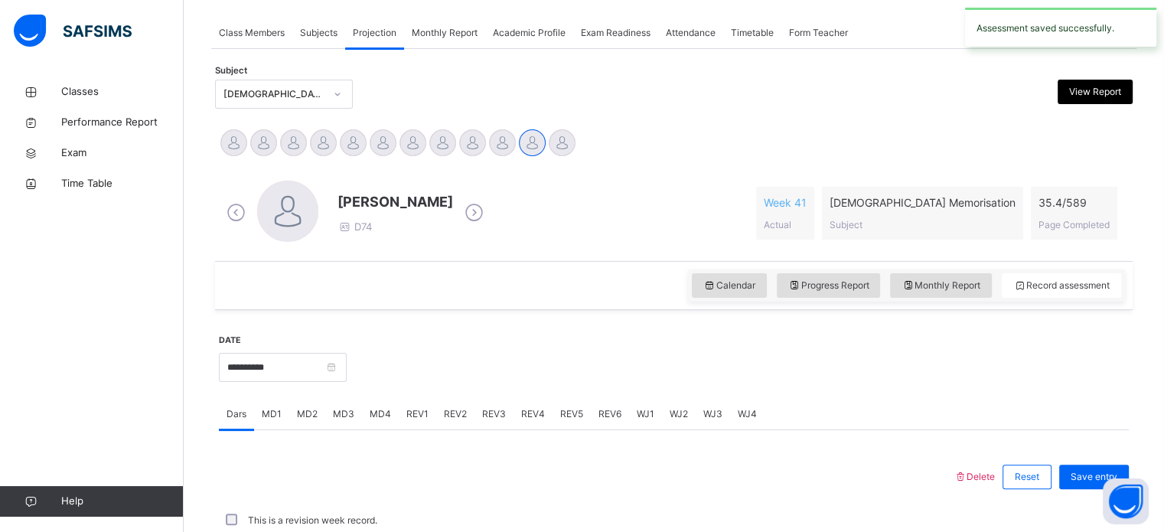
scroll to position [617, 0]
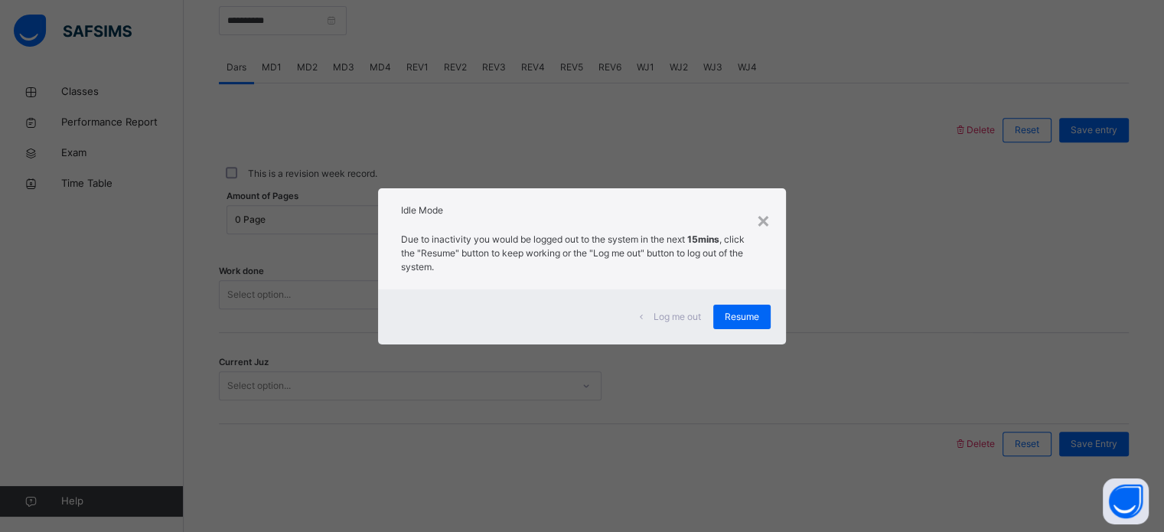
click at [732, 339] on div "Log me out Resume" at bounding box center [581, 316] width 407 height 55
click at [741, 307] on div "Resume" at bounding box center [741, 317] width 57 height 24
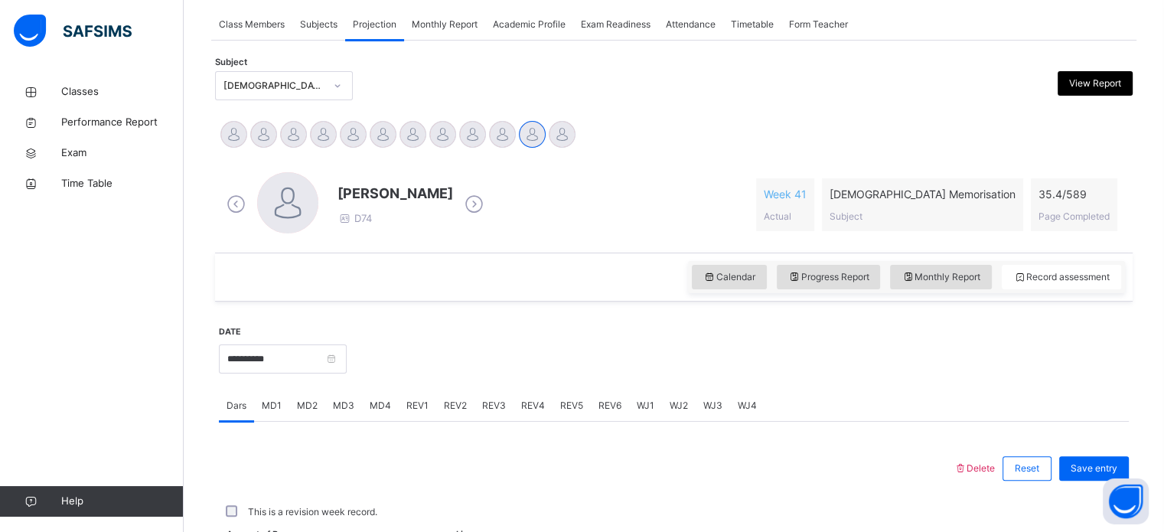
scroll to position [251, 0]
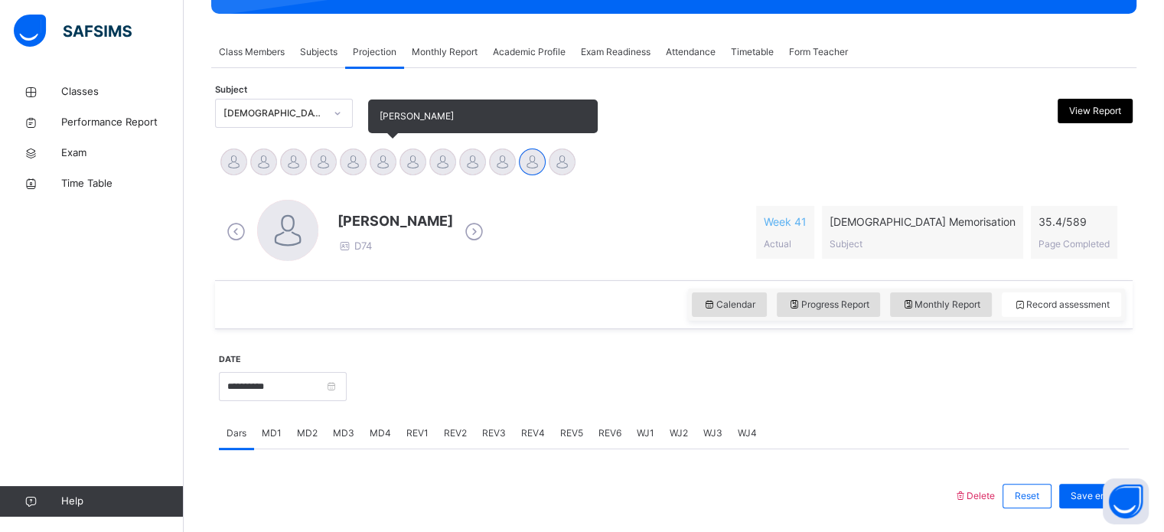
click at [373, 158] on div at bounding box center [383, 161] width 27 height 27
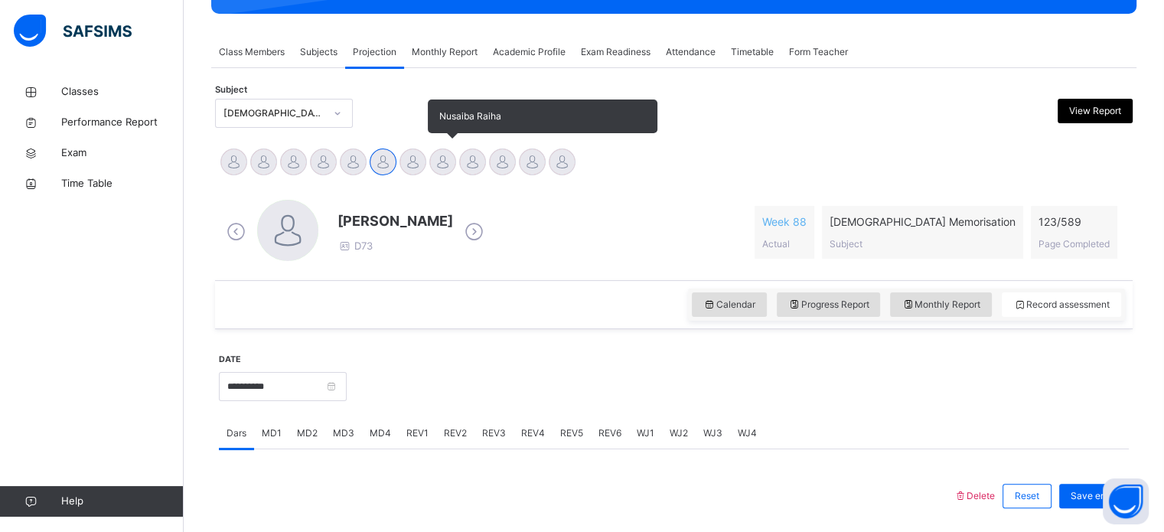
click at [445, 159] on div at bounding box center [442, 161] width 27 height 27
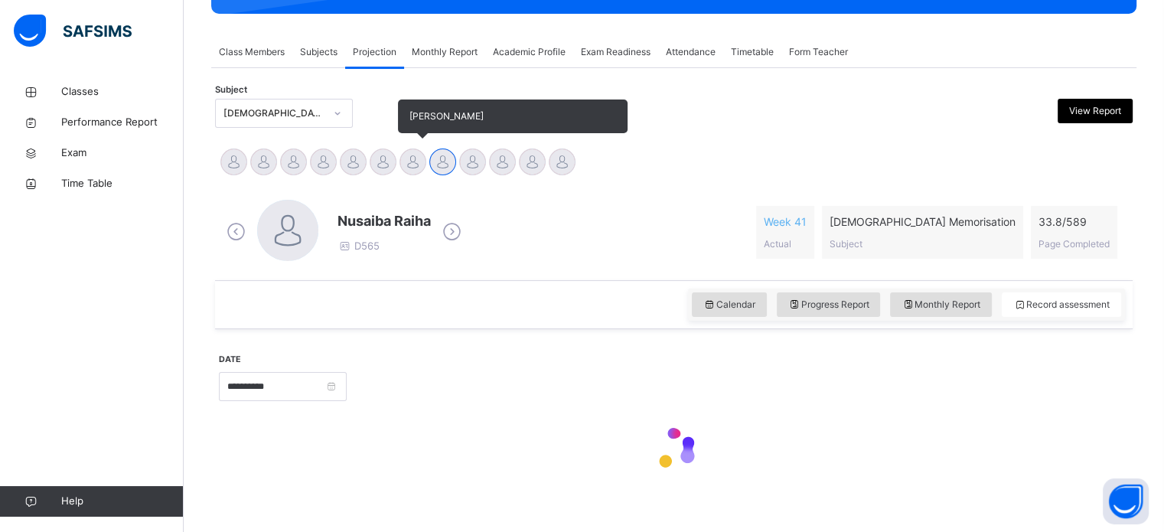
click at [417, 152] on div at bounding box center [412, 161] width 27 height 27
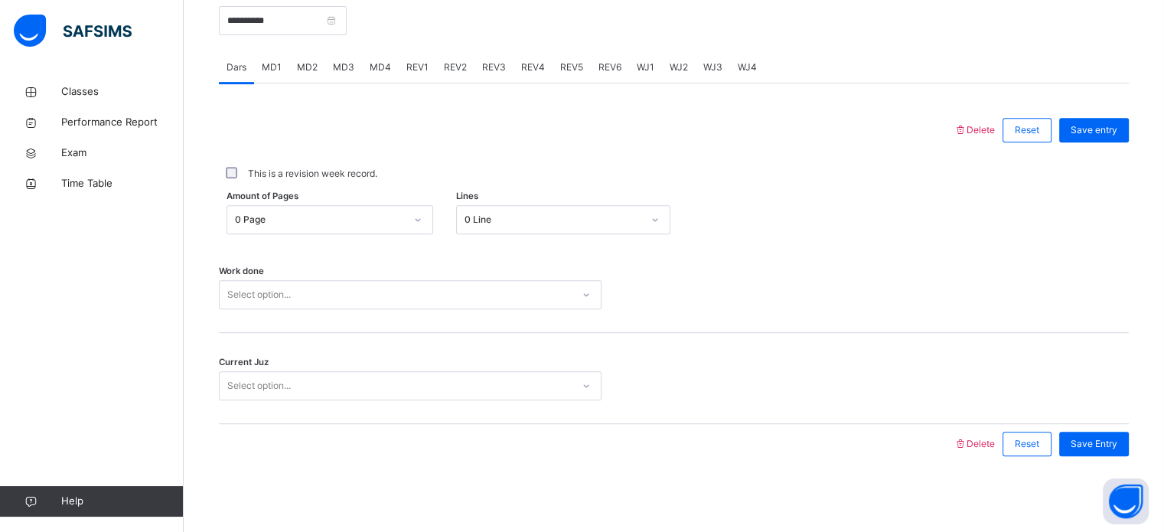
scroll to position [561, 0]
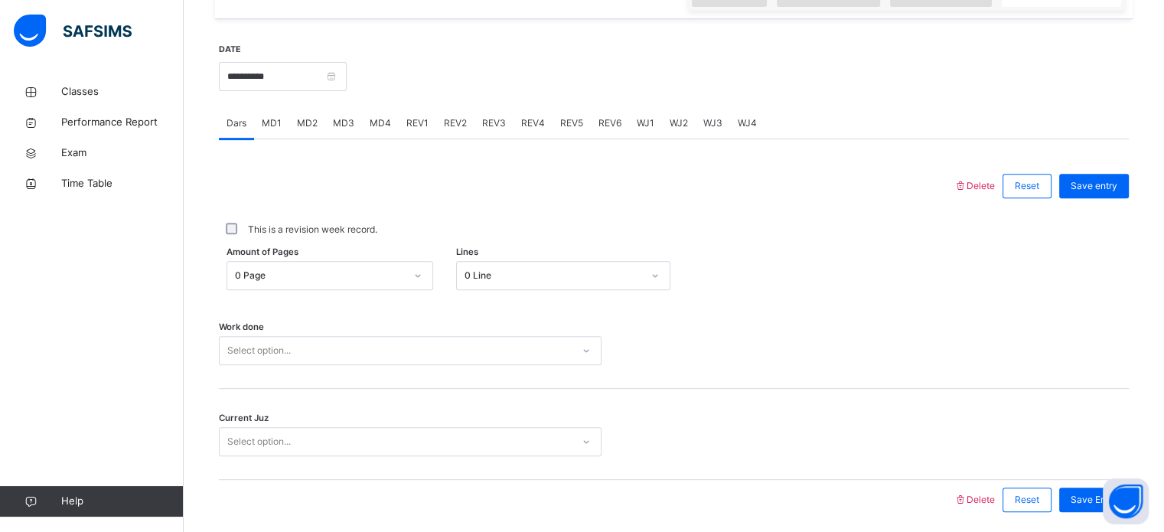
click at [703, 131] on div "WJ3" at bounding box center [713, 123] width 34 height 31
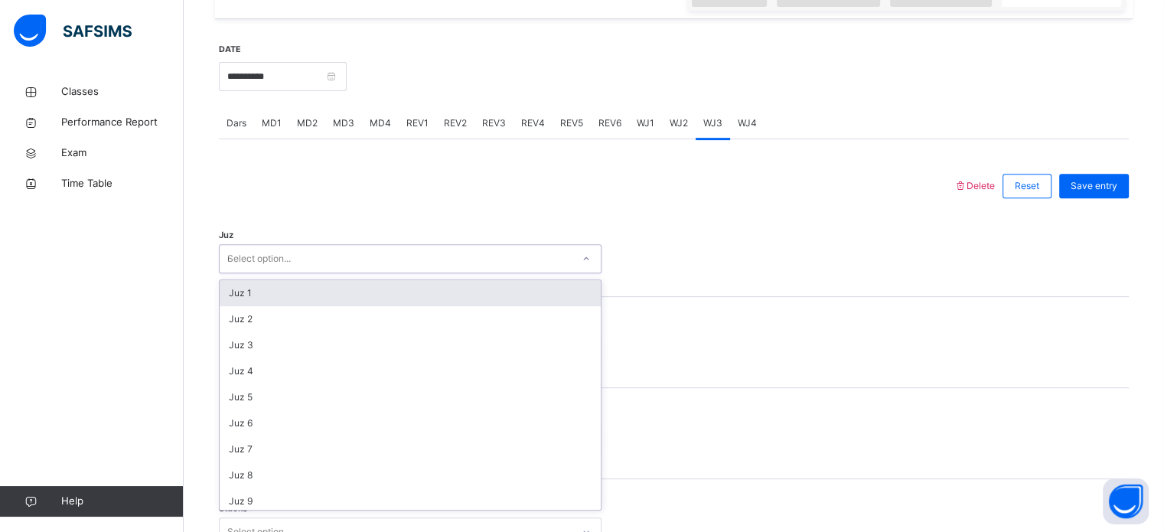
type input "**"
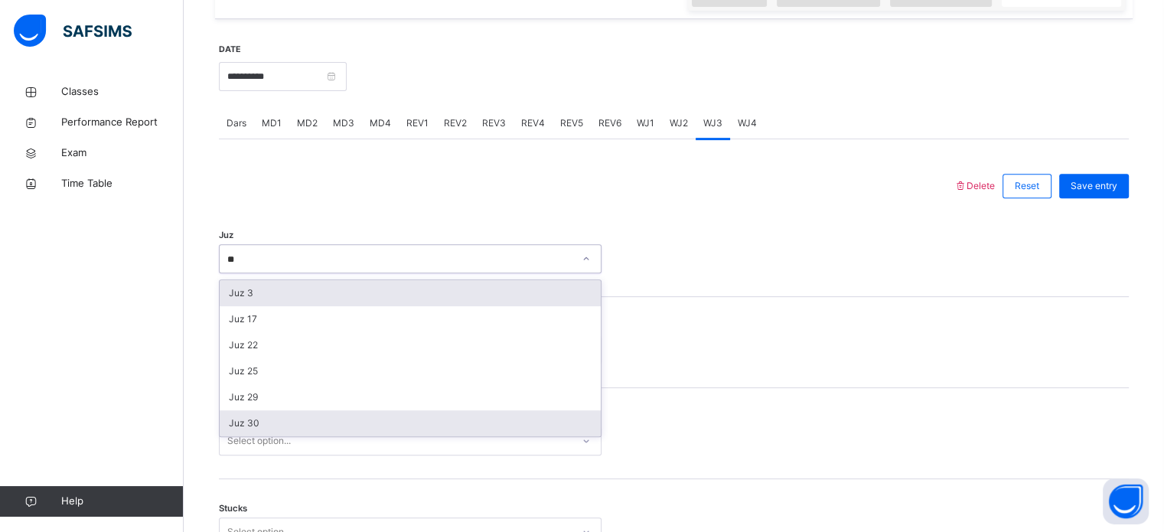
click at [242, 412] on div "Juz 30" at bounding box center [410, 423] width 381 height 26
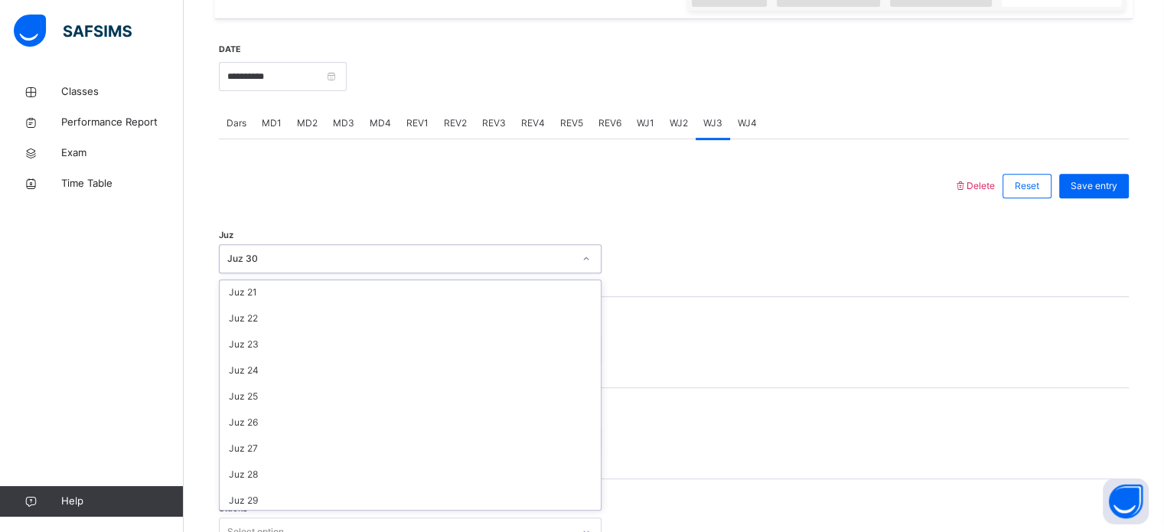
scroll to position [551, 0]
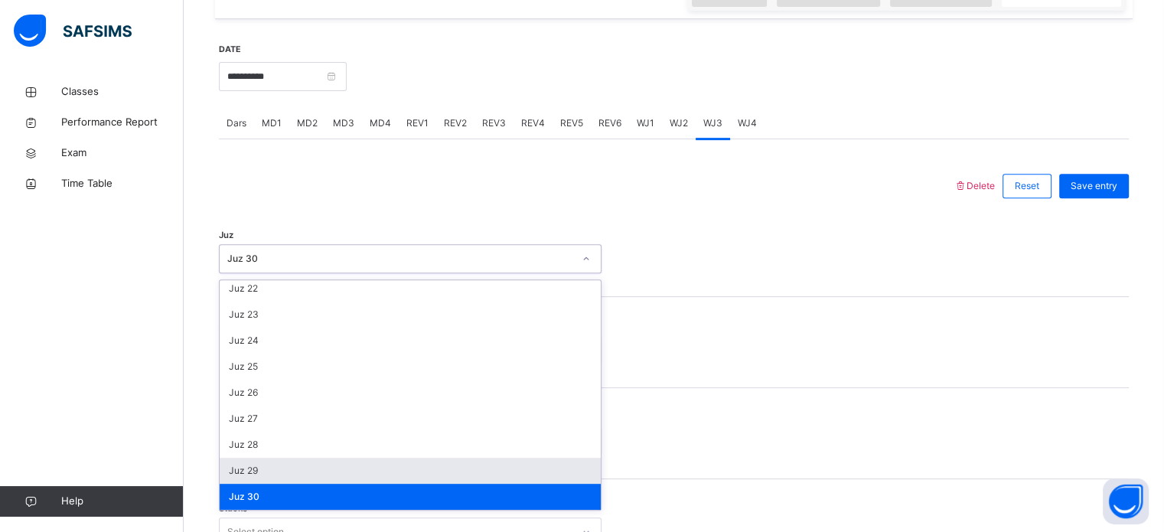
click at [236, 465] on div "Juz 29" at bounding box center [410, 471] width 381 height 26
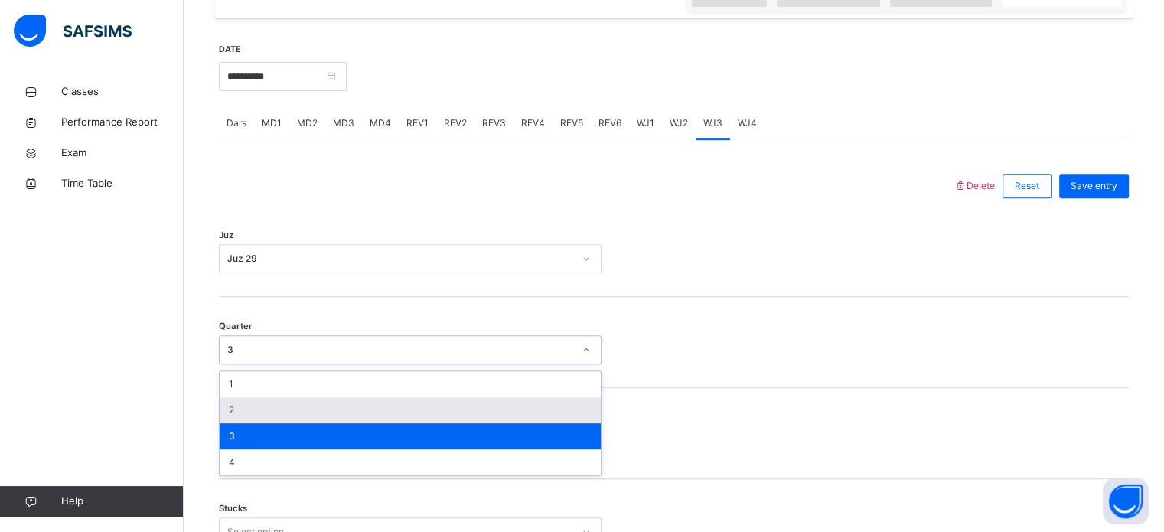
click at [640, 460] on div "Mistakes Select option..." at bounding box center [674, 433] width 910 height 91
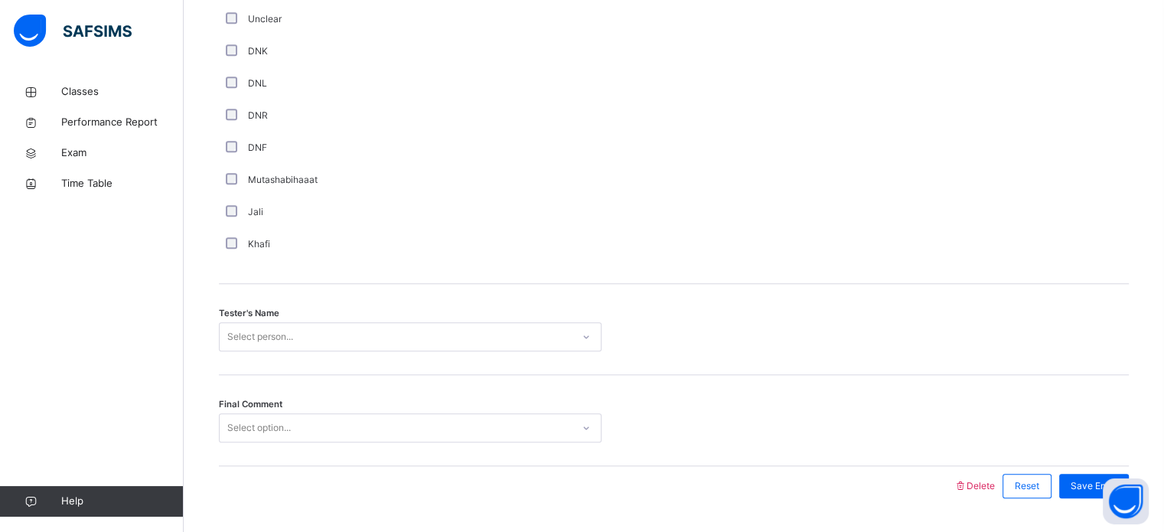
scroll to position [1382, 0]
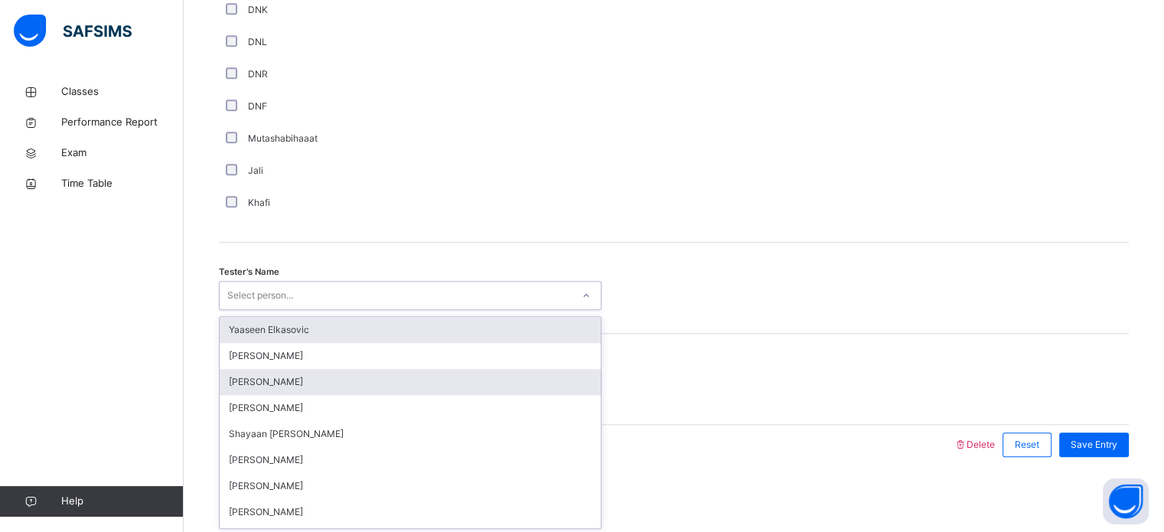
click at [249, 390] on div "[PERSON_NAME]" at bounding box center [410, 382] width 381 height 26
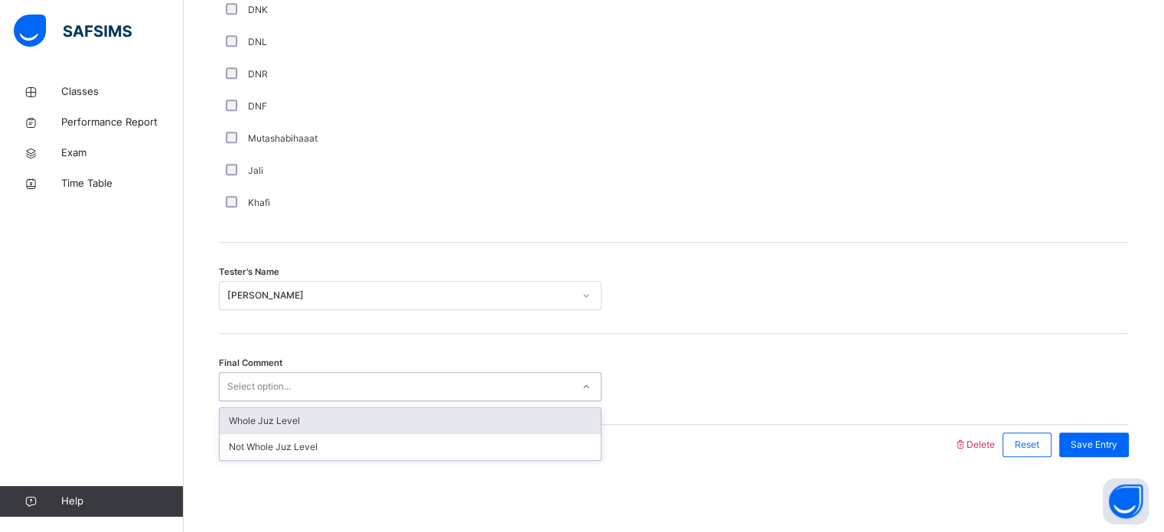
click at [236, 421] on div "Whole Juz Level" at bounding box center [410, 421] width 381 height 26
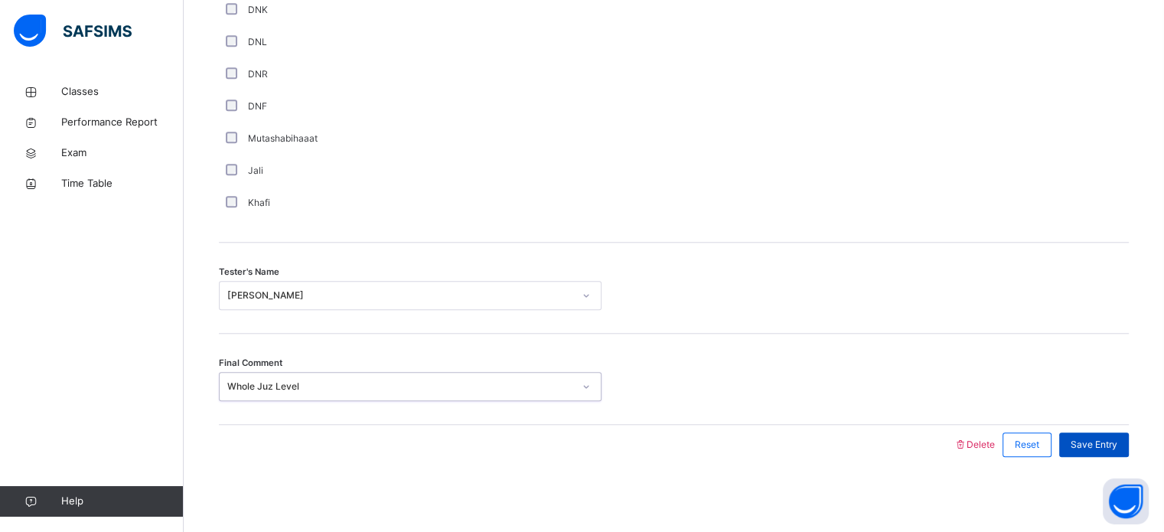
click at [1105, 445] on span "Save Entry" at bounding box center [1094, 445] width 47 height 14
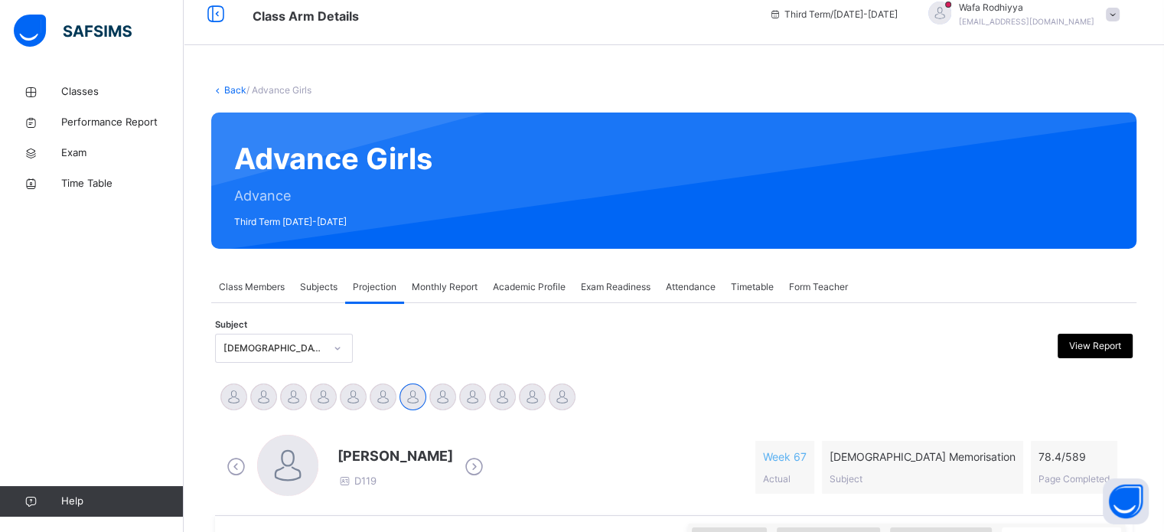
scroll to position [0, 0]
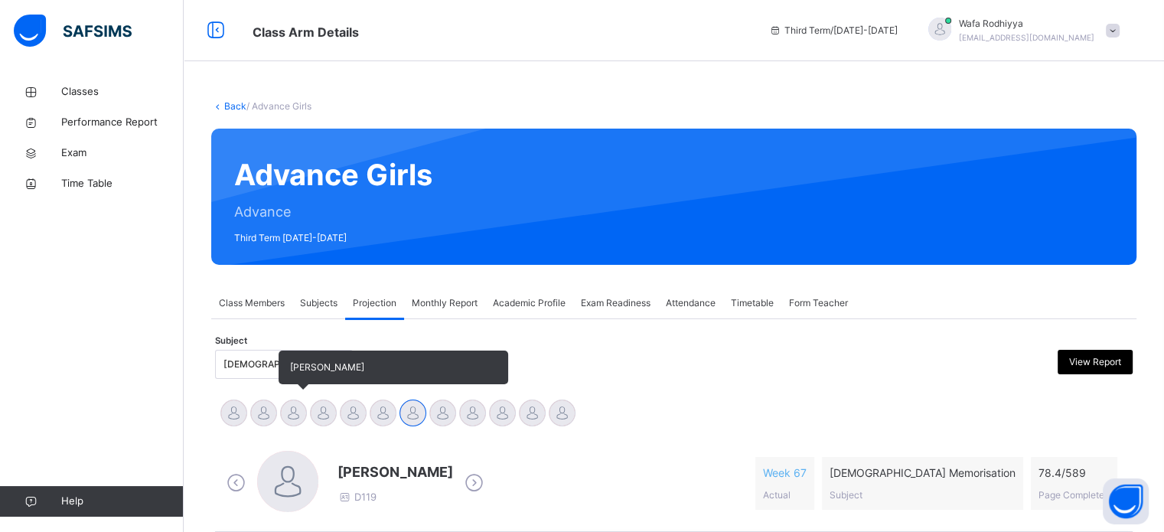
click at [296, 413] on div at bounding box center [293, 412] width 27 height 27
click at [331, 404] on div at bounding box center [323, 412] width 27 height 27
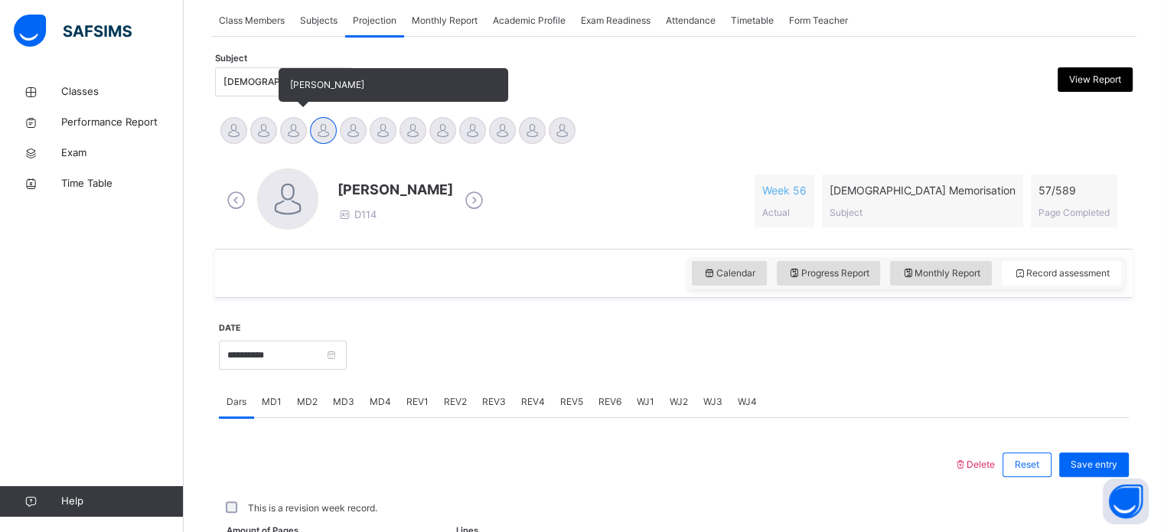
click at [288, 129] on div at bounding box center [293, 130] width 27 height 27
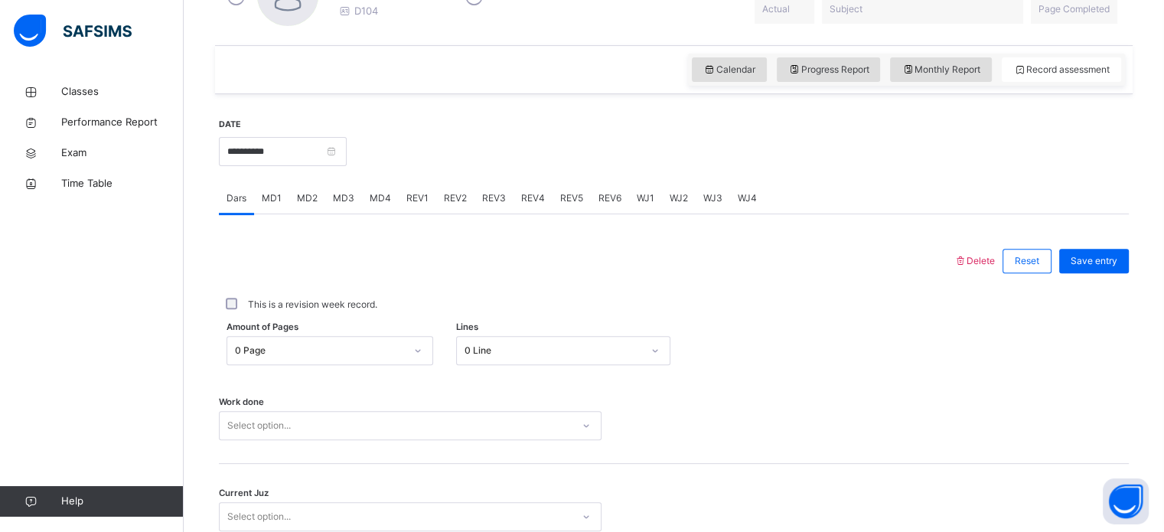
scroll to position [487, 0]
click at [385, 204] on div "MD4" at bounding box center [380, 197] width 37 height 31
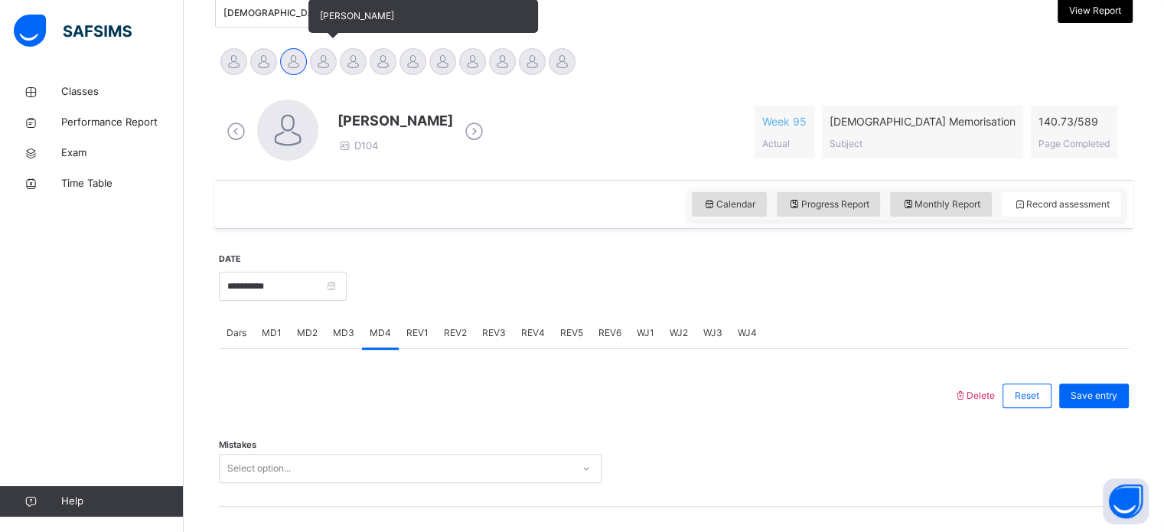
click at [315, 71] on div at bounding box center [323, 61] width 27 height 27
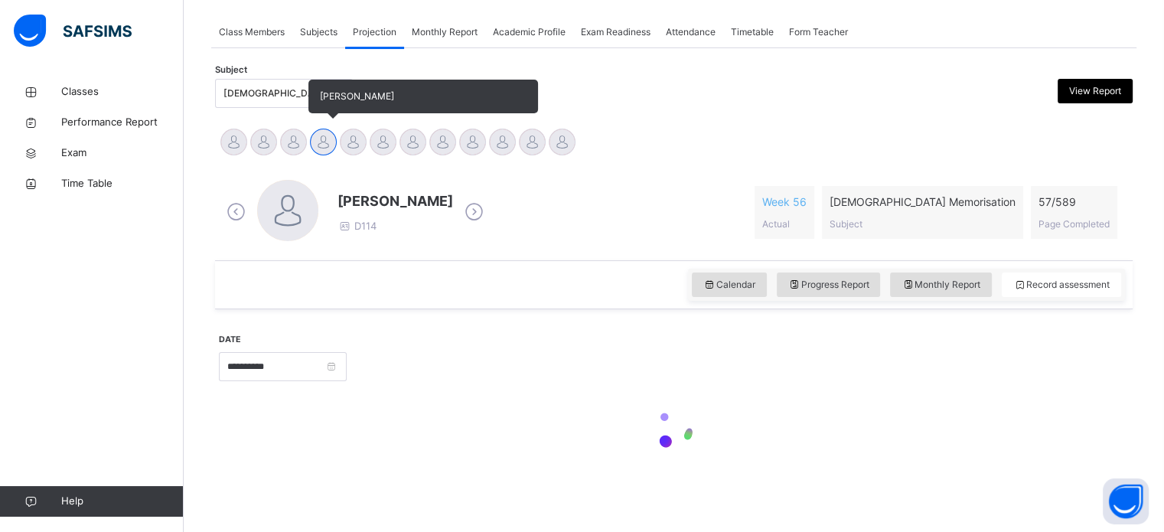
scroll to position [270, 0]
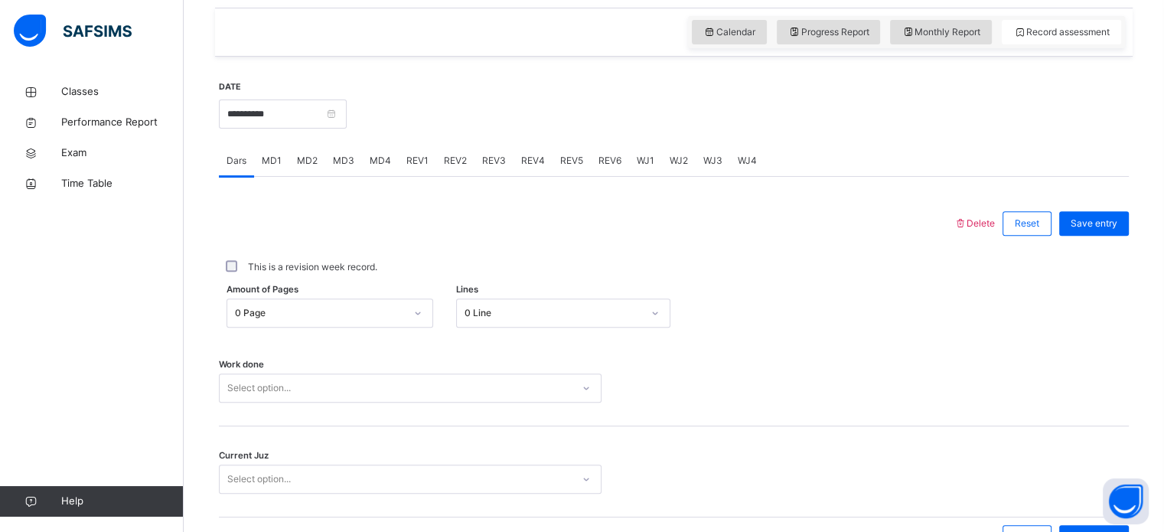
click at [366, 172] on div "MD4" at bounding box center [380, 160] width 37 height 31
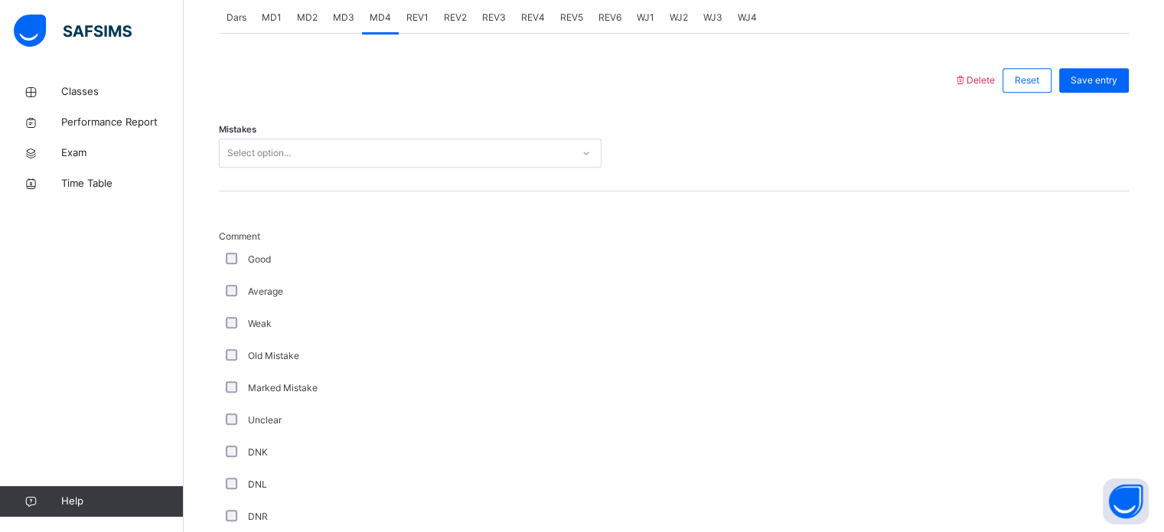
scroll to position [668, 0]
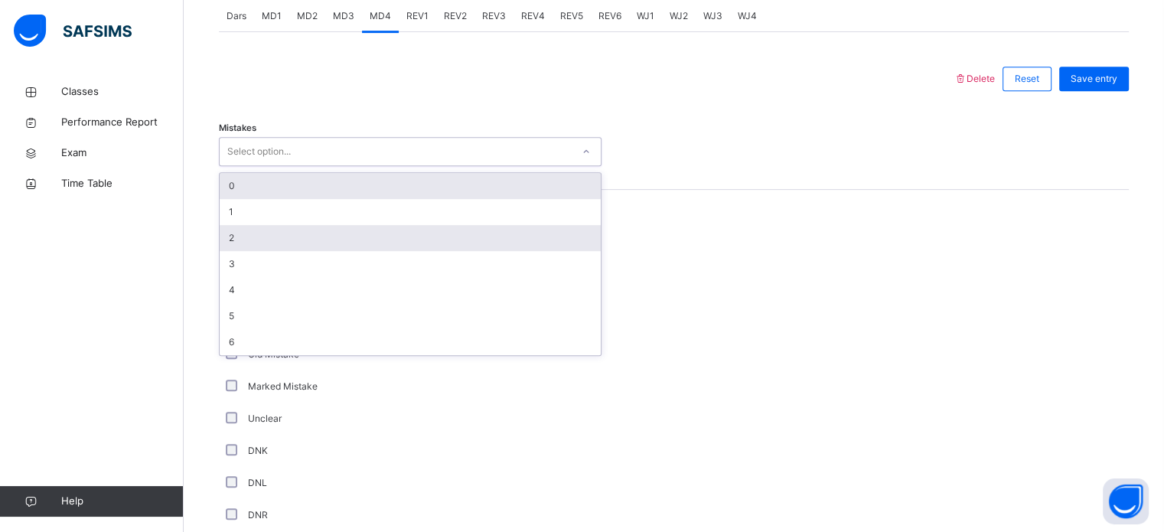
click at [231, 236] on div "2" at bounding box center [410, 238] width 381 height 26
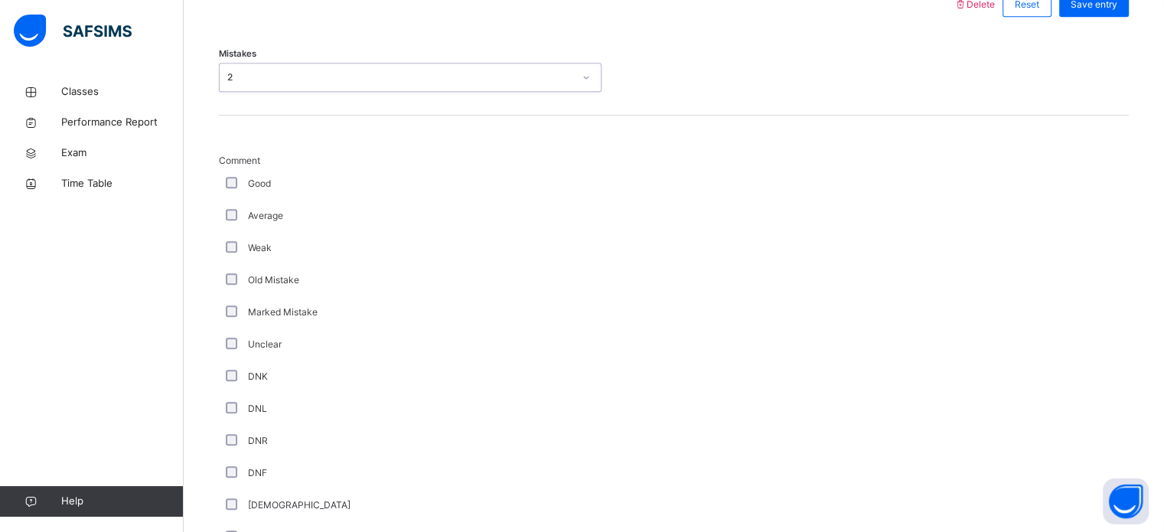
scroll to position [779, 0]
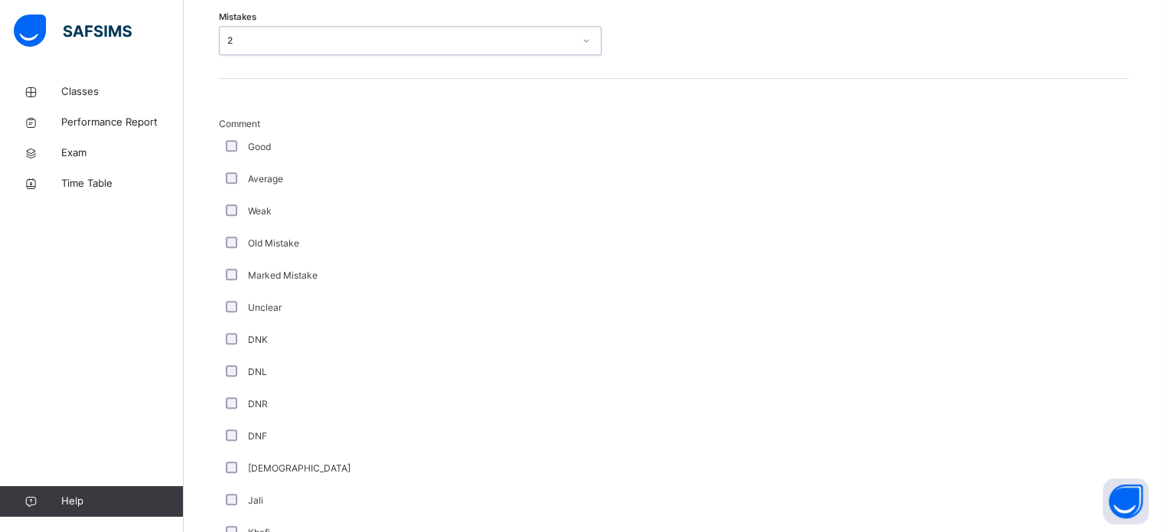
click at [215, 181] on div "**********" at bounding box center [674, 354] width 918 height 1107
click at [245, 188] on div "Average" at bounding box center [410, 179] width 383 height 32
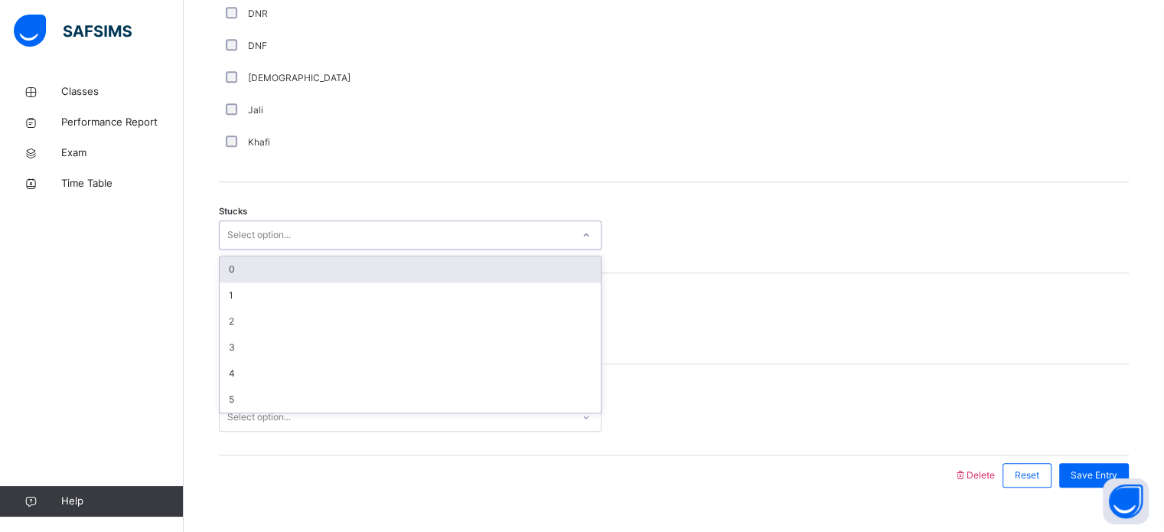
scroll to position [1200, 0]
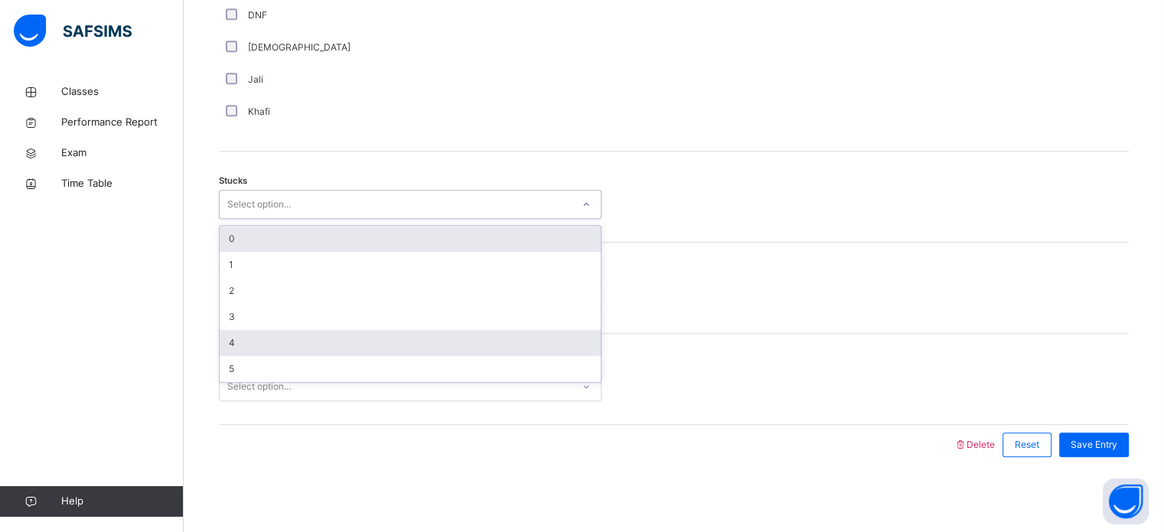
click at [227, 340] on div "4" at bounding box center [410, 343] width 381 height 26
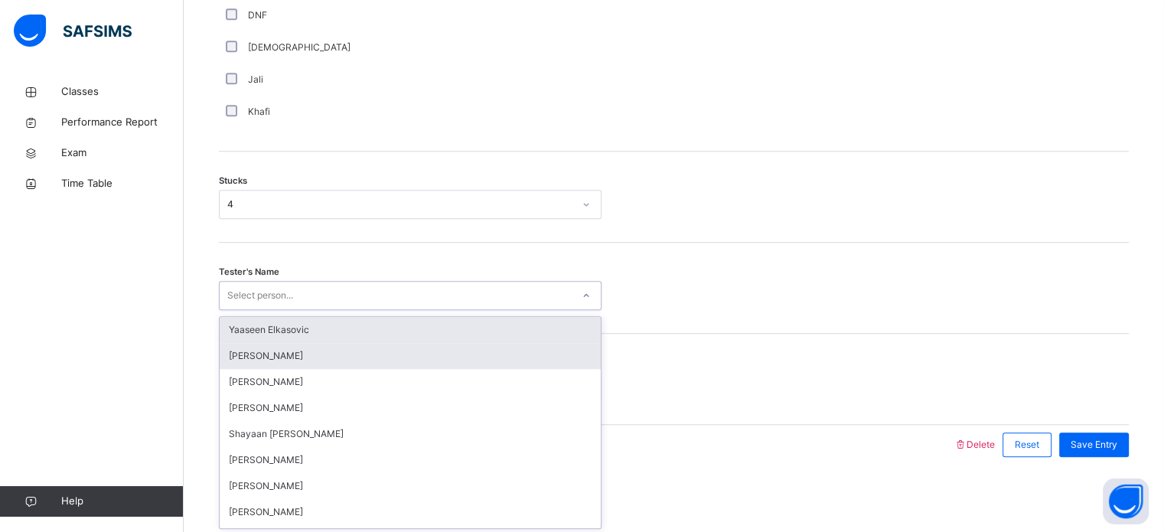
click at [233, 354] on div "[PERSON_NAME]" at bounding box center [410, 356] width 381 height 26
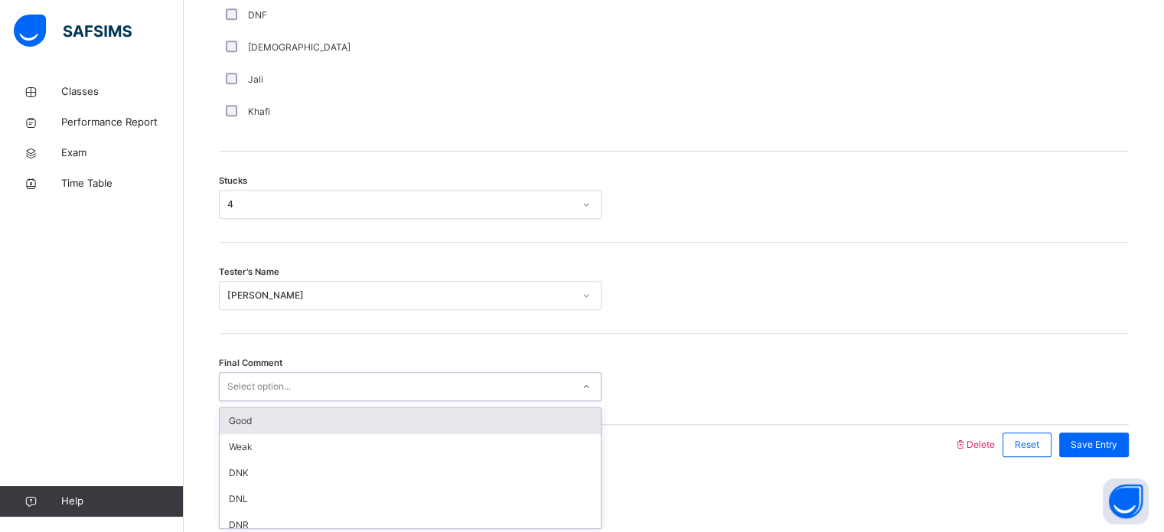
click at [227, 429] on div "Good" at bounding box center [410, 421] width 381 height 26
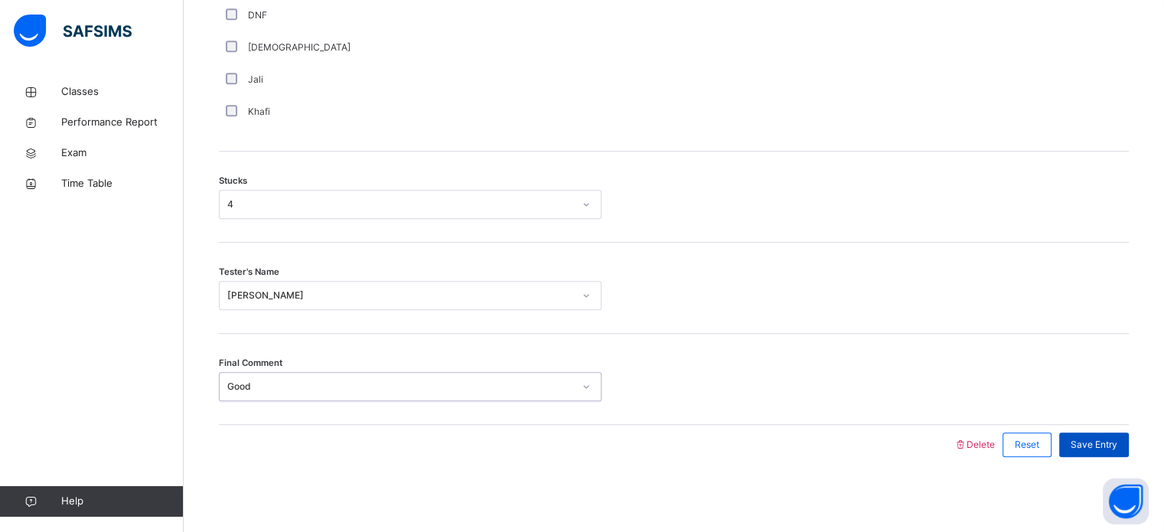
click at [1109, 452] on div "Save Entry" at bounding box center [1094, 444] width 70 height 24
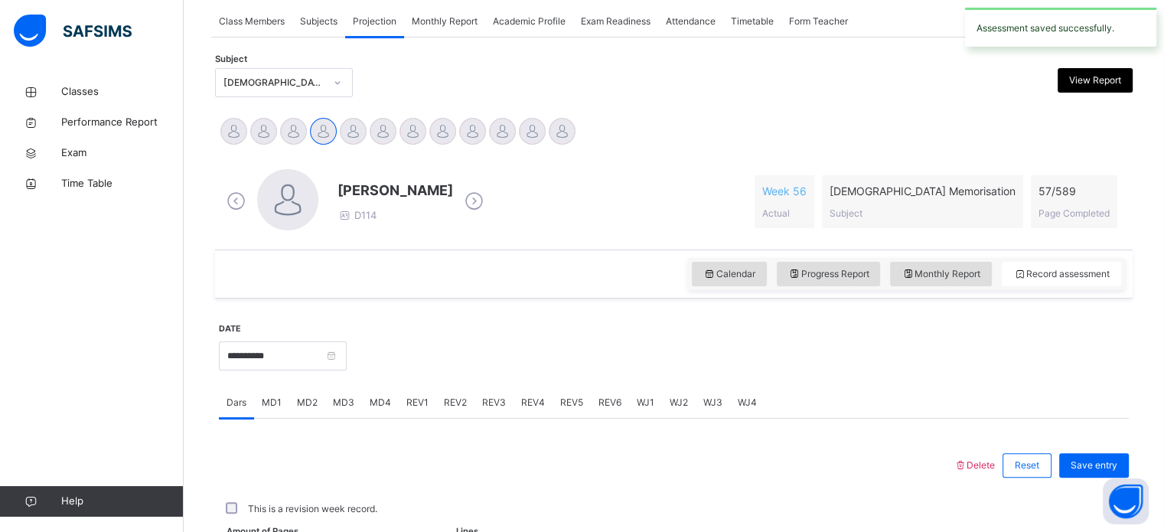
scroll to position [249, 0]
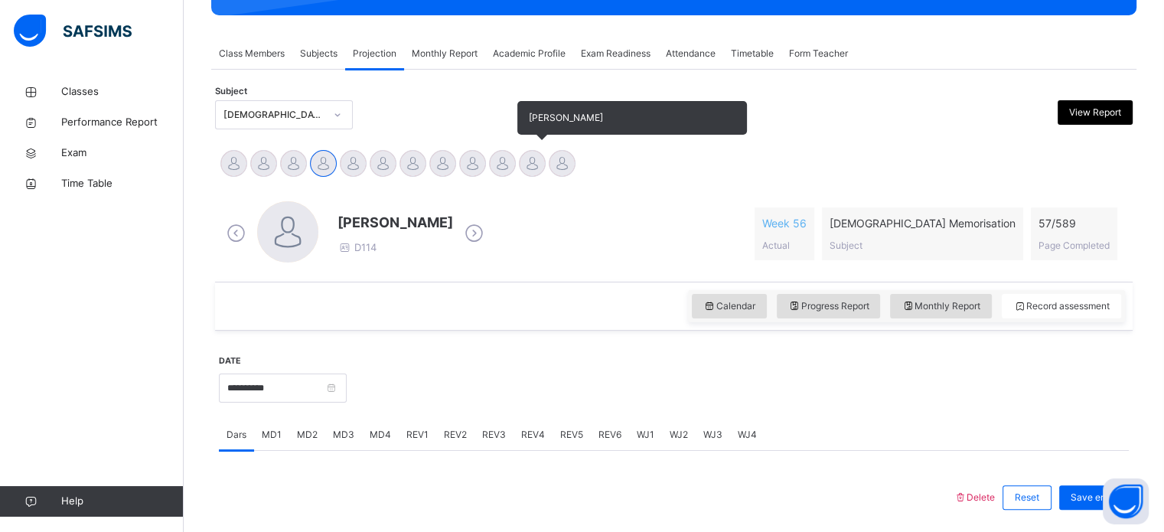
click at [530, 174] on div at bounding box center [532, 163] width 27 height 27
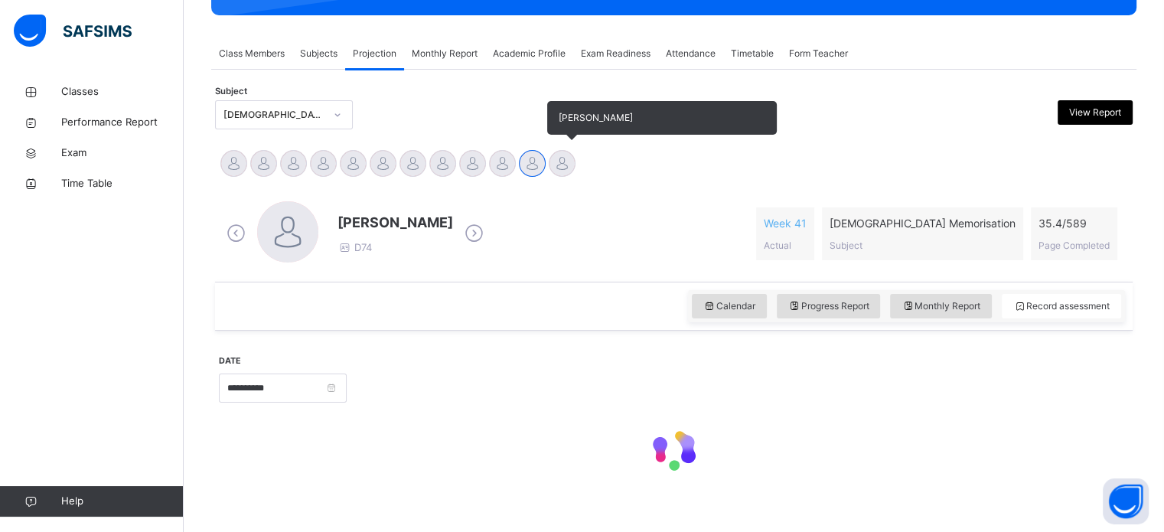
click at [563, 174] on div at bounding box center [562, 163] width 27 height 27
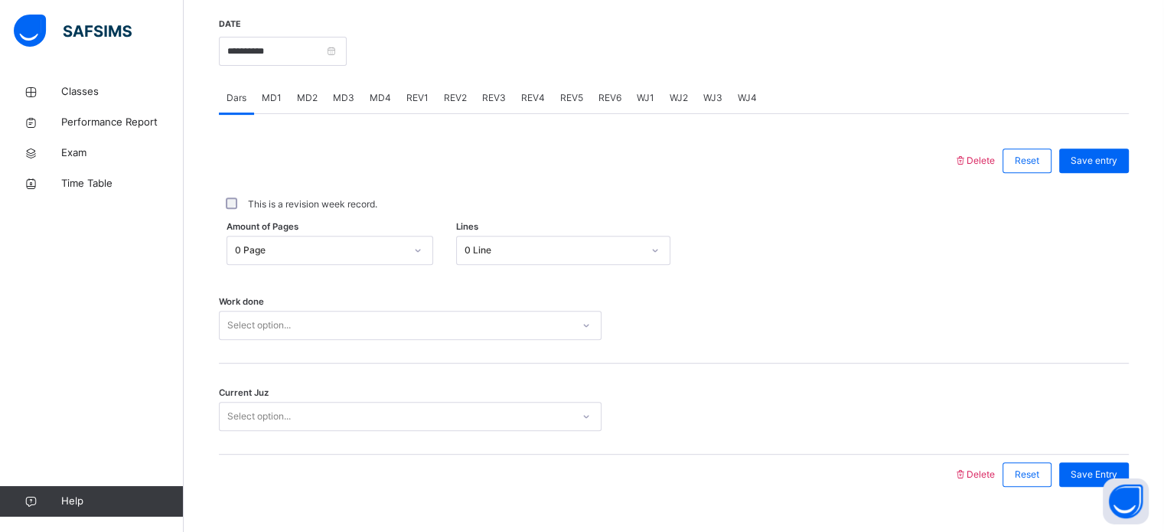
scroll to position [617, 0]
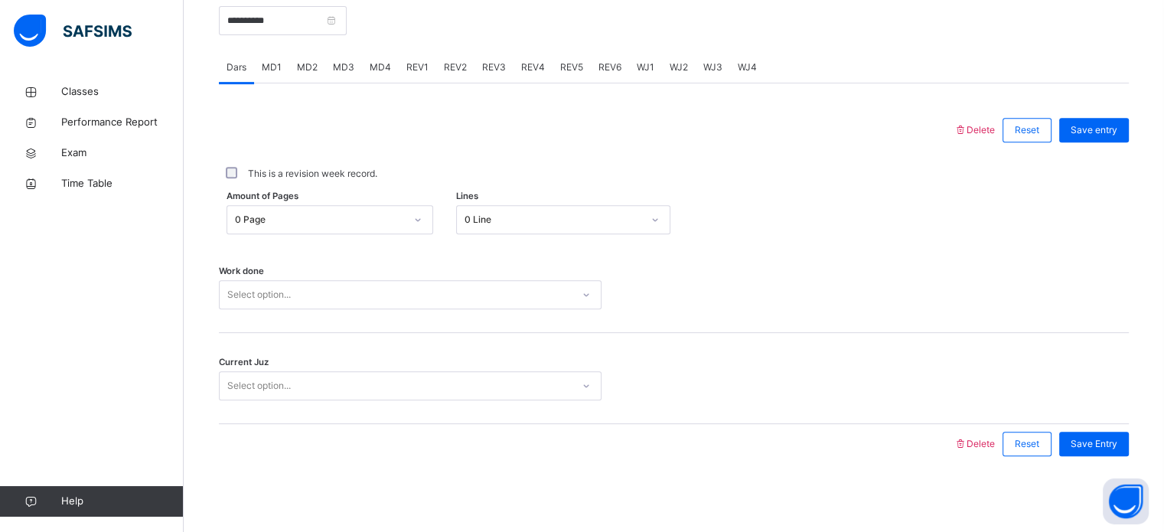
click at [412, 60] on span "REV1" at bounding box center [417, 67] width 22 height 14
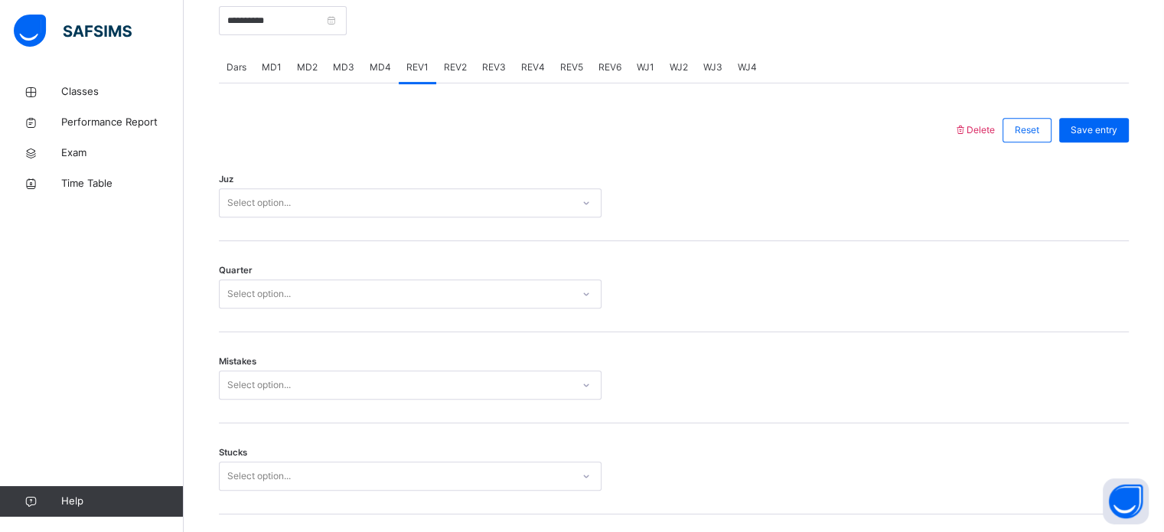
click at [482, 61] on span "REV3" at bounding box center [494, 67] width 24 height 14
click at [401, 63] on div "REV1" at bounding box center [418, 67] width 38 height 31
click at [394, 188] on div "Select option..." at bounding box center [410, 202] width 383 height 29
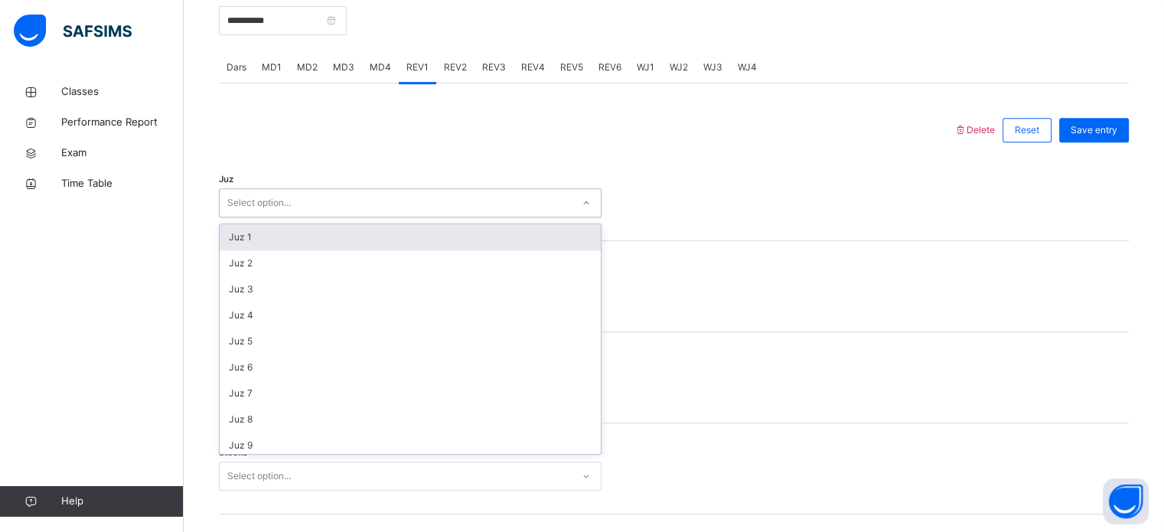
click at [400, 200] on div "Select option..." at bounding box center [396, 203] width 352 height 24
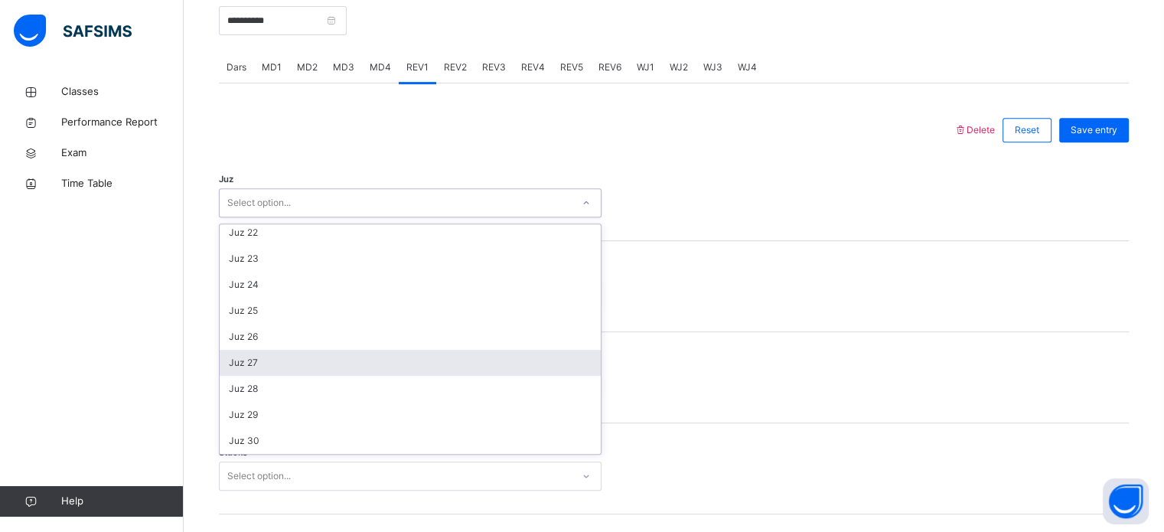
click at [276, 370] on div "Juz 27" at bounding box center [410, 363] width 381 height 26
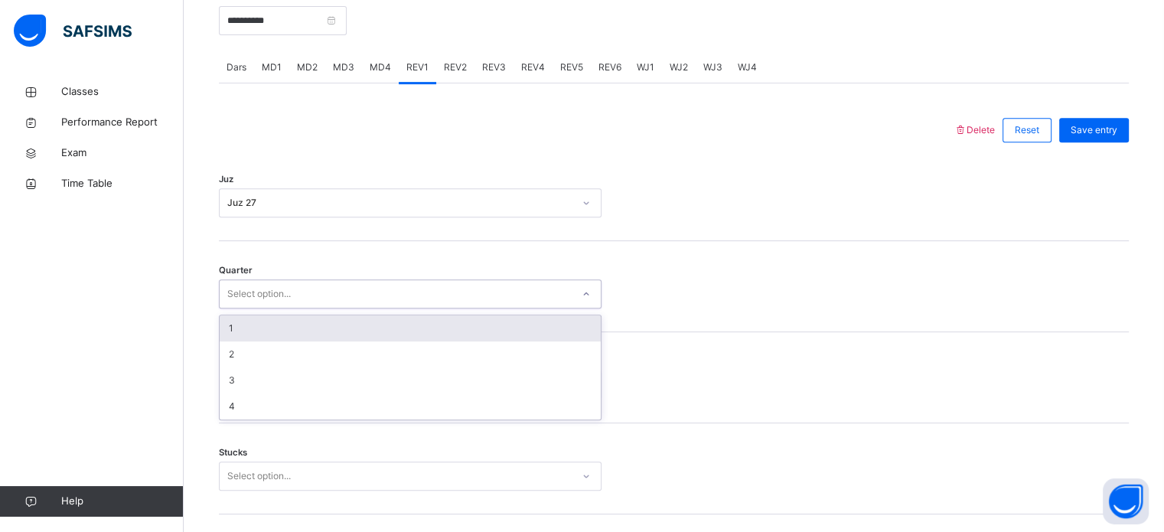
drag, startPoint x: 321, startPoint y: 295, endPoint x: 246, endPoint y: 336, distance: 85.0
click at [246, 308] on div "option 1 focused, 1 of 4. 4 results available. Use Up and Down to choose option…" at bounding box center [410, 293] width 383 height 29
click at [246, 336] on div "1" at bounding box center [410, 328] width 381 height 26
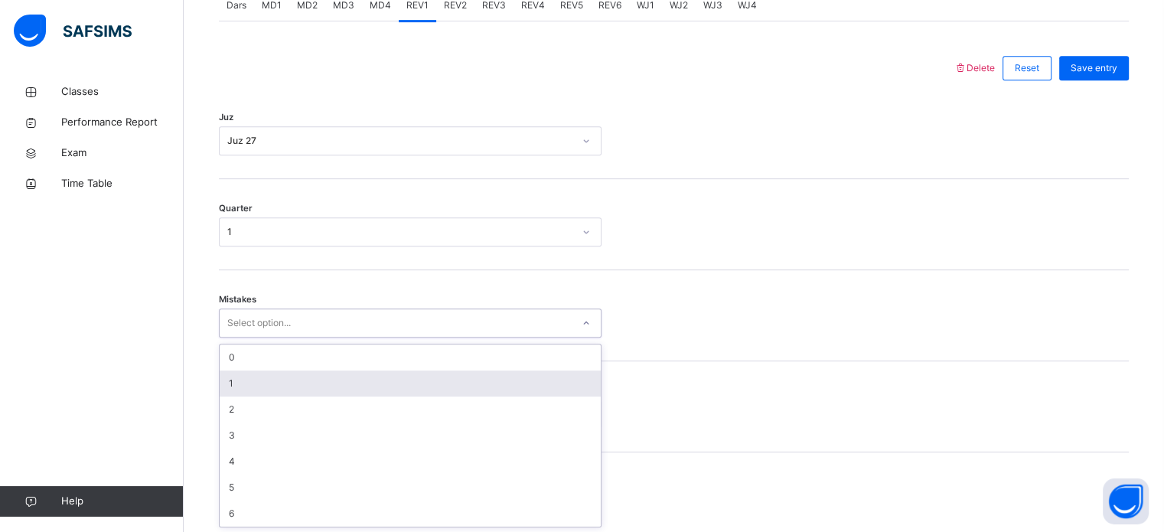
click at [261, 338] on div "option 1 focused, 2 of 7. 7 results available. Use Up and Down to choose option…" at bounding box center [410, 322] width 383 height 29
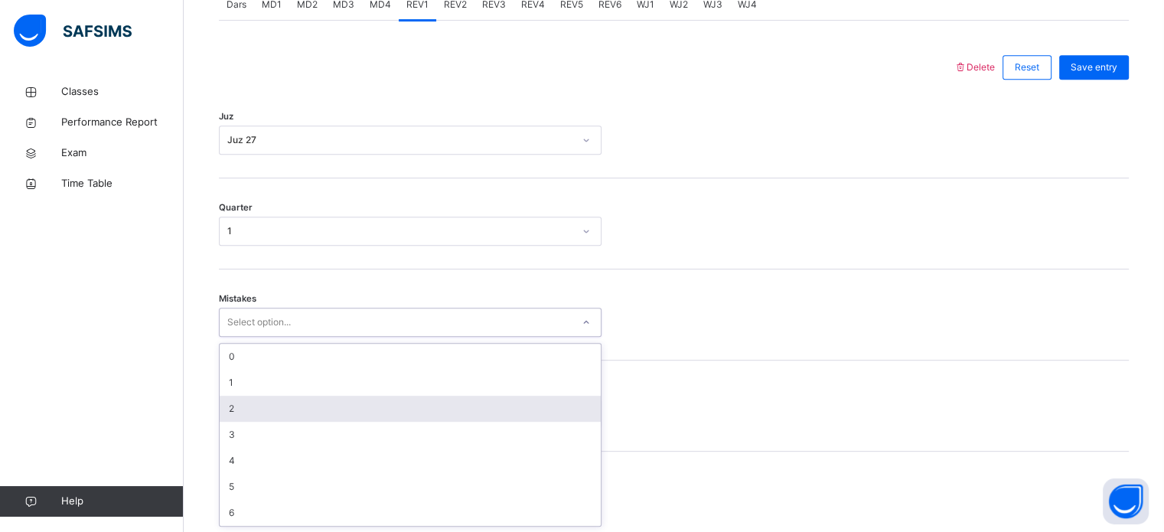
click at [244, 413] on div "2" at bounding box center [410, 409] width 381 height 26
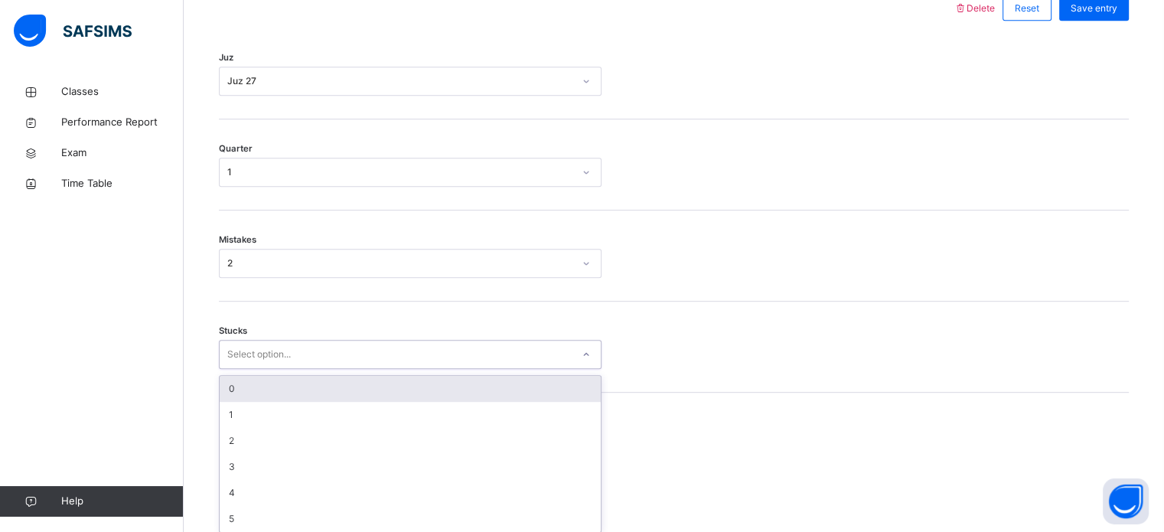
click at [248, 369] on div "option 0 focused, 1 of 6. 6 results available. Use Up and Down to choose option…" at bounding box center [410, 354] width 383 height 29
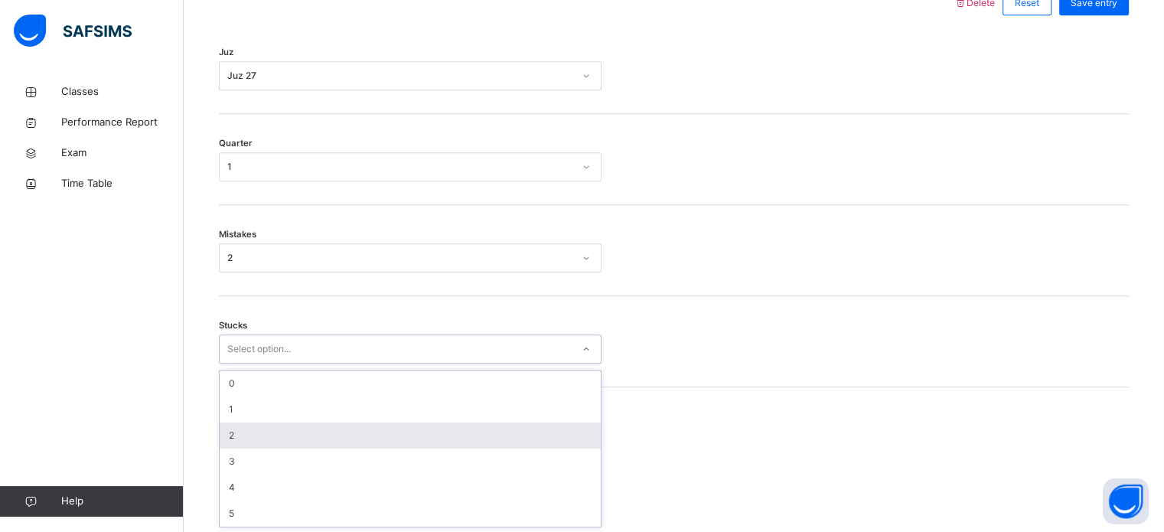
click at [246, 435] on div "2" at bounding box center [410, 435] width 381 height 26
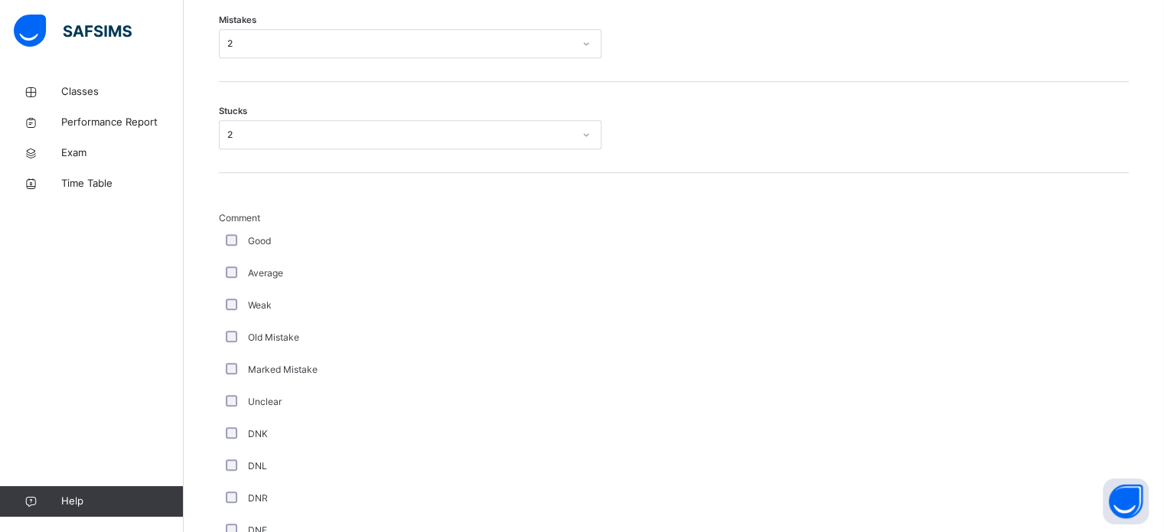
scroll to position [1142, 0]
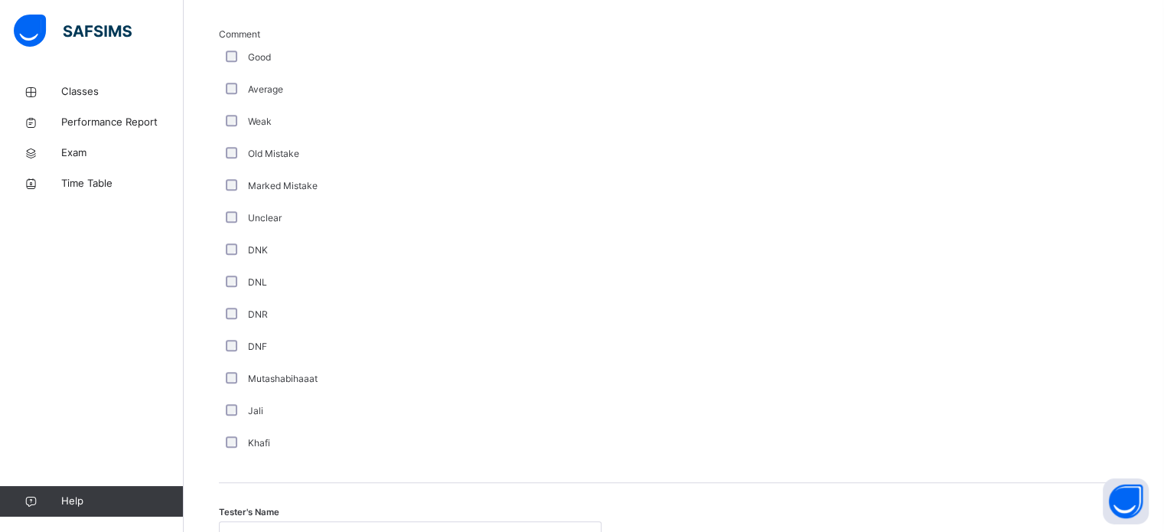
click at [227, 66] on div "Good" at bounding box center [410, 57] width 383 height 32
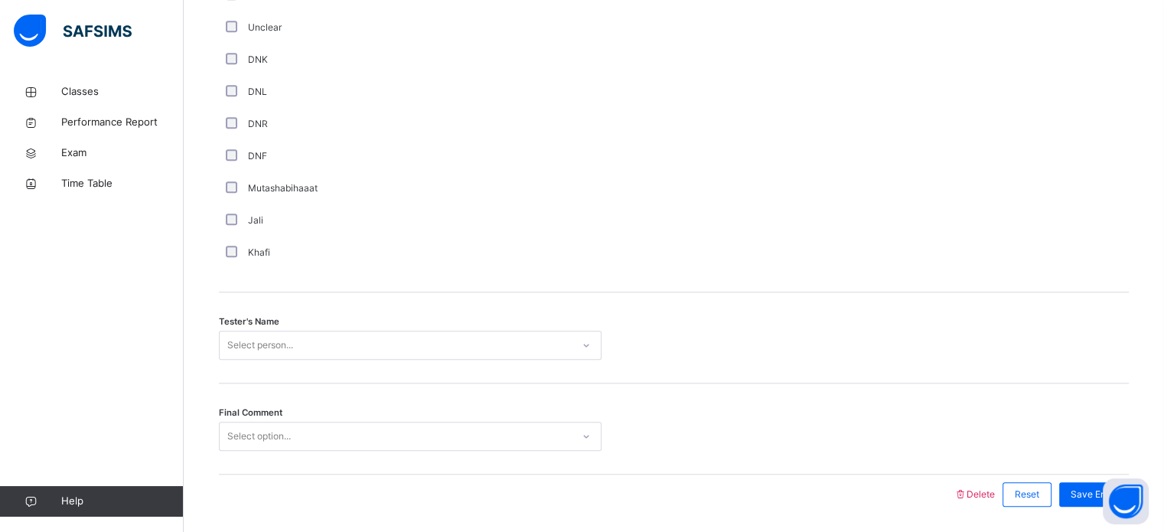
scroll to position [1382, 0]
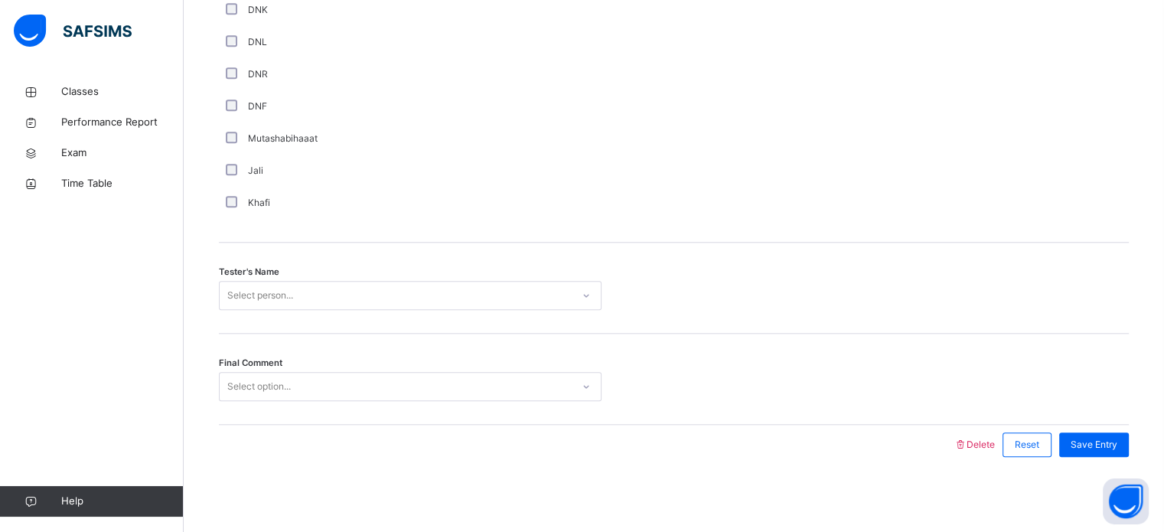
click at [352, 294] on div "Select person..." at bounding box center [396, 296] width 352 height 24
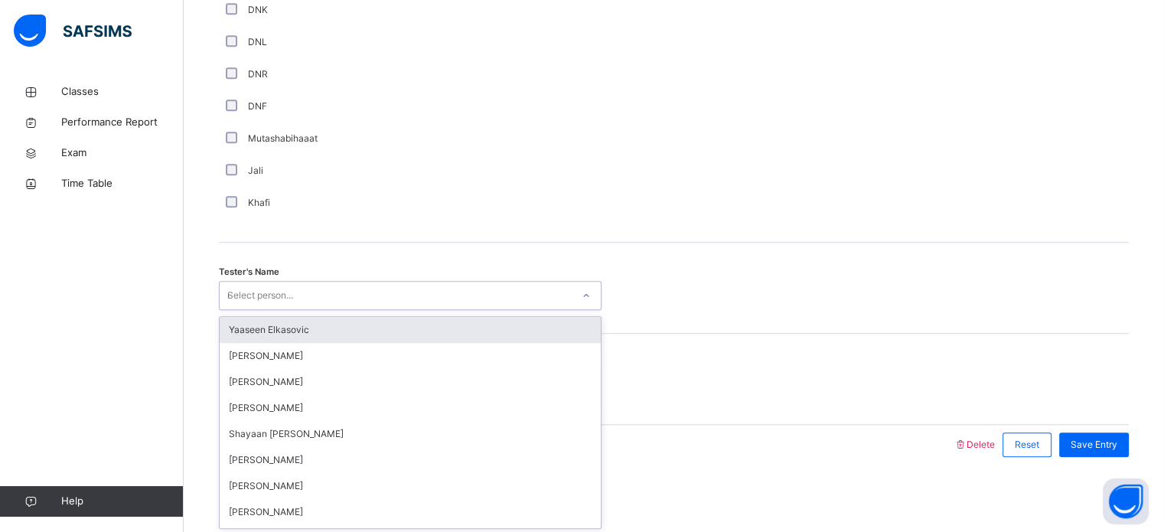
type input "**"
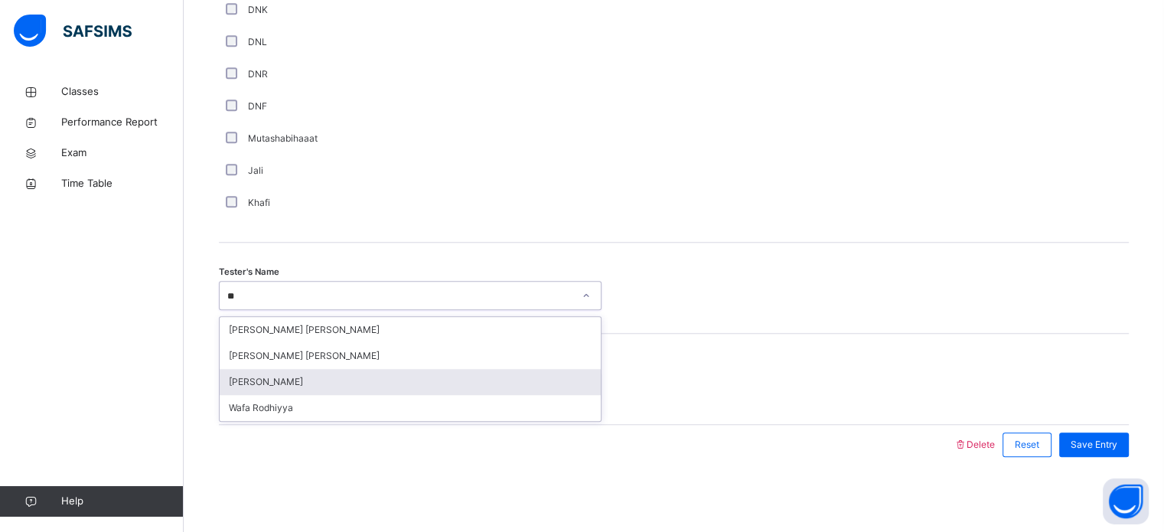
click at [284, 381] on div "[PERSON_NAME]" at bounding box center [410, 382] width 381 height 26
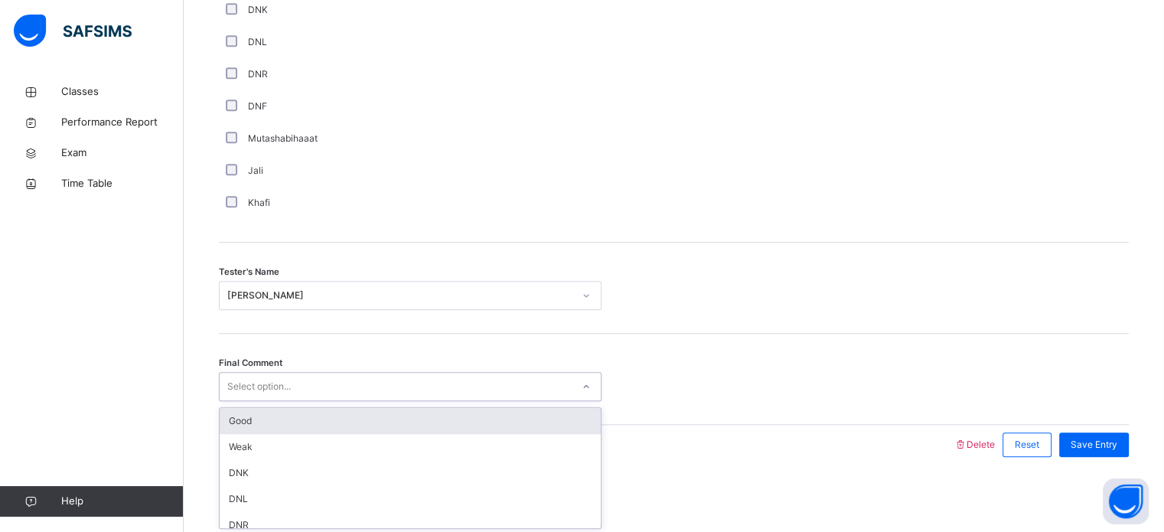
click at [290, 386] on div "Select option..." at bounding box center [259, 386] width 64 height 29
click at [288, 422] on div "Good" at bounding box center [410, 421] width 381 height 26
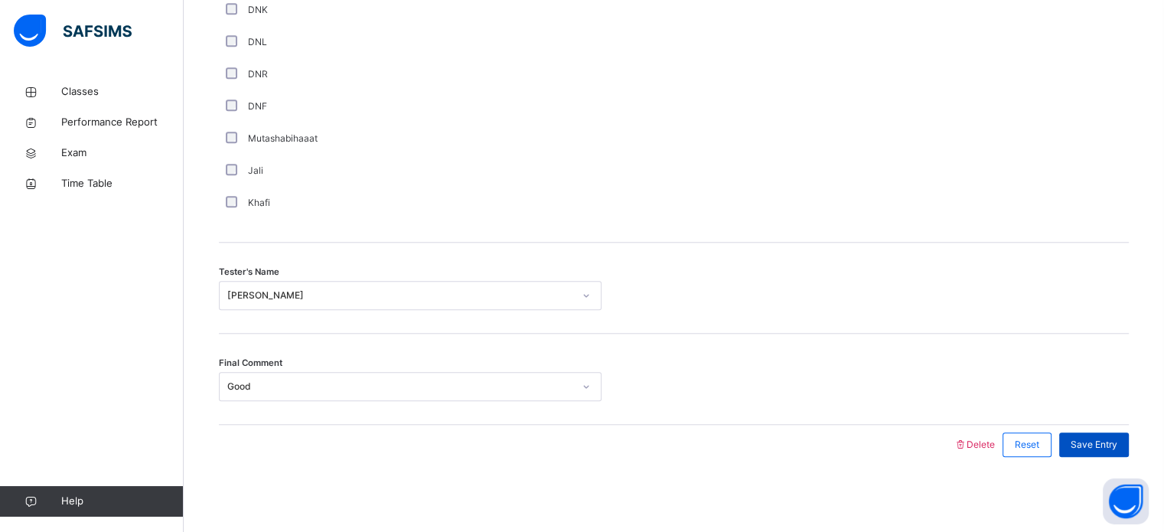
click at [1110, 434] on div "Save Entry" at bounding box center [1094, 444] width 70 height 24
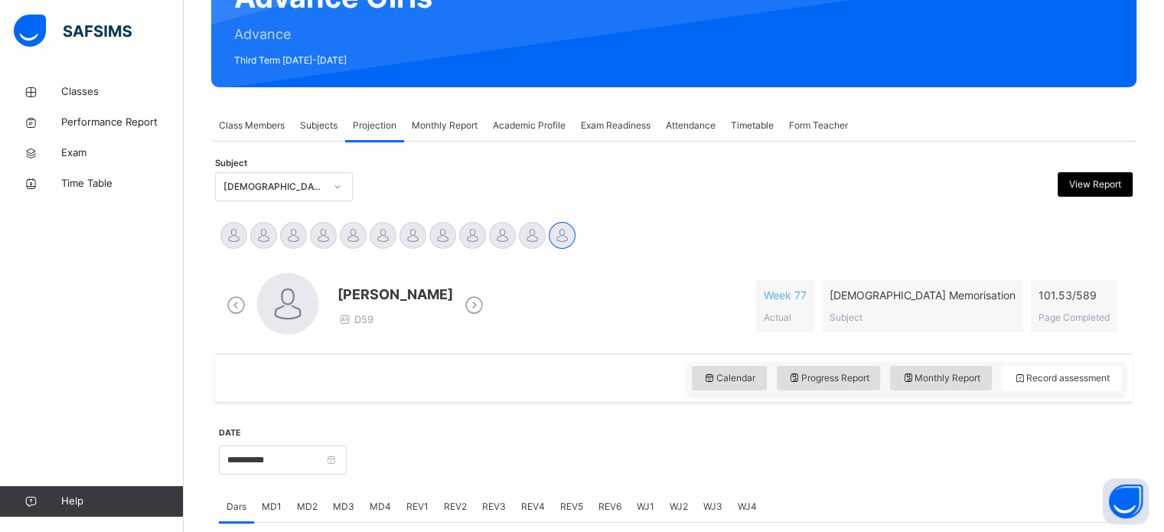
scroll to position [178, 0]
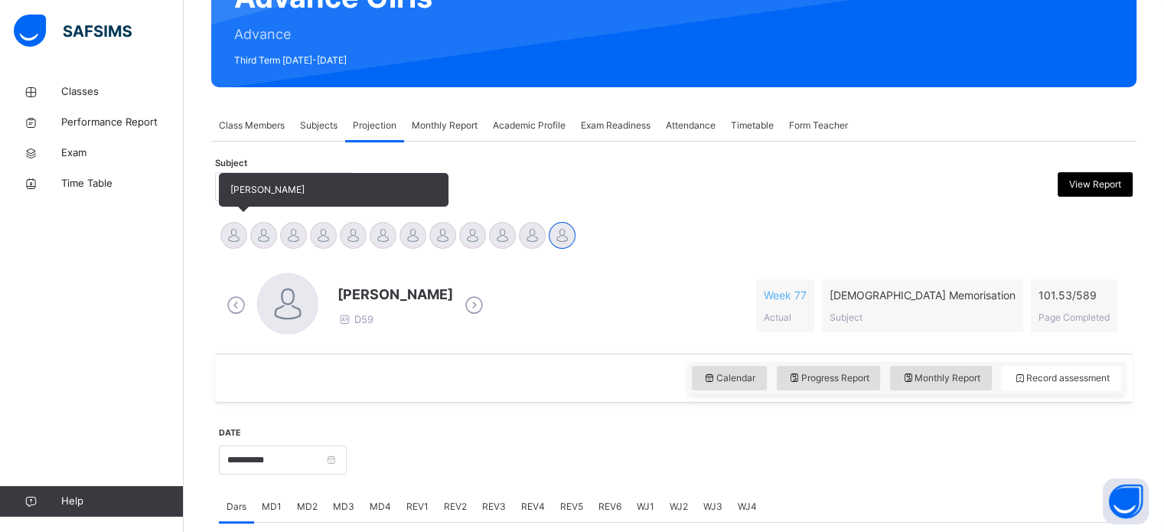
click at [227, 230] on div at bounding box center [233, 235] width 27 height 27
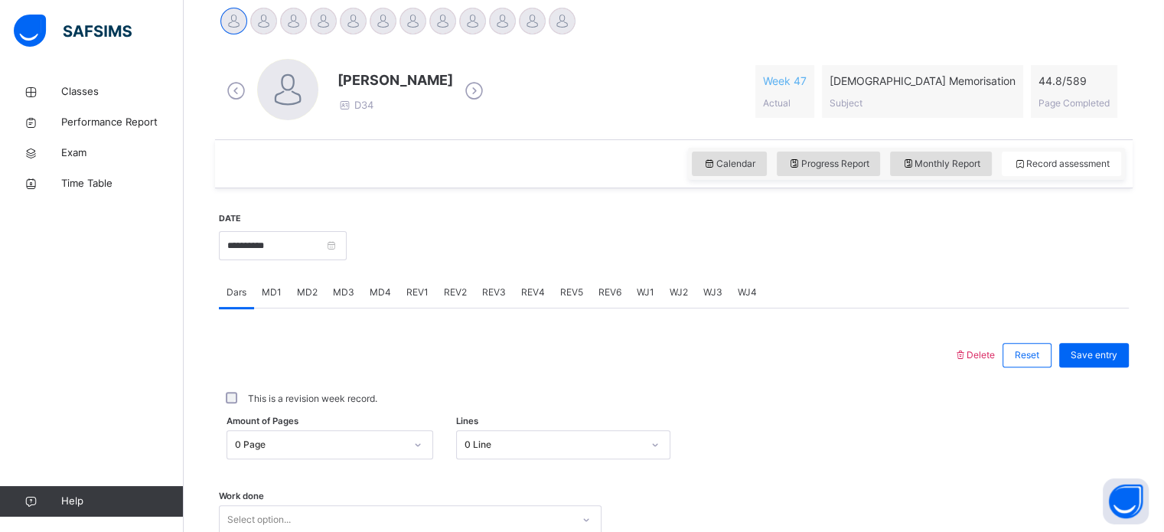
scroll to position [401, 0]
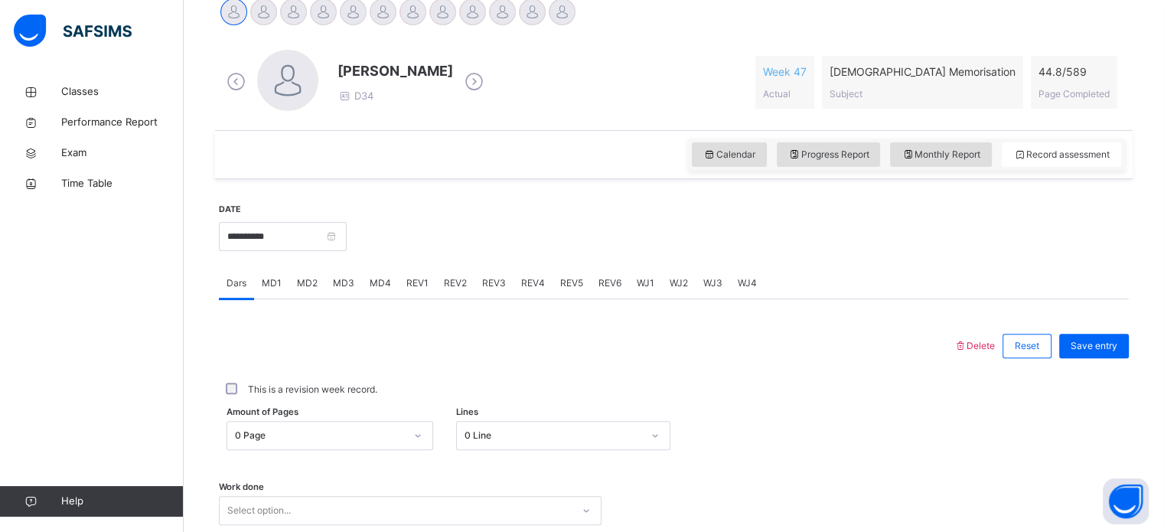
click at [351, 291] on div "MD3" at bounding box center [343, 283] width 37 height 31
click at [389, 289] on div "MD4" at bounding box center [380, 283] width 37 height 31
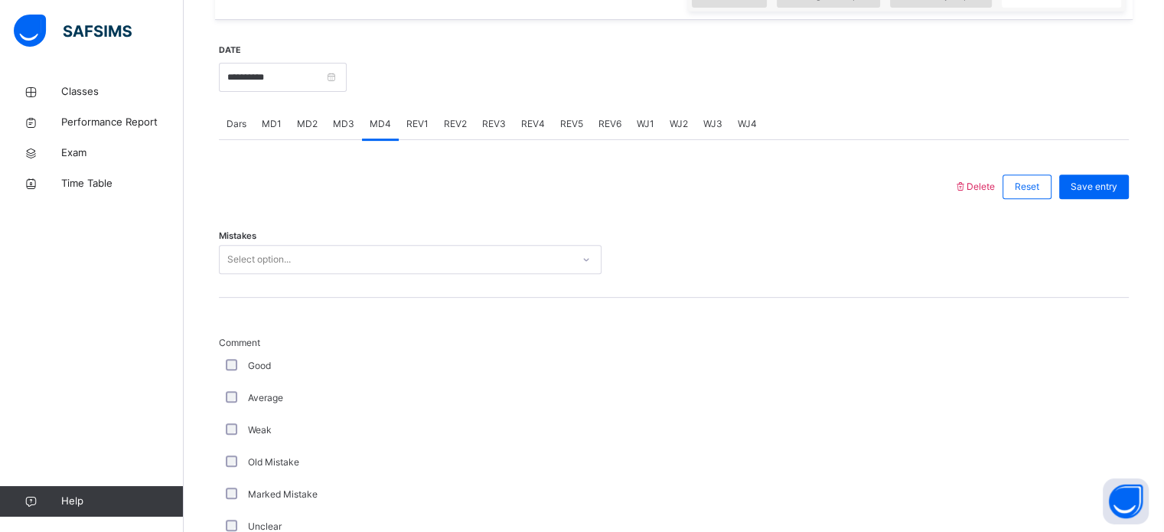
scroll to position [689, 0]
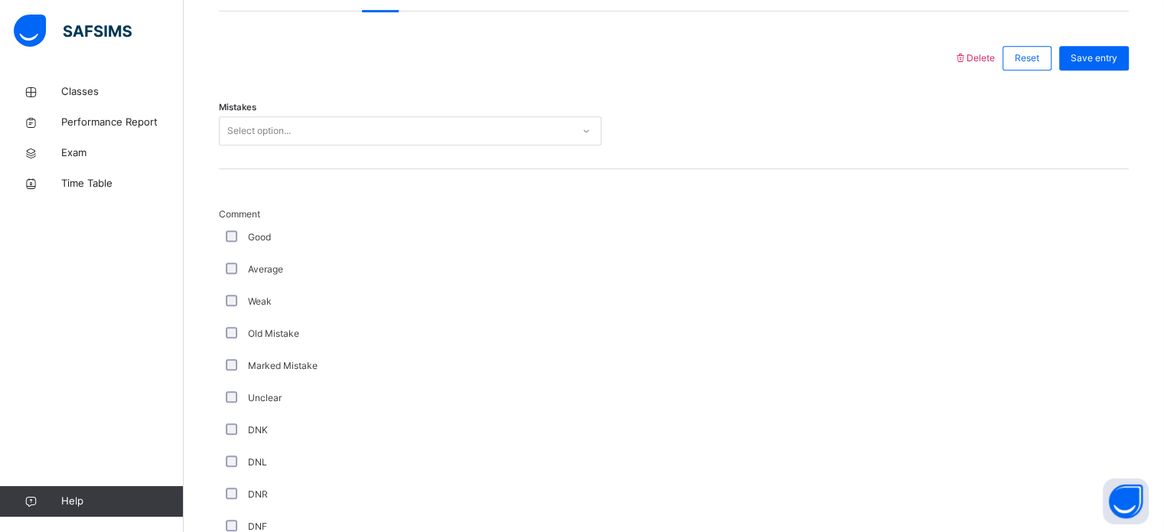
click at [481, 166] on div "Mistakes Select option..." at bounding box center [674, 123] width 910 height 91
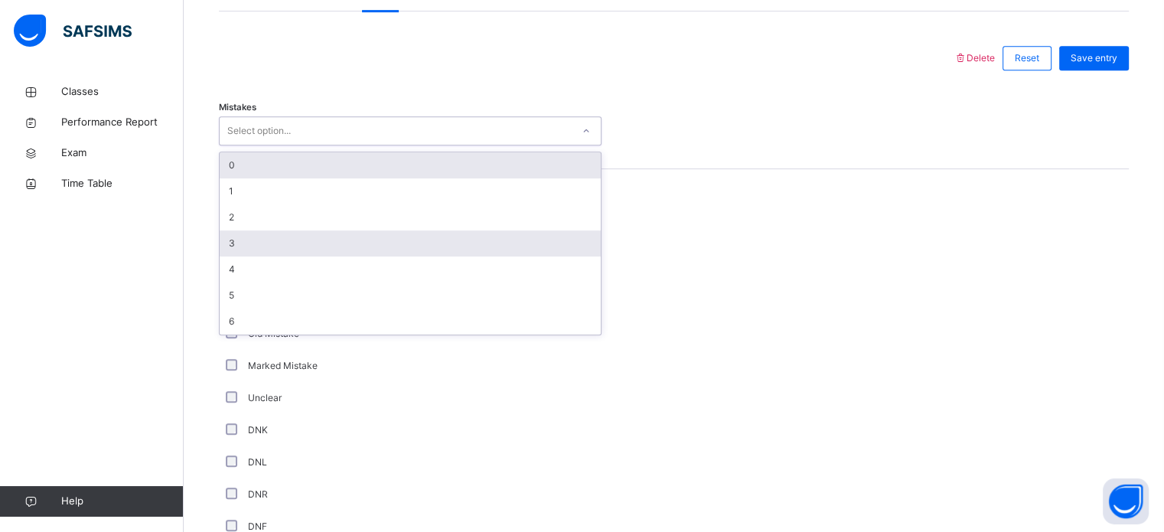
click at [241, 231] on div "3" at bounding box center [410, 243] width 381 height 26
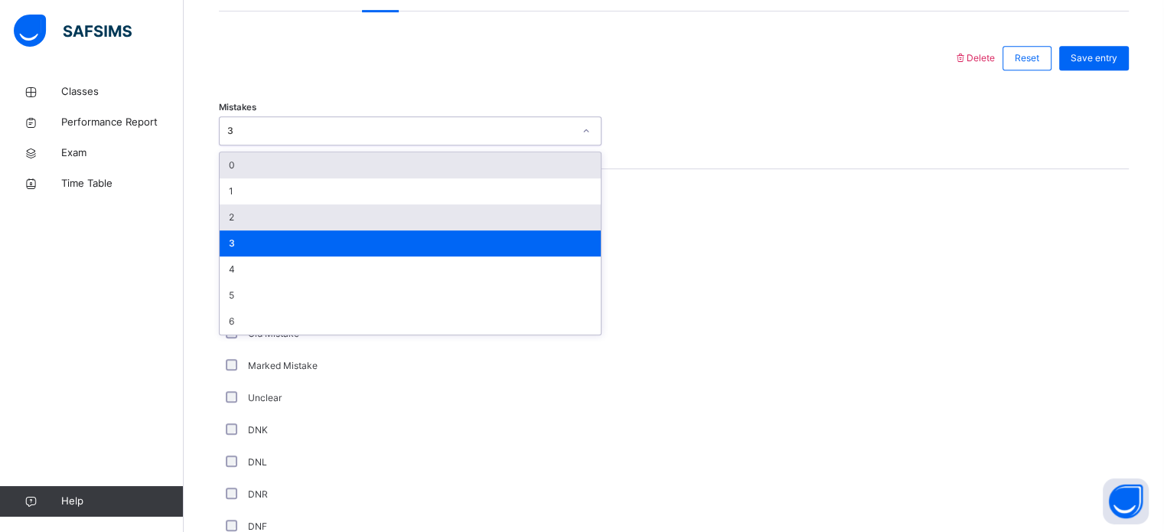
click at [355, 217] on div "2" at bounding box center [410, 217] width 381 height 26
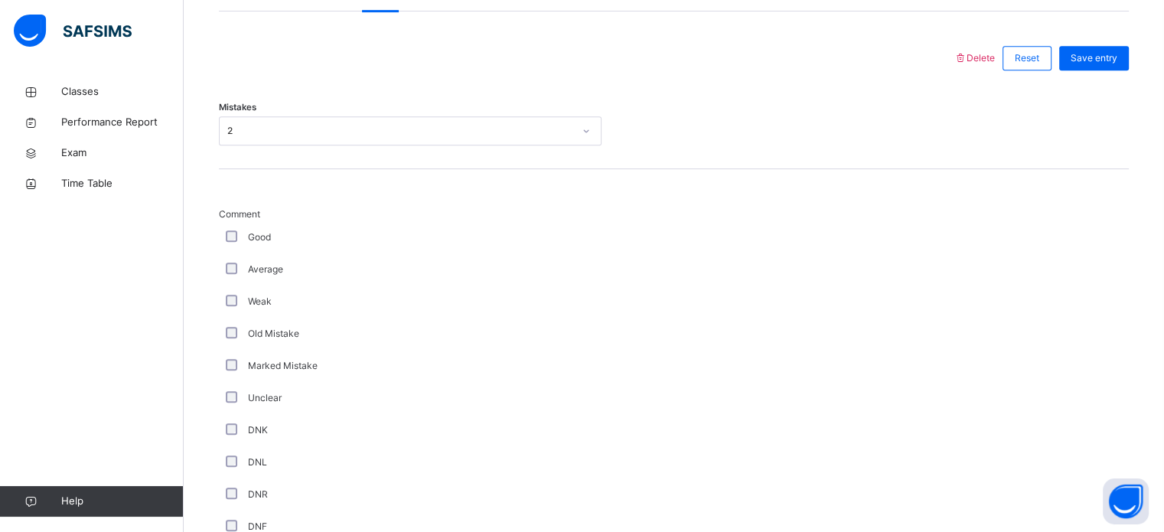
drag, startPoint x: 355, startPoint y: 217, endPoint x: 504, endPoint y: 274, distance: 159.2
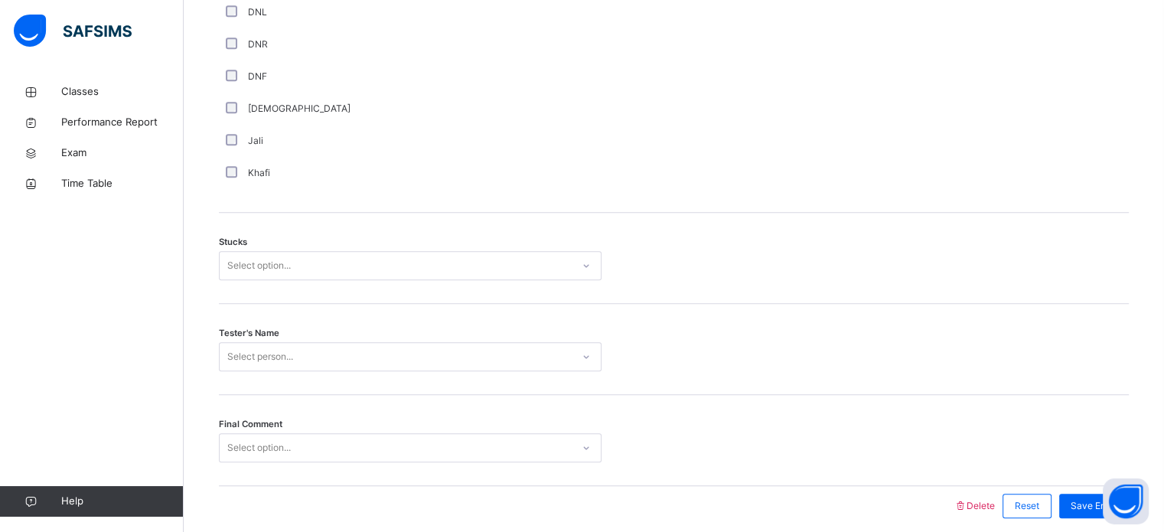
scroll to position [1200, 0]
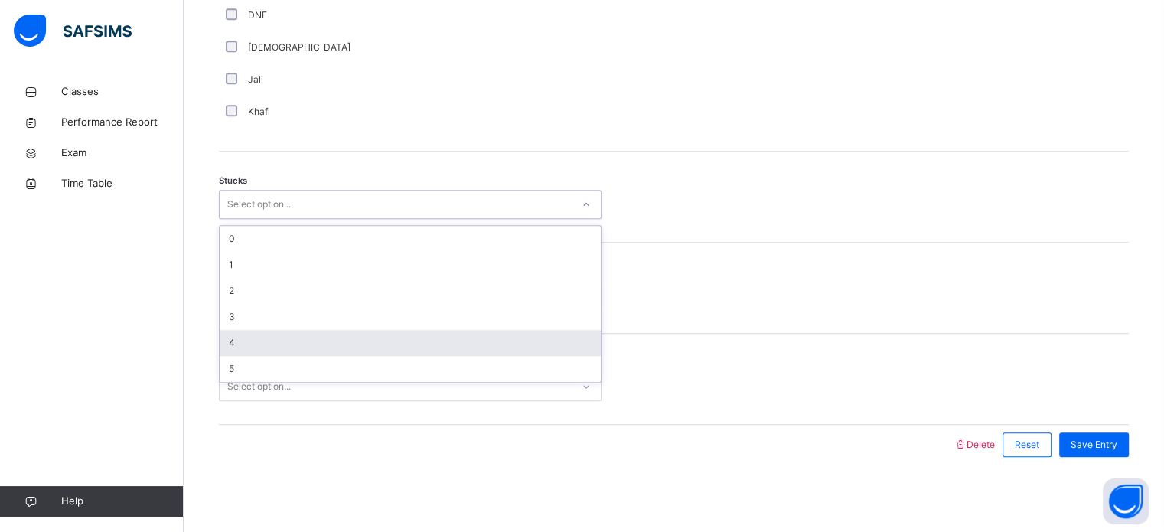
click at [410, 339] on div "4" at bounding box center [410, 343] width 381 height 26
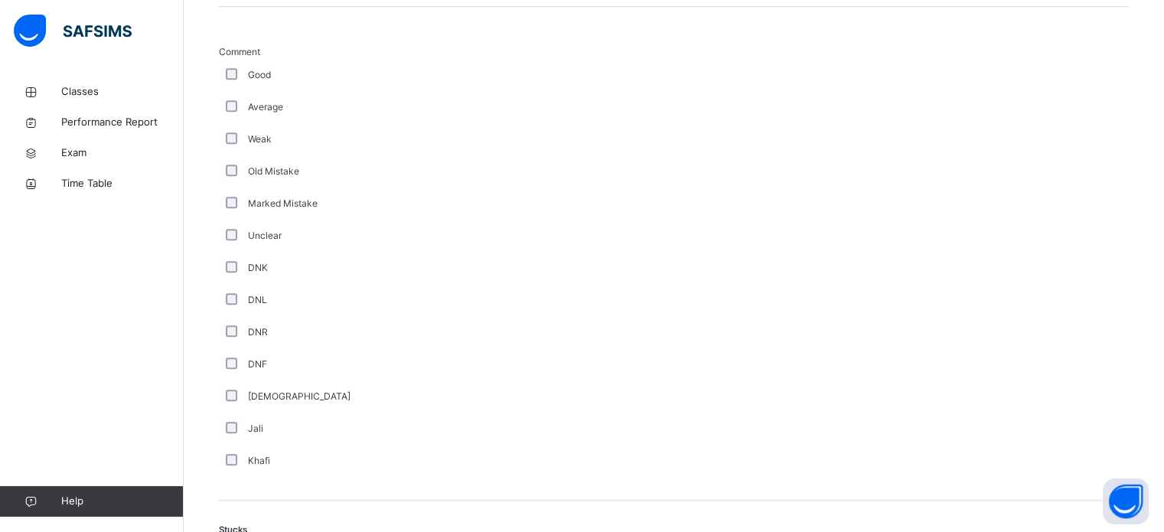
scroll to position [851, 0]
click at [223, 106] on div "Average" at bounding box center [410, 107] width 375 height 14
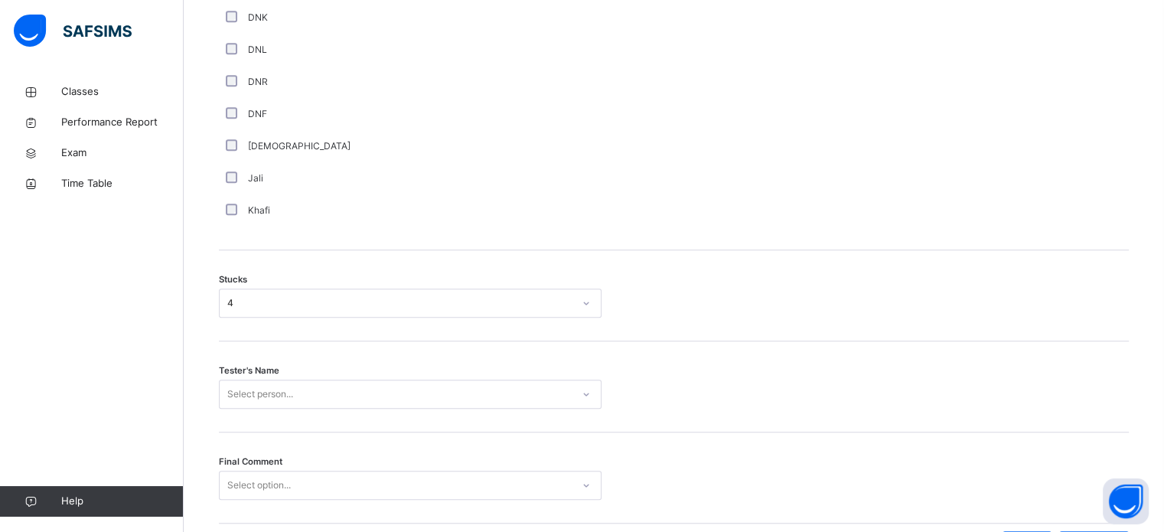
scroll to position [1200, 0]
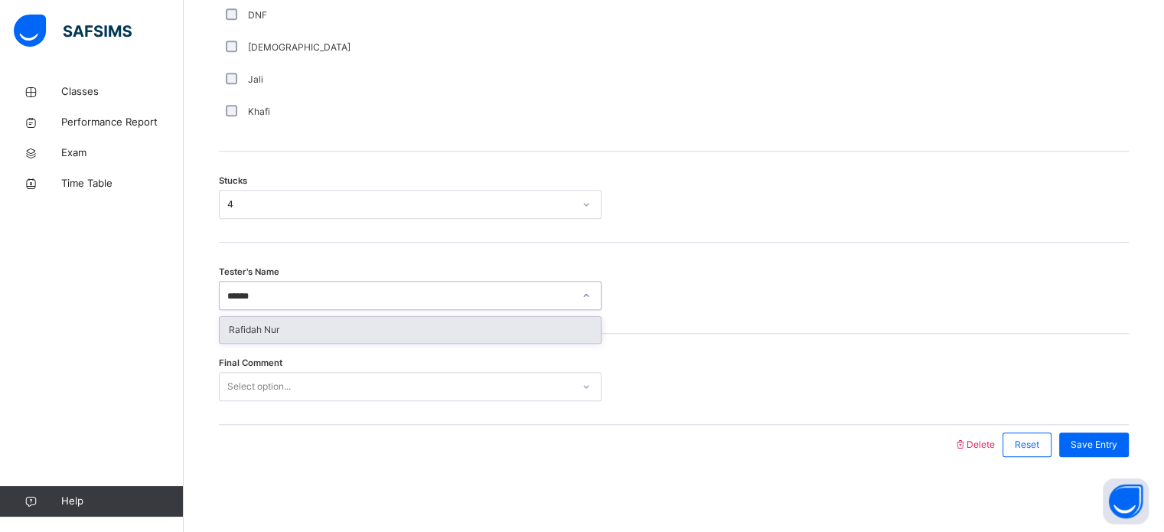
type input "*******"
click at [448, 329] on div "Rafidah Nur" at bounding box center [410, 330] width 381 height 26
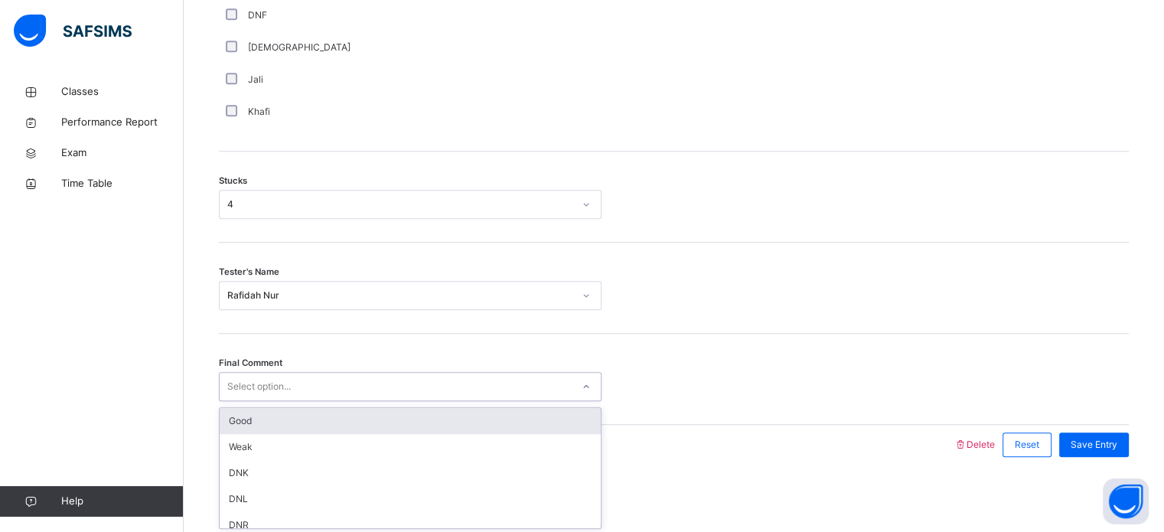
click at [327, 426] on div "Good" at bounding box center [410, 421] width 381 height 26
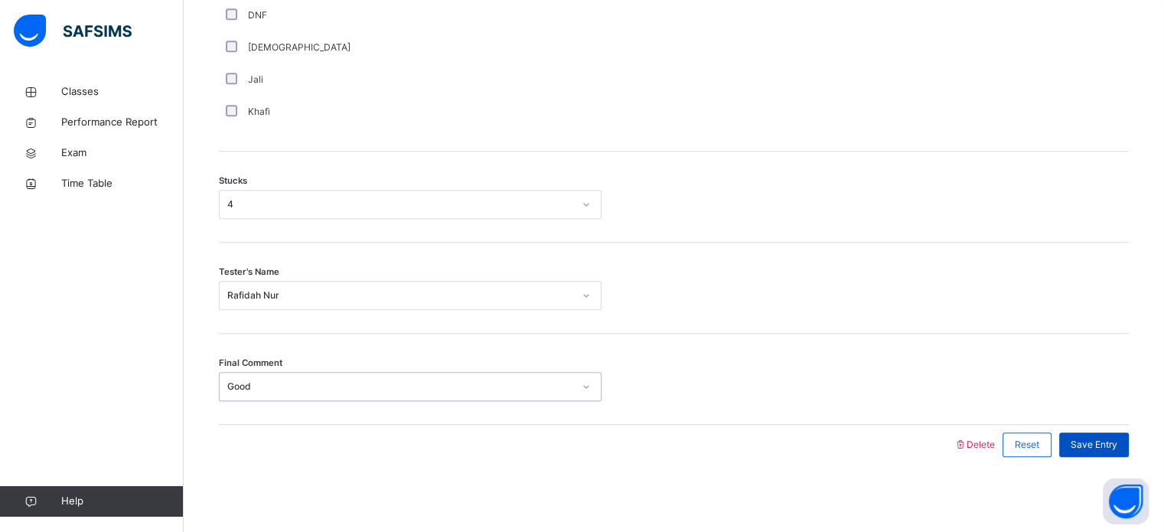
click at [1117, 448] on span "Save Entry" at bounding box center [1094, 445] width 47 height 14
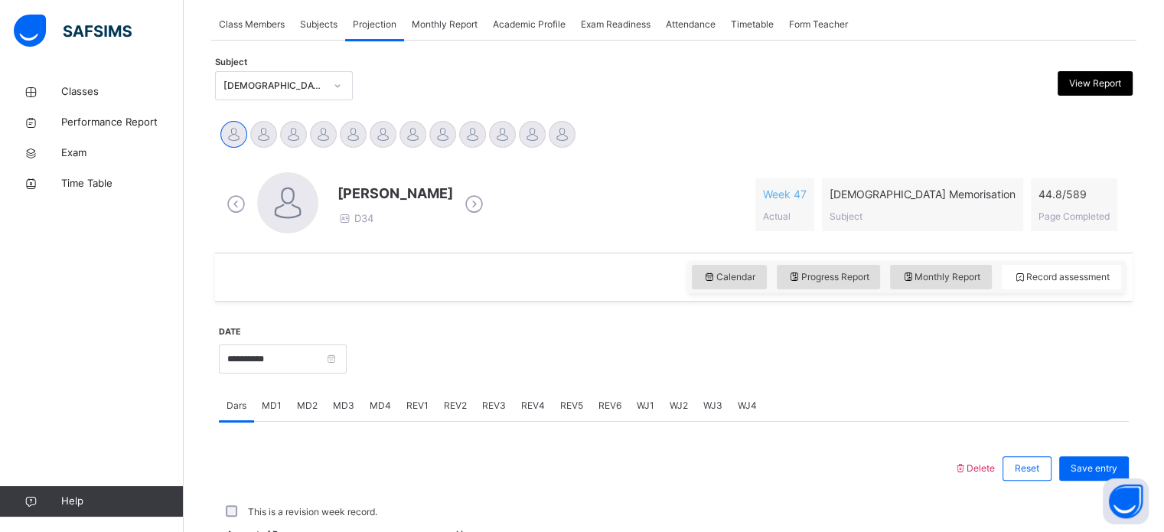
scroll to position [279, 0]
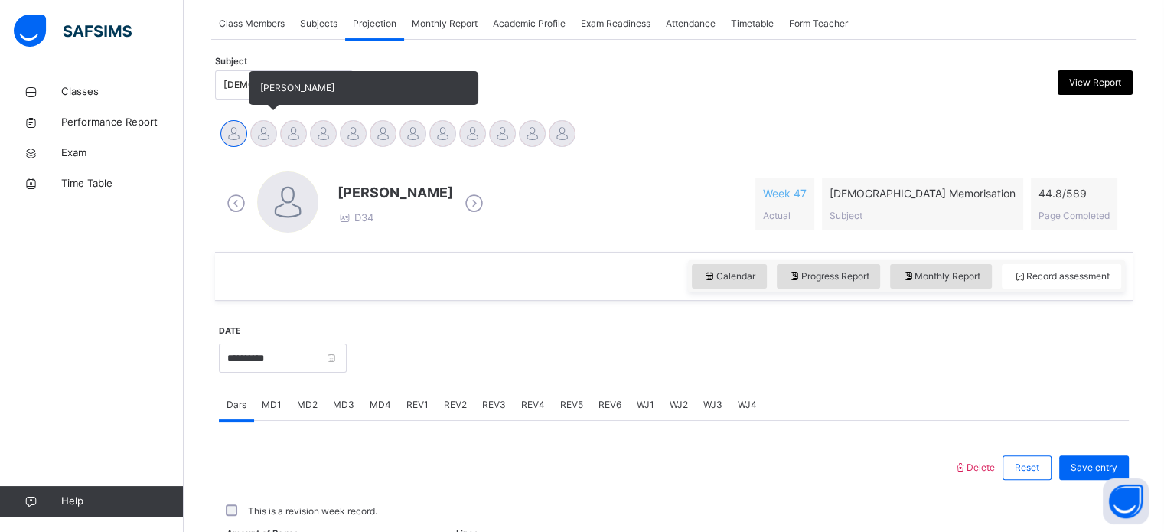
click at [267, 135] on div at bounding box center [263, 133] width 27 height 27
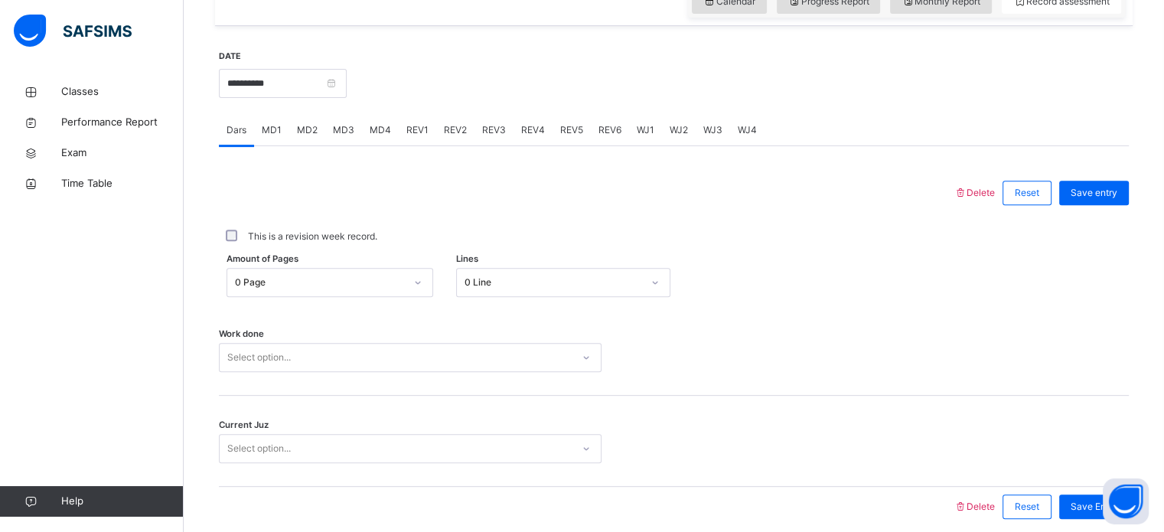
scroll to position [617, 0]
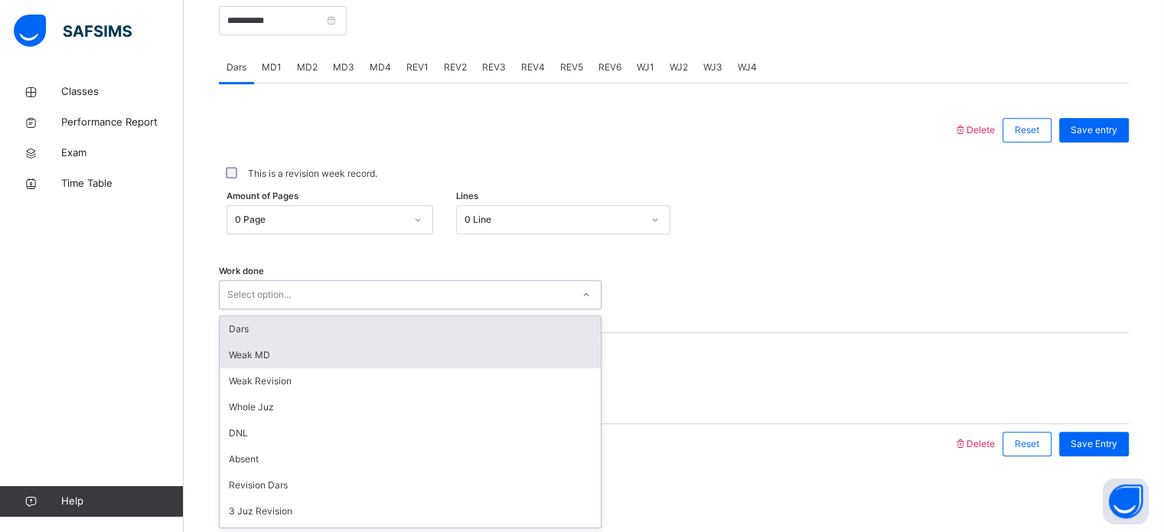
click at [351, 347] on div "Weak MD" at bounding box center [410, 355] width 381 height 26
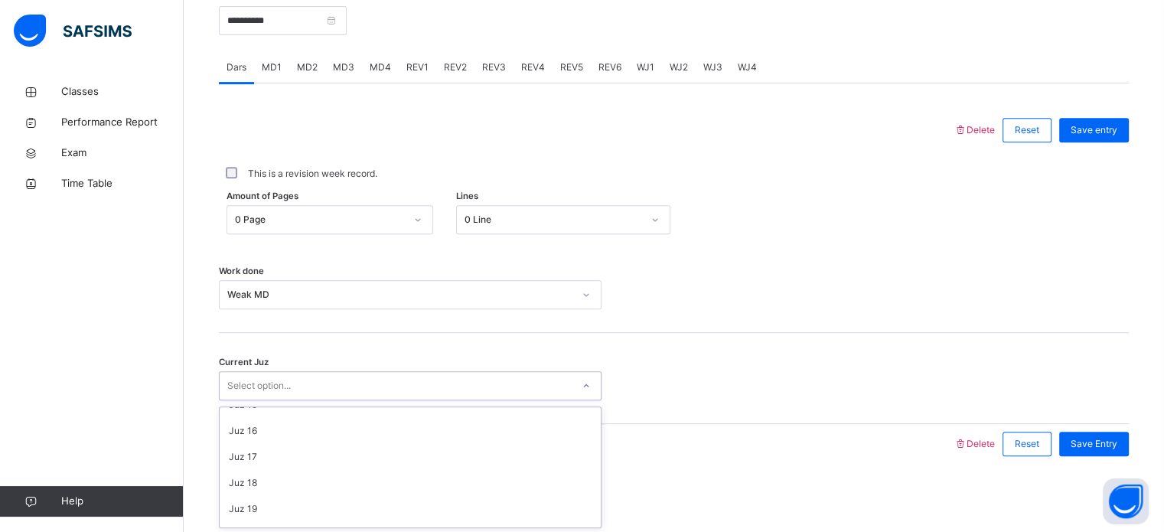
scroll to position [660, 0]
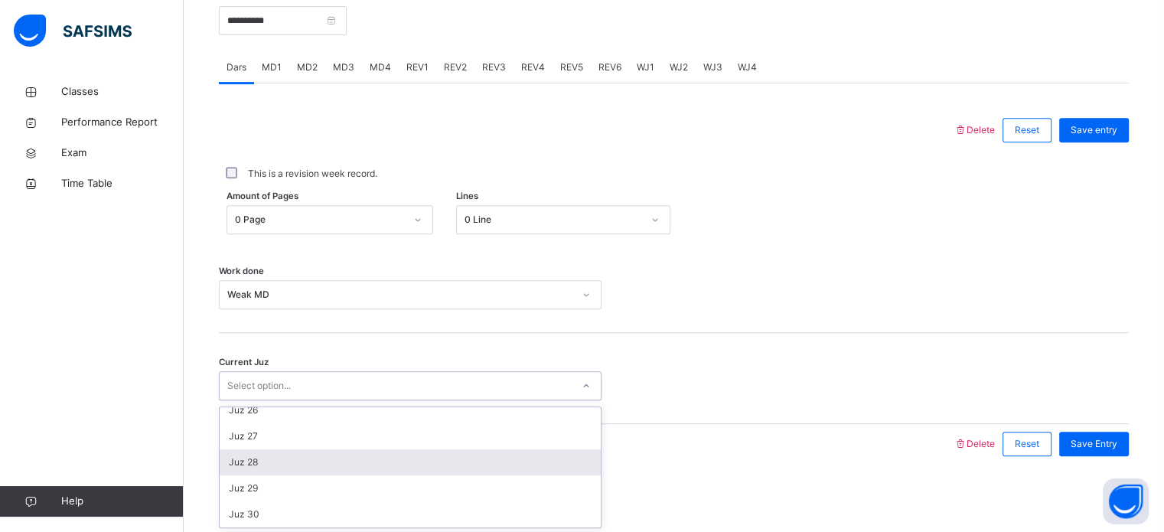
click at [260, 465] on div "Juz 28" at bounding box center [410, 462] width 381 height 26
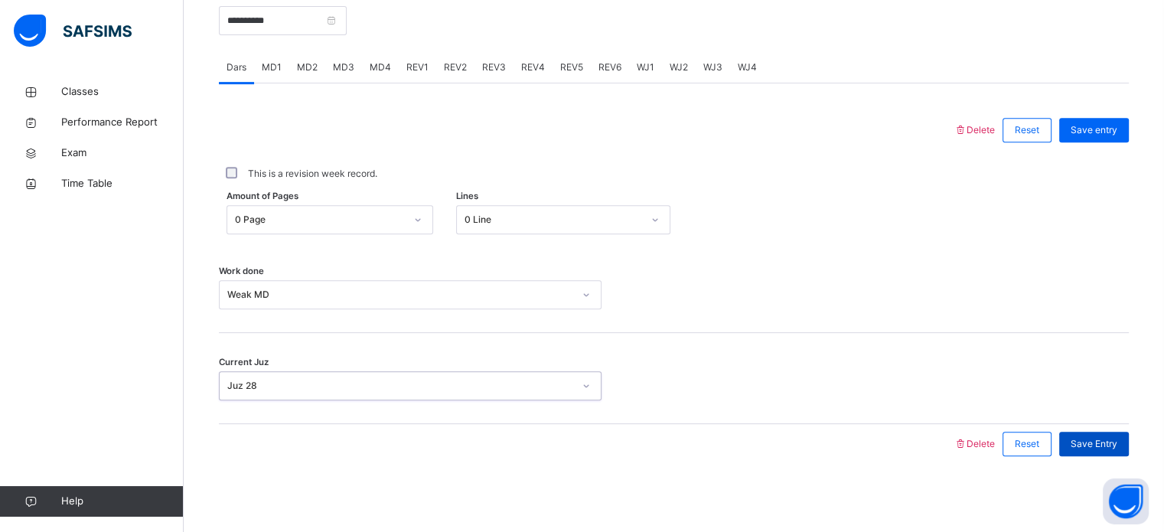
click at [1120, 453] on div "Save Entry" at bounding box center [1094, 444] width 70 height 24
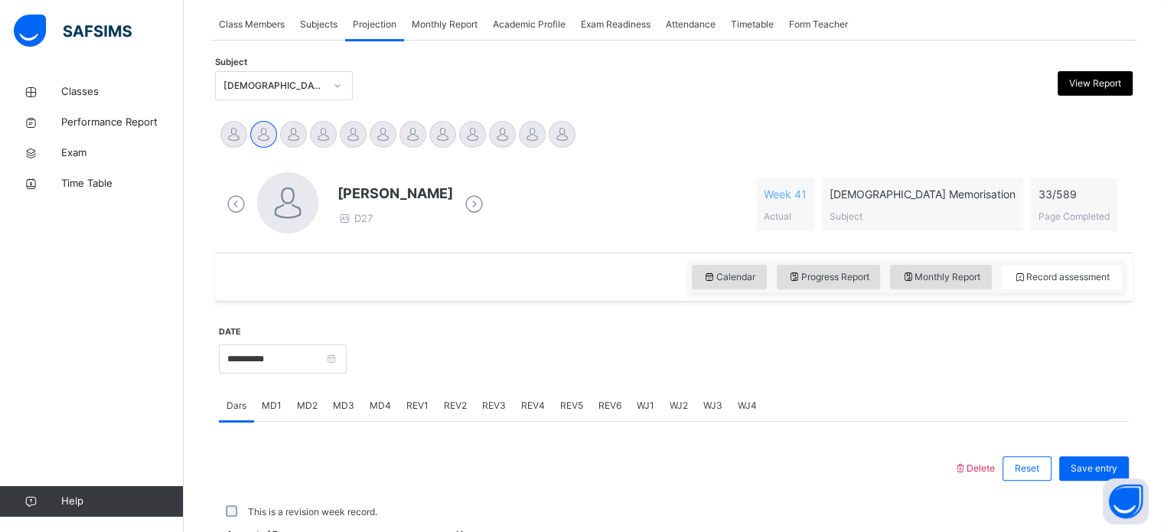
scroll to position [219, 0]
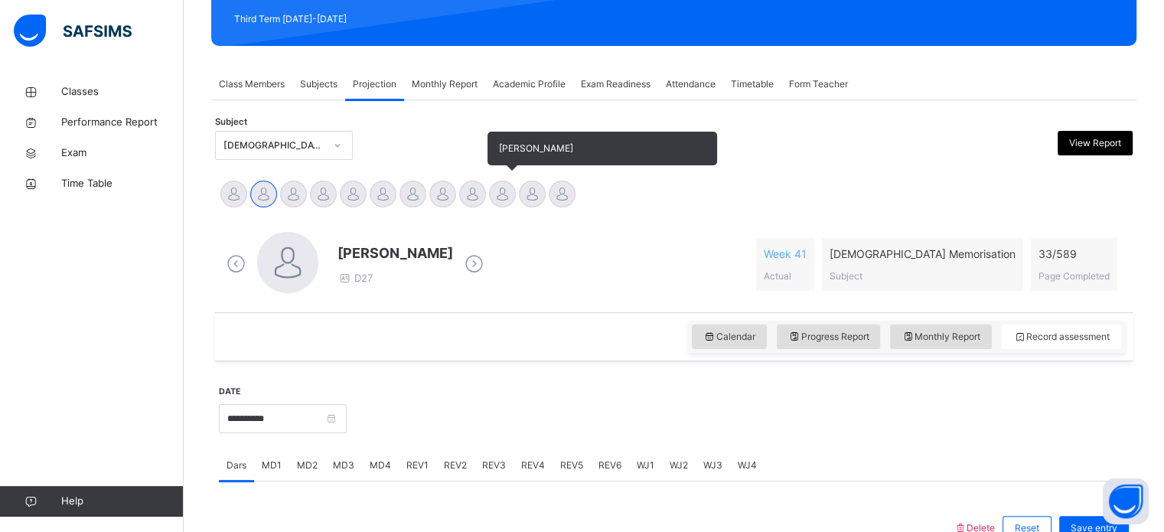
click at [502, 203] on div at bounding box center [502, 194] width 27 height 27
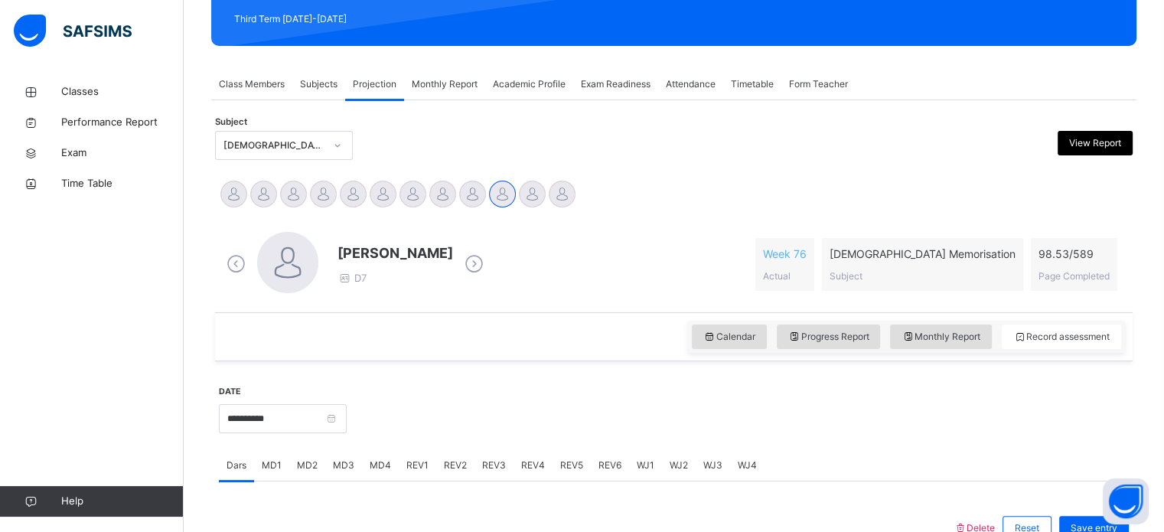
click at [303, 461] on span "MD2" at bounding box center [307, 465] width 21 height 14
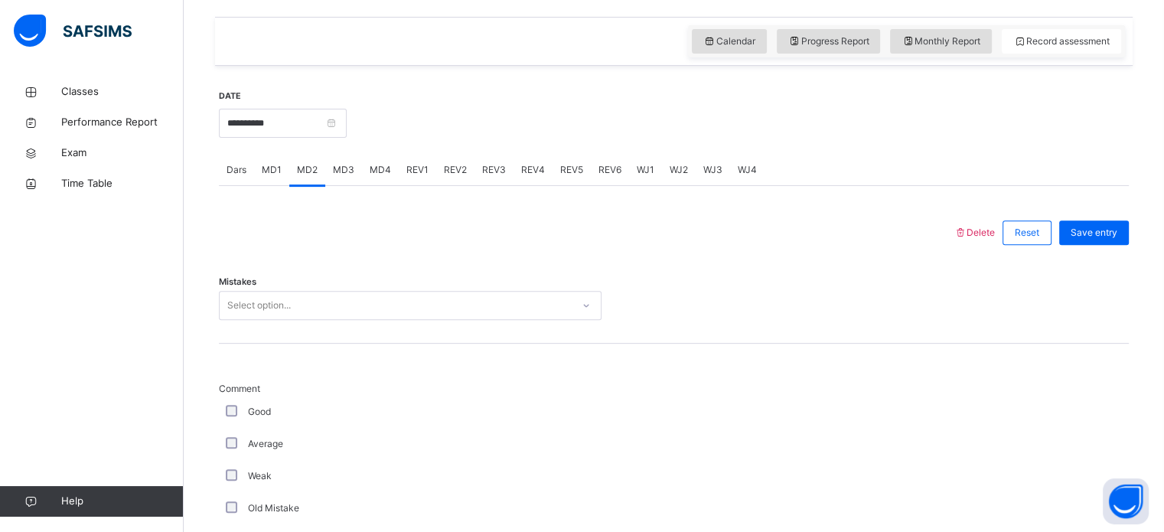
scroll to position [525, 0]
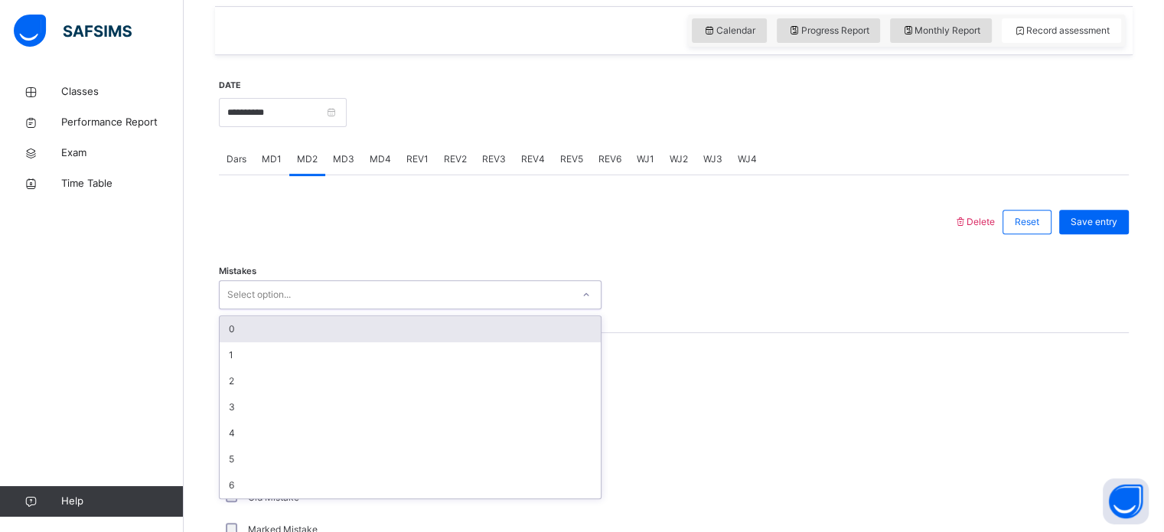
click at [303, 293] on div "Select option..." at bounding box center [396, 295] width 352 height 24
click at [283, 333] on div "0" at bounding box center [410, 329] width 381 height 26
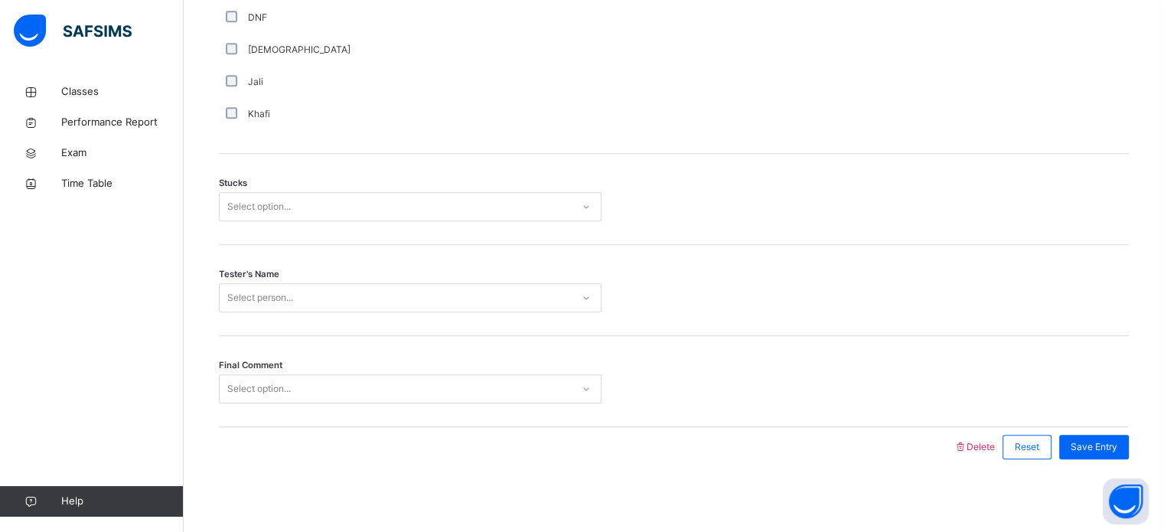
scroll to position [1200, 0]
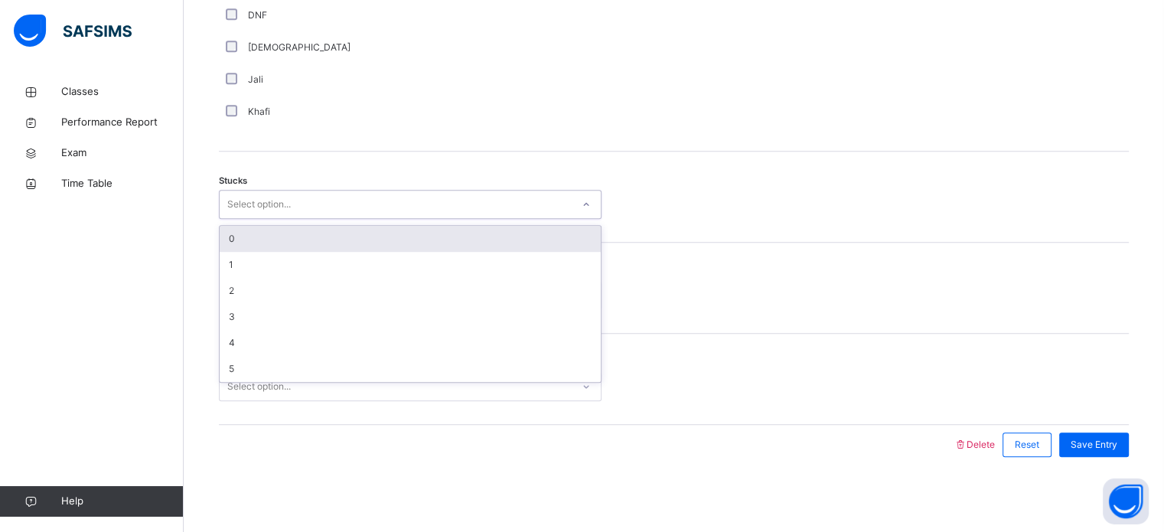
click at [296, 190] on div "Select option..." at bounding box center [410, 204] width 383 height 29
click at [294, 241] on div "0" at bounding box center [410, 239] width 381 height 26
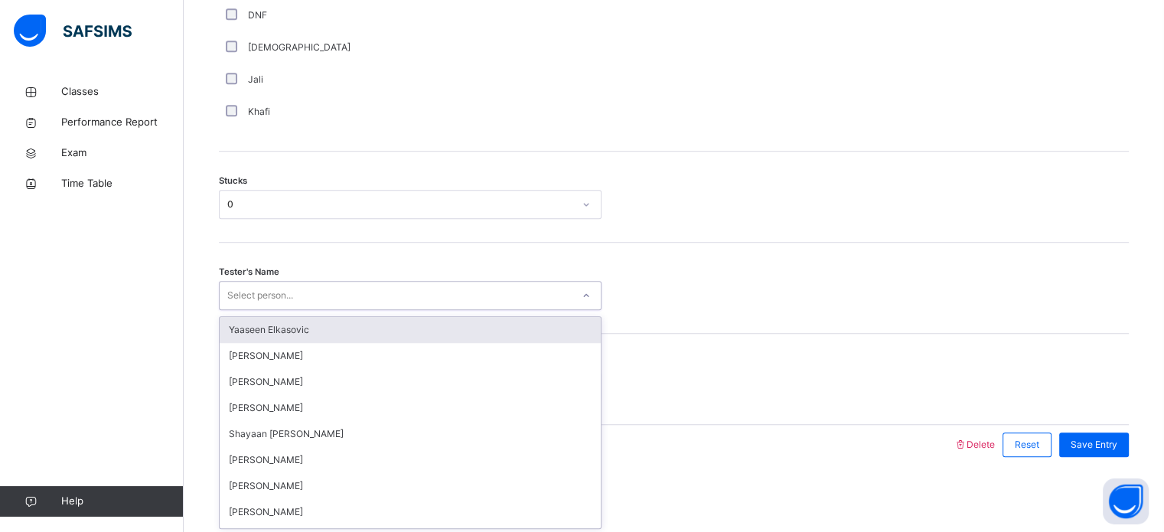
click at [293, 292] on div "Select person..." at bounding box center [260, 295] width 66 height 29
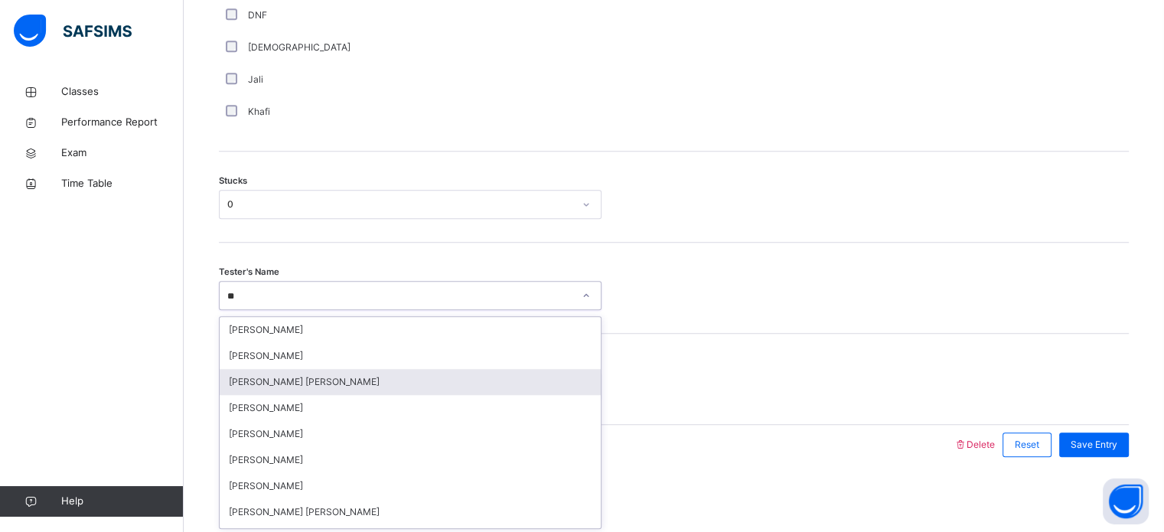
type input "***"
click at [323, 383] on div "[PERSON_NAME]" at bounding box center [410, 382] width 381 height 26
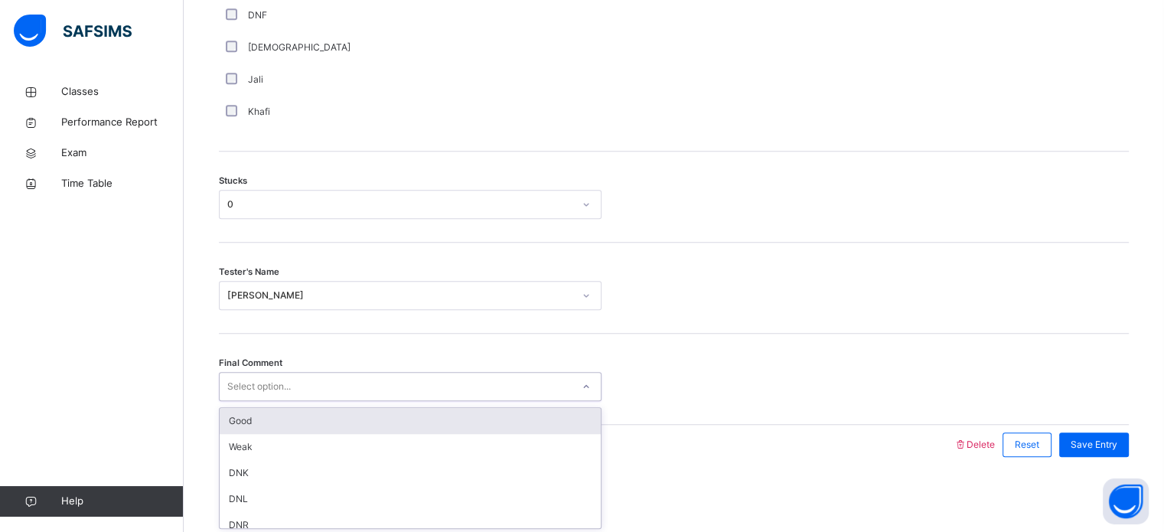
click at [323, 383] on div "Select option..." at bounding box center [396, 387] width 352 height 24
click at [319, 416] on div "Good" at bounding box center [410, 421] width 381 height 26
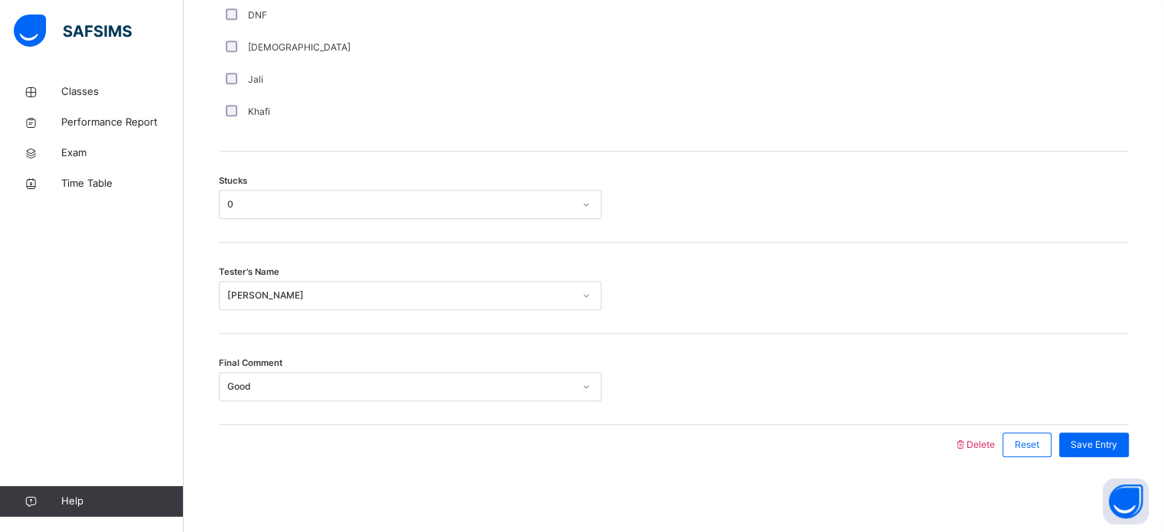
click at [1101, 429] on div "Save Entry" at bounding box center [1090, 445] width 77 height 40
click at [1101, 438] on span "Save Entry" at bounding box center [1094, 445] width 47 height 14
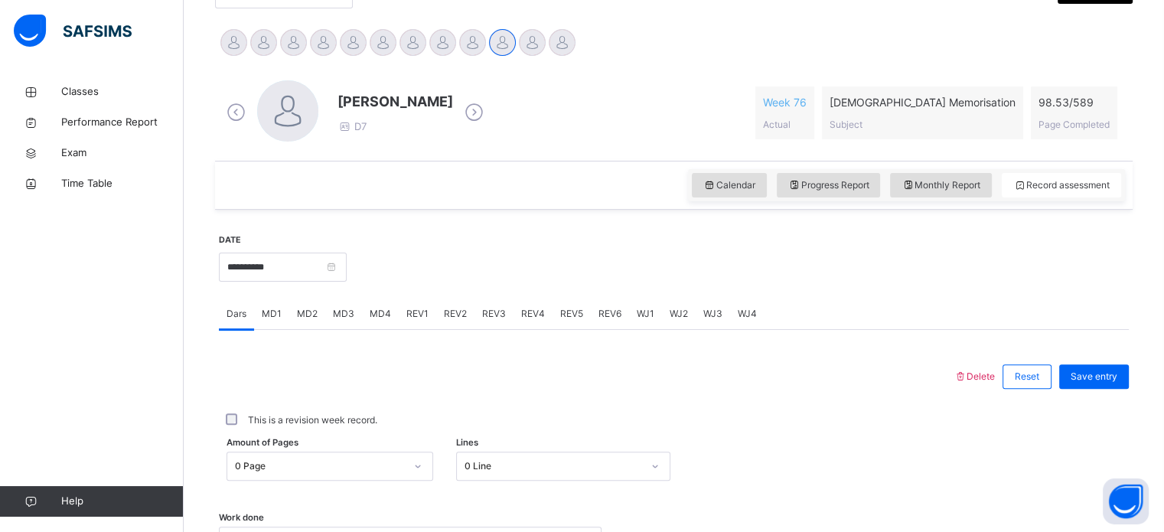
scroll to position [373, 0]
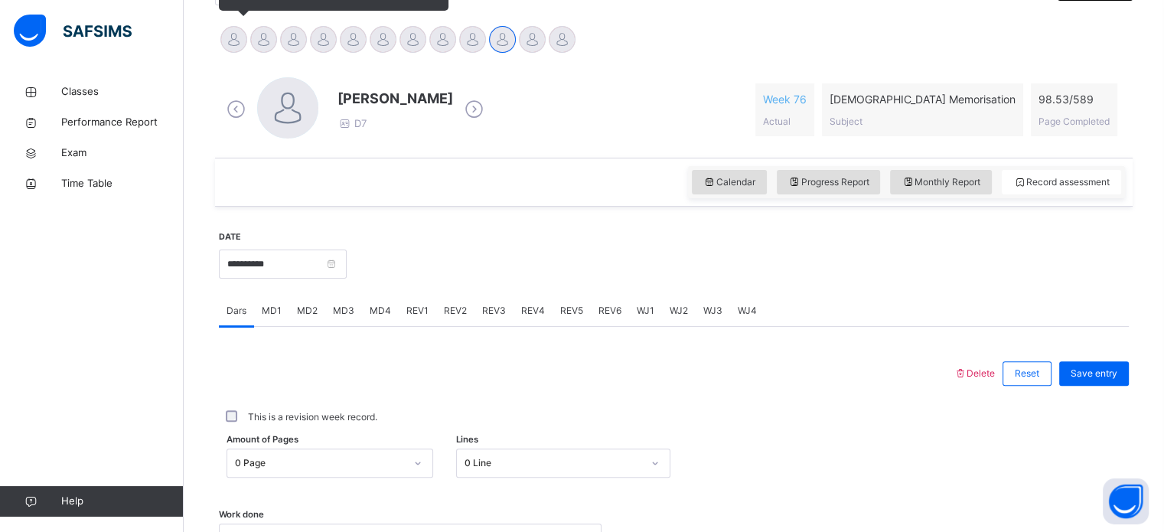
click at [220, 51] on div "[PERSON_NAME]" at bounding box center [234, 41] width 30 height 34
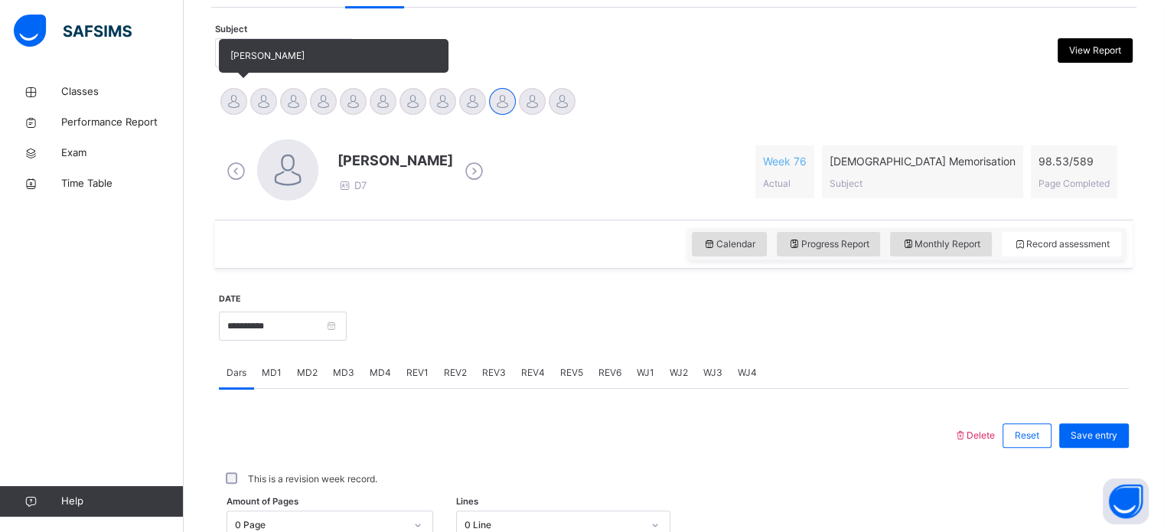
scroll to position [273, 0]
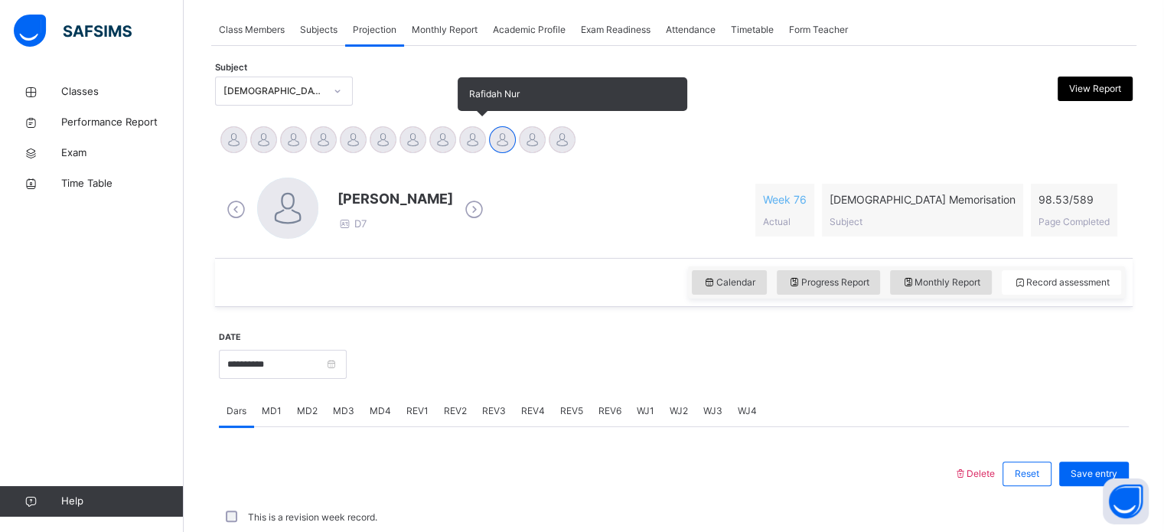
click at [478, 142] on div at bounding box center [472, 139] width 27 height 27
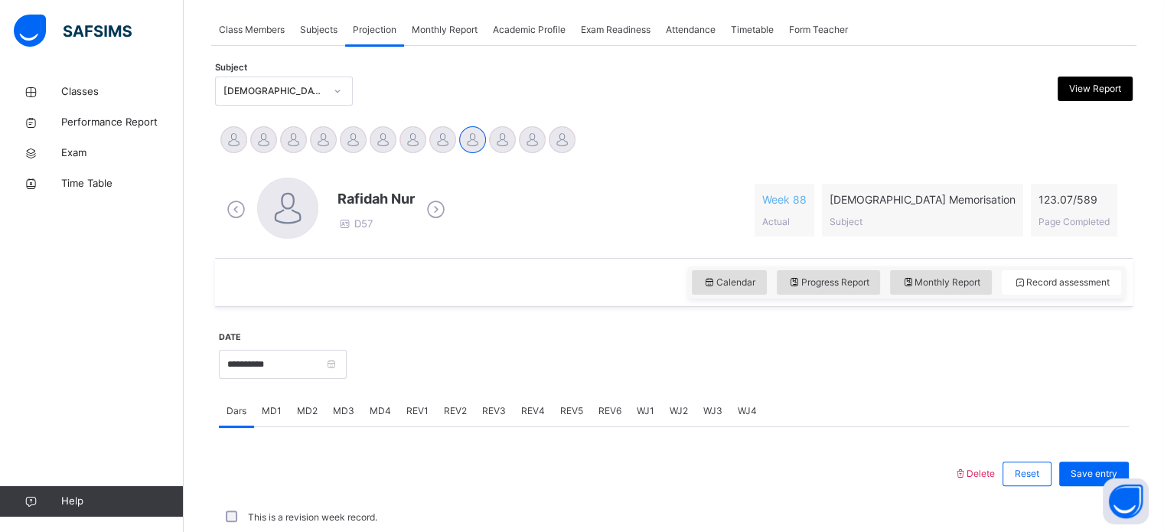
click at [338, 419] on div "MD3" at bounding box center [343, 411] width 37 height 31
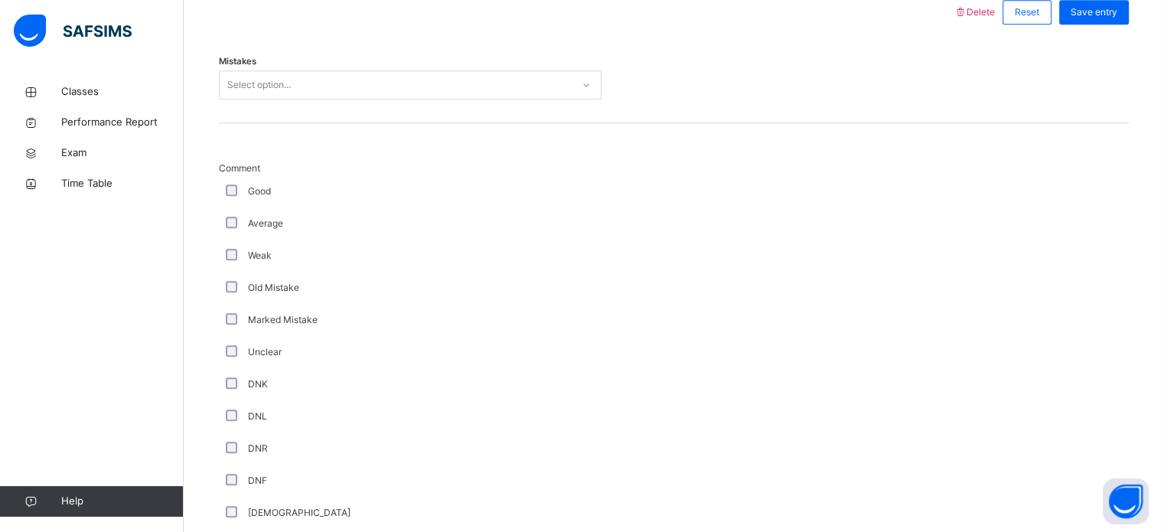
scroll to position [735, 0]
click at [523, 61] on div "Mistakes Select option..." at bounding box center [674, 77] width 910 height 91
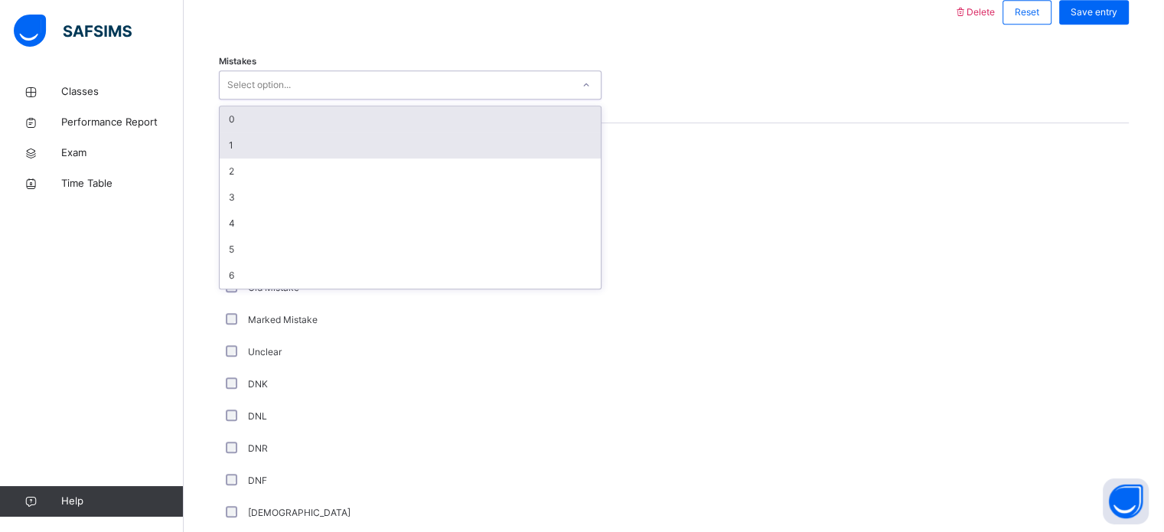
click at [439, 138] on div "1" at bounding box center [410, 145] width 381 height 26
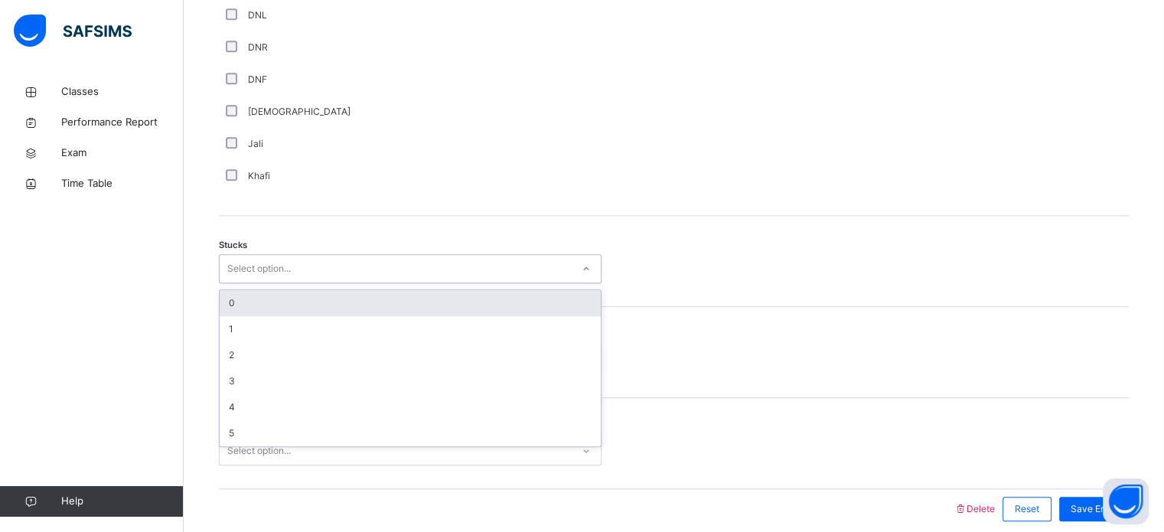
scroll to position [1200, 0]
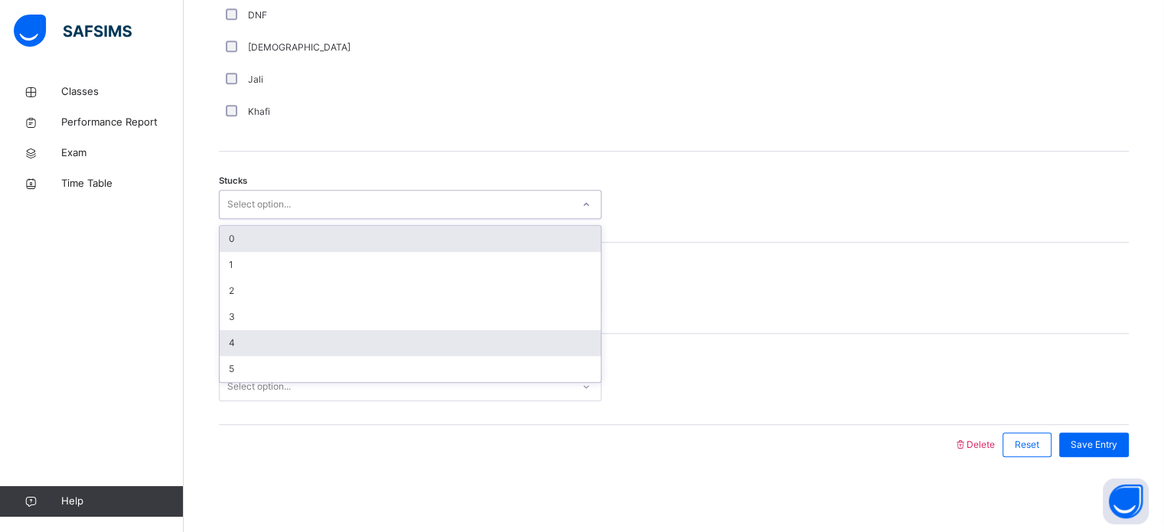
click at [306, 350] on div "4" at bounding box center [410, 343] width 381 height 26
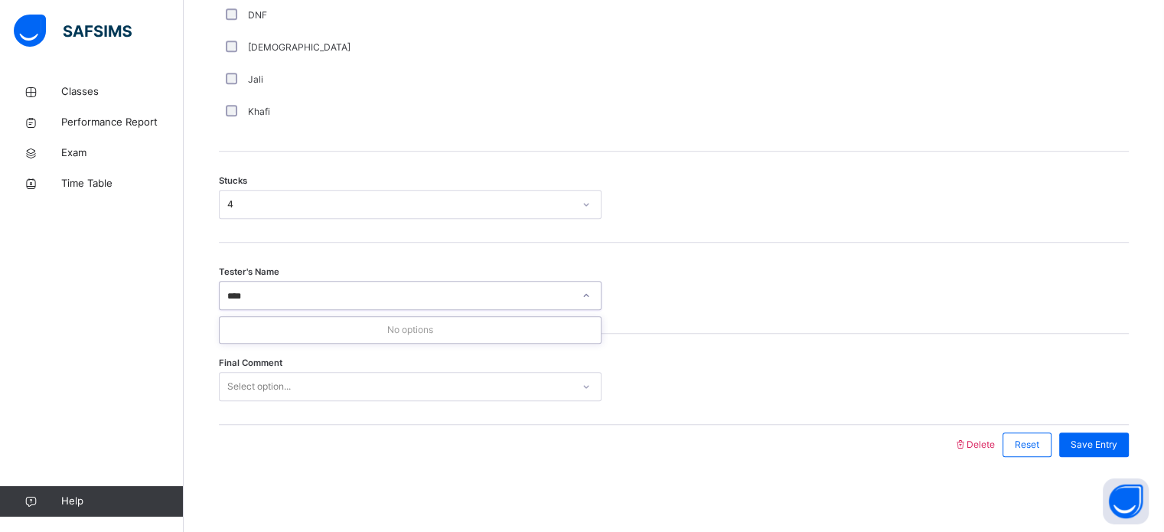
type input "***"
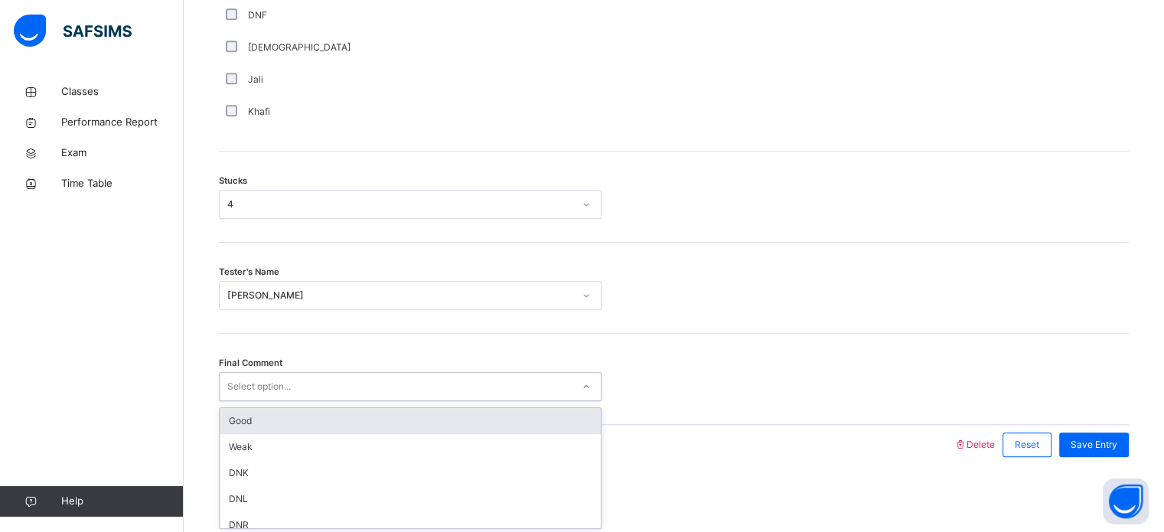
click at [539, 409] on div "Good" at bounding box center [410, 421] width 381 height 26
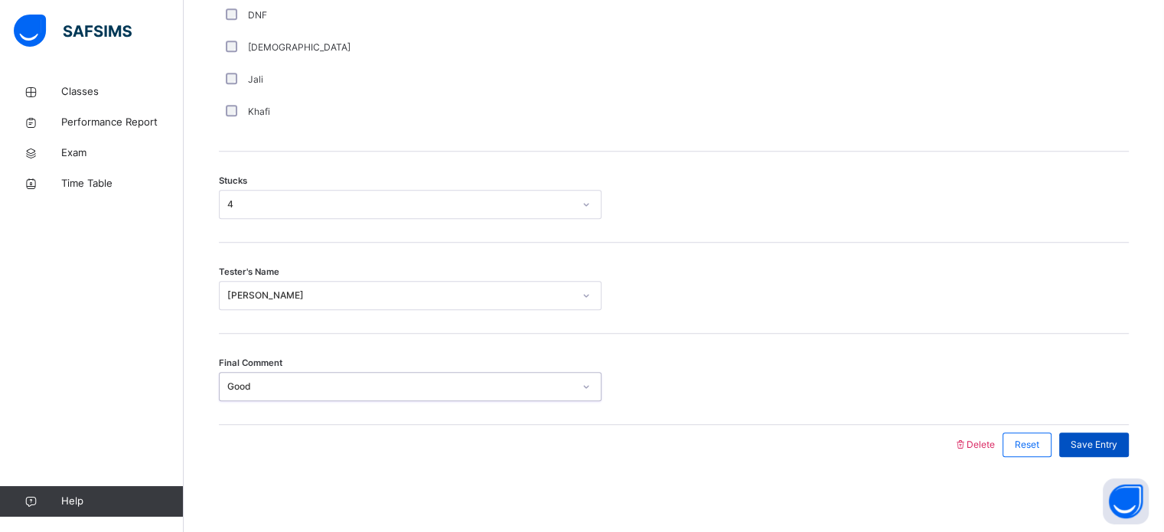
click at [1094, 442] on span "Save Entry" at bounding box center [1094, 445] width 47 height 14
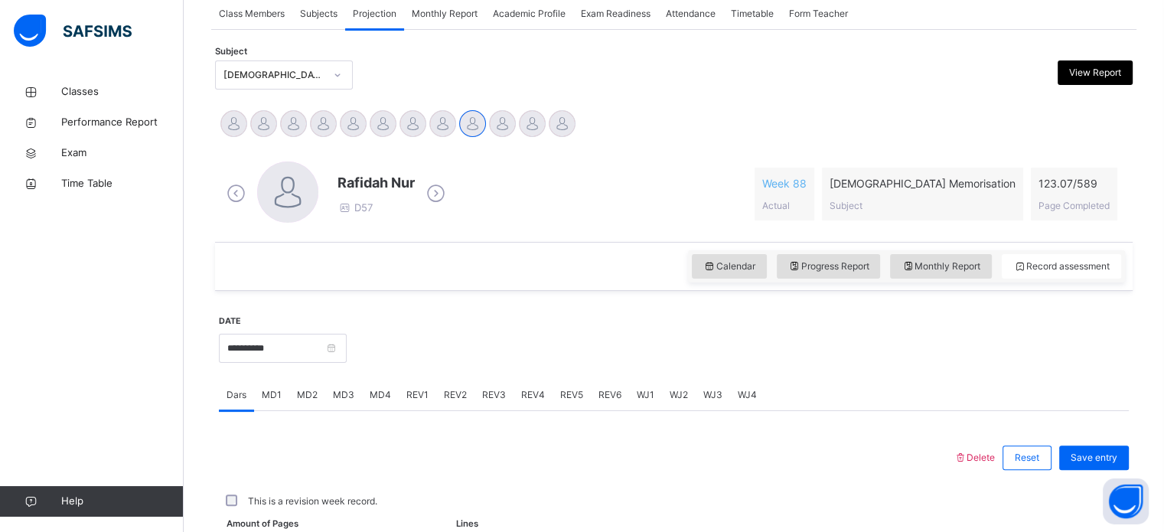
scroll to position [290, 0]
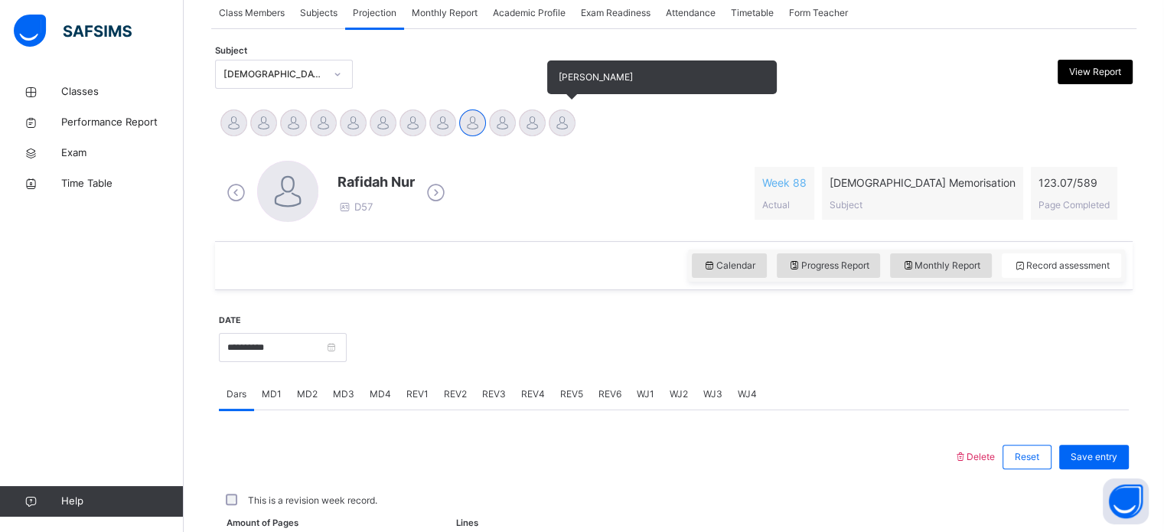
click at [563, 123] on div at bounding box center [562, 122] width 27 height 27
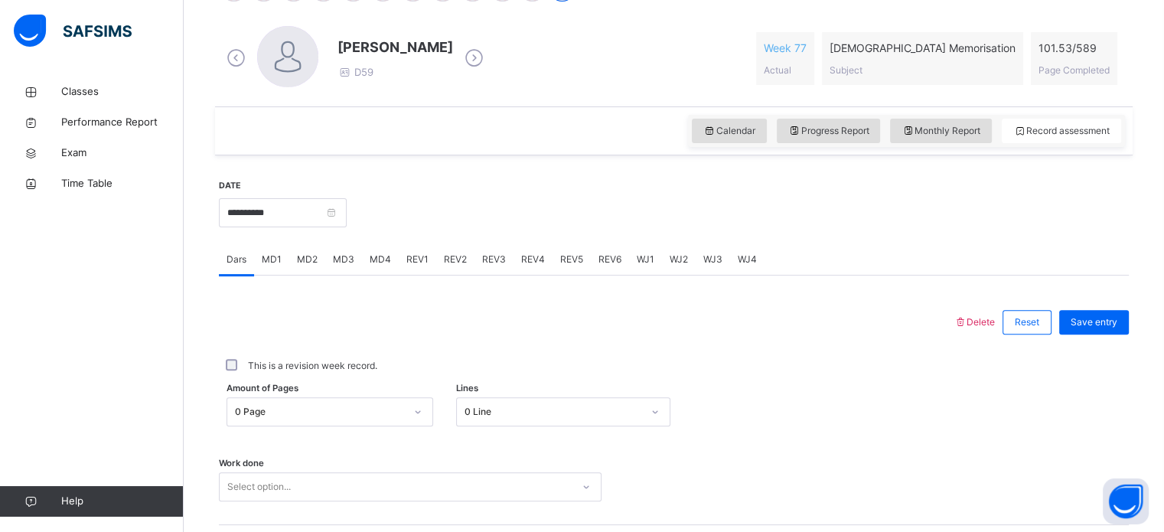
scroll to position [438, 0]
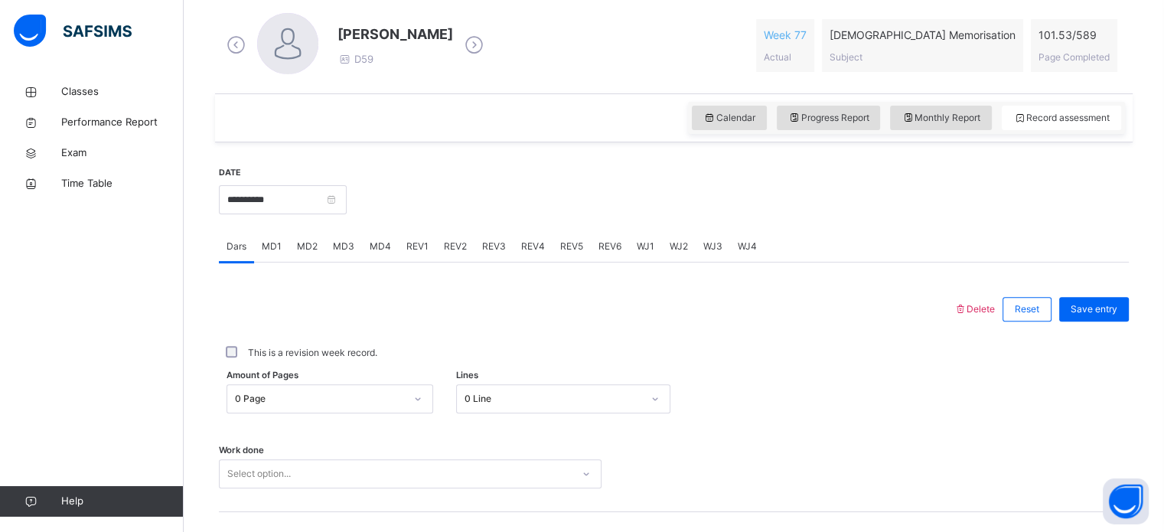
click at [454, 254] on div "REV2" at bounding box center [455, 246] width 38 height 31
click at [424, 251] on span "REV1" at bounding box center [417, 247] width 22 height 14
click at [456, 259] on div "REV2" at bounding box center [455, 246] width 38 height 31
click at [492, 249] on span "REV3" at bounding box center [494, 247] width 24 height 14
click at [536, 250] on span "REV4" at bounding box center [533, 247] width 24 height 14
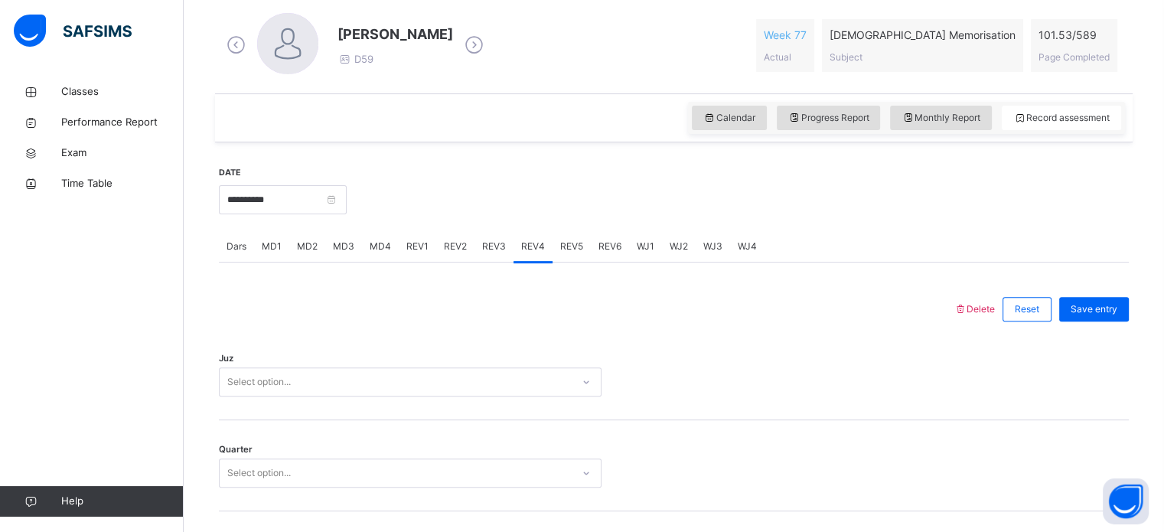
click at [474, 258] on div "REV3" at bounding box center [493, 246] width 39 height 31
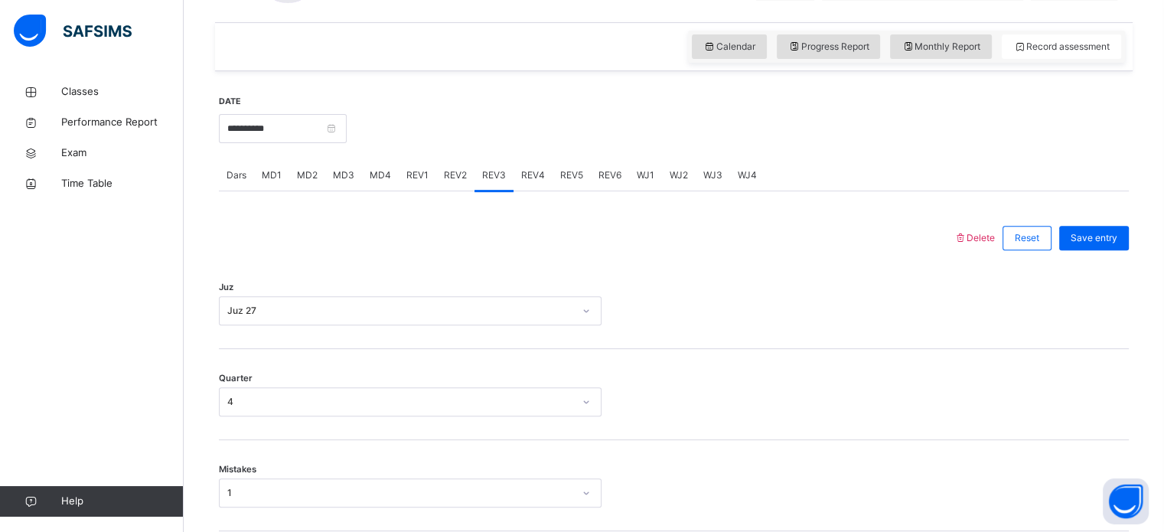
scroll to position [546, 0]
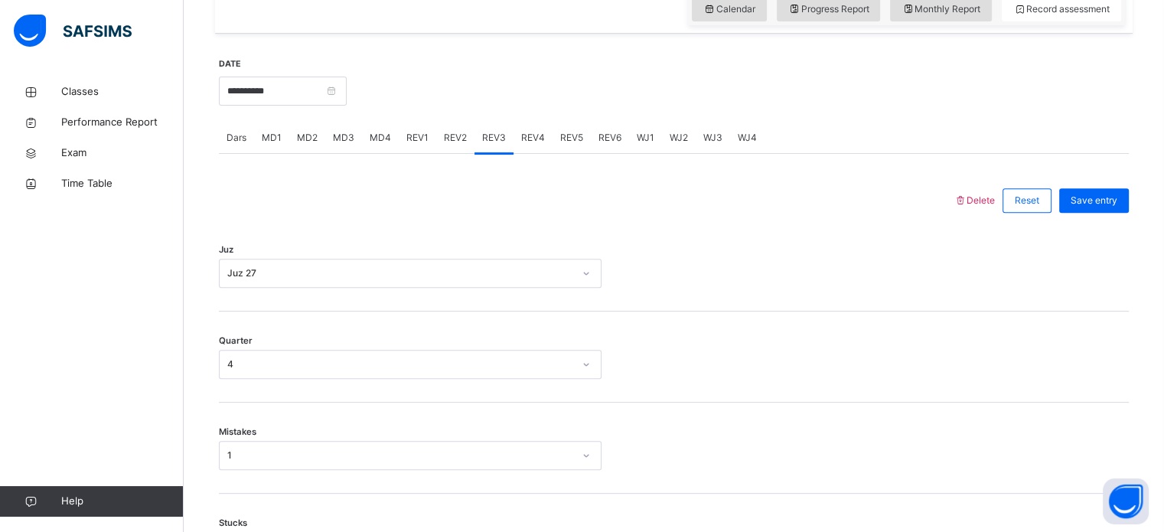
click at [453, 132] on span "REV2" at bounding box center [455, 138] width 23 height 14
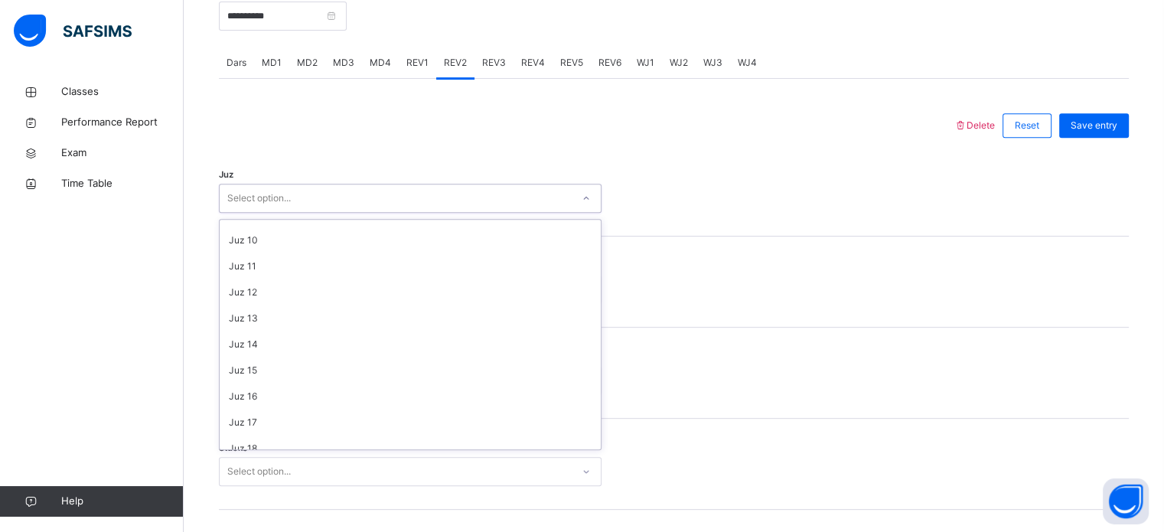
scroll to position [551, 0]
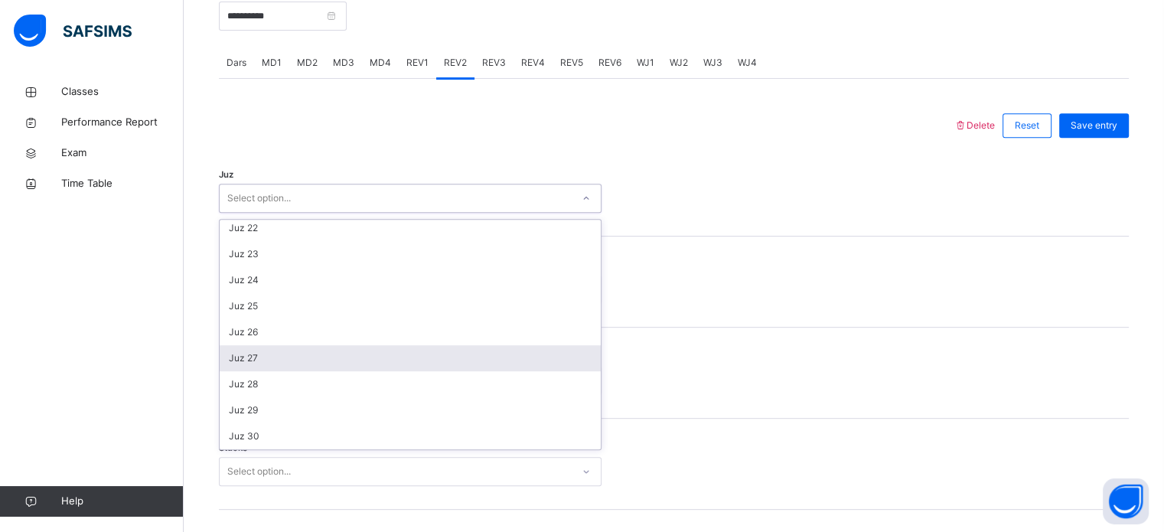
click at [245, 351] on div "Juz 27" at bounding box center [410, 358] width 381 height 26
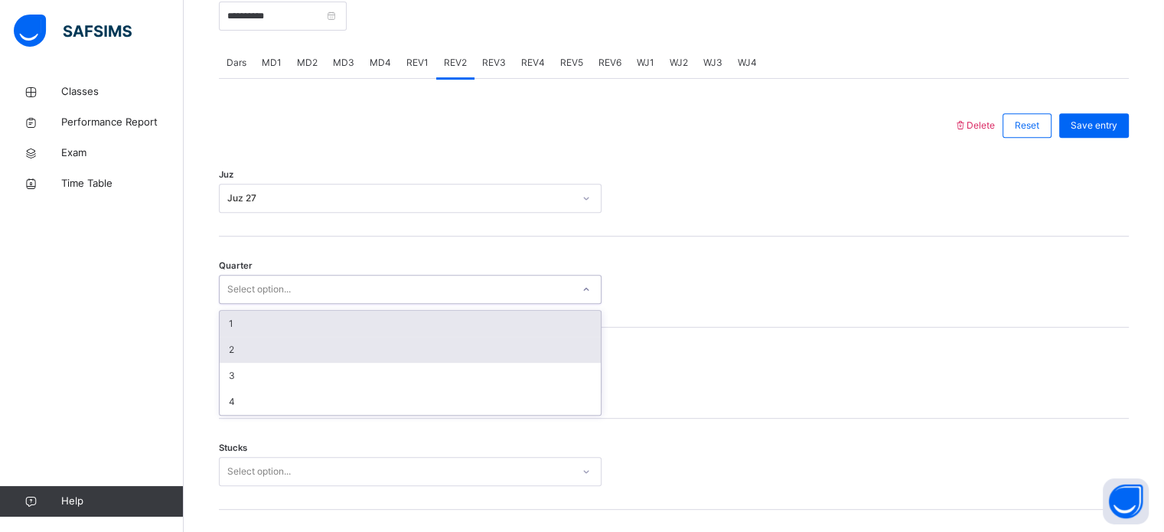
click at [236, 339] on div "2" at bounding box center [410, 350] width 381 height 26
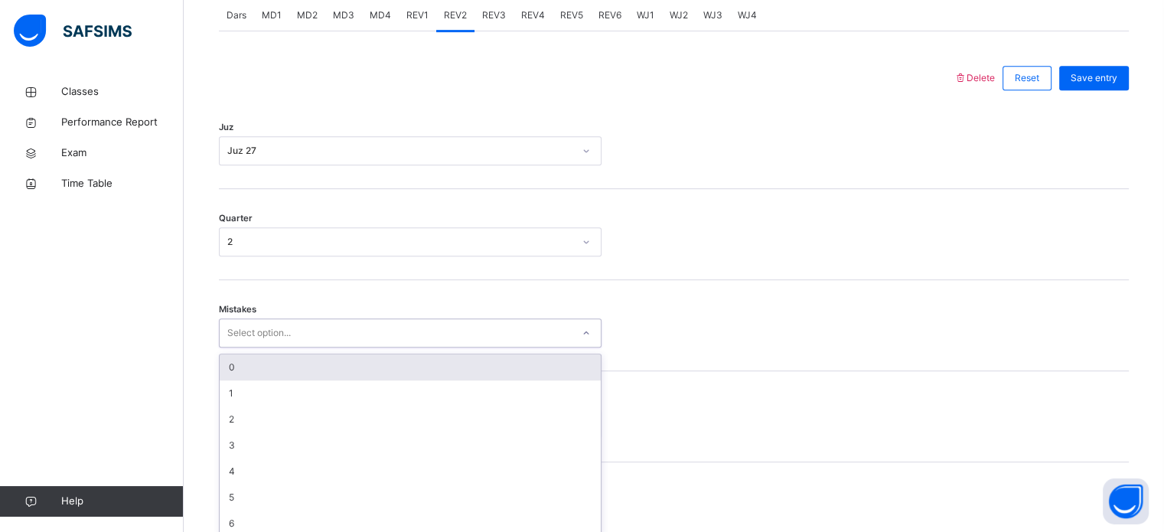
scroll to position [680, 0]
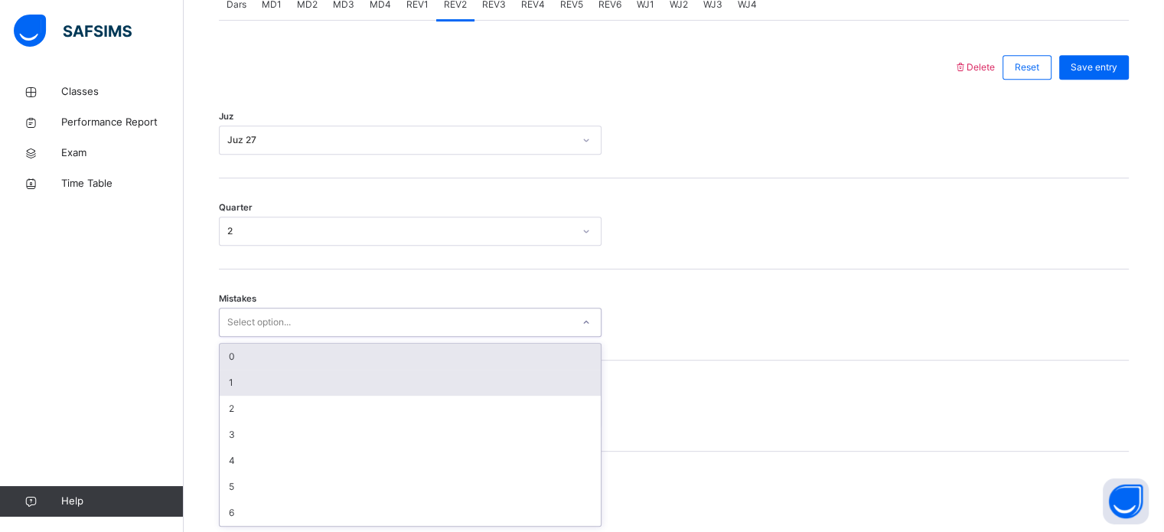
click at [229, 373] on div "1" at bounding box center [410, 383] width 381 height 26
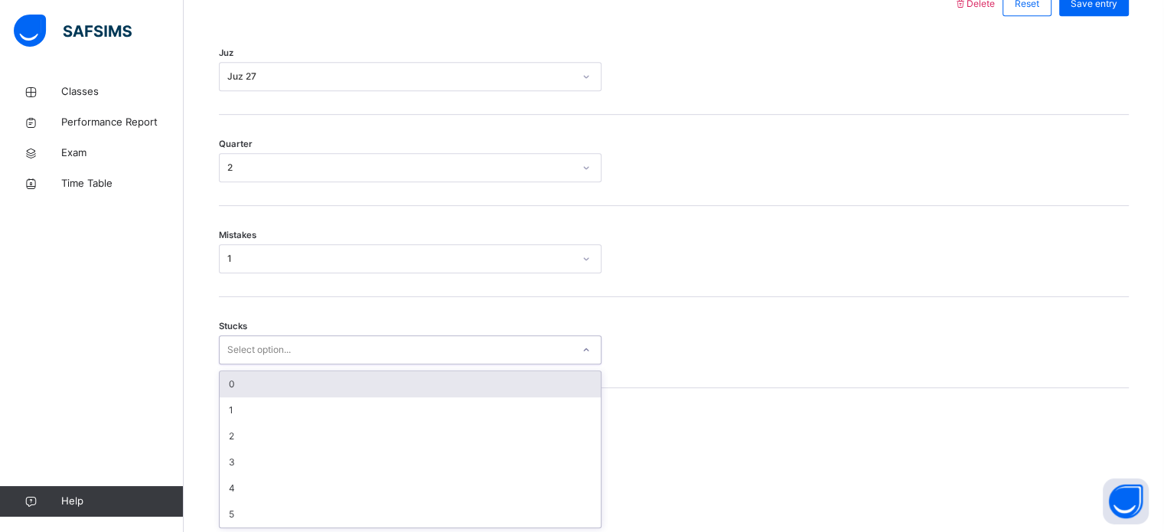
scroll to position [744, 0]
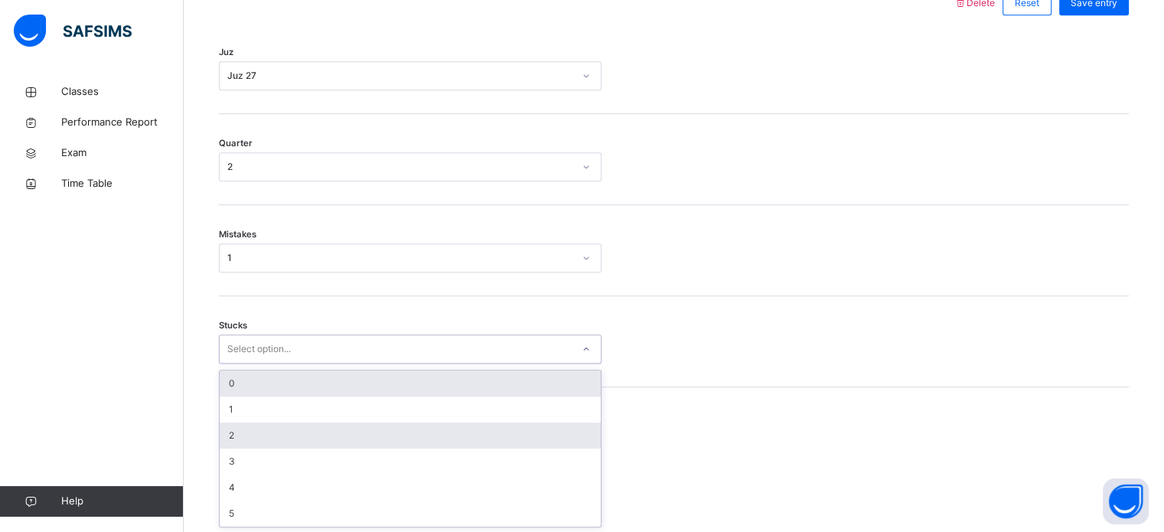
click at [228, 434] on div "2" at bounding box center [410, 435] width 381 height 26
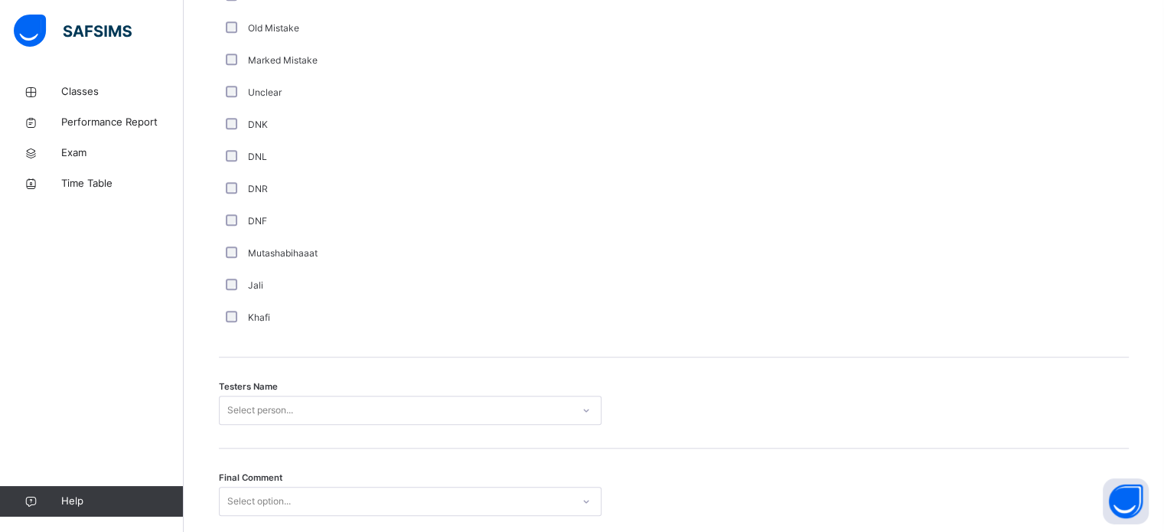
scroll to position [1382, 0]
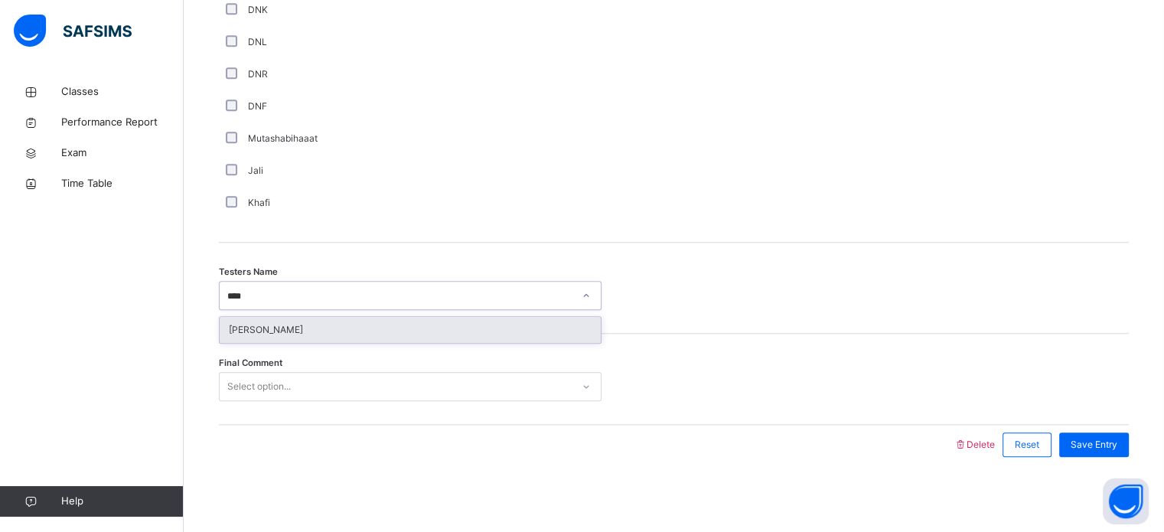
type input "*****"
click at [458, 331] on div "[PERSON_NAME]" at bounding box center [410, 330] width 381 height 26
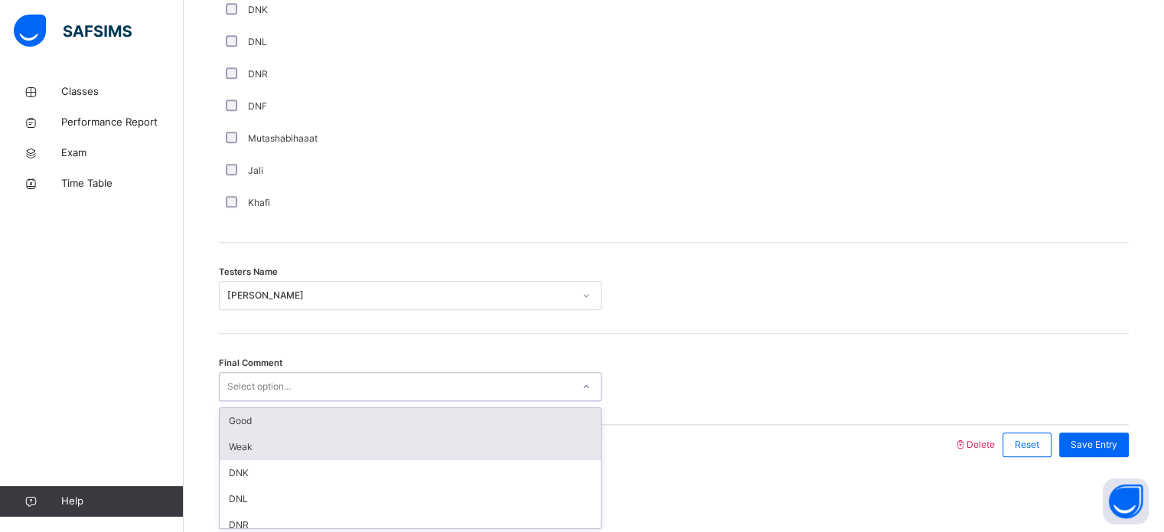
click at [358, 435] on div "Weak" at bounding box center [410, 447] width 381 height 26
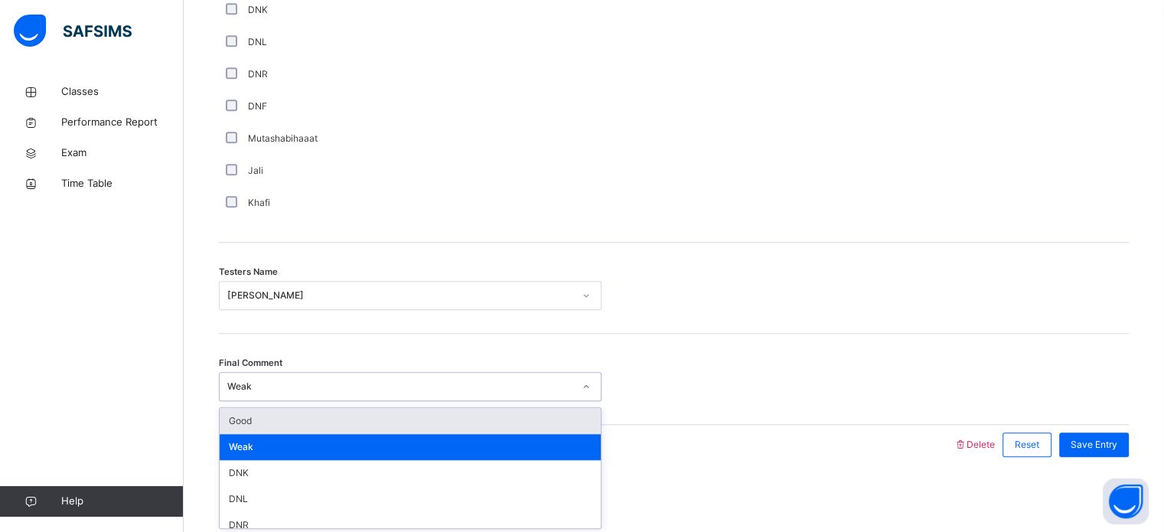
click at [465, 428] on div "Good" at bounding box center [410, 421] width 381 height 26
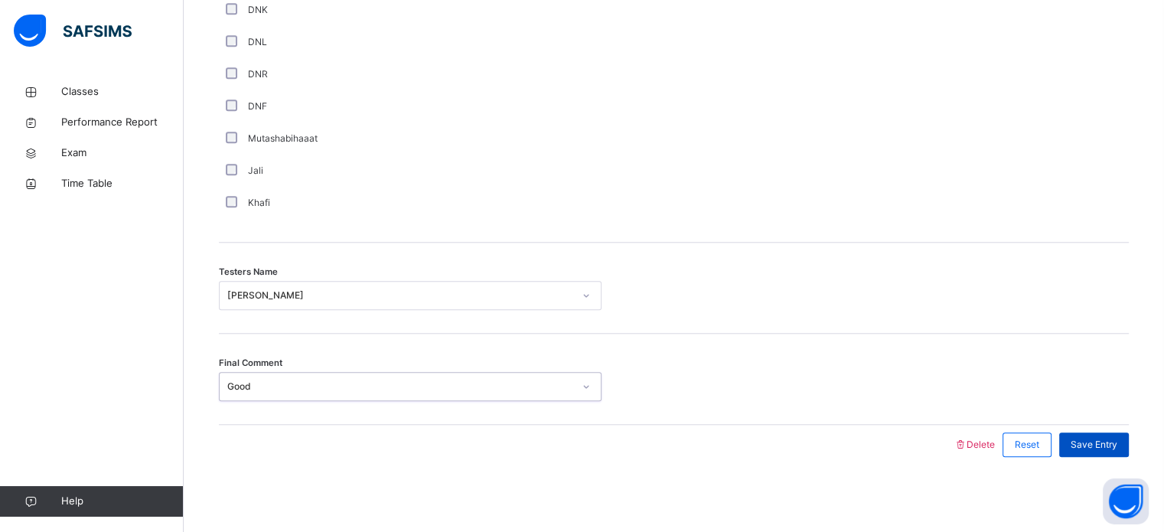
click at [1088, 445] on span "Save Entry" at bounding box center [1094, 445] width 47 height 14
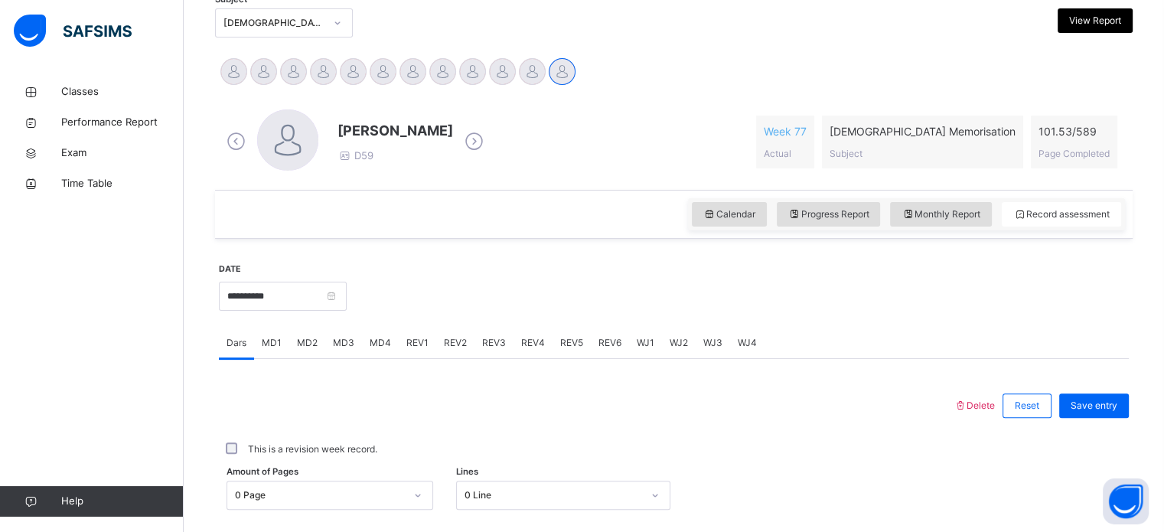
scroll to position [311, 0]
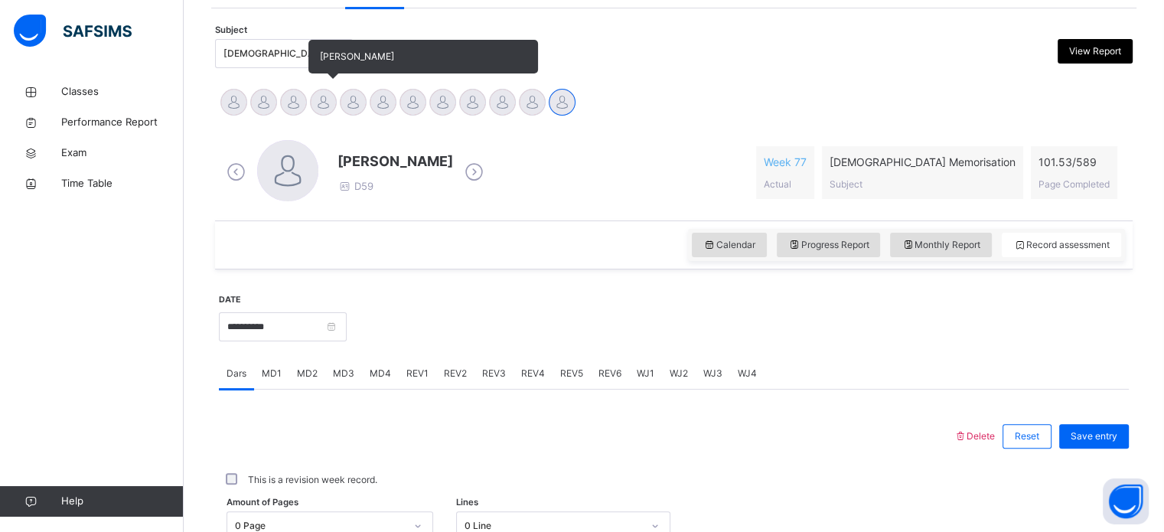
click at [321, 89] on div at bounding box center [323, 102] width 27 height 27
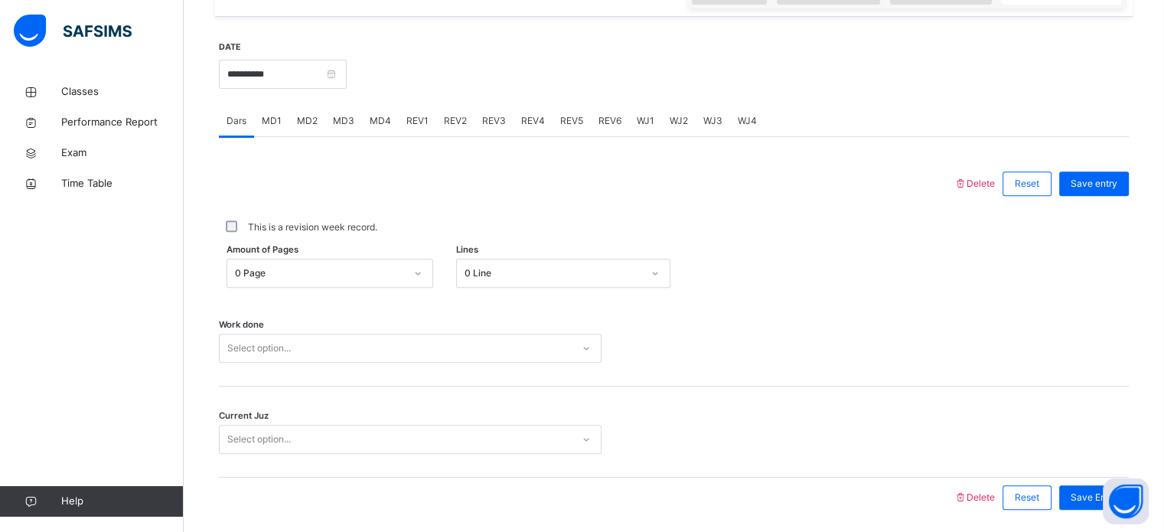
scroll to position [617, 0]
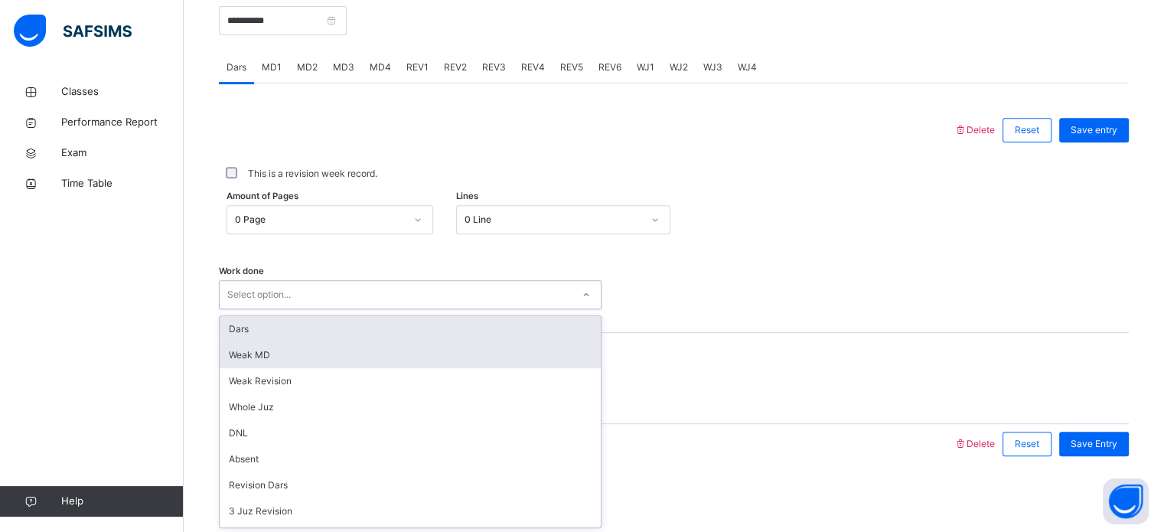
click at [285, 355] on div "Weak MD" at bounding box center [410, 355] width 381 height 26
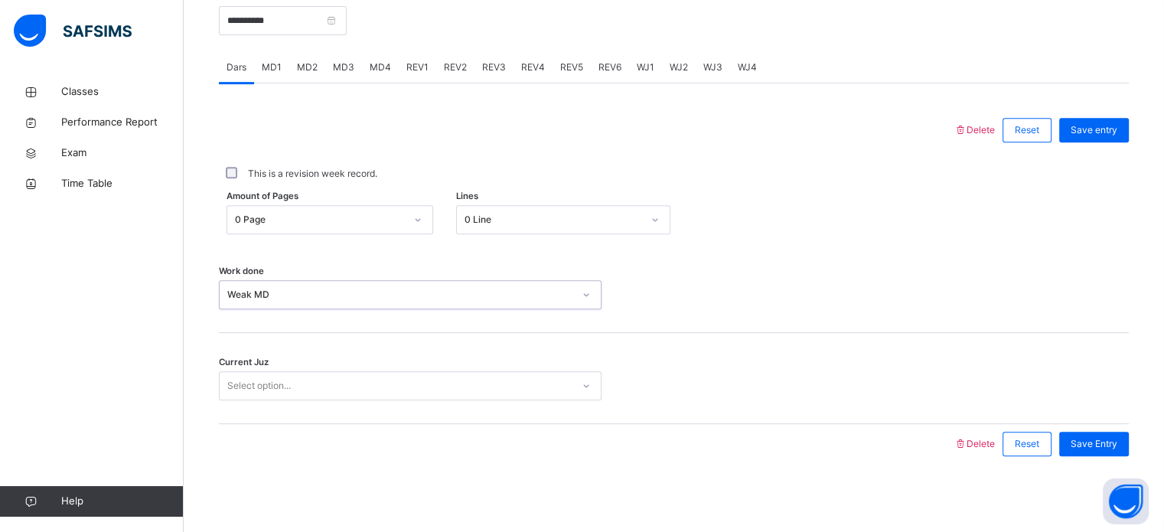
click at [341, 361] on div "Current Juz Select option..." at bounding box center [674, 378] width 910 height 91
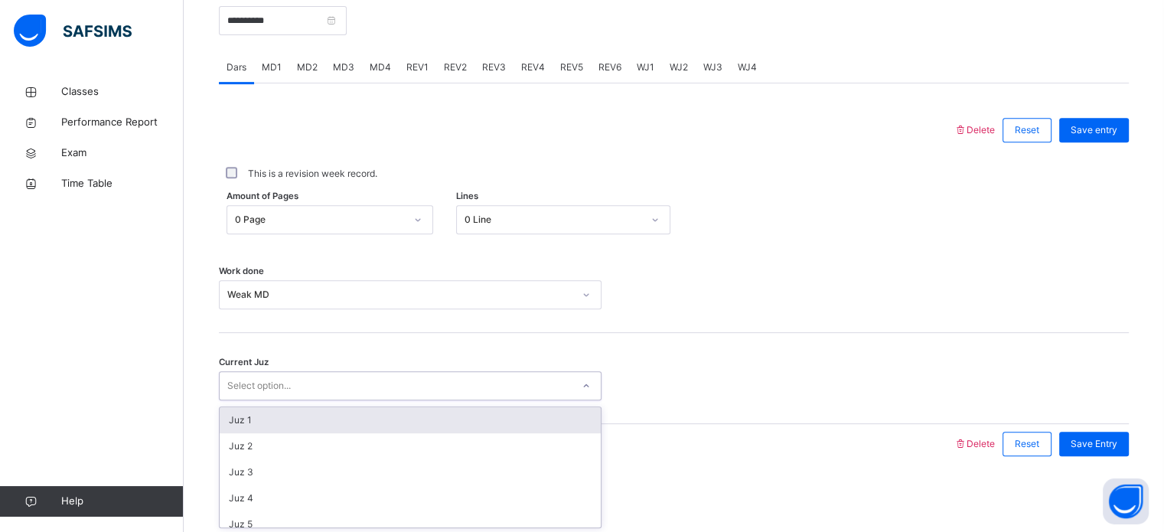
scroll to position [660, 0]
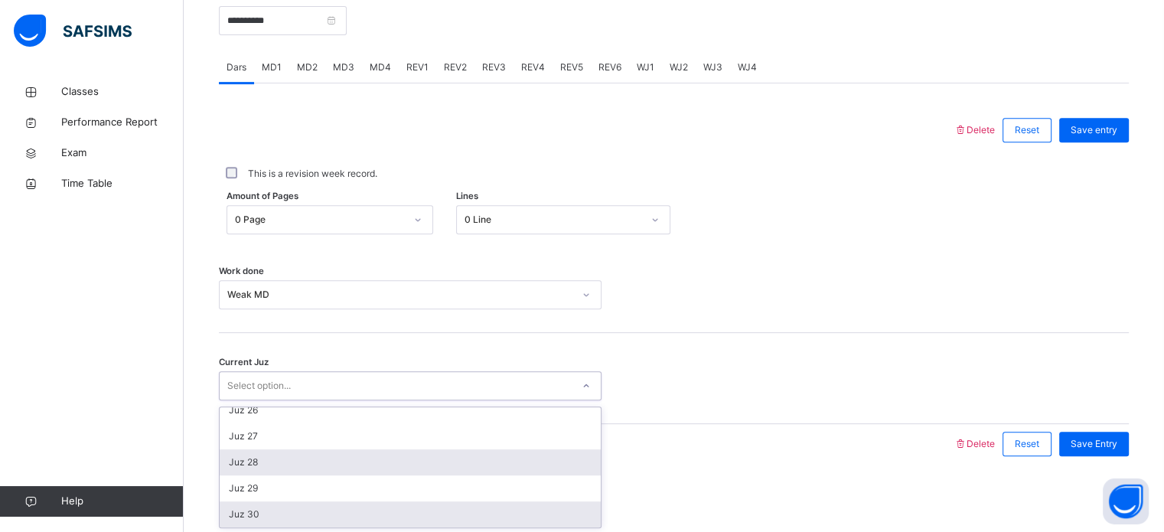
click at [273, 468] on div "Juz 28" at bounding box center [410, 462] width 381 height 26
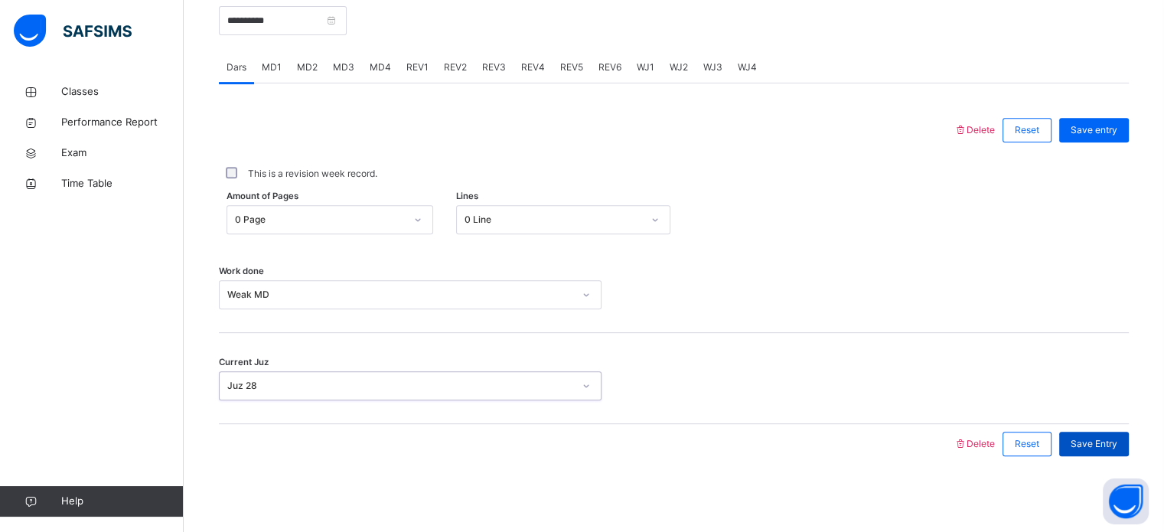
click at [1099, 445] on span "Save Entry" at bounding box center [1094, 444] width 47 height 14
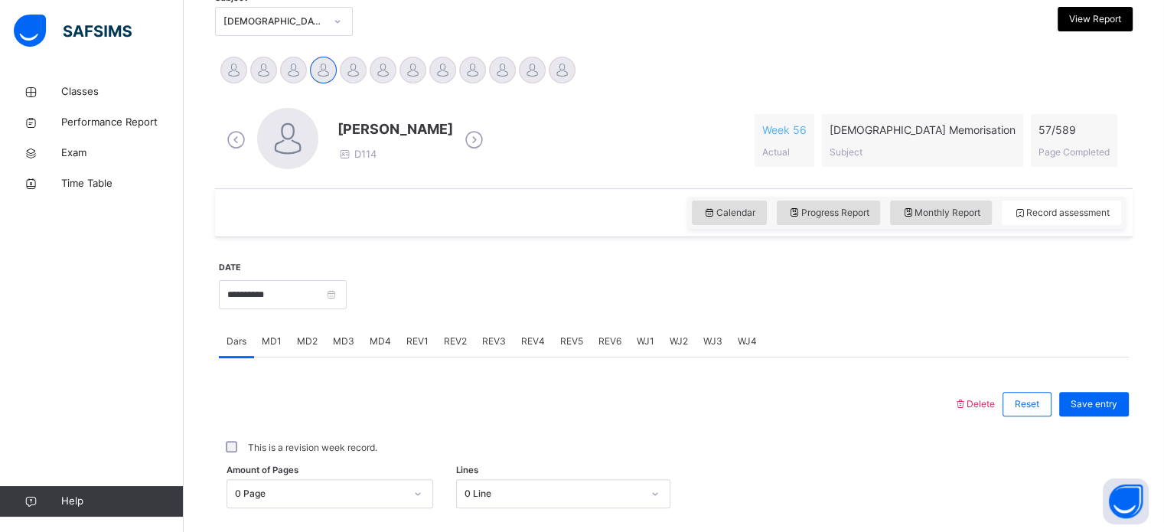
scroll to position [341, 0]
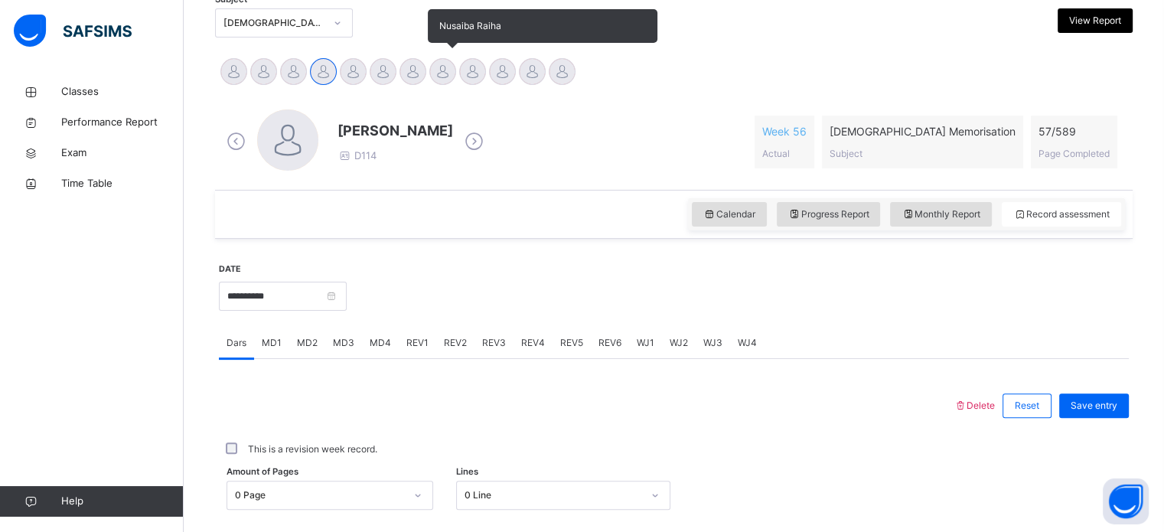
click at [444, 76] on div at bounding box center [442, 71] width 27 height 27
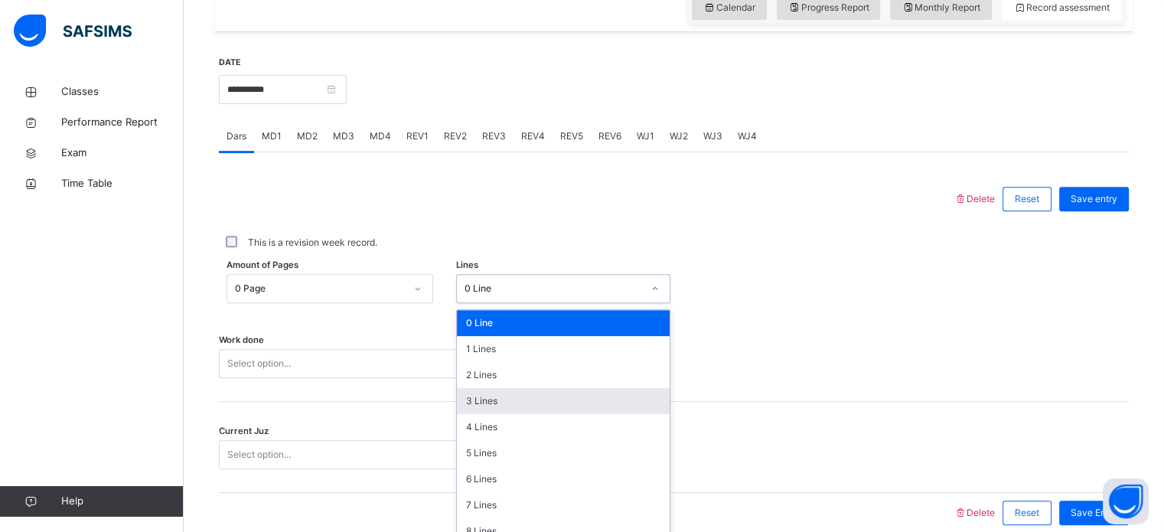
scroll to position [562, 0]
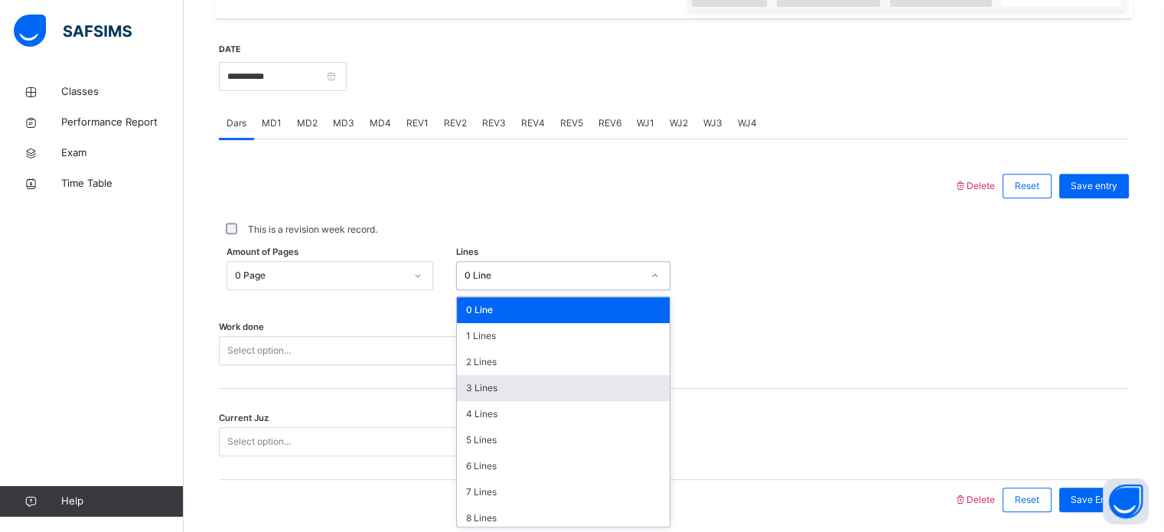
click at [507, 290] on div "option 3 Lines focused, 4 of 16. 16 results available. Use Up and Down to choos…" at bounding box center [563, 275] width 214 height 29
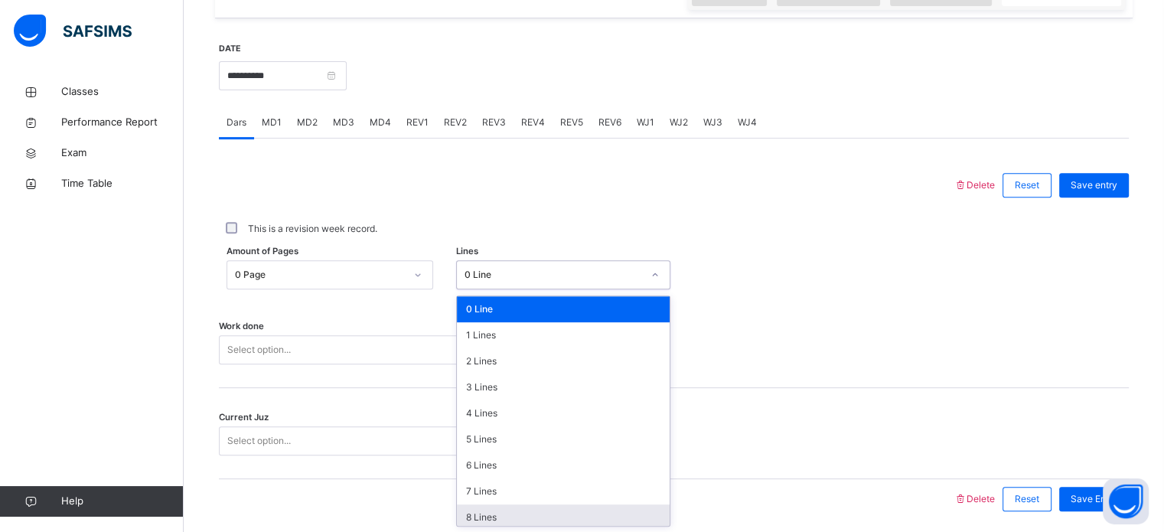
scroll to position [187, 0]
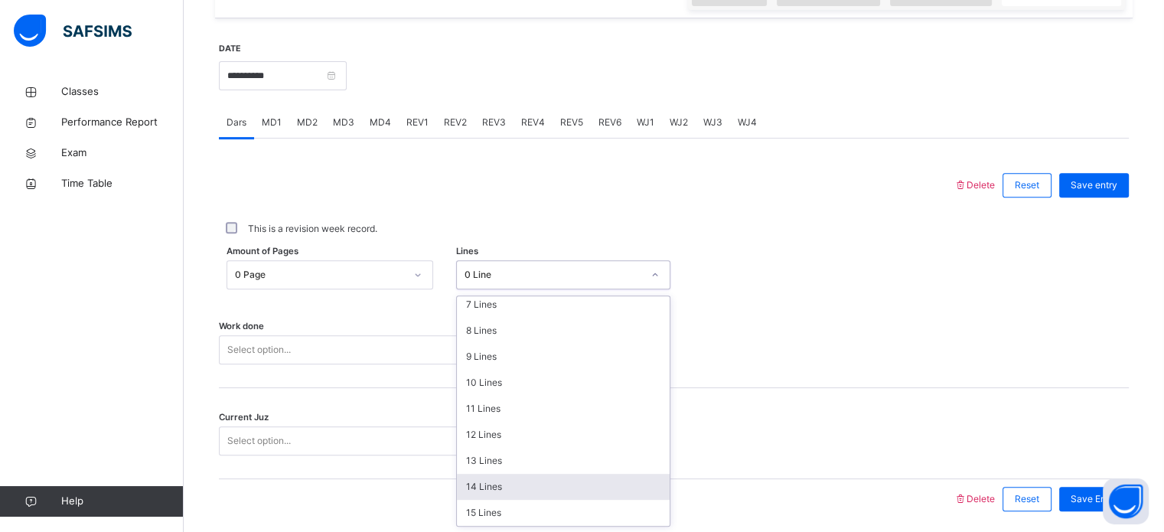
click at [499, 492] on div "14 Lines" at bounding box center [563, 487] width 213 height 26
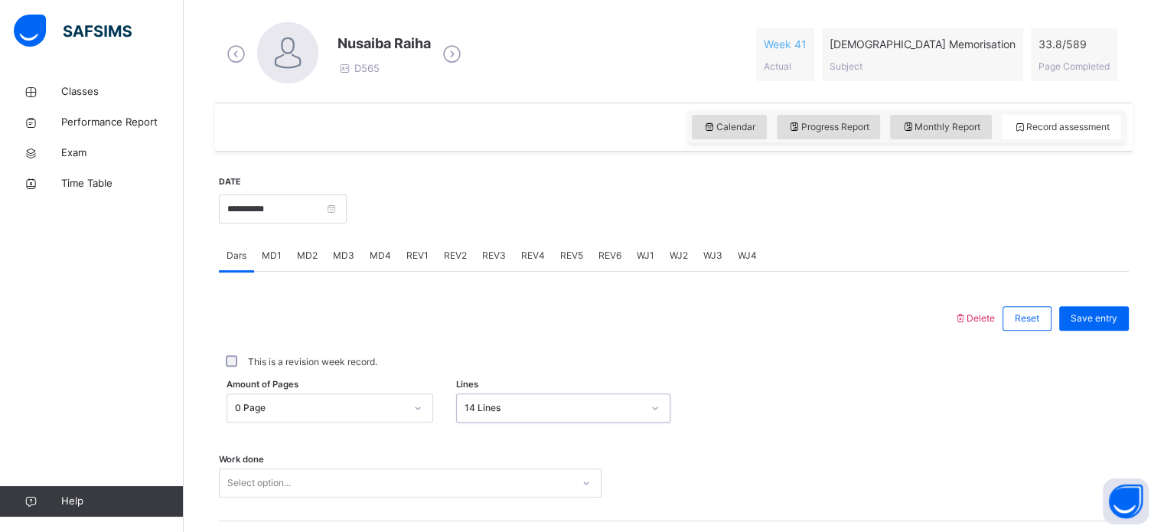
scroll to position [617, 0]
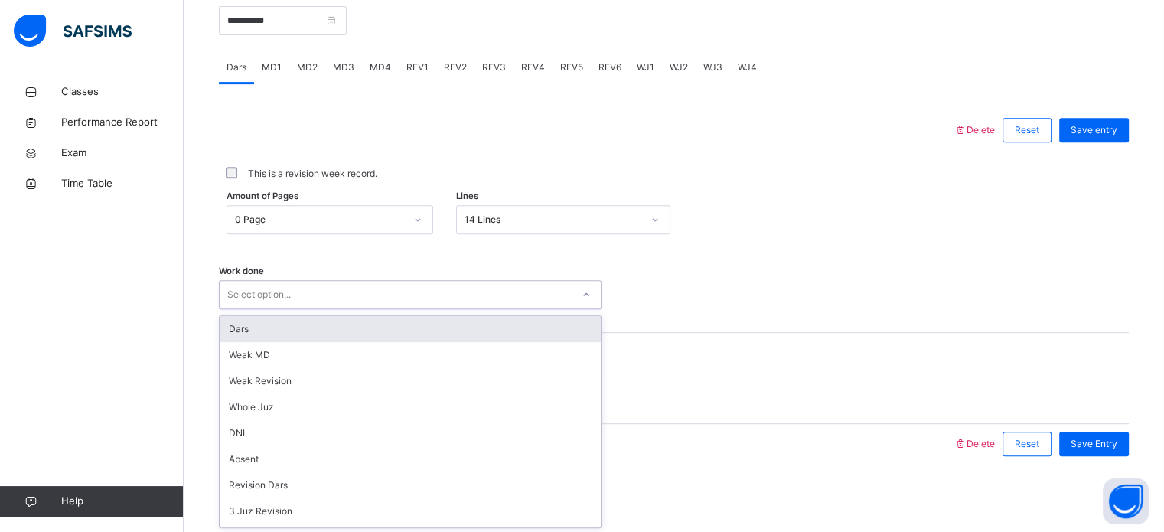
click at [535, 287] on div "Select option..." at bounding box center [396, 295] width 352 height 24
click at [478, 326] on div "Dars" at bounding box center [410, 329] width 381 height 26
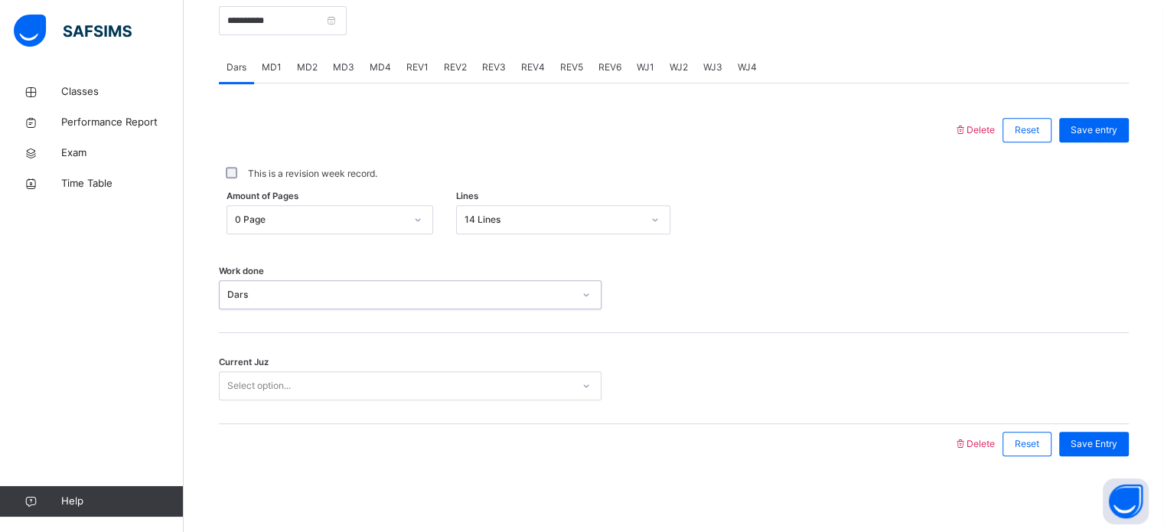
click at [422, 391] on div "Select option..." at bounding box center [396, 386] width 352 height 24
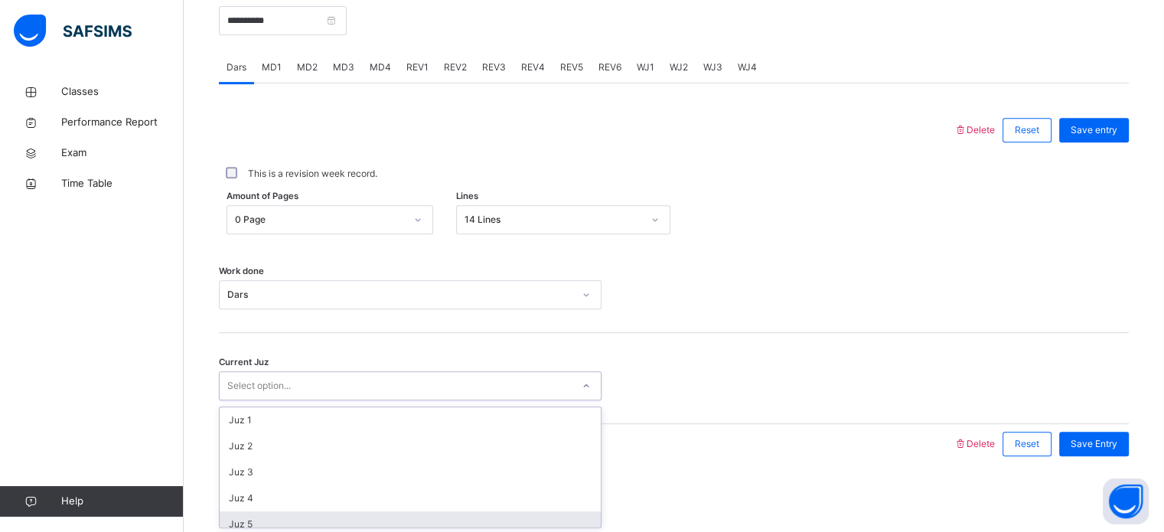
scroll to position [660, 0]
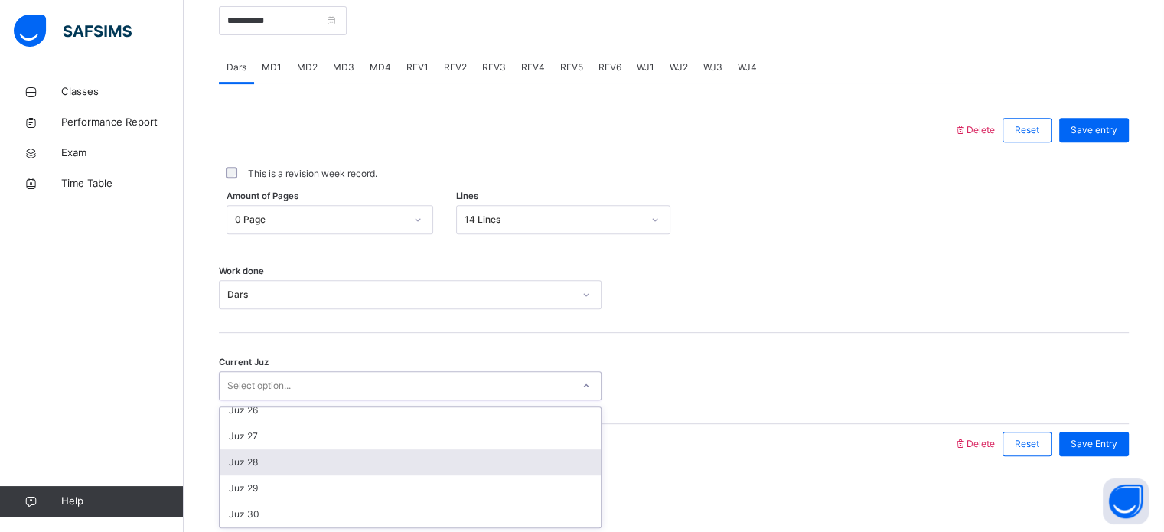
click at [258, 452] on div "Juz 28" at bounding box center [410, 462] width 381 height 26
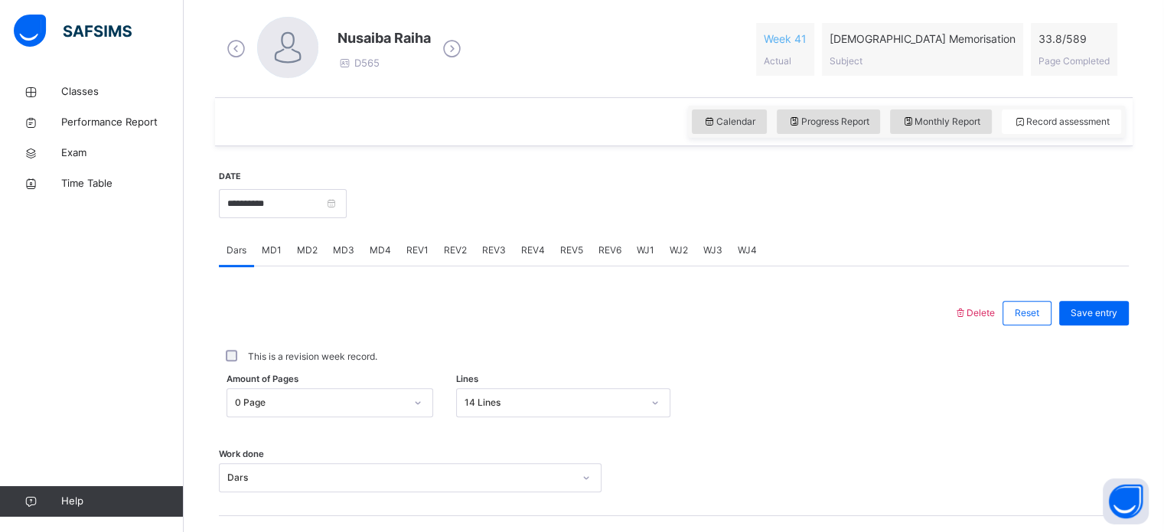
scroll to position [435, 0]
click at [1111, 306] on span "Save entry" at bounding box center [1094, 312] width 47 height 14
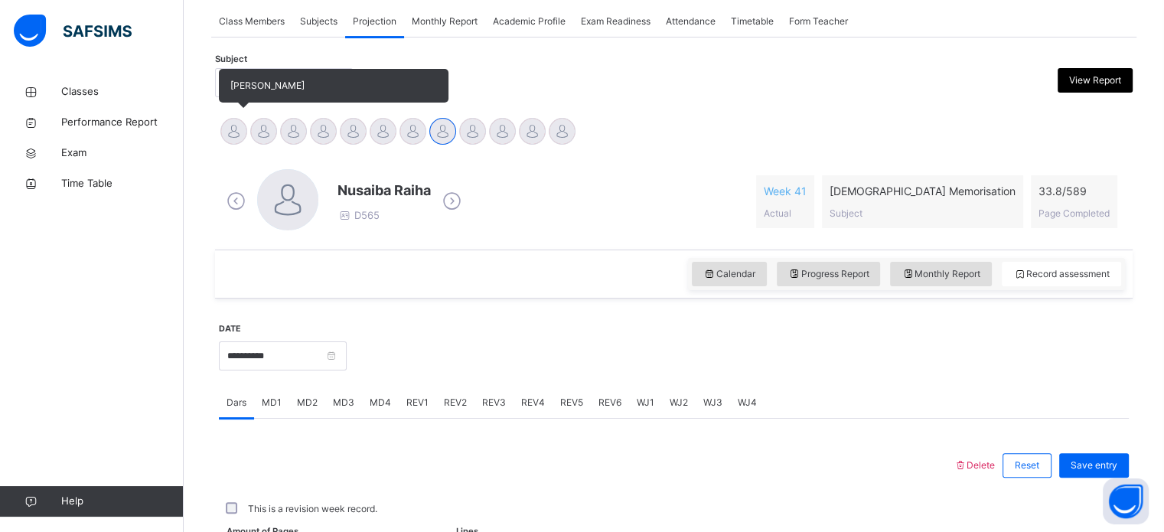
click at [226, 139] on div at bounding box center [233, 131] width 27 height 27
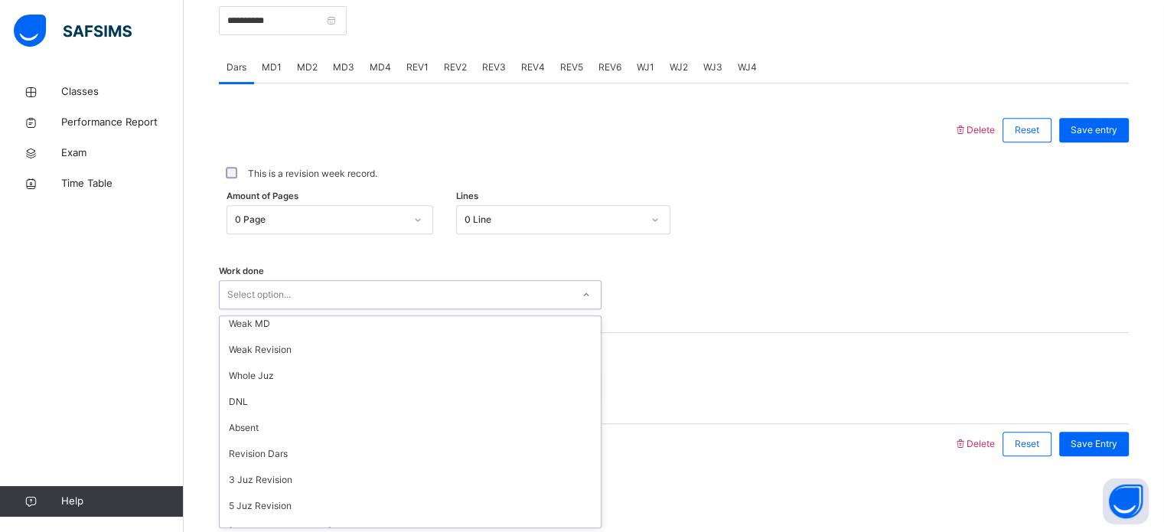
scroll to position [0, 0]
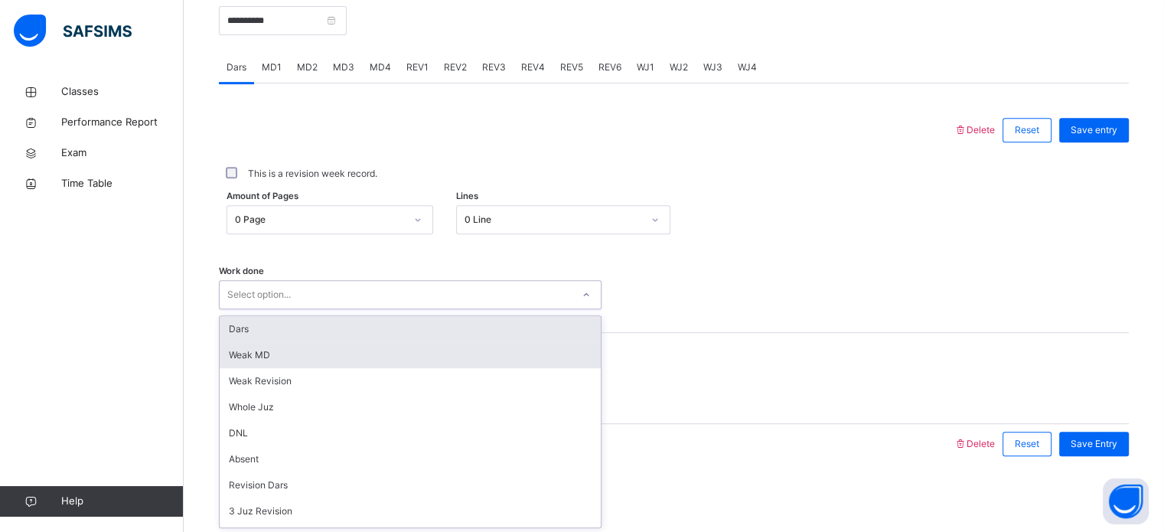
click at [370, 349] on div "Weak MD" at bounding box center [410, 355] width 381 height 26
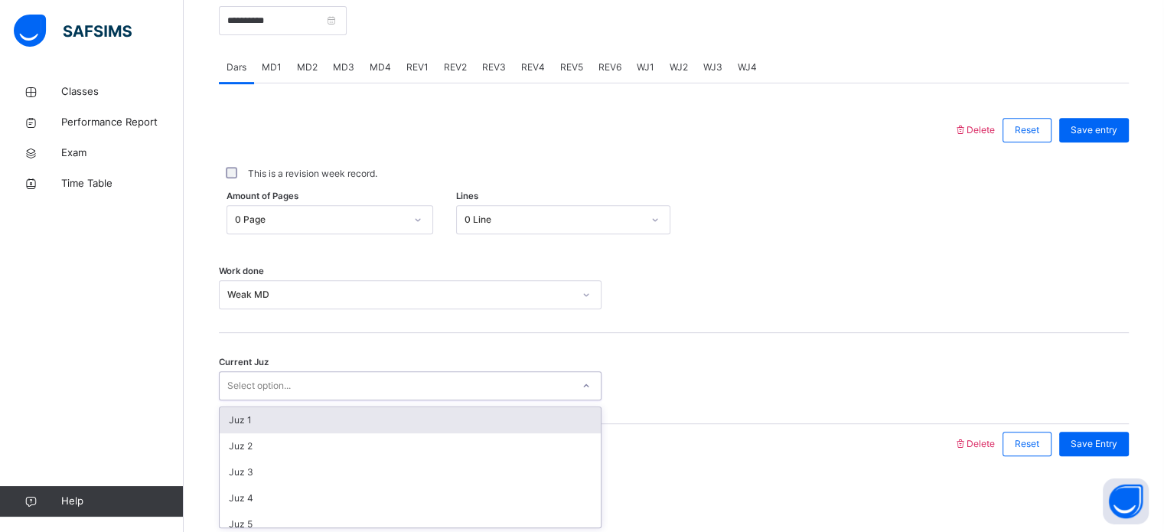
click at [380, 417] on div "Juz 1" at bounding box center [410, 420] width 381 height 26
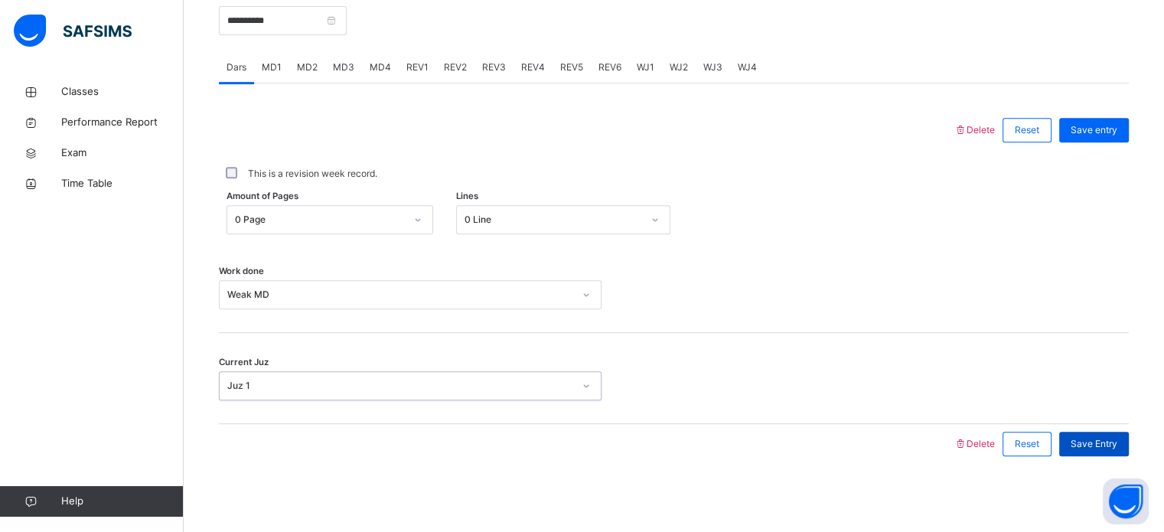
click at [1114, 451] on div "Save Entry" at bounding box center [1094, 444] width 70 height 24
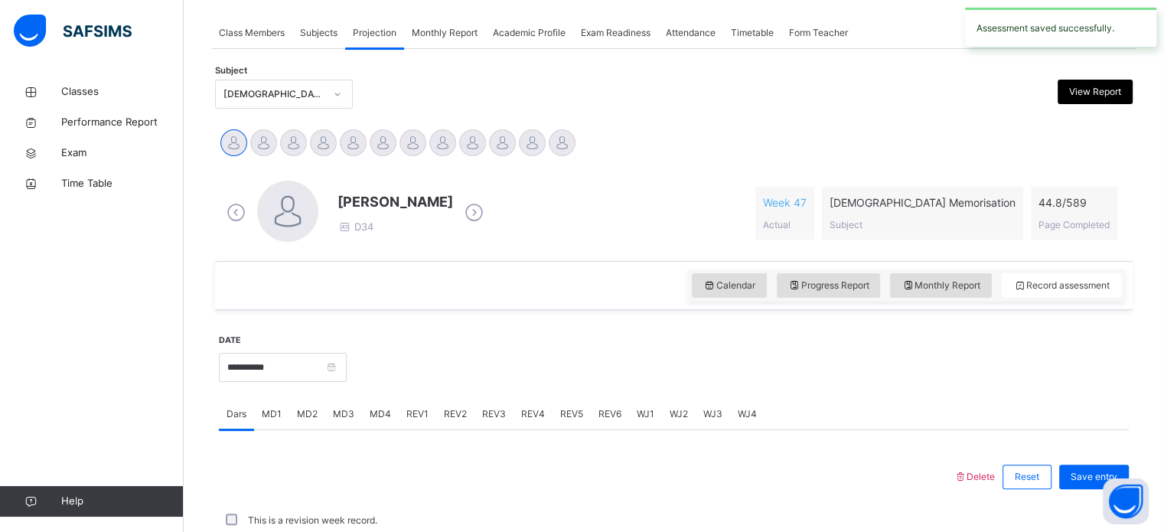
scroll to position [271, 0]
